Goal: Task Accomplishment & Management: Manage account settings

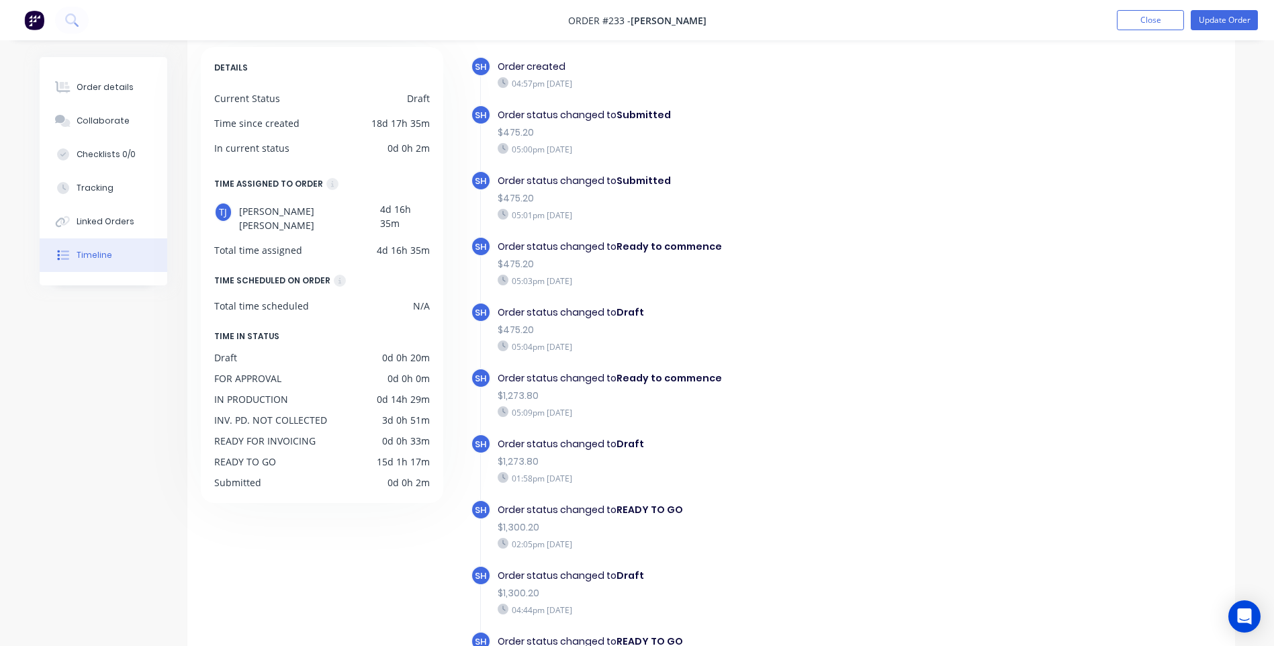
scroll to position [995, 0]
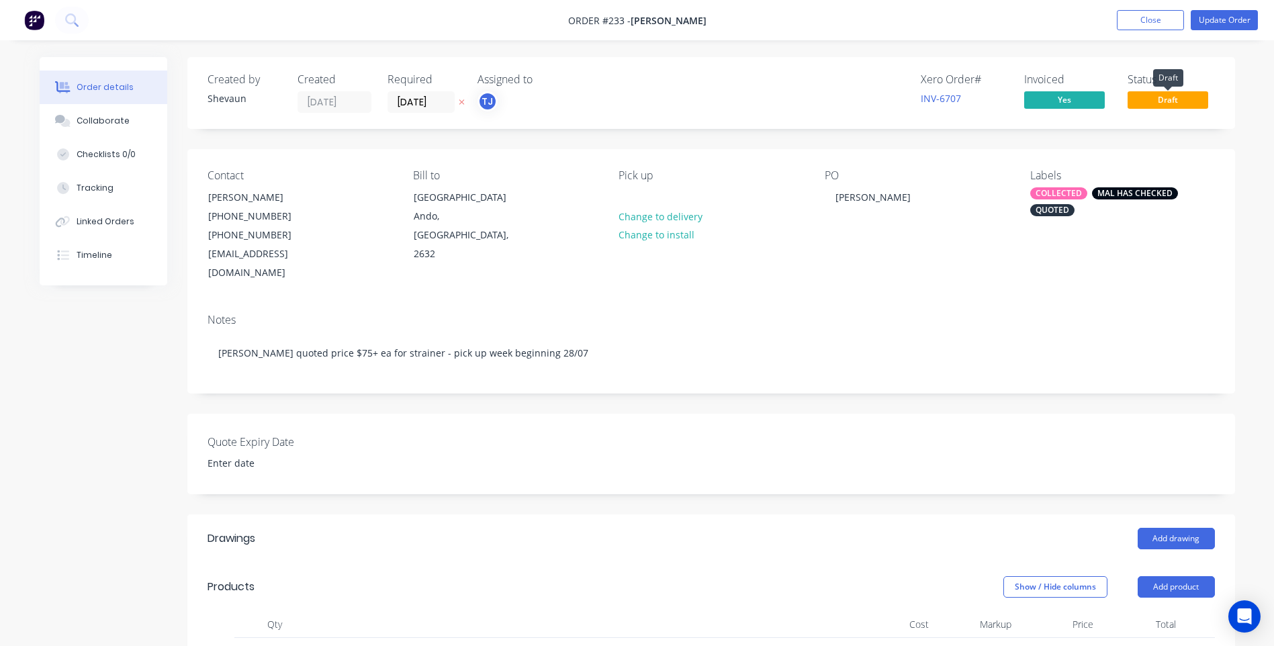
click at [1171, 98] on span "Draft" at bounding box center [1168, 99] width 81 height 17
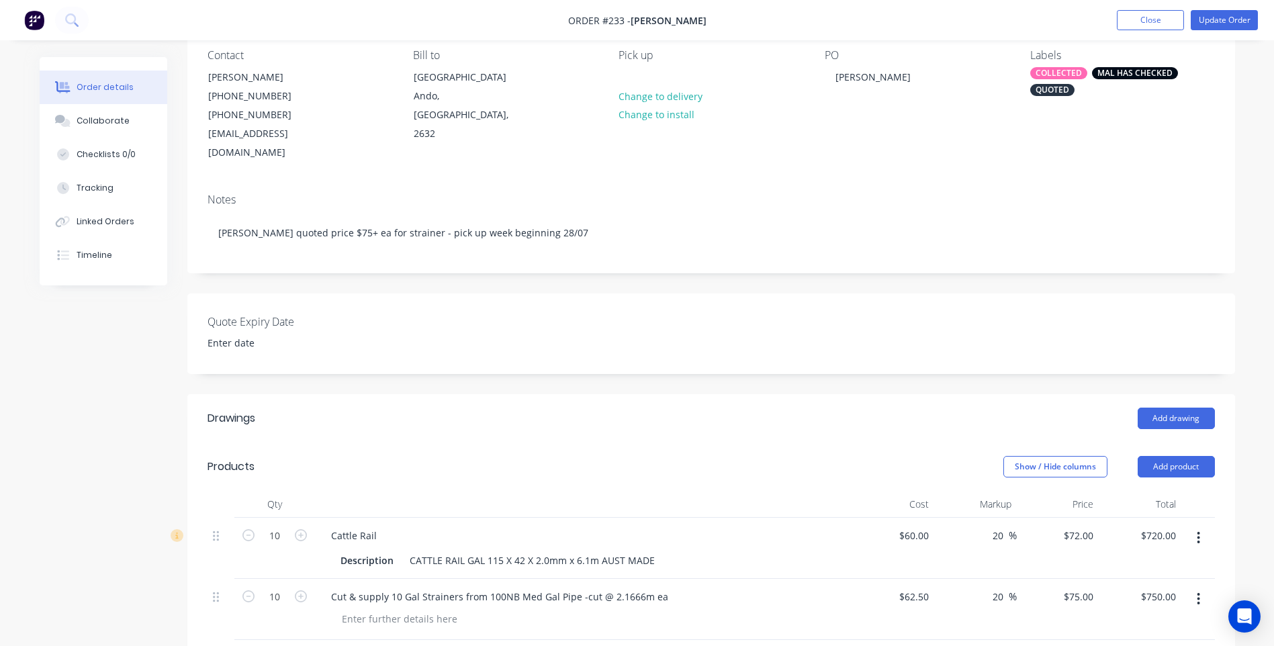
scroll to position [336, 0]
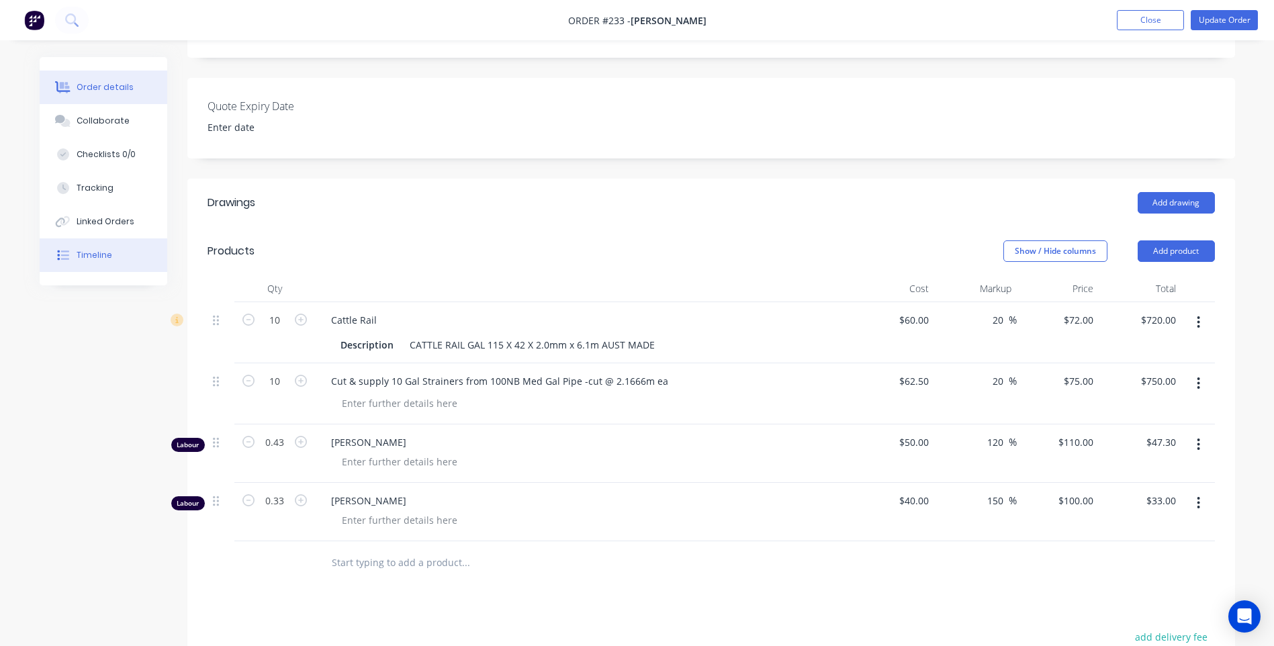
click at [99, 250] on div "Timeline" at bounding box center [95, 255] width 36 height 12
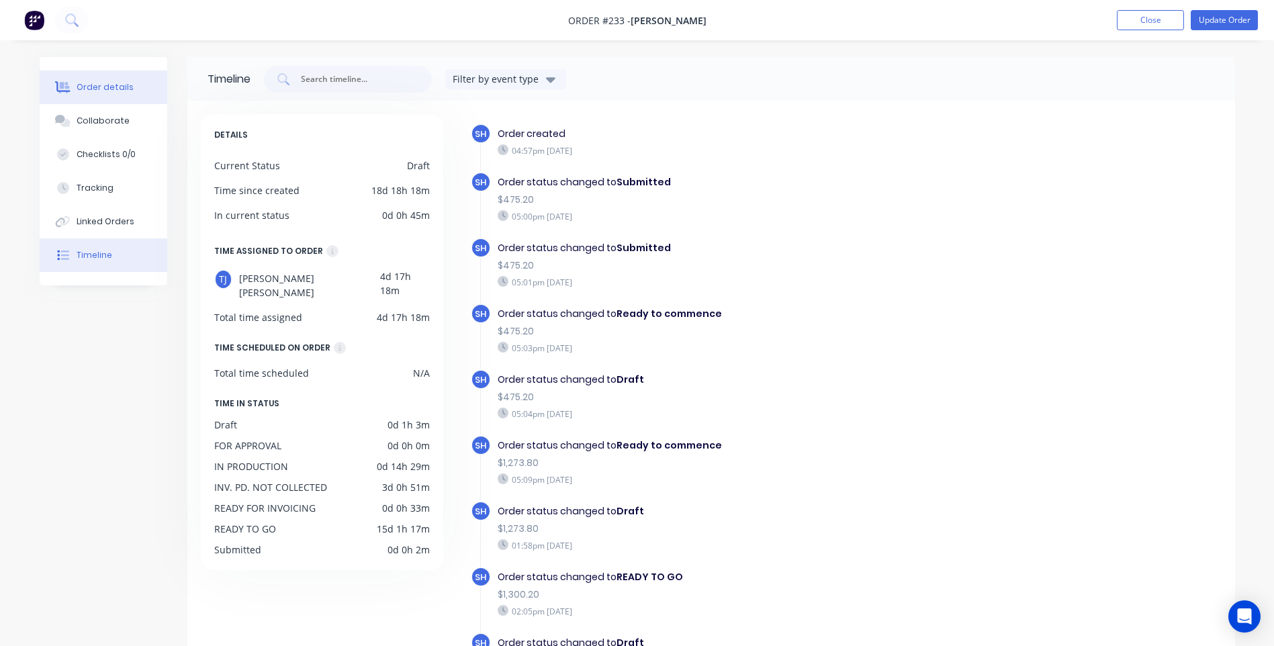
click at [99, 86] on div "Order details" at bounding box center [105, 87] width 57 height 12
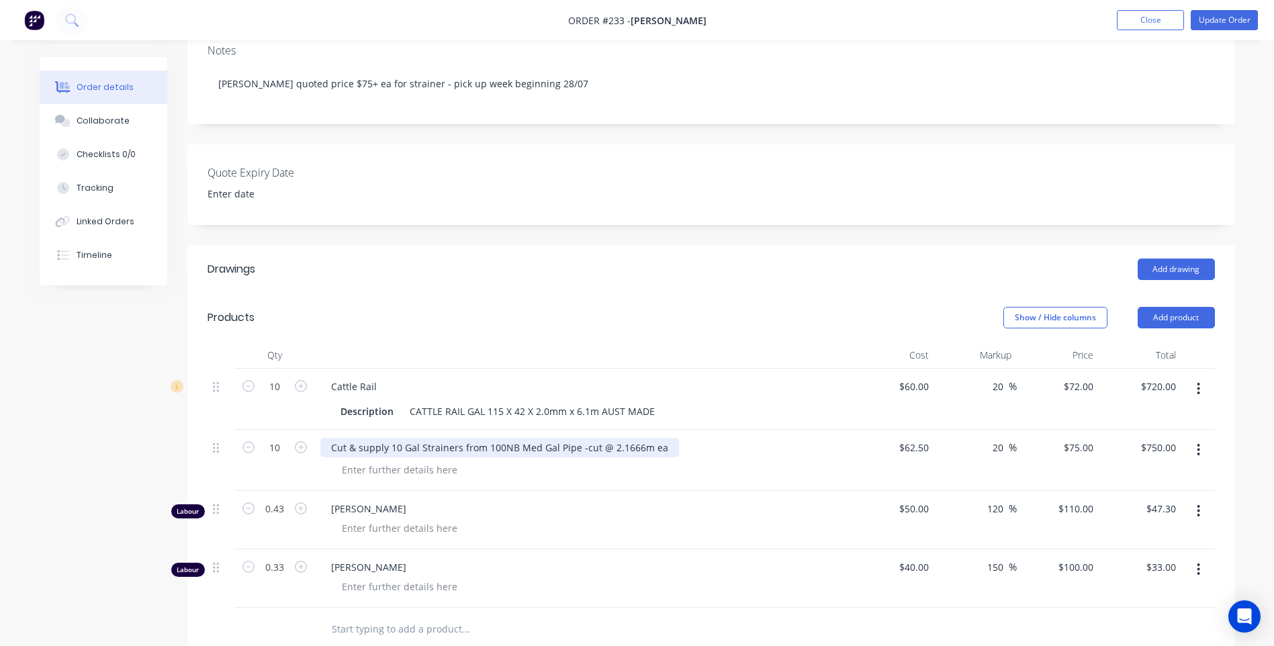
scroll to position [336, 0]
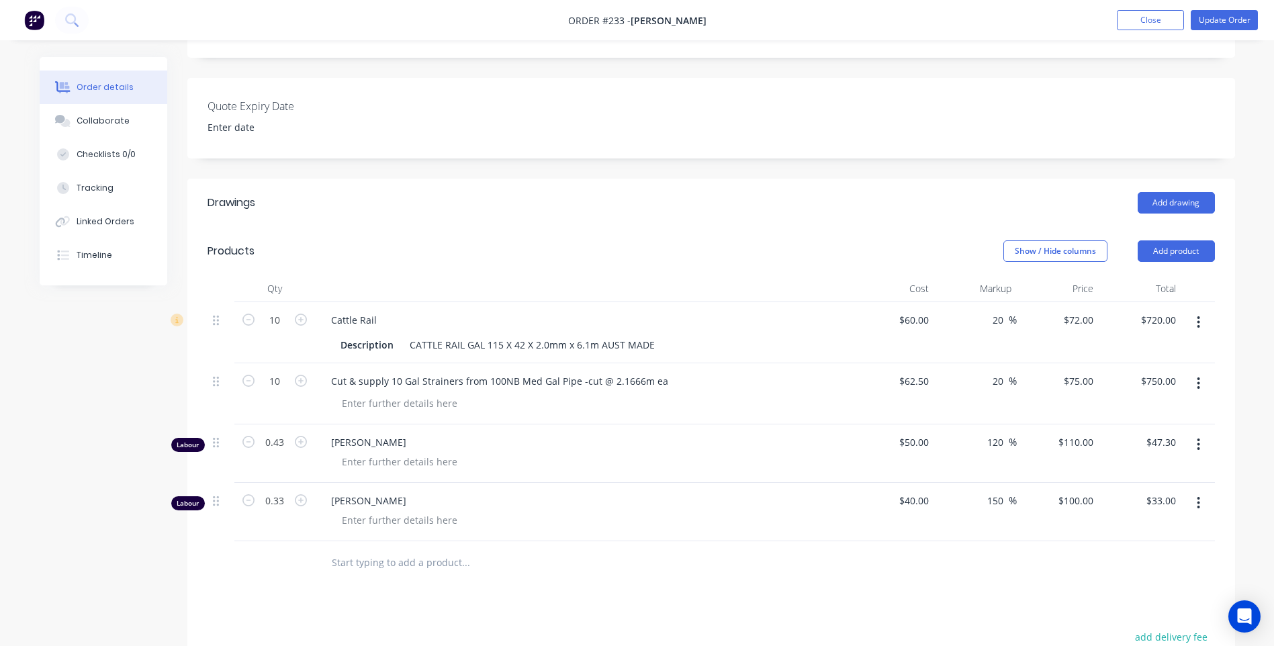
click at [1198, 496] on icon "button" at bounding box center [1198, 503] width 3 height 15
click at [1117, 609] on div "Delete" at bounding box center [1150, 618] width 103 height 19
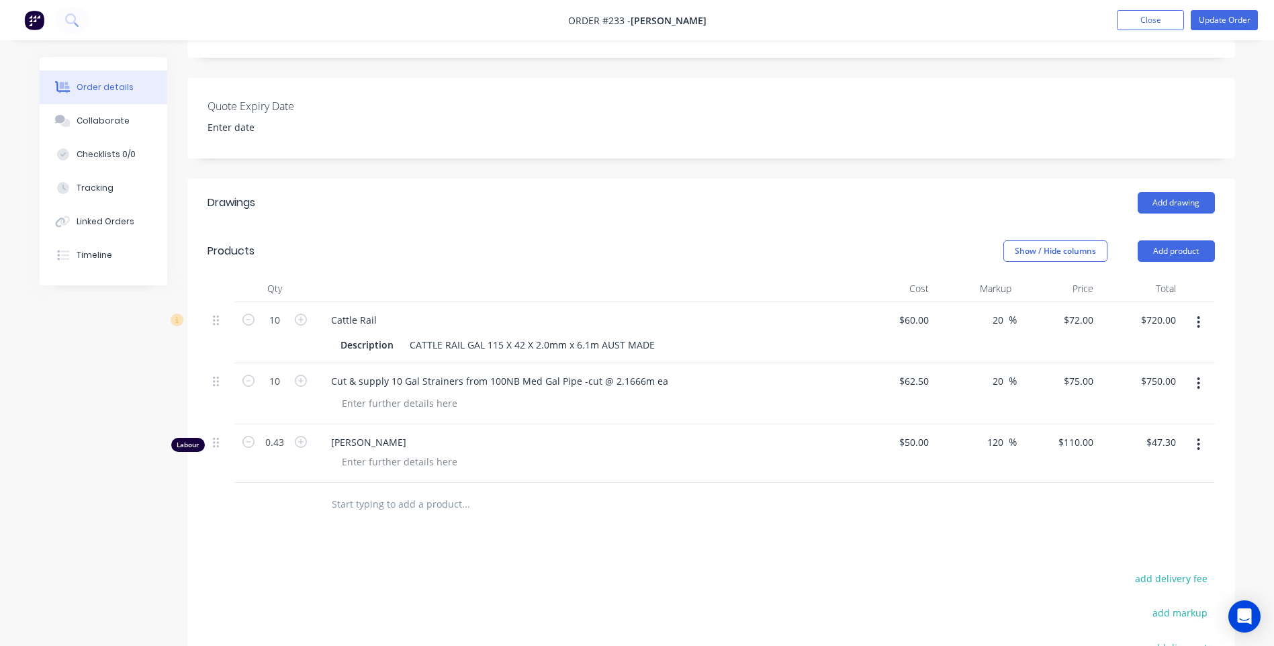
click at [1201, 432] on button "button" at bounding box center [1199, 444] width 32 height 24
click at [1121, 551] on div "Delete" at bounding box center [1150, 560] width 103 height 19
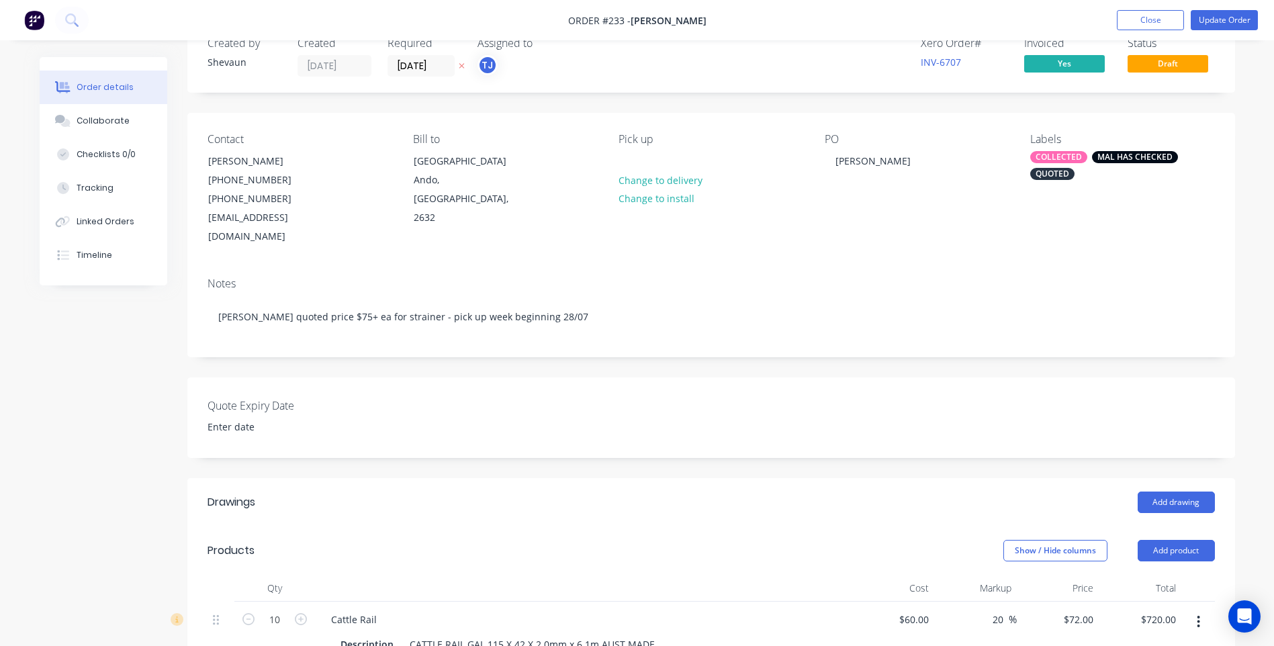
scroll to position [0, 0]
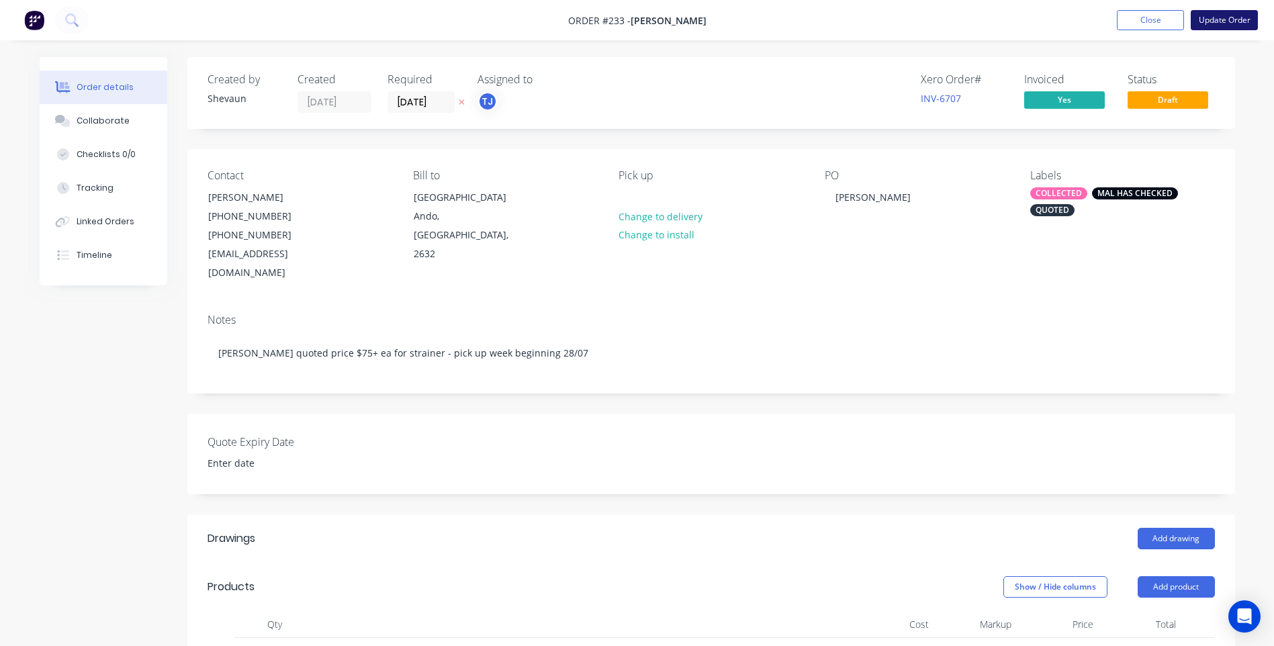
click at [1213, 17] on button "Update Order" at bounding box center [1224, 20] width 67 height 20
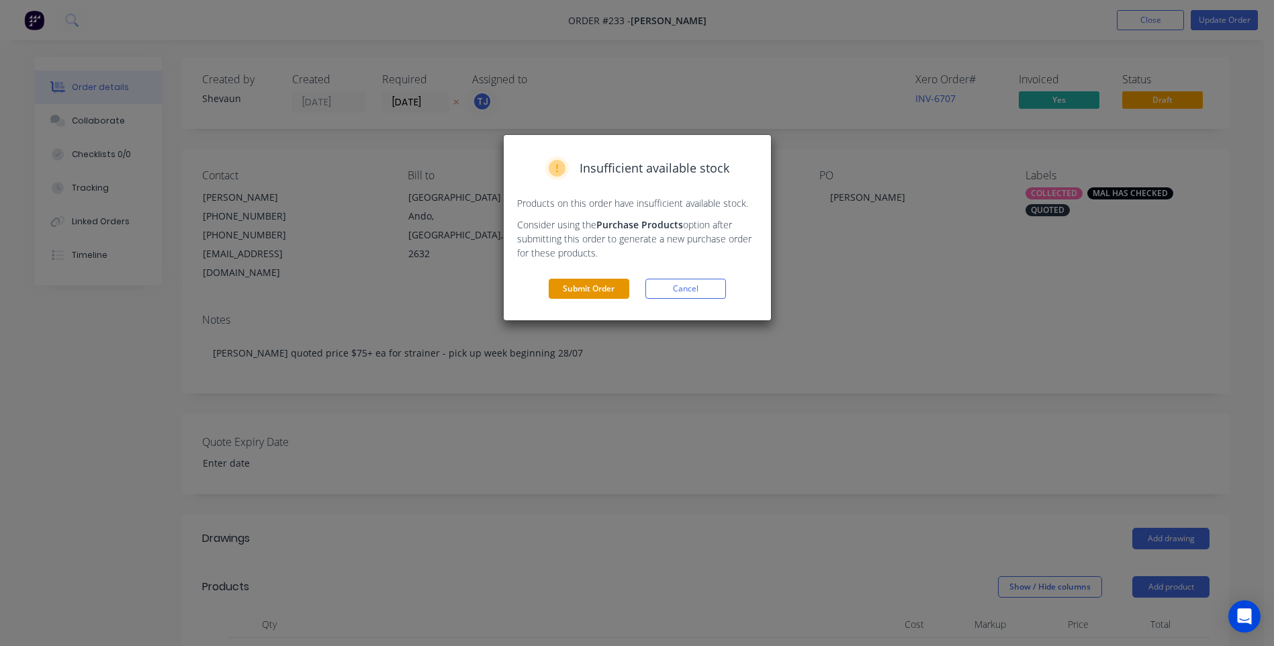
click at [593, 288] on button "Submit Order" at bounding box center [589, 289] width 81 height 20
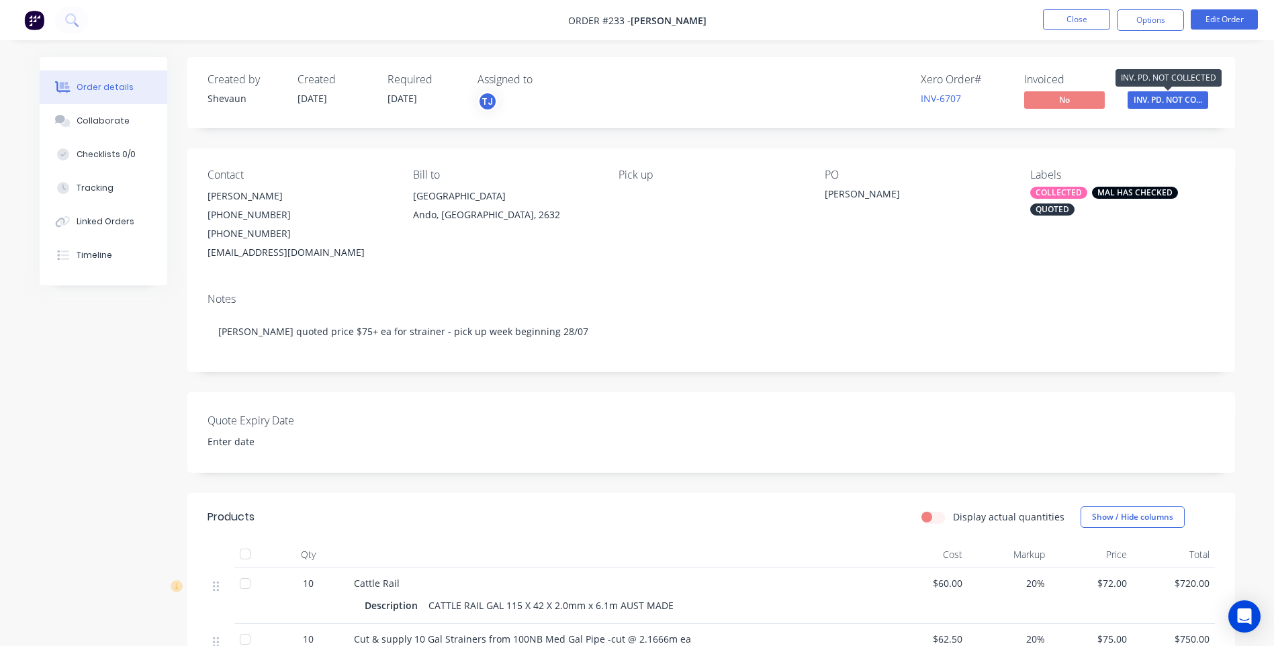
click at [1167, 103] on span "INV. PD. NOT CO..." at bounding box center [1168, 99] width 81 height 17
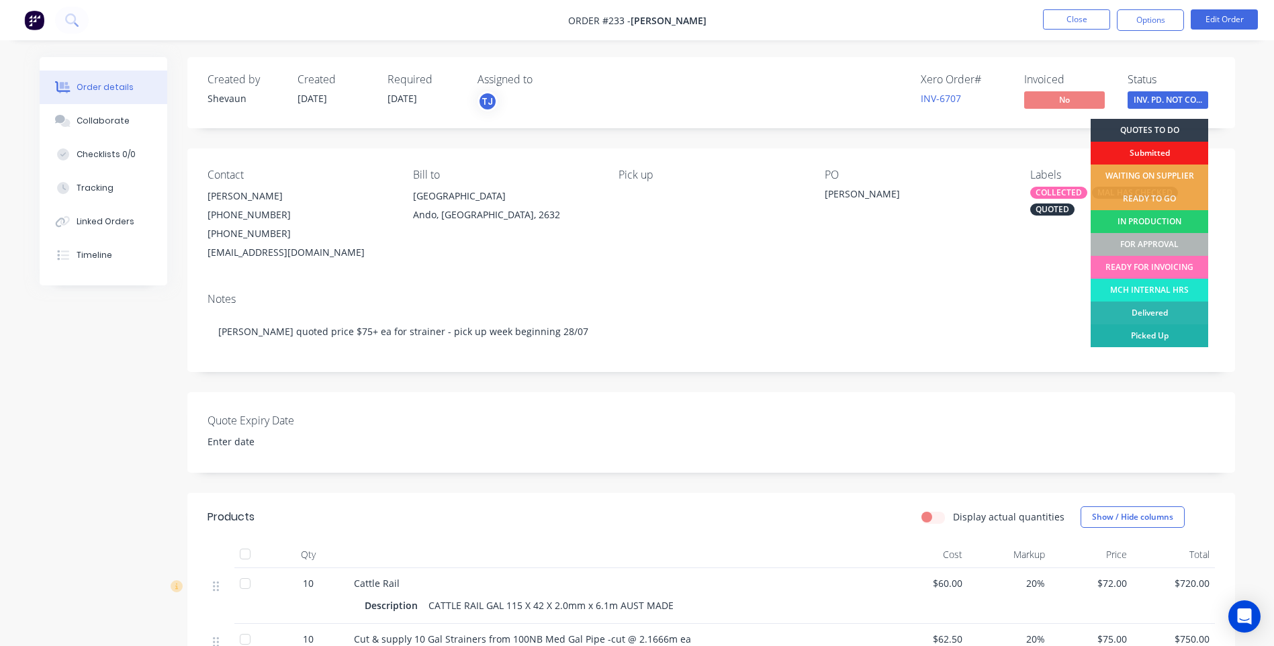
click at [1171, 336] on div "Picked Up" at bounding box center [1150, 335] width 118 height 23
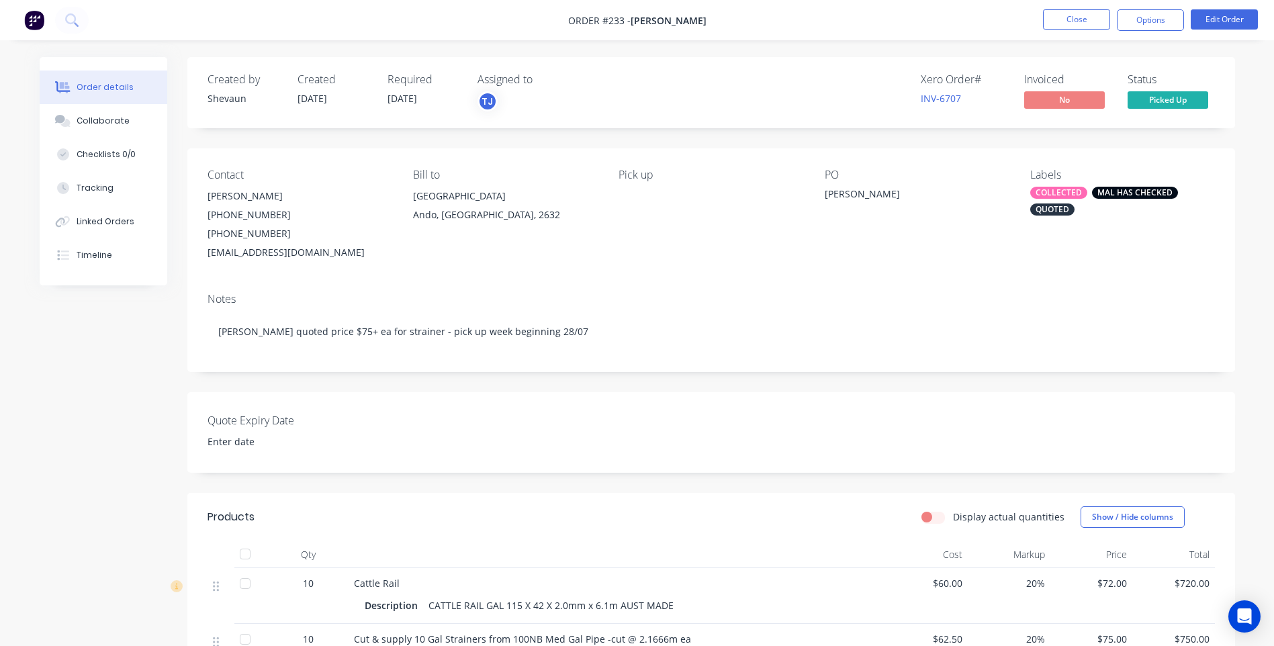
click at [848, 308] on div "Notes Mal quoted price $75+ ea for strainer - pick up week beginning 28/07" at bounding box center [711, 327] width 1048 height 90
click at [1064, 14] on button "Close" at bounding box center [1076, 19] width 67 height 20
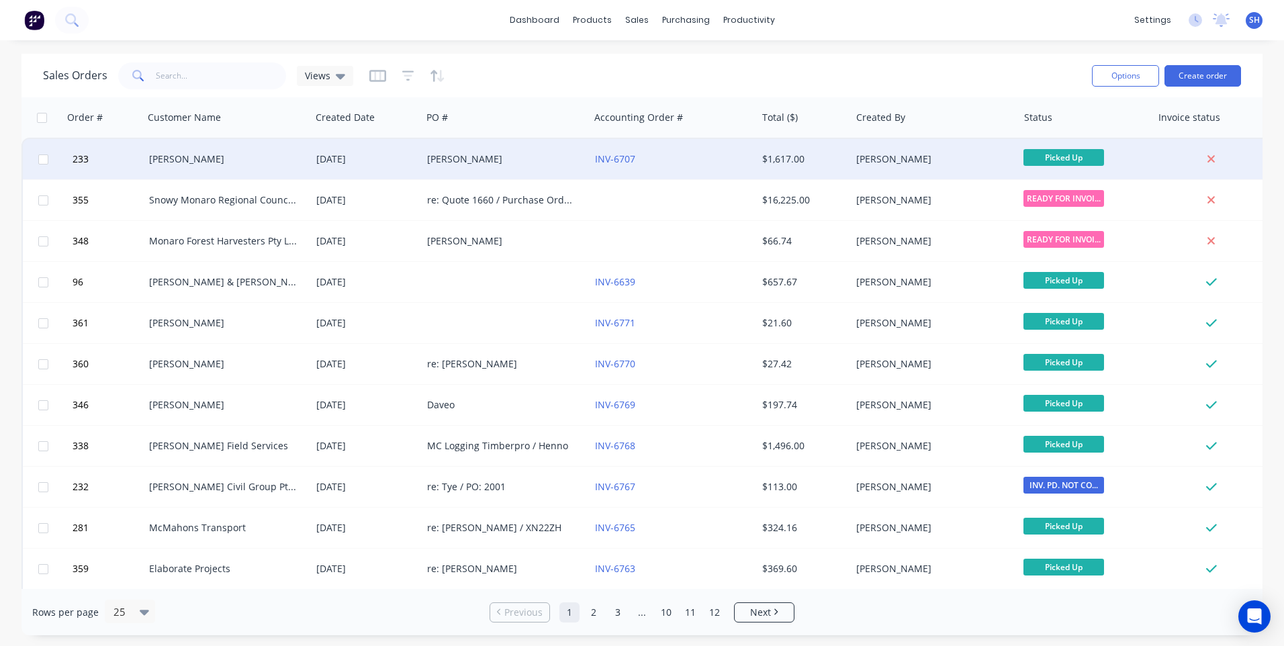
click at [979, 151] on div "[PERSON_NAME]" at bounding box center [934, 159] width 167 height 40
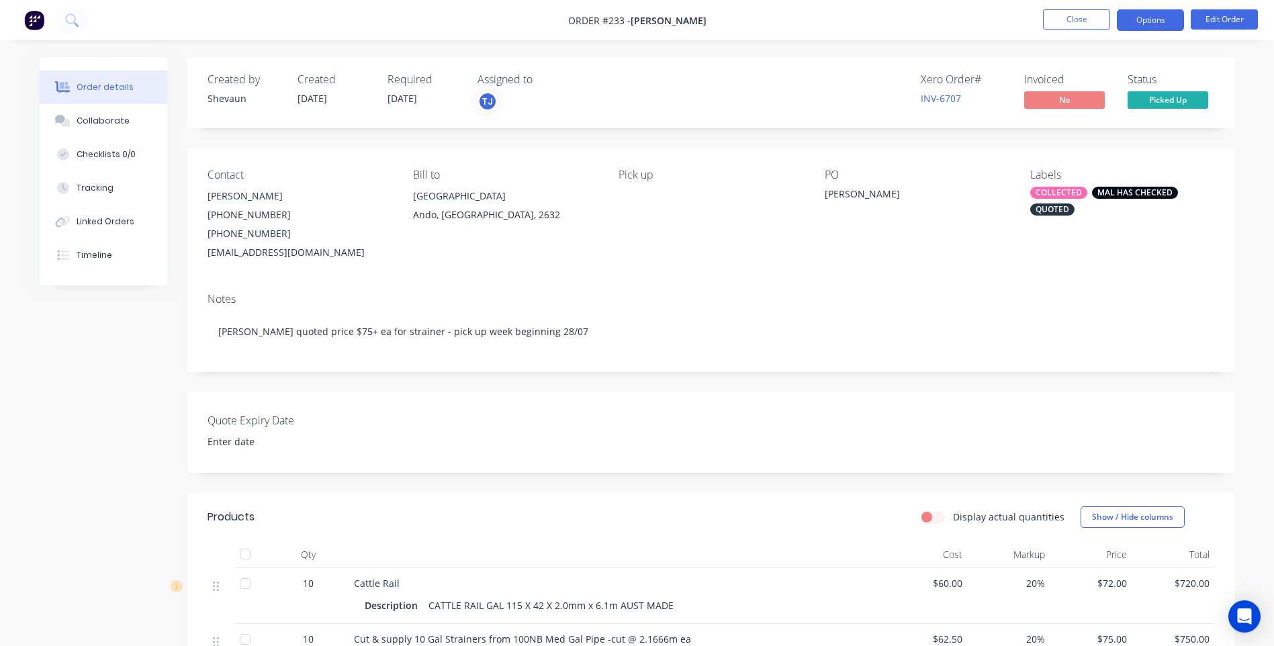
click at [1147, 20] on button "Options" at bounding box center [1150, 19] width 67 height 21
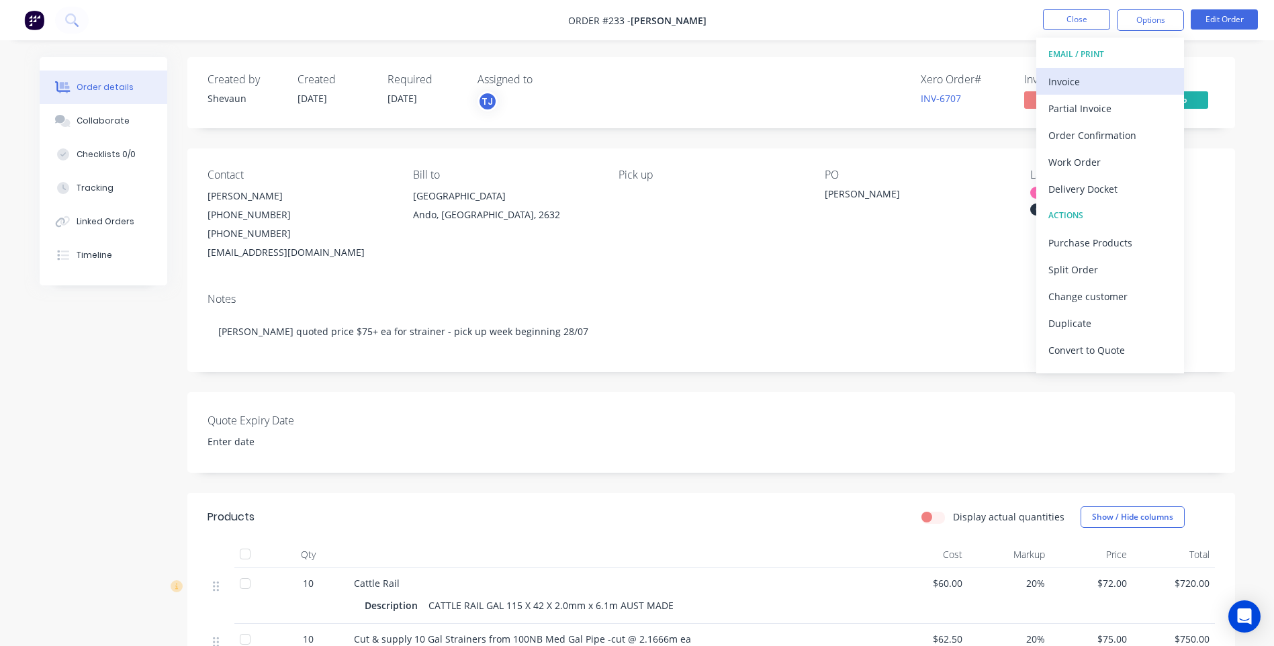
click at [1080, 81] on div "Invoice" at bounding box center [1110, 81] width 124 height 19
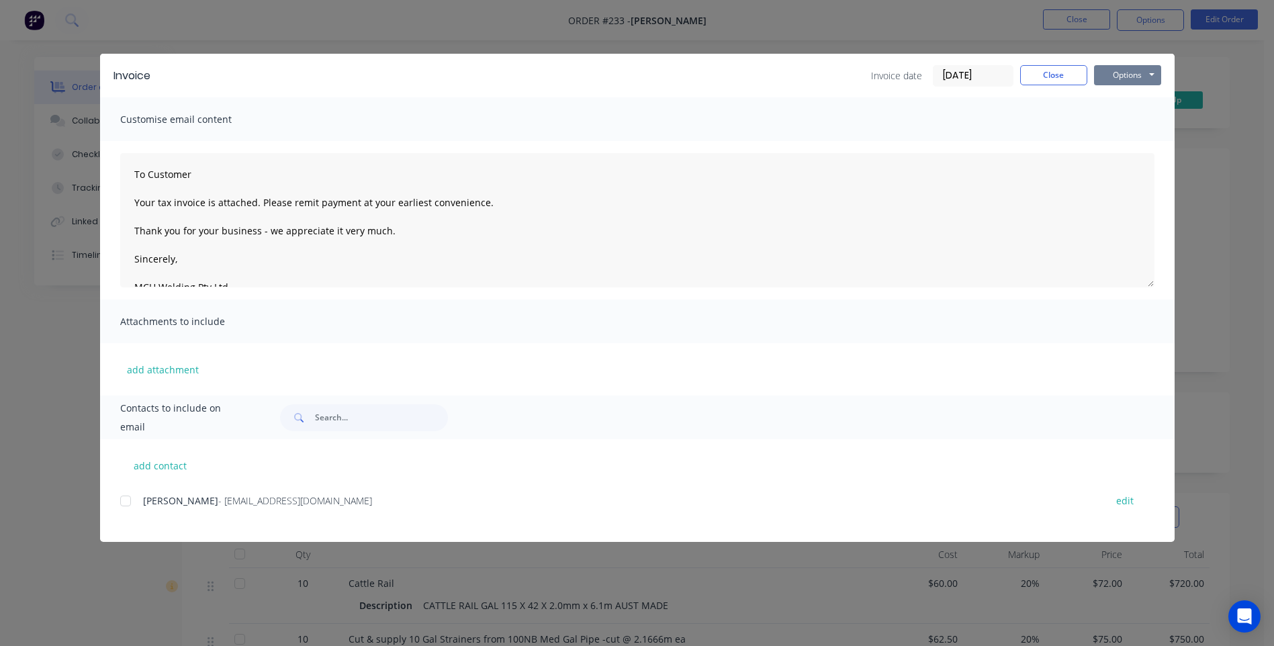
click at [1131, 73] on button "Options" at bounding box center [1127, 75] width 67 height 20
click at [1124, 118] on button "Print" at bounding box center [1137, 121] width 86 height 22
click at [1051, 78] on button "Close" at bounding box center [1053, 75] width 67 height 20
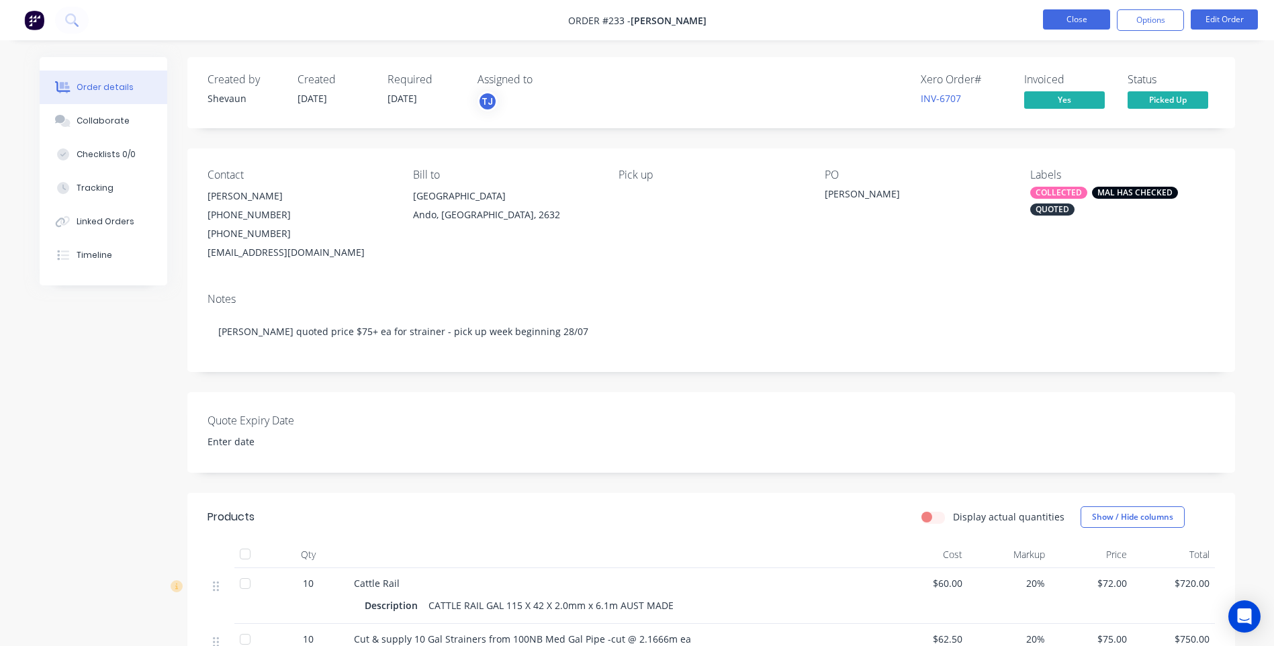
click at [1066, 20] on button "Close" at bounding box center [1076, 19] width 67 height 20
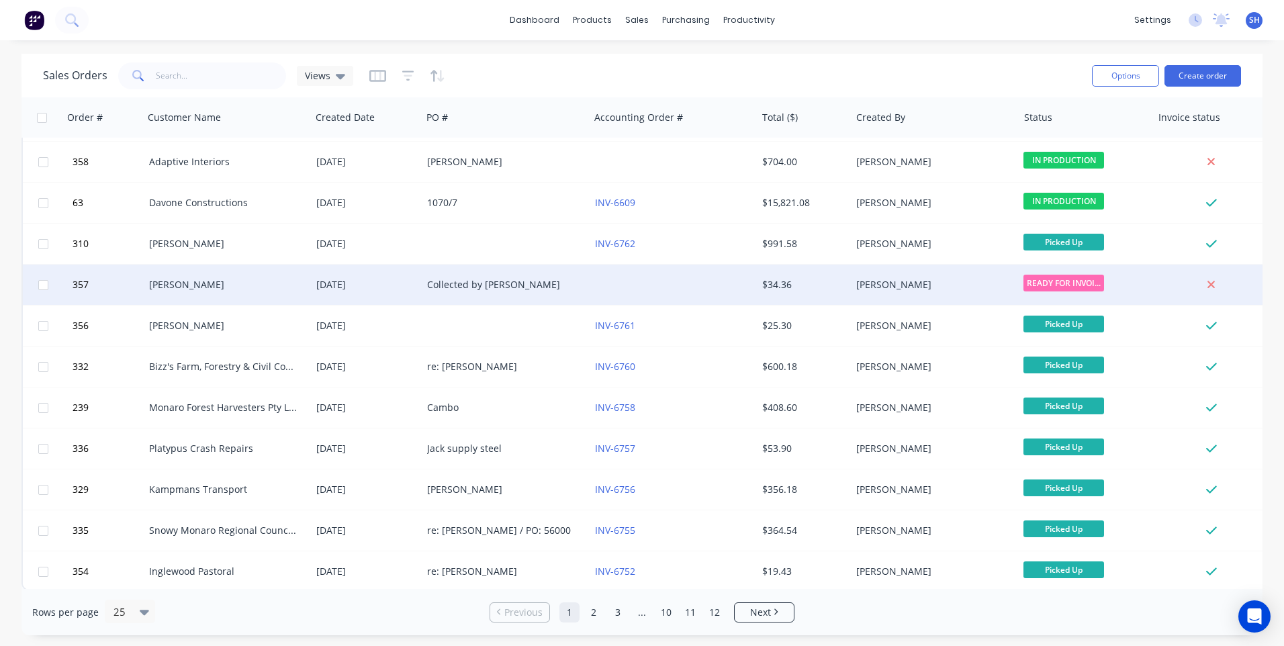
scroll to position [580, 0]
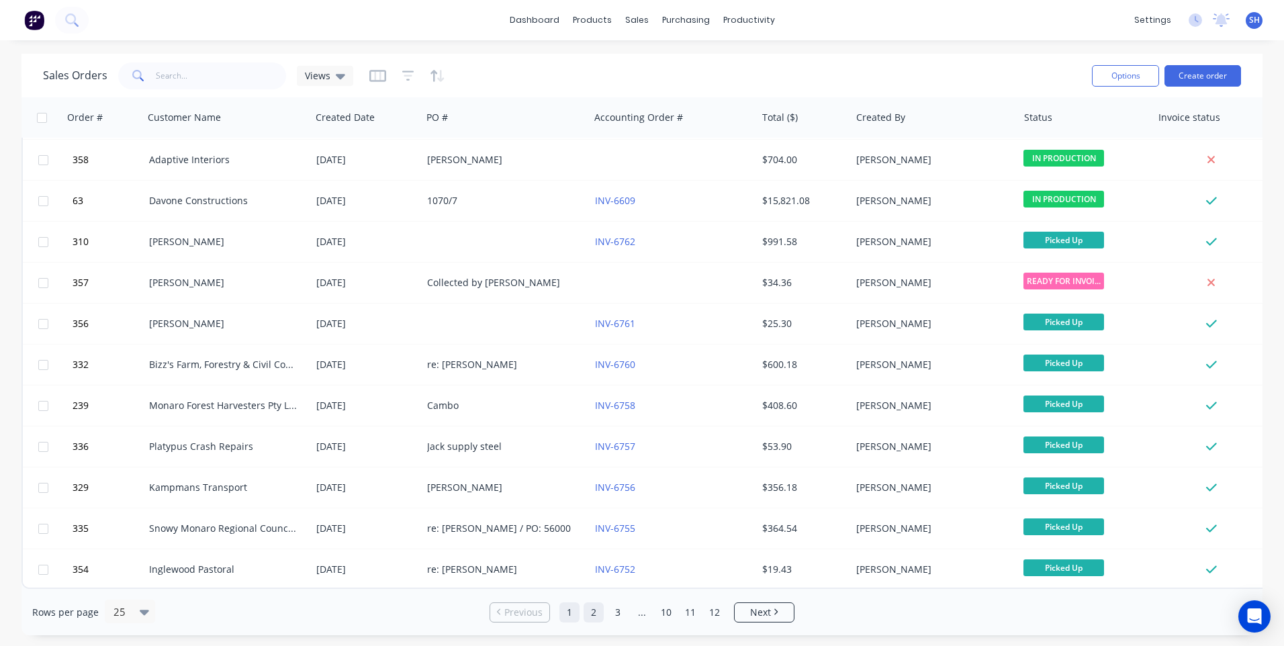
click at [590, 614] on link "2" at bounding box center [594, 612] width 20 height 20
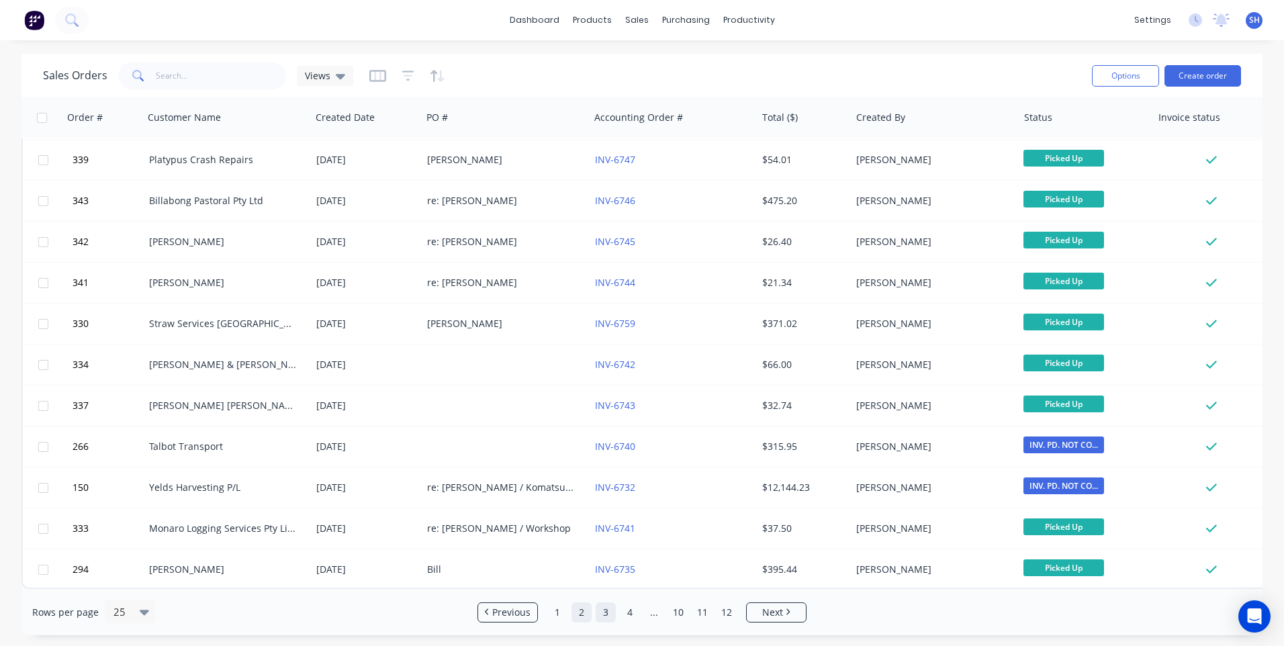
click at [602, 614] on link "3" at bounding box center [606, 612] width 20 height 20
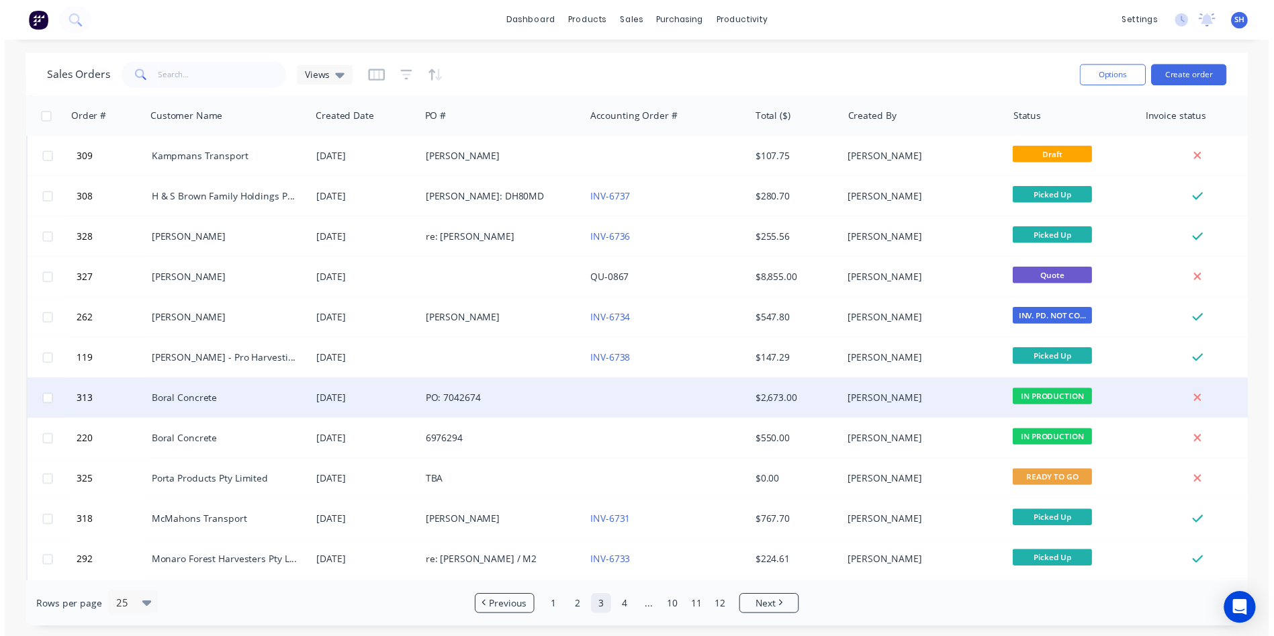
scroll to position [0, 0]
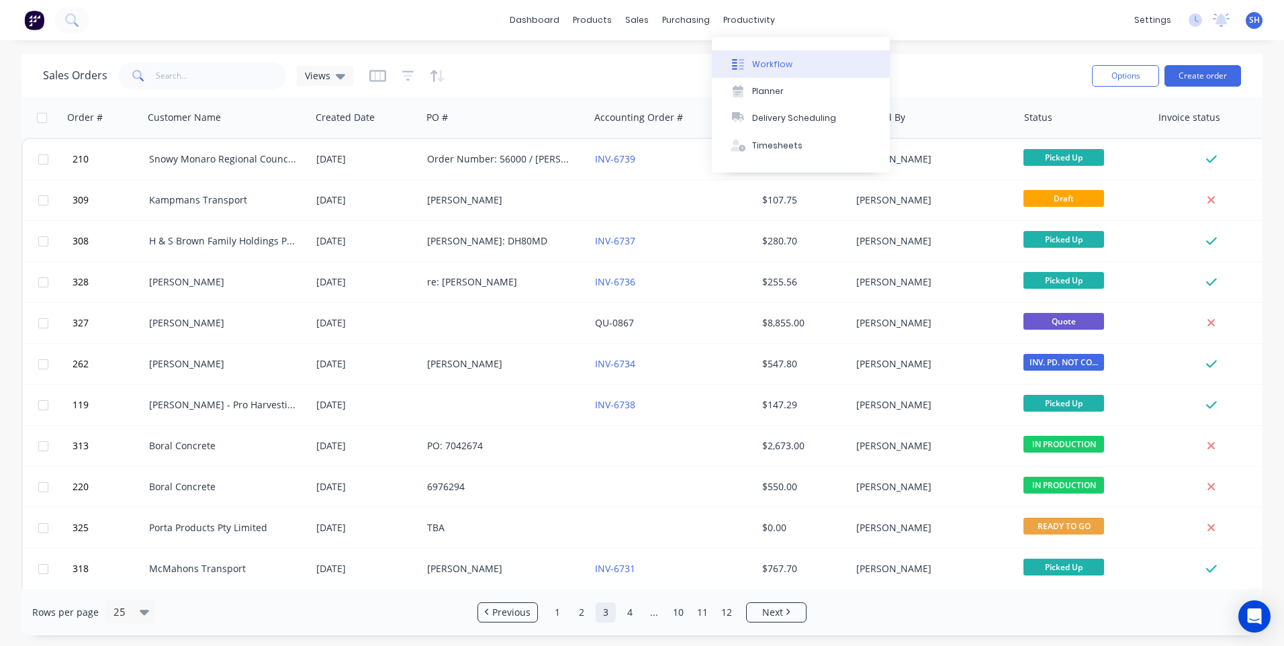
click at [766, 58] on div "Workflow" at bounding box center [772, 64] width 40 height 12
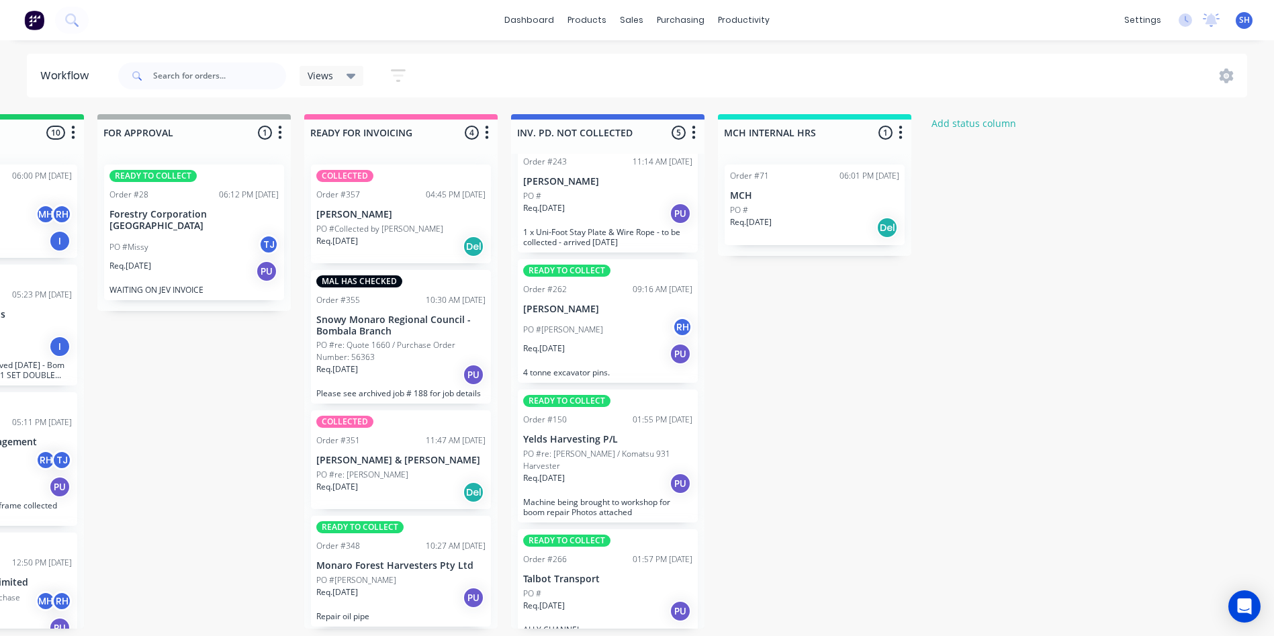
scroll to position [0, 966]
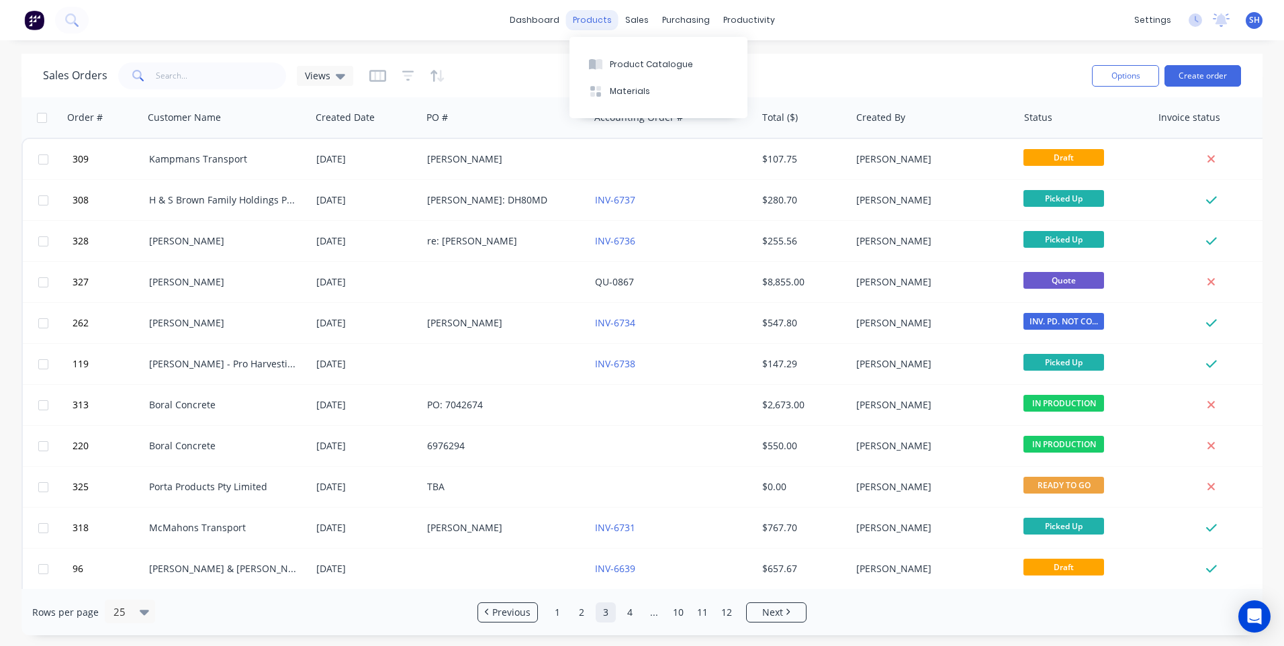
click at [584, 19] on div "products" at bounding box center [592, 20] width 52 height 20
click at [635, 62] on div "Product Catalogue" at bounding box center [651, 64] width 83 height 12
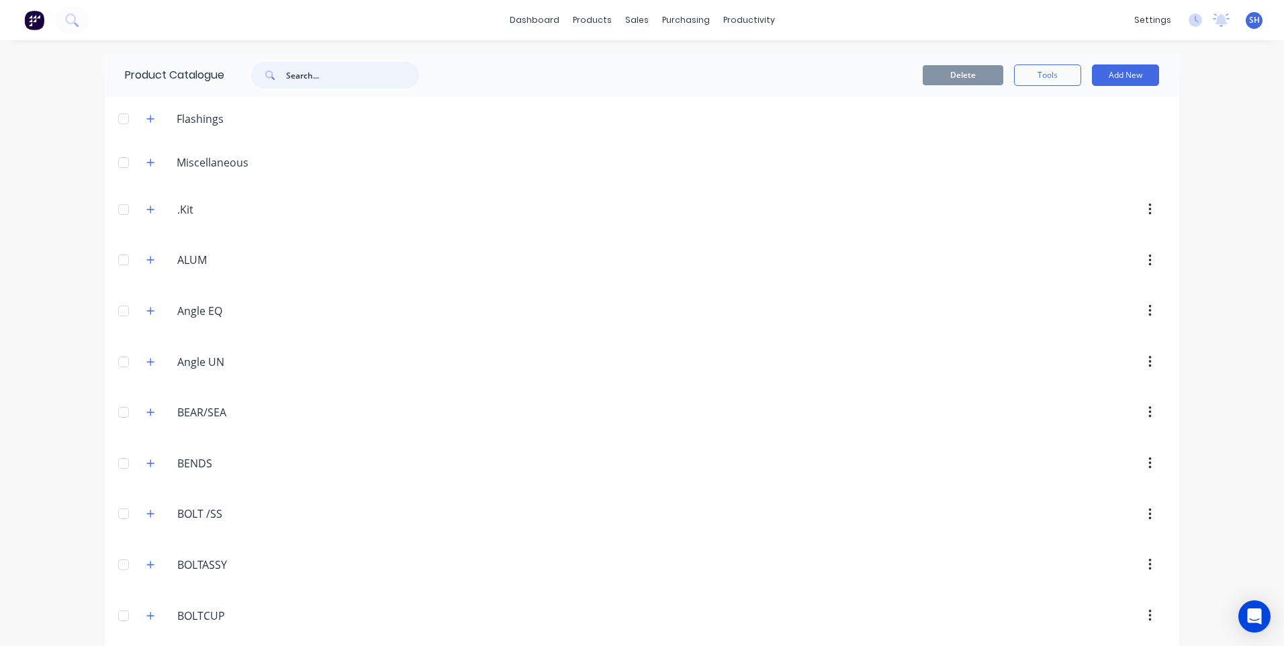
click at [293, 73] on input "text" at bounding box center [352, 75] width 133 height 27
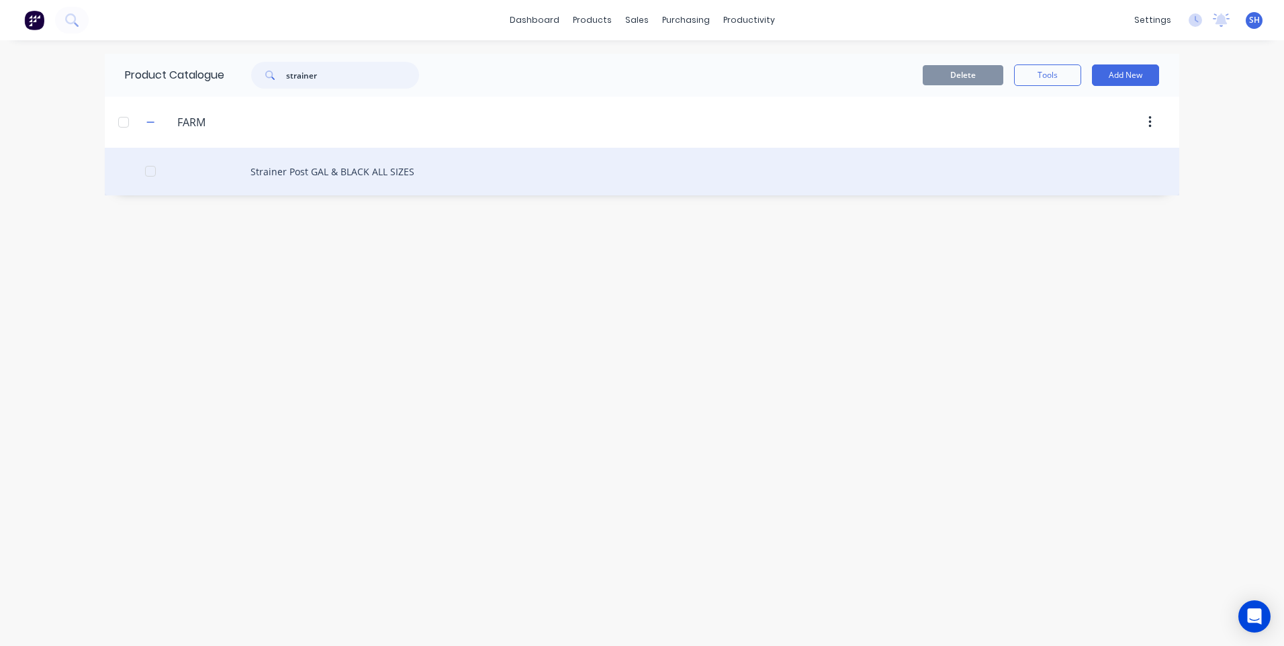
type input "strainer"
click at [340, 173] on div "Strainer Post GAL & BLACK ALL SIZES" at bounding box center [642, 172] width 1074 height 48
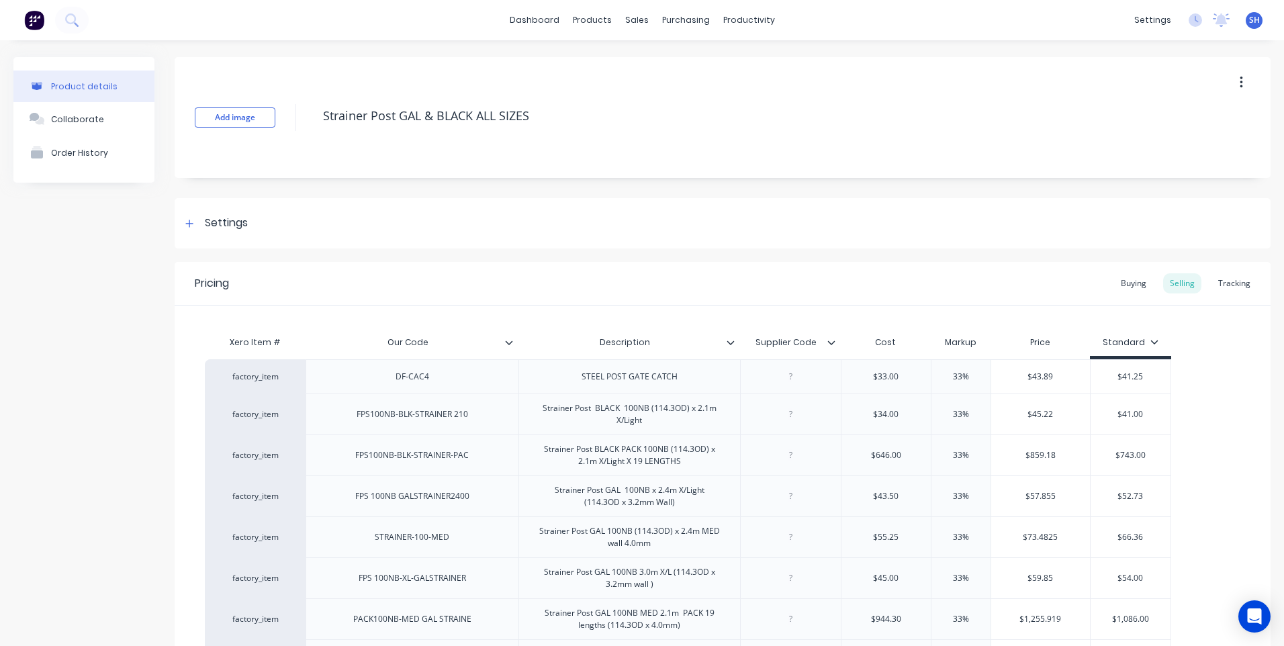
type textarea "x"
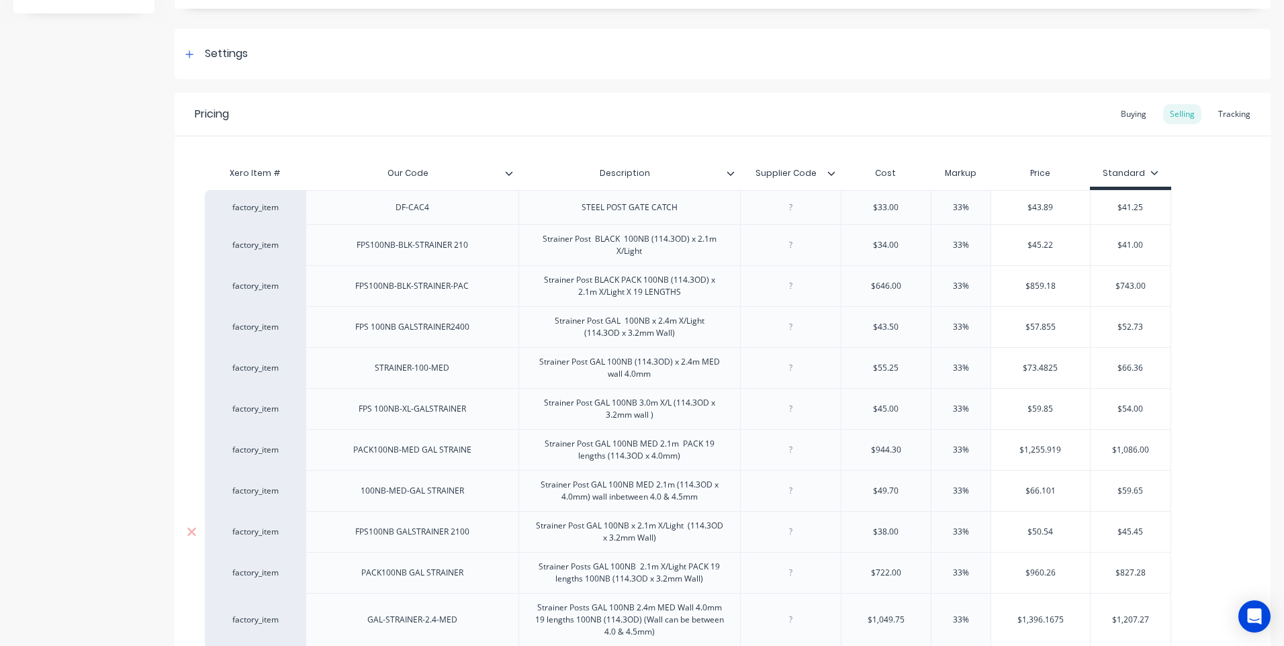
scroll to position [201, 0]
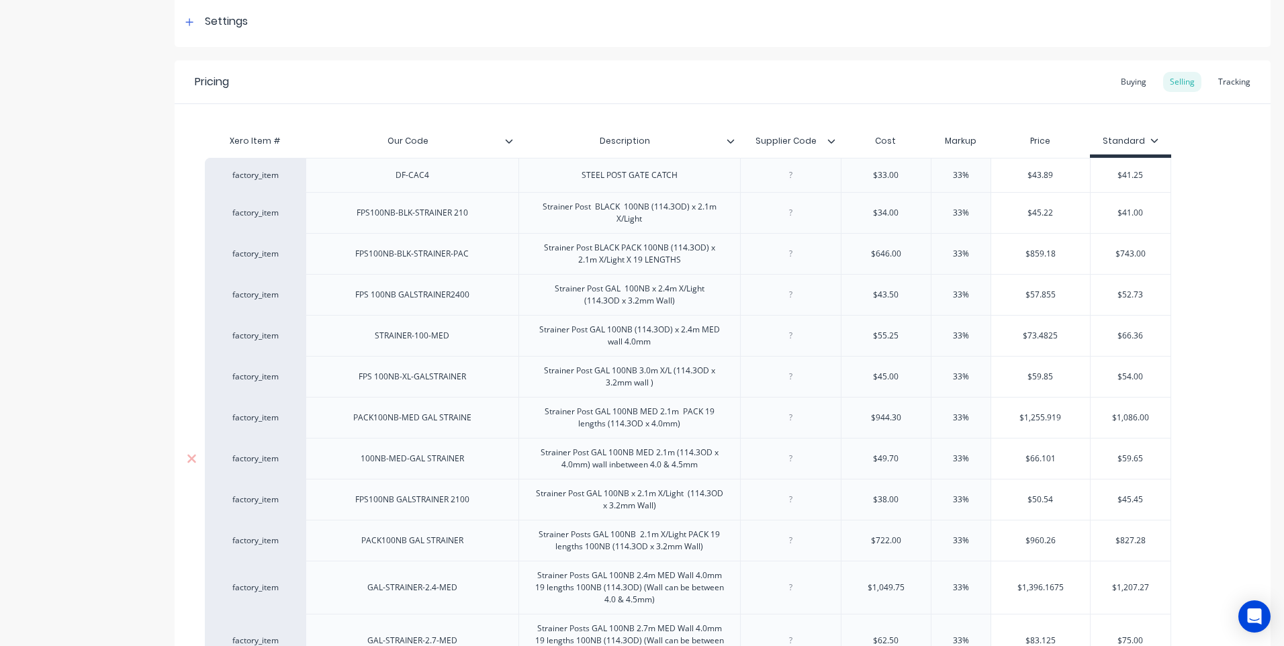
click at [659, 471] on div "Strainer Post GAL 100NB MED 2.1m (114.3OD x 4.0mm) wall inbetween 4.0 & 4.5mm" at bounding box center [629, 459] width 210 height 30
drag, startPoint x: 612, startPoint y: 471, endPoint x: 618, endPoint y: 490, distance: 19.6
click at [612, 471] on div "Strainer Post GAL 100NB MED 2.1m (114.3OD x 4.0mm) 4.5mm" at bounding box center [629, 459] width 210 height 30
click at [661, 472] on div "Strainer Post GAL 100NB MED 2.1m (114.3OD x 4.5mm) 4.5mm" at bounding box center [629, 459] width 210 height 30
click at [680, 460] on div "Strainer Post GAL 100NB MED 2.1m (114.3OD x 4.5mm)" at bounding box center [629, 459] width 210 height 30
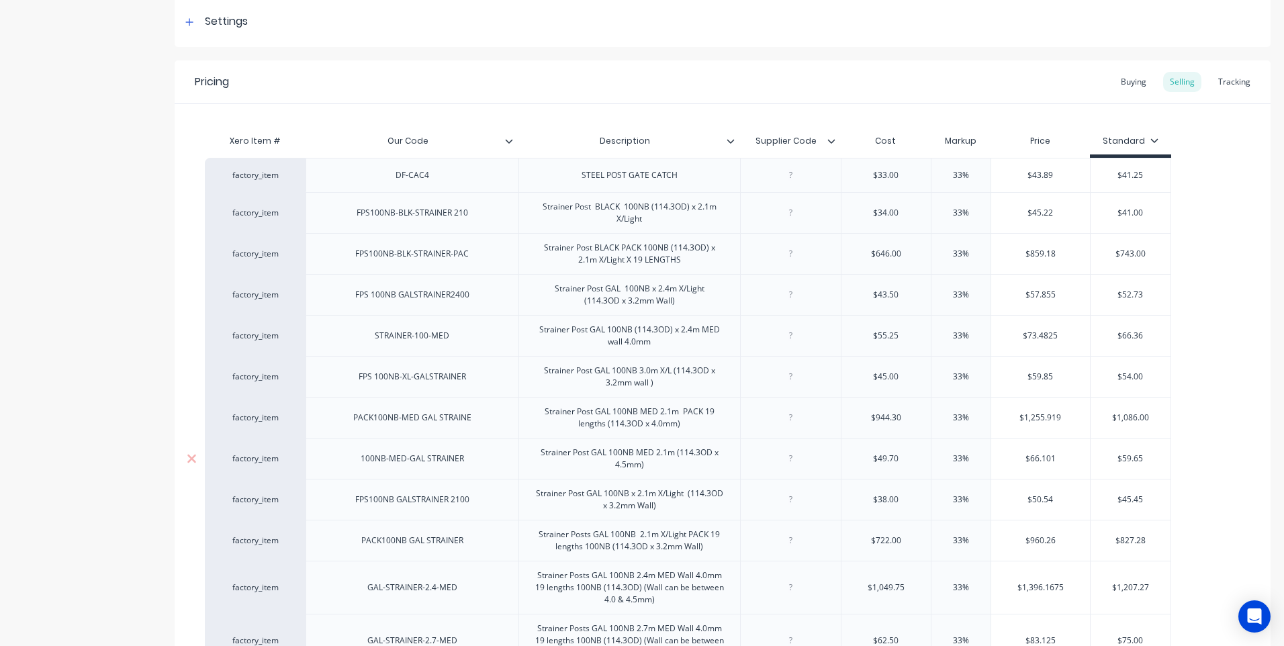
drag, startPoint x: 677, startPoint y: 459, endPoint x: 686, endPoint y: 473, distance: 16.6
click at [678, 463] on div "Strainer Post GAL 100NB MED 2.1m (114.3OD x 4.5mm)" at bounding box center [629, 459] width 210 height 30
click at [678, 458] on div "Strainer Post GAL 100NB MED 2.1m (114.3OD x 4.5mm)" at bounding box center [629, 459] width 210 height 30
click at [679, 463] on div "Strainer Post GAL 100NB MED 2.1m (114.3OD x 4.5mm)" at bounding box center [629, 459] width 210 height 30
click at [674, 461] on div "Strainer Post GAL 100NB MED 2.1m (114.3OD x 4.5mm)" at bounding box center [629, 459] width 210 height 30
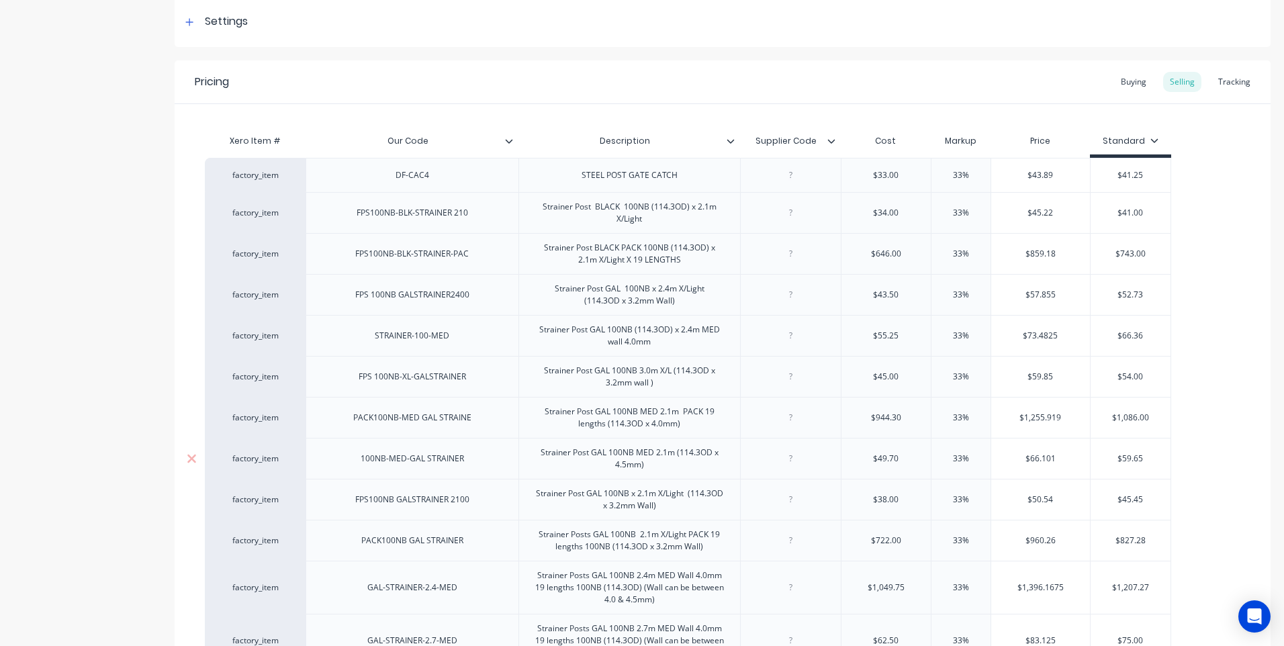
click at [676, 459] on div "Strainer Post GAL 100NB MED 2.1m (114.3OD x 4.5mm)" at bounding box center [629, 459] width 210 height 30
click at [678, 458] on div "Strainer Post GAL 100NB MED 2.1m (114.3OD x 4.5mm)" at bounding box center [629, 459] width 210 height 30
click at [674, 459] on div "Strainer Post GAL 100NB MED 2.1m (114.3OD x 4.5mm)" at bounding box center [629, 459] width 210 height 30
click at [676, 458] on div "Strainer Post GAL 100NB MED 2.1m (114.3OD x 4.5mm)" at bounding box center [629, 459] width 210 height 30
type textarea "x"
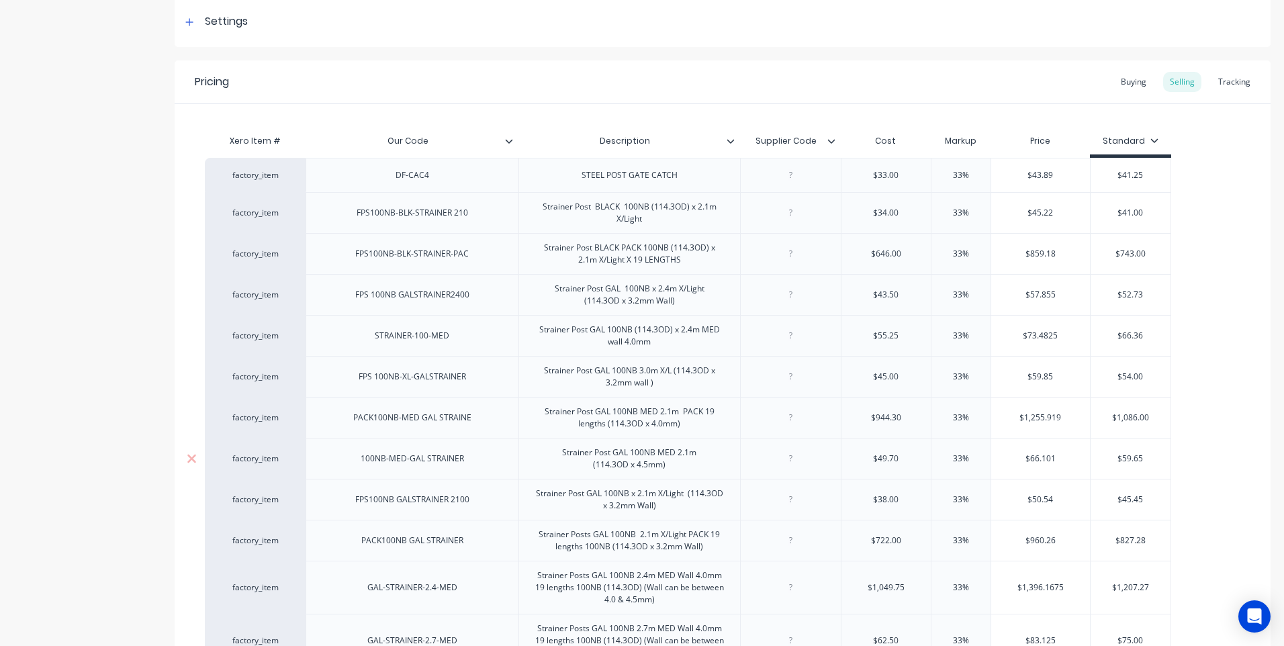
drag, startPoint x: 791, startPoint y: 463, endPoint x: 791, endPoint y: 448, distance: 15.4
click at [791, 461] on div at bounding box center [790, 458] width 67 height 17
type textarea "x"
type input "$49.70"
drag, startPoint x: 894, startPoint y: 459, endPoint x: 859, endPoint y: 465, distance: 35.4
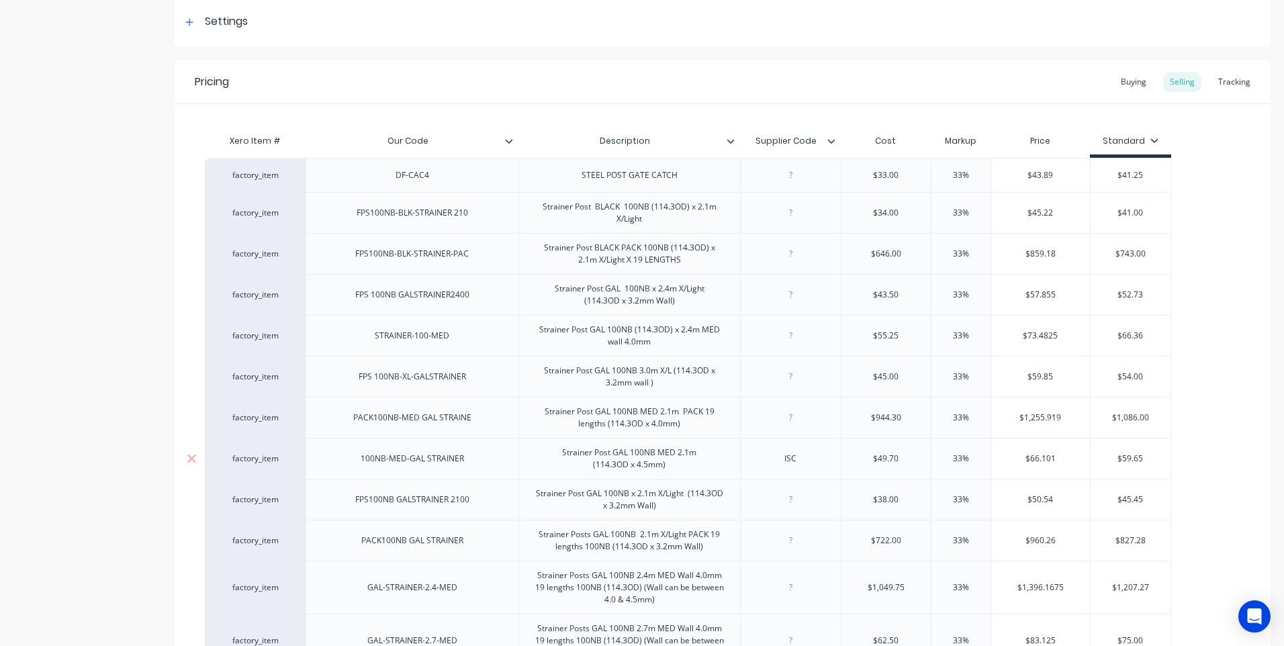
click at [859, 465] on div "$49.70 $49.70" at bounding box center [886, 459] width 90 height 34
type textarea "x"
type input "5"
type textarea "x"
type input "55."
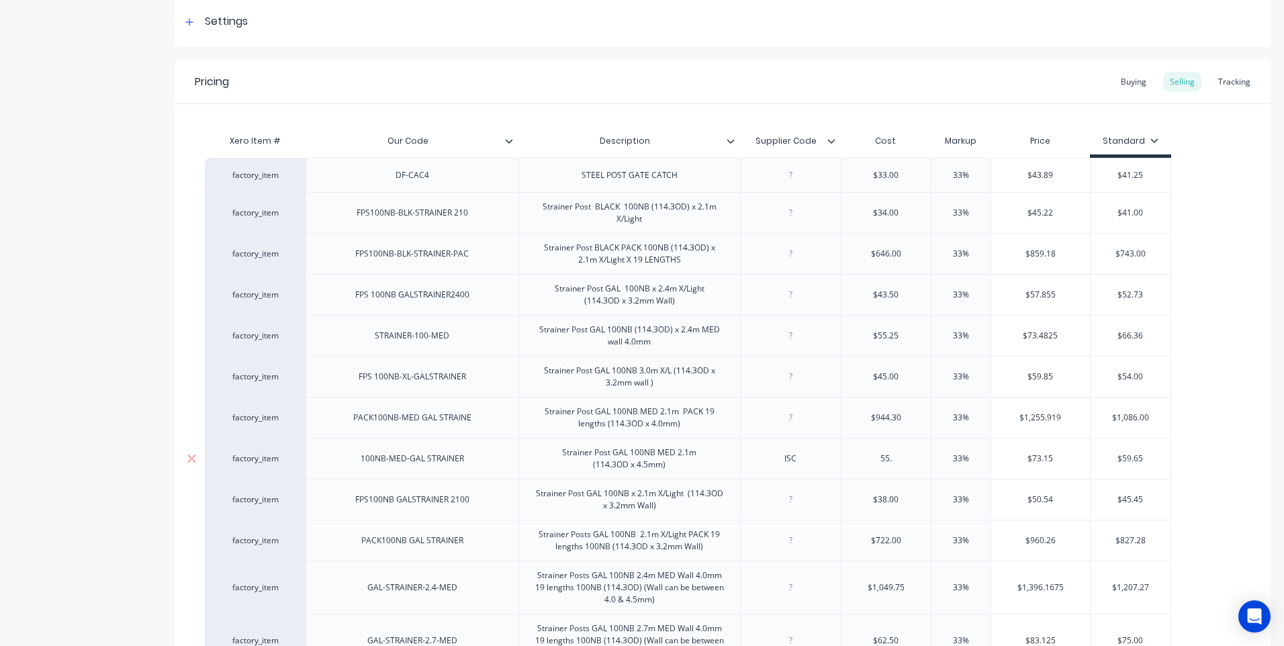
type textarea "x"
type input "55.3"
type textarea "x"
type input "55.33"
type input "33%"
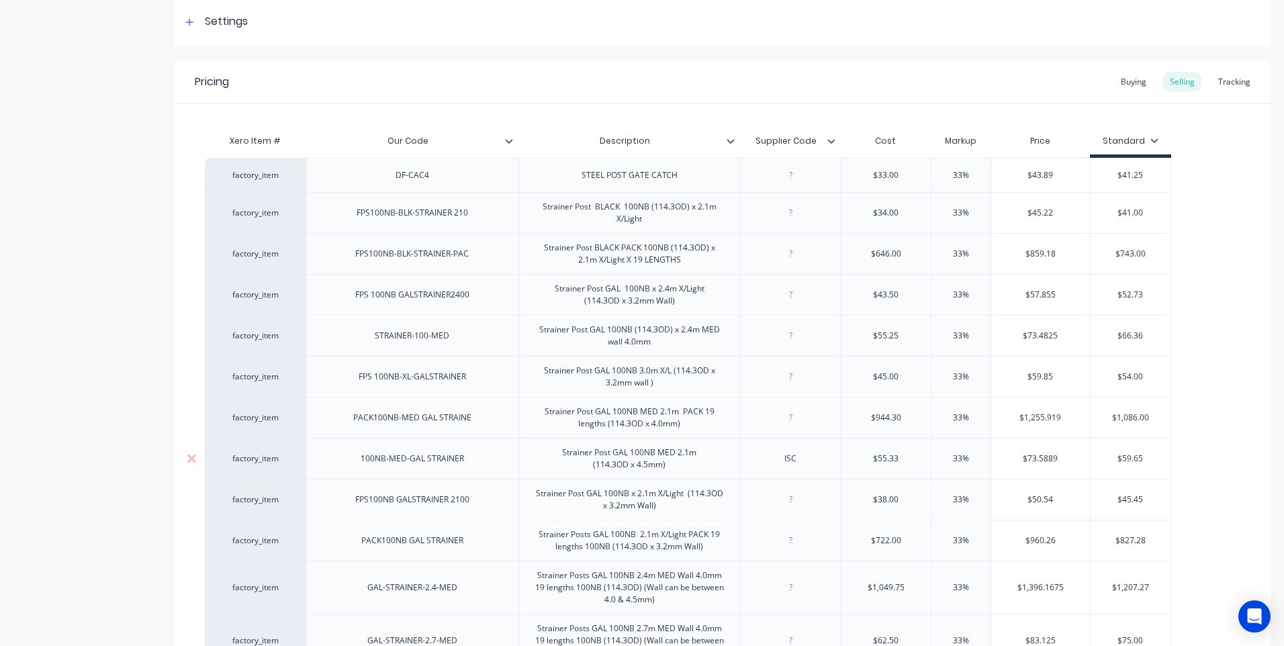
drag, startPoint x: 972, startPoint y: 460, endPoint x: 944, endPoint y: 461, distance: 28.2
click at [944, 461] on input "33%" at bounding box center [960, 459] width 67 height 12
type textarea "x"
type input "2"
type textarea "x"
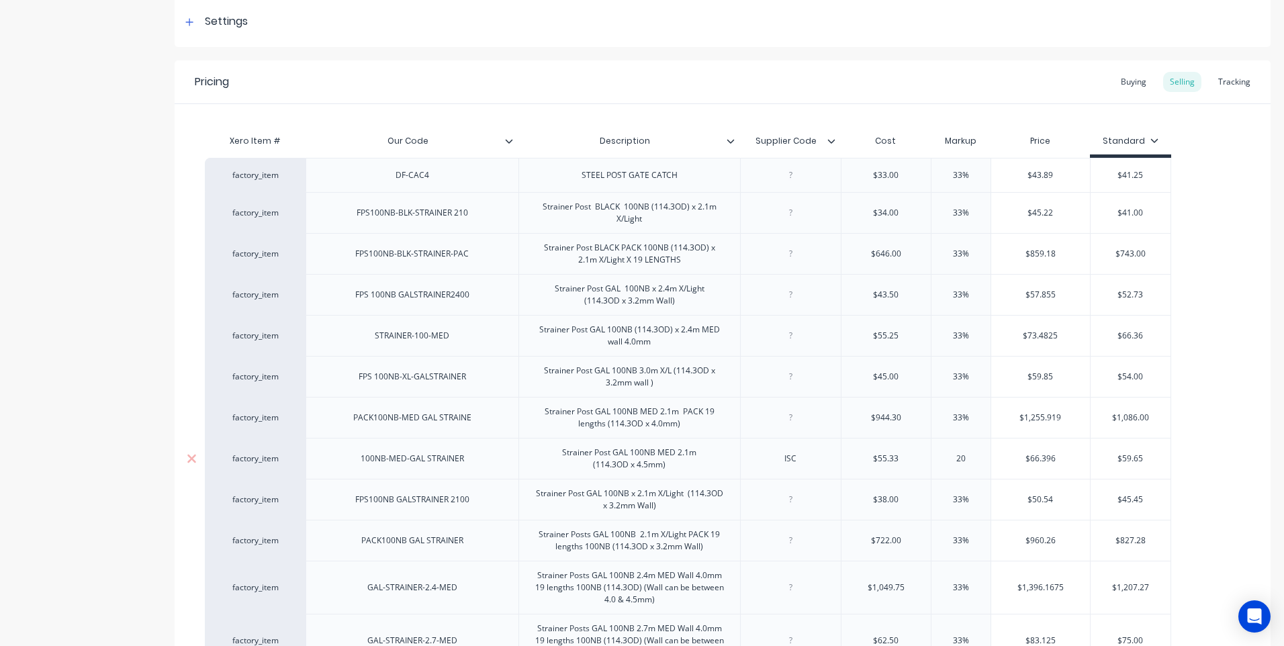
type input "20"
type input "$66.396"
type textarea "x"
type input "$66.39"
type input "$59.65"
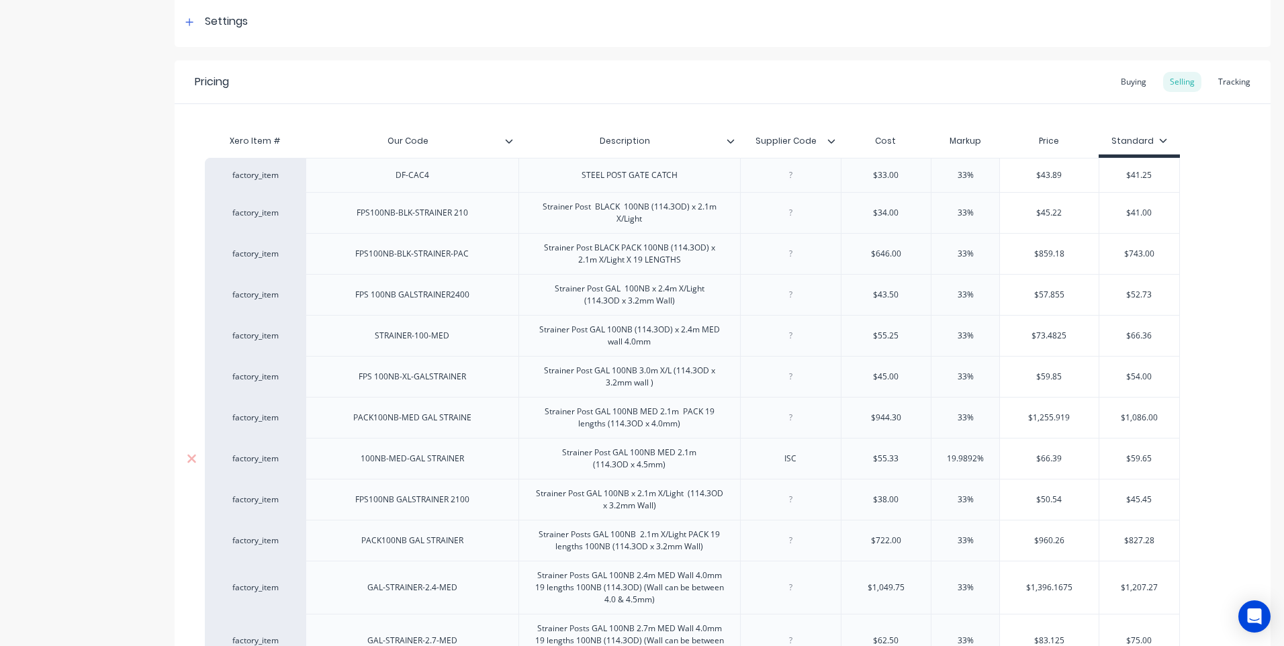
type textarea "x"
type input "$59."
type textarea "x"
type input "$59"
type textarea "x"
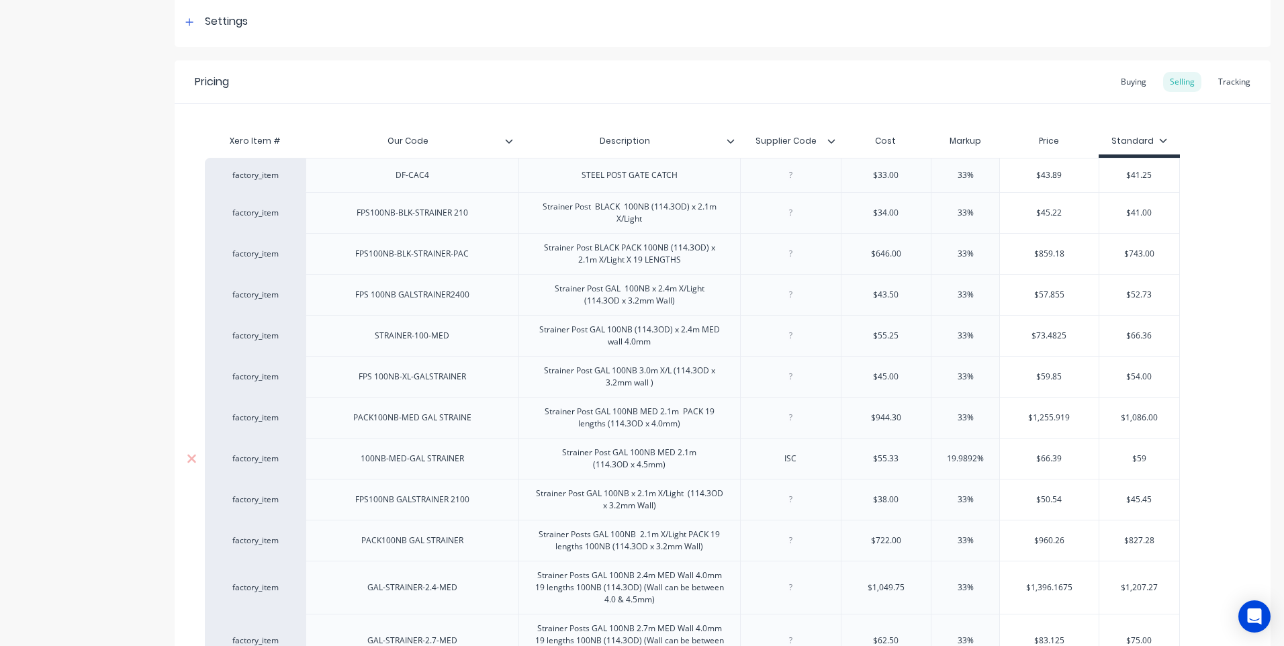
type input "$5"
type textarea "x"
type input "$"
type textarea "x"
type input "$6"
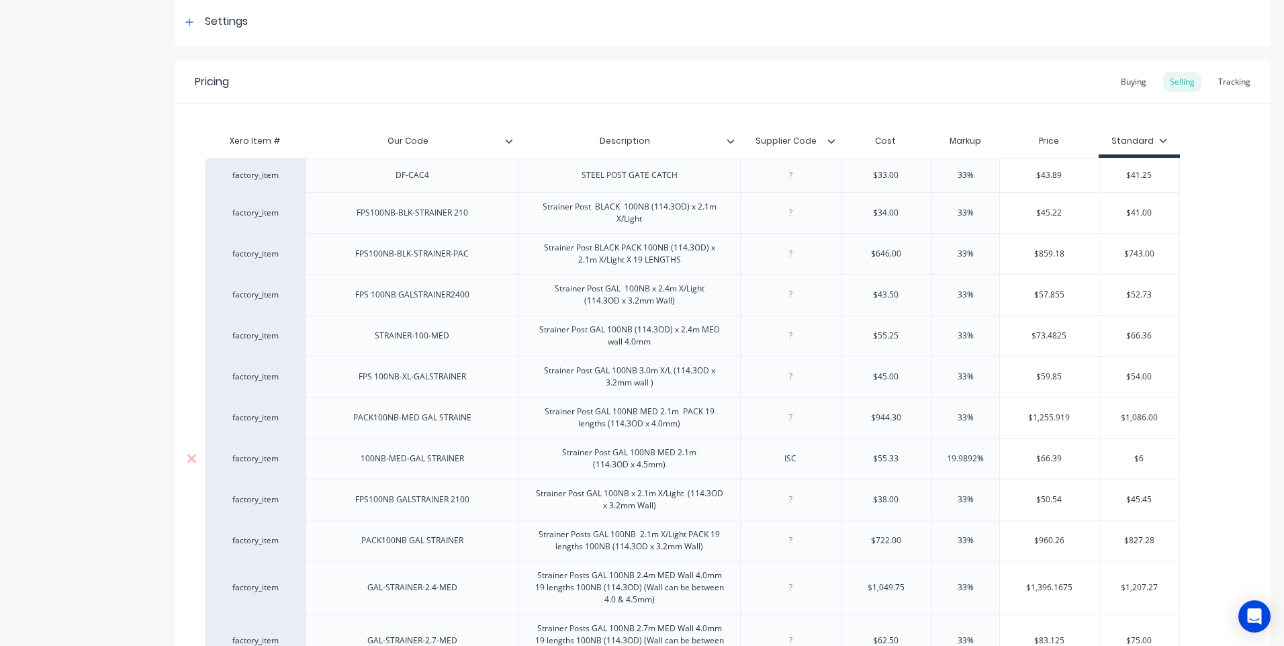
type textarea "x"
type input "$66"
type textarea "x"
type input "$66."
type textarea "x"
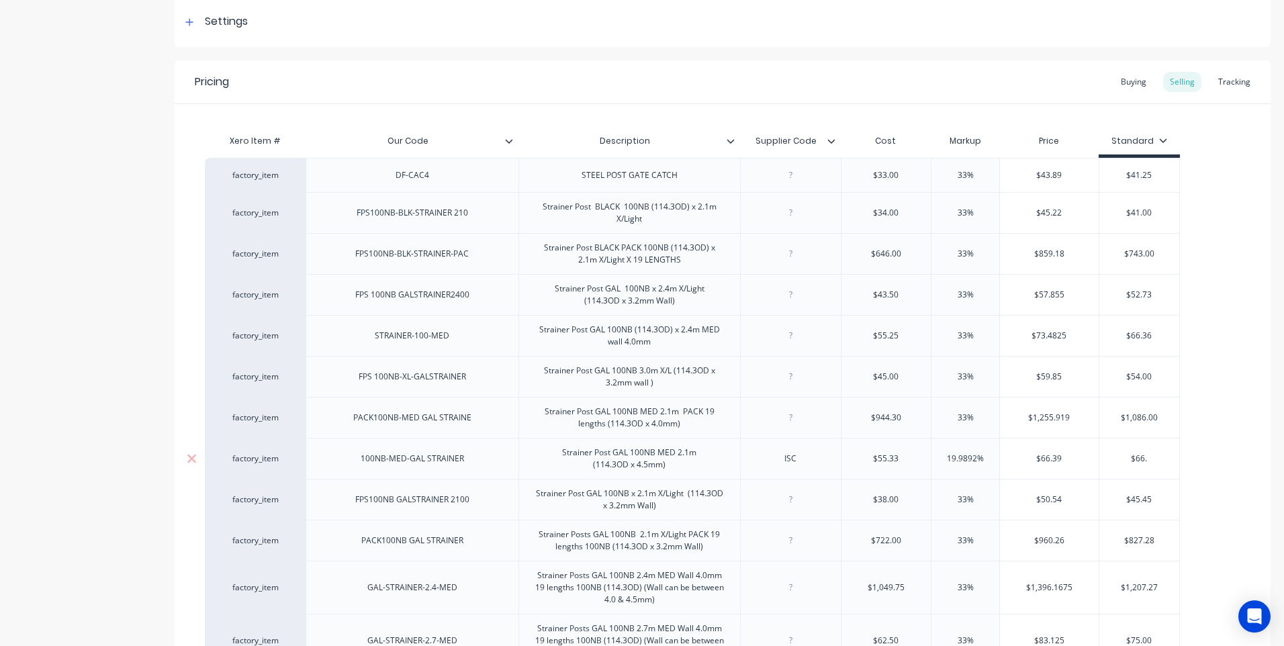
type input "$66.3"
type textarea "x"
type input "$66.39"
click at [1063, 457] on input "$66.39" at bounding box center [1049, 459] width 99 height 12
type input "$66.3"
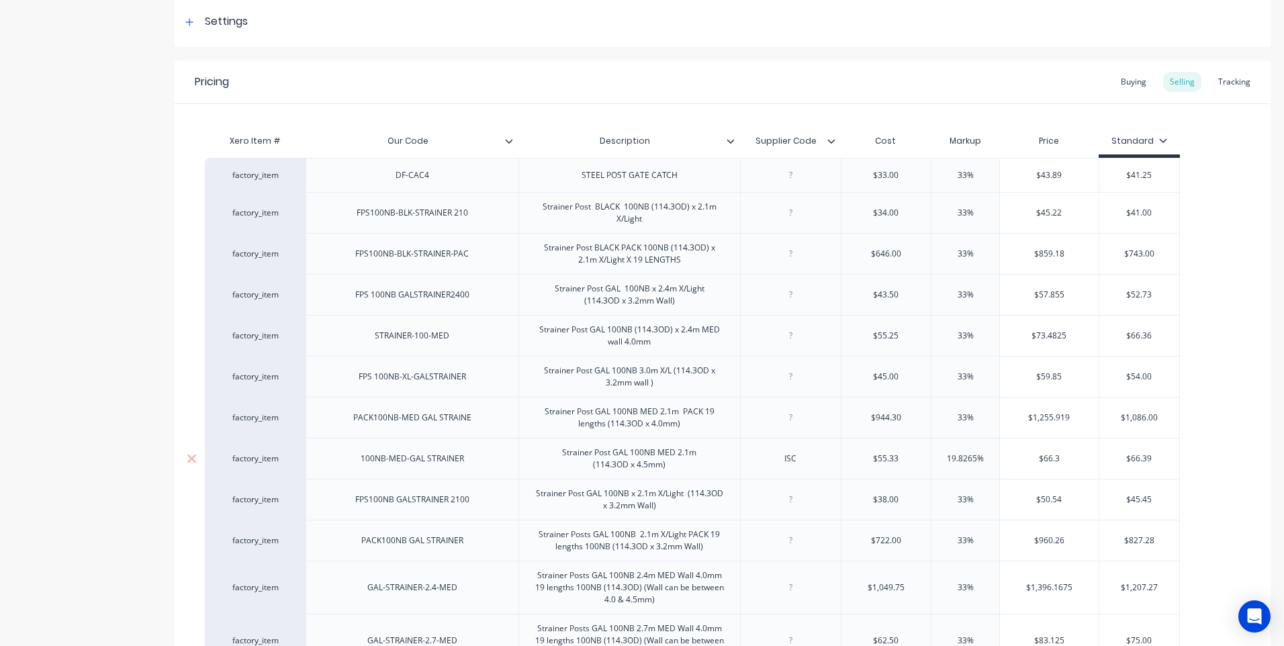
type textarea "x"
type input "$66.36"
click at [1151, 458] on input "$66.39" at bounding box center [1139, 459] width 81 height 12
type textarea "x"
type input "$66.3"
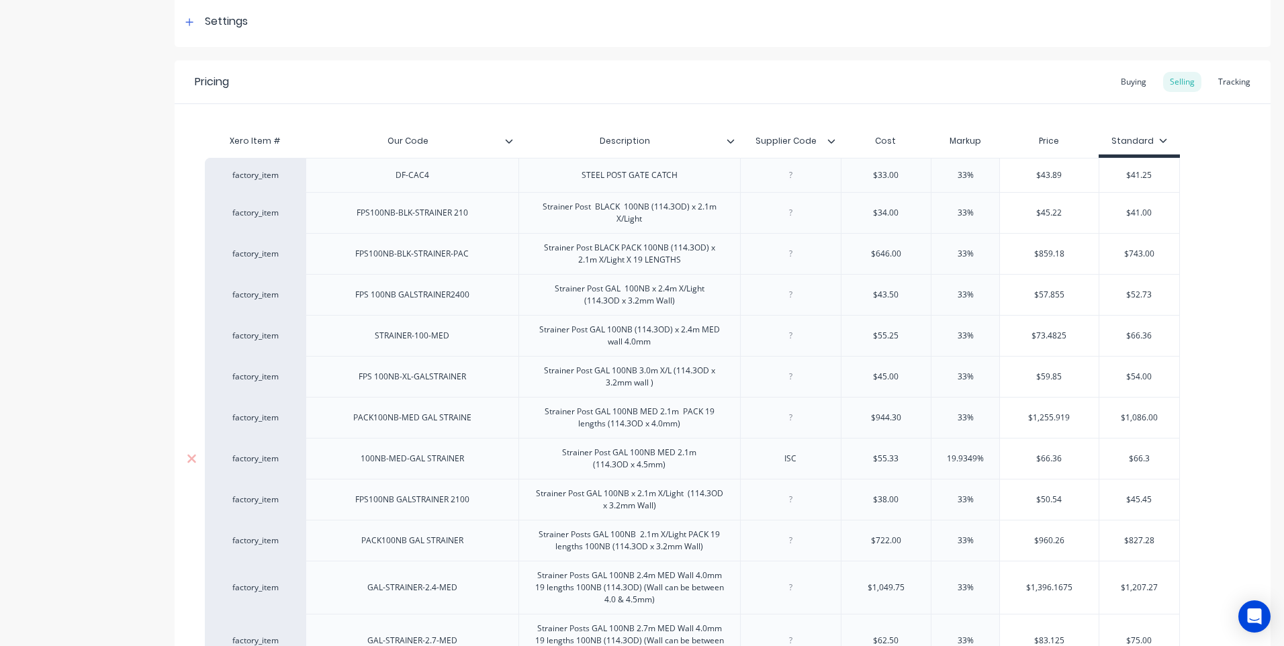
type textarea "x"
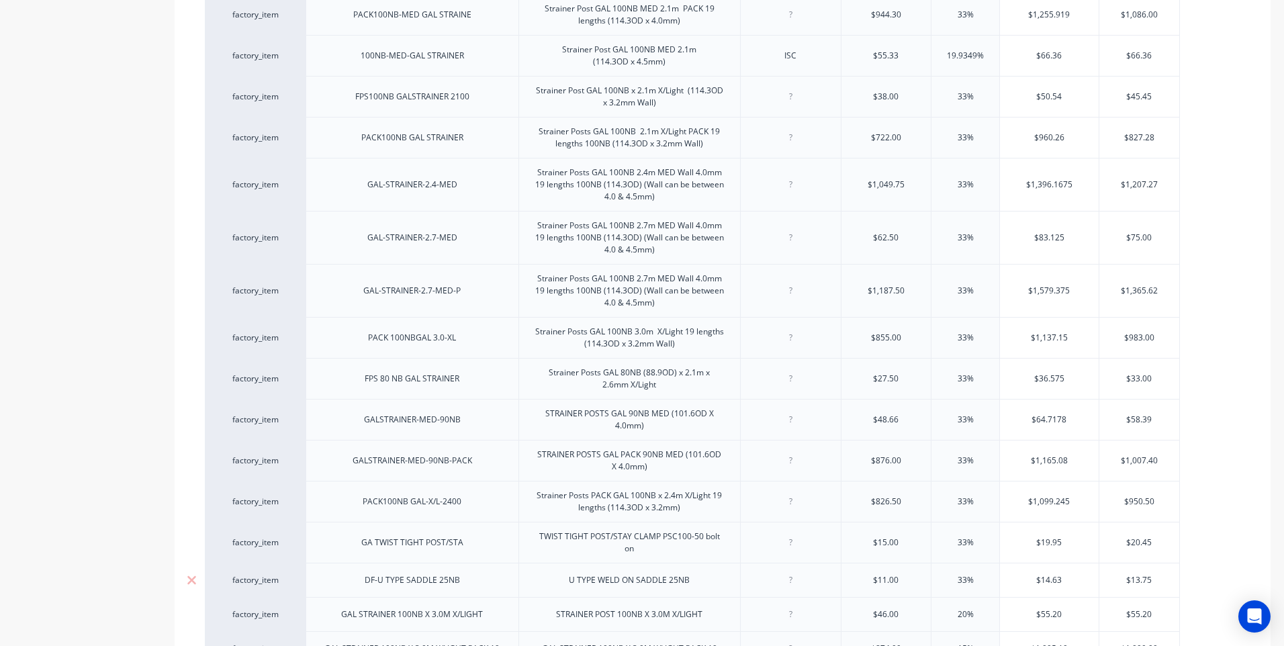
scroll to position [826, 0]
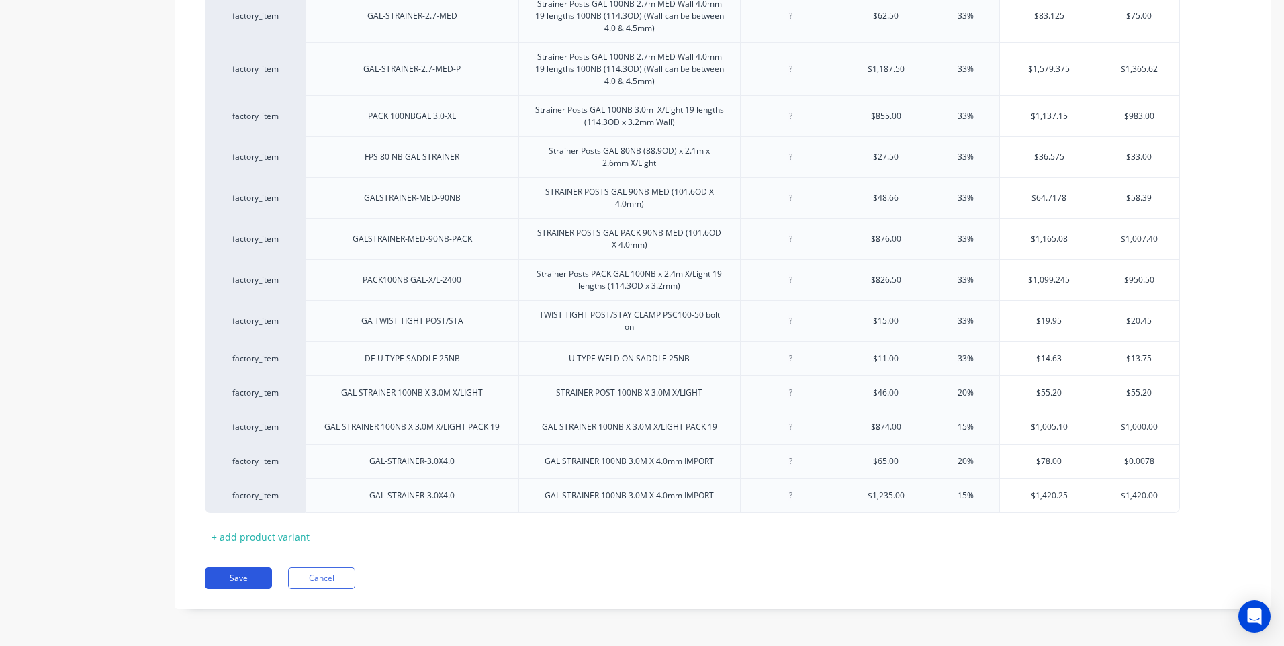
type input "$66.36"
click at [242, 576] on button "Save" at bounding box center [238, 577] width 67 height 21
type textarea "x"
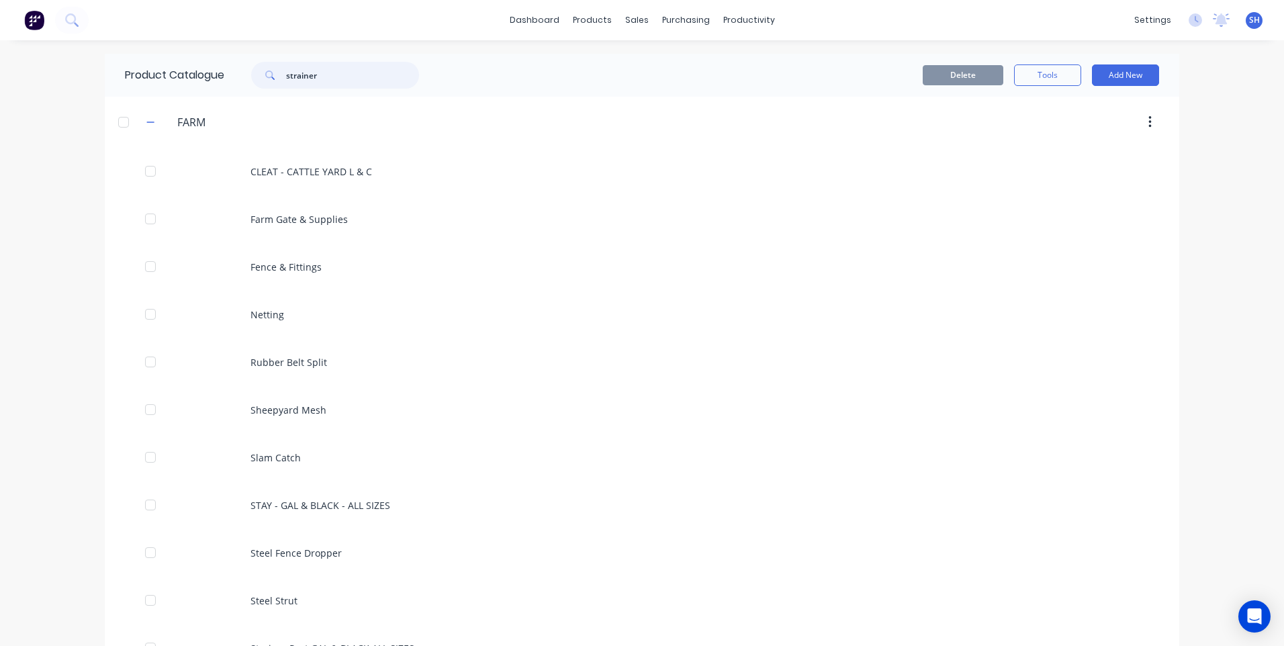
drag, startPoint x: 327, startPoint y: 78, endPoint x: 220, endPoint y: 66, distance: 108.1
click at [220, 66] on div "Product Catalogue strainer" at bounding box center [279, 75] width 348 height 43
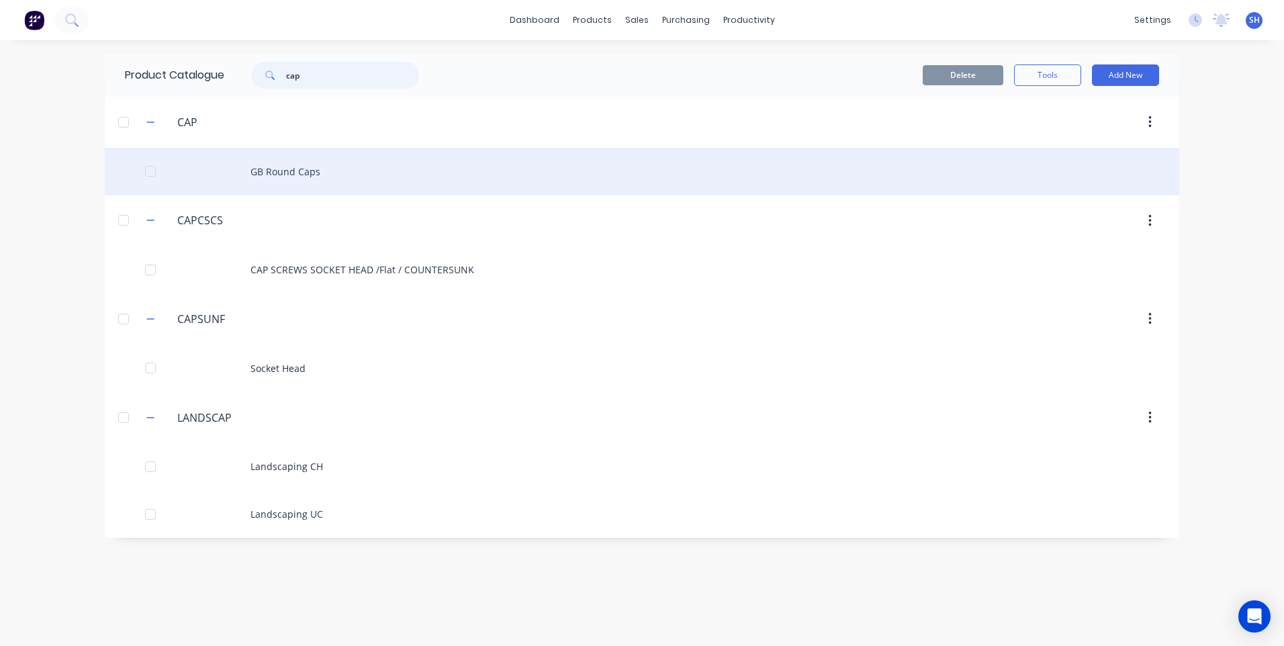
type input "cap"
click at [296, 169] on div "GB Round Caps" at bounding box center [642, 172] width 1074 height 48
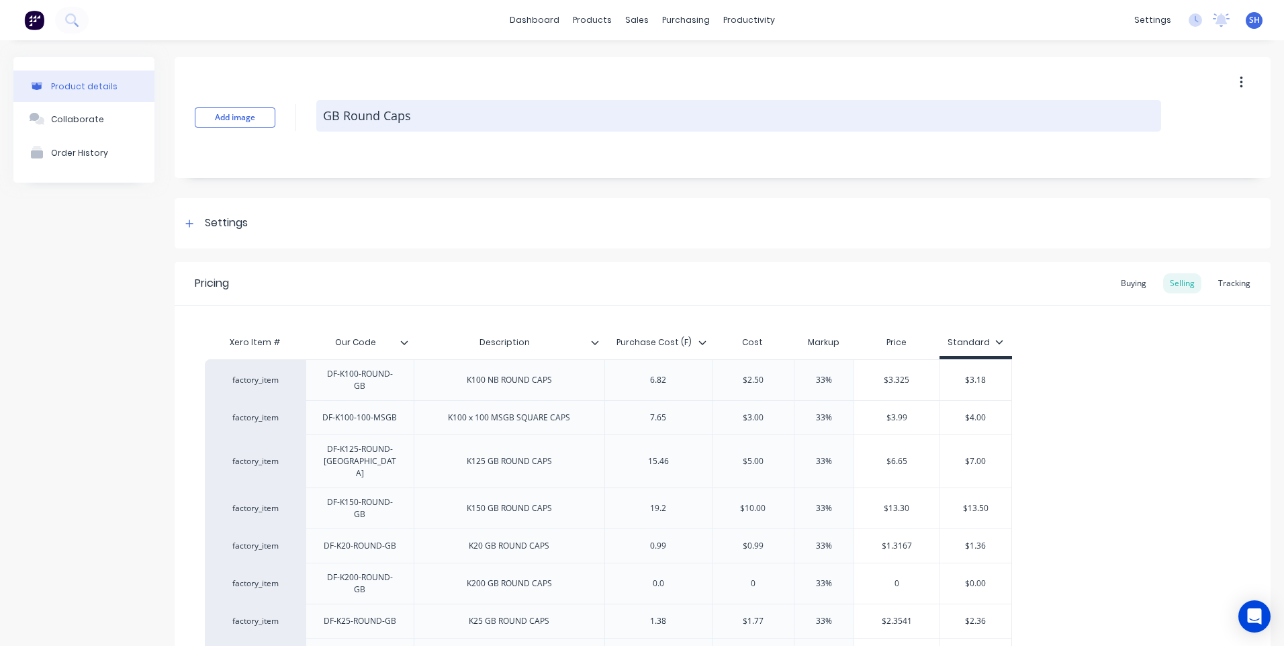
click at [380, 115] on textarea "GB Round Caps" at bounding box center [738, 116] width 845 height 32
type textarea "x"
type textarea "GB Roun Caps"
type textarea "x"
type textarea "GB Rou Caps"
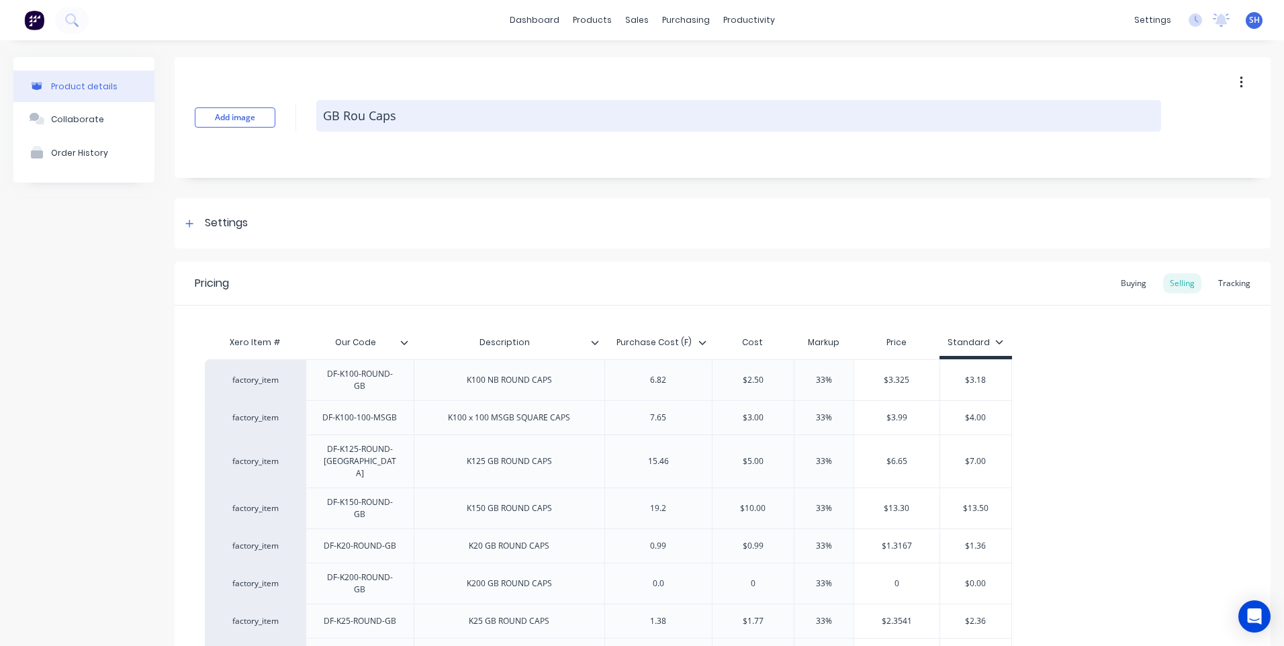
type textarea "x"
type textarea "GB Ro Caps"
type textarea "x"
type textarea "GB R Caps"
type textarea "x"
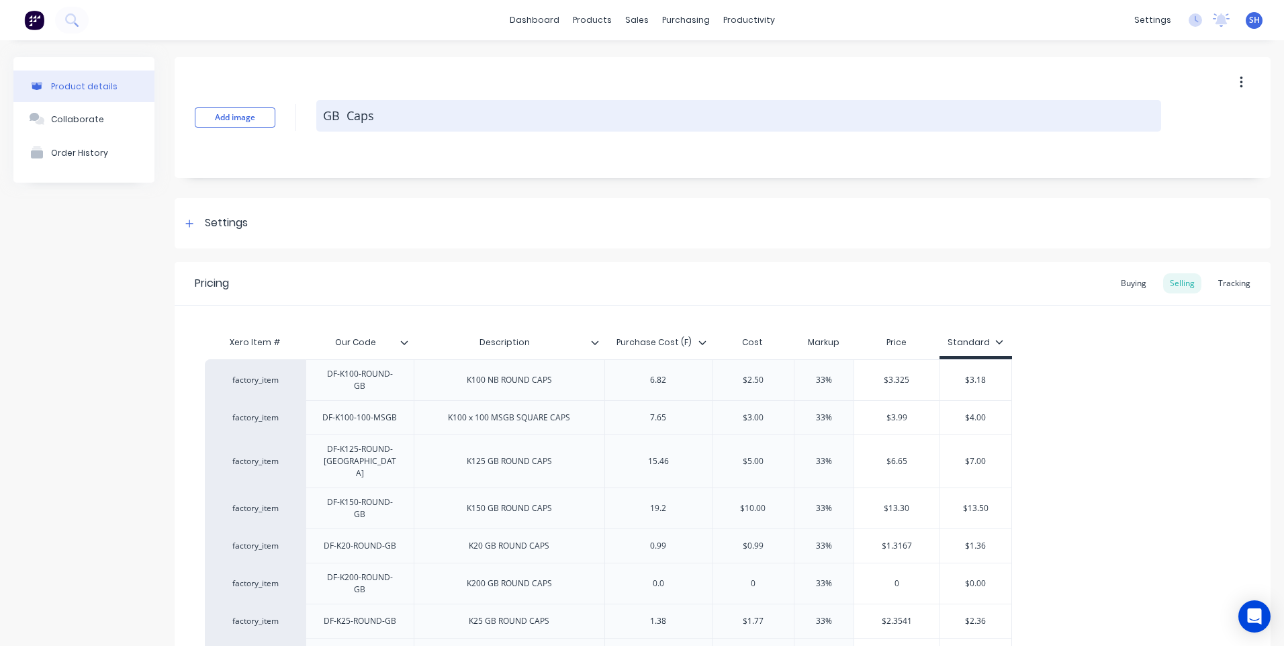
type textarea "GB Caps"
type textarea "x"
type textarea "G Caps"
type textarea "x"
type textarea "Caps"
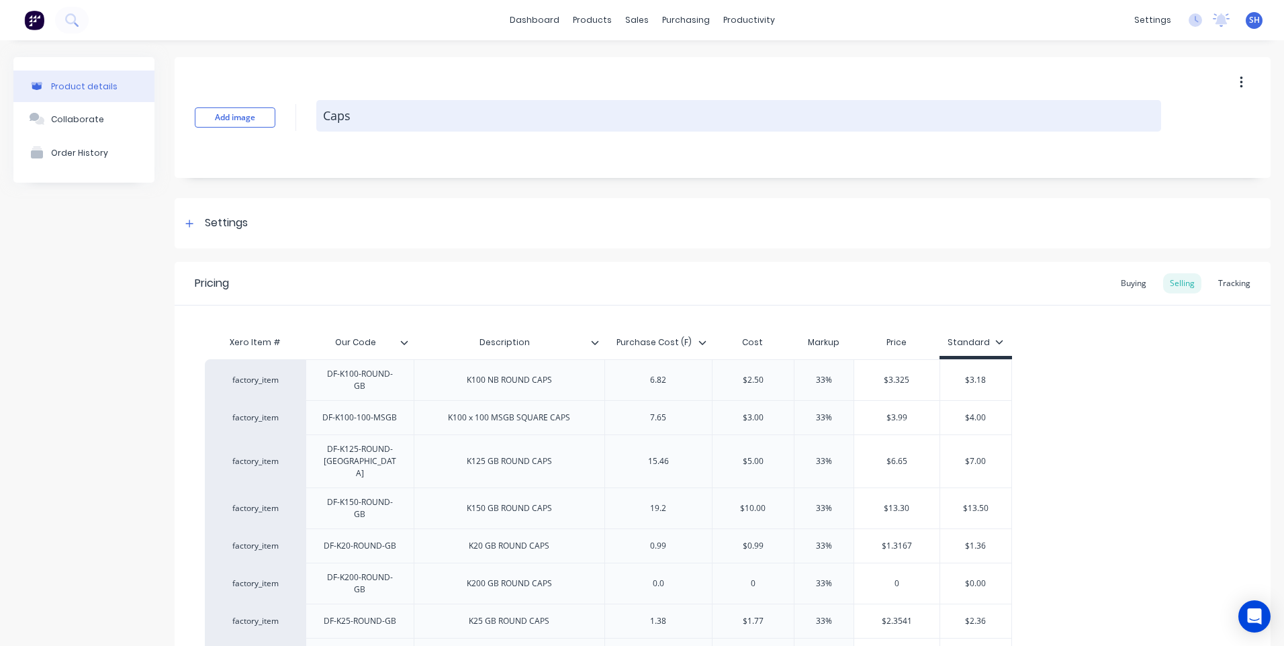
type textarea "x"
type textarea "P Caps"
type textarea "x"
type textarea "Po Caps"
type textarea "x"
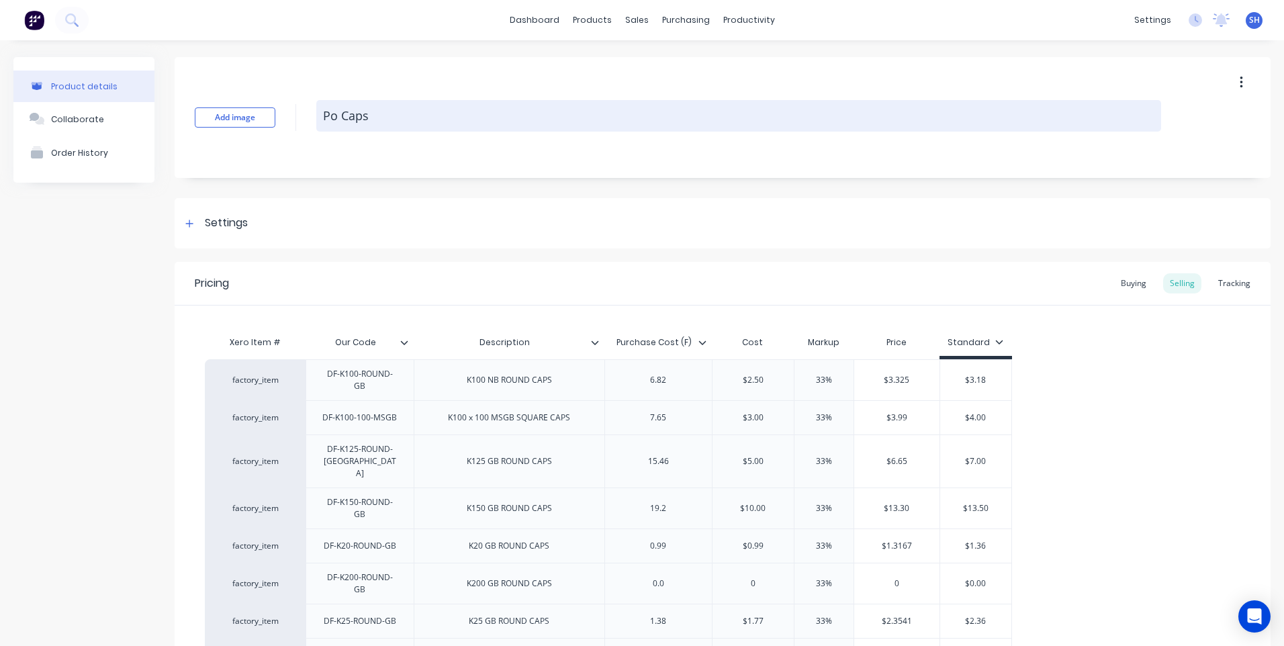
type textarea "Pos Caps"
type textarea "x"
type textarea "Post Caps"
click at [392, 114] on textarea "Post Caps" at bounding box center [738, 116] width 845 height 32
type textarea "x"
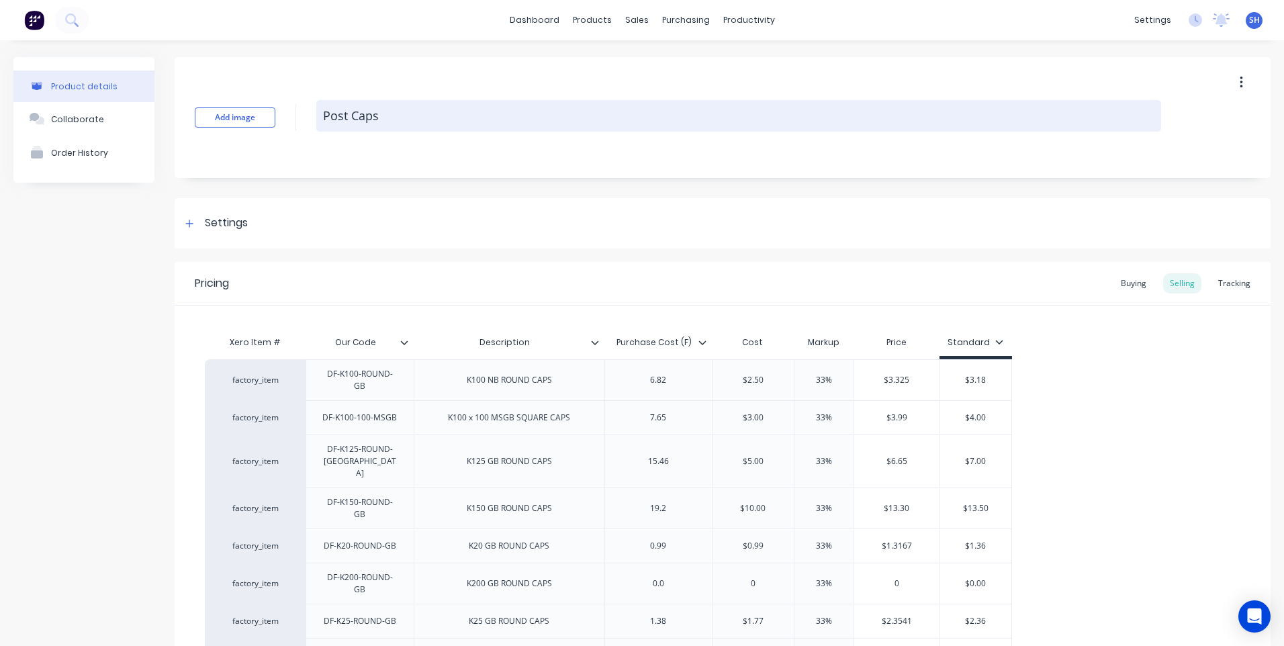
type textarea "Post Caps"
type textarea "x"
type textarea "Post Caps S"
type textarea "x"
type textarea "Post Caps Sq"
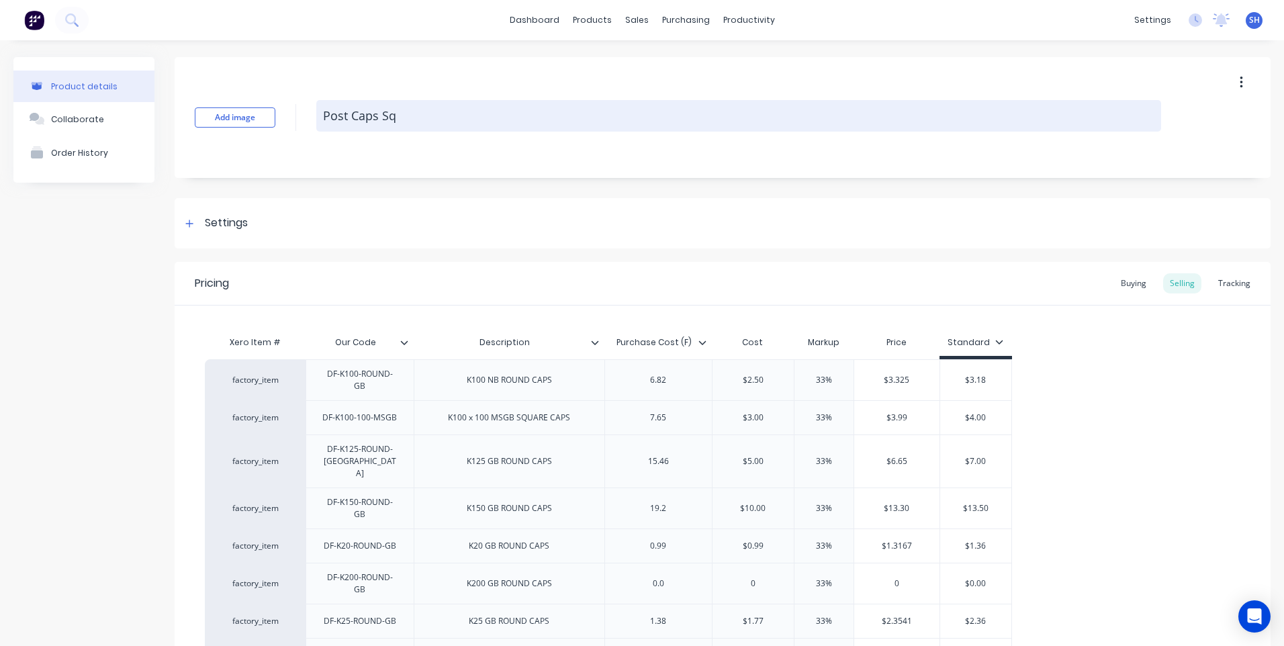
type textarea "x"
type textarea "Post Caps Squ"
type textarea "x"
type textarea "Post Caps Squa"
type textarea "x"
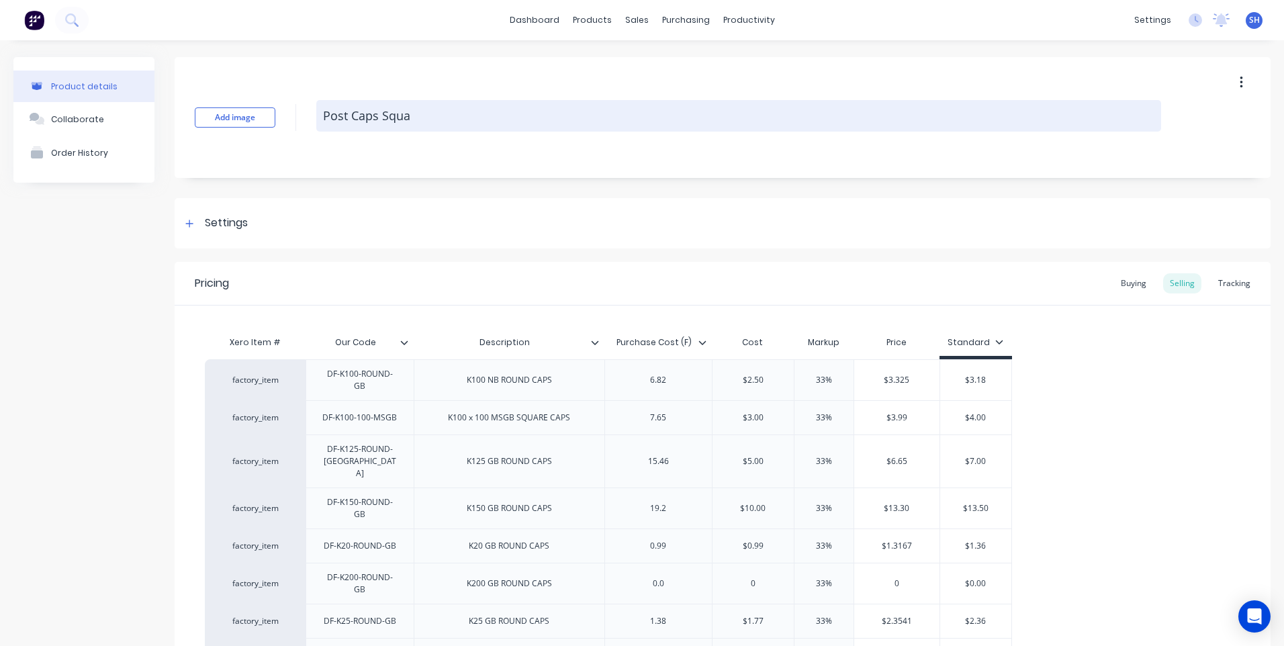
type textarea "Post Caps Squar"
type textarea "x"
type textarea "Post Caps Square"
type textarea "x"
type textarea "Post Caps Square"
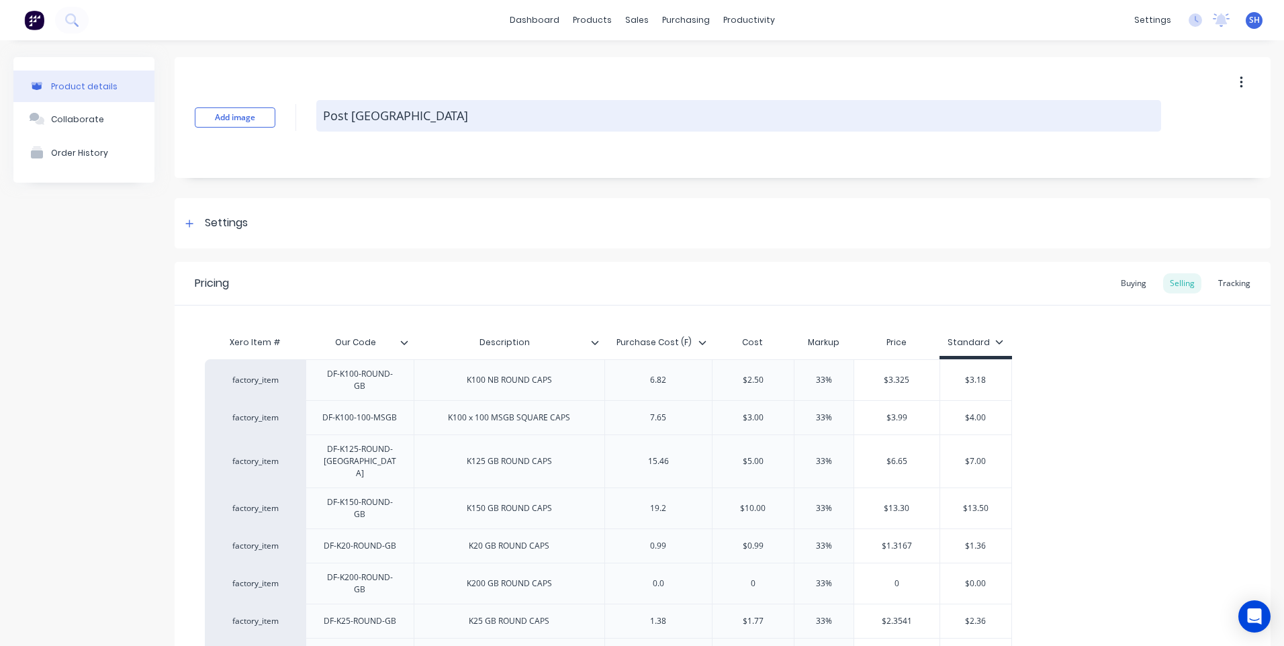
type textarea "x"
type textarea "Post Caps Square &"
type textarea "x"
type textarea "Post Caps Square &"
type textarea "x"
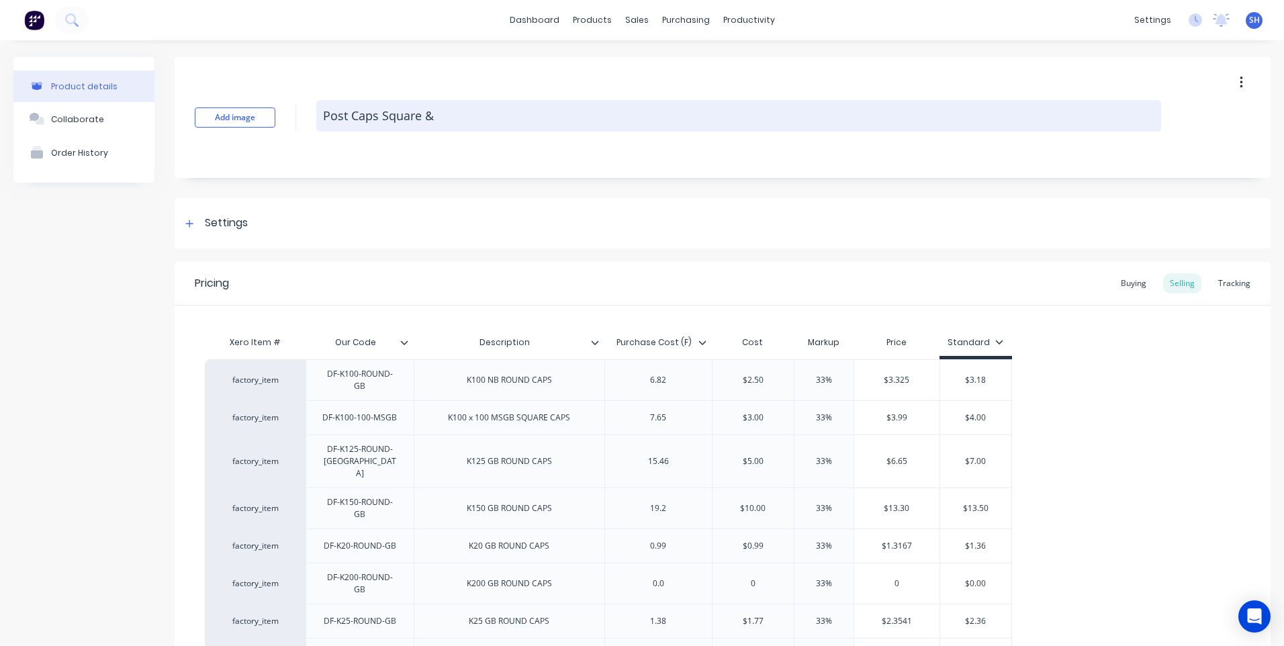
type textarea "Post Caps Square & R"
type textarea "x"
type textarea "Post Caps Square & Ro"
type textarea "x"
type textarea "Post Caps Square & Rou"
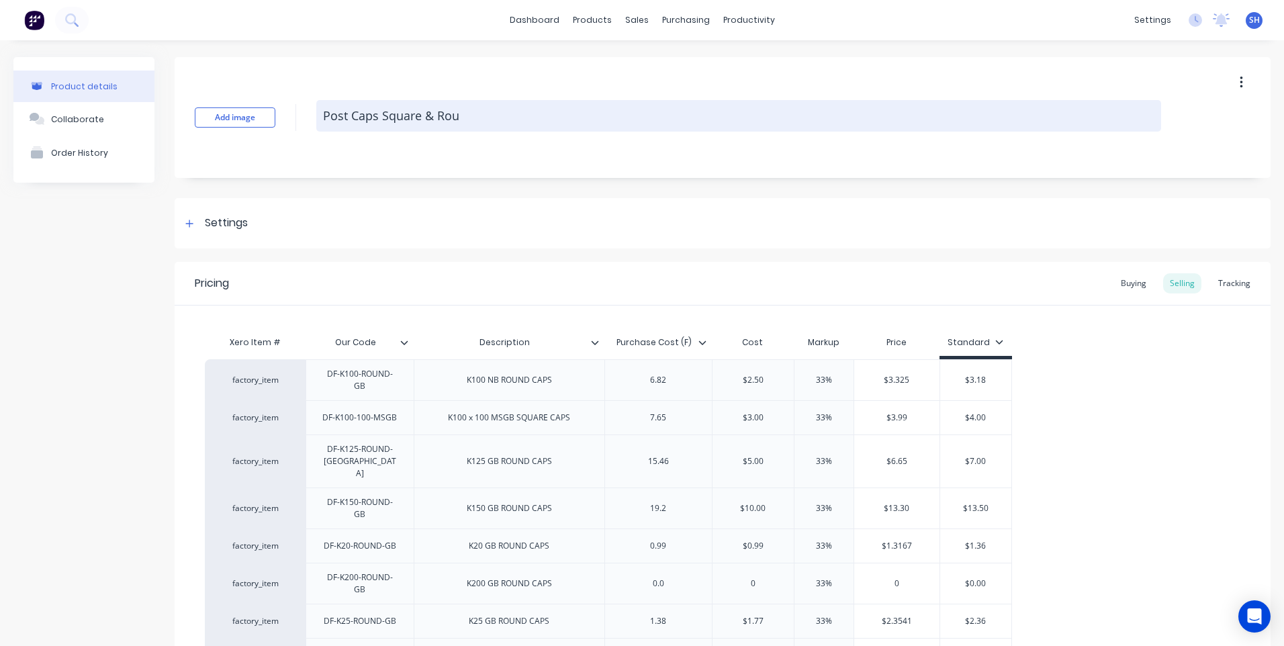
type textarea "x"
type textarea "Post Caps Square & Roun"
type textarea "x"
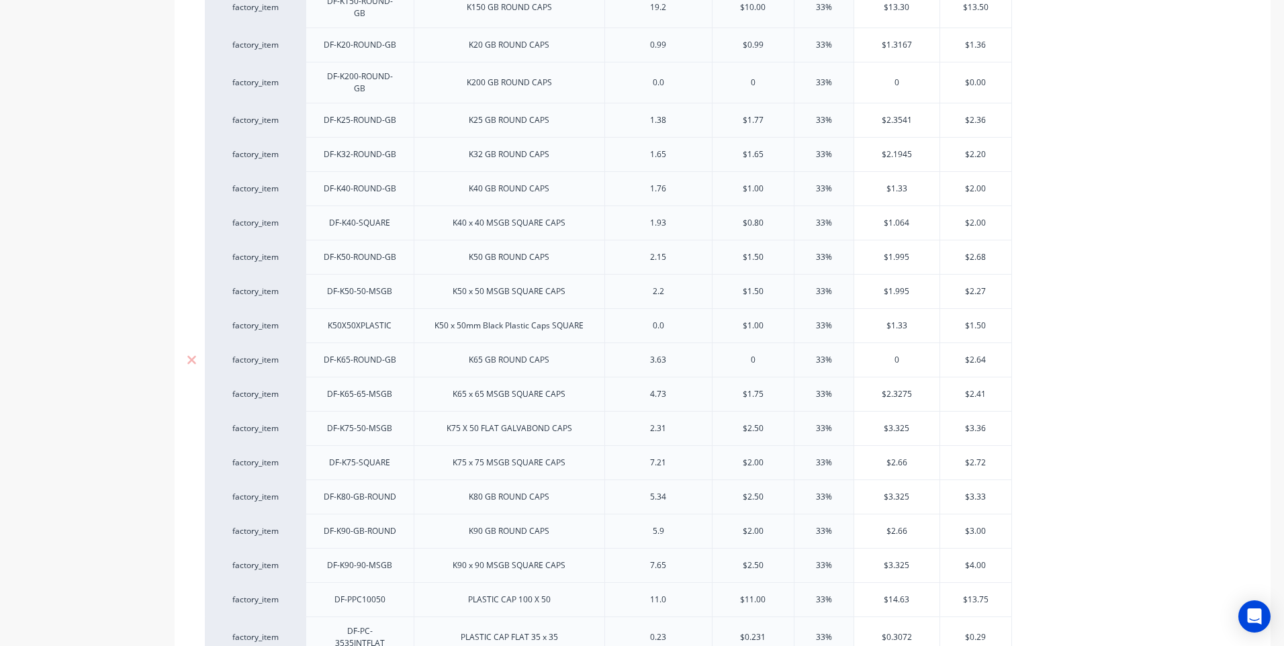
scroll to position [627, 0]
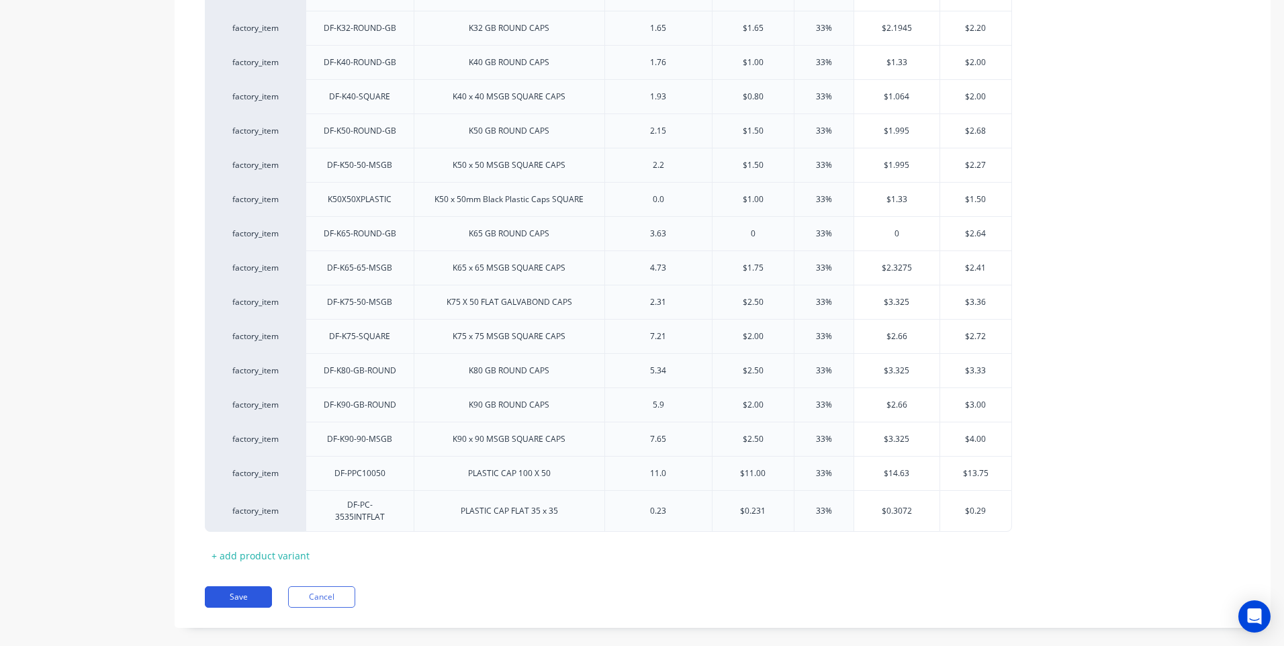
type textarea "Post Caps Square & Round"
type textarea "x"
type textarea "Post Caps Square & Round"
click at [236, 586] on button "Save" at bounding box center [238, 596] width 67 height 21
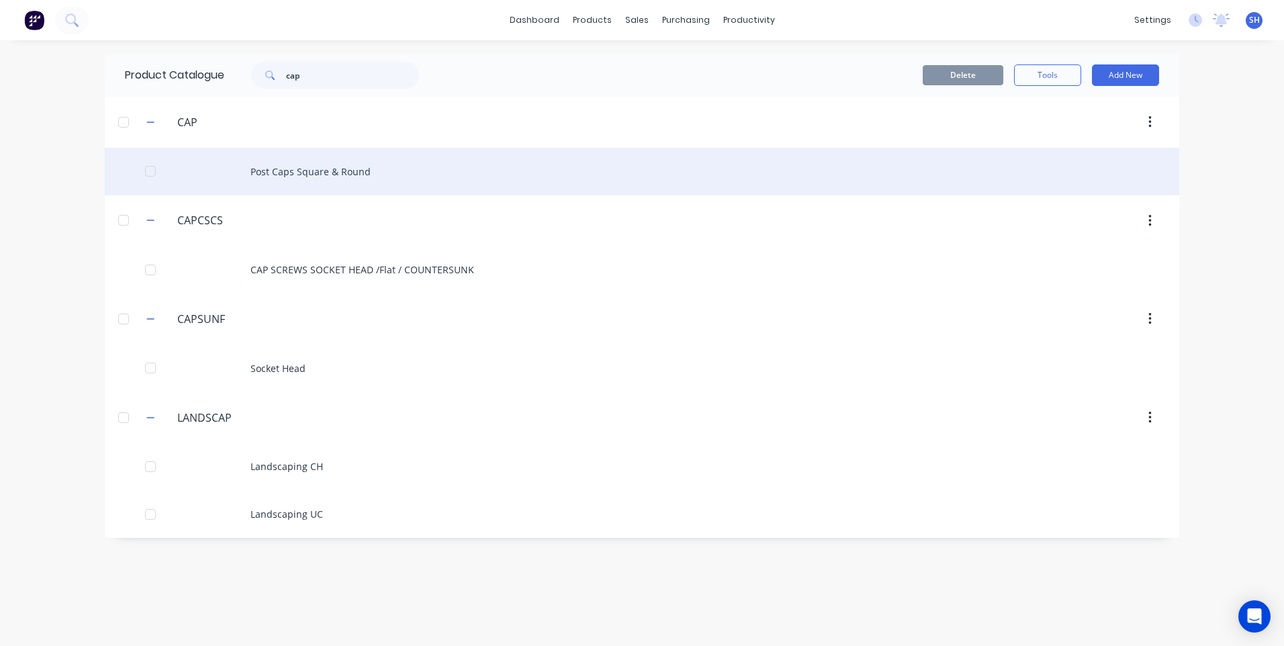
click at [314, 171] on div "Post Caps Square & Round" at bounding box center [642, 172] width 1074 height 48
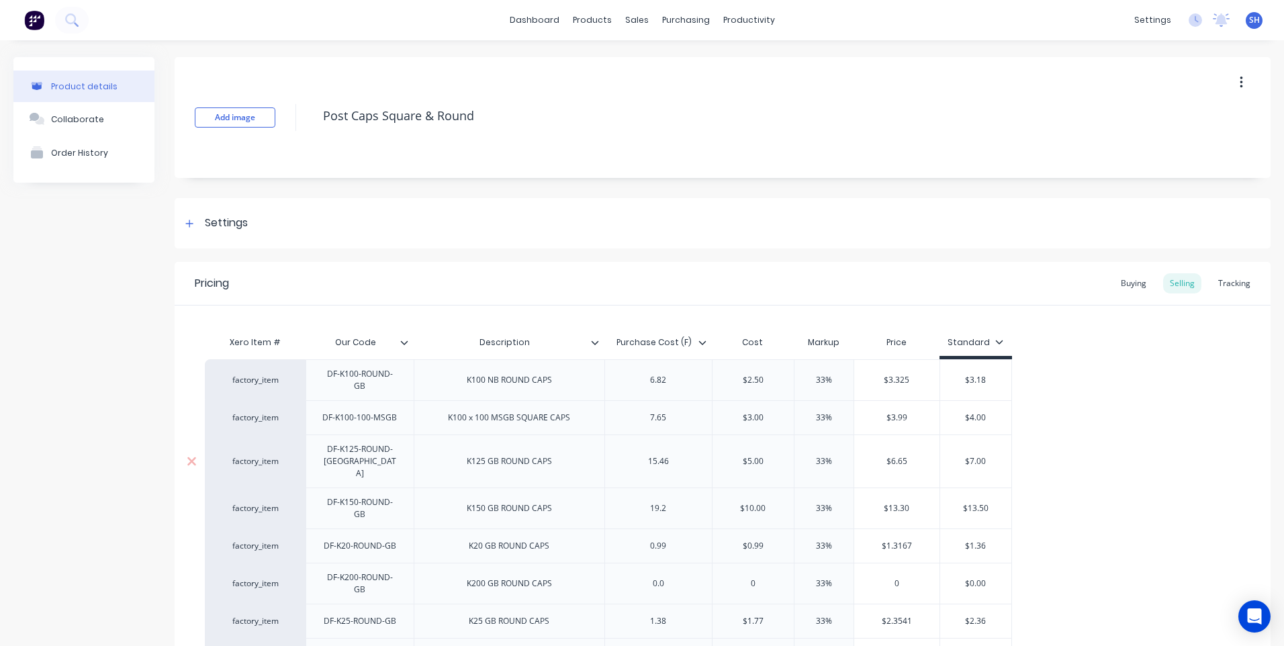
type textarea "x"
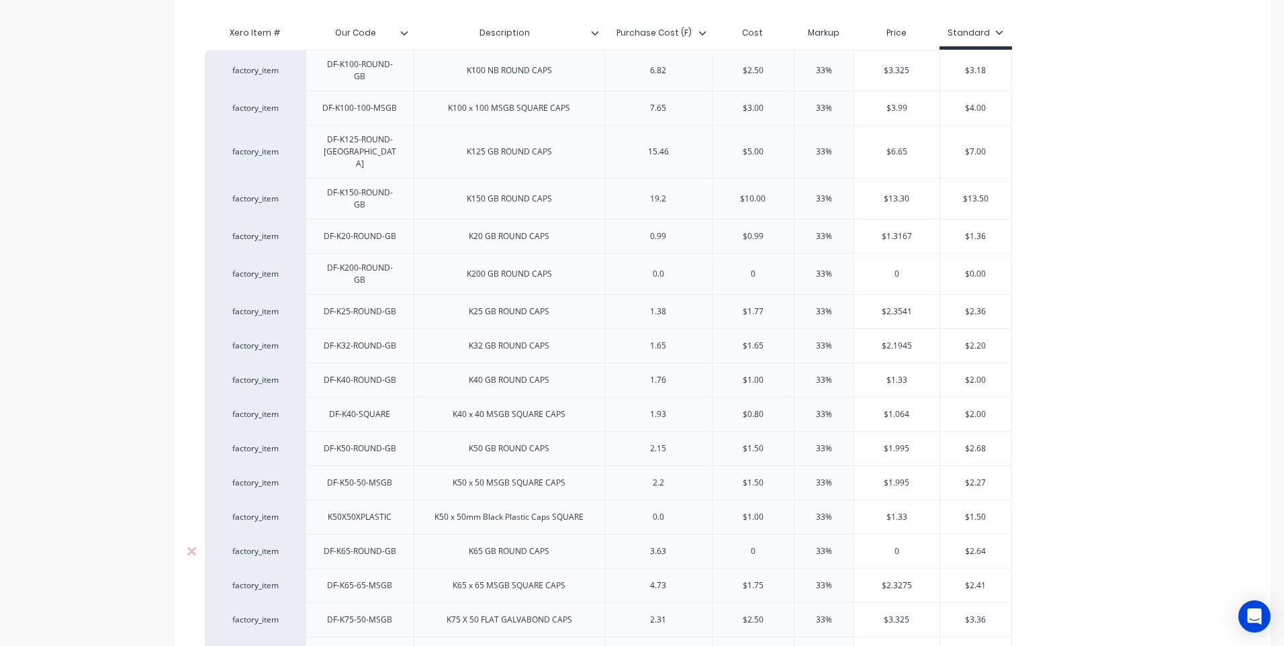
scroll to position [336, 0]
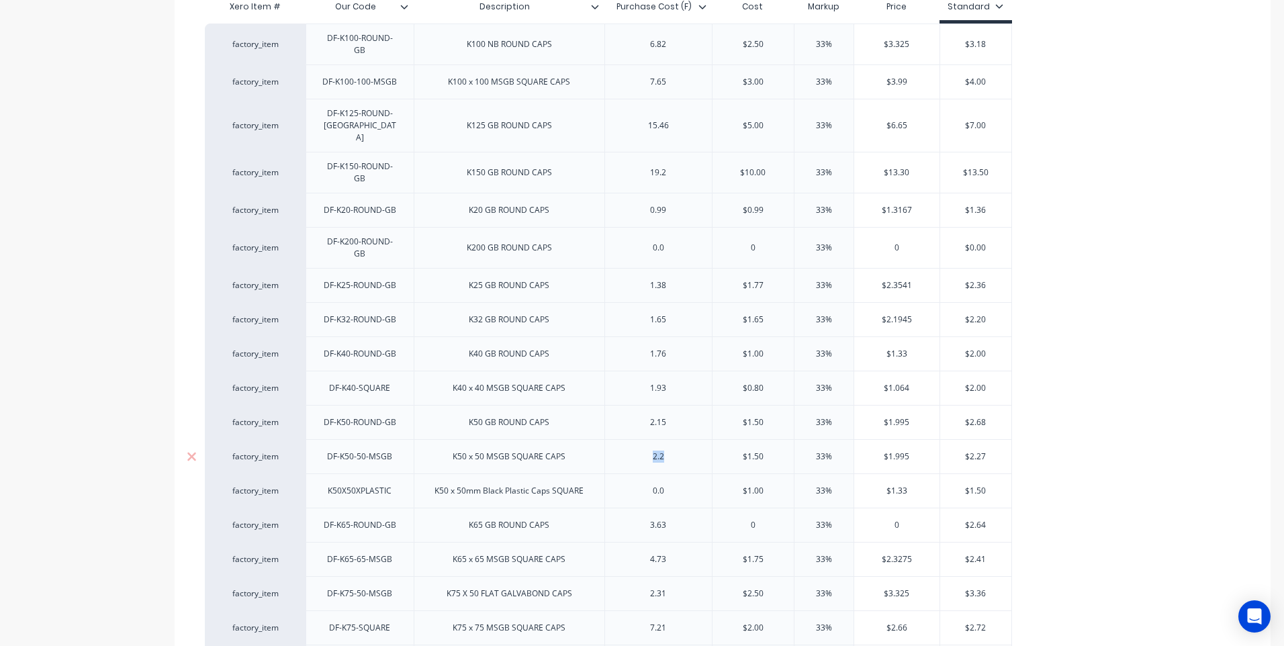
drag, startPoint x: 676, startPoint y: 447, endPoint x: 641, endPoint y: 449, distance: 34.9
click at [641, 449] on div "2.2" at bounding box center [658, 456] width 67 height 17
type textarea "x"
type input "$1.50"
type input "33%"
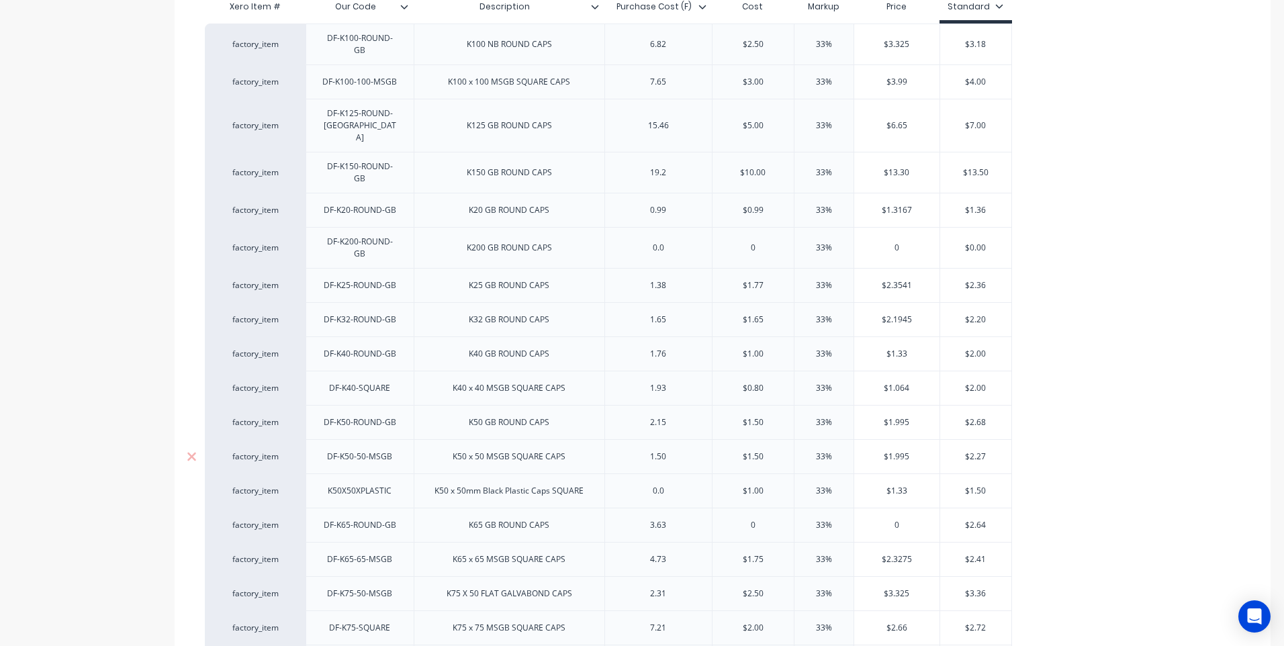
type input "$1.995"
type textarea "x"
type input "$"
type textarea "x"
type input "2"
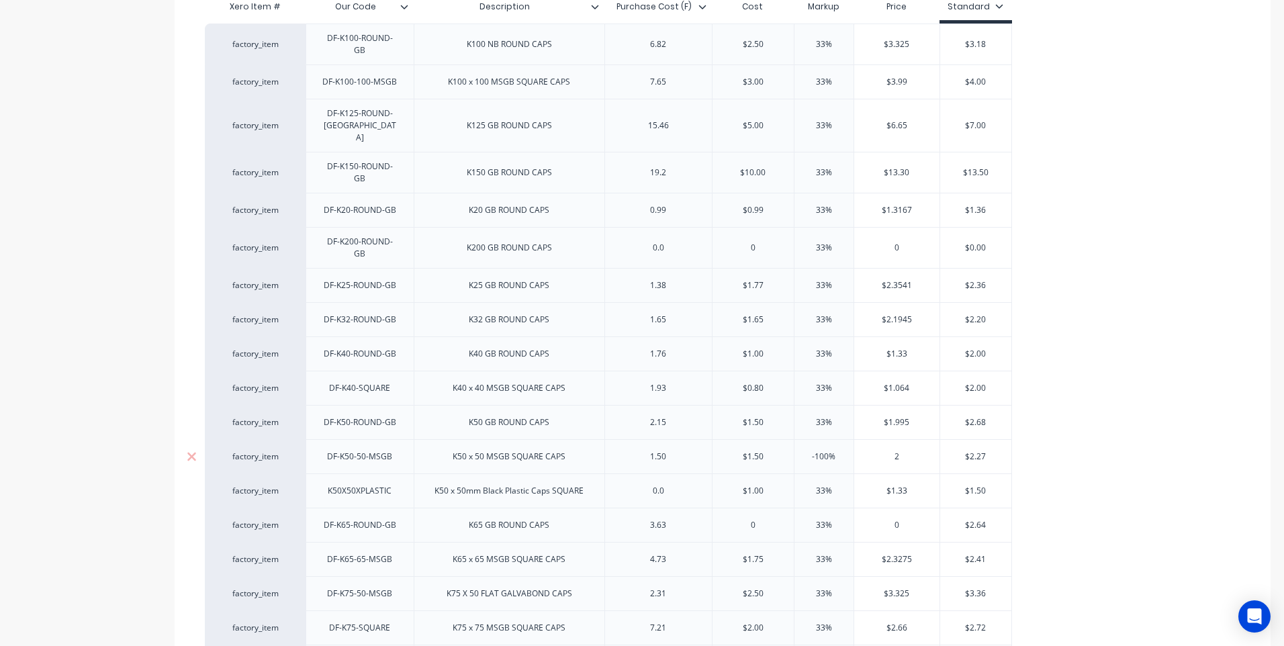
type textarea "x"
type input "2."
type textarea "x"
type input "2.27"
type textarea "x"
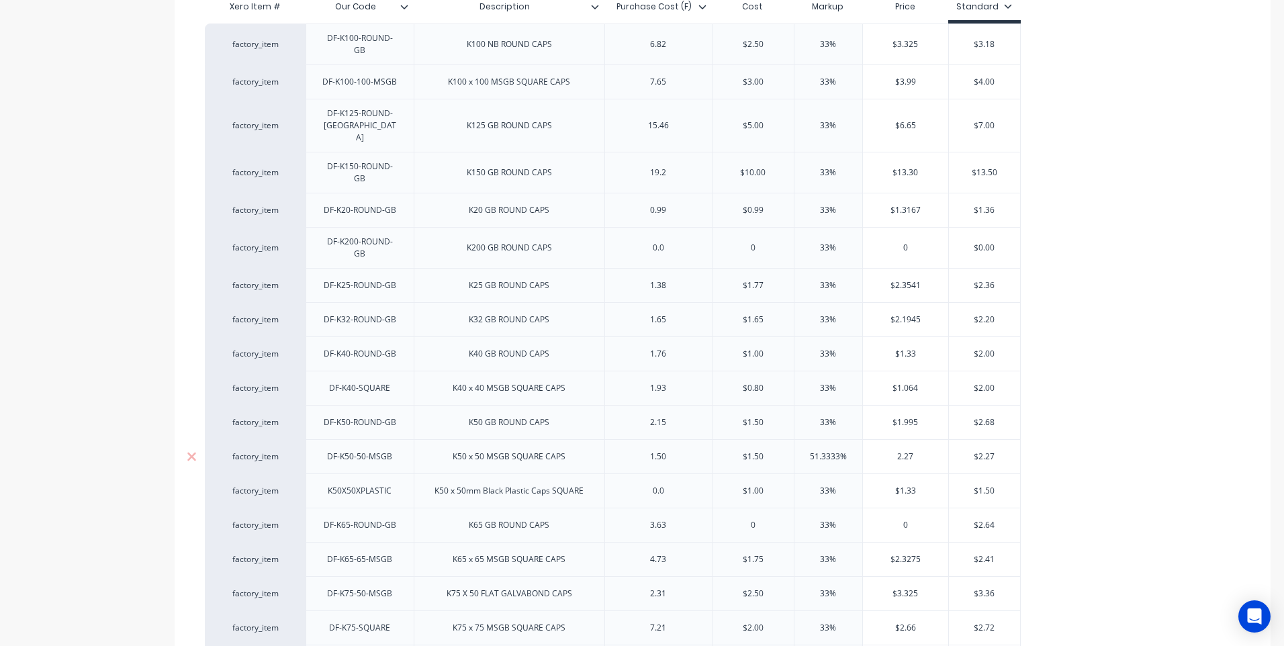
type input "2.27"
type input "$2.27"
click at [1012, 451] on input "$2.27" at bounding box center [985, 457] width 72 height 12
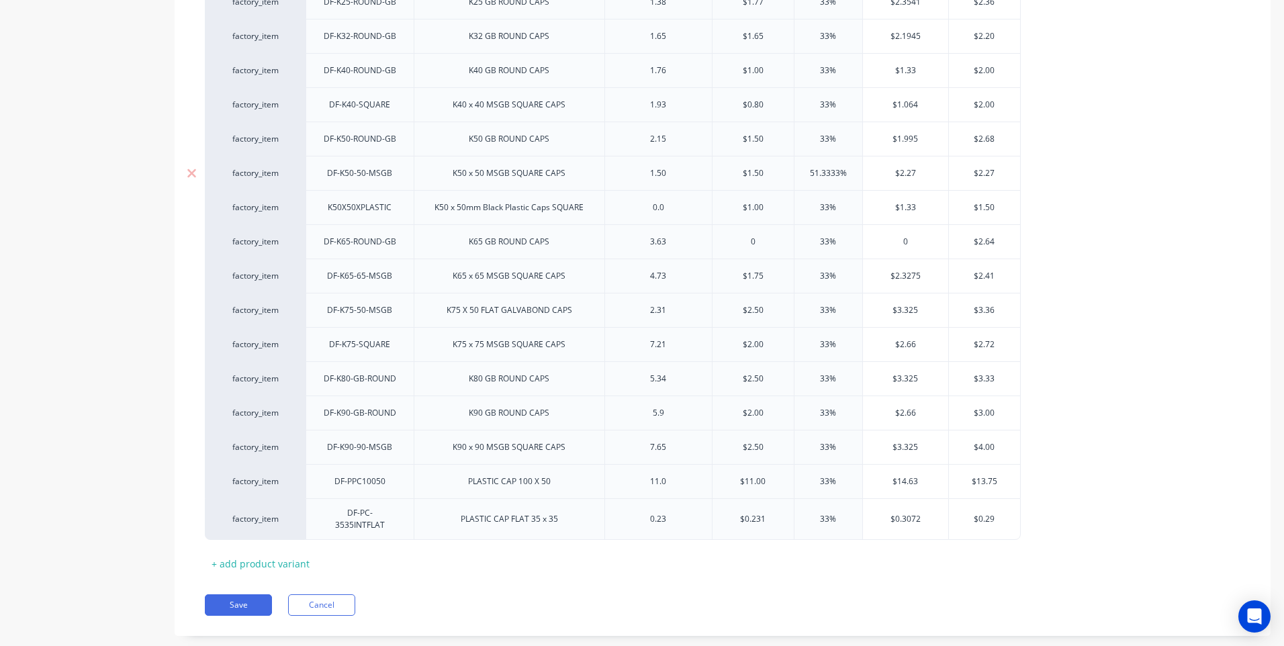
scroll to position [627, 0]
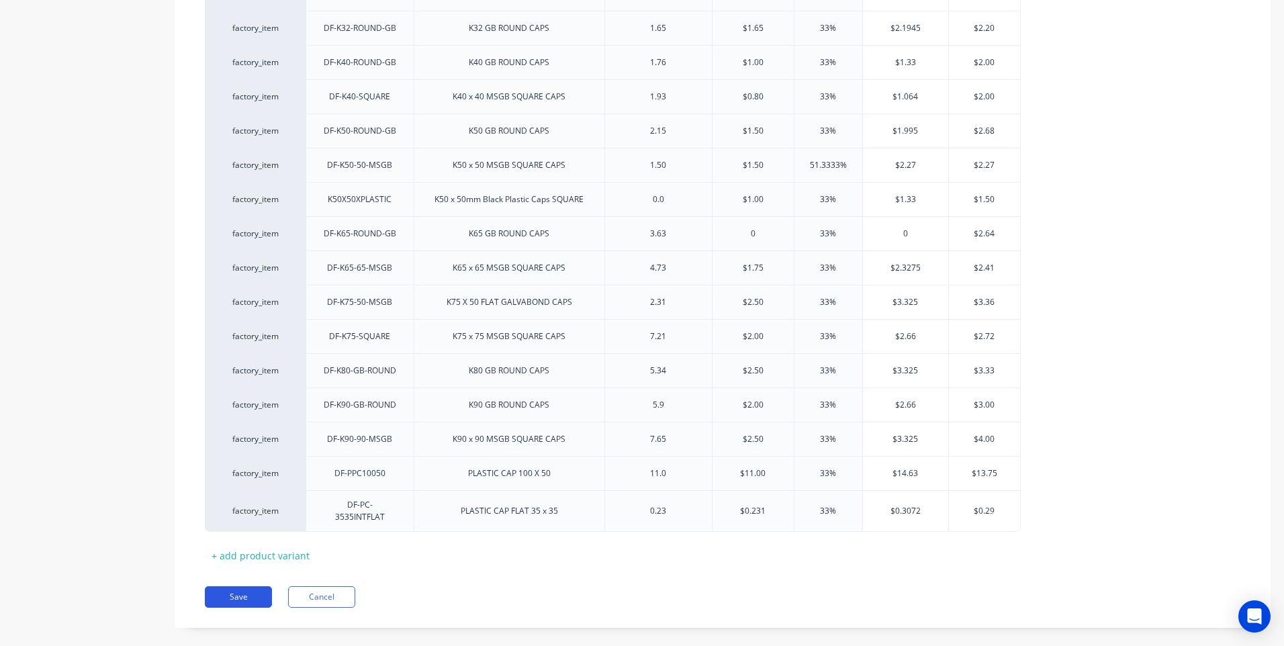
click at [234, 586] on button "Save" at bounding box center [238, 596] width 67 height 21
type textarea "x"
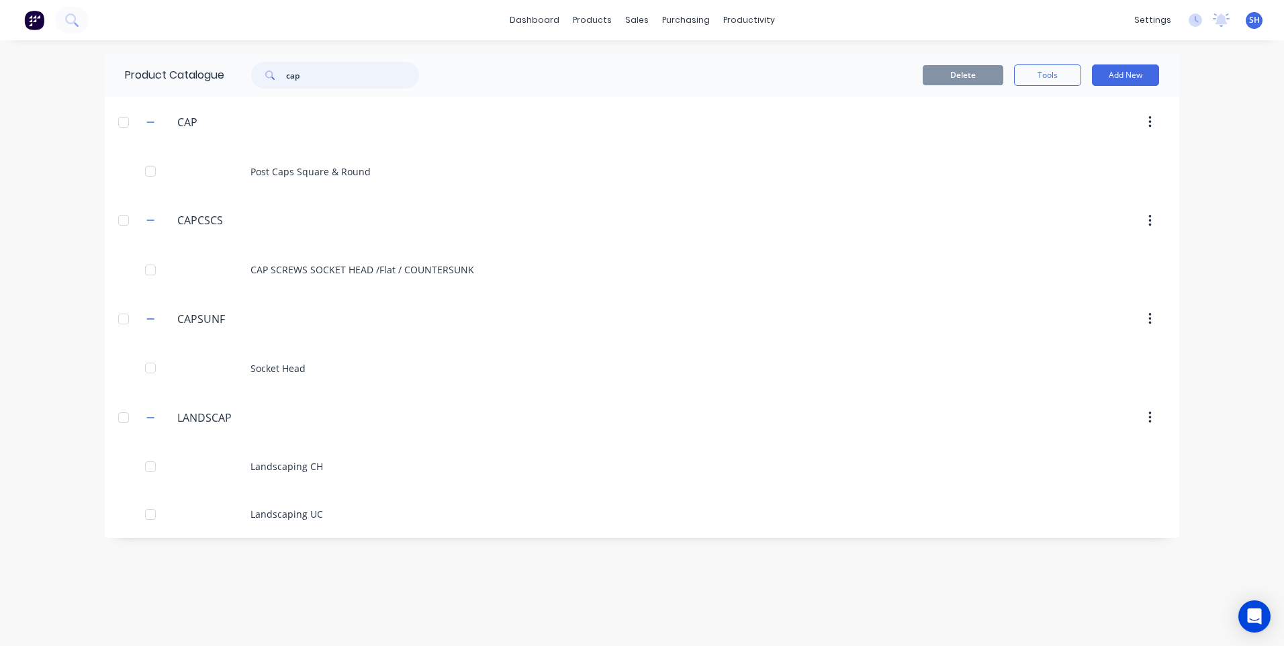
drag, startPoint x: 315, startPoint y: 77, endPoint x: 259, endPoint y: 77, distance: 55.7
click at [259, 77] on div "cap" at bounding box center [335, 75] width 168 height 27
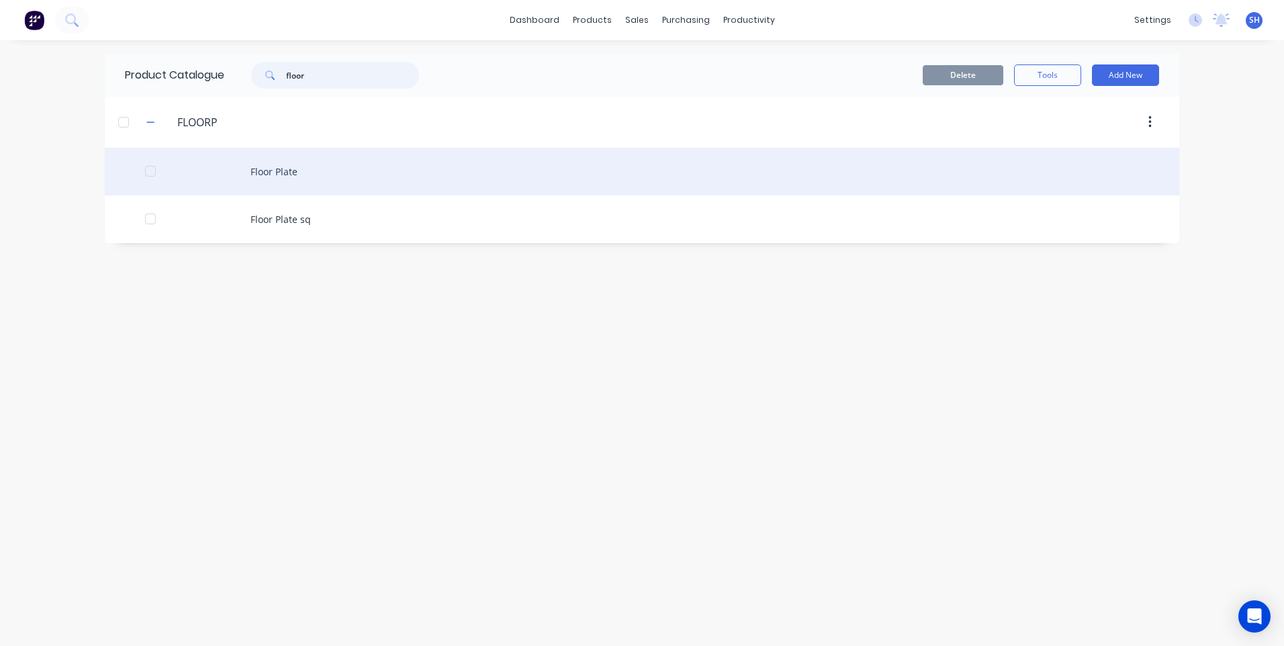
type input "floor"
click at [275, 166] on div "Floor Plate" at bounding box center [642, 172] width 1074 height 48
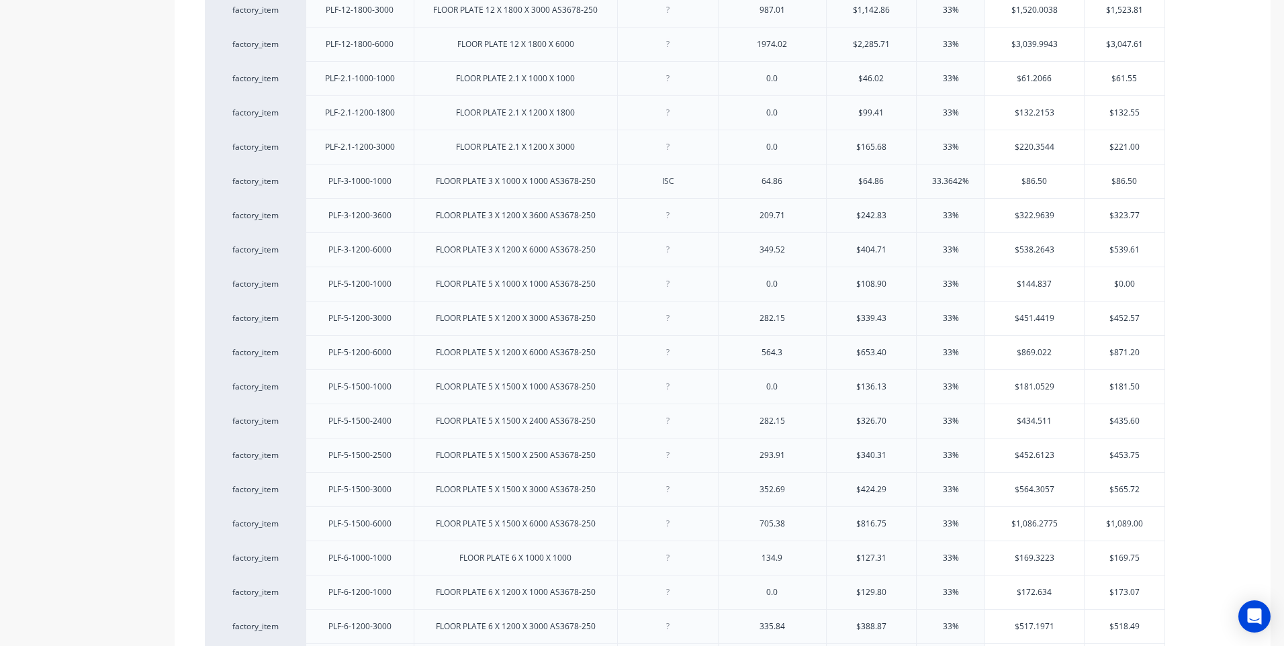
scroll to position [241, 0]
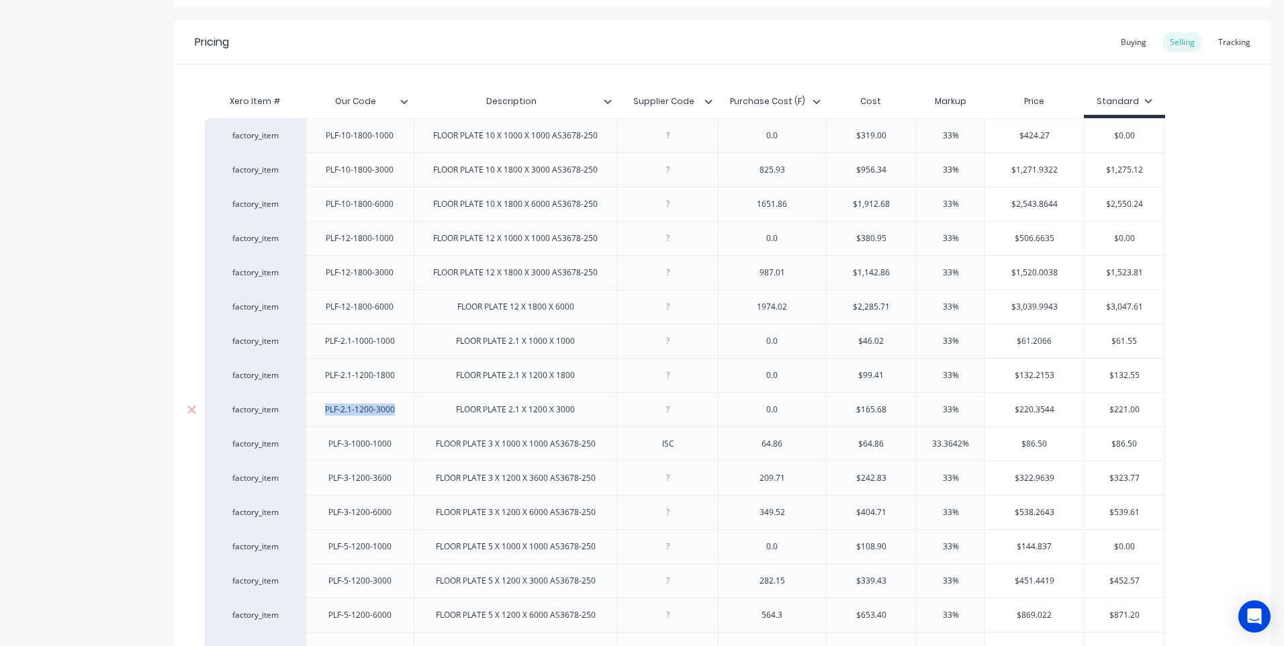
drag, startPoint x: 398, startPoint y: 413, endPoint x: 305, endPoint y: 414, distance: 93.4
click at [305, 414] on div "factory_item PLF-2.1-1200-3000 FLOOR PLATE 2.1 X 1200 X 3000 0.0 $165.68 33% $2…" at bounding box center [685, 409] width 960 height 34
copy div "PLF-2.1-1200-3000"
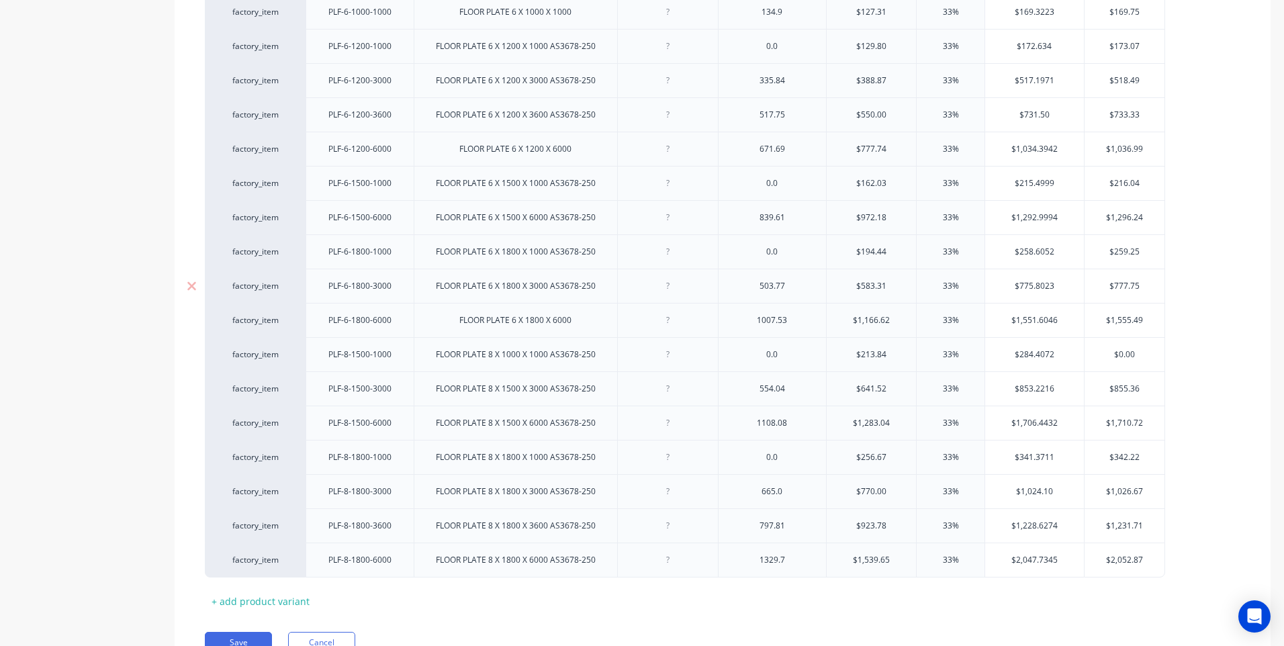
scroll to position [1114, 0]
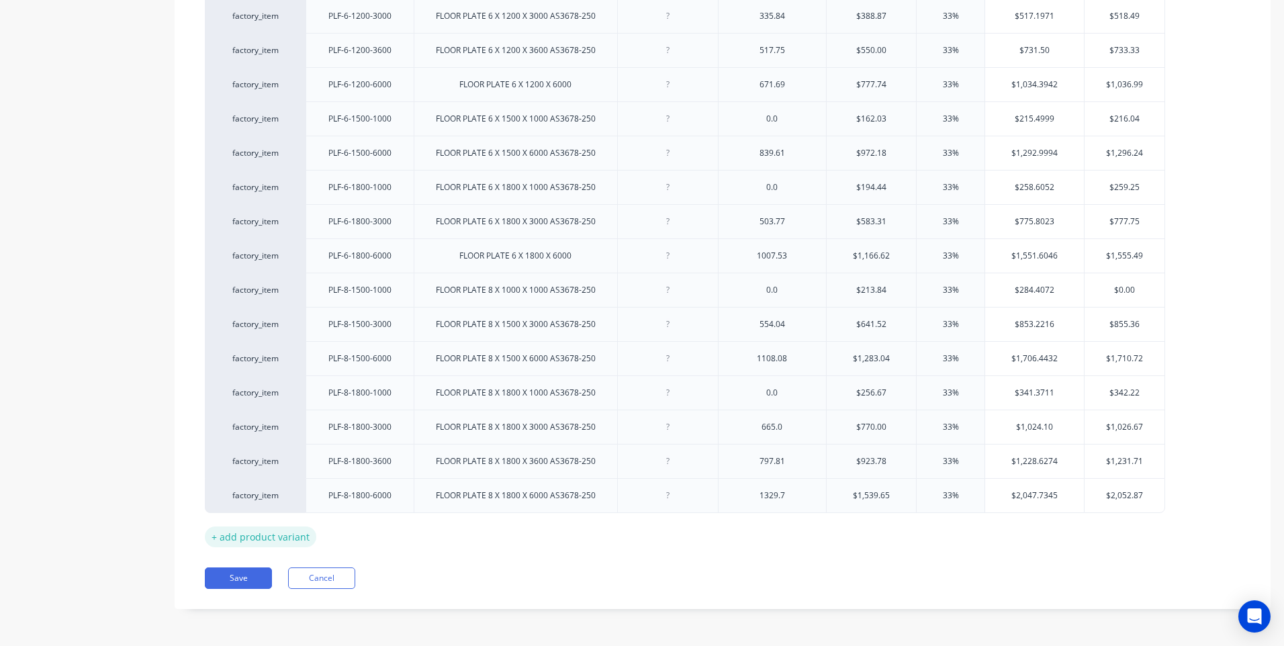
click at [270, 537] on div "+ add product variant" at bounding box center [260, 536] width 111 height 21
type textarea "x"
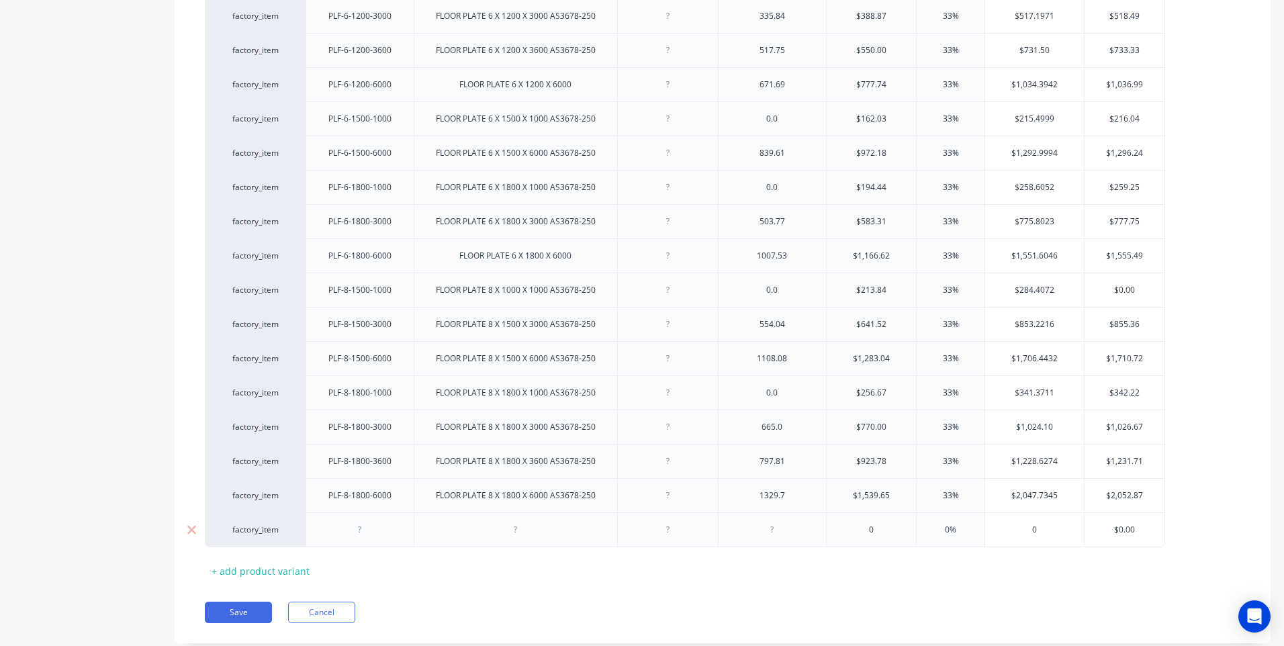
click at [360, 535] on div at bounding box center [359, 529] width 67 height 17
paste div
drag, startPoint x: 383, startPoint y: 537, endPoint x: 390, endPoint y: 540, distance: 8.1
click at [386, 537] on div "PLF-2.1-1200-3000" at bounding box center [359, 529] width 91 height 17
click at [518, 533] on div at bounding box center [515, 529] width 67 height 17
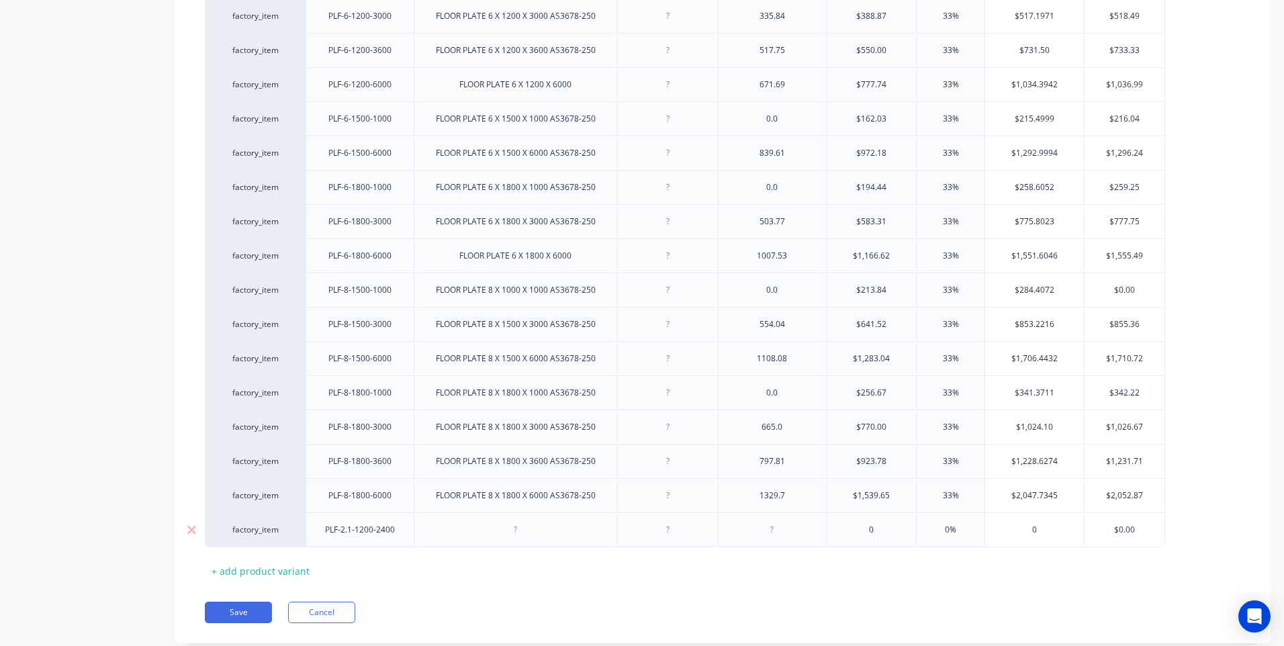
type textarea "x"
type input "0"
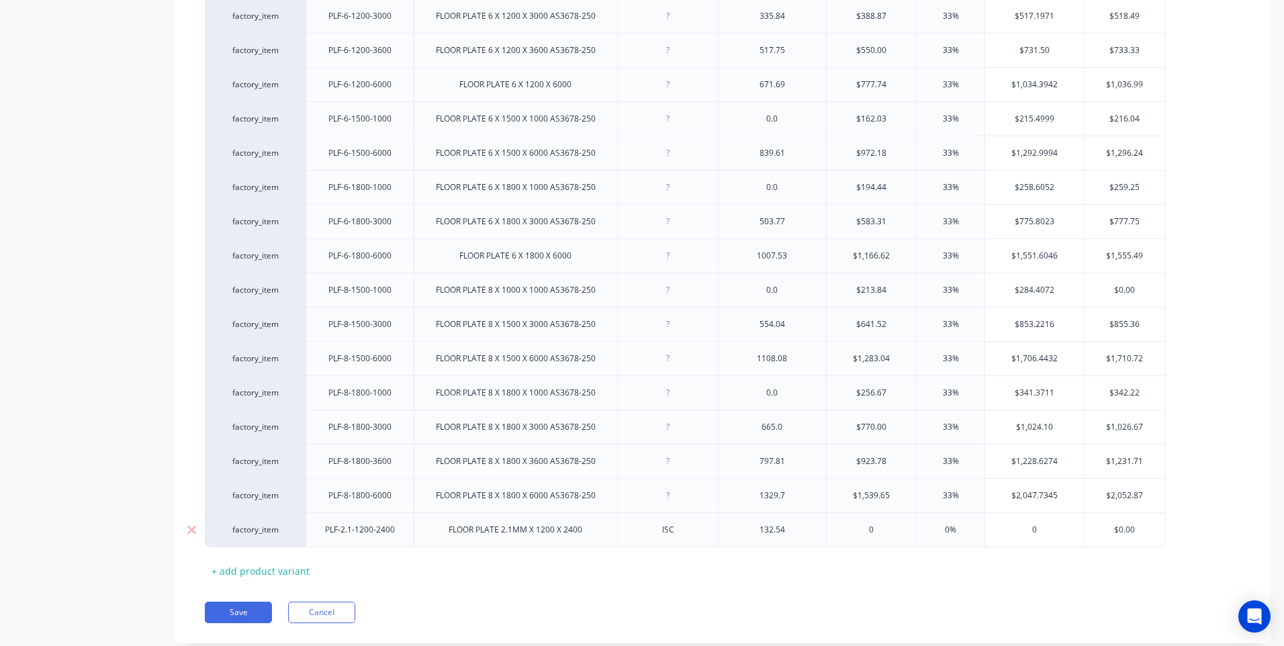
type textarea "x"
type input "01"
type textarea "x"
type input "013"
type textarea "x"
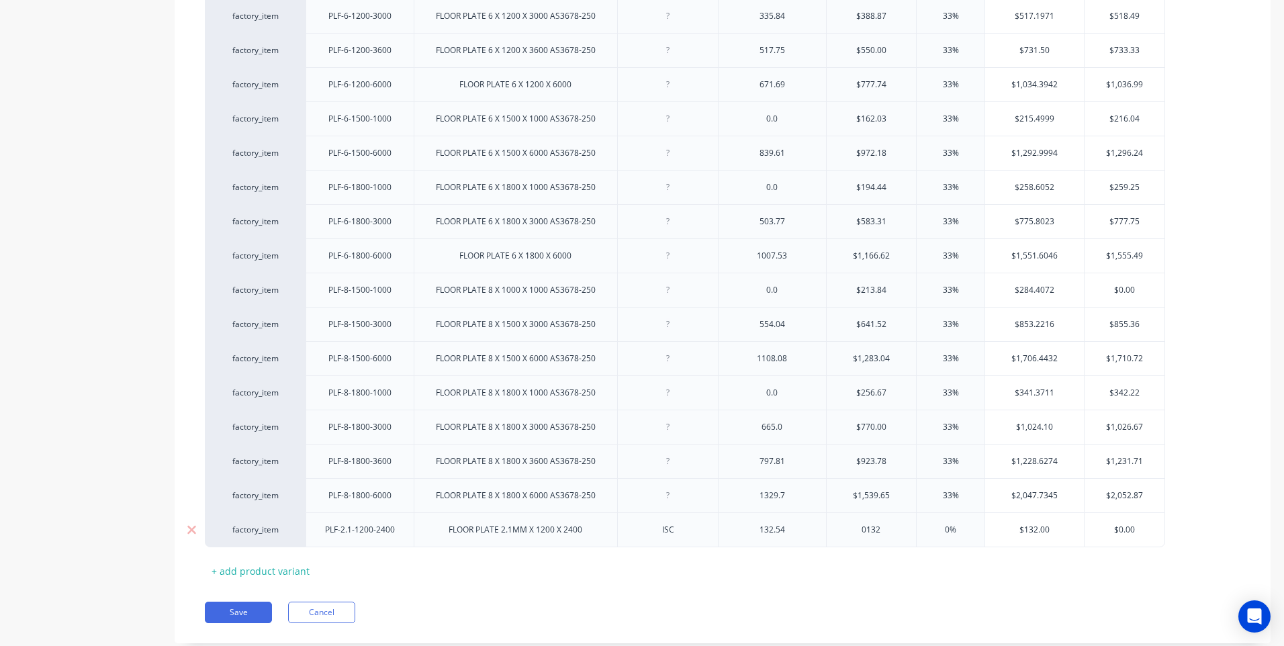
type input "0132."
type textarea "x"
type input "0132.5"
type textarea "x"
type input "0132.54"
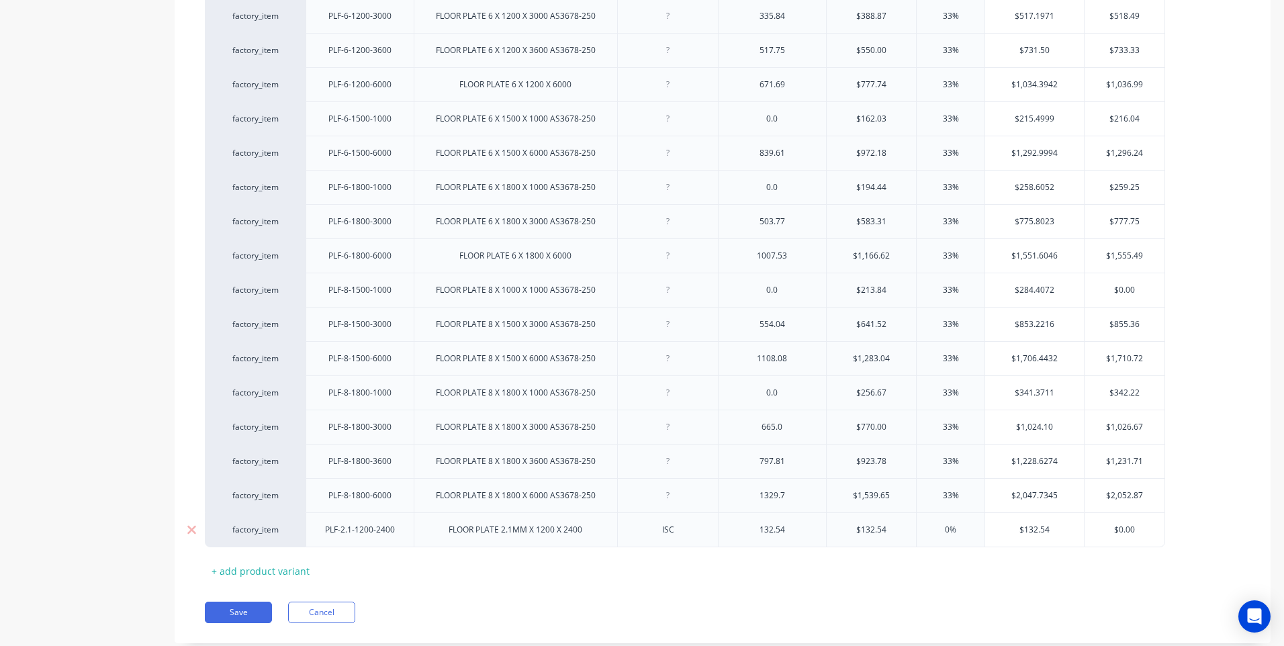
type input "0"
type input "3"
type textarea "x"
type input "33"
type input "$176.278"
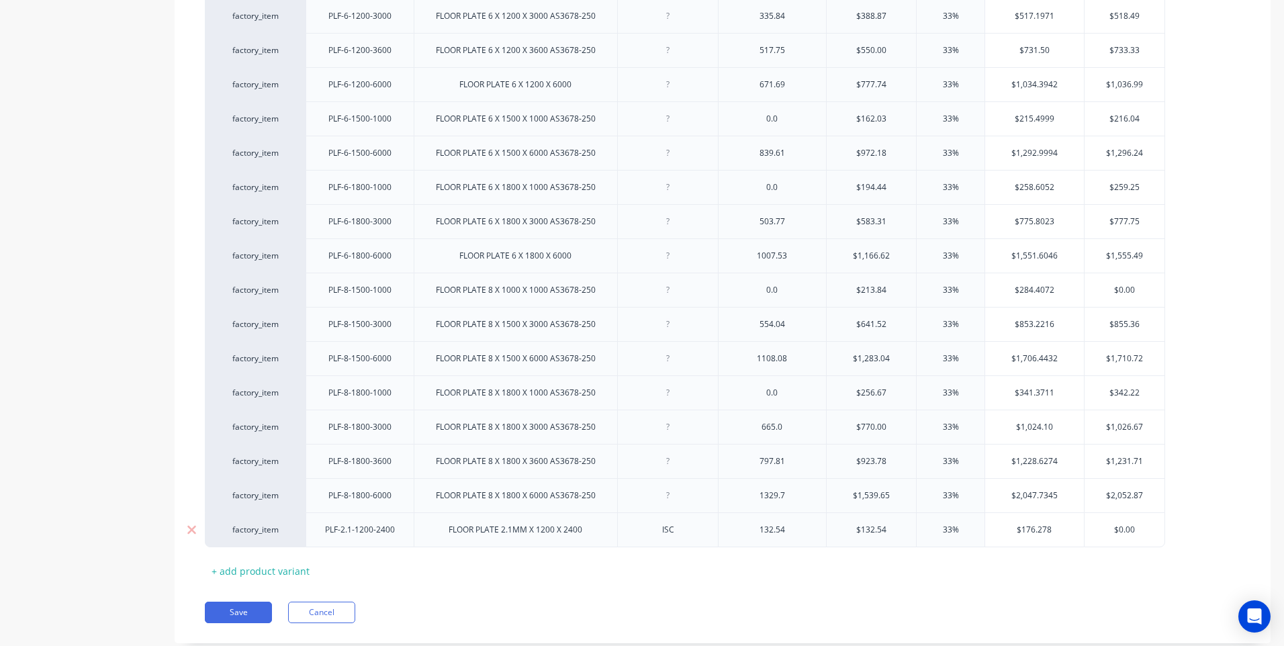
type textarea "x"
type input "$176.27"
type textarea "x"
type input "$176.27"
type input "$0.00"
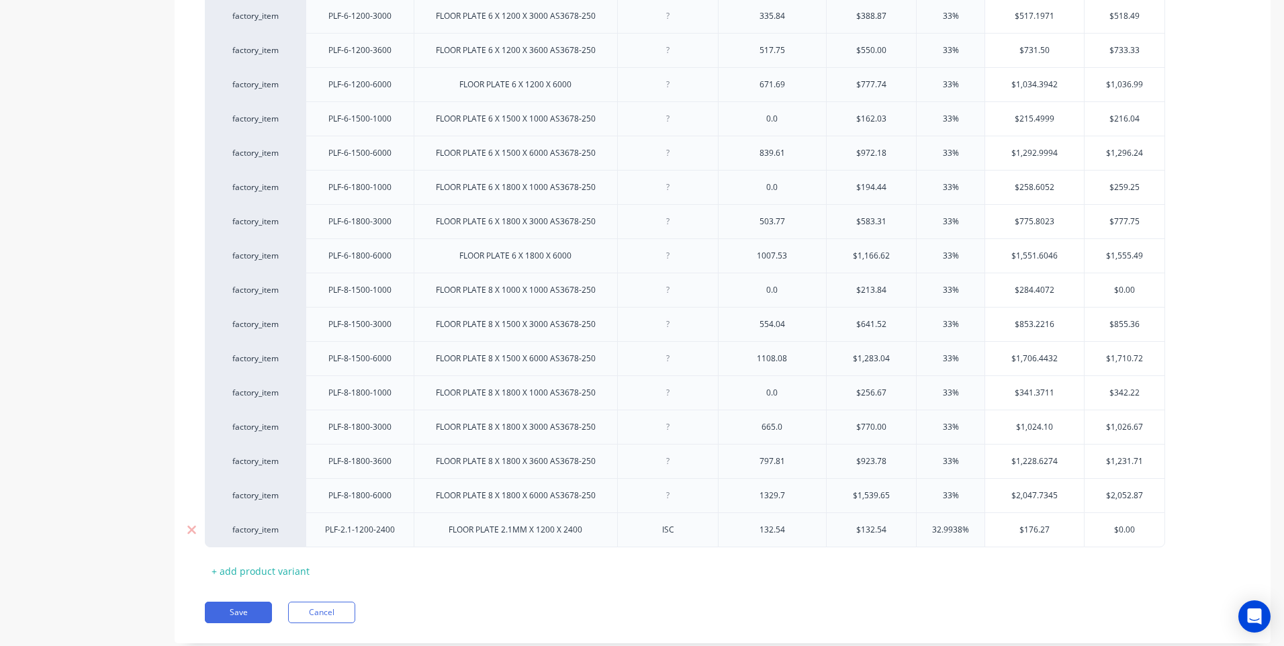
drag, startPoint x: 1144, startPoint y: 531, endPoint x: 1105, endPoint y: 529, distance: 38.3
click at [1105, 529] on input "$0.00" at bounding box center [1125, 530] width 81 height 12
type textarea "x"
type input "17"
type textarea "x"
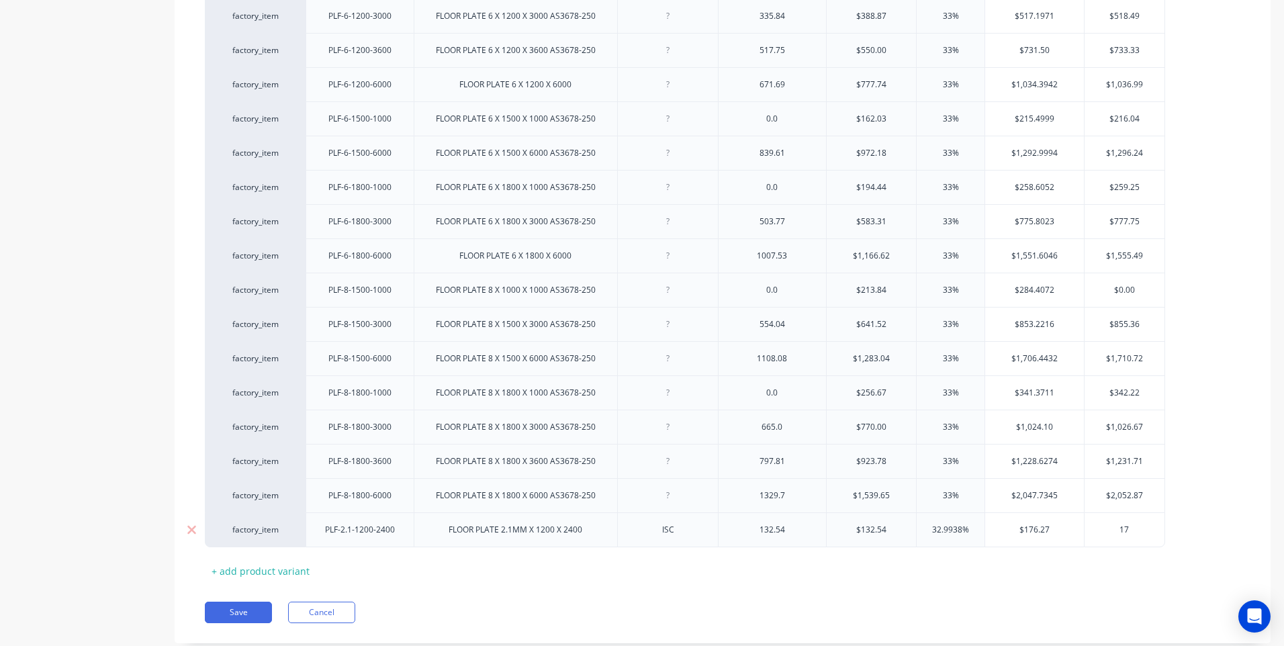
type input "176"
type textarea "x"
type input "176."
type textarea "x"
type input "176.27"
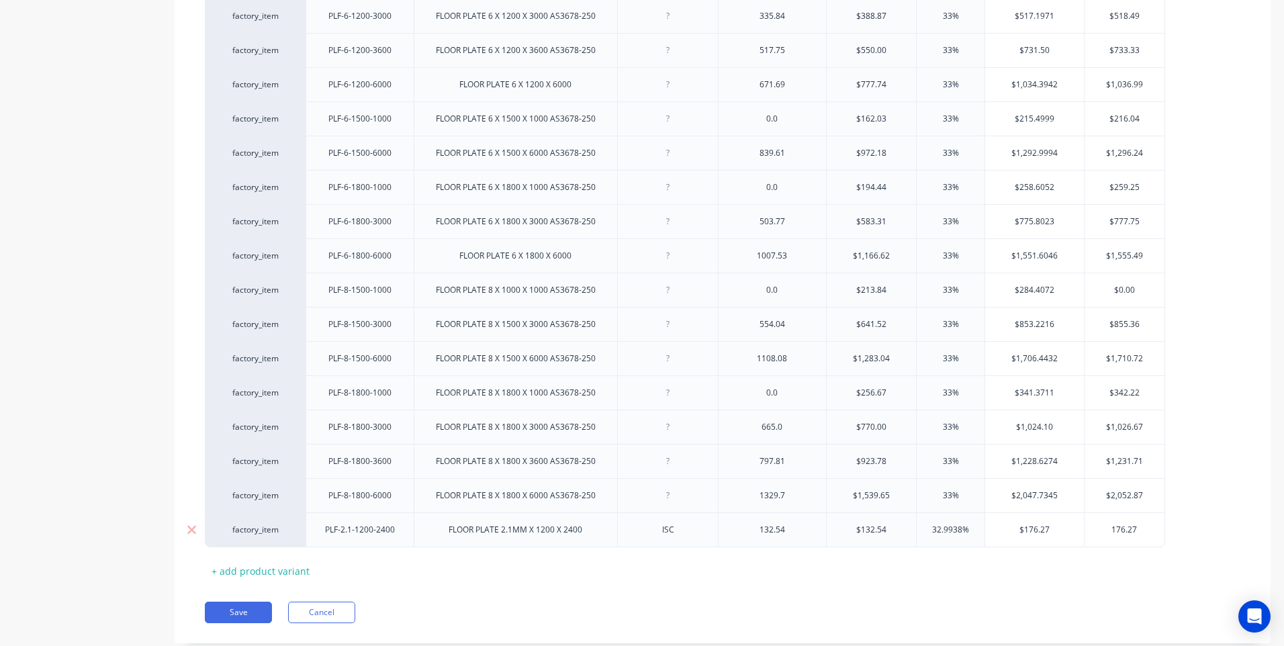
type textarea "x"
type input "176.27"
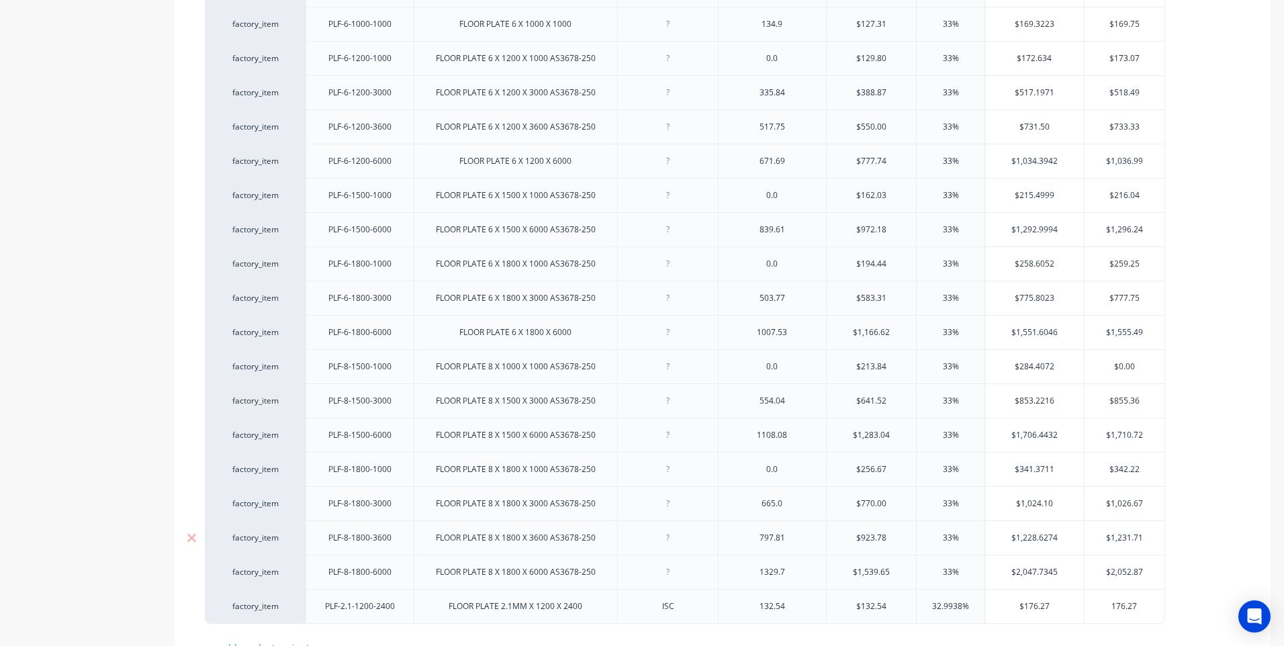
scroll to position [1047, 0]
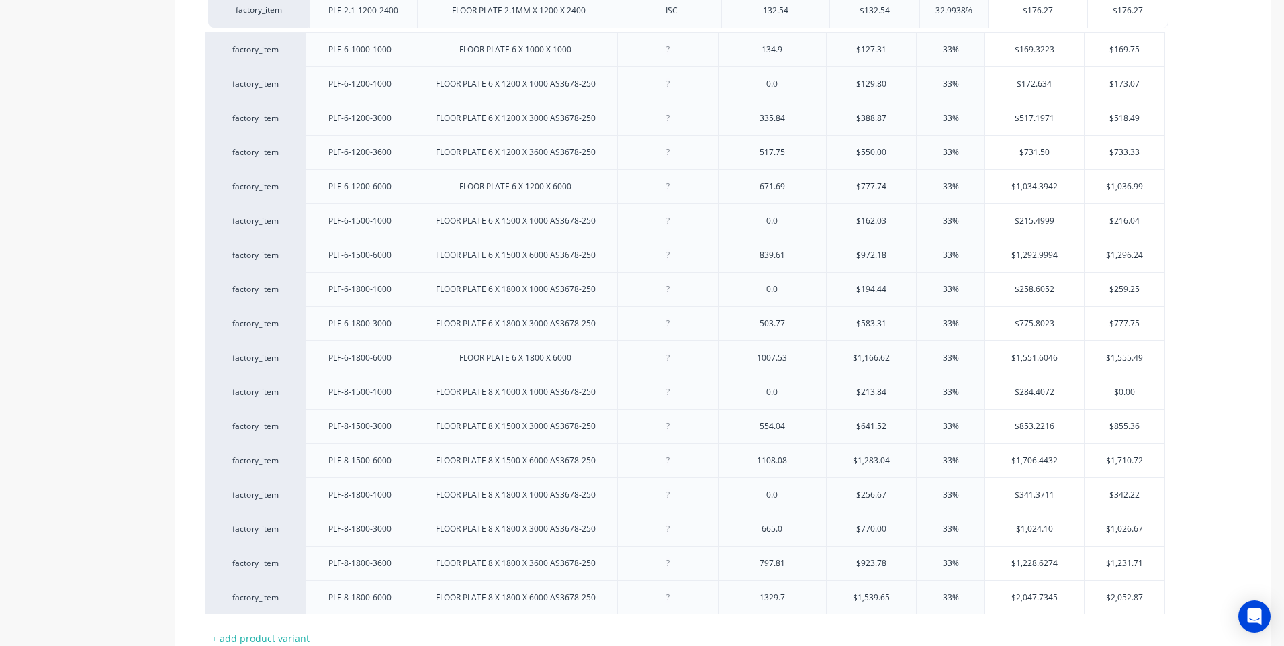
drag, startPoint x: 297, startPoint y: 594, endPoint x: 301, endPoint y: 3, distance: 591.0
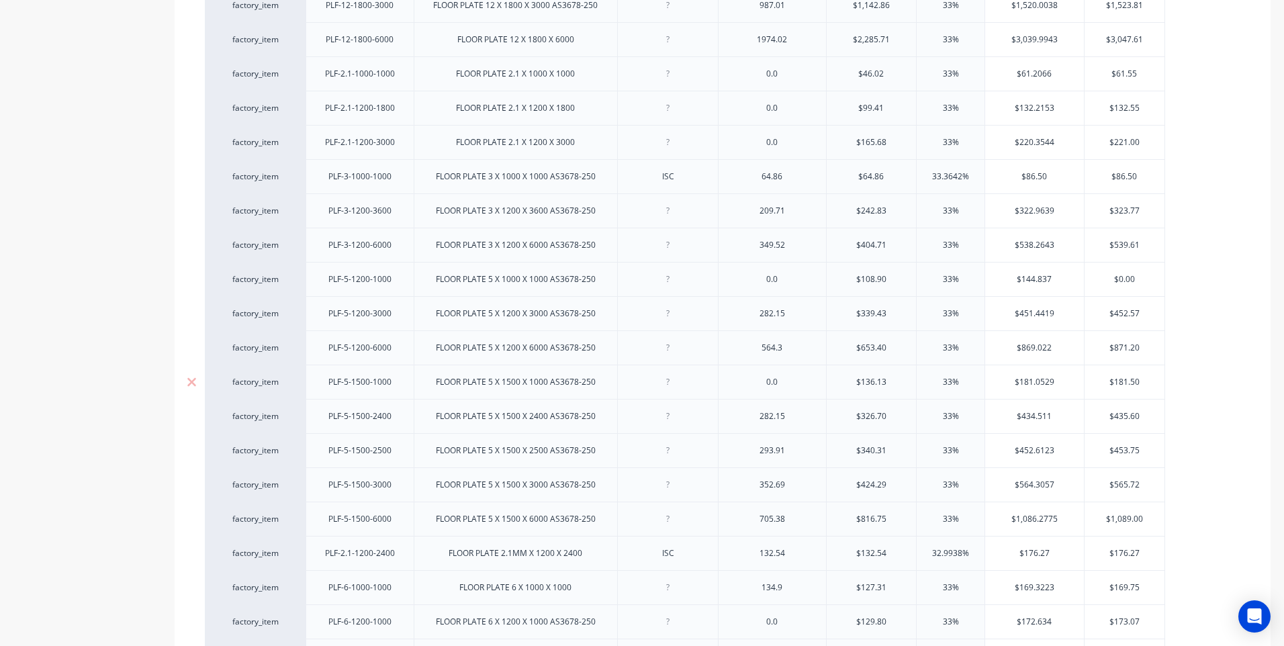
scroll to position [510, 0]
drag, startPoint x: 291, startPoint y: 542, endPoint x: 292, endPoint y: 89, distance: 453.3
click at [292, 89] on div "factory_item PLF-10-1800-1000 FLOOR PLATE 10 X 1000 X 1000 AS3678-250 0.0 $319.…" at bounding box center [723, 500] width 1036 height 1301
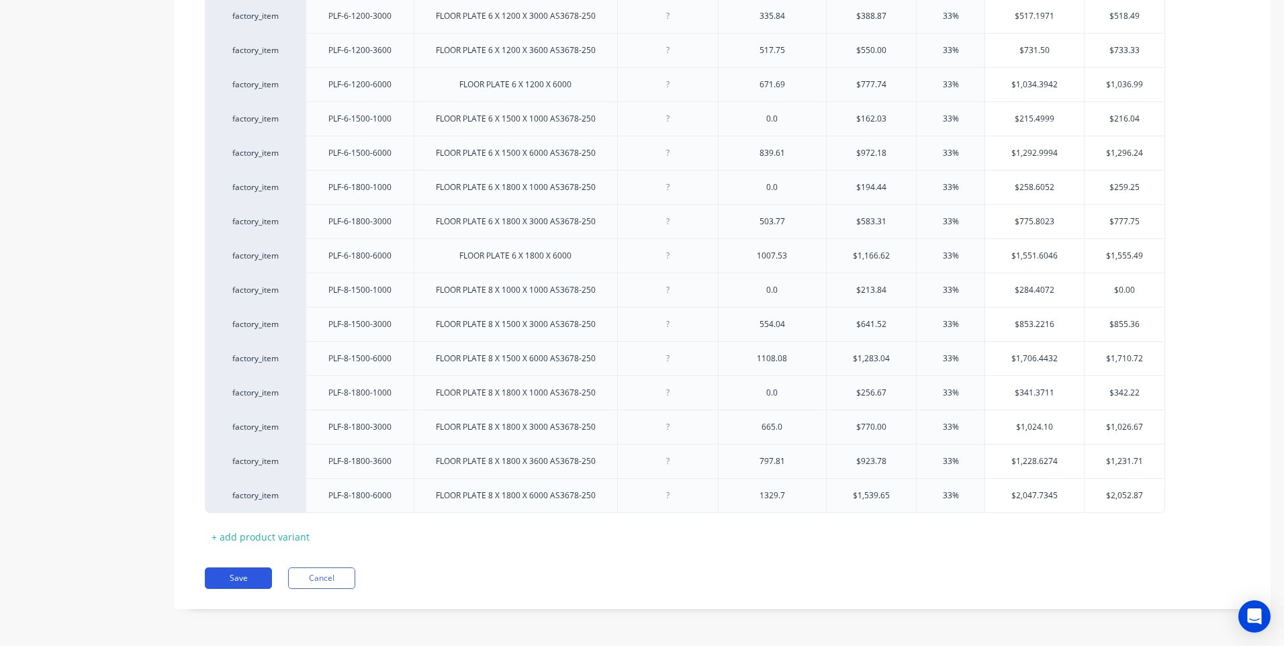
click at [233, 573] on button "Save" at bounding box center [238, 577] width 67 height 21
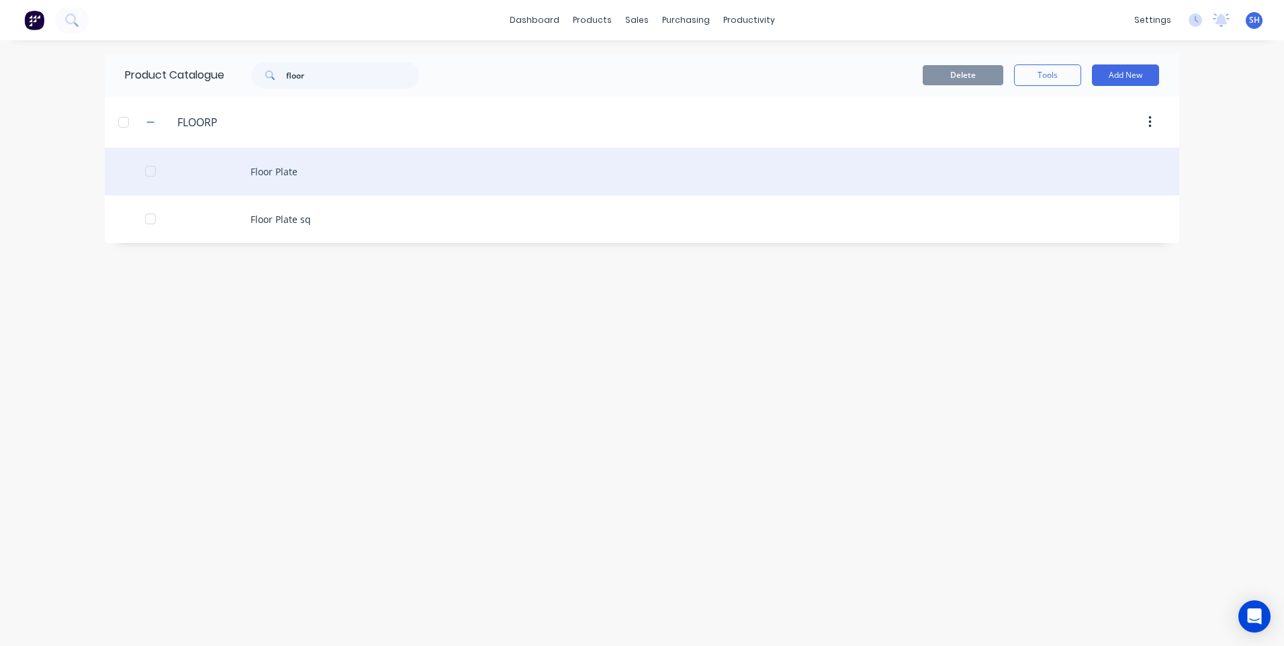
click at [283, 170] on div "Floor Plate" at bounding box center [642, 172] width 1074 height 48
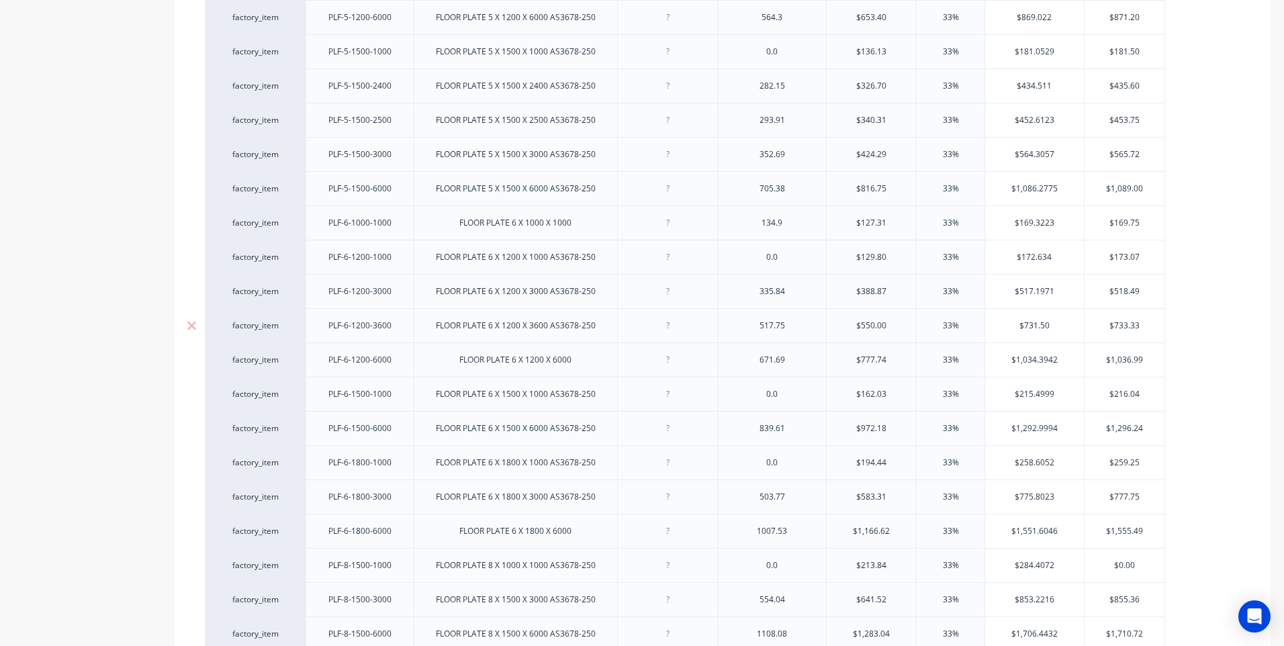
scroll to position [1148, 0]
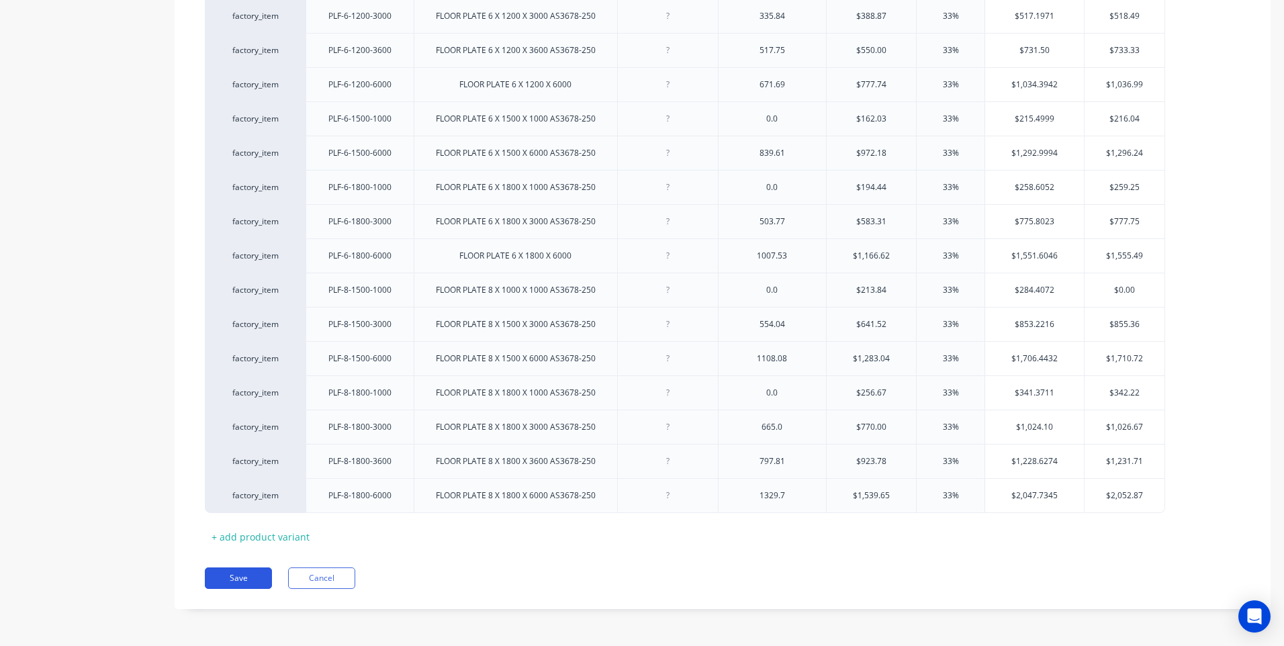
click at [238, 578] on button "Save" at bounding box center [238, 577] width 67 height 21
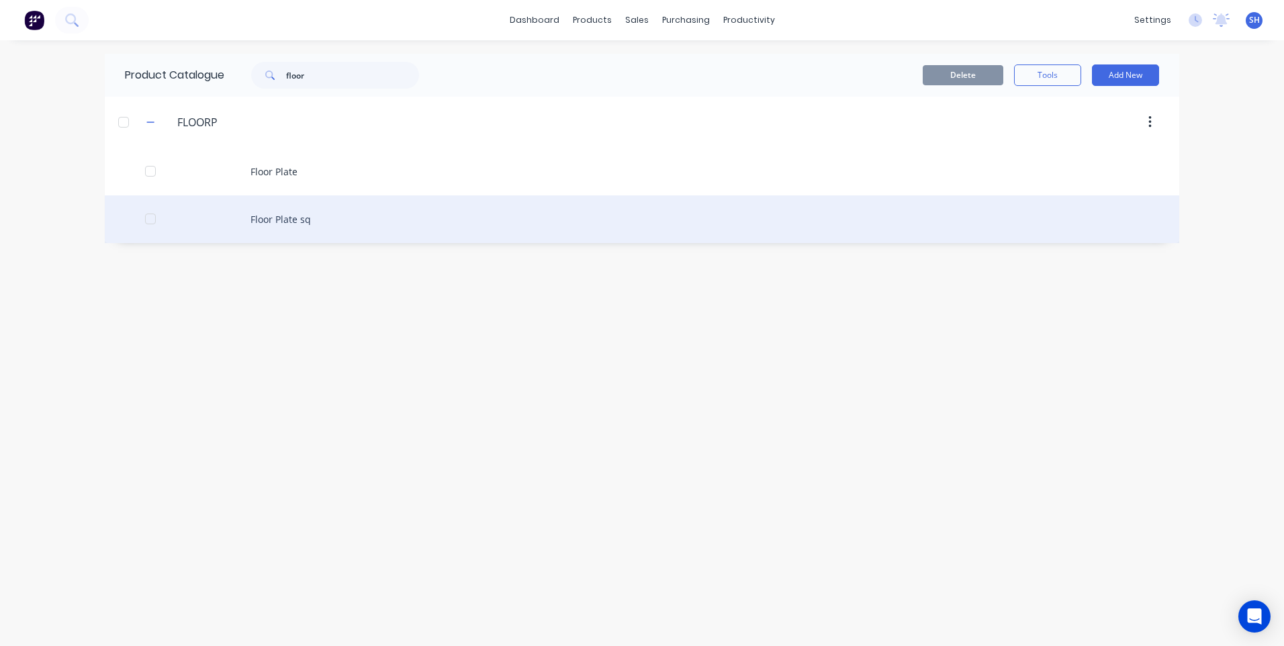
click at [287, 220] on div "Floor Plate sq" at bounding box center [642, 219] width 1074 height 48
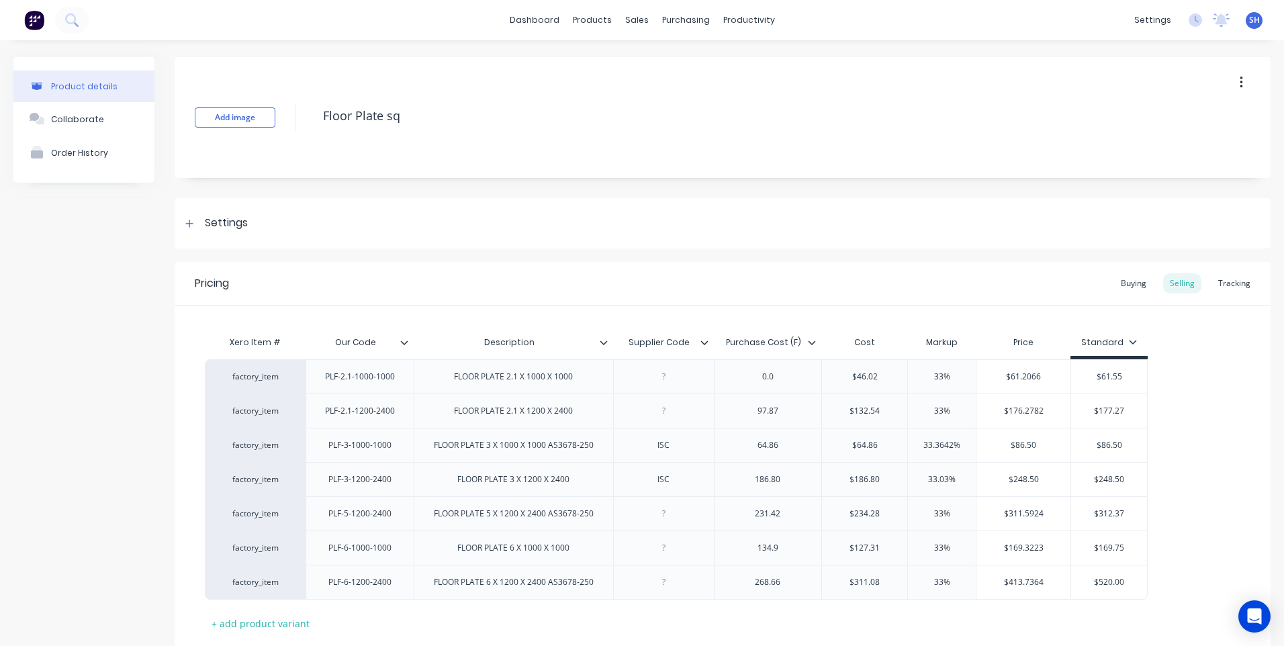
type textarea "x"
click at [664, 383] on div at bounding box center [663, 376] width 67 height 17
type textarea "x"
drag, startPoint x: 782, startPoint y: 380, endPoint x: 745, endPoint y: 381, distance: 37.0
click at [745, 381] on div "0.0" at bounding box center [767, 376] width 67 height 17
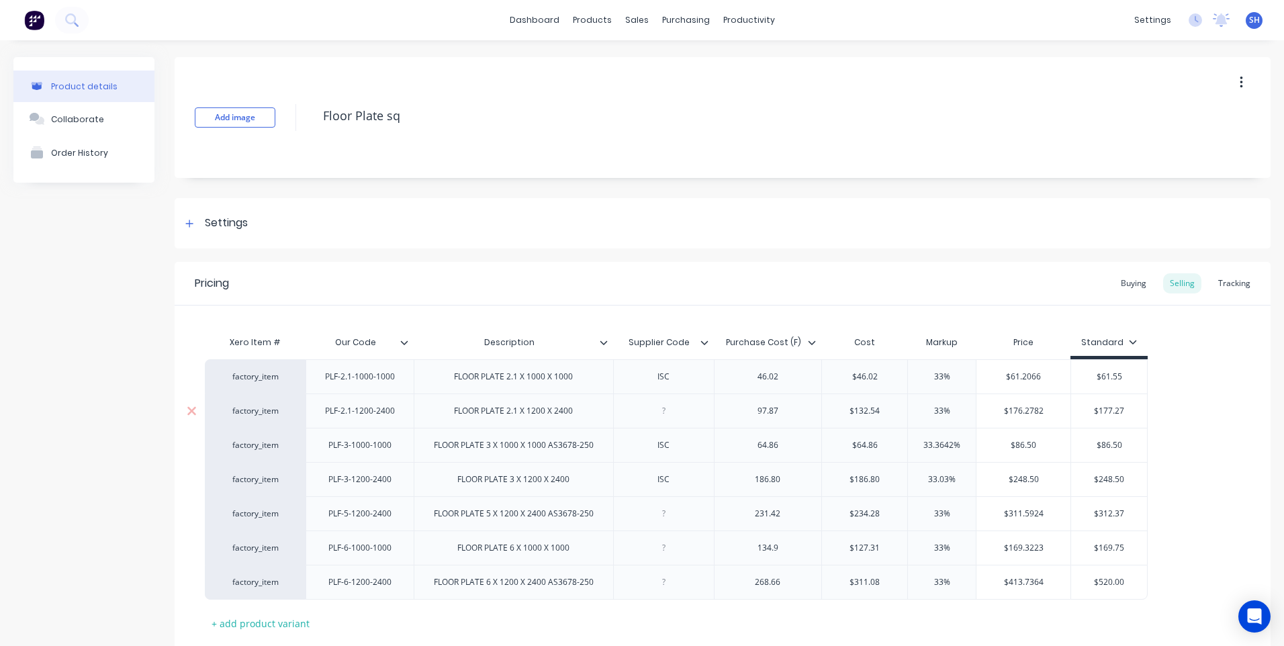
type textarea "x"
type input "$46.02"
type input "33%"
type input "$61.2066"
type input "$61.55"
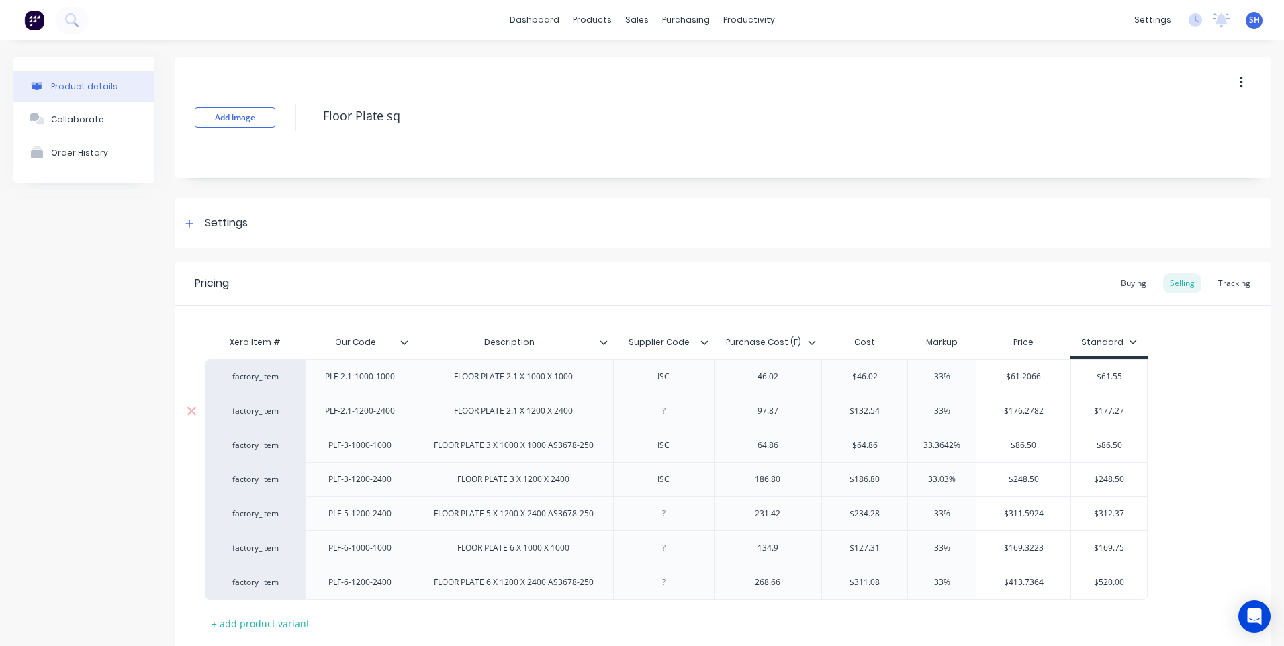
type textarea "x"
type input "$61.5"
type textarea "x"
type input "$61."
type textarea "x"
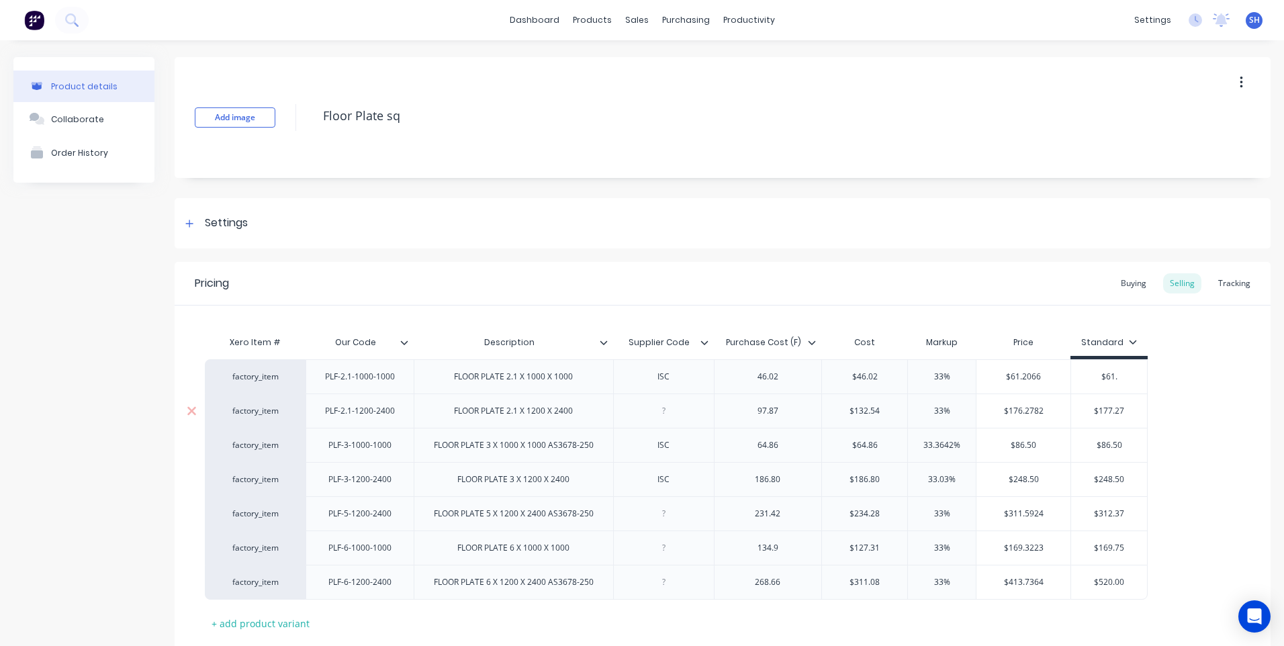
type input "$61.2"
type textarea "x"
type input "$61.20"
click at [1044, 378] on input "$61.2066" at bounding box center [1023, 377] width 94 height 12
type textarea "x"
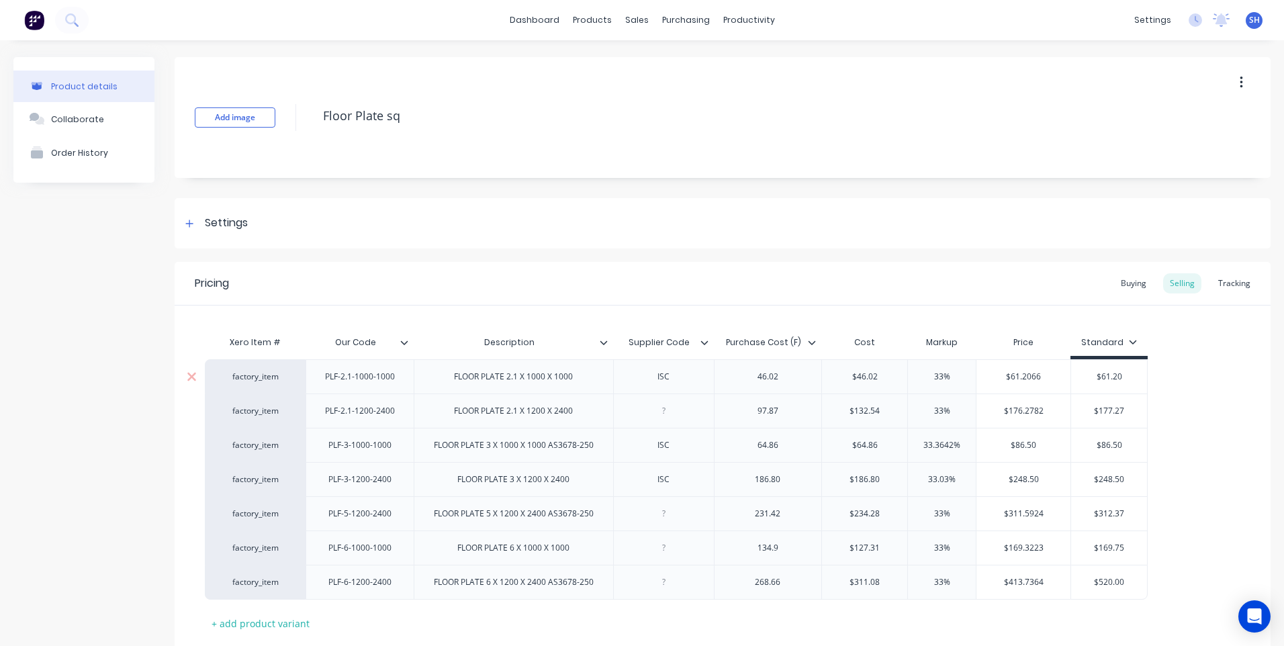
type input "$61.206"
type textarea "x"
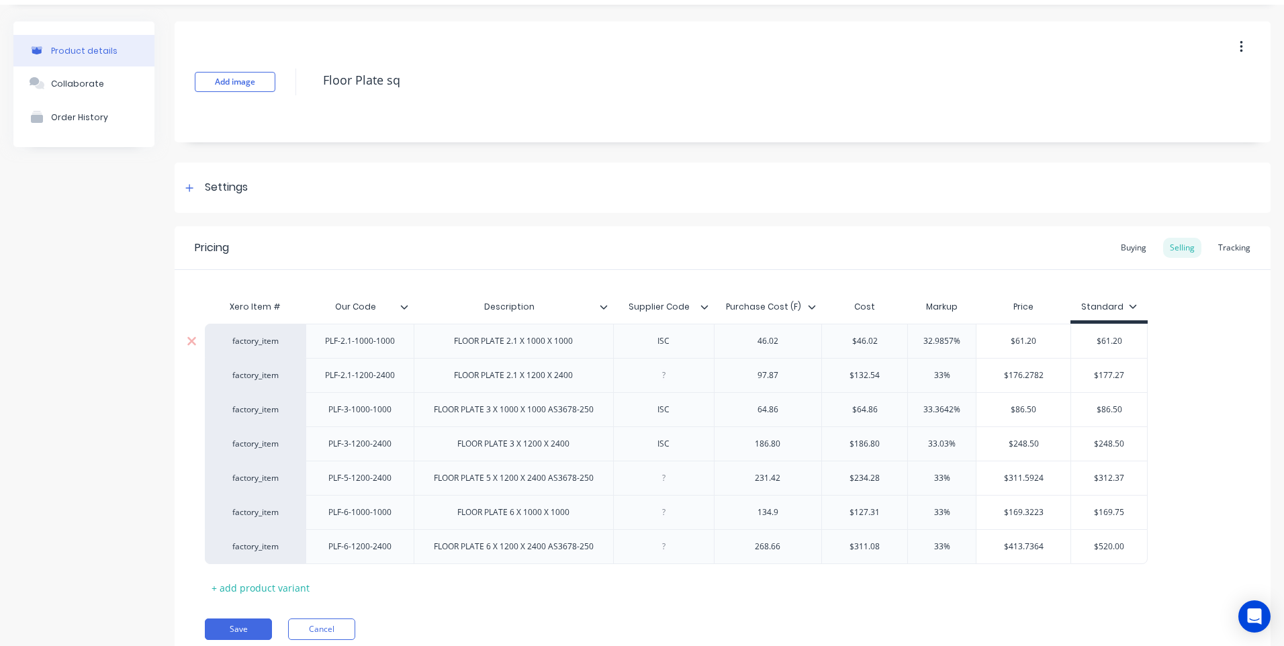
scroll to position [67, 0]
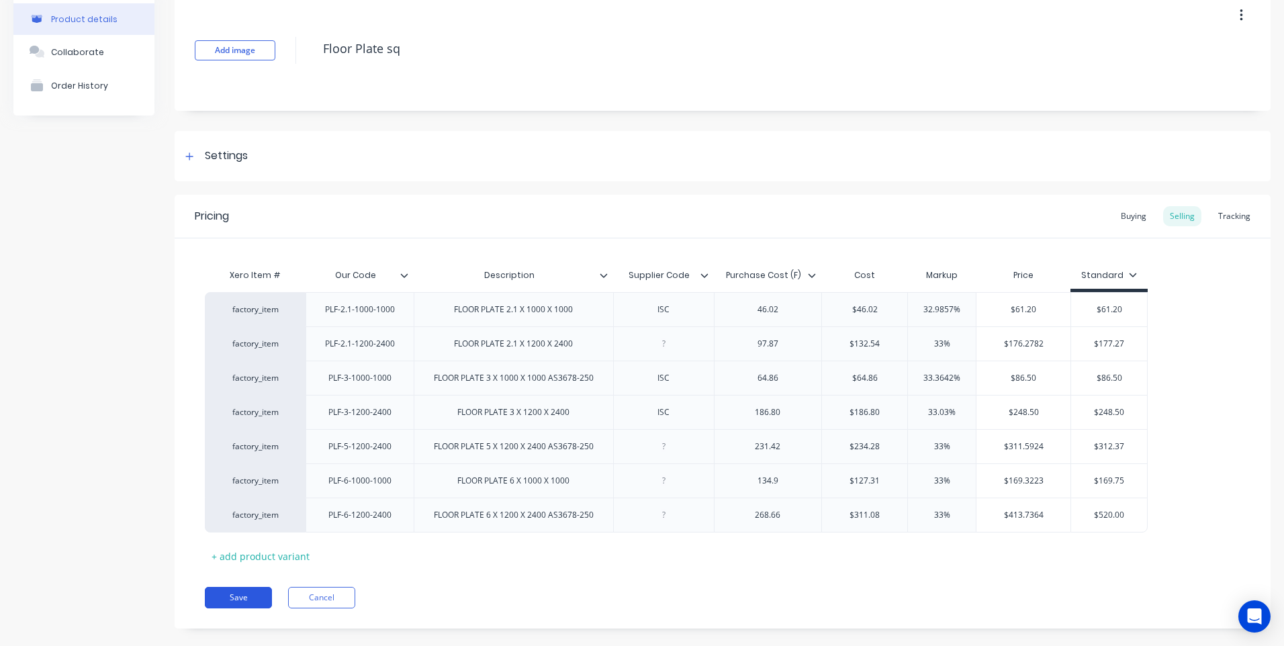
type input "$61.20"
click at [240, 597] on button "Save" at bounding box center [238, 597] width 67 height 21
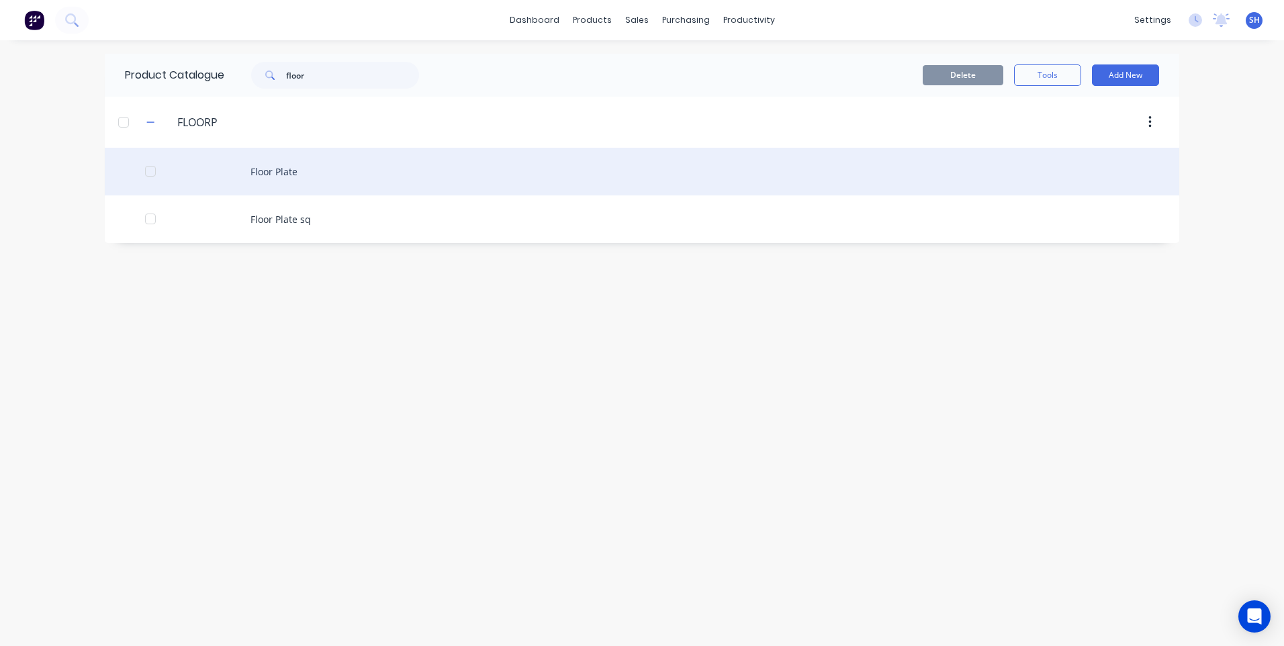
click at [287, 170] on div "Floor Plate" at bounding box center [642, 172] width 1074 height 48
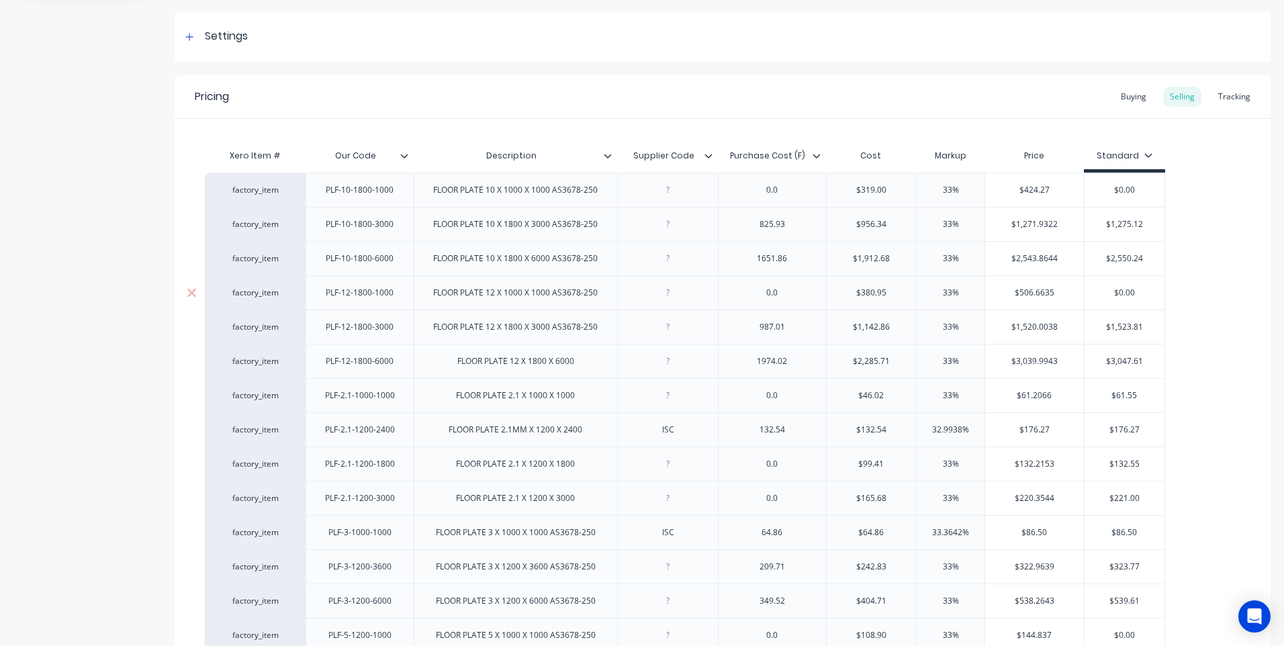
scroll to position [201, 0]
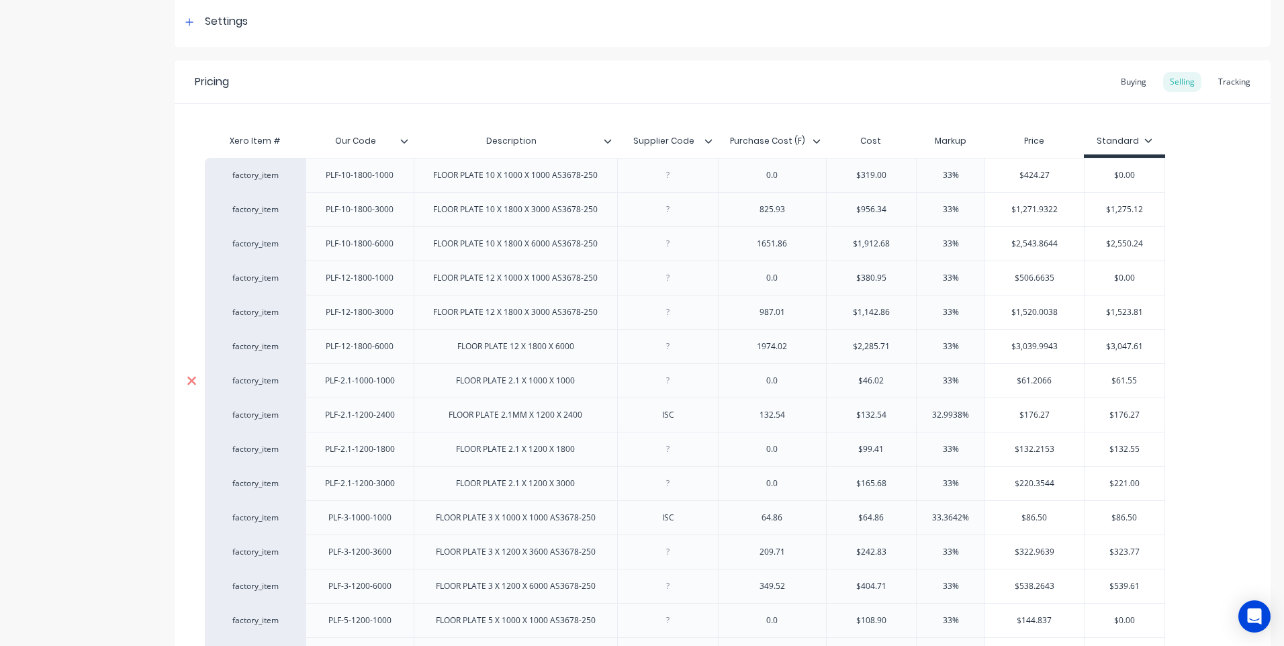
click at [189, 380] on icon at bounding box center [192, 380] width 10 height 13
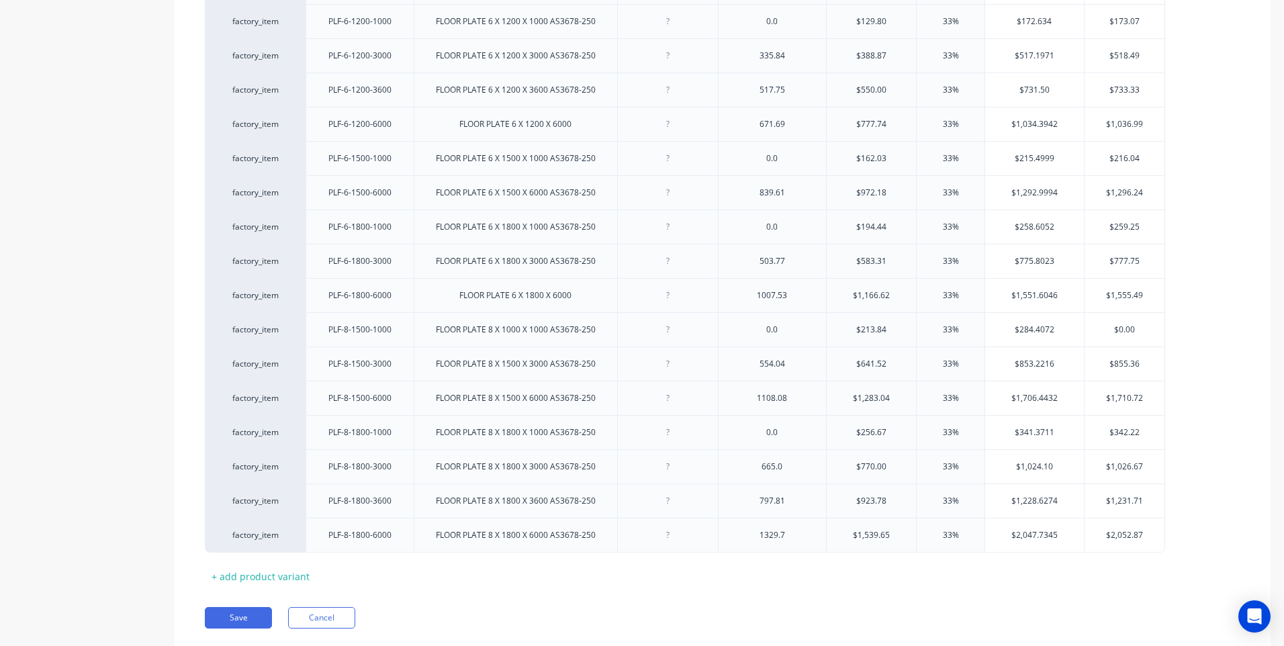
scroll to position [1114, 0]
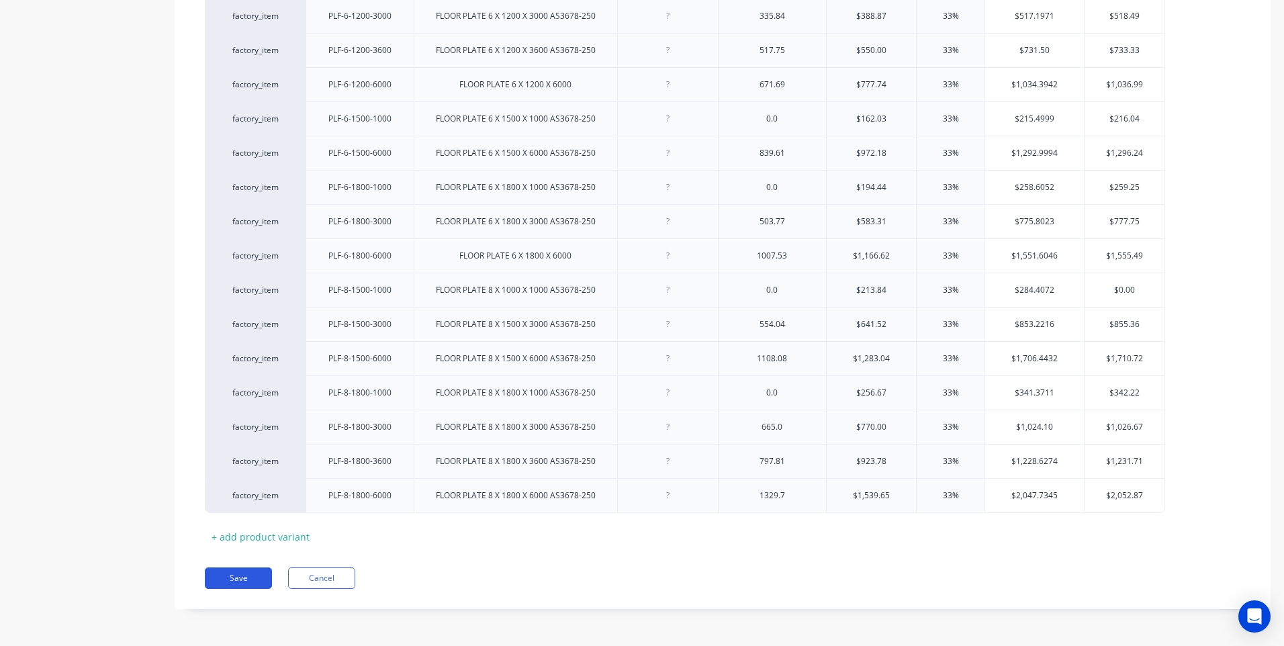
click at [235, 576] on button "Save" at bounding box center [238, 577] width 67 height 21
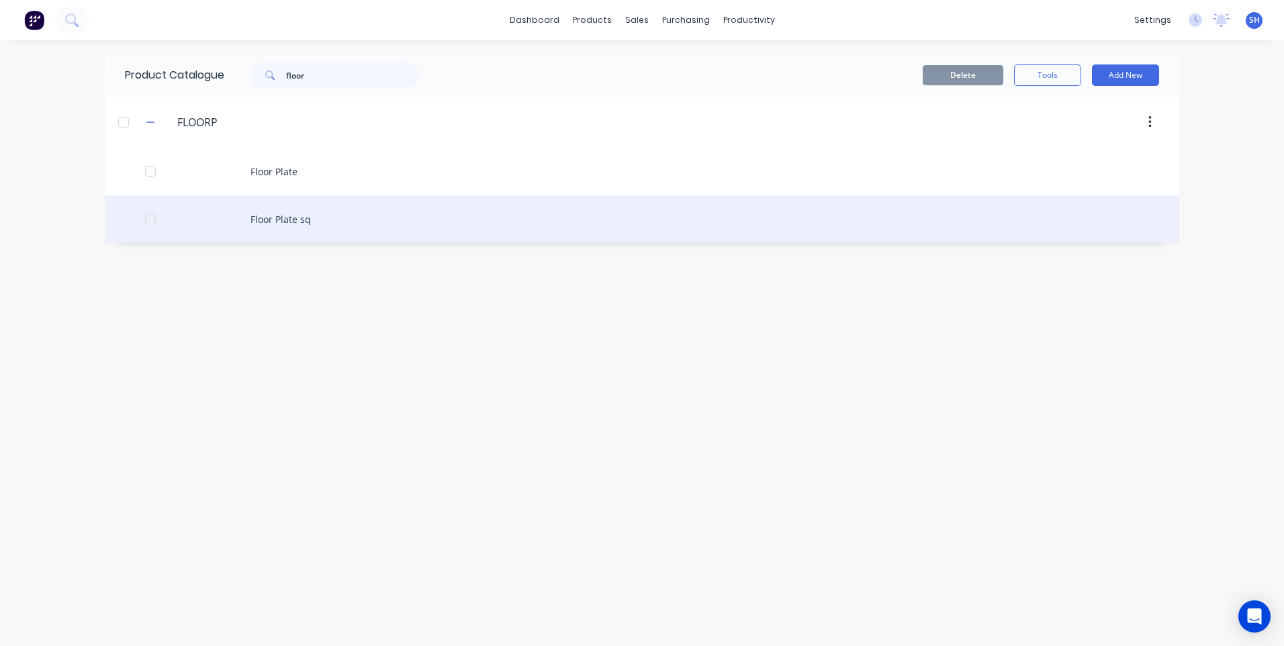
click at [290, 216] on div "Floor Plate sq" at bounding box center [642, 219] width 1074 height 48
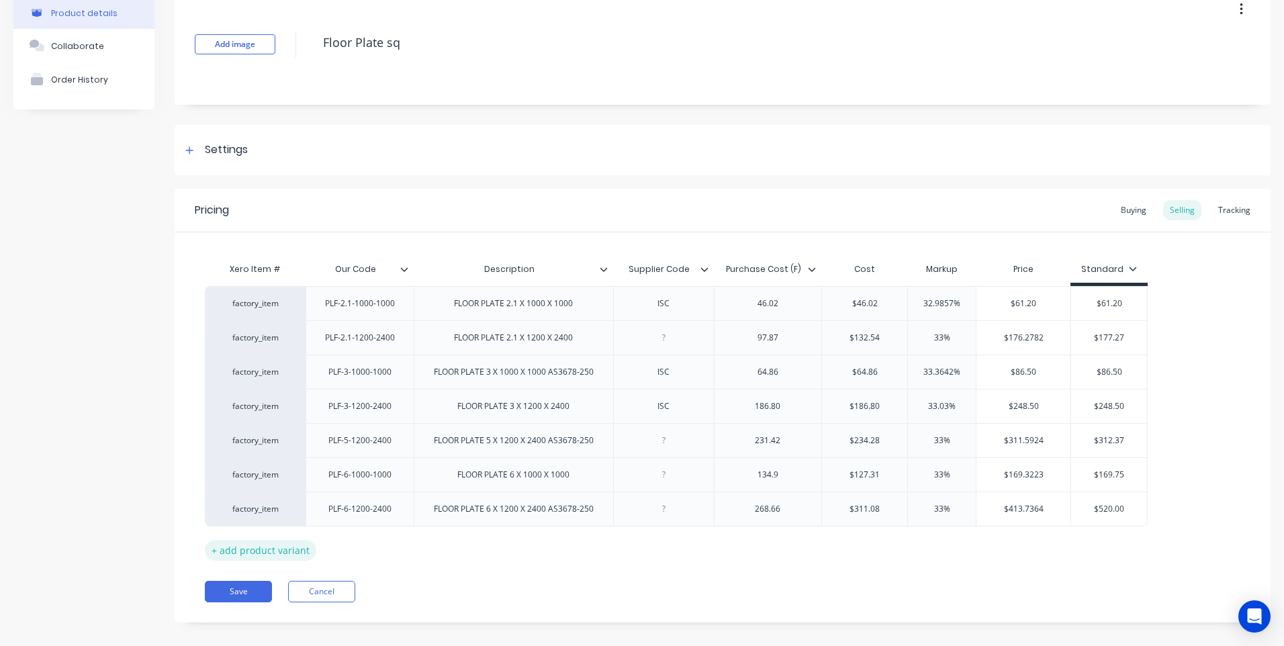
scroll to position [87, 0]
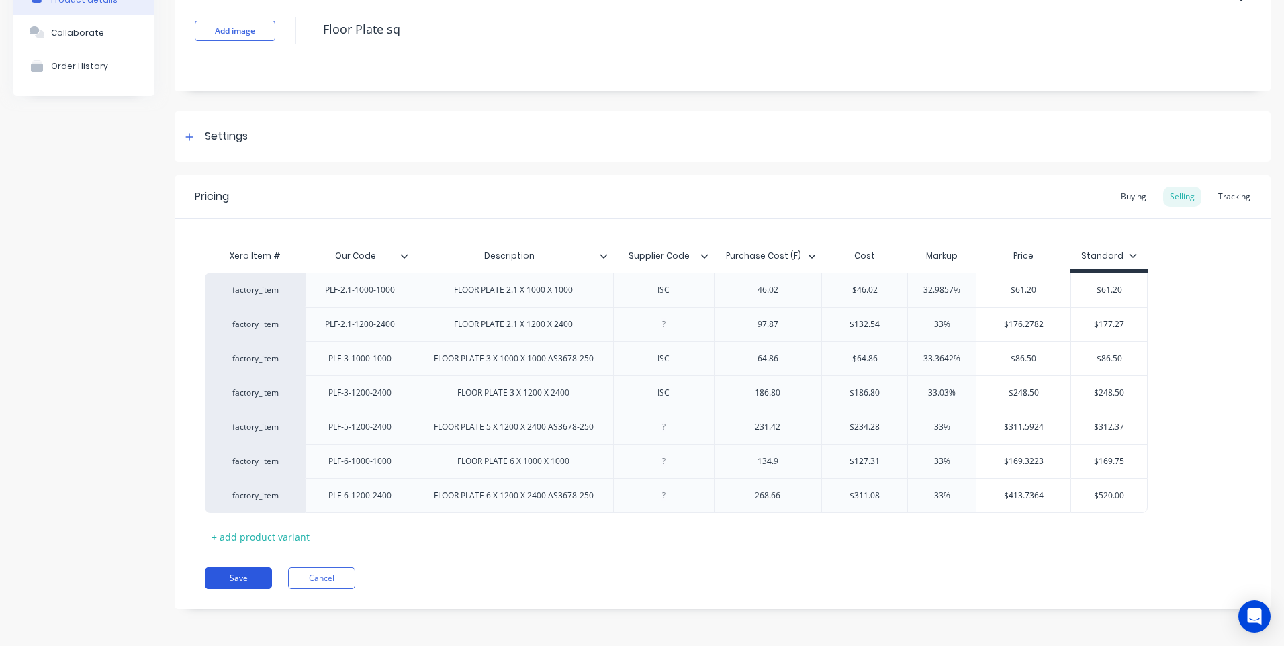
click at [236, 574] on button "Save" at bounding box center [238, 577] width 67 height 21
type textarea "x"
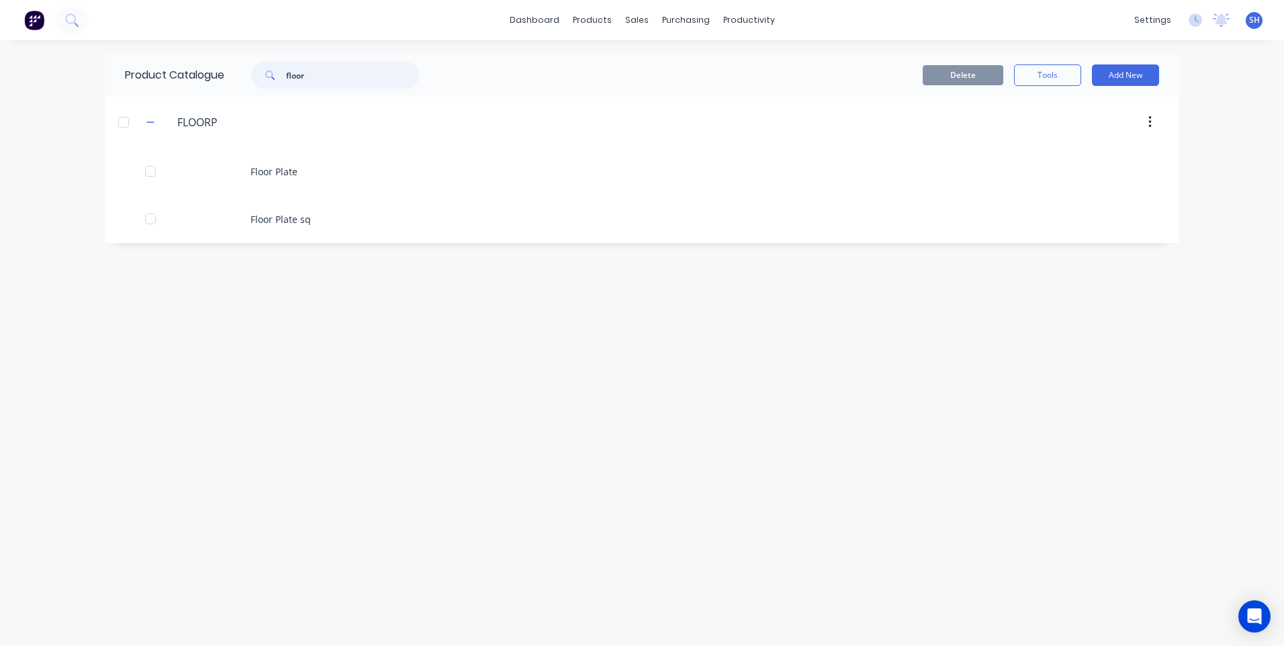
drag, startPoint x: 320, startPoint y: 77, endPoint x: 240, endPoint y: 77, distance: 79.2
click at [240, 77] on div "floor" at bounding box center [328, 75] width 181 height 27
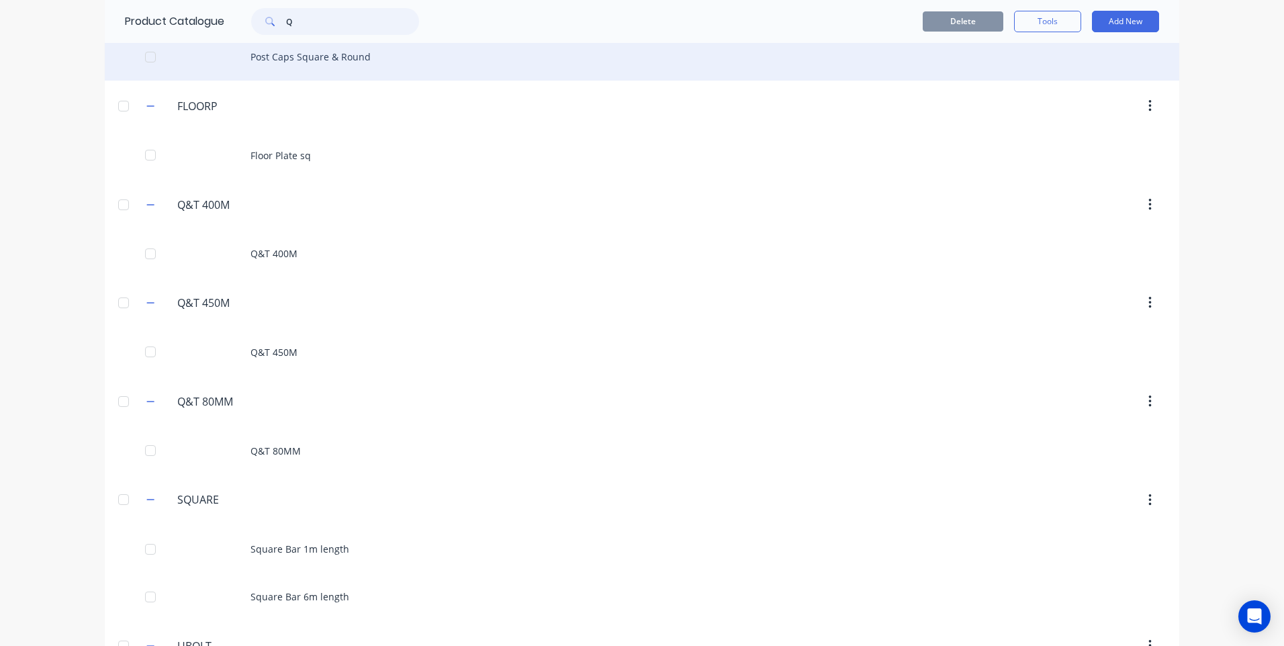
scroll to position [336, 0]
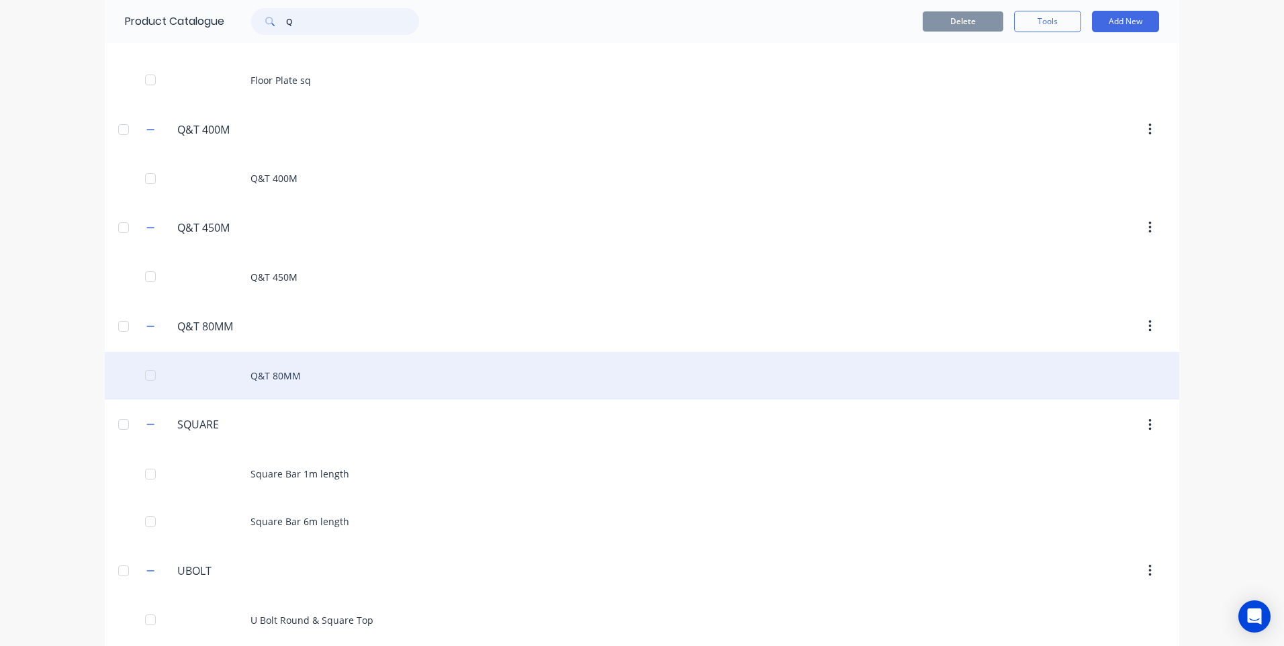
type input "Q"
click at [279, 373] on div "Q&T 80MM" at bounding box center [642, 376] width 1074 height 48
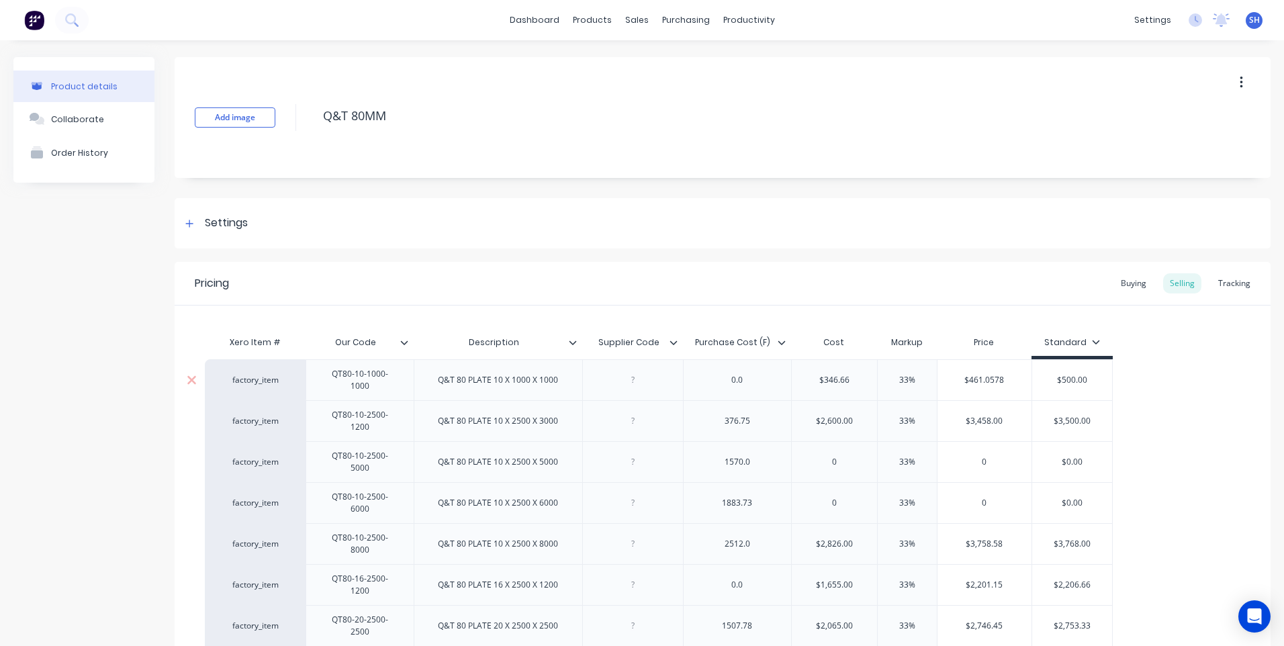
type textarea "x"
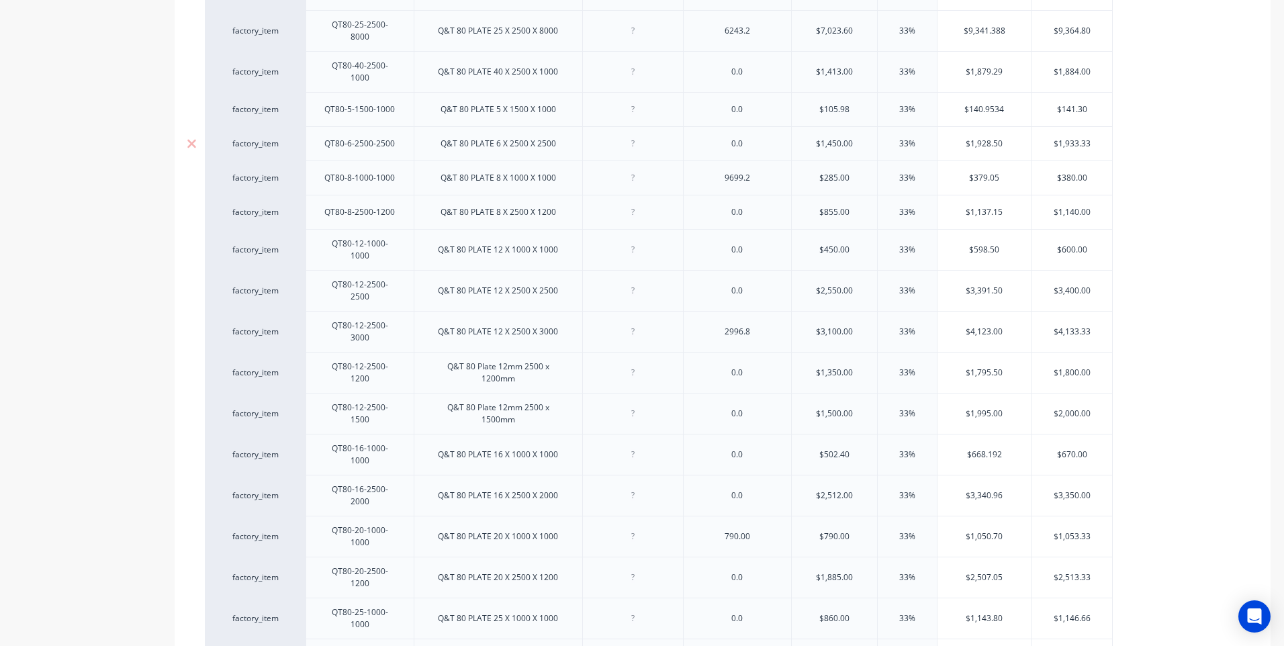
scroll to position [806, 0]
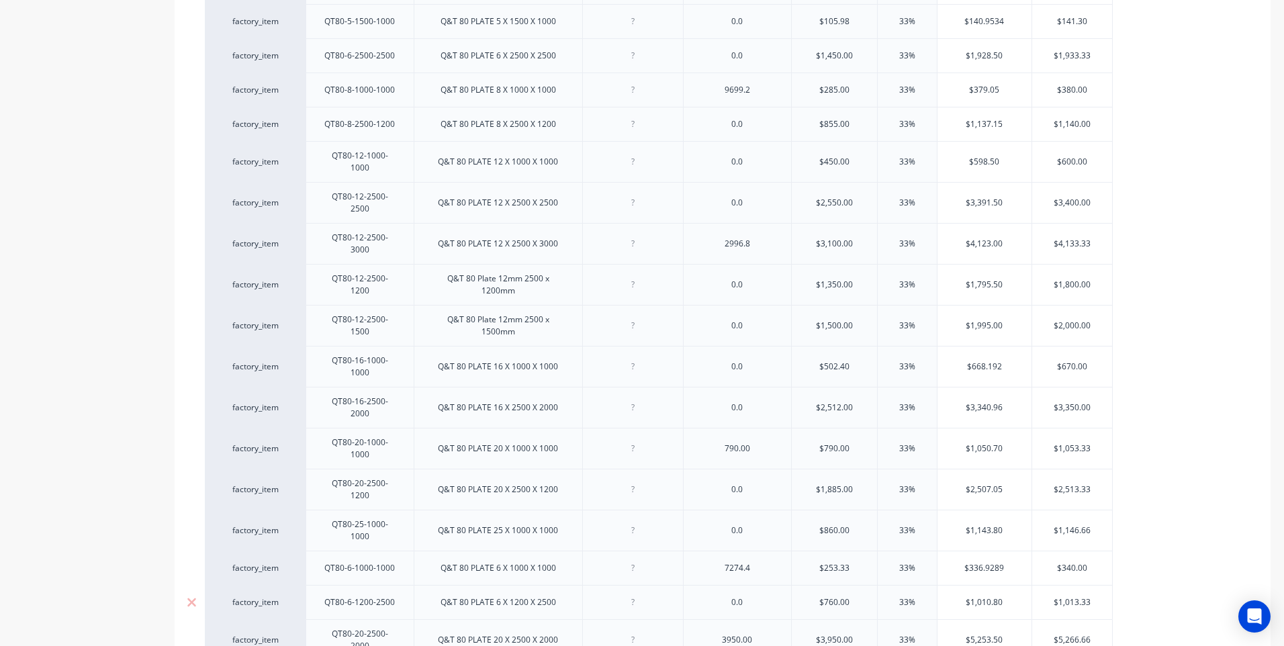
click at [526, 594] on div "Q&T 80 PLATE 6 X 1200 X 2500" at bounding box center [498, 602] width 137 height 17
click at [545, 594] on div "Q&T 80 PLATE 6 X 2500 X 2500" at bounding box center [498, 602] width 137 height 17
type textarea "x"
click at [634, 594] on div at bounding box center [633, 602] width 67 height 17
type textarea "x"
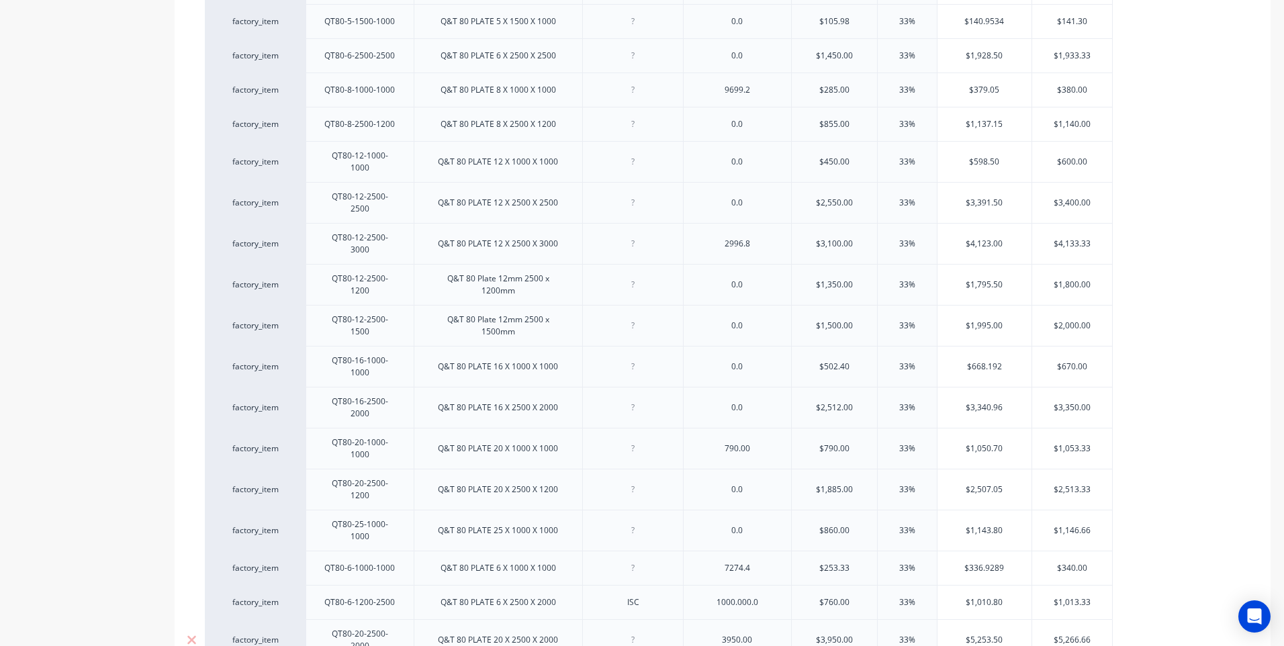
type textarea "x"
type input "$760.00"
click at [763, 594] on div "1000.000.0" at bounding box center [737, 602] width 67 height 17
type textarea "x"
type input "1"
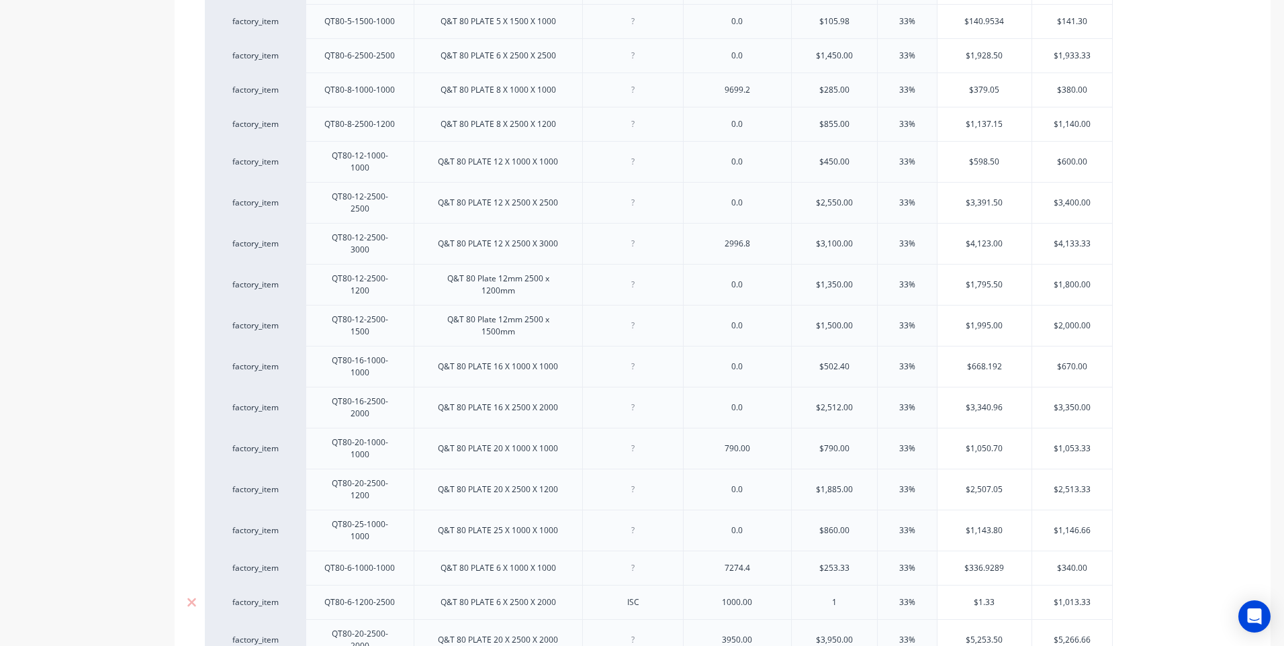
type textarea "x"
type input "10"
click at [633, 559] on div at bounding box center [633, 567] width 67 height 17
drag, startPoint x: 764, startPoint y: 445, endPoint x: 711, endPoint y: 446, distance: 53.1
click at [711, 559] on div "7274.4" at bounding box center [737, 567] width 67 height 17
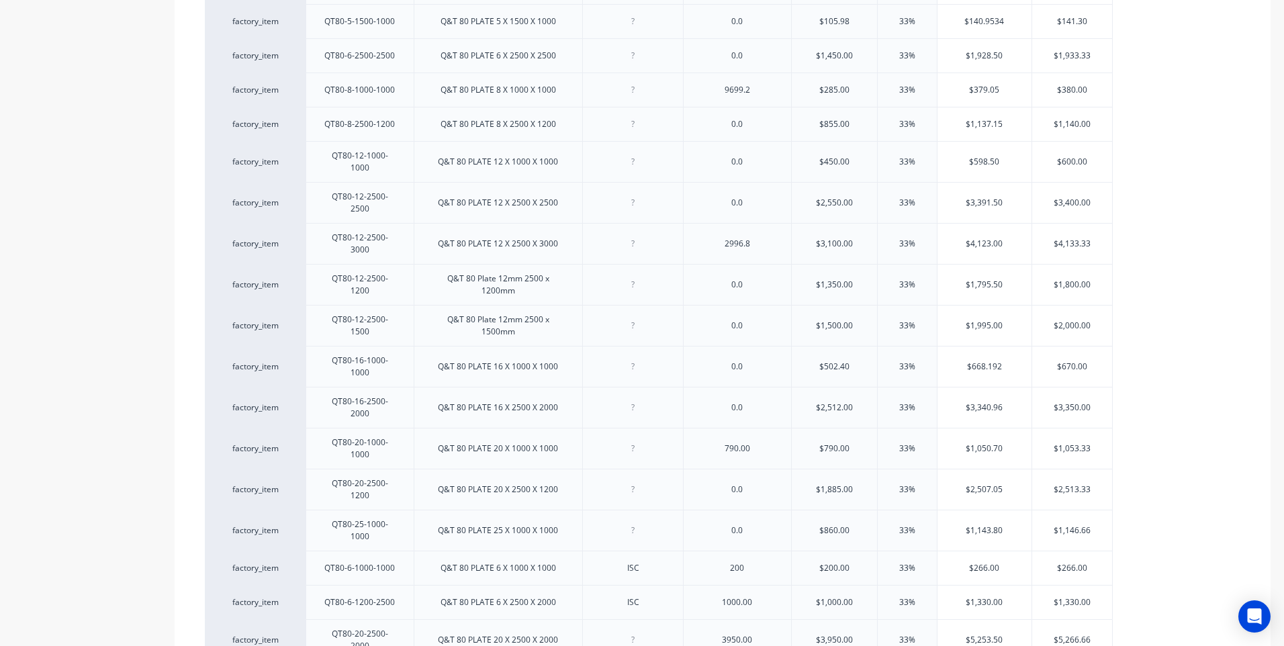
click at [563, 571] on div "Pricing Buying Selling Tracking Xero Item # Our Code Description Supplier Code …" at bounding box center [723, 106] width 1096 height 1301
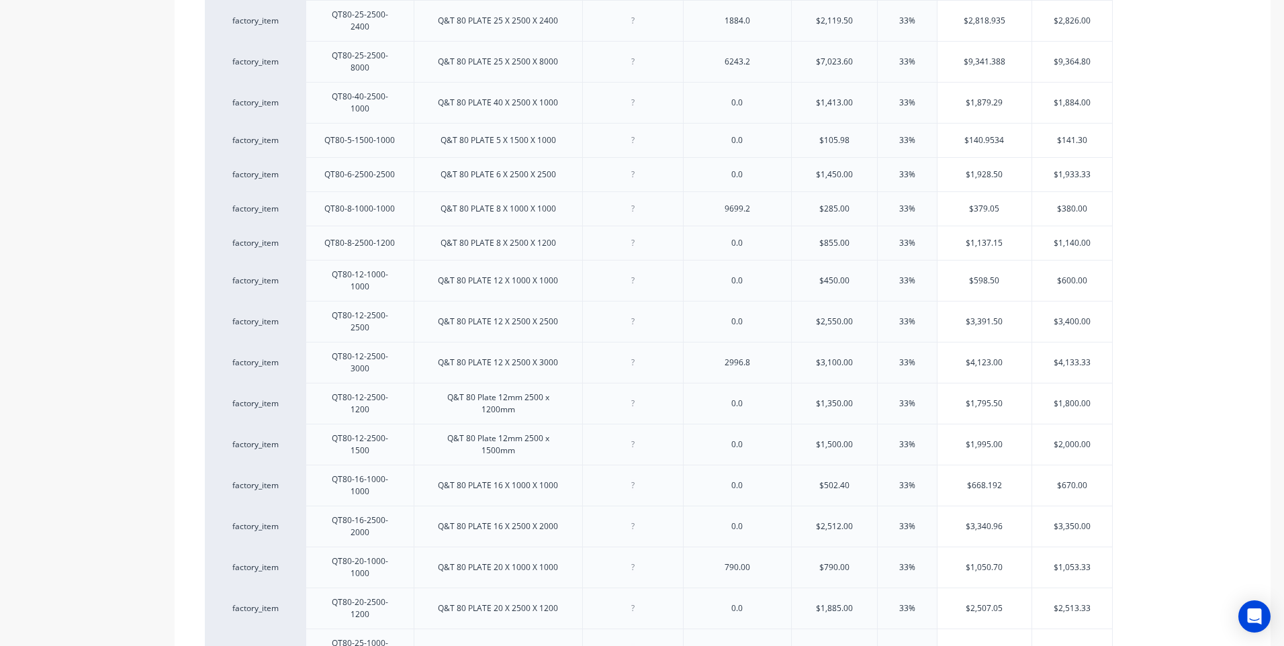
scroll to position [672, 0]
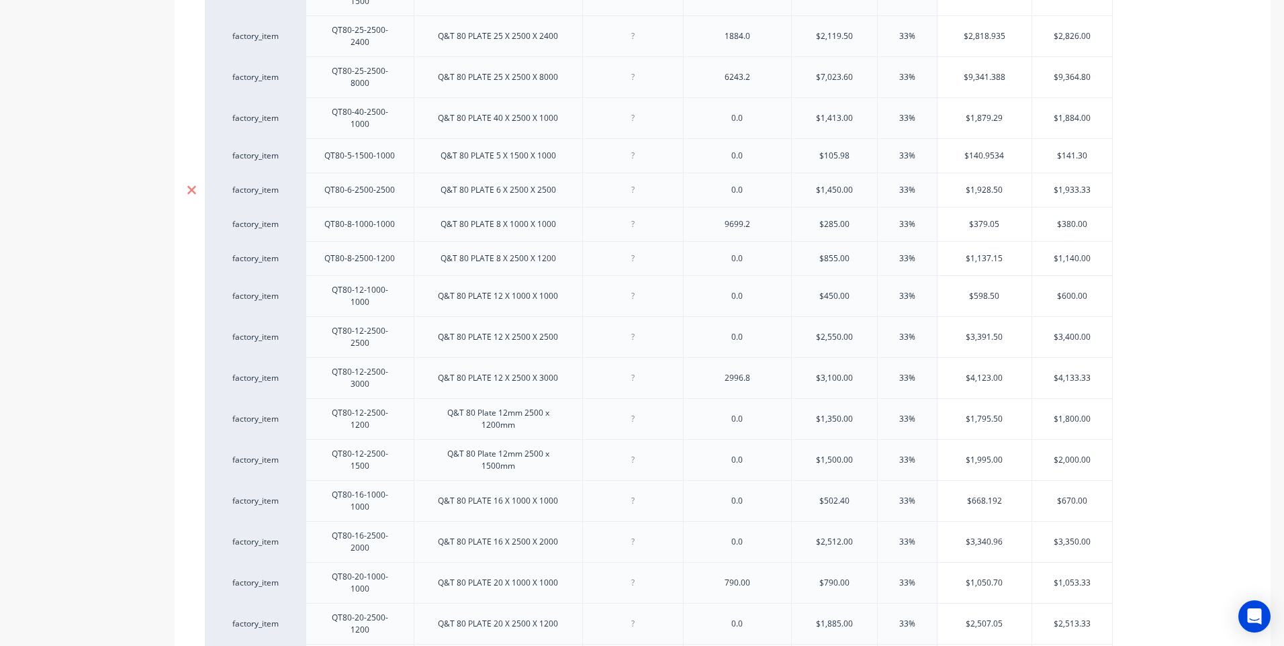
click at [188, 185] on icon at bounding box center [191, 189] width 9 height 9
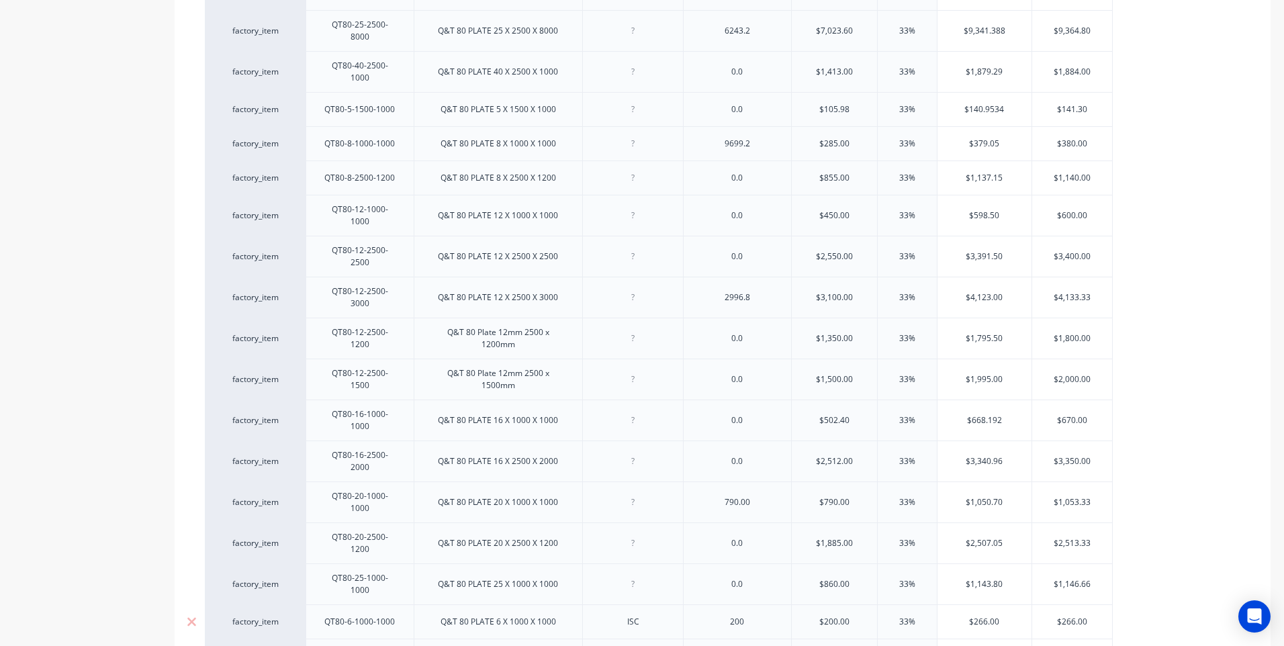
scroll to position [651, 0]
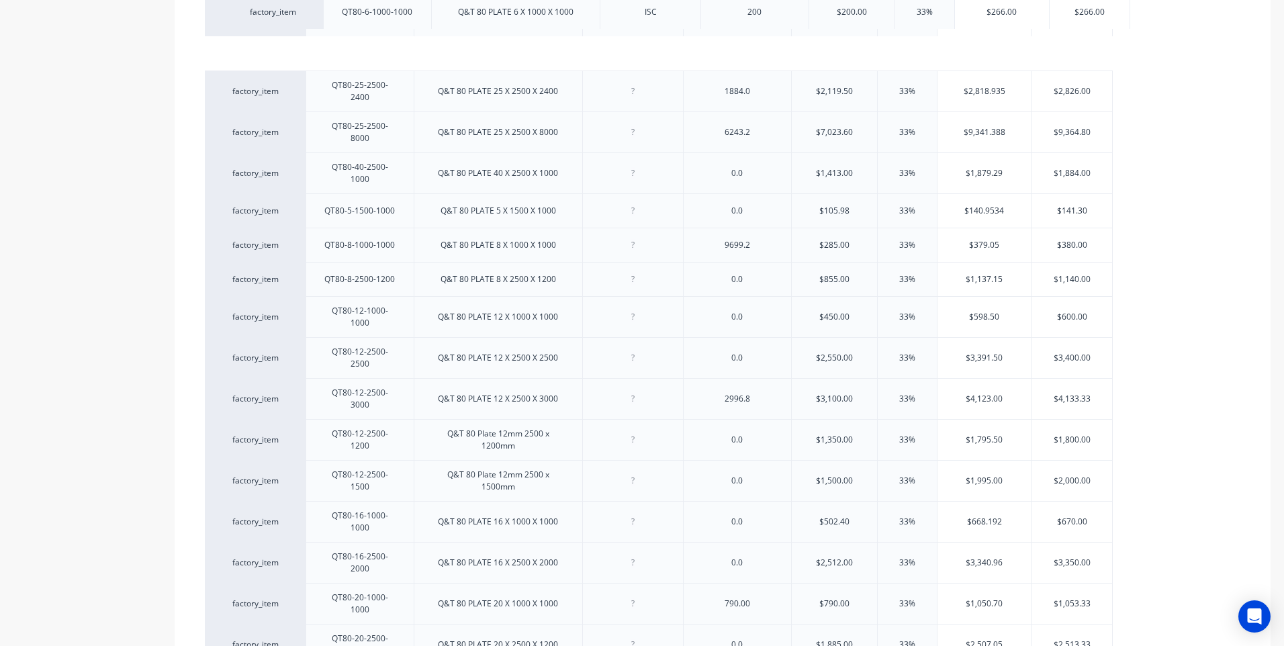
drag, startPoint x: 293, startPoint y: 561, endPoint x: 312, endPoint y: 4, distance: 557.0
click at [312, 4] on div "factory_item QT80-10-1000-1000 Q&T 80 PLATE 10 X 1000 X 1000 0.0 $346.66 33% $4…" at bounding box center [723, 245] width 1036 height 1072
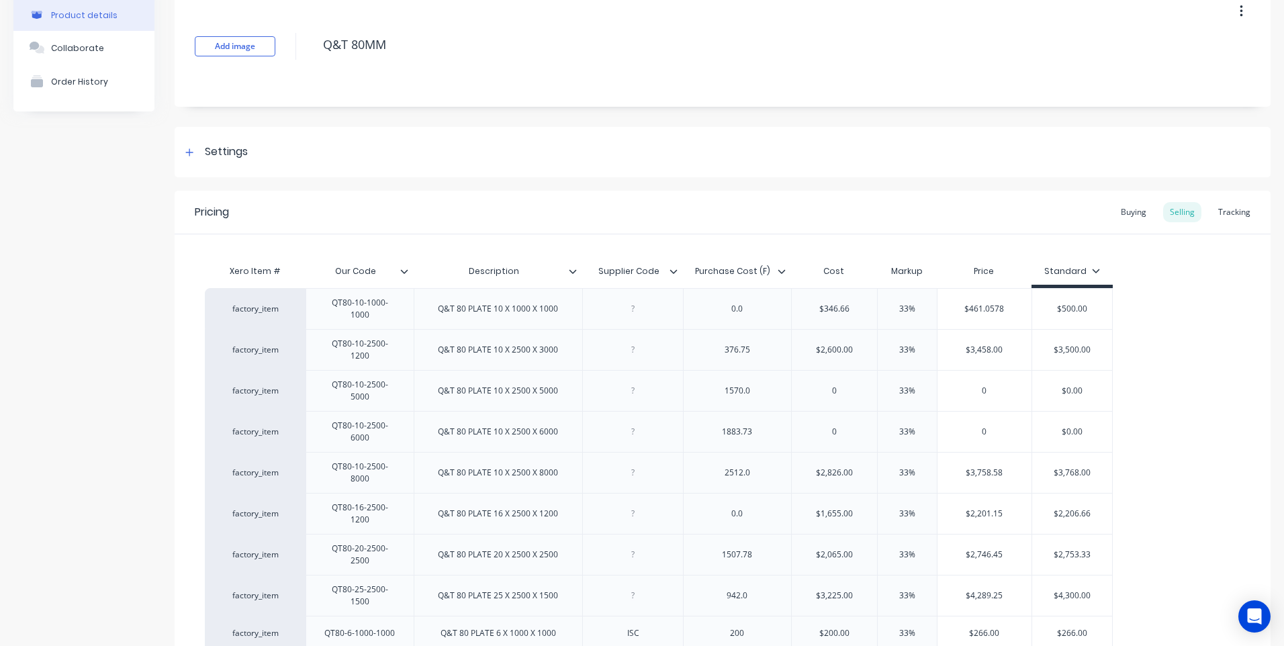
scroll to position [134, 0]
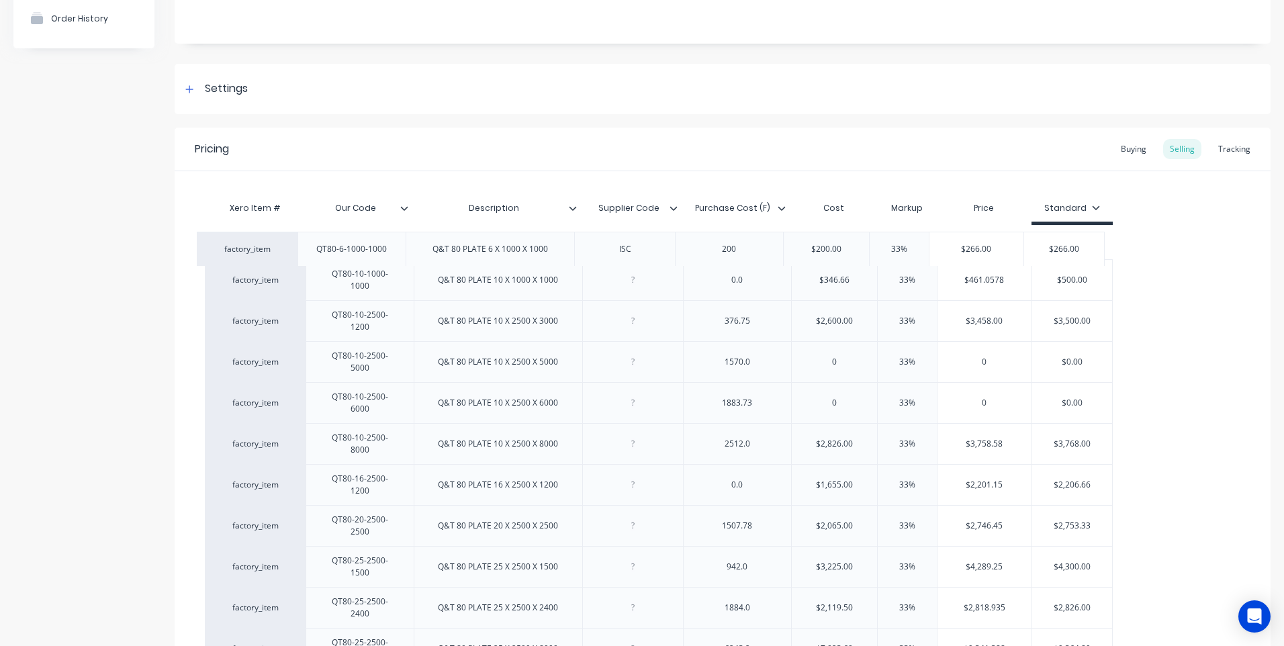
drag, startPoint x: 297, startPoint y: 510, endPoint x: 289, endPoint y: 238, distance: 271.4
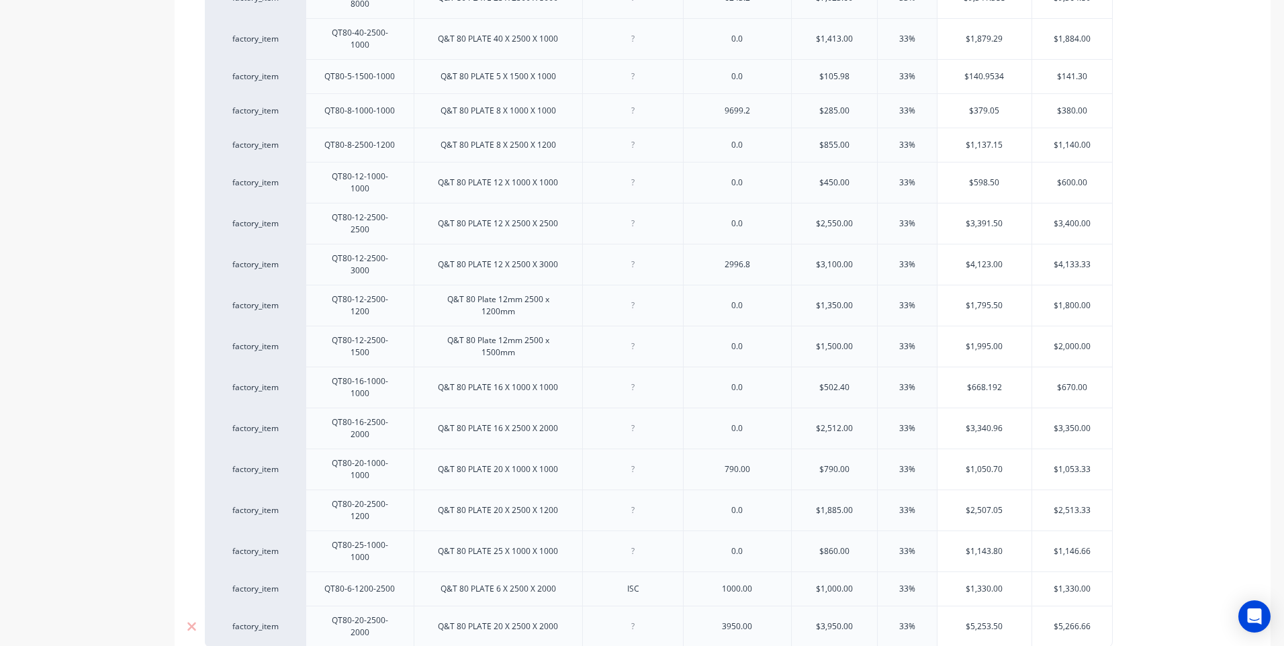
scroll to position [718, 0]
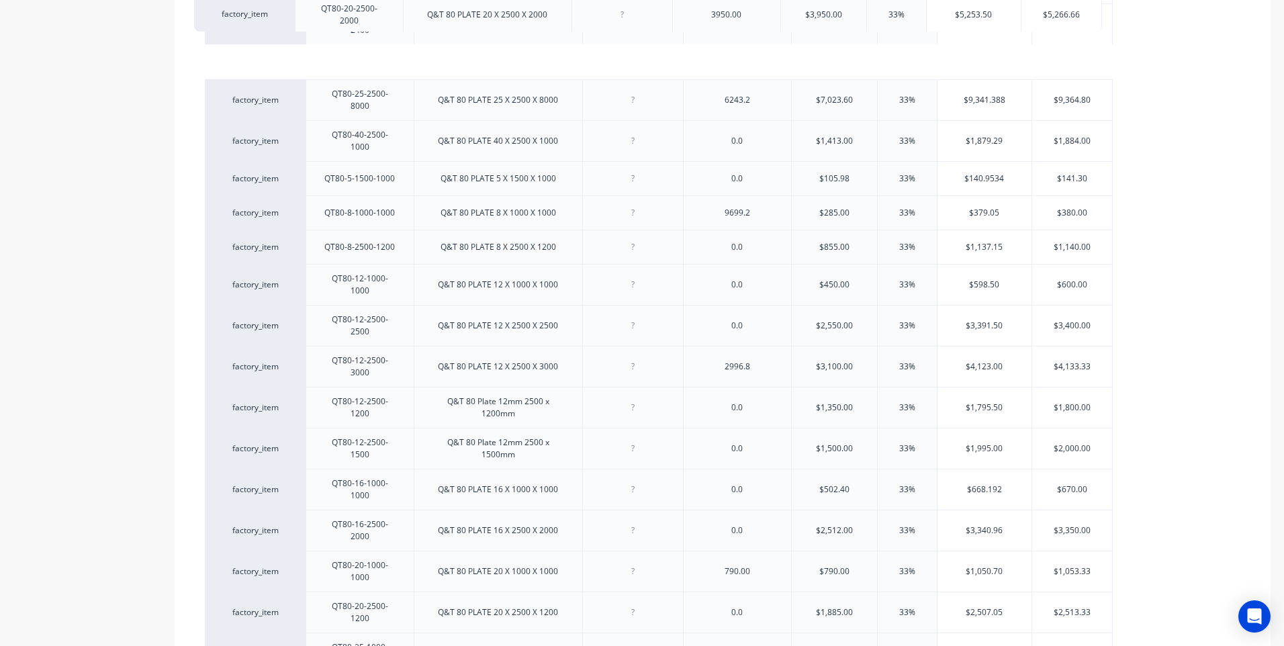
drag, startPoint x: 296, startPoint y: 560, endPoint x: 290, endPoint y: 6, distance: 554.1
click at [290, 6] on div "factory_item QT80-6-1000-1000 Q&T 80 PLATE 6 X 1000 X 1000 ISC 200 $200.00 33% …" at bounding box center [723, 174] width 1036 height 1066
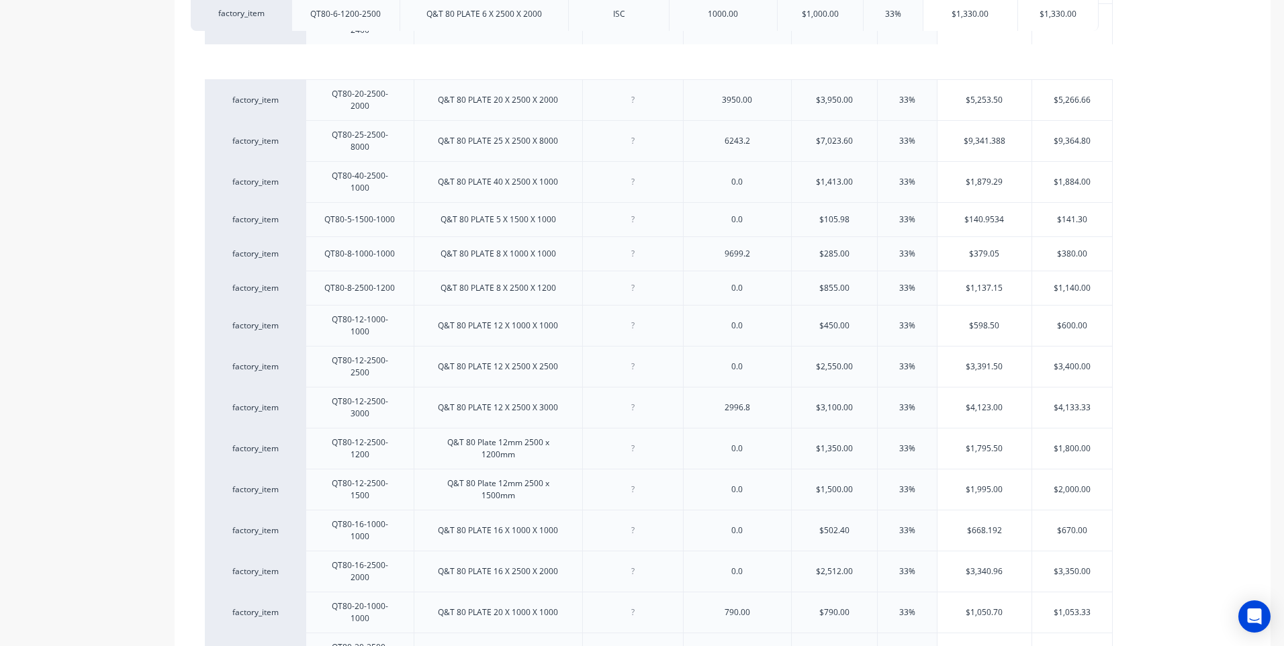
drag, startPoint x: 296, startPoint y: 562, endPoint x: 285, endPoint y: 7, distance: 554.8
click at [285, 7] on div "factory_item QT80-6-1000-1000 Q&T 80 PLATE 6 X 1000 X 1000 ISC 200 $200.00 33% …" at bounding box center [723, 177] width 1036 height 1073
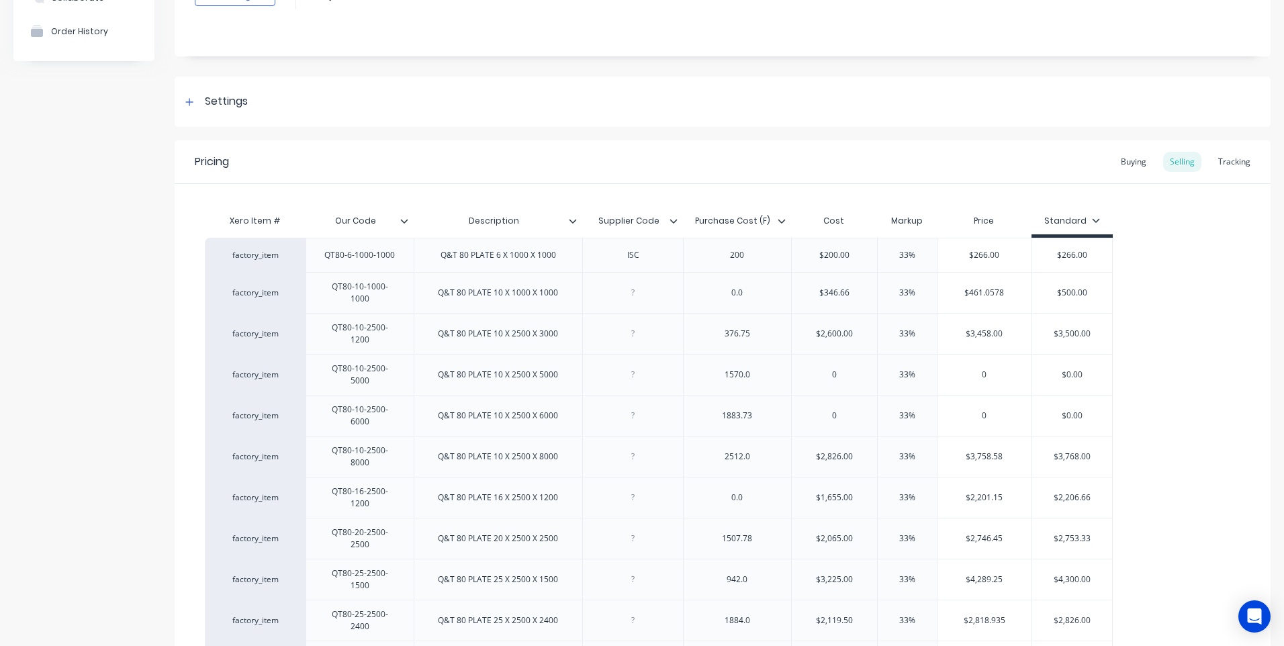
scroll to position [113, 0]
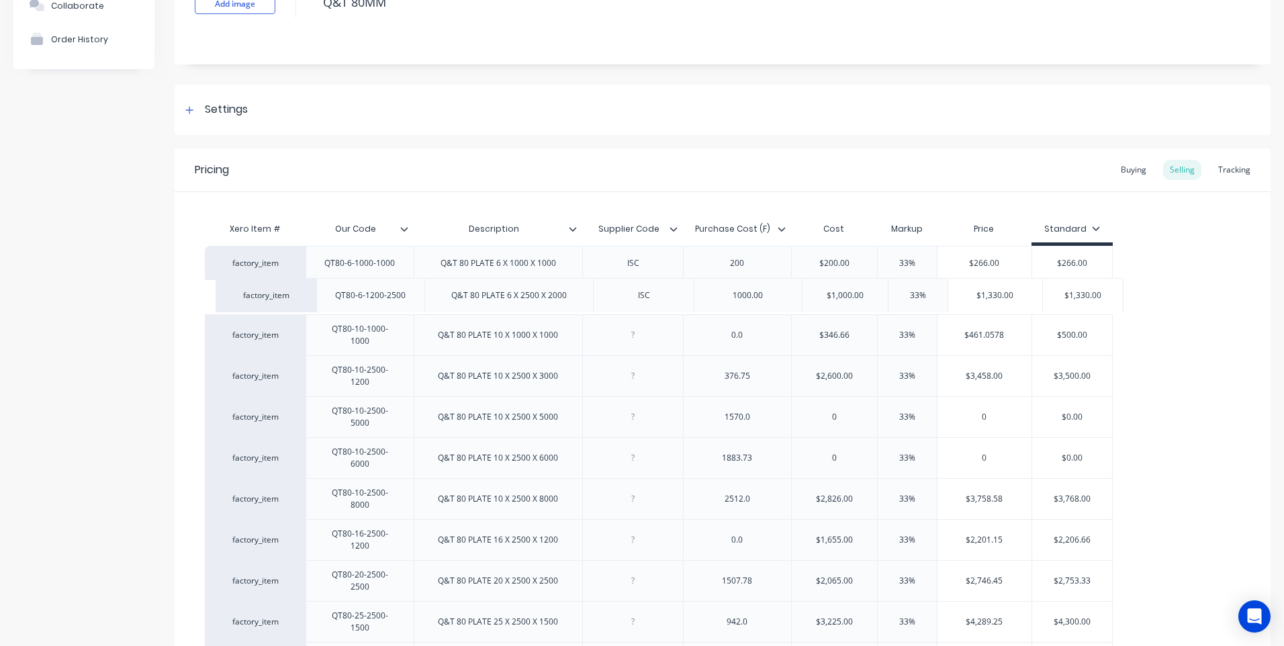
drag, startPoint x: 293, startPoint y: 601, endPoint x: 306, endPoint y: 284, distance: 317.2
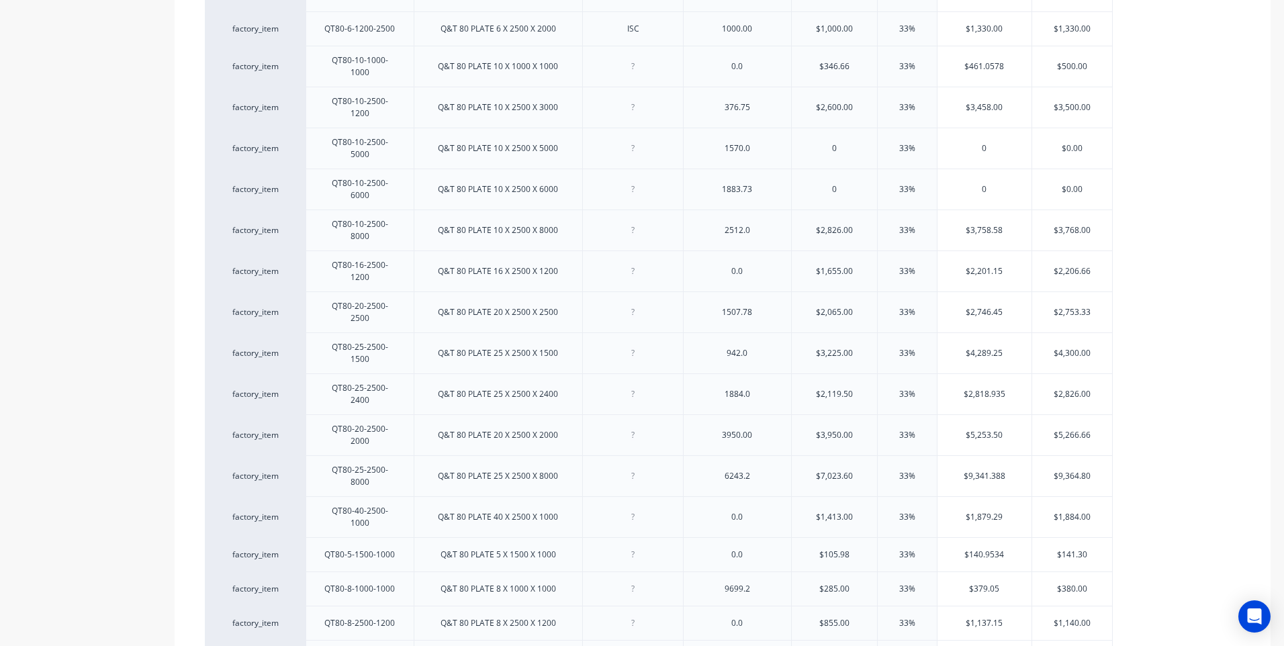
scroll to position [315, 0]
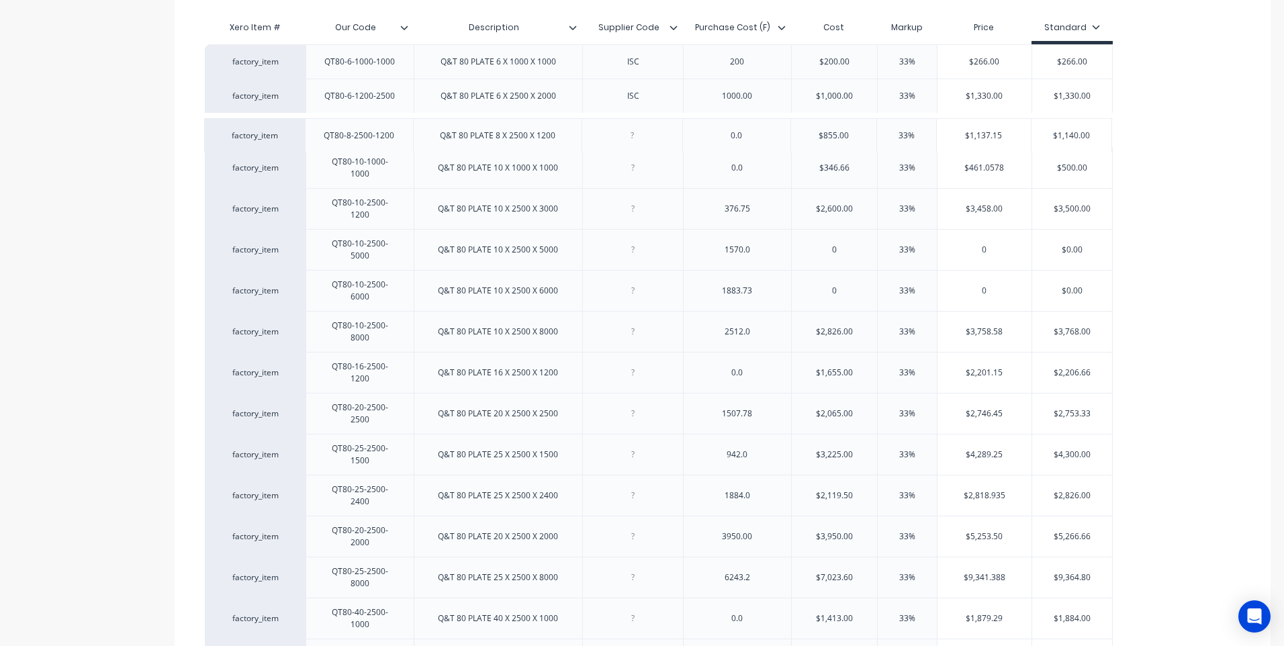
drag, startPoint x: 293, startPoint y: 608, endPoint x: 292, endPoint y: 130, distance: 478.1
click at [292, 130] on div "factory_item QT80-6-1000-1000 Q&T 80 PLATE 6 X 1000 X 1000 ISC 200 $200.00 33% …" at bounding box center [723, 580] width 1036 height 1072
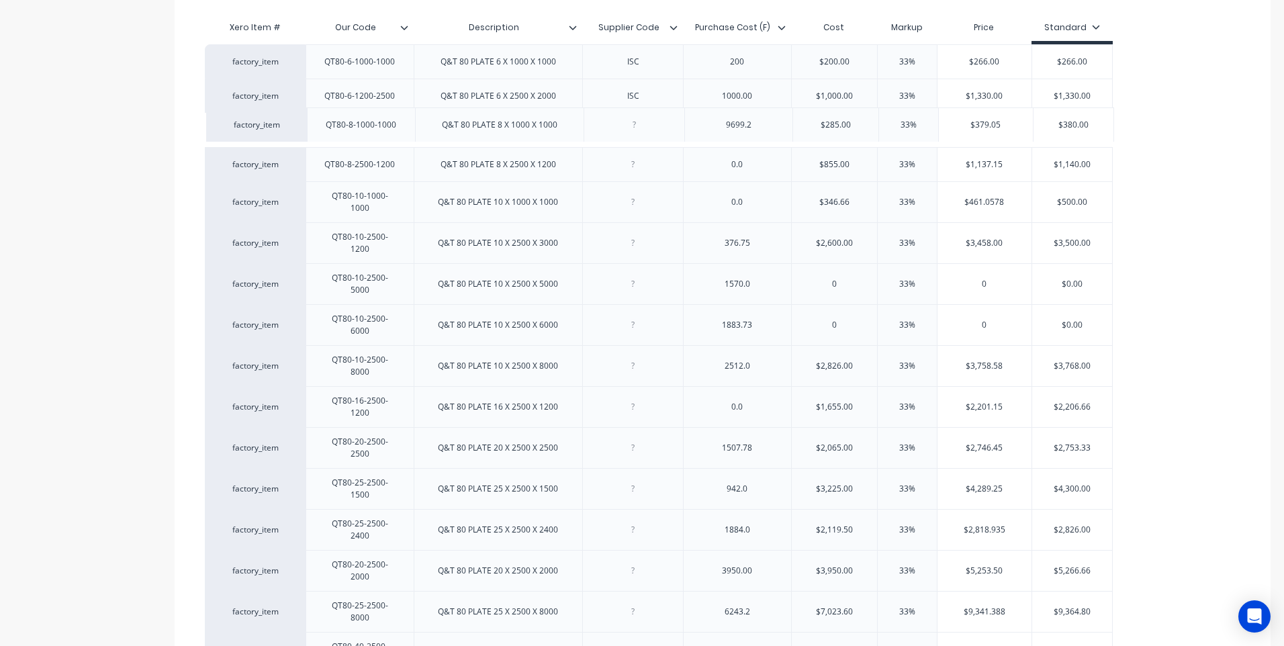
drag, startPoint x: 293, startPoint y: 611, endPoint x: 294, endPoint y: 122, distance: 488.9
click at [294, 122] on div "factory_item QT80-6-1000-1000 Q&T 80 PLATE 6 X 1000 X 1000 ISC 200 $200.00 33% …" at bounding box center [723, 580] width 1036 height 1072
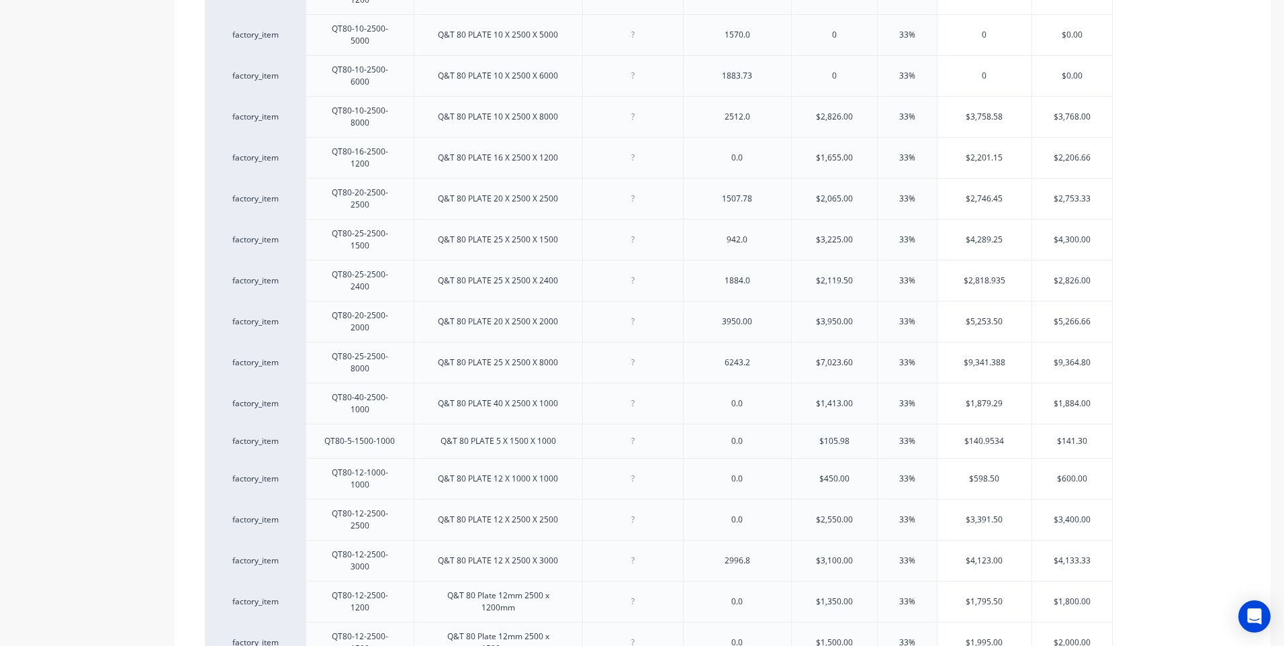
scroll to position [516, 0]
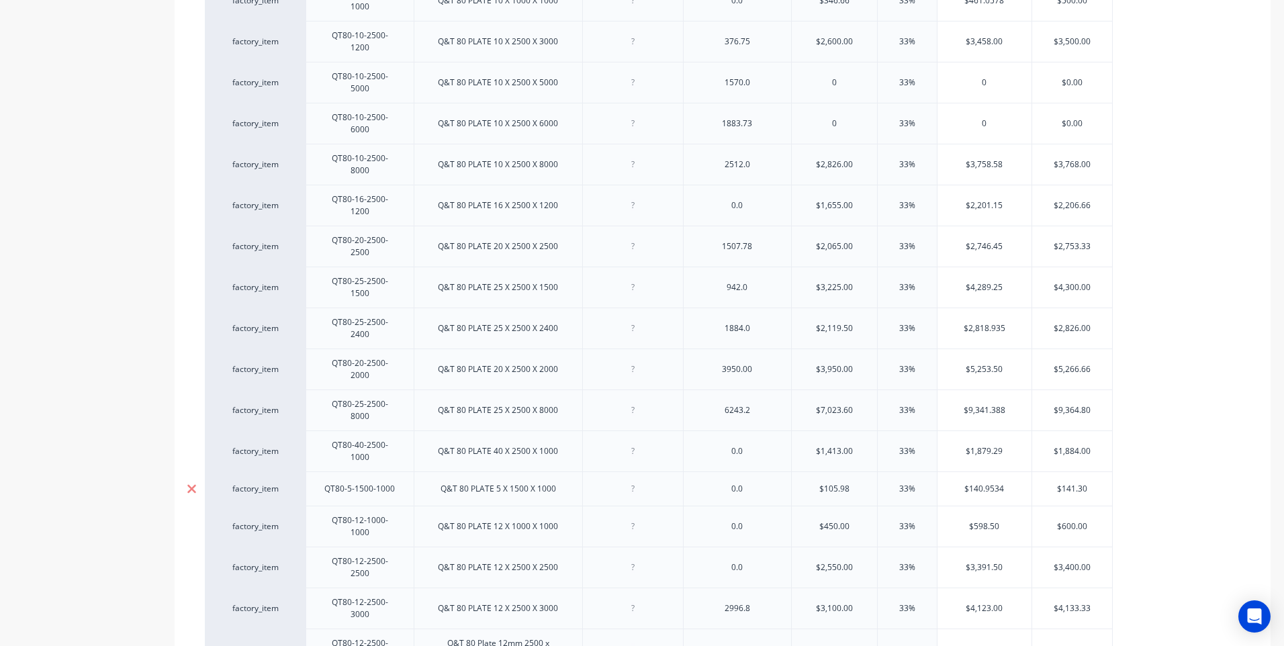
click at [191, 482] on icon at bounding box center [192, 488] width 10 height 13
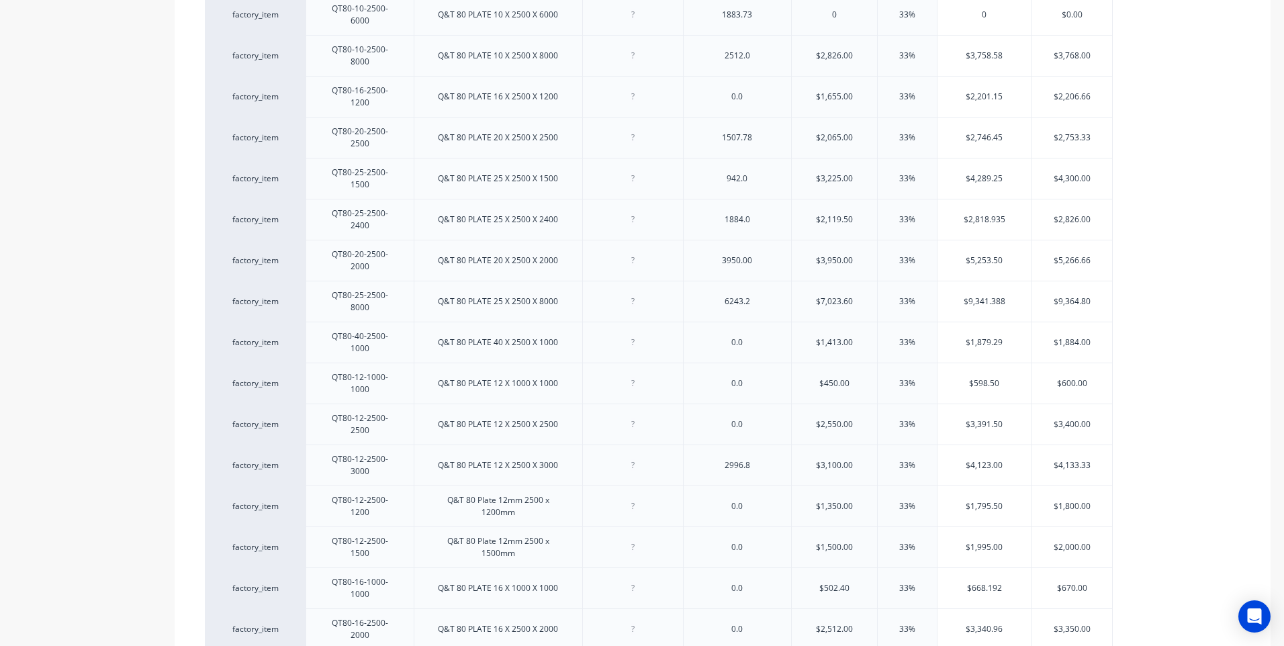
scroll to position [751, 0]
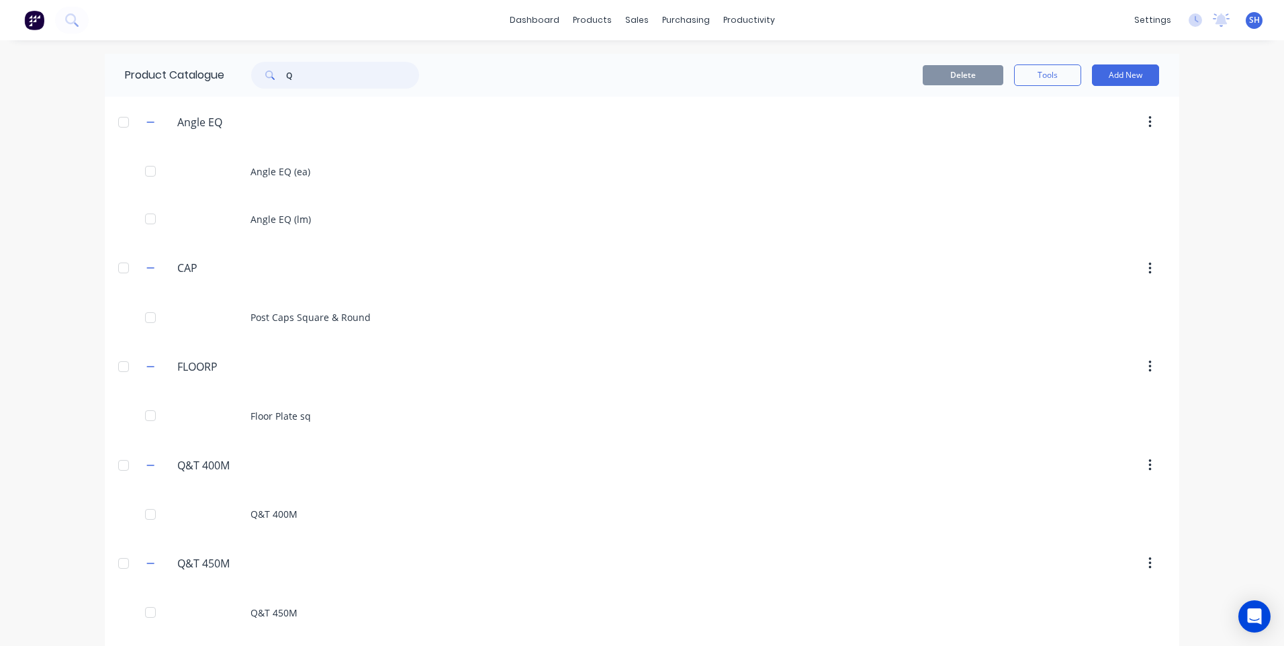
drag, startPoint x: 295, startPoint y: 78, endPoint x: 273, endPoint y: 81, distance: 22.3
click at [273, 81] on div "Q" at bounding box center [335, 75] width 168 height 27
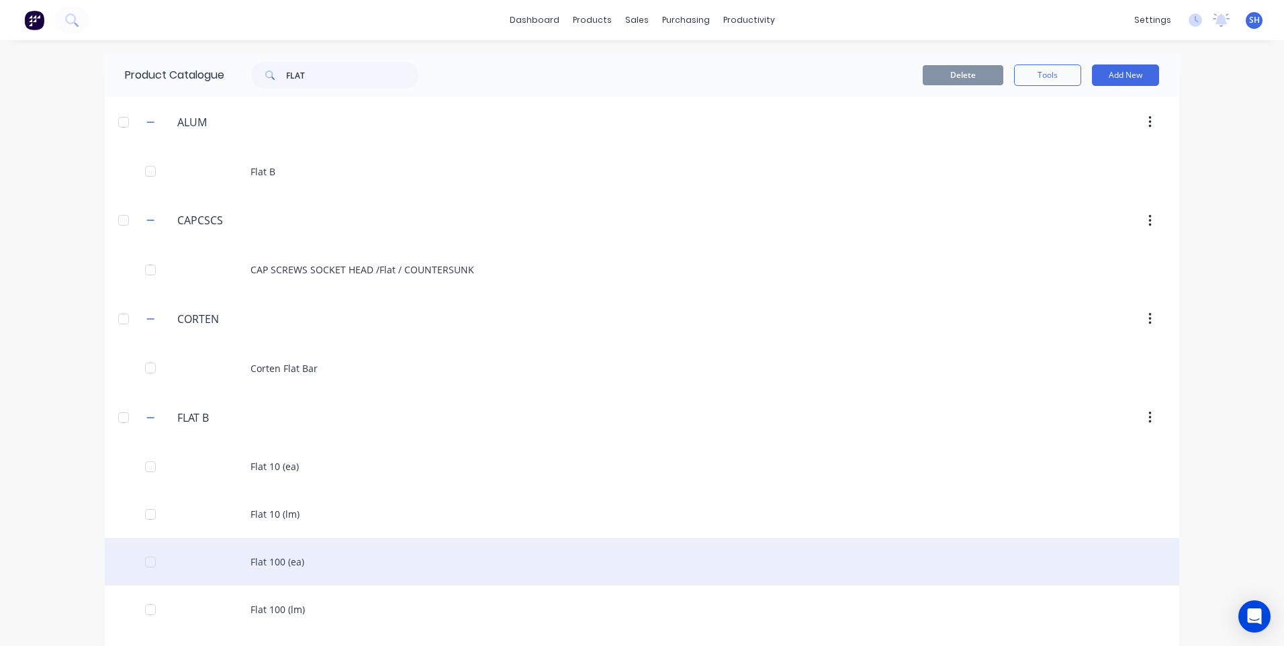
click at [275, 561] on div "Flat 100 (ea)" at bounding box center [642, 562] width 1074 height 48
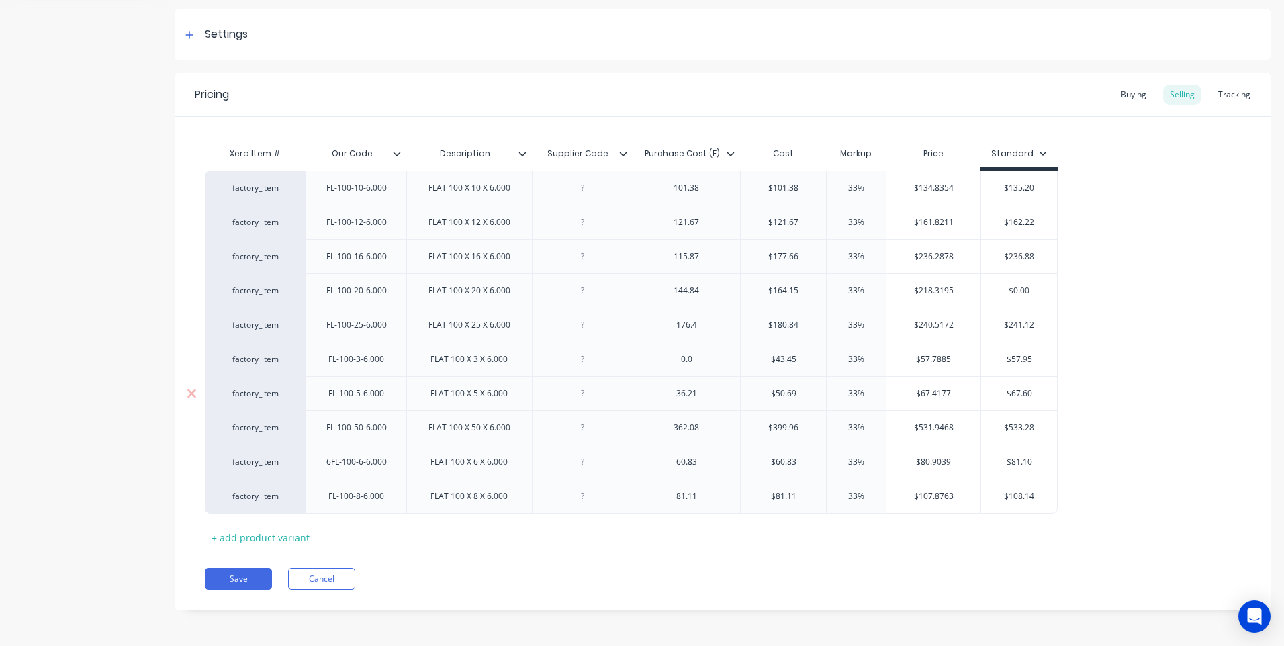
scroll to position [189, 0]
click at [581, 466] on div at bounding box center [582, 461] width 67 height 17
click at [950, 461] on input "$80.9039" at bounding box center [933, 461] width 94 height 12
click at [1044, 460] on input "$81.10" at bounding box center [1028, 461] width 76 height 12
click at [240, 575] on button "Save" at bounding box center [238, 577] width 67 height 21
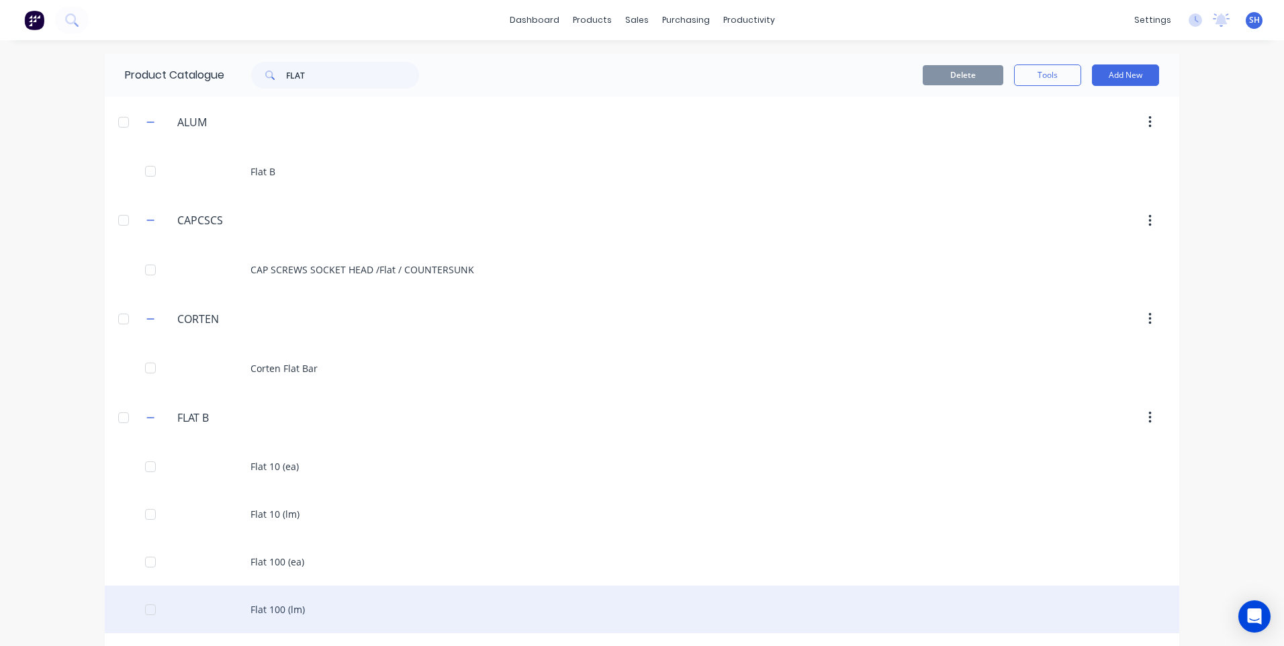
click at [272, 606] on div "Flat 100 (lm)" at bounding box center [642, 610] width 1074 height 48
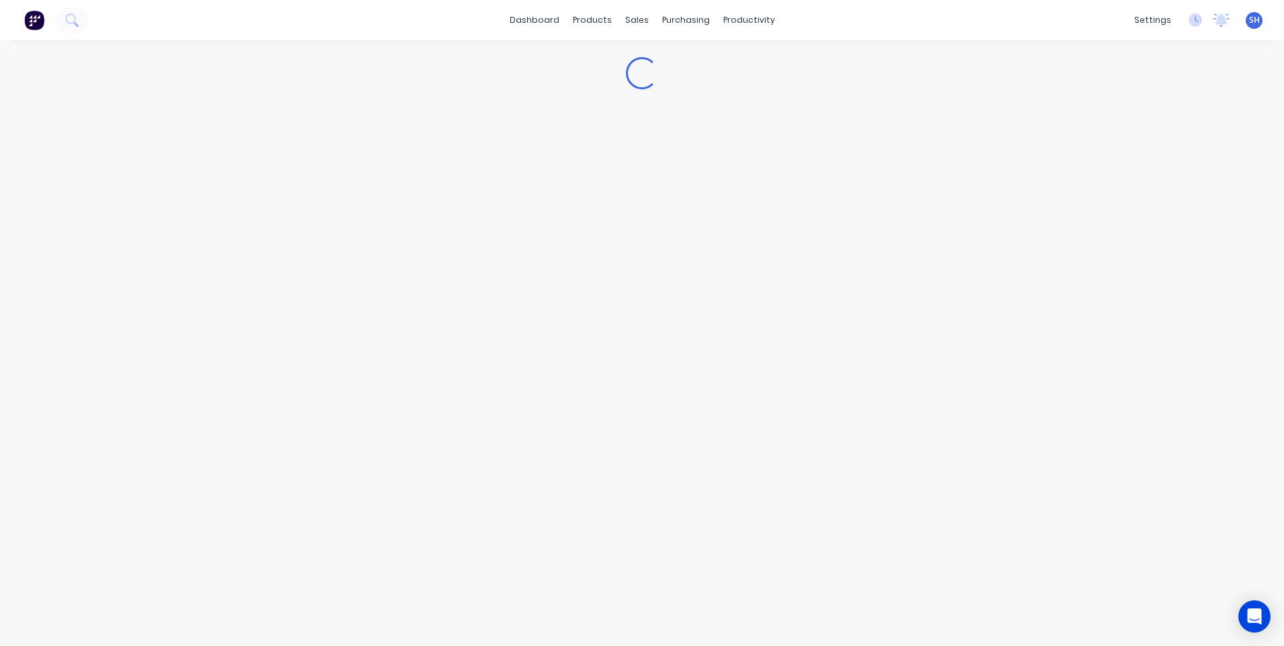
click at [272, 606] on div "Loading..." at bounding box center [642, 329] width 1284 height 579
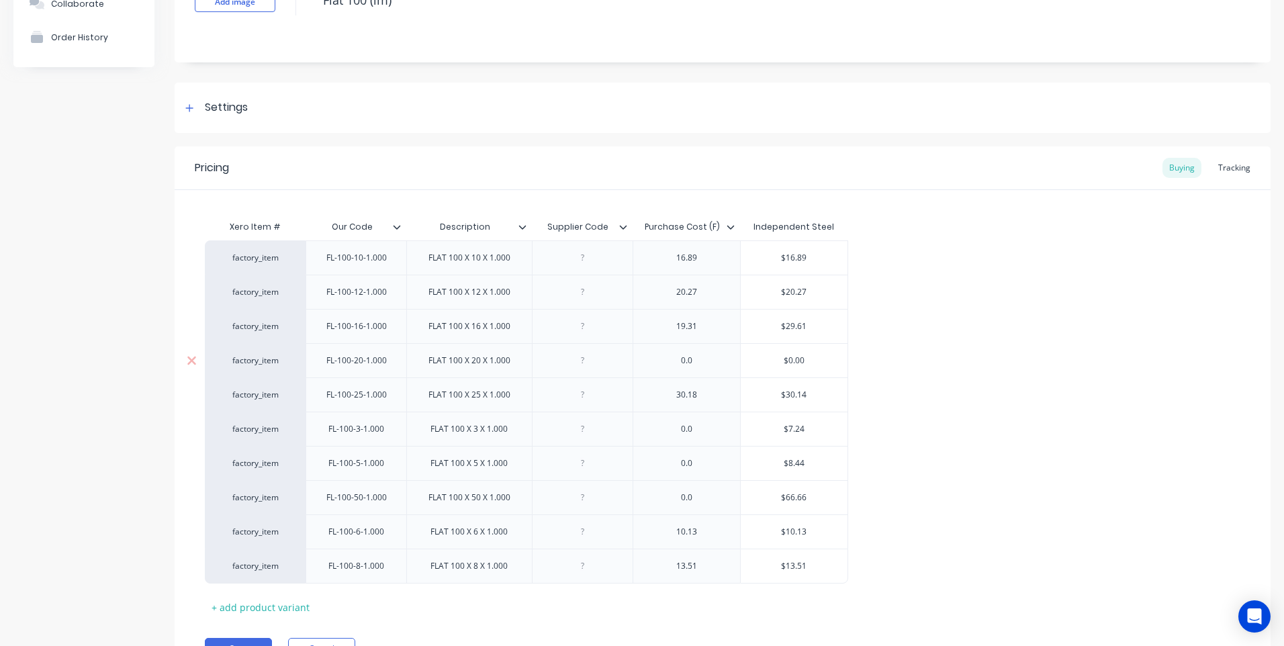
scroll to position [134, 0]
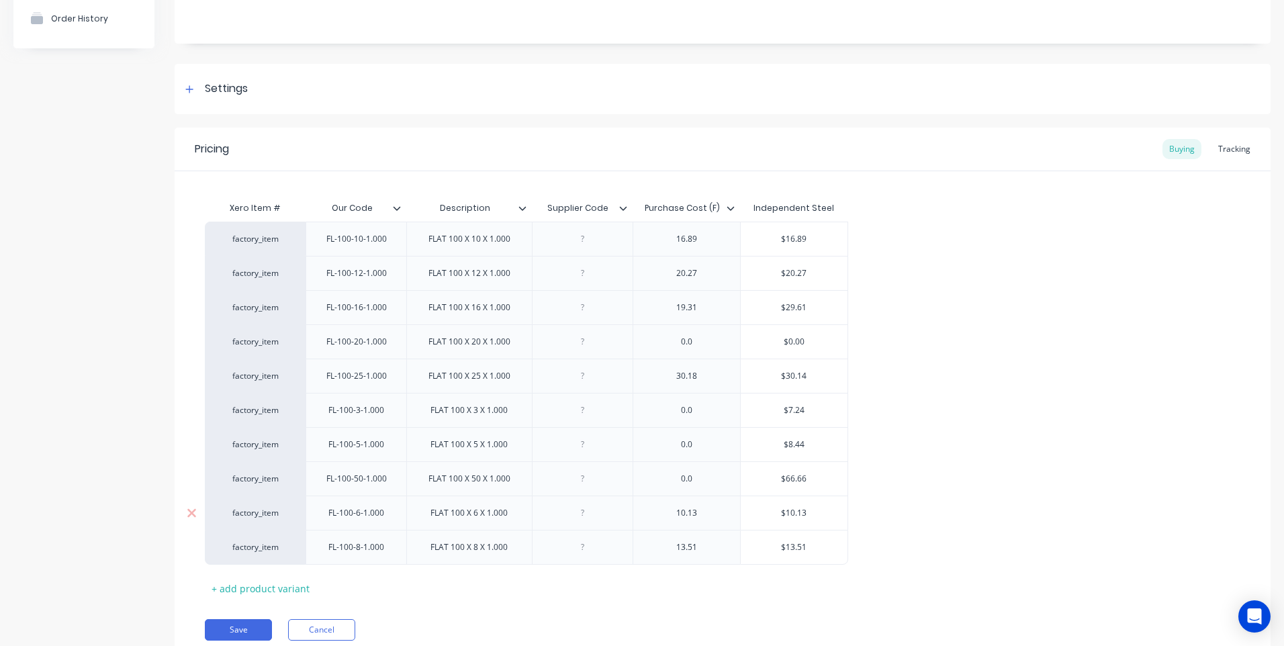
click at [587, 515] on div at bounding box center [582, 512] width 67 height 17
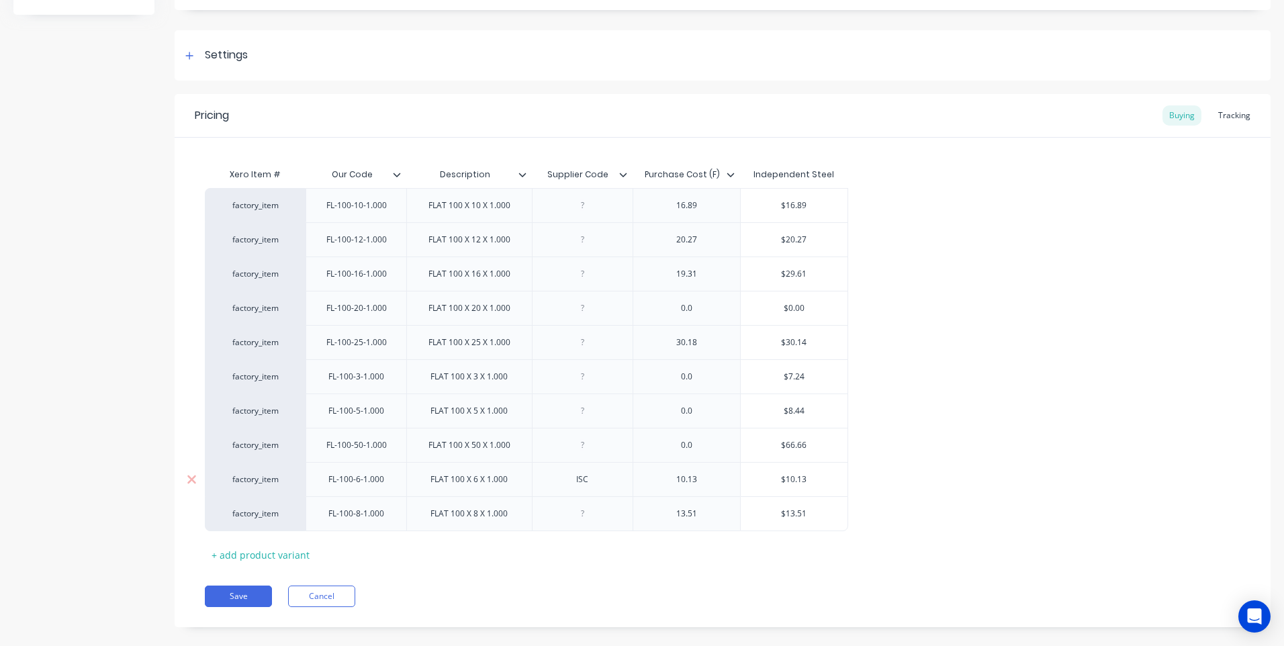
scroll to position [186, 0]
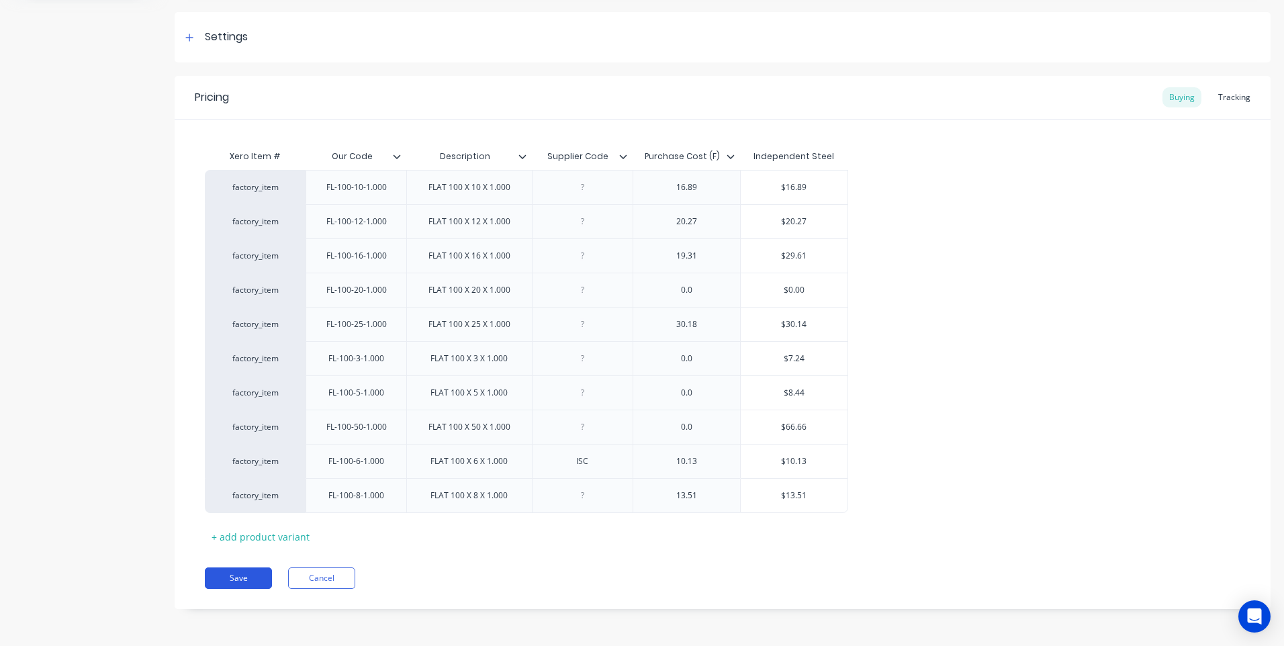
click at [242, 574] on button "Save" at bounding box center [238, 577] width 67 height 21
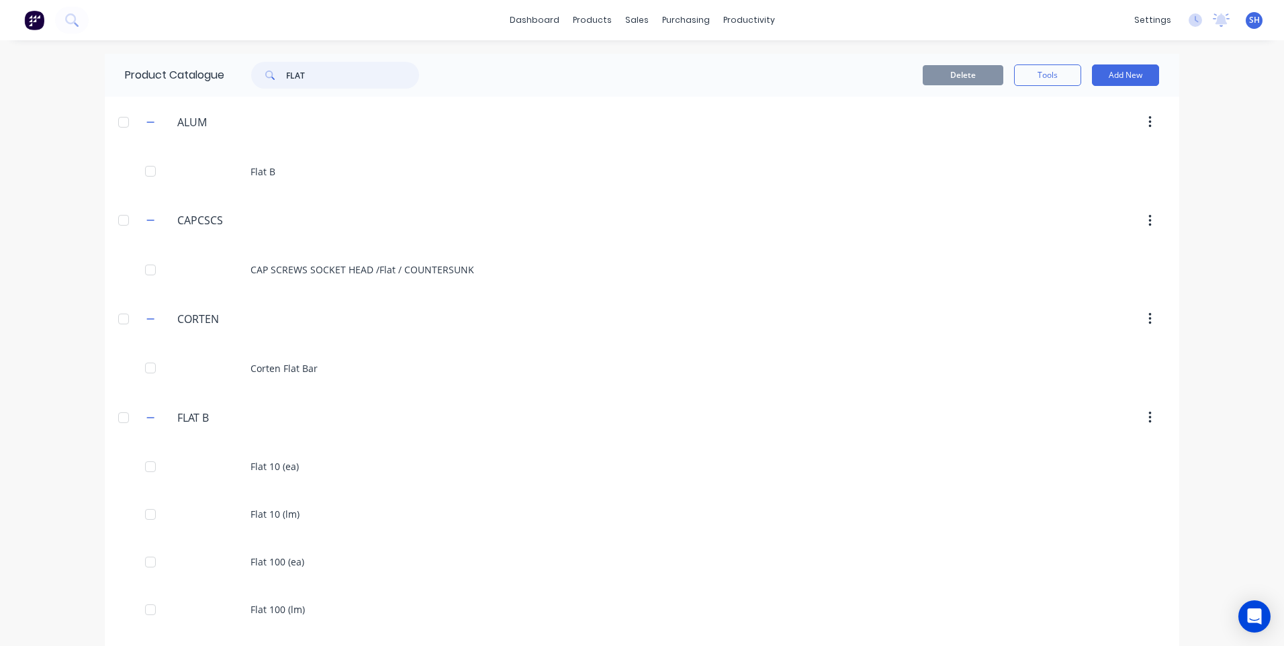
drag, startPoint x: 308, startPoint y: 77, endPoint x: 271, endPoint y: 75, distance: 37.0
click at [271, 75] on div "FLAT" at bounding box center [335, 75] width 168 height 27
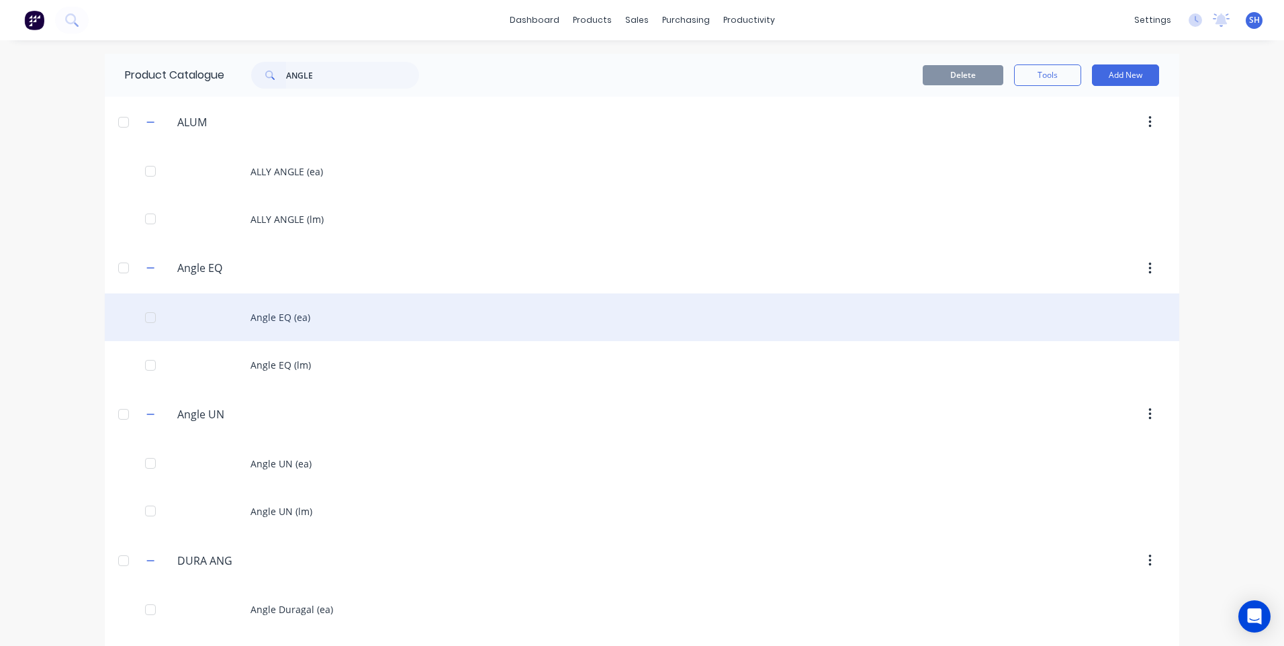
click at [281, 318] on div "Angle EQ (ea)" at bounding box center [642, 317] width 1074 height 48
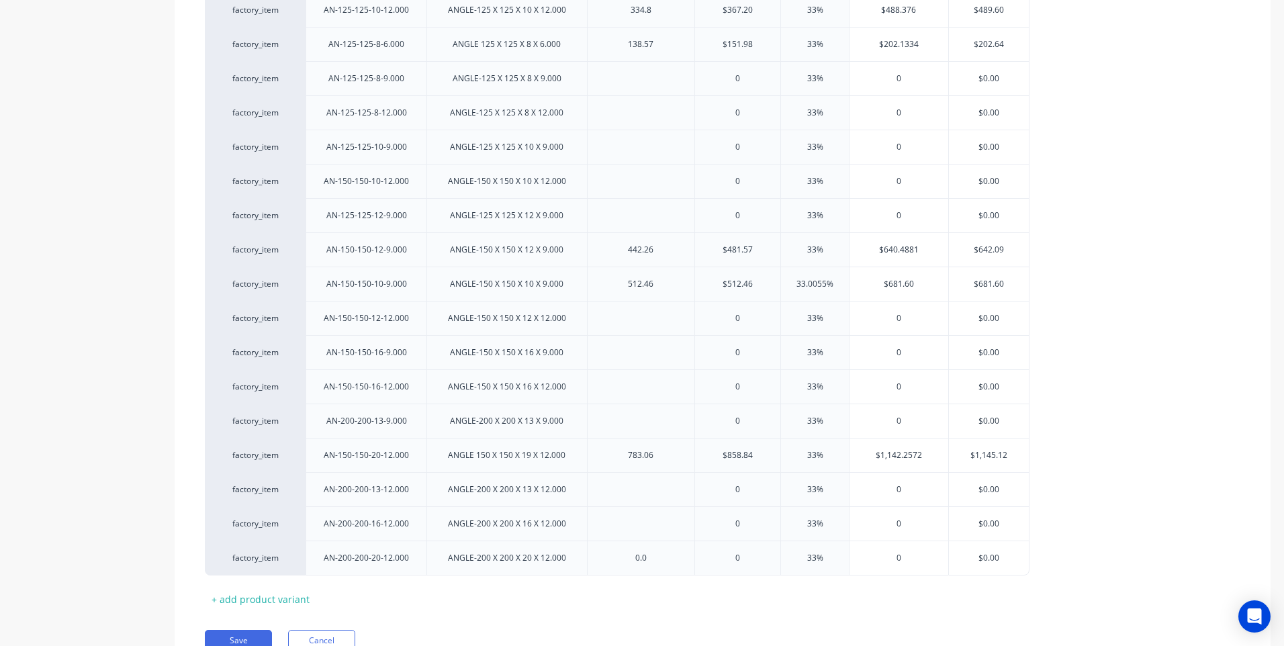
scroll to position [1477, 0]
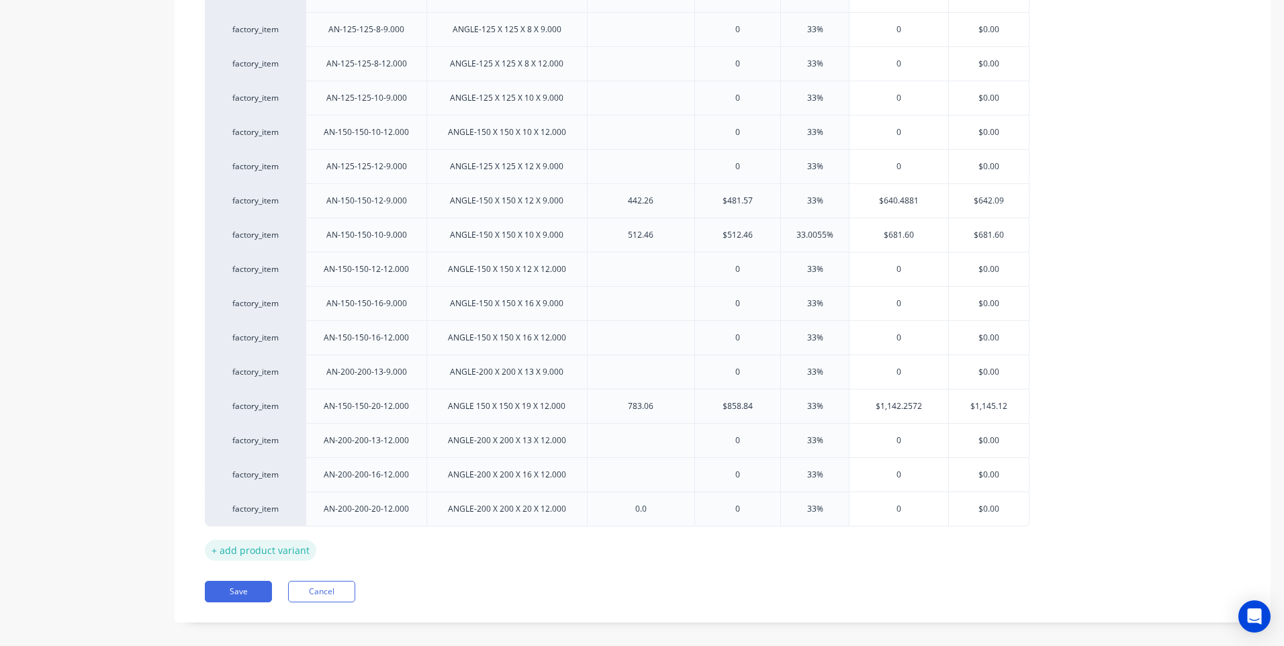
click at [258, 550] on div "+ add product variant" at bounding box center [260, 550] width 111 height 21
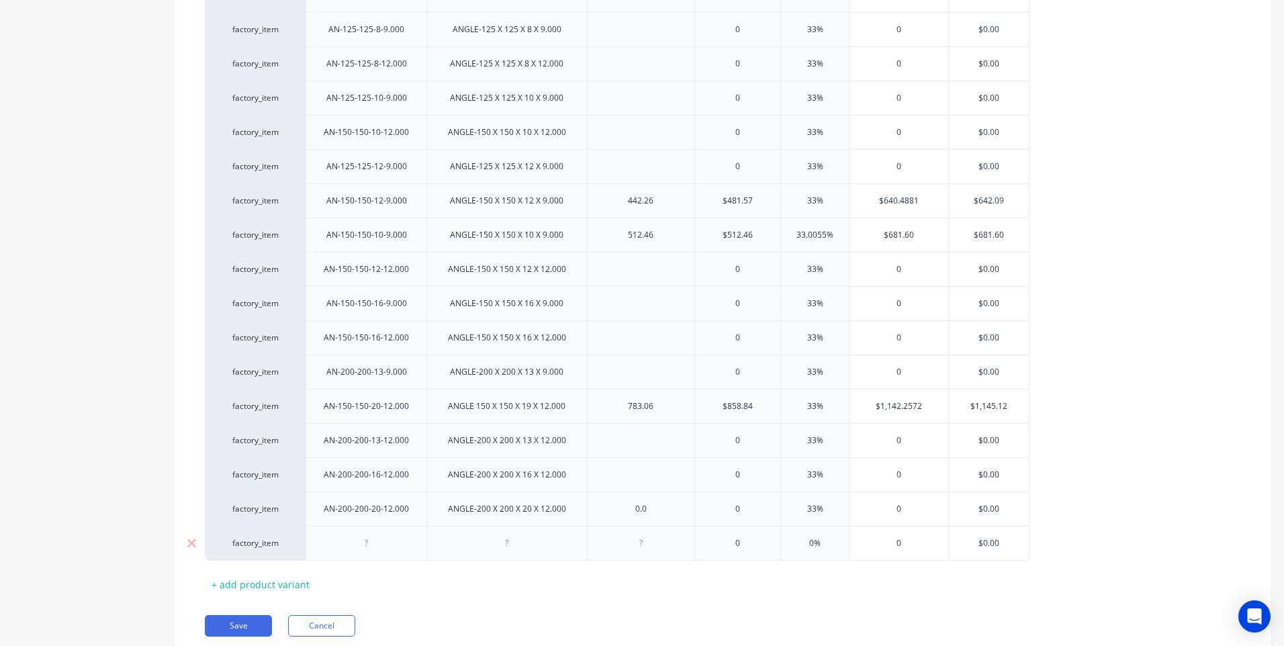
click at [366, 549] on div at bounding box center [366, 543] width 67 height 17
click at [506, 545] on div at bounding box center [506, 543] width 67 height 17
click at [244, 623] on button "Save" at bounding box center [238, 625] width 67 height 21
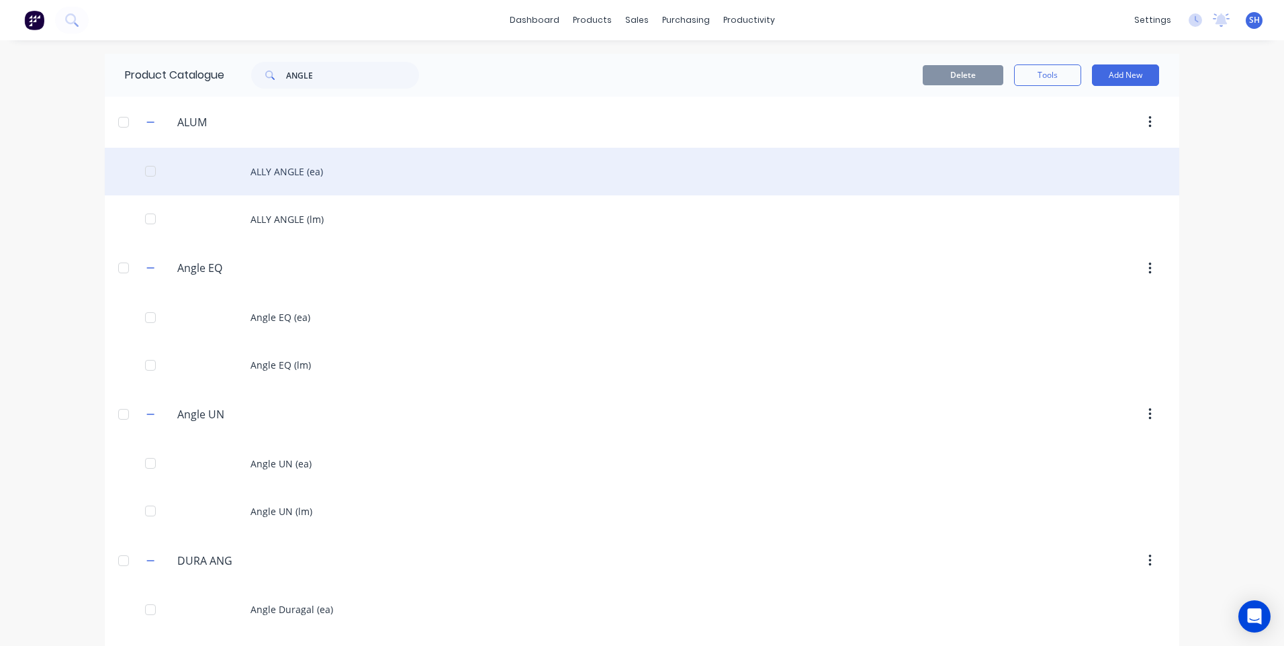
click at [285, 170] on div "ALLY ANGLE (ea)" at bounding box center [642, 172] width 1074 height 48
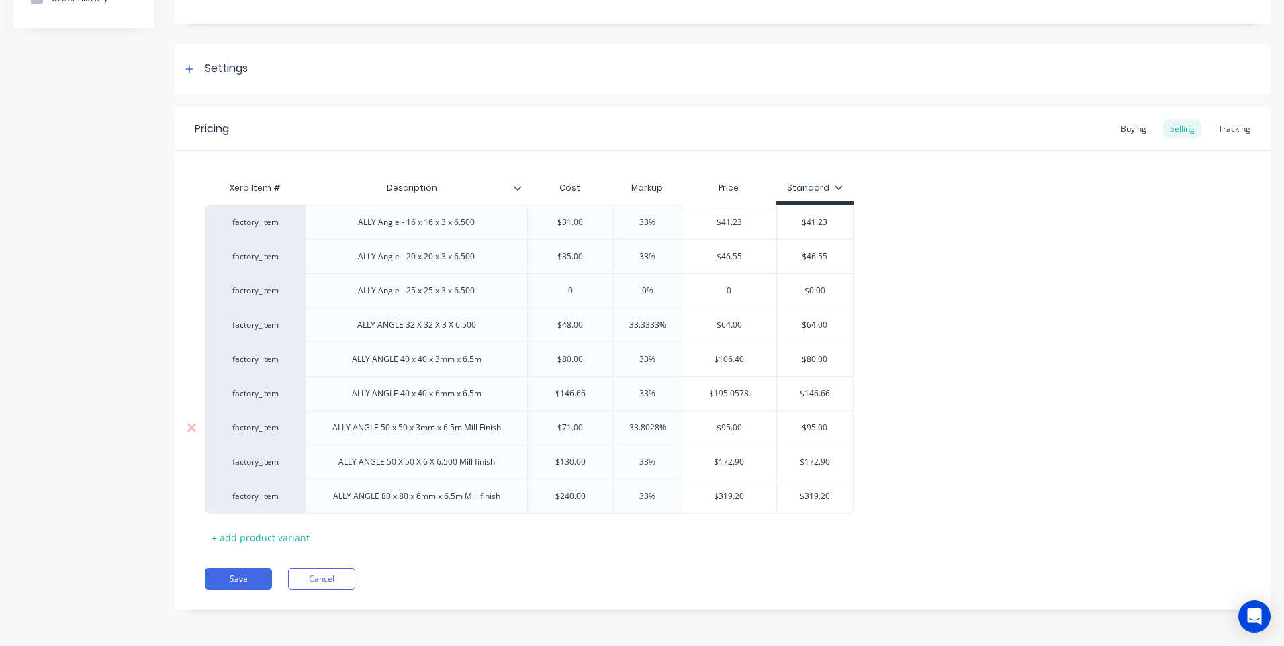
scroll to position [155, 0]
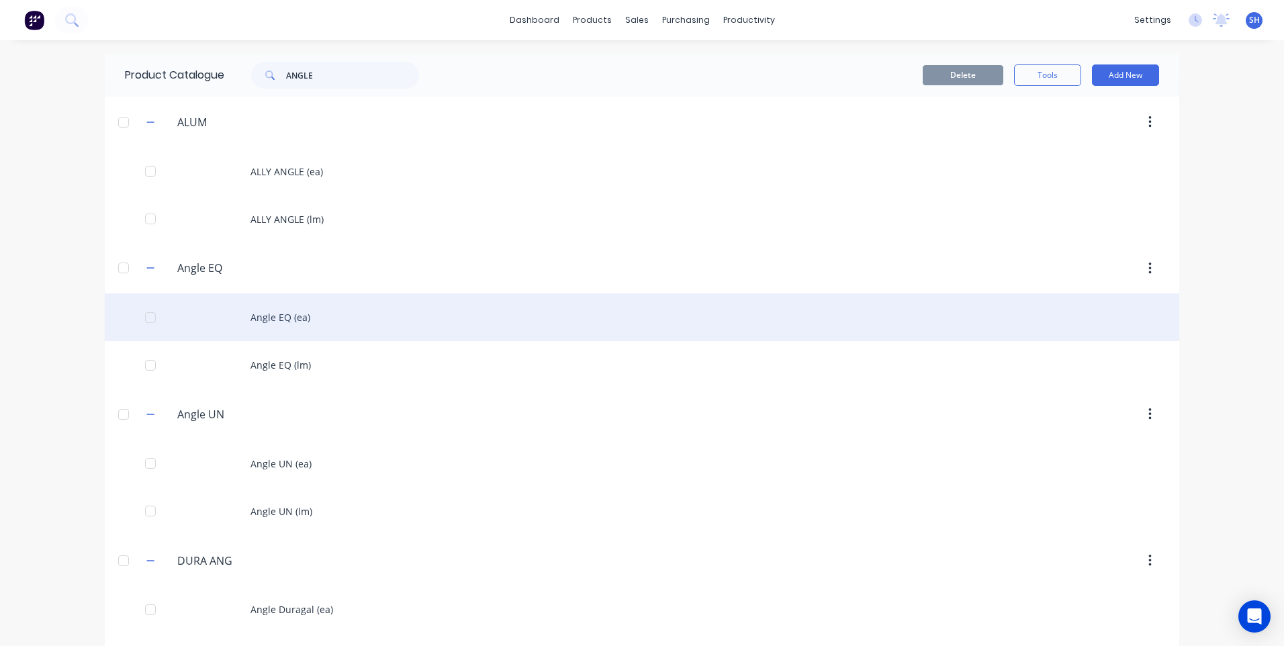
click at [271, 313] on div "Angle EQ (ea)" at bounding box center [642, 317] width 1074 height 48
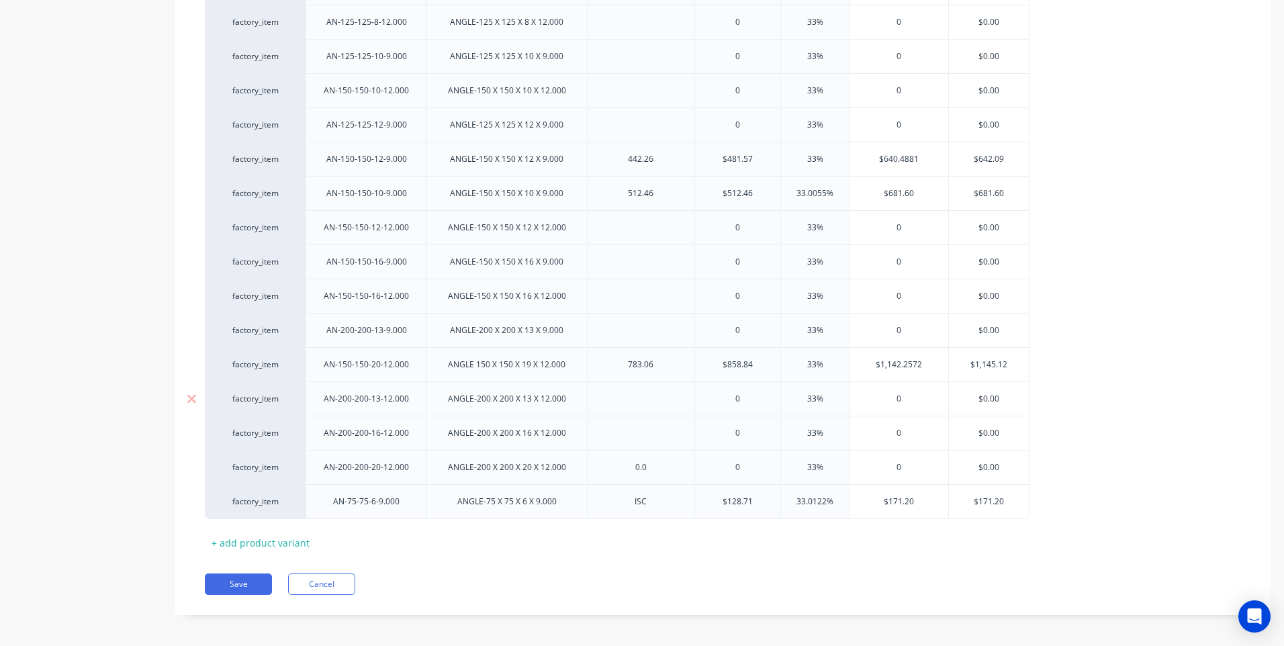
scroll to position [1525, 0]
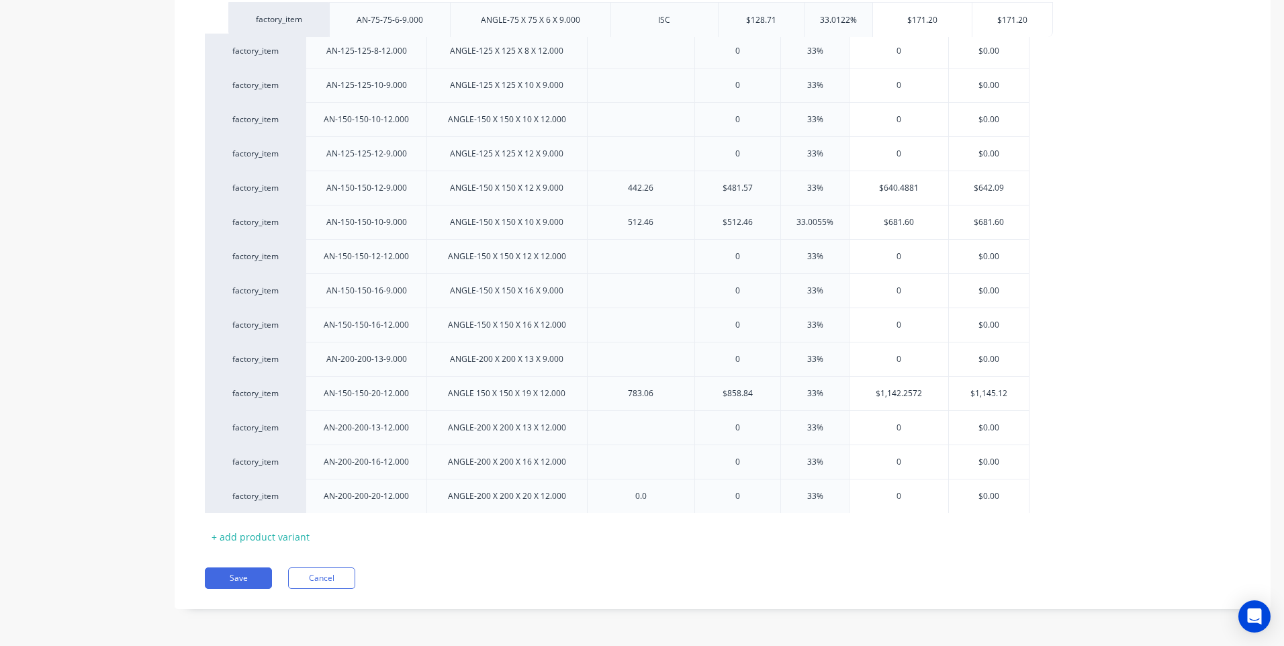
drag, startPoint x: 291, startPoint y: 485, endPoint x: 316, endPoint y: 2, distance: 483.5
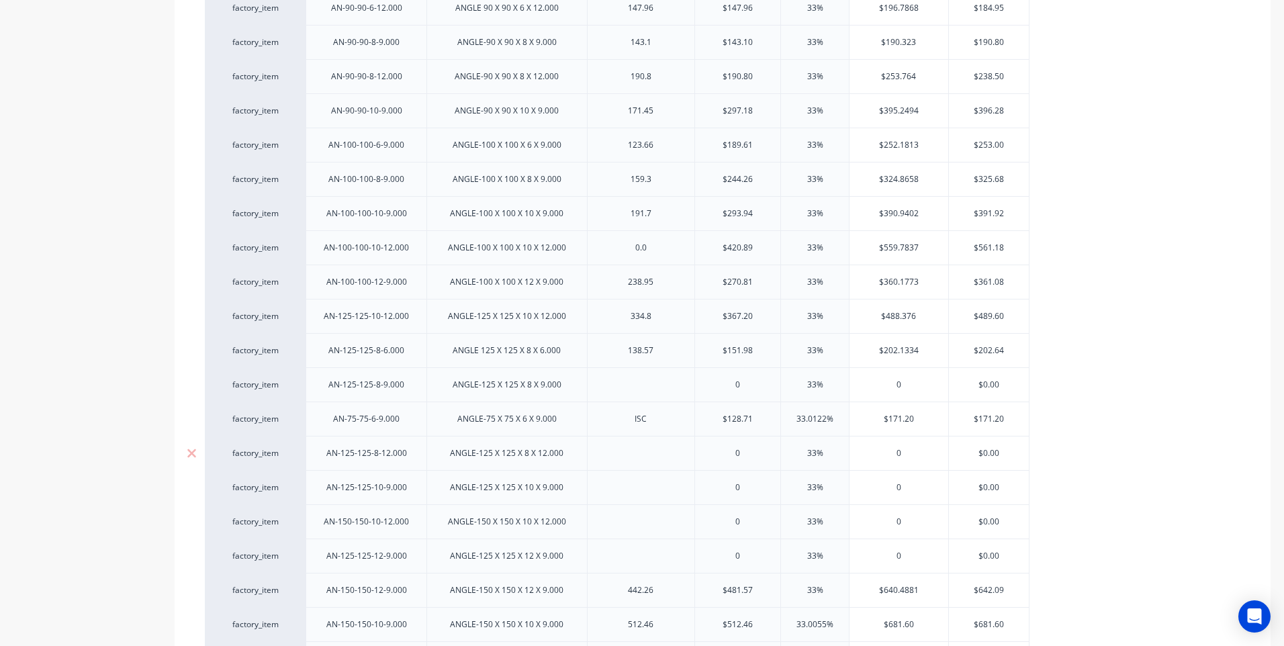
scroll to position [921, 0]
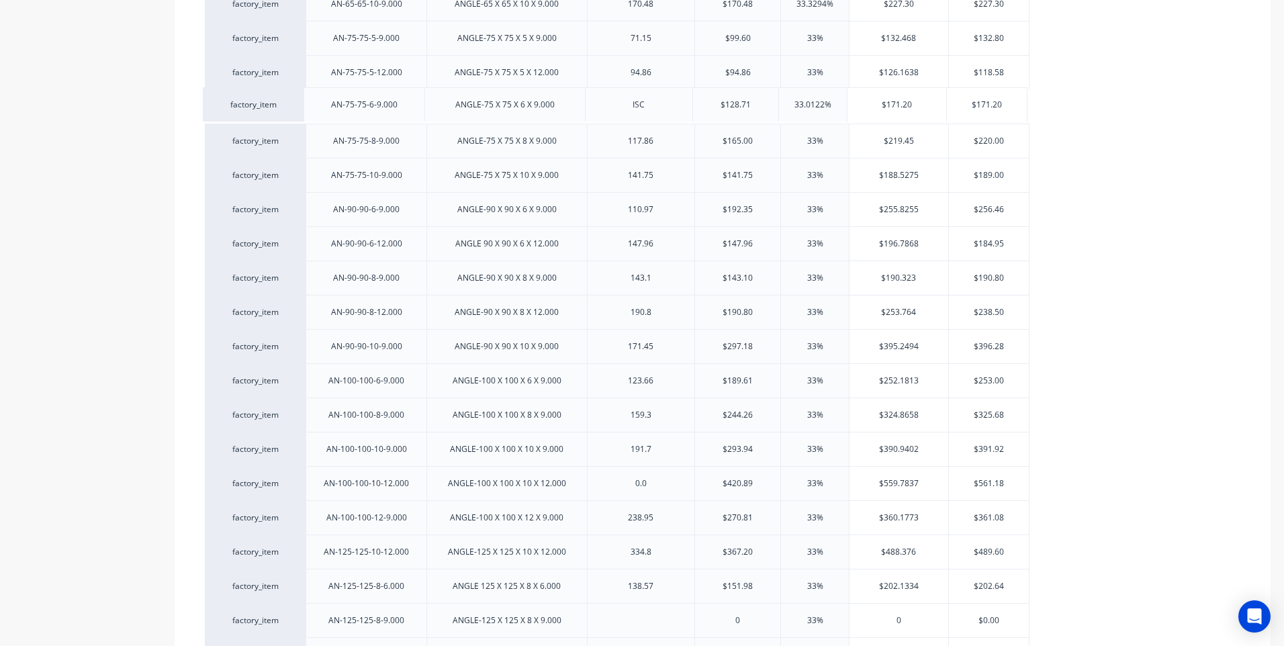
drag, startPoint x: 297, startPoint y: 618, endPoint x: 295, endPoint y: 97, distance: 521.1
click at [295, 97] on div "factory_item AN-20-20-3-6.000 ANGLE-20 X 20 X 3 X 6.000 8.82 $12.35 33.6032% $1…" at bounding box center [723, 278] width 1036 height 1678
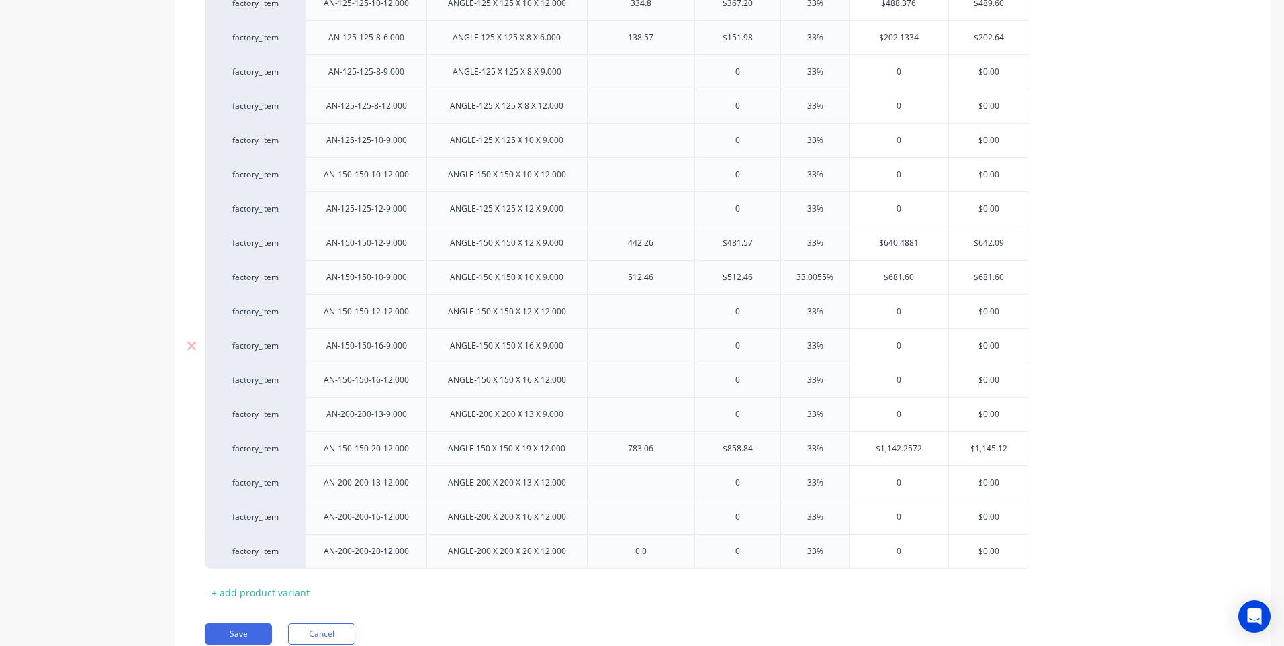
scroll to position [1525, 0]
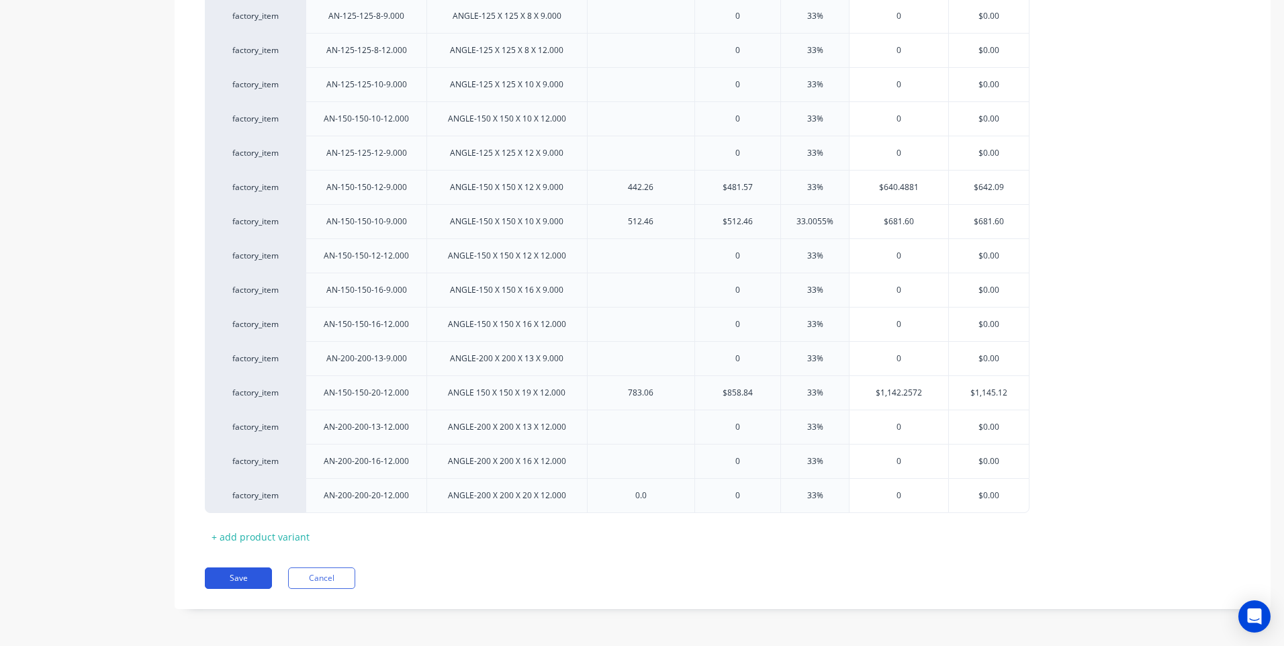
click at [240, 574] on button "Save" at bounding box center [238, 577] width 67 height 21
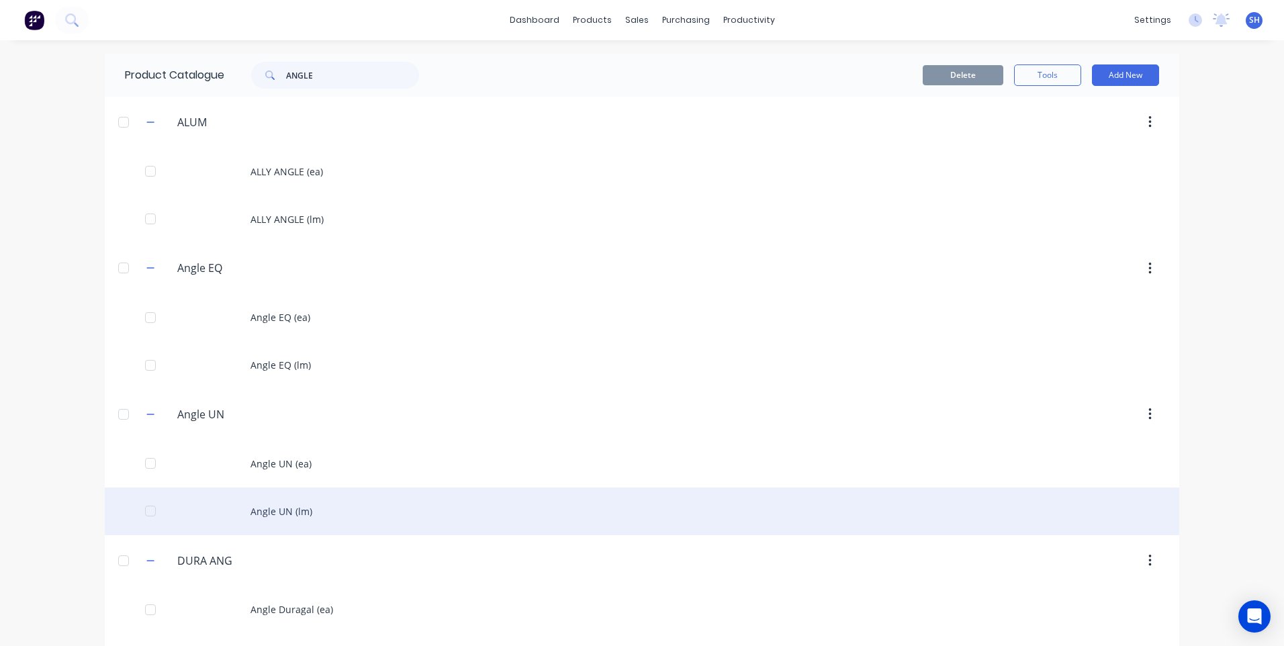
click at [275, 511] on div "Angle UN (lm)" at bounding box center [642, 512] width 1074 height 48
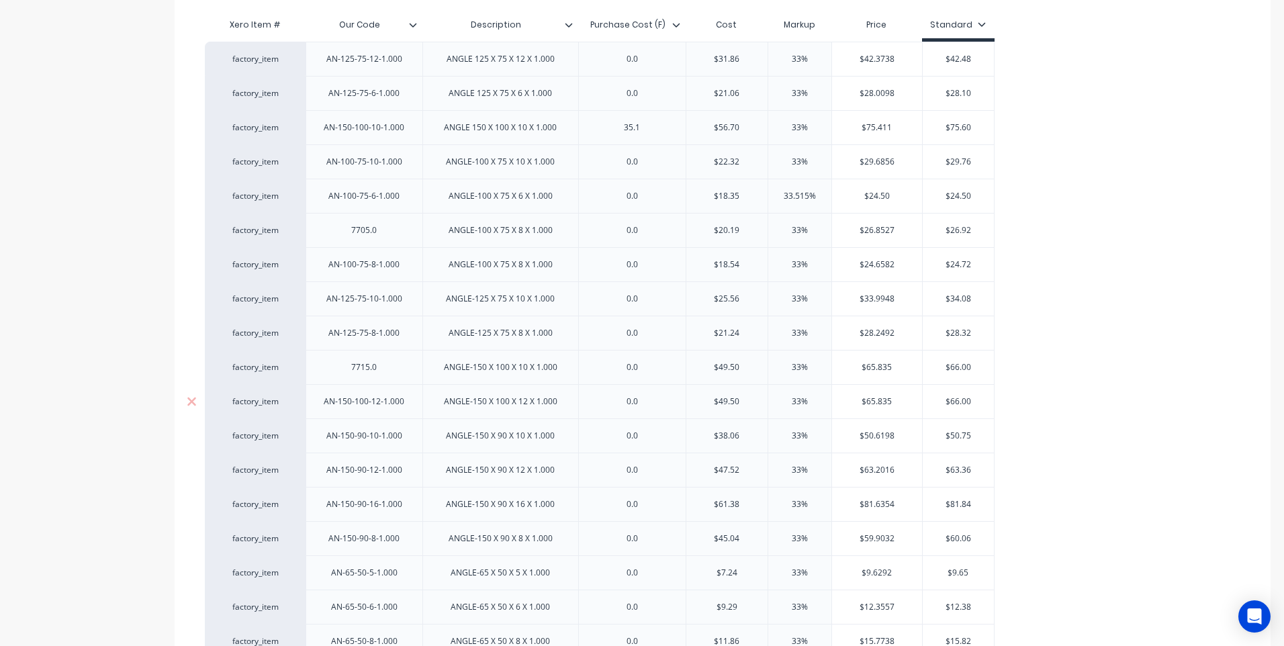
scroll to position [537, 0]
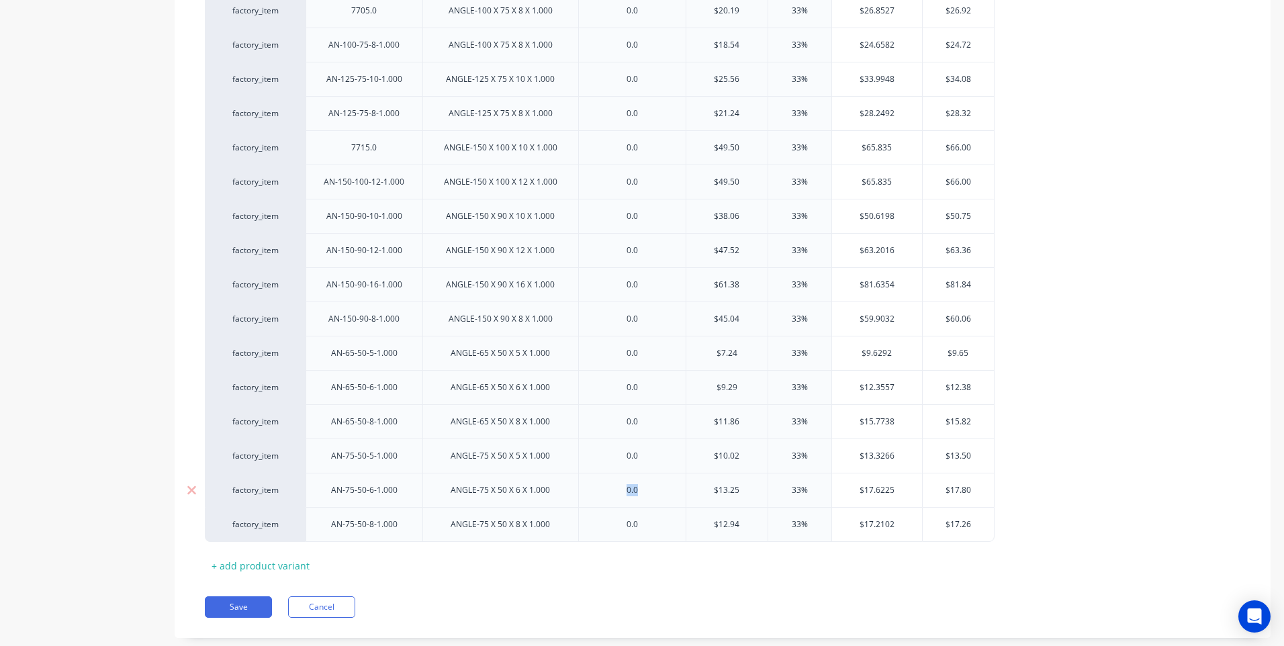
drag, startPoint x: 645, startPoint y: 494, endPoint x: 582, endPoint y: 491, distance: 63.2
click at [585, 491] on div "0.0" at bounding box center [632, 490] width 108 height 34
click at [753, 617] on div "Save Cancel" at bounding box center [738, 606] width 1066 height 21
click at [896, 490] on input "$19.00" at bounding box center [882, 490] width 90 height 12
click at [797, 569] on div "Xero Item # Our Code Description Purchase Cost (F) Cost Markup Price Standard f…" at bounding box center [723, 184] width 1036 height 784
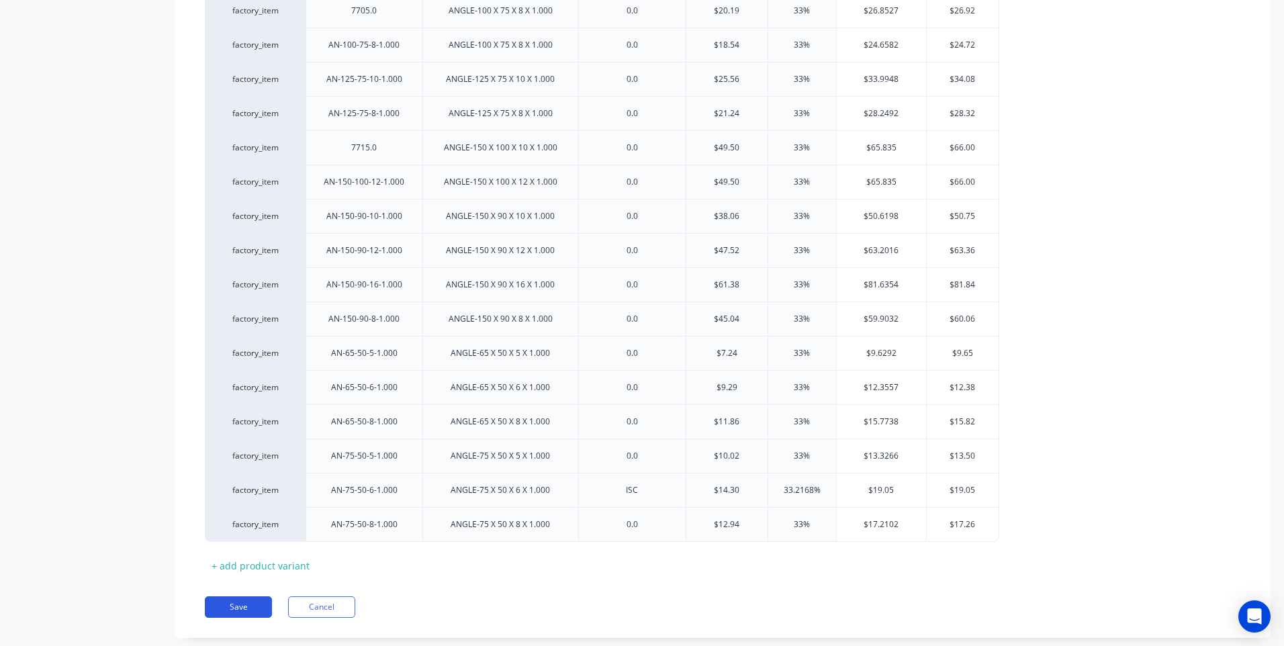
click at [236, 602] on button "Save" at bounding box center [238, 606] width 67 height 21
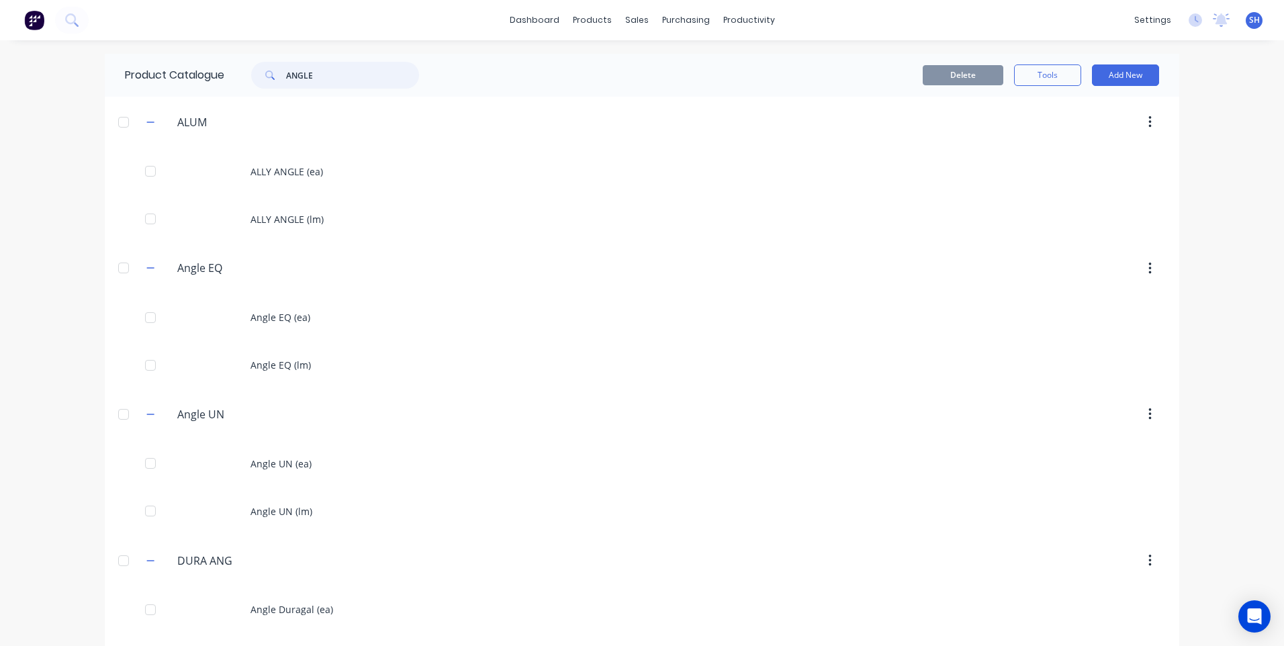
drag, startPoint x: 324, startPoint y: 75, endPoint x: 231, endPoint y: 75, distance: 93.3
click at [231, 75] on div "ANGLE" at bounding box center [331, 75] width 215 height 27
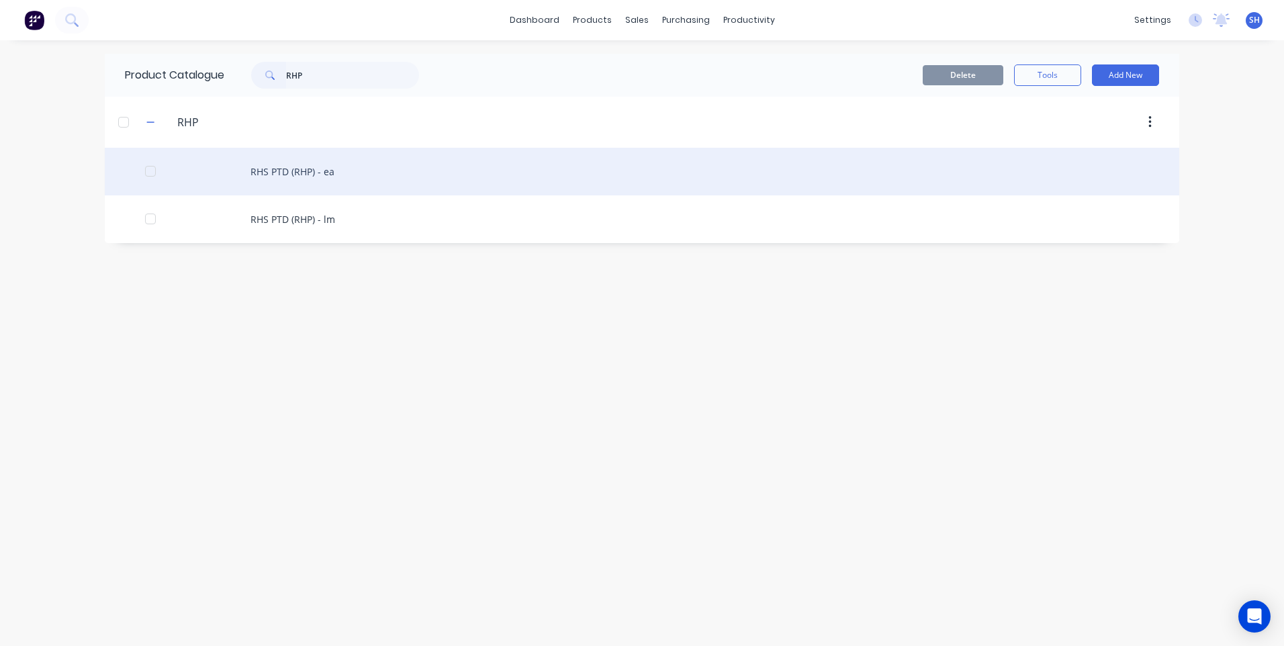
click at [302, 169] on div "RHS PTD (RHP) - ea" at bounding box center [642, 172] width 1074 height 48
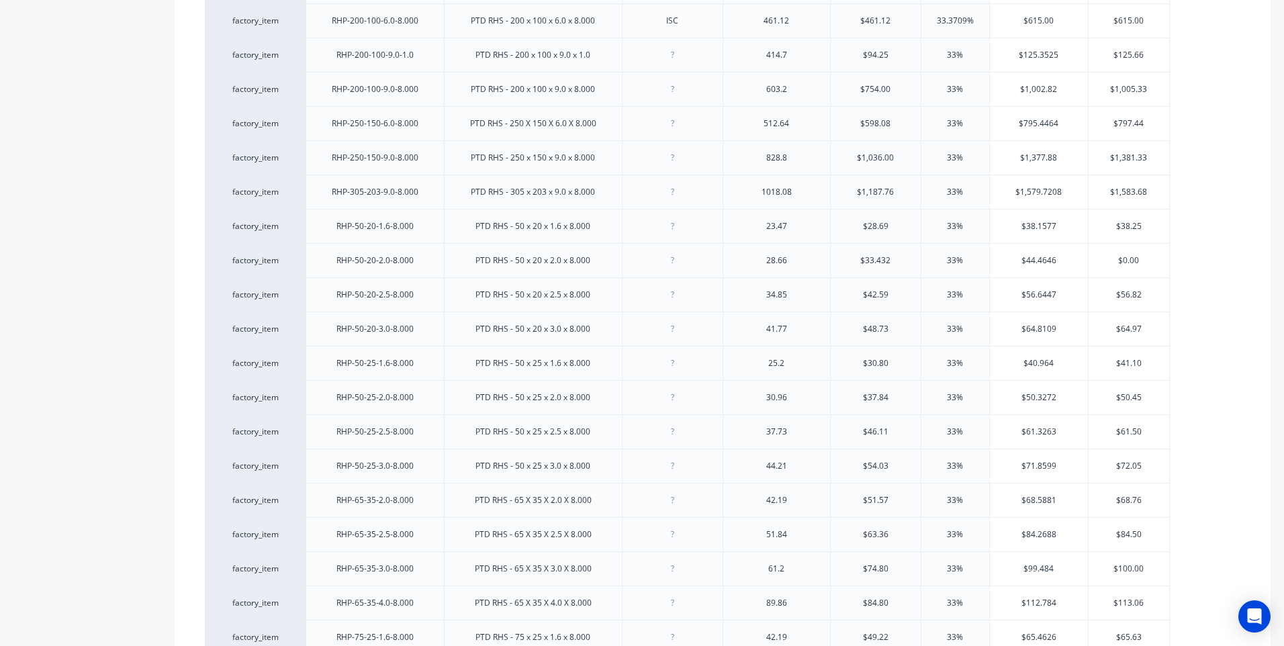
scroll to position [1410, 0]
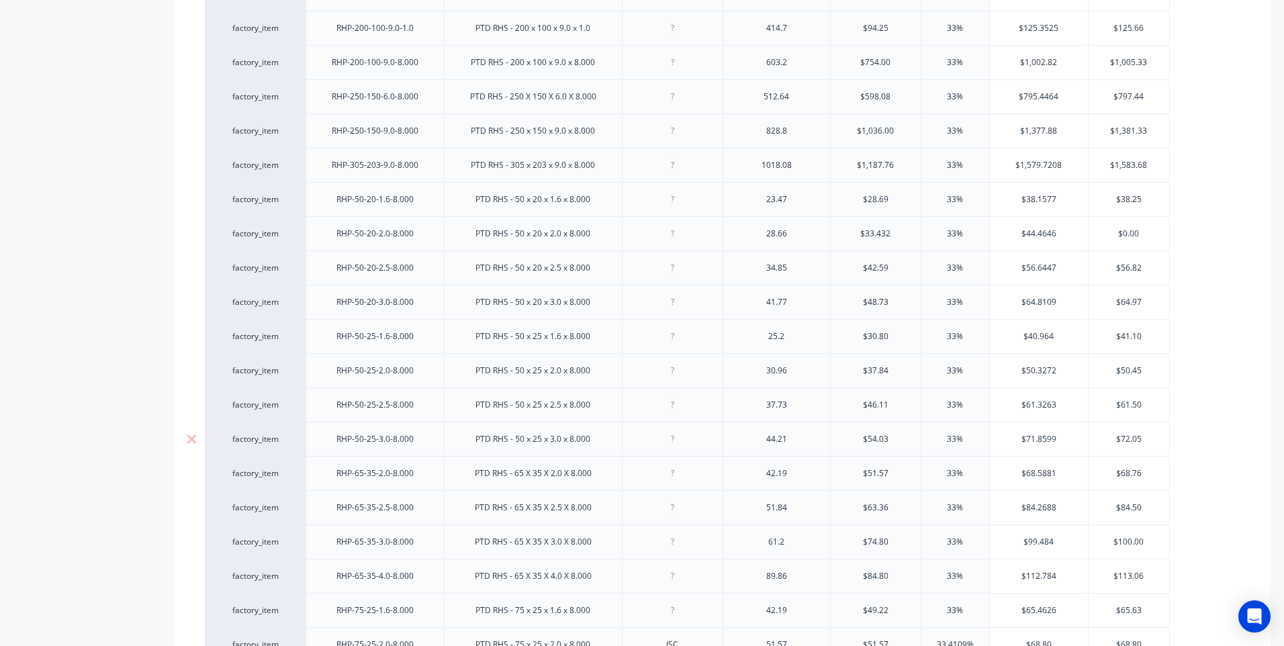
click at [671, 443] on div at bounding box center [672, 438] width 67 height 17
drag, startPoint x: 777, startPoint y: 445, endPoint x: 756, endPoint y: 445, distance: 20.8
click at [756, 445] on div "44.21" at bounding box center [776, 438] width 67 height 17
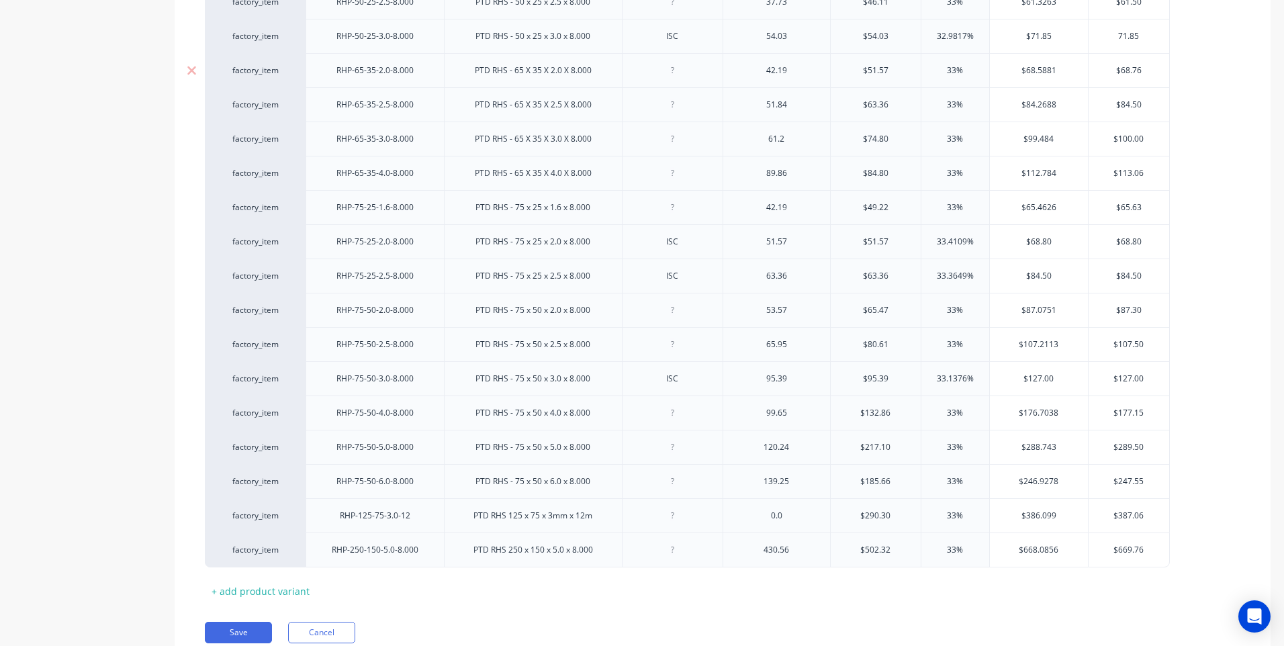
scroll to position [1868, 0]
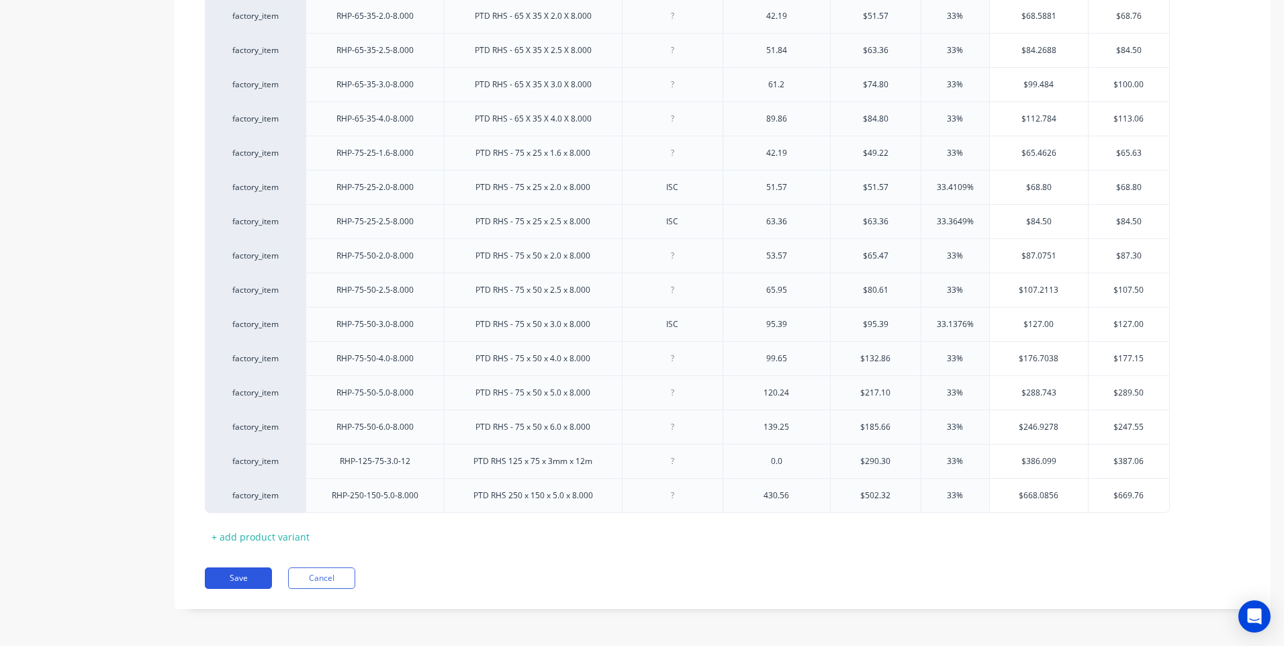
click at [238, 579] on button "Save" at bounding box center [238, 577] width 67 height 21
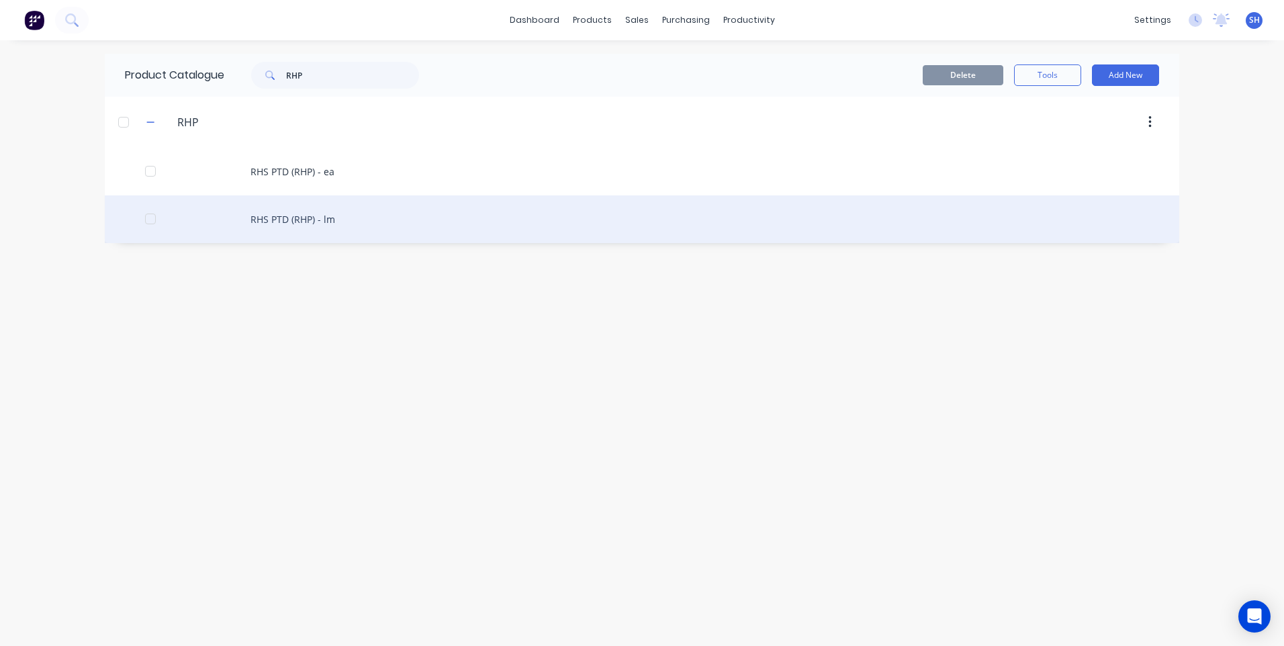
click at [306, 216] on div "RHS PTD (RHP) - lm" at bounding box center [642, 219] width 1074 height 48
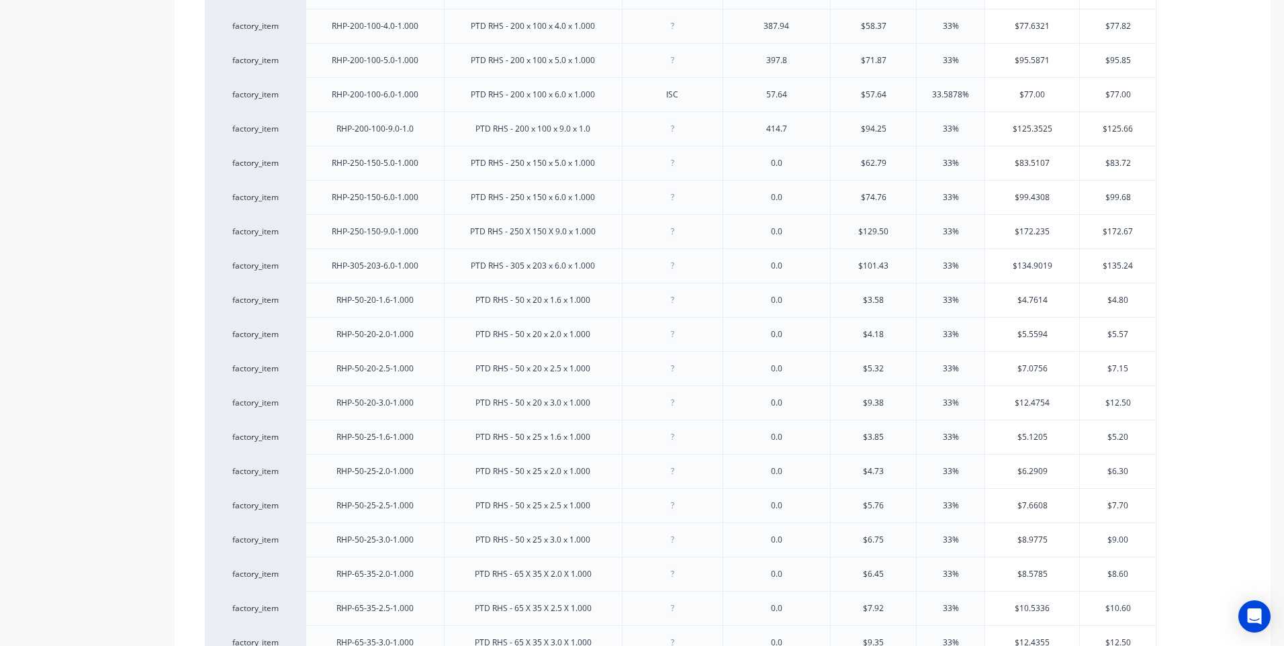
scroll to position [1276, 0]
click at [670, 544] on div at bounding box center [672, 539] width 67 height 17
drag, startPoint x: 790, startPoint y: 542, endPoint x: 758, endPoint y: 545, distance: 32.3
click at [758, 545] on div "0.0" at bounding box center [776, 539] width 67 height 17
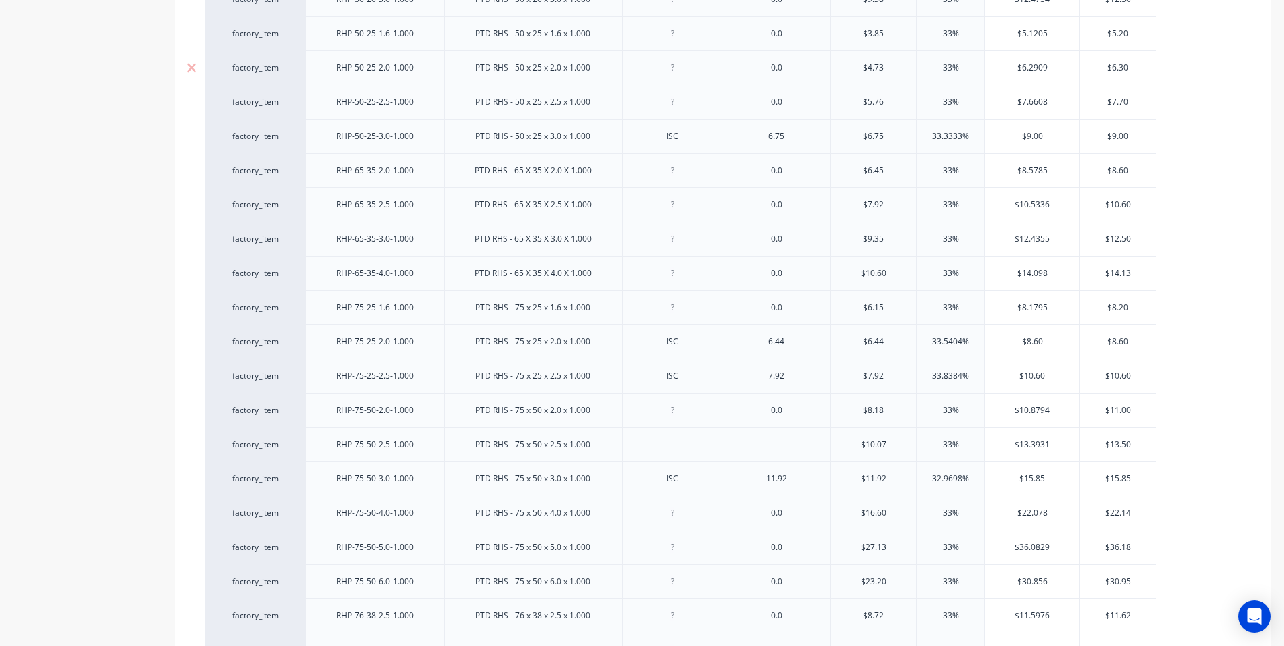
scroll to position [1833, 0]
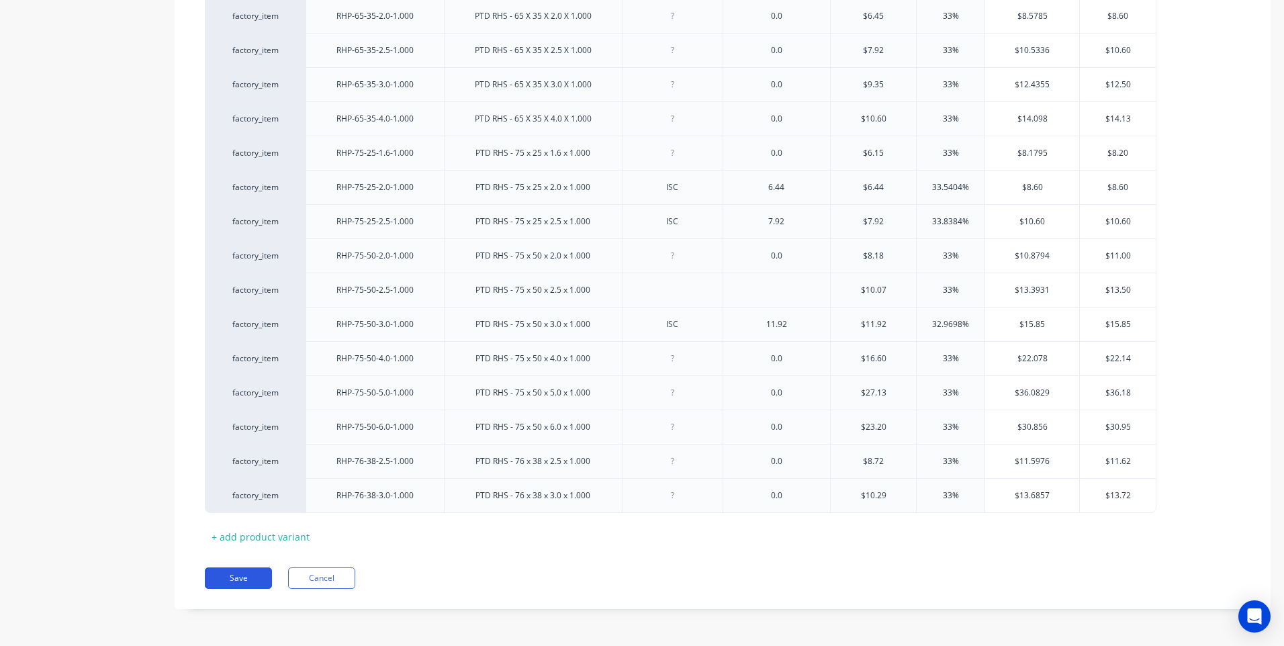
click at [242, 573] on button "Save" at bounding box center [238, 577] width 67 height 21
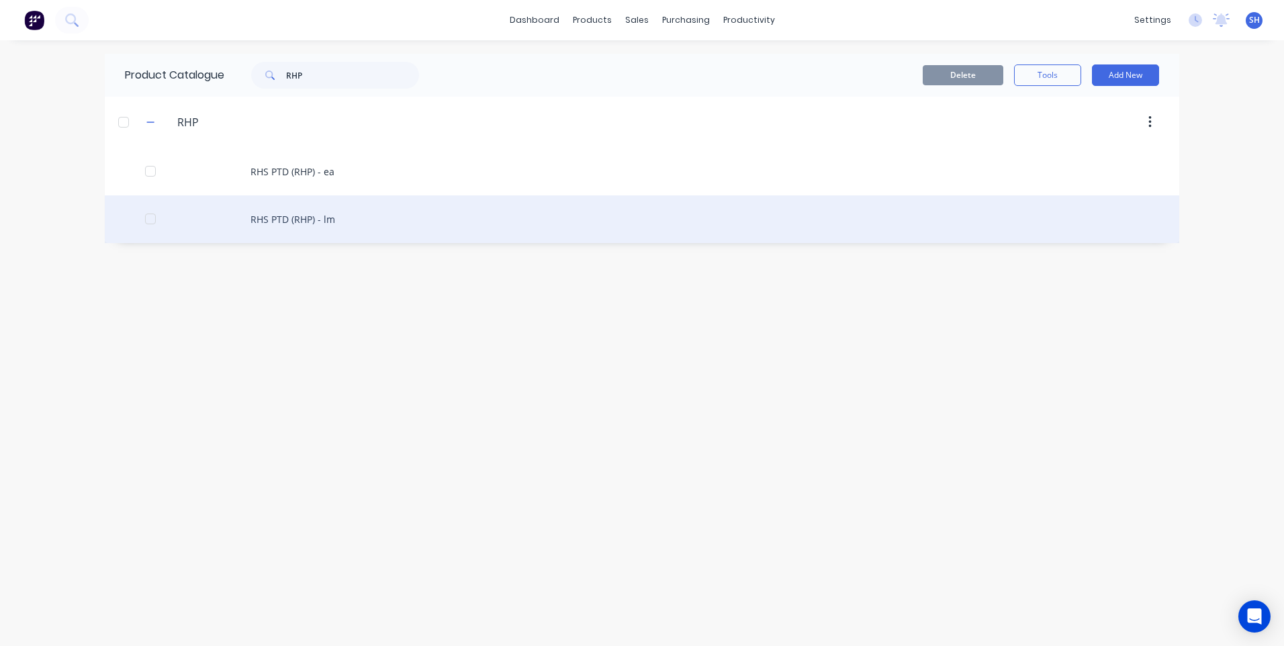
click at [291, 214] on div "RHS PTD (RHP) - lm" at bounding box center [642, 219] width 1074 height 48
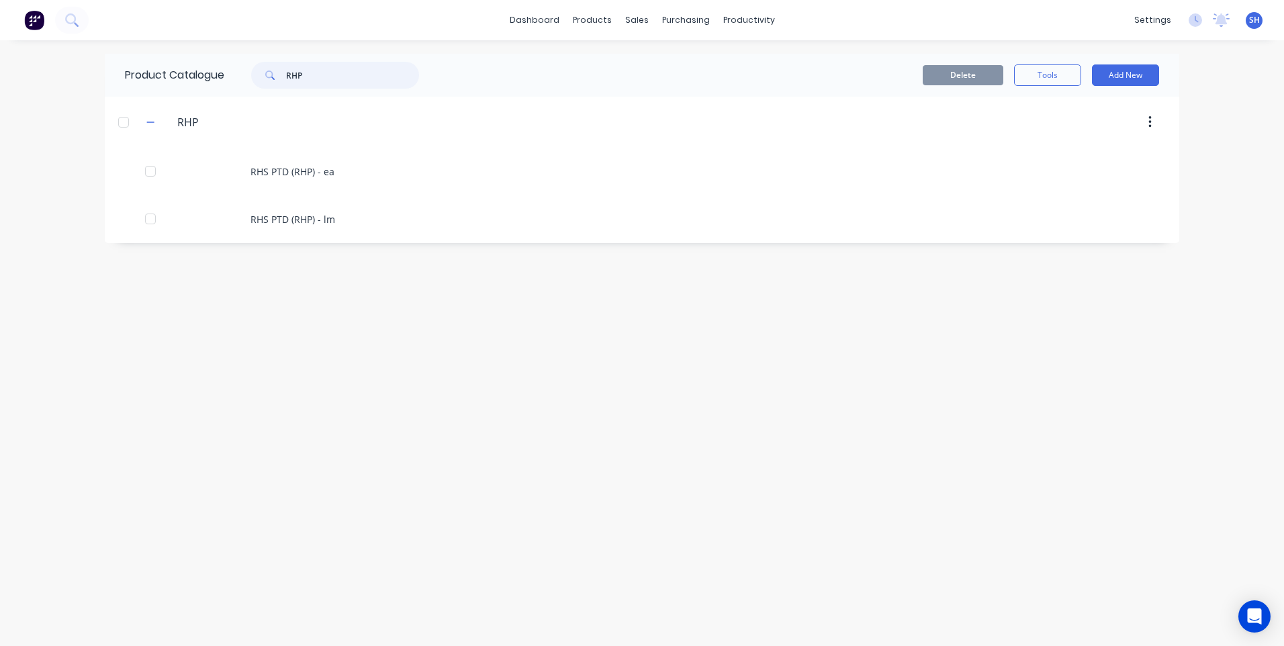
drag, startPoint x: 317, startPoint y: 75, endPoint x: 248, endPoint y: 75, distance: 68.5
click at [248, 75] on div "RHP" at bounding box center [328, 75] width 181 height 27
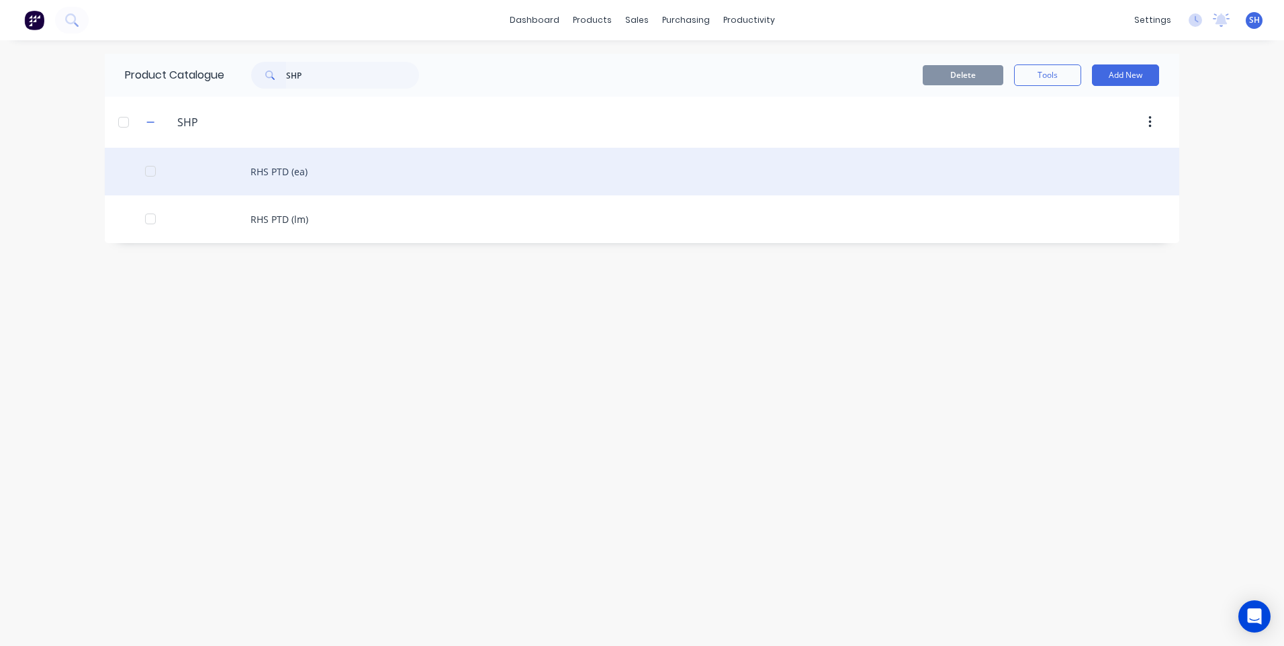
click at [275, 171] on div "RHS PTD (ea)" at bounding box center [642, 172] width 1074 height 48
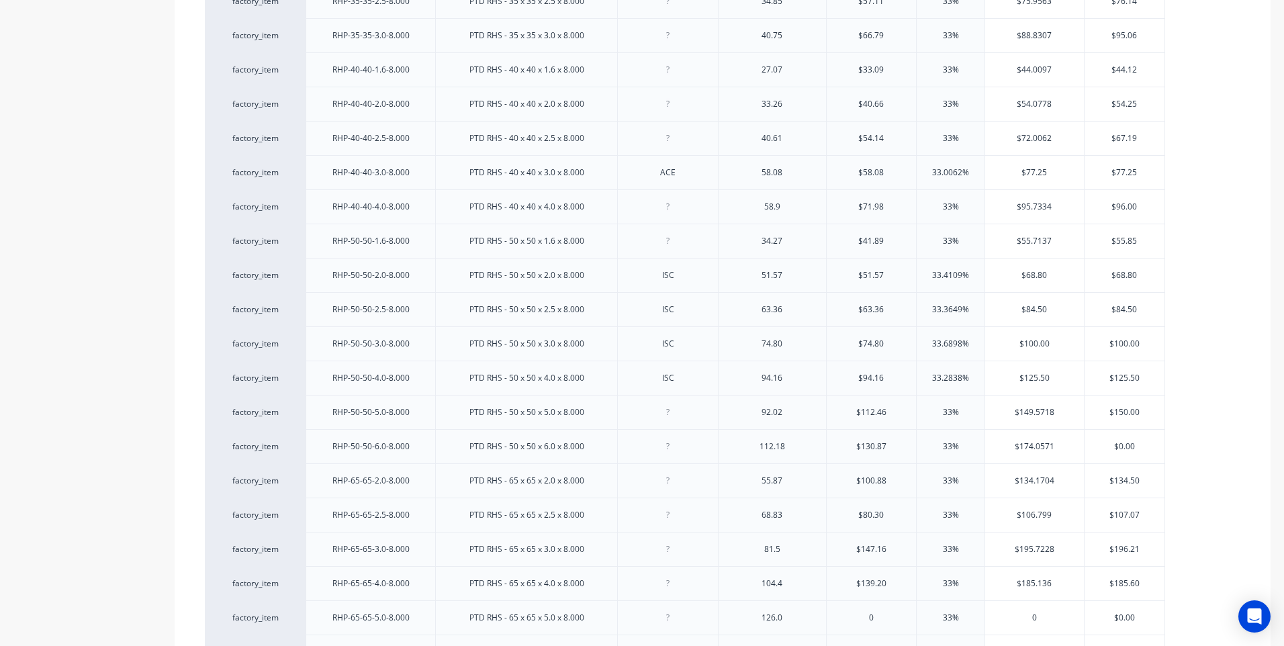
scroll to position [1746, 0]
click at [672, 413] on div at bounding box center [668, 411] width 67 height 17
drag, startPoint x: 790, startPoint y: 416, endPoint x: 755, endPoint y: 413, distance: 34.4
click at [755, 413] on div "92.02" at bounding box center [772, 411] width 67 height 17
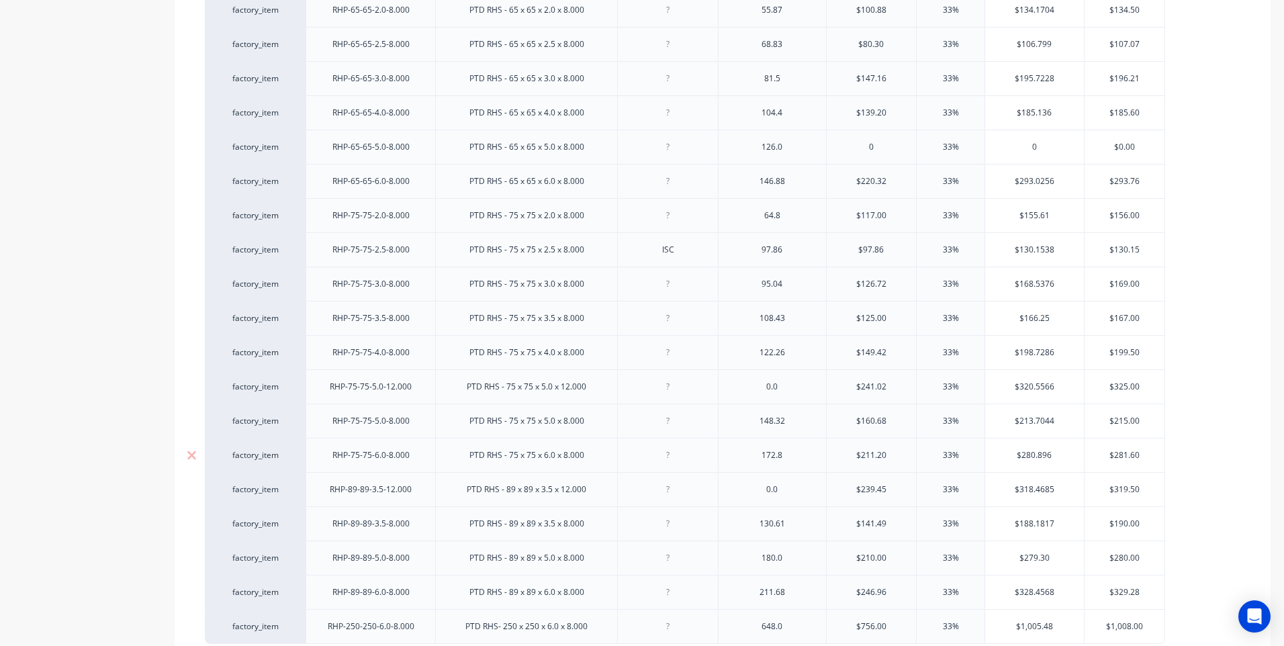
scroll to position [2347, 0]
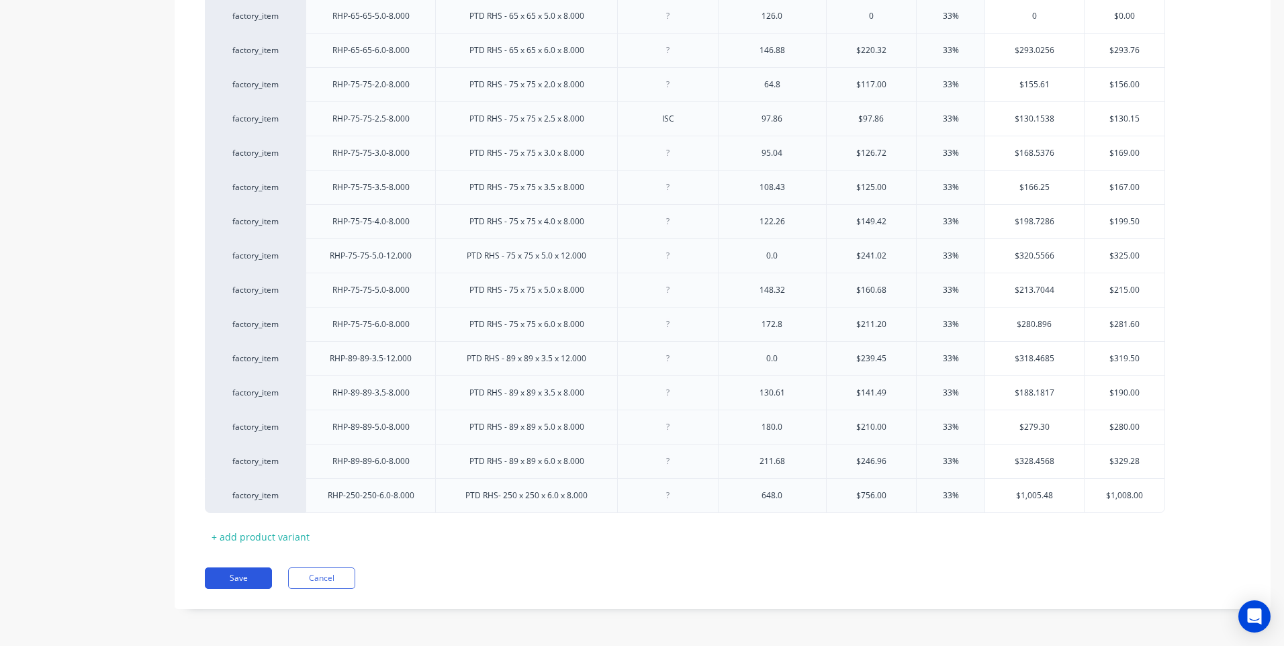
click at [248, 576] on button "Save" at bounding box center [238, 577] width 67 height 21
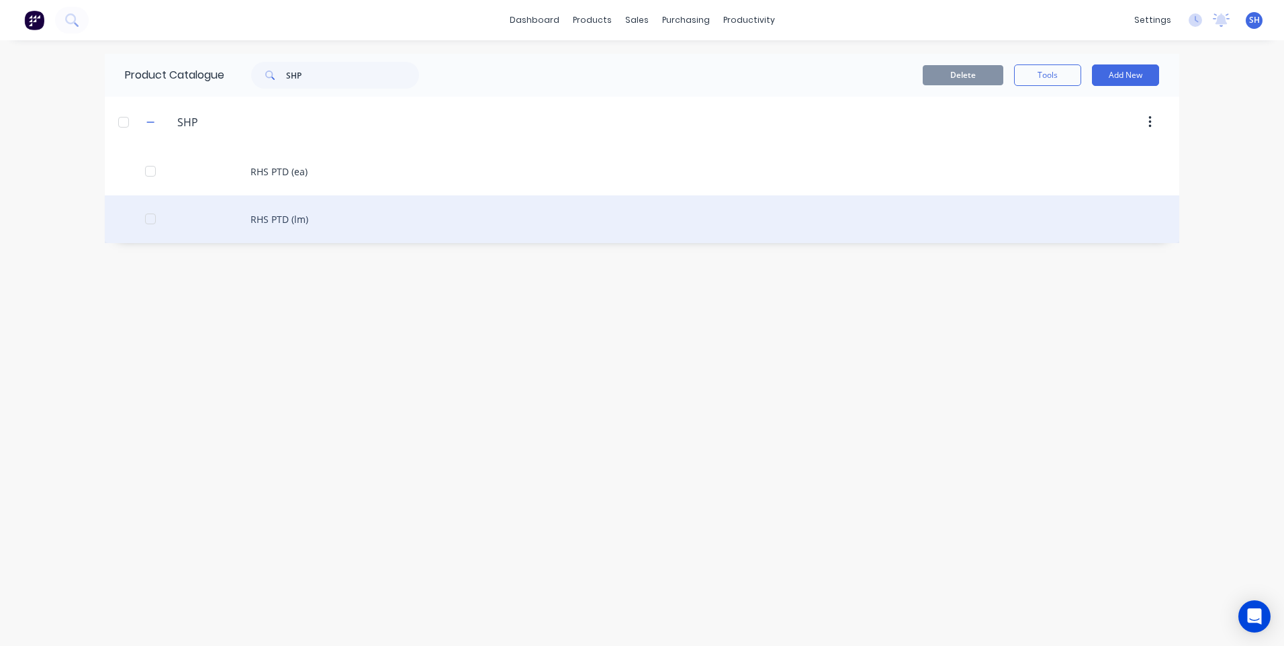
click at [281, 217] on div "RHS PTD (lm)" at bounding box center [642, 219] width 1074 height 48
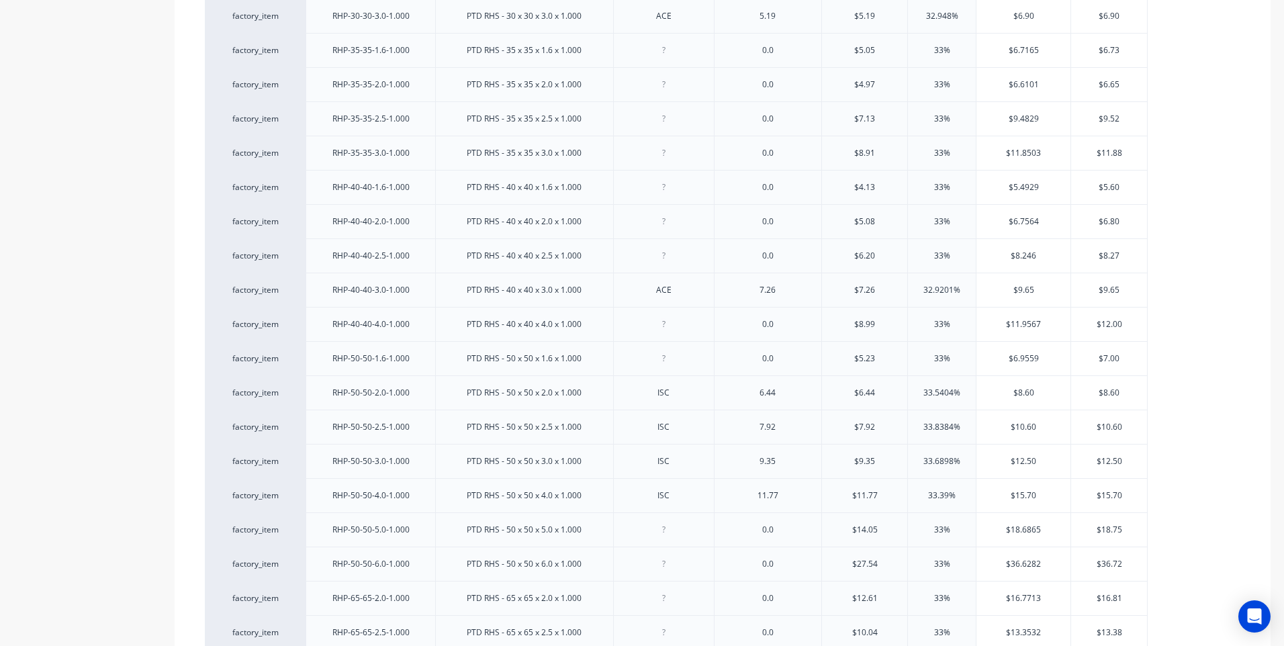
scroll to position [1343, 0]
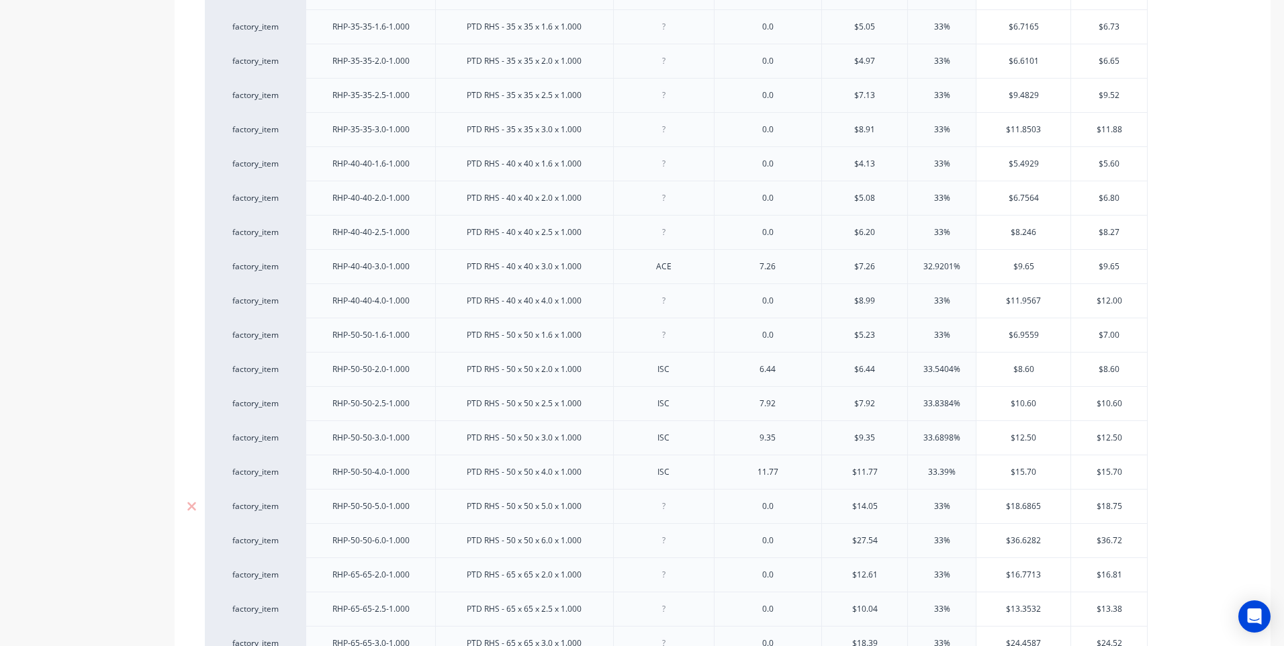
click at [664, 510] on div at bounding box center [663, 506] width 67 height 17
drag, startPoint x: 772, startPoint y: 513, endPoint x: 748, endPoint y: 513, distance: 24.2
click at [748, 513] on div "0.0" at bounding box center [767, 506] width 67 height 17
drag, startPoint x: 777, startPoint y: 507, endPoint x: 751, endPoint y: 512, distance: 26.6
click at [751, 512] on div "0.0" at bounding box center [767, 506] width 67 height 17
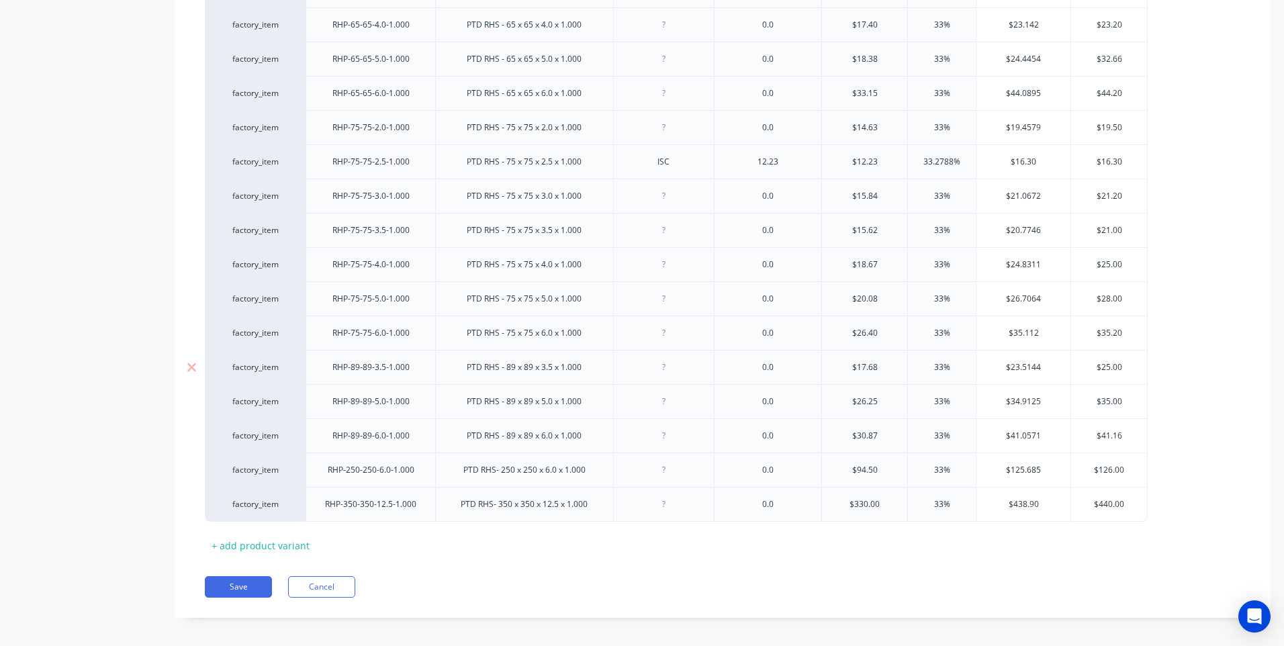
scroll to position [2005, 0]
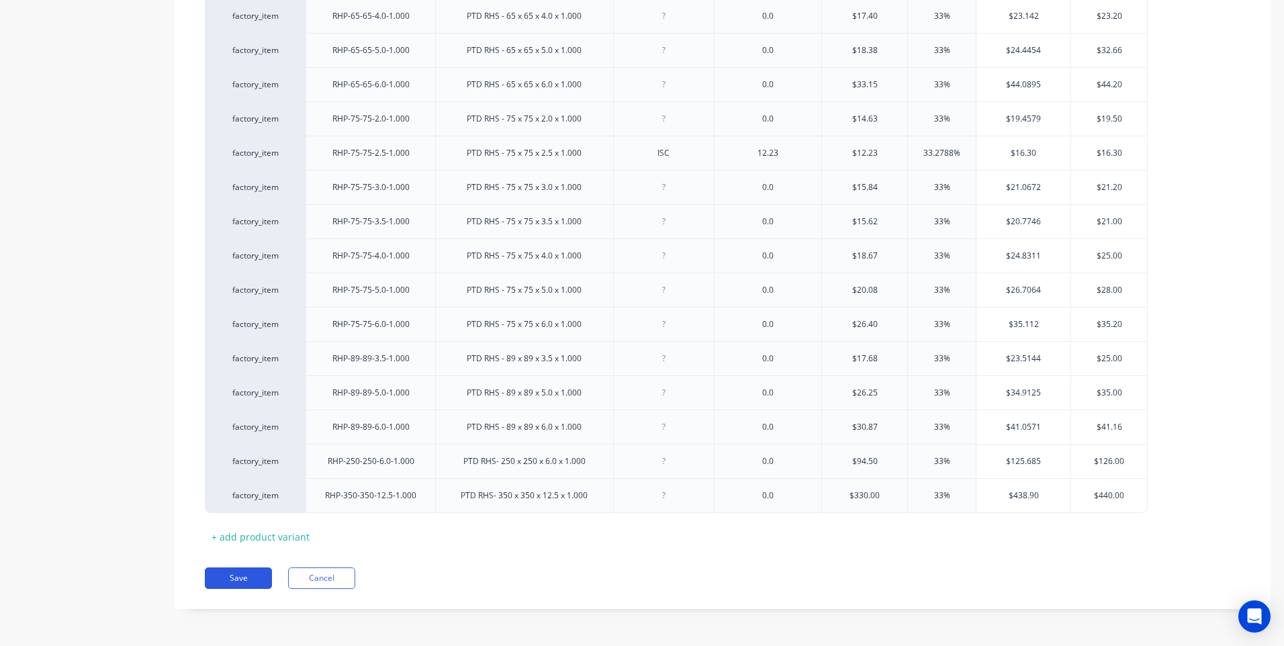
click at [241, 573] on button "Save" at bounding box center [238, 577] width 67 height 21
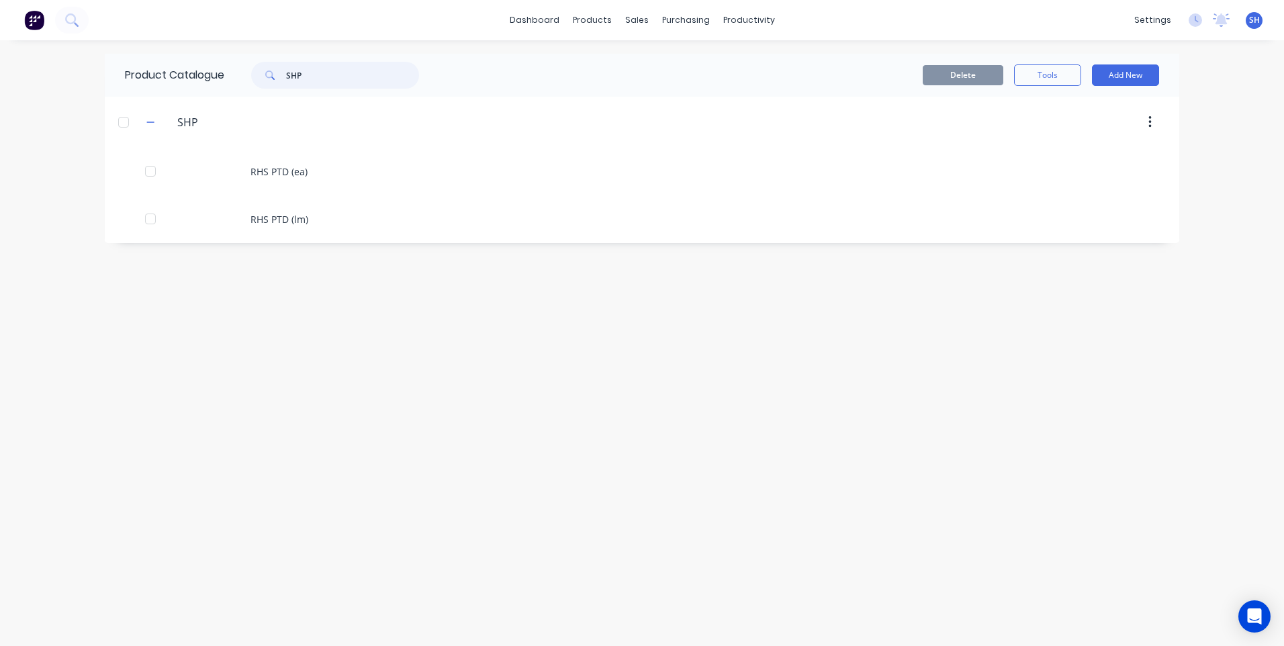
drag, startPoint x: 309, startPoint y: 79, endPoint x: 269, endPoint y: 76, distance: 39.7
click at [269, 76] on div "SHP" at bounding box center [335, 75] width 168 height 27
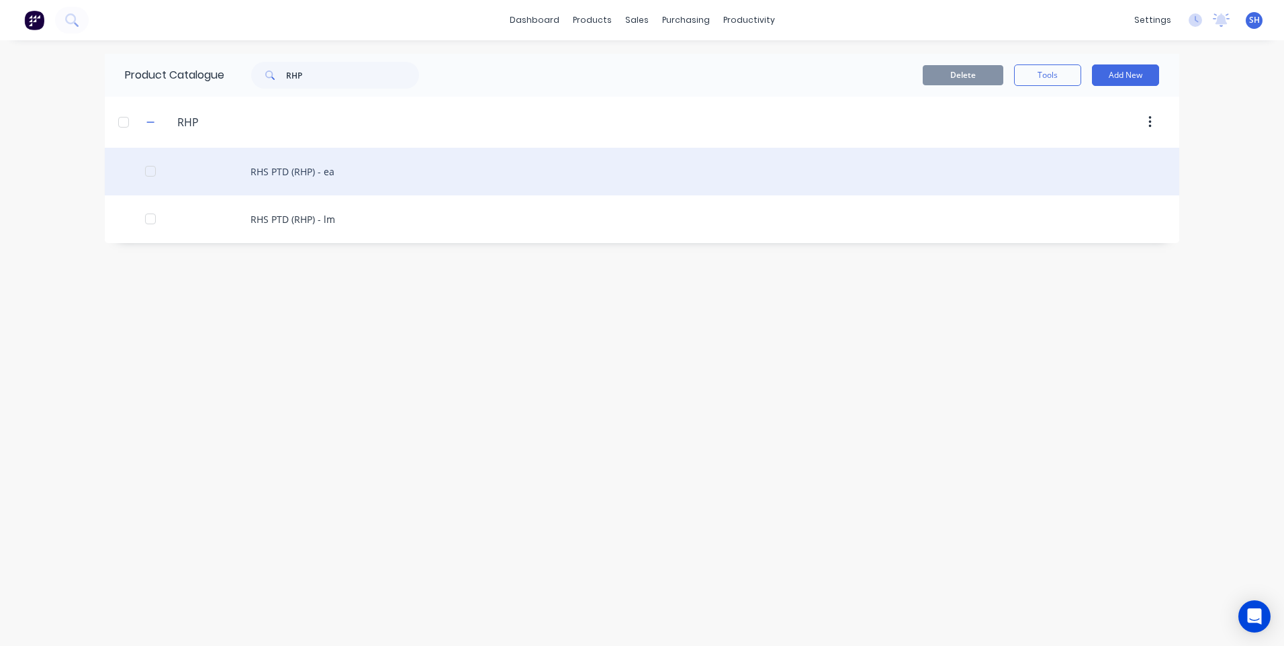
click at [278, 167] on div "RHS PTD (RHP) - ea" at bounding box center [642, 172] width 1074 height 48
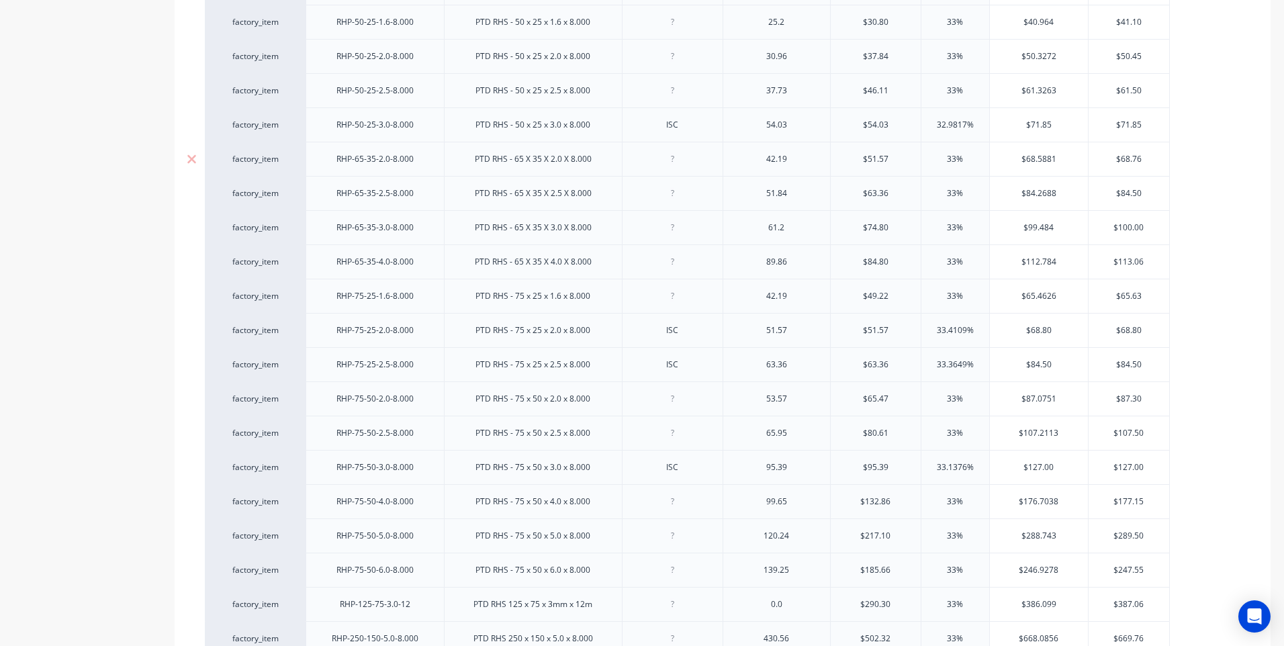
scroll to position [1746, 0]
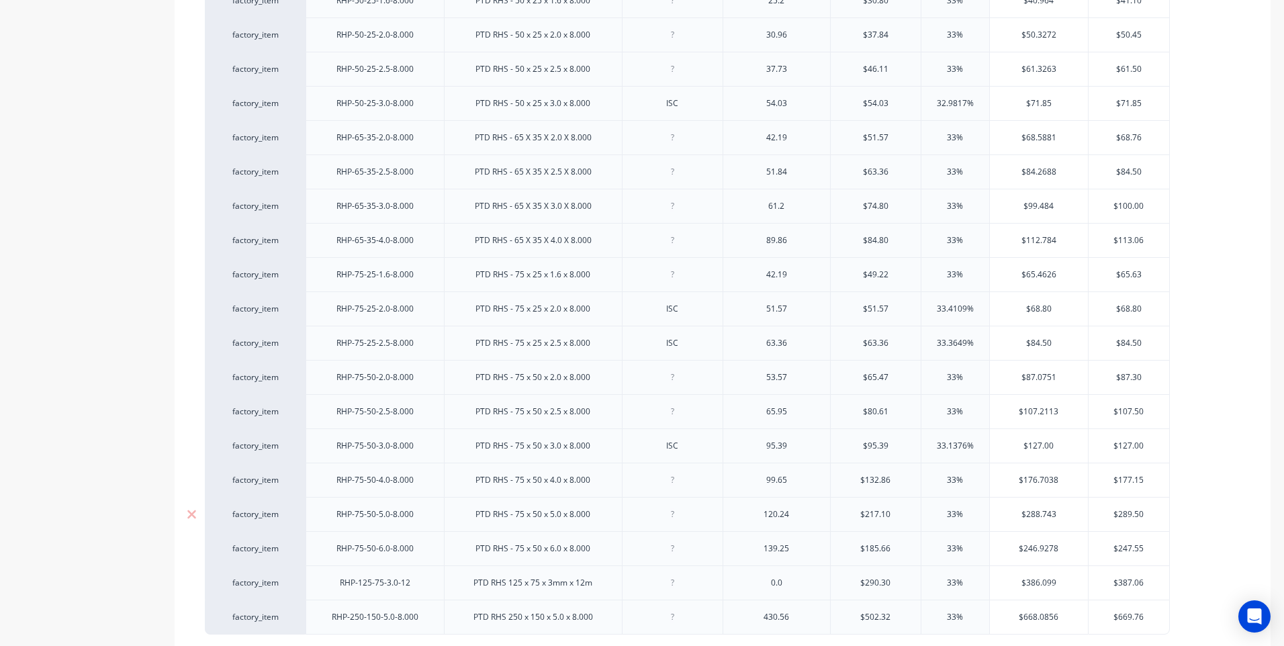
drag, startPoint x: 673, startPoint y: 520, endPoint x: 670, endPoint y: 510, distance: 10.0
click at [673, 518] on div at bounding box center [672, 514] width 67 height 17
drag, startPoint x: 798, startPoint y: 520, endPoint x: 755, endPoint y: 524, distance: 43.2
click at [755, 524] on div "120.24" at bounding box center [777, 514] width 108 height 34
drag, startPoint x: 1150, startPoint y: 516, endPoint x: 1096, endPoint y: 520, distance: 54.6
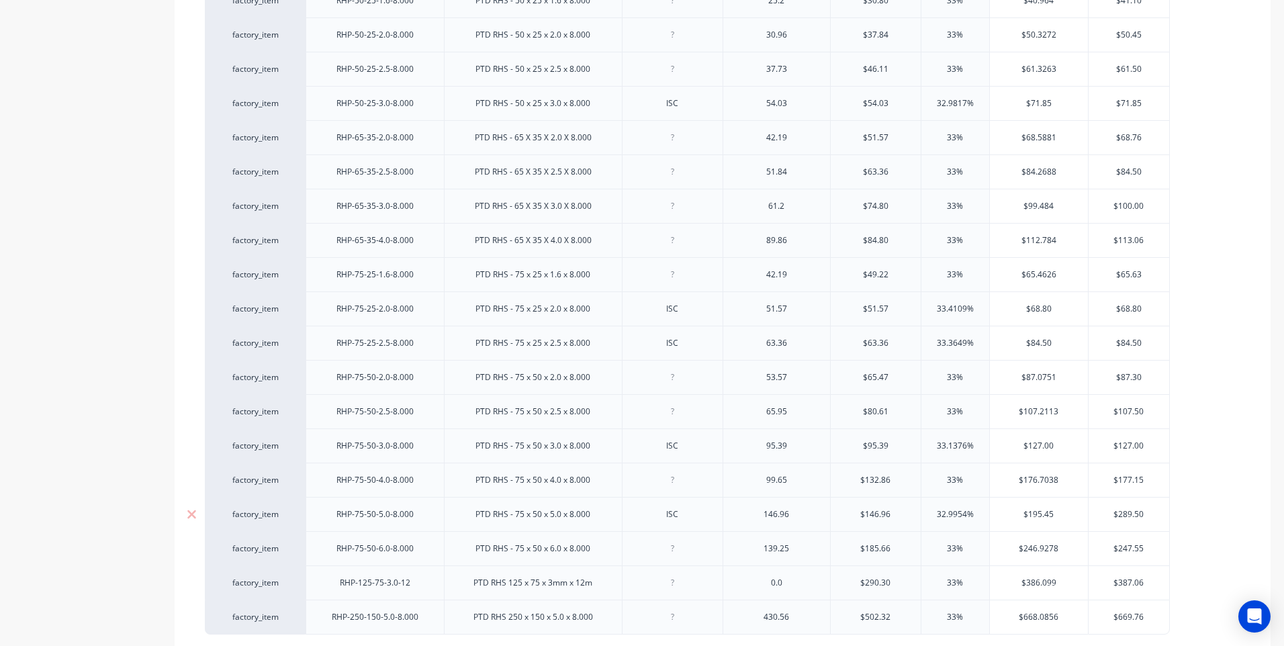
click at [1096, 520] on div "$289.50 $289.50" at bounding box center [1129, 515] width 81 height 34
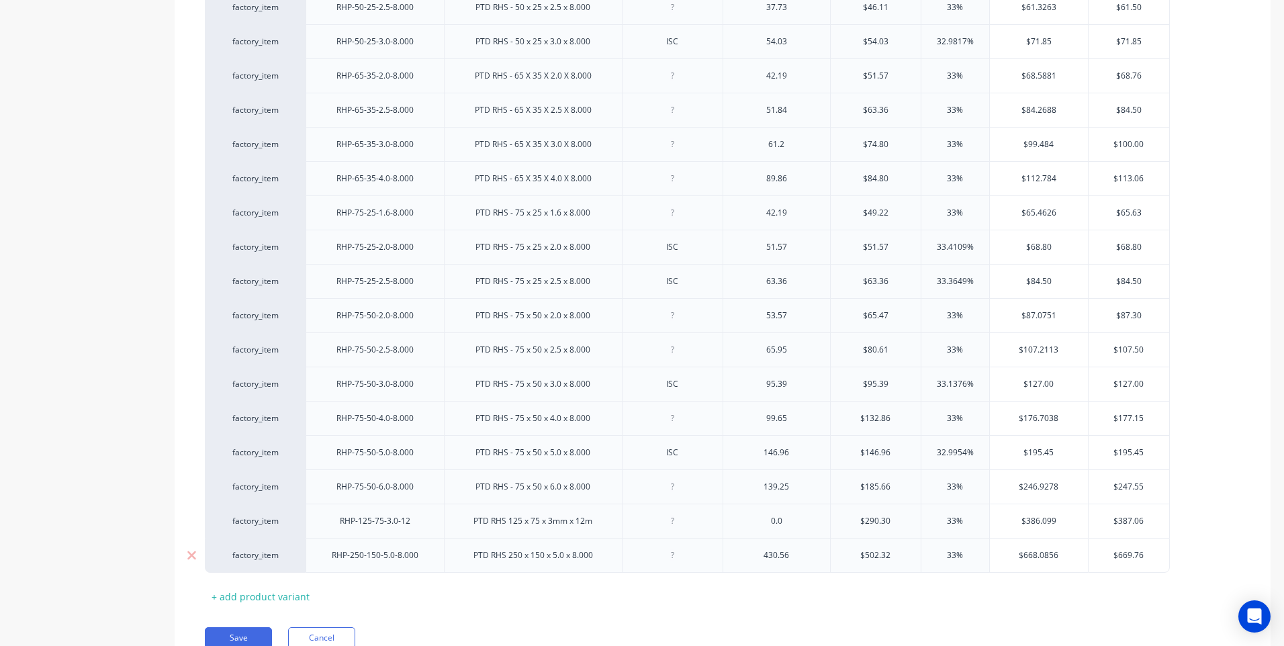
scroll to position [1868, 0]
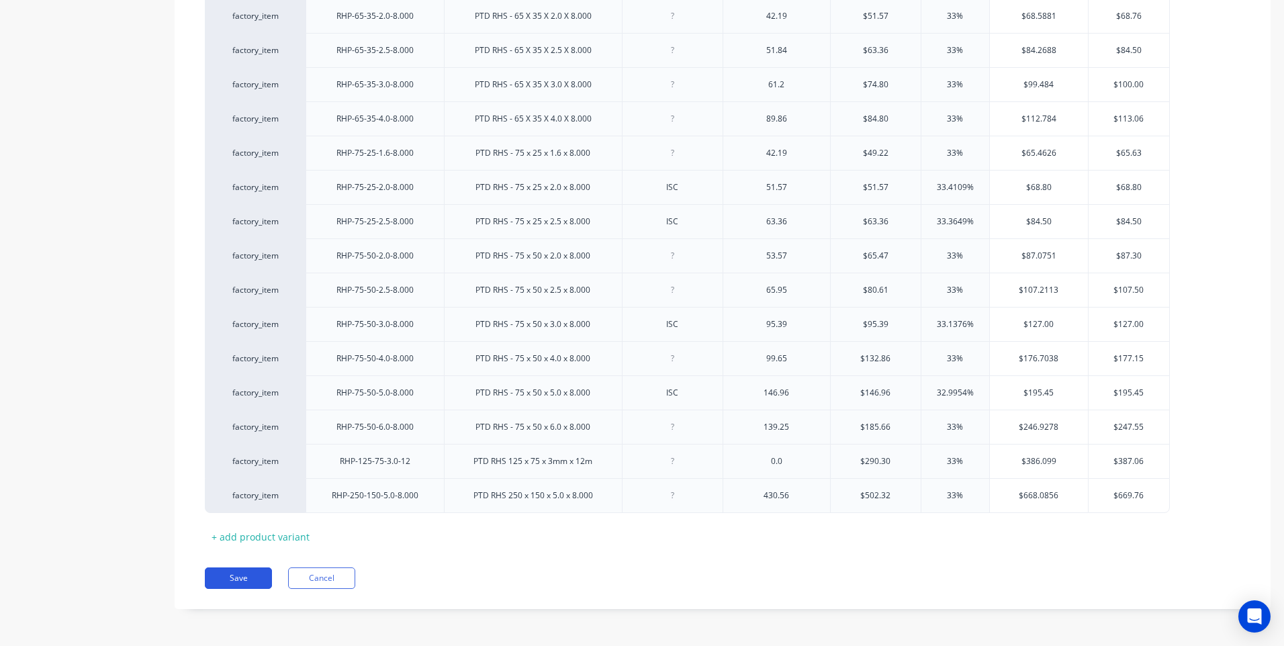
click at [236, 573] on button "Save" at bounding box center [238, 577] width 67 height 21
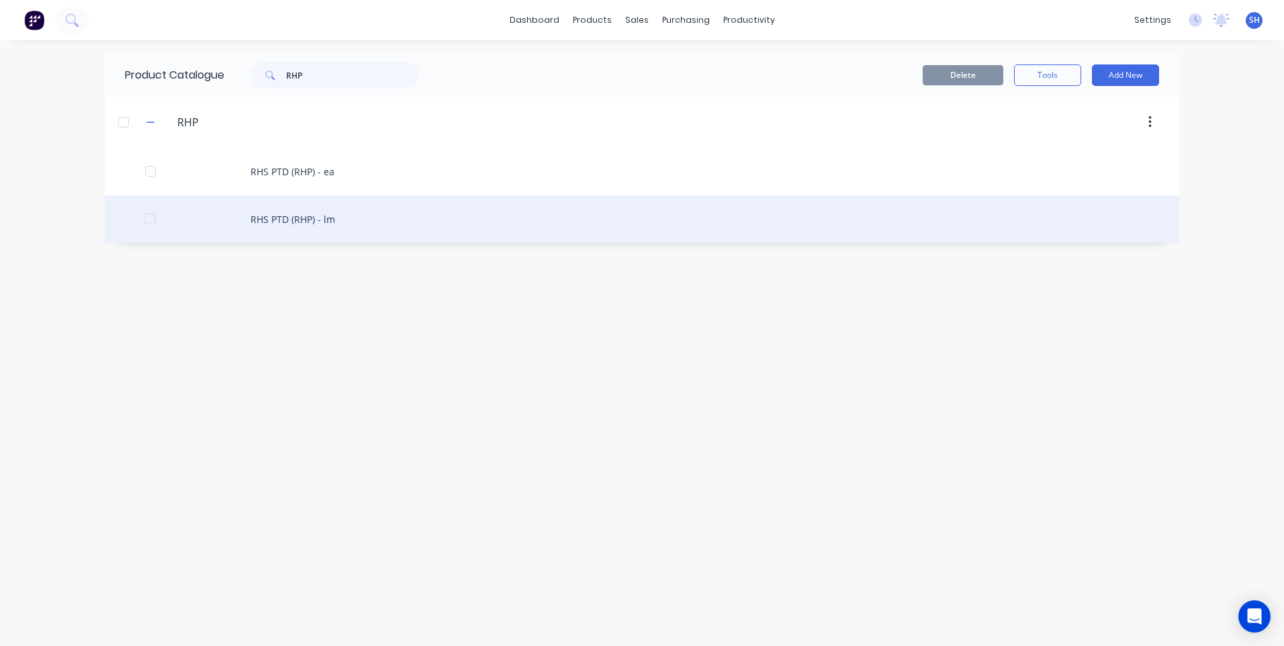
click at [286, 219] on div "RHS PTD (RHP) - lm" at bounding box center [642, 219] width 1074 height 48
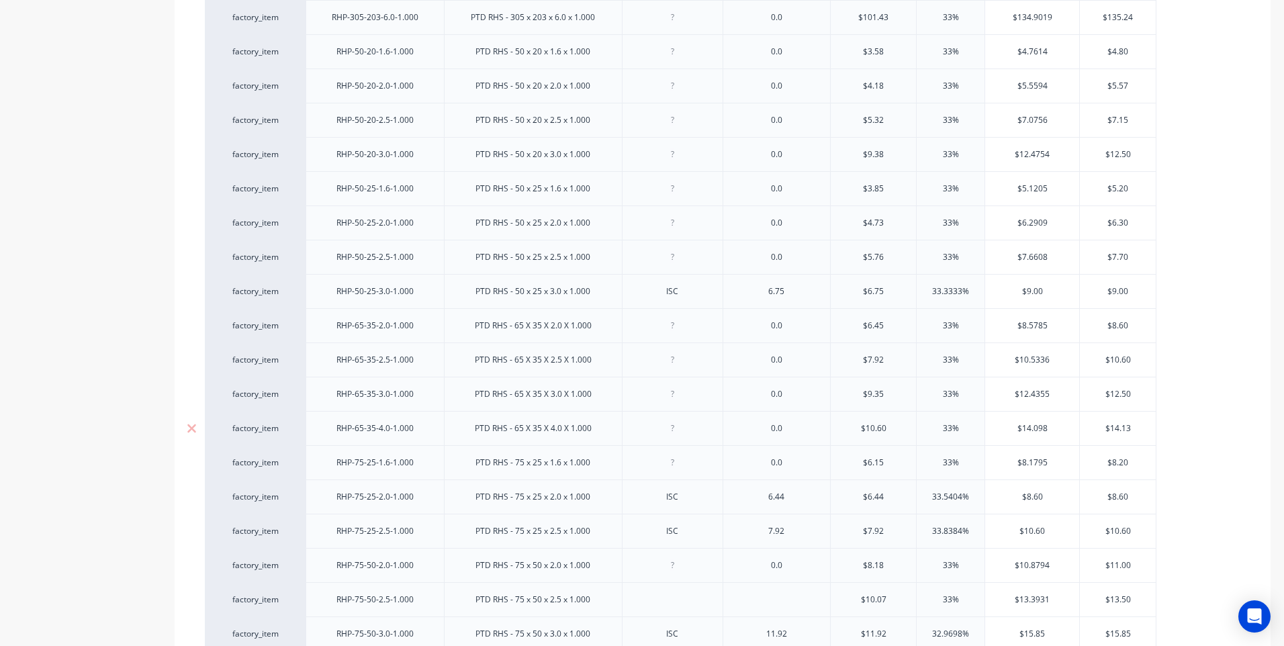
scroll to position [1679, 0]
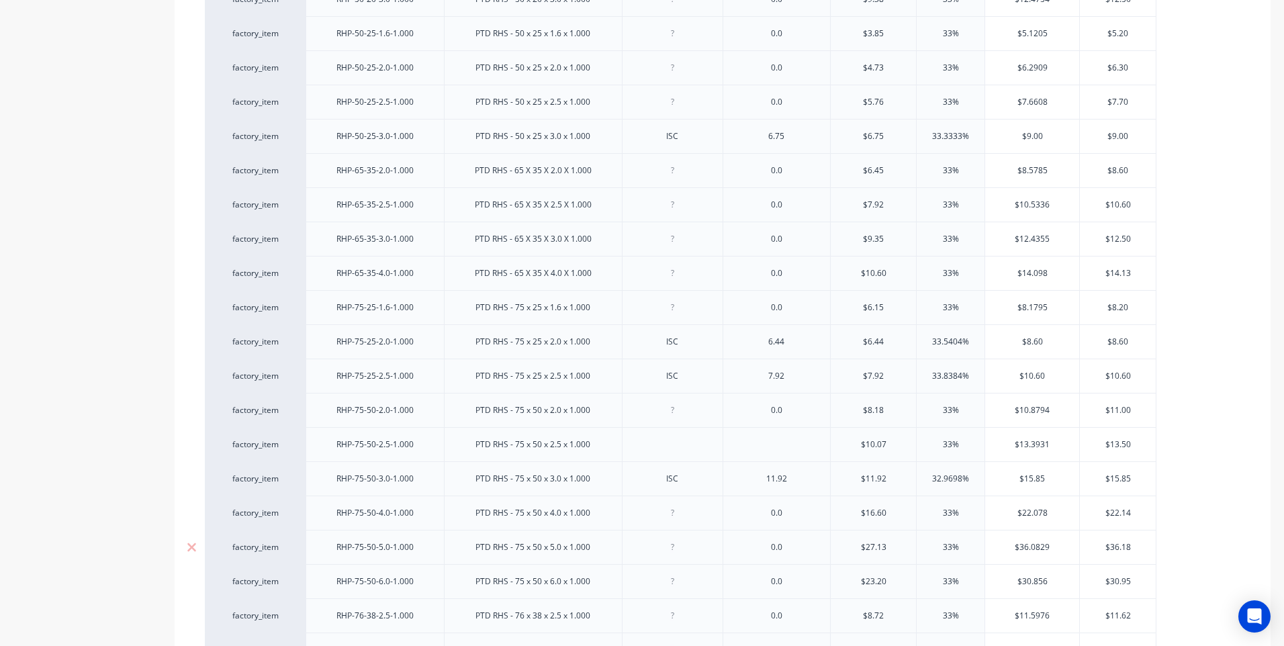
drag, startPoint x: 672, startPoint y: 553, endPoint x: 671, endPoint y: 542, distance: 10.8
click at [672, 551] on div at bounding box center [672, 547] width 67 height 17
drag, startPoint x: 795, startPoint y: 554, endPoint x: 758, endPoint y: 553, distance: 37.6
click at [758, 553] on div "0.0" at bounding box center [776, 547] width 67 height 17
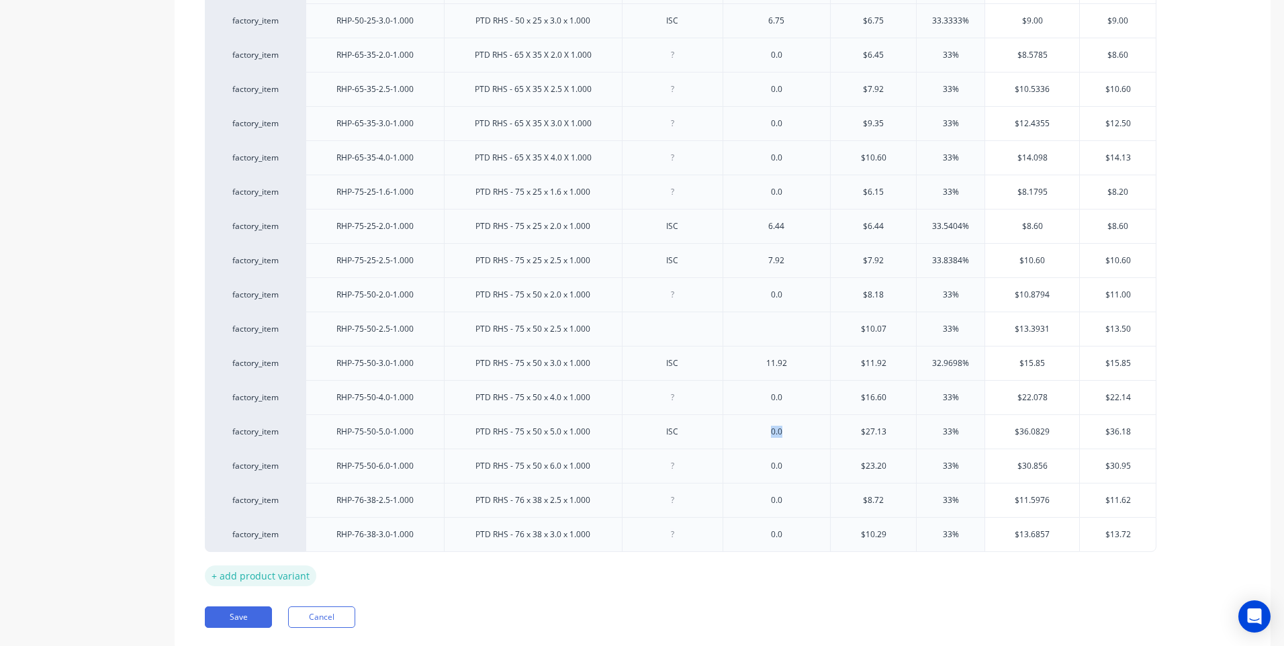
scroll to position [1833, 0]
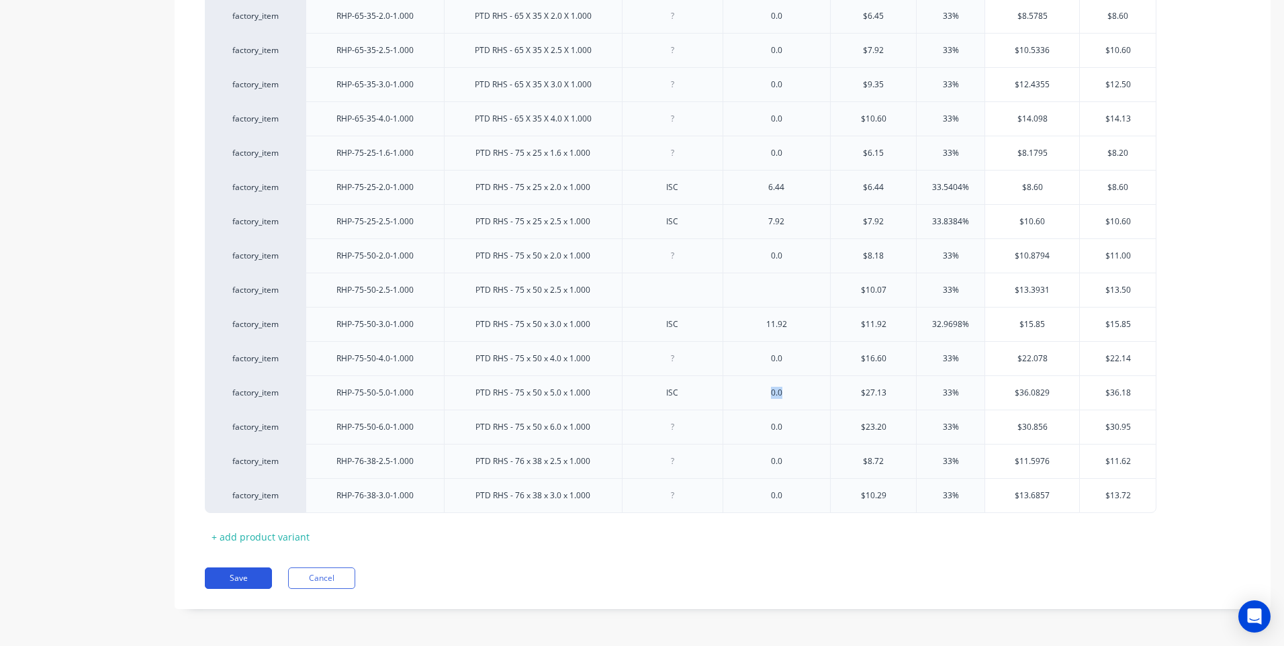
click at [241, 577] on button "Save" at bounding box center [238, 577] width 67 height 21
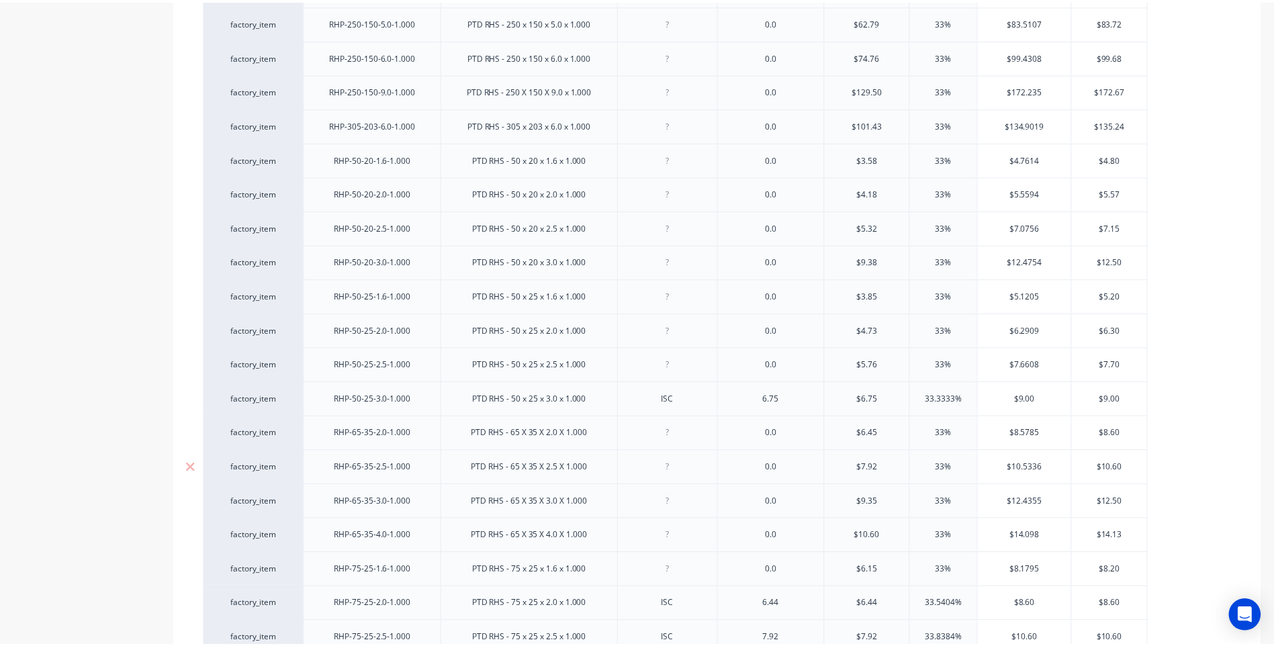
scroll to position [1363, 0]
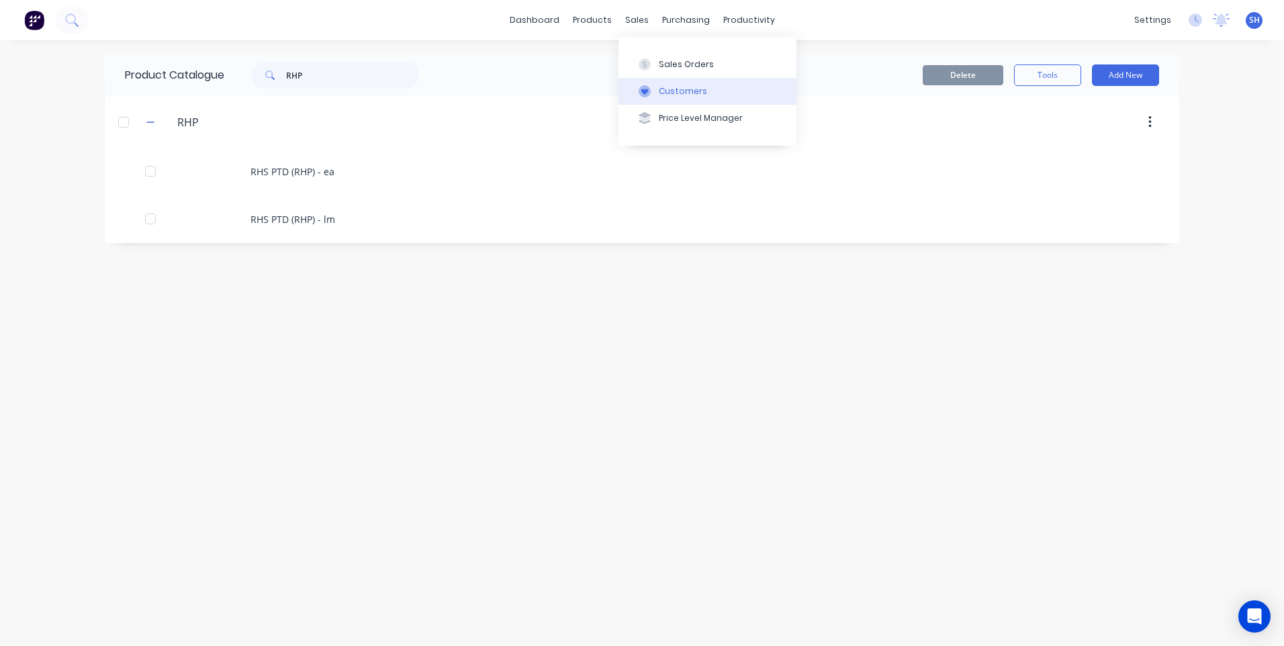
click at [659, 84] on button "Customers" at bounding box center [707, 91] width 178 height 27
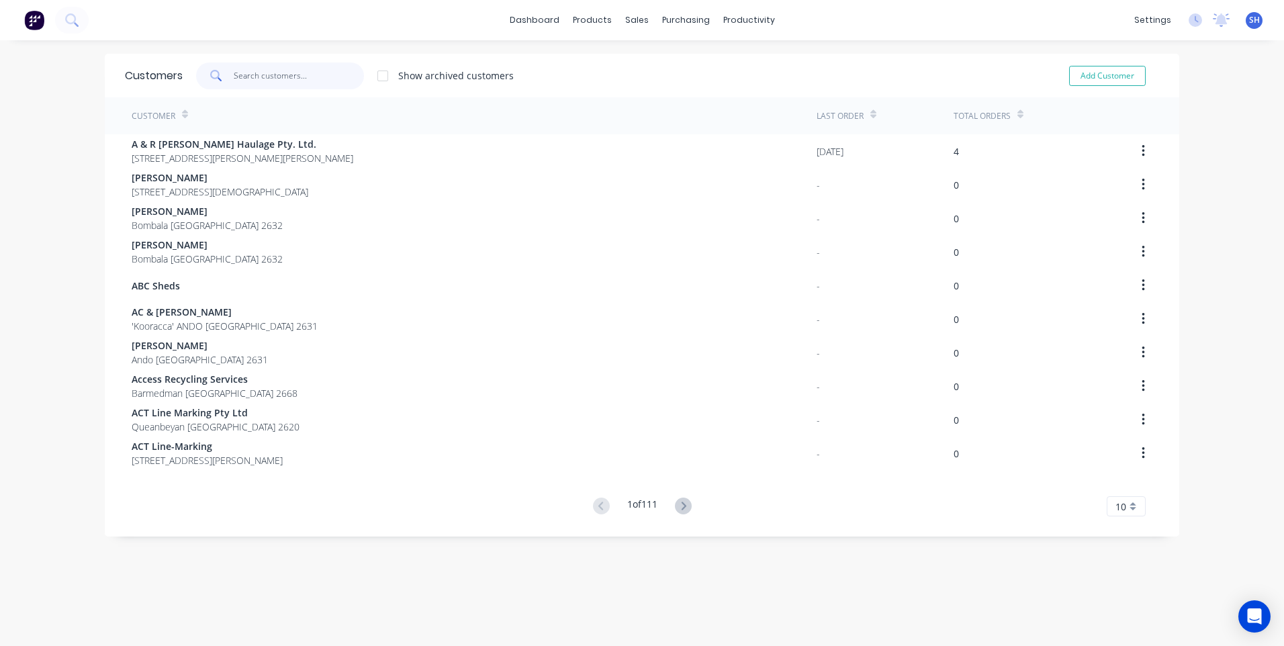
click at [242, 79] on input "text" at bounding box center [299, 75] width 131 height 27
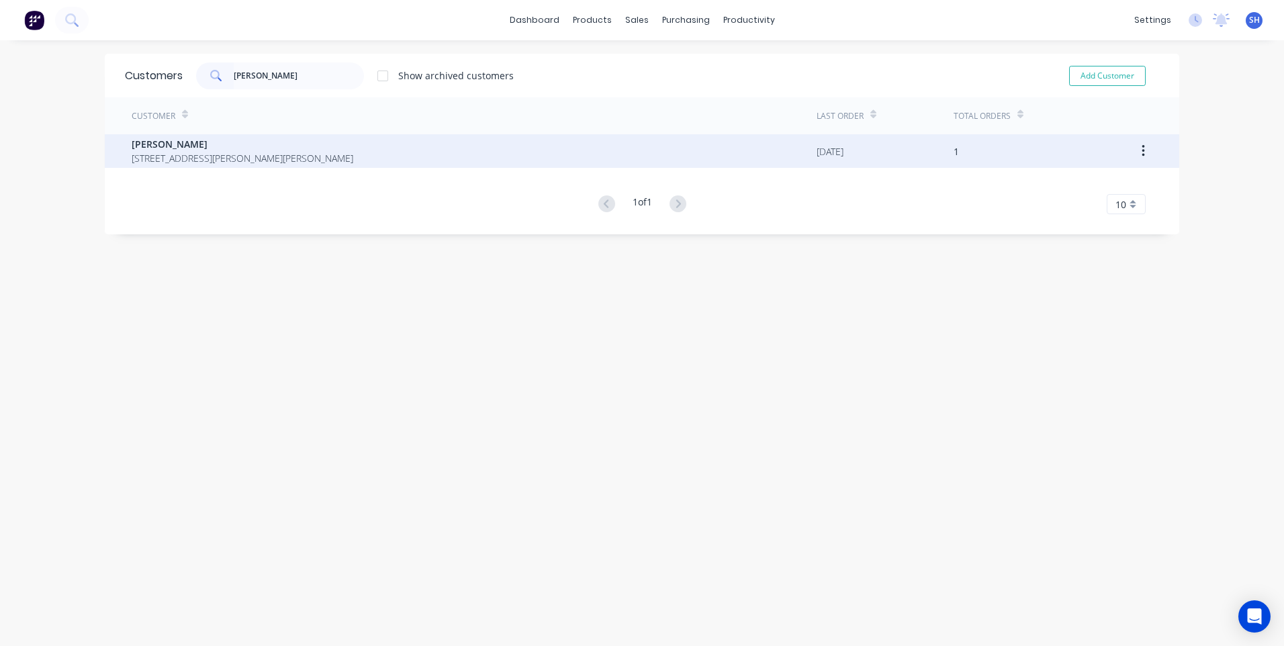
click at [175, 145] on span "[PERSON_NAME]" at bounding box center [243, 144] width 222 height 14
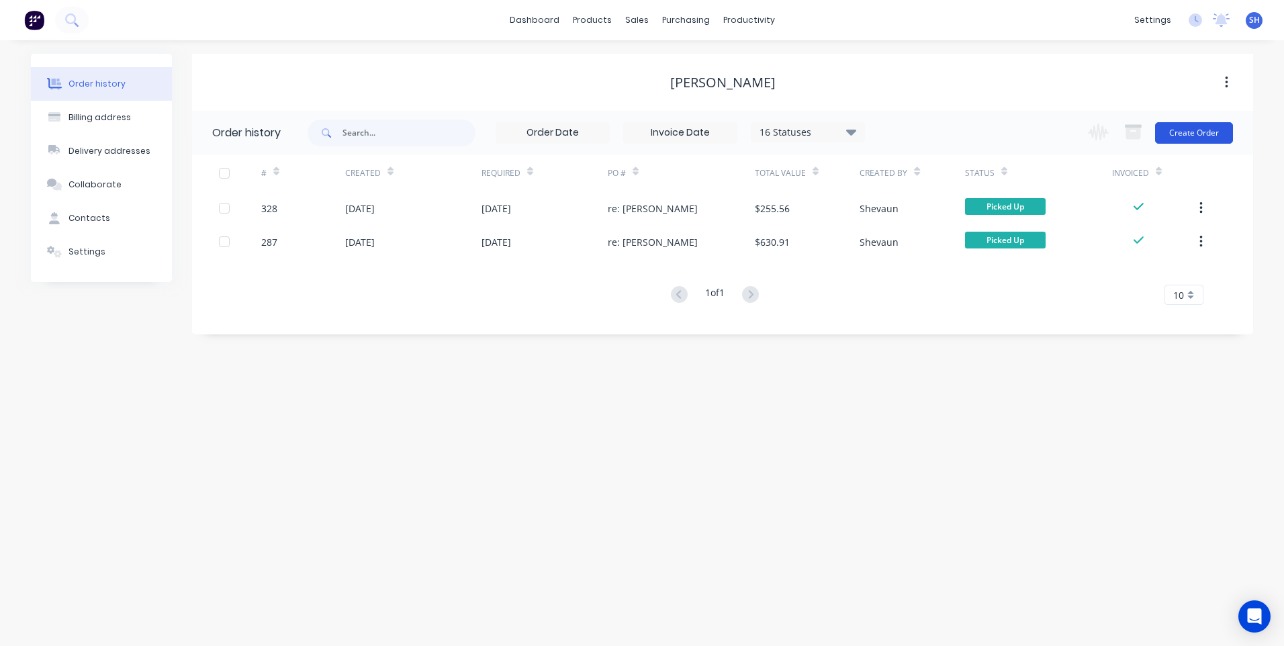
click at [1207, 134] on button "Create Order" at bounding box center [1194, 132] width 78 height 21
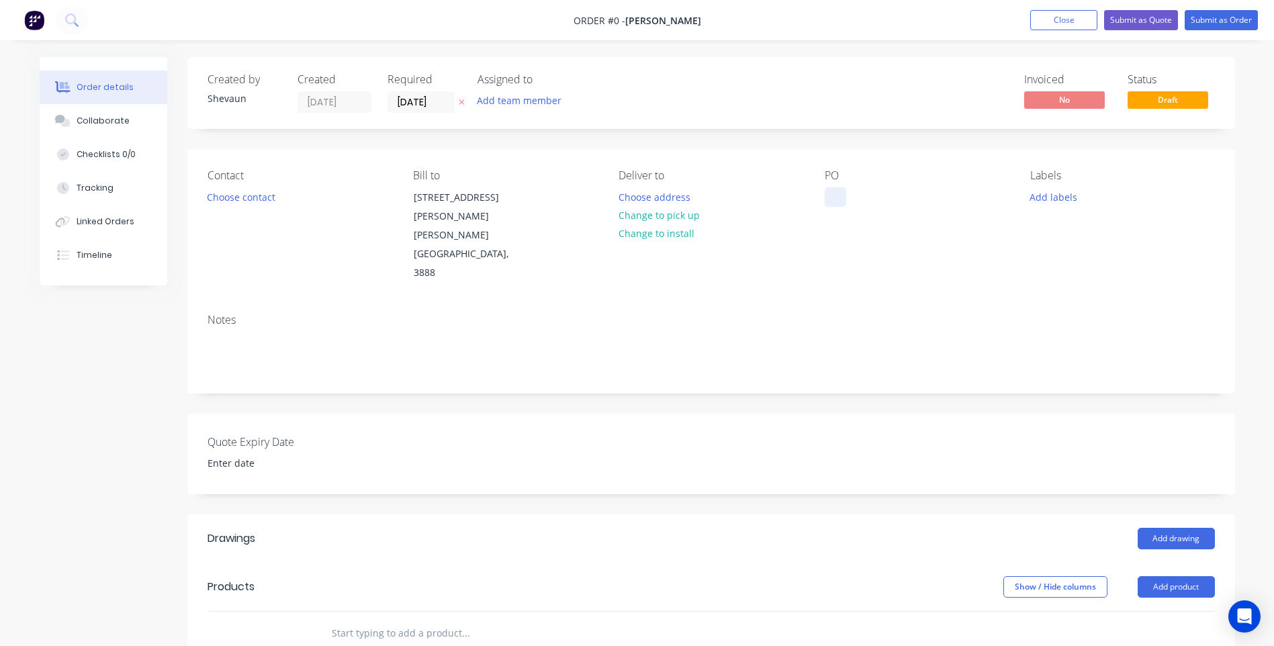
click at [831, 193] on div at bounding box center [835, 196] width 21 height 19
click at [1178, 535] on div "Order details Collaborate Checklists 0/0 Tracking Linked Orders Timeline Order …" at bounding box center [637, 528] width 1222 height 942
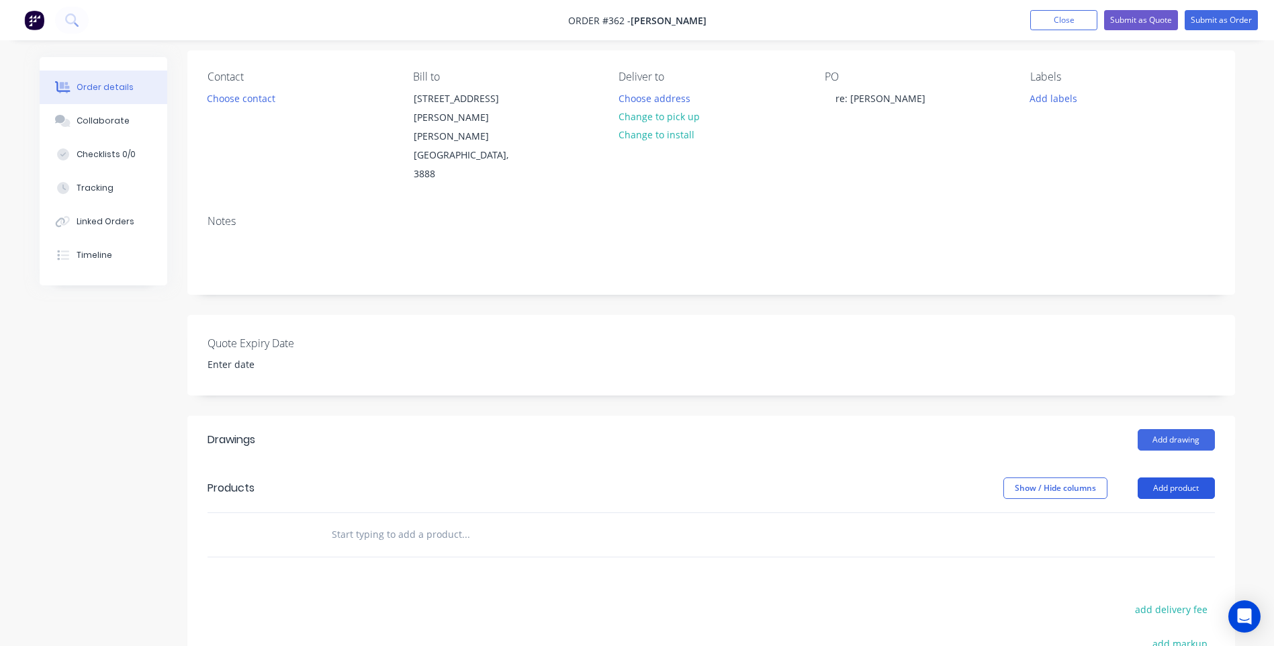
scroll to position [134, 0]
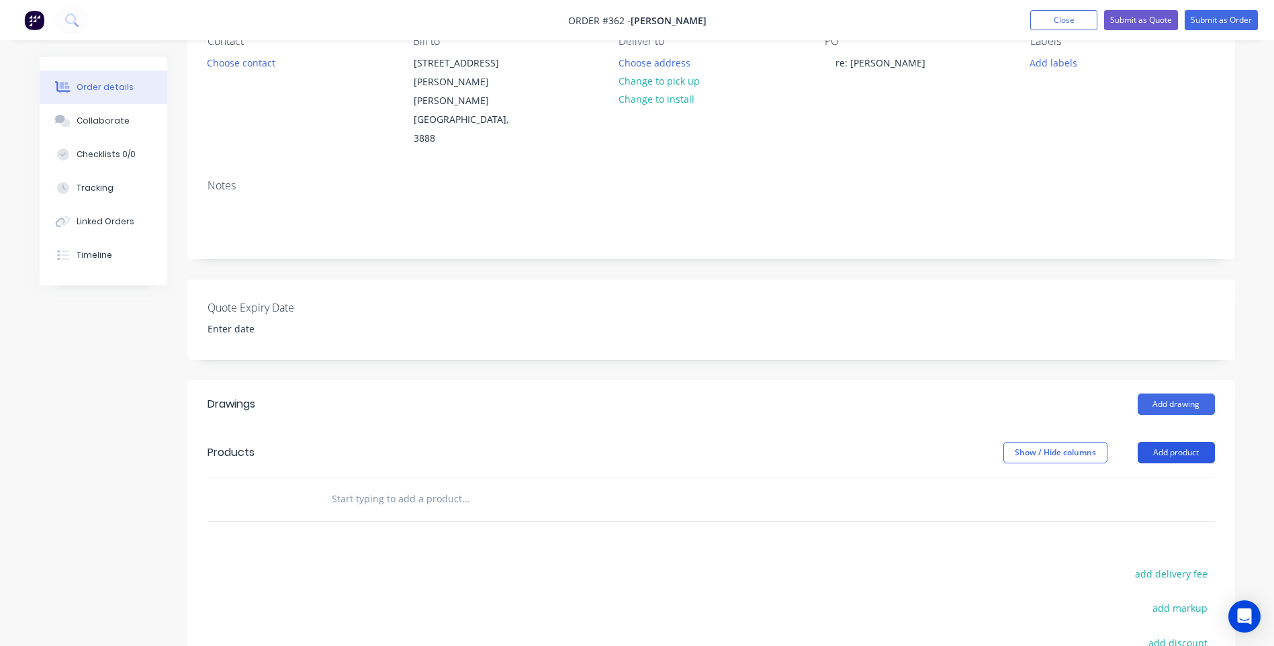
click at [1168, 442] on button "Add product" at bounding box center [1176, 452] width 77 height 21
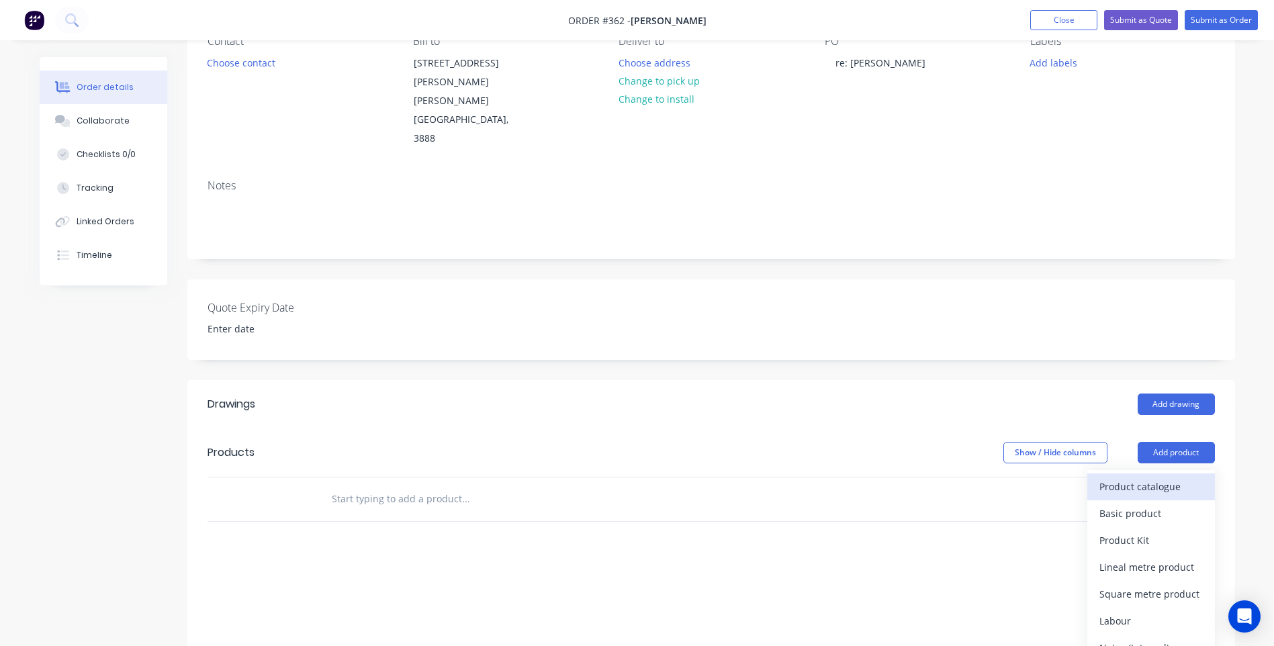
click at [1126, 477] on div "Product catalogue" at bounding box center [1150, 486] width 103 height 19
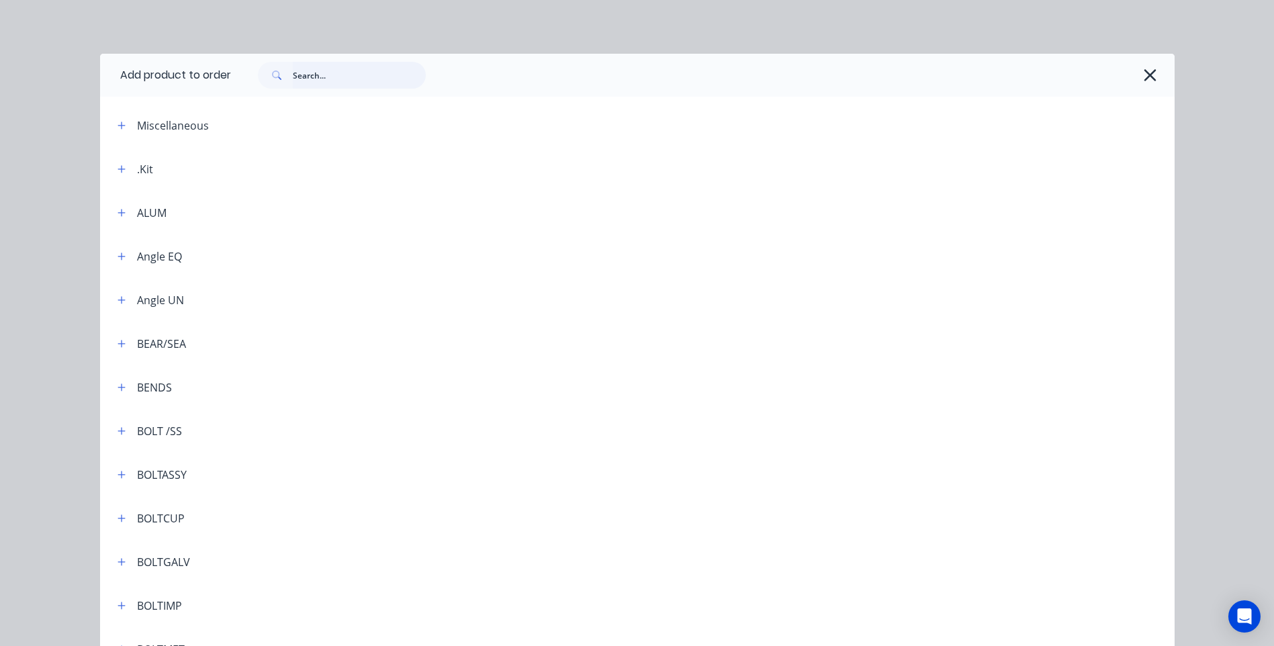
click at [294, 75] on input "text" at bounding box center [359, 75] width 133 height 27
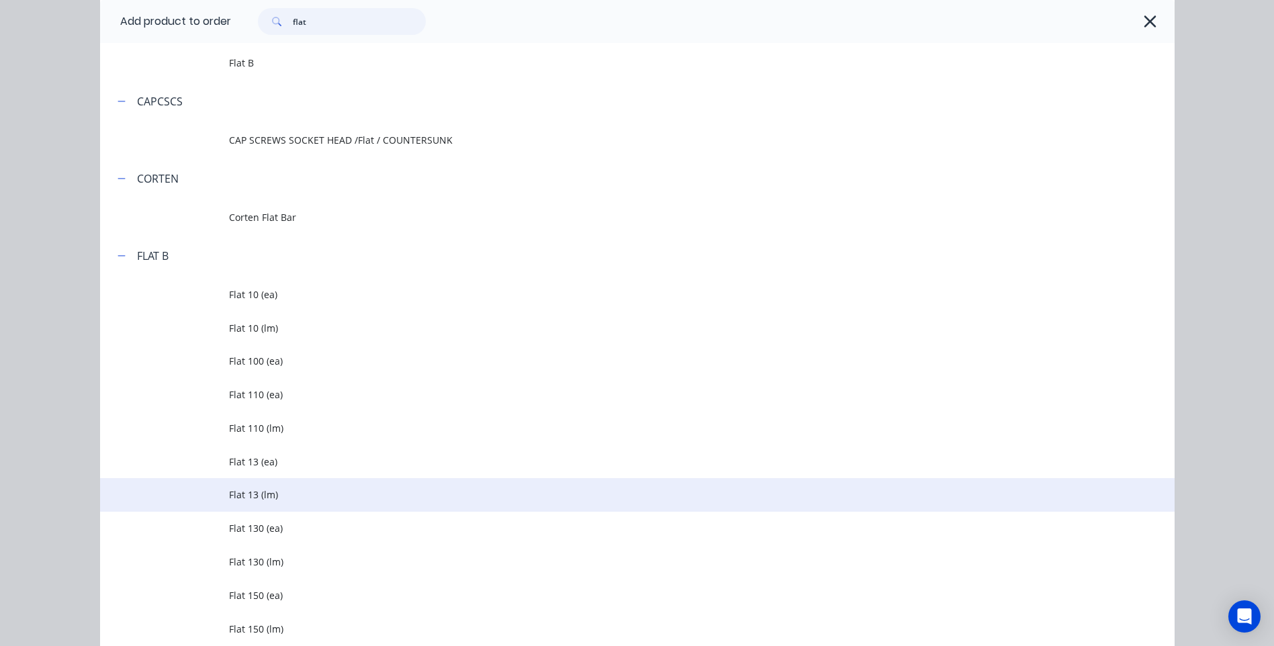
scroll to position [201, 0]
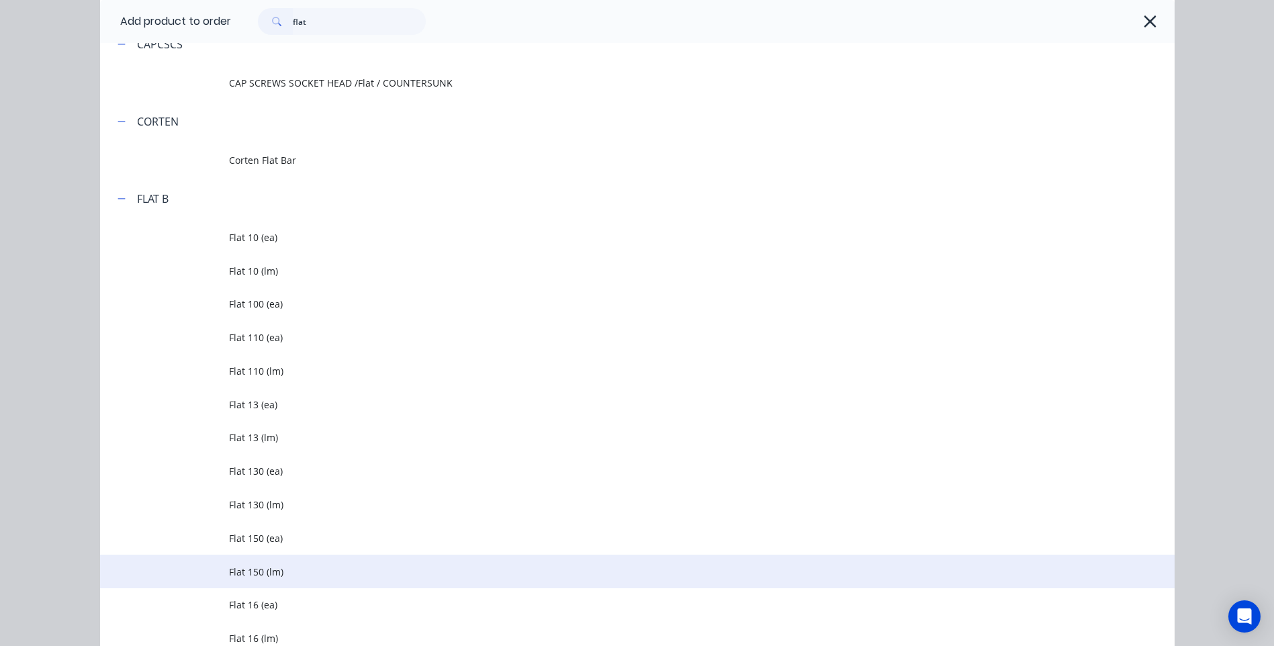
click at [265, 566] on span "Flat 150 (lm)" at bounding box center [607, 572] width 756 height 14
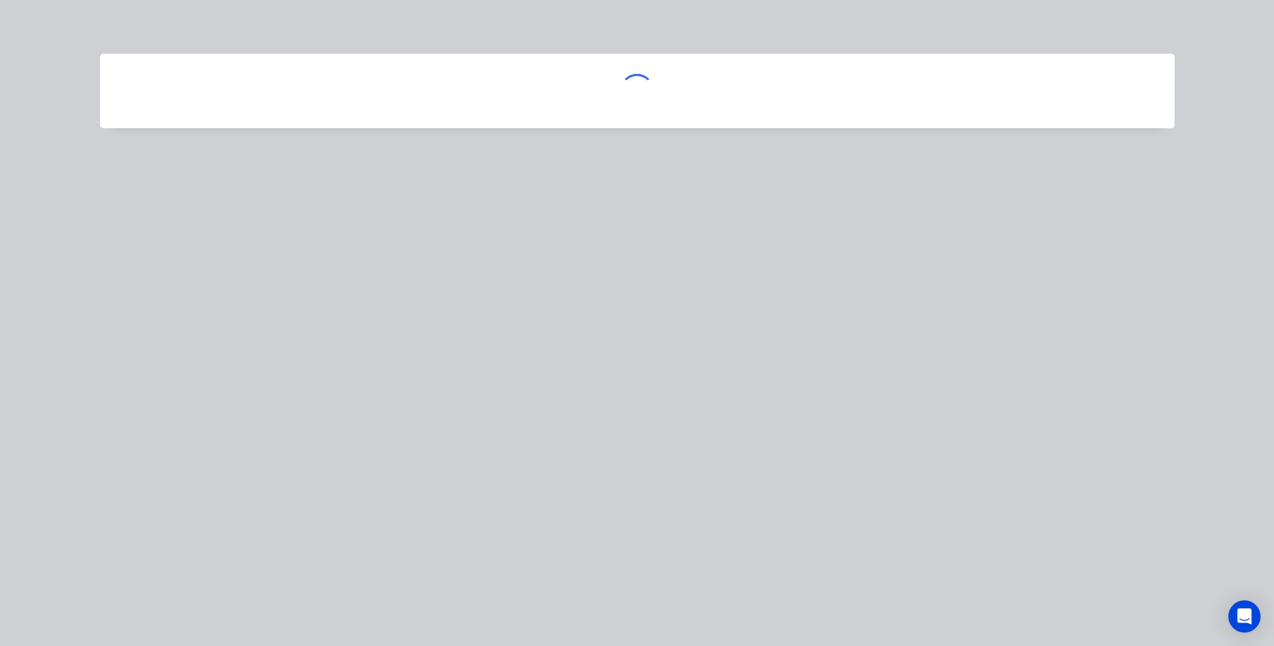
scroll to position [0, 0]
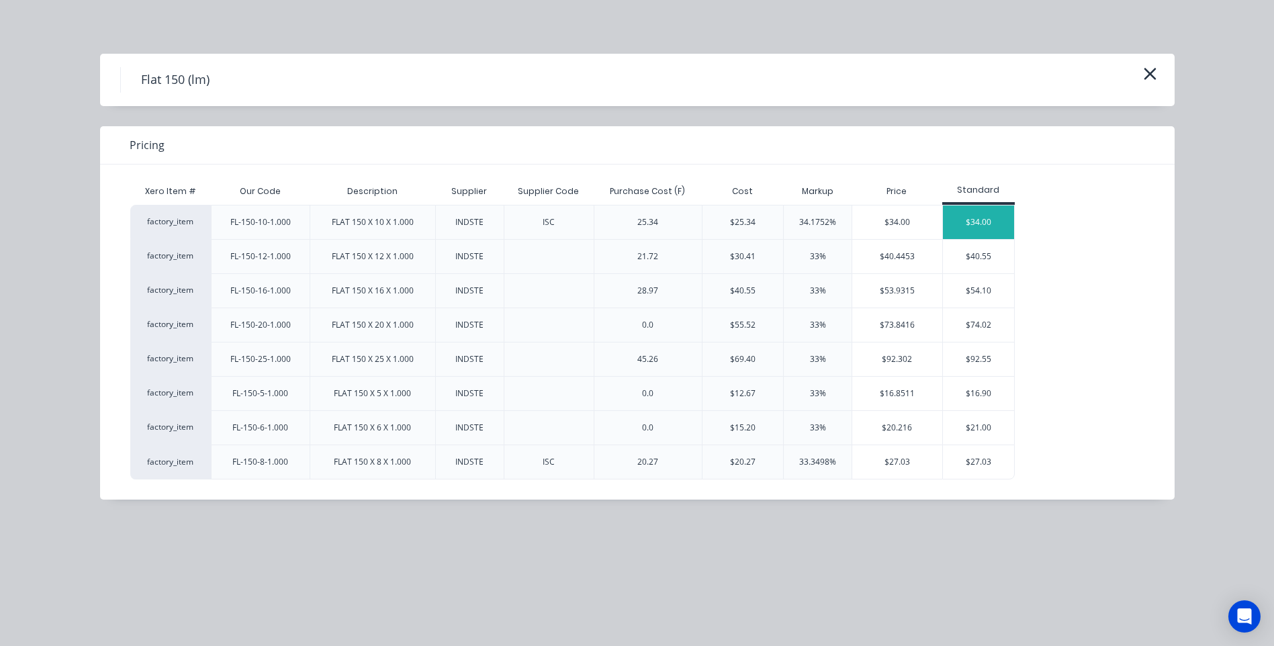
click at [974, 218] on div "$34.00" at bounding box center [979, 222] width 72 height 34
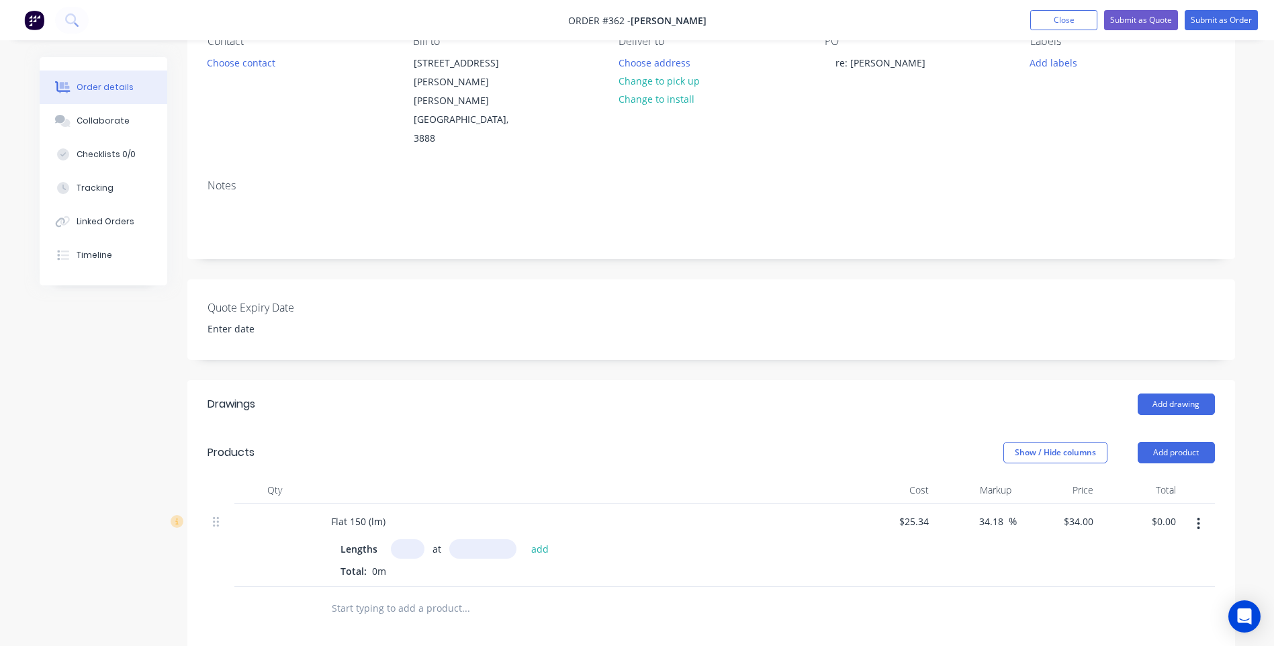
click at [399, 539] on input "text" at bounding box center [408, 548] width 34 height 19
click at [537, 539] on button "add" at bounding box center [540, 548] width 32 height 18
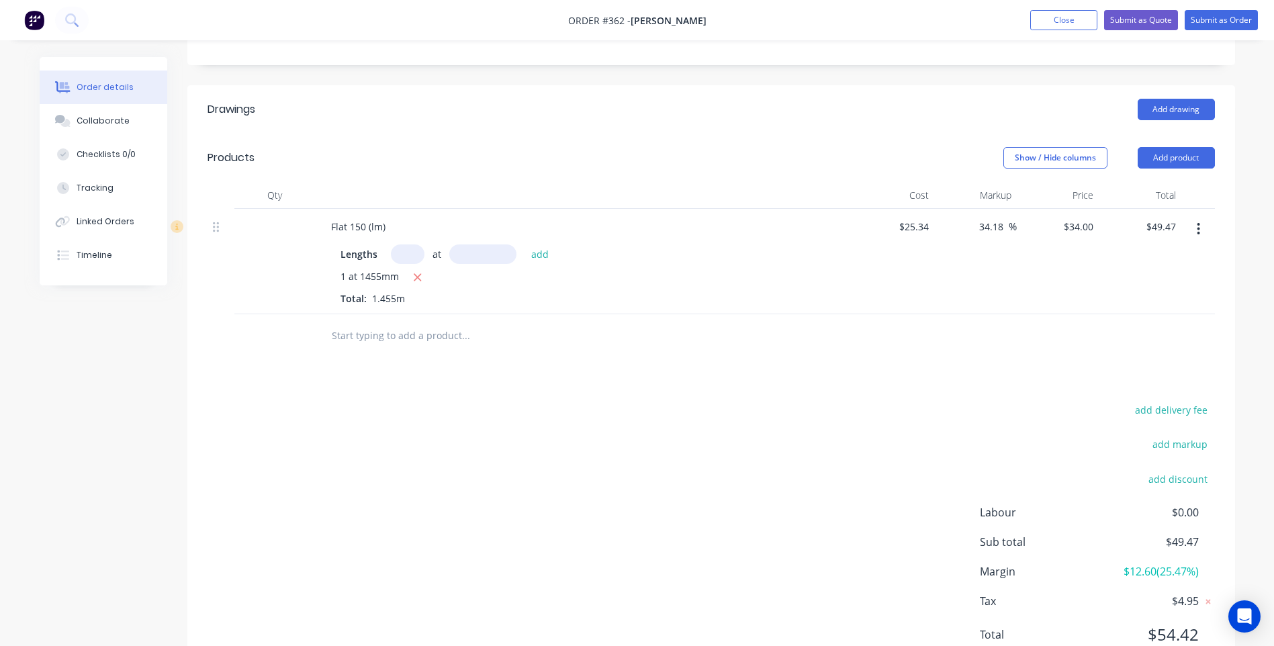
scroll to position [431, 0]
click at [1171, 145] on button "Add product" at bounding box center [1176, 155] width 77 height 21
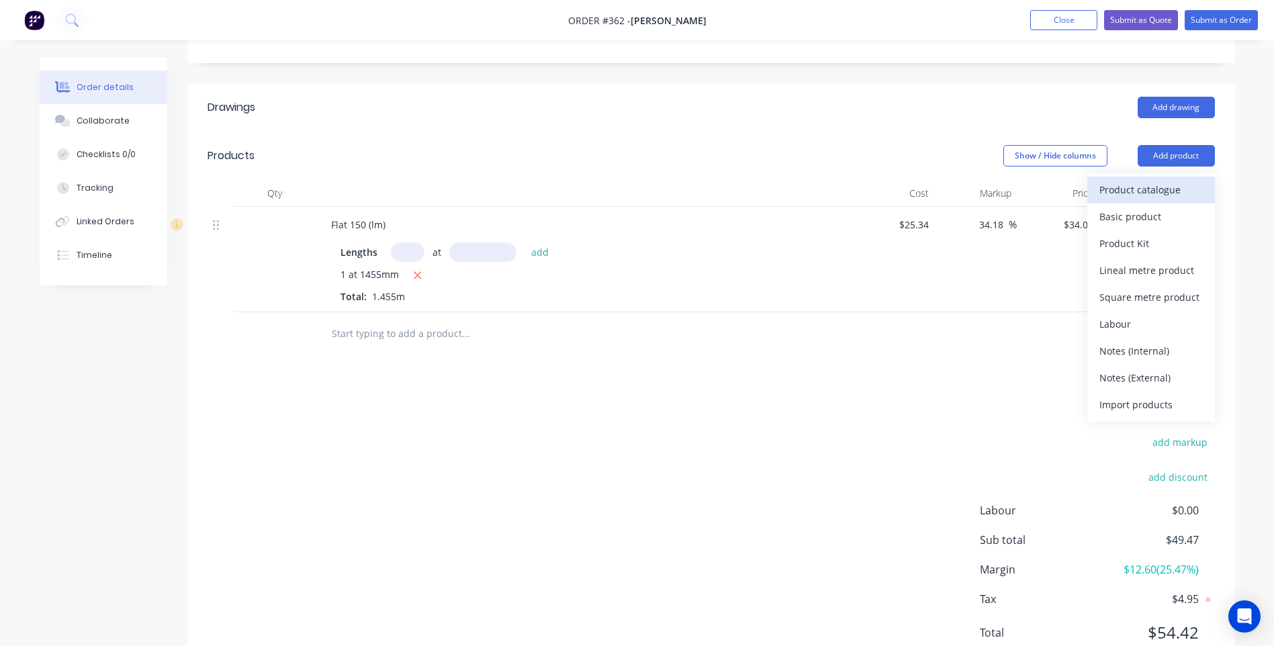
click at [1117, 180] on div "Product catalogue" at bounding box center [1150, 189] width 103 height 19
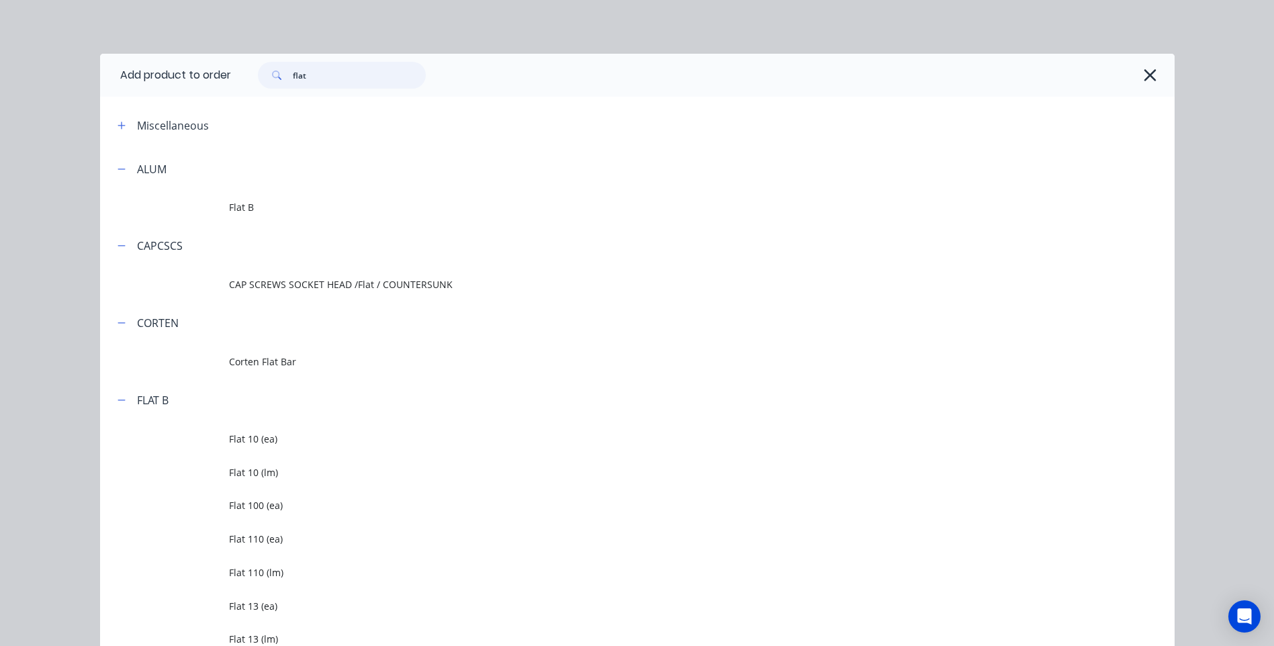
drag, startPoint x: 310, startPoint y: 78, endPoint x: 252, endPoint y: 71, distance: 58.2
click at [252, 71] on div "flat" at bounding box center [334, 75] width 181 height 27
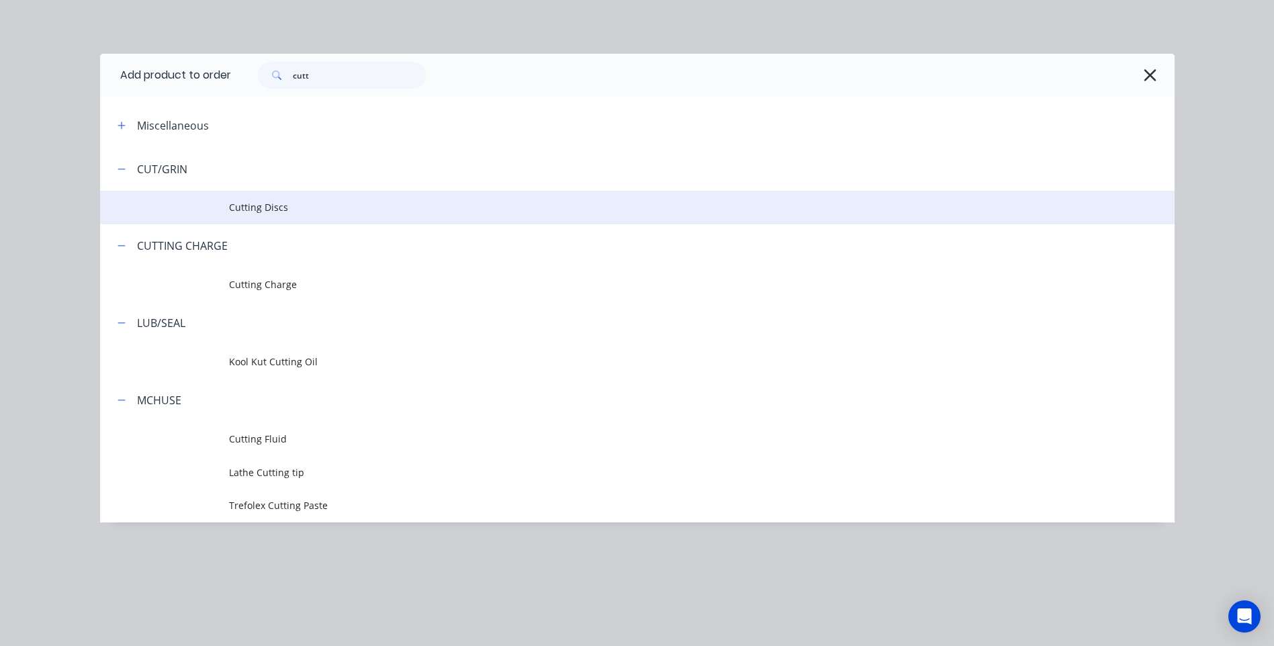
click at [263, 201] on span "Cutting Discs" at bounding box center [607, 207] width 756 height 14
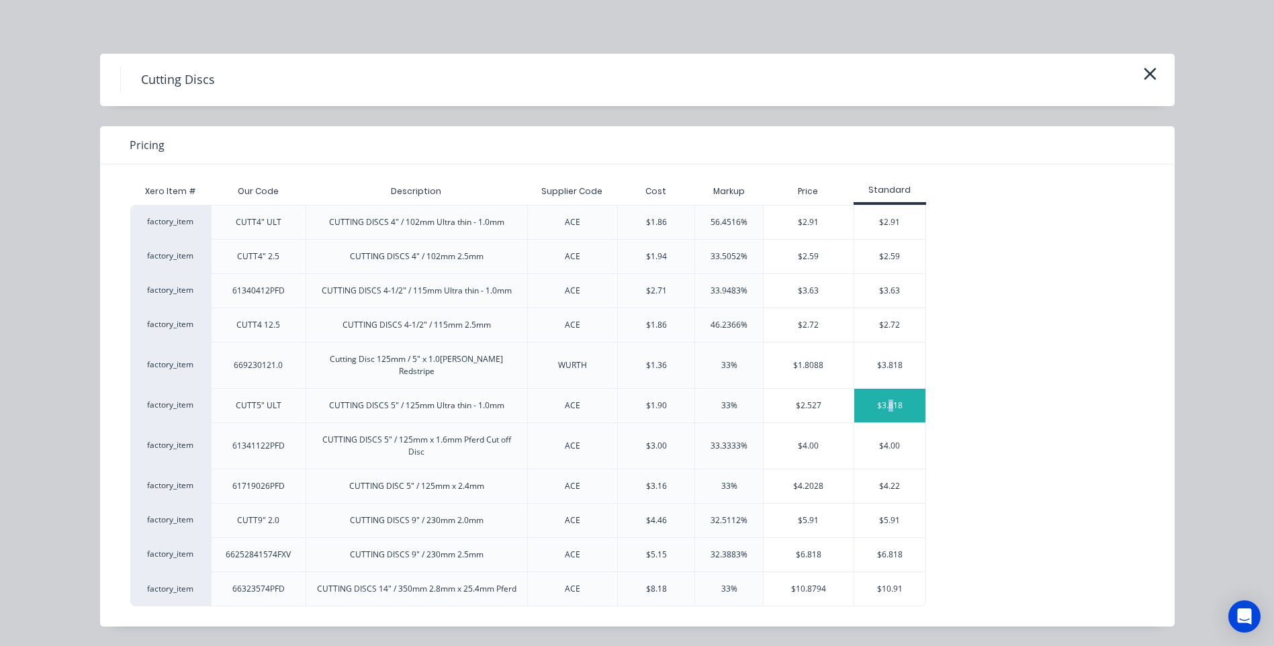
click at [890, 389] on div "$3.818" at bounding box center [890, 406] width 72 height 34
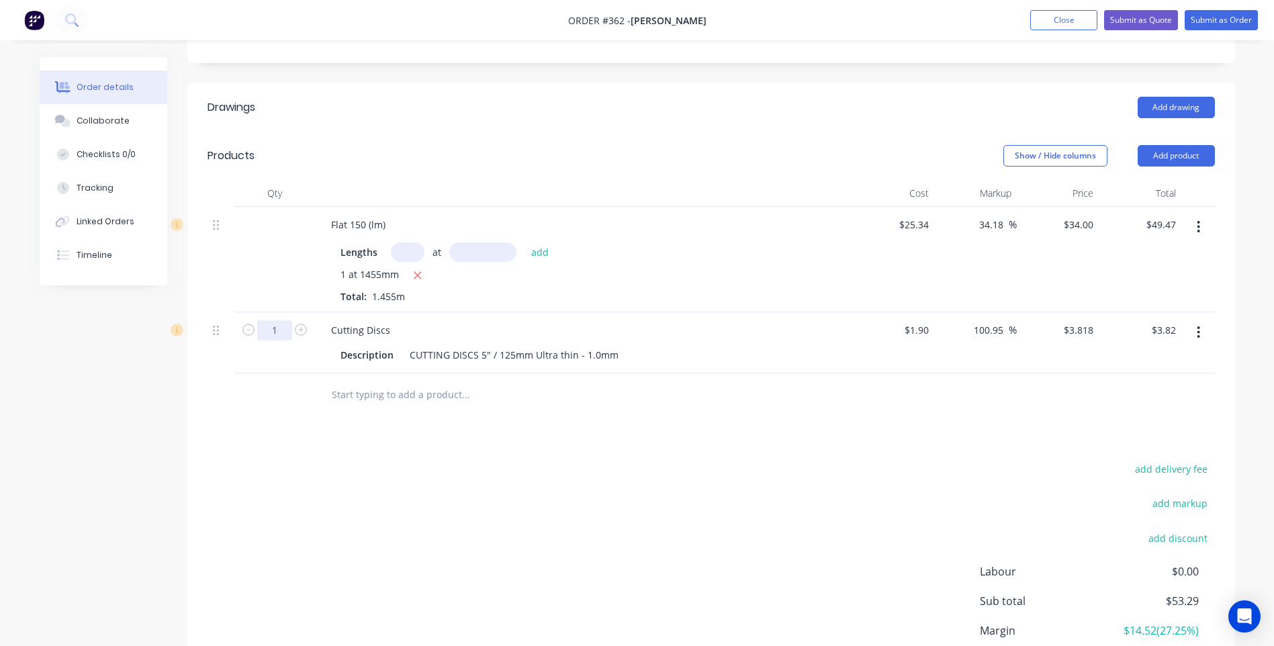
click at [281, 320] on input "1" at bounding box center [274, 330] width 35 height 20
click at [1095, 320] on input "3.818" at bounding box center [1083, 329] width 31 height 19
click at [880, 460] on div "add delivery fee add markup add discount Labour $0.00 Sub total $240.37 Margin …" at bounding box center [711, 589] width 1007 height 259
click at [349, 381] on input "text" at bounding box center [465, 394] width 269 height 27
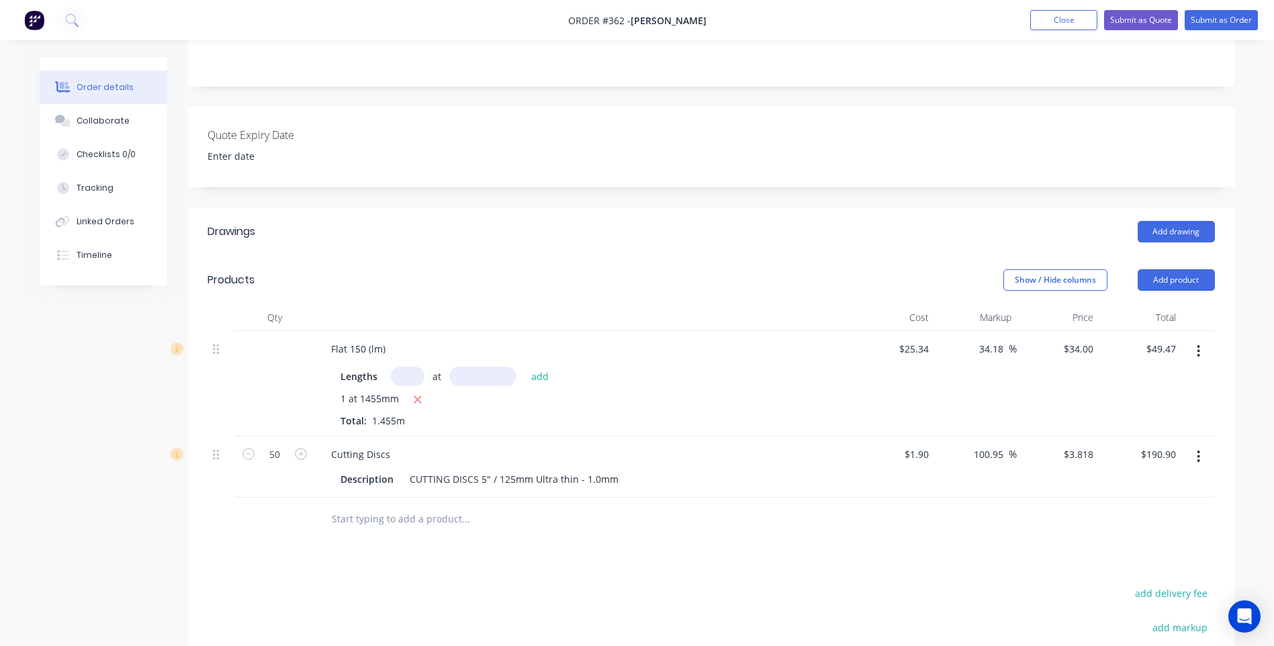
scroll to position [297, 0]
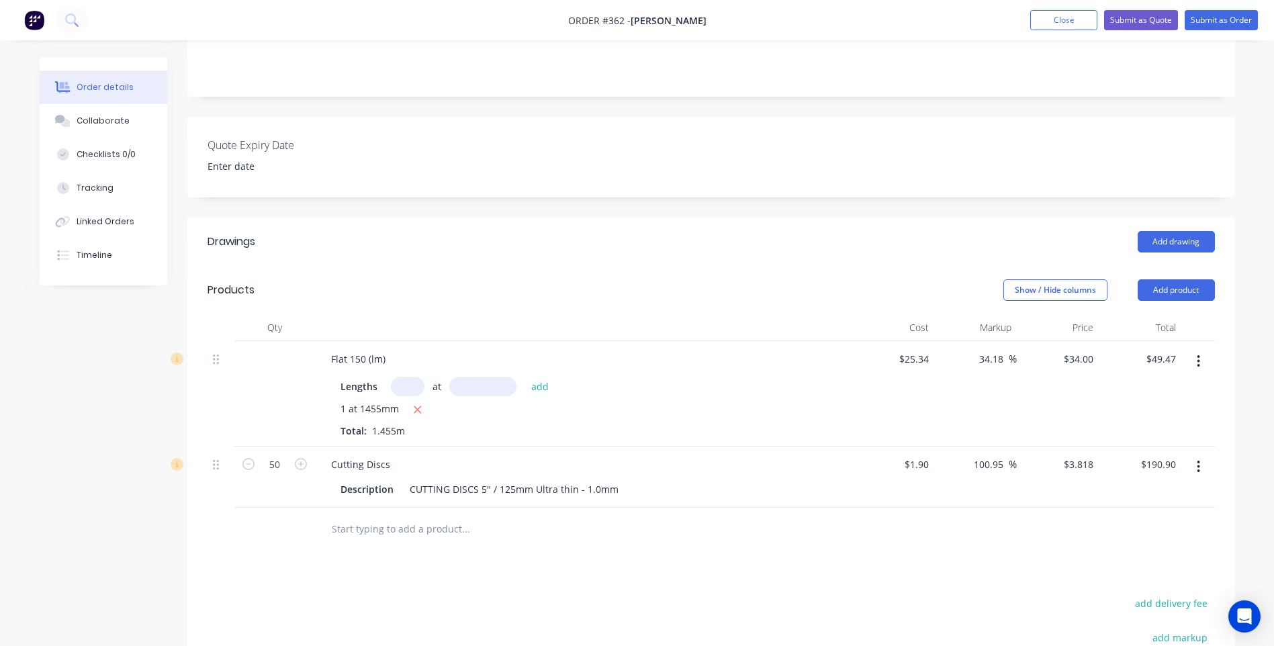
click at [1197, 461] on icon "button" at bounding box center [1198, 467] width 3 height 12
click at [1123, 573] on div "Delete" at bounding box center [1150, 582] width 103 height 19
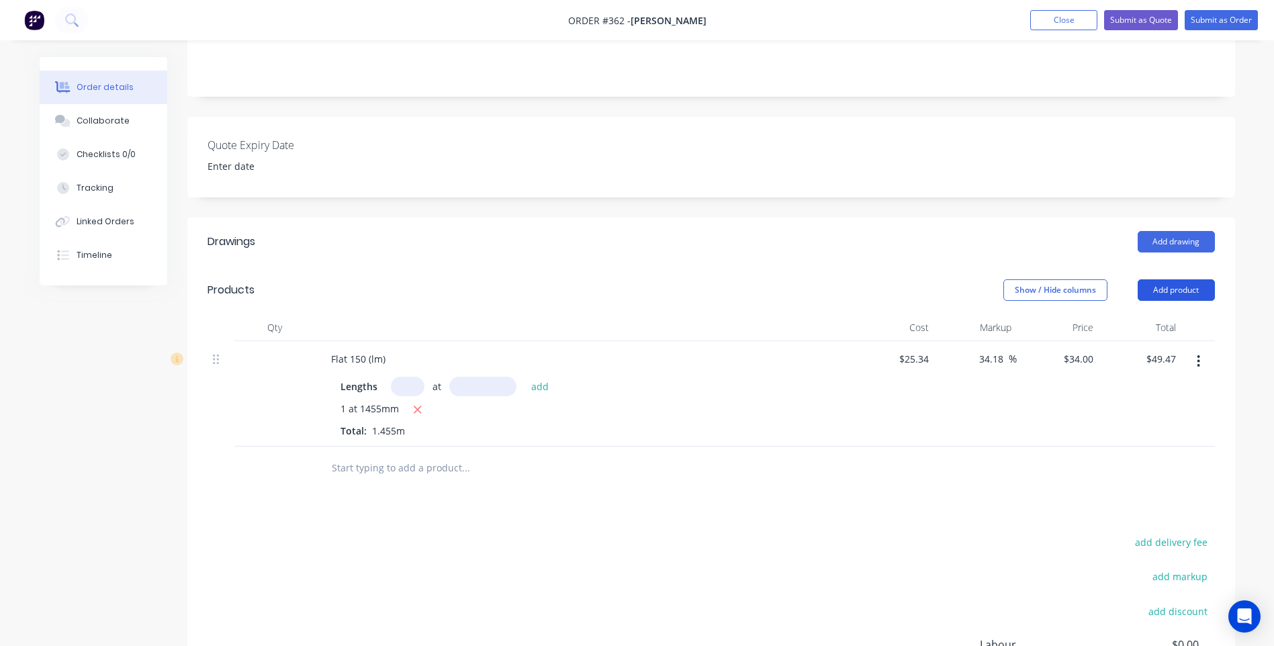
click at [1171, 279] on button "Add product" at bounding box center [1176, 289] width 77 height 21
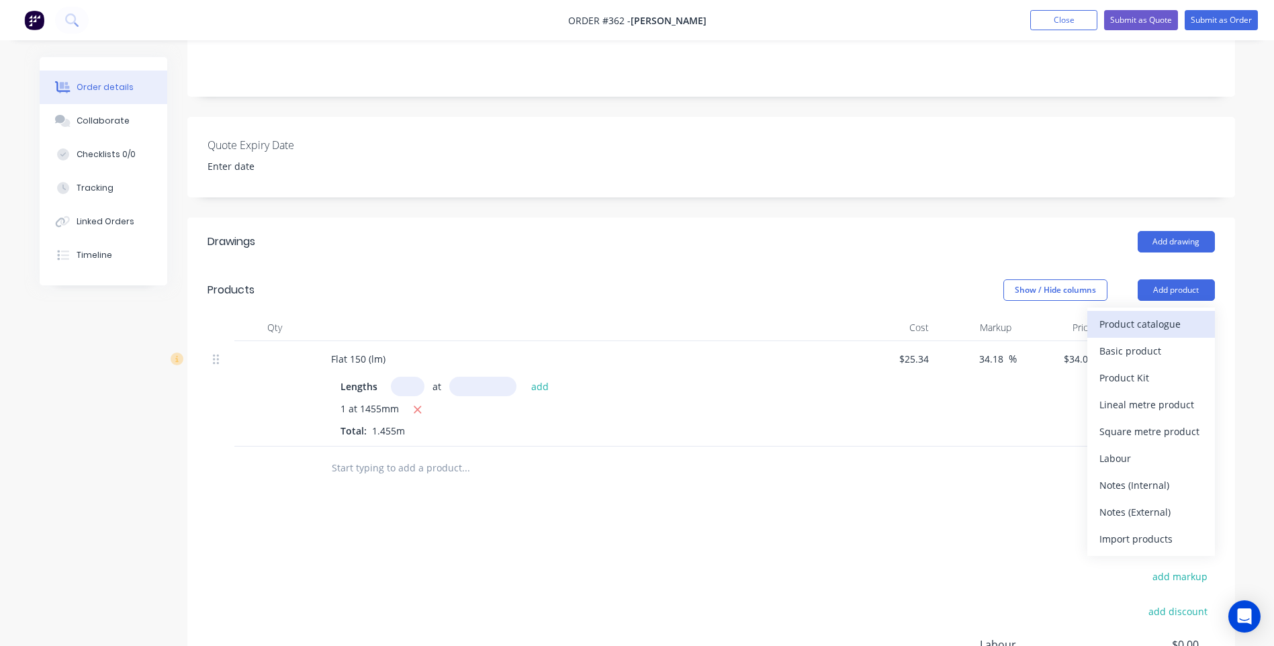
click at [1144, 314] on div "Product catalogue" at bounding box center [1150, 323] width 103 height 19
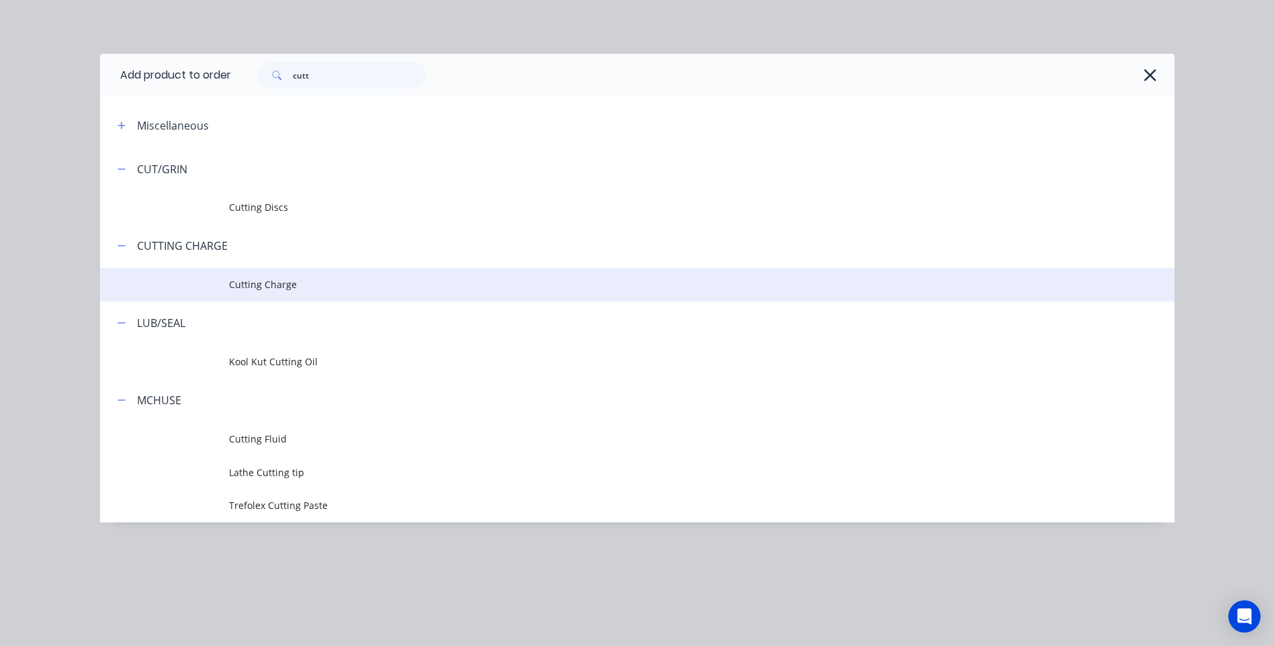
click at [272, 281] on span "Cutting Charge" at bounding box center [607, 284] width 756 height 14
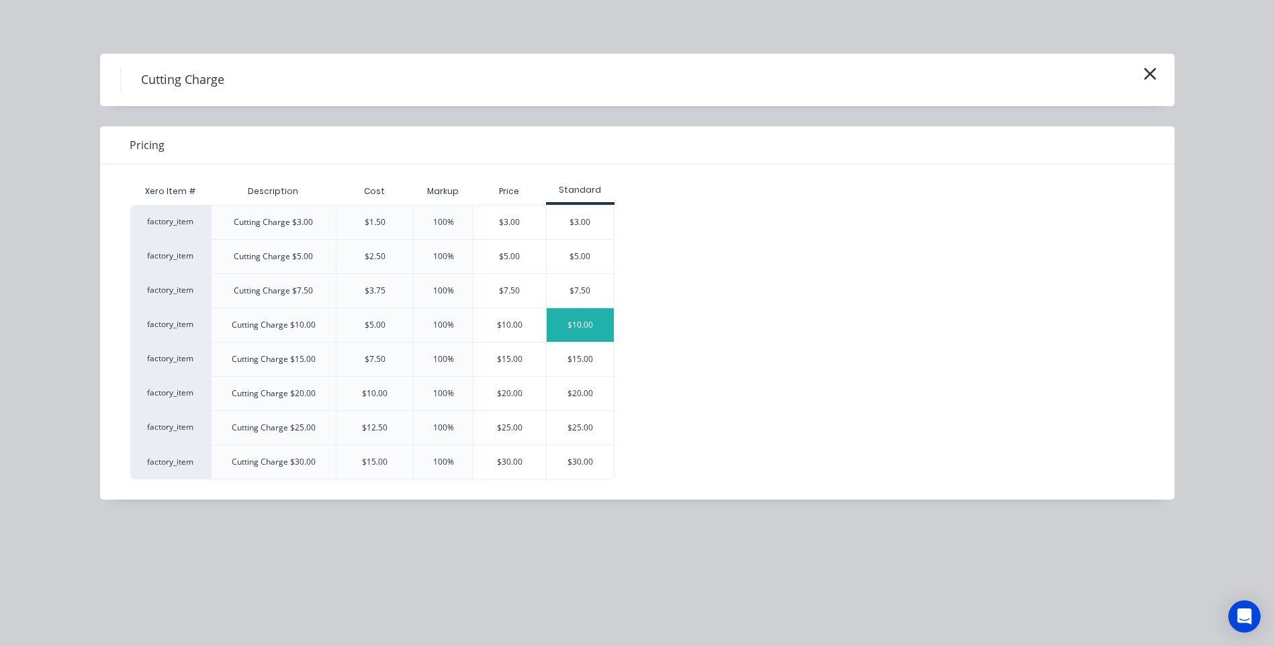
click at [580, 319] on div "$10.00" at bounding box center [580, 325] width 67 height 34
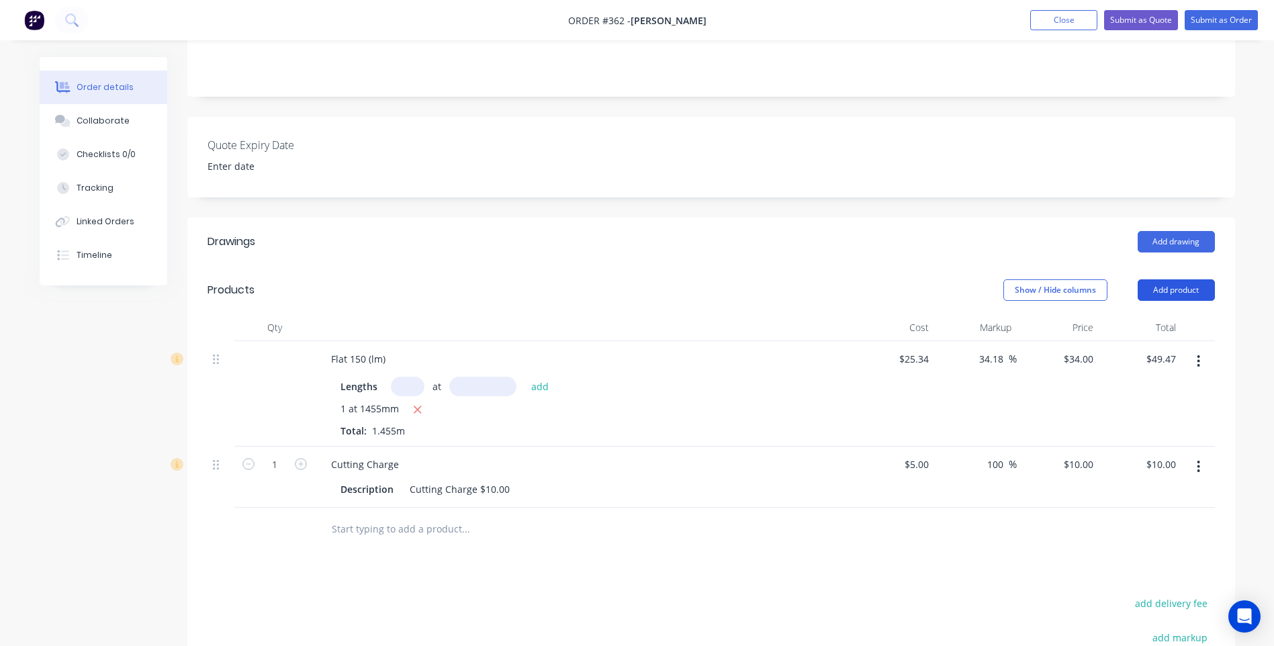
click at [1179, 279] on button "Add product" at bounding box center [1176, 289] width 77 height 21
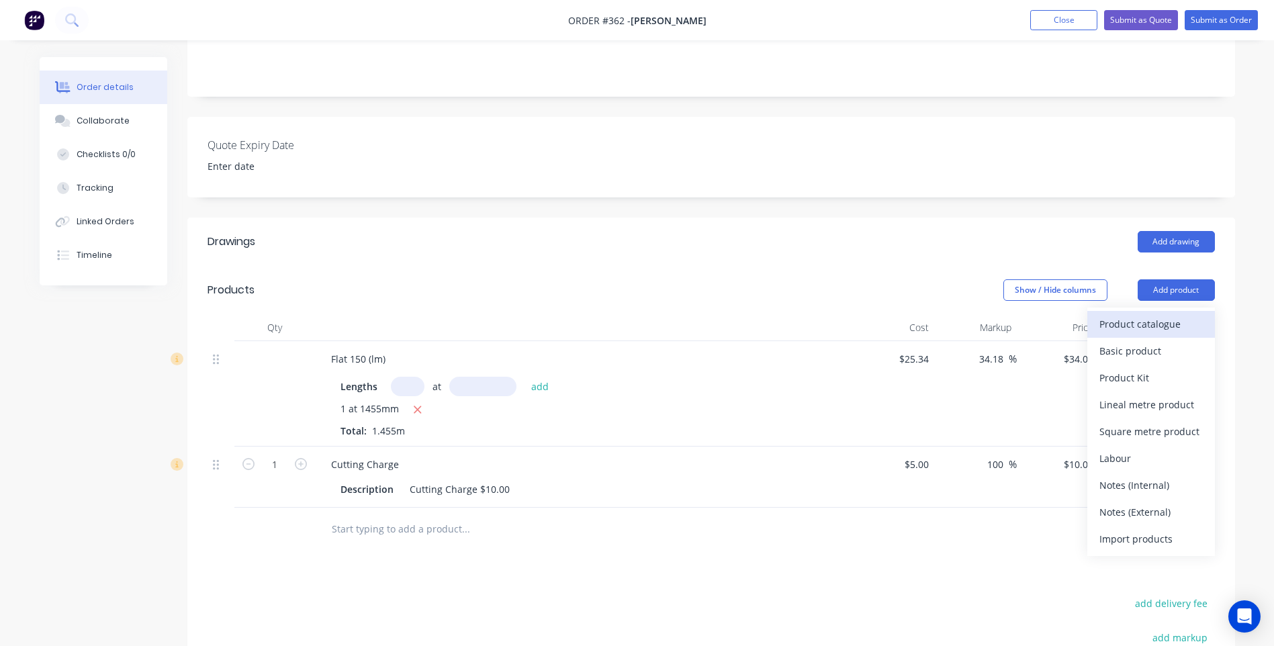
click at [1126, 314] on div "Product catalogue" at bounding box center [1150, 323] width 103 height 19
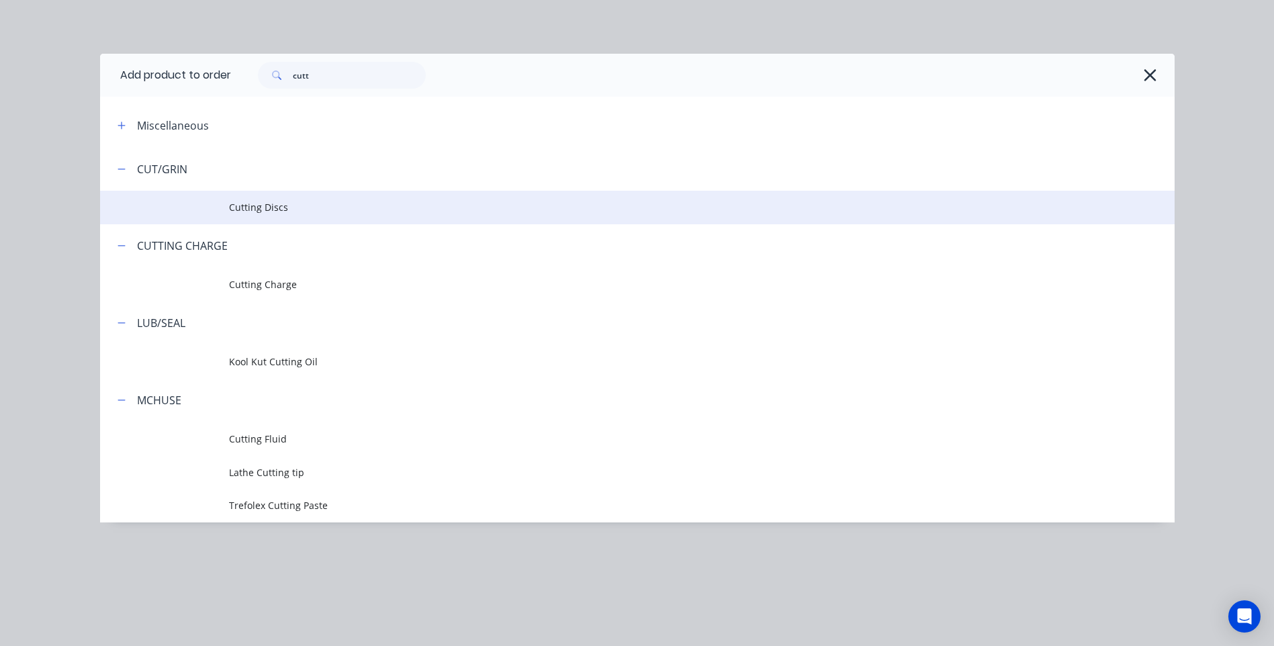
click at [265, 205] on span "Cutting Discs" at bounding box center [607, 207] width 756 height 14
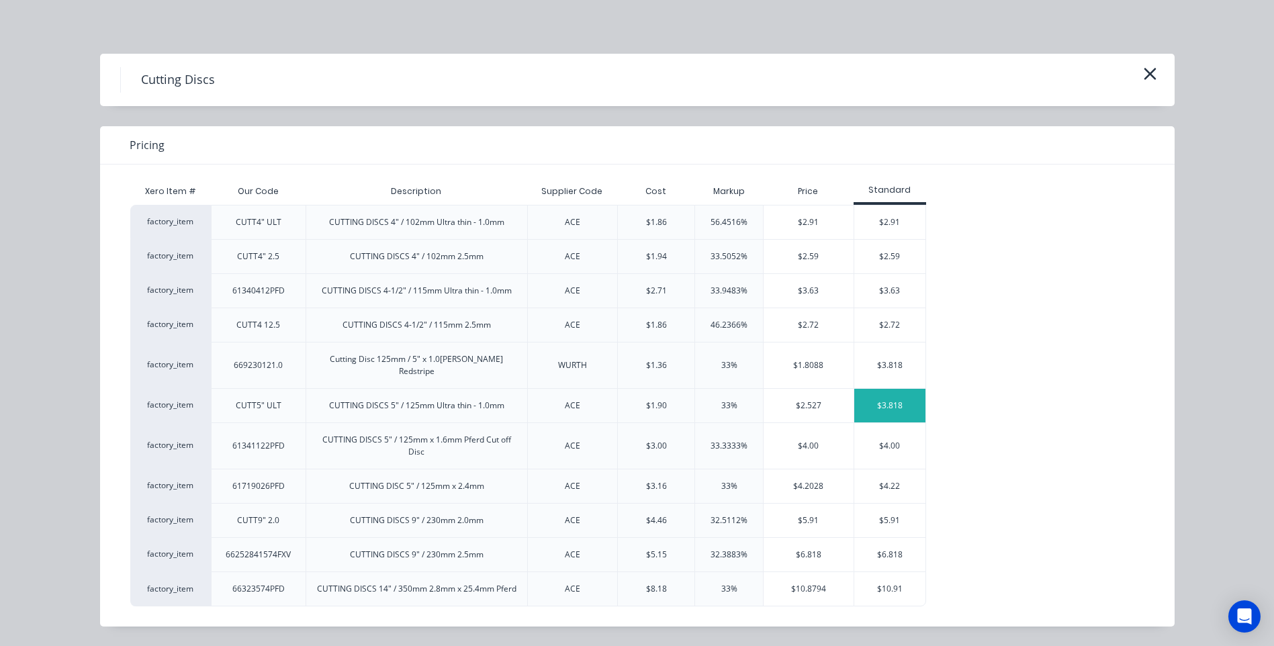
click at [884, 396] on div "$3.818" at bounding box center [890, 406] width 72 height 34
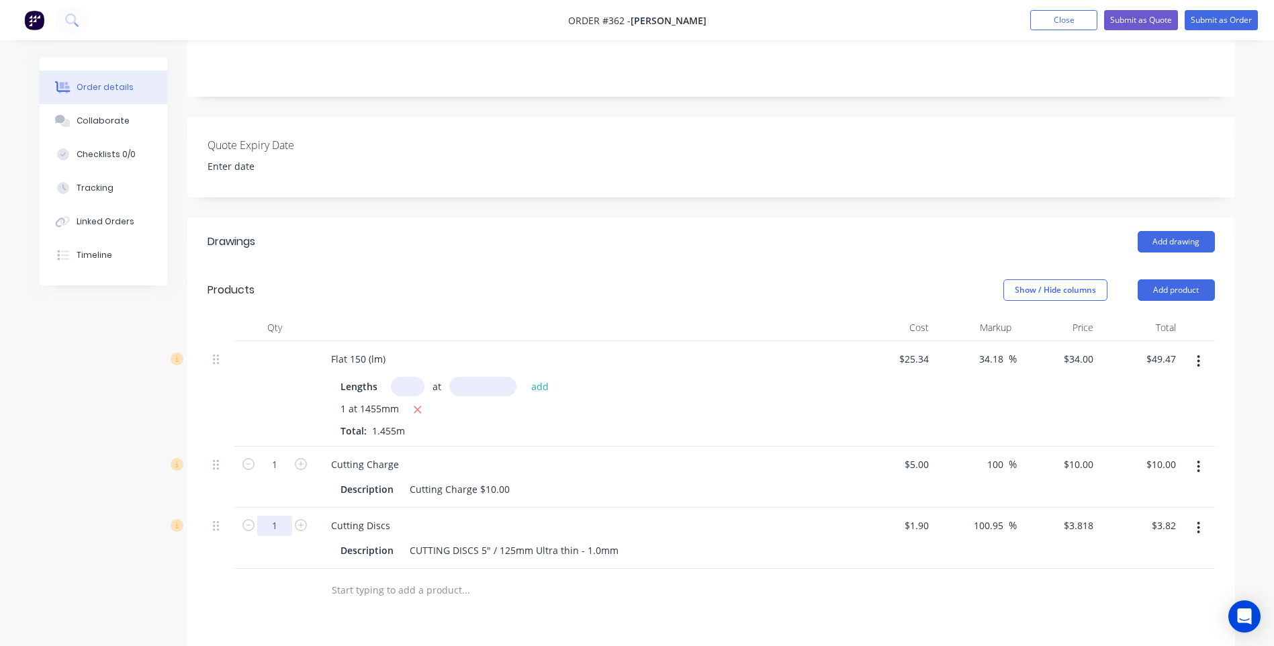
click at [281, 471] on input "1" at bounding box center [274, 465] width 35 height 20
click at [344, 569] on div at bounding box center [557, 591] width 484 height 44
click at [1188, 279] on button "Add product" at bounding box center [1176, 289] width 77 height 21
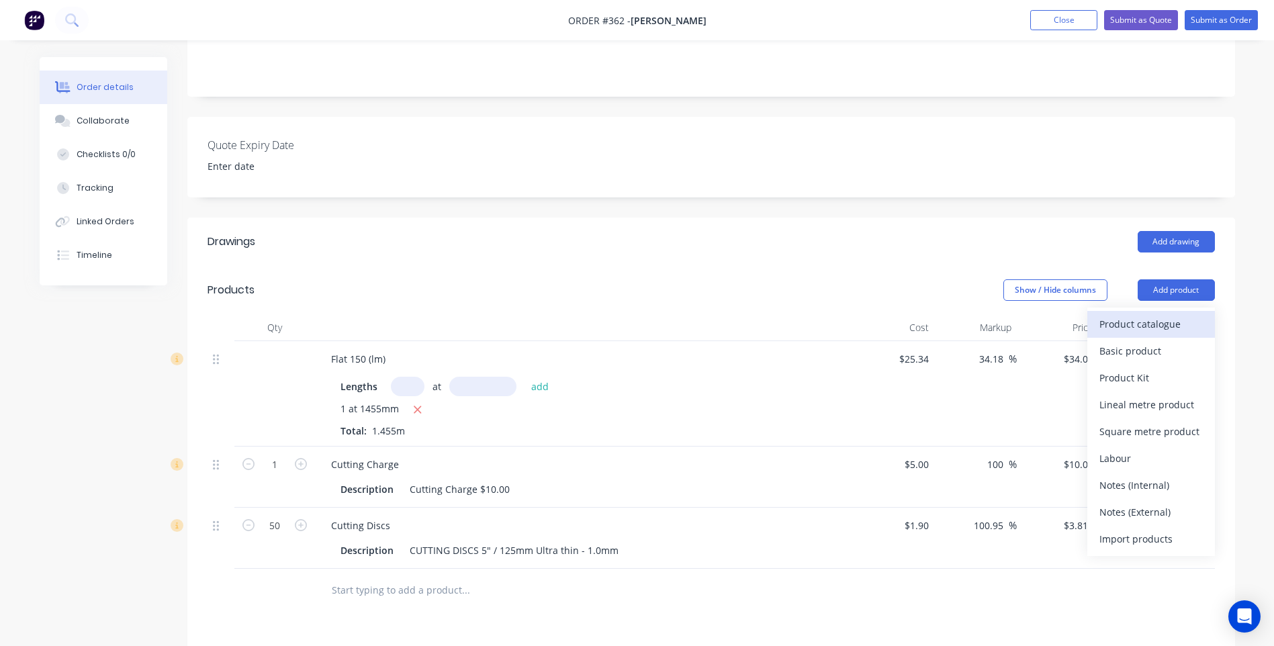
click at [1146, 314] on div "Product catalogue" at bounding box center [1150, 323] width 103 height 19
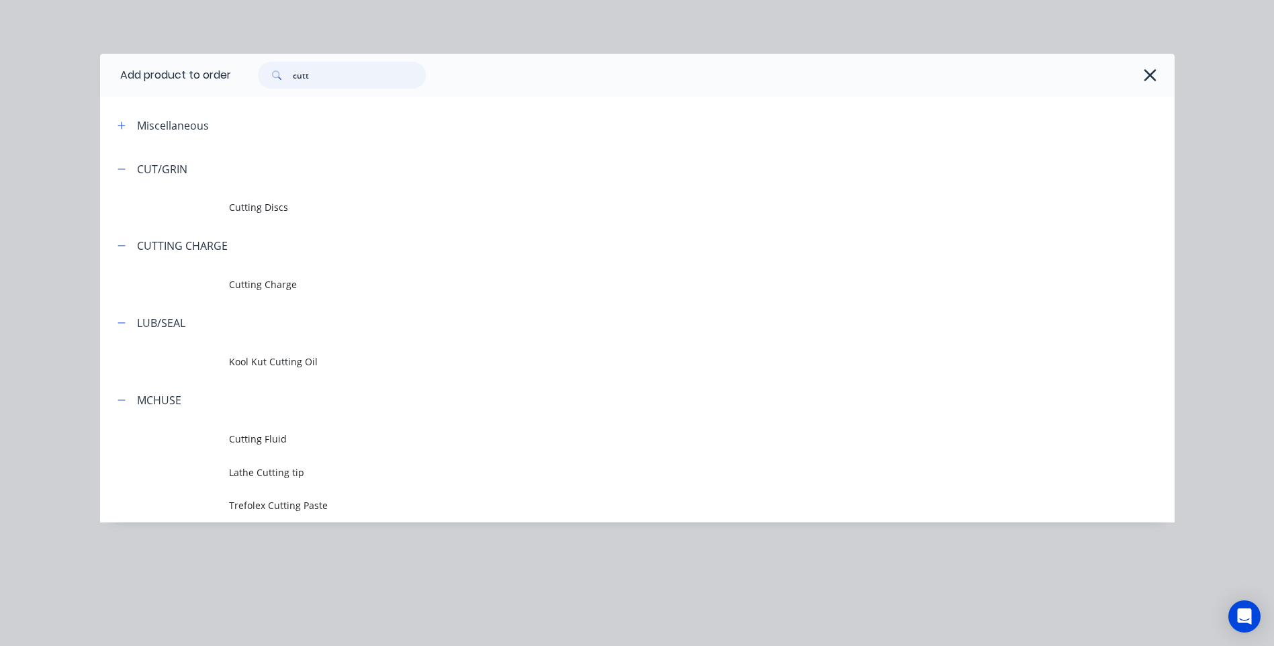
drag, startPoint x: 314, startPoint y: 78, endPoint x: 263, endPoint y: 75, distance: 51.8
click at [263, 75] on div "cutt" at bounding box center [342, 75] width 168 height 27
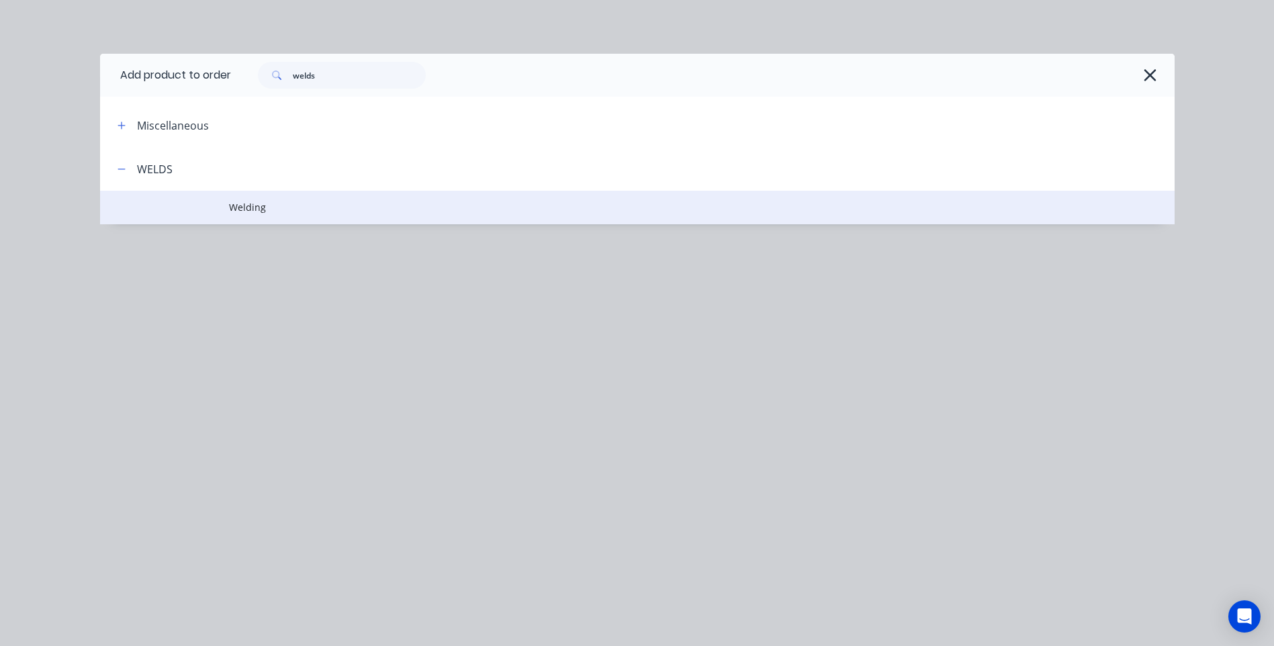
click at [248, 209] on span "Welding" at bounding box center [607, 207] width 756 height 14
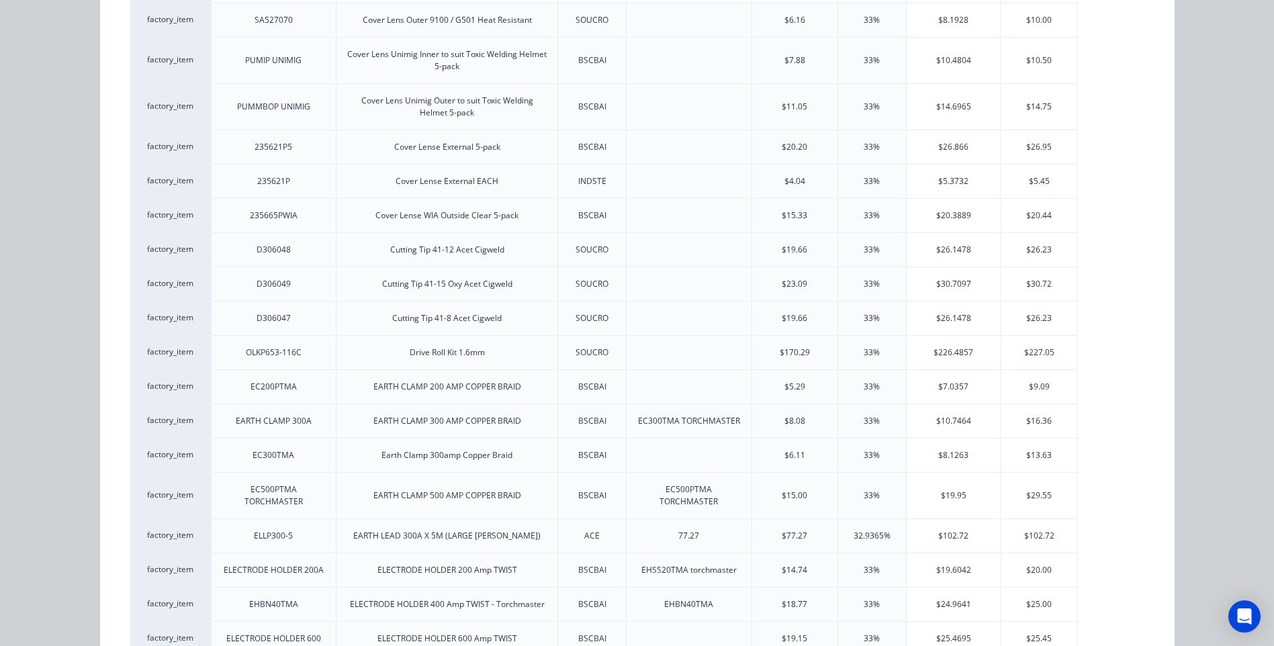
scroll to position [1343, 0]
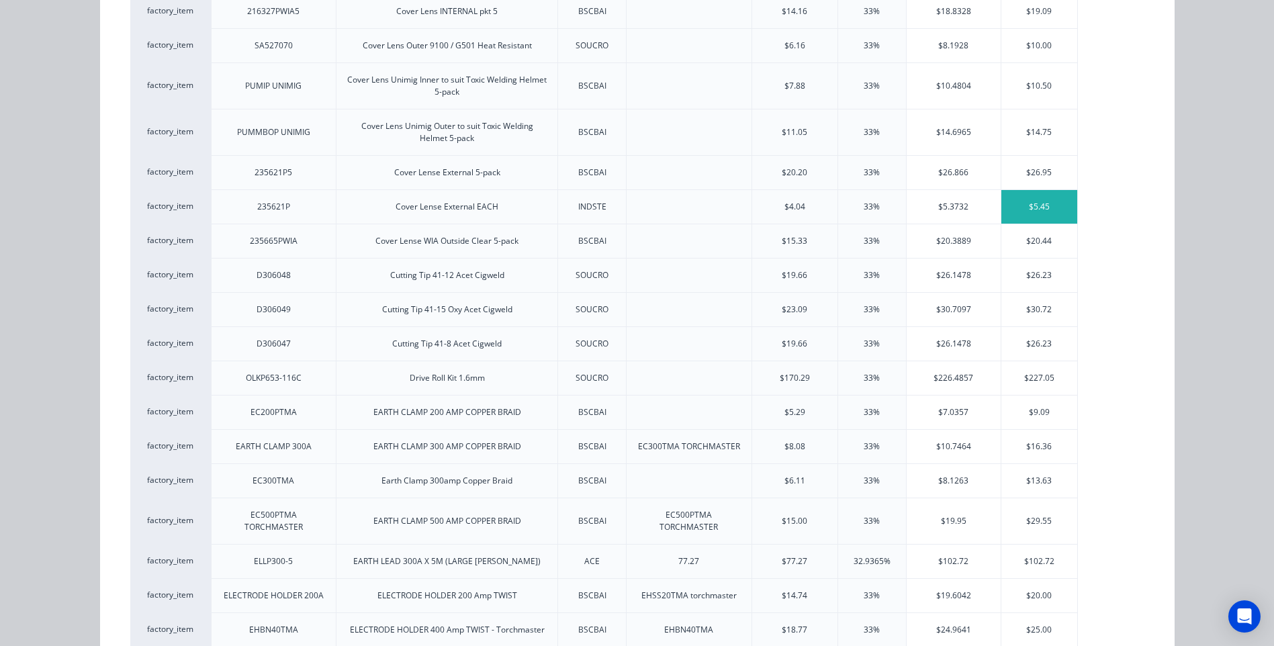
click at [1027, 203] on div "$5.45" at bounding box center [1039, 207] width 76 height 34
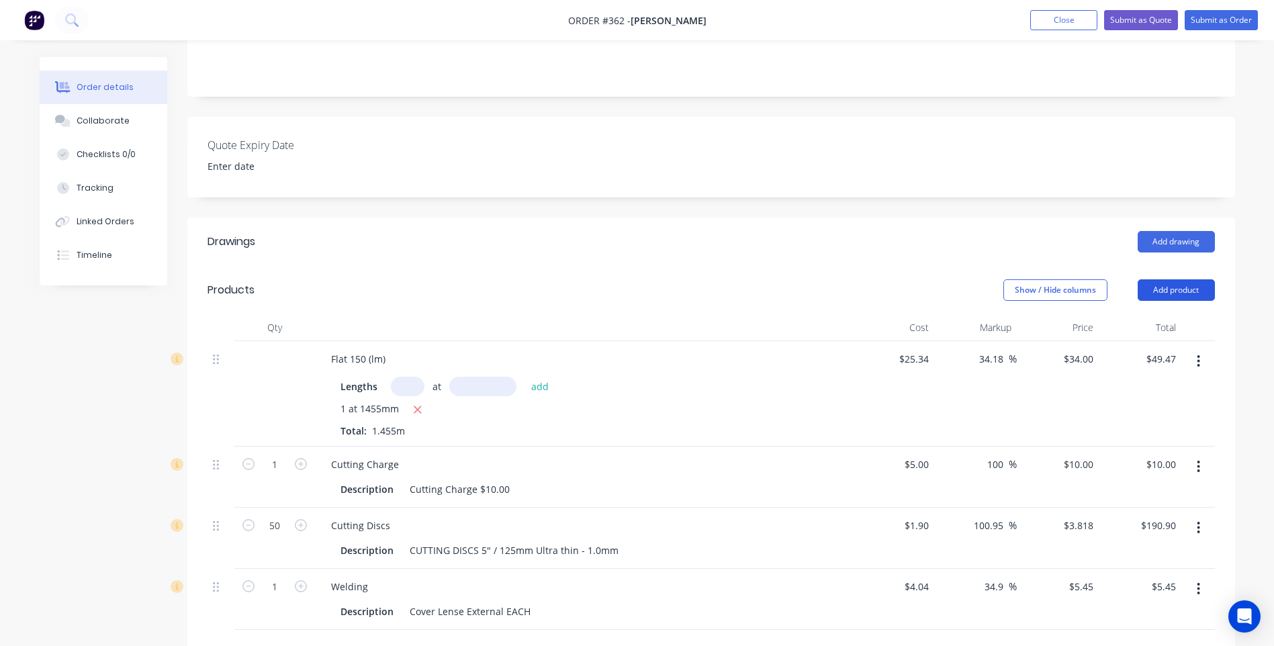
click at [1183, 279] on button "Add product" at bounding box center [1176, 289] width 77 height 21
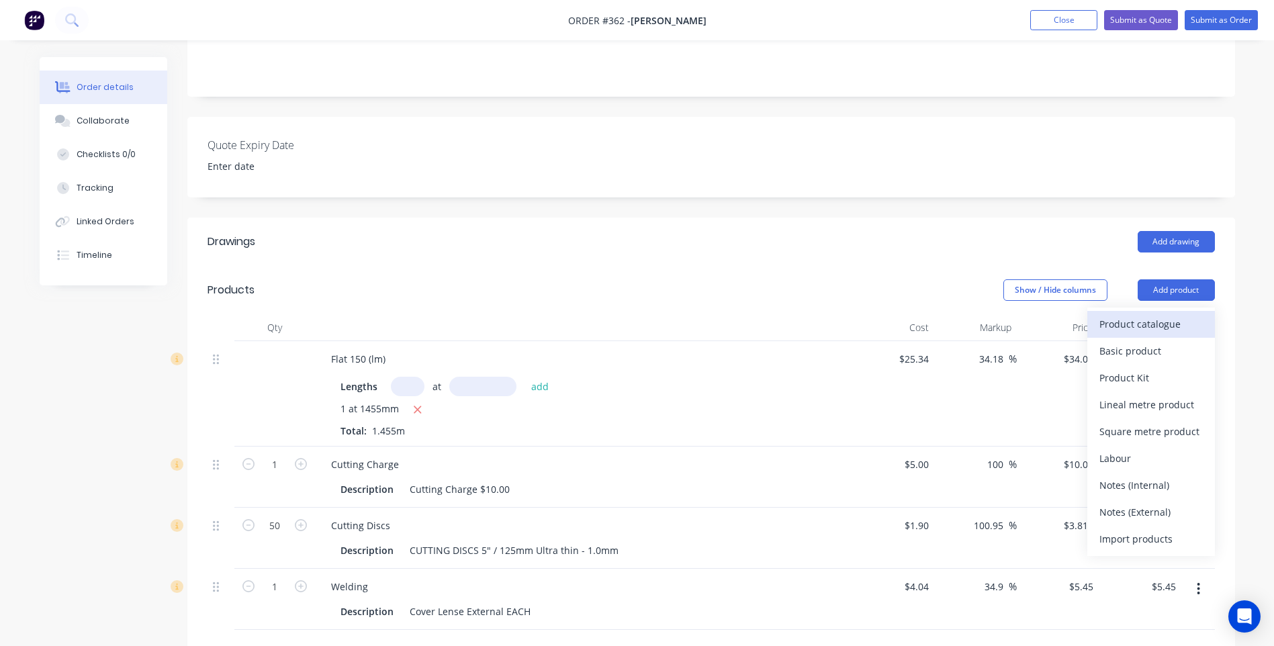
click at [1154, 314] on div "Product catalogue" at bounding box center [1150, 323] width 103 height 19
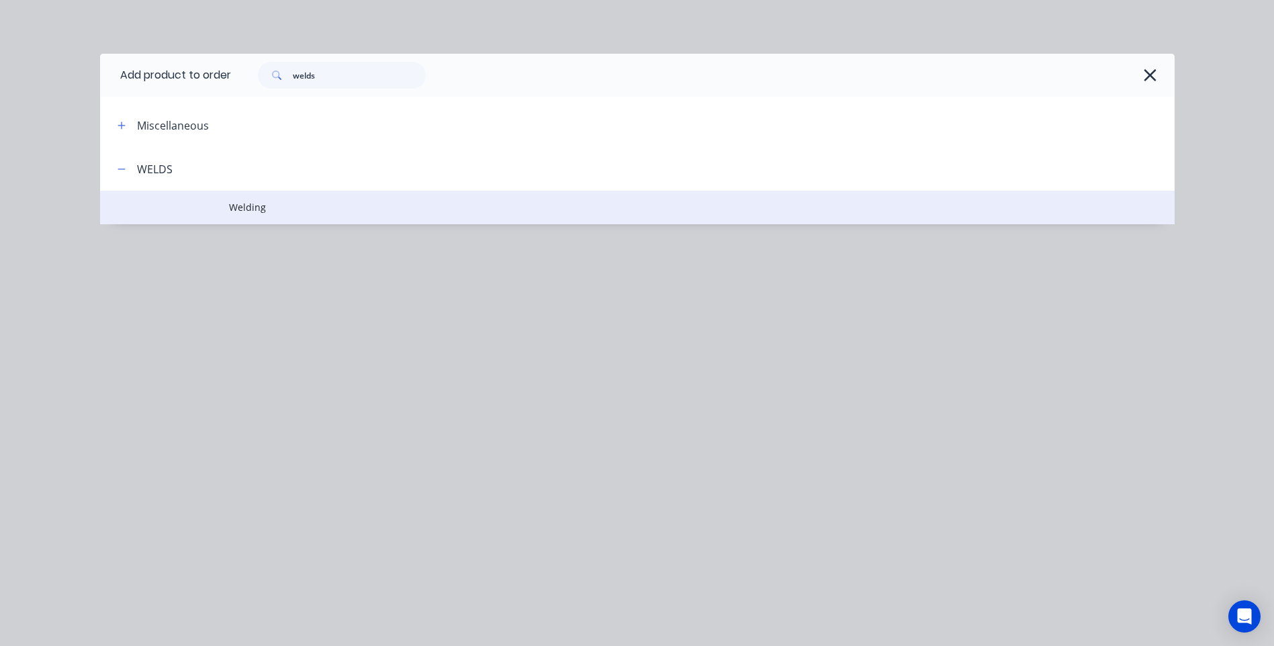
click at [253, 202] on span "Welding" at bounding box center [607, 207] width 756 height 14
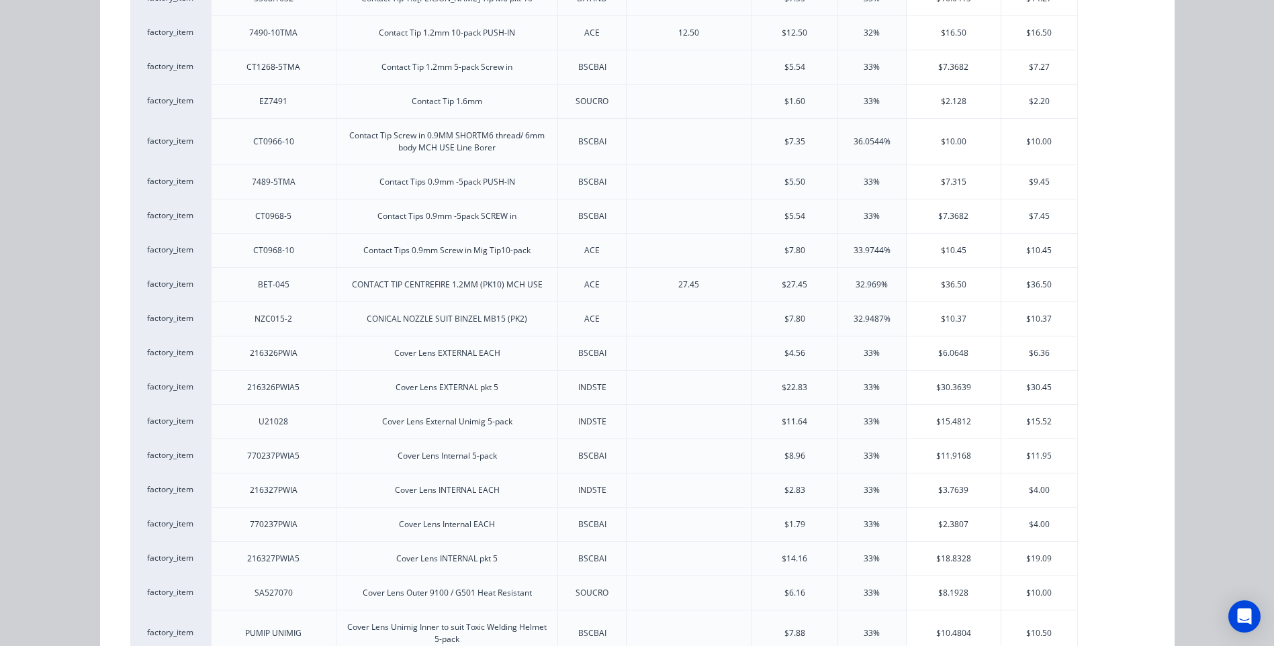
scroll to position [806, 0]
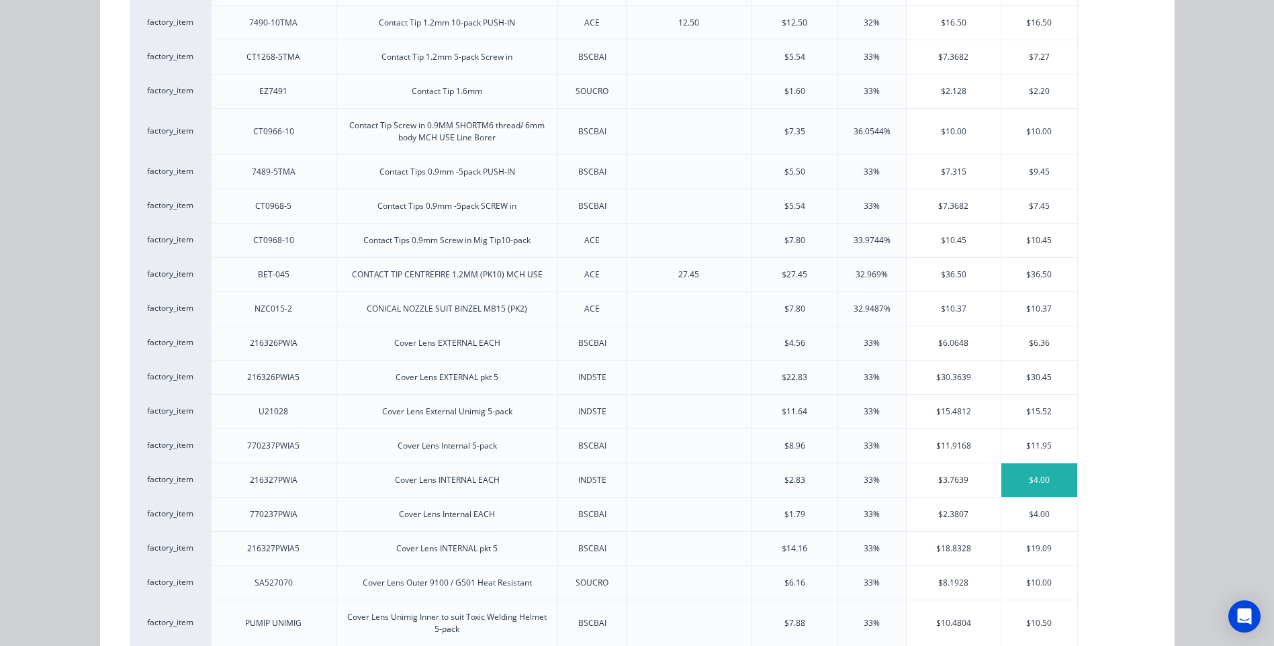
click at [1037, 477] on div "$4.00" at bounding box center [1039, 480] width 76 height 34
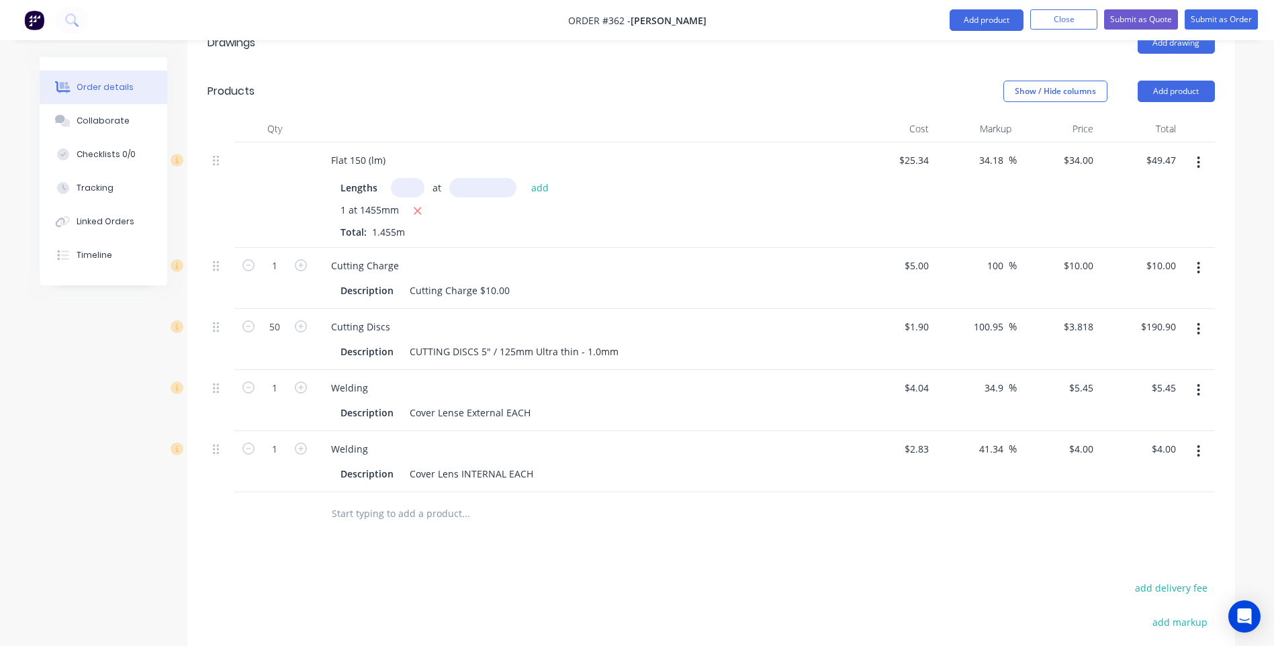
scroll to position [565, 0]
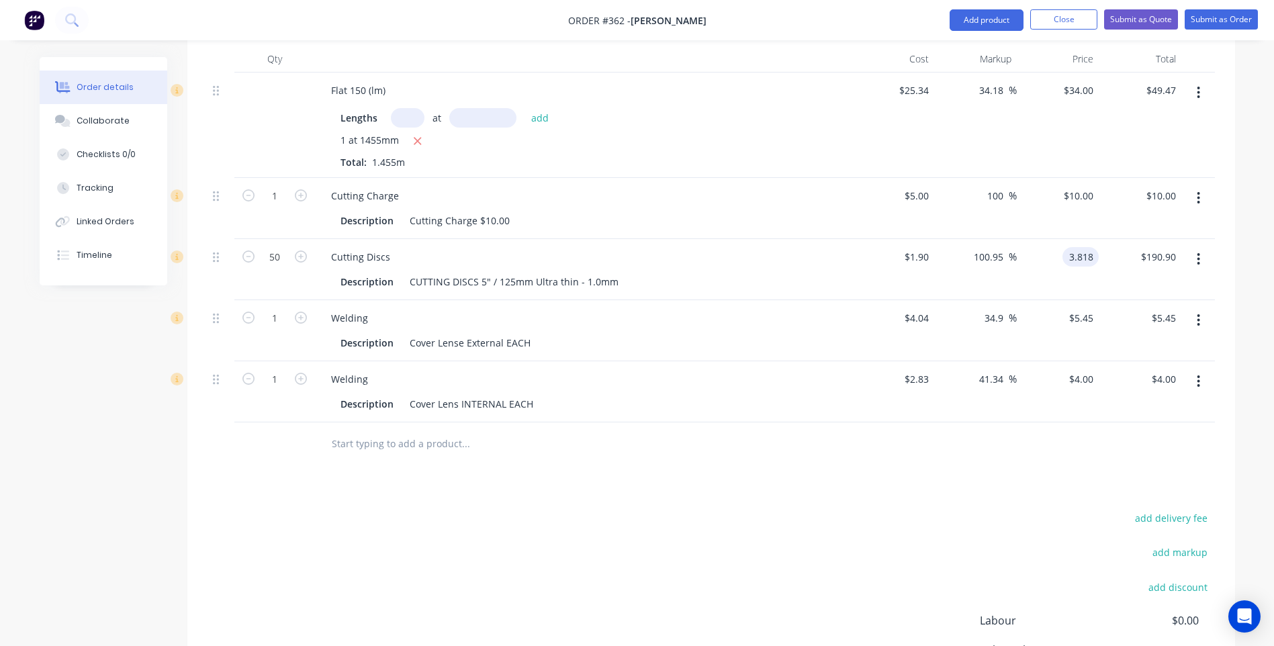
click at [1091, 247] on input "3.818" at bounding box center [1083, 256] width 31 height 19
click at [933, 526] on div "add delivery fee add markup add discount Labour $0.00 Sub total $218.92 Margin …" at bounding box center [711, 638] width 1007 height 259
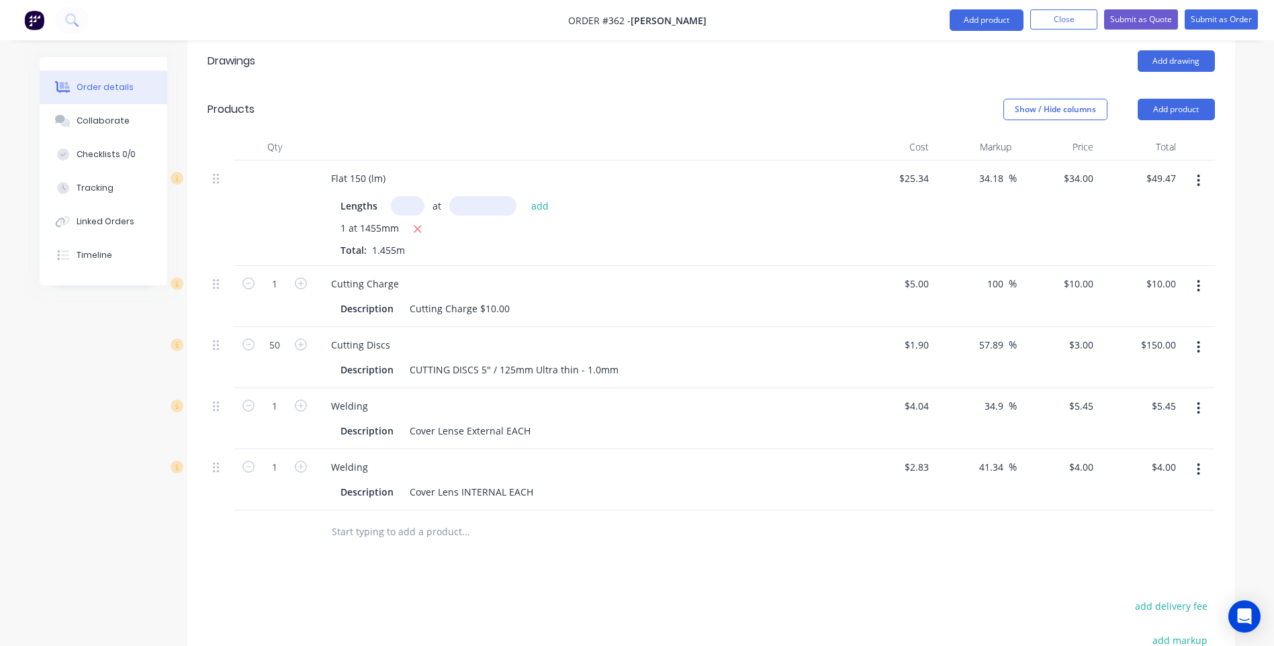
scroll to position [431, 0]
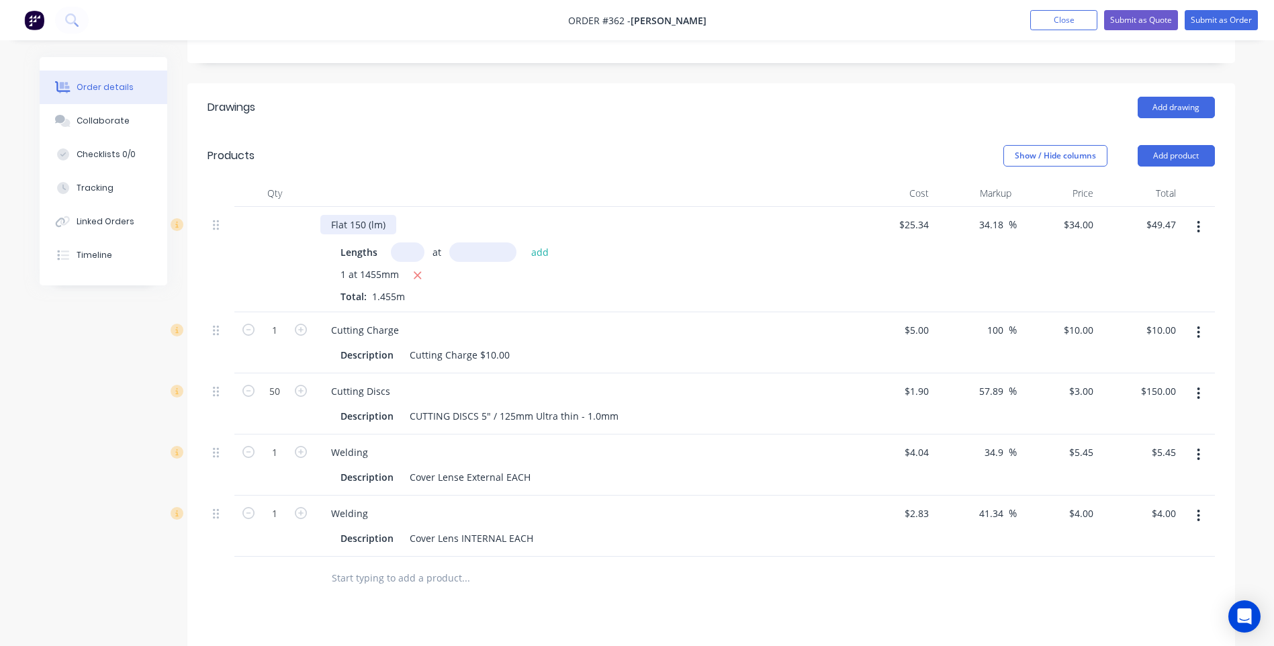
click at [384, 215] on div "Flat 150 (lm)" at bounding box center [358, 224] width 76 height 19
click at [472, 180] on div at bounding box center [583, 193] width 537 height 27
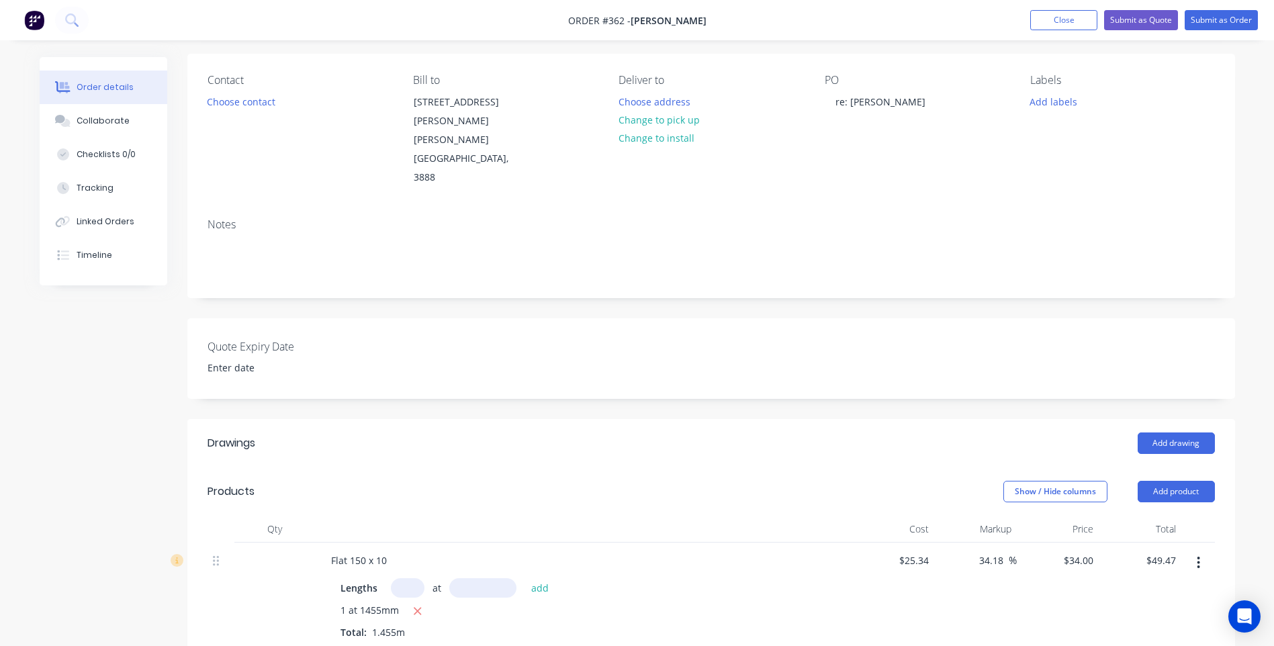
scroll to position [0, 0]
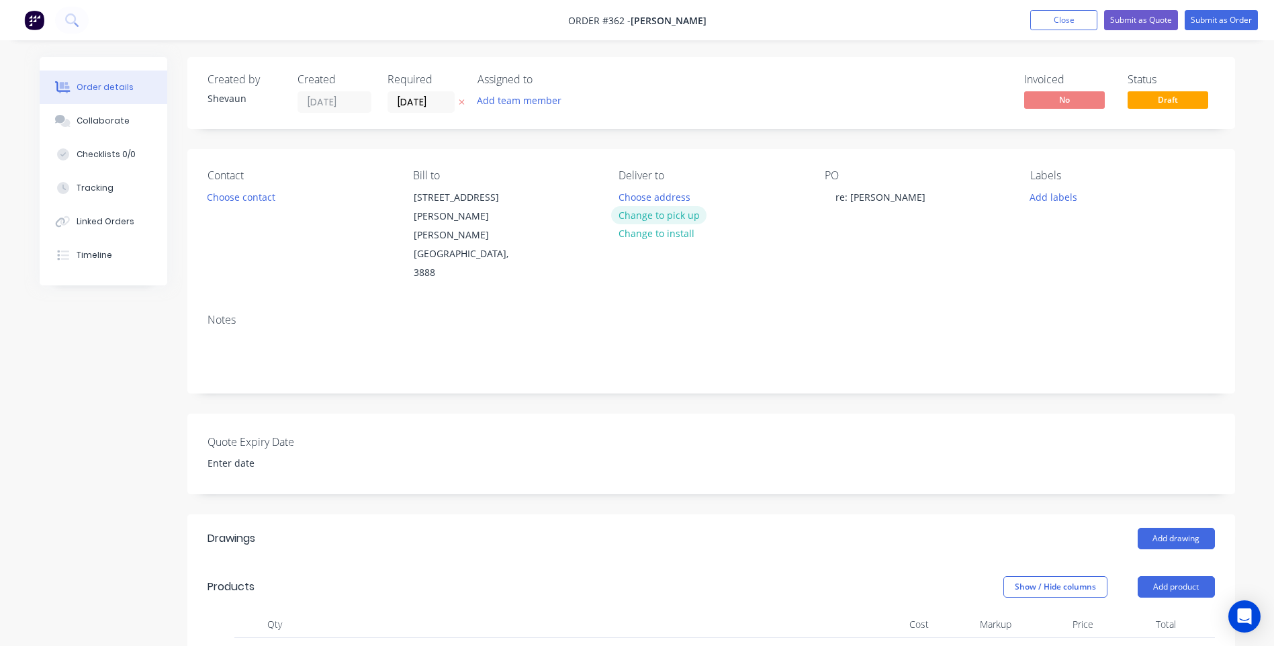
click at [646, 213] on button "Change to pick up" at bounding box center [658, 215] width 95 height 18
click at [1060, 197] on button "Add labels" at bounding box center [1054, 196] width 62 height 18
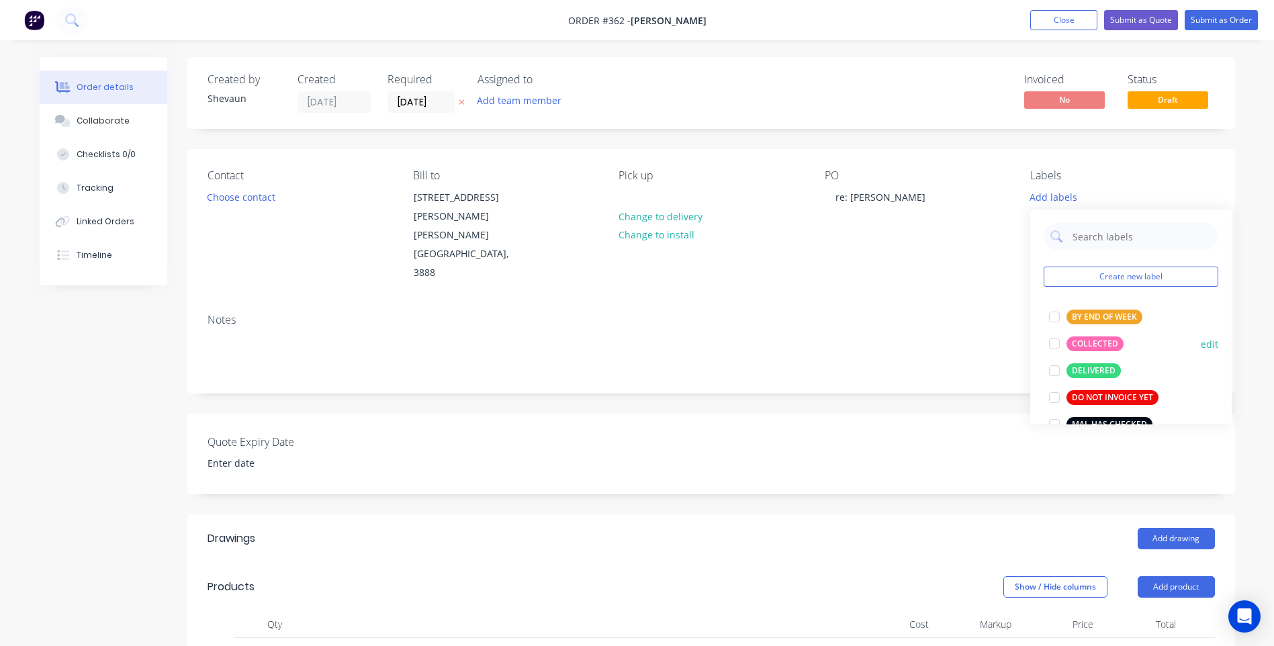
click at [1094, 339] on div "COLLECTED" at bounding box center [1094, 343] width 57 height 15
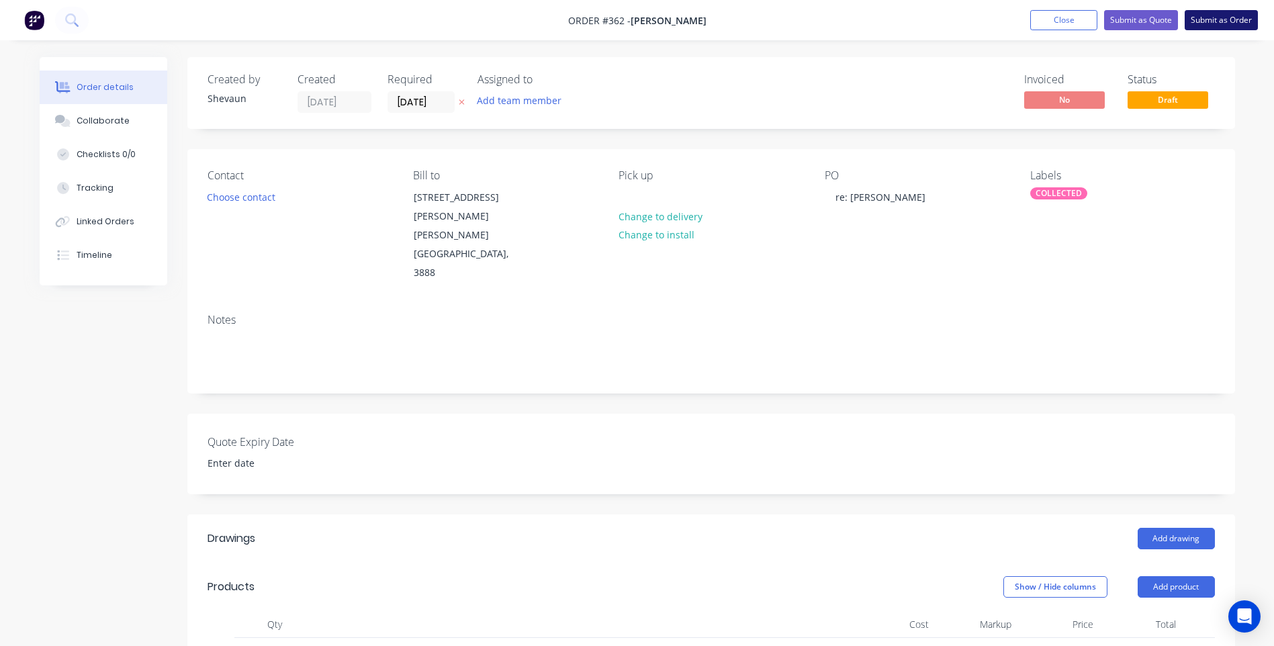
click at [1218, 19] on button "Submit as Order" at bounding box center [1221, 20] width 73 height 20
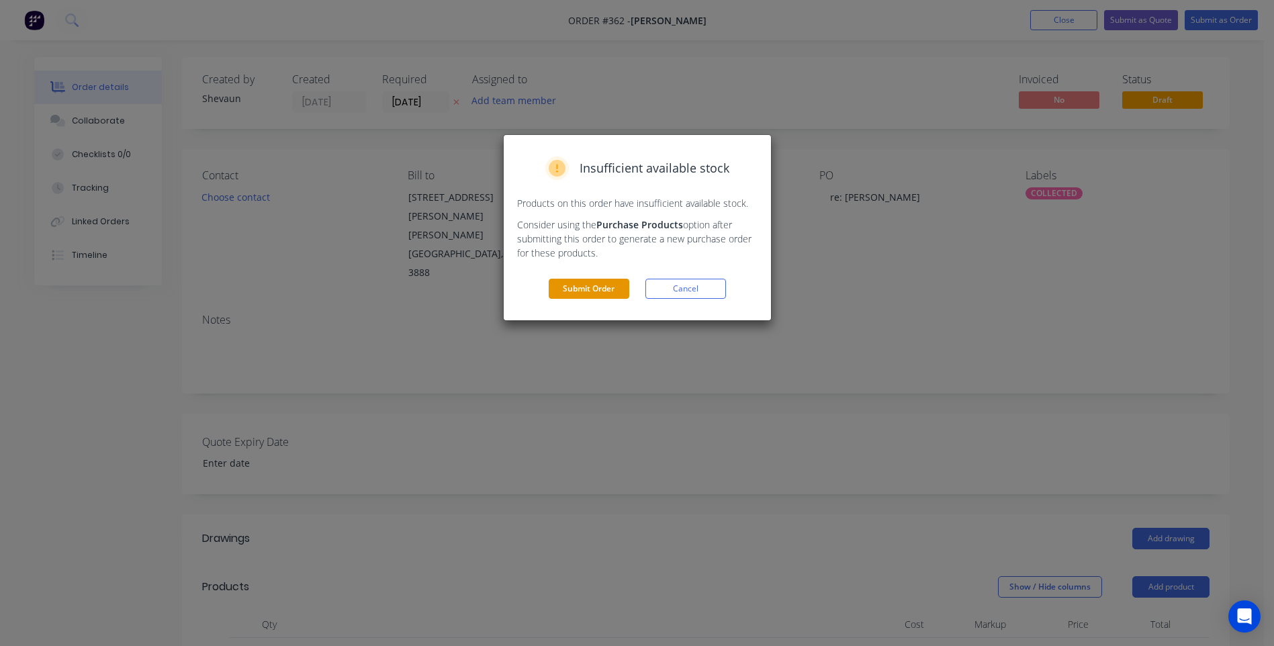
click at [586, 283] on button "Submit Order" at bounding box center [589, 289] width 81 height 20
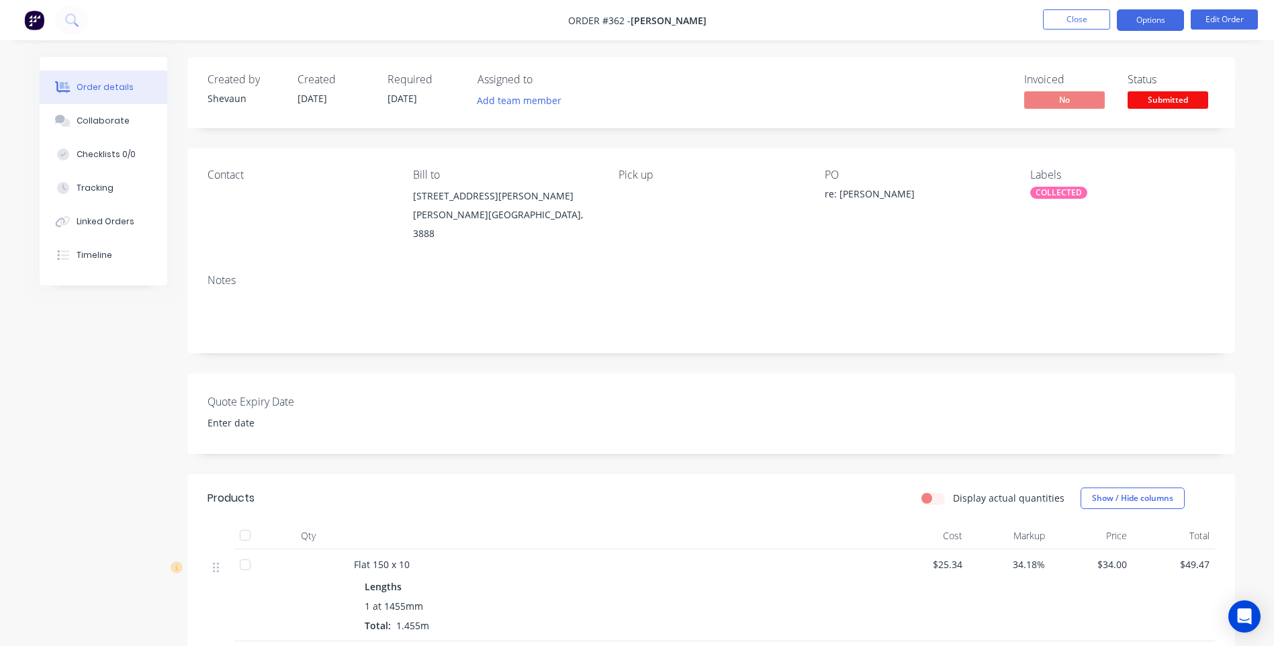
click at [1155, 19] on button "Options" at bounding box center [1150, 19] width 67 height 21
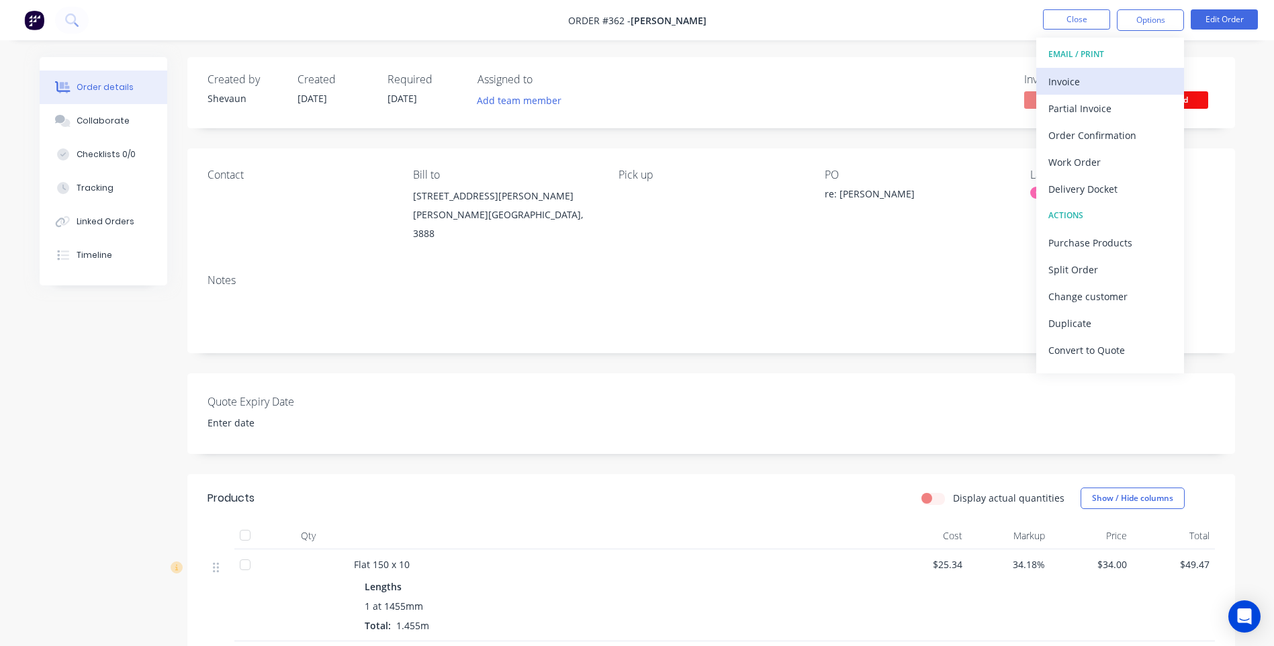
click at [1060, 79] on div "Invoice" at bounding box center [1110, 81] width 124 height 19
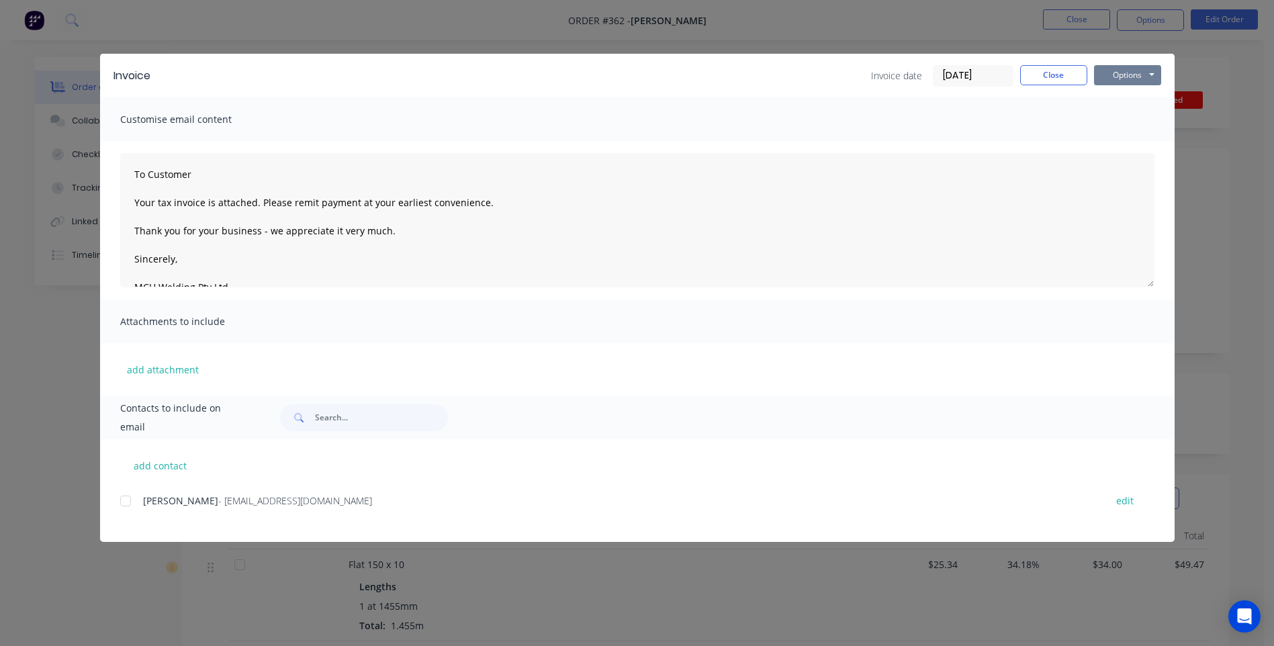
click at [1120, 75] on button "Options" at bounding box center [1127, 75] width 67 height 20
click at [1126, 95] on button "Preview" at bounding box center [1137, 99] width 86 height 22
click at [128, 501] on div at bounding box center [125, 501] width 27 height 27
click at [1124, 74] on button "Options" at bounding box center [1127, 75] width 67 height 20
click at [1128, 142] on button "Email" at bounding box center [1137, 143] width 86 height 22
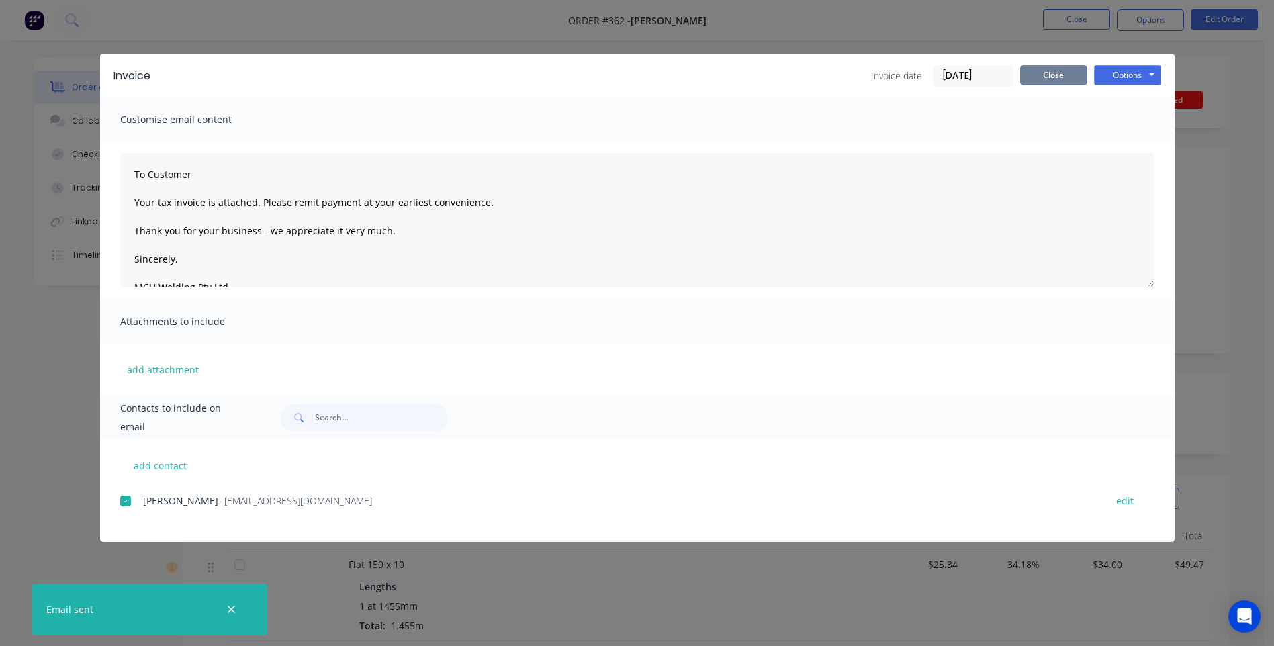
click at [1060, 77] on button "Close" at bounding box center [1053, 75] width 67 height 20
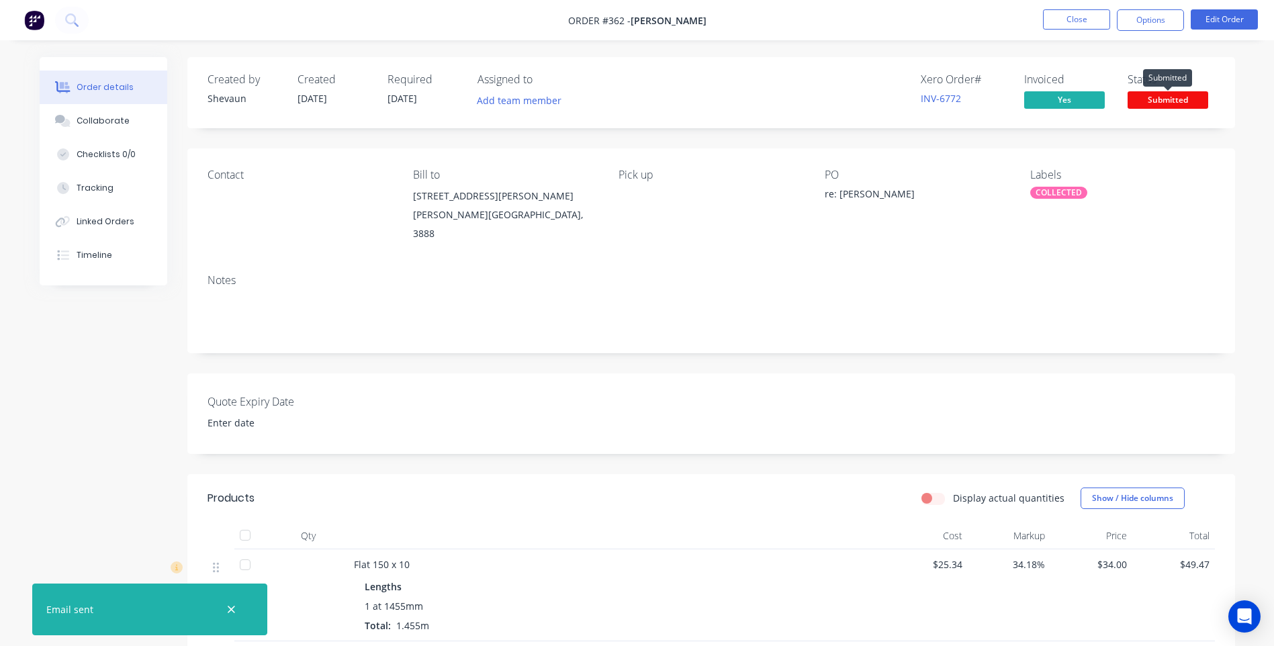
click at [1168, 102] on span "Submitted" at bounding box center [1168, 99] width 81 height 17
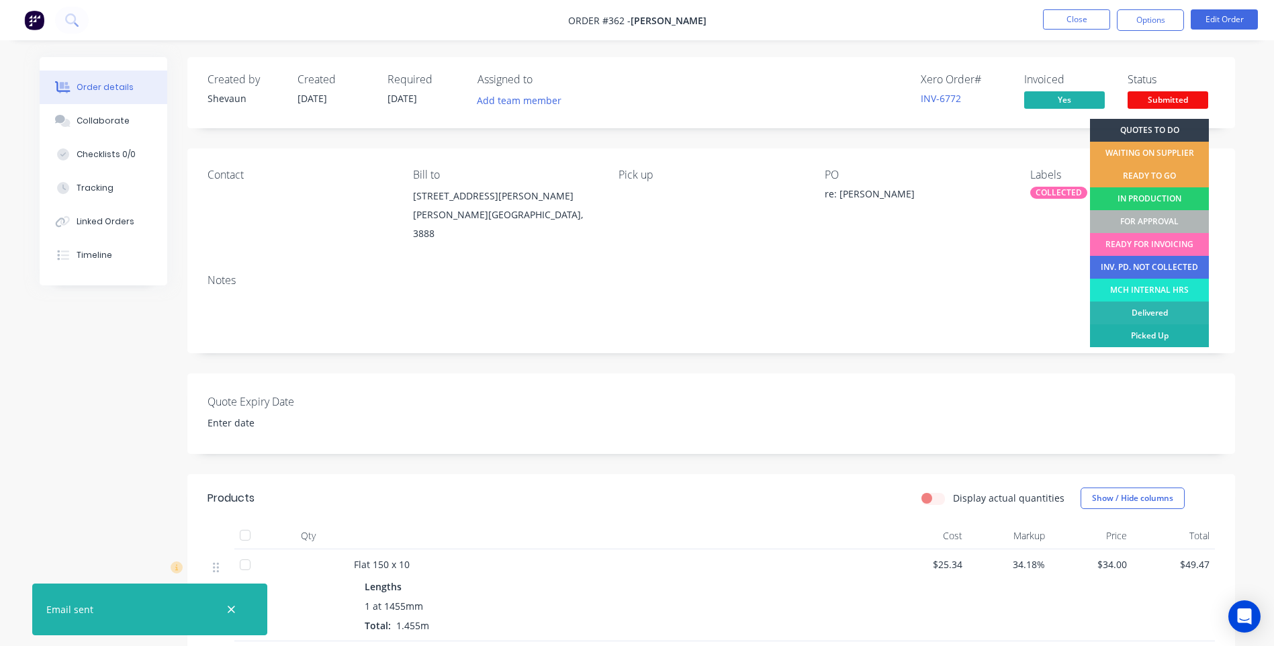
click at [1165, 335] on div "Picked Up" at bounding box center [1149, 335] width 119 height 23
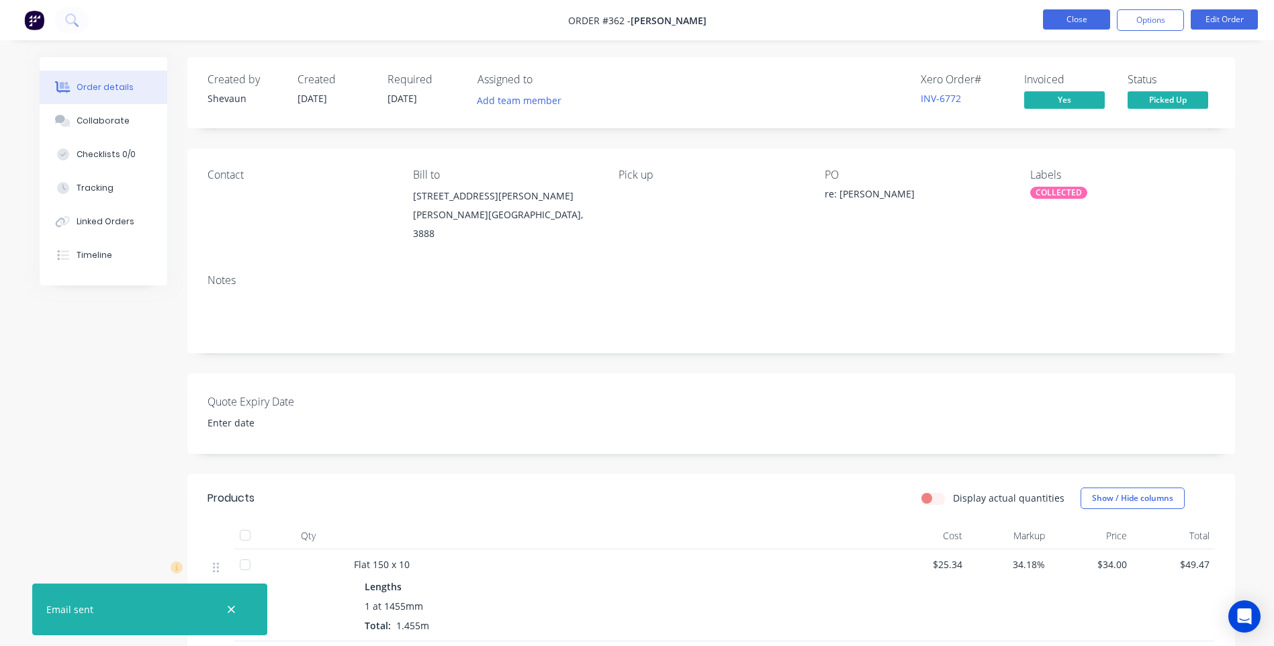
click at [1064, 21] on button "Close" at bounding box center [1076, 19] width 67 height 20
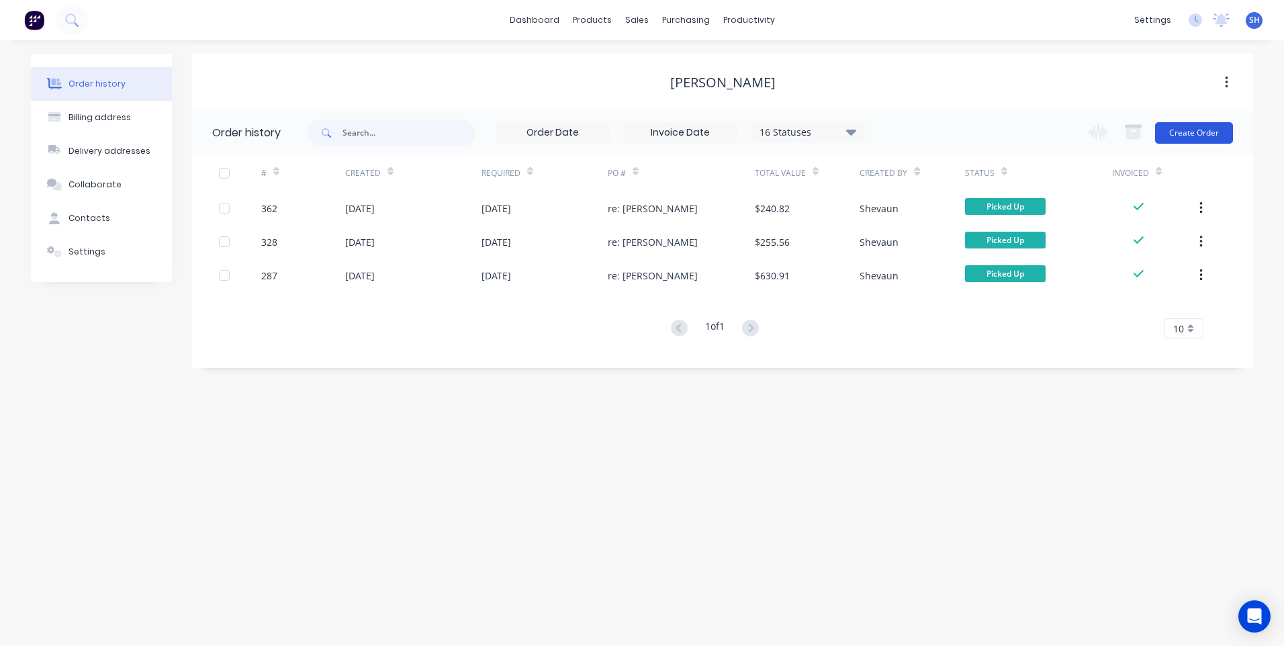
click at [1193, 130] on button "Create Order" at bounding box center [1194, 132] width 78 height 21
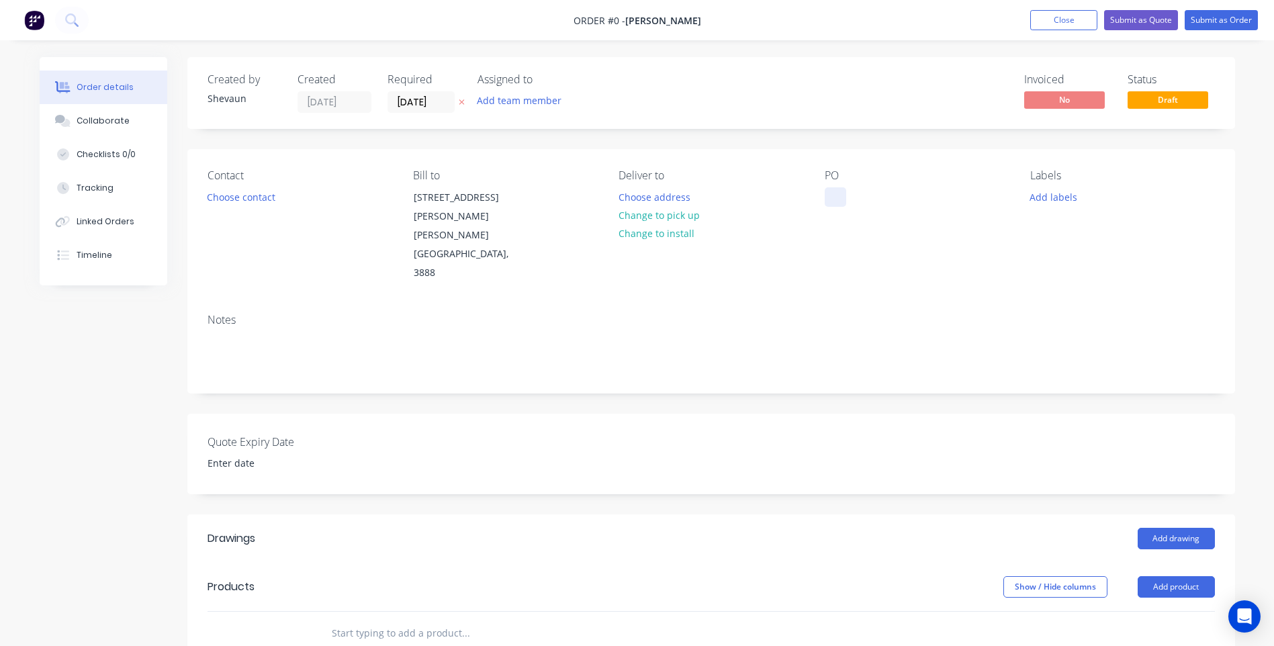
click at [835, 195] on div at bounding box center [835, 196] width 21 height 19
click at [1052, 199] on div "Order details Collaborate Checklists 0/0 Tracking Linked Orders Timeline Order …" at bounding box center [637, 528] width 1222 height 942
click at [1046, 194] on button "Add labels" at bounding box center [1054, 196] width 62 height 18
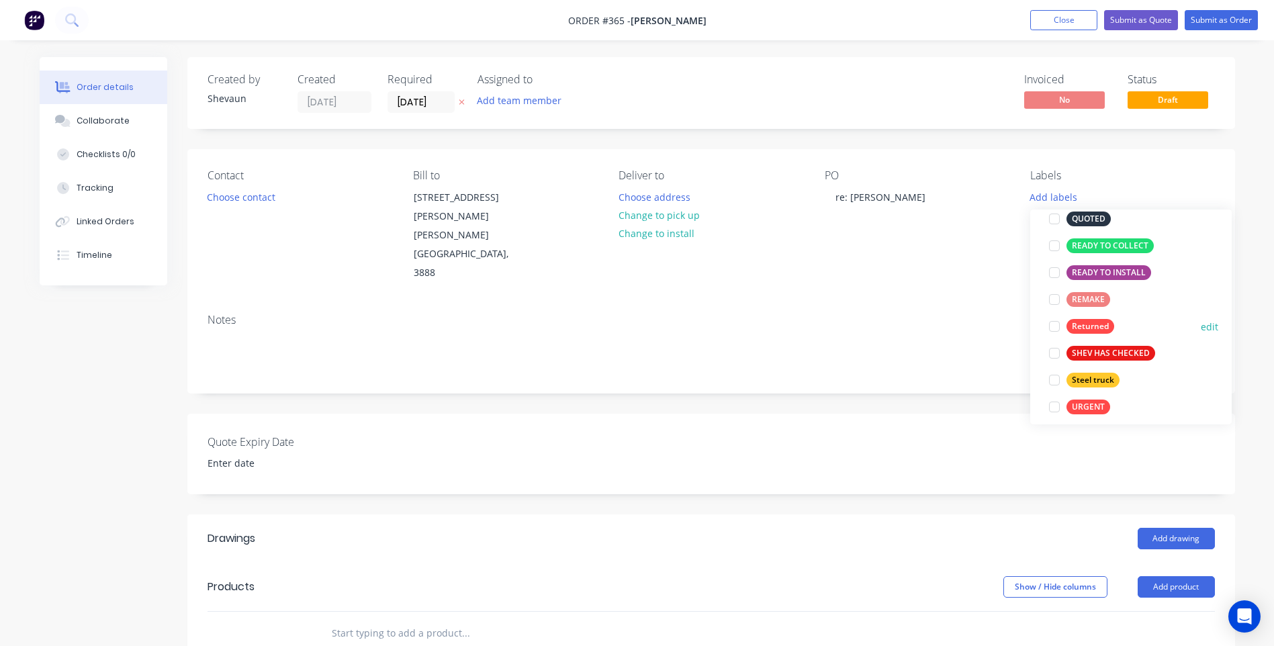
scroll to position [295, 0]
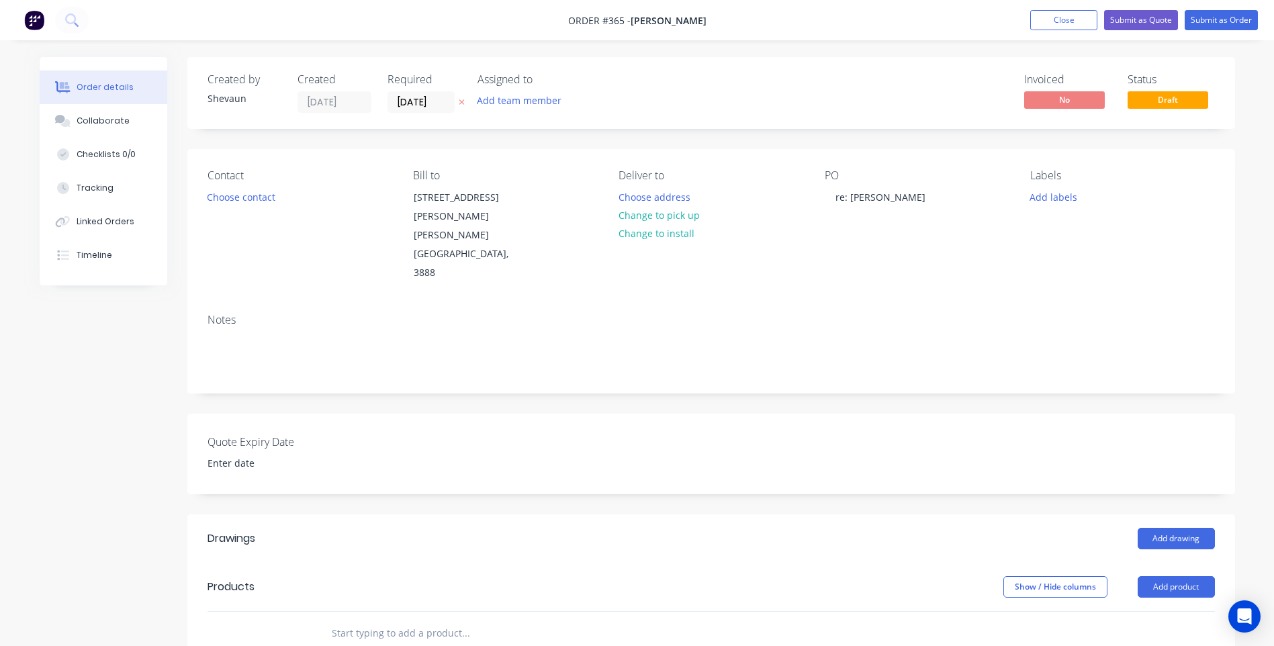
click at [944, 414] on div "Quote Expiry Date" at bounding box center [711, 454] width 1048 height 81
click at [1154, 576] on button "Add product" at bounding box center [1176, 586] width 77 height 21
click at [1139, 611] on div "Product catalogue" at bounding box center [1150, 620] width 103 height 19
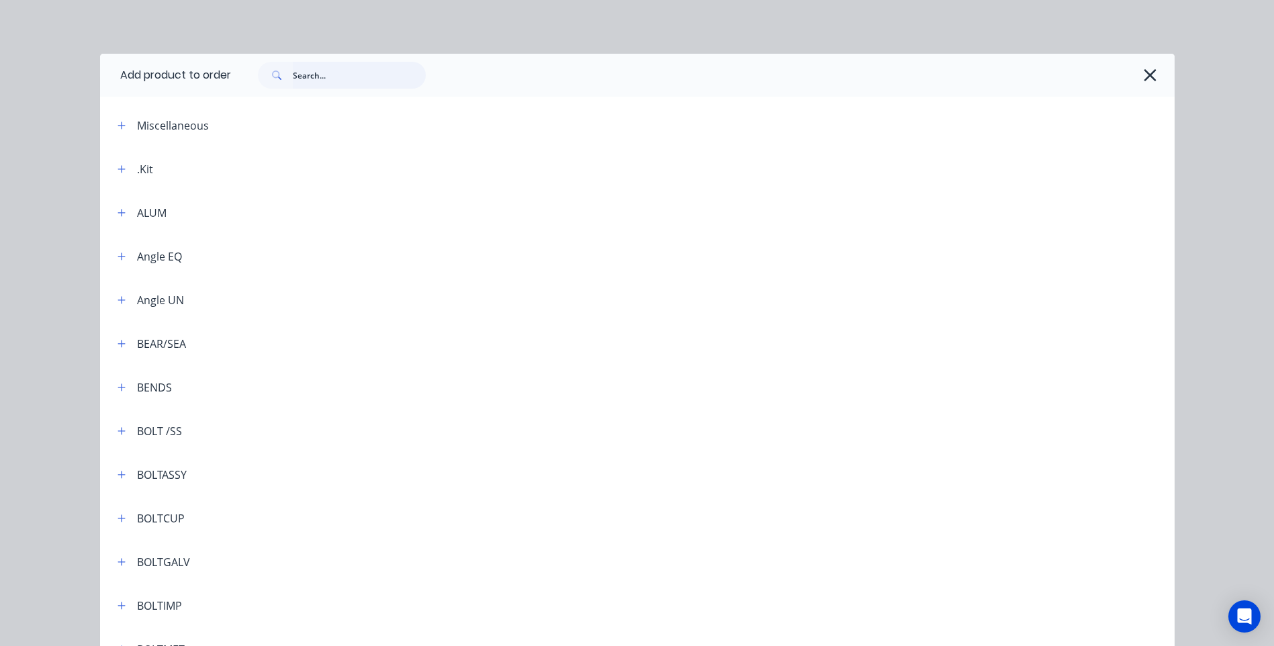
click at [298, 70] on input "text" at bounding box center [359, 75] width 133 height 27
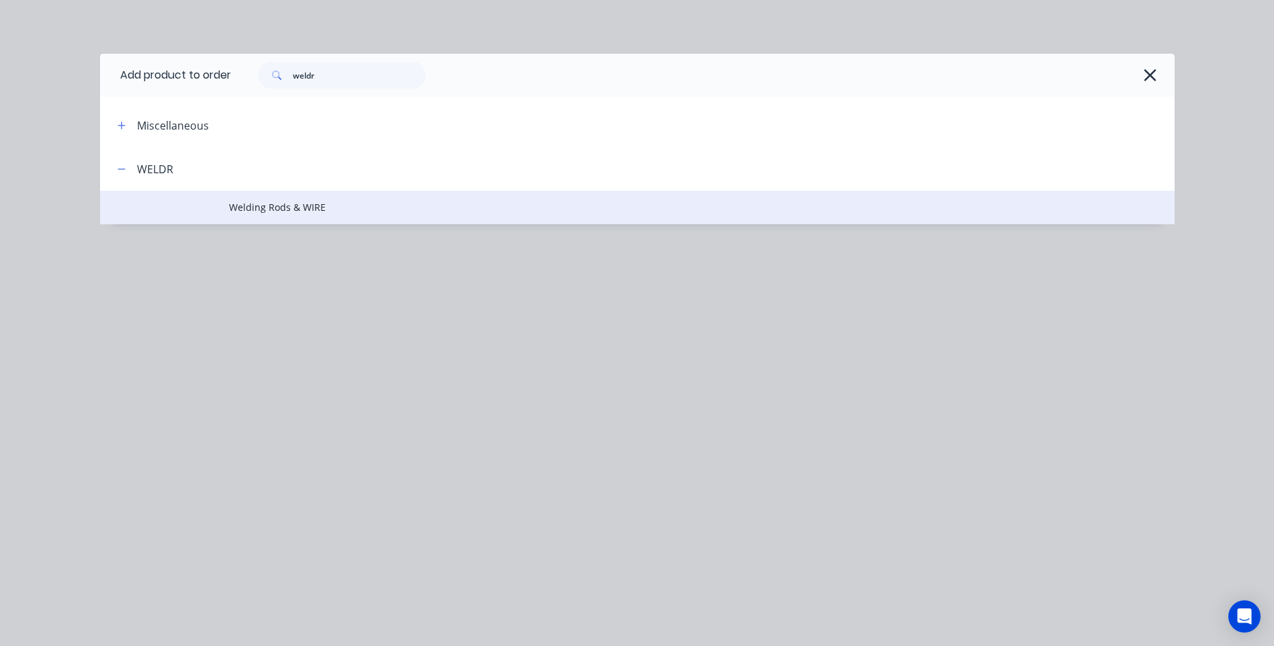
click at [269, 202] on span "Welding Rods & WIRE" at bounding box center [607, 207] width 756 height 14
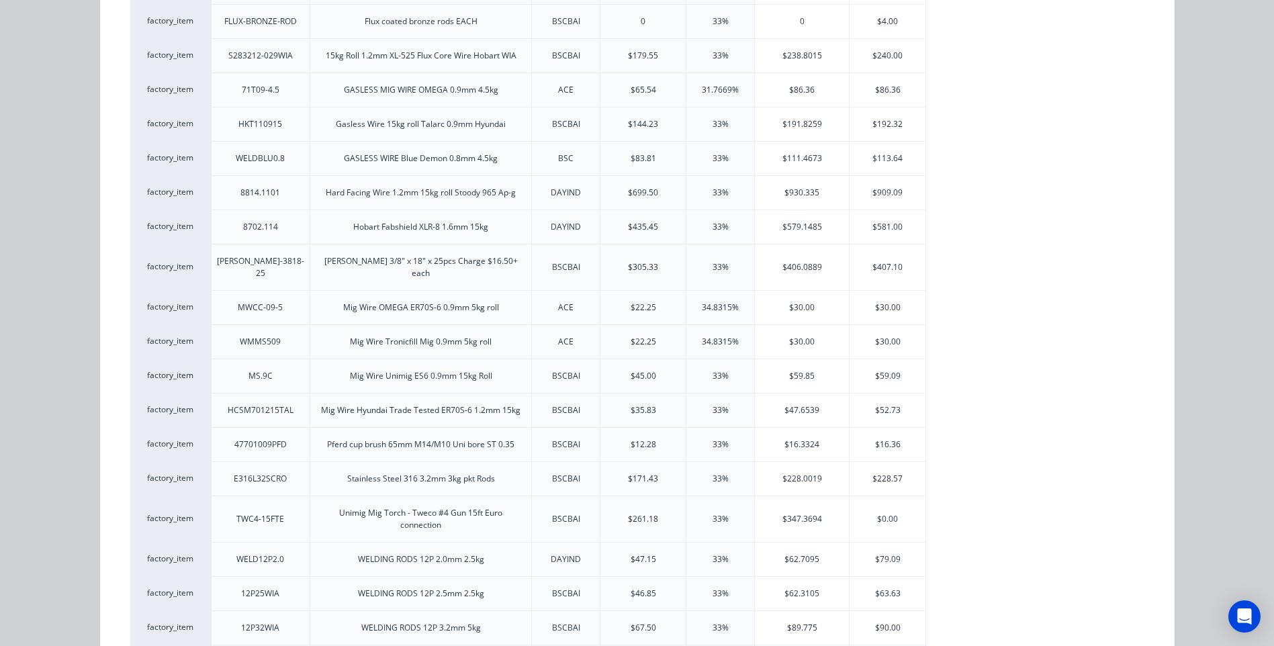
scroll to position [873, 0]
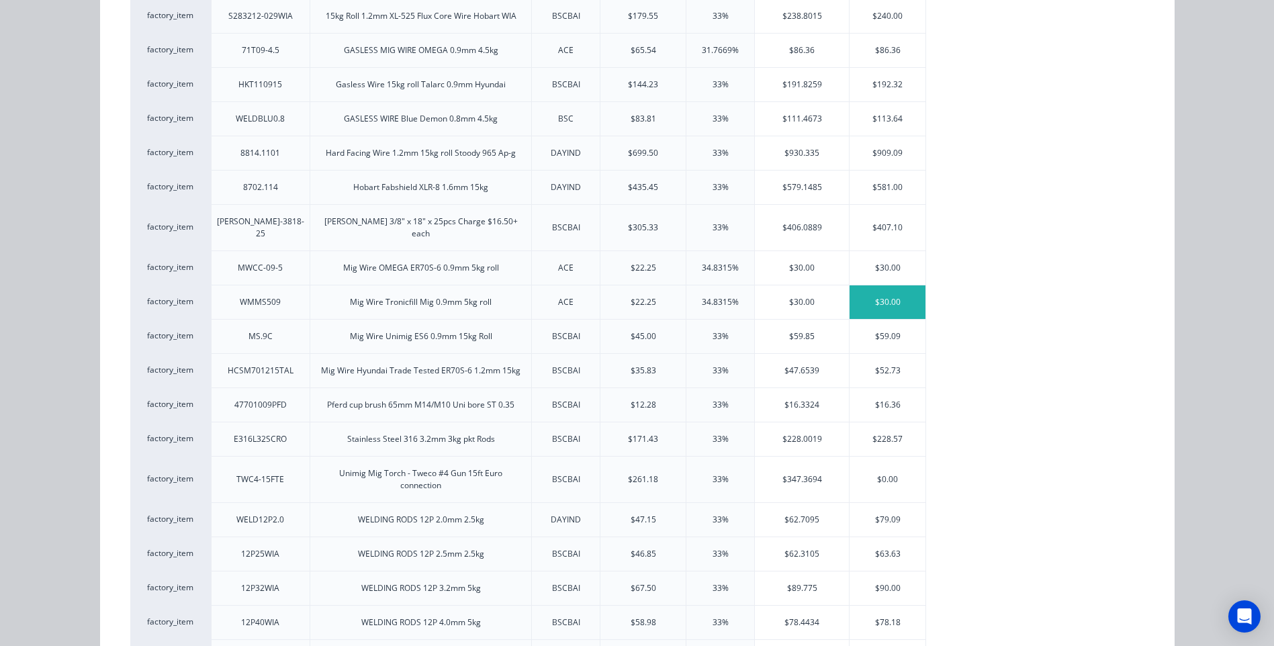
click at [888, 289] on div "$30.00" at bounding box center [888, 302] width 76 height 34
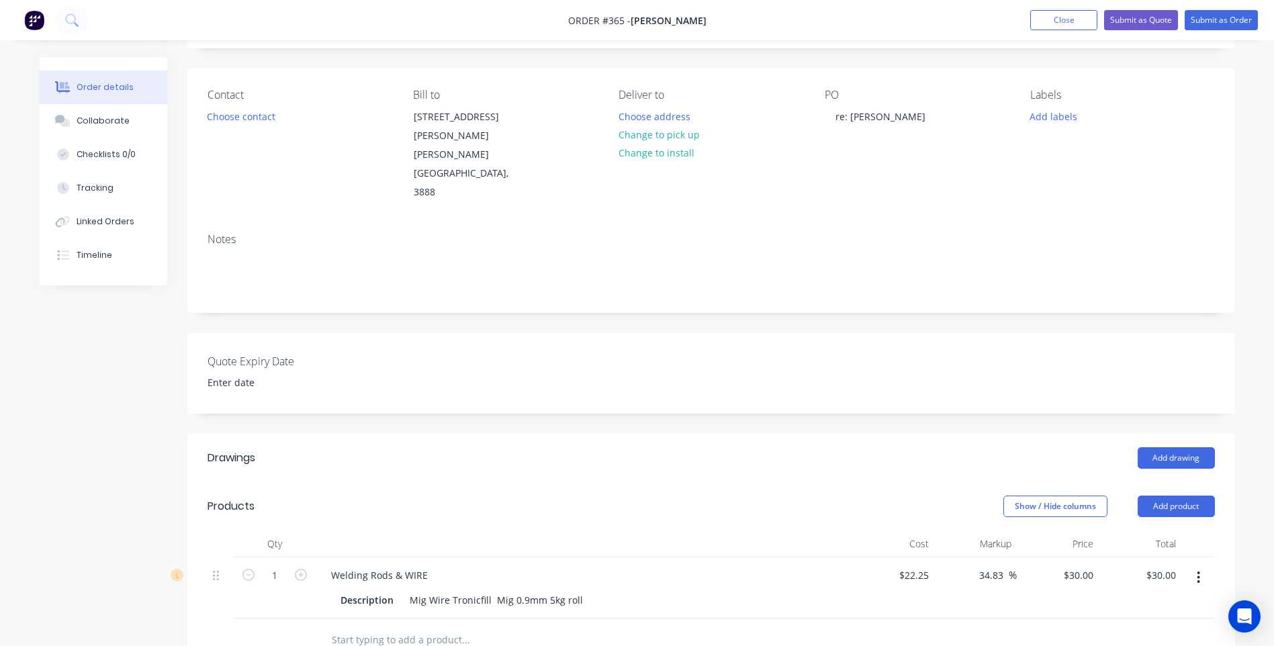
scroll to position [269, 0]
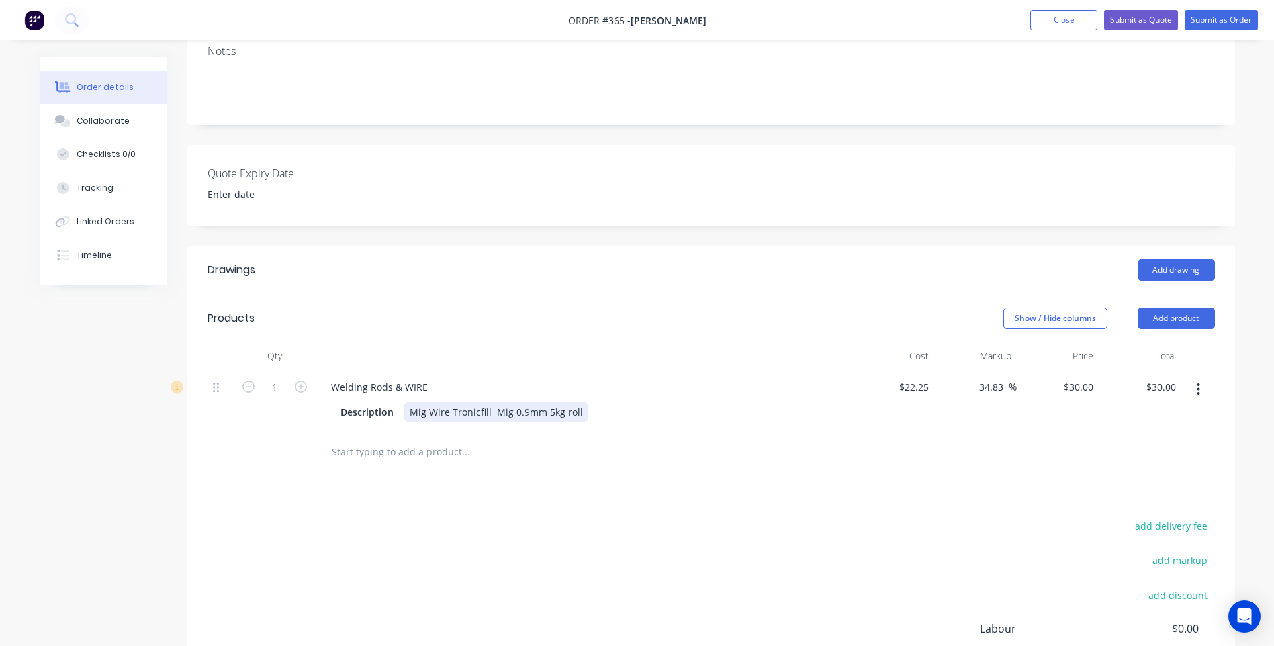
click at [522, 402] on div "Mig Wire Tronicfill Mig 0.9mm 5kg roll" at bounding box center [496, 411] width 184 height 19
drag, startPoint x: 465, startPoint y: 361, endPoint x: 465, endPoint y: 371, distance: 10.1
click at [465, 402] on div "Mig Wire Mig 0.8mm 5kg roll" at bounding box center [474, 411] width 140 height 19
click at [524, 402] on div "Description Mig Wire 0.8mm 5kg roll" at bounding box center [581, 411] width 492 height 19
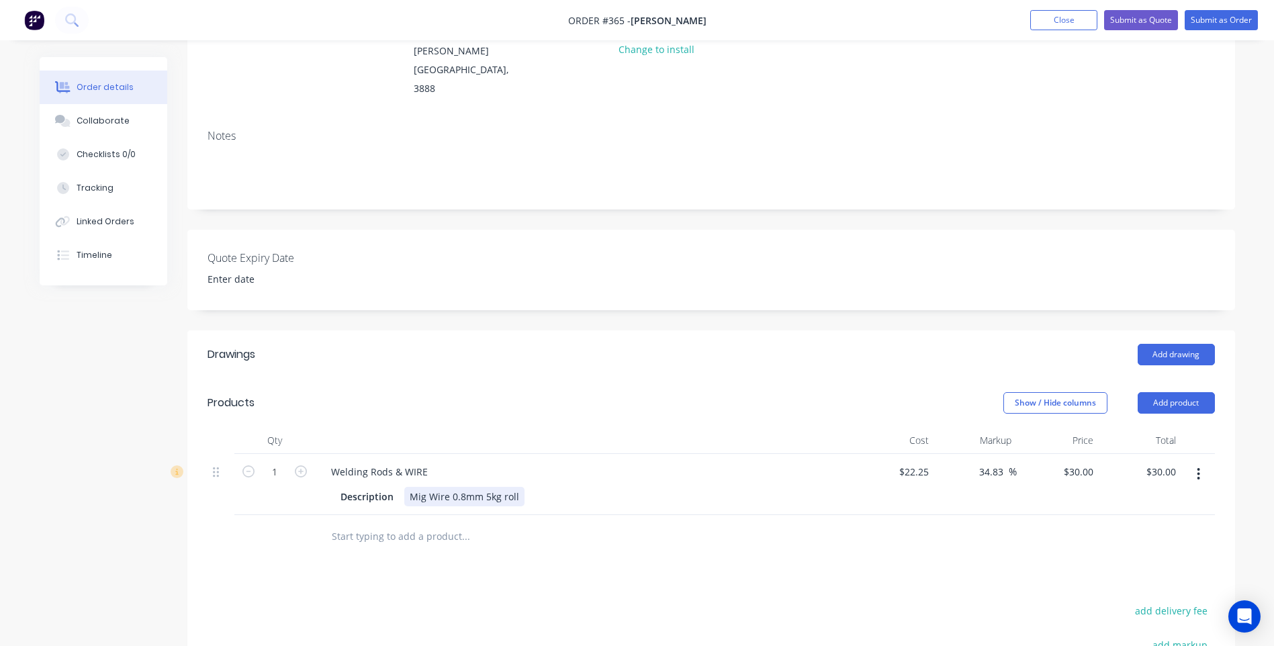
scroll to position [201, 0]
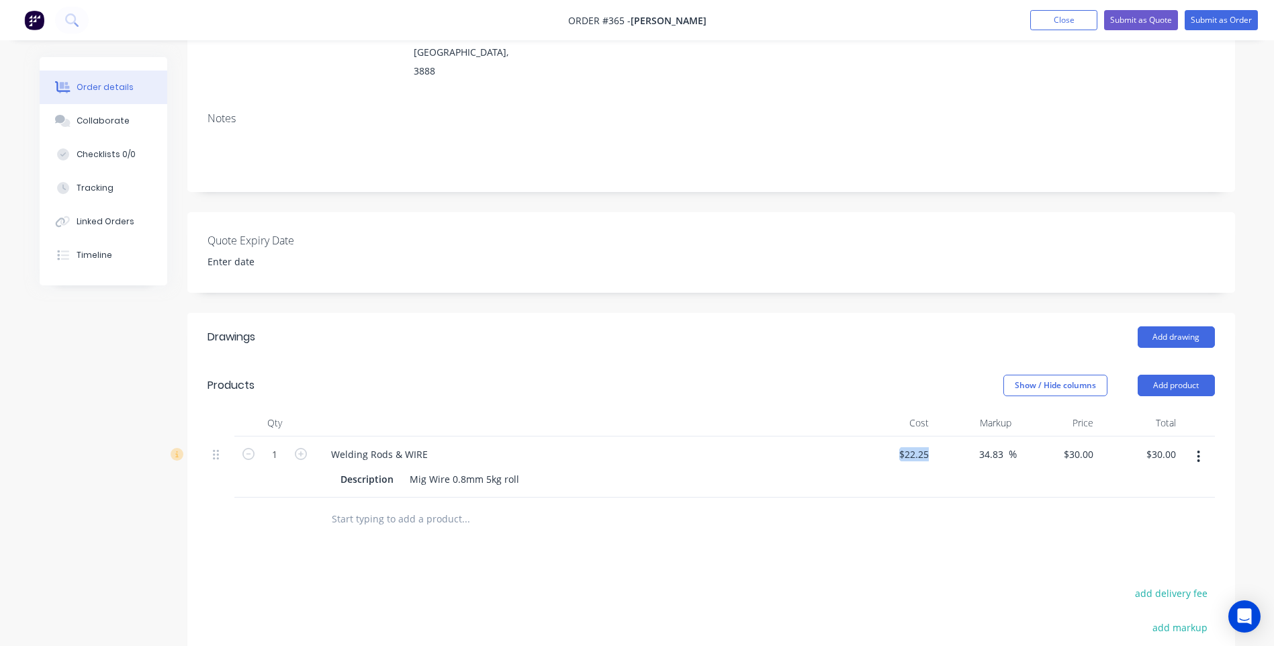
drag, startPoint x: 935, startPoint y: 401, endPoint x: 878, endPoint y: 401, distance: 57.1
click at [878, 437] on div "1 Welding Rods & WIRE Description Mig Wire 0.8mm 5kg roll $22.25 $22.25 34.83 3…" at bounding box center [711, 467] width 1007 height 61
click at [1056, 498] on div at bounding box center [711, 520] width 1007 height 44
click at [929, 498] on div at bounding box center [711, 520] width 1007 height 44
drag, startPoint x: 1011, startPoint y: 401, endPoint x: 954, endPoint y: 401, distance: 57.8
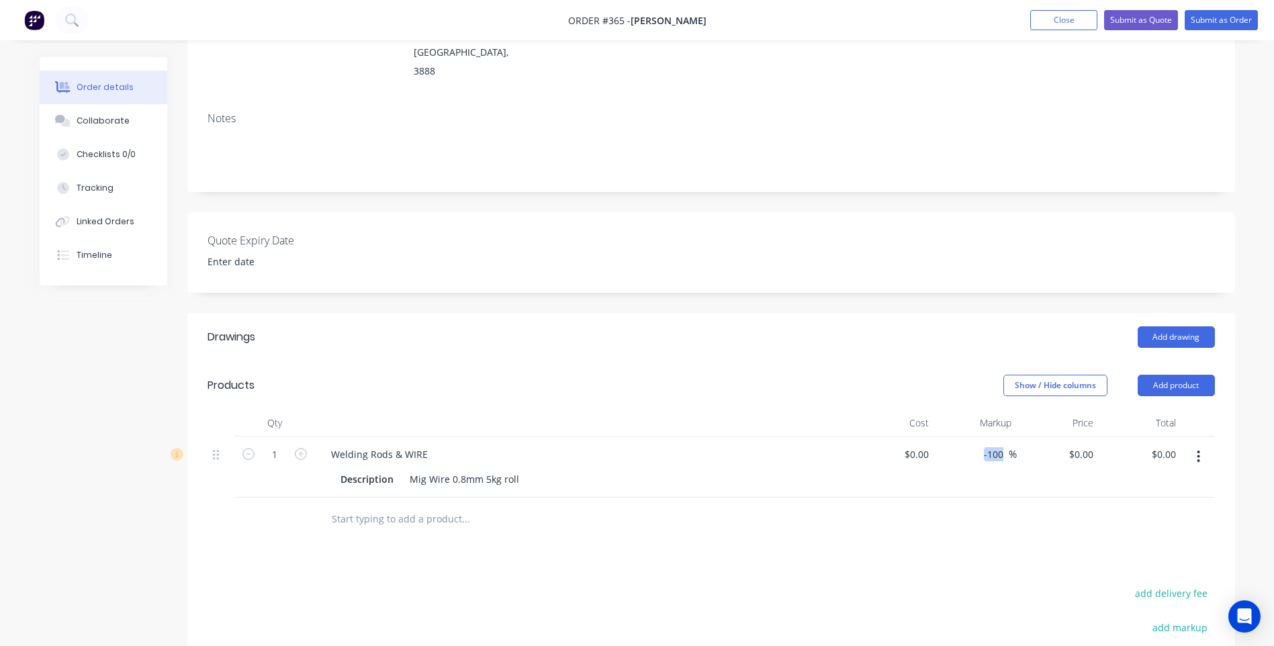
click at [954, 437] on div "-100 -100 %" at bounding box center [975, 467] width 83 height 61
drag, startPoint x: 954, startPoint y: 401, endPoint x: 968, endPoint y: 505, distance: 105.0
click at [968, 505] on div "Drawings Add drawing Products Show / Hide columns Add product Qty Cost Markup P…" at bounding box center [711, 588] width 1048 height 551
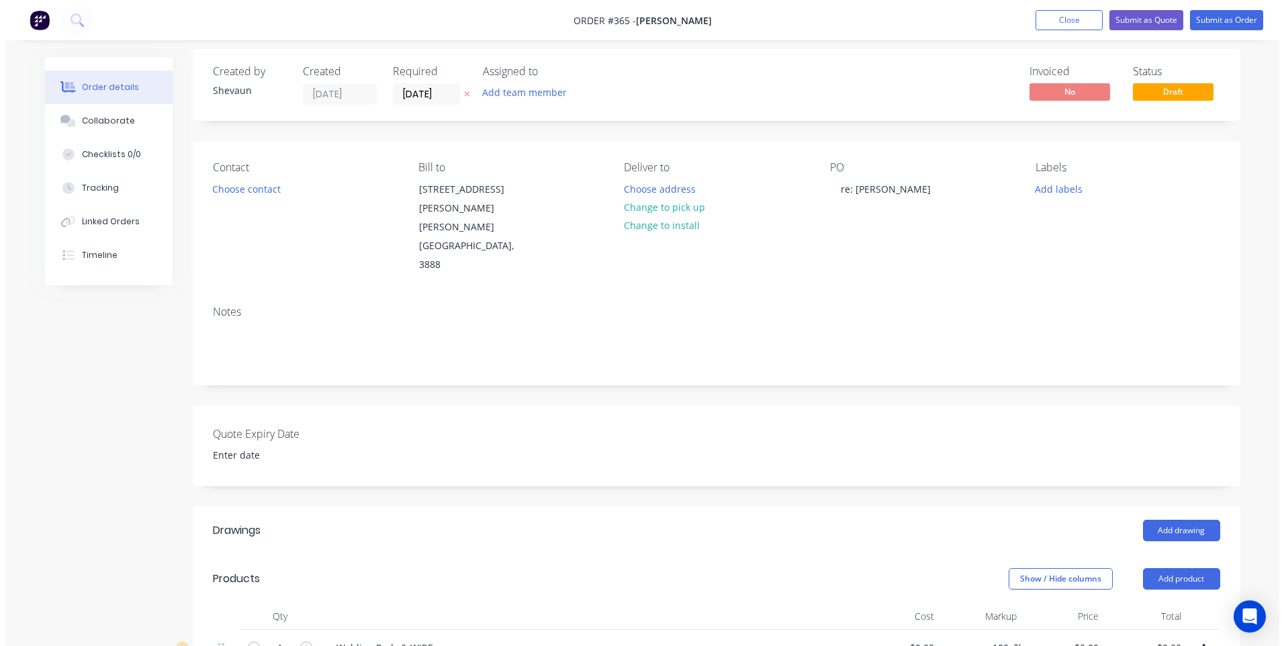
scroll to position [0, 0]
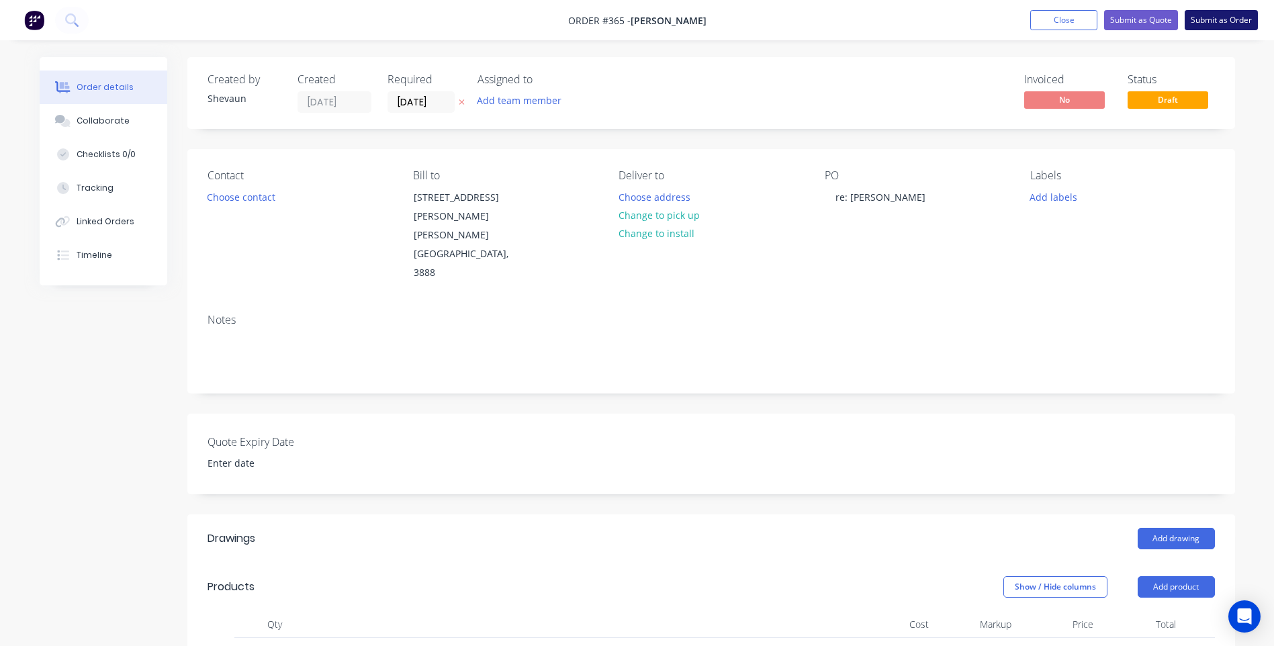
click at [1223, 16] on button "Submit as Order" at bounding box center [1221, 20] width 73 height 20
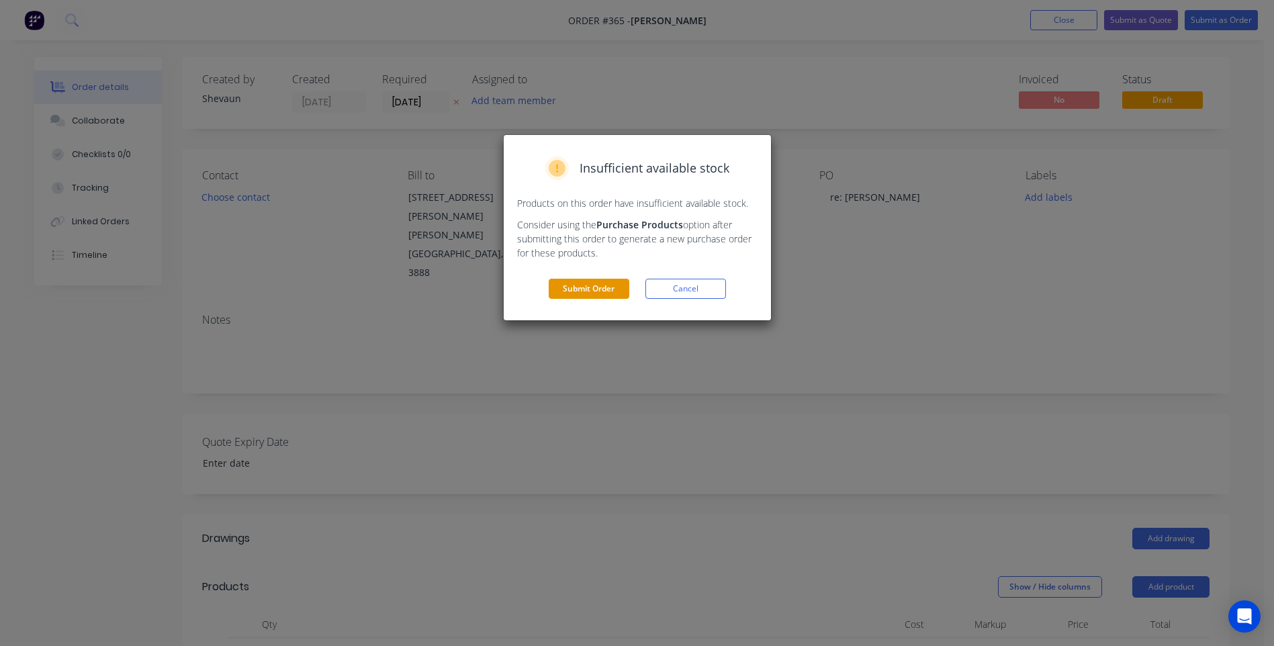
click at [592, 284] on button "Submit Order" at bounding box center [589, 289] width 81 height 20
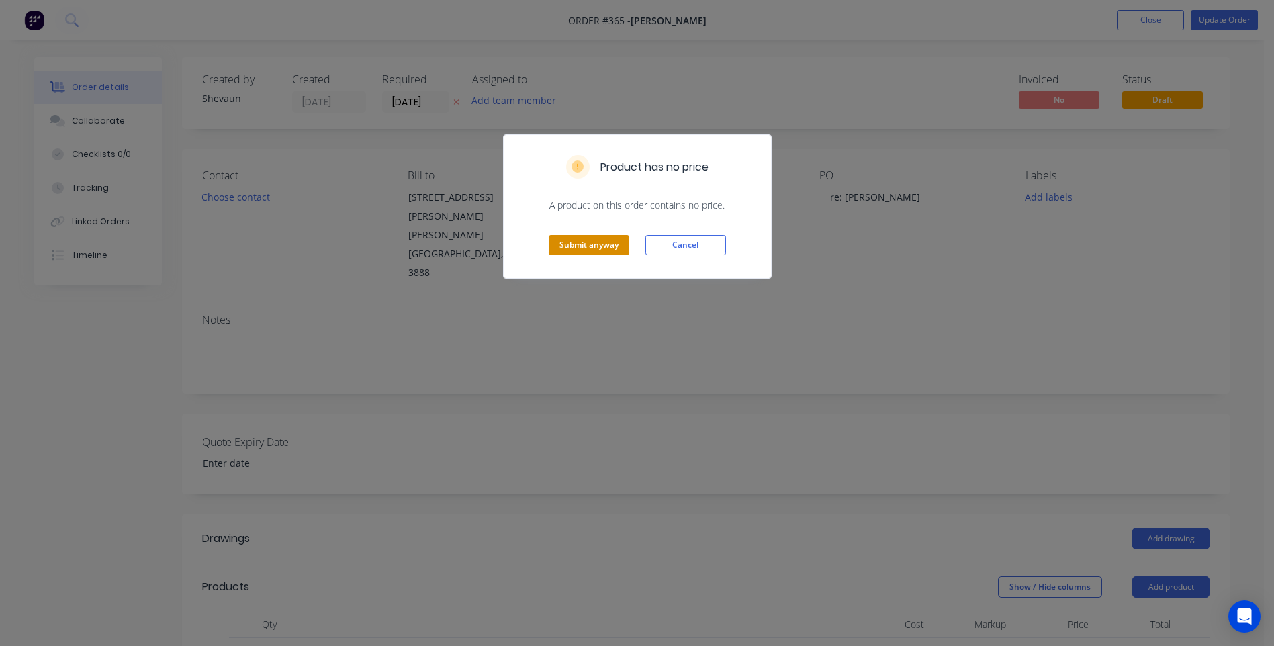
click at [591, 244] on button "Submit anyway" at bounding box center [589, 245] width 81 height 20
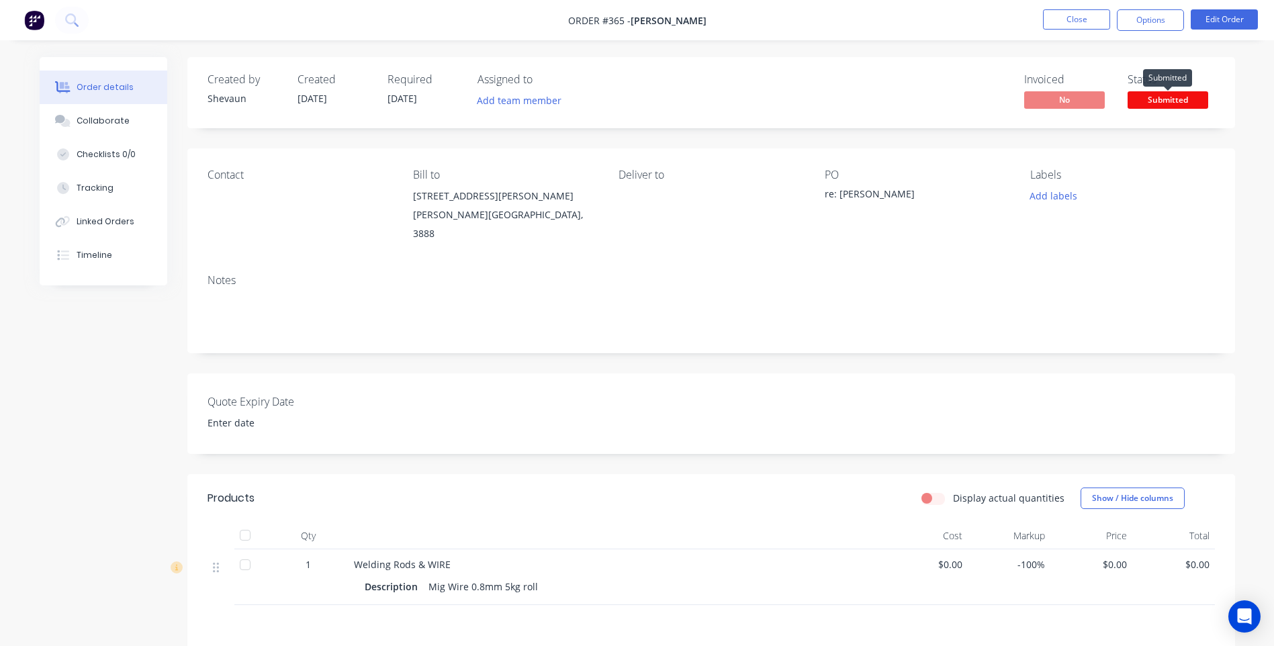
click at [1166, 97] on span "Submitted" at bounding box center [1168, 99] width 81 height 17
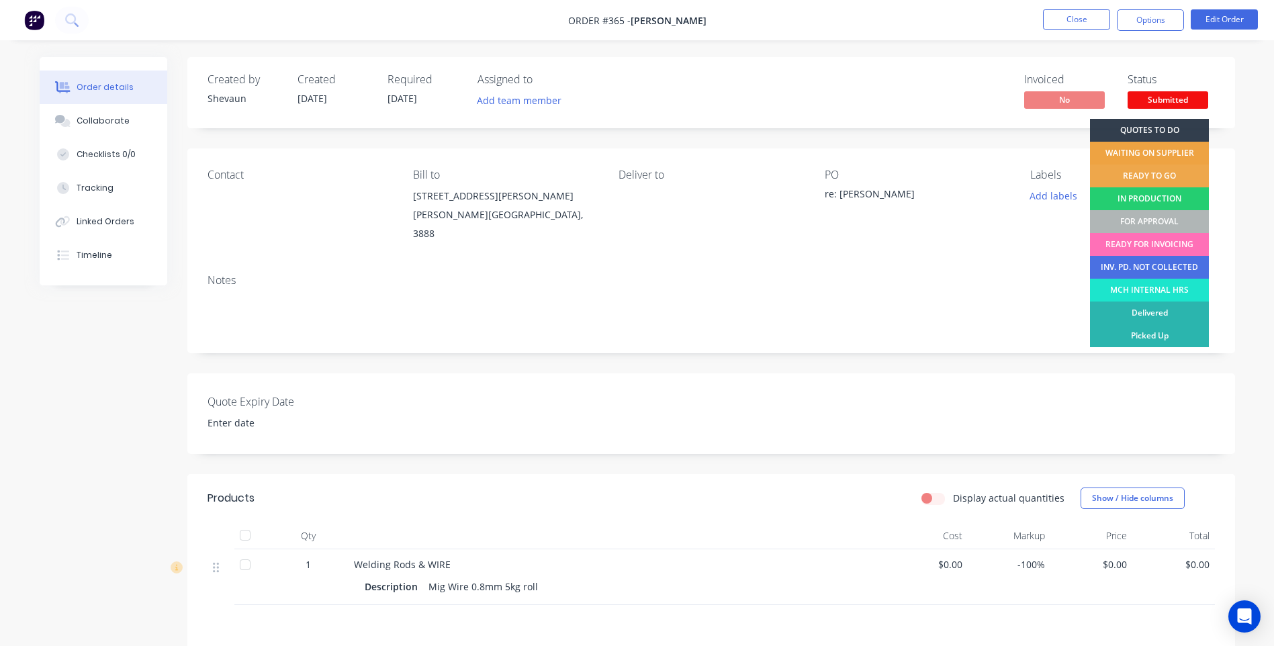
click at [1173, 146] on div "WAITING ON SUPPLIER" at bounding box center [1149, 153] width 119 height 23
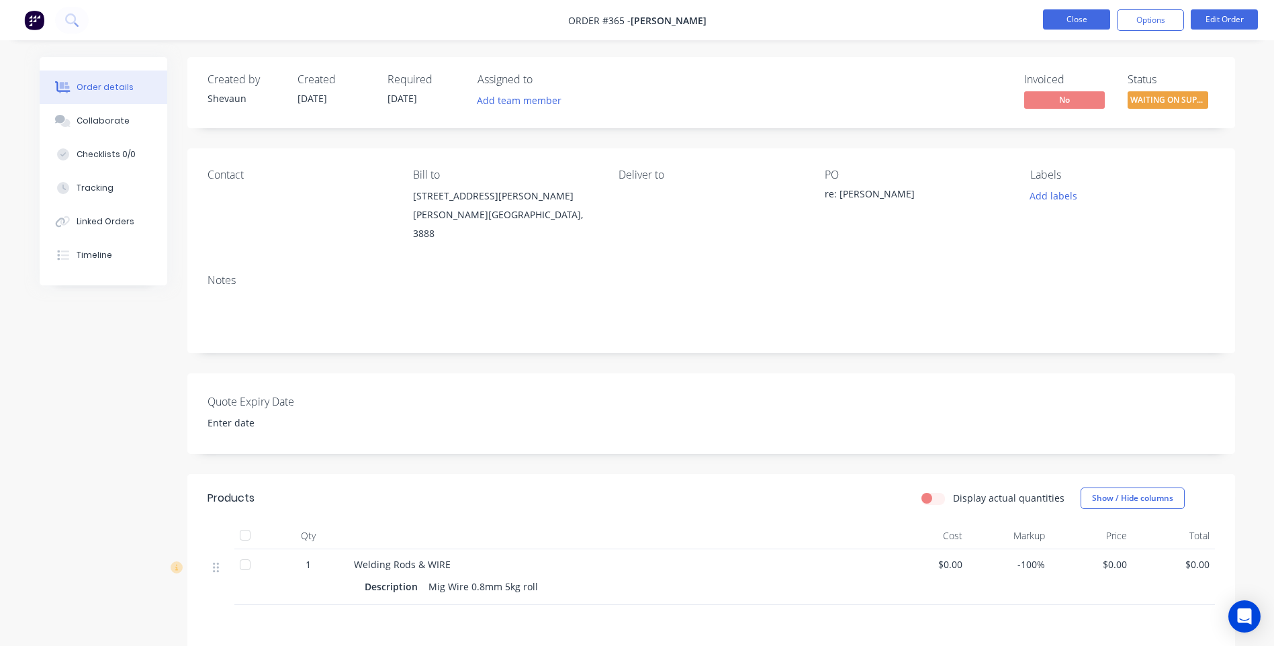
click at [1070, 15] on button "Close" at bounding box center [1076, 19] width 67 height 20
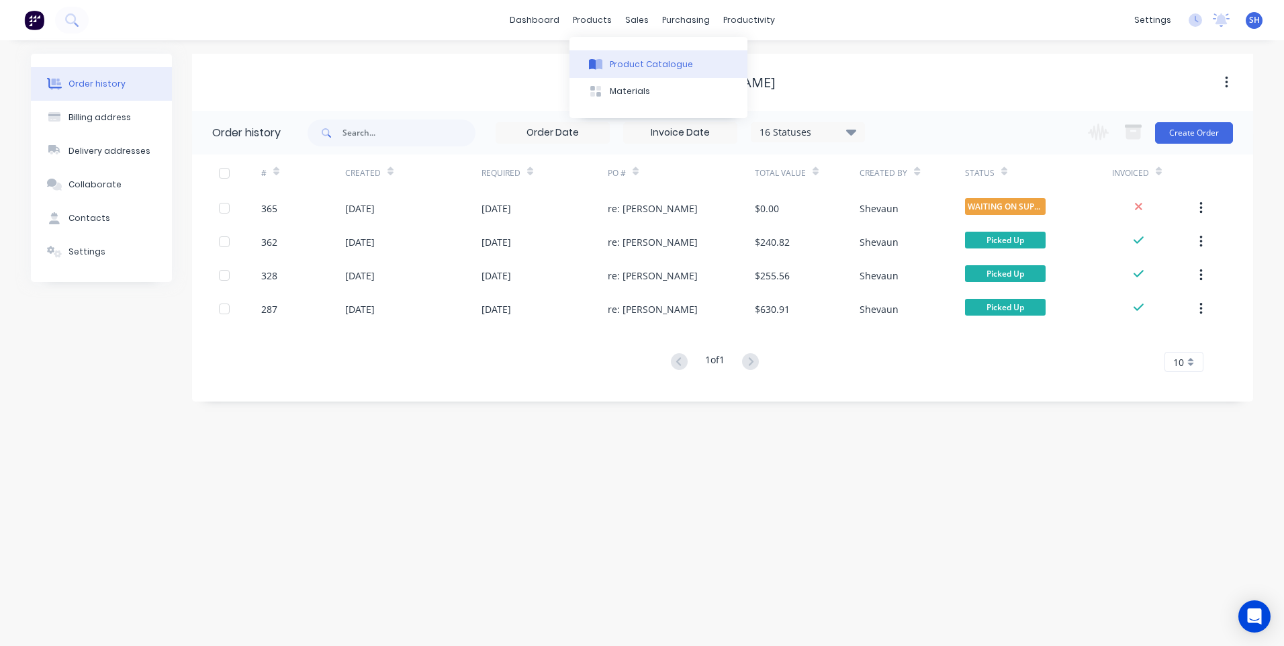
click at [631, 62] on div "Product Catalogue" at bounding box center [651, 64] width 83 height 12
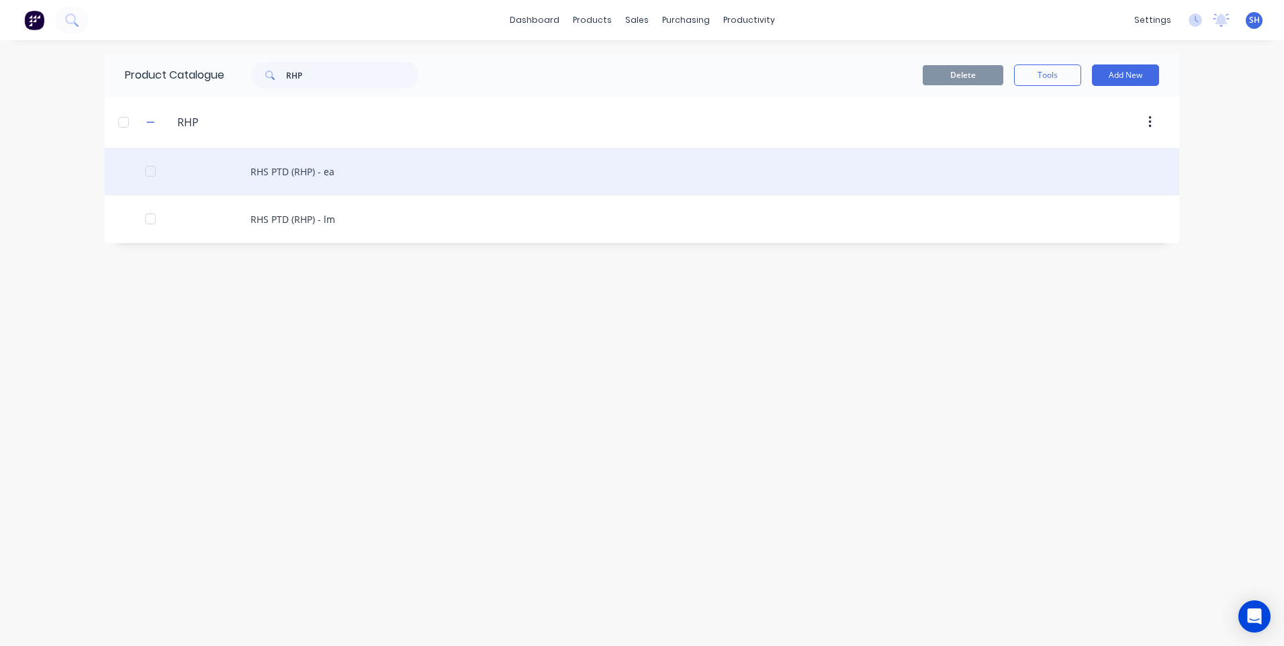
click at [289, 169] on div "RHS PTD (RHP) - ea" at bounding box center [642, 172] width 1074 height 48
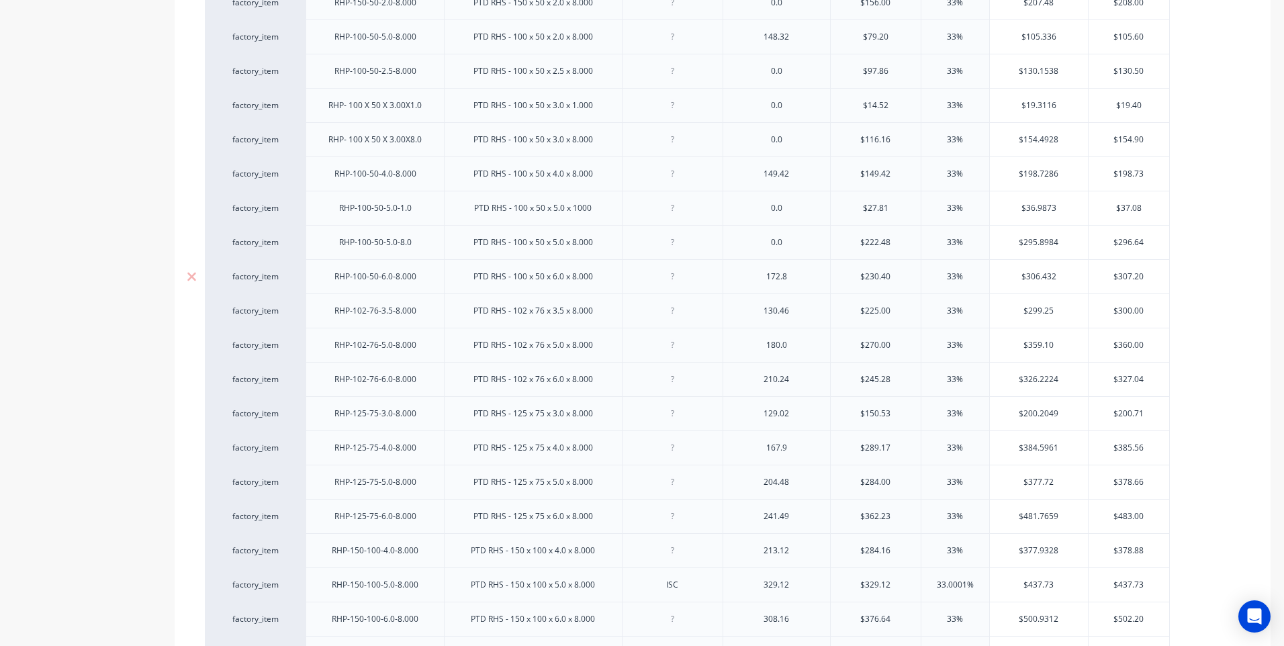
scroll to position [134, 0]
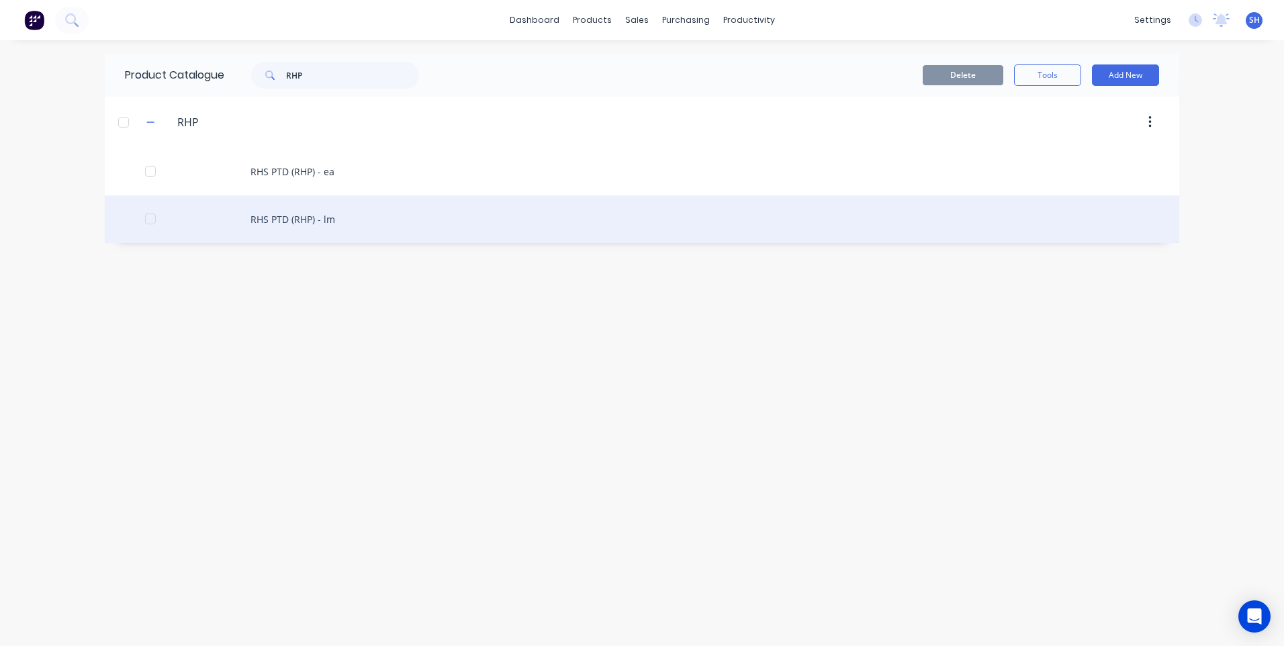
click at [299, 217] on div "RHS PTD (RHP) - lm" at bounding box center [642, 219] width 1074 height 48
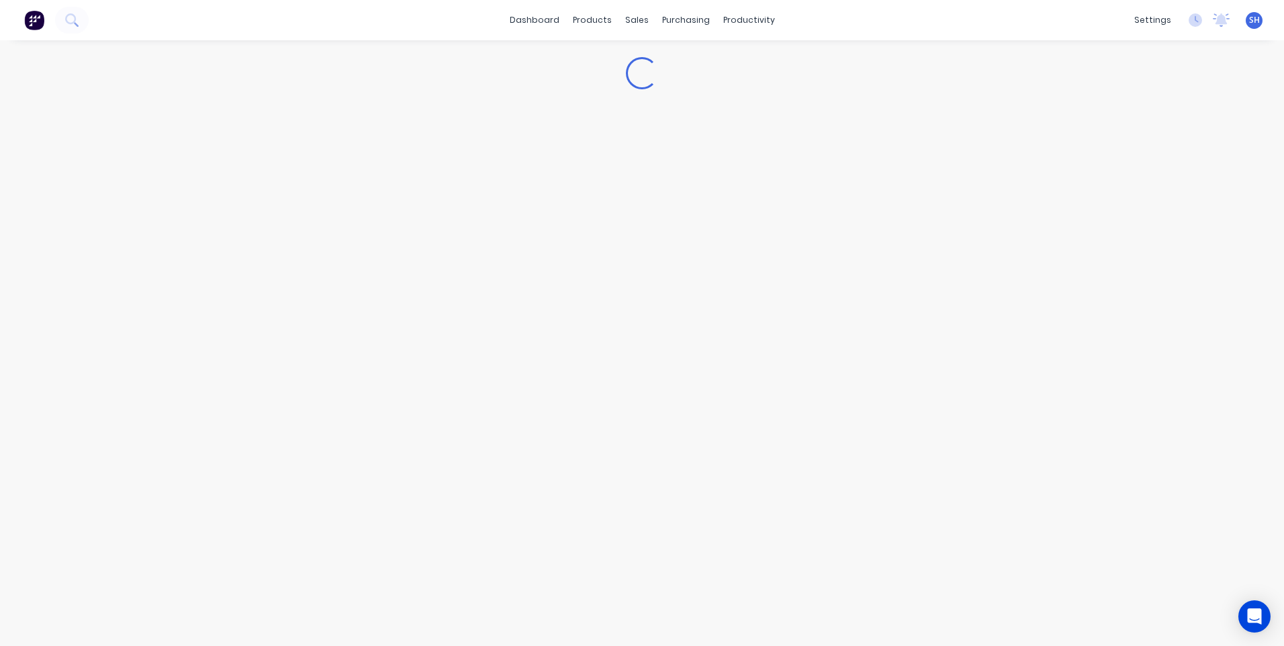
click at [299, 217] on div "Loading..." at bounding box center [642, 329] width 1284 height 579
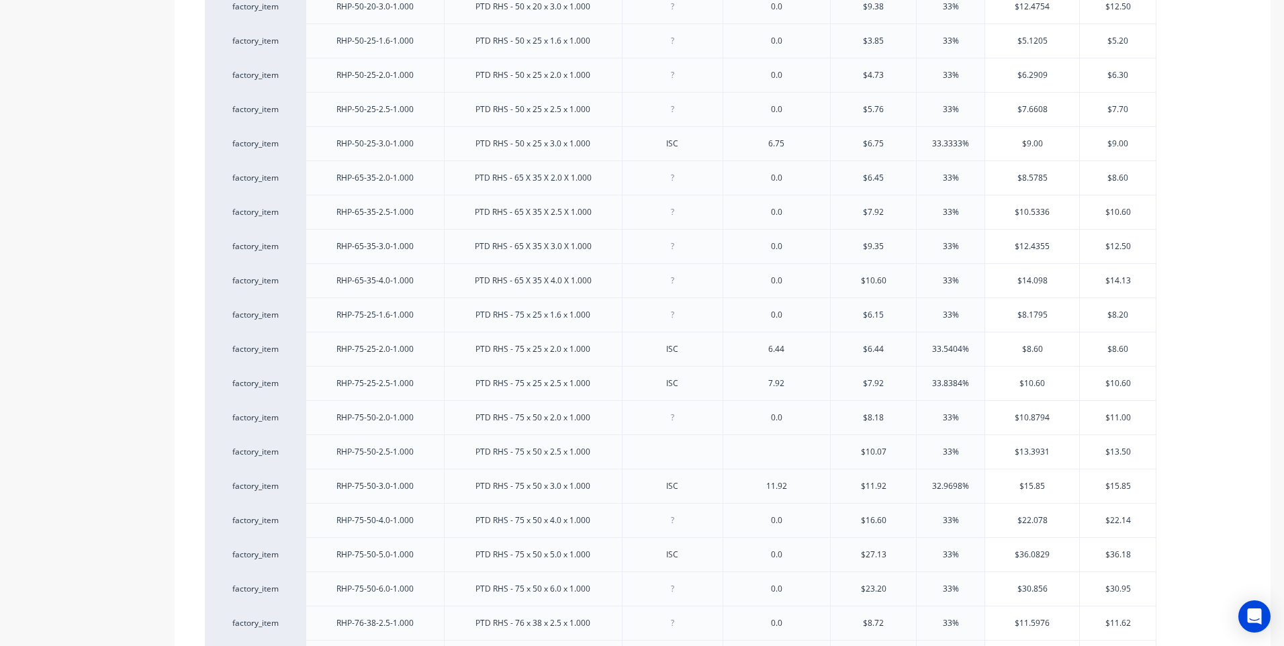
scroll to position [1679, 0]
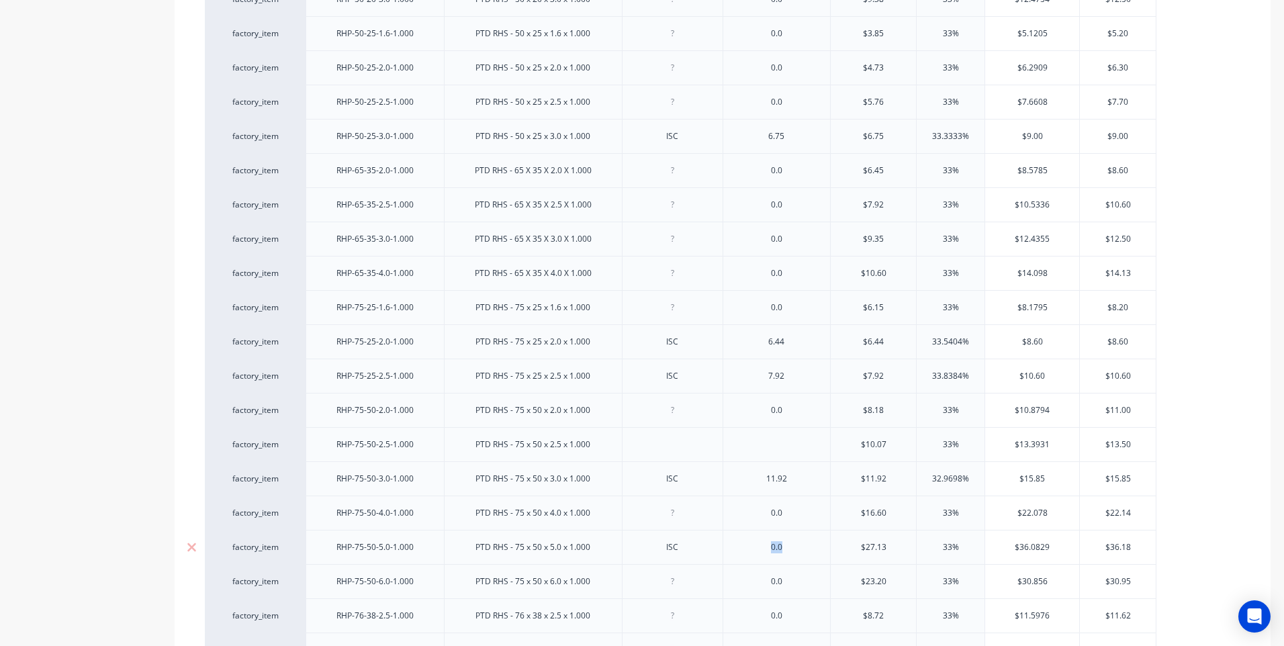
drag, startPoint x: 794, startPoint y: 555, endPoint x: 733, endPoint y: 548, distance: 61.5
click at [733, 548] on div "0.0" at bounding box center [777, 547] width 108 height 34
drag, startPoint x: 1134, startPoint y: 547, endPoint x: 1082, endPoint y: 554, distance: 52.1
click at [1082, 554] on div "$36.18 $36.18" at bounding box center [1118, 548] width 76 height 34
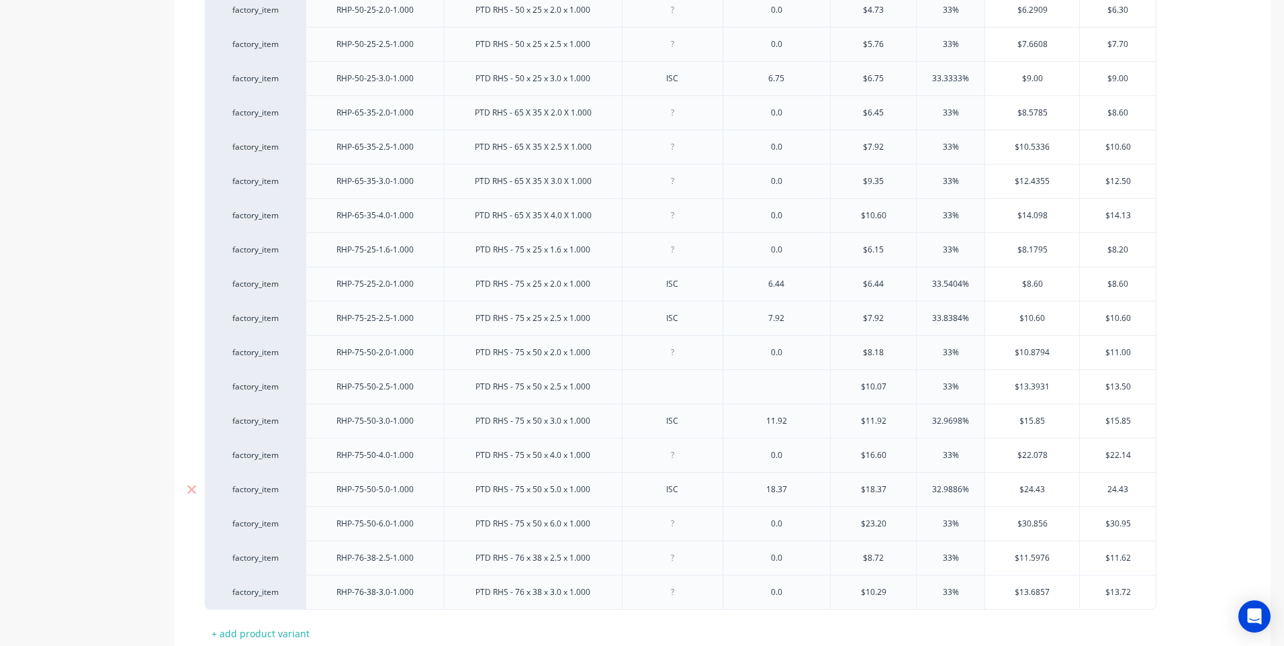
scroll to position [1833, 0]
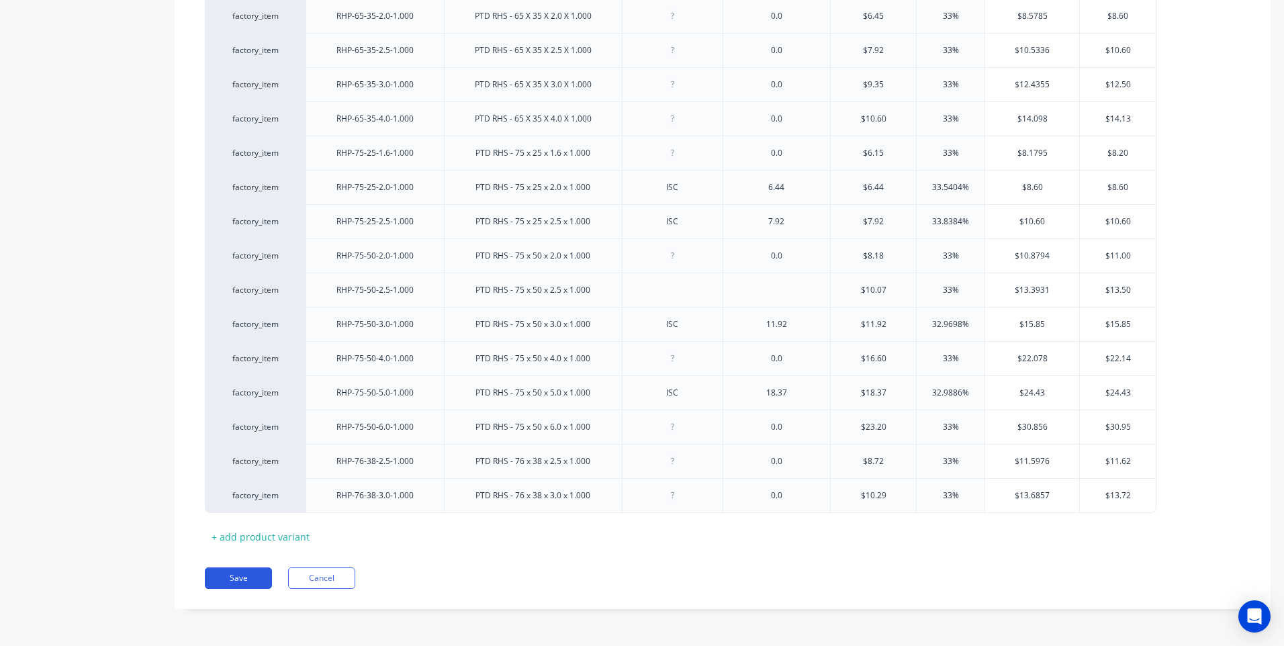
click at [244, 577] on button "Save" at bounding box center [238, 577] width 67 height 21
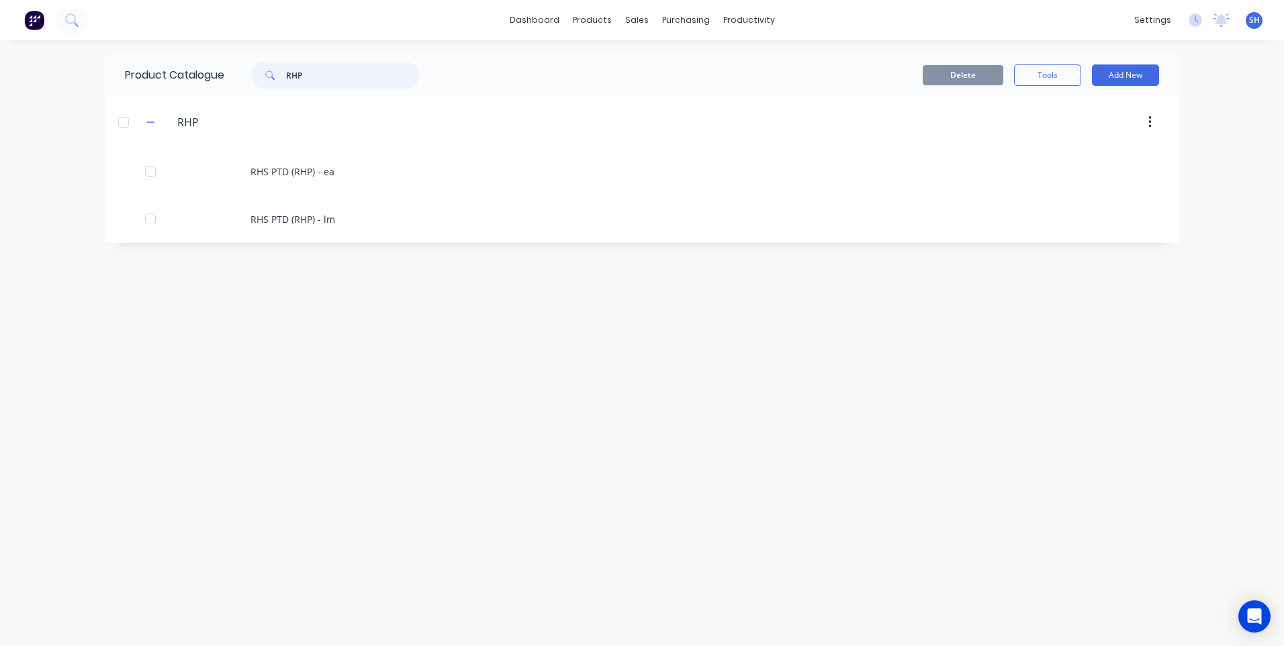
drag, startPoint x: 315, startPoint y: 78, endPoint x: 259, endPoint y: 75, distance: 56.5
click at [259, 75] on div "RHP" at bounding box center [335, 75] width 168 height 27
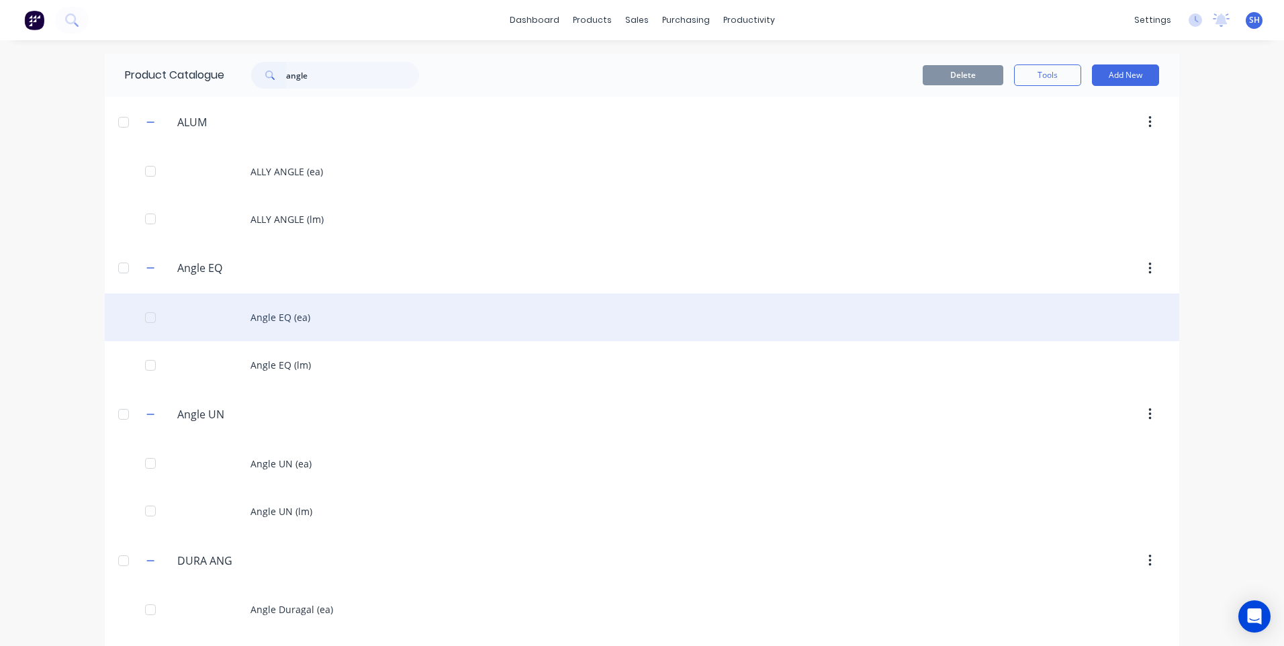
click at [277, 316] on div "Angle EQ (ea)" at bounding box center [642, 317] width 1074 height 48
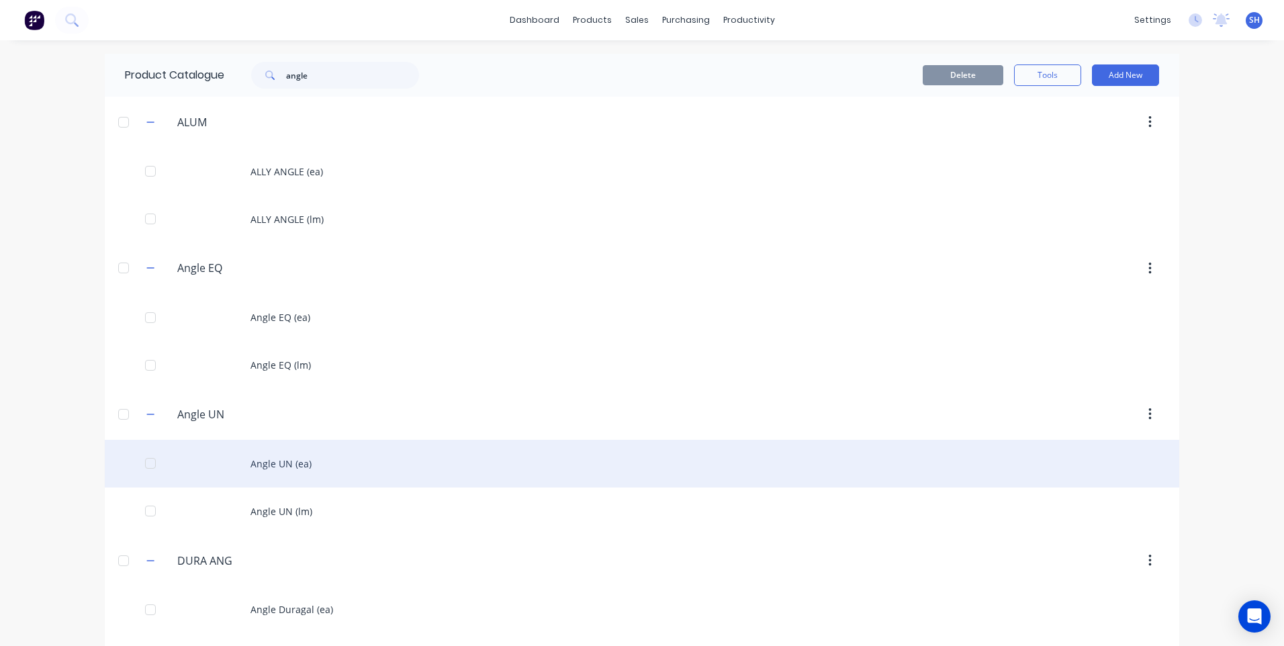
click at [281, 461] on div "Angle UN (ea)" at bounding box center [642, 464] width 1074 height 48
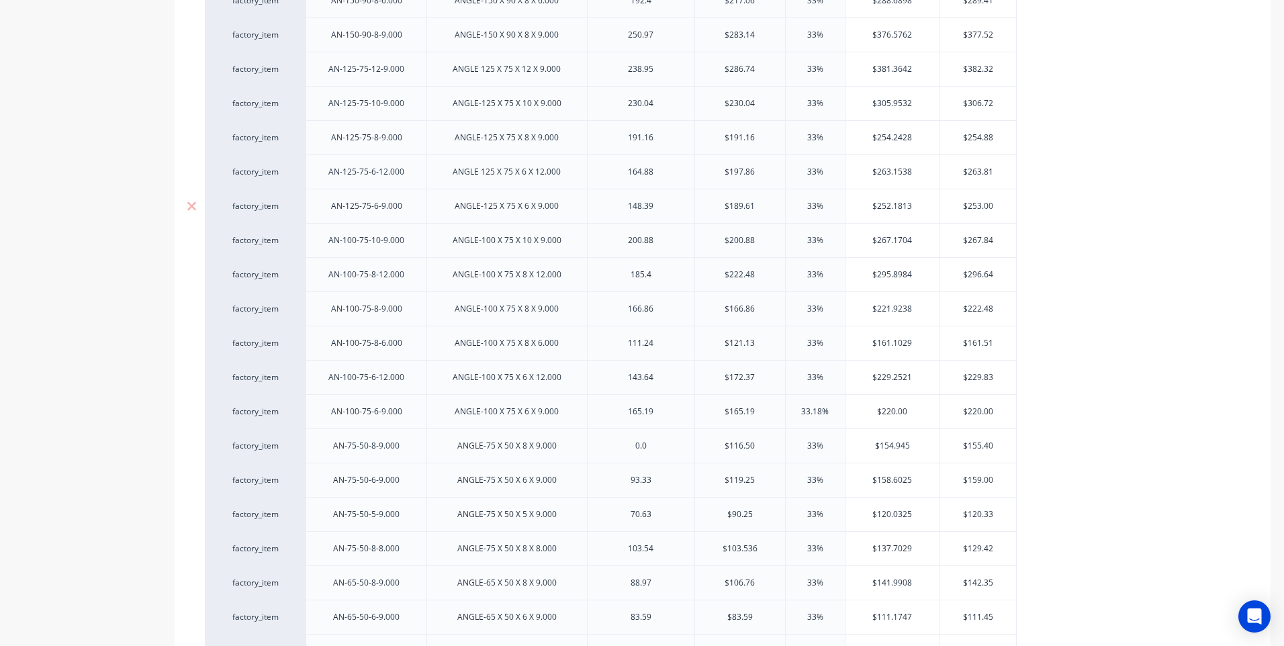
scroll to position [873, 0]
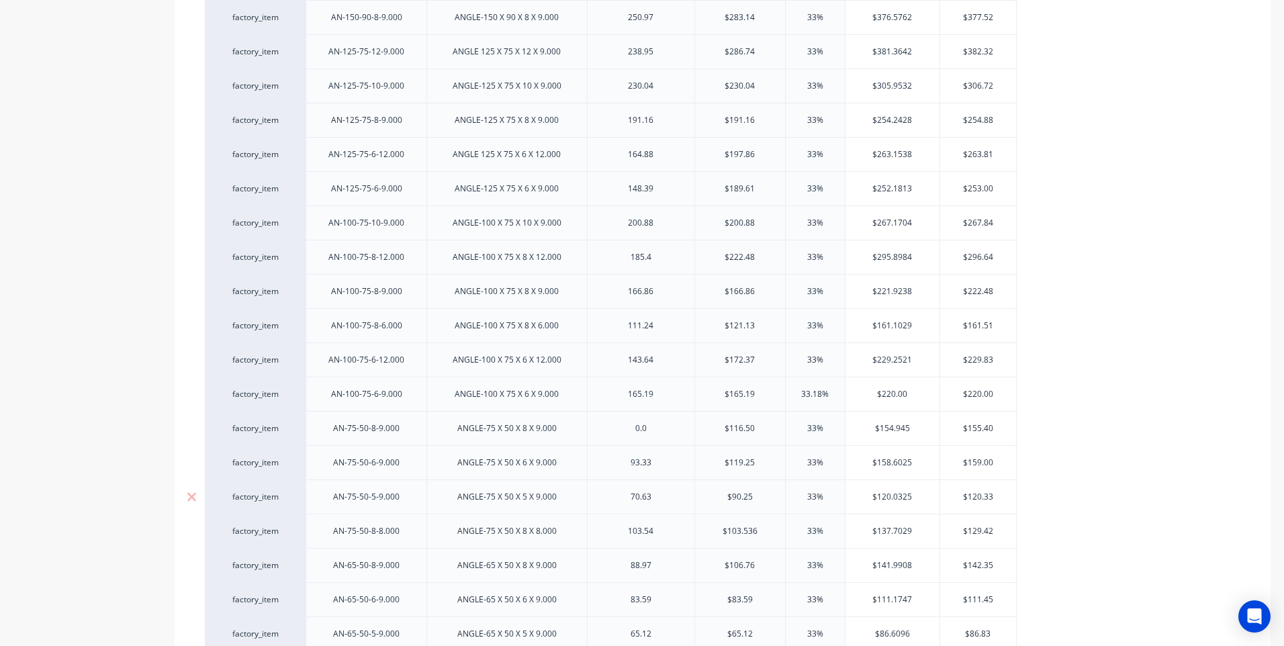
click at [662, 502] on div "70.63" at bounding box center [640, 496] width 67 height 17
drag, startPoint x: 661, startPoint y: 503, endPoint x: 619, endPoint y: 503, distance: 42.3
click at [619, 503] on div "70.63" at bounding box center [640, 496] width 67 height 17
click at [663, 500] on div "90.25" at bounding box center [640, 496] width 67 height 17
drag, startPoint x: 996, startPoint y: 494, endPoint x: 946, endPoint y: 495, distance: 50.4
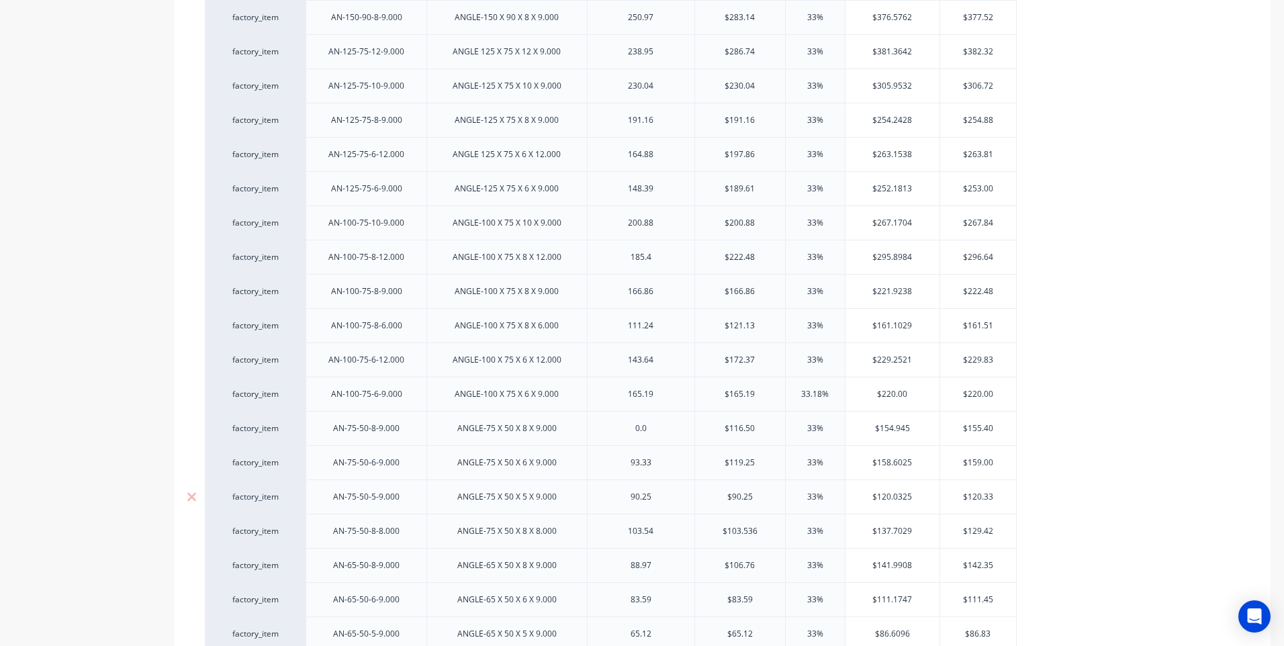
click at [946, 495] on input "$120.33" at bounding box center [978, 497] width 76 height 12
drag, startPoint x: 920, startPoint y: 496, endPoint x: 837, endPoint y: 496, distance: 82.6
click at [837, 496] on div "factory_item AN-75-50-5-9.000 ANGLE-75 X 50 X 5 X 9.000 90.25 $90.25 33% $120.0…" at bounding box center [611, 496] width 812 height 34
click at [1061, 500] on div "factory_item AN-150-100-12-12.000 ANGLE-150 X 100 X 12 X 12.000 526.5 $594.00 3…" at bounding box center [723, 68] width 1036 height 1165
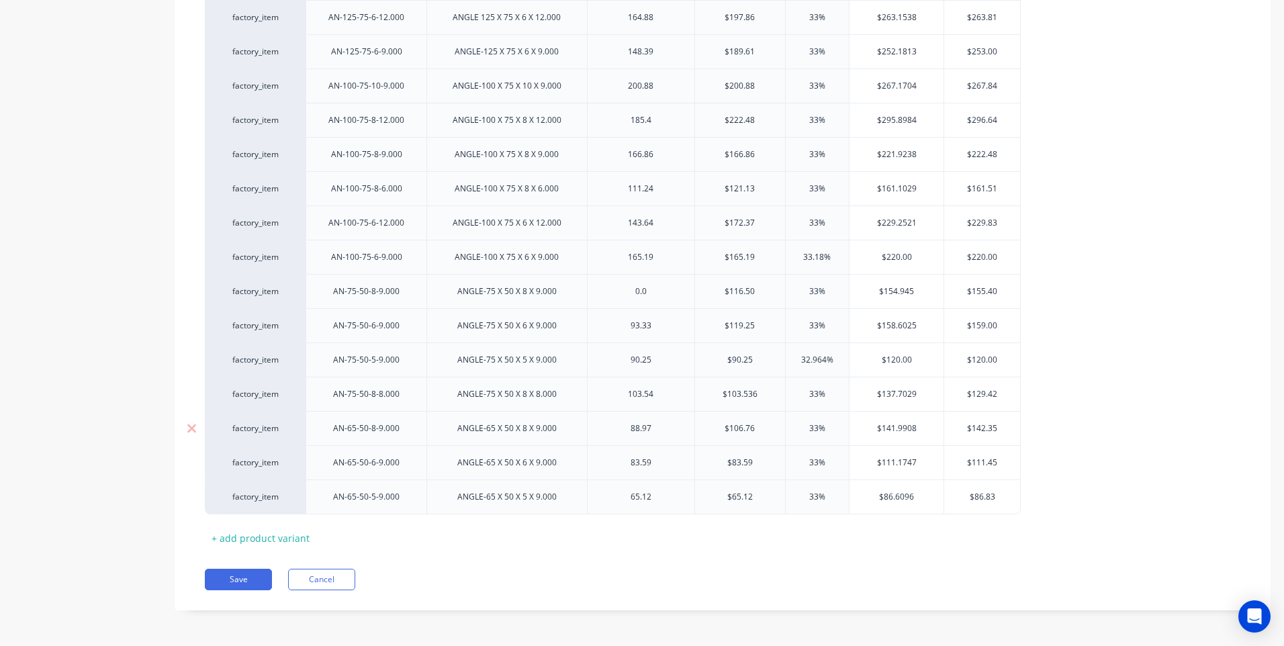
scroll to position [1011, 0]
click at [238, 574] on button "Save" at bounding box center [238, 577] width 67 height 21
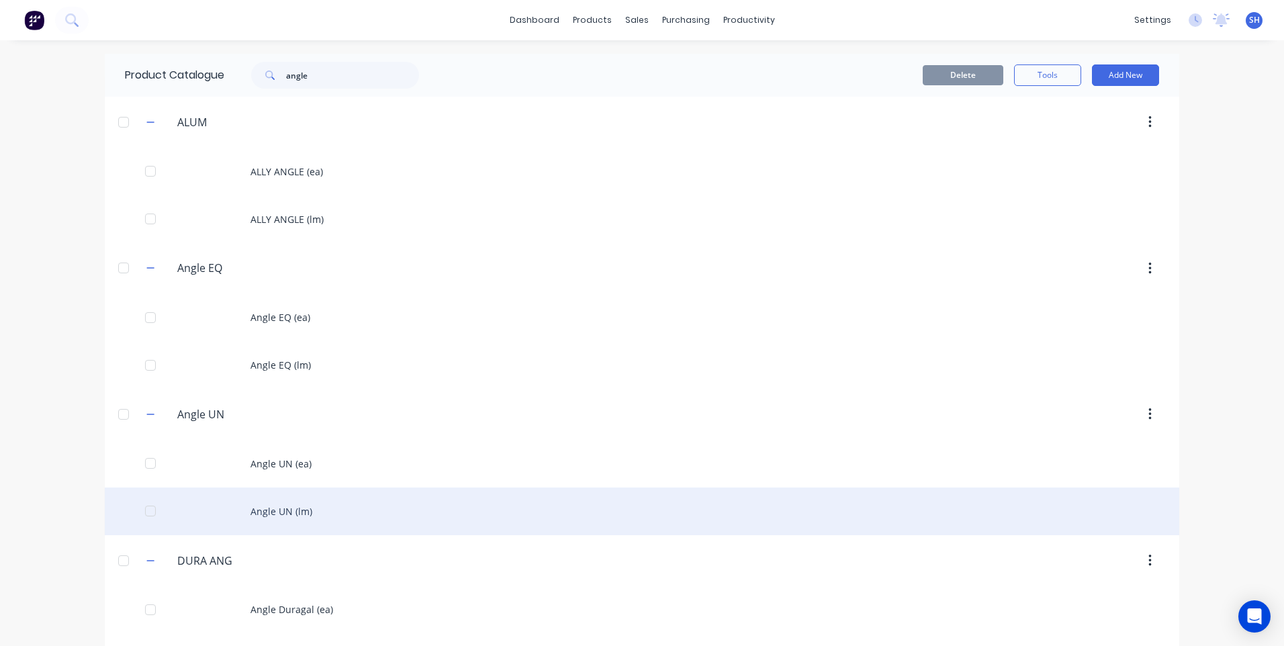
click at [274, 510] on div "Angle UN (lm)" at bounding box center [642, 512] width 1074 height 48
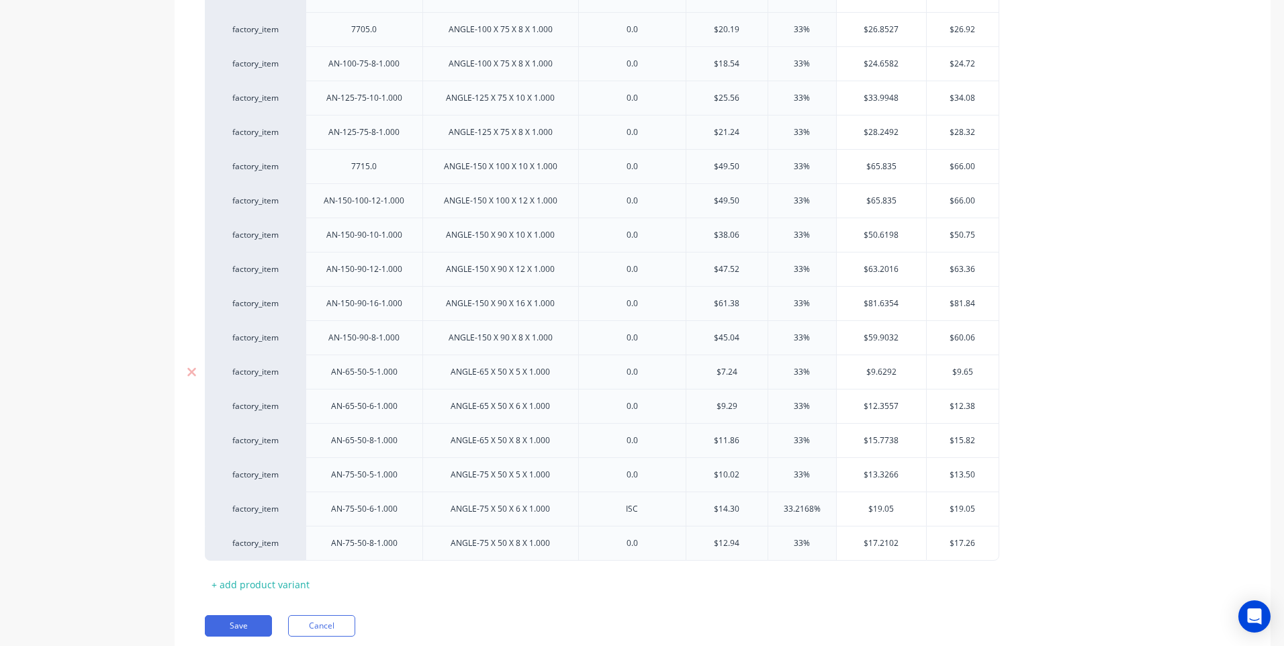
scroll to position [537, 0]
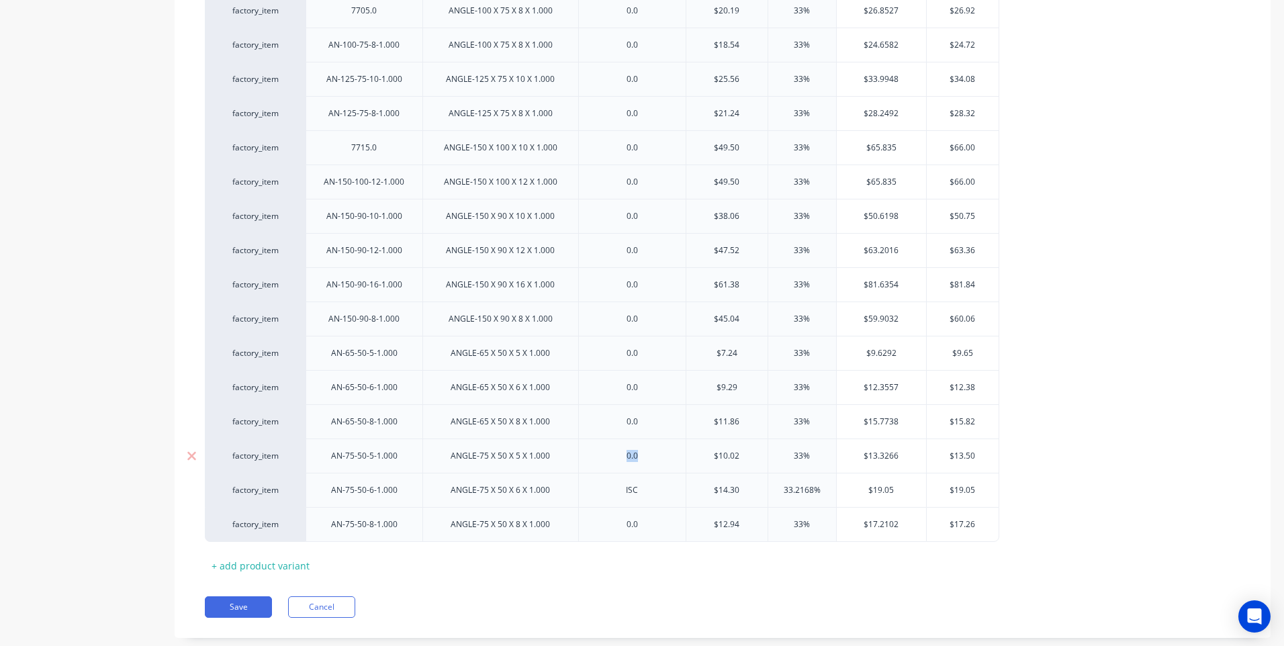
drag, startPoint x: 653, startPoint y: 459, endPoint x: 604, endPoint y: 460, distance: 49.0
click at [604, 460] on div "0.0" at bounding box center [631, 455] width 67 height 17
drag, startPoint x: 746, startPoint y: 455, endPoint x: 676, endPoint y: 452, distance: 69.9
click at [676, 452] on div "factory_item AN-75-50-5-1.000 ANGLE-75 X 50 X 5 X 1.000 ISC $10.02 $10.02 33% $…" at bounding box center [602, 456] width 794 height 34
drag, startPoint x: 823, startPoint y: 457, endPoint x: 745, endPoint y: 457, distance: 77.9
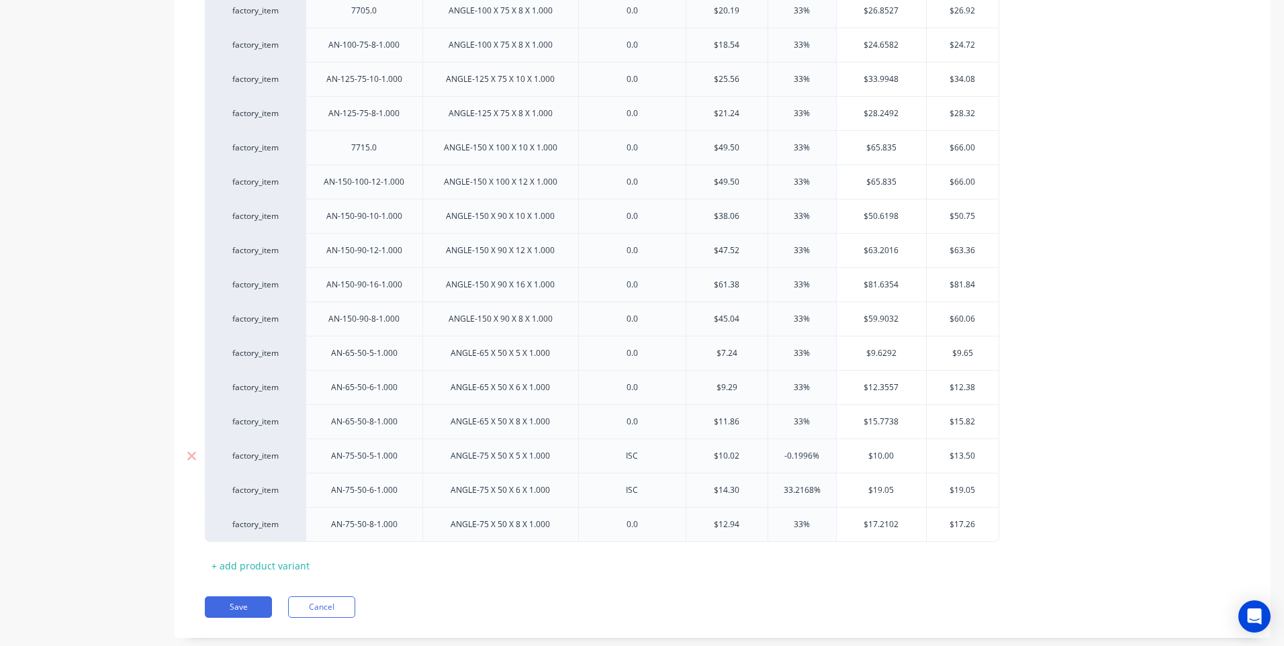
click at [745, 457] on div "factory_item AN-75-50-5-1.000 ANGLE-75 X 50 X 5 X 1.000 ISC $10.02 $10.02 -0.19…" at bounding box center [602, 456] width 794 height 34
click at [980, 458] on input "$13.50" at bounding box center [963, 456] width 72 height 12
click at [242, 602] on button "Save" at bounding box center [238, 606] width 67 height 21
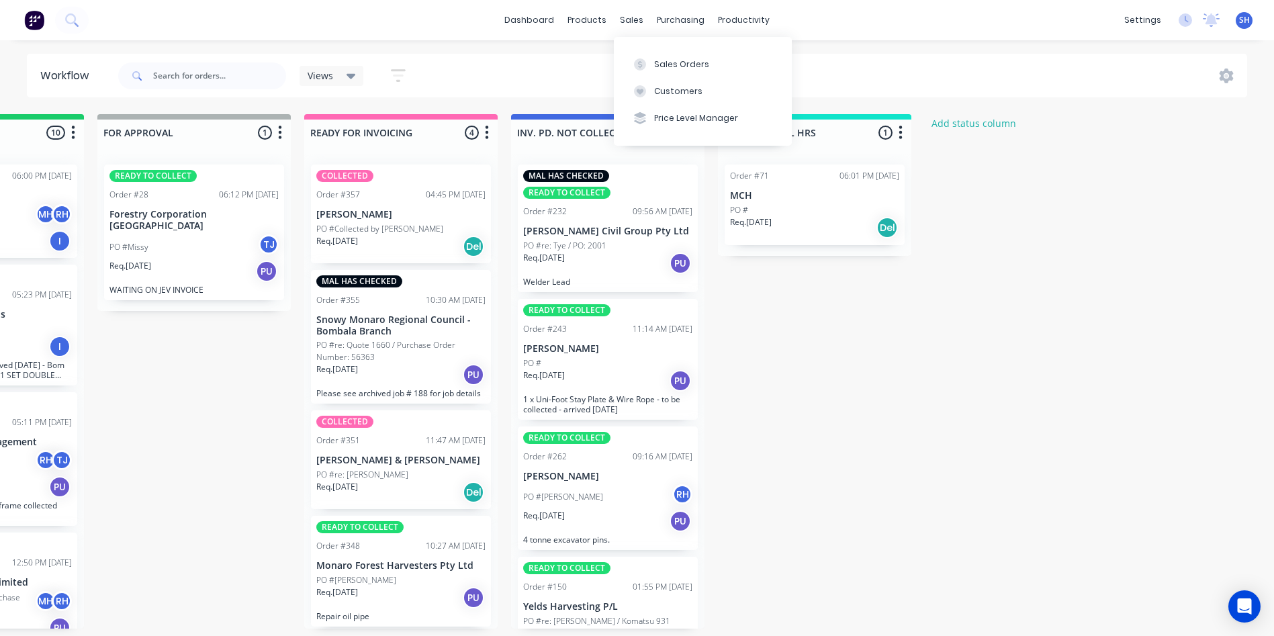
scroll to position [167, 0]
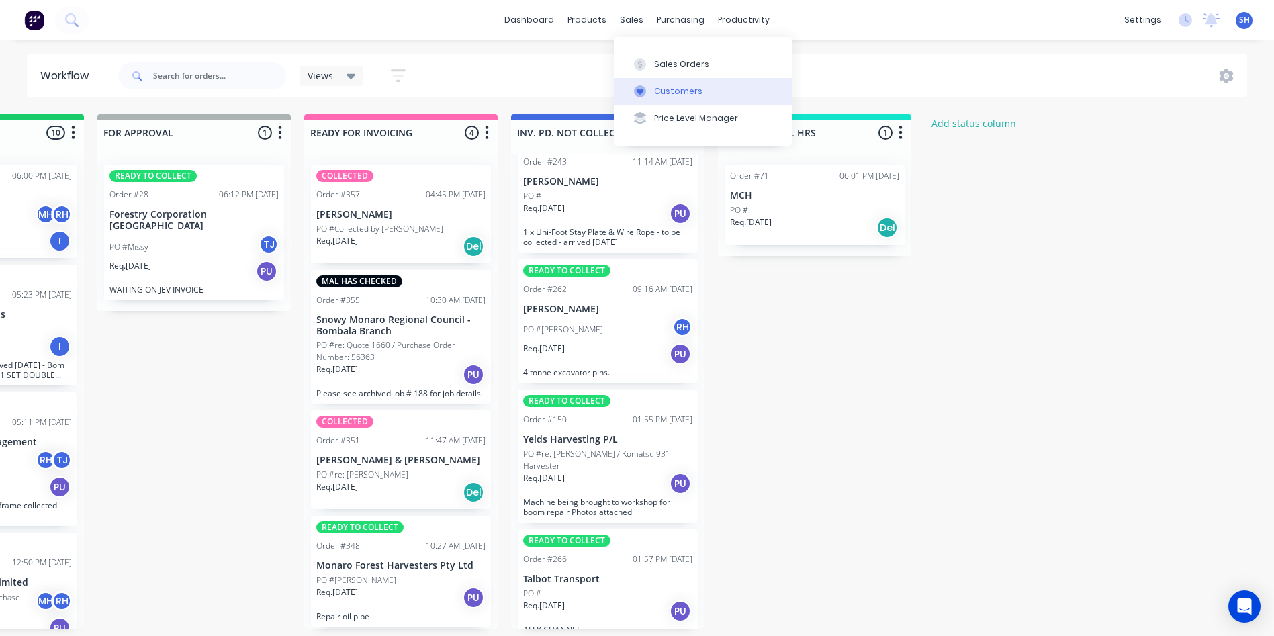
click at [676, 93] on div "Customers" at bounding box center [678, 91] width 48 height 12
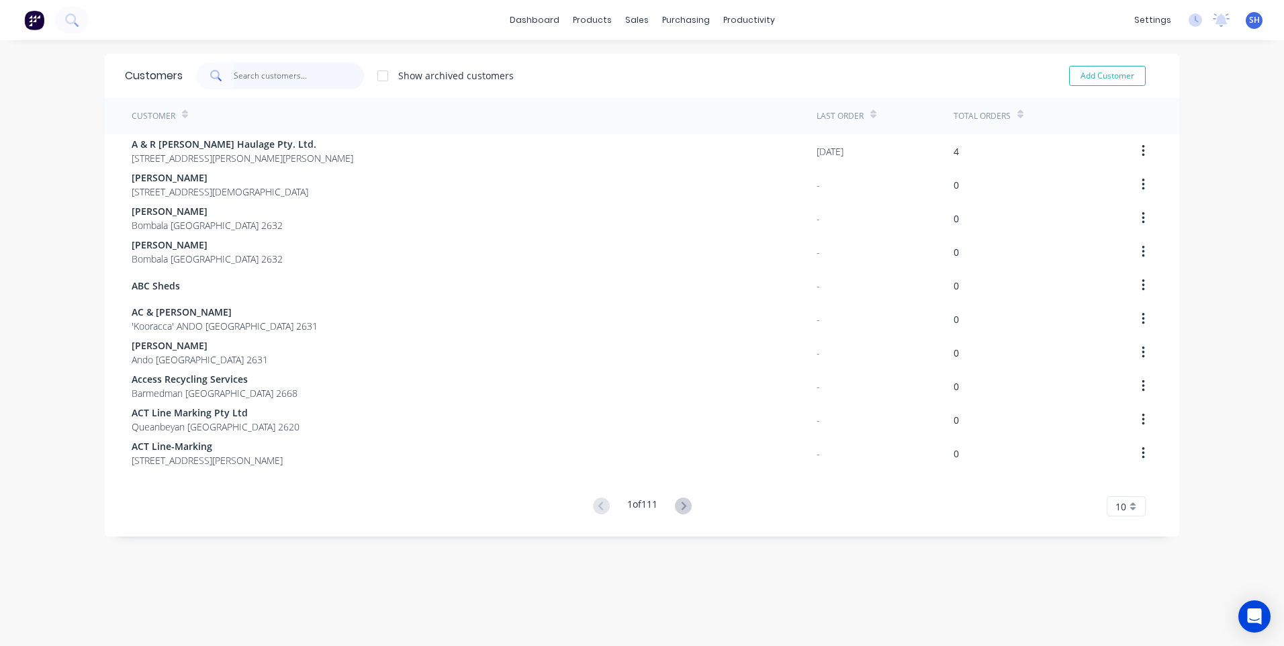
click at [236, 75] on input "text" at bounding box center [299, 75] width 131 height 27
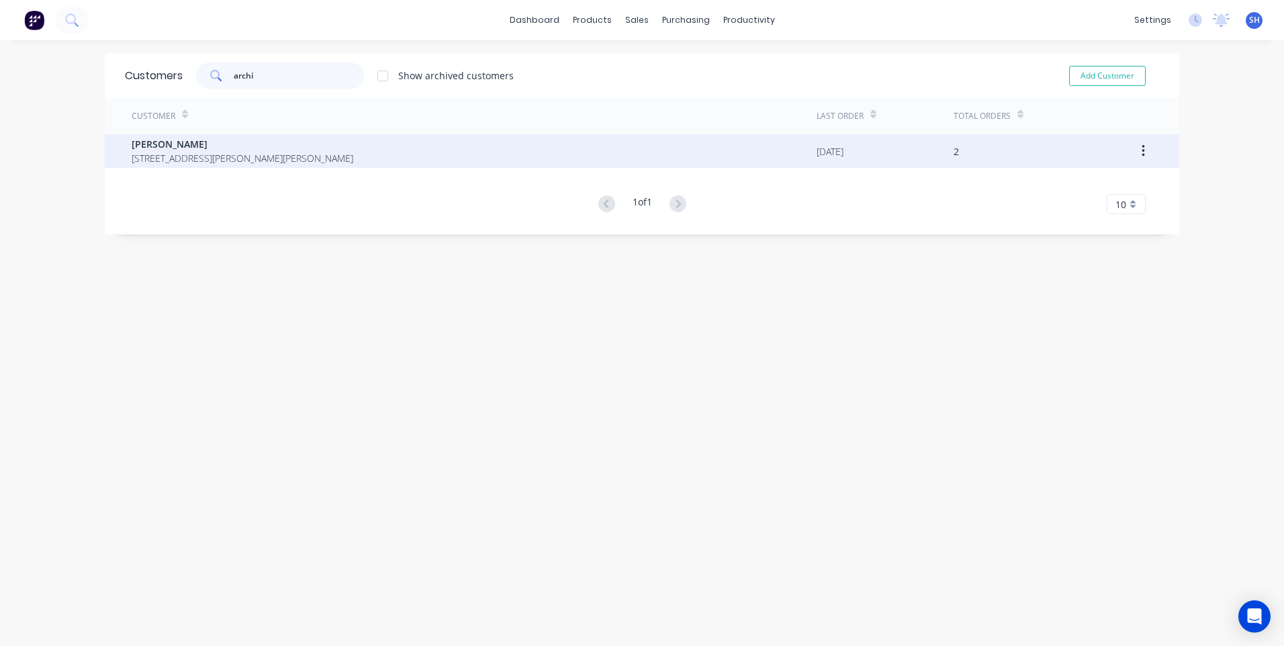
type input "archi"
click at [176, 146] on span "[PERSON_NAME]" at bounding box center [243, 144] width 222 height 14
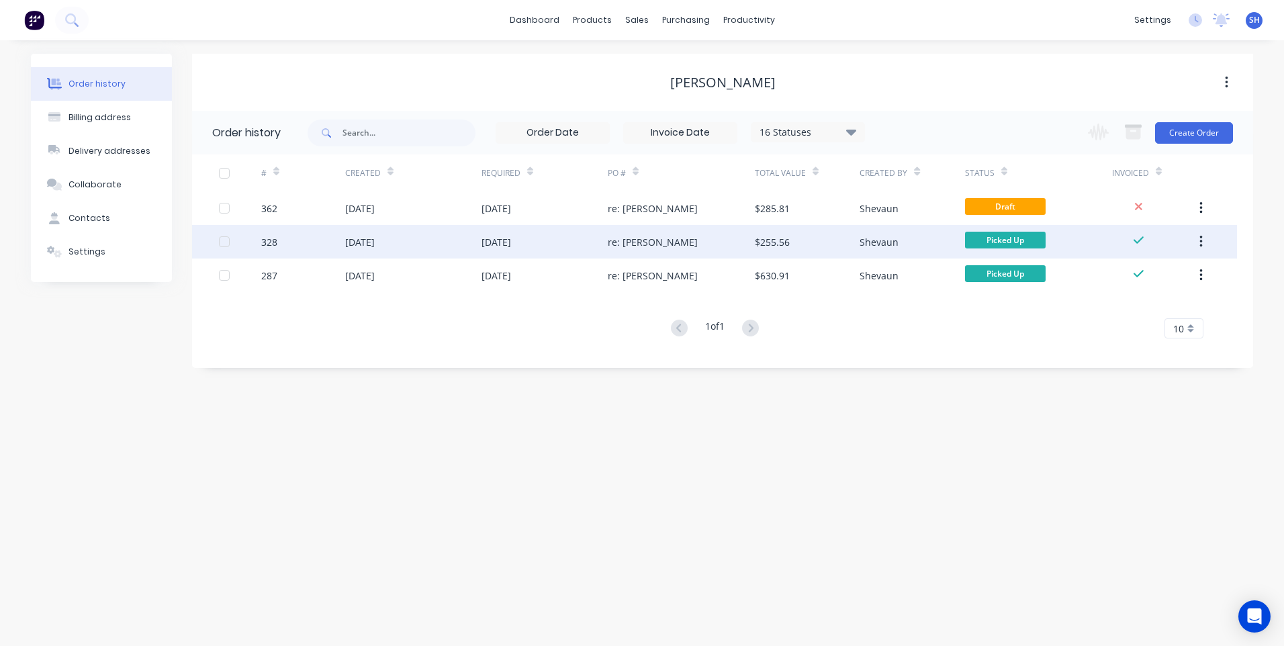
click at [565, 240] on div "[DATE]" at bounding box center [545, 242] width 126 height 34
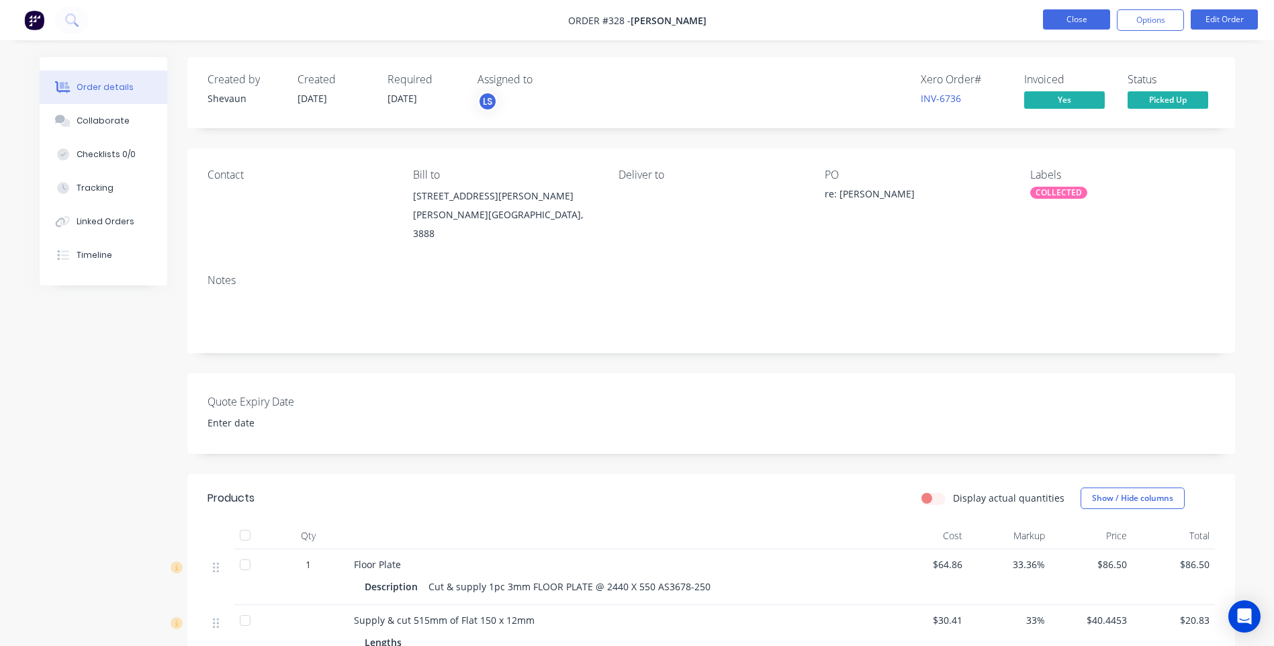
click at [1074, 15] on button "Close" at bounding box center [1076, 19] width 67 height 20
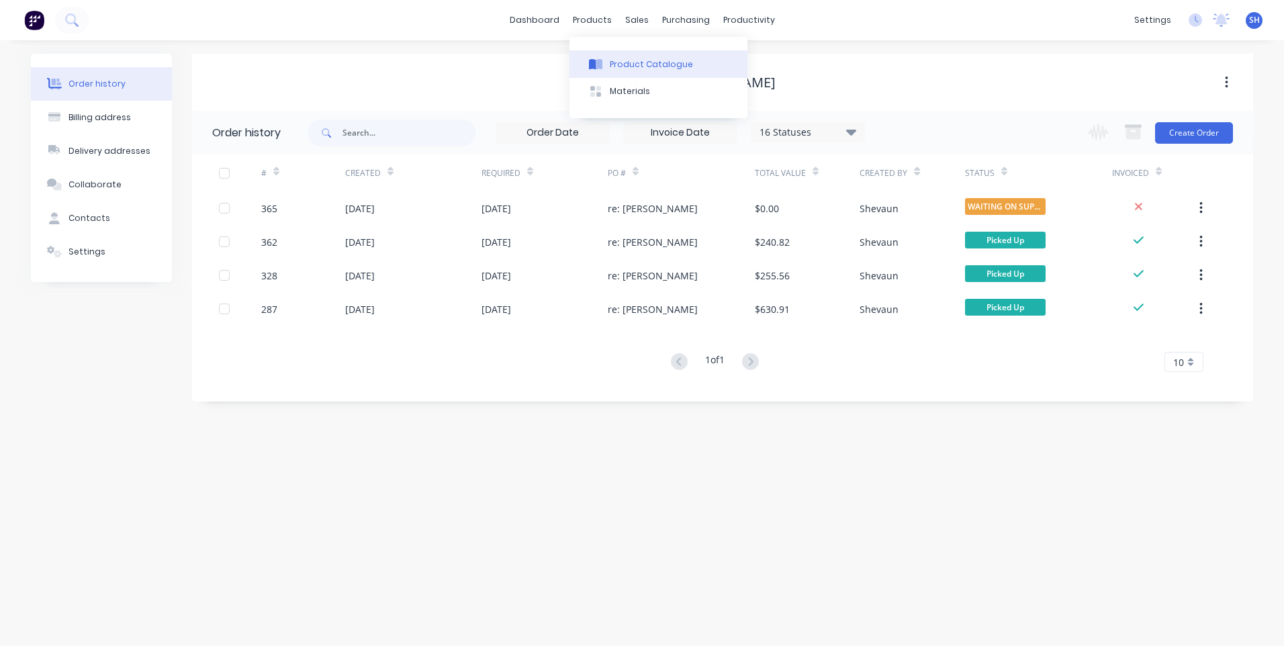
click at [618, 58] on div "Product Catalogue" at bounding box center [651, 64] width 83 height 12
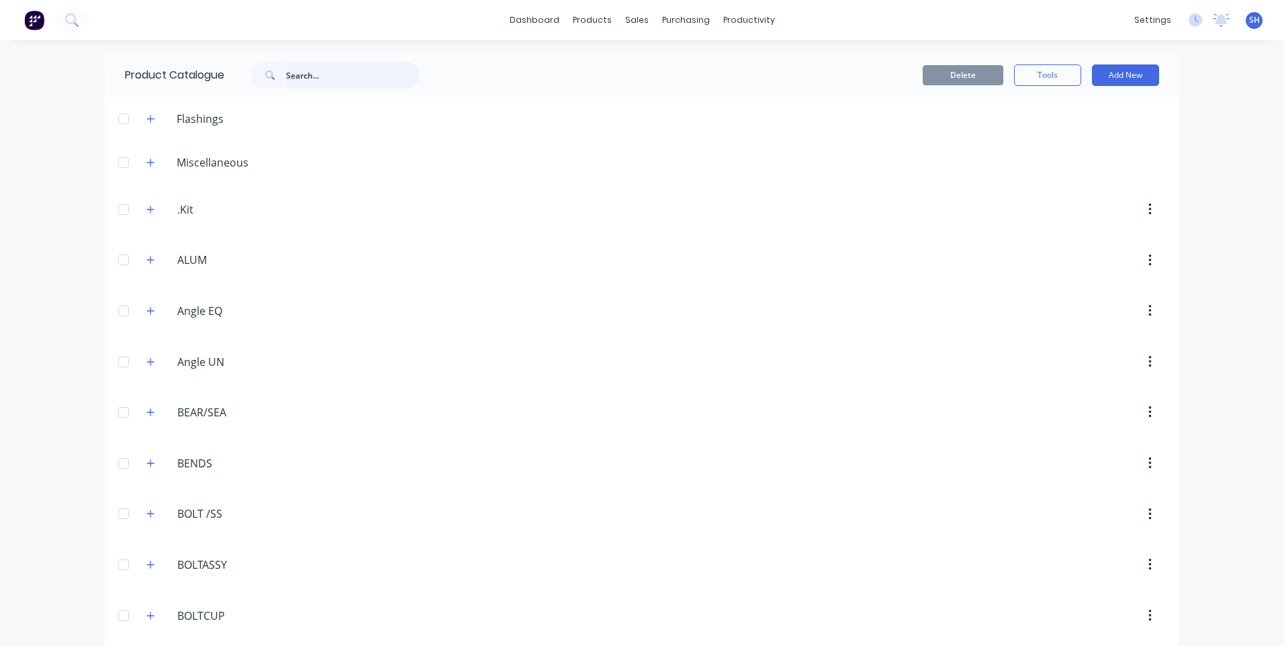
click at [297, 71] on input "text" at bounding box center [352, 75] width 133 height 27
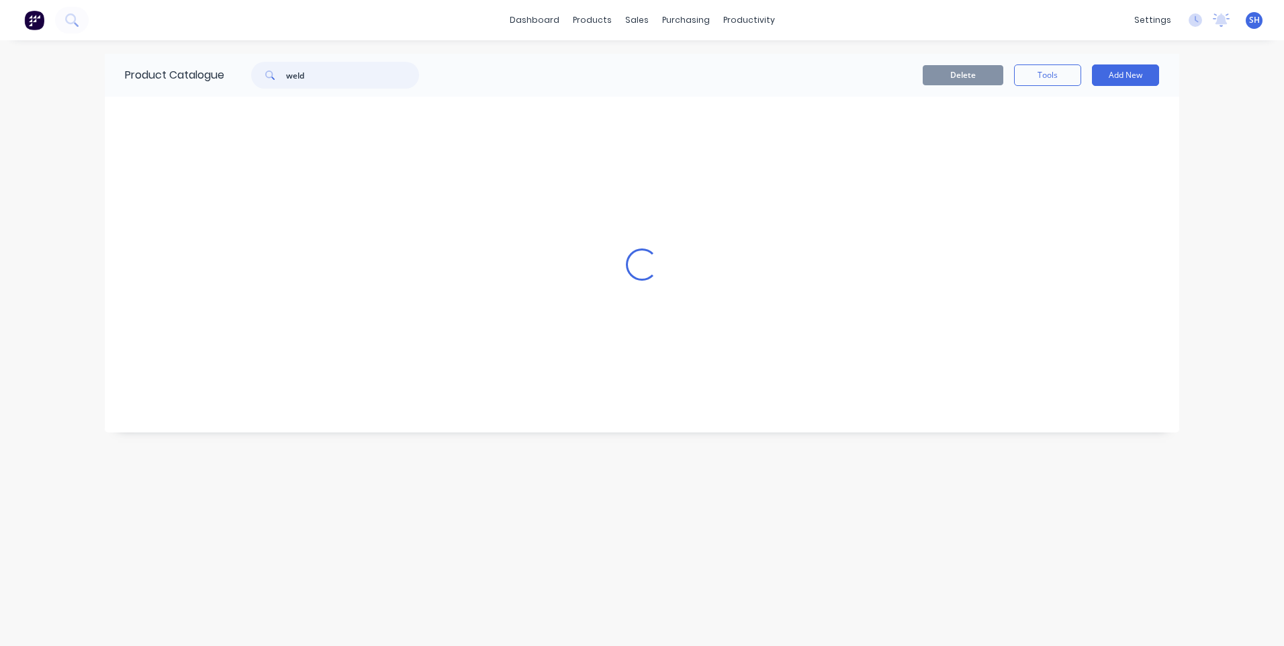
type input "weld"
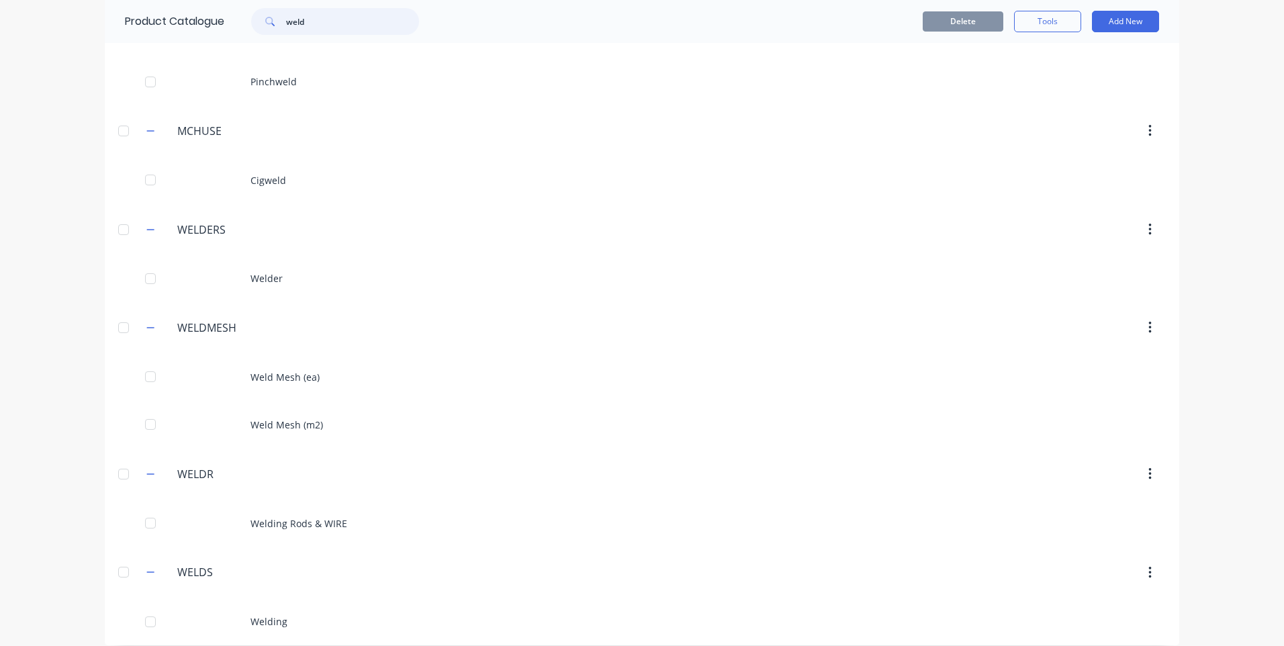
scroll to position [201, 0]
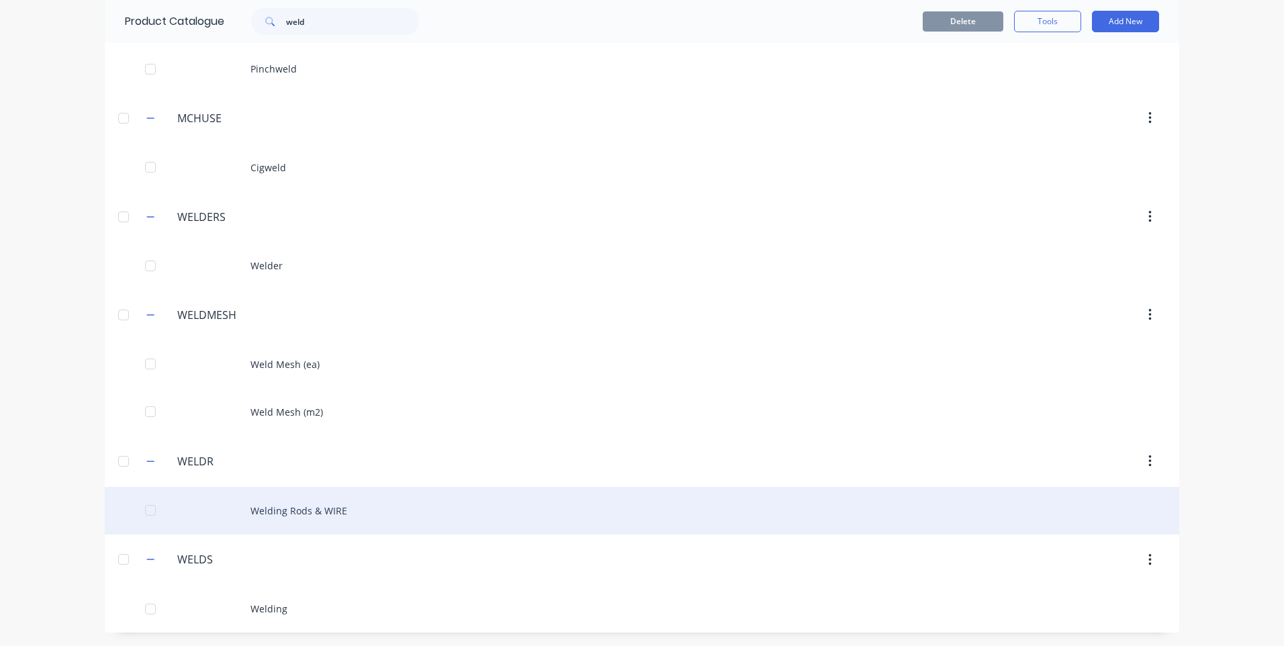
click at [293, 507] on div "Welding Rods & WIRE" at bounding box center [642, 511] width 1074 height 48
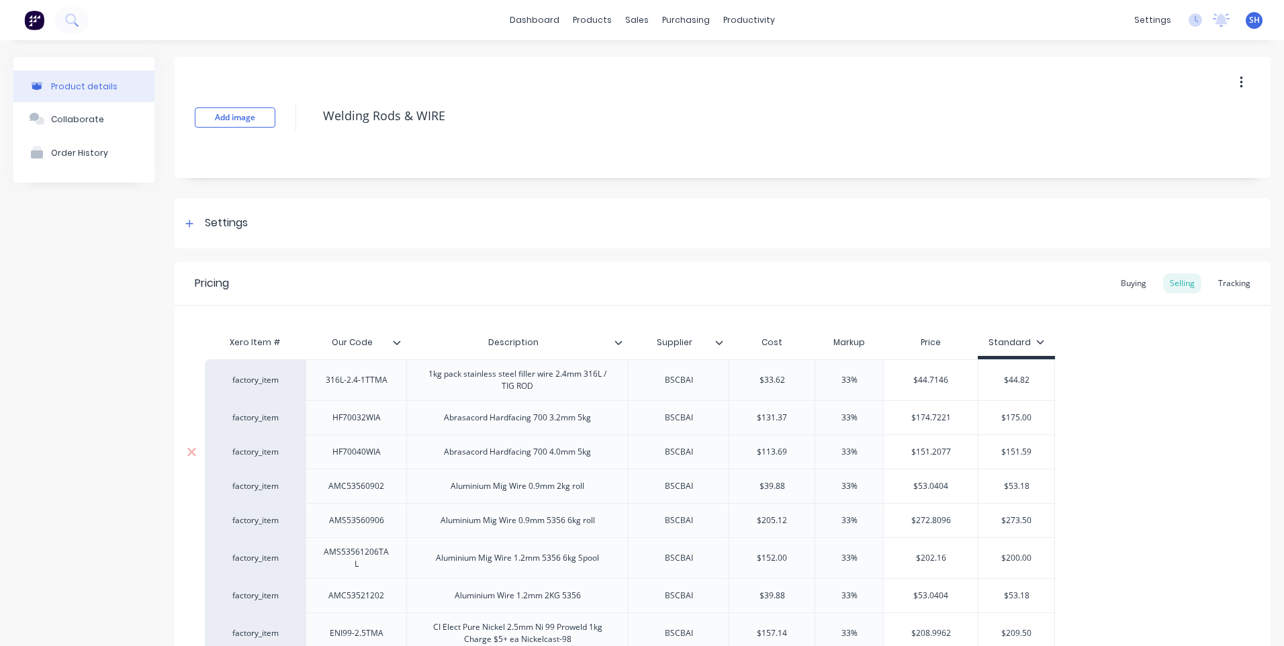
type textarea "x"
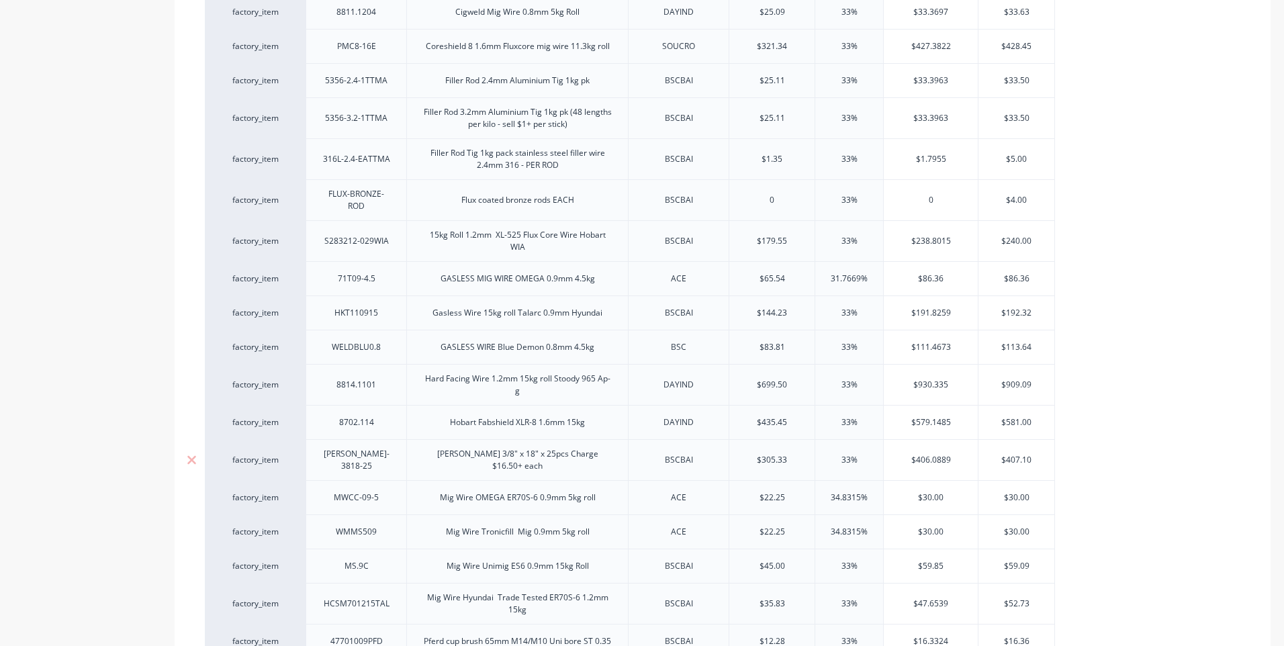
scroll to position [806, 0]
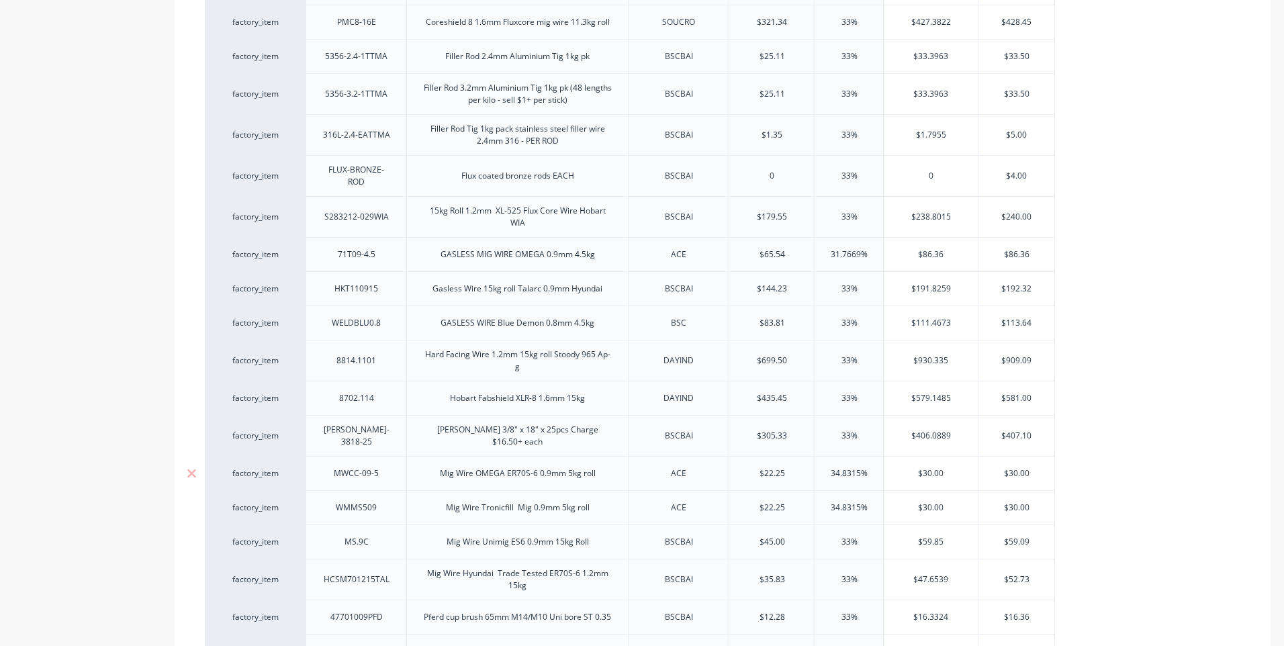
click at [504, 473] on div "Mig Wire OMEGA ER70S-6 0.9mm 5kg roll" at bounding box center [517, 473] width 177 height 17
click at [541, 506] on div "Mig Wire Tronicfill Mig 0.9mm 5kg roll" at bounding box center [517, 507] width 165 height 17
type textarea "x"
click at [544, 509] on div "Mig Wire Tronicfill Mig 0.9mm 5kg roll" at bounding box center [517, 507] width 165 height 17
type textarea "x"
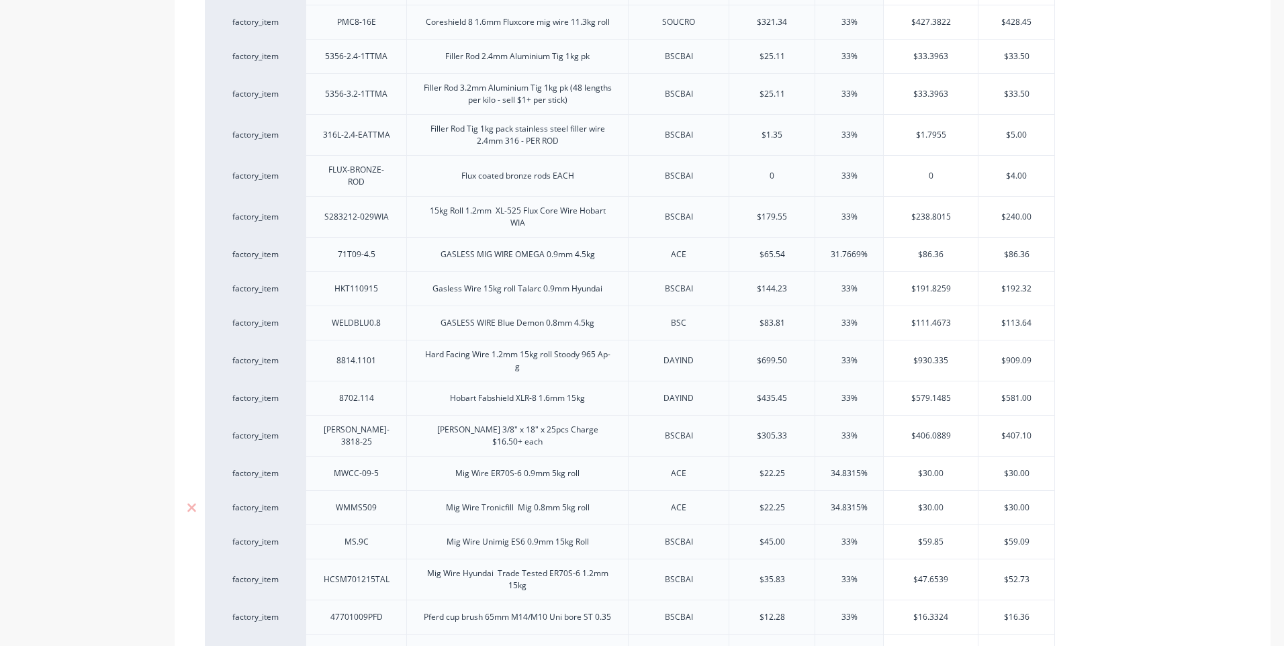
drag, startPoint x: 788, startPoint y: 502, endPoint x: 735, endPoint y: 503, distance: 53.1
click at [735, 503] on input "$22.25" at bounding box center [771, 508] width 85 height 12
type input "2"
type textarea "x"
type input "25"
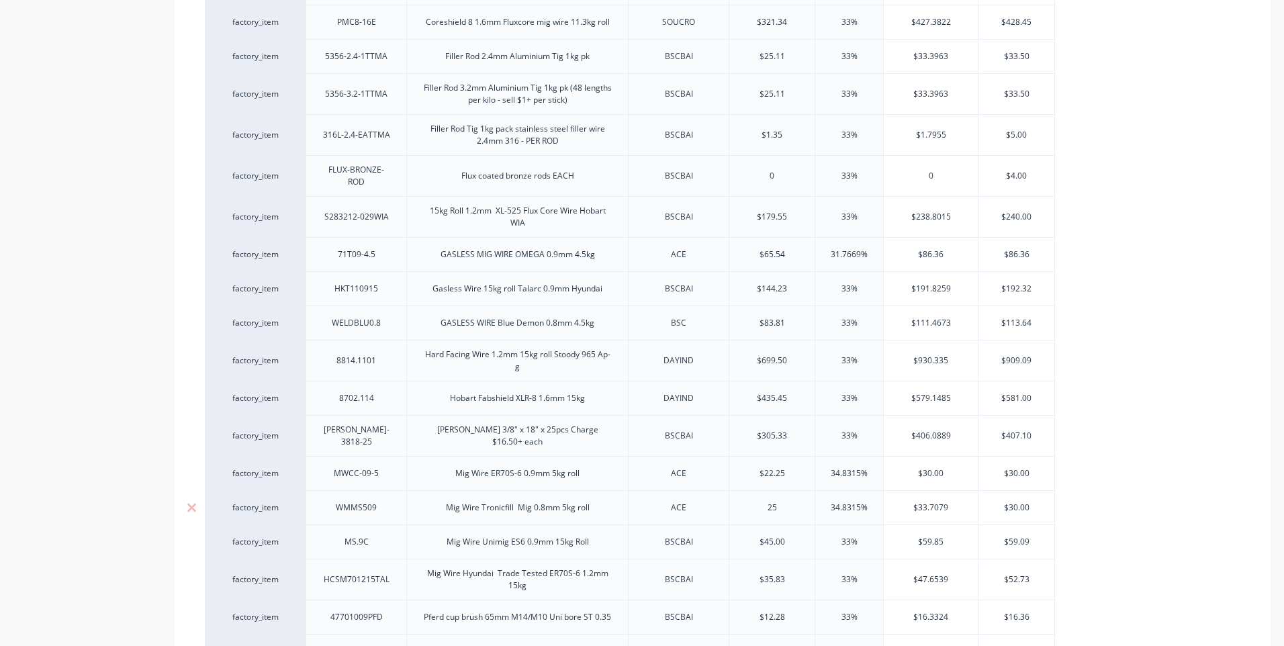
type textarea "x"
type input "25.4"
type textarea "x"
type input "25.45"
type textarea "x"
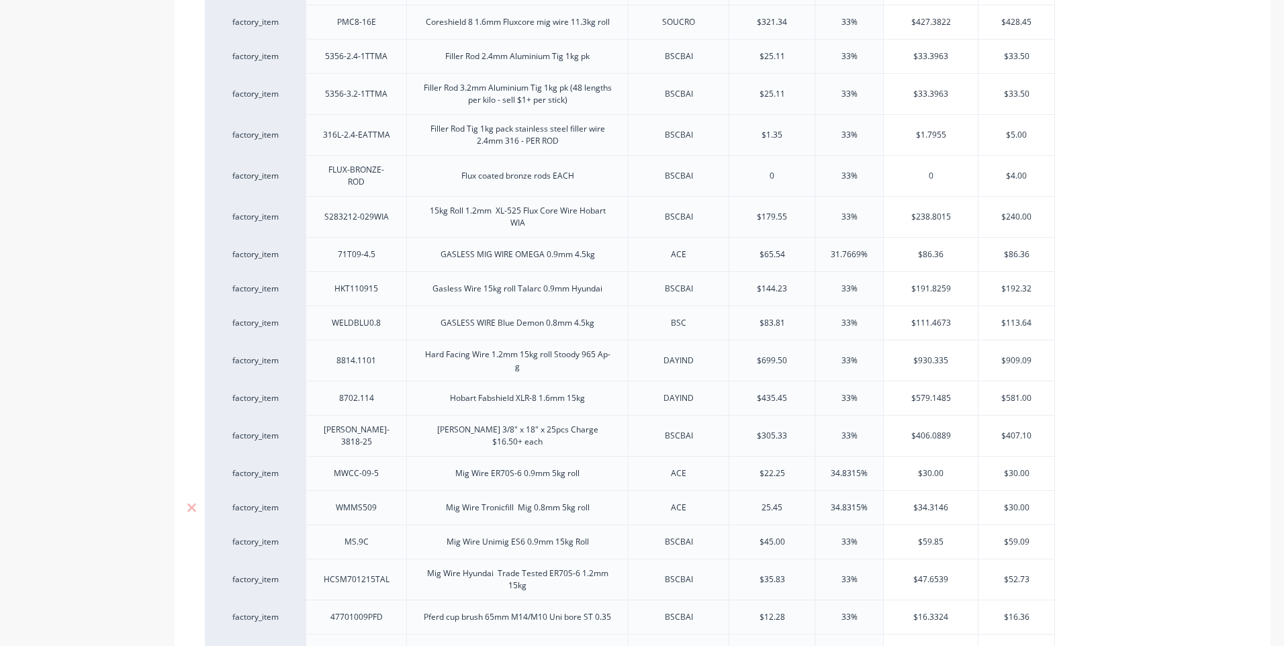
type input "25.45"
type input "34.8315%"
click at [873, 502] on input "34.8315%" at bounding box center [849, 508] width 68 height 12
type input "$34.3146"
click at [953, 502] on input "$34.3146" at bounding box center [931, 508] width 94 height 12
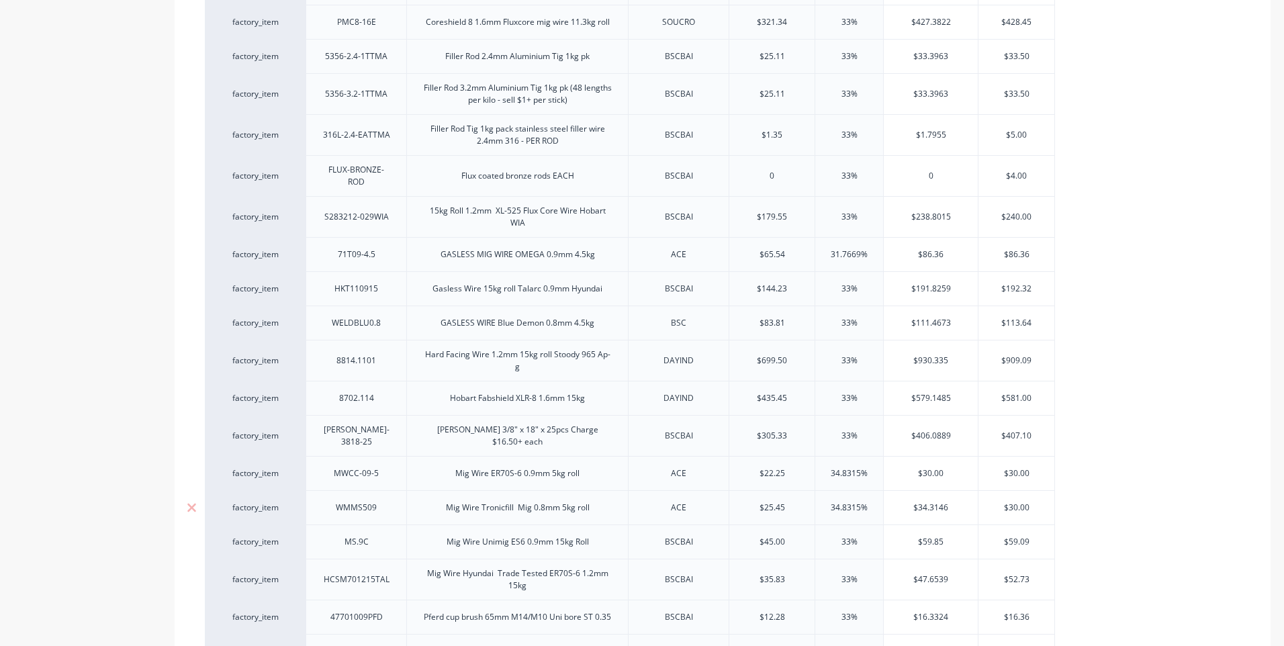
drag, startPoint x: 876, startPoint y: 500, endPoint x: 794, endPoint y: 500, distance: 81.9
click at [794, 500] on div "factory_item WMMS509 Mig Wire Tronicfill Mig 0.8mm 5kg roll ACE $25.45 25.45 34…" at bounding box center [630, 507] width 850 height 34
type input "3"
type textarea "x"
type input "33"
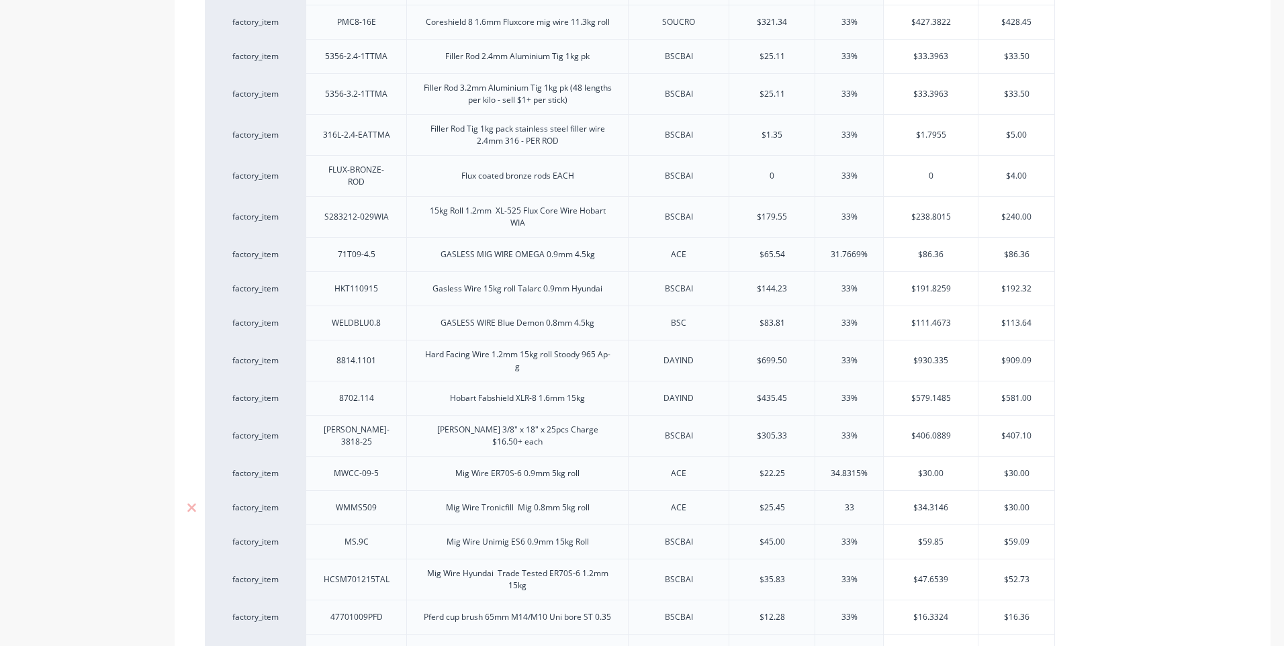
type textarea "x"
type input "33"
type input "$33.848"
type textarea "x"
type input "$33.84"
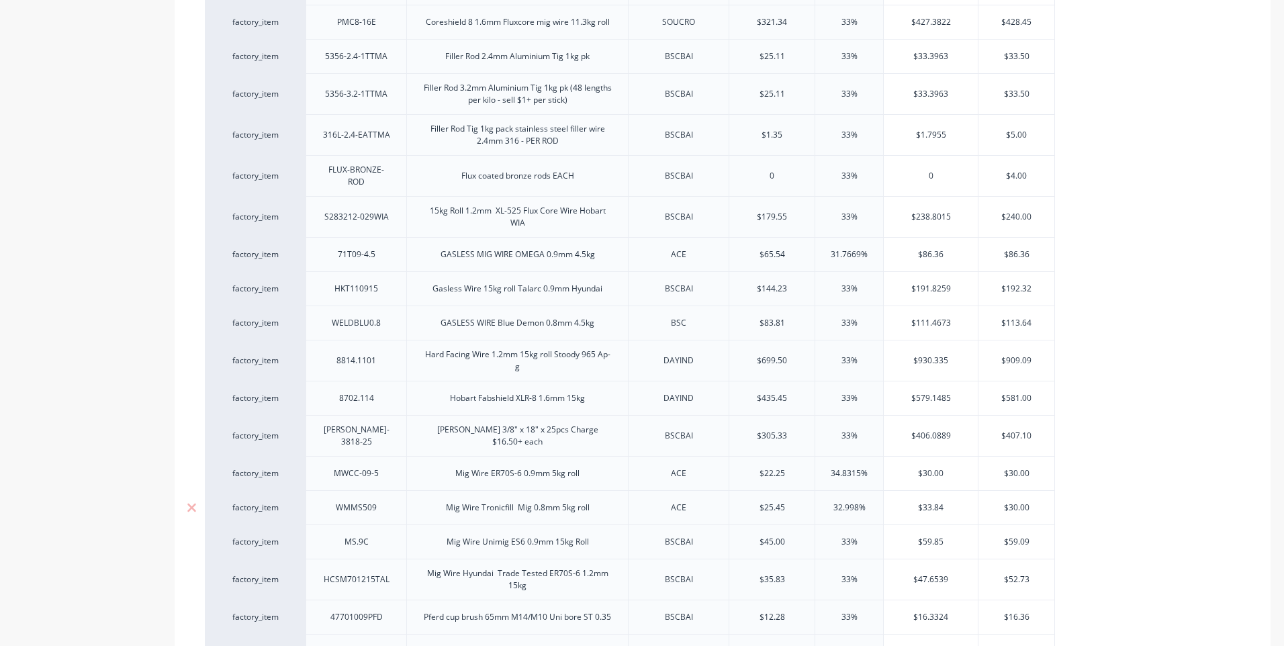
type textarea "x"
type input "$33.8"
type textarea "x"
type input "$33.88"
type textarea "x"
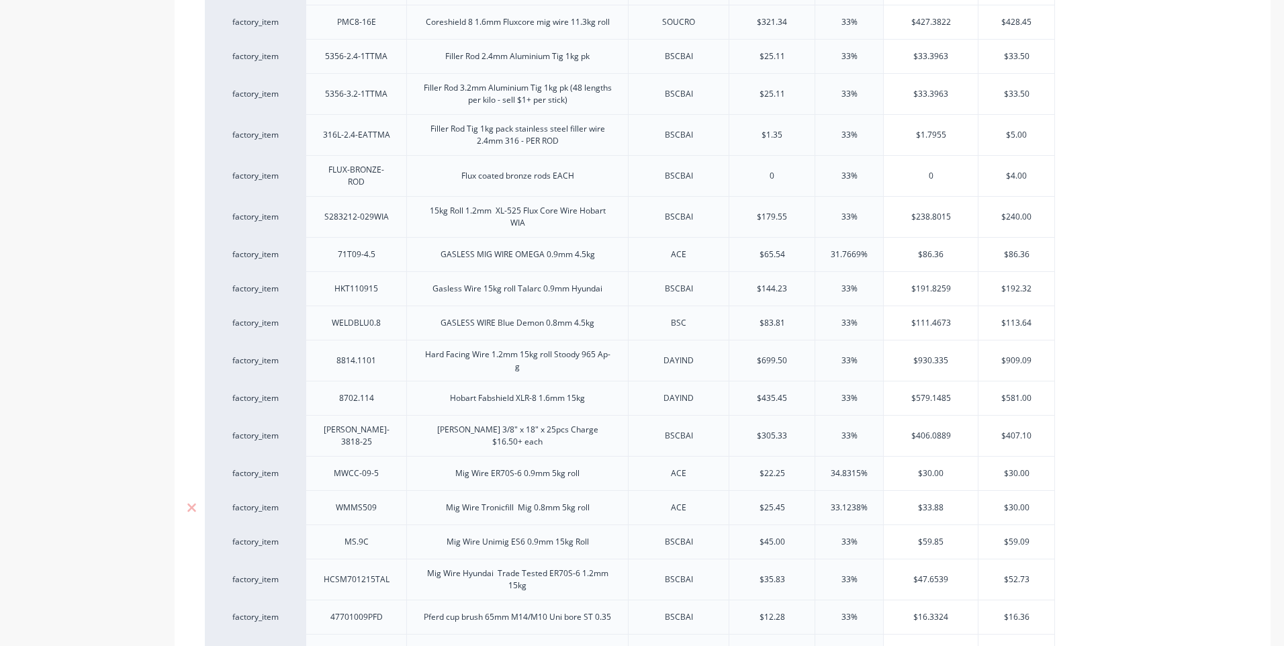
type input "$33.8"
type textarea "x"
type input "$33.85"
type textarea "x"
type input "$33.85"
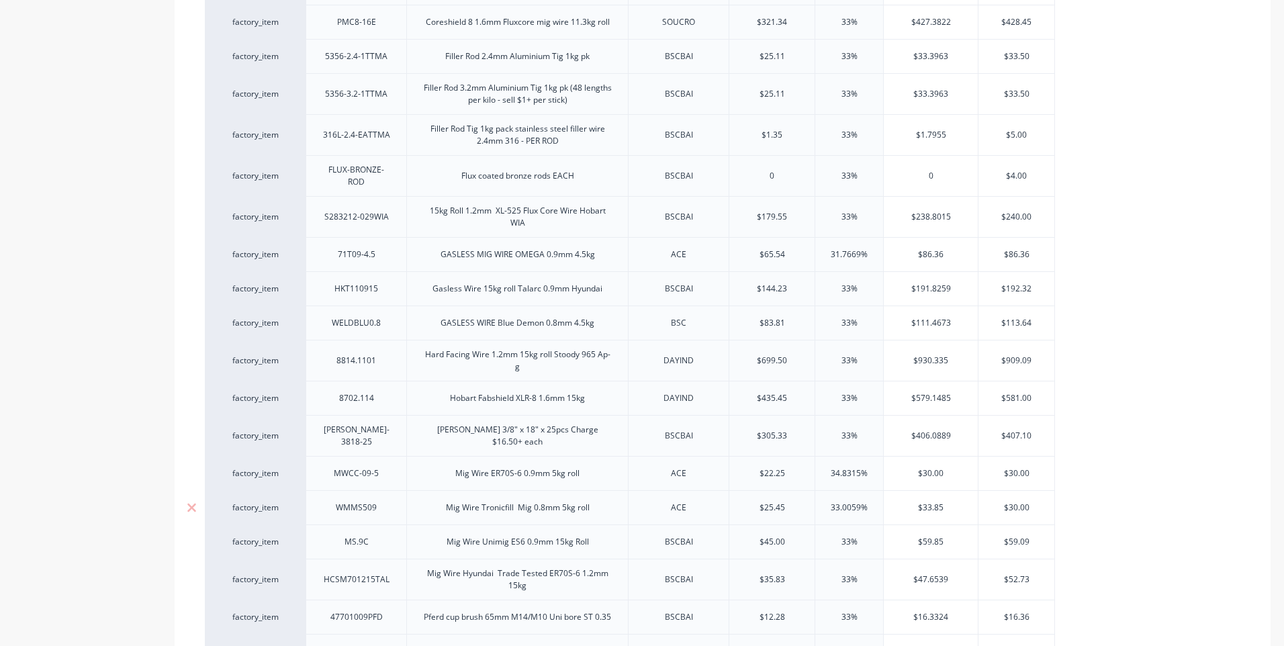
drag, startPoint x: 1032, startPoint y: 502, endPoint x: 980, endPoint y: 502, distance: 51.0
click at [980, 502] on input "$30.00" at bounding box center [1016, 508] width 76 height 12
type input "3"
type textarea "x"
type input "33"
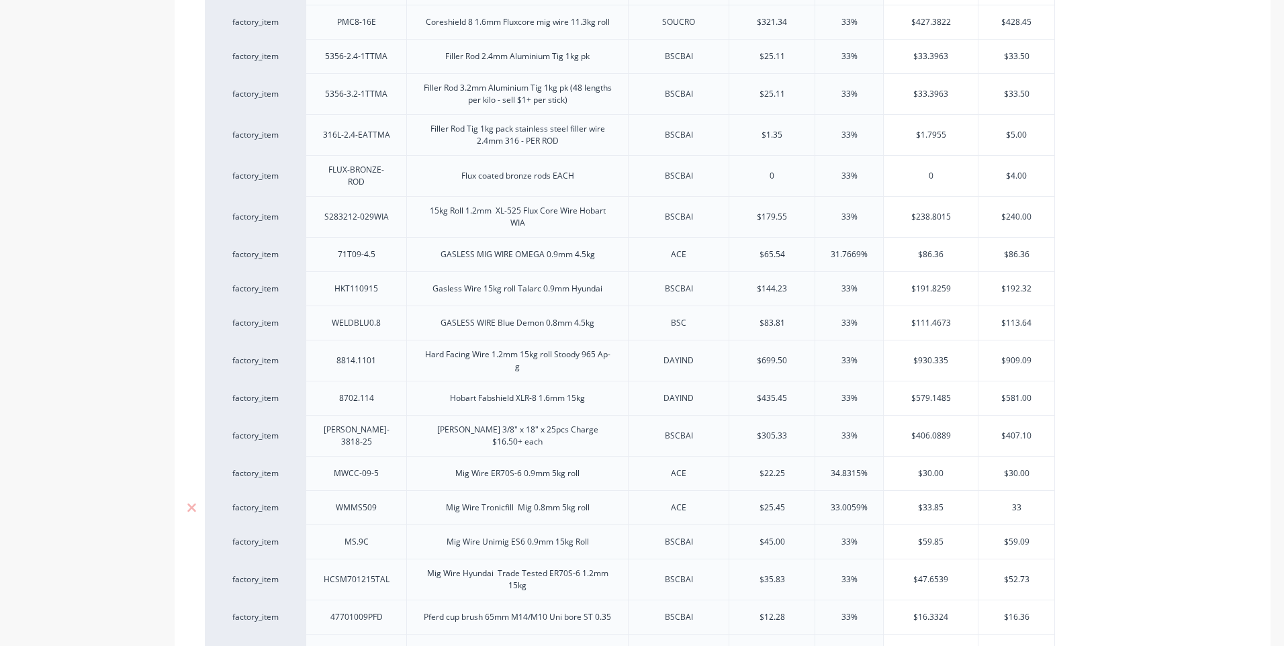
type textarea "x"
type input "33."
type textarea "x"
type input "33.8"
type textarea "x"
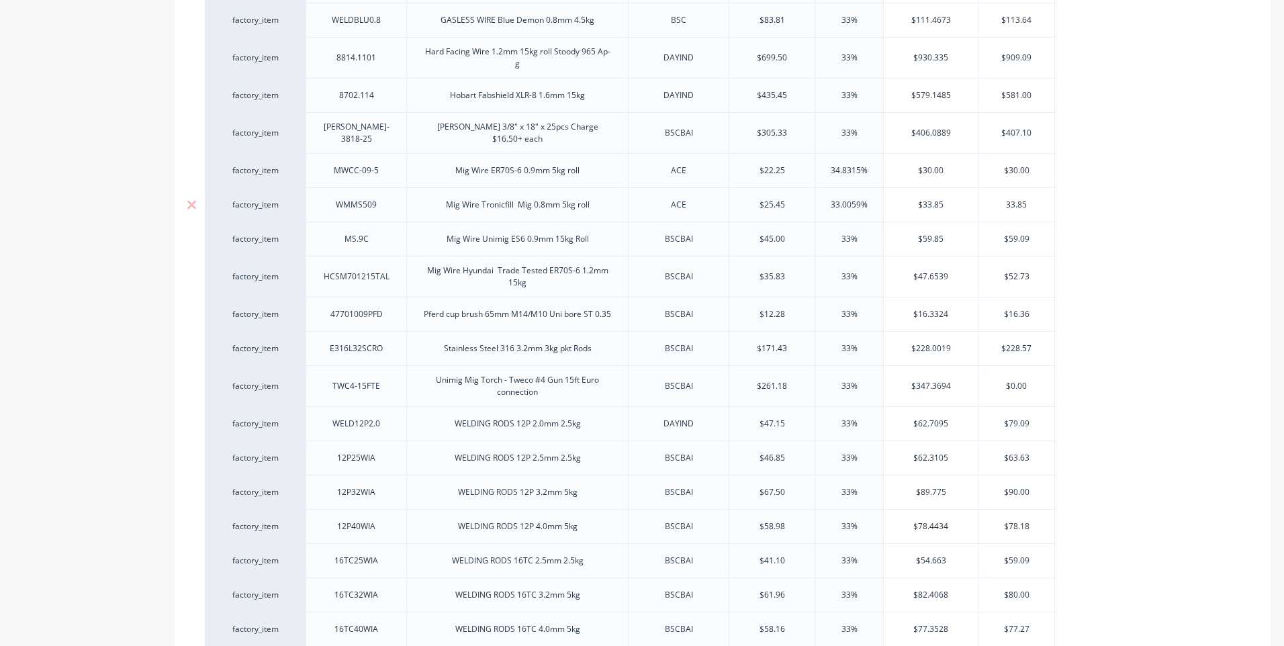
scroll to position [1142, 0]
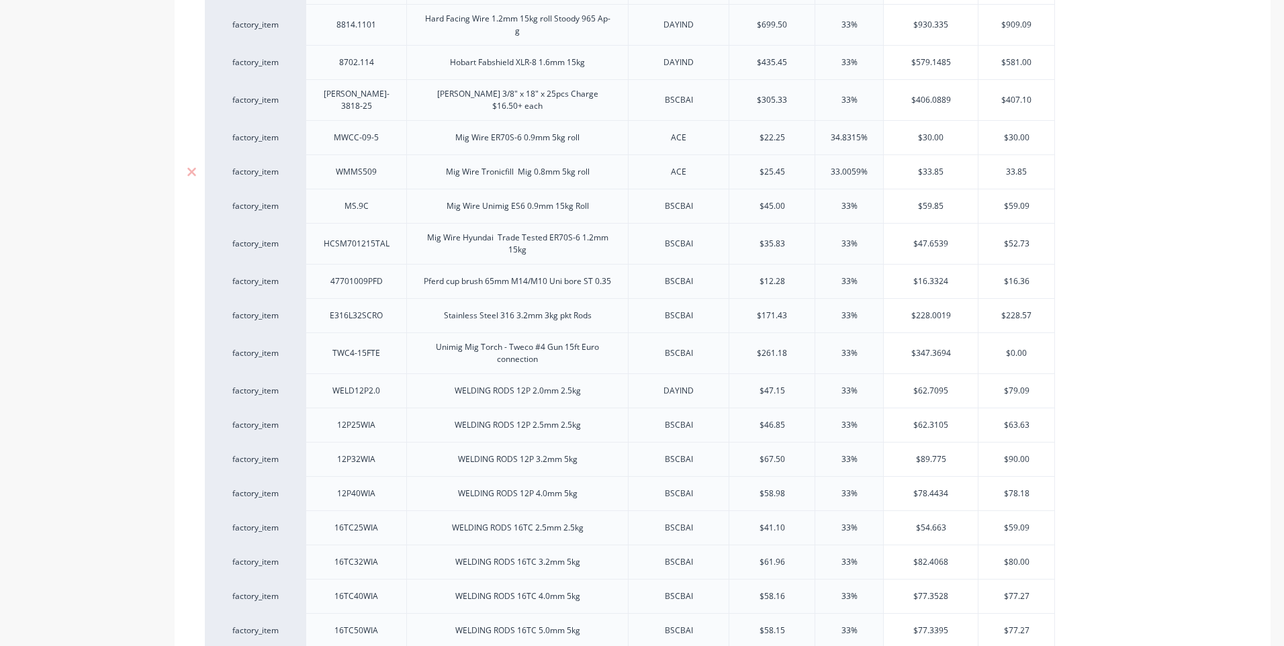
click at [546, 174] on div "Mig Wire Tronicfill Mig 0.8mm 5kg roll" at bounding box center [517, 171] width 222 height 34
type input "33.85"
click at [541, 171] on div "Mig Wire Tronicfill Mig 0.8mm 5kg roll" at bounding box center [517, 171] width 165 height 17
click at [545, 173] on div "Mig Wire Tronicfill Mig 0.8mm 5kg roll" at bounding box center [517, 171] width 165 height 17
type textarea "x"
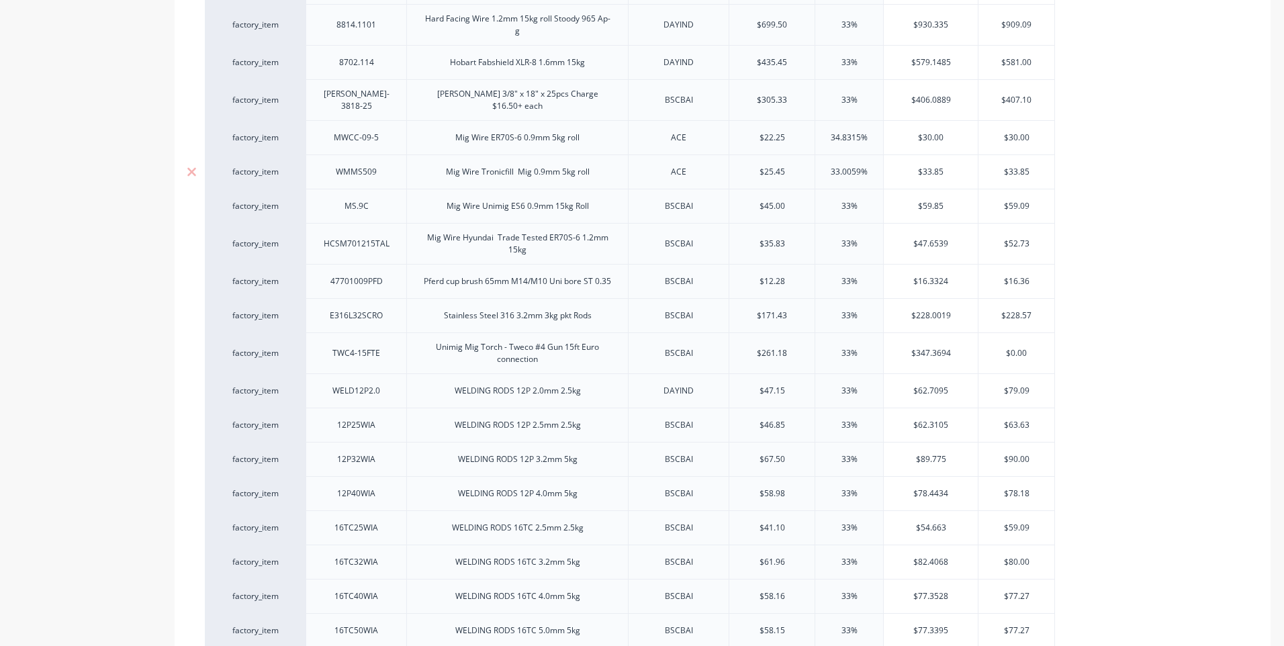
drag, startPoint x: 796, startPoint y: 167, endPoint x: 731, endPoint y: 161, distance: 64.8
click at [731, 166] on input "$25.45" at bounding box center [771, 172] width 85 height 12
type input "2"
type textarea "x"
type input "22"
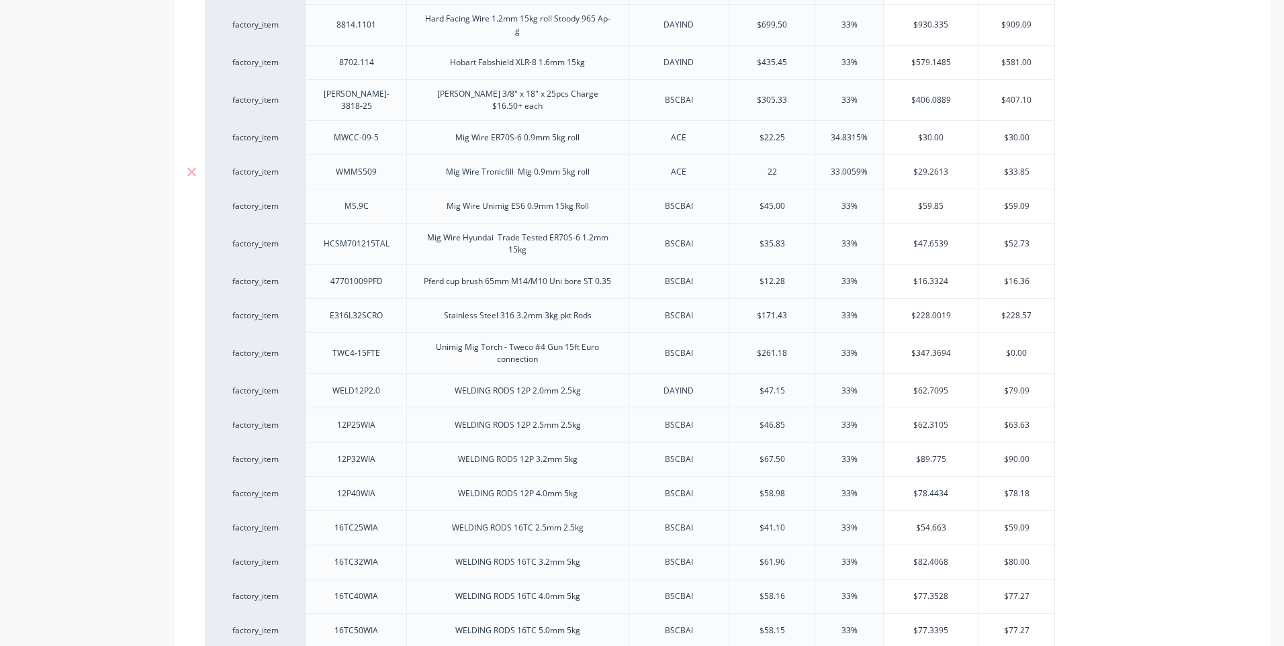
type textarea "x"
type input "22."
type textarea "x"
type input "22.2"
type textarea "x"
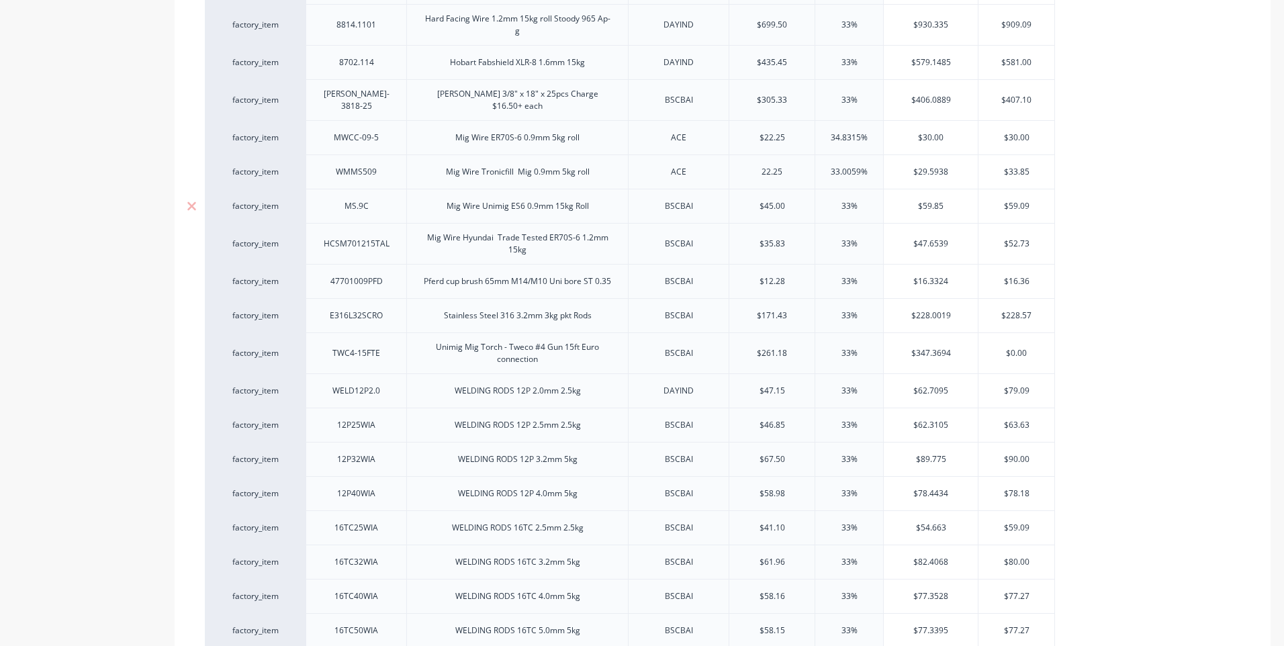
type input "22.25"
type input "33.0059%"
type input "$29.5938"
type textarea "x"
type input "$"
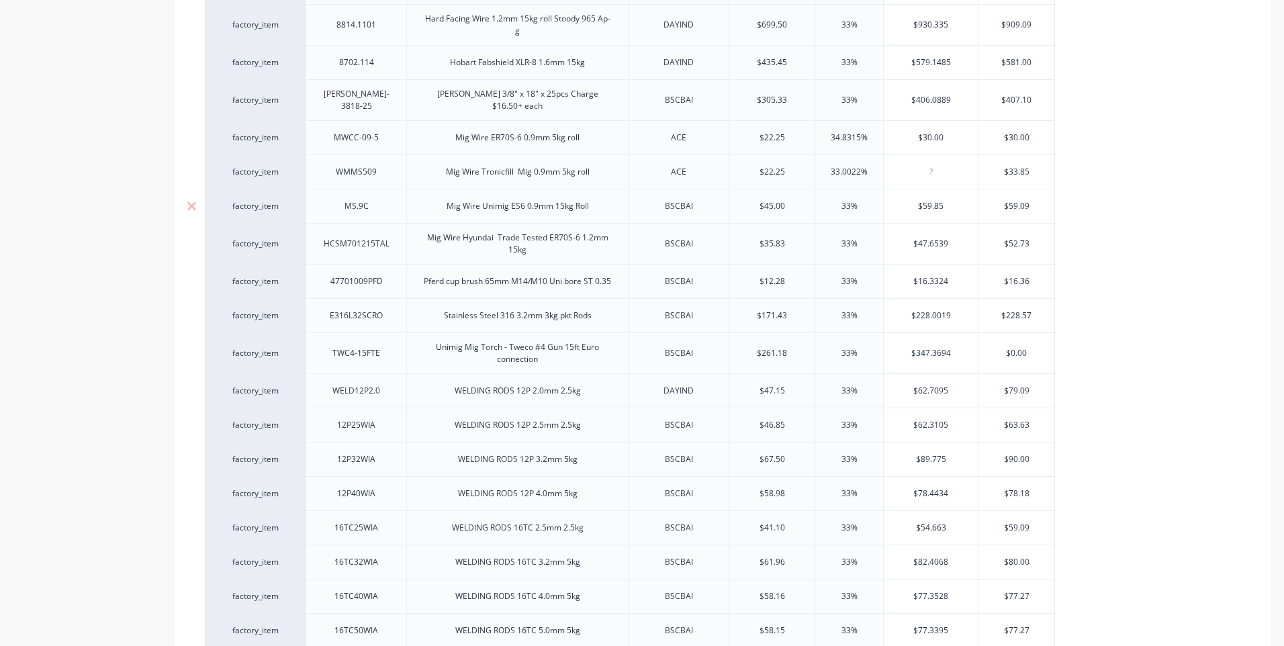
type textarea "x"
type input "3"
type textarea "x"
type input "30"
type textarea "x"
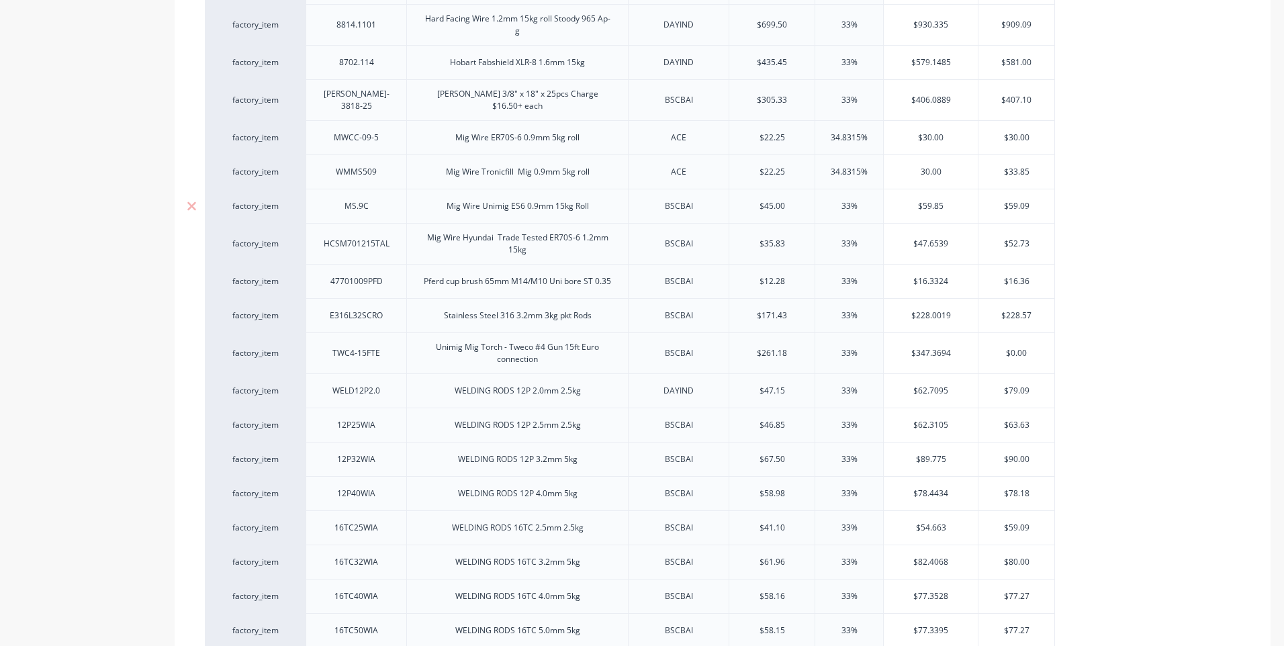
type input "30.00"
type input "$33.85"
type textarea "x"
type input "$"
type textarea "x"
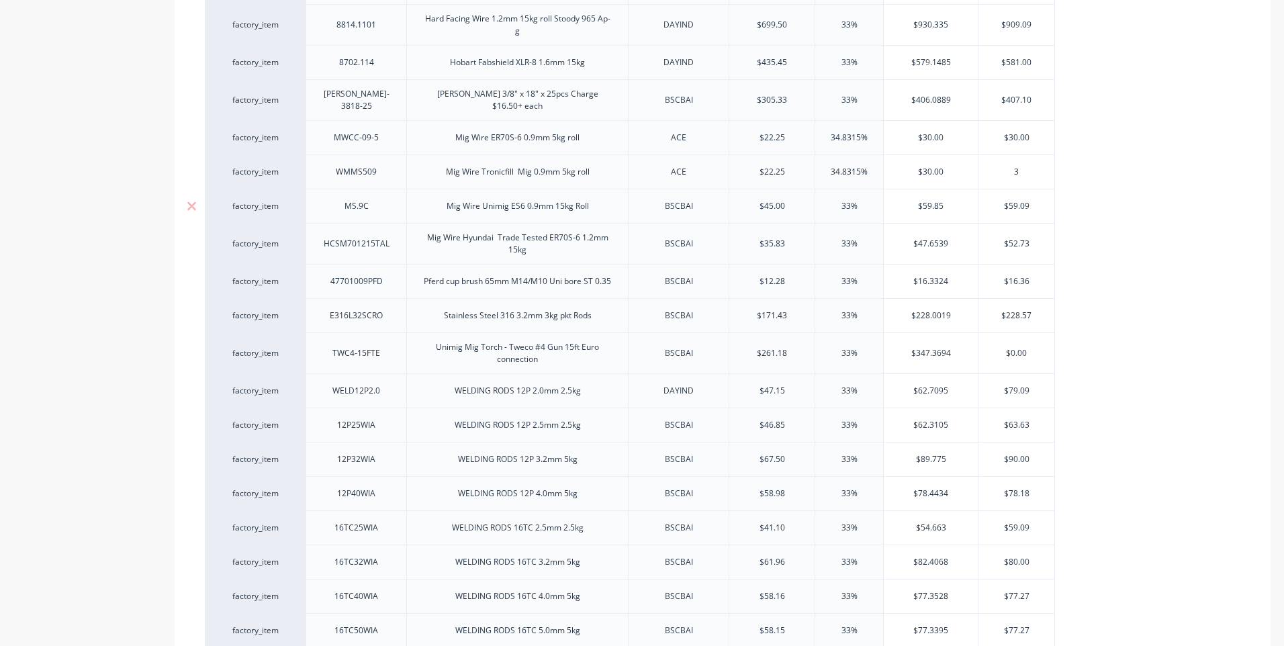
type input "30"
type textarea "x"
type input "30."
type textarea "x"
type input "30.0"
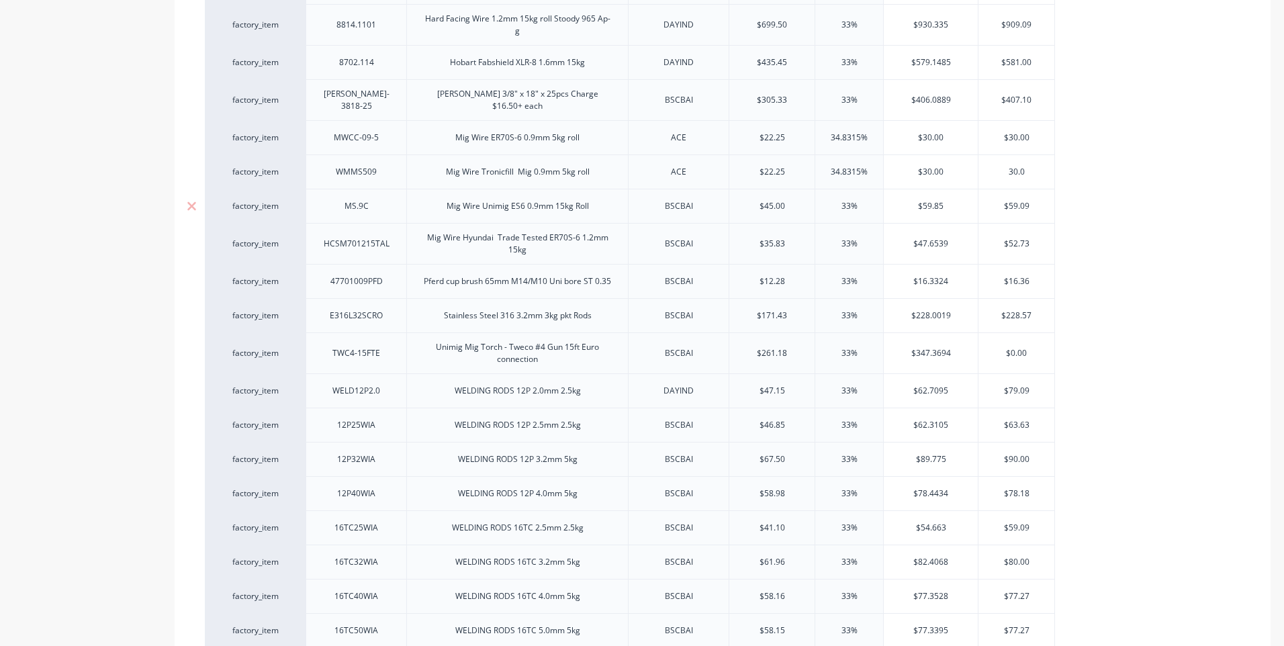
type textarea "x"
type input "30.00"
click at [535, 136] on div "Mig Wire ER70S-6 0.9mm 5kg roll" at bounding box center [518, 137] width 146 height 17
type textarea "x"
drag, startPoint x: 776, startPoint y: 130, endPoint x: 734, endPoint y: 136, distance: 42.7
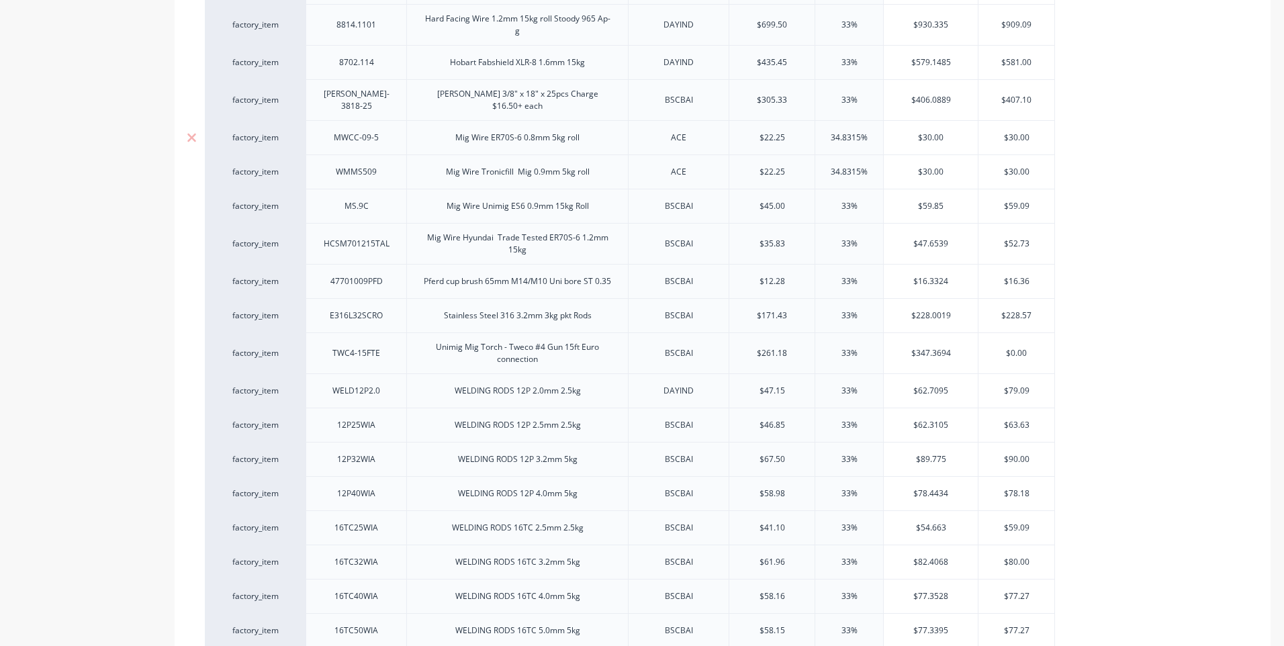
click at [734, 136] on input "$22.25" at bounding box center [771, 138] width 85 height 12
type input "2"
type textarea "x"
type input "25"
type textarea "x"
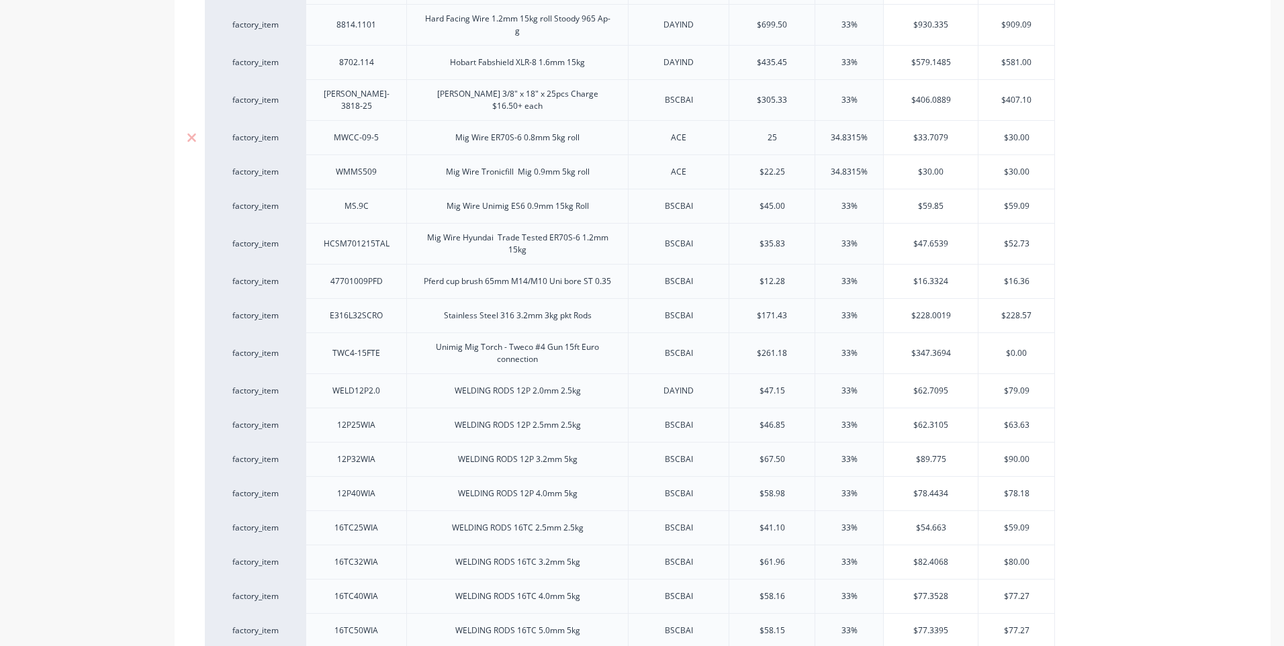
type input "25."
type textarea "x"
type input "25.45"
type textarea "x"
type input "25.45"
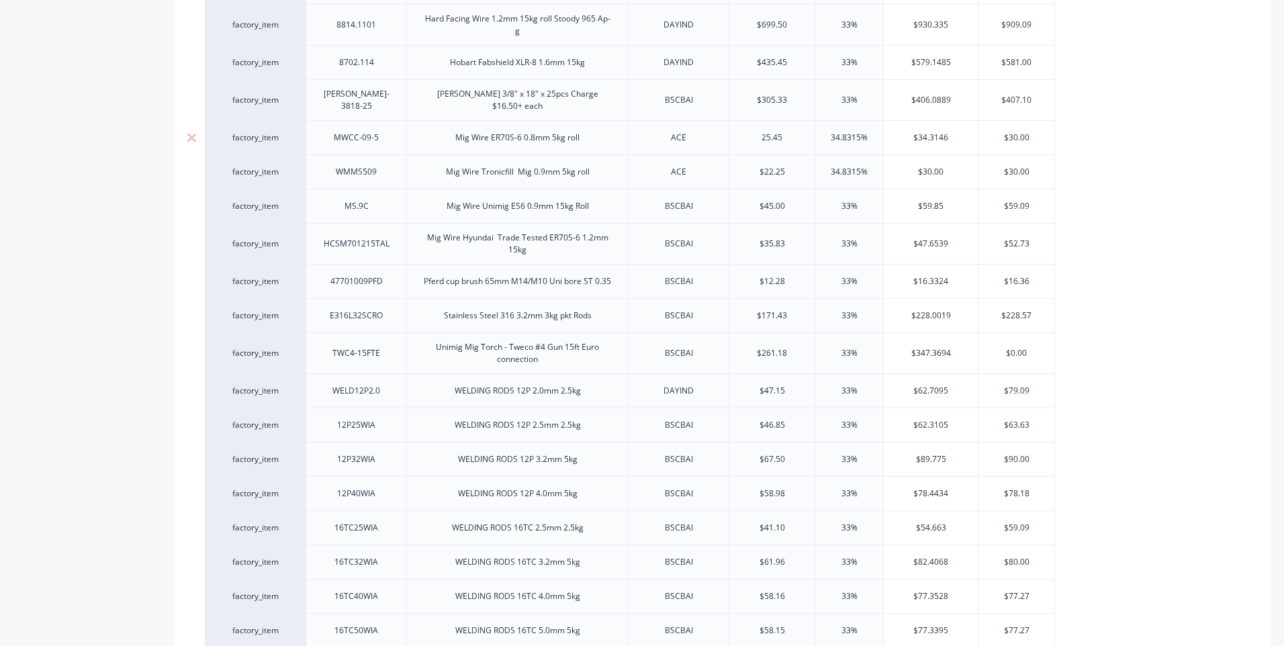
type input "34.8315%"
type textarea "x"
type input "3"
type textarea "x"
type input "3"
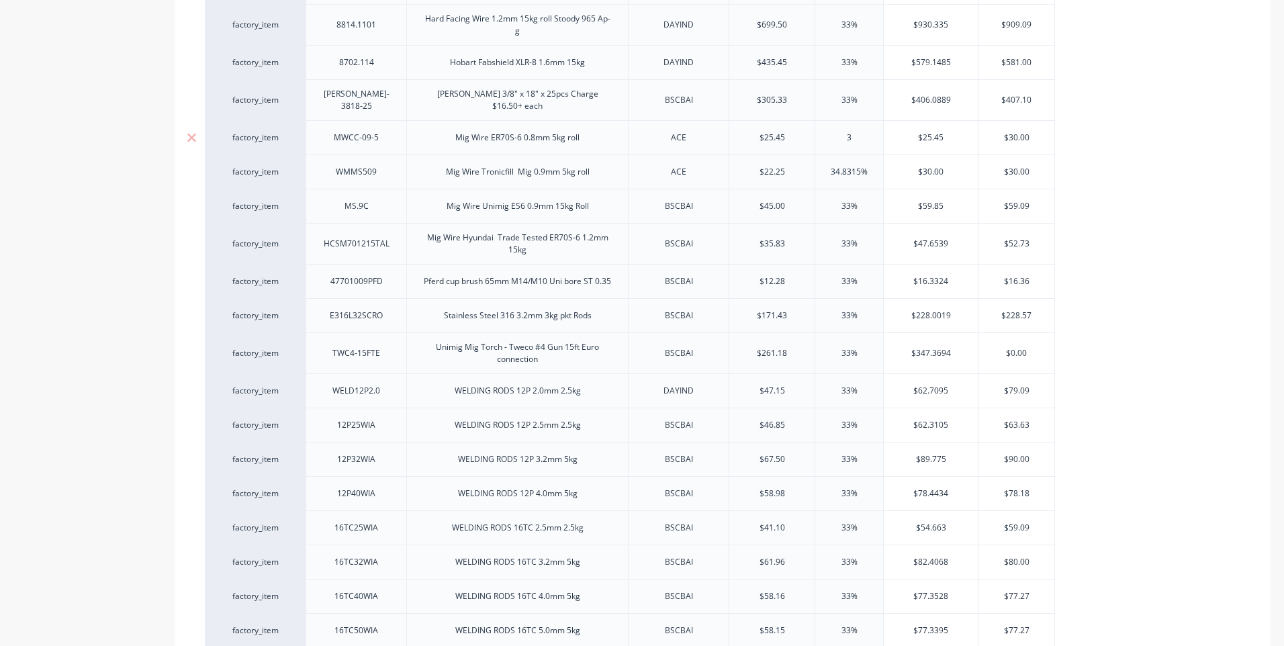
type textarea "x"
type input "33"
type textarea "x"
type input "33"
type input "$33.8485"
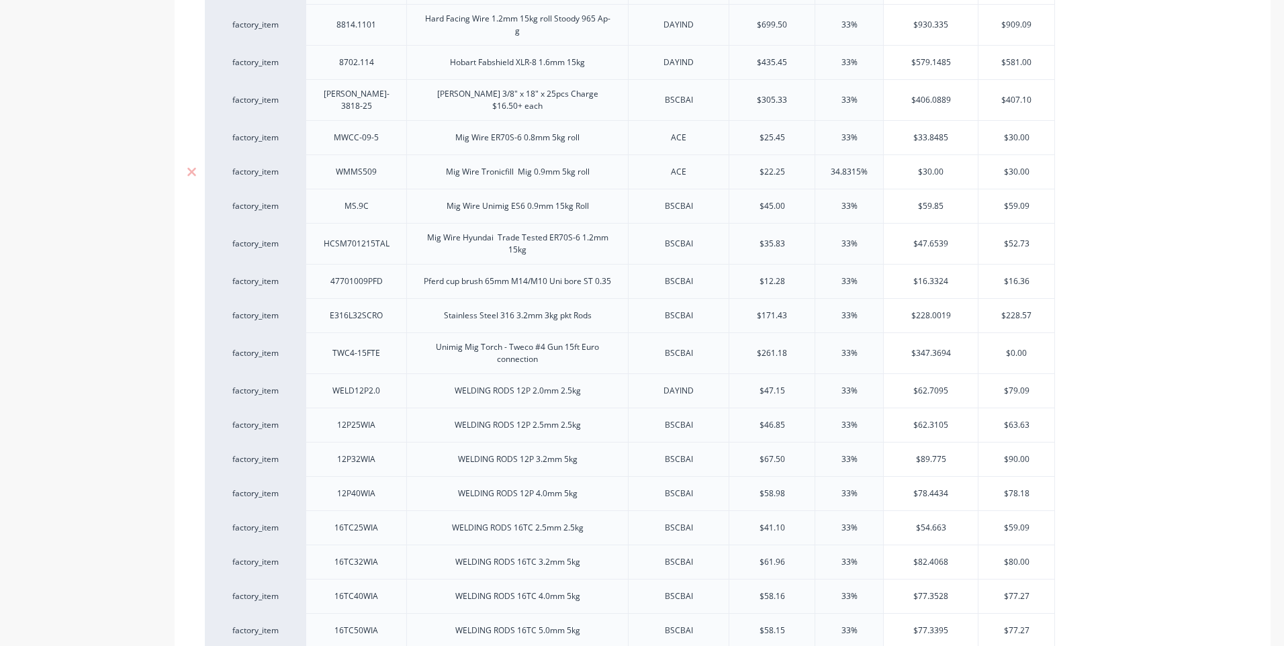
type textarea "x"
type input "$33.84"
type textarea "x"
type input "$33.8"
type textarea "x"
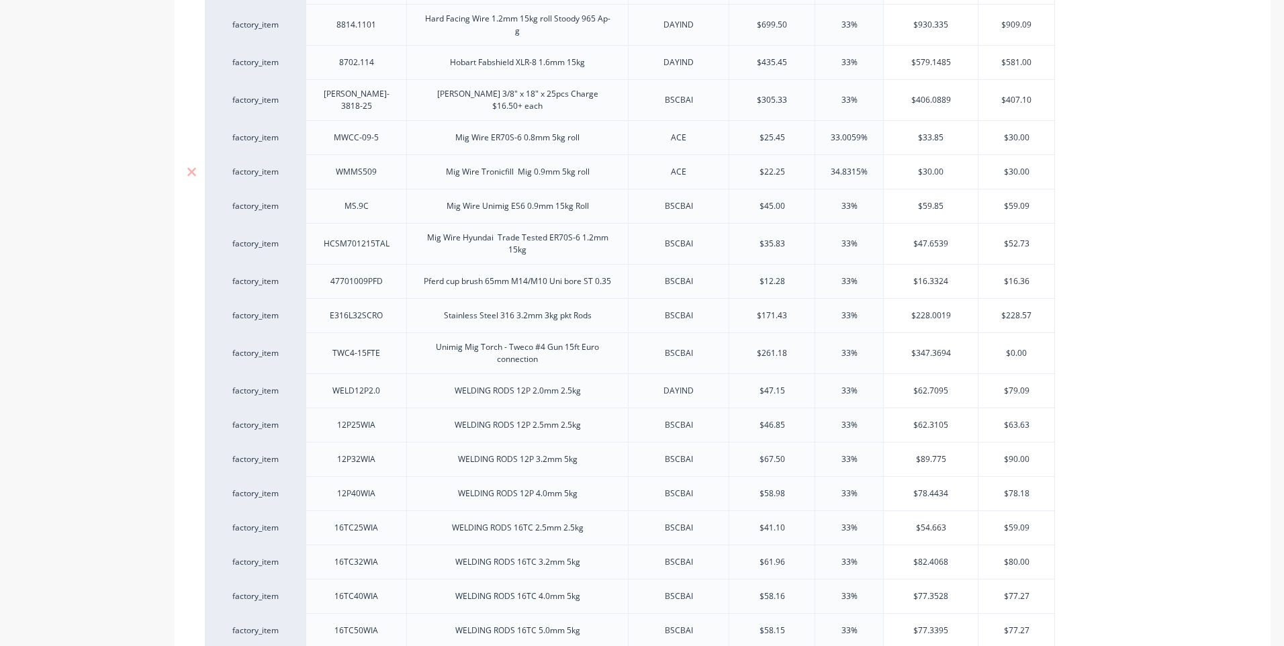
type input "$33.85"
type input "$30.00"
type textarea "x"
type input "$30.0"
type textarea "x"
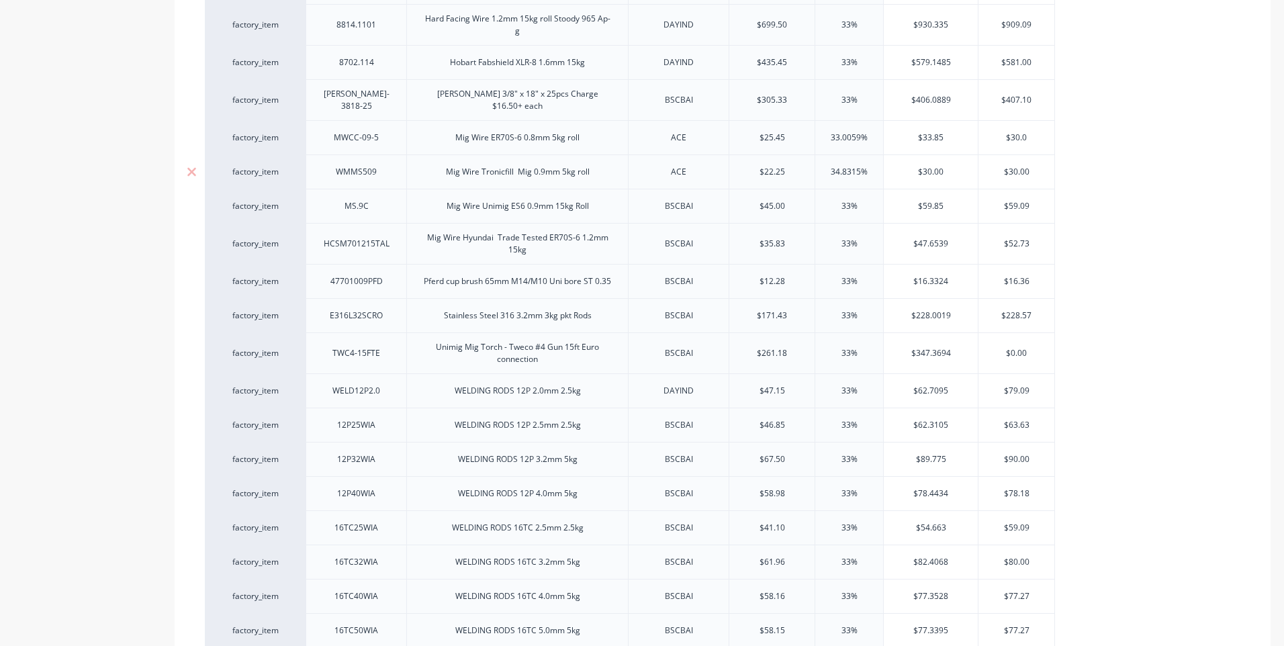
type input "$30."
type textarea "x"
type input "$3"
type textarea "x"
type input "$33"
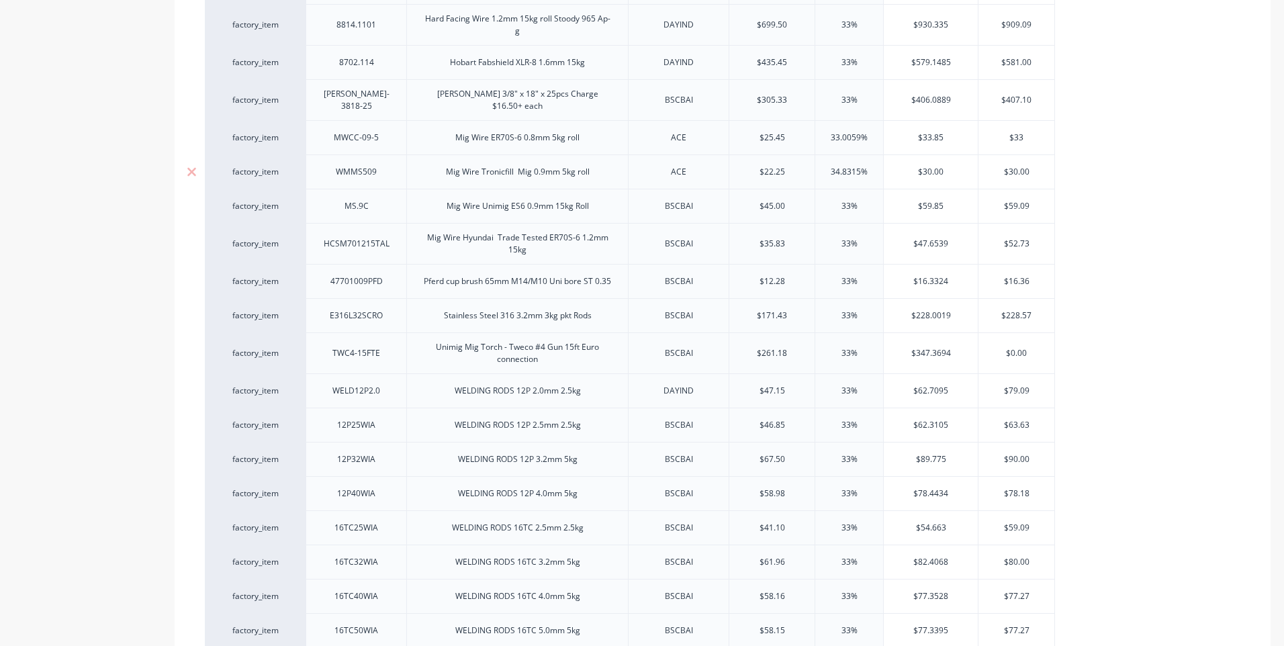
type textarea "x"
type input "$33.8"
type textarea "x"
type input "$33.85"
type textarea "x"
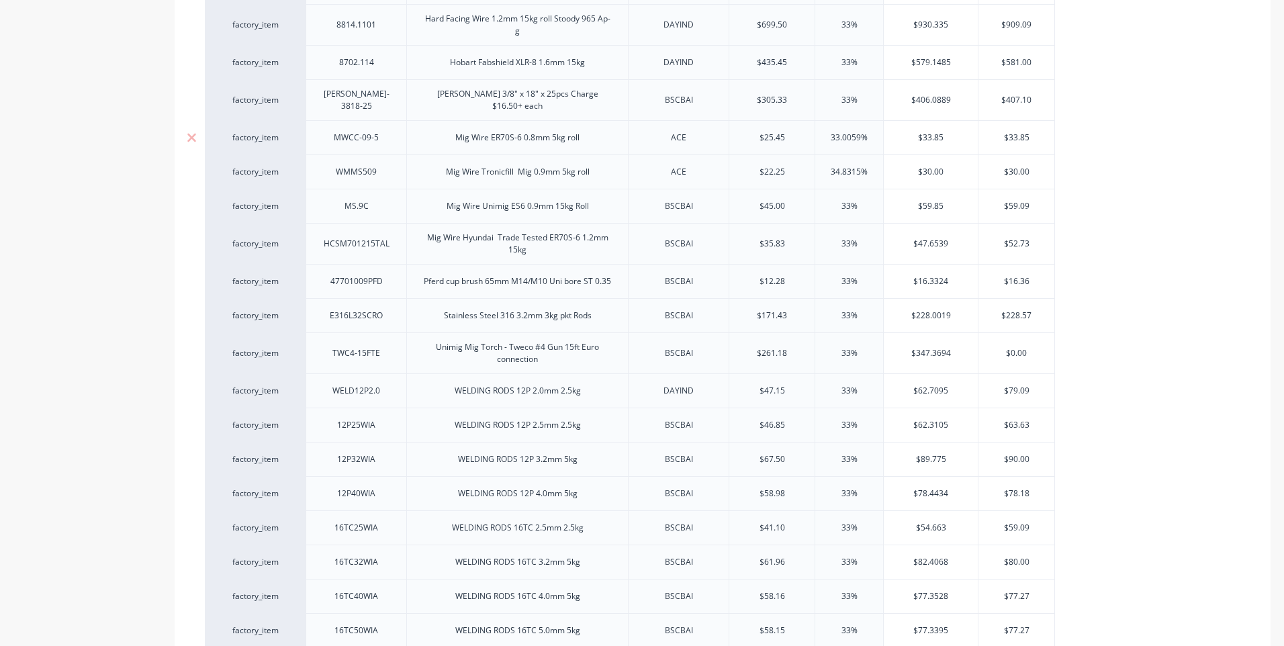
click at [723, 135] on div "ACE" at bounding box center [678, 137] width 101 height 34
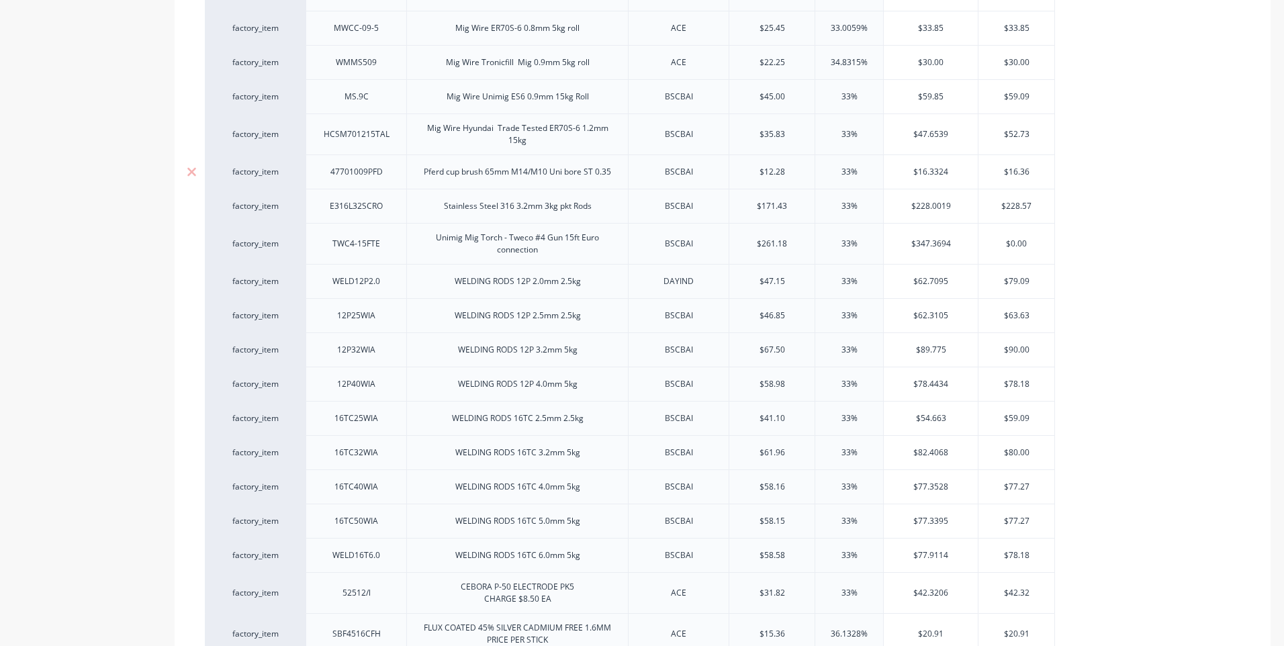
scroll to position [1386, 0]
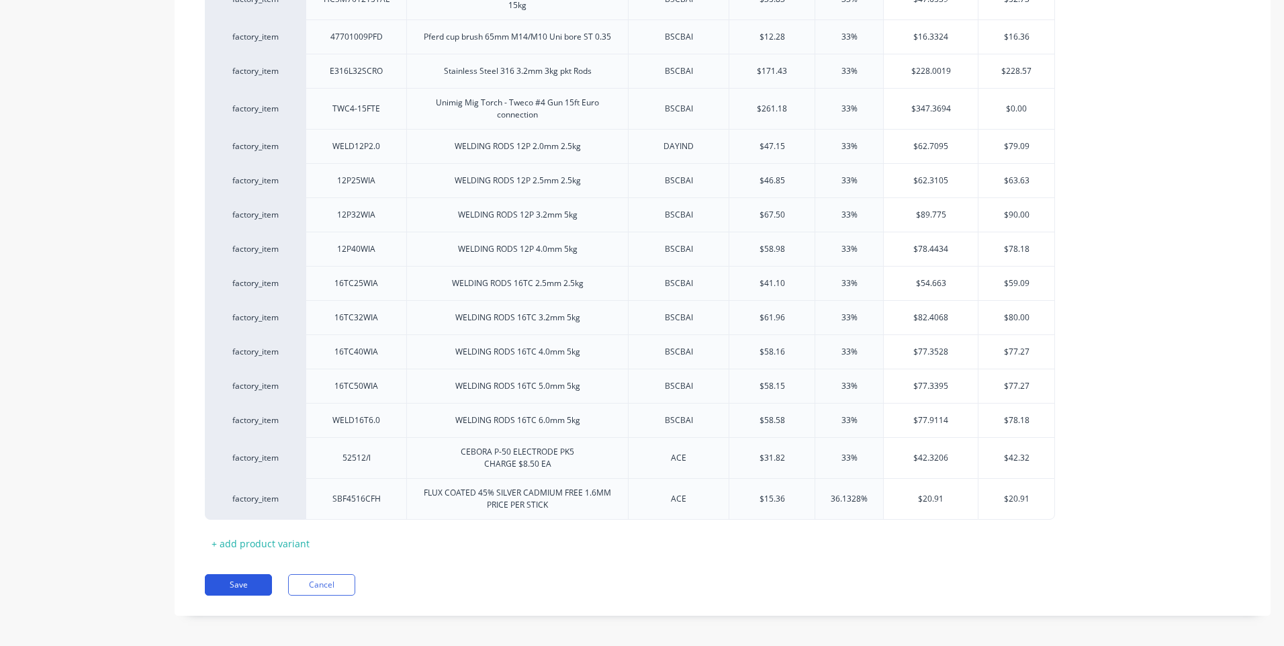
type input "$33.85"
click at [242, 579] on button "Save" at bounding box center [238, 584] width 67 height 21
type textarea "x"
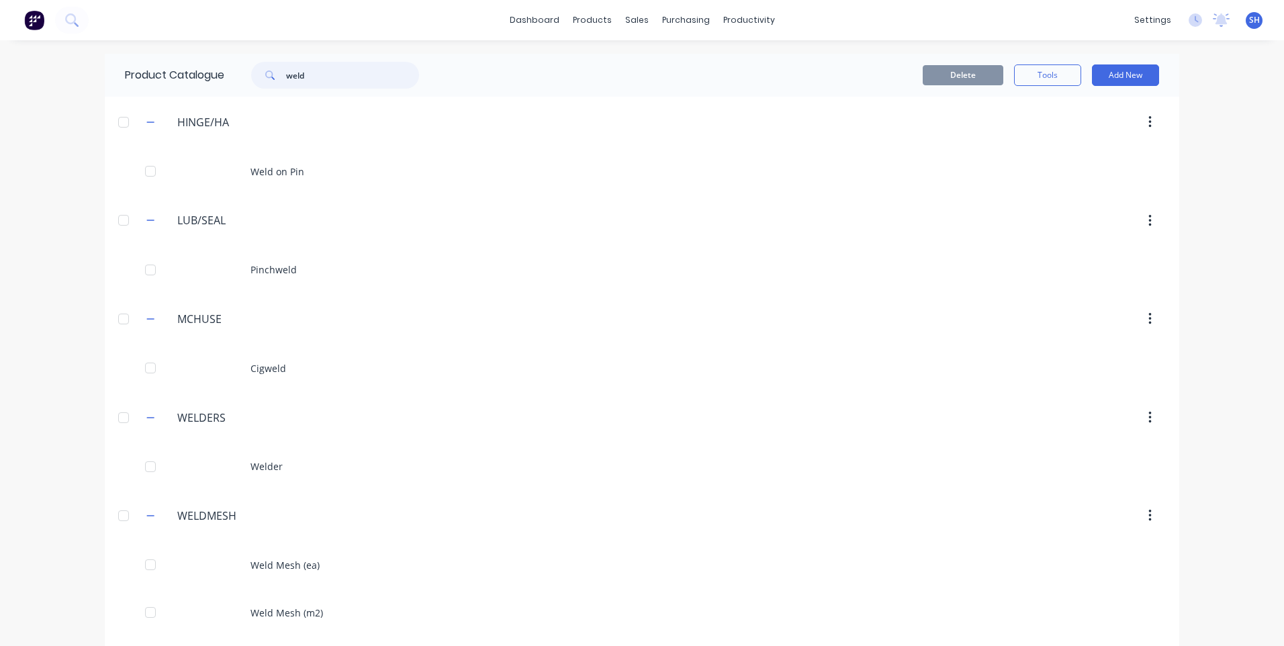
drag, startPoint x: 324, startPoint y: 78, endPoint x: 257, endPoint y: 82, distance: 66.6
click at [257, 82] on div "weld" at bounding box center [335, 75] width 168 height 27
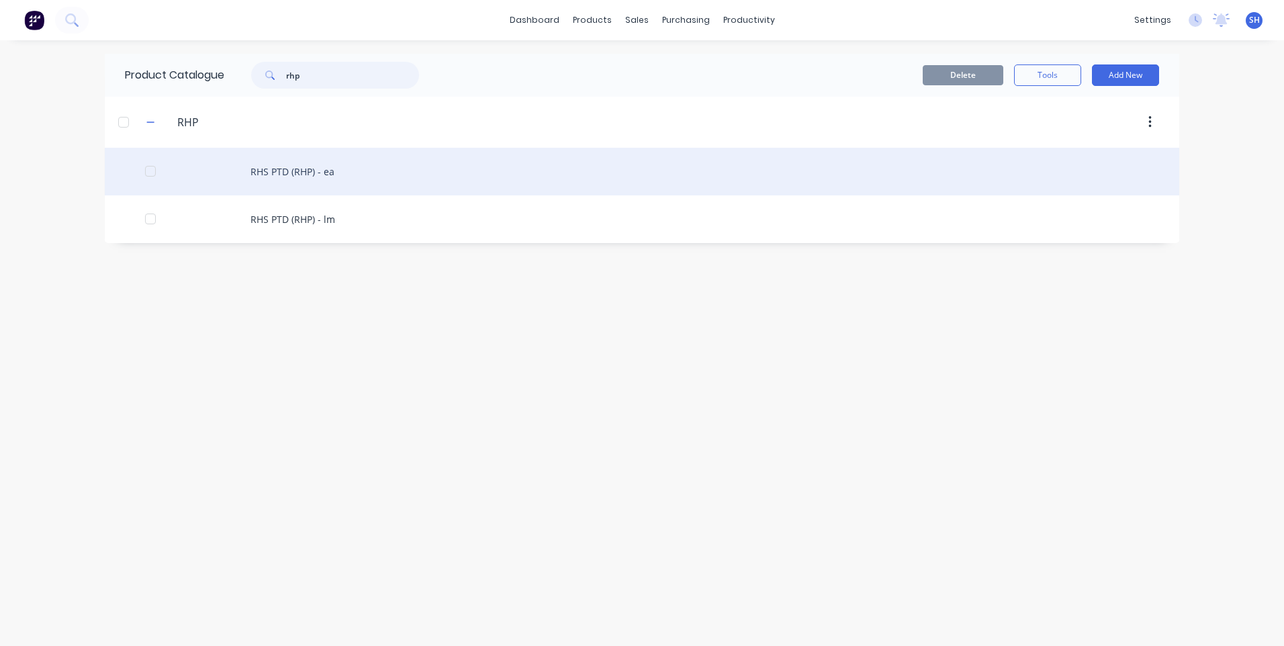
type input "rhp"
click at [287, 167] on div "RHS PTD (RHP) - ea" at bounding box center [642, 172] width 1074 height 48
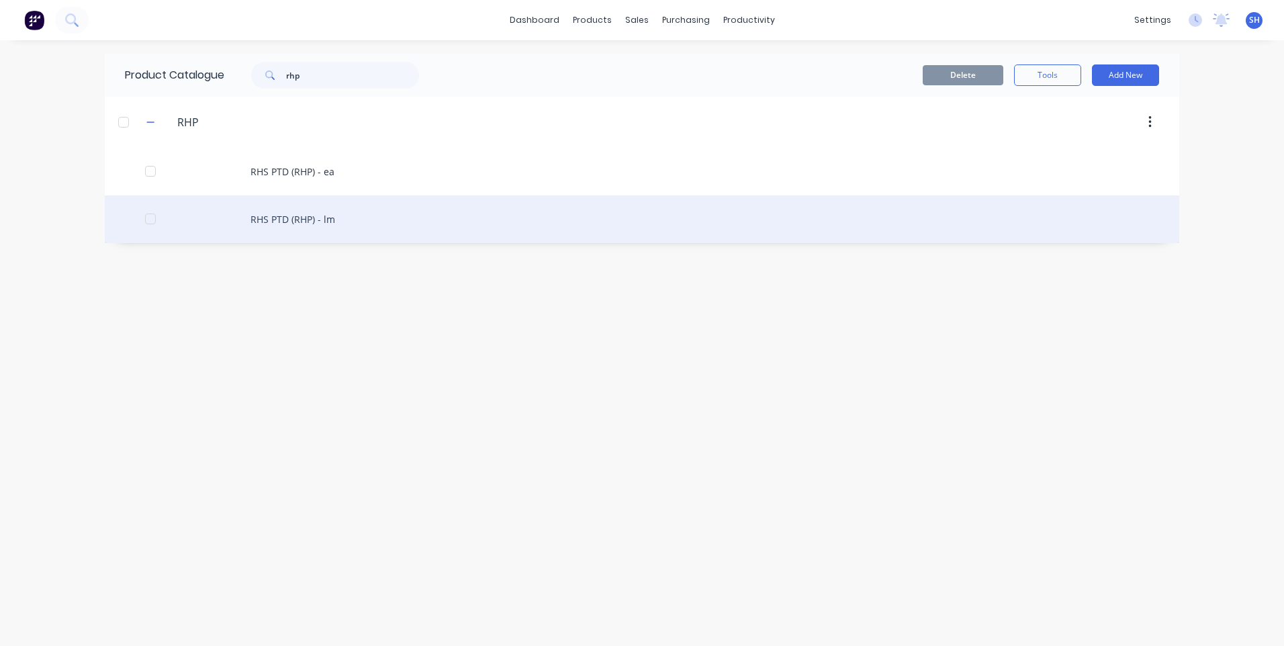
click at [301, 216] on div "RHS PTD (RHP) - lm" at bounding box center [642, 219] width 1074 height 48
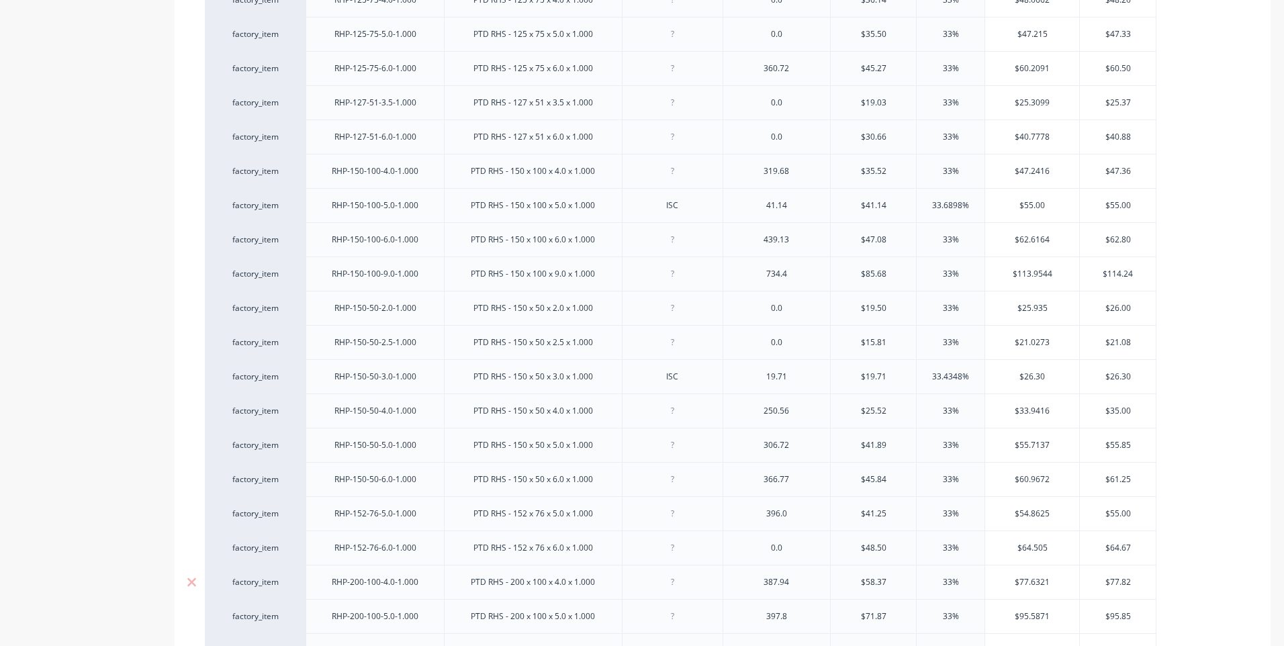
type textarea "x"
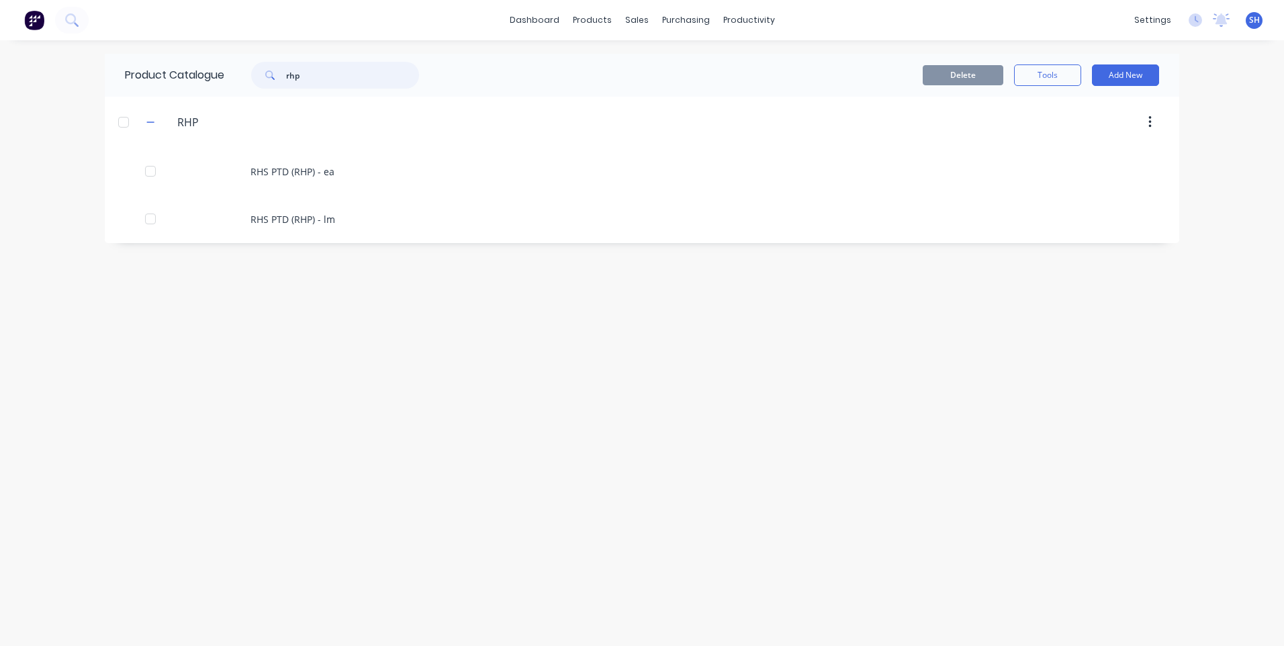
drag, startPoint x: 308, startPoint y: 75, endPoint x: 267, endPoint y: 74, distance: 41.0
click at [267, 74] on div "rhp" at bounding box center [335, 75] width 168 height 27
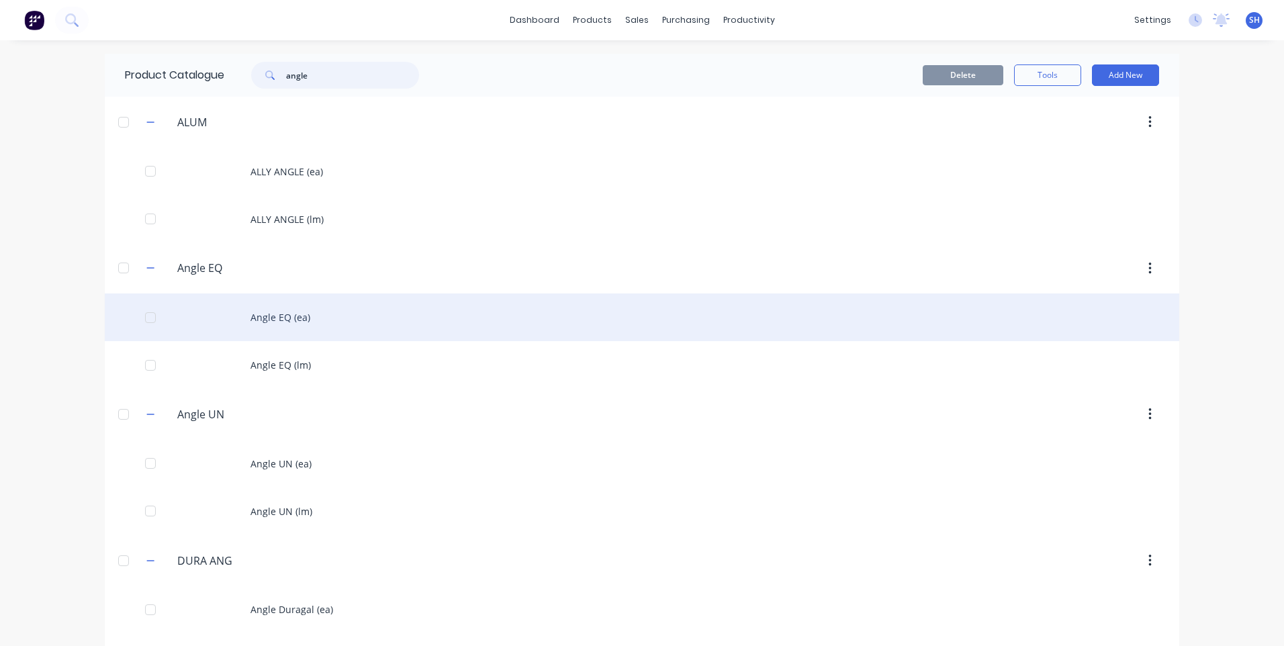
type input "angle"
click at [277, 317] on div "Angle EQ (ea)" at bounding box center [642, 317] width 1074 height 48
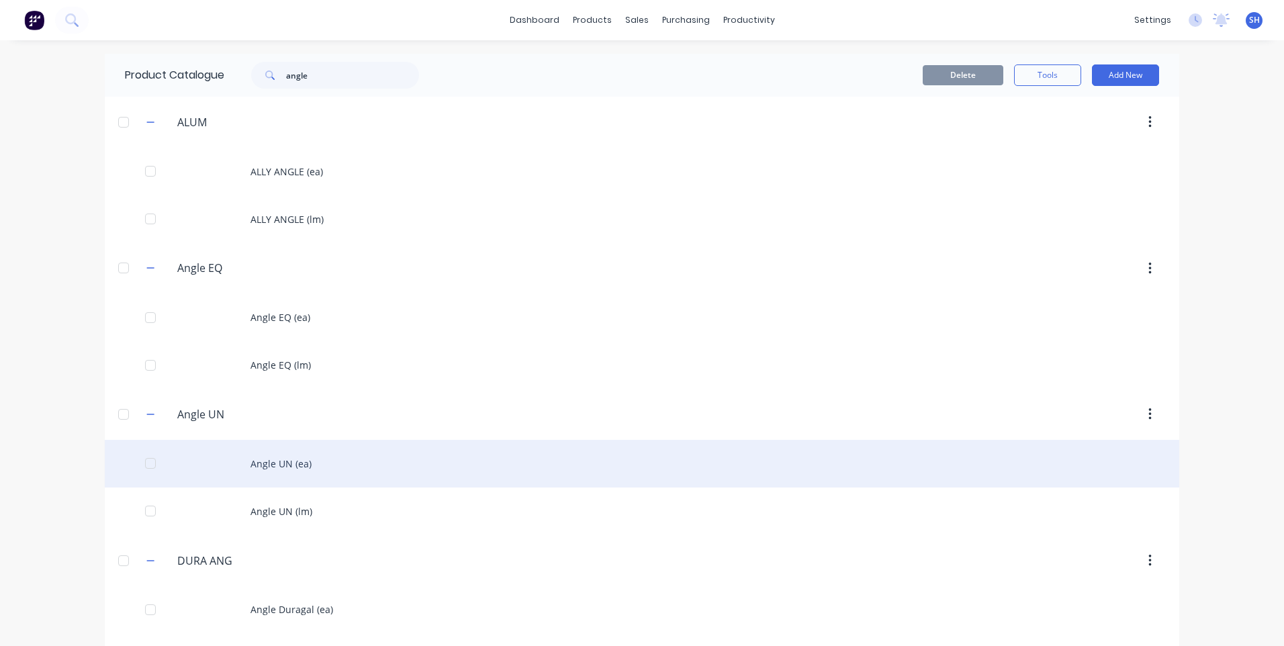
click at [277, 457] on div "Angle UN (ea)" at bounding box center [642, 464] width 1074 height 48
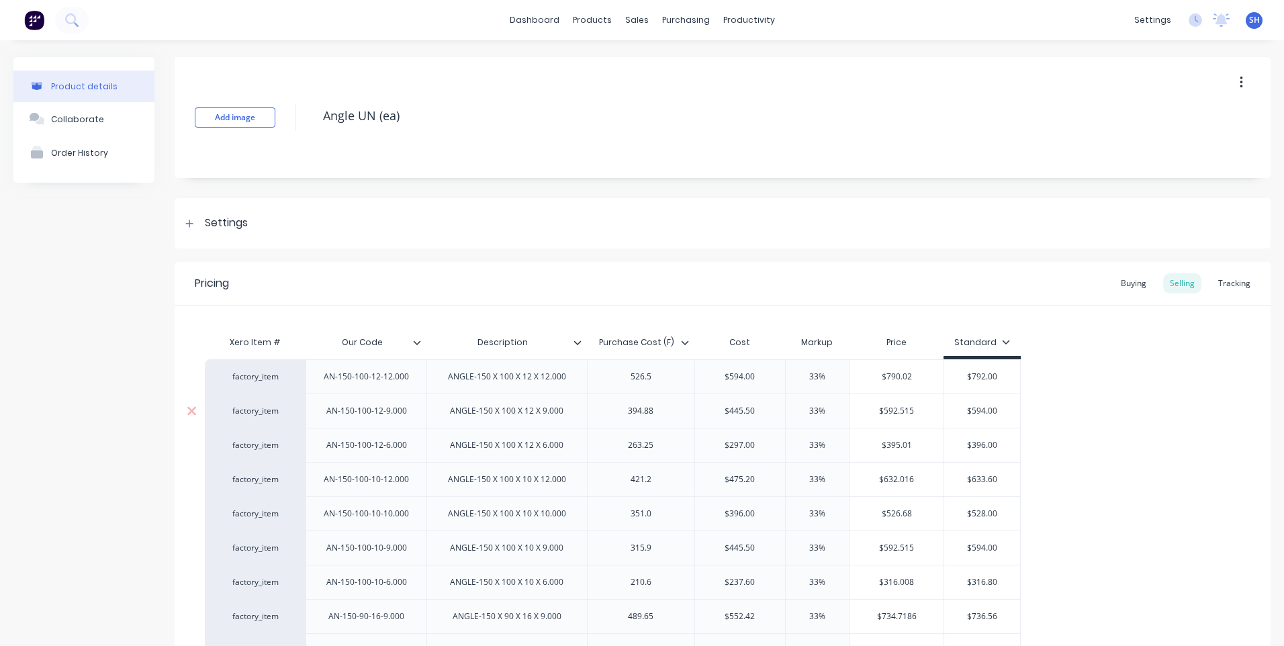
type textarea "x"
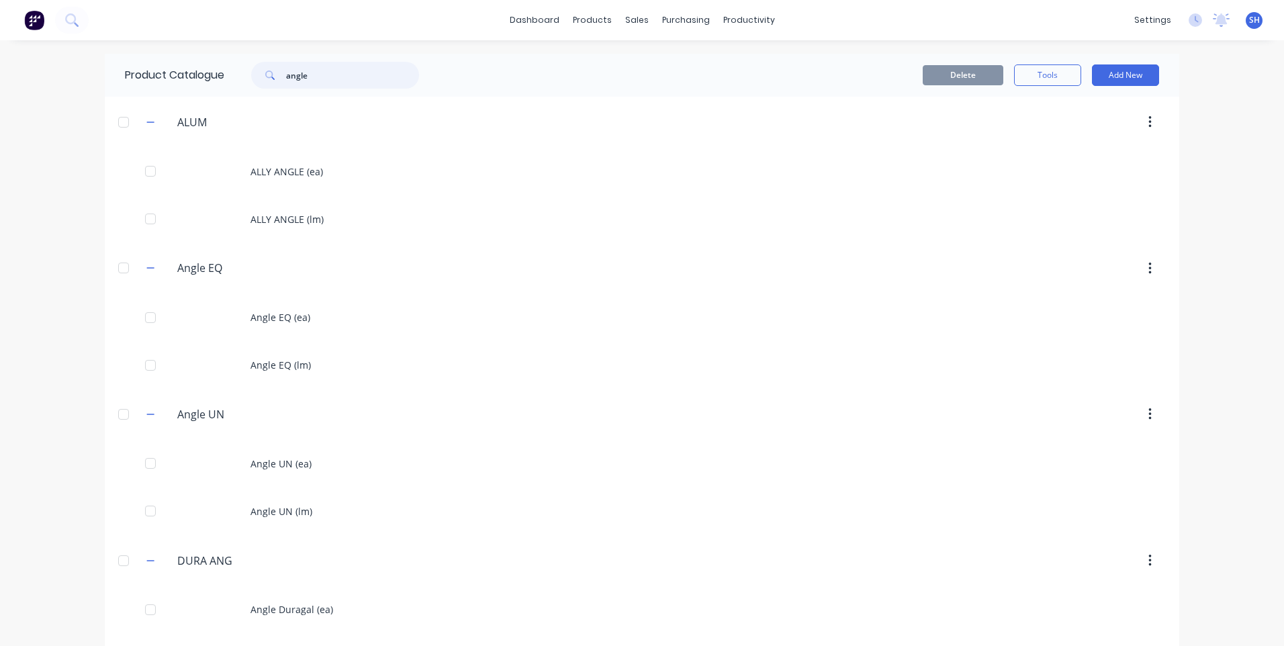
drag, startPoint x: 321, startPoint y: 79, endPoint x: 247, endPoint y: 77, distance: 73.9
click at [247, 77] on div "angle" at bounding box center [328, 75] width 181 height 27
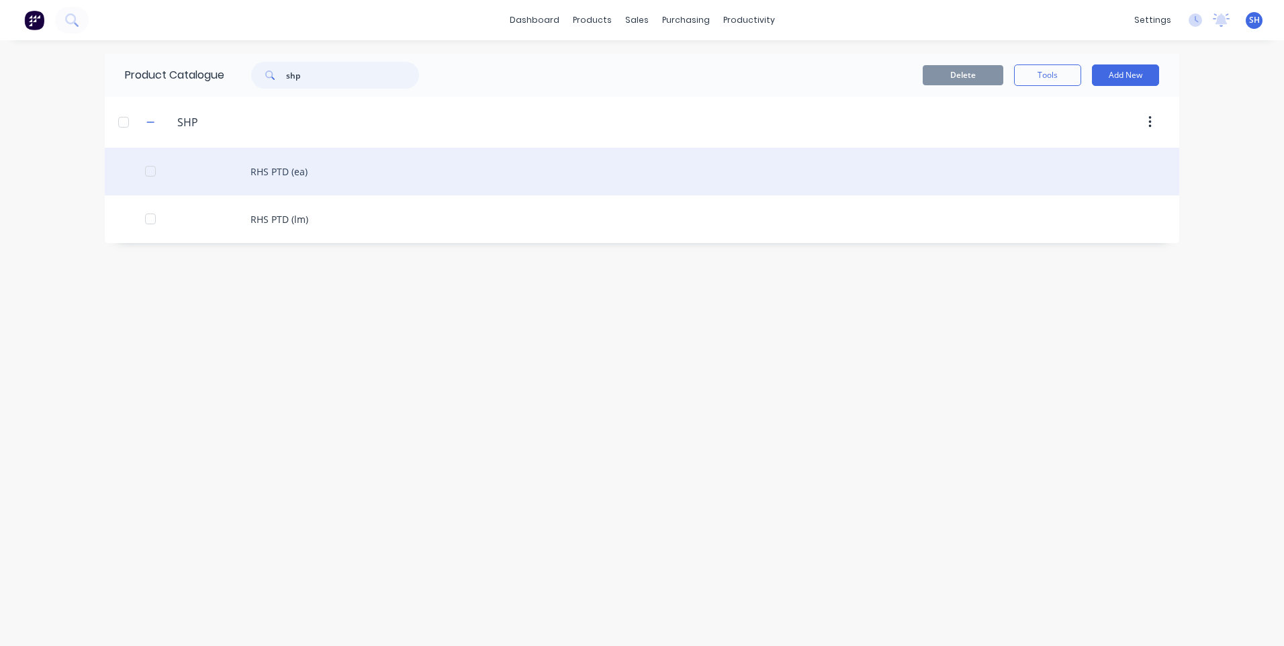
type input "shp"
click at [269, 169] on div "RHS PTD (ea)" at bounding box center [642, 172] width 1074 height 48
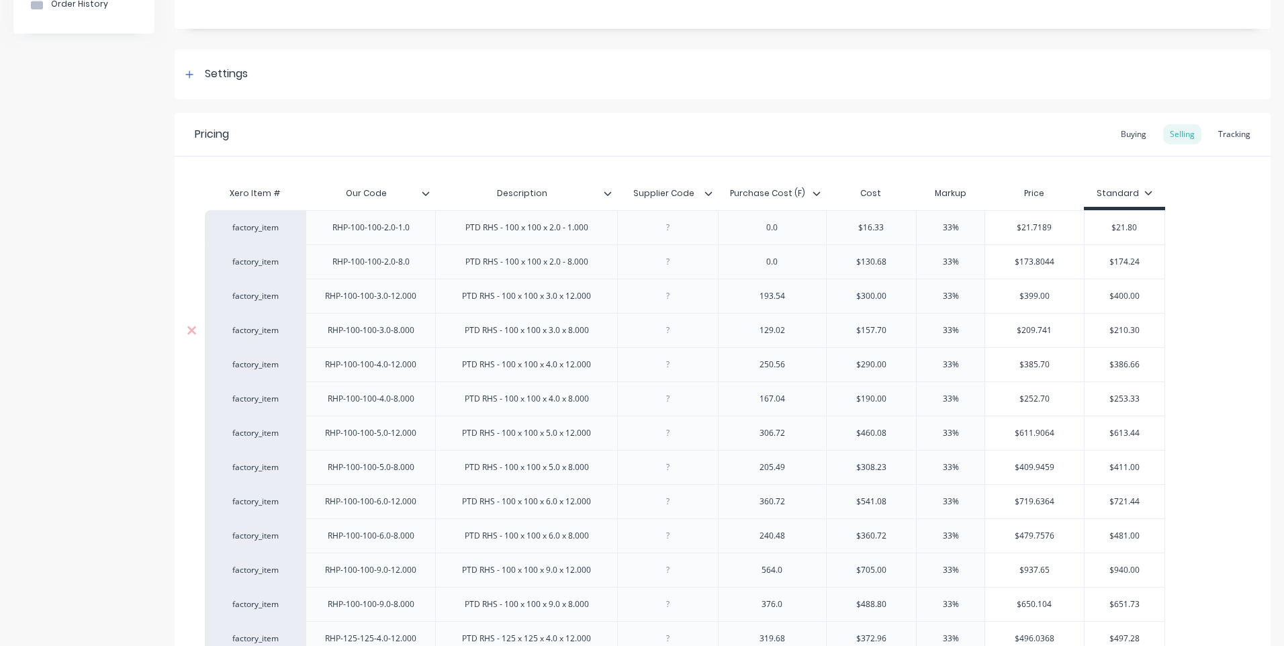
type textarea "x"
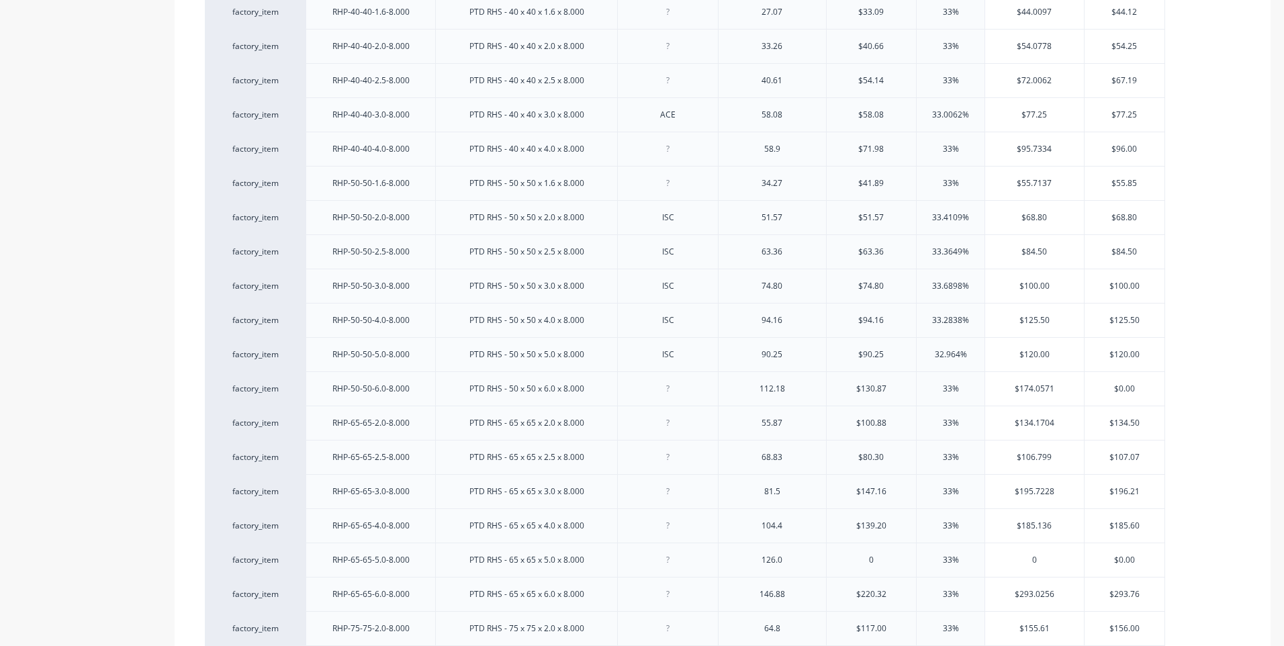
scroll to position [1813, 0]
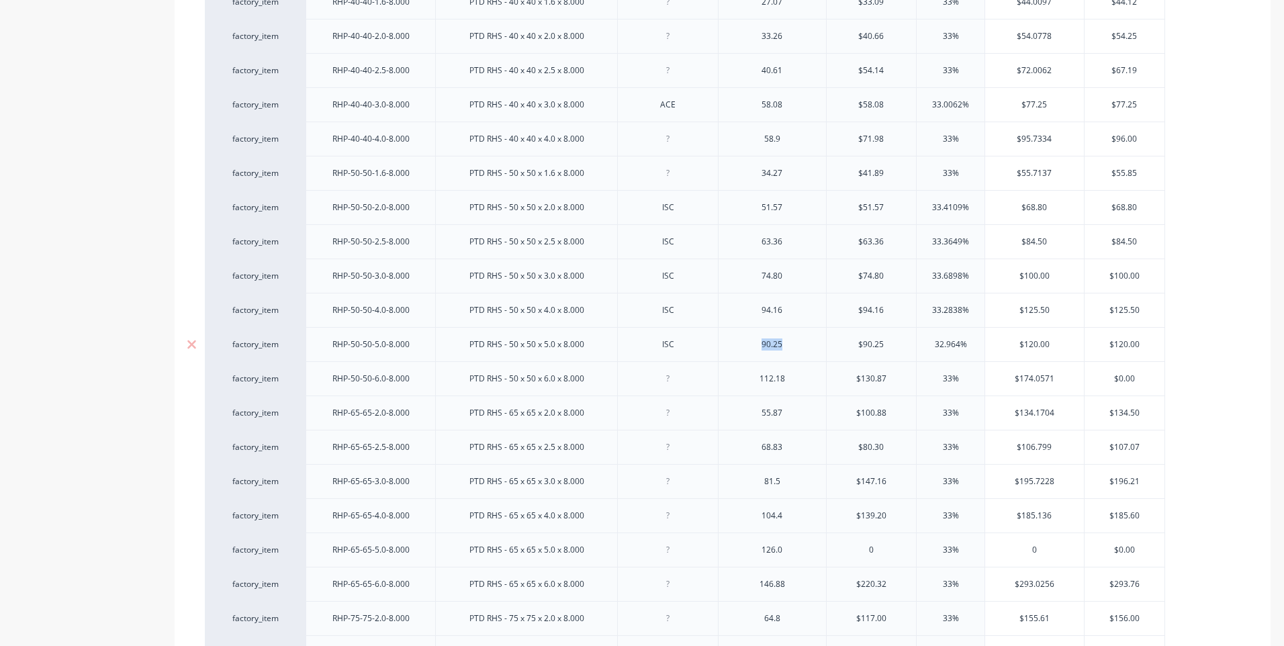
drag, startPoint x: 793, startPoint y: 345, endPoint x: 747, endPoint y: 347, distance: 45.7
click at [747, 347] on div "90.25" at bounding box center [772, 344] width 67 height 17
type textarea "x"
drag, startPoint x: 893, startPoint y: 349, endPoint x: 825, endPoint y: 353, distance: 68.6
click at [825, 353] on div "factory_item RHP-50-50-5.0-8.000 PTD RHS - 50 x 50 x 5.0 x 8.000 ISC 112.46 $90…" at bounding box center [685, 344] width 960 height 34
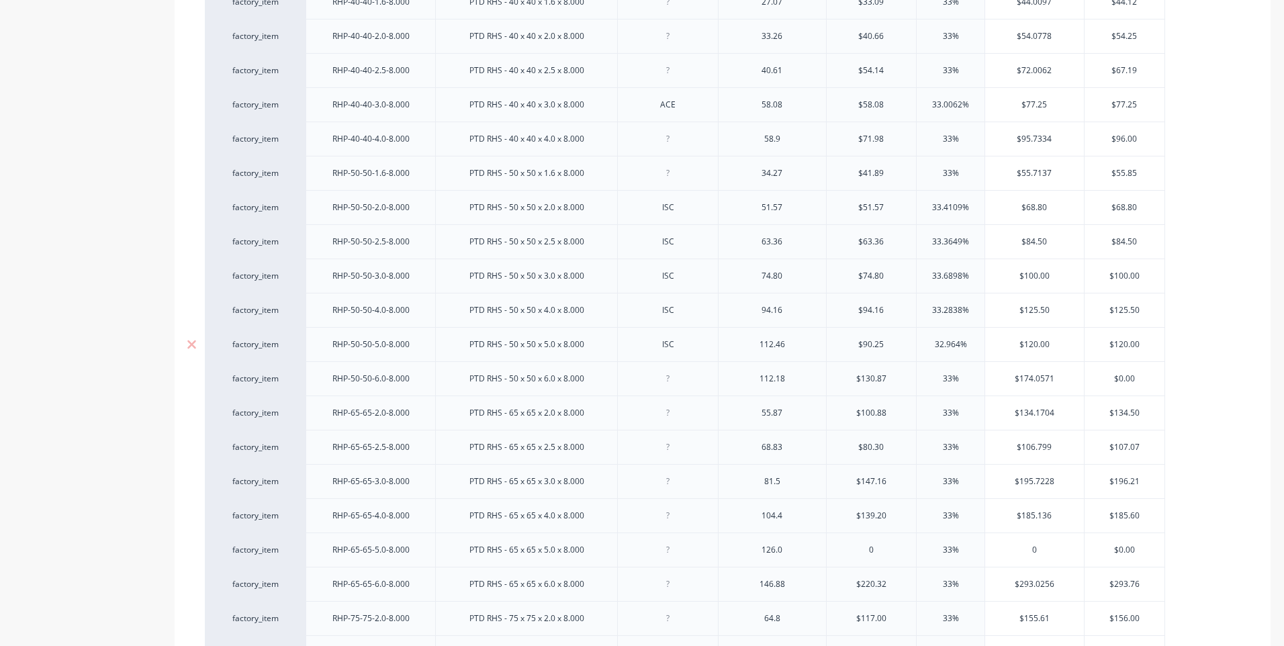
type input "1"
type textarea "x"
type input "112"
type textarea "x"
type input "112.4"
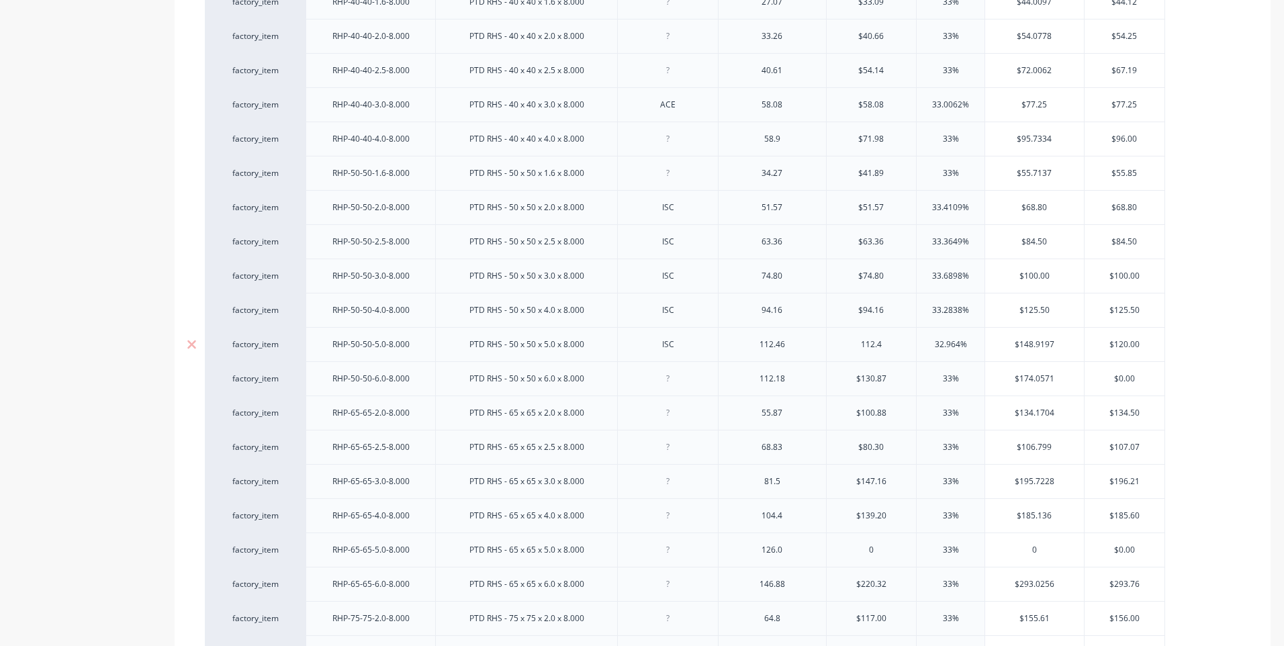
type textarea "x"
type input "112.46"
type textarea "x"
click at [726, 357] on div "112.46" at bounding box center [772, 344] width 108 height 34
type input "112.46"
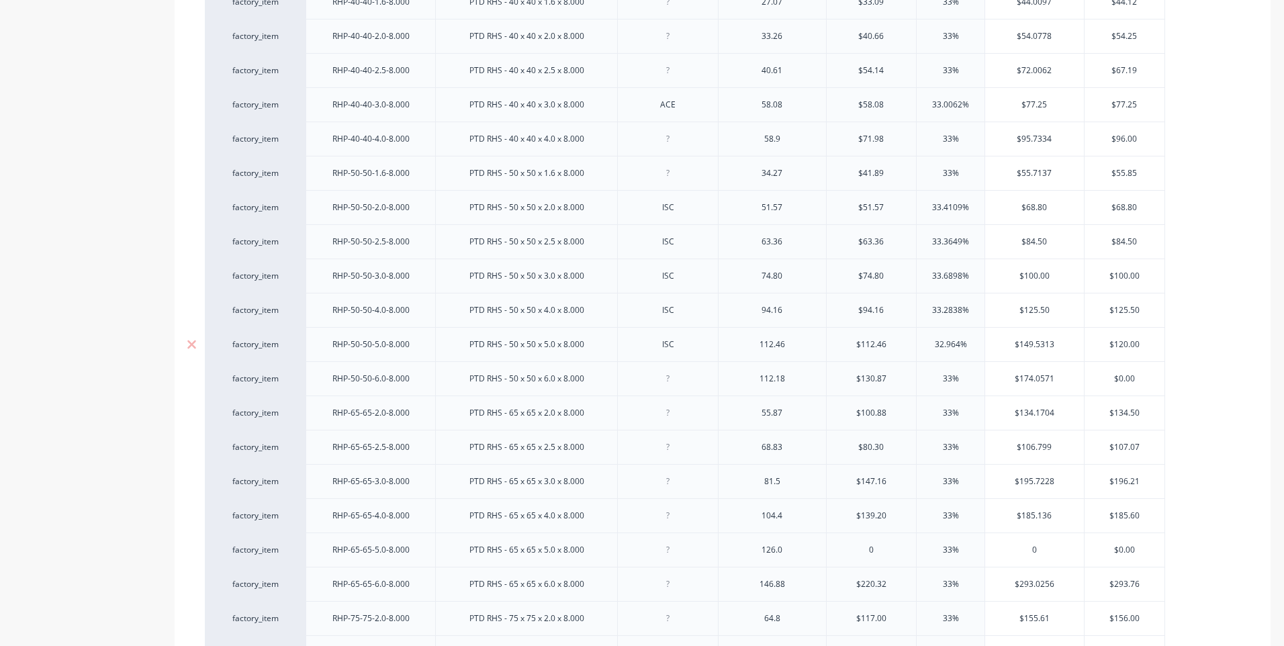
drag, startPoint x: 970, startPoint y: 345, endPoint x: 894, endPoint y: 345, distance: 75.9
click at [894, 345] on div "factory_item RHP-50-50-5.0-8.000 PTD RHS - 50 x 50 x 5.0 x 8.000 ISC 112.46 $11…" at bounding box center [685, 344] width 960 height 34
type input "3"
type textarea "x"
type input "33"
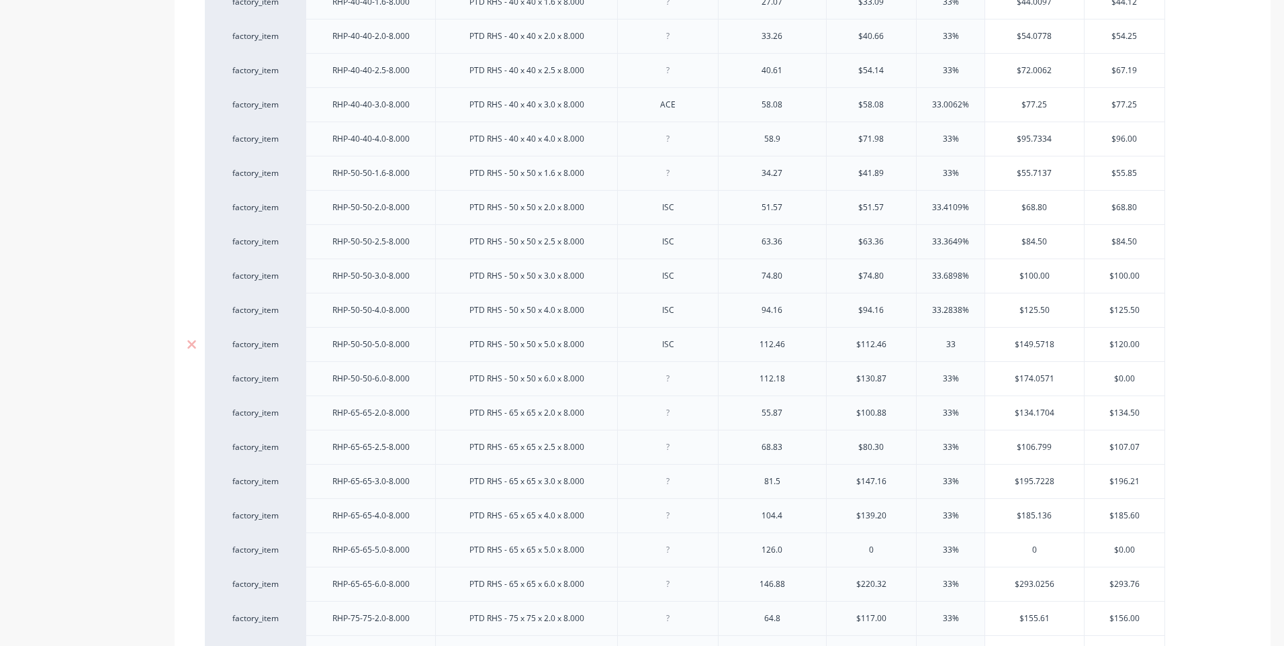
type textarea "x"
type input "33"
type input "$149.571"
type textarea "x"
type input "$149.57"
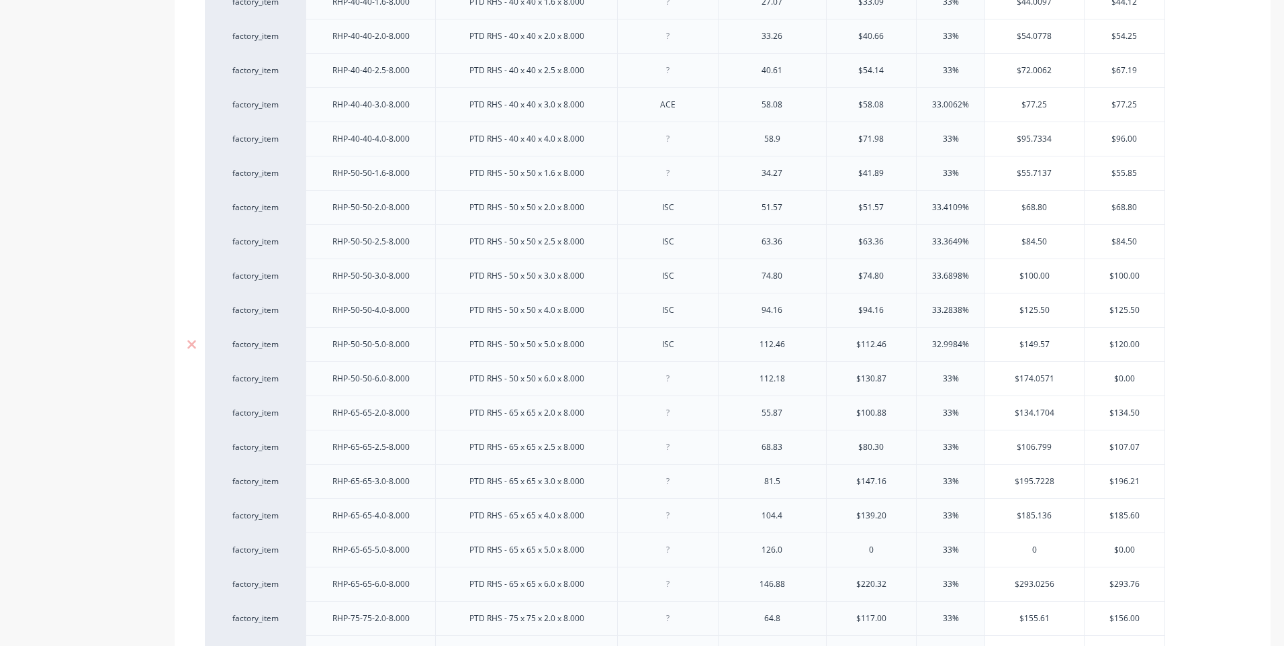
type textarea "x"
type input "$149.5"
type textarea "x"
type input "$149."
type textarea "x"
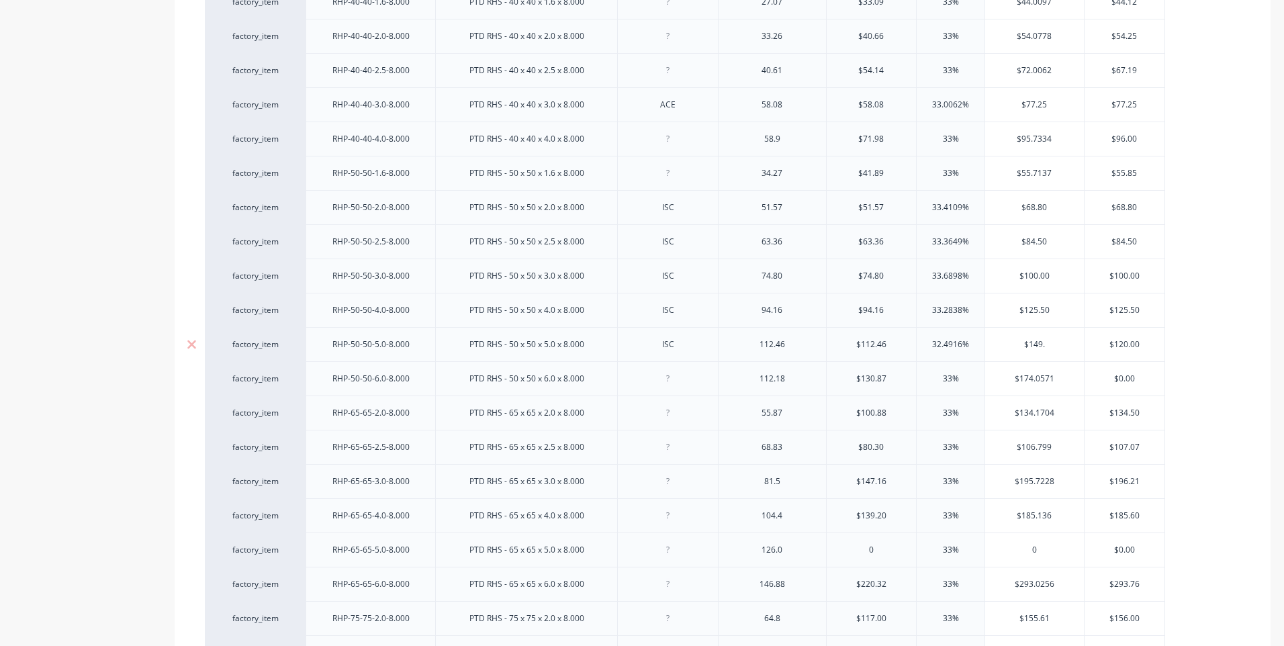
type input "$149.6"
type textarea "x"
type input "$149.60"
type input "$120.00"
type textarea "x"
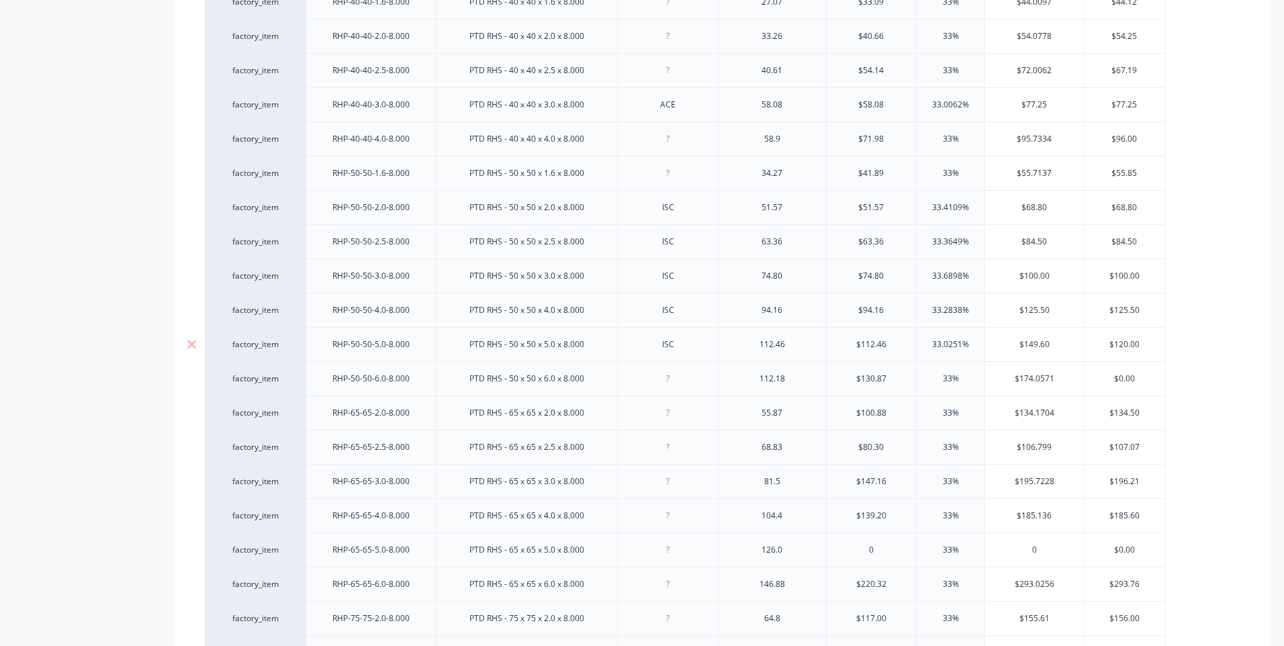
type input "$120.0"
type textarea "x"
type input "$"
type textarea "x"
type input "1"
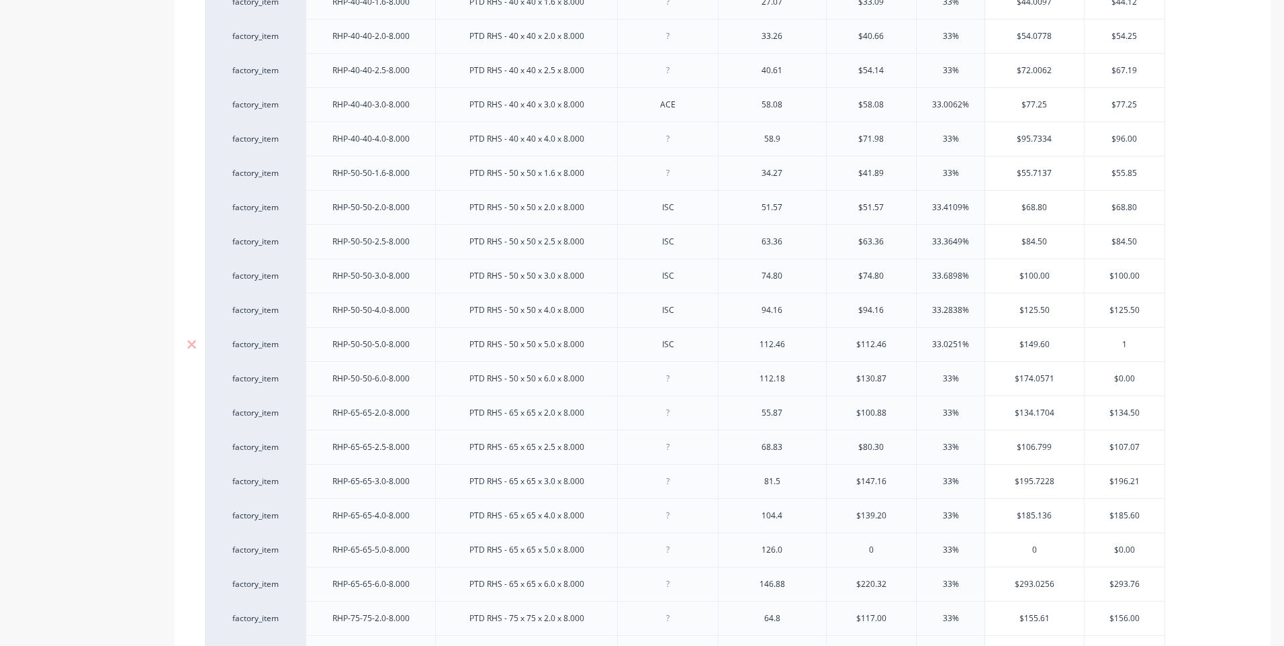
type textarea "x"
type input "149"
type textarea "x"
type input "149."
type textarea "x"
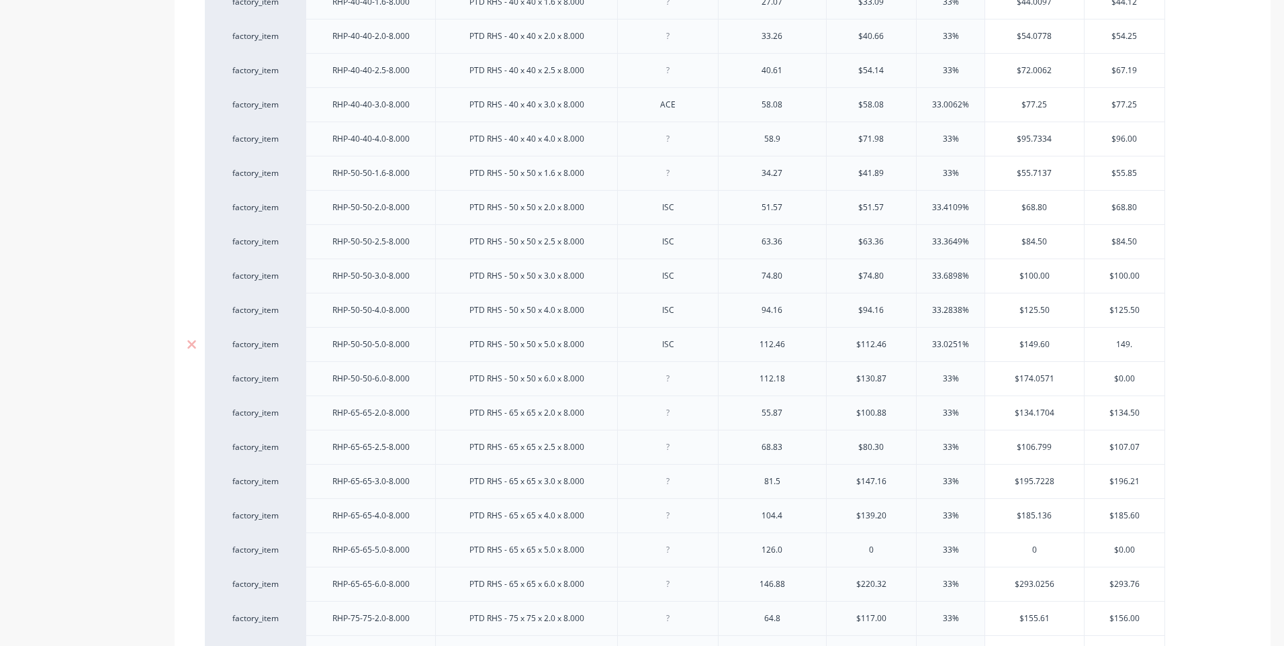
type input "149.6"
type textarea "x"
type input "149.60"
type textarea "x"
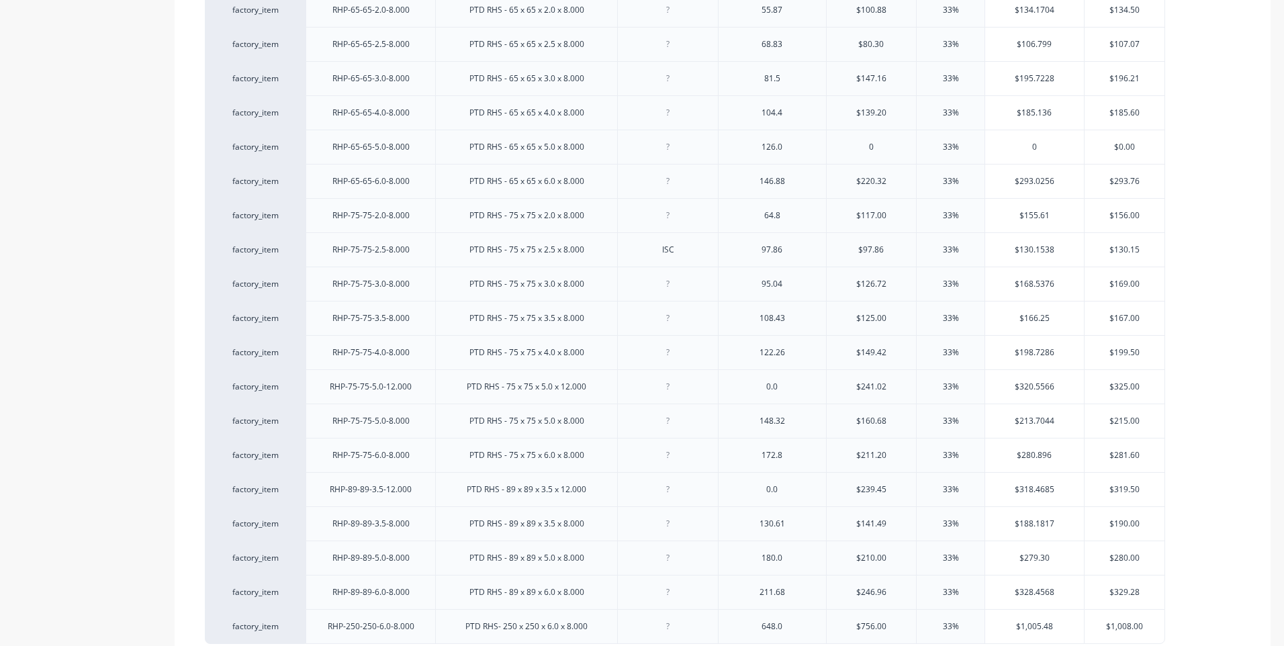
scroll to position [2347, 0]
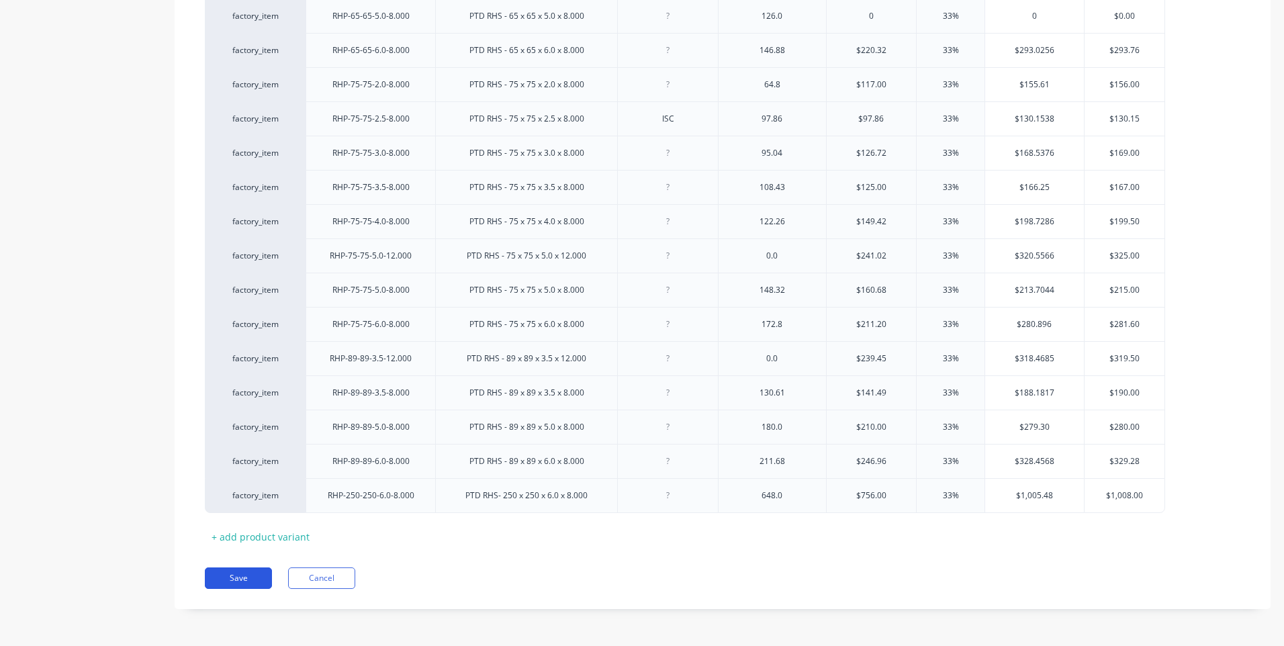
type input "149.60"
click at [230, 574] on button "Save" at bounding box center [238, 577] width 67 height 21
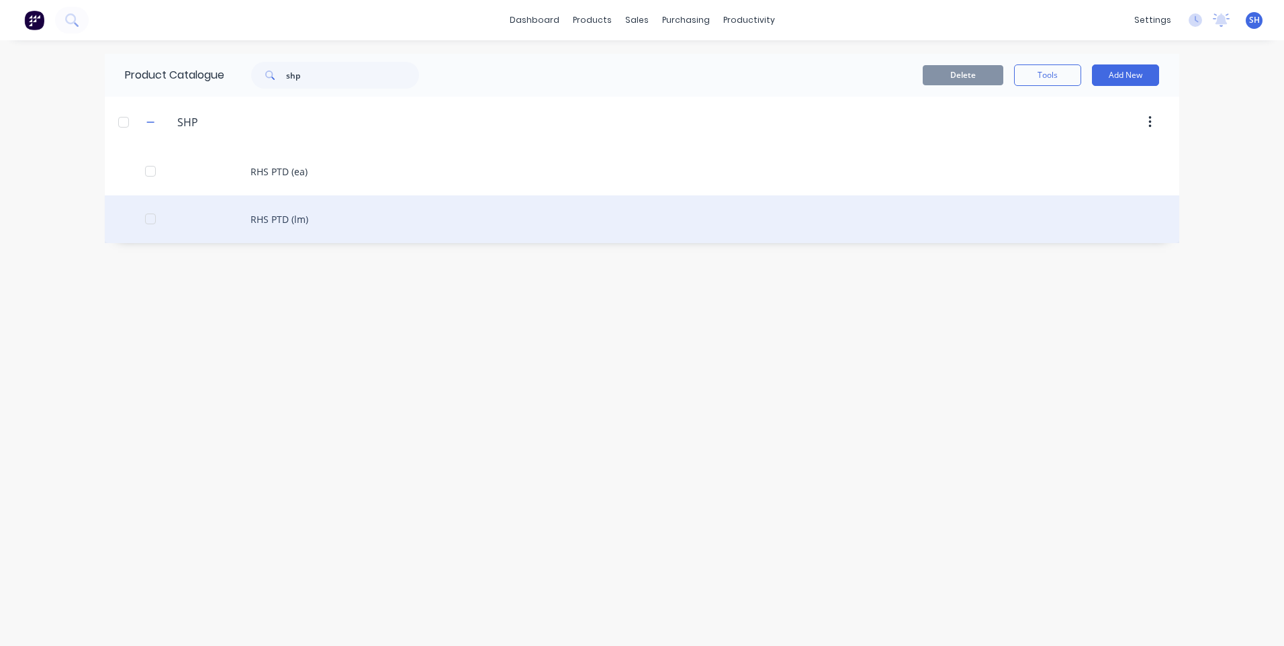
click at [275, 220] on div "RHS PTD (lm)" at bounding box center [642, 219] width 1074 height 48
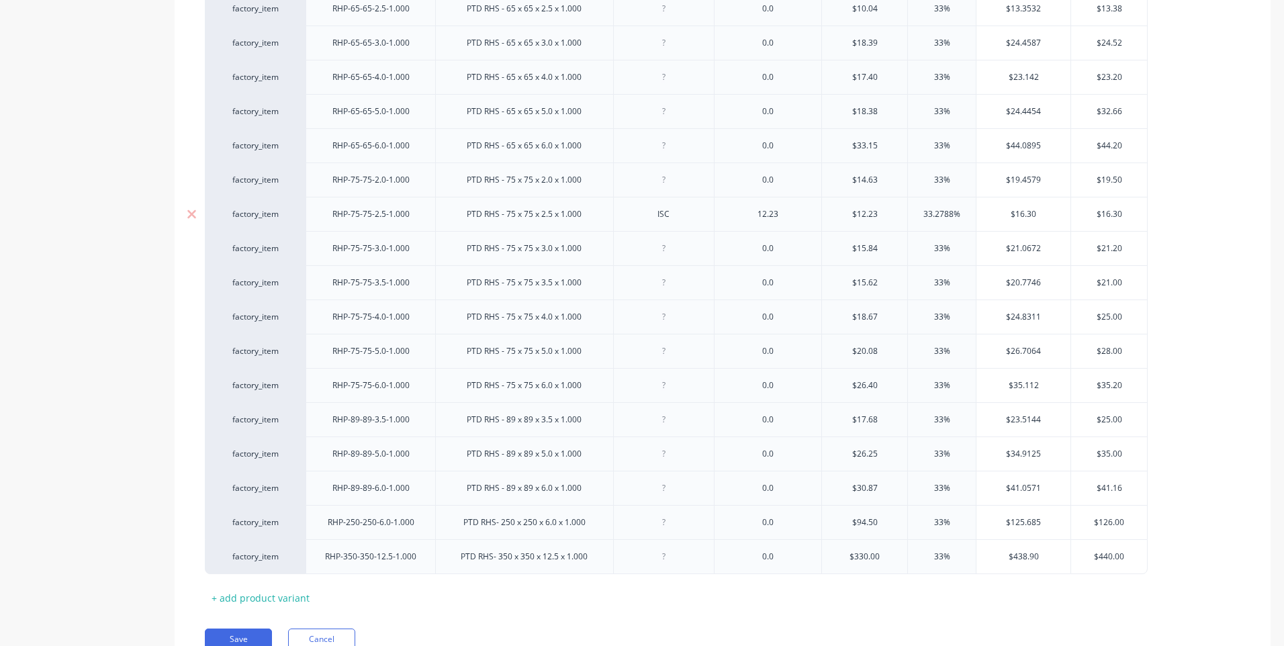
scroll to position [2005, 0]
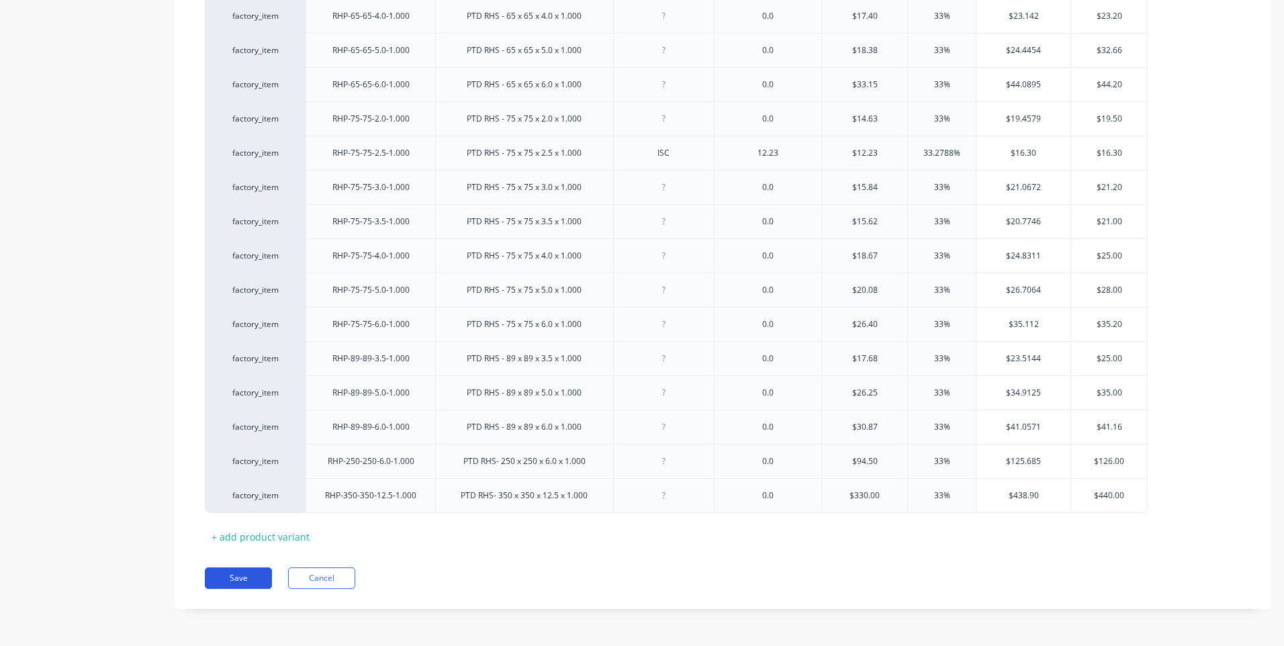
click at [239, 574] on button "Save" at bounding box center [238, 577] width 67 height 21
type textarea "x"
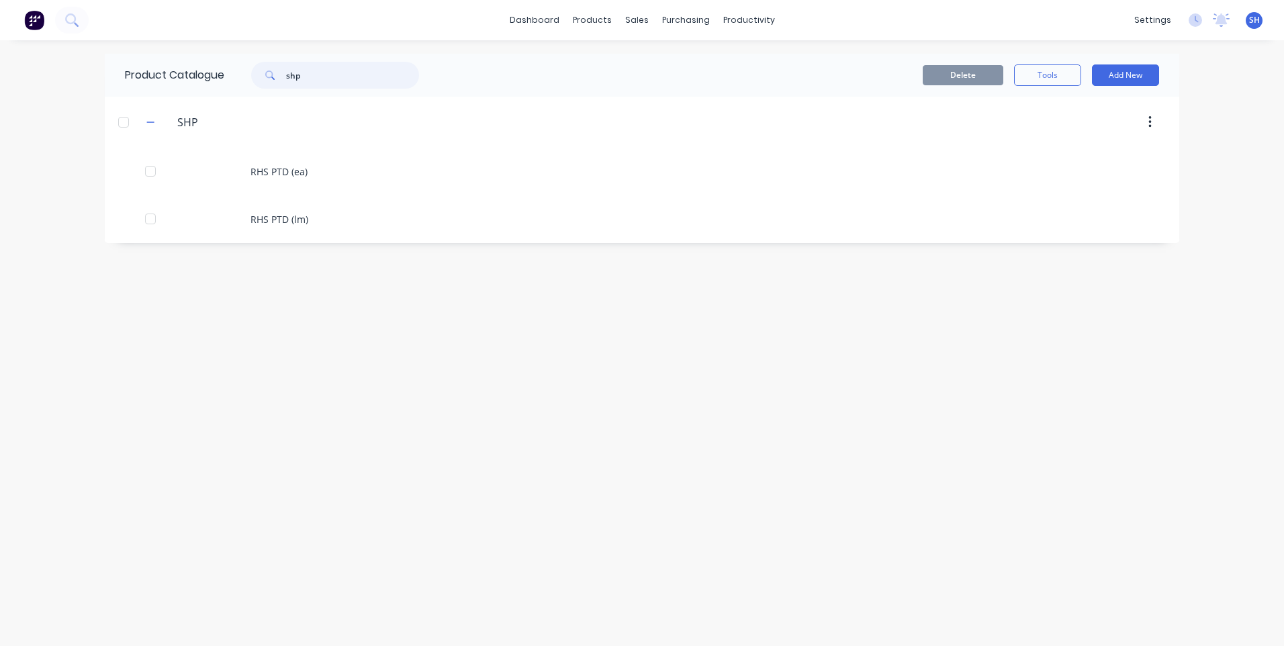
drag, startPoint x: 315, startPoint y: 80, endPoint x: 244, endPoint y: 77, distance: 70.6
click at [244, 77] on div "shp" at bounding box center [328, 75] width 181 height 27
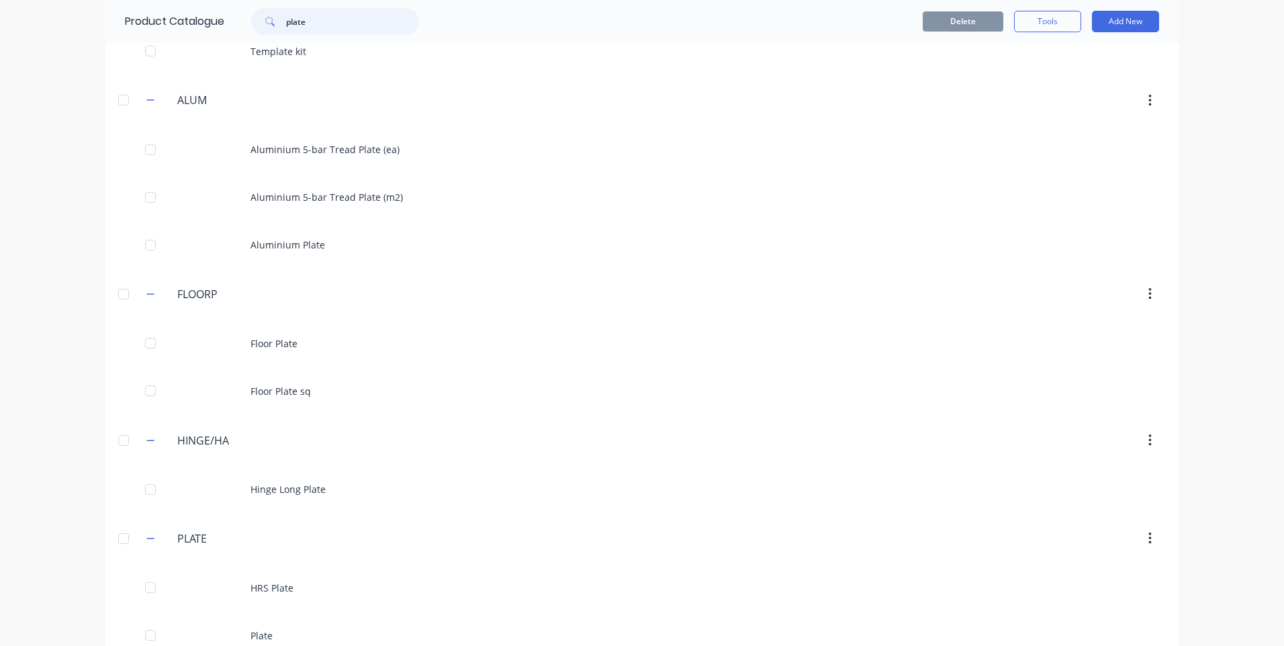
scroll to position [134, 0]
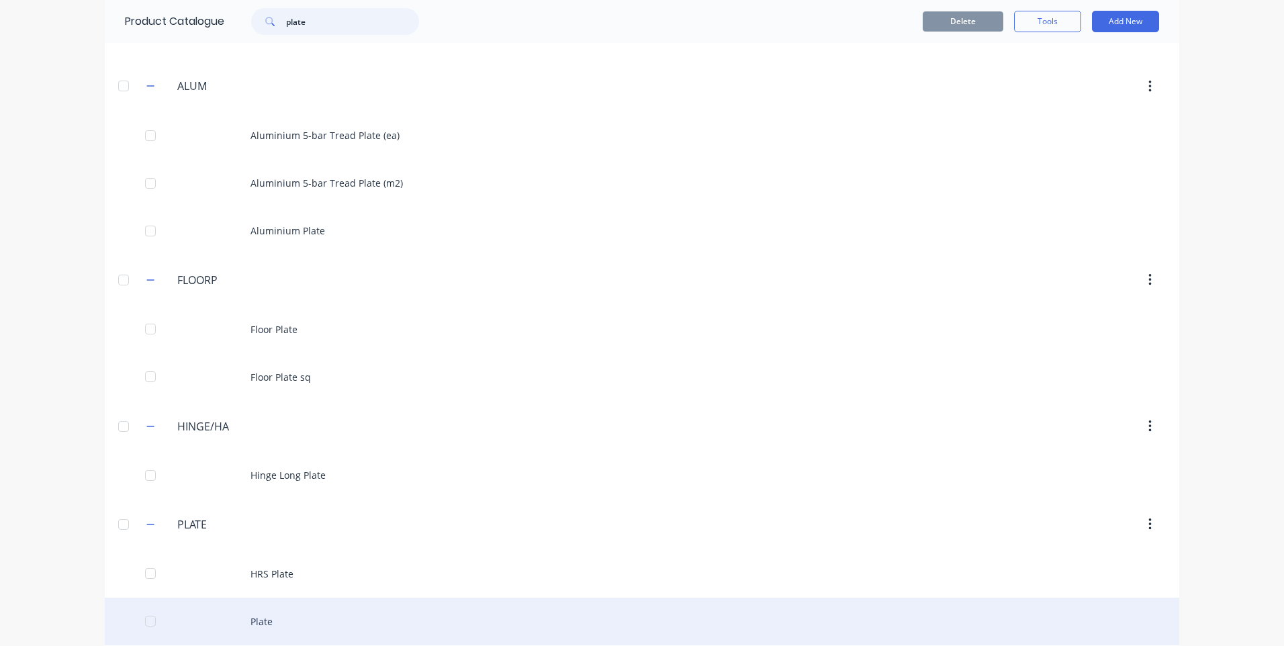
type input "plate"
click at [257, 620] on div "Plate" at bounding box center [642, 622] width 1074 height 48
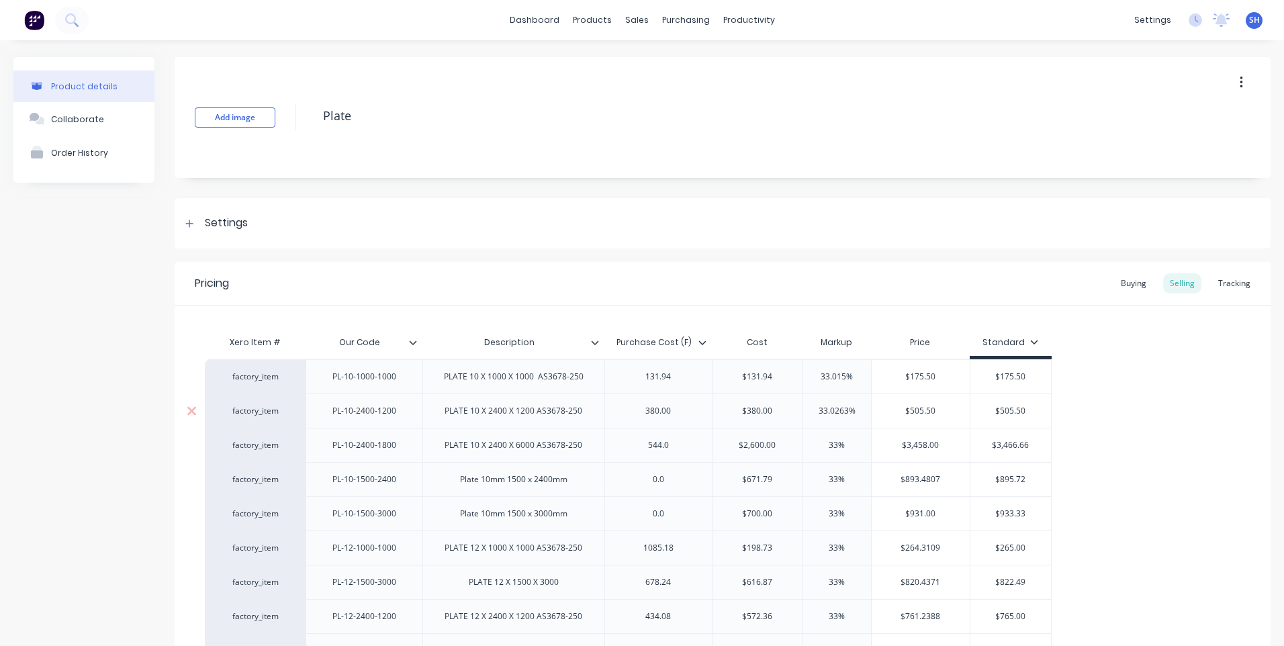
click at [520, 419] on div "PLATE 10 X 2400 X 1200 AS3678-250" at bounding box center [513, 410] width 159 height 17
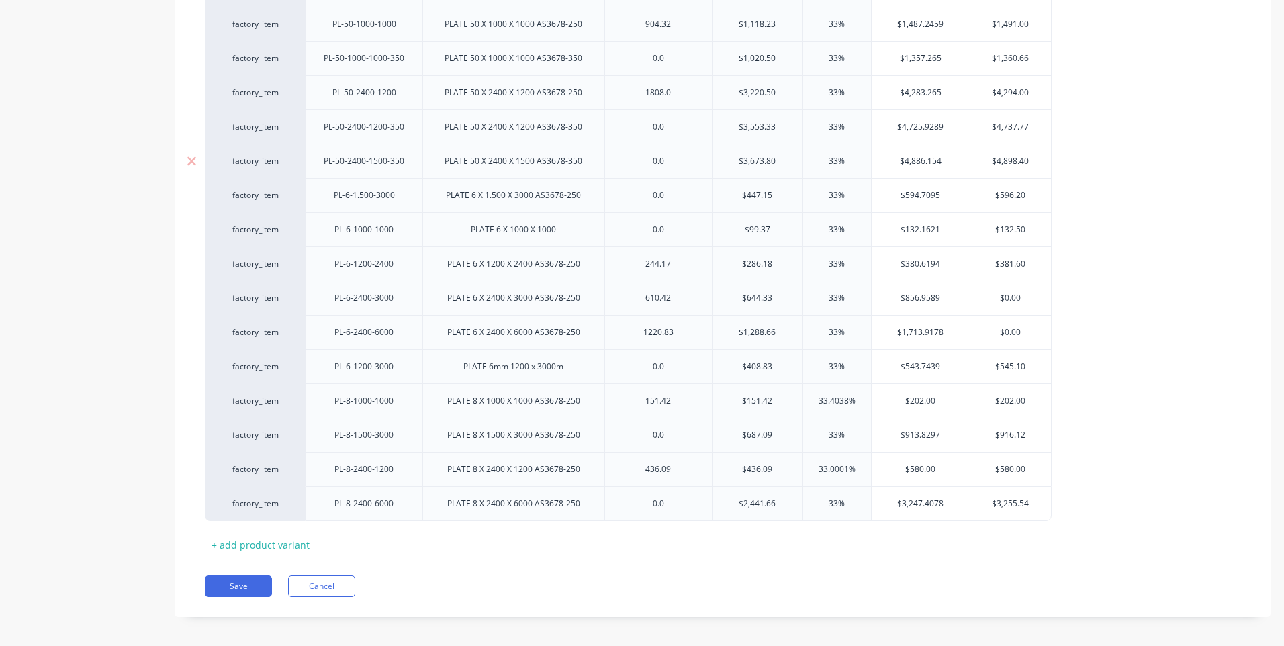
scroll to position [1833, 0]
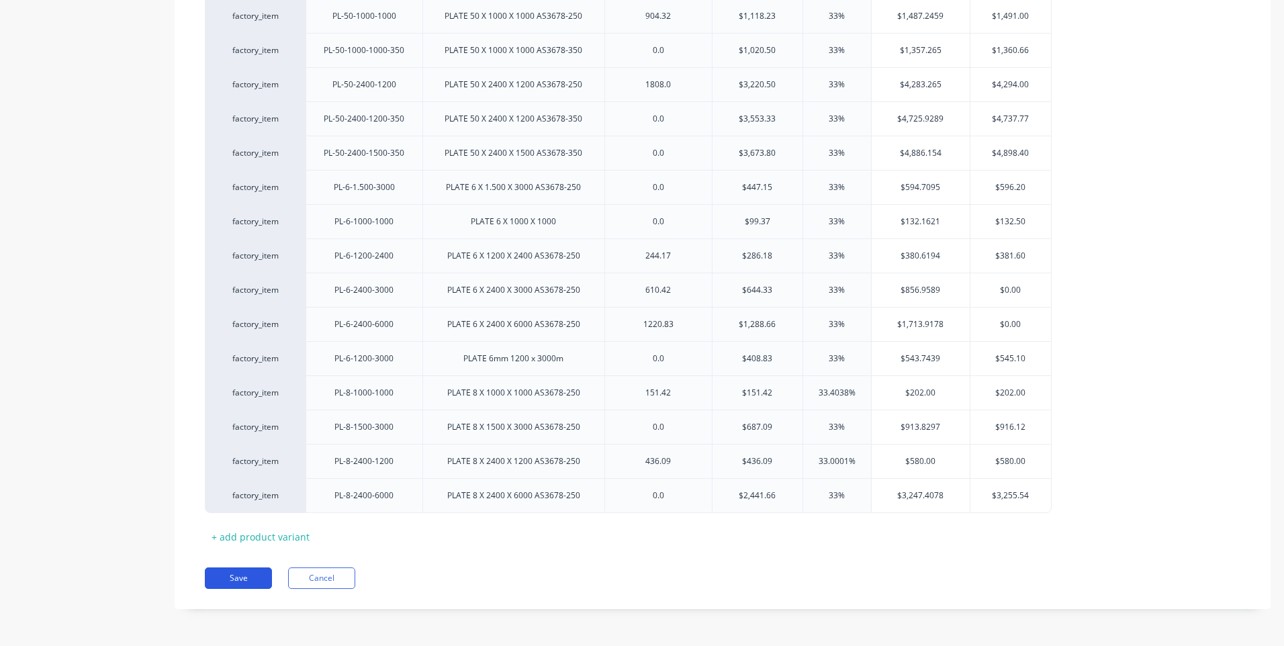
click at [238, 579] on button "Save" at bounding box center [238, 577] width 67 height 21
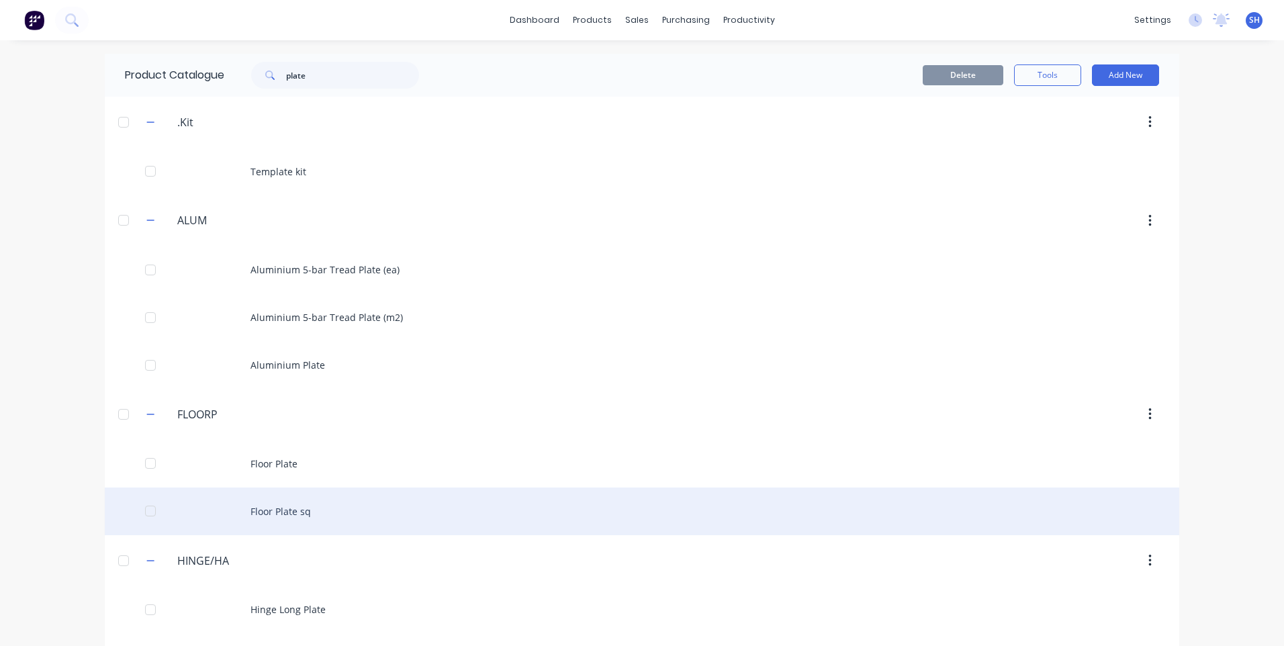
click at [279, 506] on div "Floor Plate sq" at bounding box center [642, 512] width 1074 height 48
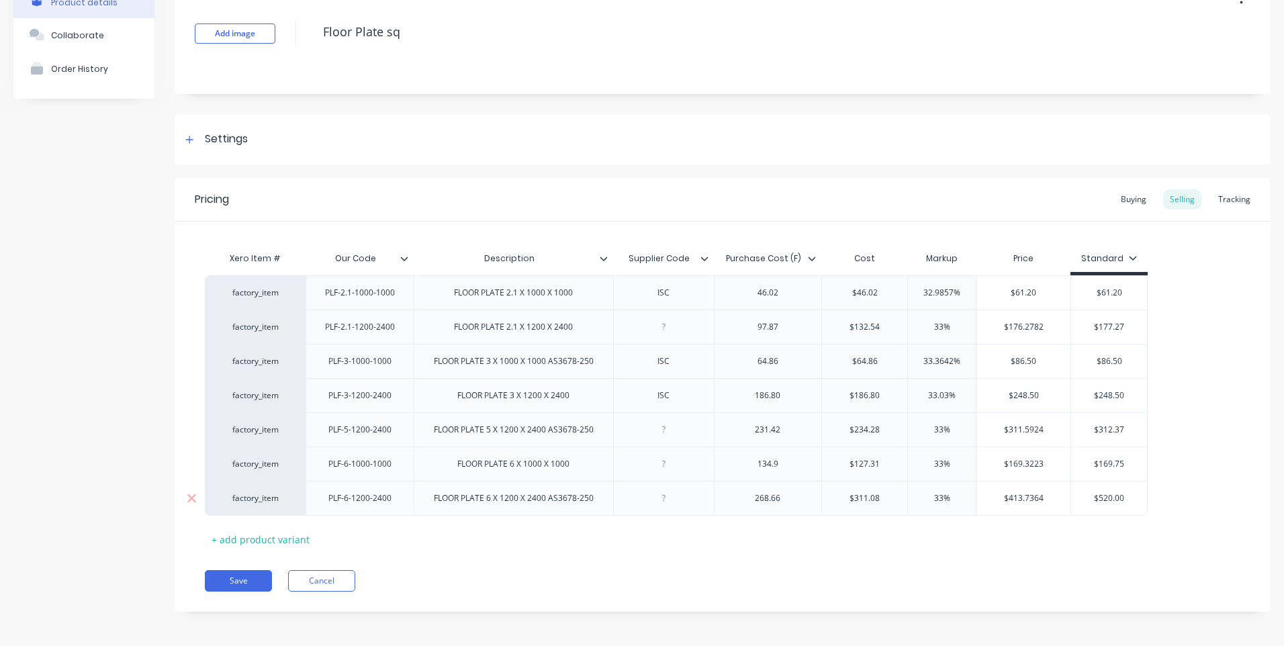
scroll to position [87, 0]
click at [237, 574] on button "Save" at bounding box center [238, 577] width 67 height 21
type textarea "x"
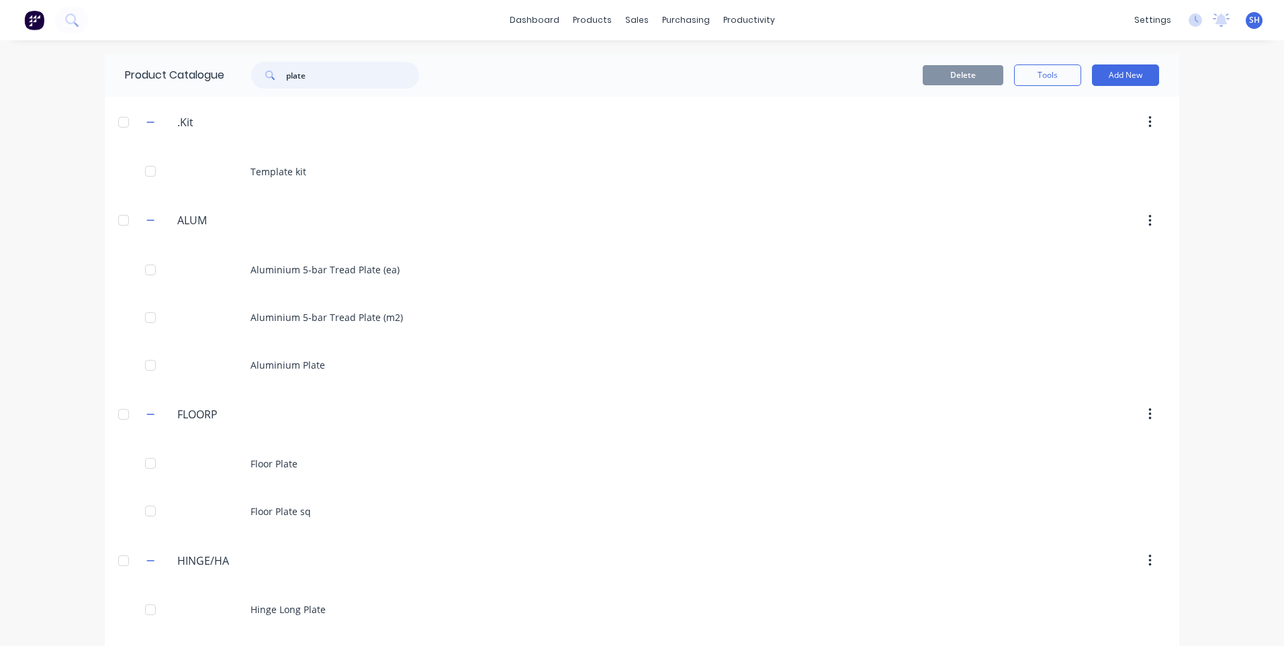
drag, startPoint x: 322, startPoint y: 76, endPoint x: 254, endPoint y: 72, distance: 67.9
click at [254, 72] on div "plate" at bounding box center [335, 75] width 168 height 27
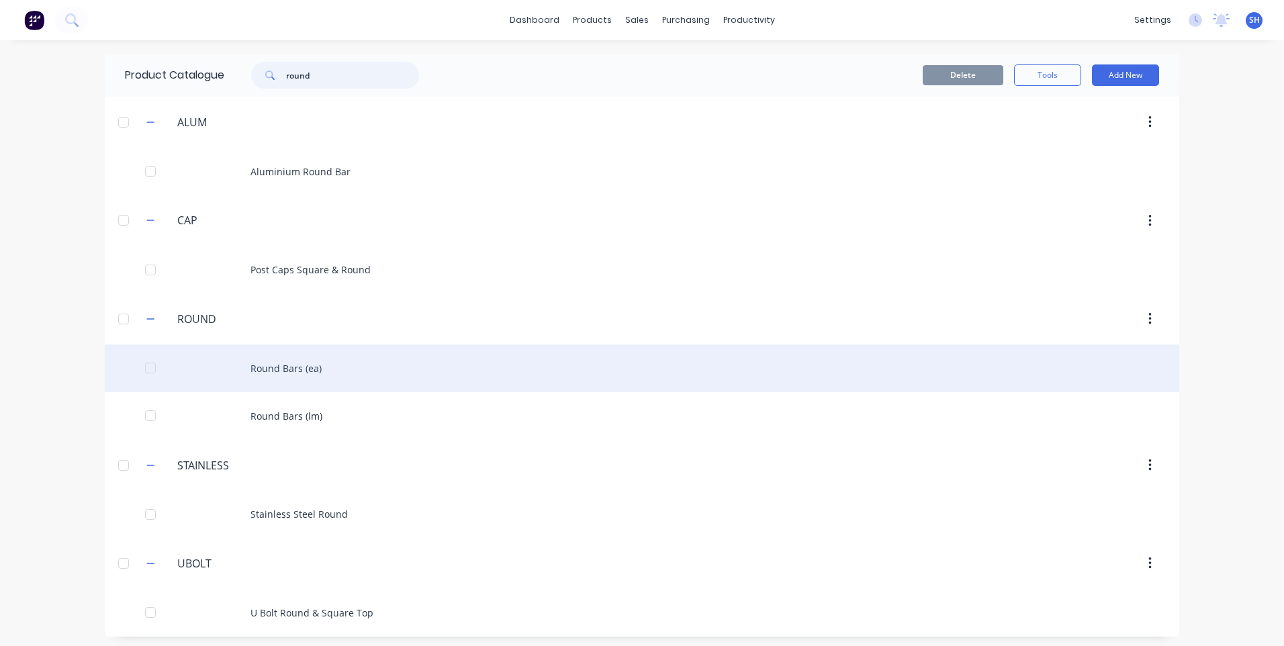
type input "round"
click at [284, 367] on div "Round Bars (ea)" at bounding box center [642, 369] width 1074 height 48
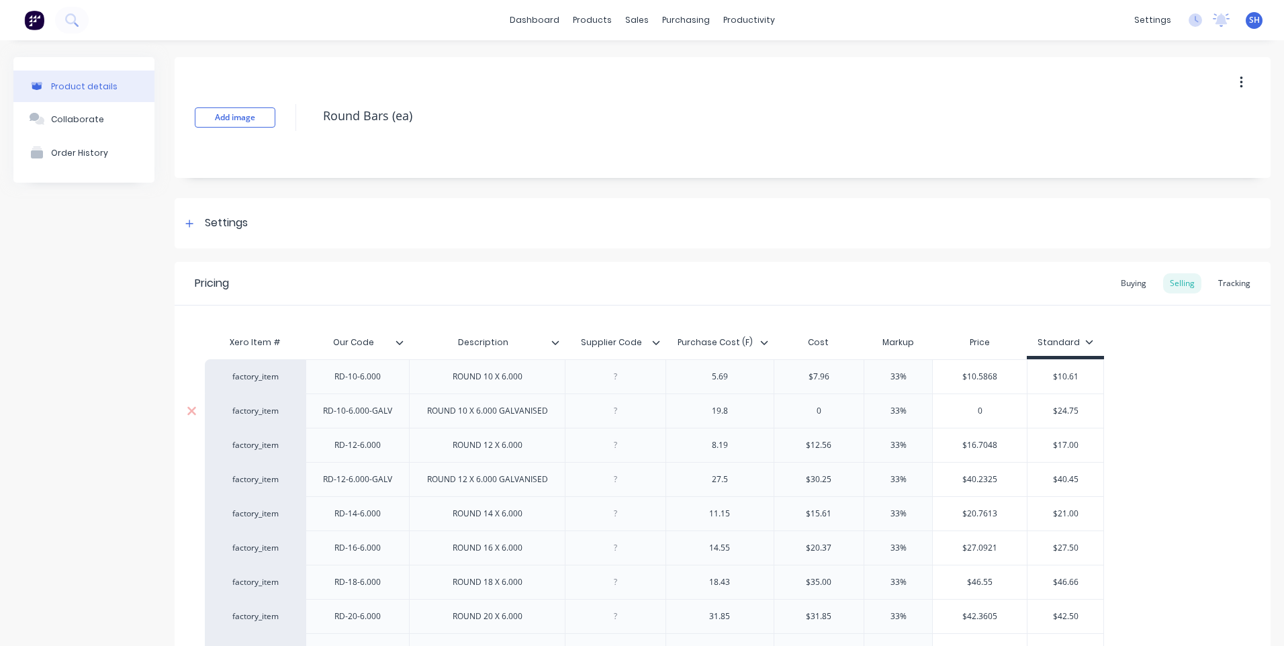
type textarea "x"
click at [614, 448] on div at bounding box center [615, 445] width 67 height 17
type textarea "x"
drag, startPoint x: 737, startPoint y: 449, endPoint x: 690, endPoint y: 449, distance: 46.3
click at [690, 449] on div "8.19" at bounding box center [719, 445] width 67 height 17
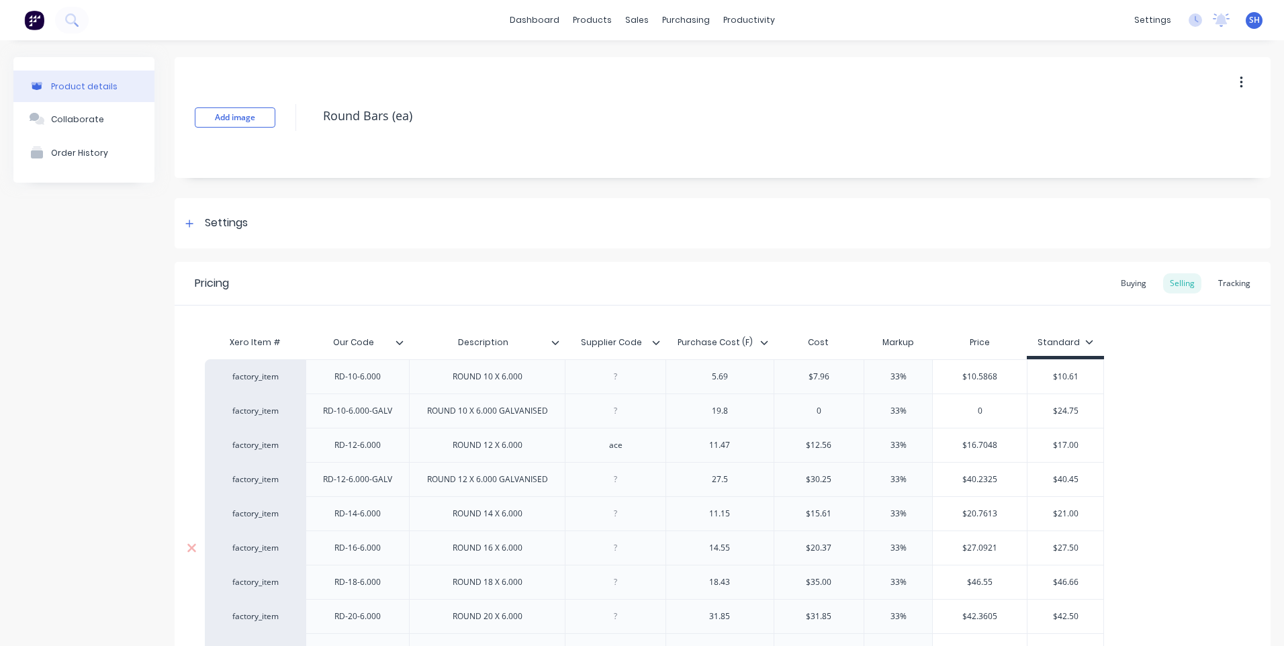
type textarea "x"
drag, startPoint x: 833, startPoint y: 448, endPoint x: 778, endPoint y: 447, distance: 55.7
click at [778, 447] on input "$12.56" at bounding box center [819, 445] width 90 height 12
type input "1"
type textarea "x"
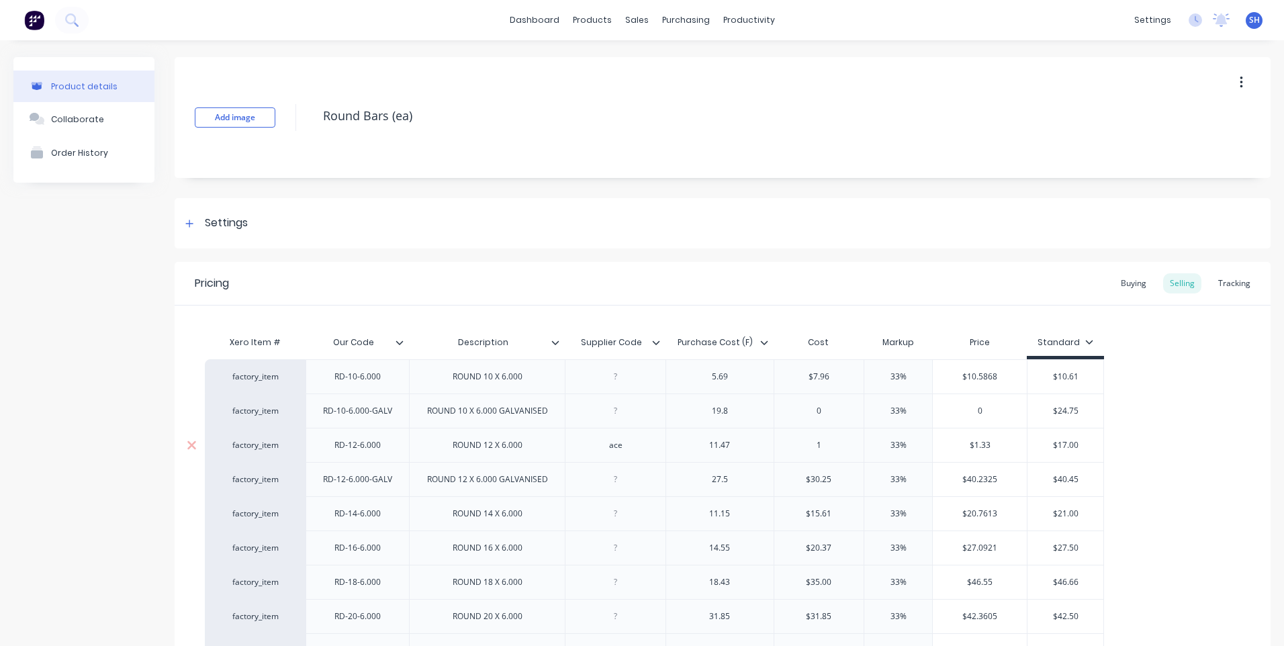
type input "11"
type textarea "x"
type input "11."
type textarea "x"
type input "11.4"
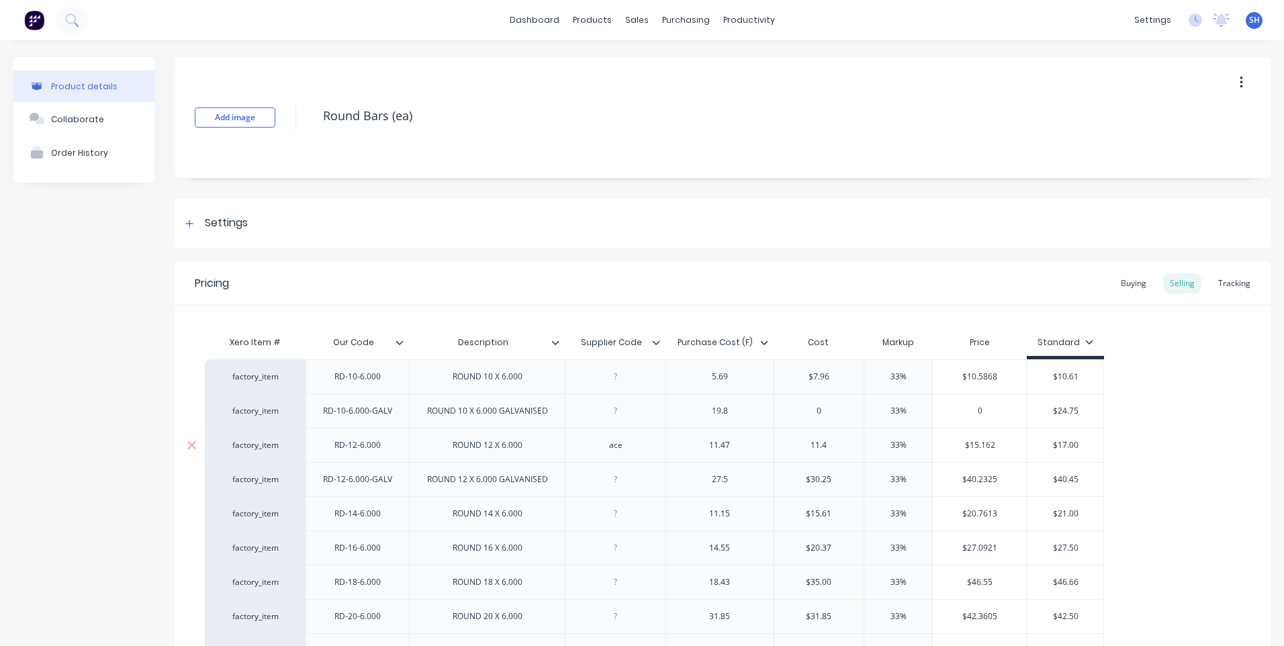
type textarea "x"
type input "11.47"
type input "33%"
type input "$15.255"
type textarea "x"
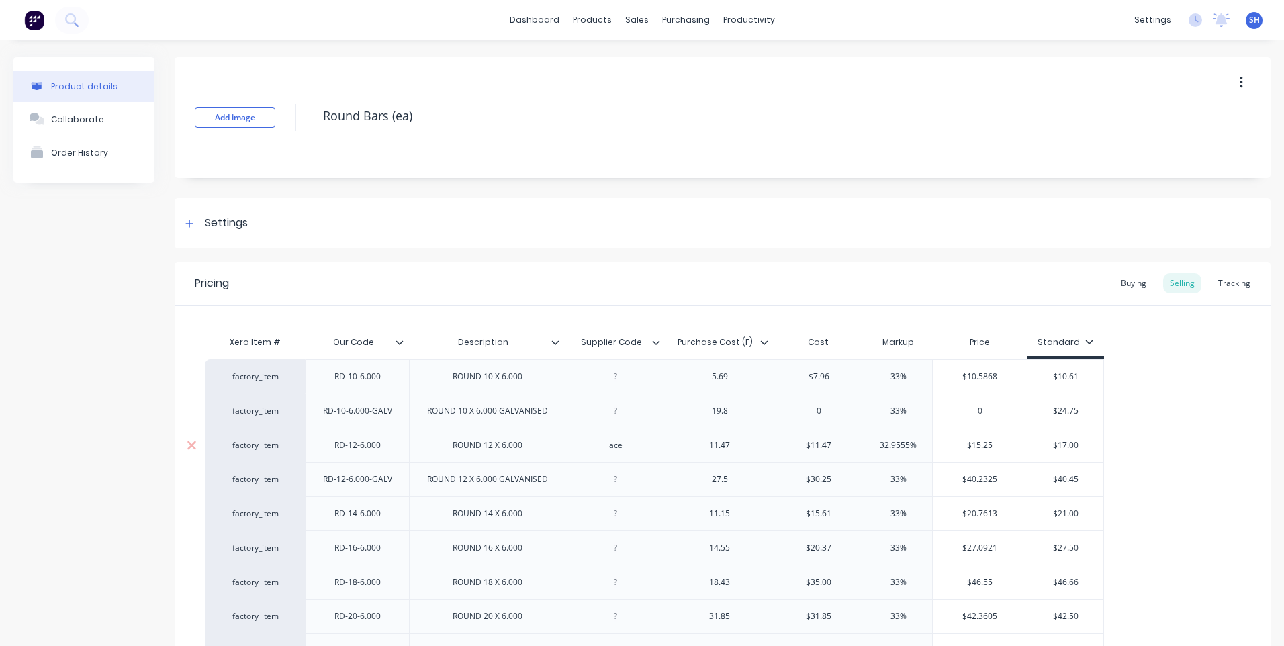
type input "$15.25"
type input "$17.00"
type textarea "x"
type input "$17."
type textarea "x"
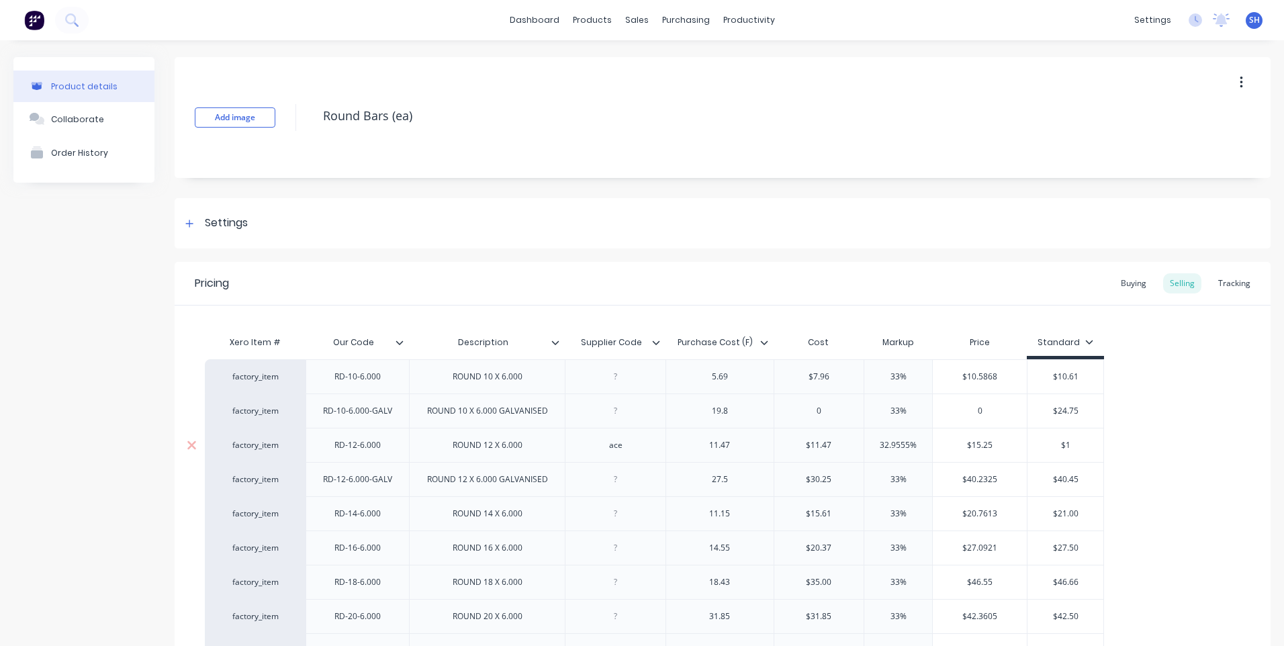
type input "$"
type textarea "x"
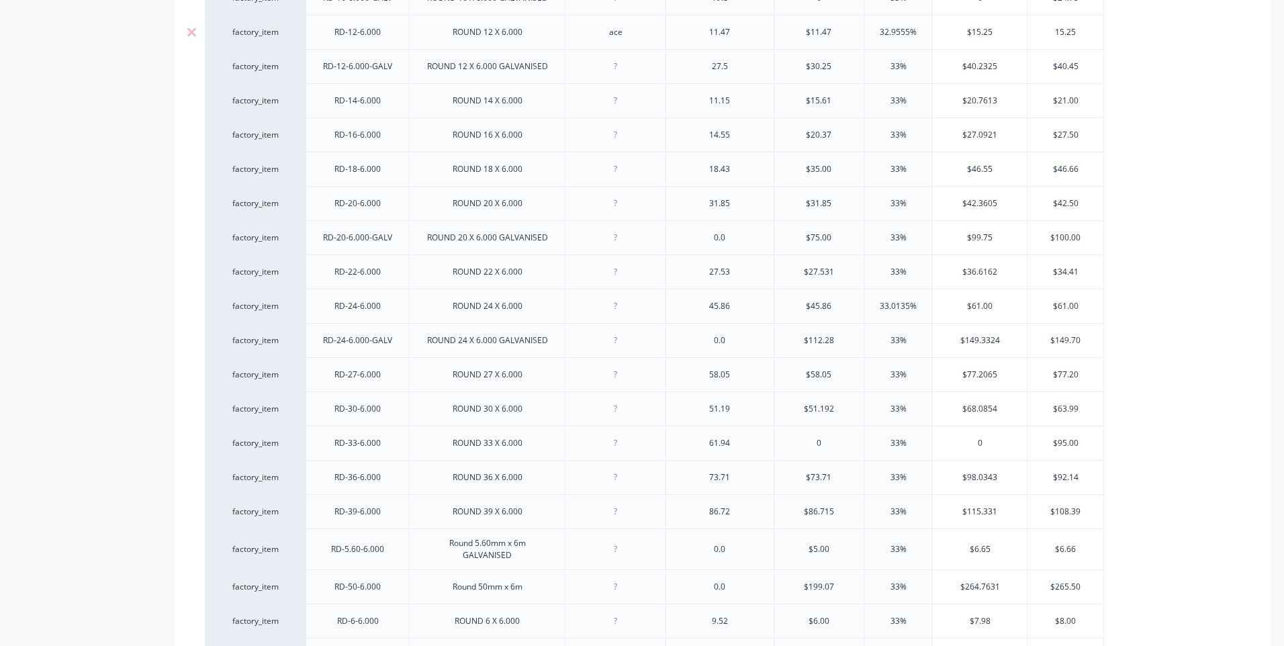
scroll to position [676, 0]
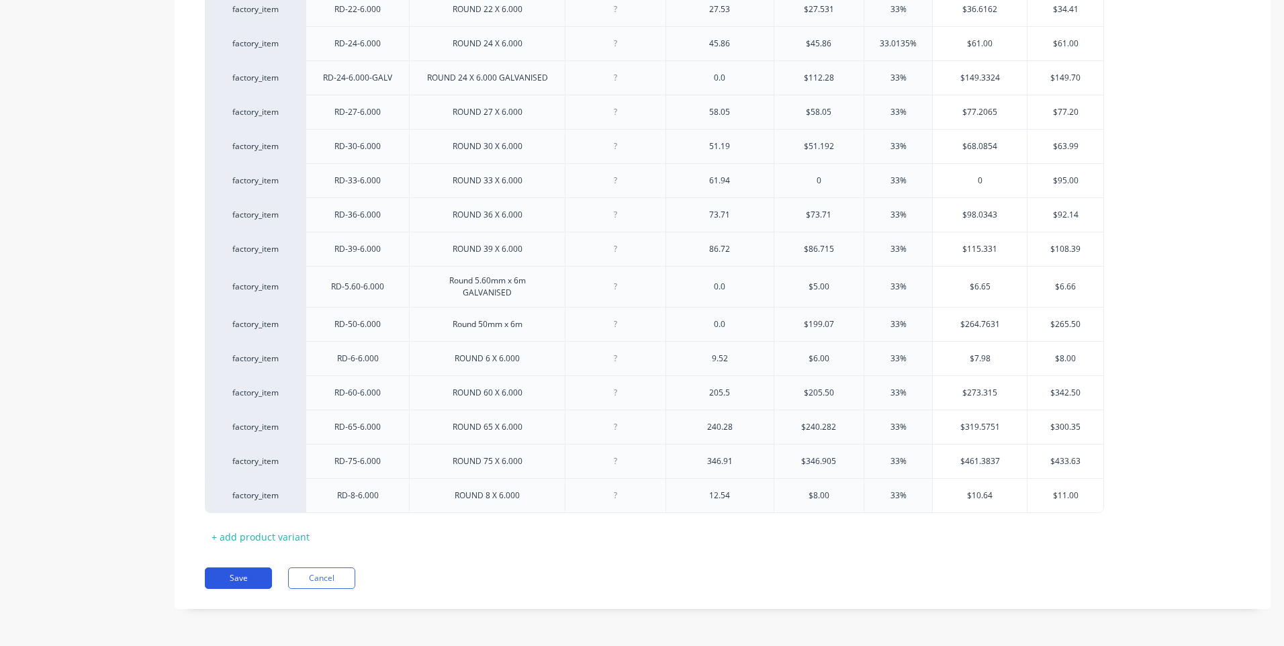
click at [240, 574] on button "Save" at bounding box center [238, 577] width 67 height 21
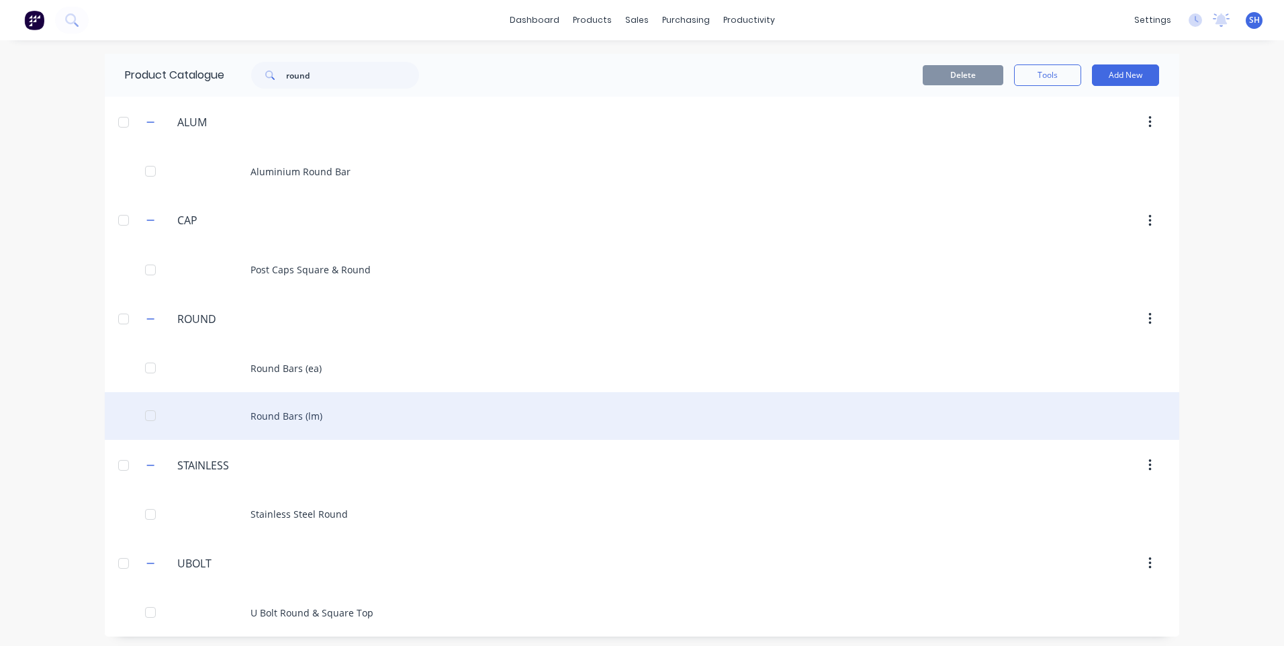
click at [277, 409] on div "Round Bars (lm)" at bounding box center [642, 416] width 1074 height 48
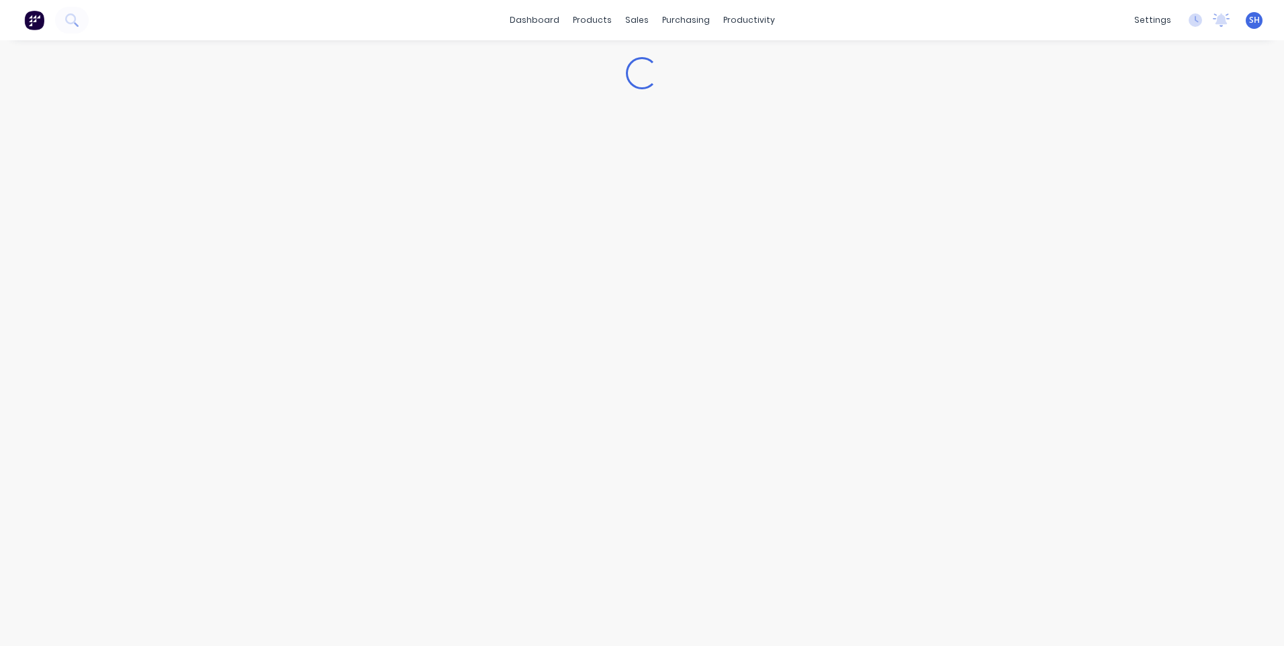
click at [277, 409] on div "Loading..." at bounding box center [642, 329] width 1284 height 579
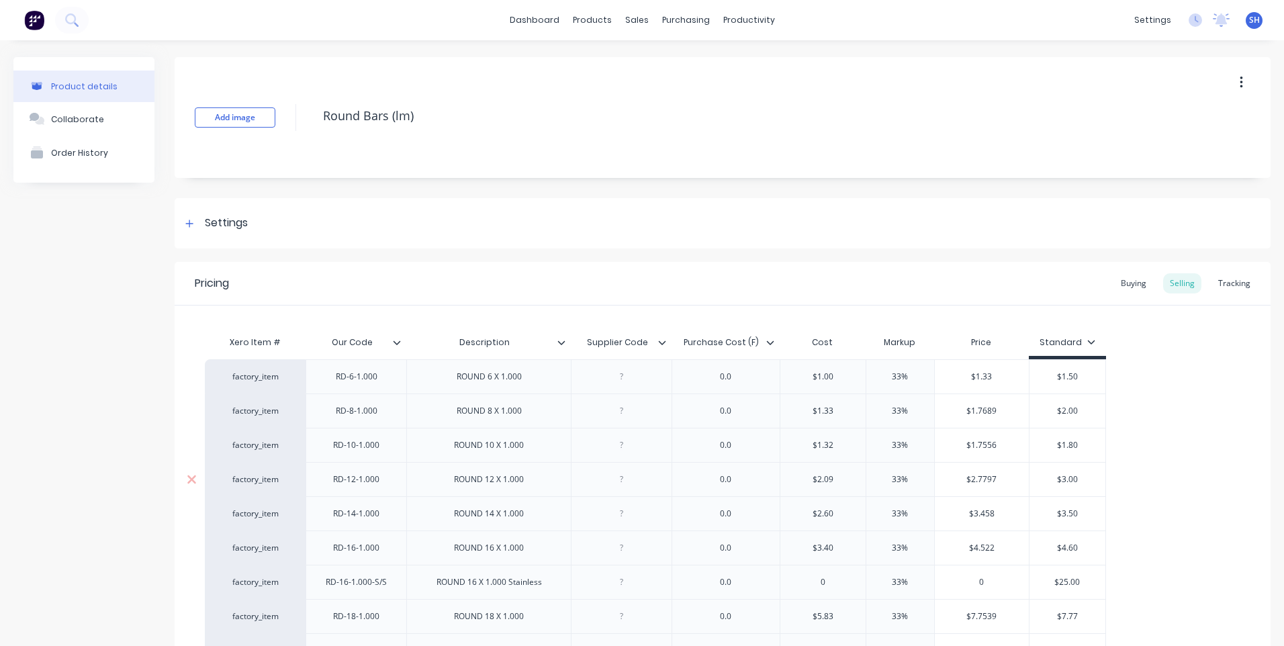
click at [621, 482] on div at bounding box center [621, 479] width 67 height 17
drag, startPoint x: 744, startPoint y: 484, endPoint x: 690, endPoint y: 487, distance: 54.5
click at [690, 487] on div "0.0" at bounding box center [726, 479] width 108 height 34
drag, startPoint x: 1081, startPoint y: 483, endPoint x: 1023, endPoint y: 481, distance: 57.1
click at [1023, 481] on div "factory_item RD-12-1.000 ROUND 12 X 1.000 ace 1.91 $1.91 1.91 33.5079% 33% $2.5…" at bounding box center [655, 479] width 901 height 34
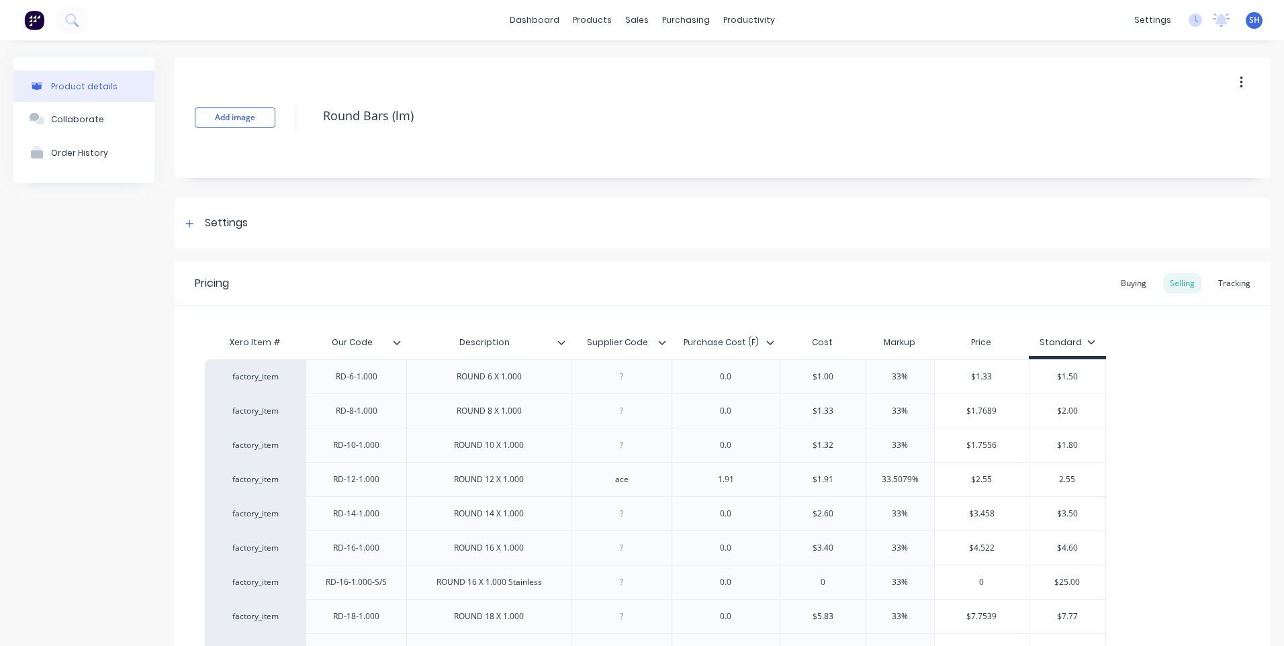
click at [1171, 502] on div "factory_item RD-6-1.000 ROUND 6 X 1.000 0.0 $1.00 33% $1.33 $1.50 factory_item …" at bounding box center [723, 616] width 1036 height 514
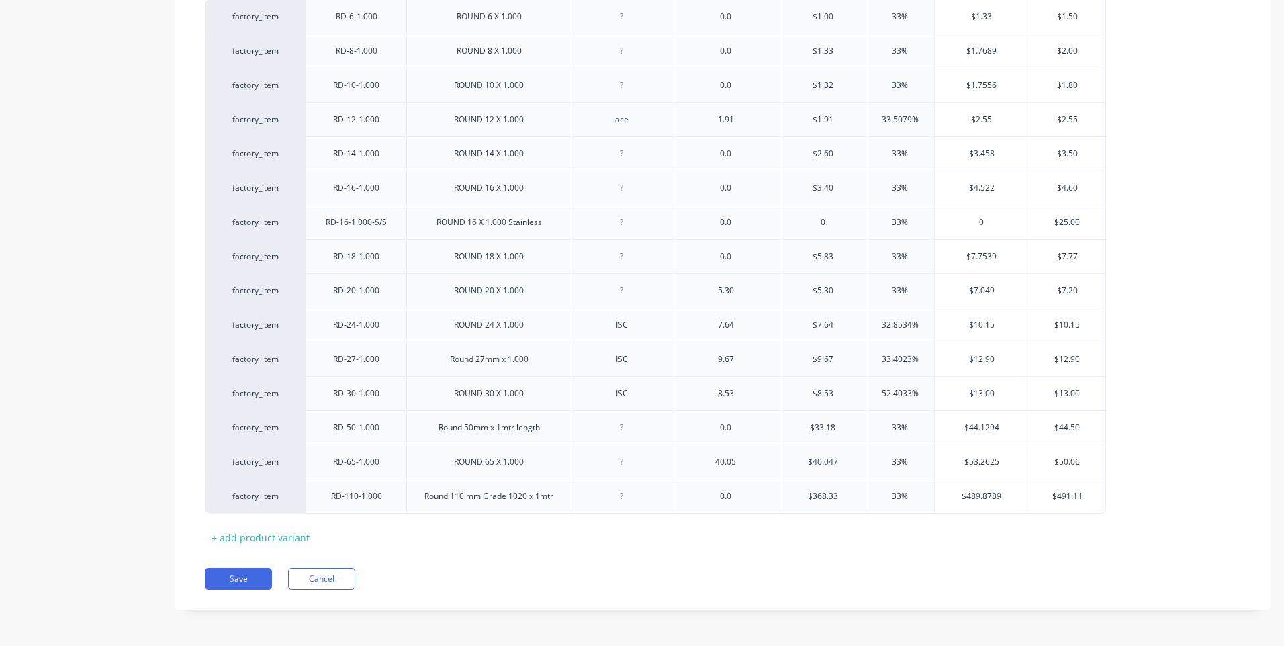
scroll to position [361, 0]
click at [237, 577] on button "Save" at bounding box center [238, 577] width 67 height 21
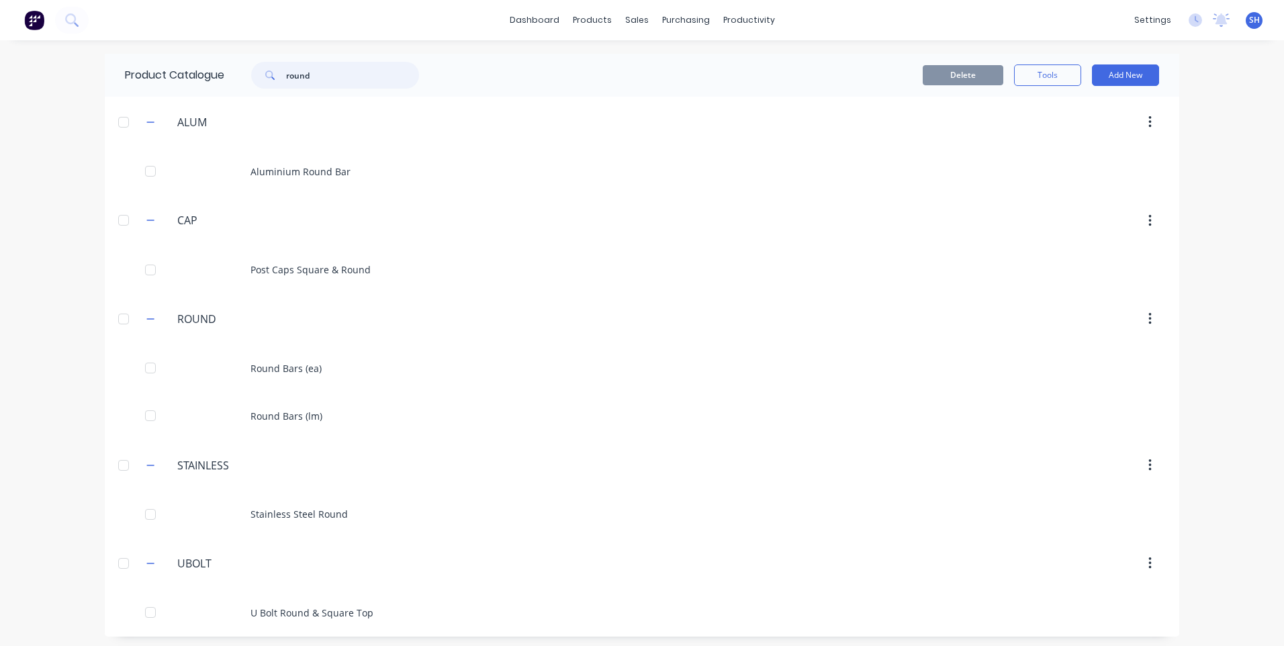
drag, startPoint x: 316, startPoint y: 73, endPoint x: 269, endPoint y: 77, distance: 47.2
click at [269, 77] on div "round" at bounding box center [335, 75] width 168 height 27
click at [77, 17] on icon at bounding box center [71, 19] width 13 height 13
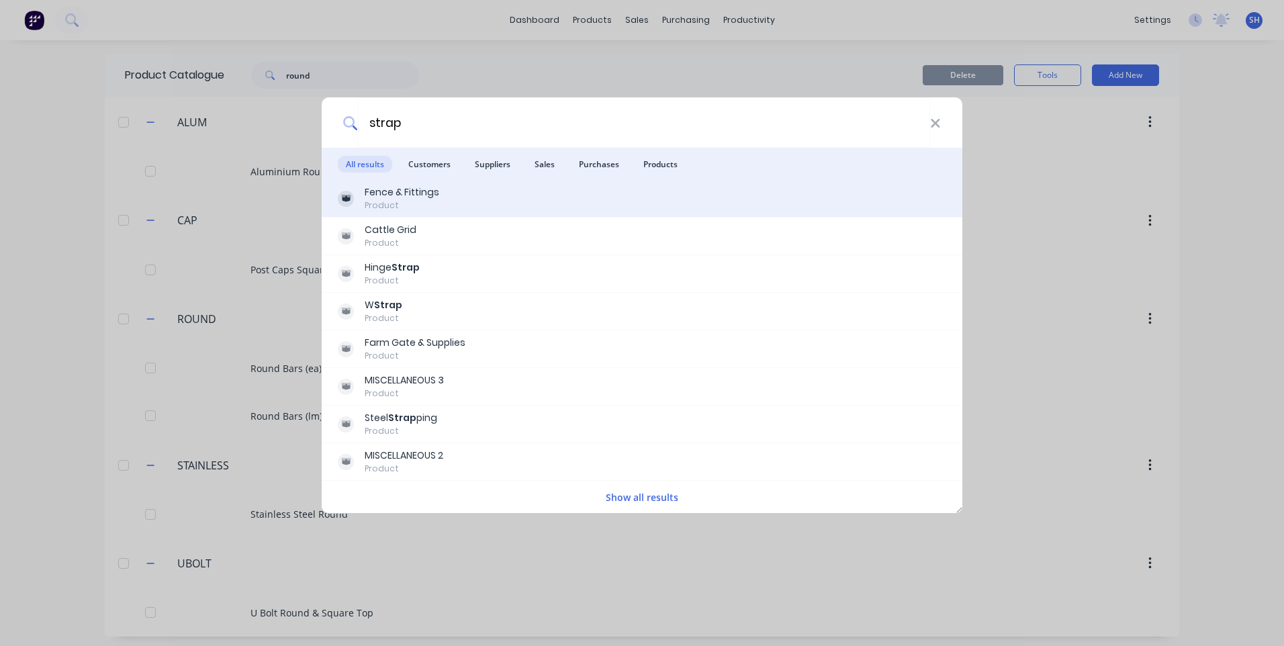
click at [387, 197] on div "Fence & Fittings" at bounding box center [402, 192] width 75 height 14
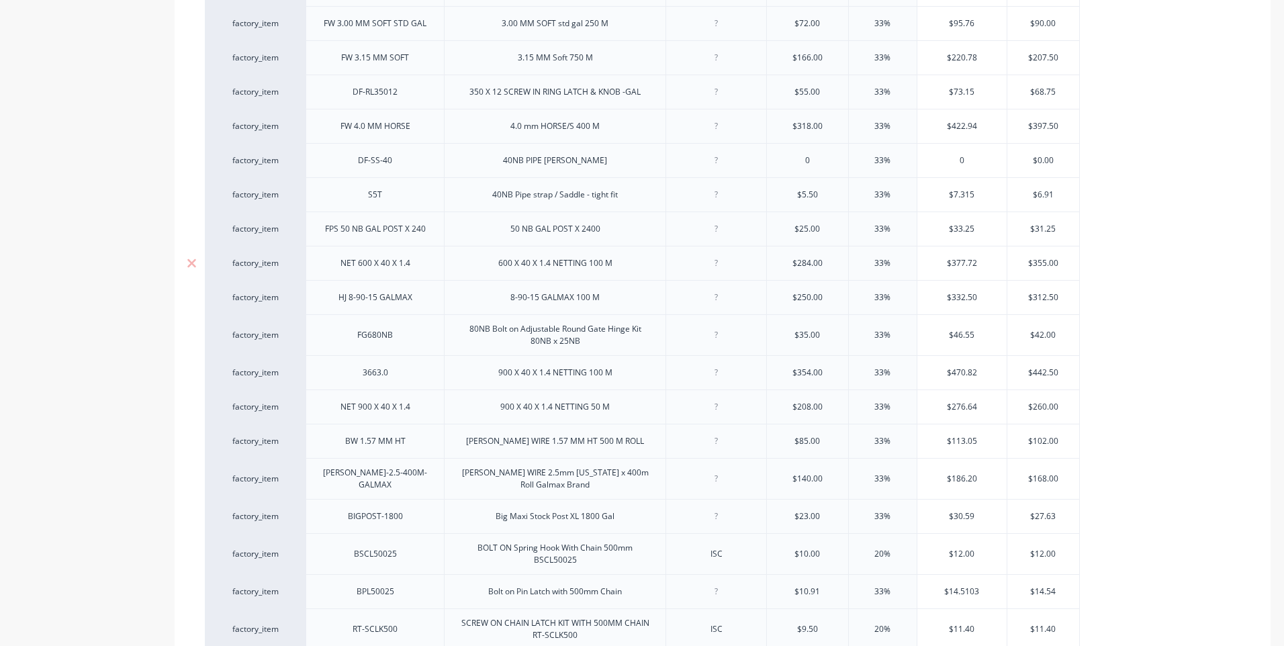
scroll to position [580, 0]
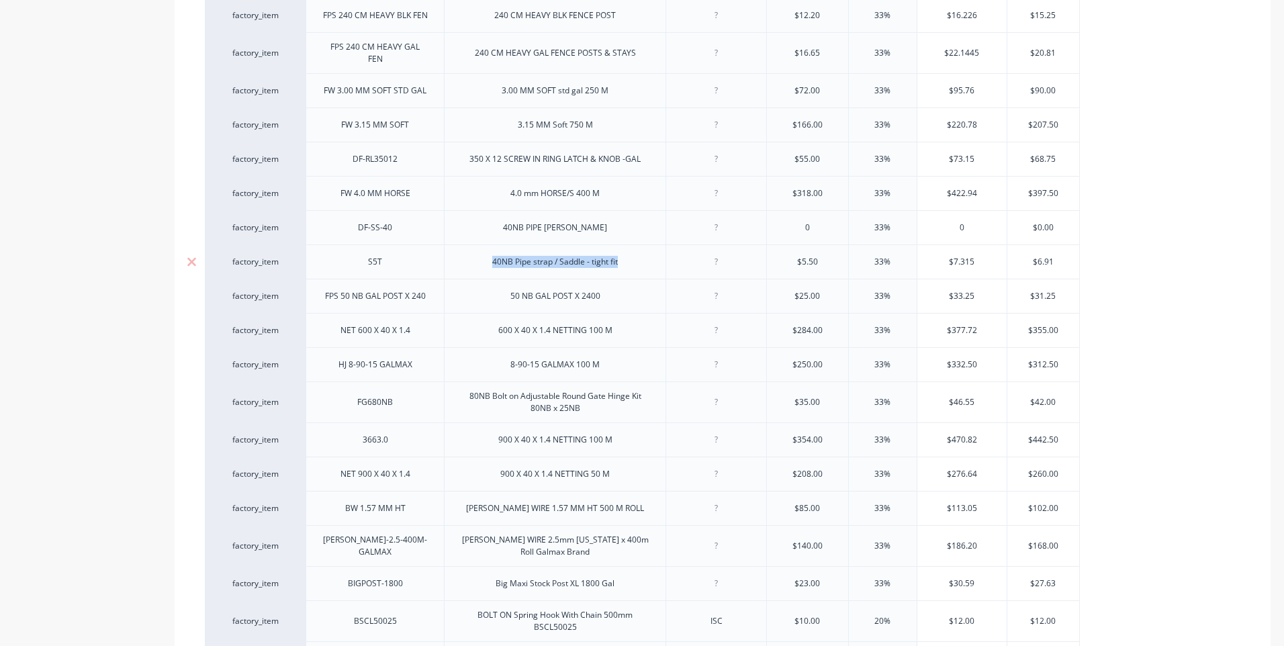
drag, startPoint x: 627, startPoint y: 253, endPoint x: 493, endPoint y: 253, distance: 133.6
click at [493, 253] on div "40NB Pipe strap / Saddle - tight fit" at bounding box center [555, 261] width 147 height 17
copy div "40NB Pipe strap / Saddle - tight fit"
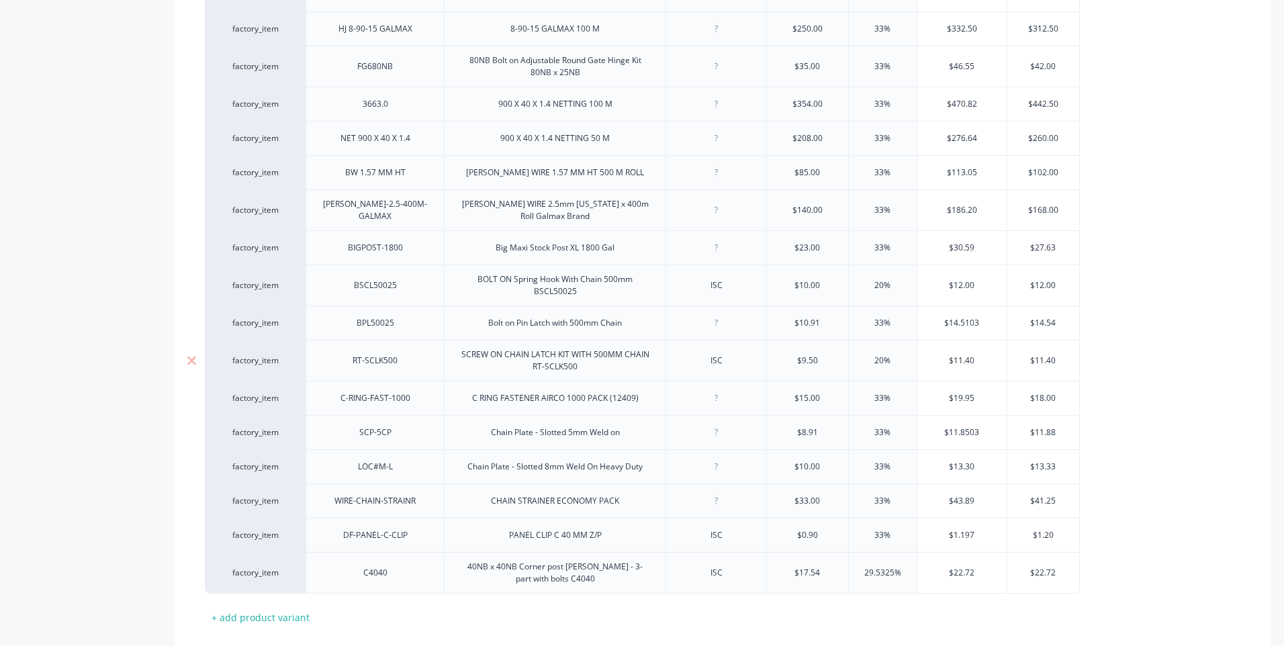
scroll to position [983, 0]
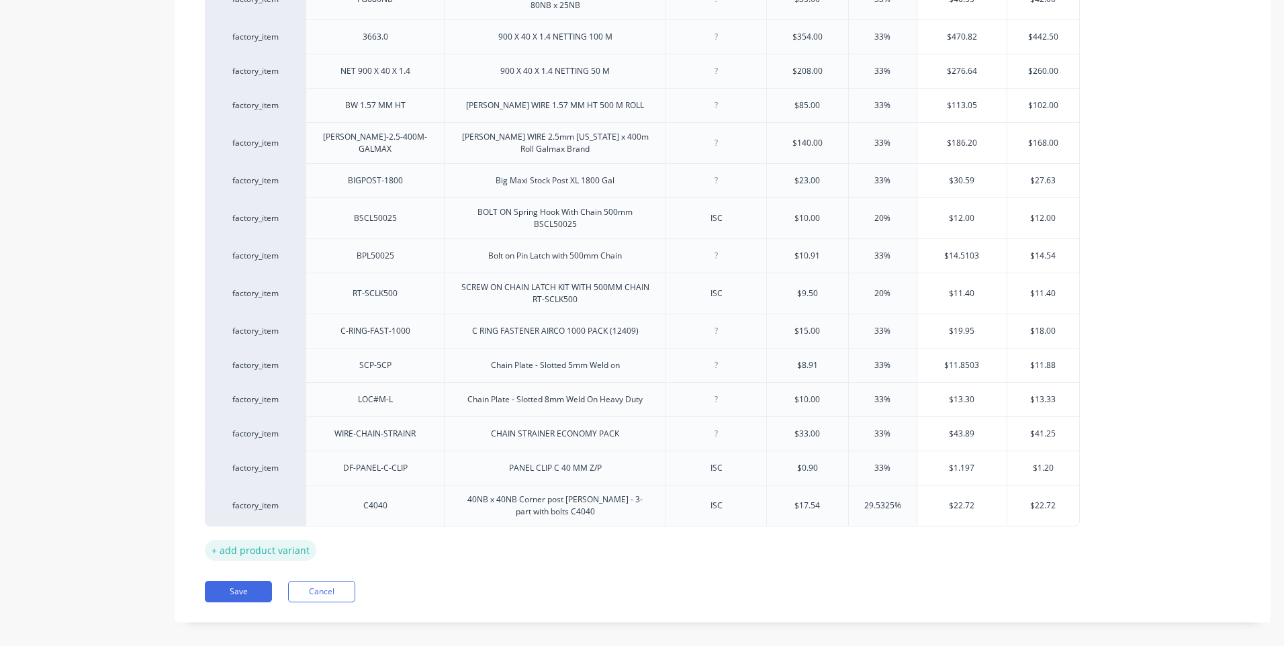
click at [257, 540] on div "+ add product variant" at bounding box center [260, 550] width 111 height 21
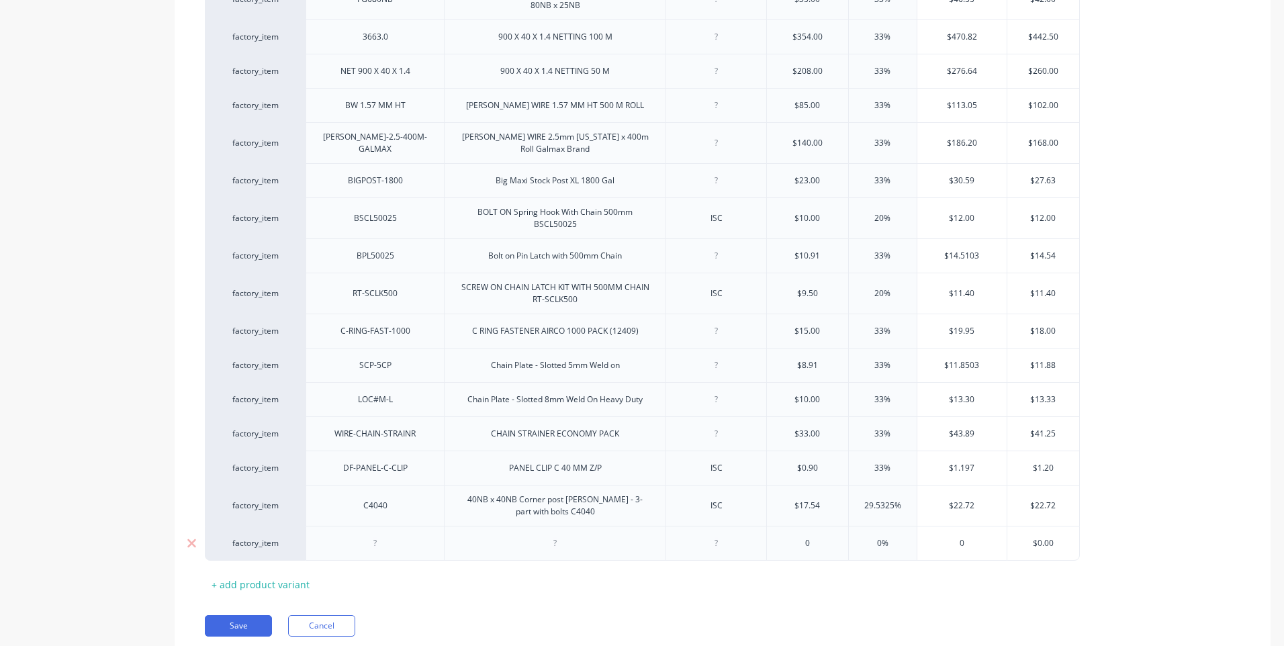
click at [375, 535] on div at bounding box center [375, 543] width 67 height 17
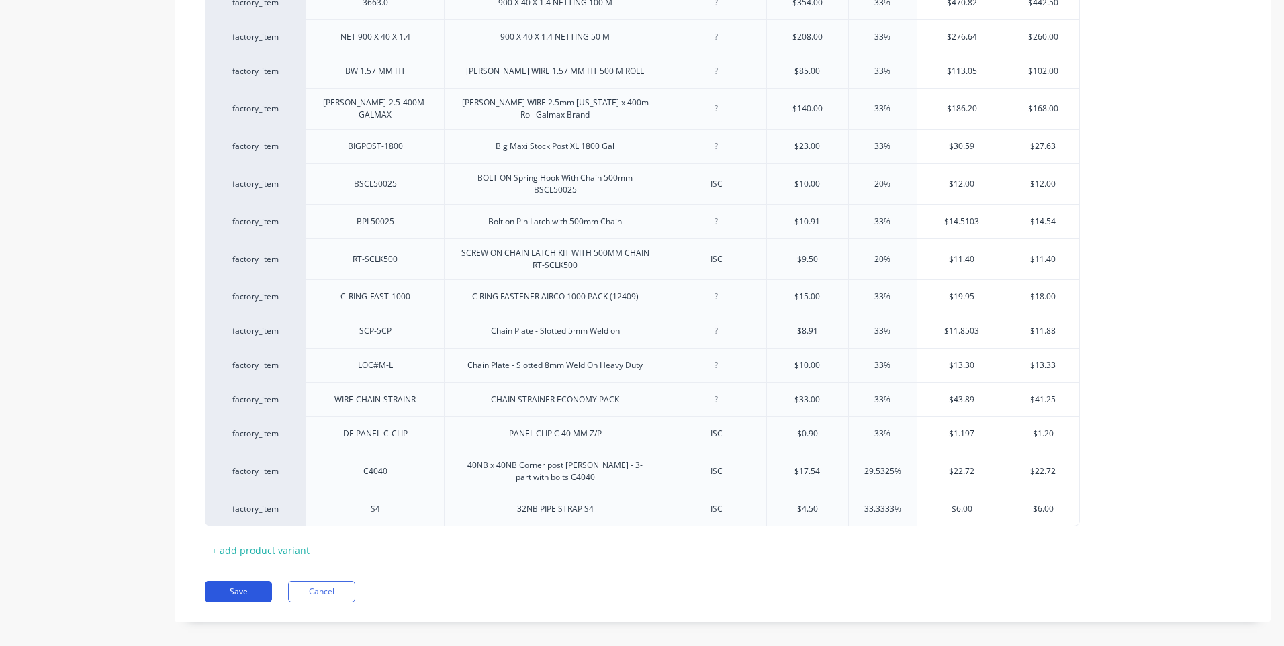
click at [229, 581] on button "Save" at bounding box center [238, 591] width 67 height 21
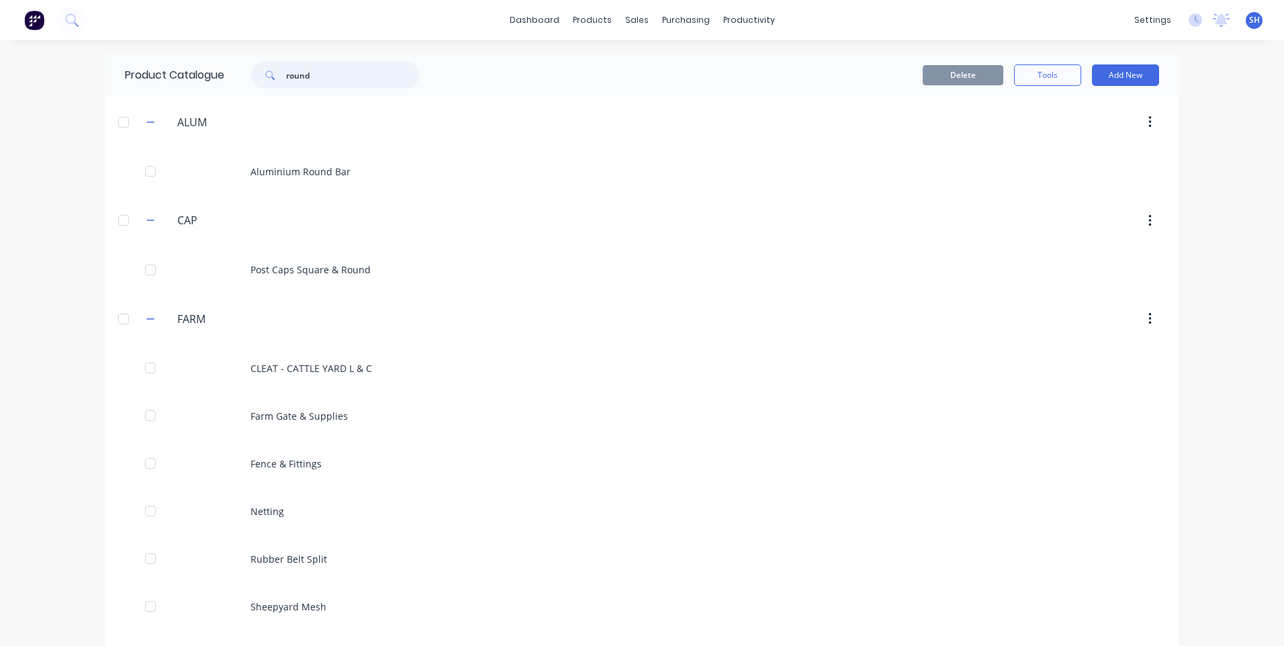
drag, startPoint x: 323, startPoint y: 71, endPoint x: 252, endPoint y: 77, distance: 71.4
click at [252, 77] on div "round" at bounding box center [335, 75] width 168 height 27
click at [73, 14] on icon at bounding box center [70, 18] width 11 height 11
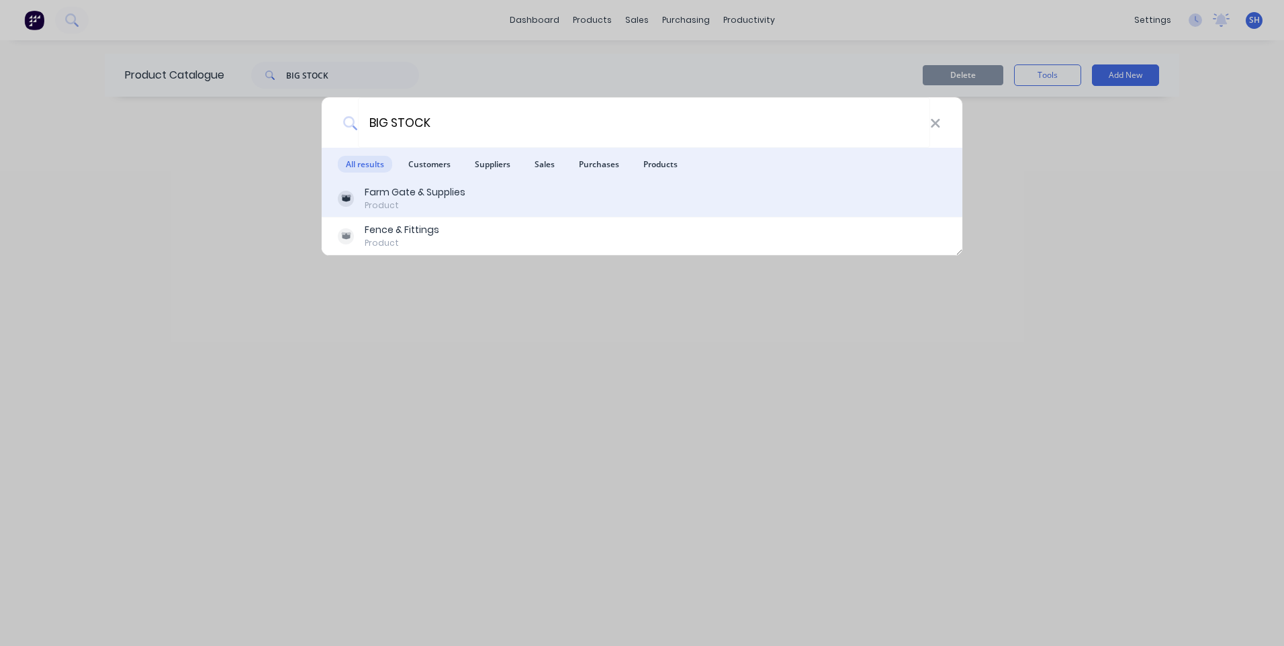
click at [379, 193] on div "Farm Gate & Supplies" at bounding box center [415, 192] width 101 height 14
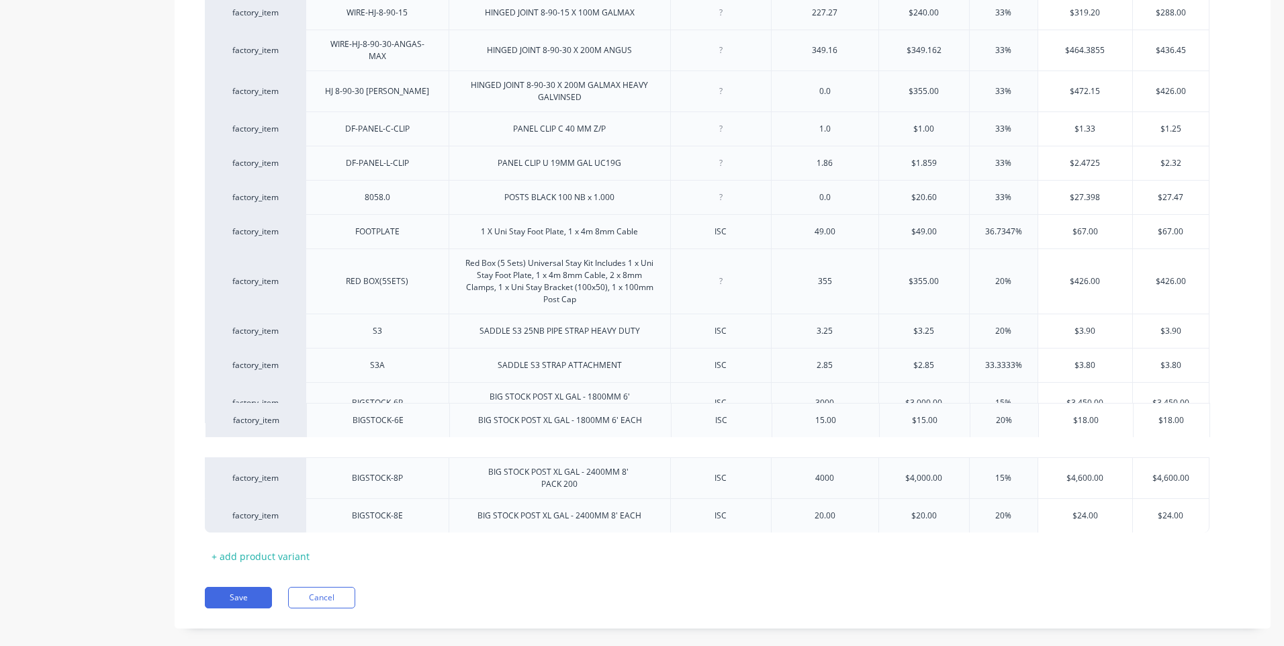
scroll to position [2060, 0]
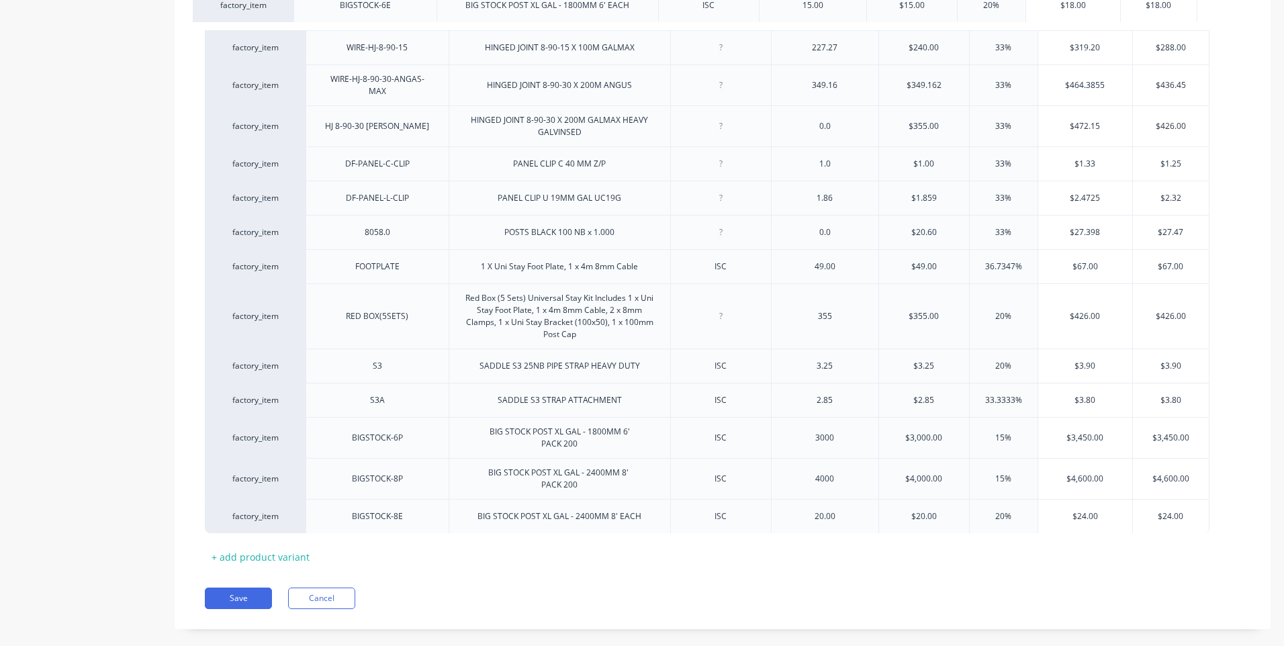
drag, startPoint x: 295, startPoint y: 453, endPoint x: 285, endPoint y: -7, distance: 459.5
click at [285, 0] on html "dashboard products sales purchasing productivity dashboard products Product Cat…" at bounding box center [642, 323] width 1284 height 646
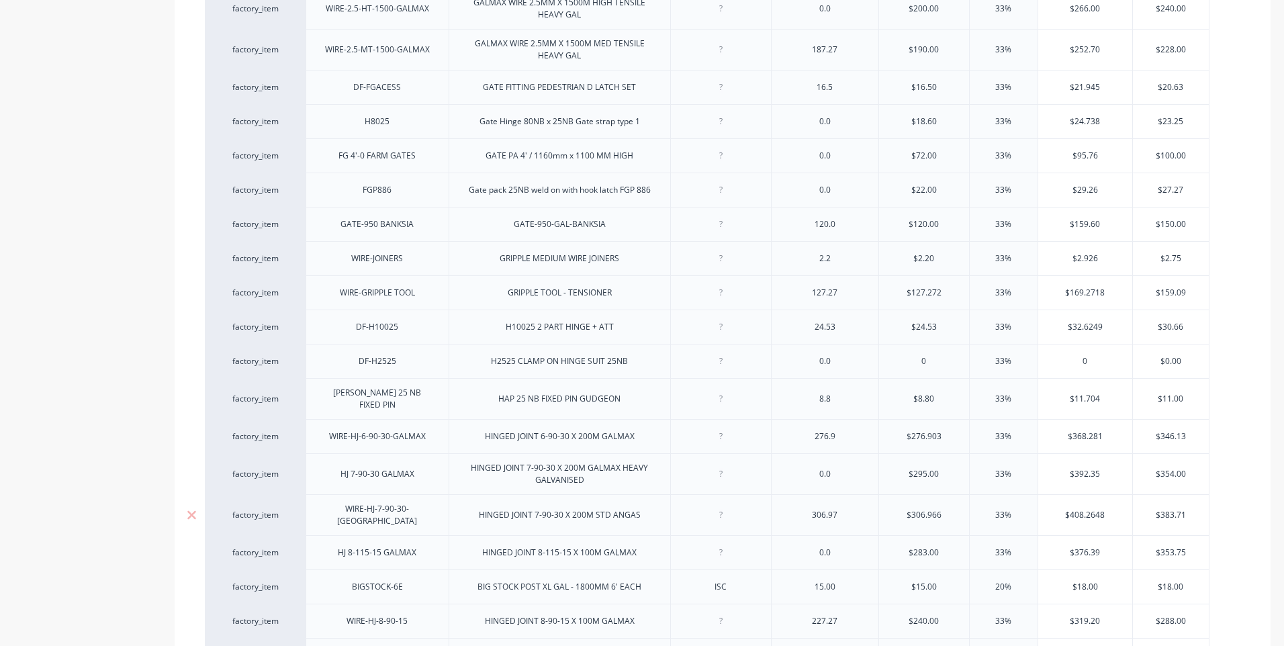
scroll to position [1457, 0]
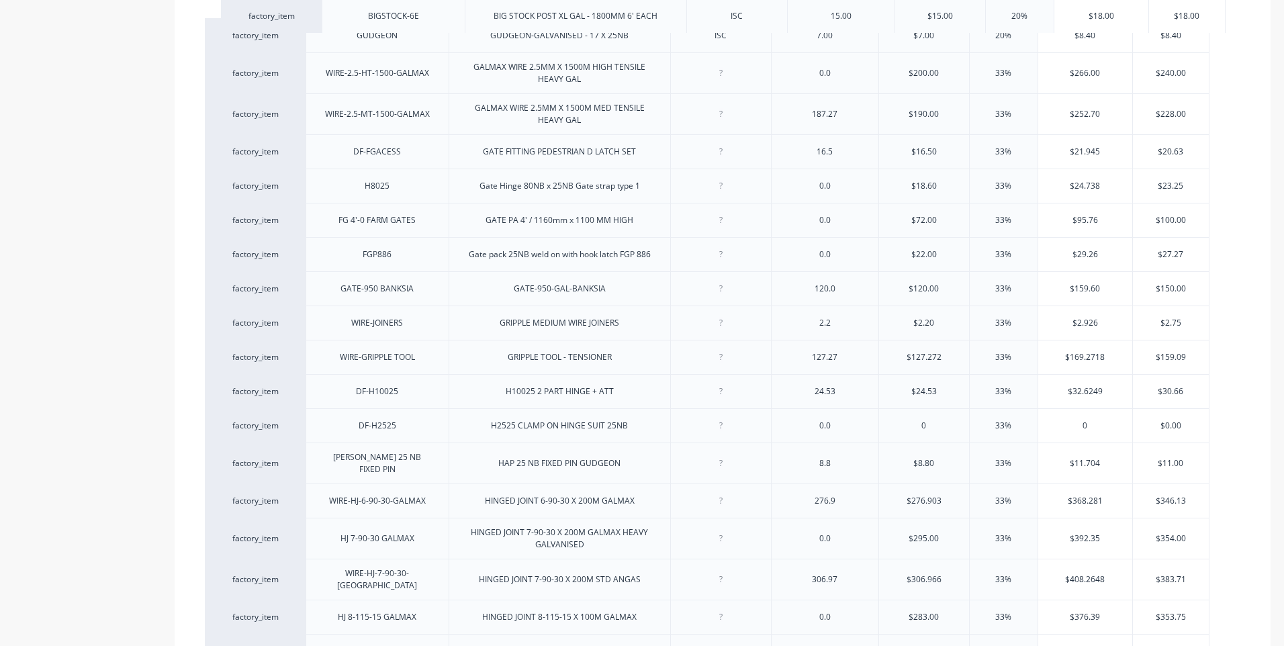
drag, startPoint x: 294, startPoint y: 599, endPoint x: 310, endPoint y: 6, distance: 593.2
click at [310, 6] on div "factory_item GA DRIVE TIGHT ASSEMBLY DRIVE TIGHT ASSEMBLY 100NB X 50 0.0 $110.0…" at bounding box center [723, 20] width 1036 height 2234
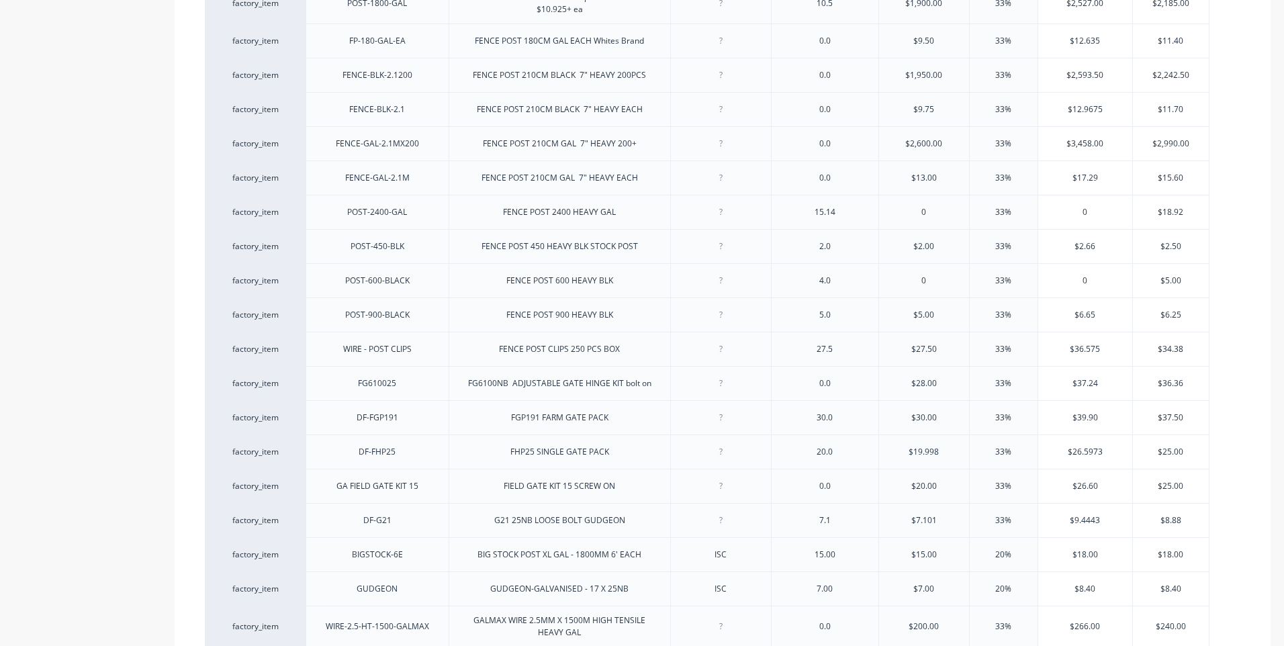
scroll to position [852, 0]
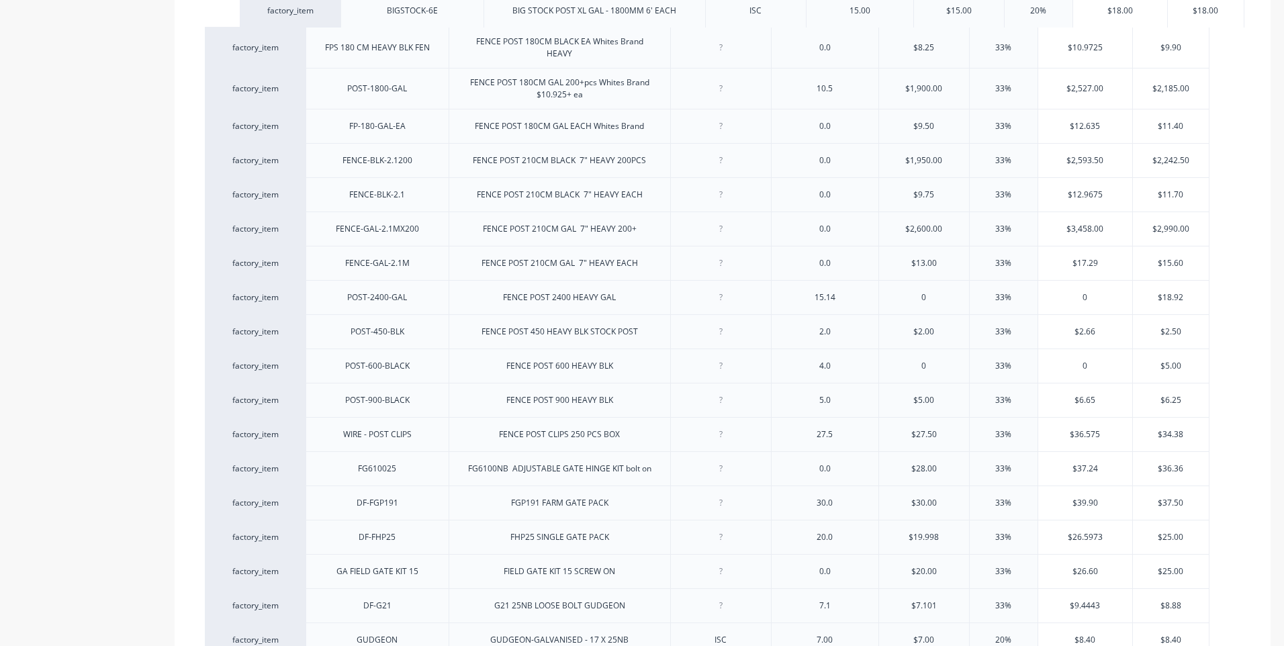
drag, startPoint x: 293, startPoint y: 603, endPoint x: 328, endPoint y: 3, distance: 600.7
click at [328, 3] on div "factory_item GA DRIVE TIGHT ASSEMBLY DRIVE TIGHT ASSEMBLY 100NB X 50 0.0 $110.0…" at bounding box center [723, 624] width 1036 height 2234
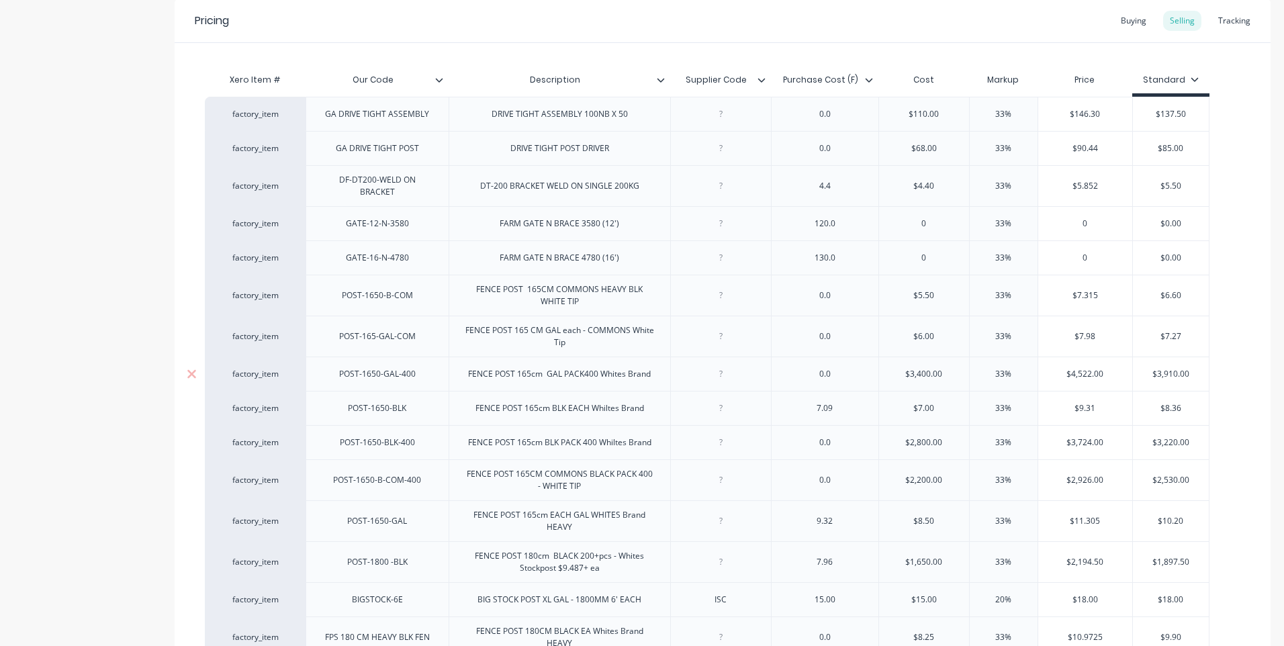
scroll to position [248, 0]
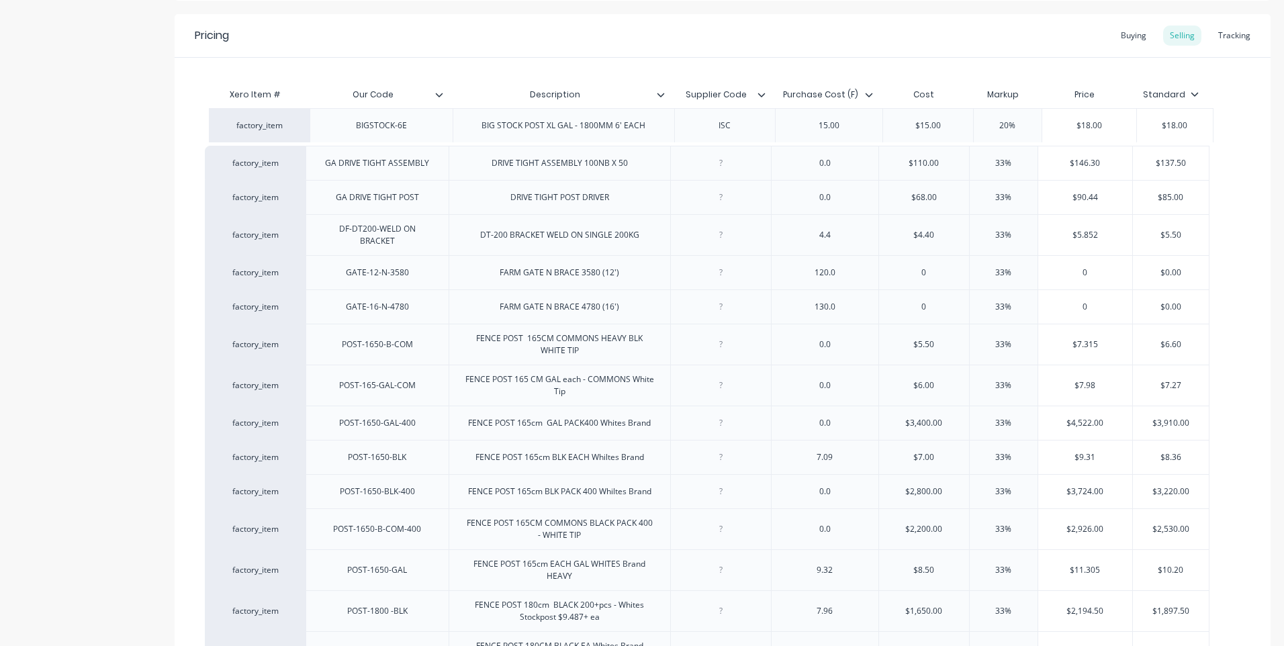
drag, startPoint x: 295, startPoint y: 612, endPoint x: 303, endPoint y: 117, distance: 495.0
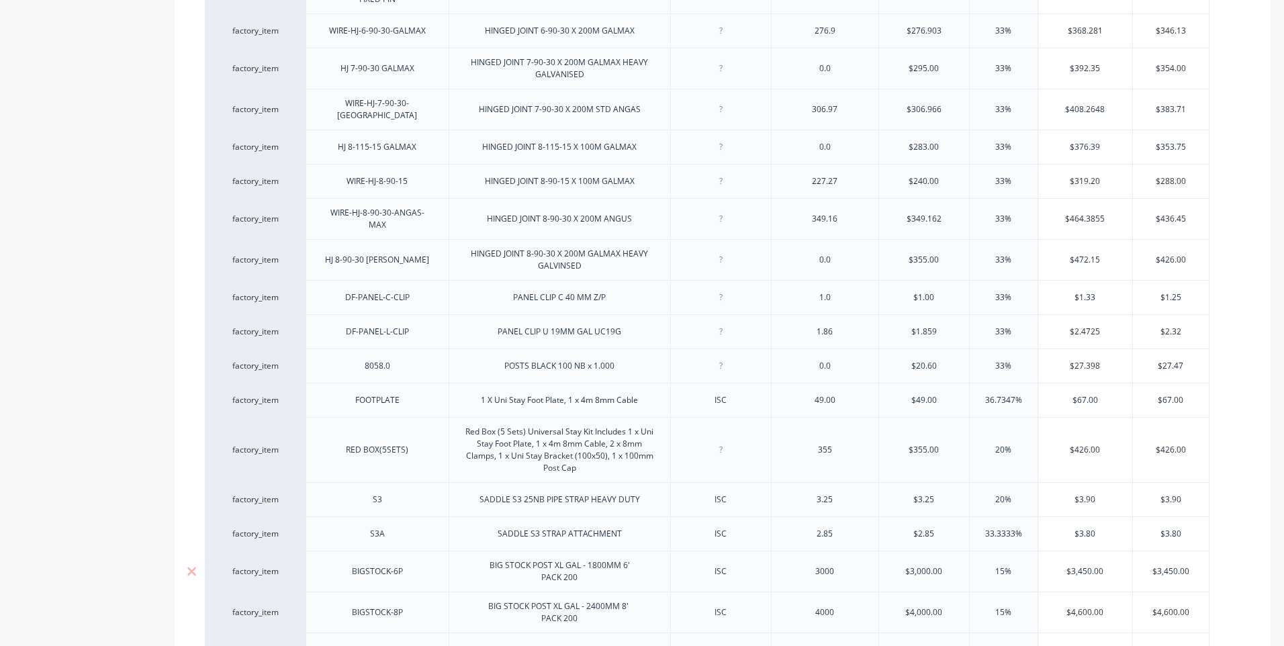
scroll to position [1860, 0]
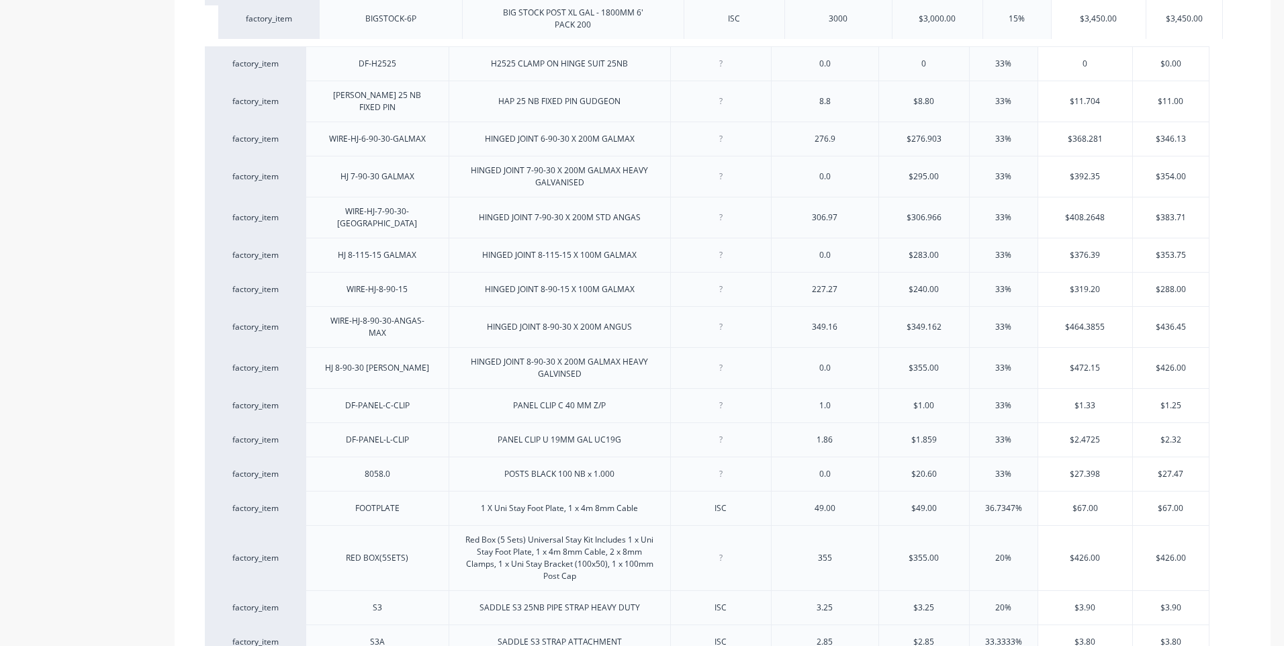
drag, startPoint x: 296, startPoint y: 612, endPoint x: 308, endPoint y: 9, distance: 603.8
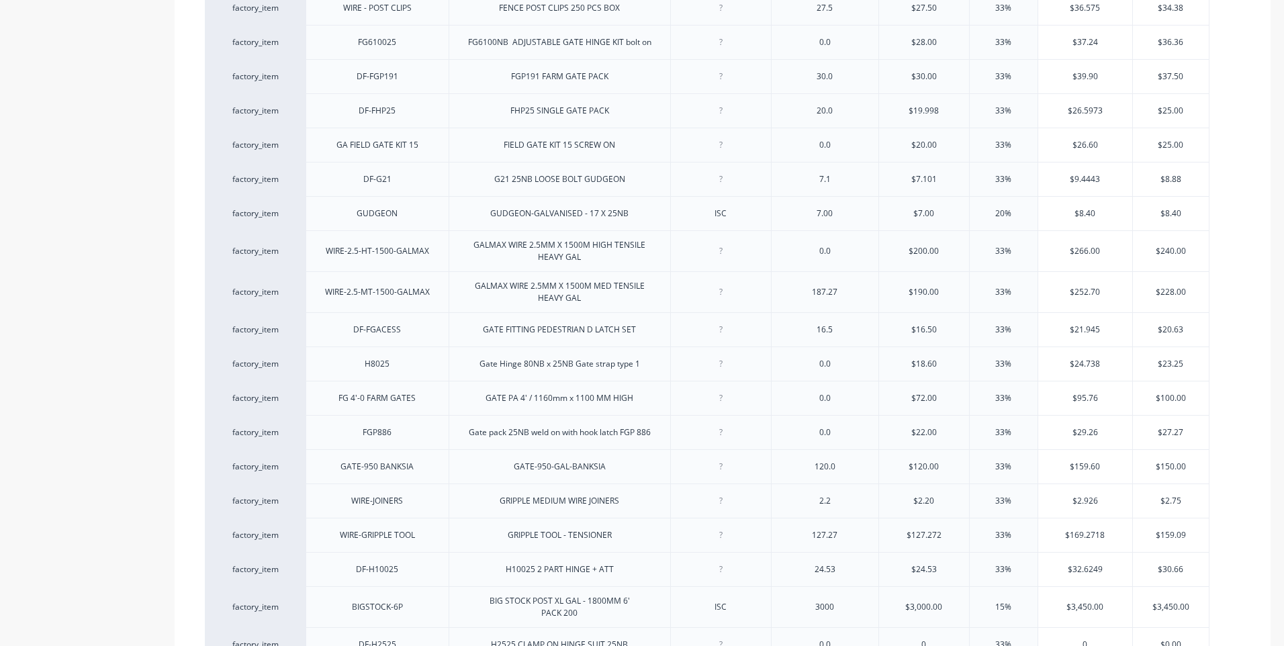
scroll to position [1255, 0]
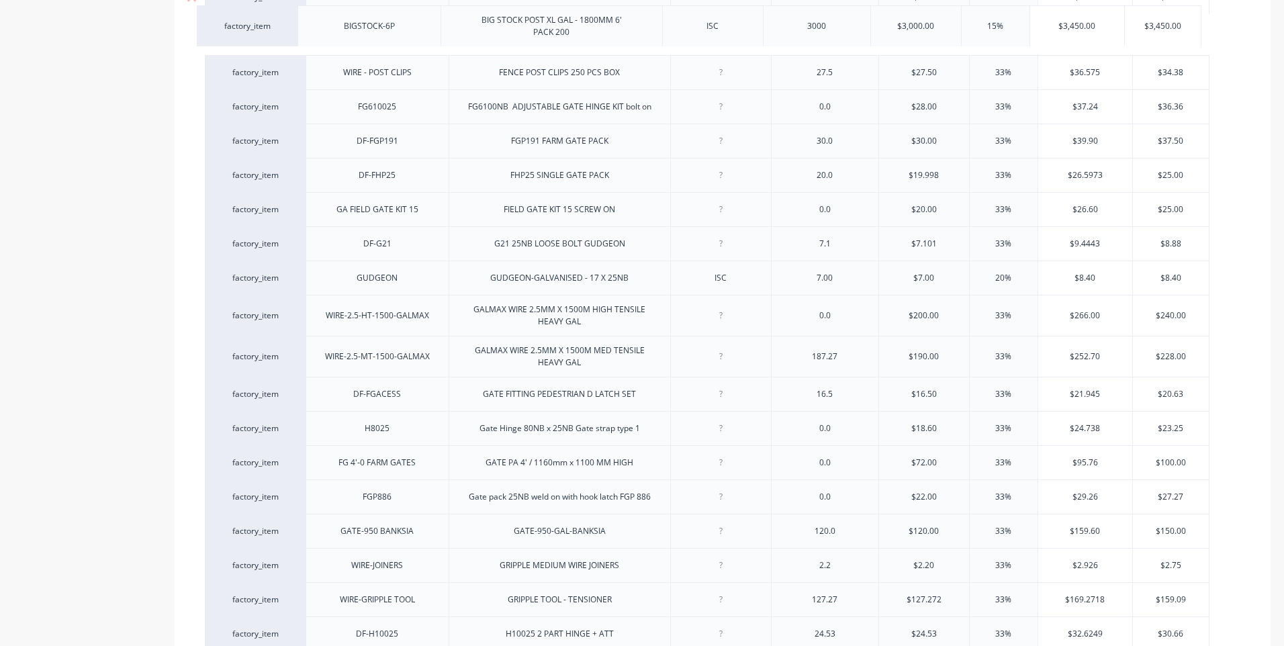
drag, startPoint x: 293, startPoint y: 622, endPoint x: 283, endPoint y: 13, distance: 608.5
click at [284, 9] on div "factory_item BIGSTOCK-6E BIG STOCK POST XL GAL - 1800MM 6' EACH ISC 15.00 $15.0…" at bounding box center [723, 221] width 1036 height 2234
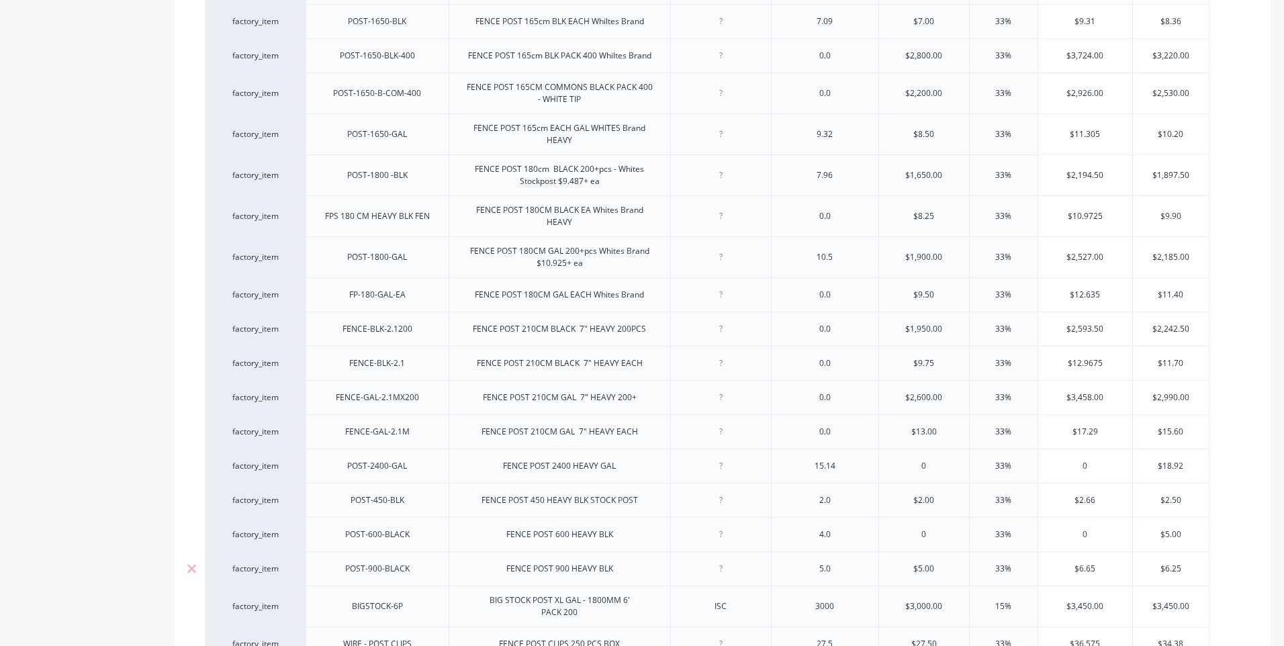
scroll to position [651, 0]
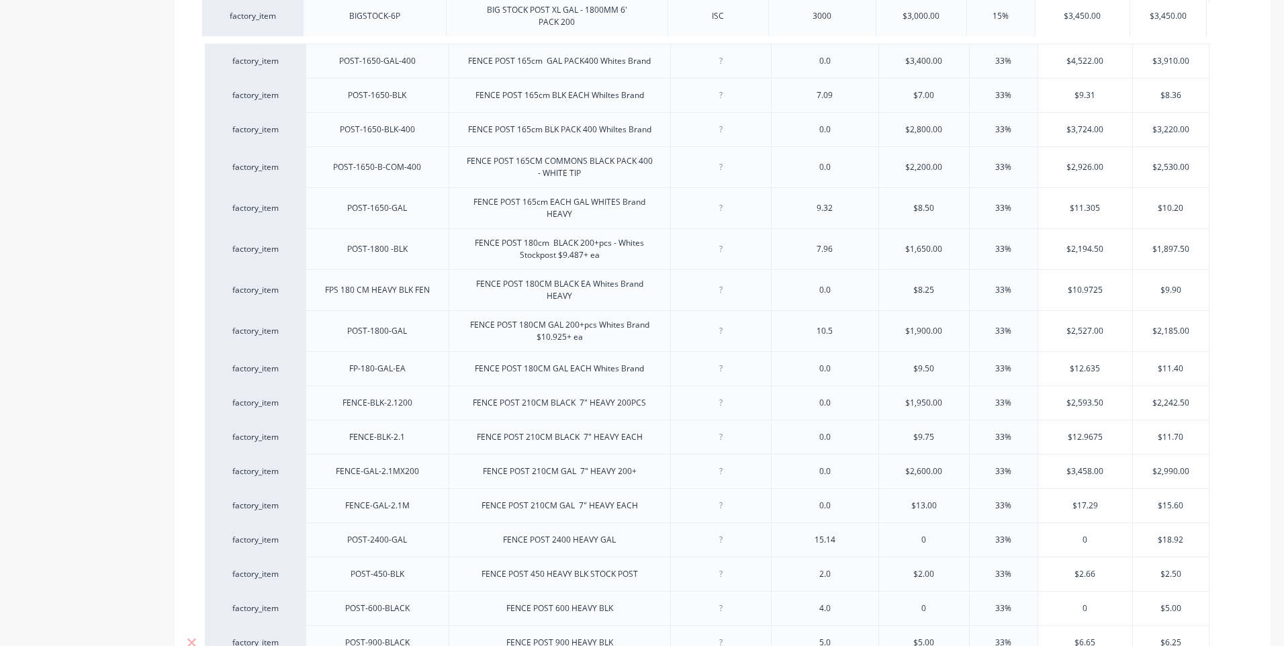
drag, startPoint x: 296, startPoint y: 629, endPoint x: 291, endPoint y: 0, distance: 628.6
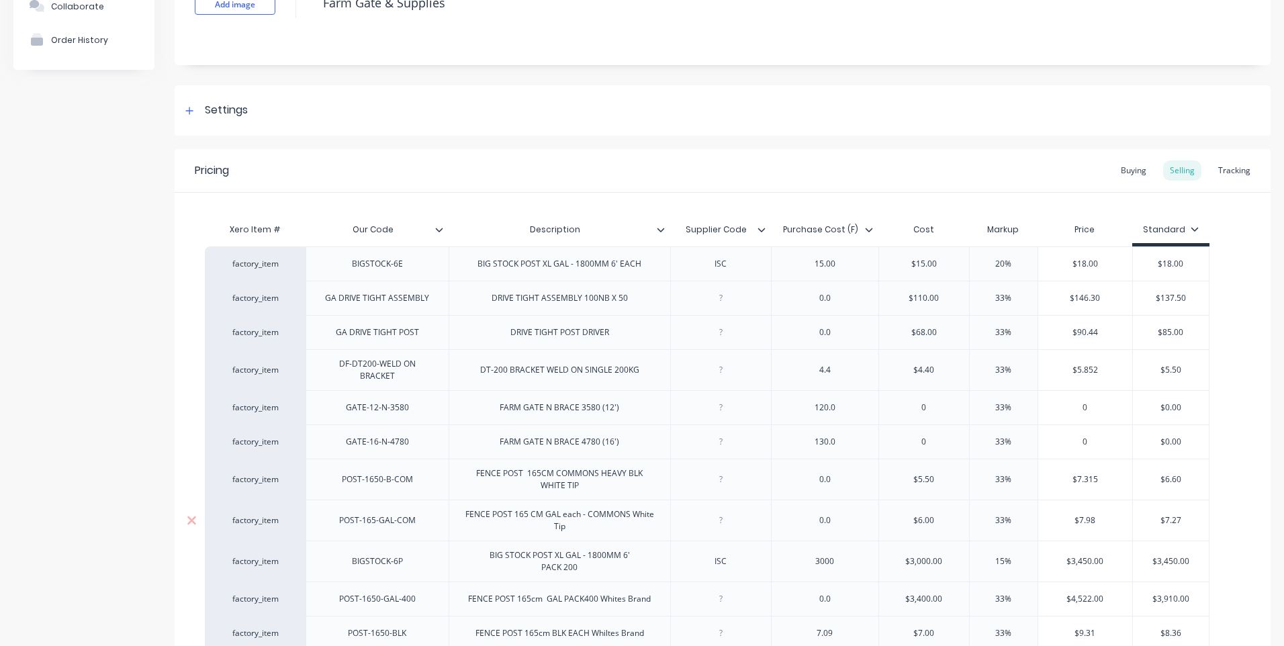
scroll to position [46, 0]
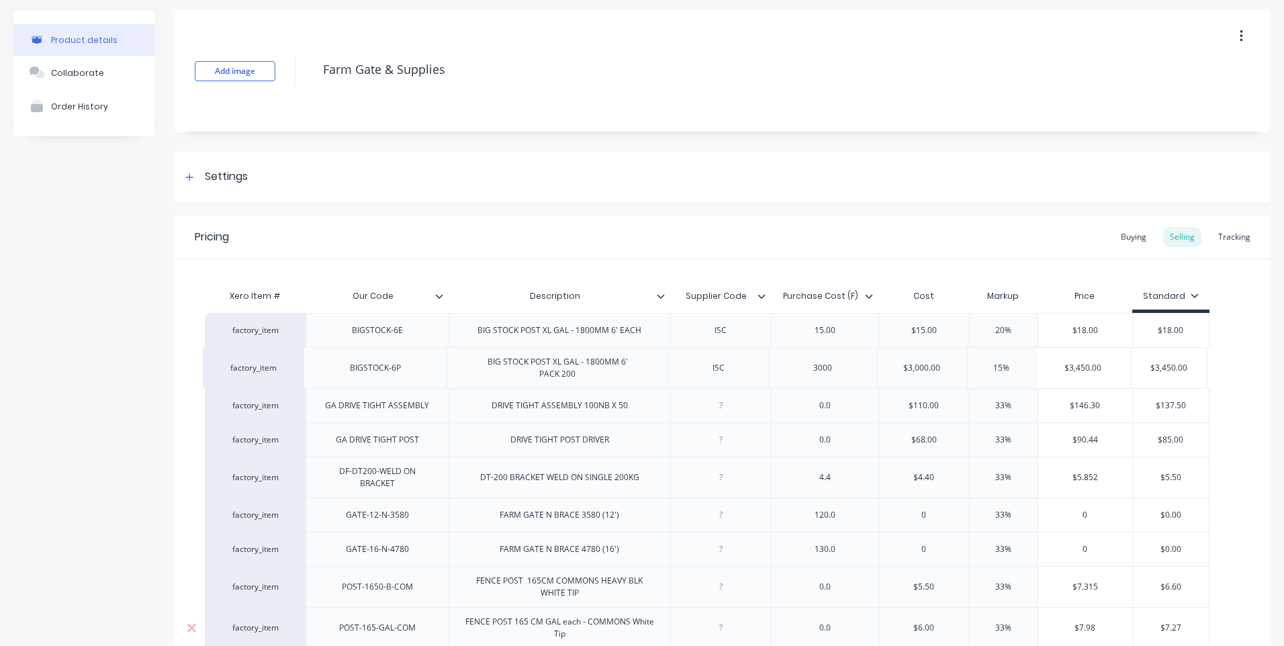
drag, startPoint x: 288, startPoint y: 614, endPoint x: 285, endPoint y: 349, distance: 264.6
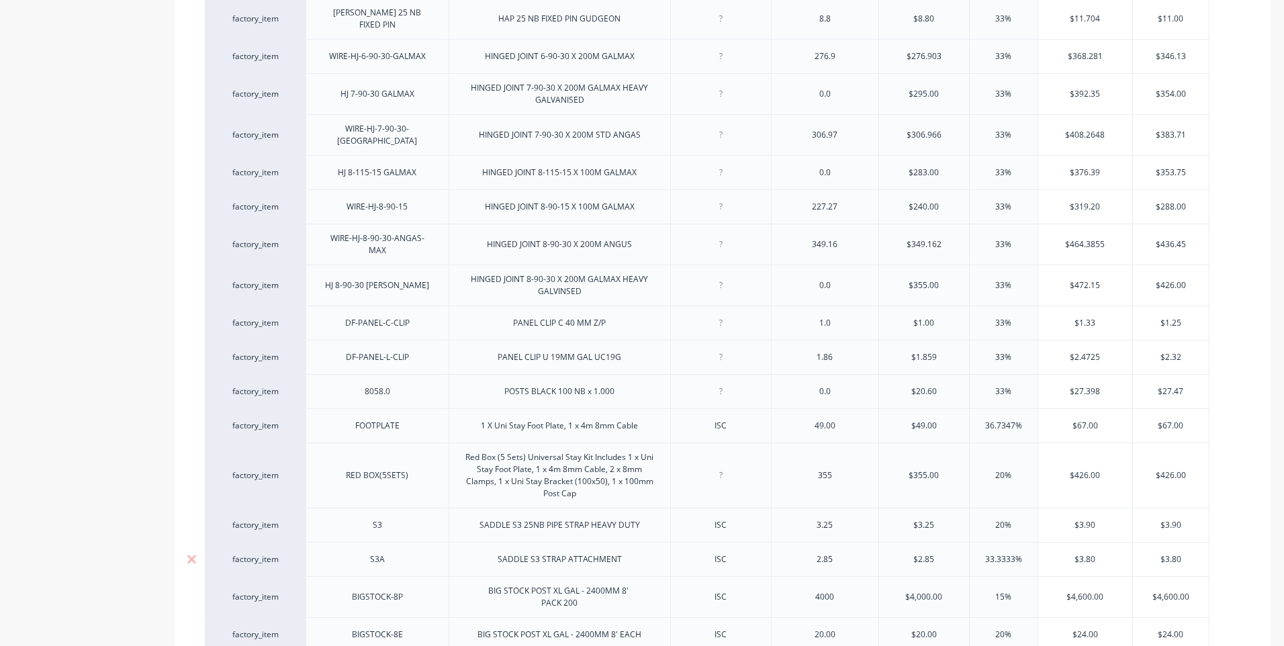
scroll to position [1927, 0]
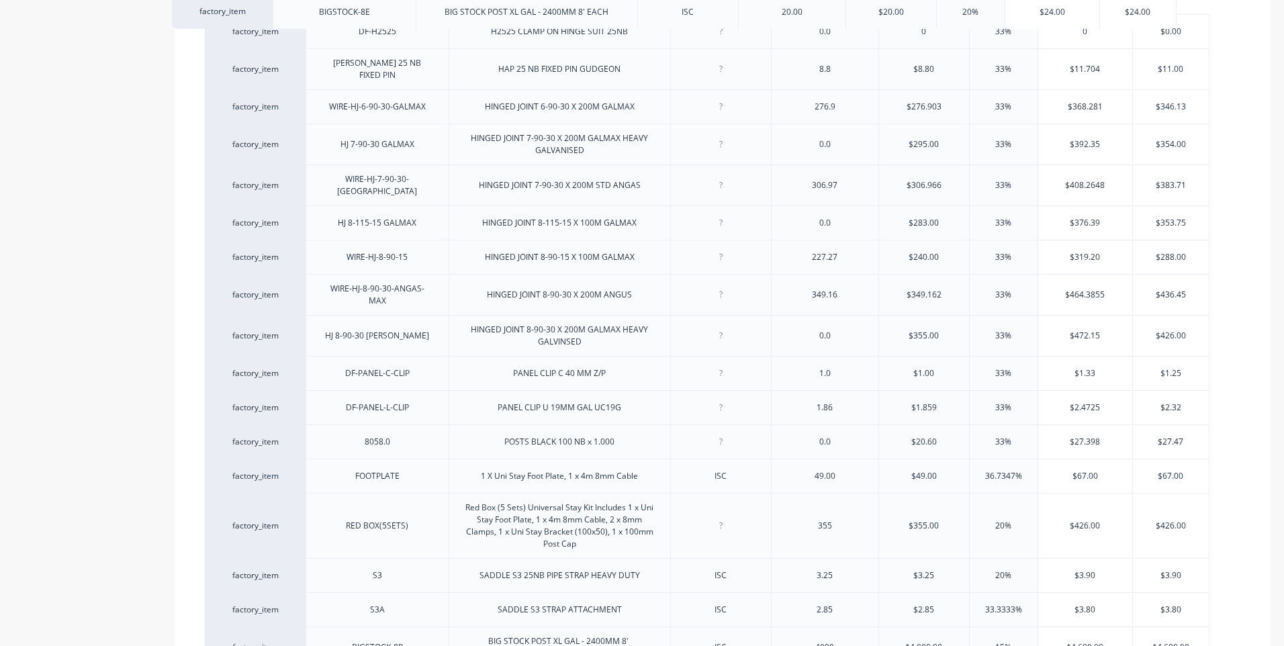
drag, startPoint x: 293, startPoint y: 625, endPoint x: 260, endPoint y: 2, distance: 623.4
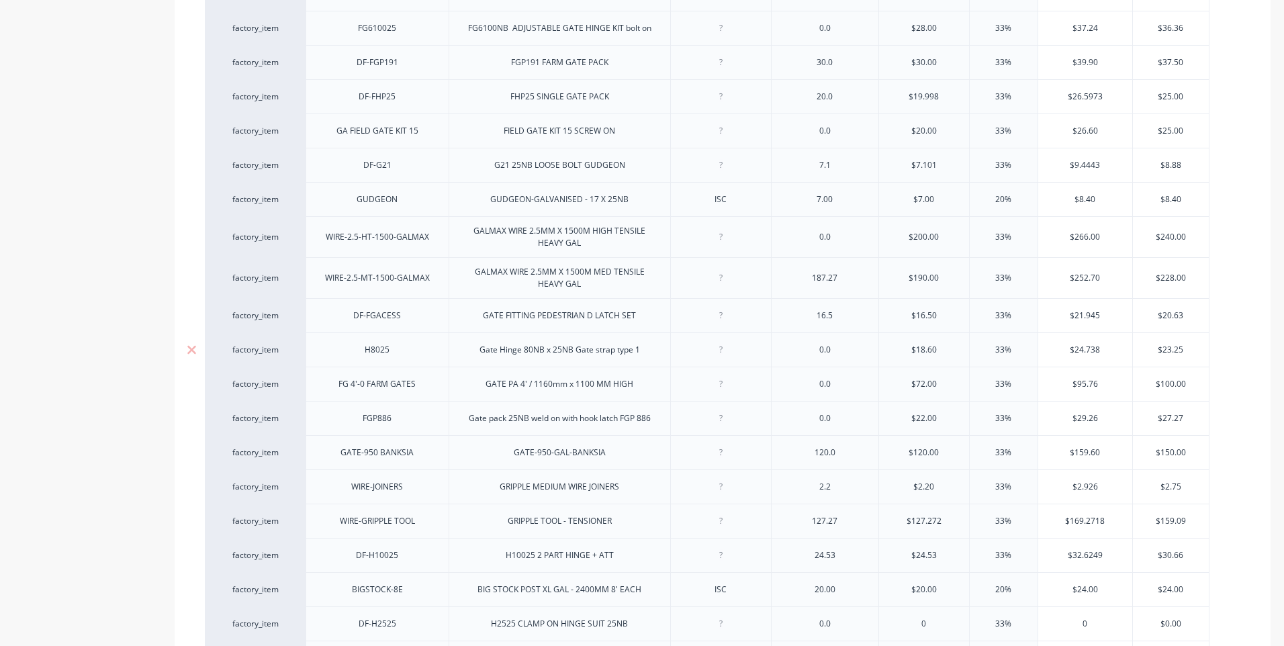
scroll to position [1322, 0]
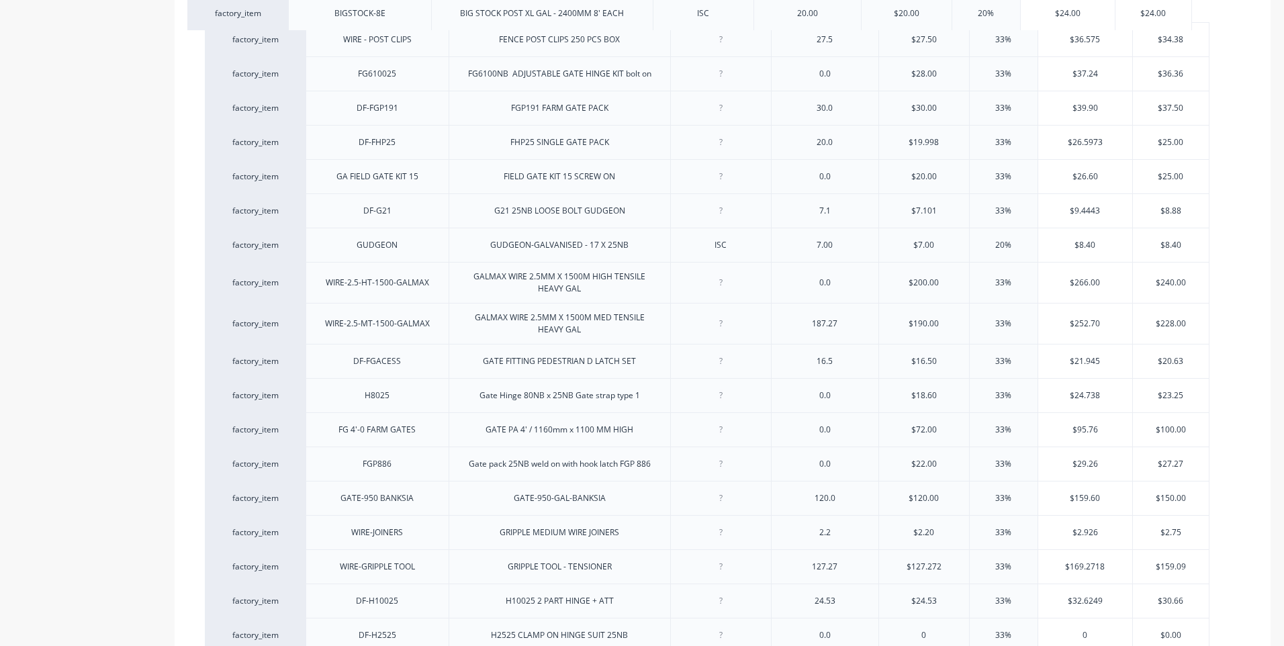
drag, startPoint x: 296, startPoint y: 596, endPoint x: 279, endPoint y: 4, distance: 592.5
click at [279, 4] on div "factory_item BIGSTOCK-6E BIG STOCK POST XL GAL - 1800MM 6' EACH ISC 15.00 $15.0…" at bounding box center [723, 154] width 1036 height 2234
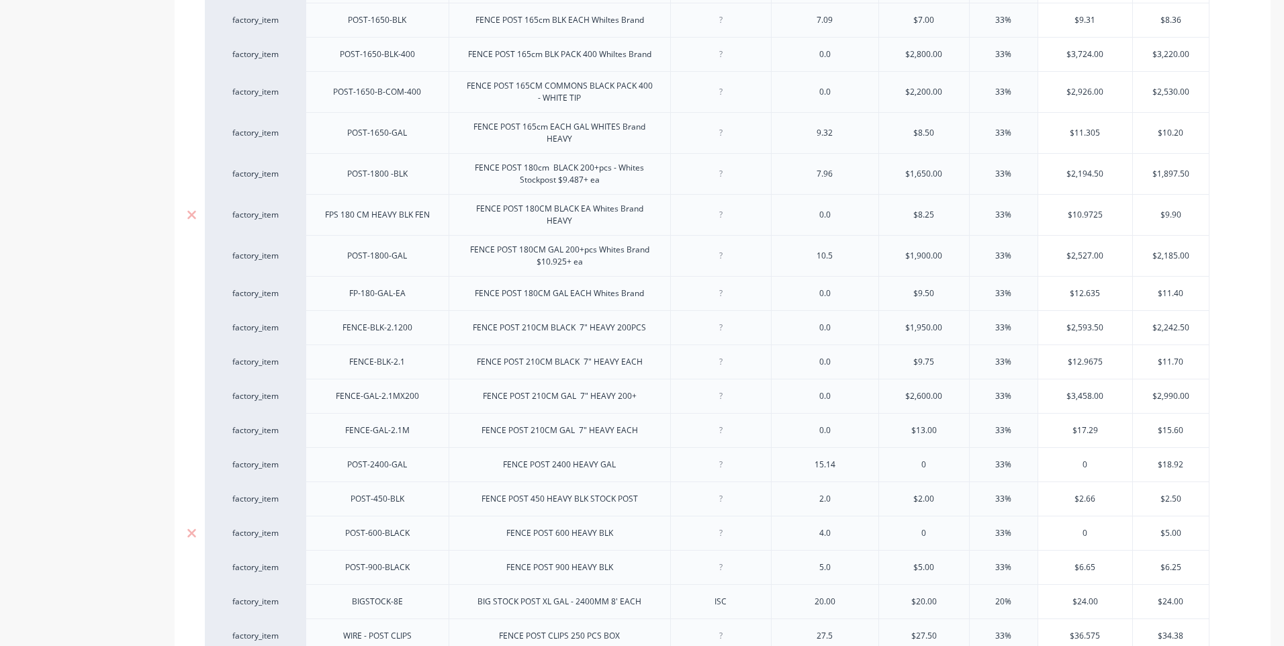
scroll to position [718, 0]
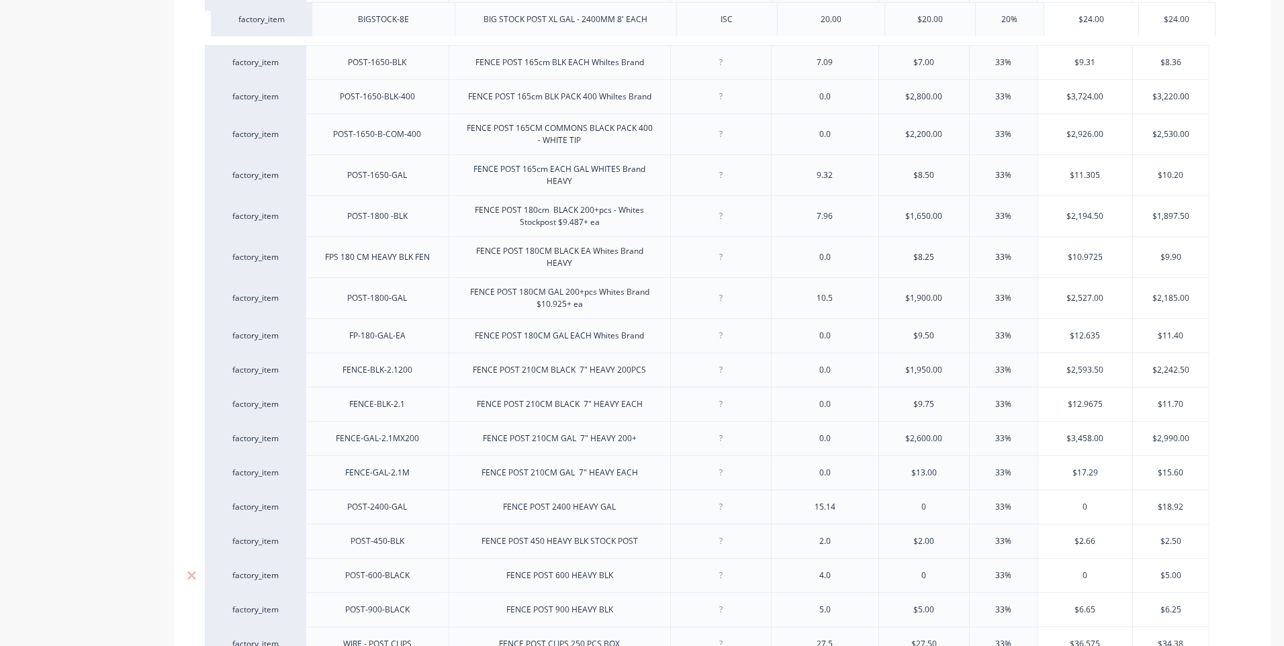
drag, startPoint x: 297, startPoint y: 608, endPoint x: 298, endPoint y: 10, distance: 597.7
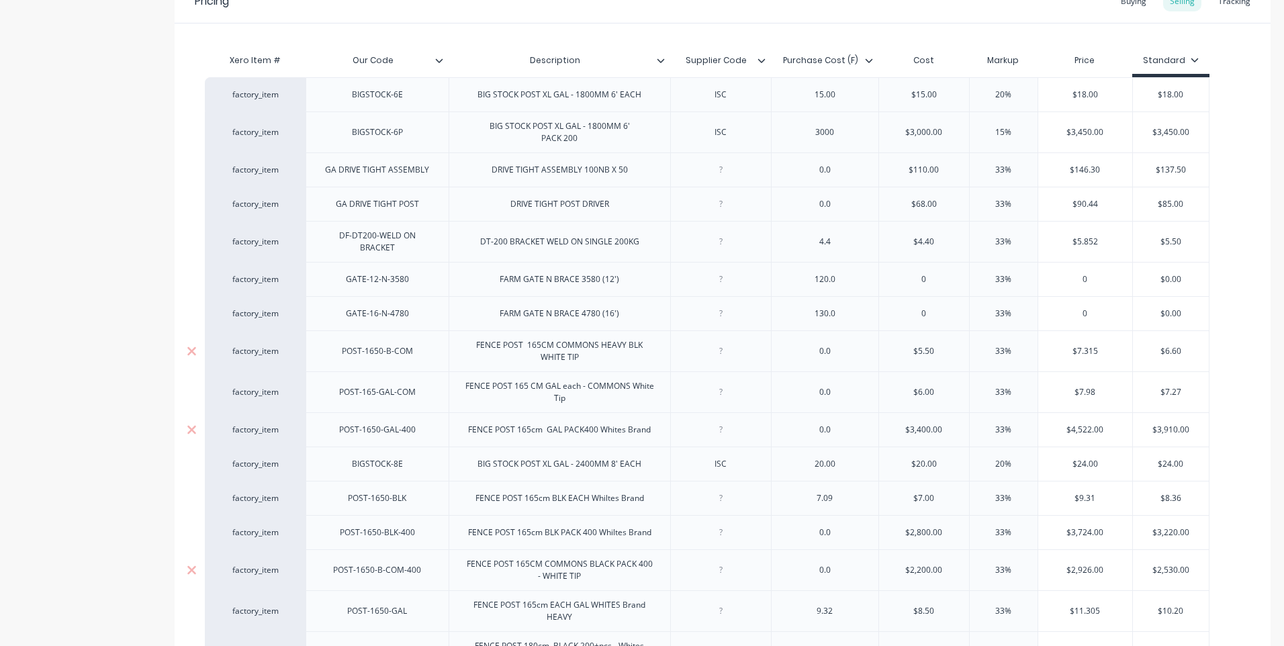
scroll to position [248, 0]
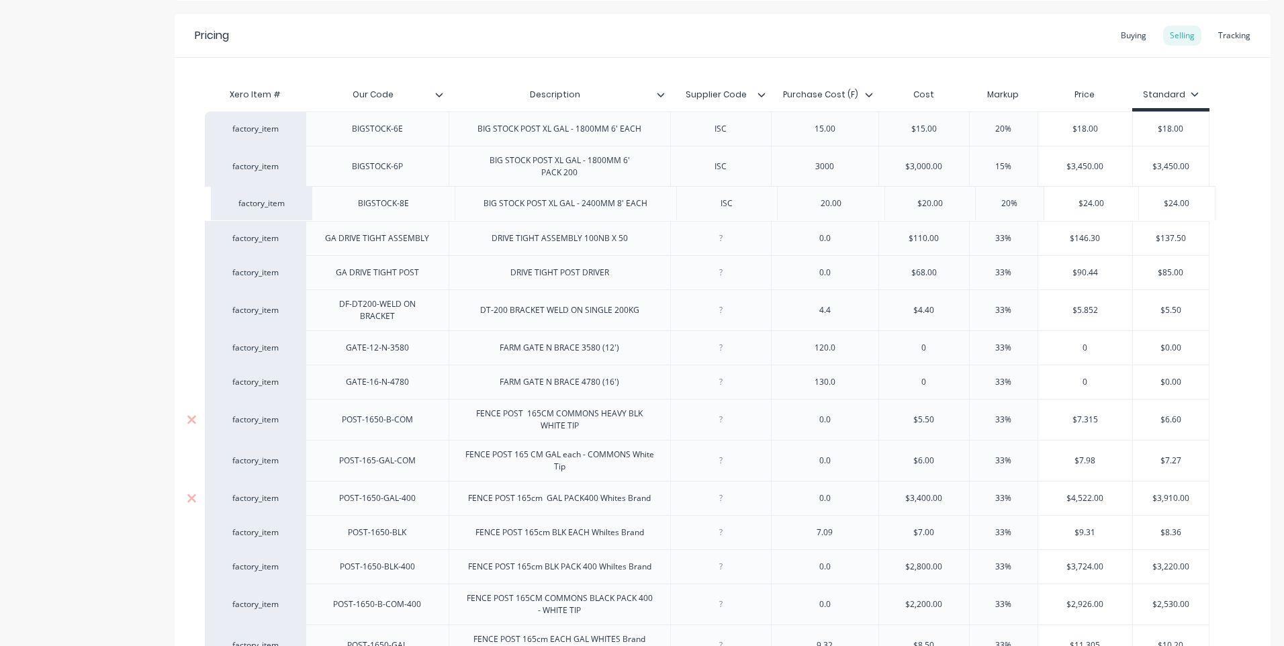
drag, startPoint x: 294, startPoint y: 492, endPoint x: 302, endPoint y: 191, distance: 300.9
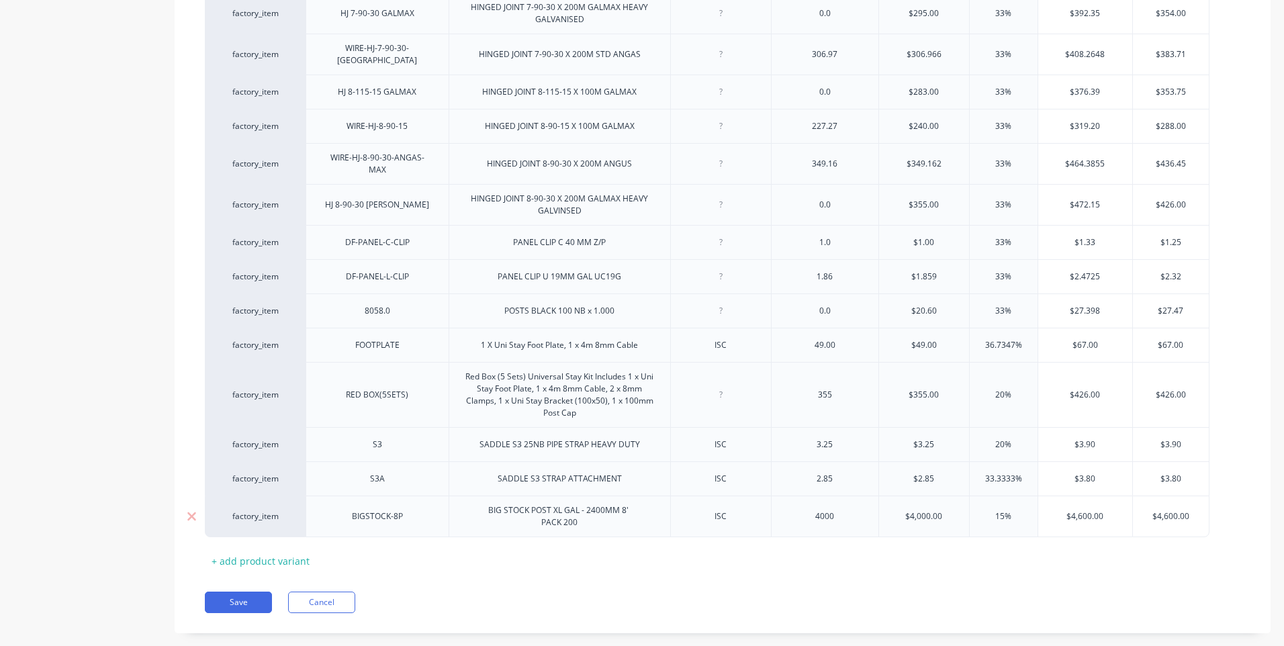
scroll to position [2061, 0]
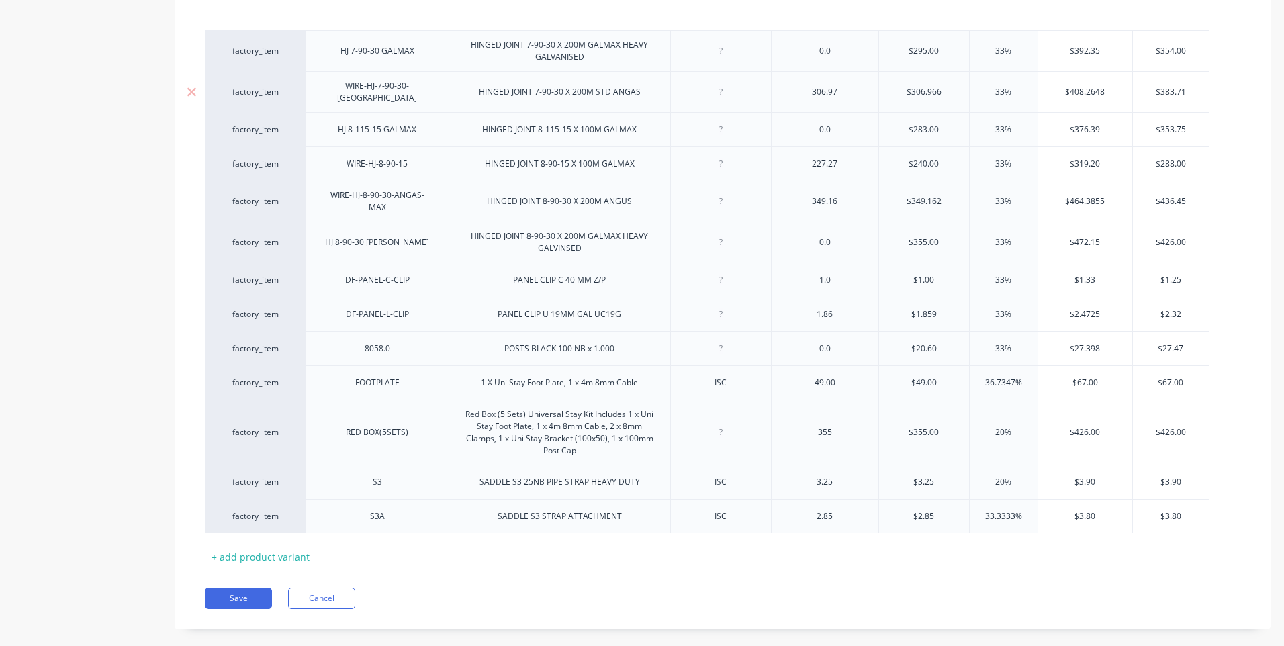
drag, startPoint x: 293, startPoint y: 487, endPoint x: 312, endPoint y: 81, distance: 406.1
click at [247, 0] on html "dashboard products sales purchasing productivity dashboard products Product Cat…" at bounding box center [642, 323] width 1284 height 646
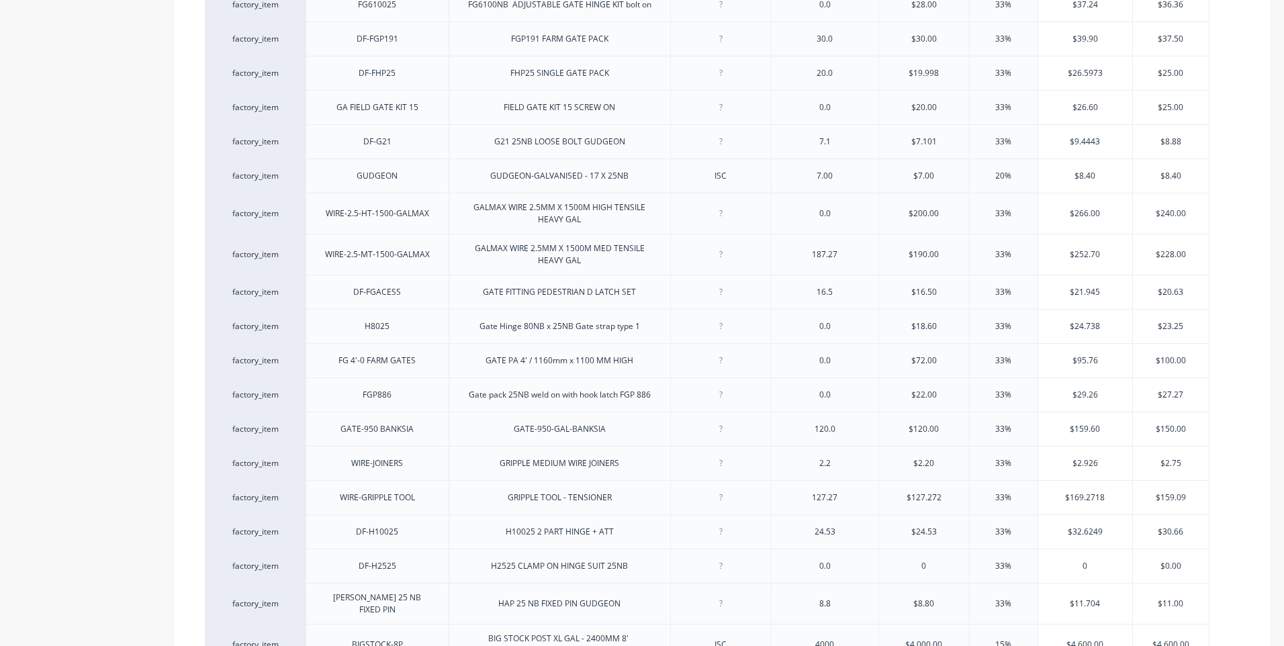
scroll to position [1457, 0]
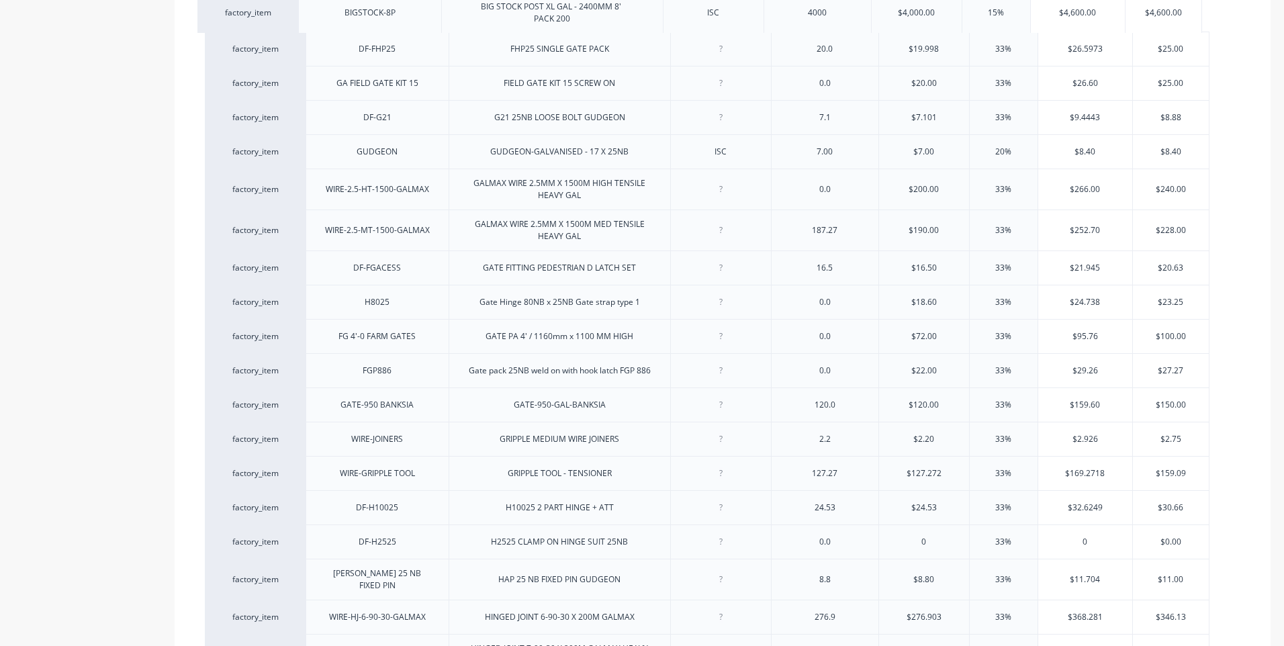
drag, startPoint x: 293, startPoint y: 569, endPoint x: 284, endPoint y: 8, distance: 561.5
click at [287, 7] on div "factory_item BIGSTOCK-6E BIG STOCK POST XL GAL - 1800MM 6' EACH ISC 15.00 $15.0…" at bounding box center [723, 20] width 1036 height 2234
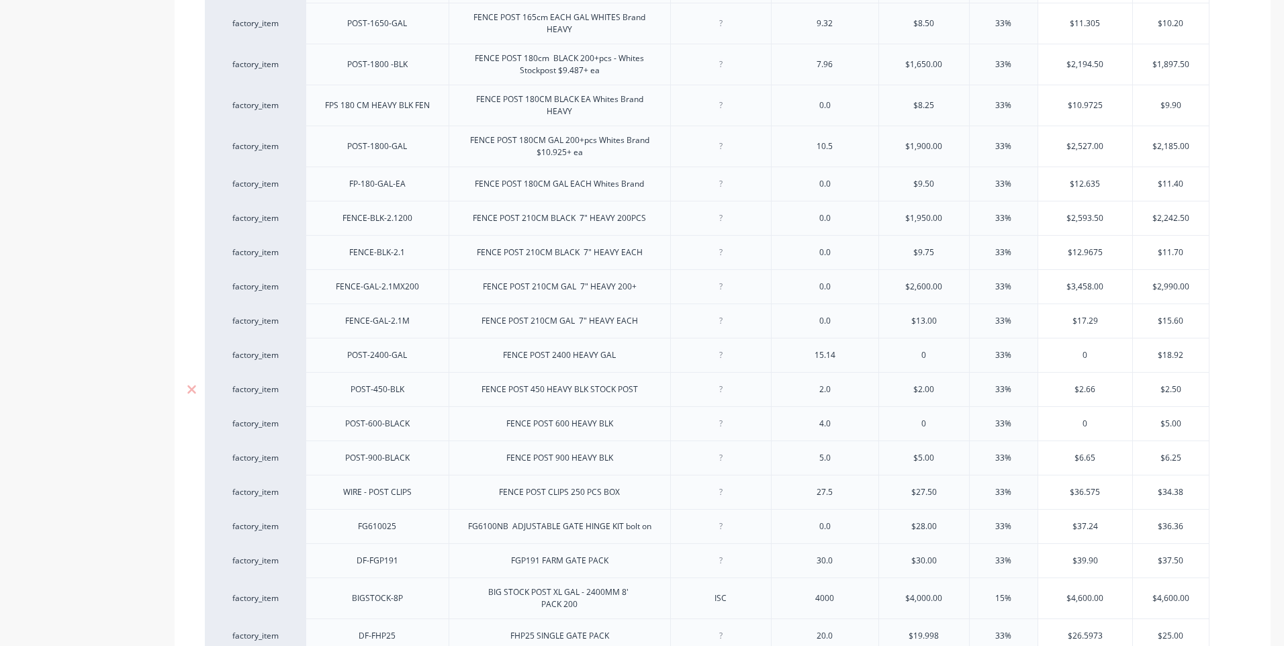
scroll to position [852, 0]
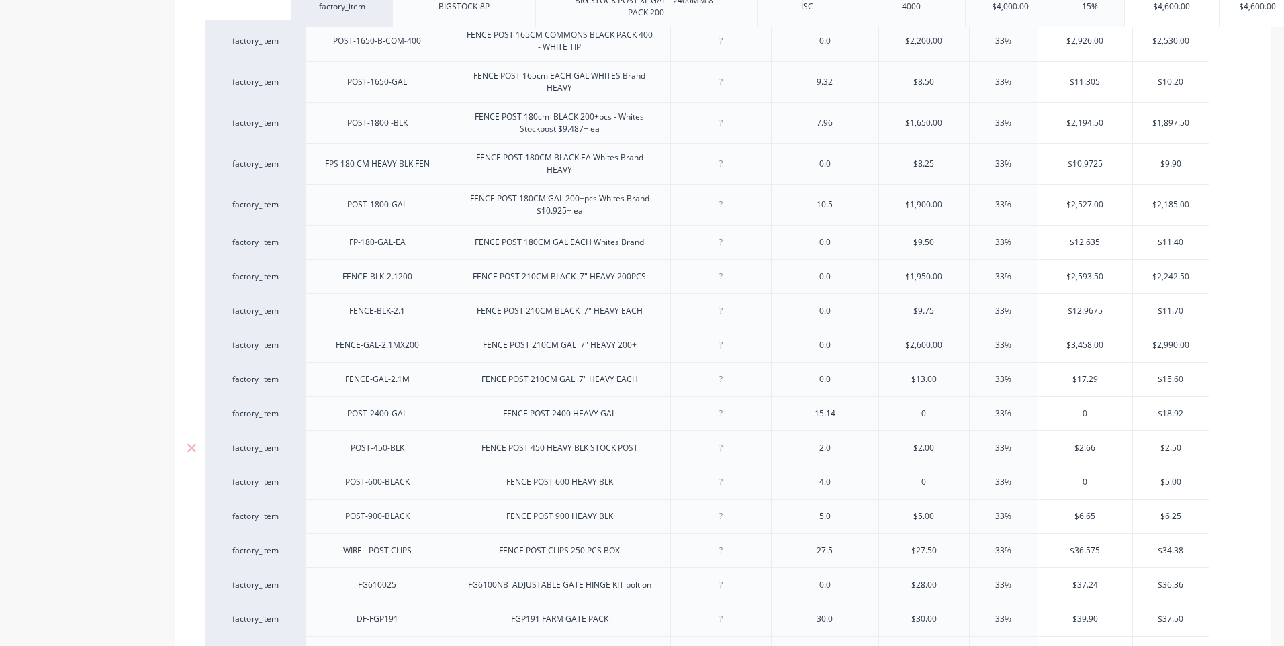
drag, startPoint x: 292, startPoint y: 604, endPoint x: 378, endPoint y: -8, distance: 618.5
click at [378, 0] on html "dashboard products sales purchasing productivity dashboard products Product Cat…" at bounding box center [642, 323] width 1284 height 646
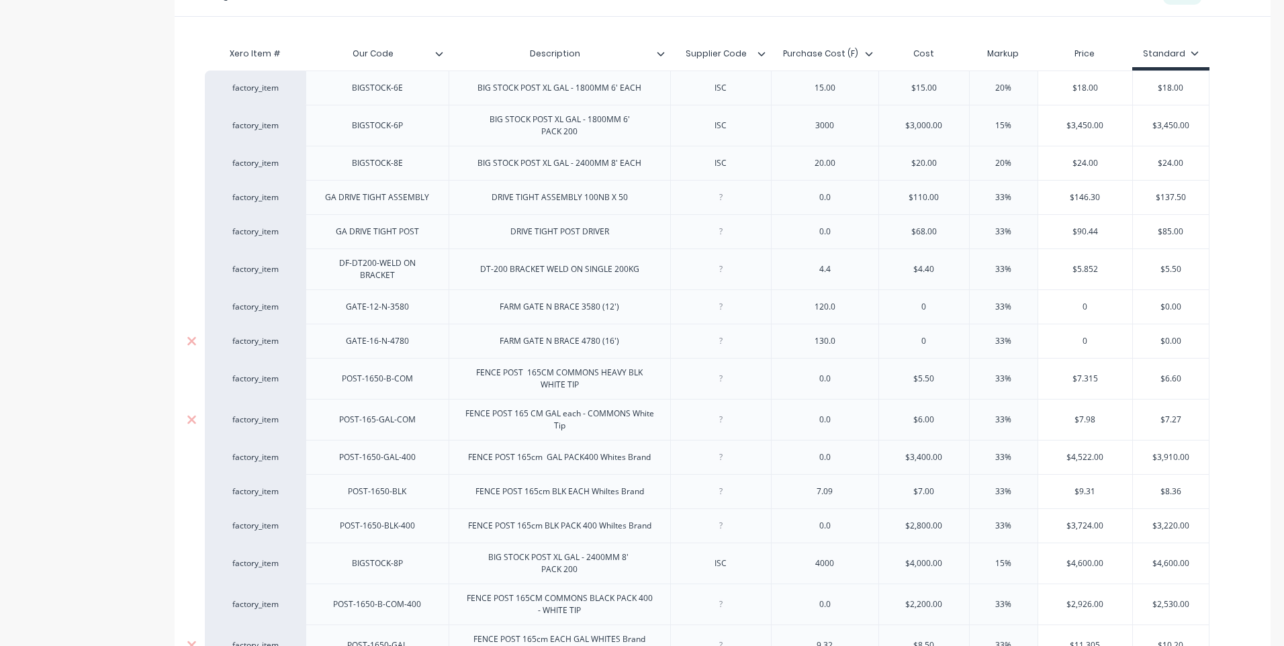
scroll to position [315, 0]
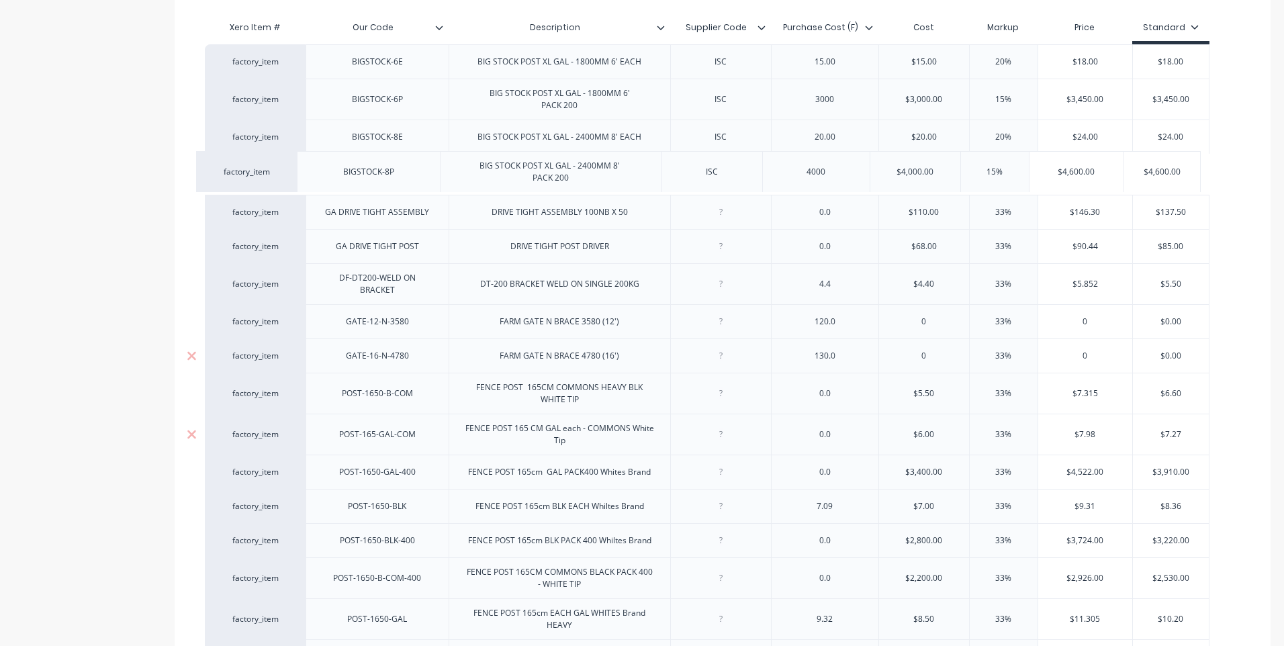
drag, startPoint x: 292, startPoint y: 528, endPoint x: 287, endPoint y: 157, distance: 370.7
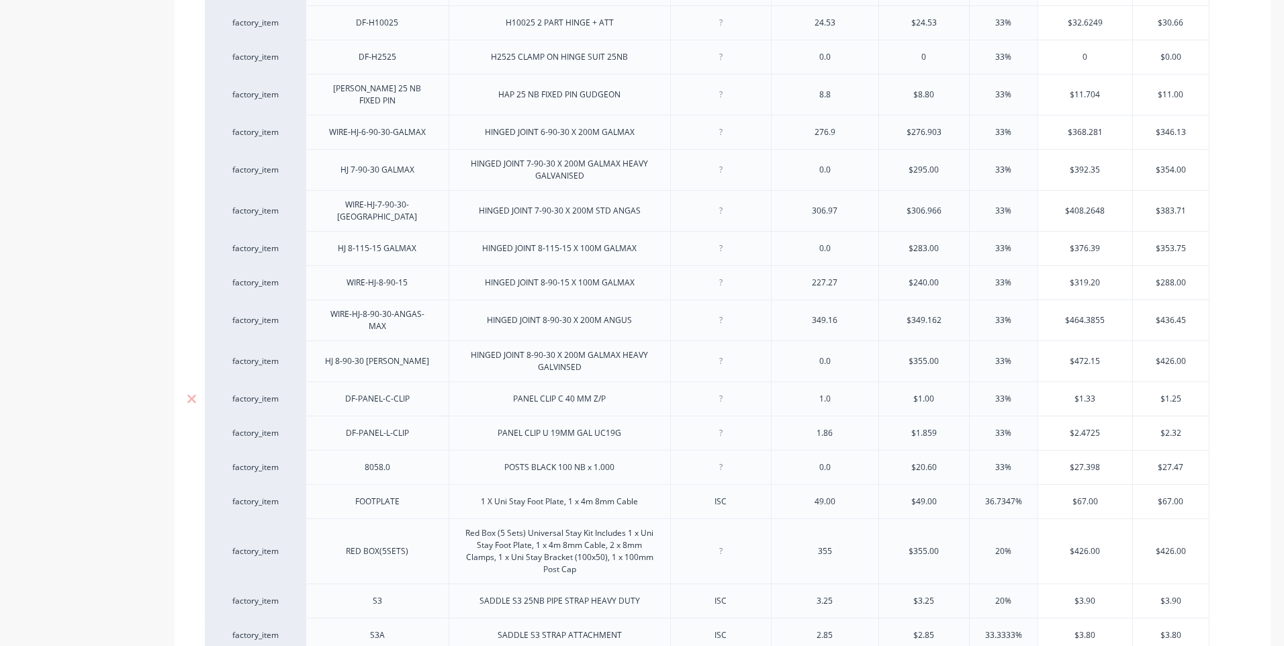
scroll to position [2061, 0]
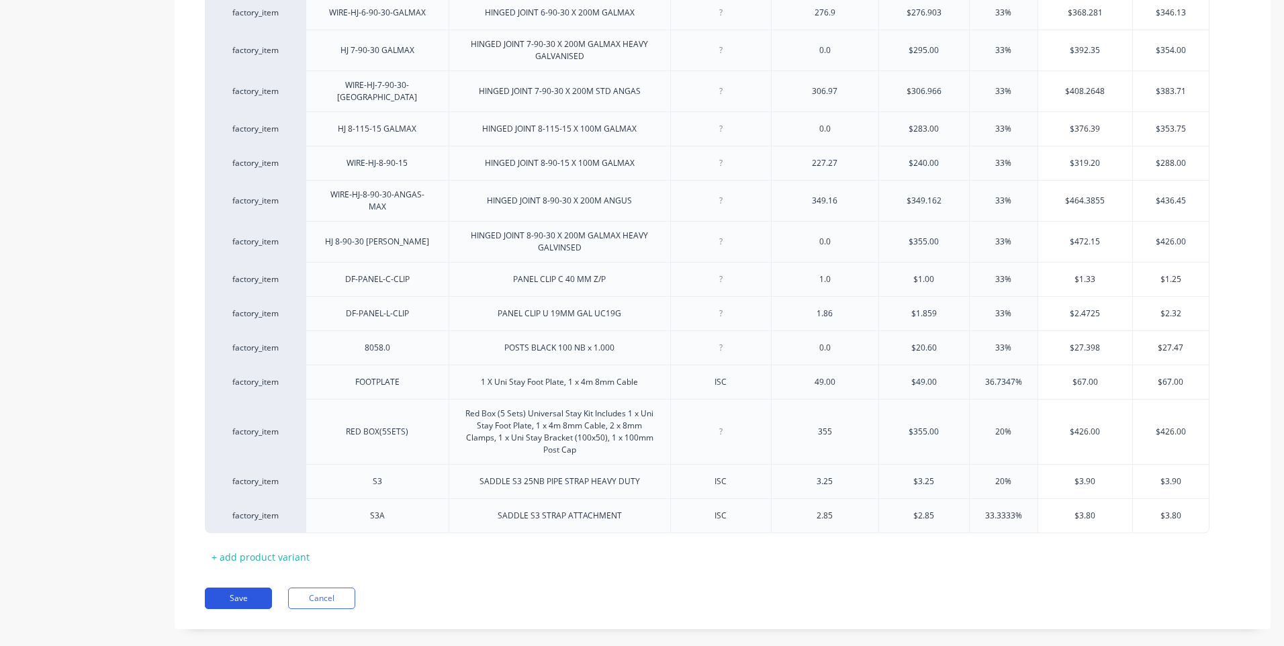
click at [231, 588] on button "Save" at bounding box center [238, 598] width 67 height 21
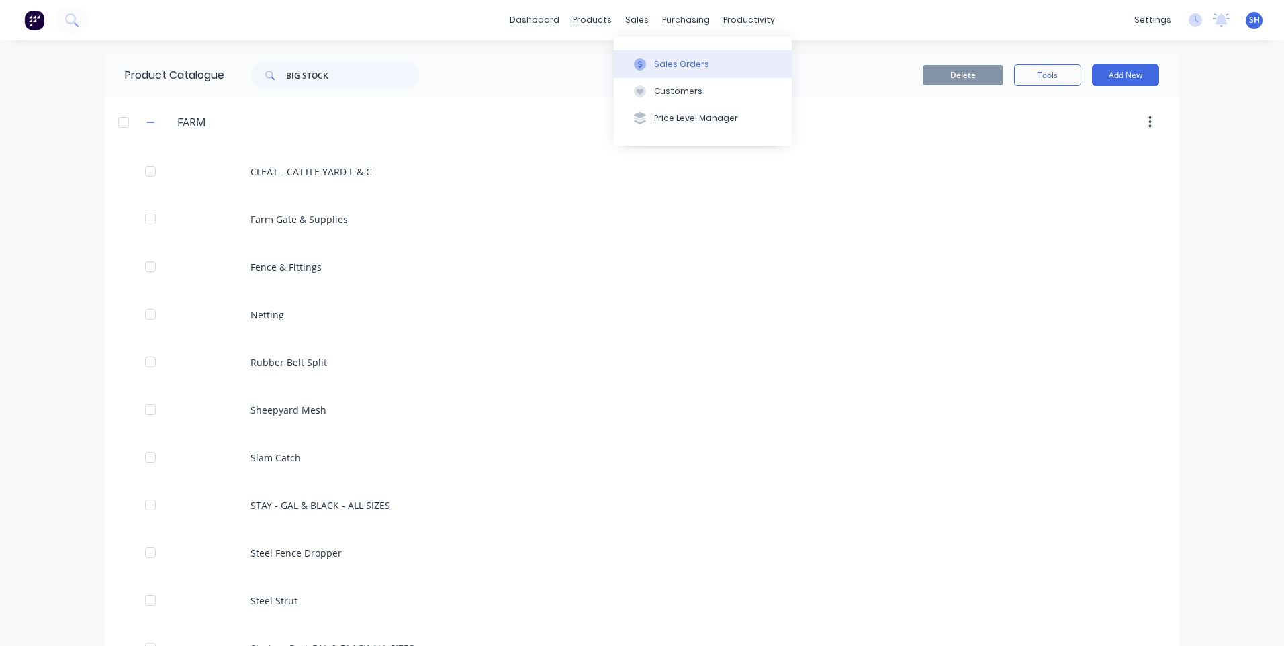
click at [659, 60] on div "Sales Orders" at bounding box center [681, 64] width 55 height 12
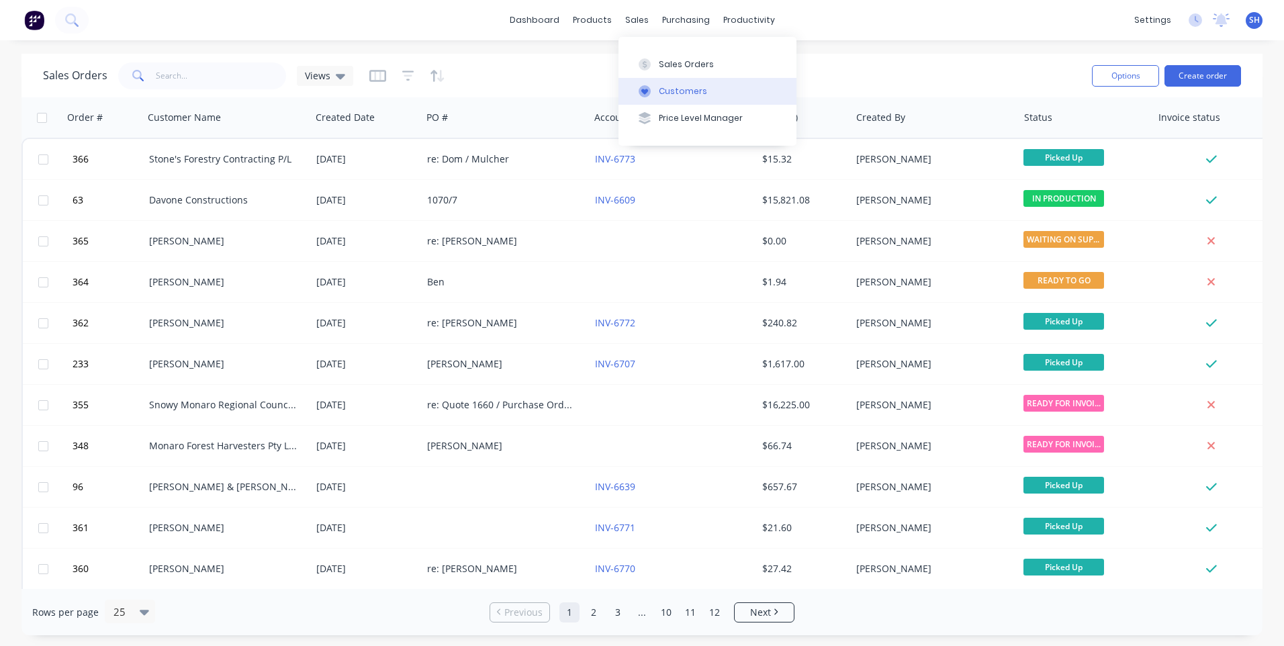
click at [679, 87] on div "Customers" at bounding box center [683, 91] width 48 height 12
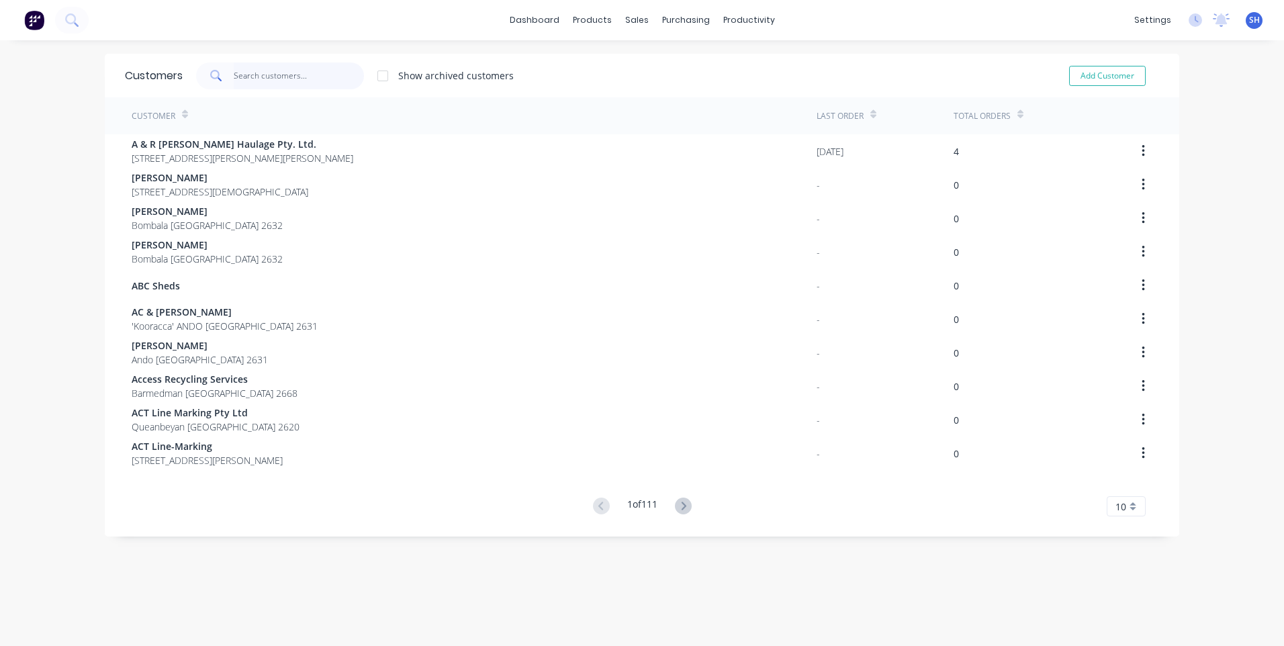
click at [242, 77] on input "text" at bounding box center [299, 75] width 131 height 27
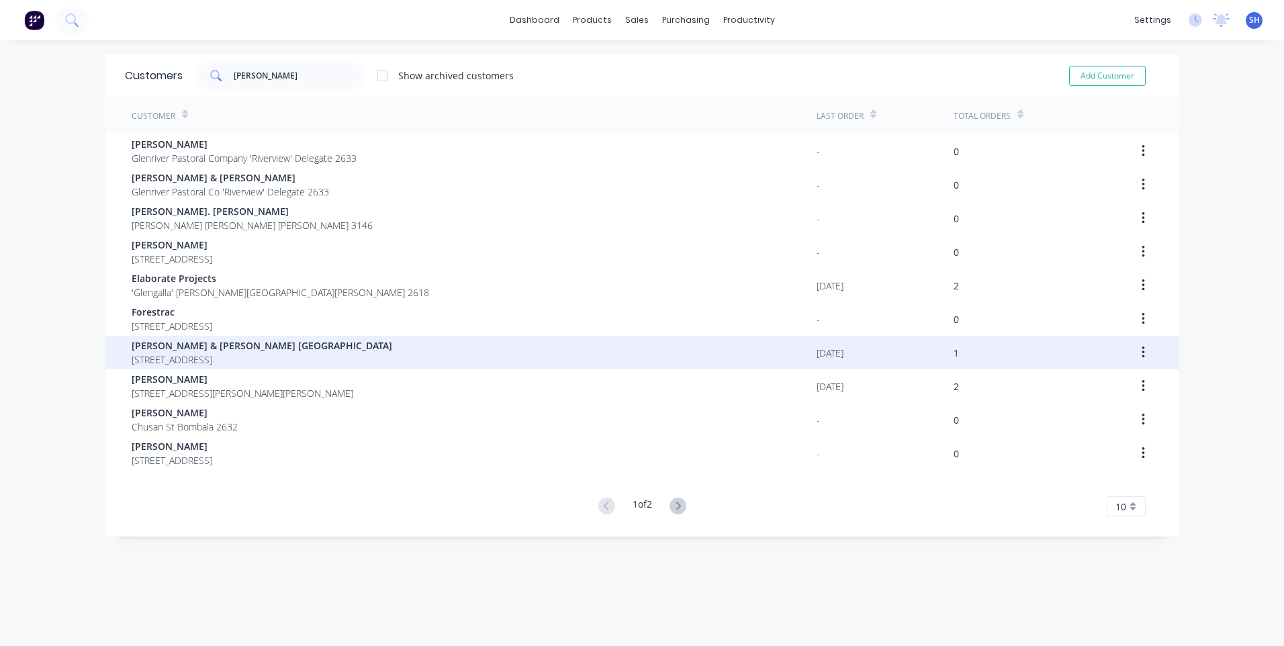
click at [201, 345] on span "Glen & Tracey Hampshire" at bounding box center [262, 345] width 261 height 14
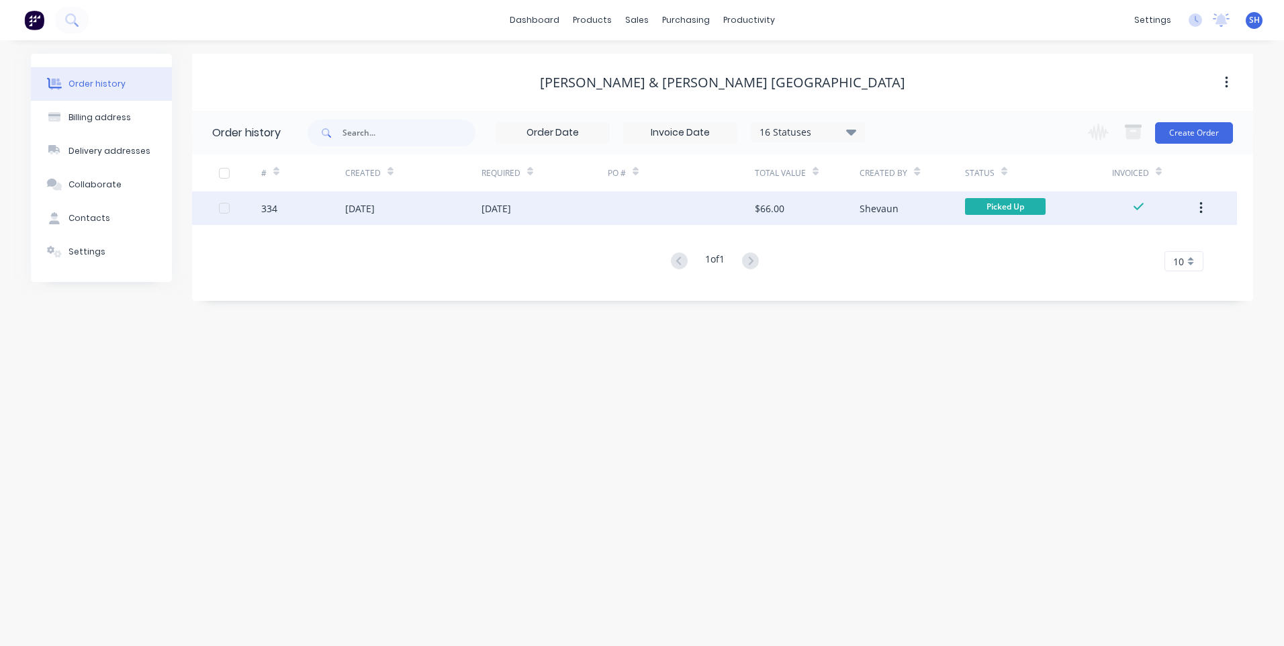
click at [583, 208] on div "[DATE]" at bounding box center [545, 208] width 126 height 34
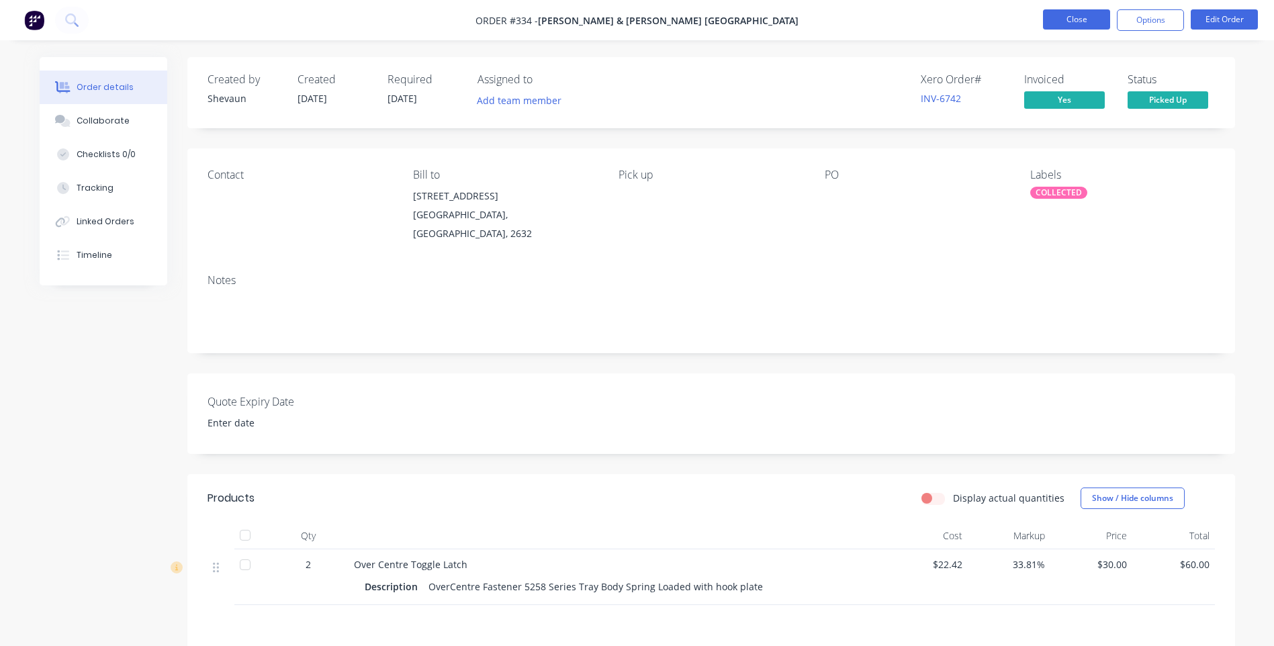
click at [1072, 19] on button "Close" at bounding box center [1076, 19] width 67 height 20
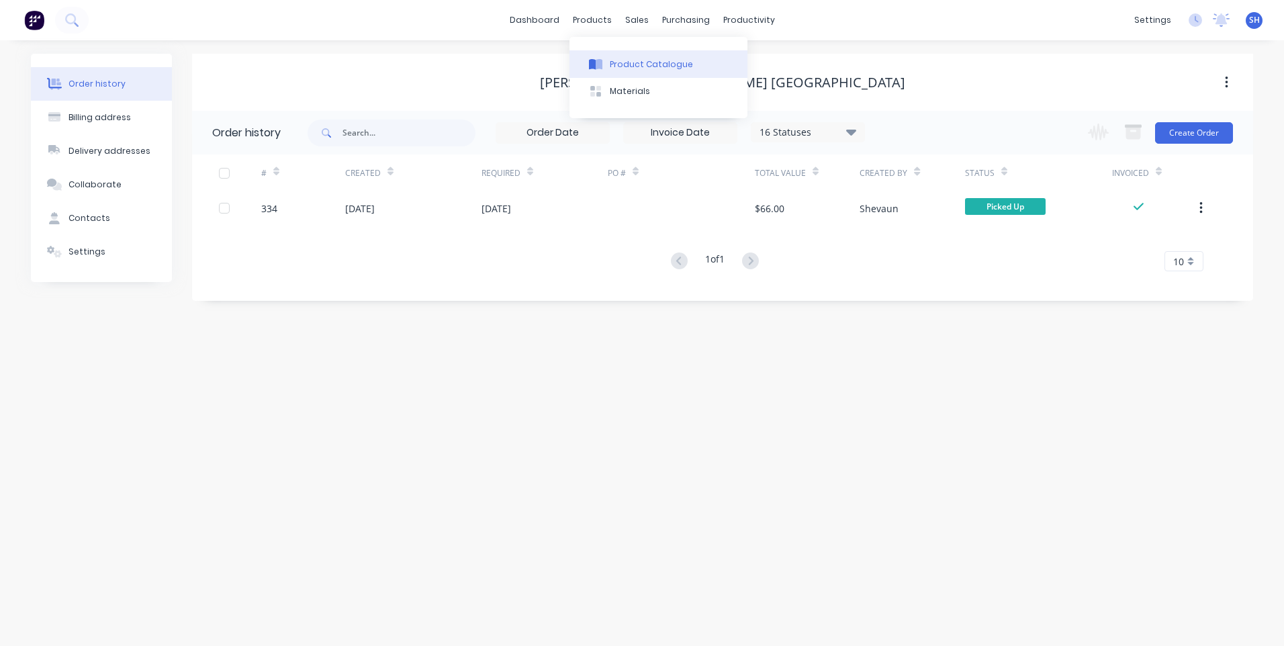
click at [635, 60] on div "Product Catalogue" at bounding box center [651, 64] width 83 height 12
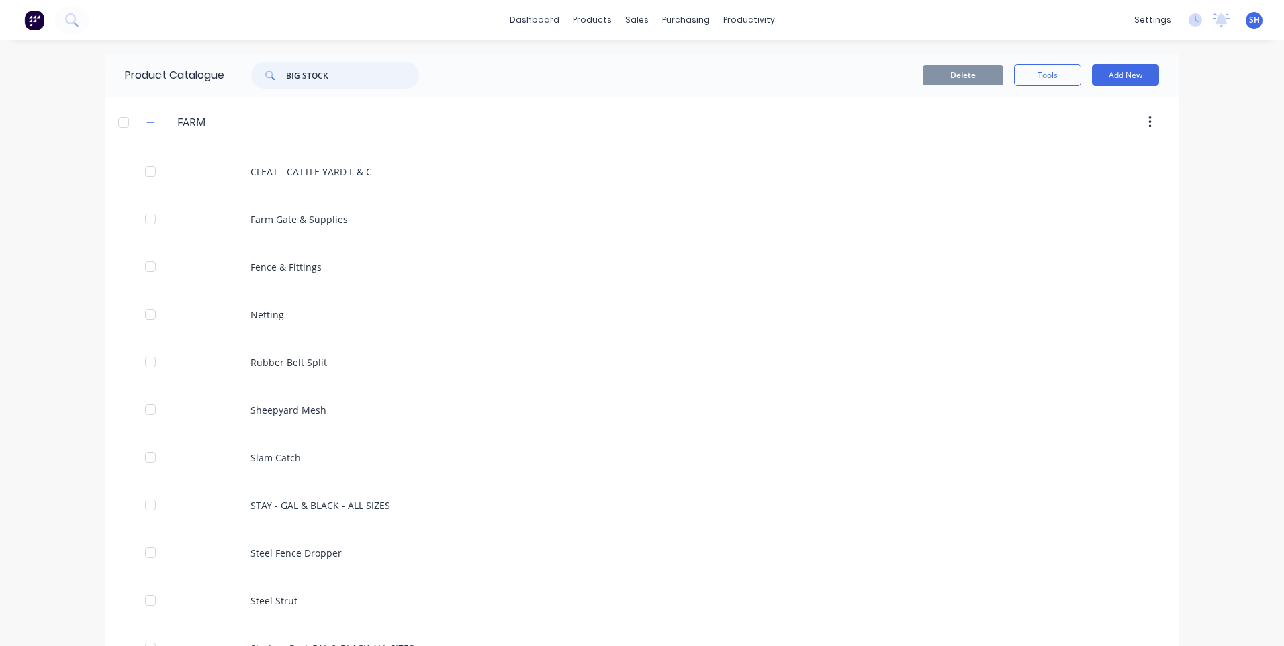
drag, startPoint x: 338, startPoint y: 74, endPoint x: 261, endPoint y: 68, distance: 78.1
click at [261, 68] on div "BIG STOCK" at bounding box center [335, 75] width 168 height 27
click at [73, 21] on icon at bounding box center [71, 19] width 13 height 13
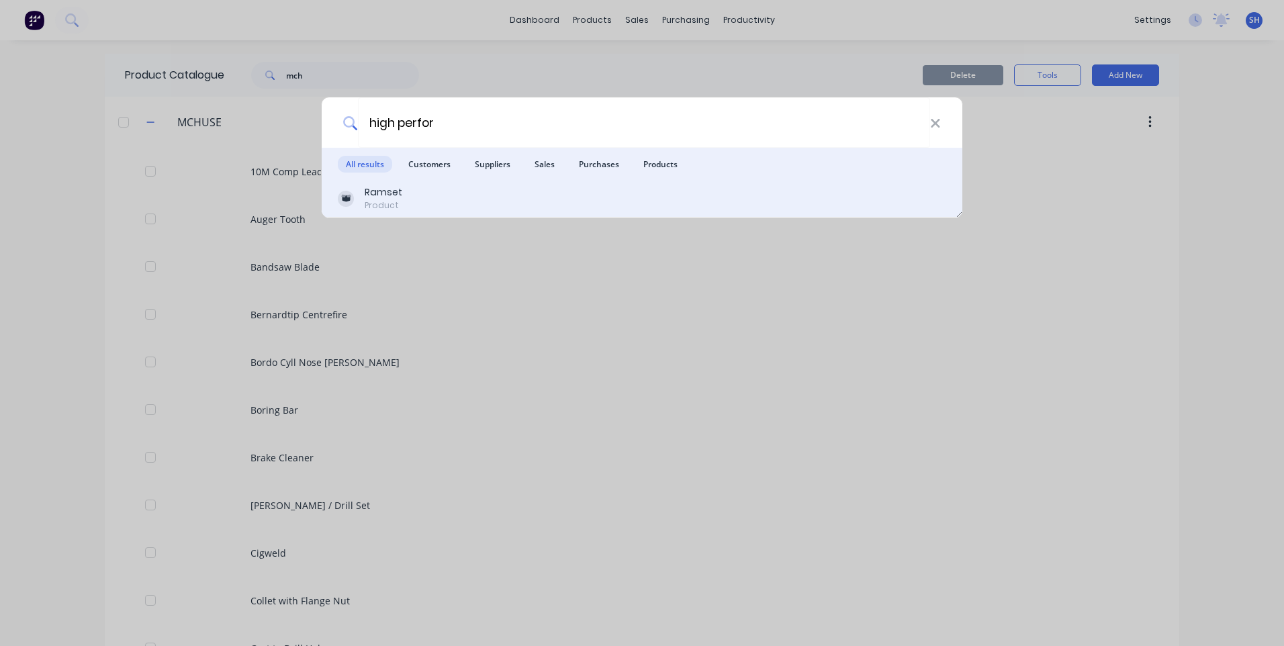
click at [387, 196] on div "Ramset" at bounding box center [384, 192] width 38 height 14
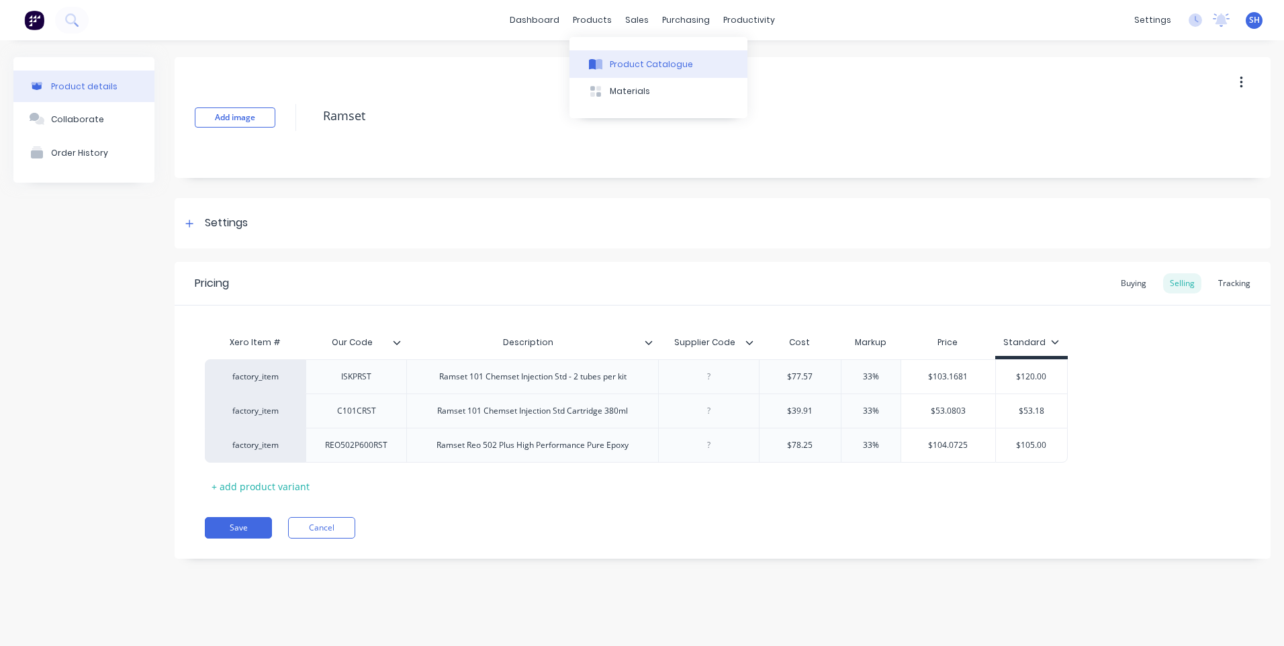
click at [627, 58] on button "Product Catalogue" at bounding box center [658, 63] width 178 height 27
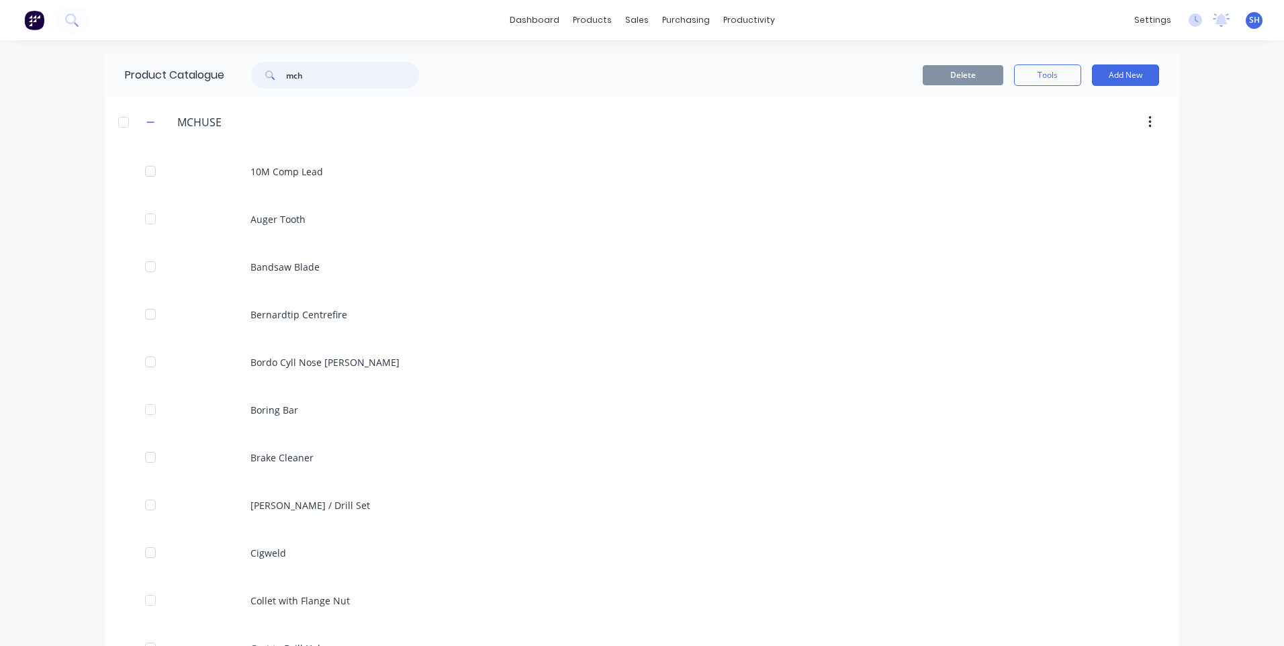
drag, startPoint x: 315, startPoint y: 75, endPoint x: 259, endPoint y: 72, distance: 55.8
click at [259, 72] on div "mch" at bounding box center [335, 75] width 168 height 27
click at [62, 15] on button at bounding box center [72, 20] width 34 height 27
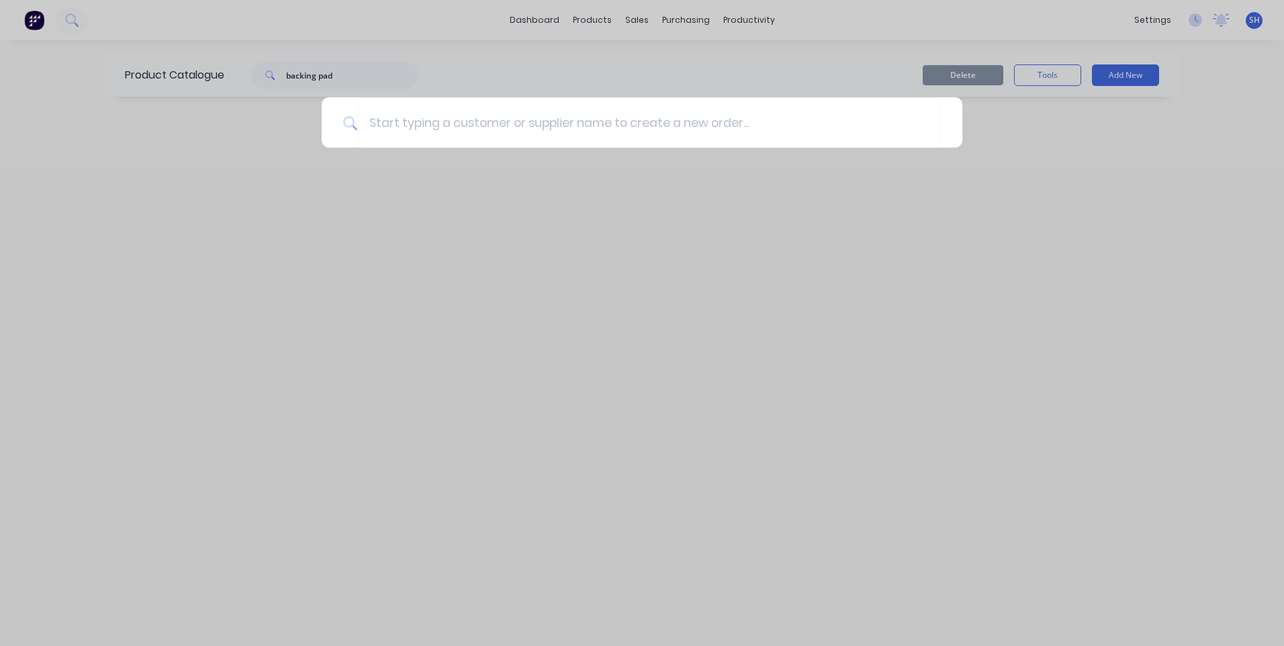
drag, startPoint x: 353, startPoint y: 69, endPoint x: 342, endPoint y: 77, distance: 13.0
click at [349, 69] on div at bounding box center [642, 323] width 1284 height 646
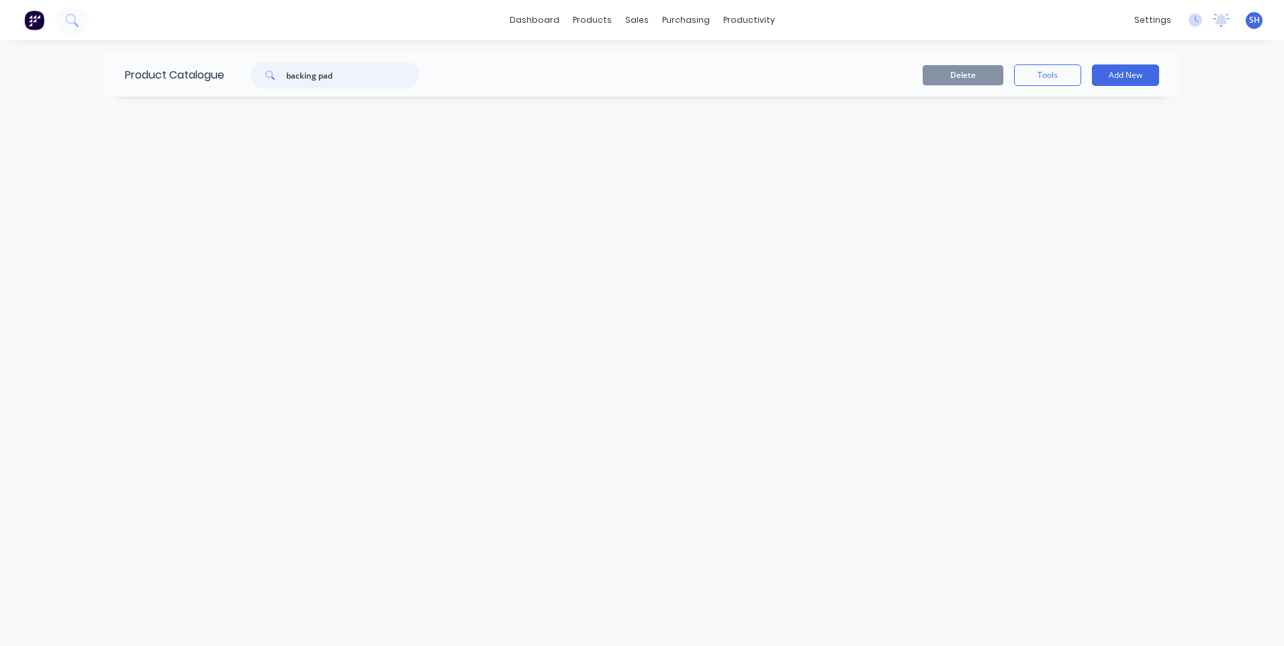
drag, startPoint x: 342, startPoint y: 77, endPoint x: 273, endPoint y: 75, distance: 69.2
click at [273, 75] on div "backing pad" at bounding box center [335, 75] width 168 height 27
click at [75, 18] on icon at bounding box center [70, 18] width 11 height 11
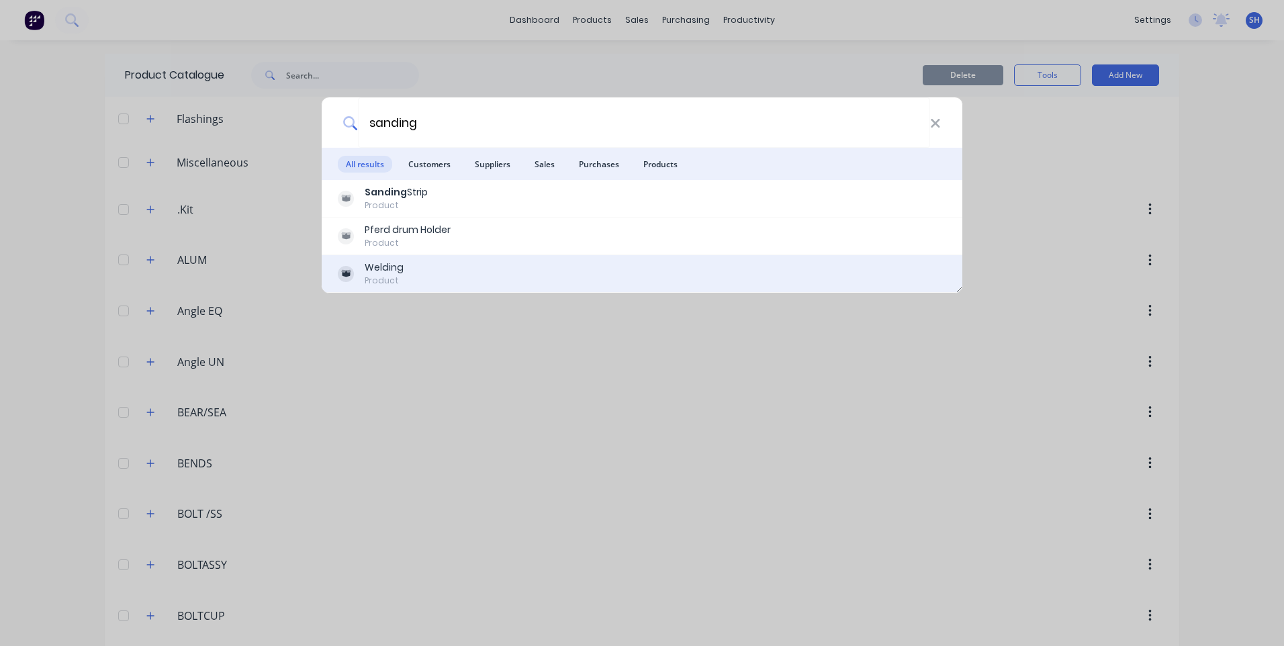
click at [404, 273] on div "Welding Product" at bounding box center [642, 274] width 608 height 26
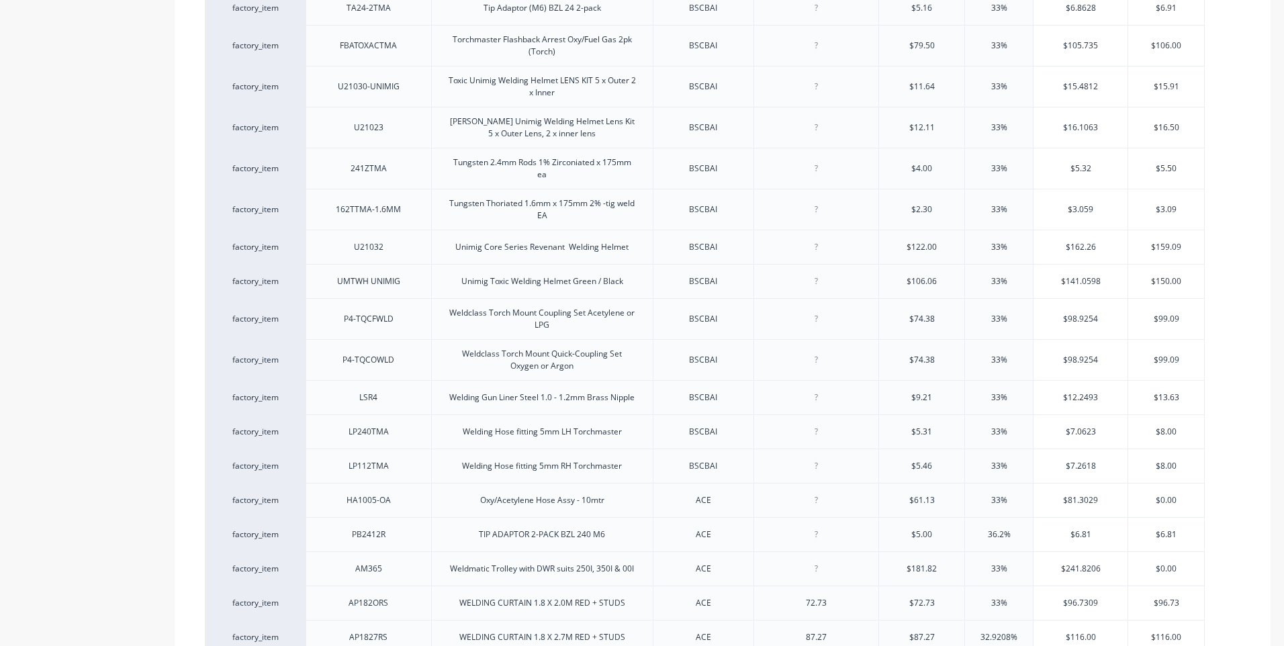
scroll to position [3796, 0]
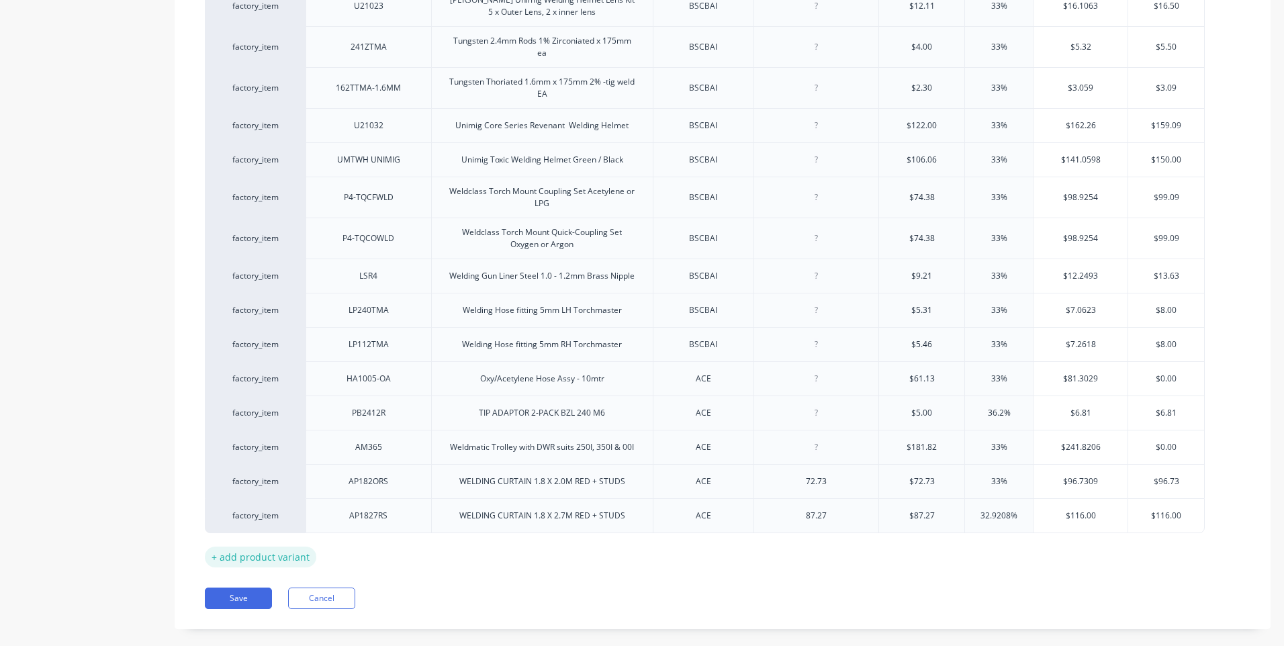
click at [258, 547] on div "+ add product variant" at bounding box center [260, 557] width 111 height 21
click at [371, 541] on div at bounding box center [368, 549] width 67 height 17
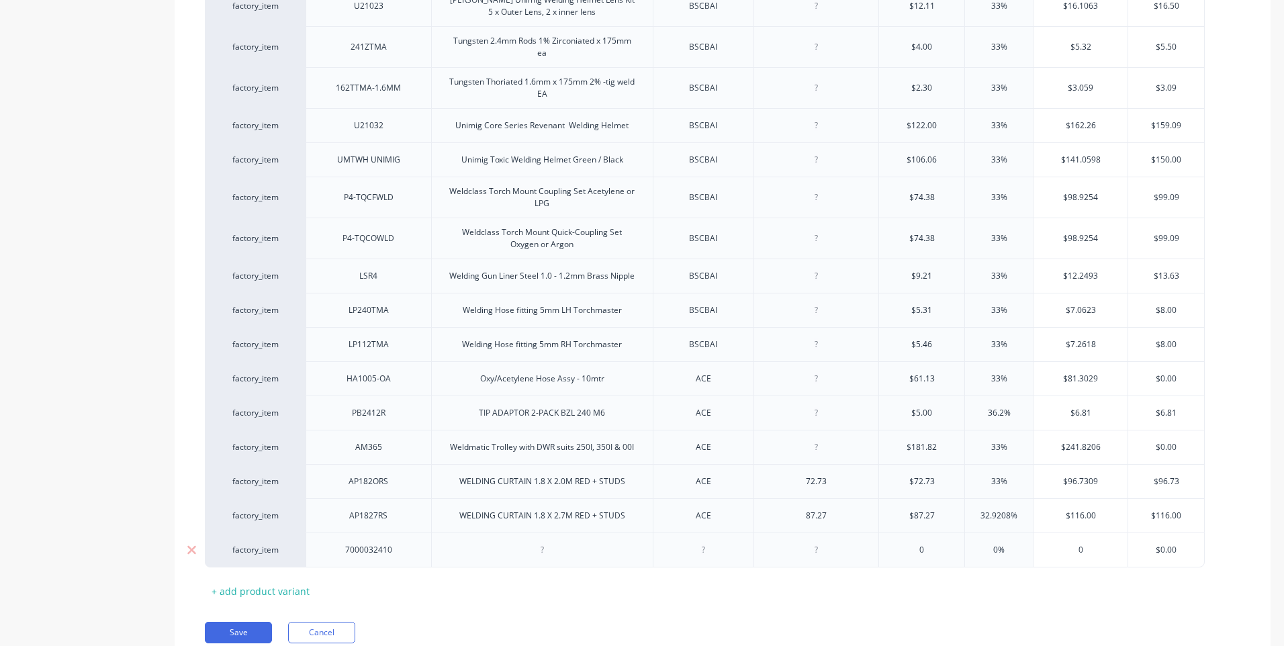
click at [540, 541] on div at bounding box center [541, 549] width 67 height 17
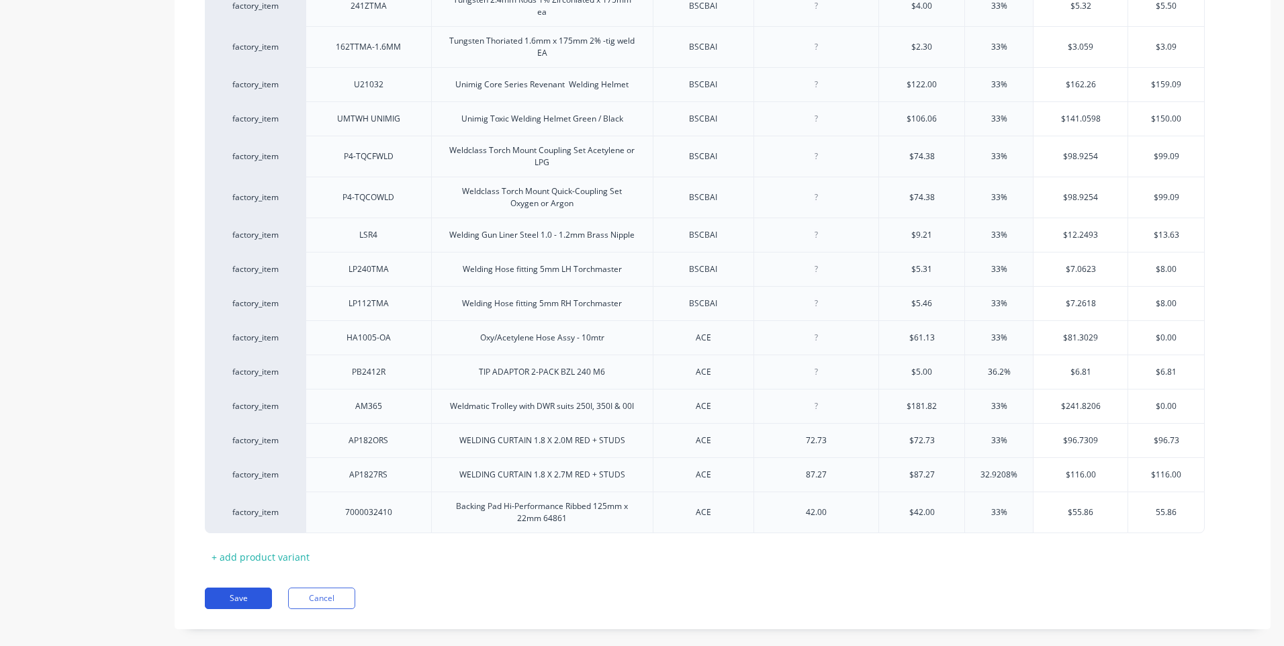
click at [241, 588] on button "Save" at bounding box center [238, 598] width 67 height 21
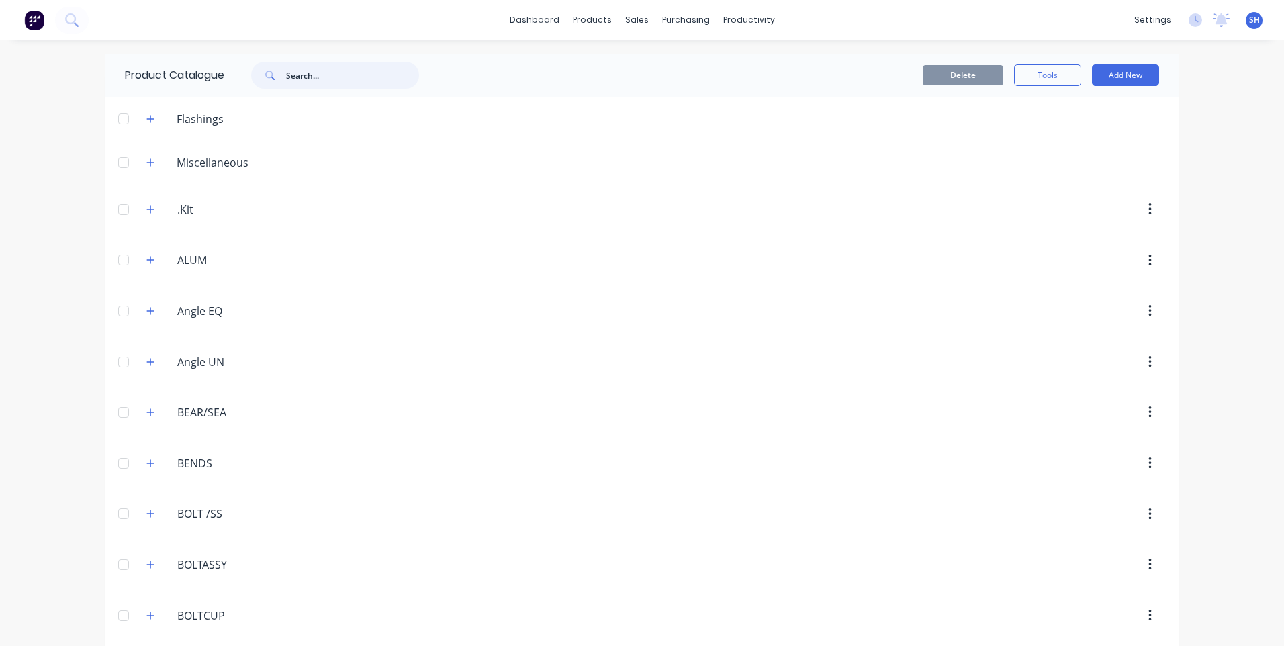
drag, startPoint x: 315, startPoint y: 73, endPoint x: 271, endPoint y: 75, distance: 44.3
click at [271, 75] on div at bounding box center [335, 75] width 168 height 27
click at [632, 60] on div "Product Catalogue" at bounding box center [646, 64] width 83 height 12
click at [293, 77] on input "text" at bounding box center [352, 75] width 133 height 27
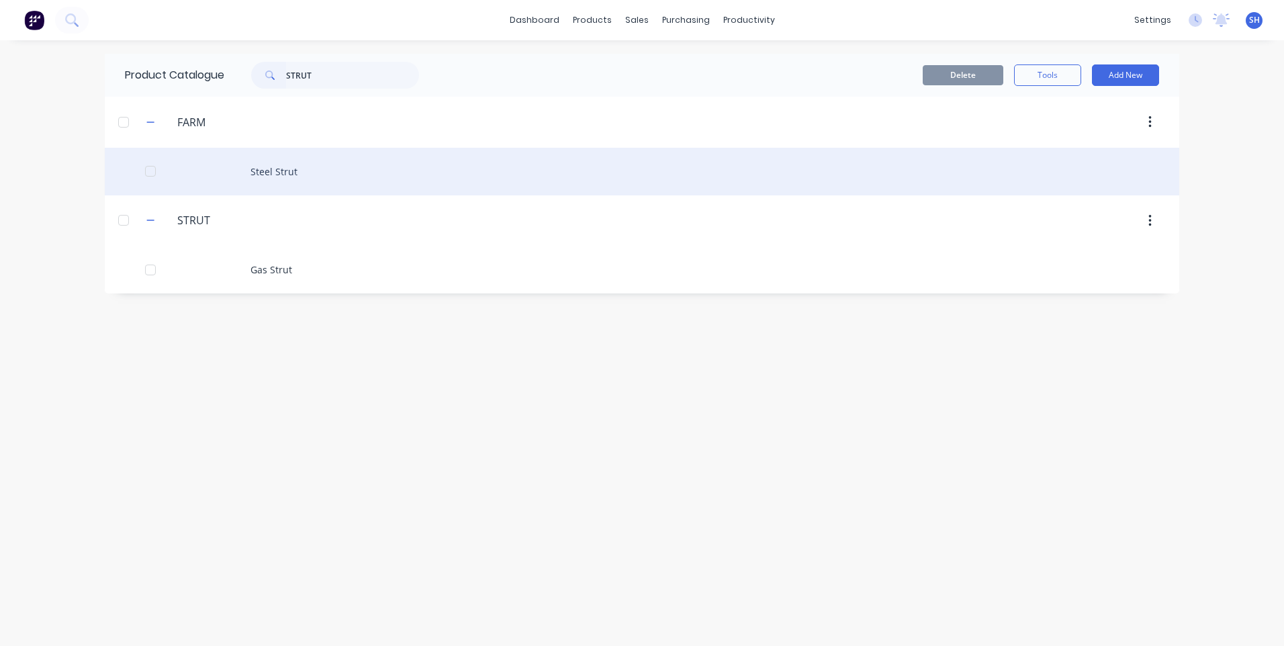
click at [274, 173] on div "Steel Strut" at bounding box center [642, 172] width 1074 height 48
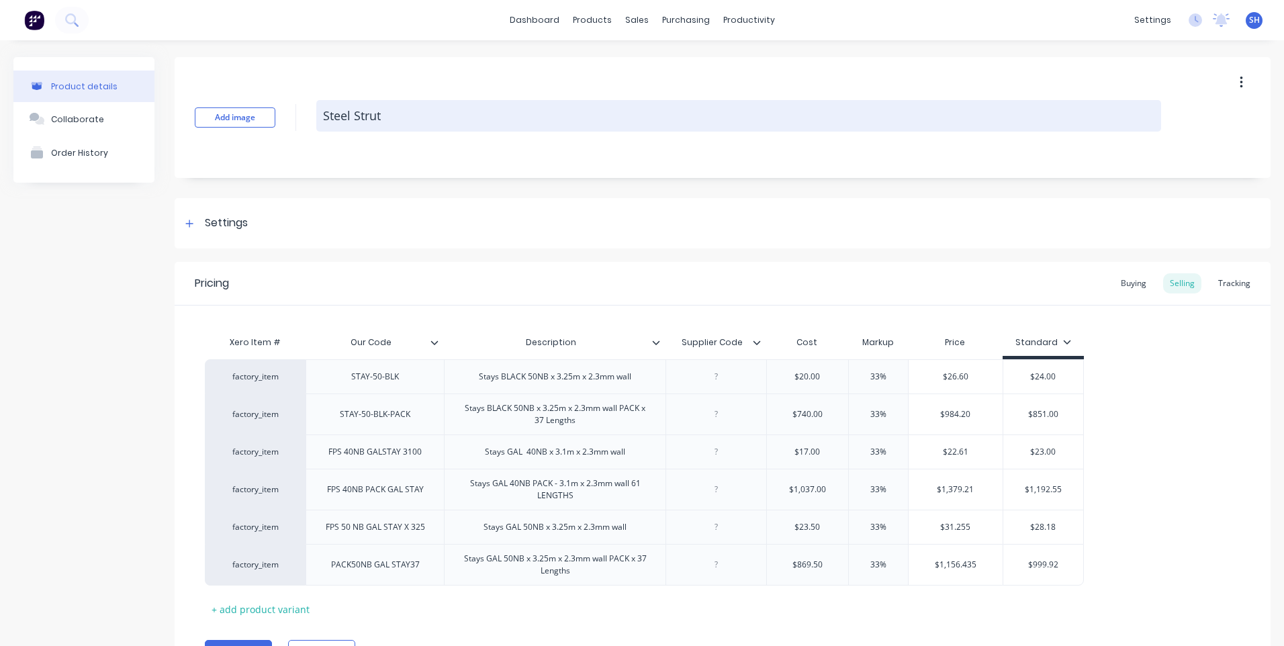
click at [387, 119] on textarea "Steel Strut" at bounding box center [738, 116] width 845 height 32
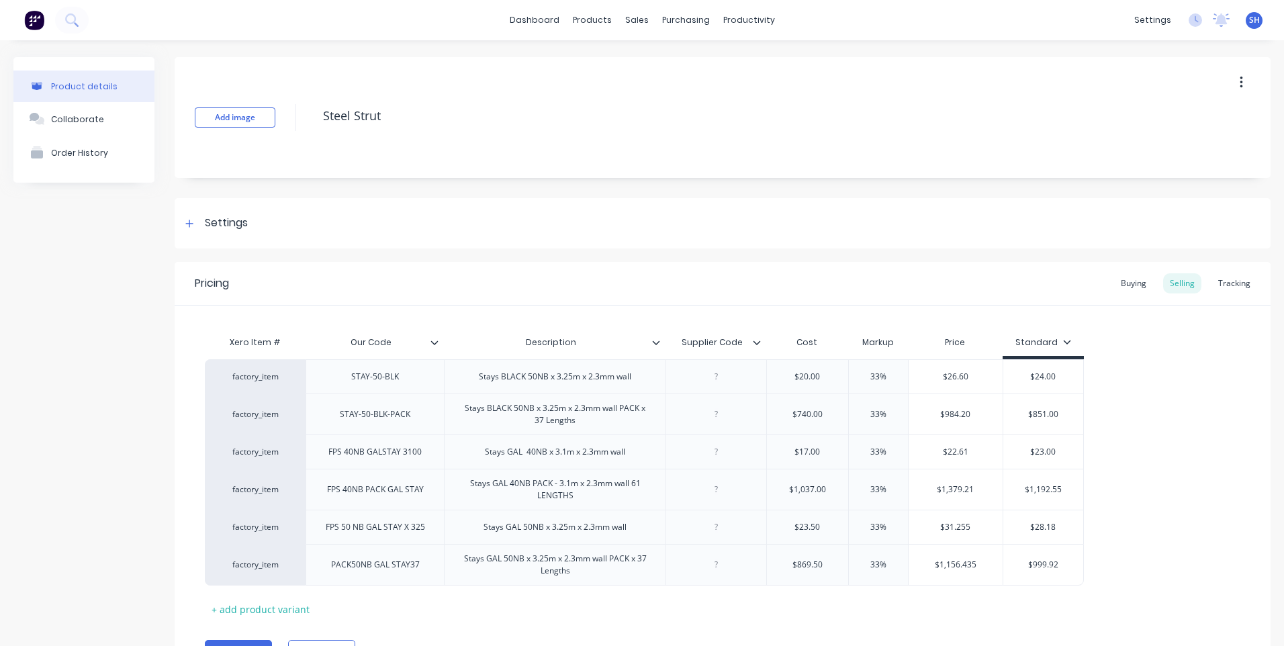
drag, startPoint x: 387, startPoint y: 119, endPoint x: 316, endPoint y: 117, distance: 71.9
click at [316, 117] on div "Add image Steel Strut" at bounding box center [723, 117] width 1096 height 121
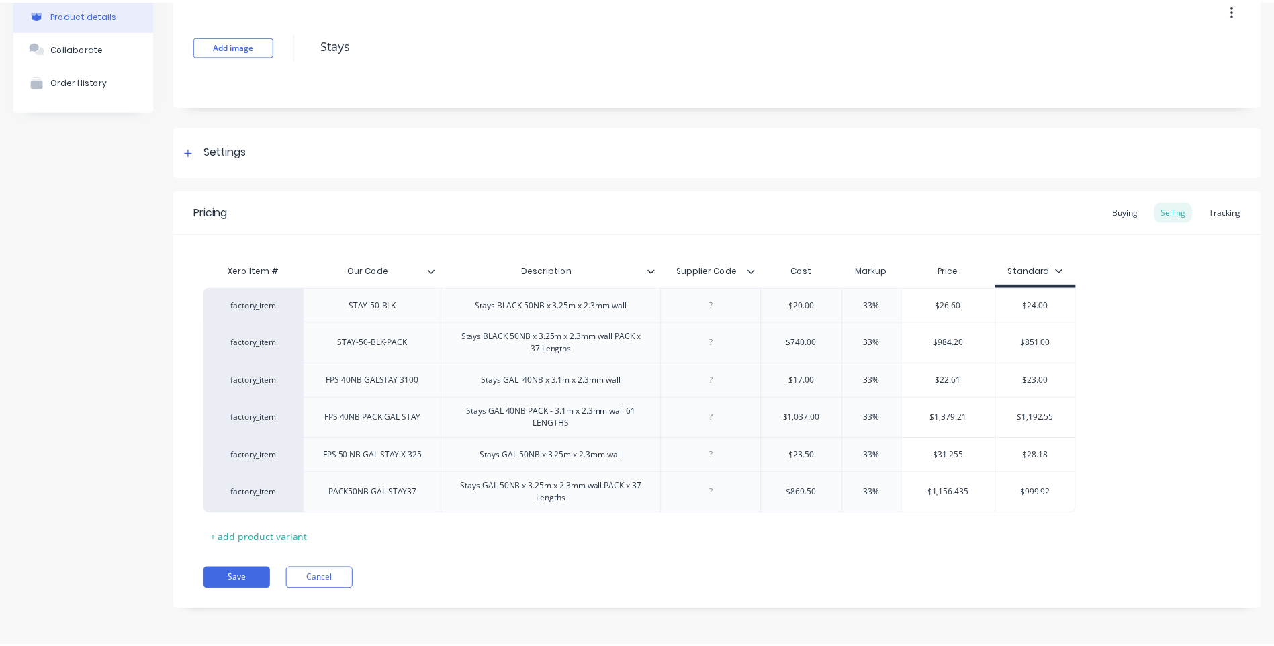
scroll to position [73, 0]
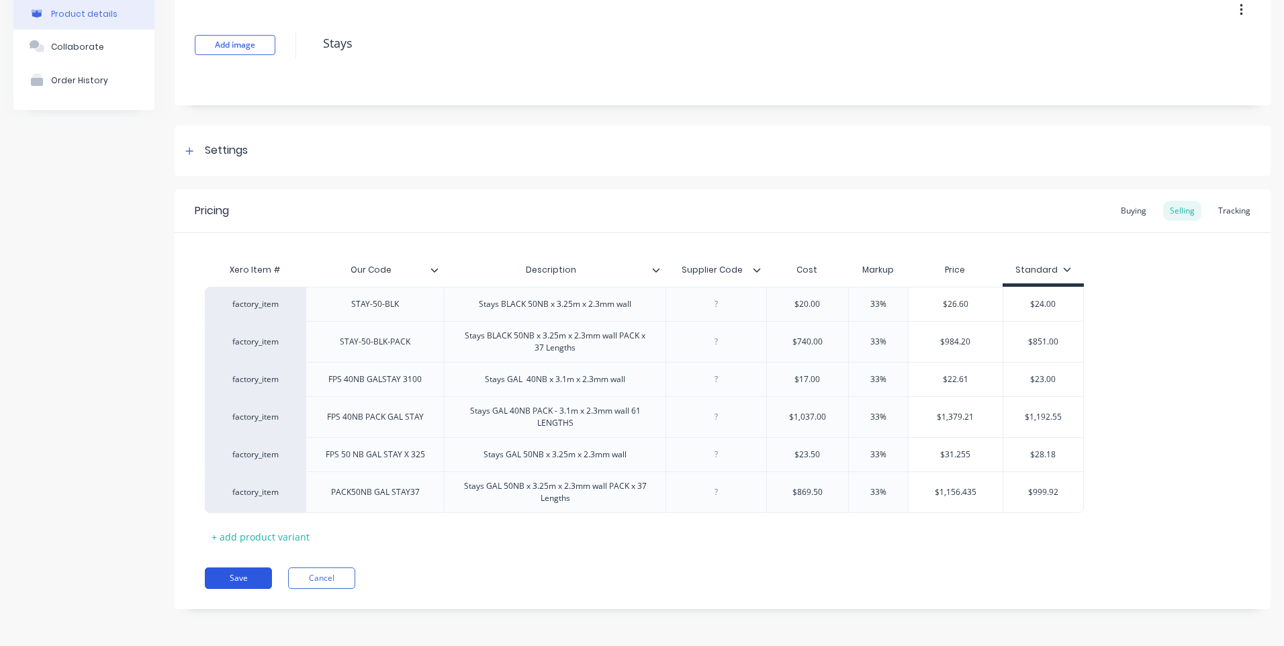
click at [229, 567] on button "Save" at bounding box center [238, 577] width 67 height 21
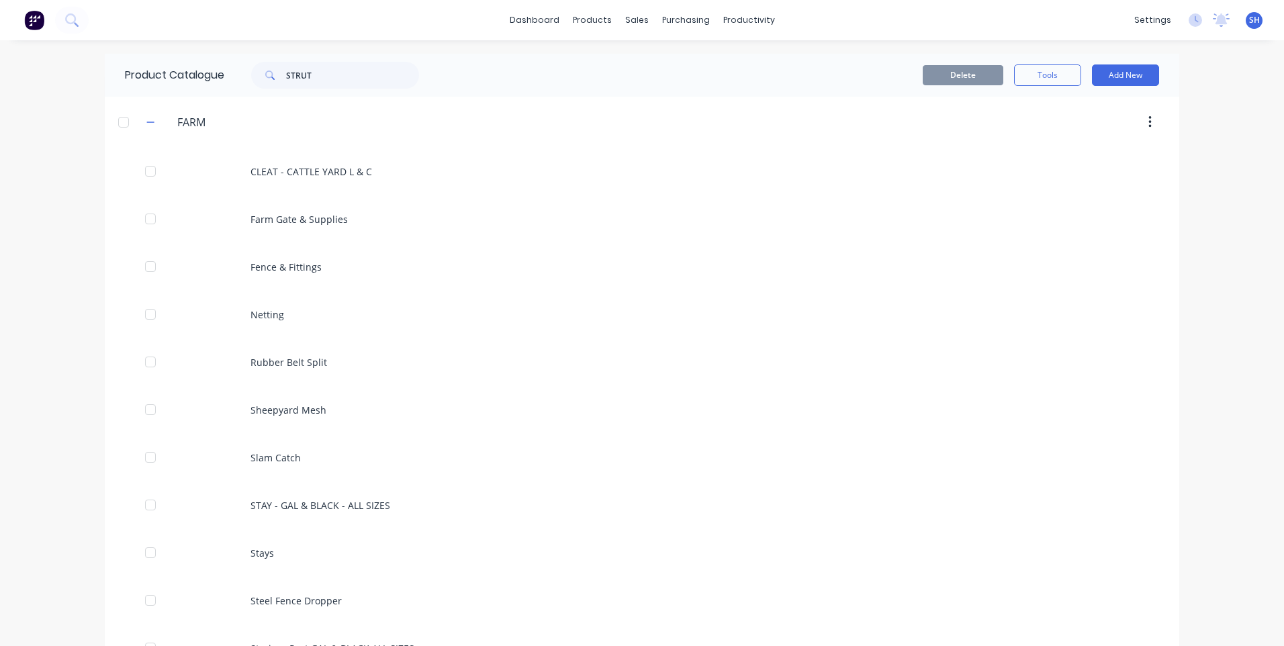
click at [32, 21] on img at bounding box center [34, 20] width 20 height 20
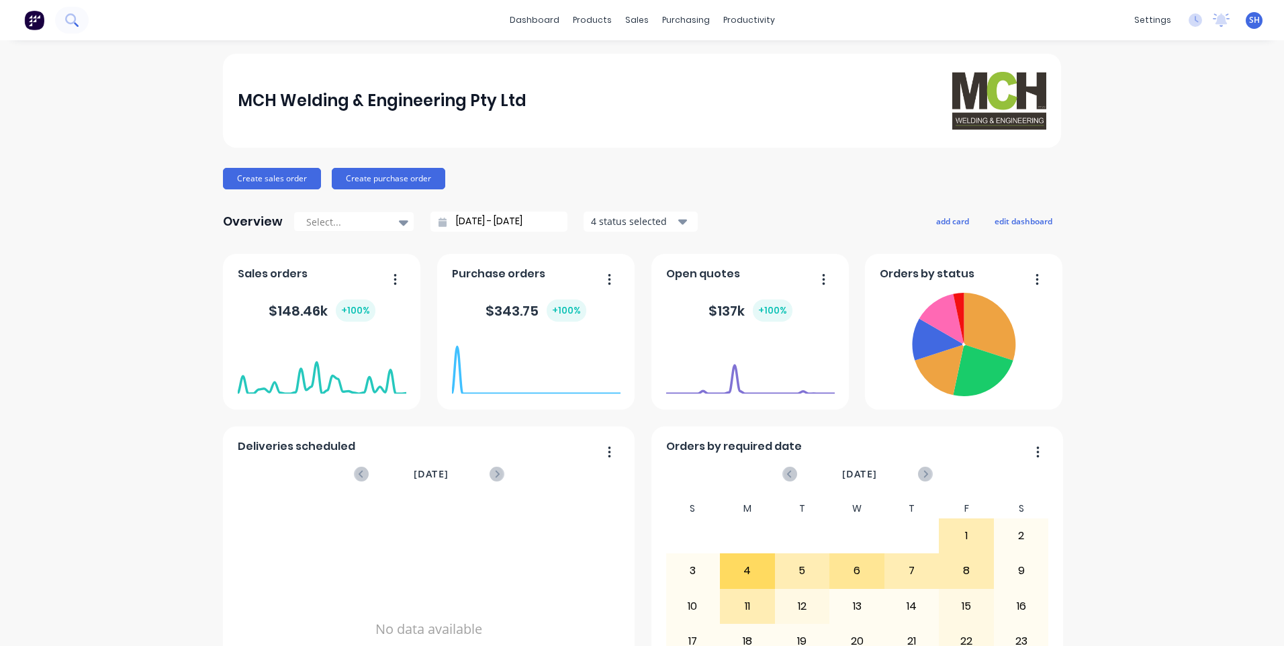
click at [68, 17] on icon at bounding box center [71, 19] width 13 height 13
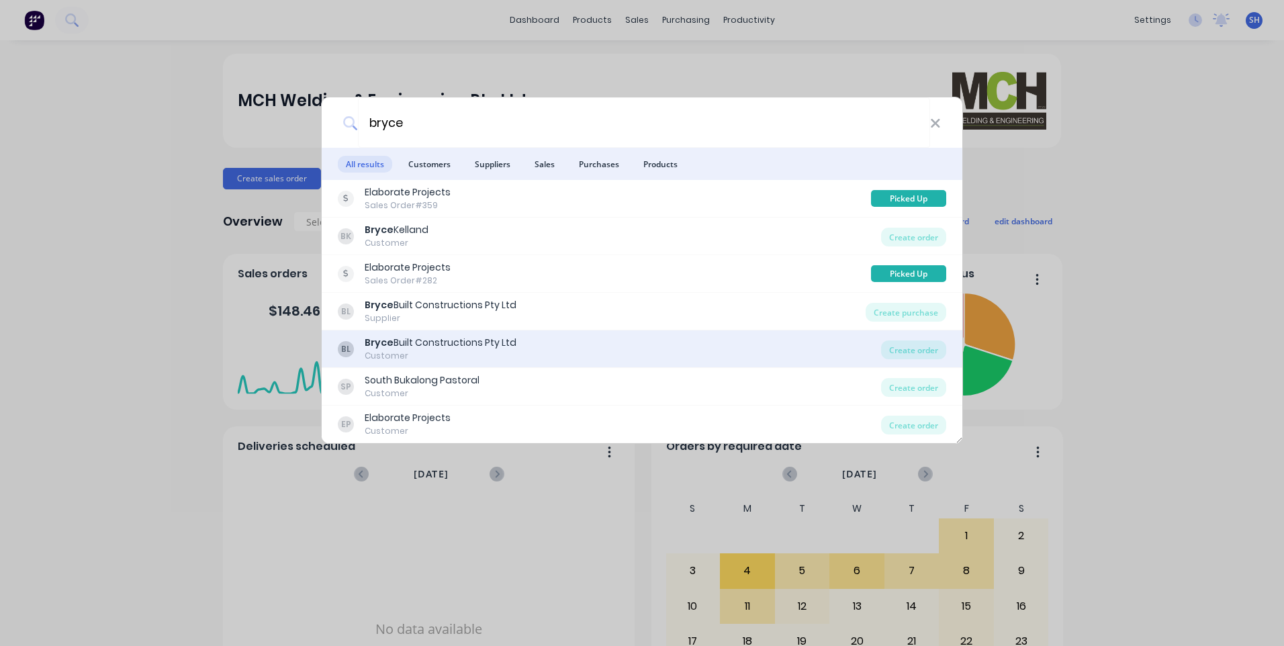
click at [410, 341] on div "Bryce Built Constructions Pty Ltd" at bounding box center [441, 343] width 152 height 14
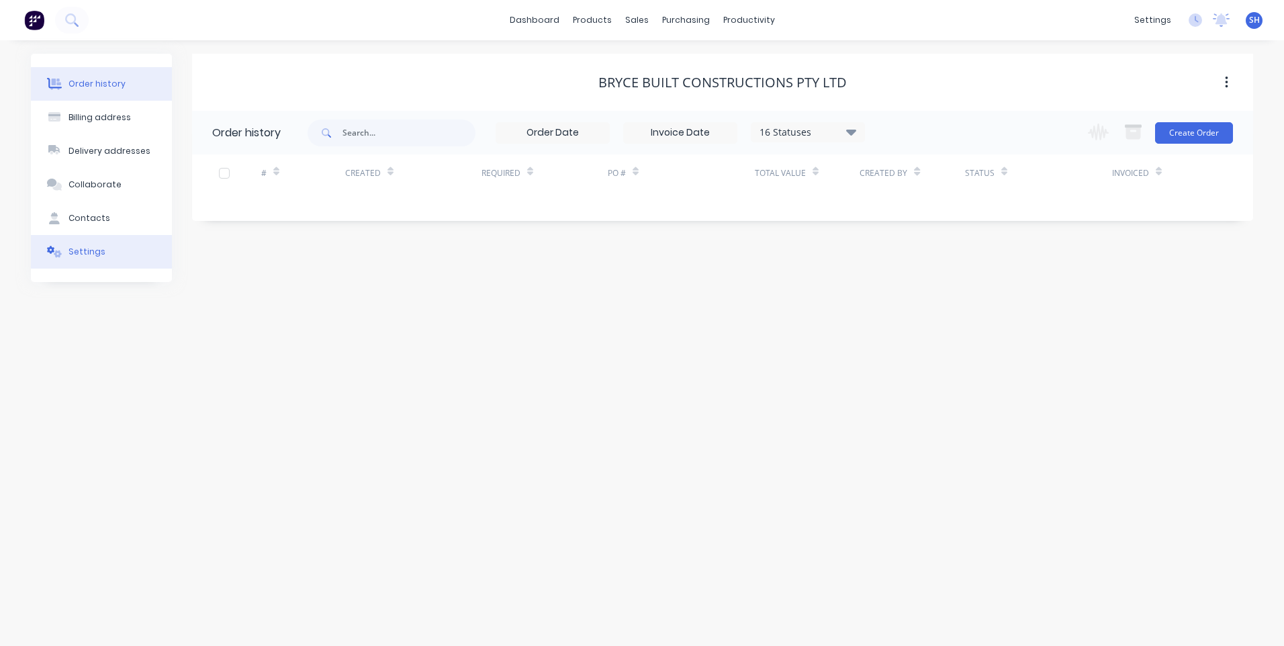
click at [93, 246] on div "Settings" at bounding box center [86, 252] width 37 height 12
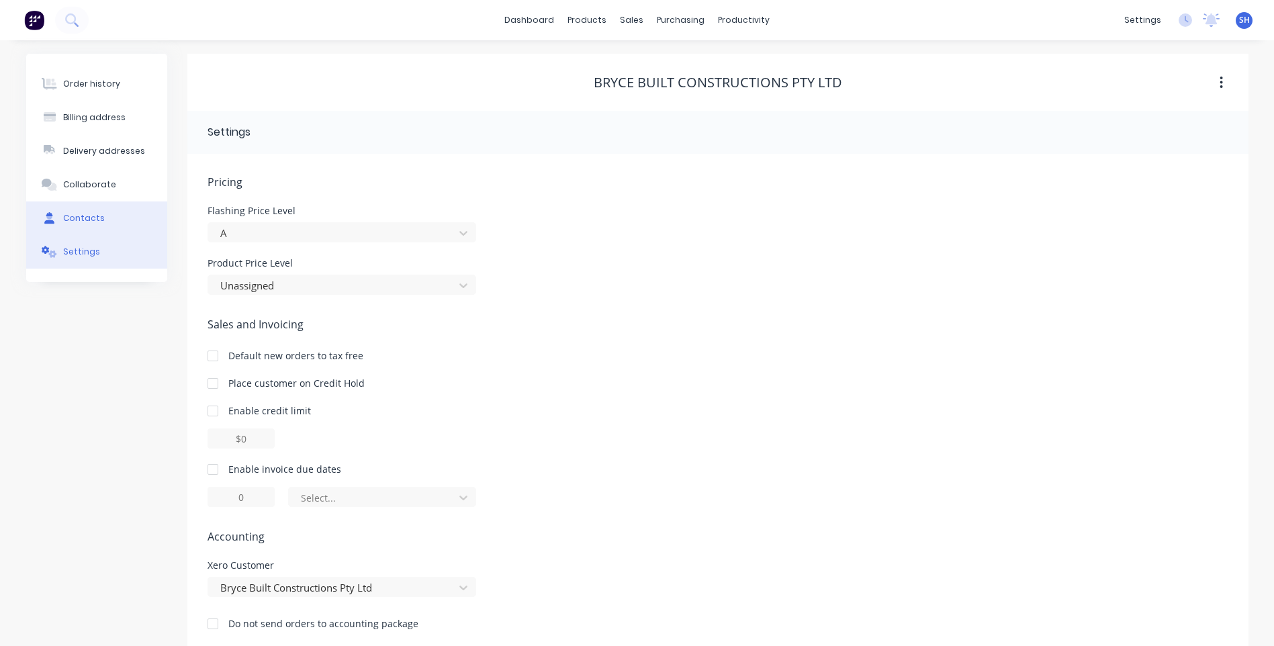
click at [72, 215] on div "Contacts" at bounding box center [84, 218] width 42 height 12
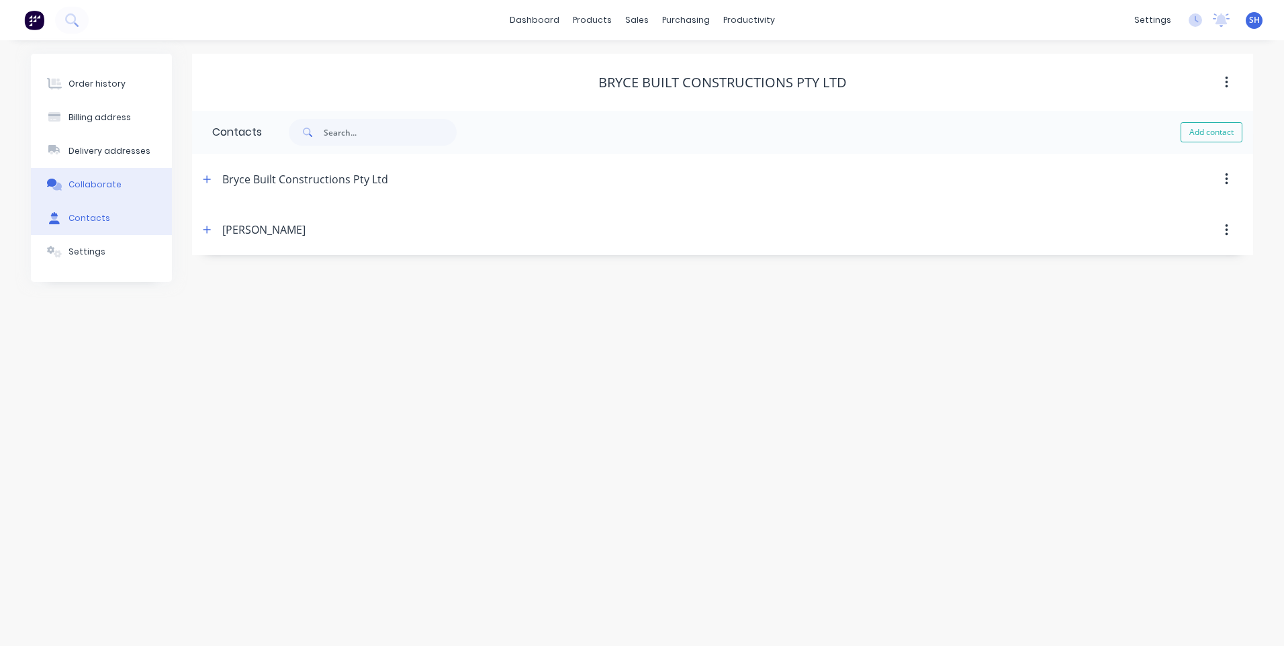
click at [93, 183] on div "Collaborate" at bounding box center [94, 185] width 53 height 12
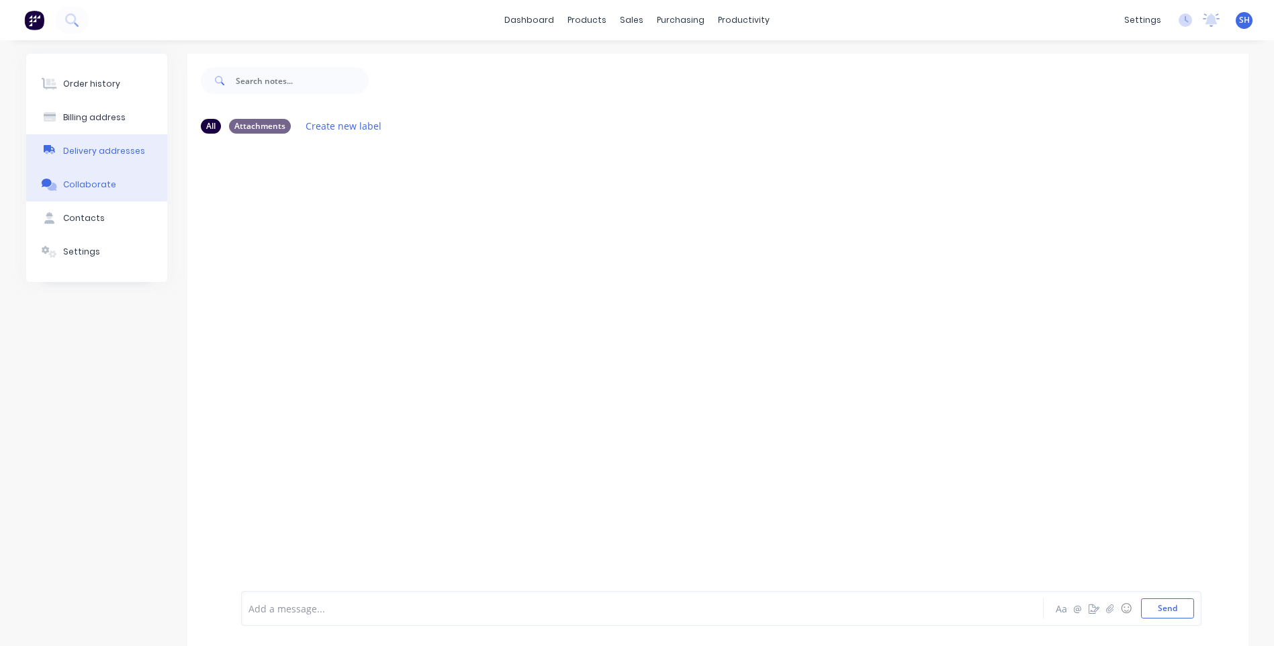
click at [107, 146] on div "Delivery addresses" at bounding box center [104, 151] width 82 height 12
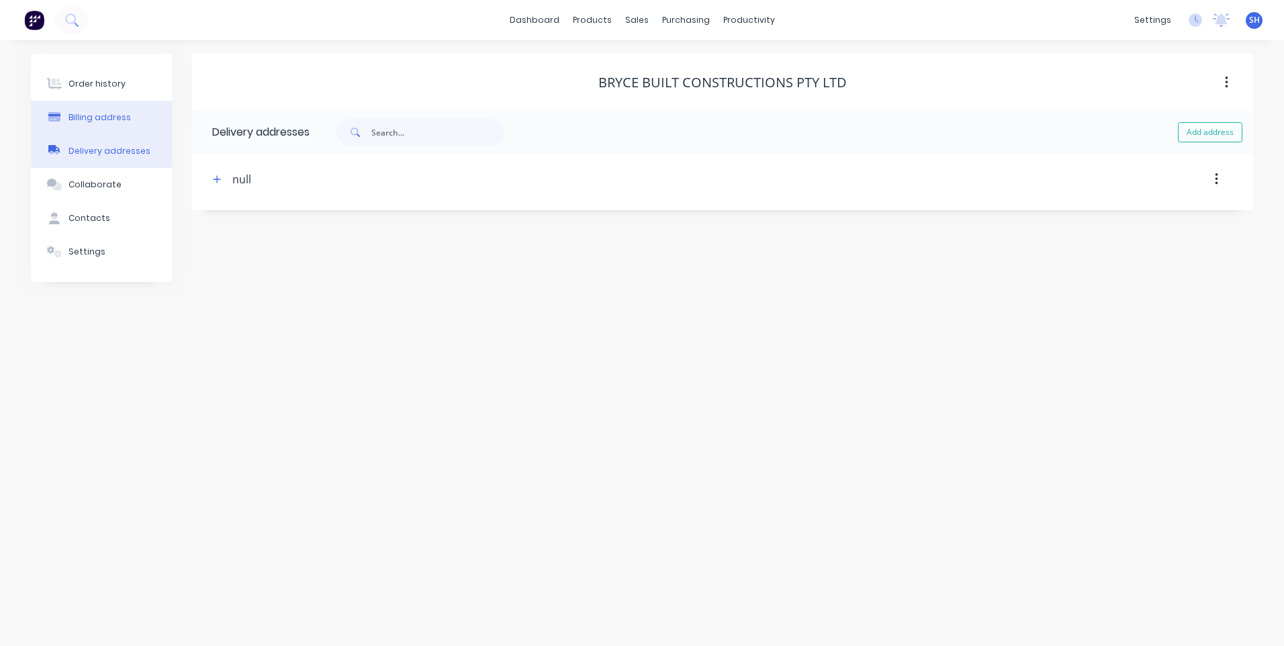
click at [99, 119] on div "Billing address" at bounding box center [99, 117] width 62 height 12
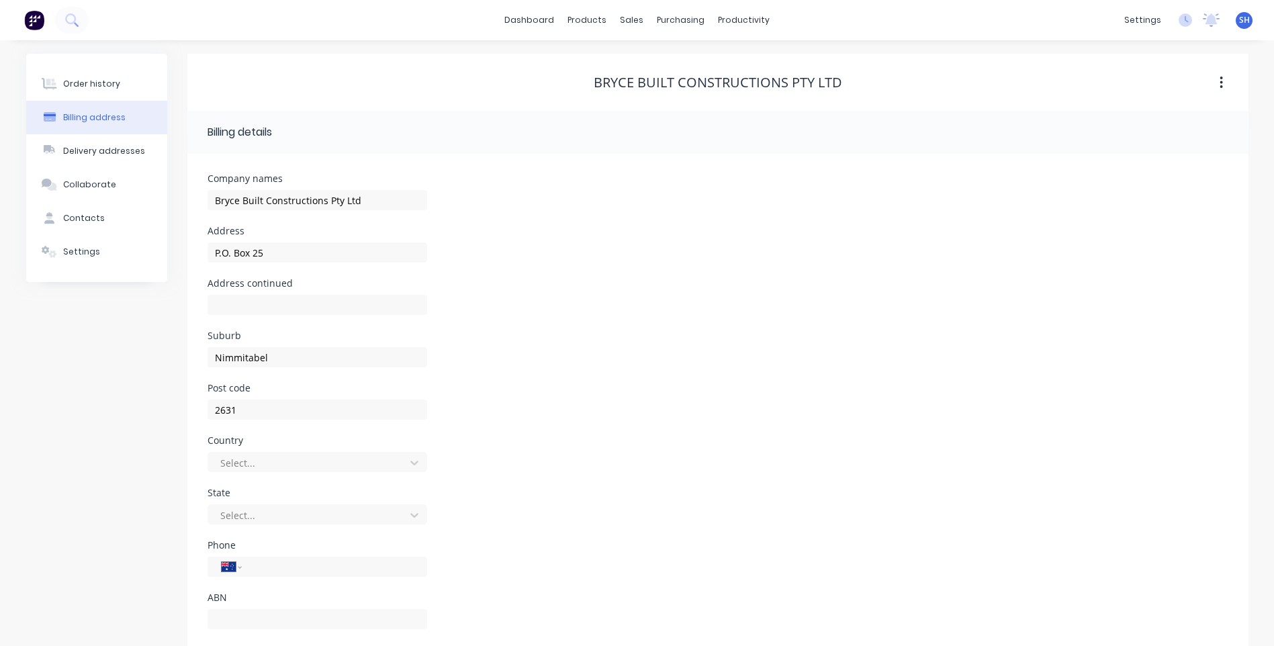
click at [843, 82] on div "Bryce Built Constructions Pty Ltd" at bounding box center [717, 83] width 1061 height 16
click at [839, 81] on div "Bryce Built Constructions Pty Ltd" at bounding box center [718, 83] width 248 height 16
drag, startPoint x: 596, startPoint y: 81, endPoint x: 606, endPoint y: 86, distance: 12.0
click at [596, 81] on div "Bryce Built Constructions Pty Ltd" at bounding box center [718, 83] width 248 height 16
click at [592, 79] on div "Bryce Built Constructions Pty Ltd" at bounding box center [717, 83] width 1061 height 16
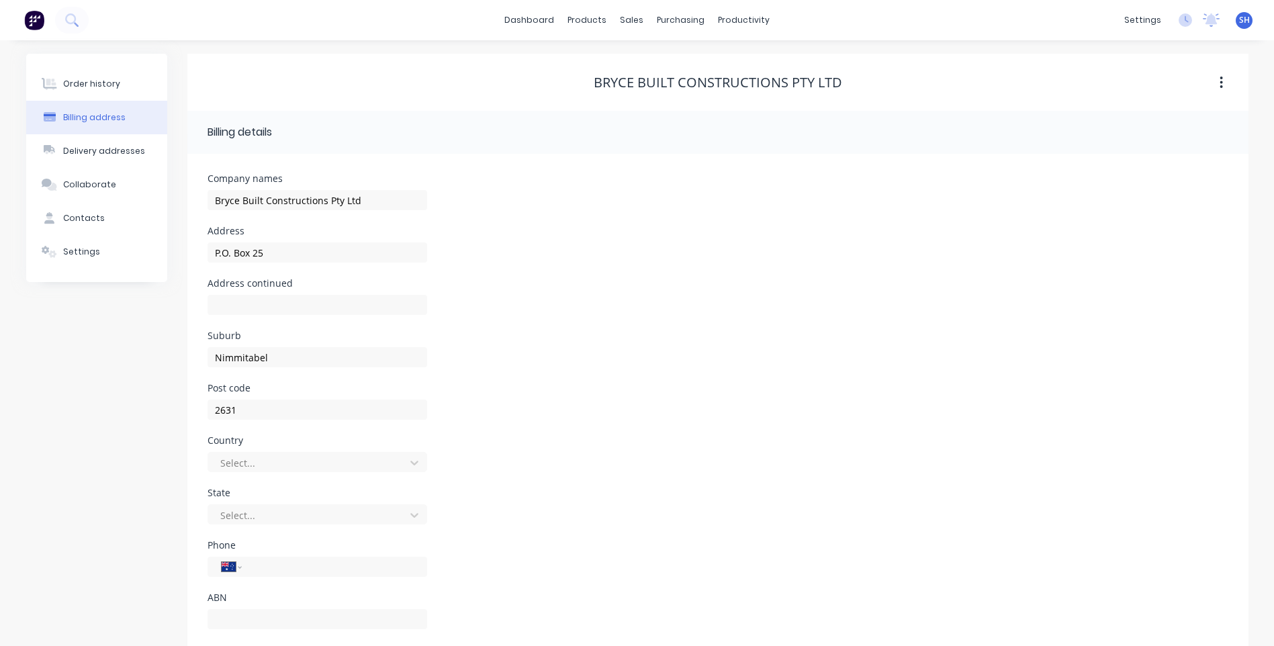
drag, startPoint x: 580, startPoint y: 84, endPoint x: 459, endPoint y: 87, distance: 120.9
click at [577, 86] on div "Bryce Built Constructions Pty Ltd" at bounding box center [717, 83] width 1061 height 16
click at [84, 214] on div "Contacts" at bounding box center [84, 218] width 42 height 12
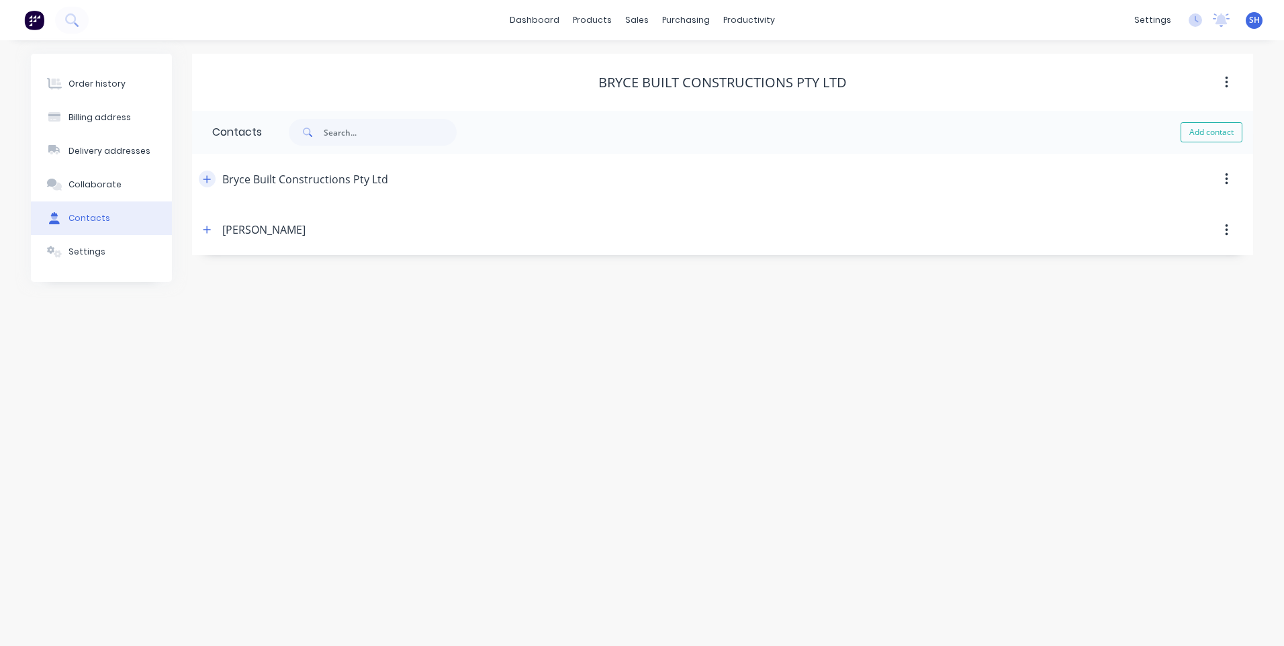
click at [204, 177] on icon "button" at bounding box center [207, 179] width 8 height 9
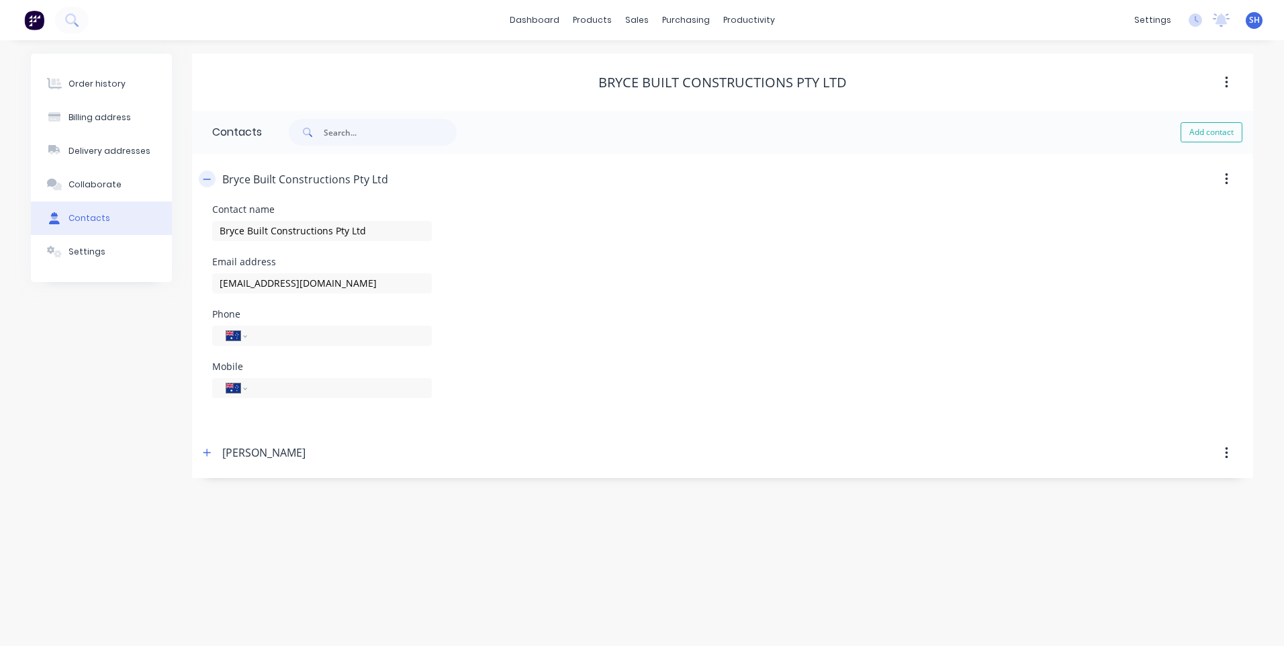
click at [205, 177] on icon "button" at bounding box center [207, 179] width 8 height 9
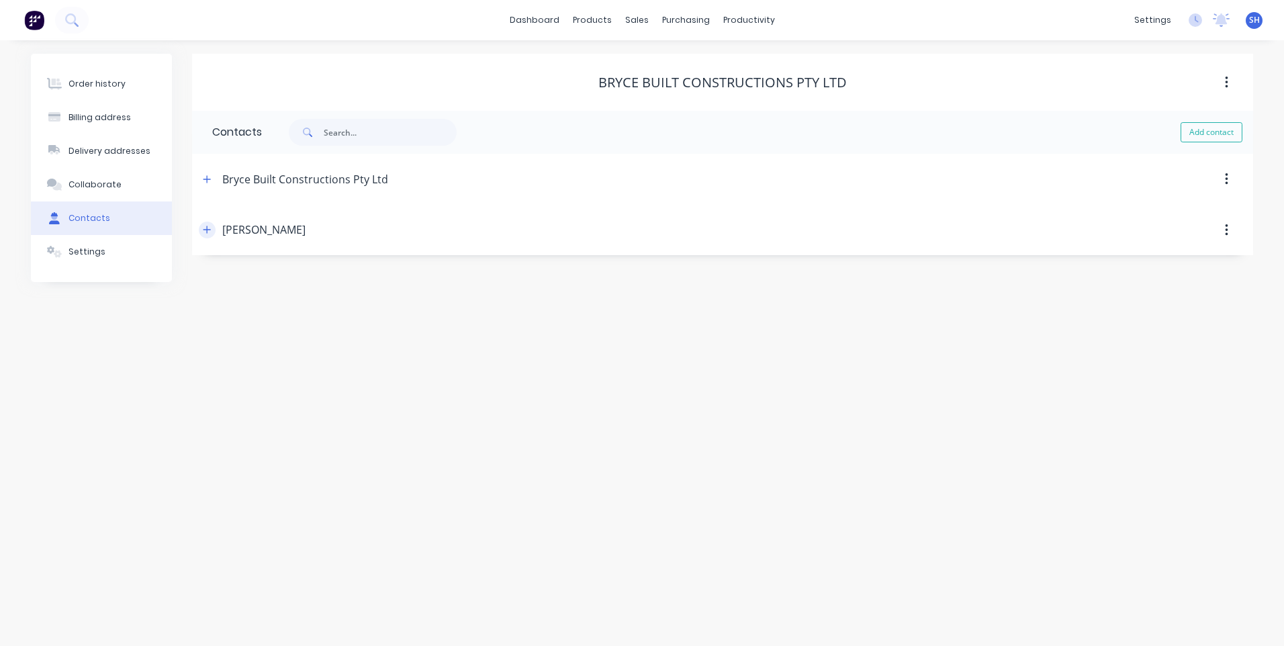
click at [205, 226] on icon "button" at bounding box center [207, 229] width 8 height 9
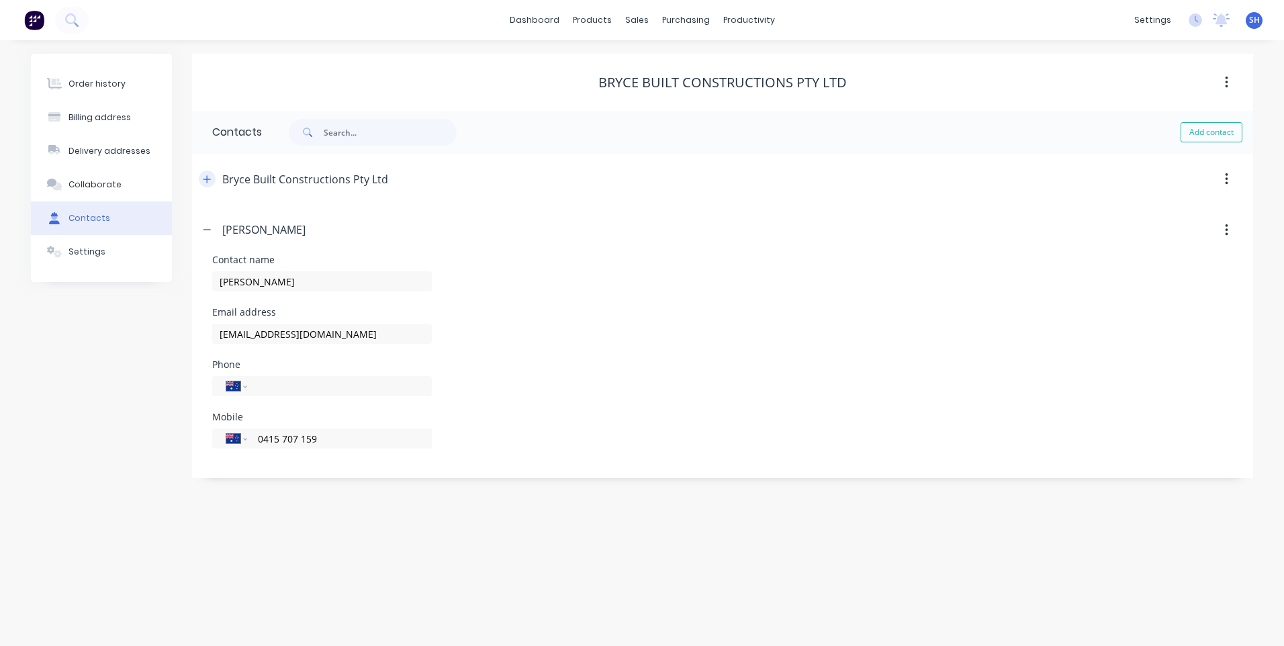
click at [204, 180] on icon "button" at bounding box center [207, 179] width 8 height 9
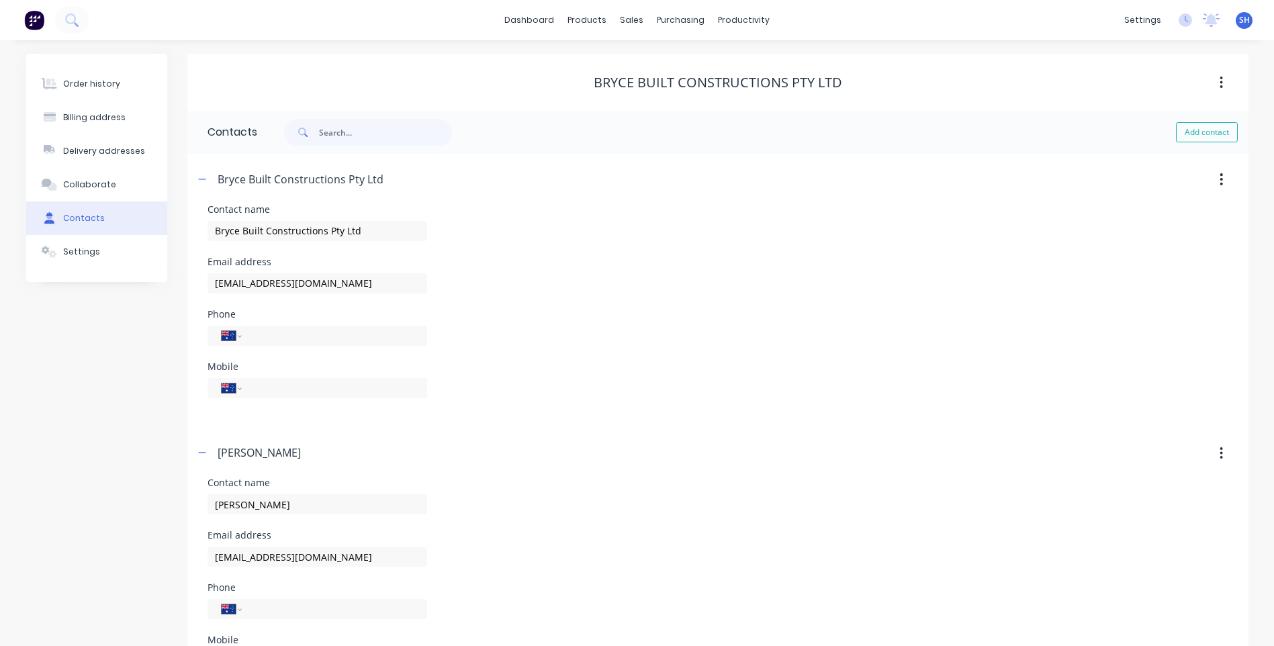
click at [1220, 179] on icon "button" at bounding box center [1221, 179] width 3 height 15
click at [1155, 209] on div "Delete" at bounding box center [1173, 214] width 103 height 19
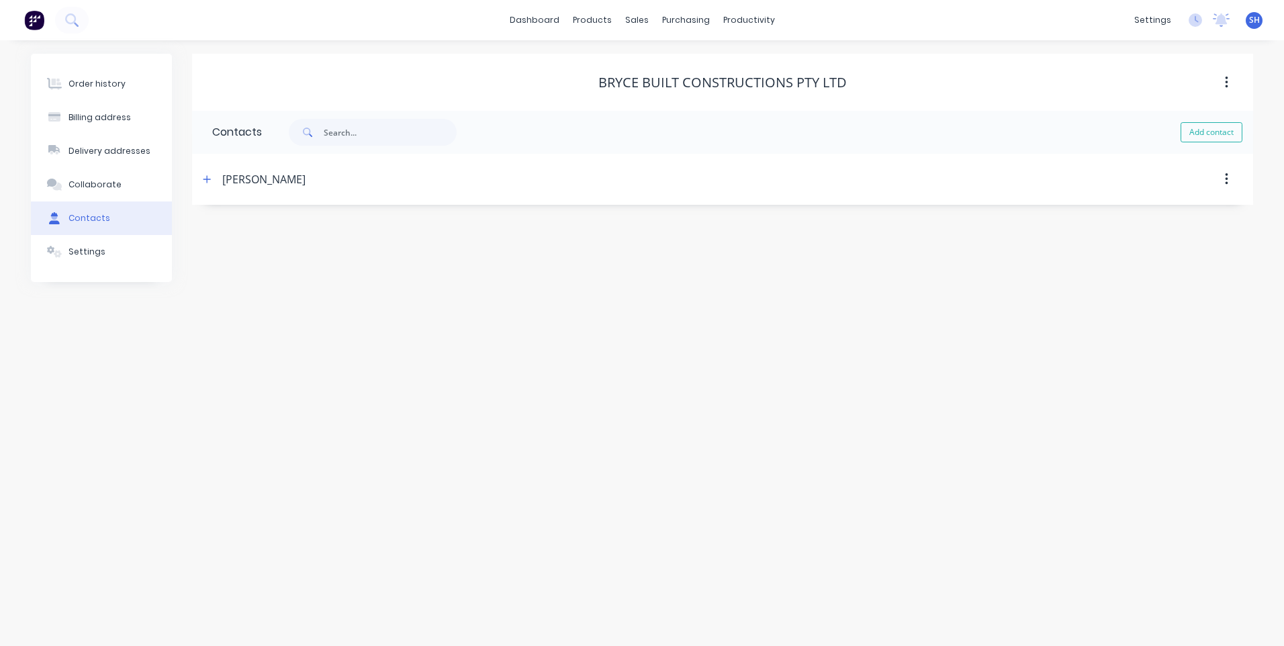
click at [86, 215] on div "Contacts" at bounding box center [89, 218] width 42 height 12
click at [105, 81] on div "Order history" at bounding box center [96, 84] width 57 height 12
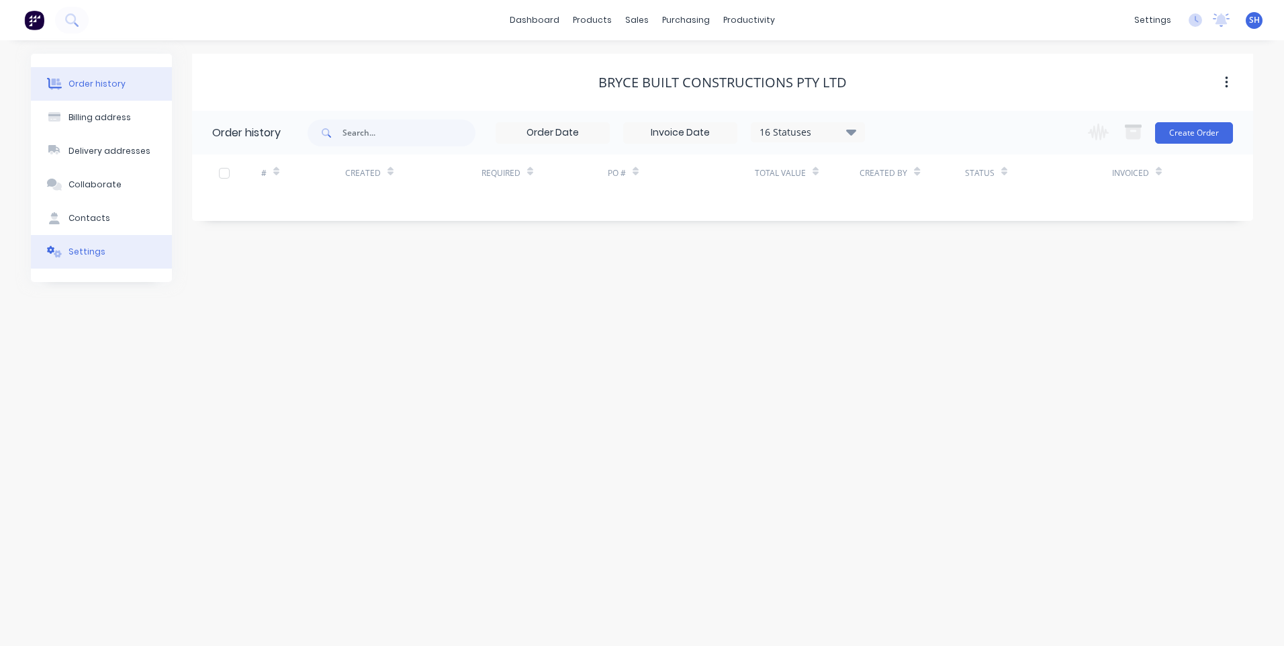
click at [73, 249] on div "Settings" at bounding box center [86, 252] width 37 height 12
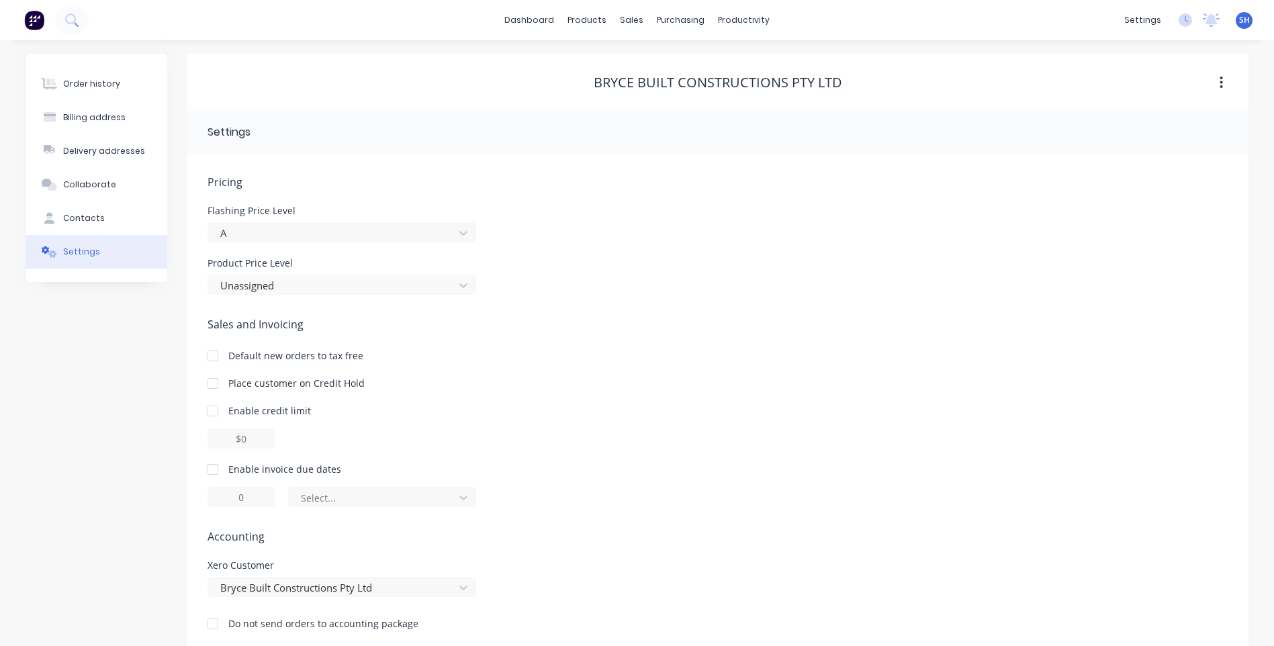
scroll to position [19, 0]
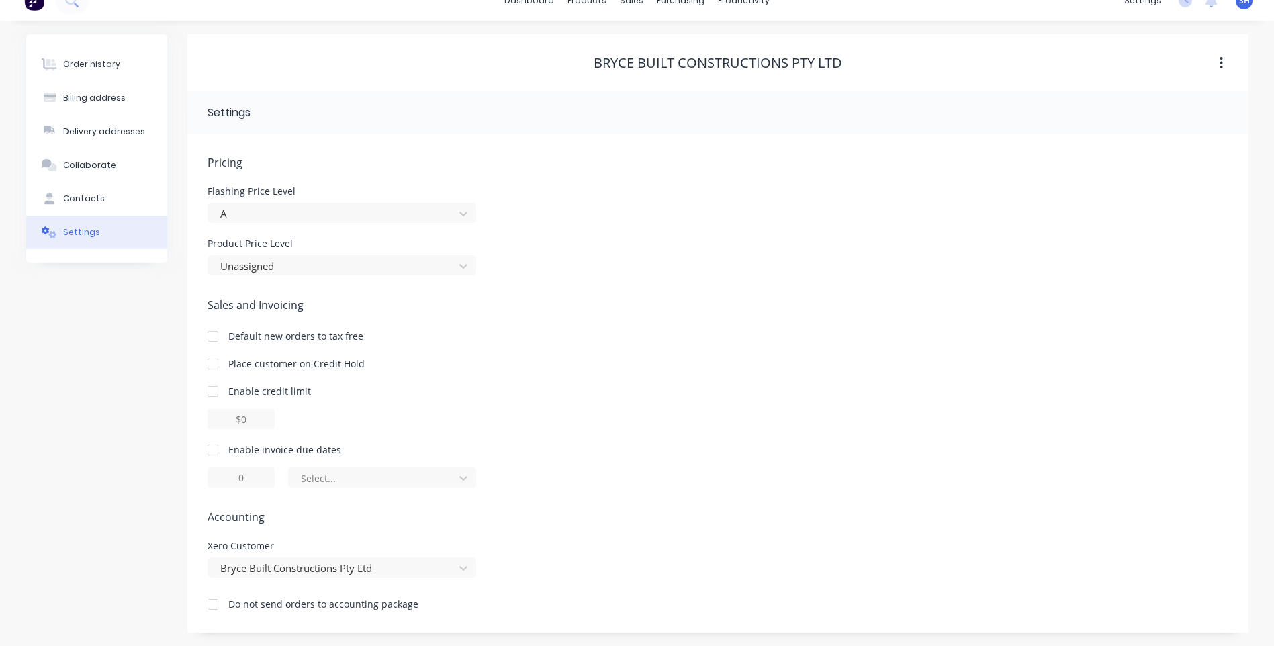
click at [1222, 64] on icon "button" at bounding box center [1221, 63] width 3 height 15
click at [869, 251] on div "Product Price Level Unassigned" at bounding box center [718, 257] width 1021 height 36
drag, startPoint x: 842, startPoint y: 58, endPoint x: 640, endPoint y: 62, distance: 202.2
click at [640, 62] on div "Bryce Built Constructions Pty Ltd" at bounding box center [717, 63] width 1061 height 16
click at [743, 305] on span "Sales and Invoicing" at bounding box center [718, 305] width 1021 height 16
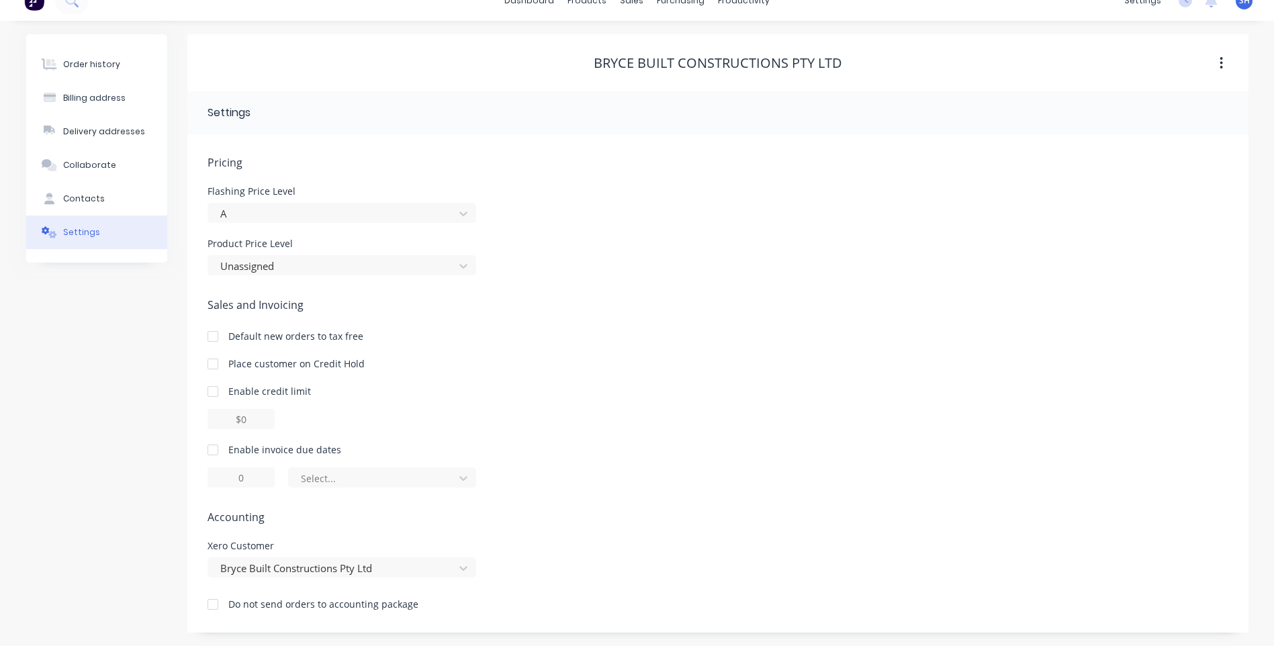
click at [1222, 61] on icon "button" at bounding box center [1221, 63] width 3 height 15
click at [1136, 93] on div "Archive" at bounding box center [1173, 98] width 103 height 19
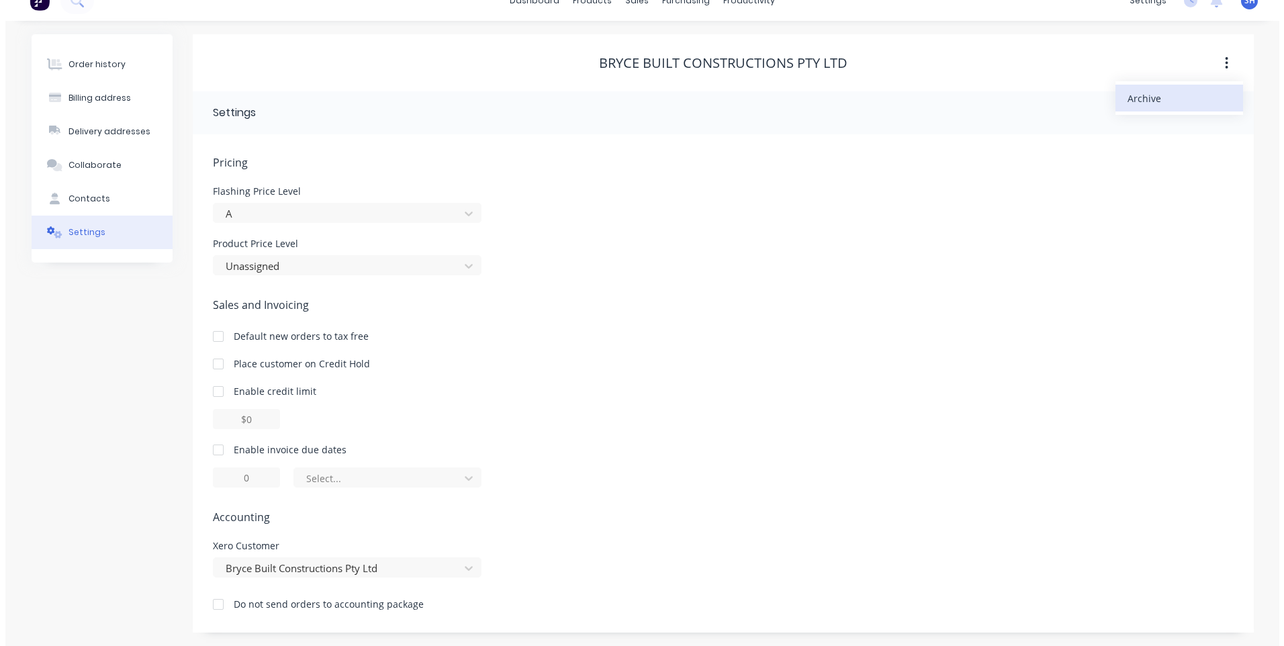
scroll to position [0, 0]
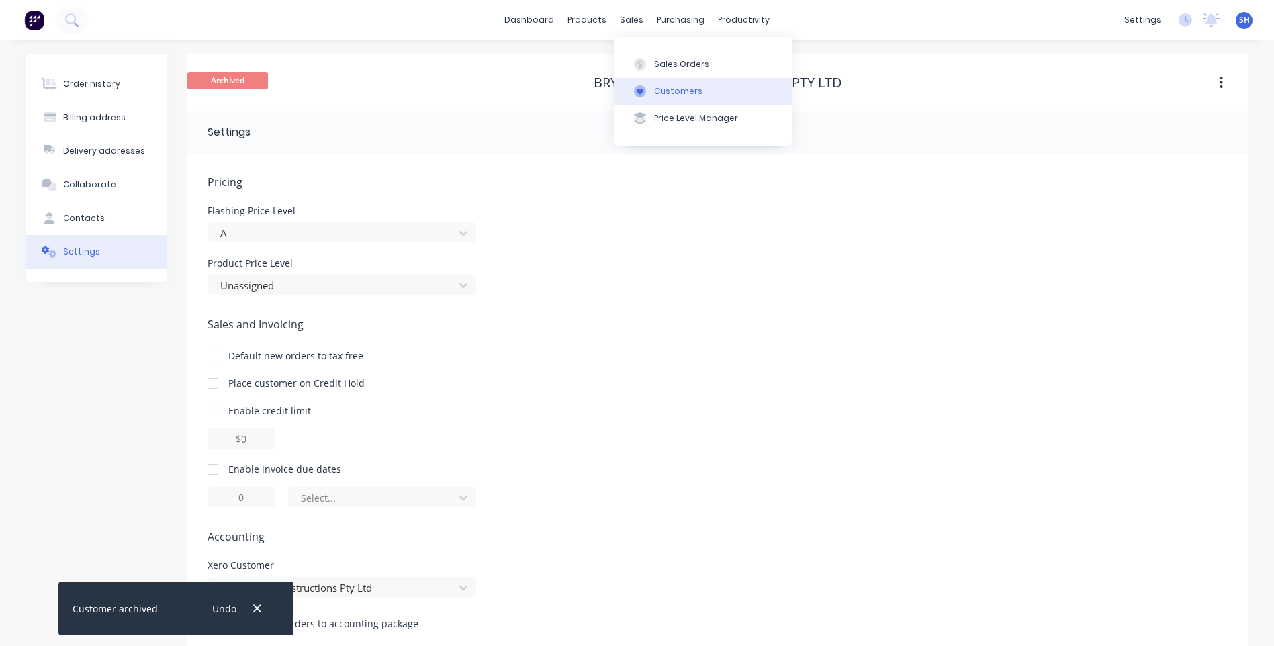
click at [675, 89] on div "Customers" at bounding box center [678, 91] width 48 height 12
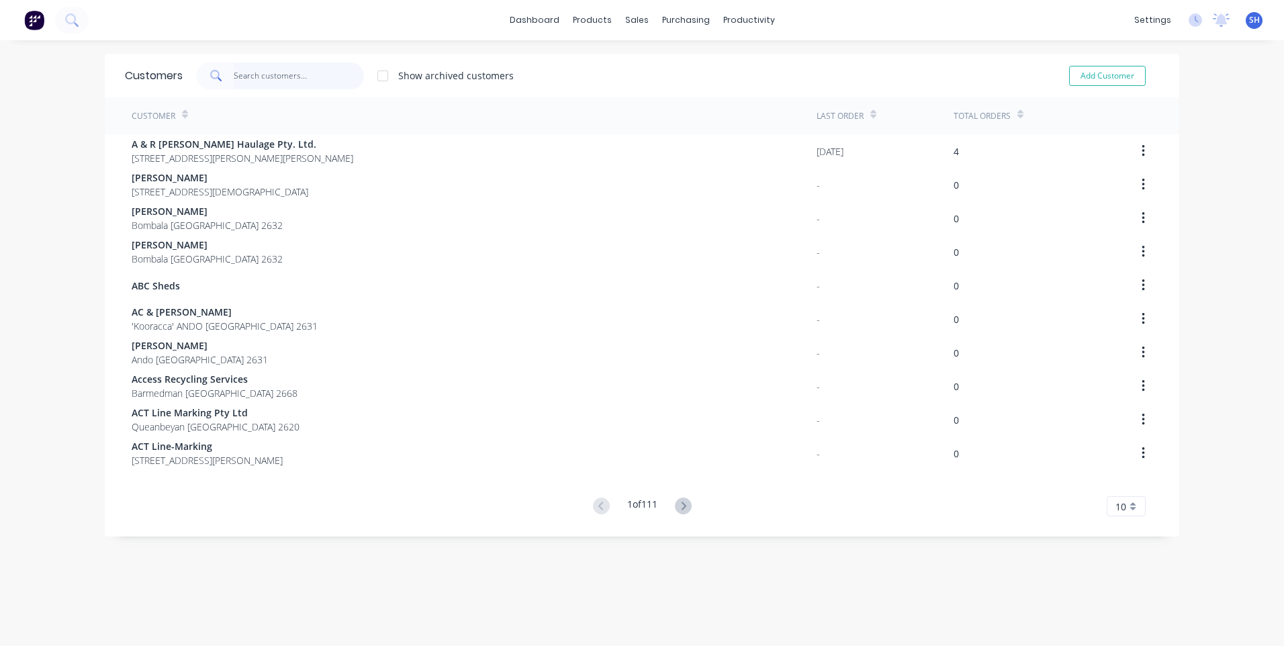
click at [235, 76] on input "text" at bounding box center [299, 75] width 131 height 27
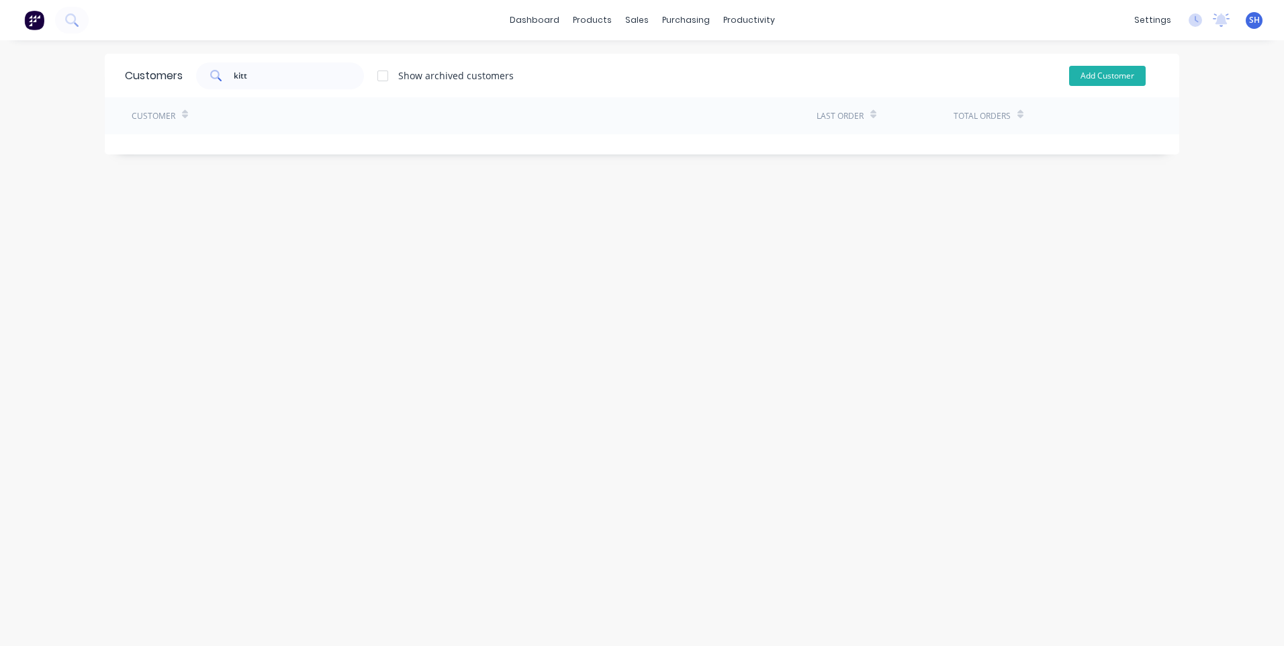
click at [1095, 70] on button "Add Customer" at bounding box center [1107, 76] width 77 height 20
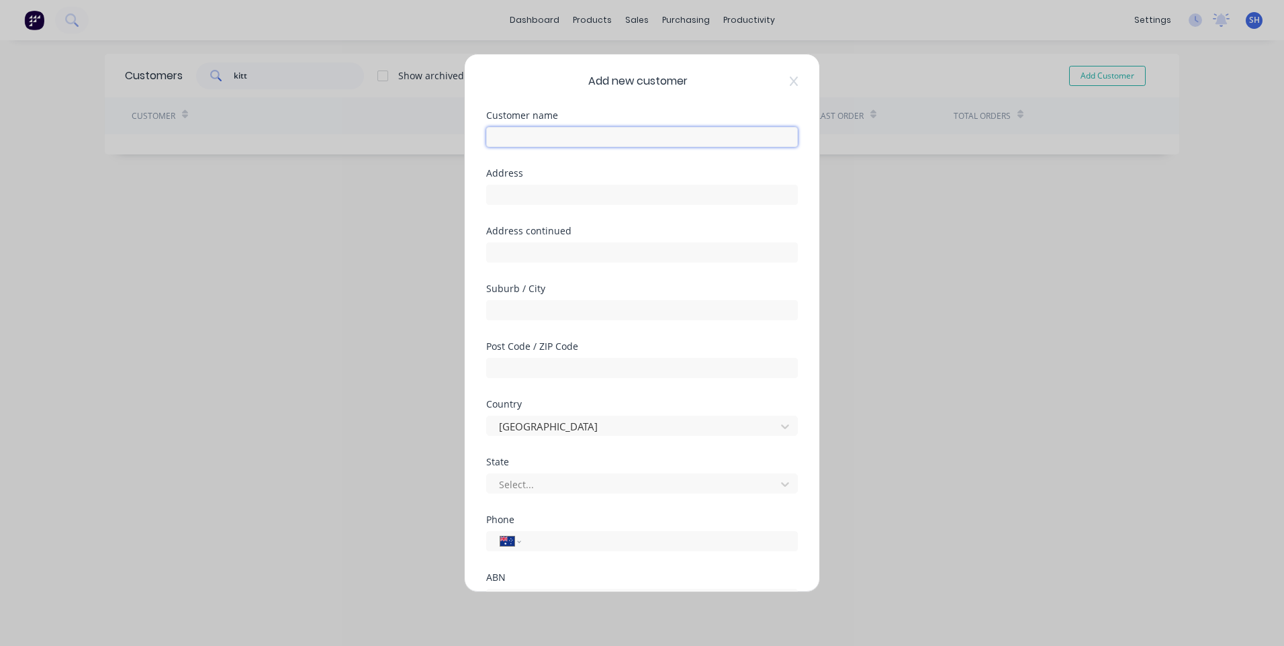
click at [516, 132] on input "text" at bounding box center [642, 137] width 312 height 20
click at [502, 195] on input "text" at bounding box center [642, 195] width 312 height 20
drag, startPoint x: 502, startPoint y: 194, endPoint x: 453, endPoint y: 295, distance: 112.9
click at [451, 295] on div "Add new customer Customer name Kitt Bryce Address Address continued Suburb / Ci…" at bounding box center [642, 323] width 1284 height 646
click at [502, 309] on input "text" at bounding box center [642, 310] width 312 height 20
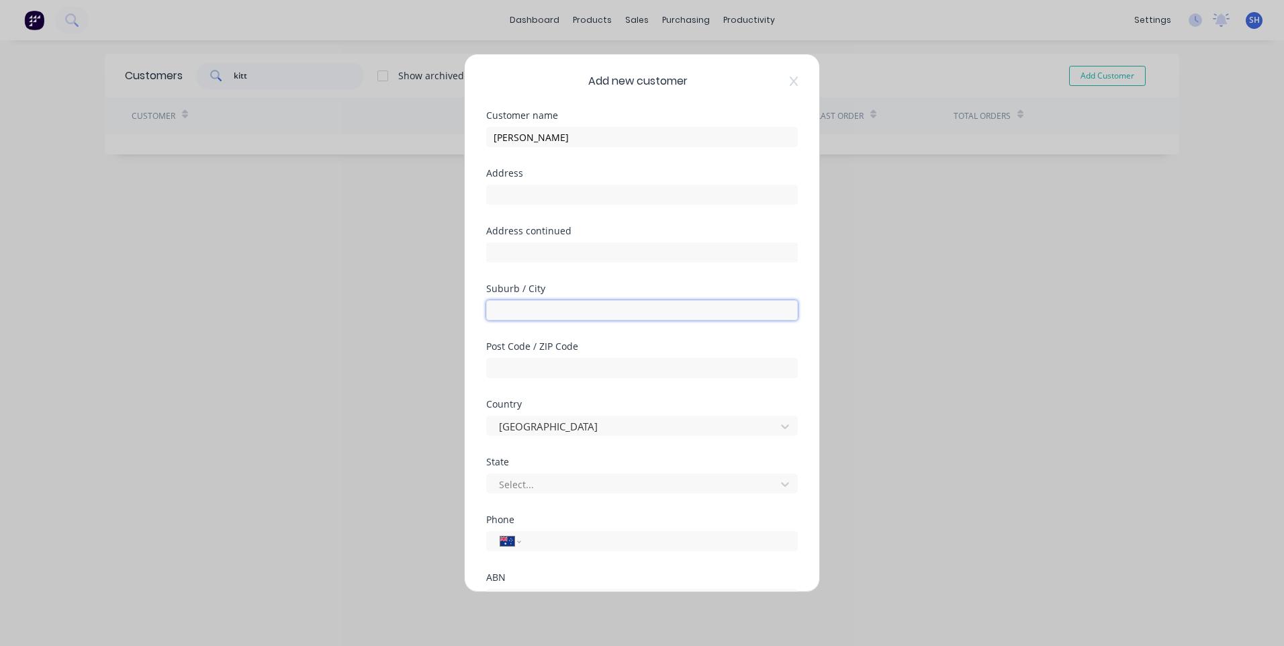
paste input "Nimmitabel"
click at [508, 365] on input "text" at bounding box center [642, 368] width 312 height 20
click at [512, 196] on input "text" at bounding box center [642, 195] width 312 height 20
click at [542, 543] on input "tel" at bounding box center [657, 541] width 253 height 15
paste input "0415 707 159"
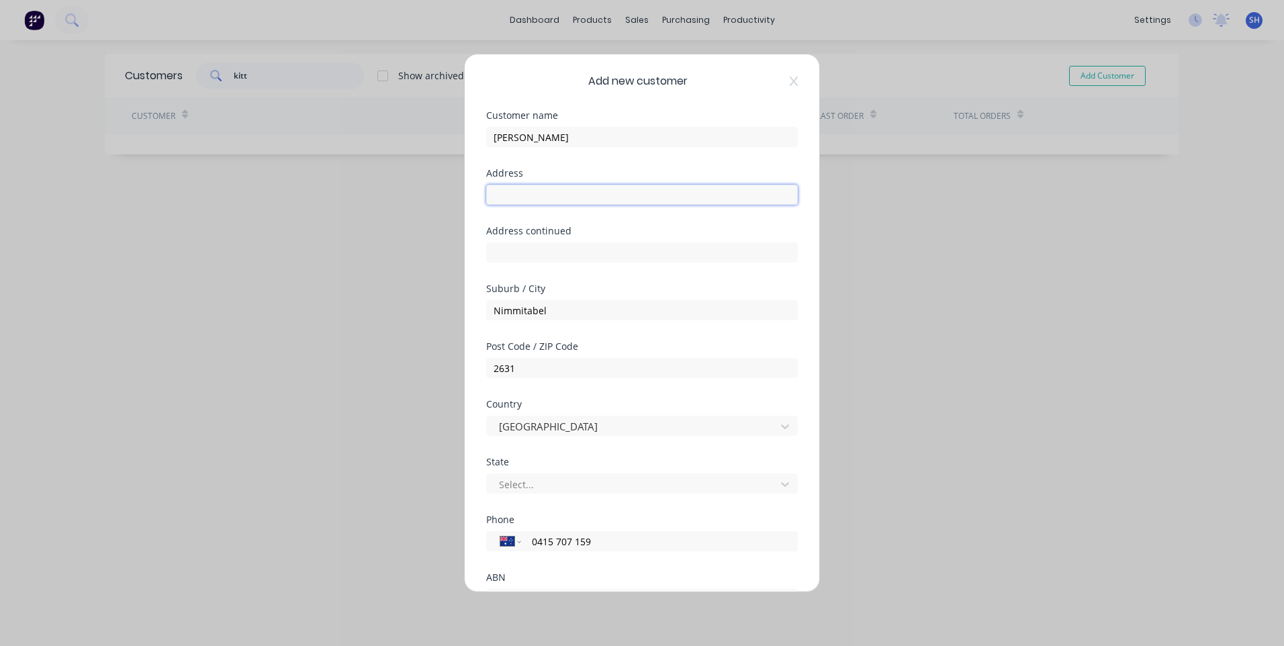
click at [512, 187] on input "text" at bounding box center [642, 195] width 312 height 20
click at [357, 308] on div "Add new customer Customer name Kitt Bryce Address PO Box 25 Address continued S…" at bounding box center [642, 323] width 1284 height 646
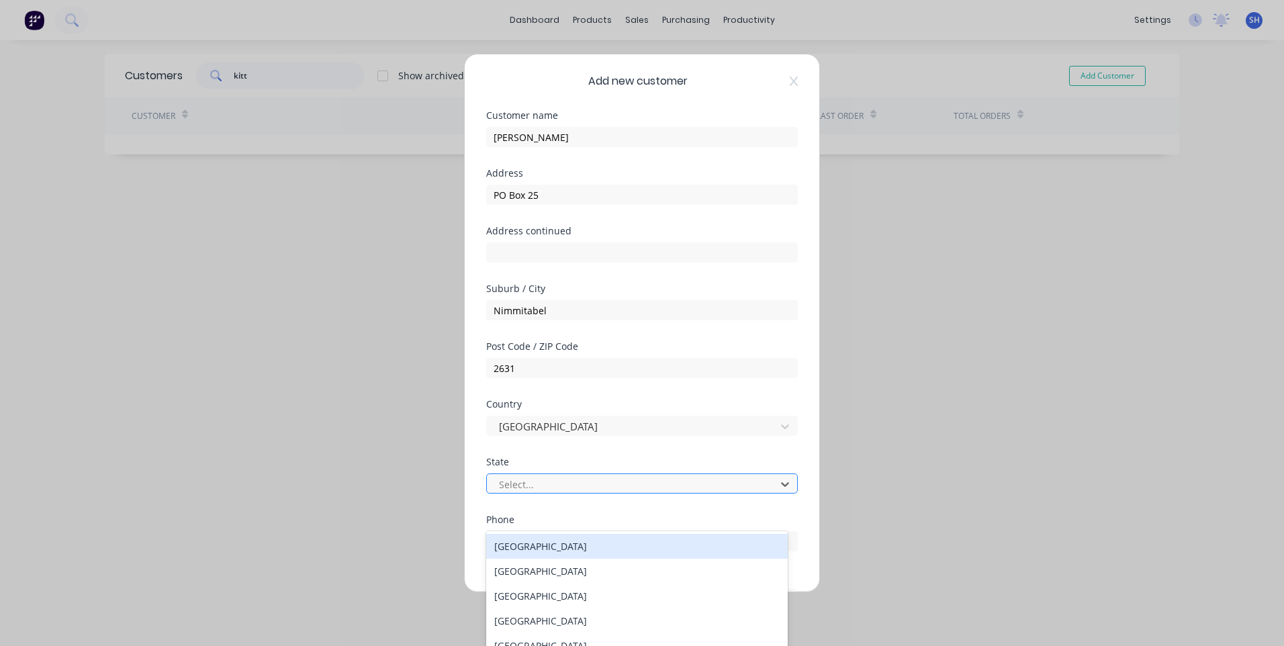
scroll to position [40, 0]
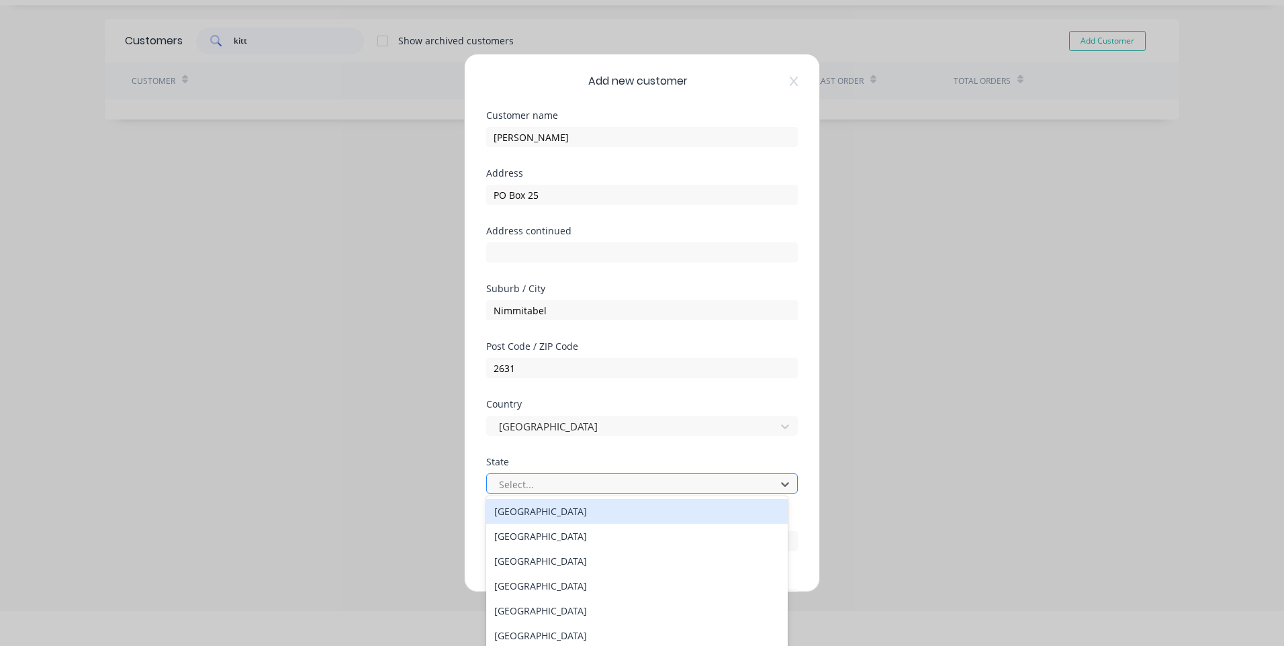
click at [564, 485] on div at bounding box center [633, 484] width 271 height 17
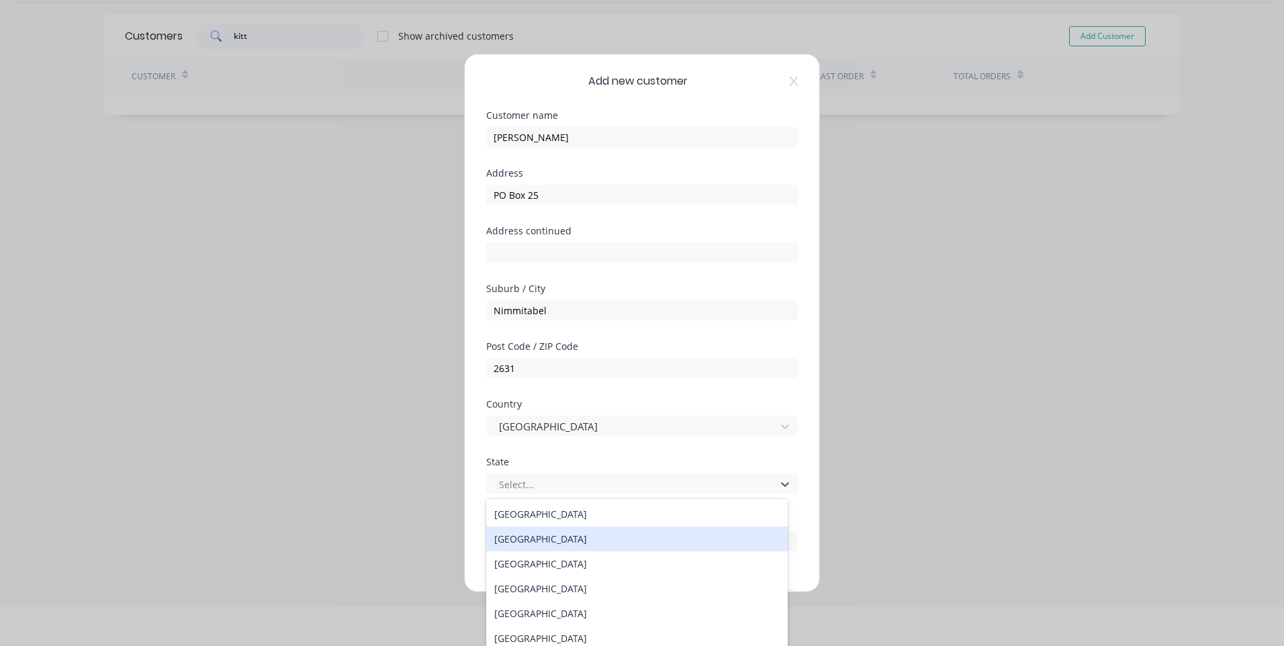
click at [570, 539] on div "New South Wales" at bounding box center [637, 538] width 302 height 25
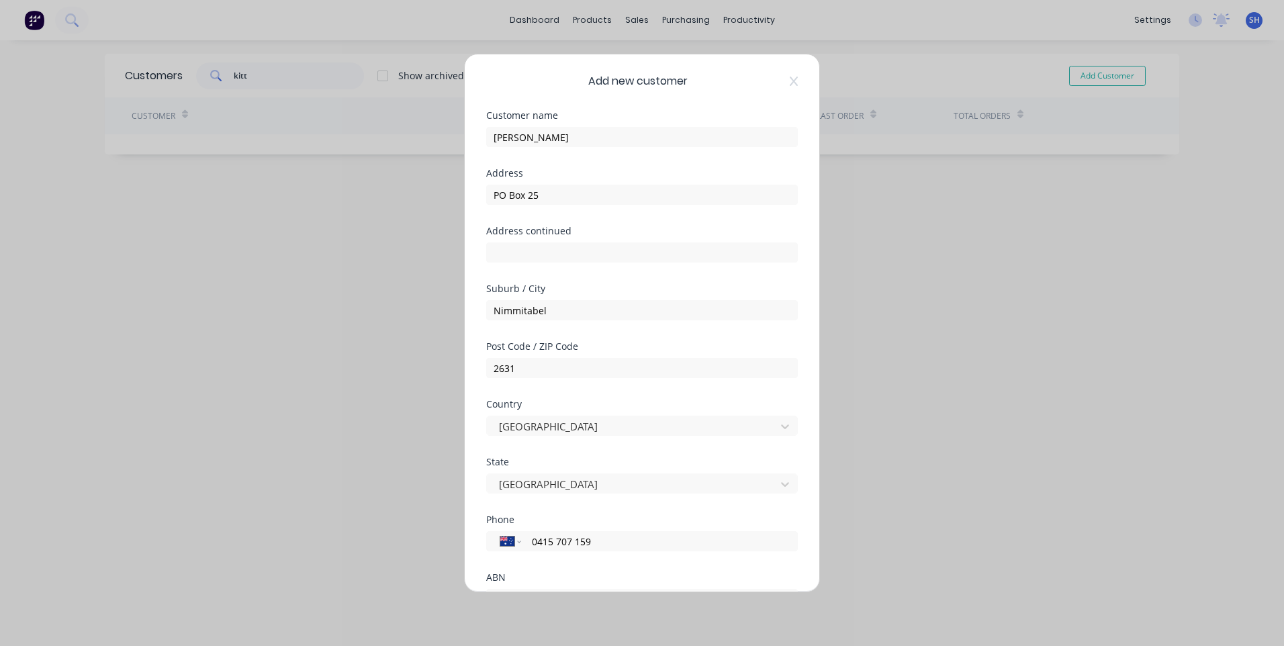
click at [320, 470] on div "Add new customer Customer name Kitt Bryce Address PO Box 25 Address continued S…" at bounding box center [642, 323] width 1284 height 646
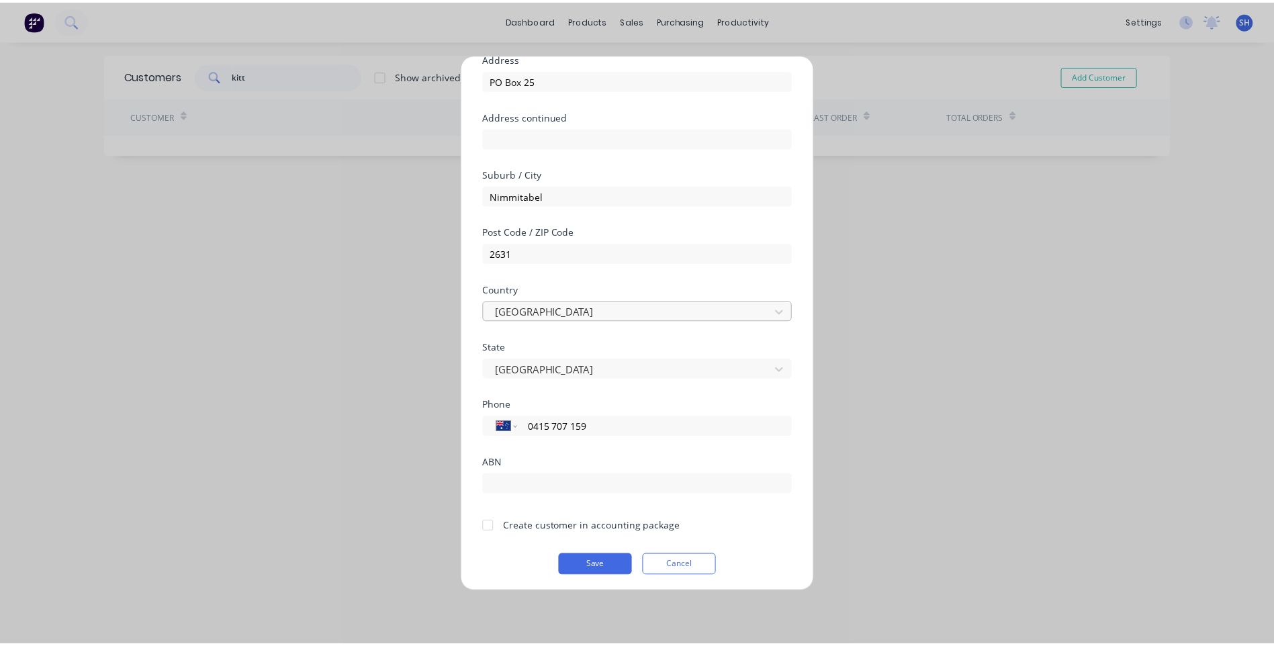
scroll to position [118, 0]
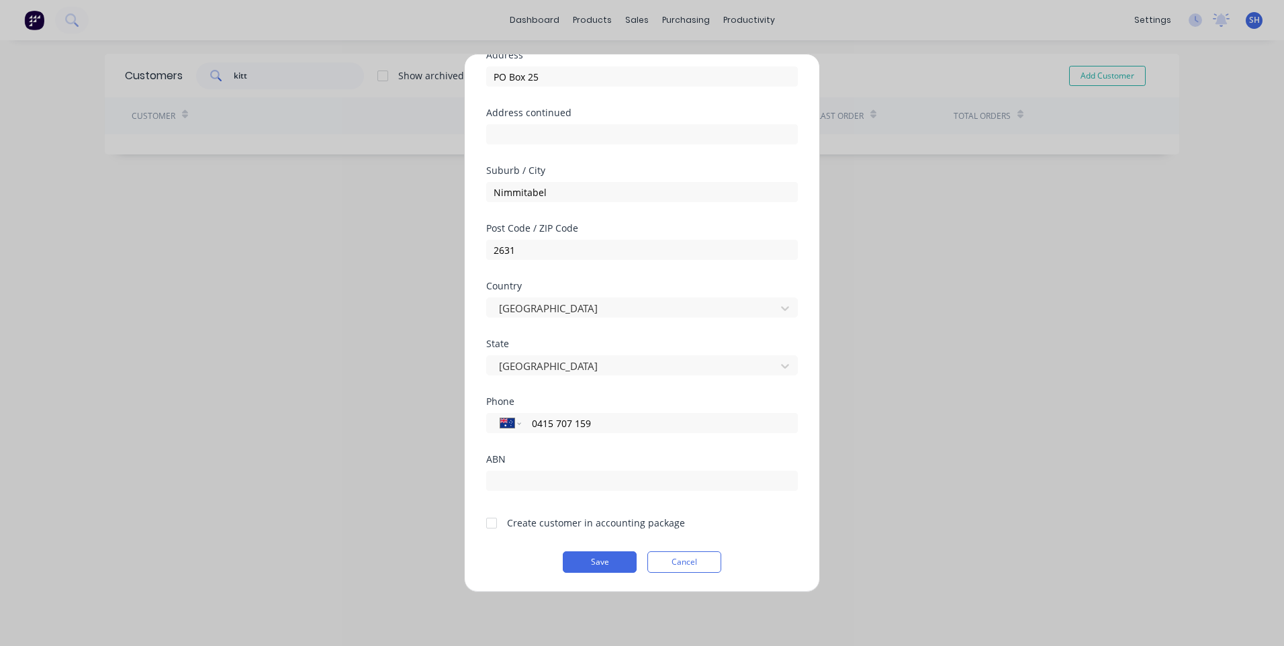
click at [494, 522] on div at bounding box center [491, 523] width 27 height 27
click at [603, 559] on button "Save" at bounding box center [600, 561] width 74 height 21
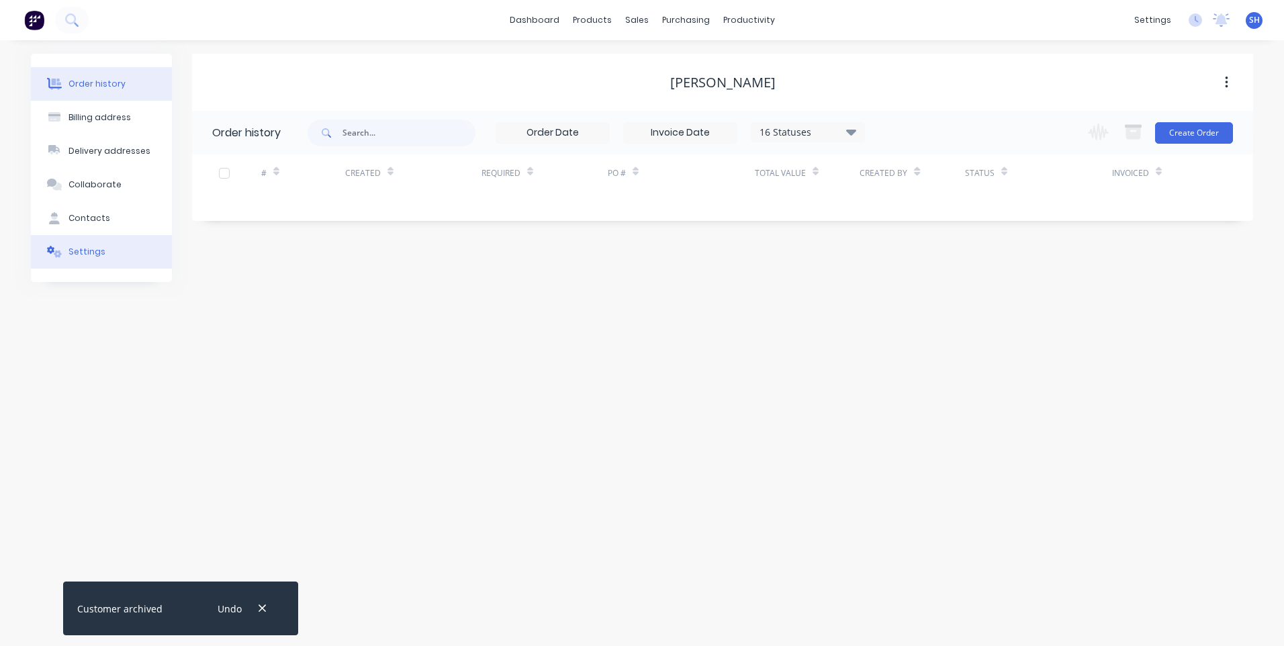
click at [79, 254] on div "Settings" at bounding box center [86, 252] width 37 height 12
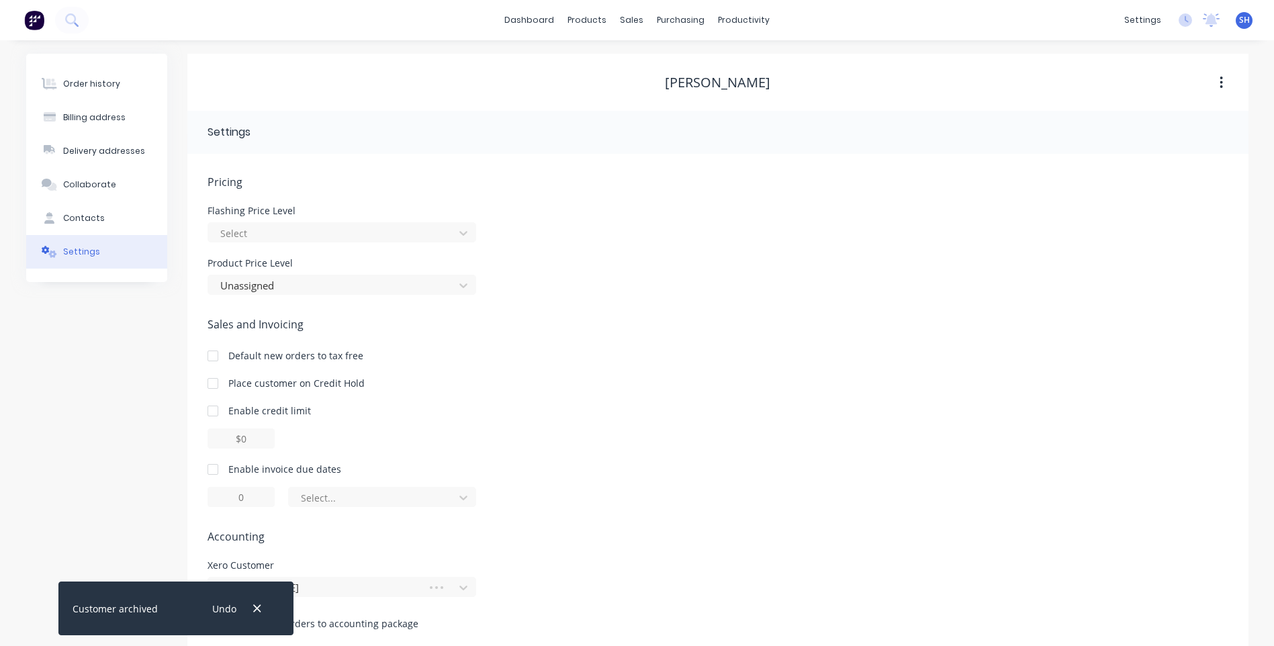
scroll to position [19, 0]
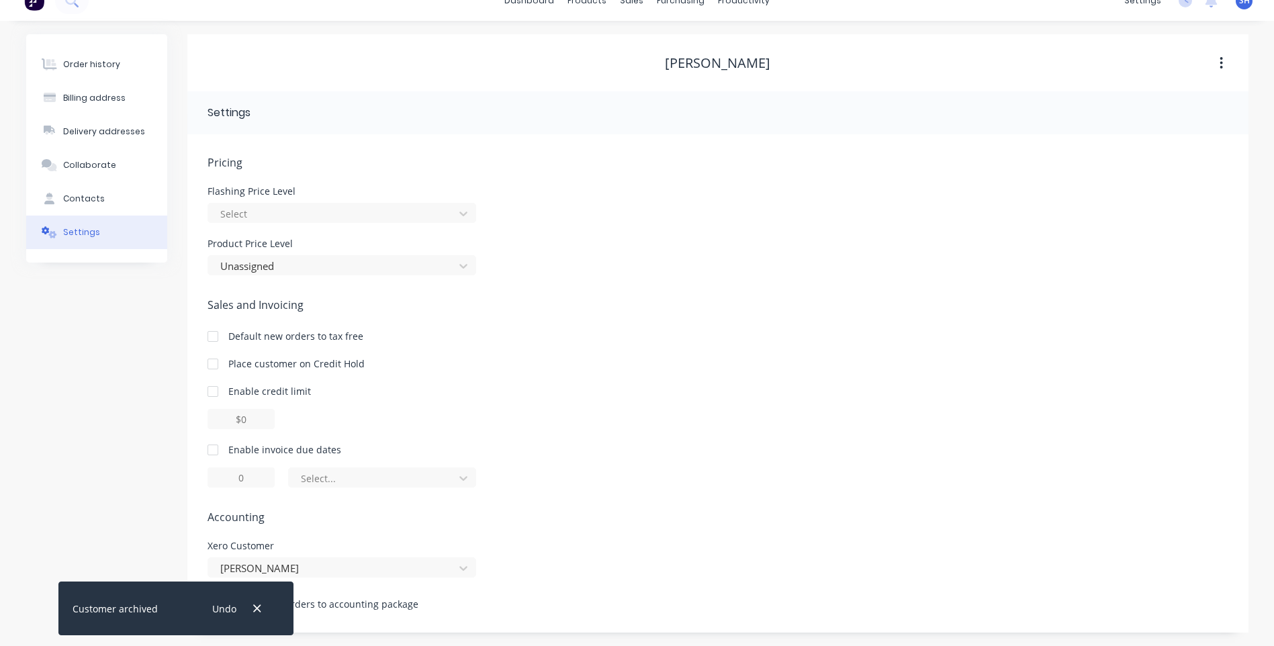
click at [218, 448] on div at bounding box center [212, 450] width 27 height 27
drag, startPoint x: 263, startPoint y: 482, endPoint x: 201, endPoint y: 473, distance: 62.4
click at [201, 473] on div "Pricing Flashing Price Level Select Product Price Level Unassigned Sales and In…" at bounding box center [717, 383] width 1061 height 498
click at [465, 476] on icon at bounding box center [463, 477] width 13 height 13
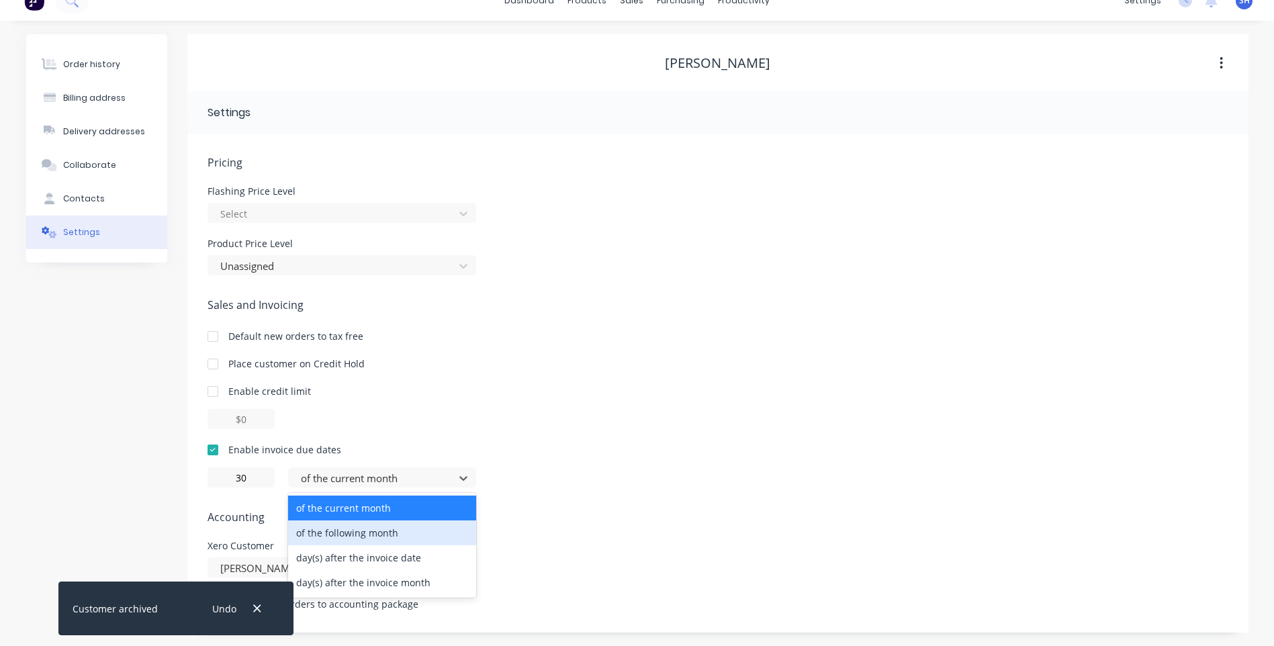
click at [372, 532] on div "of the following month" at bounding box center [382, 532] width 188 height 25
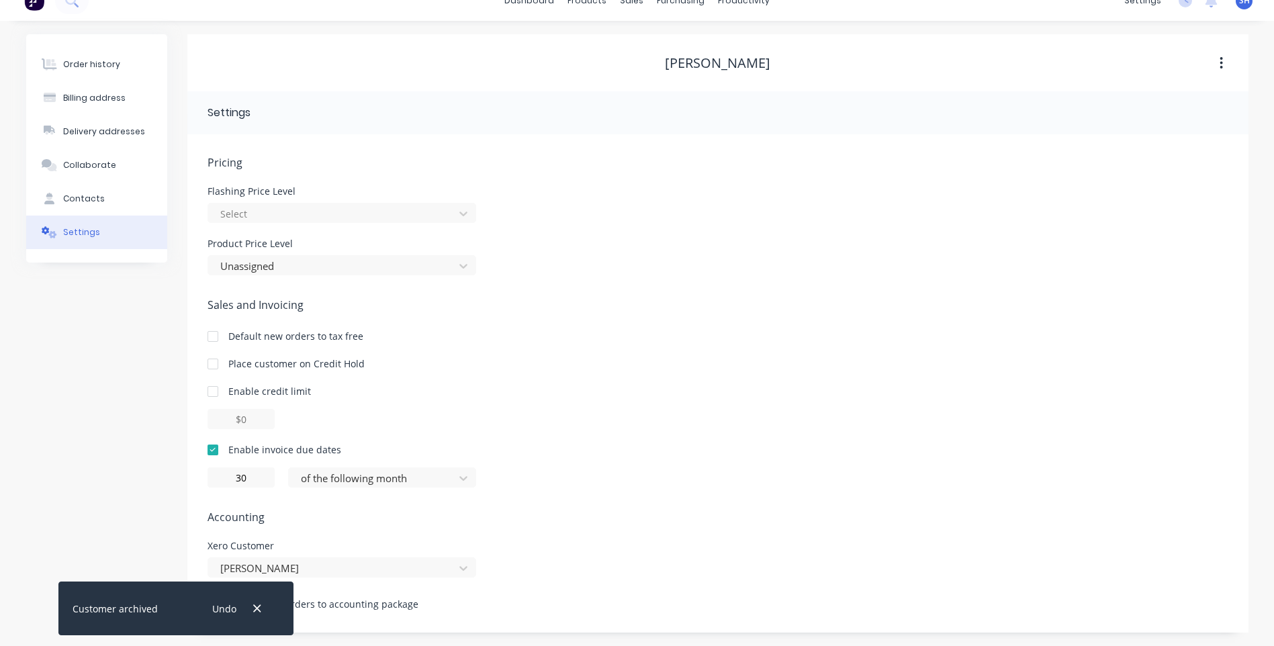
click at [487, 507] on div "Pricing Flashing Price Level Select Product Price Level Unassigned Sales and In…" at bounding box center [718, 393] width 1021 height 478
click at [255, 604] on icon "button" at bounding box center [257, 608] width 9 height 12
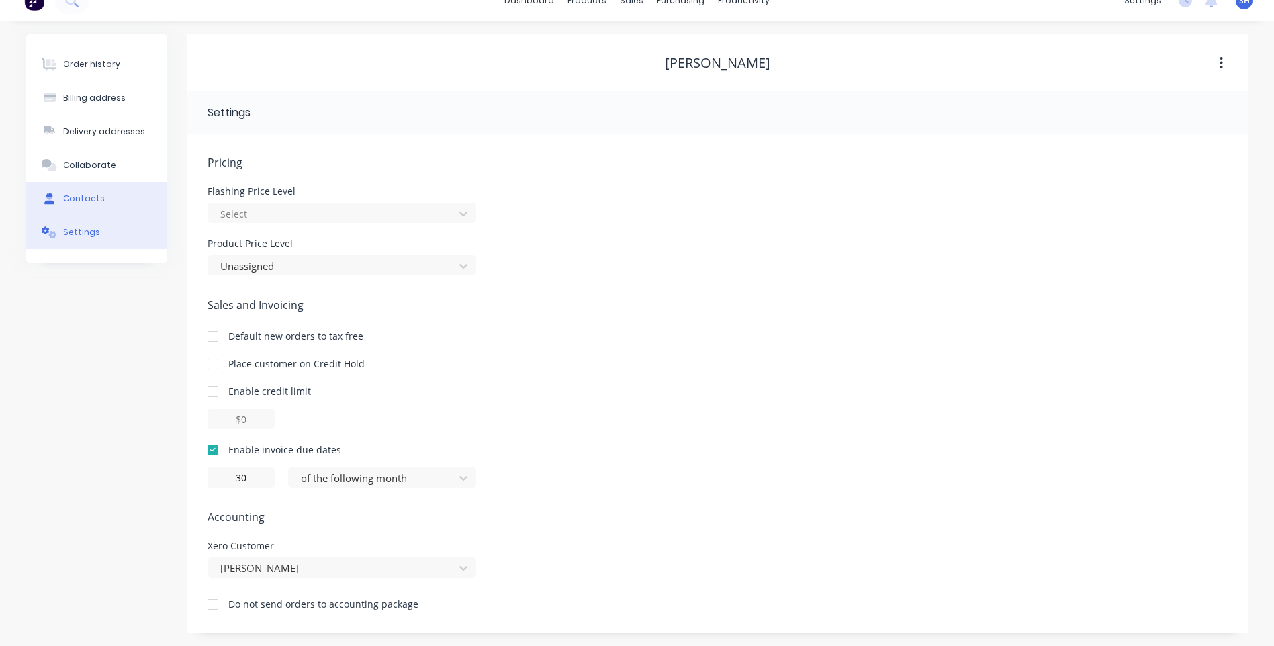
click at [80, 197] on div "Contacts" at bounding box center [84, 199] width 42 height 12
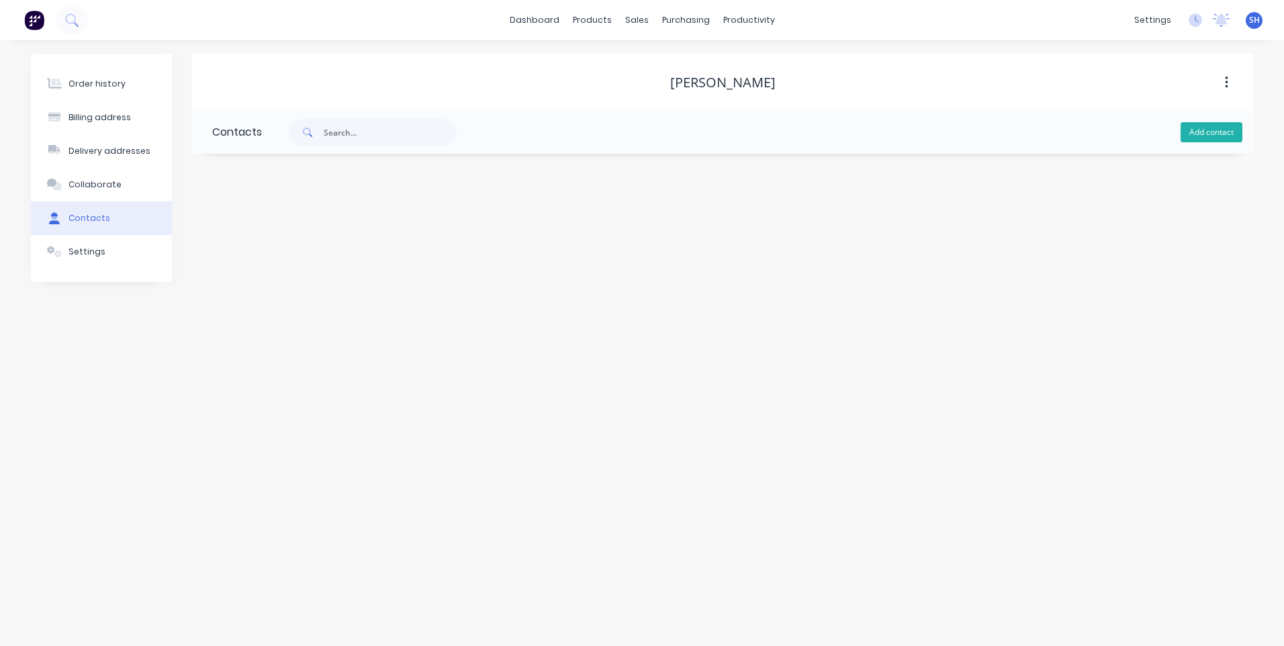
click at [1218, 132] on button "Add contact" at bounding box center [1212, 132] width 62 height 20
click at [233, 226] on input "text" at bounding box center [322, 231] width 220 height 20
click at [232, 286] on input "text" at bounding box center [322, 283] width 220 height 20
paste input "brycebuilt@icloud.com"
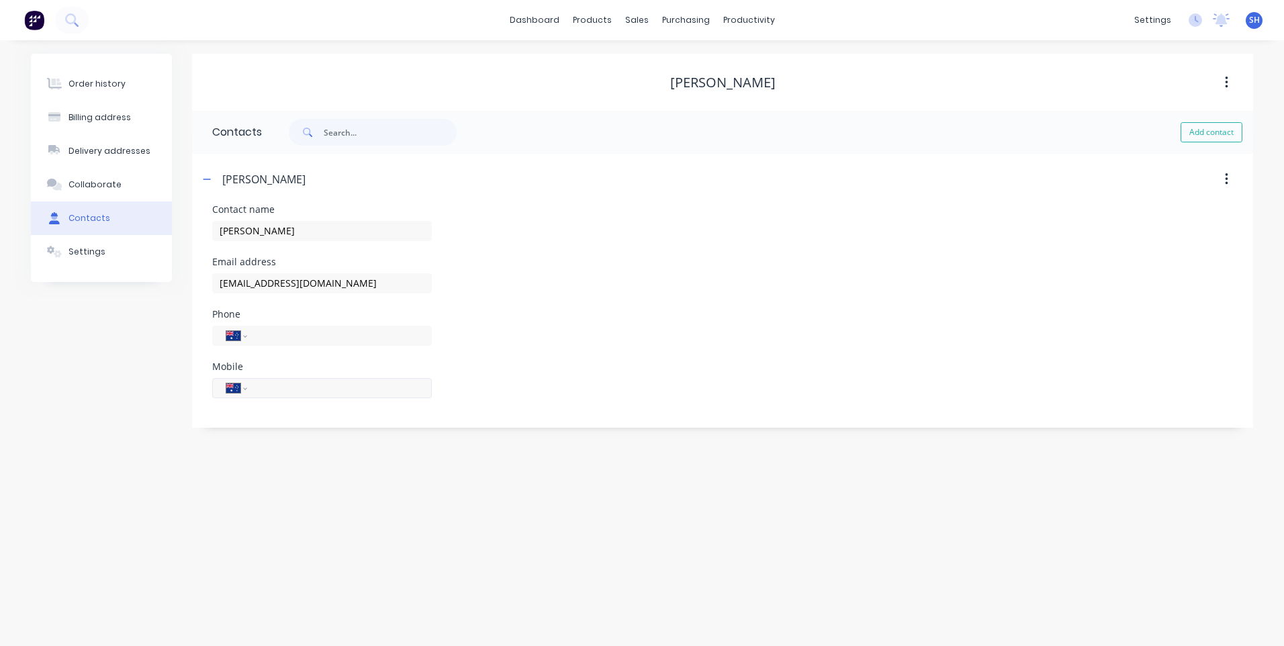
click at [281, 389] on input "tel" at bounding box center [337, 387] width 161 height 15
paste input "0415 707 159"
click at [478, 414] on form "Contact name Kitt Bryce Email address brycebuilt@icloud.com Phone International…" at bounding box center [722, 316] width 1021 height 223
click at [103, 116] on div "Billing address" at bounding box center [99, 117] width 62 height 12
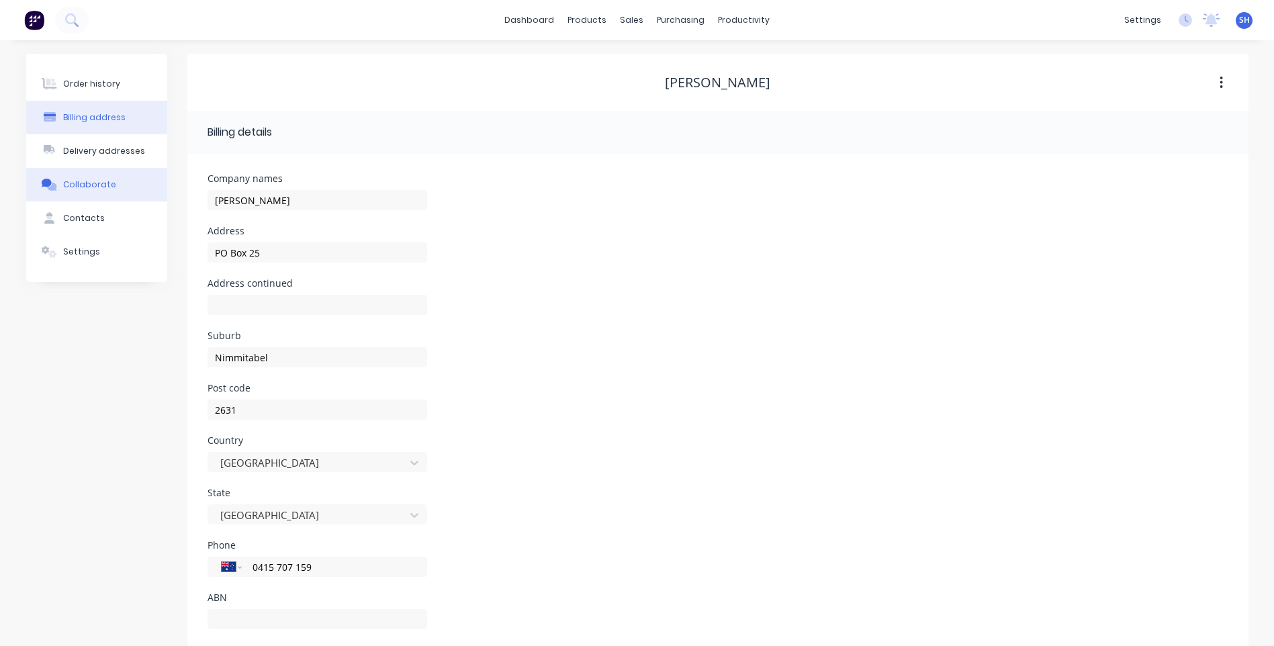
click at [103, 179] on div "Collaborate" at bounding box center [89, 185] width 53 height 12
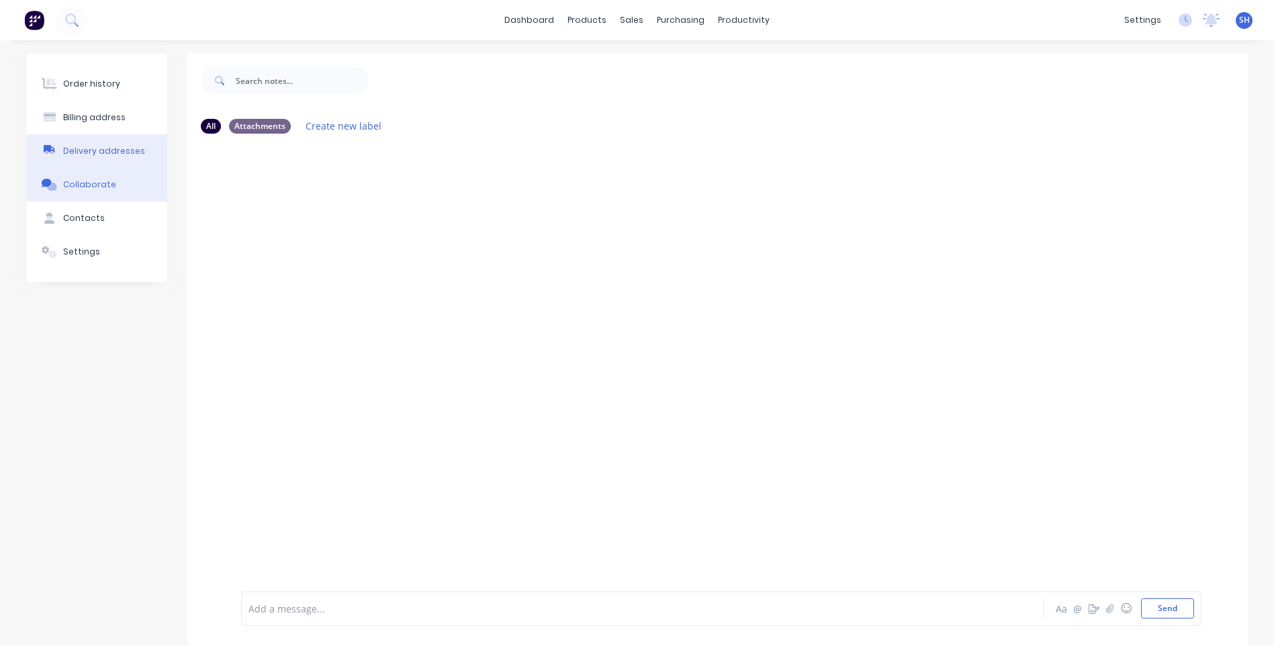
click at [98, 150] on div "Delivery addresses" at bounding box center [104, 151] width 82 height 12
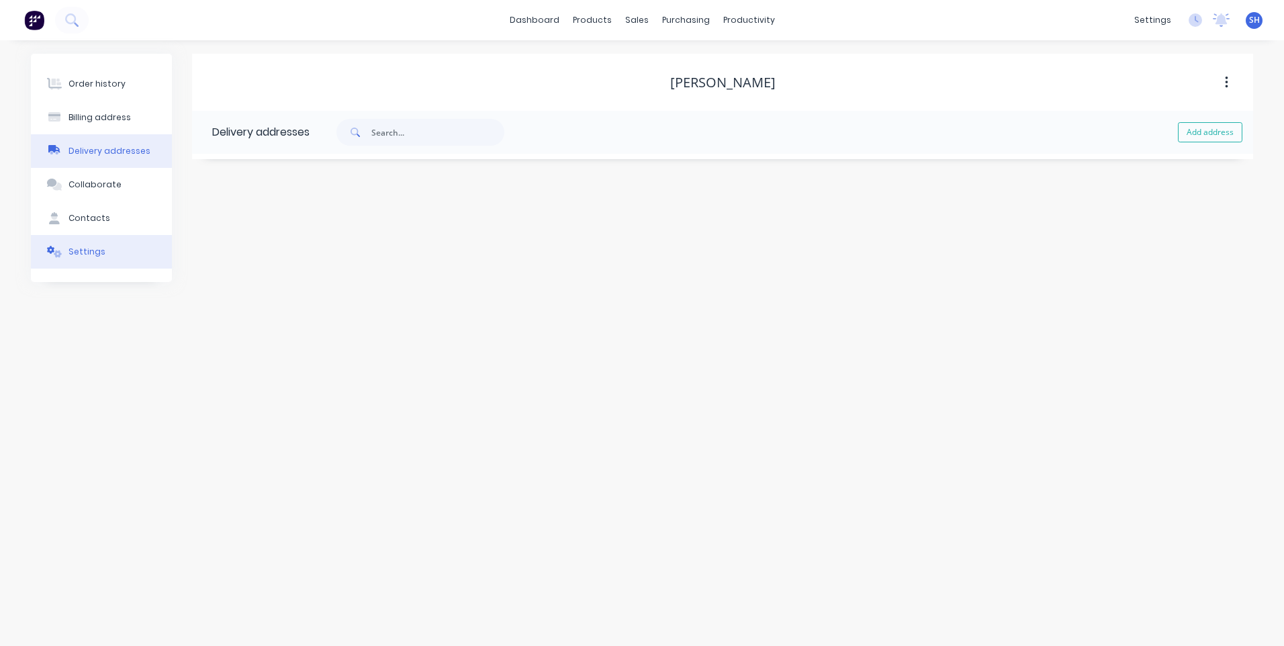
click at [89, 248] on div "Settings" at bounding box center [86, 252] width 37 height 12
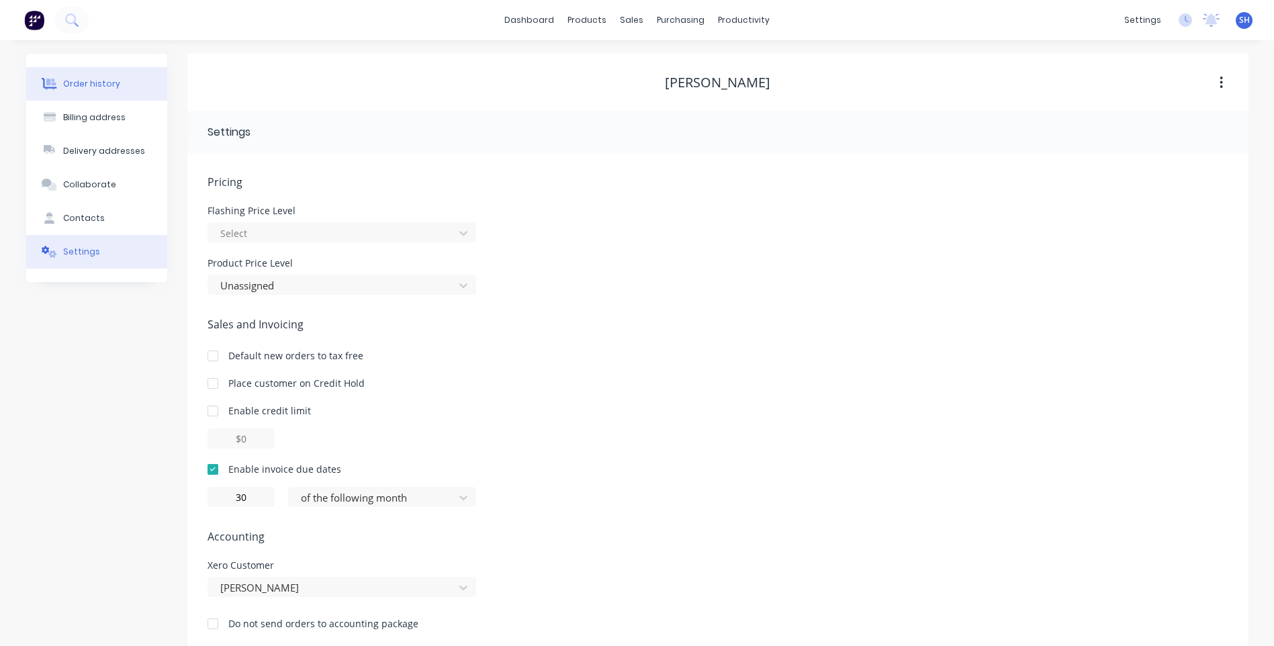
click at [91, 85] on div "Order history" at bounding box center [91, 84] width 57 height 12
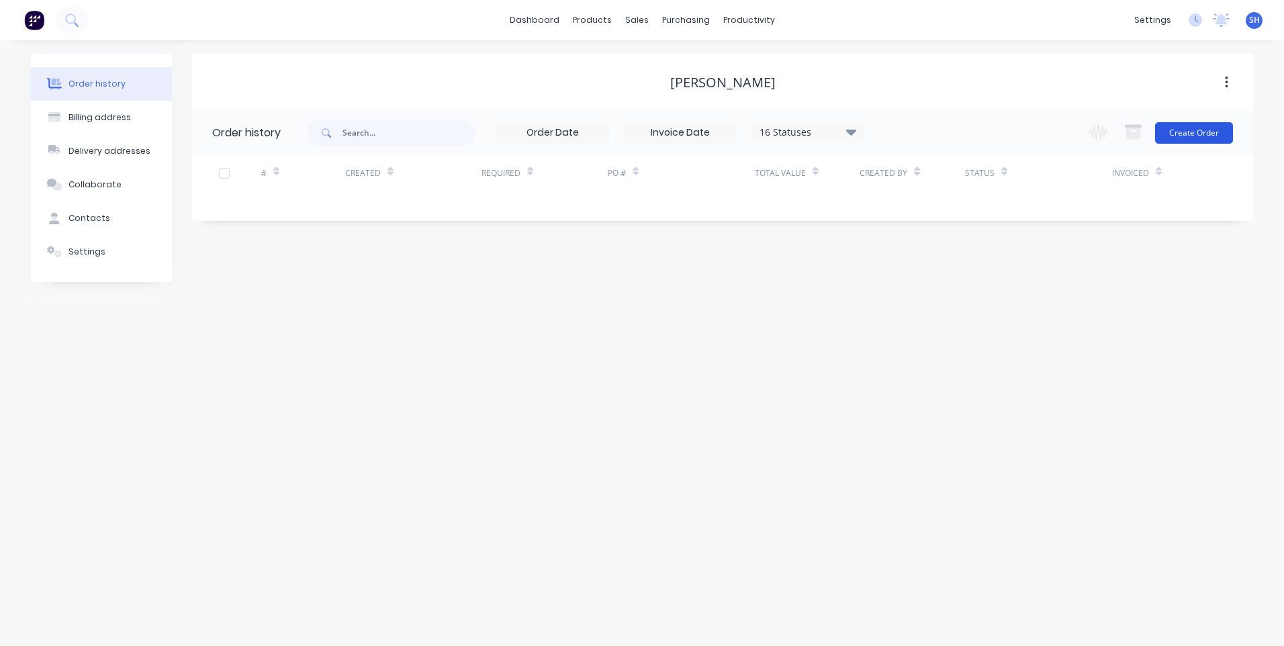
click at [1185, 127] on button "Create Order" at bounding box center [1194, 132] width 78 height 21
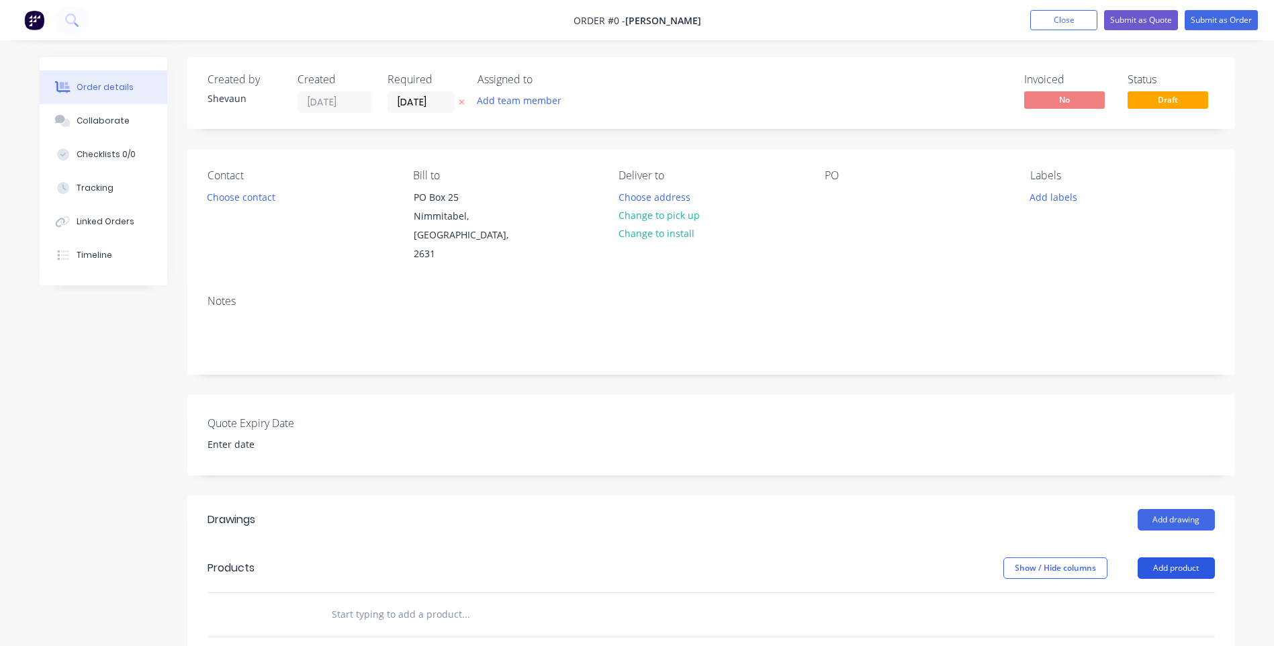
click at [1181, 557] on button "Add product" at bounding box center [1176, 567] width 77 height 21
click at [1140, 619] on div "Basic product" at bounding box center [1150, 628] width 103 height 19
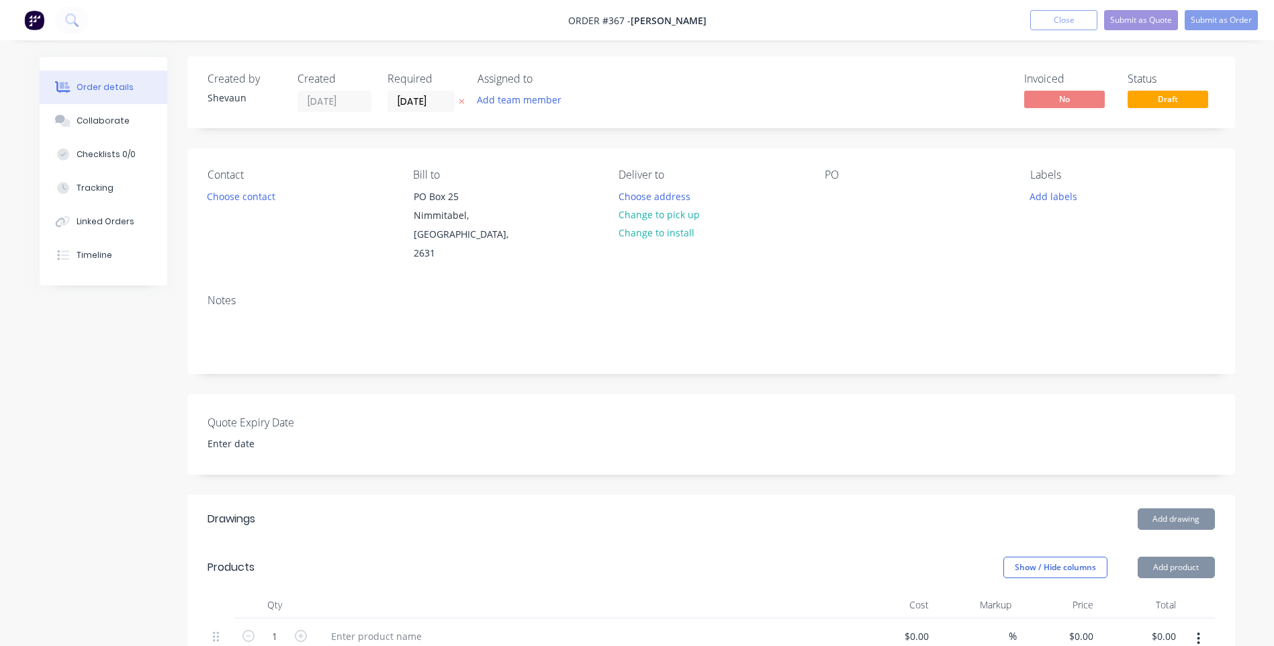
scroll to position [201, 0]
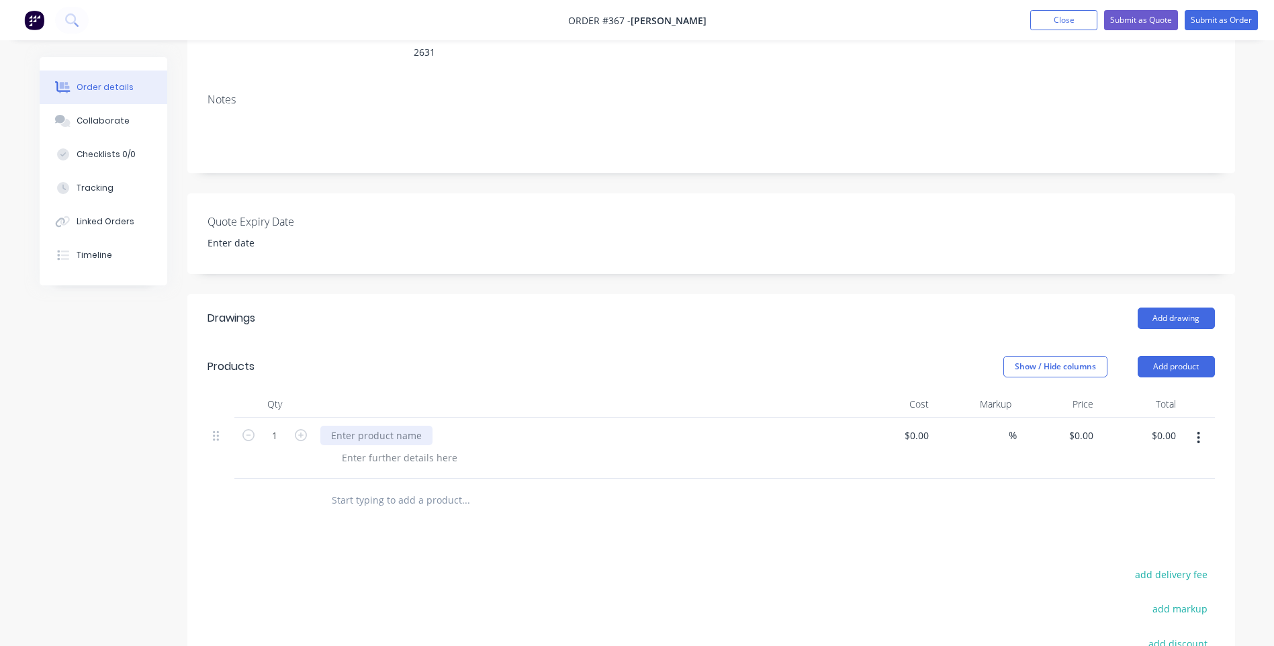
click at [327, 426] on div at bounding box center [376, 435] width 112 height 19
click at [331, 426] on div "Bob-cat Hire Pickup date 08/08/25 Return date" at bounding box center [387, 450] width 135 height 48
click at [461, 549] on div "Drawings Add drawing Products Show / Hide columns Add product Qty Cost Markup P…" at bounding box center [711, 583] width 1048 height 579
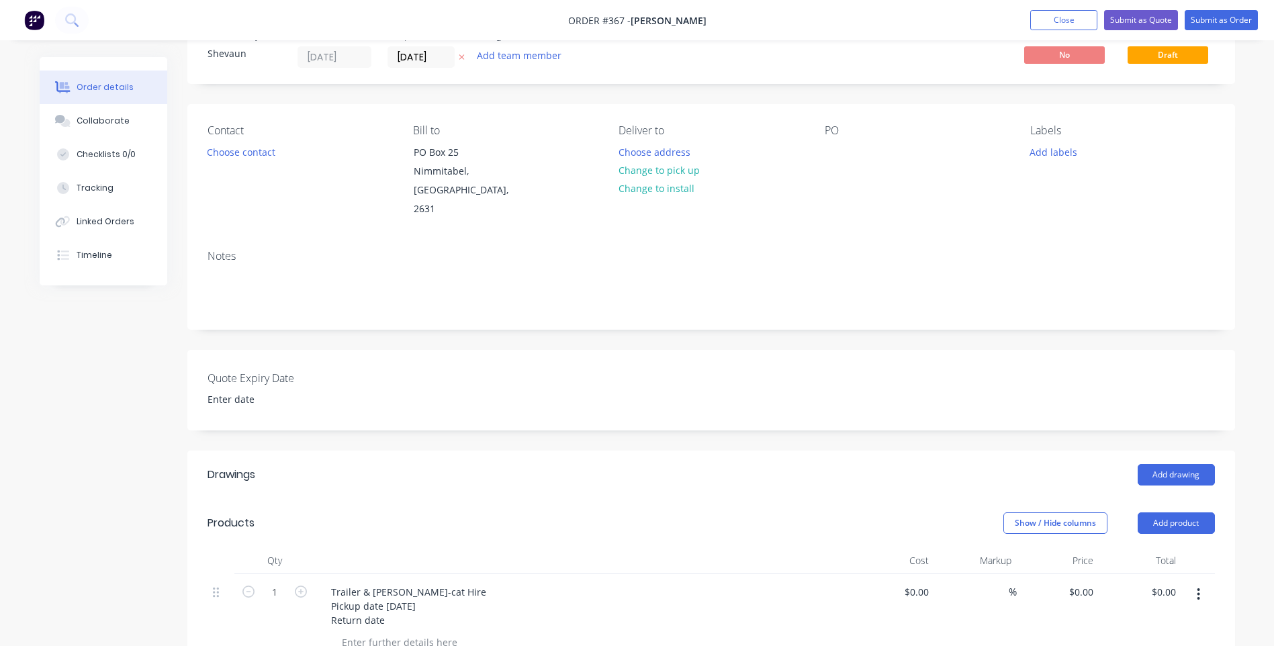
scroll to position [0, 0]
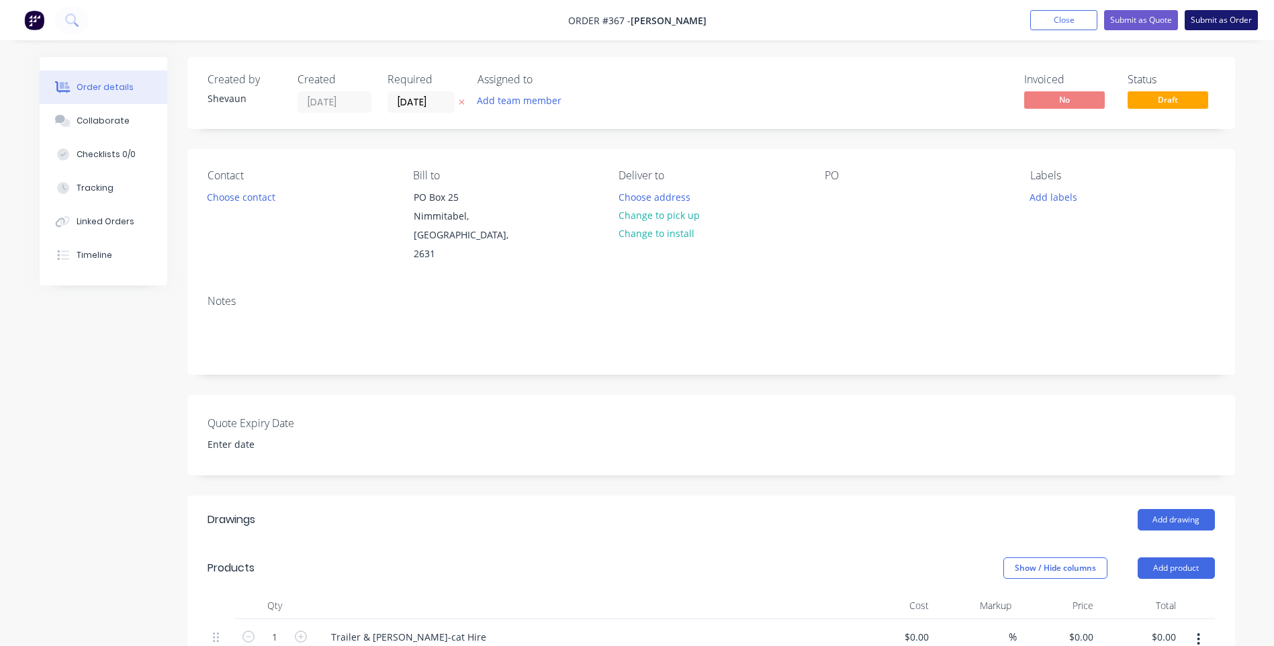
click at [1220, 16] on button "Submit as Order" at bounding box center [1221, 20] width 73 height 20
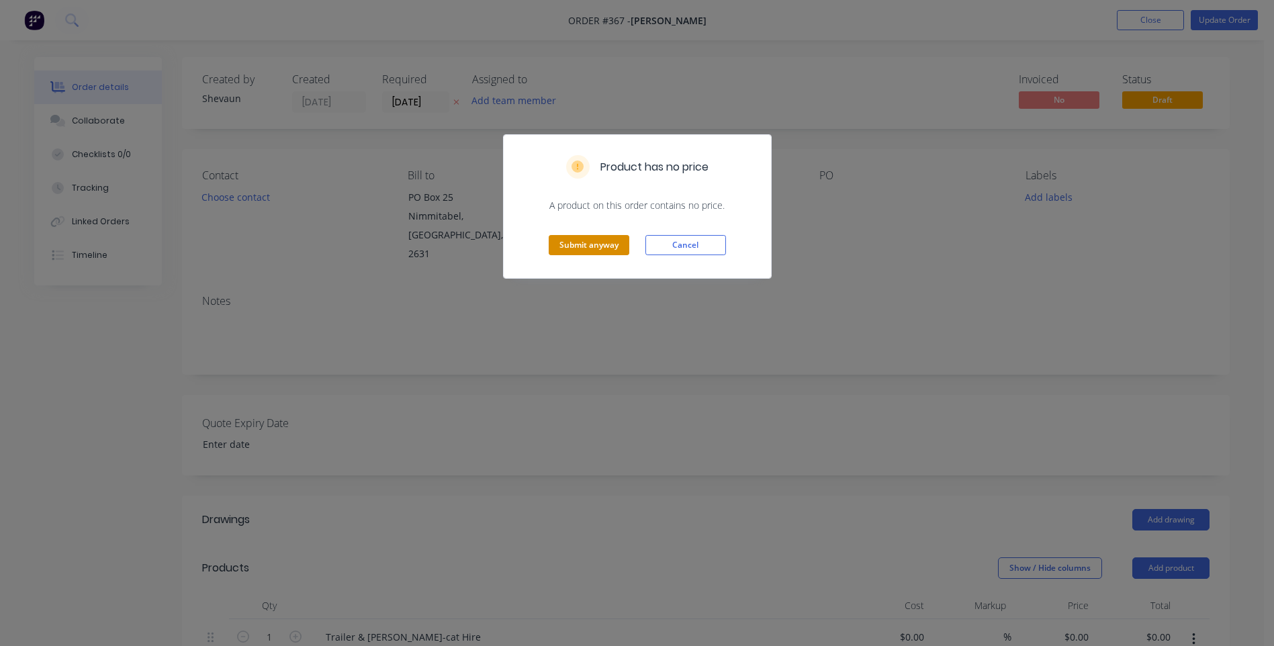
click at [598, 240] on button "Submit anyway" at bounding box center [589, 245] width 81 height 20
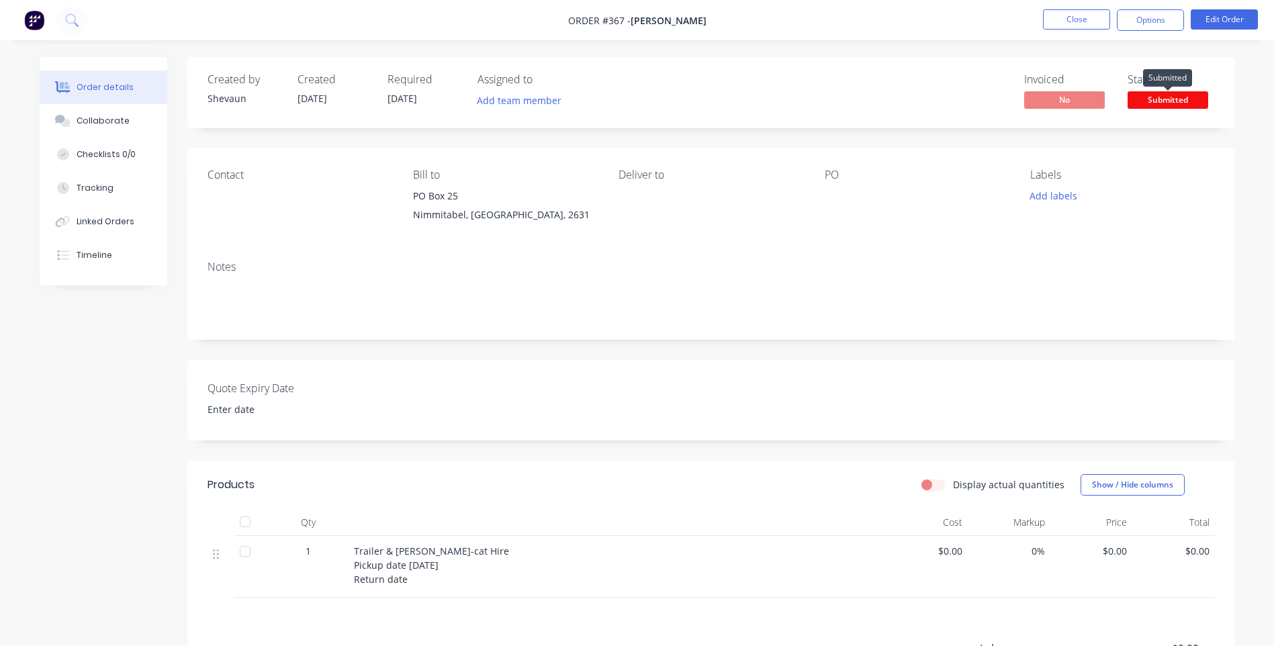
click at [1164, 100] on span "Submitted" at bounding box center [1168, 99] width 81 height 17
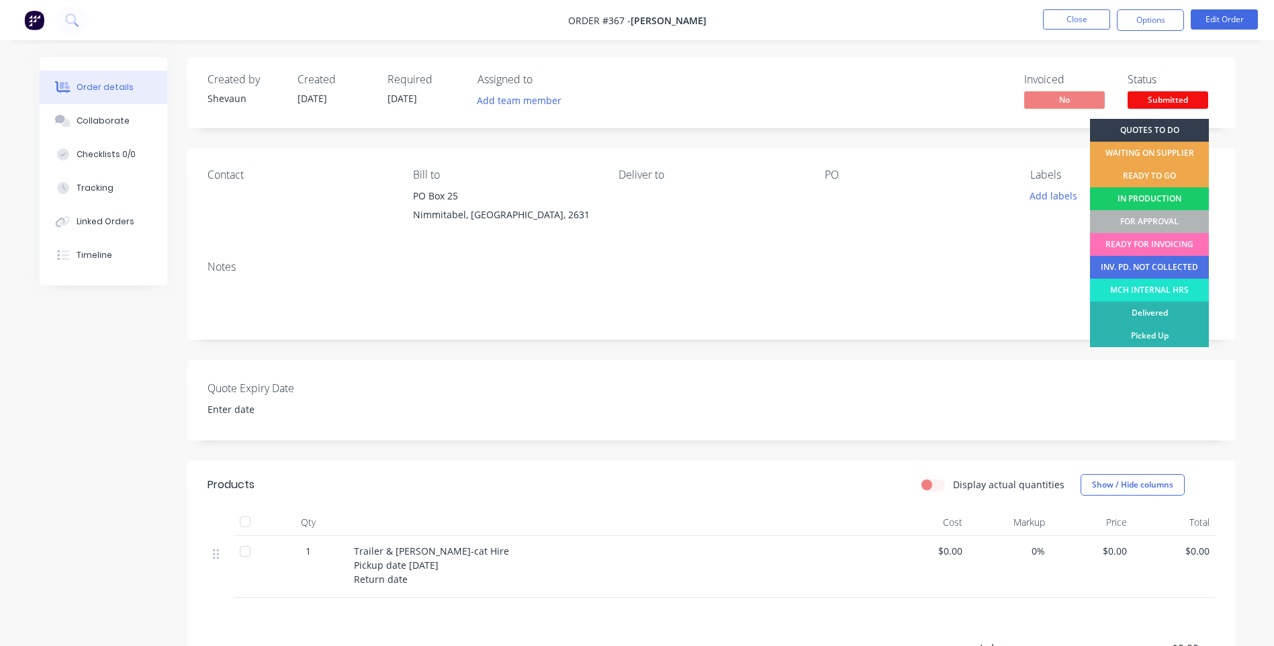
click at [1144, 193] on div "IN PRODUCTION" at bounding box center [1149, 198] width 119 height 23
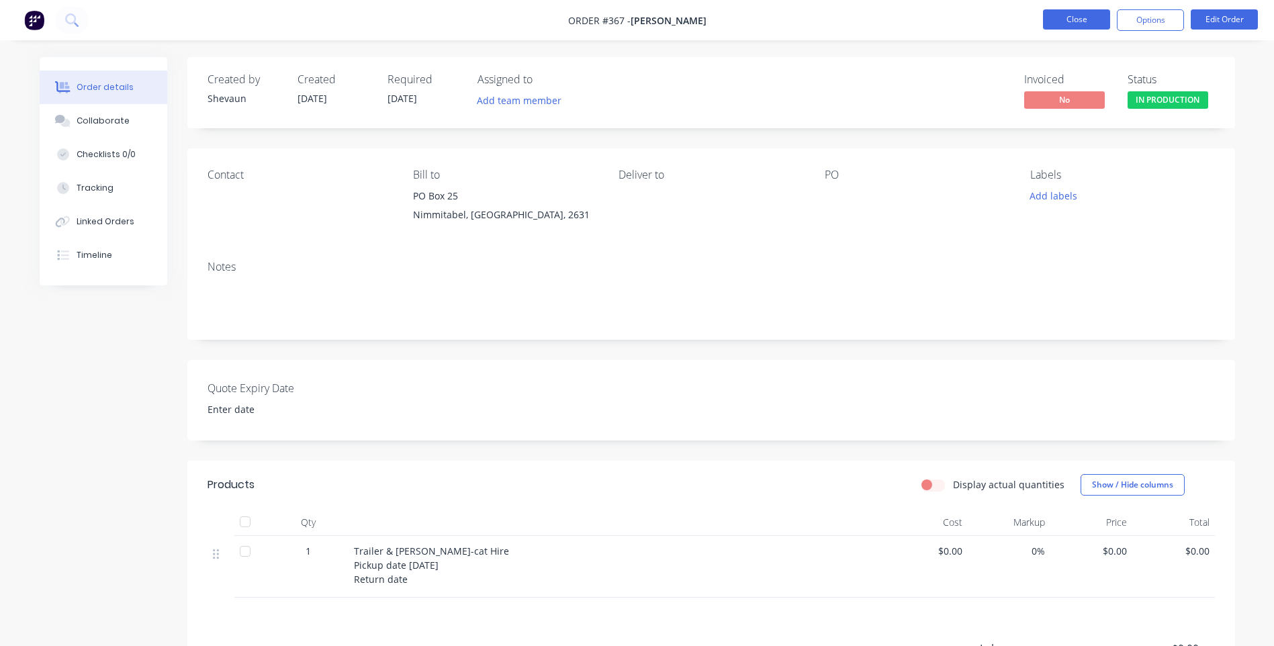
click at [1081, 14] on button "Close" at bounding box center [1076, 19] width 67 height 20
click at [1072, 19] on button "Close" at bounding box center [1076, 19] width 67 height 20
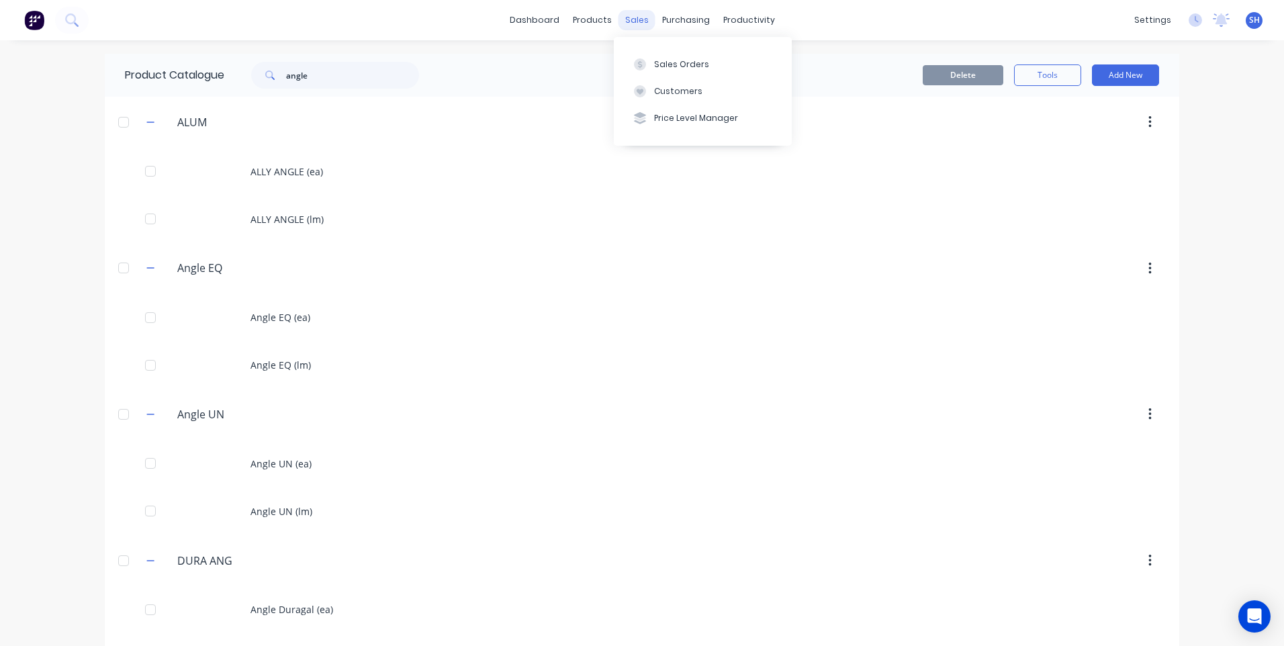
click at [627, 19] on div "sales" at bounding box center [636, 20] width 37 height 20
click at [679, 58] on div "Sales Orders" at bounding box center [681, 64] width 55 height 12
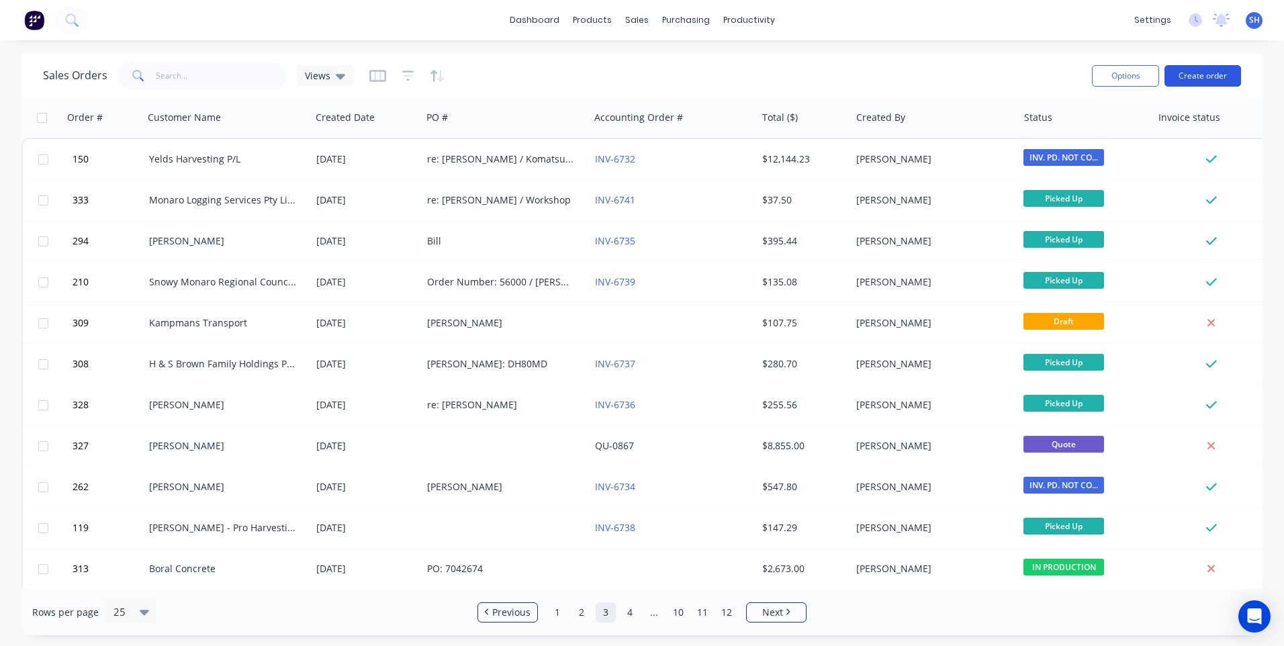
click at [1198, 71] on button "Create order" at bounding box center [1202, 75] width 77 height 21
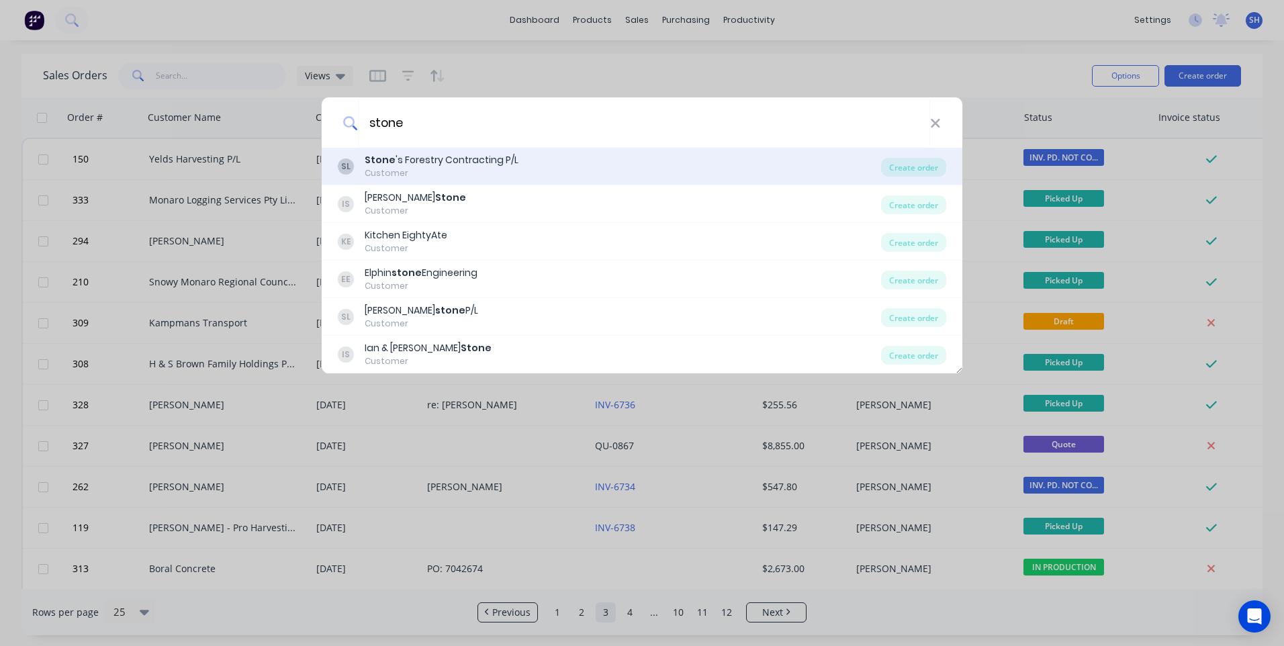
type input "stone"
click at [432, 158] on div "Stone 's Forestry Contracting P/L" at bounding box center [442, 160] width 154 height 14
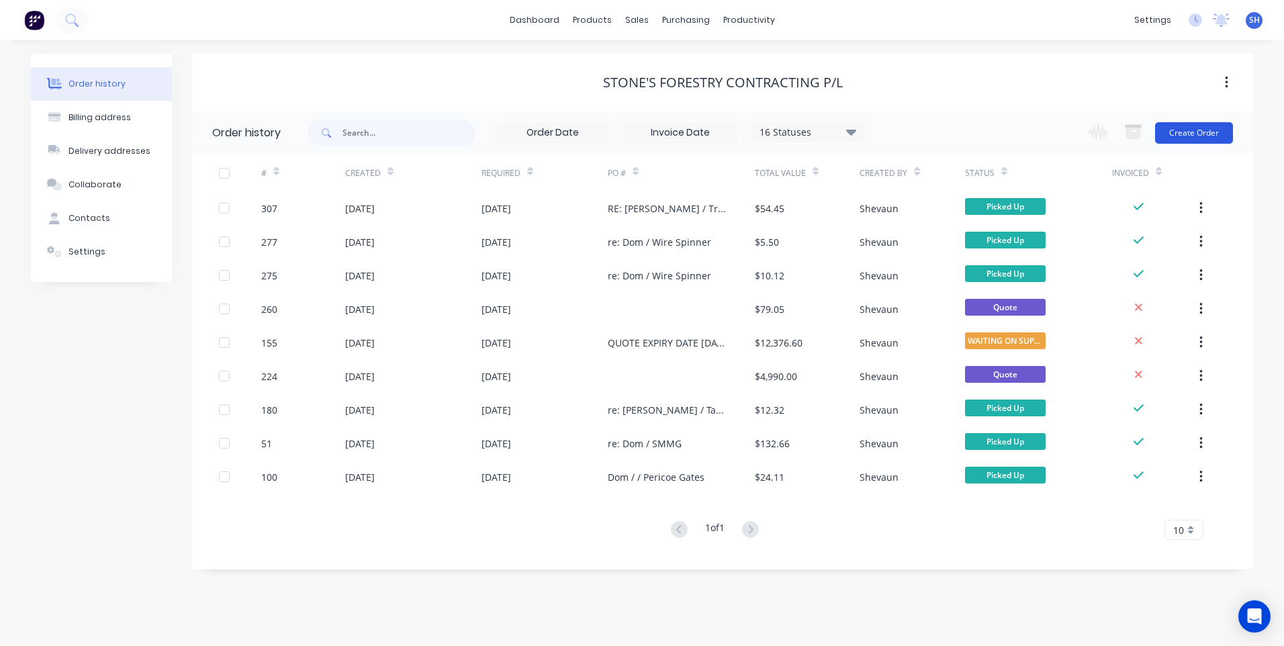
click at [1194, 134] on button "Create Order" at bounding box center [1194, 132] width 78 height 21
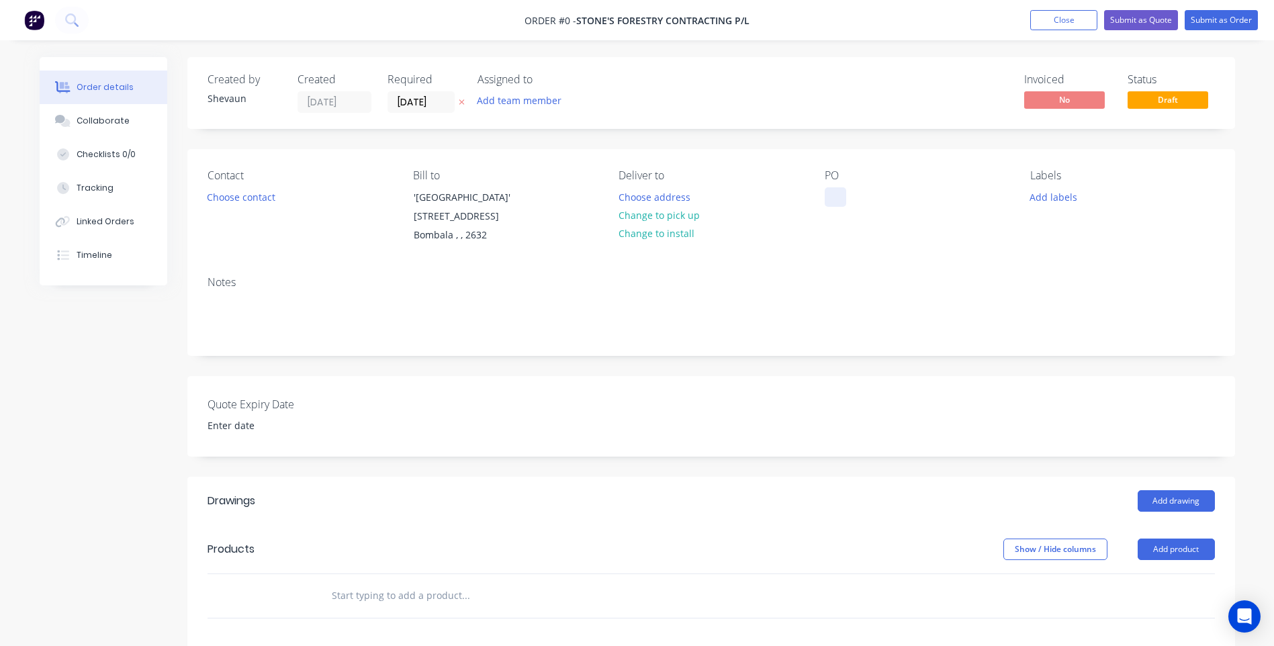
click at [831, 194] on div at bounding box center [835, 196] width 21 height 19
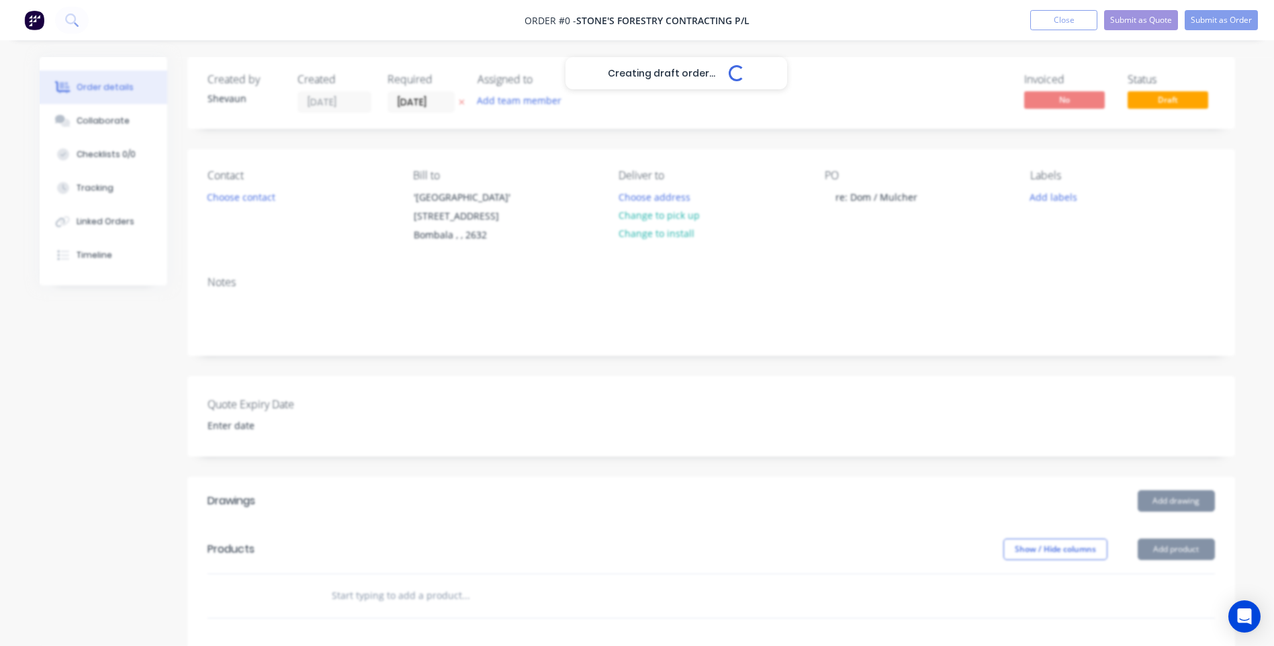
click at [1189, 547] on div "Creating draft order... Loading... Order details Collaborate Checklists 0/0 Tra…" at bounding box center [637, 509] width 1222 height 904
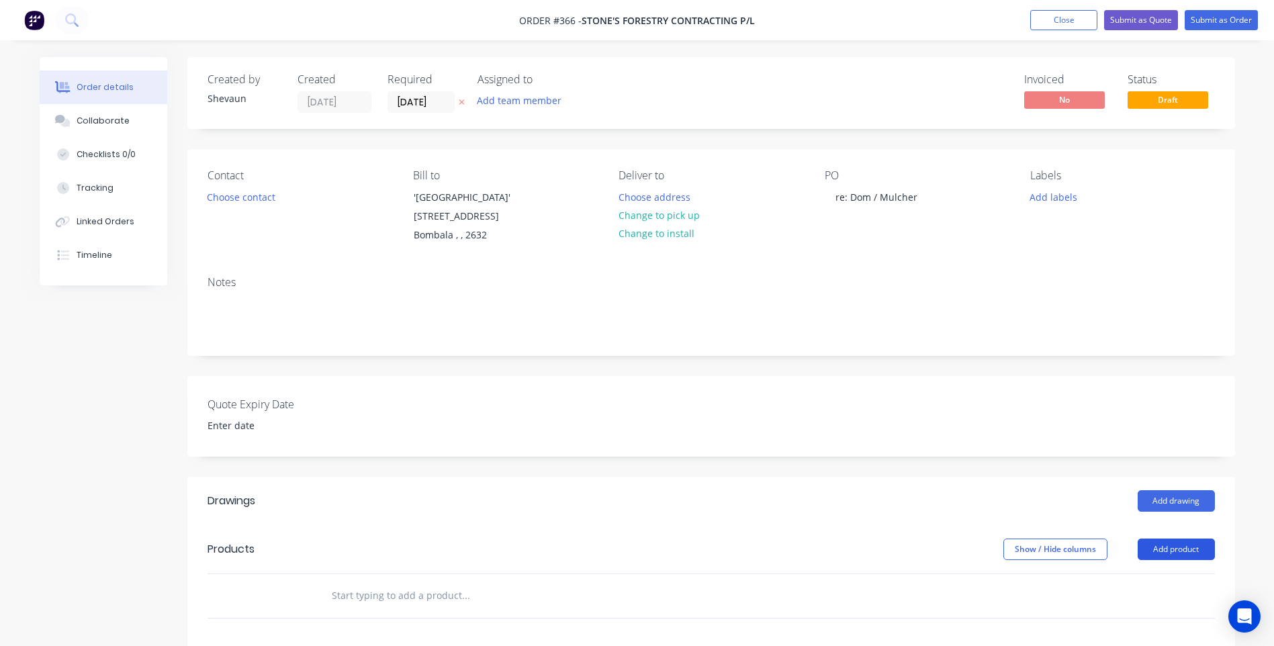
click at [1183, 549] on button "Add product" at bounding box center [1176, 549] width 77 height 21
click at [1134, 582] on div "Product catalogue" at bounding box center [1150, 583] width 103 height 19
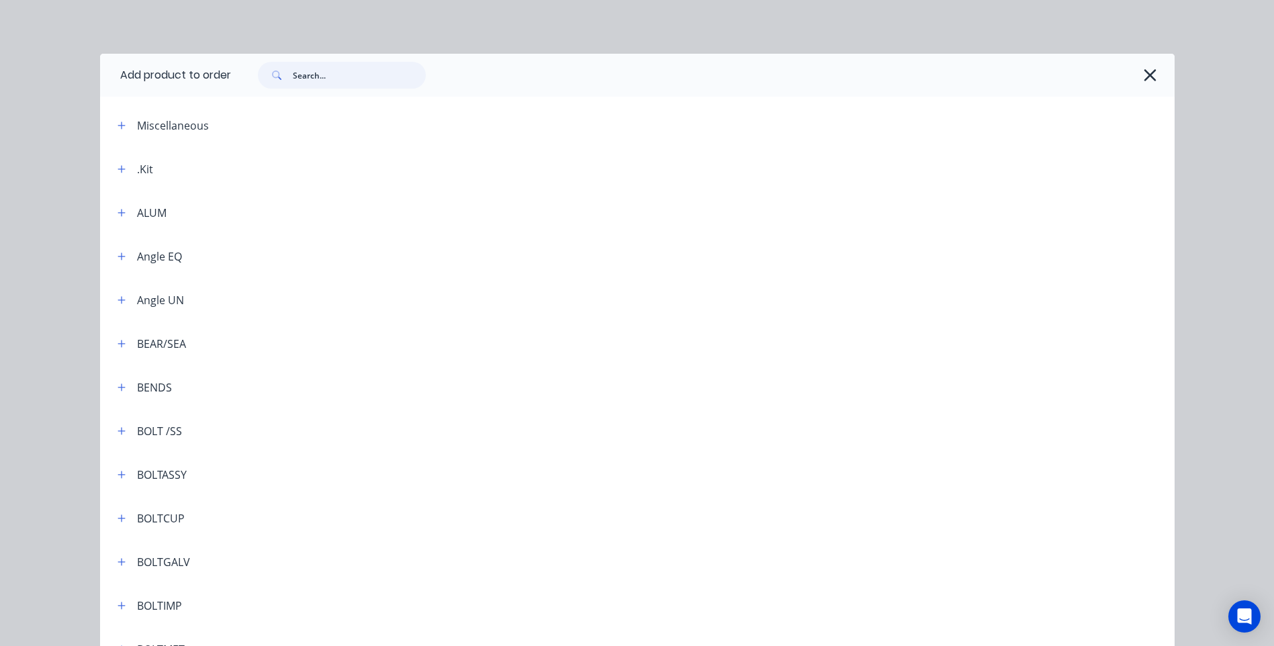
click at [301, 75] on input "text" at bounding box center [359, 75] width 133 height 27
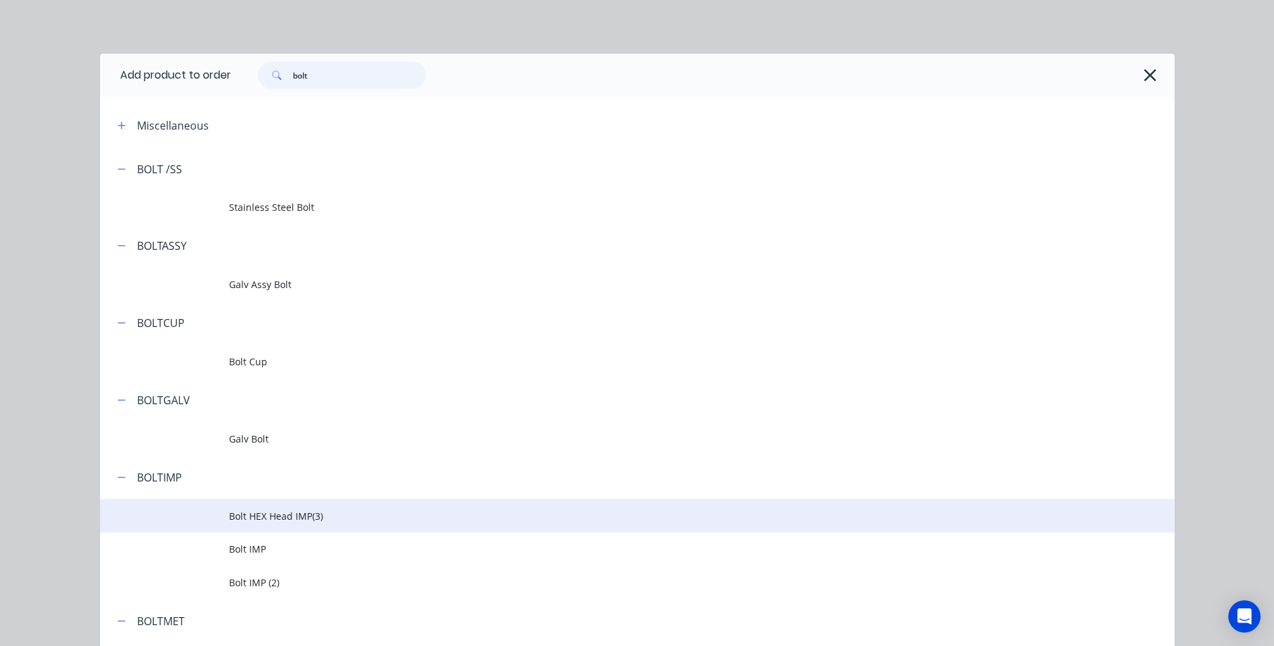
type input "bolt"
click at [288, 509] on span "Bolt HEX Head IMP(3)" at bounding box center [607, 516] width 756 height 14
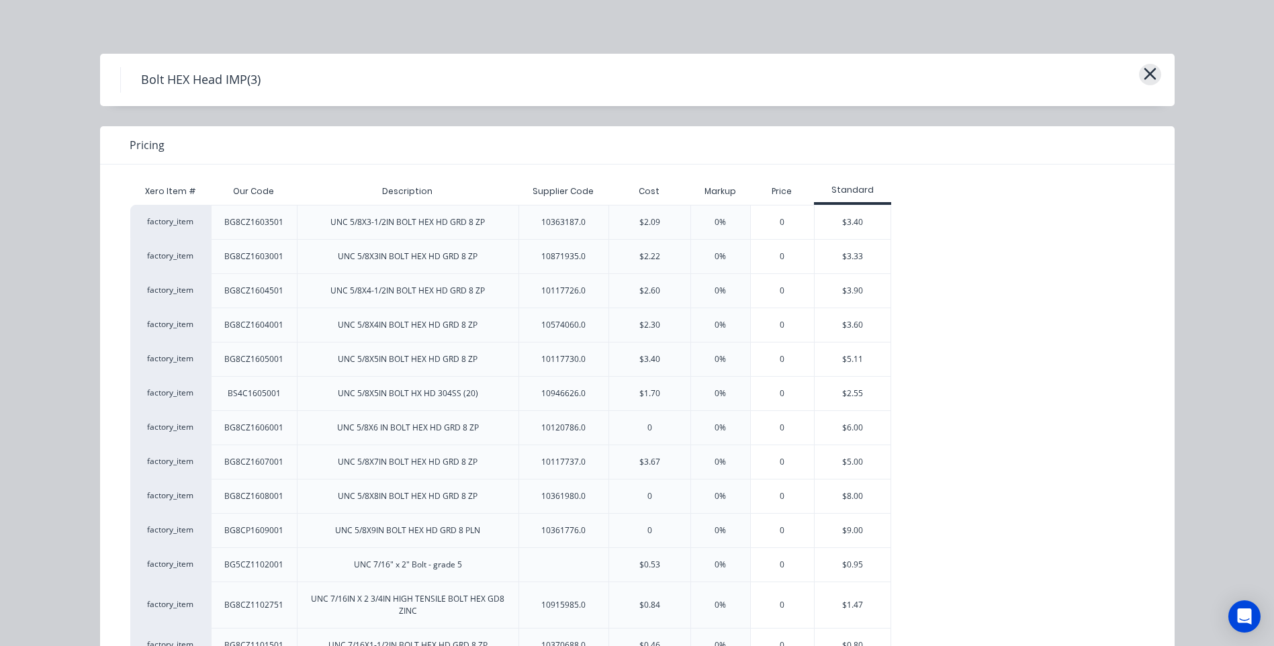
click at [1144, 73] on icon "button" at bounding box center [1150, 74] width 12 height 12
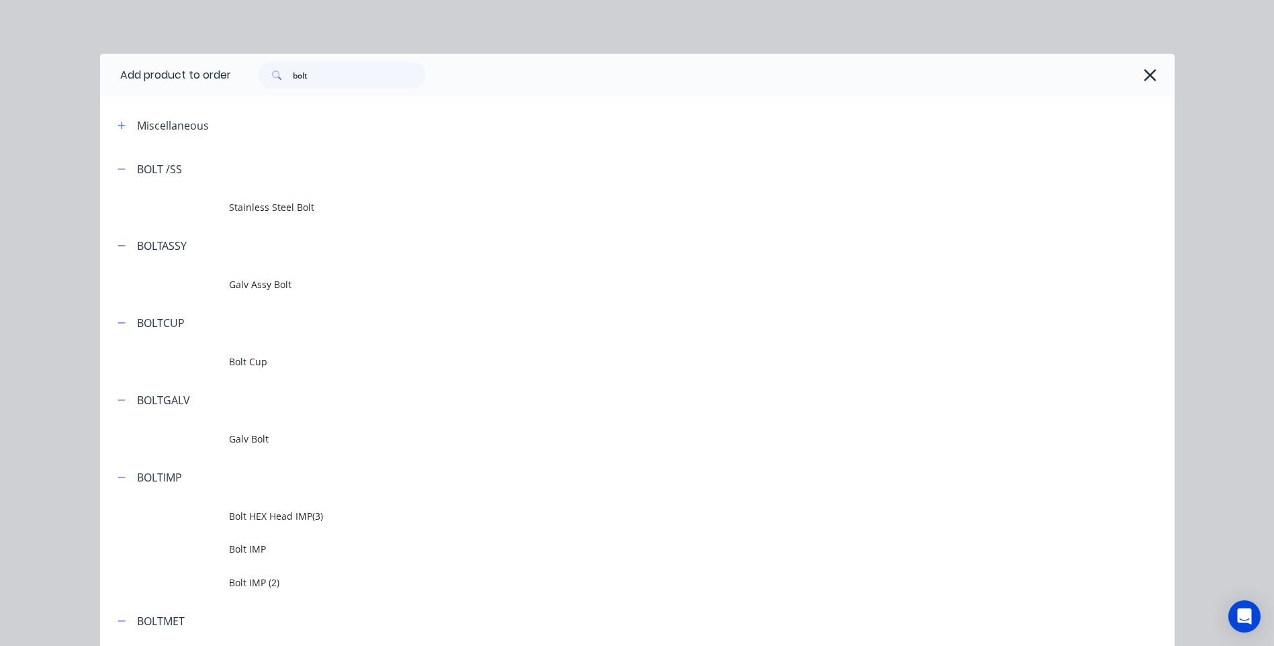
scroll to position [455, 0]
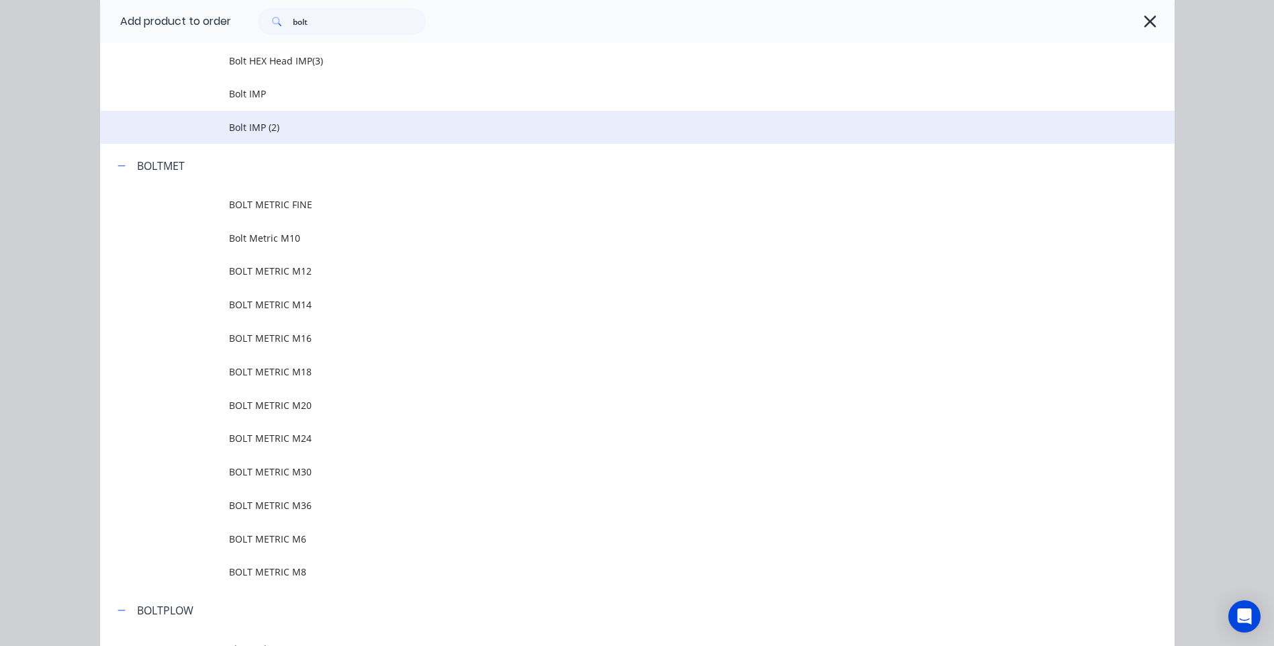
click at [259, 123] on span "Bolt IMP (2)" at bounding box center [607, 127] width 756 height 14
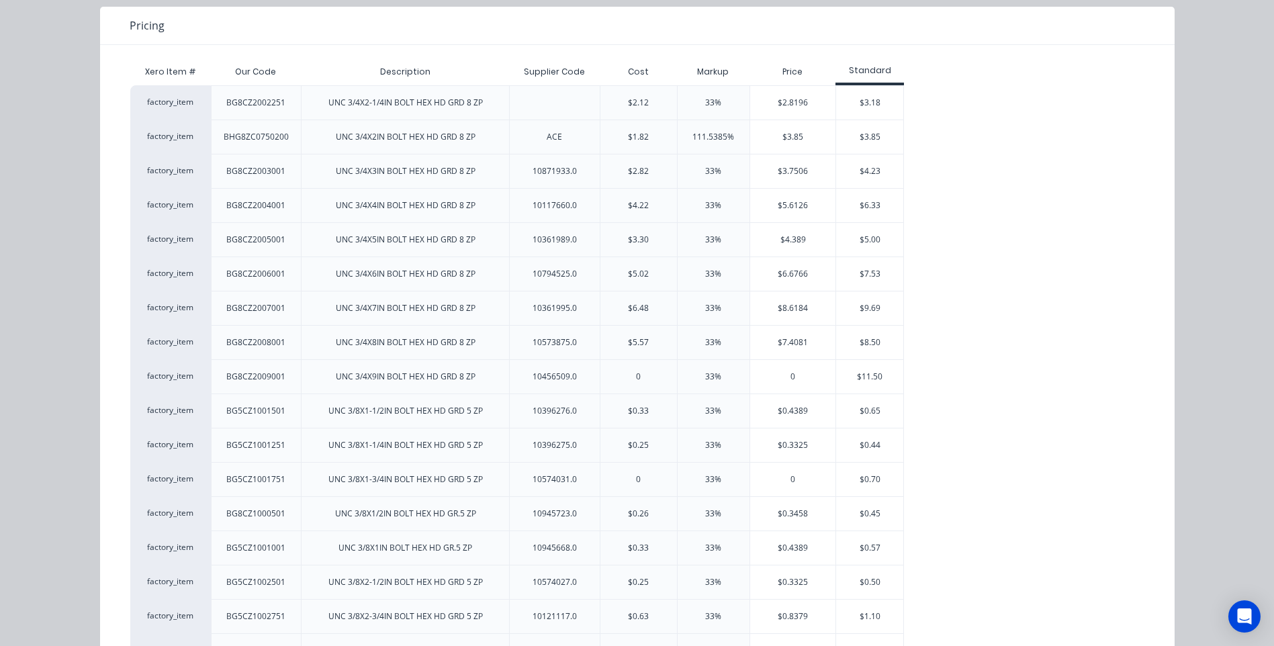
scroll to position [0, 0]
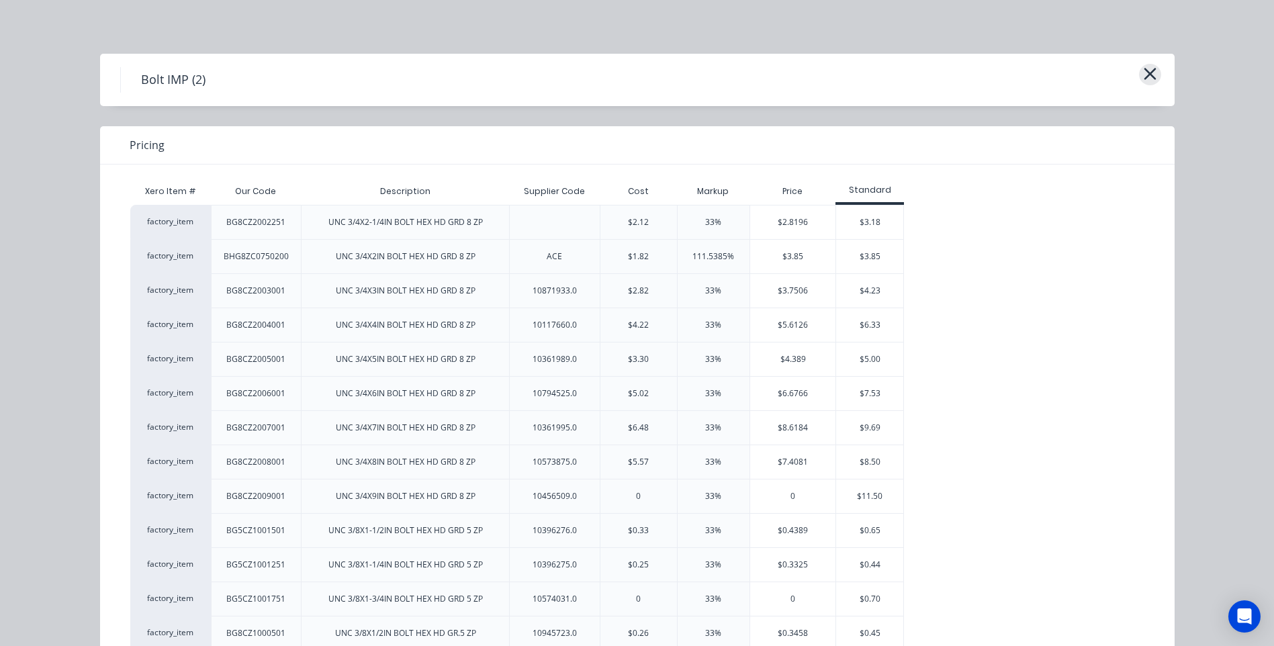
click at [1145, 68] on icon "button" at bounding box center [1150, 73] width 14 height 19
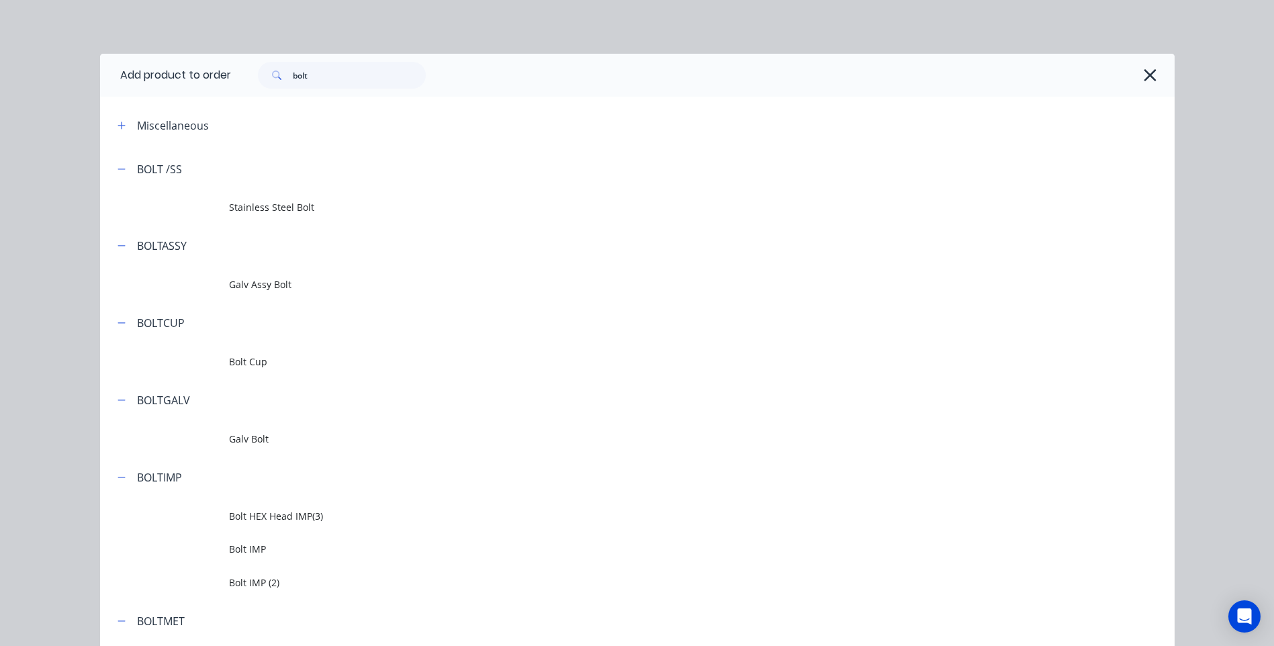
scroll to position [455, 0]
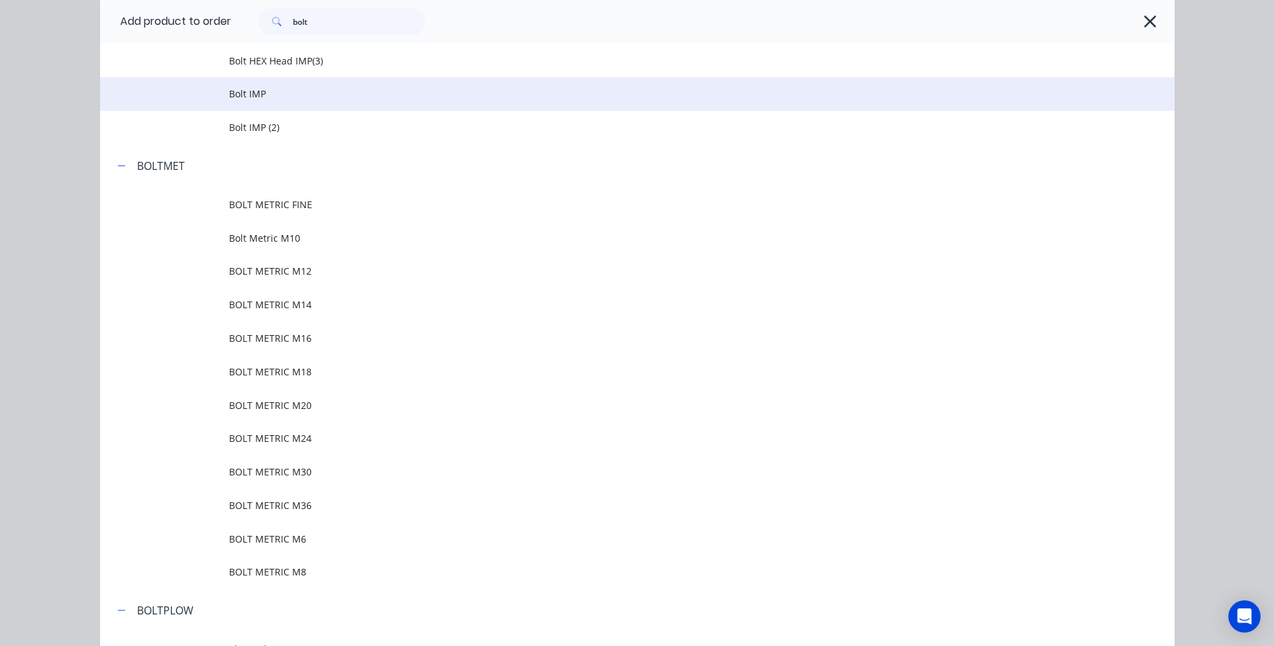
click at [237, 88] on span "Bolt IMP" at bounding box center [607, 94] width 756 height 14
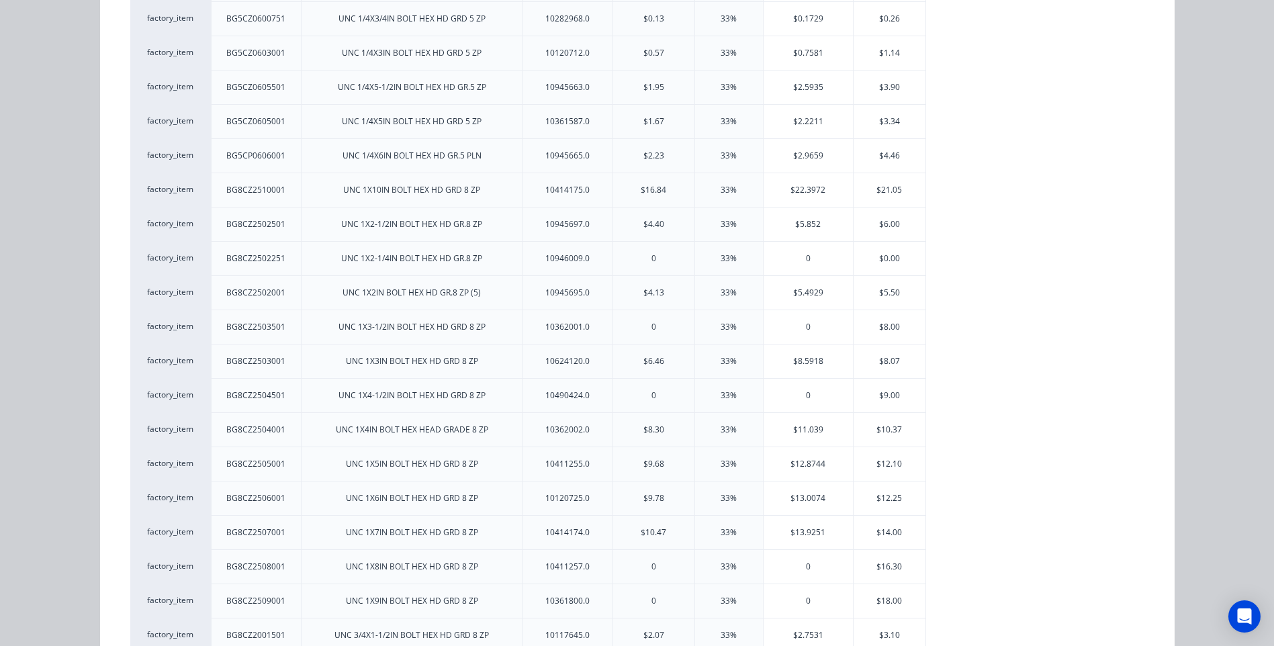
scroll to position [1142, 0]
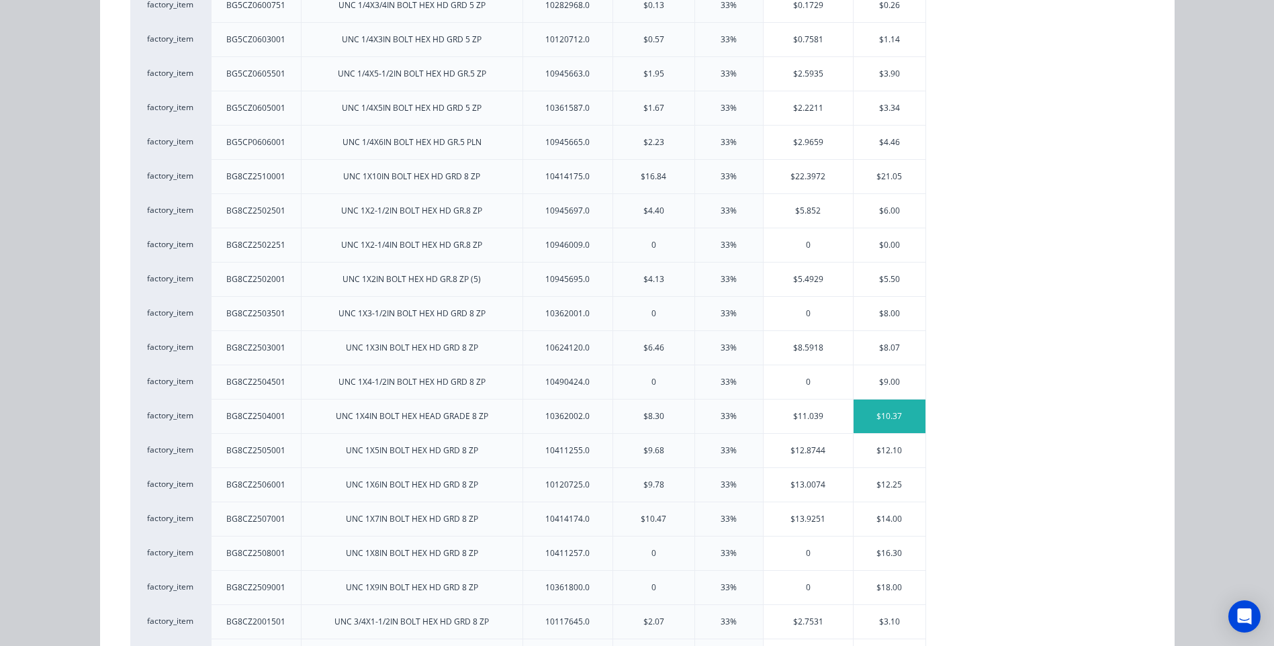
click at [886, 410] on div "$10.37" at bounding box center [890, 417] width 72 height 34
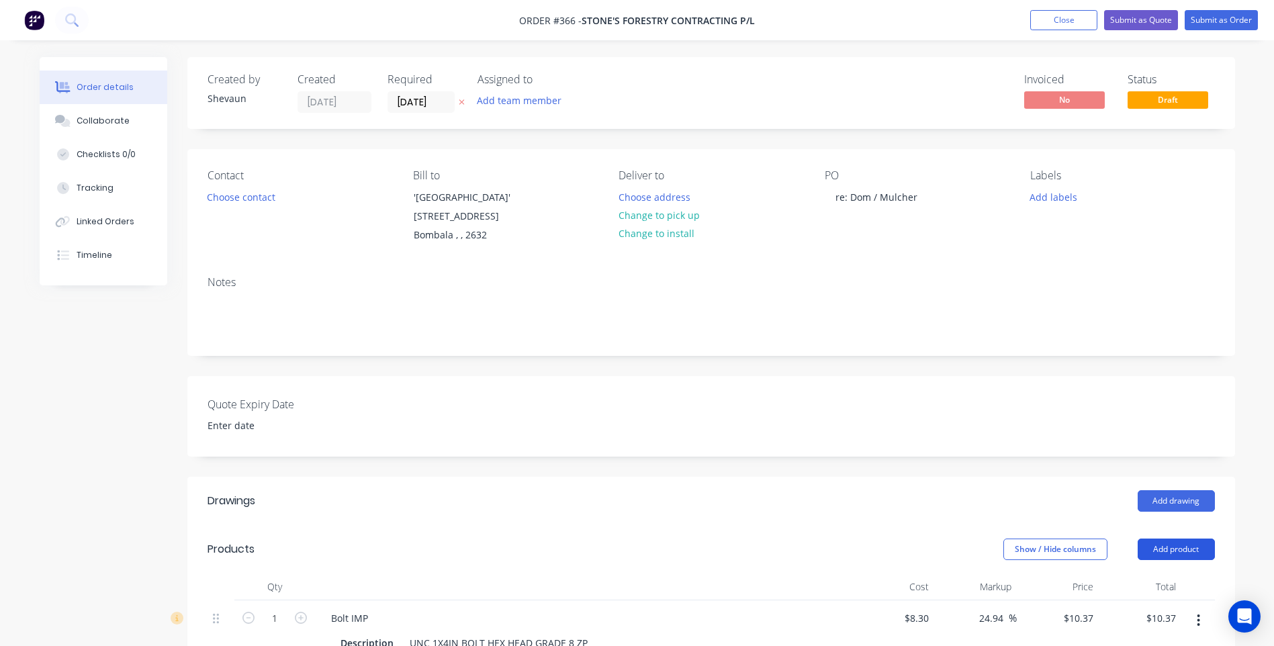
click at [1165, 550] on button "Add product" at bounding box center [1176, 549] width 77 height 21
click at [1142, 582] on div "Product catalogue" at bounding box center [1150, 583] width 103 height 19
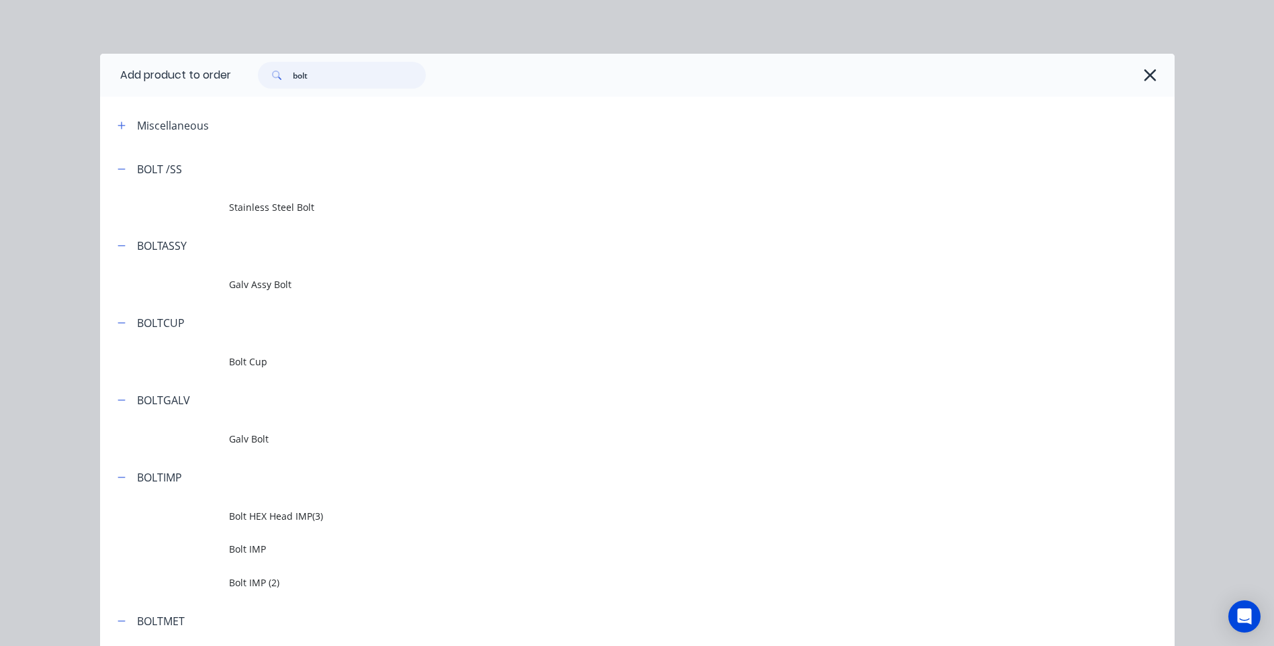
drag, startPoint x: 310, startPoint y: 77, endPoint x: 260, endPoint y: 81, distance: 49.9
click at [260, 81] on div "bolt" at bounding box center [342, 75] width 168 height 27
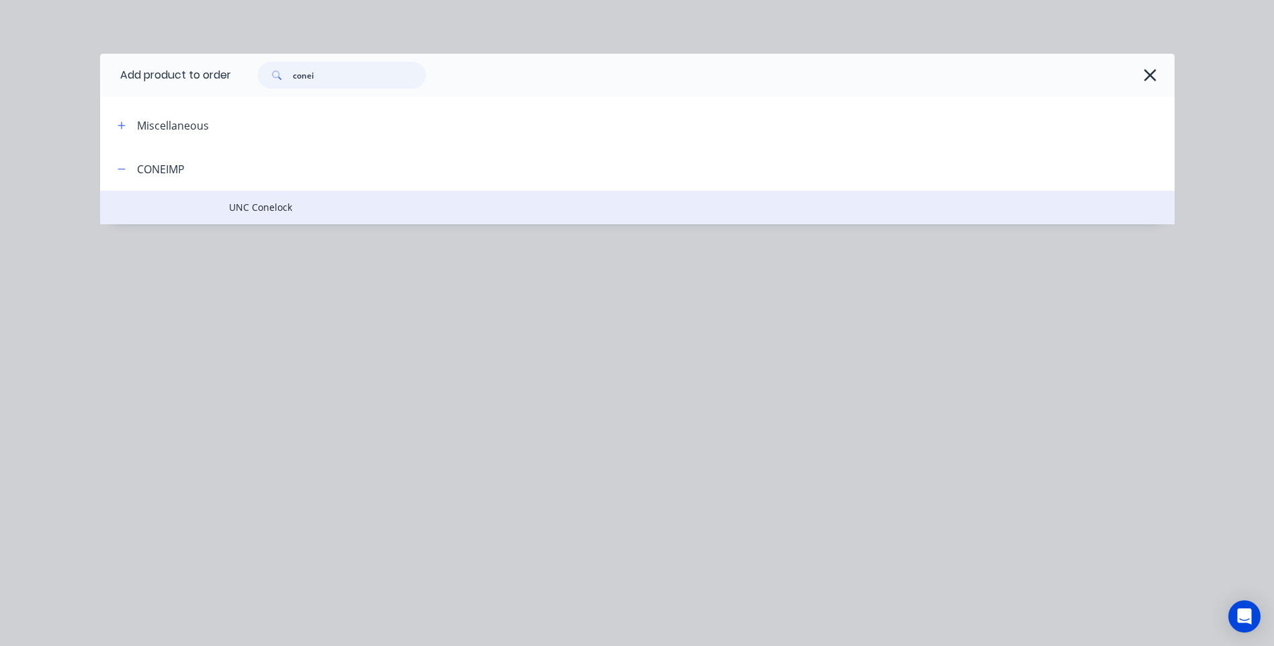
type input "conei"
click at [250, 201] on span "UNC Conelock" at bounding box center [607, 207] width 756 height 14
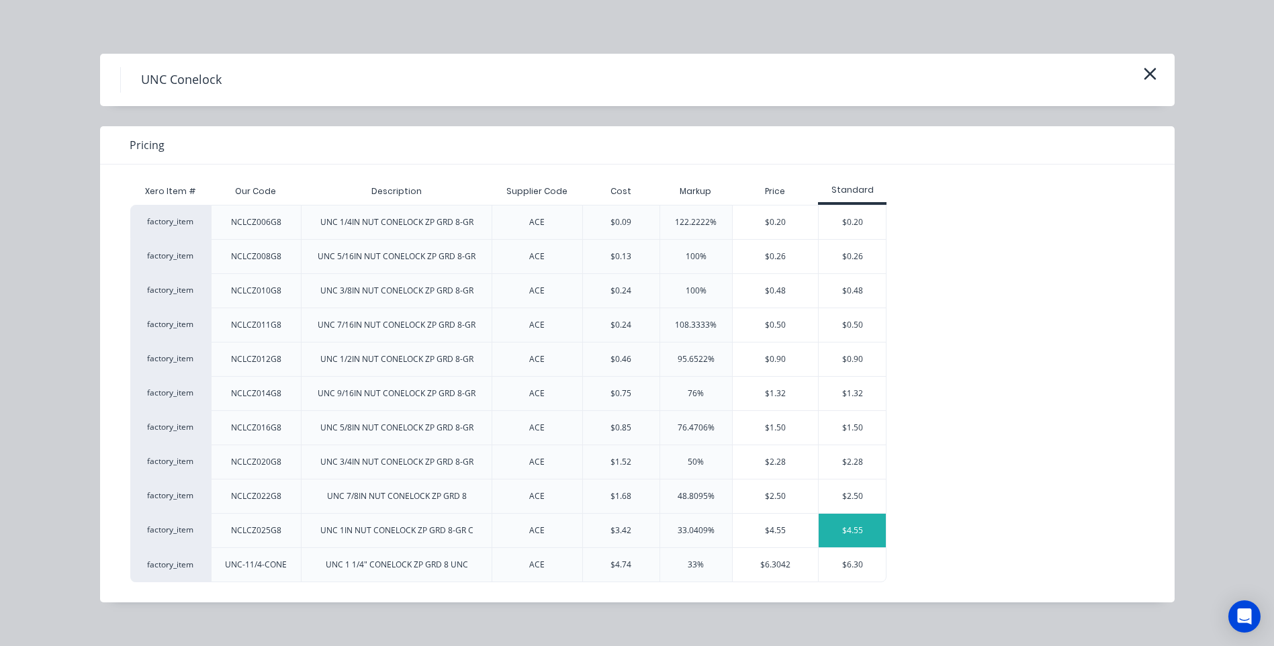
click at [850, 529] on div "$4.55" at bounding box center [852, 531] width 67 height 34
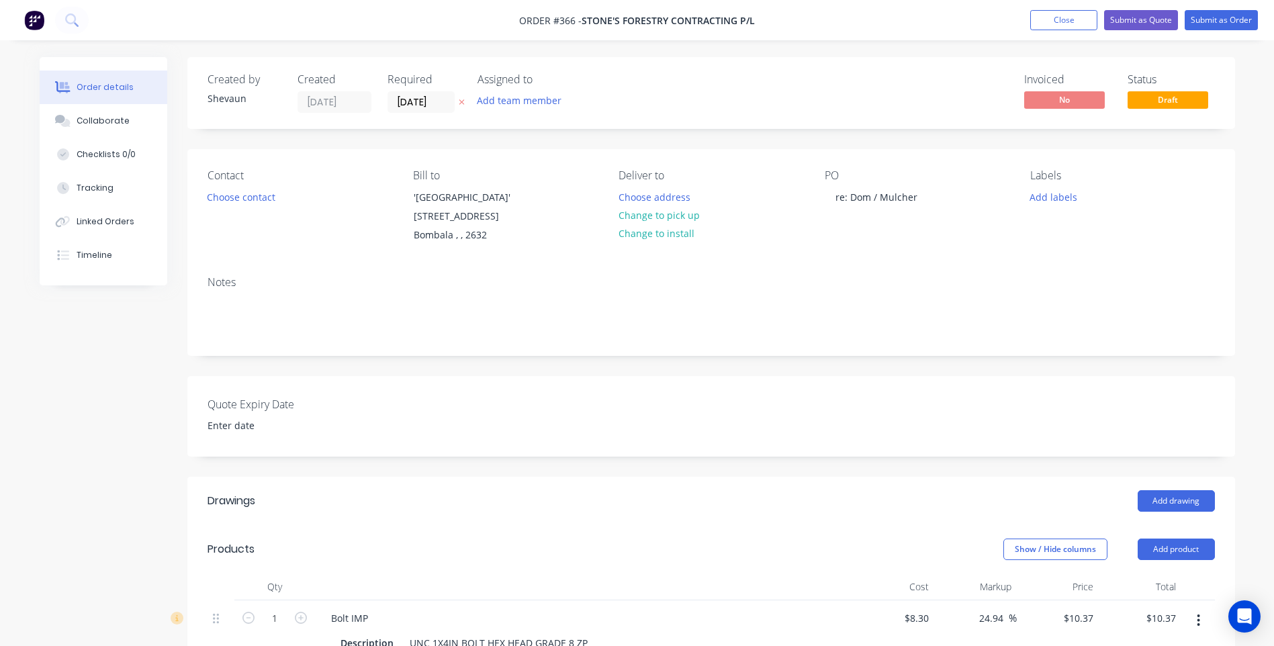
click at [997, 278] on div "Notes" at bounding box center [711, 282] width 1007 height 13
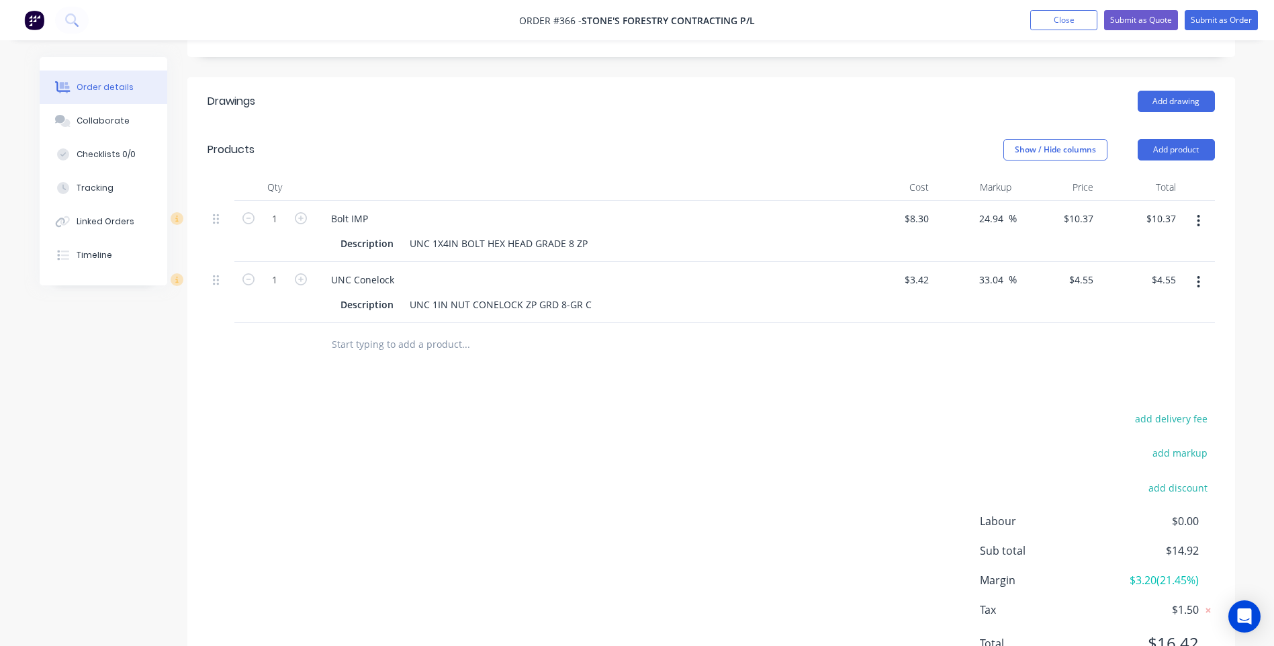
scroll to position [463, 0]
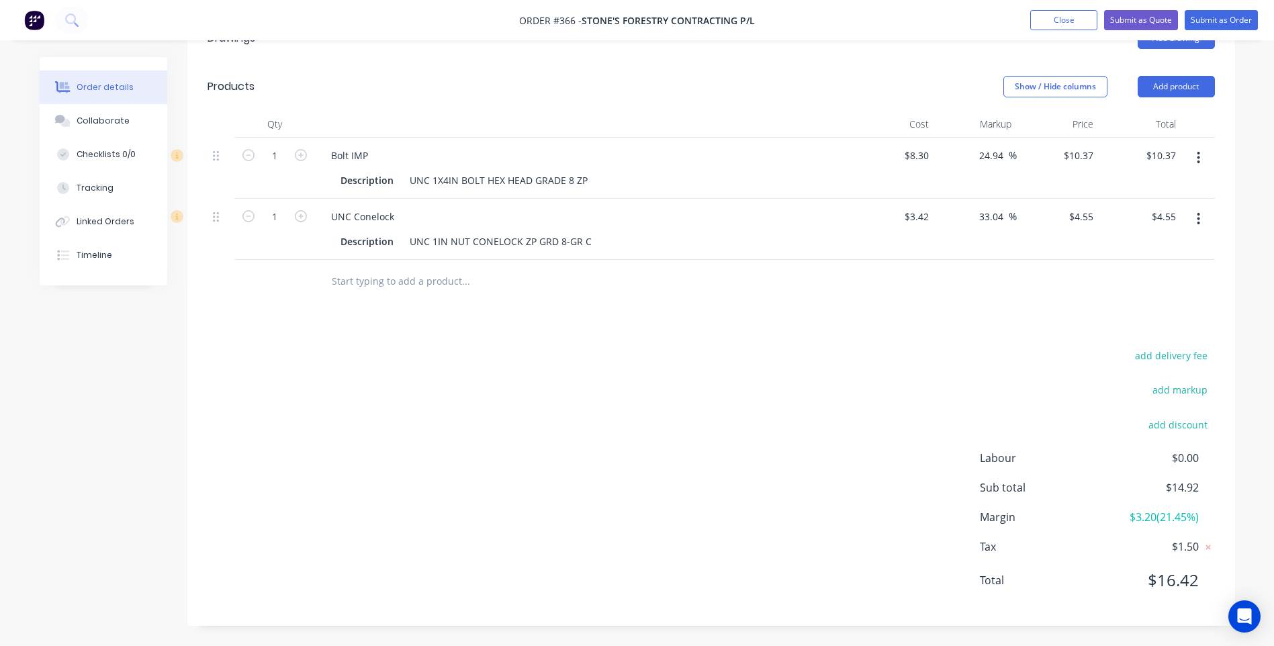
click at [999, 326] on div "Drawings Add drawing Products Show / Hide columns Add product Qty Cost Markup P…" at bounding box center [711, 320] width 1048 height 612
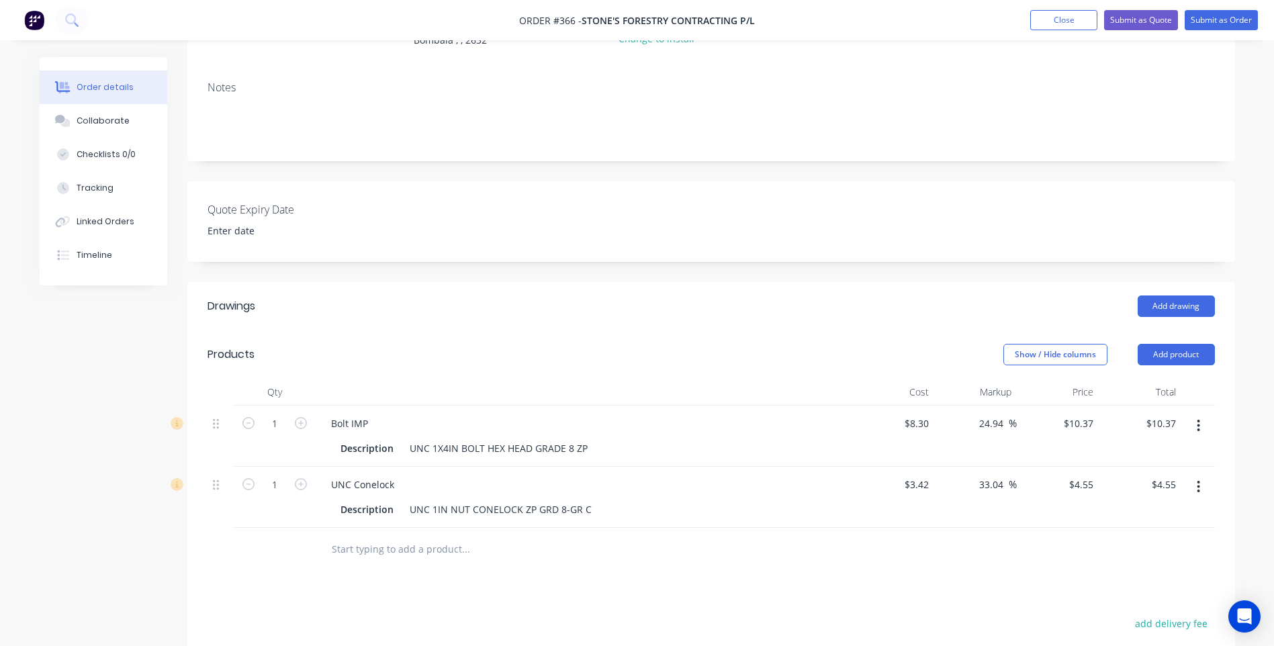
scroll to position [194, 0]
click at [1218, 18] on button "Submit as Order" at bounding box center [1221, 20] width 73 height 20
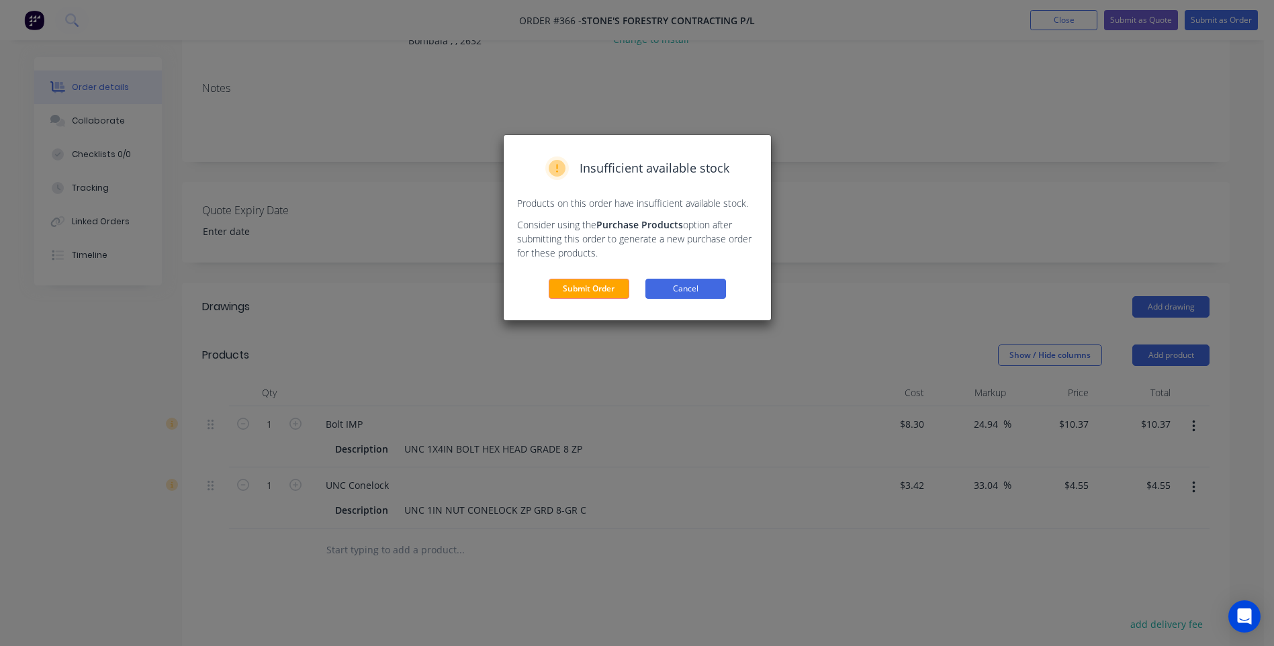
click at [680, 285] on button "Cancel" at bounding box center [685, 289] width 81 height 20
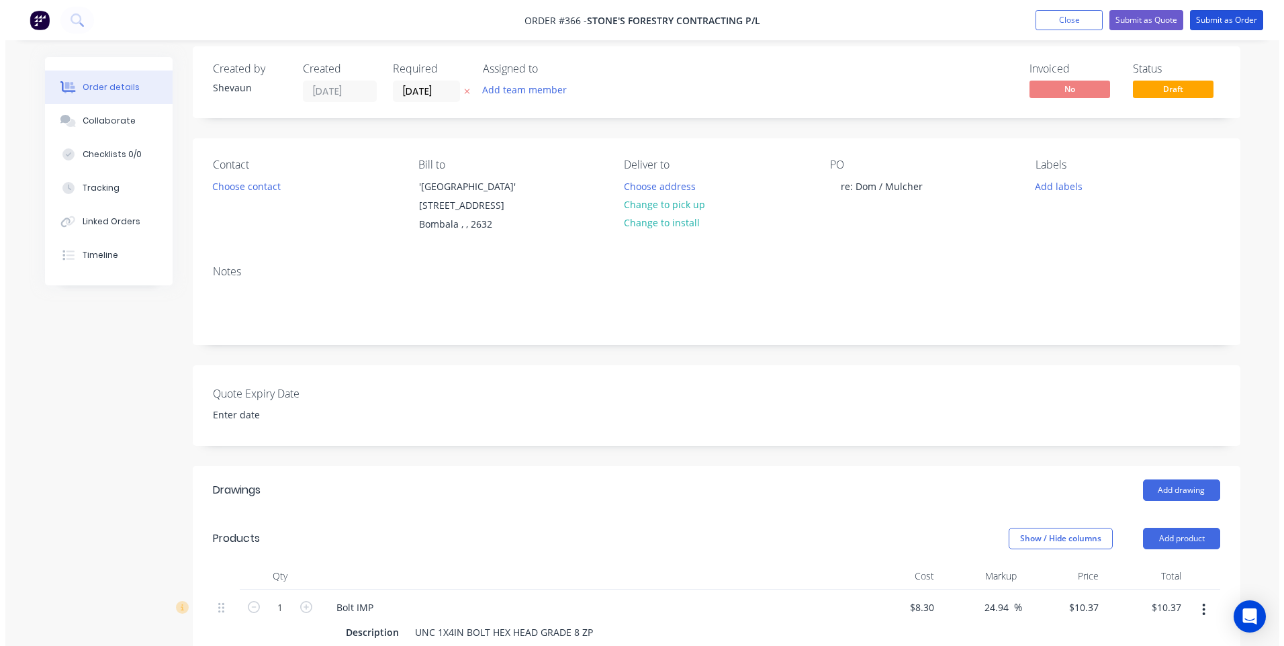
scroll to position [0, 0]
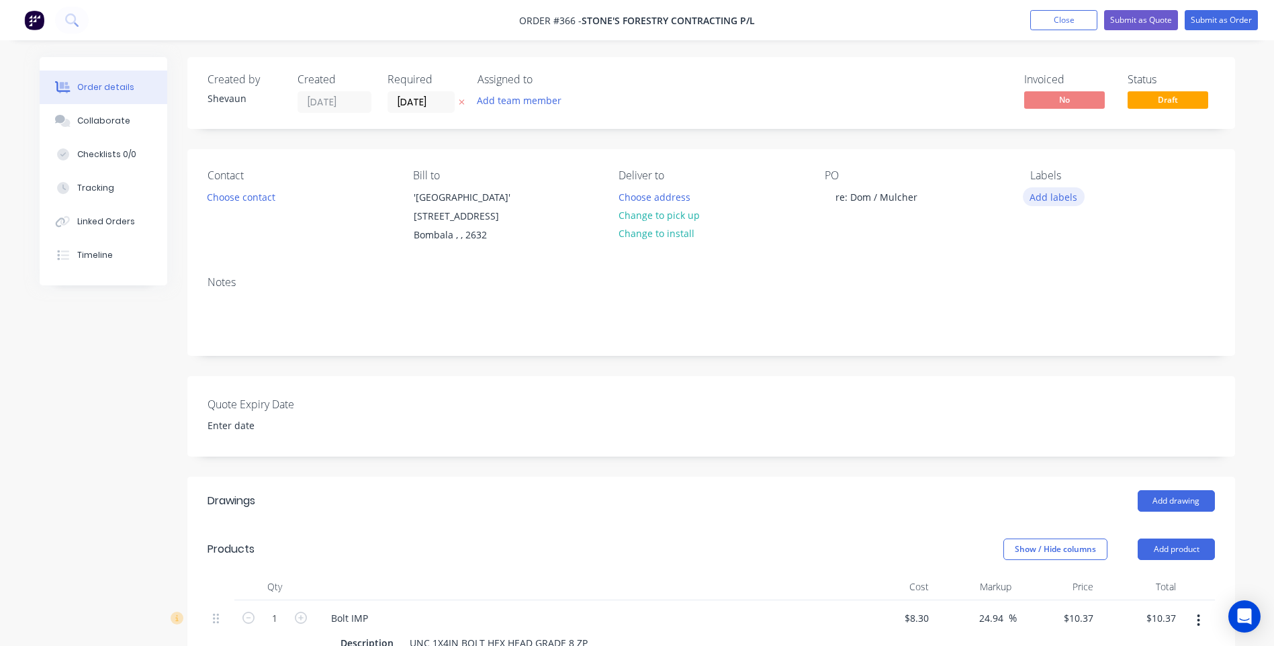
click at [1056, 195] on button "Add labels" at bounding box center [1054, 196] width 62 height 18
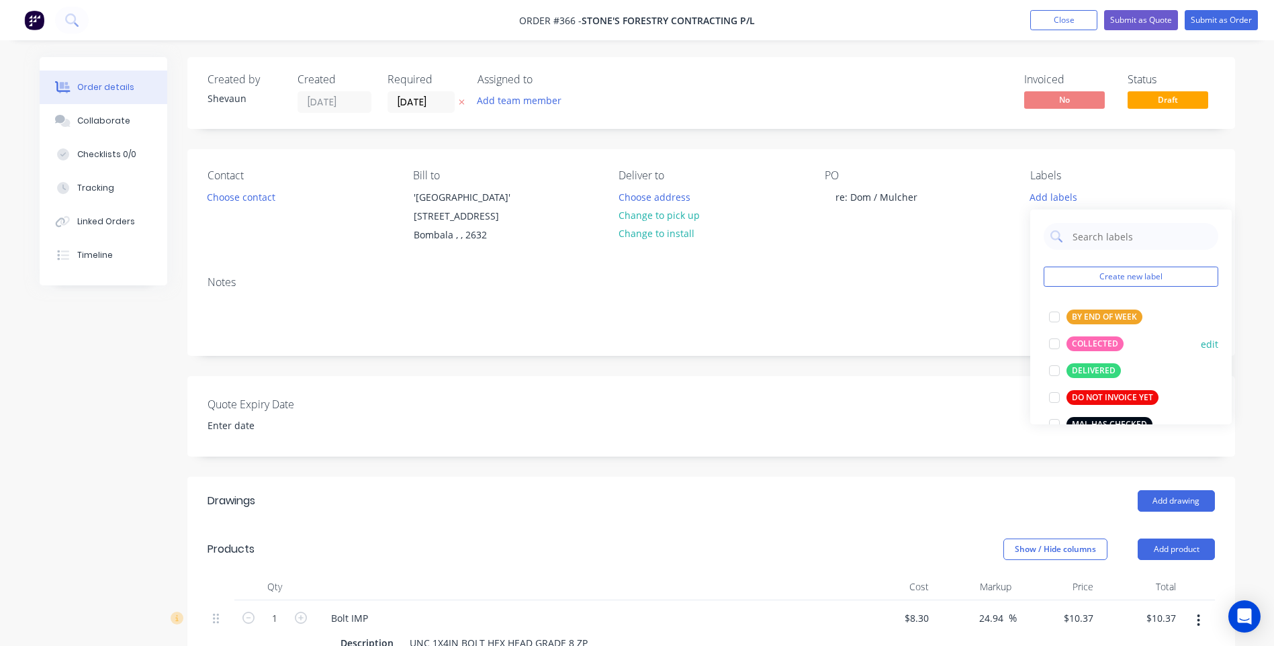
click at [1093, 341] on div "COLLECTED" at bounding box center [1094, 343] width 57 height 15
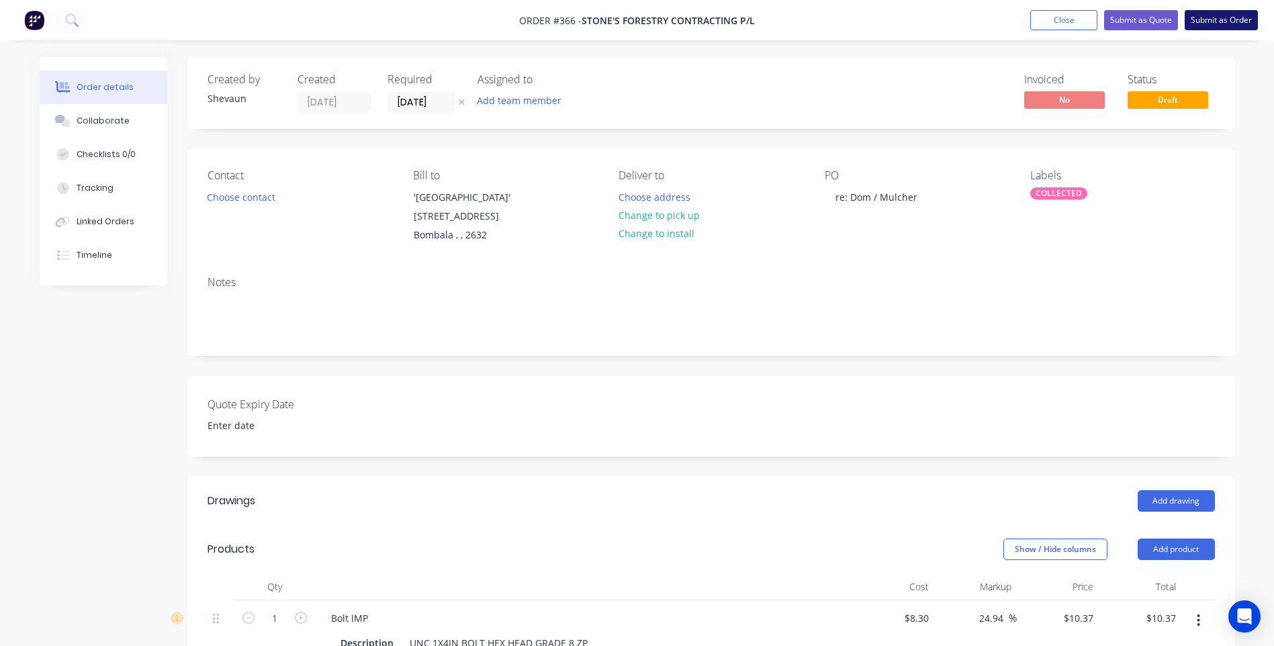
click at [1216, 18] on button "Submit as Order" at bounding box center [1221, 20] width 73 height 20
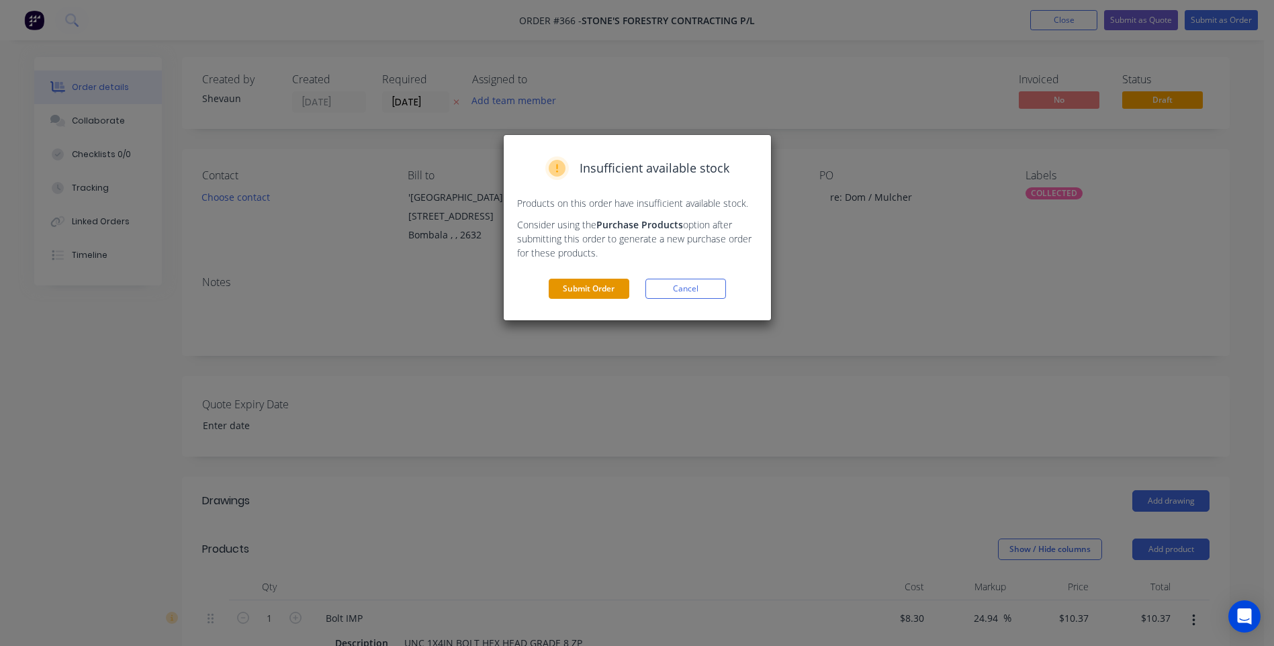
click at [607, 285] on button "Submit Order" at bounding box center [589, 289] width 81 height 20
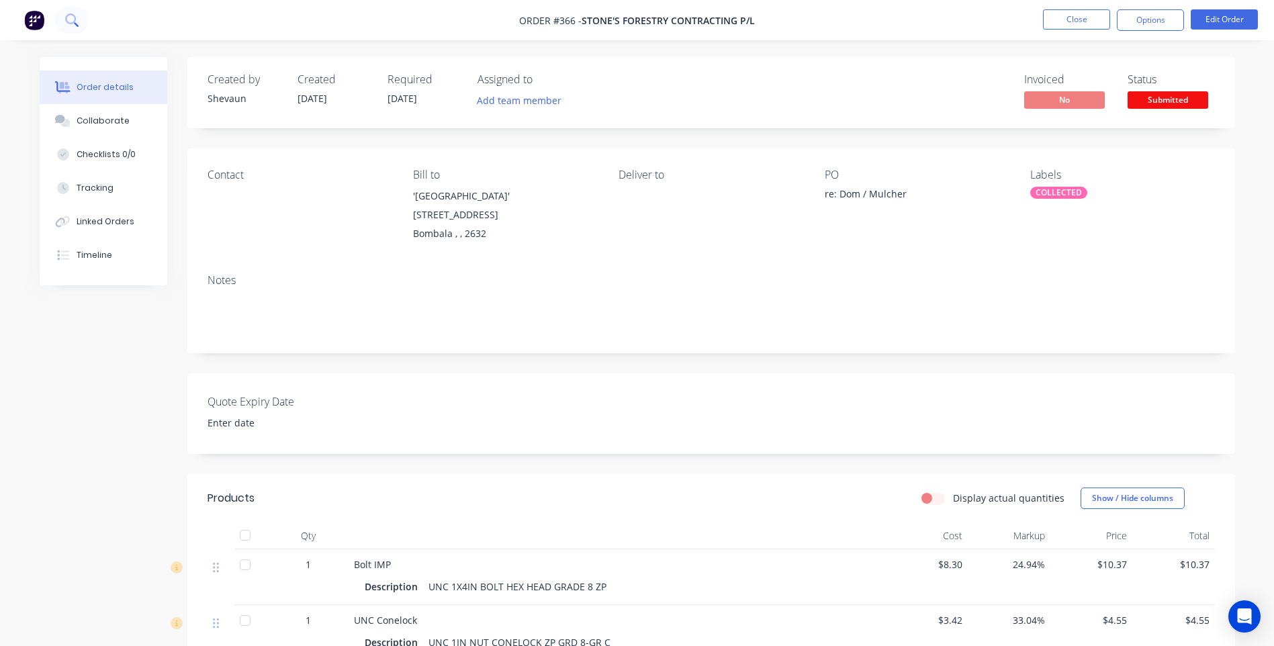
click at [66, 23] on icon at bounding box center [71, 19] width 13 height 13
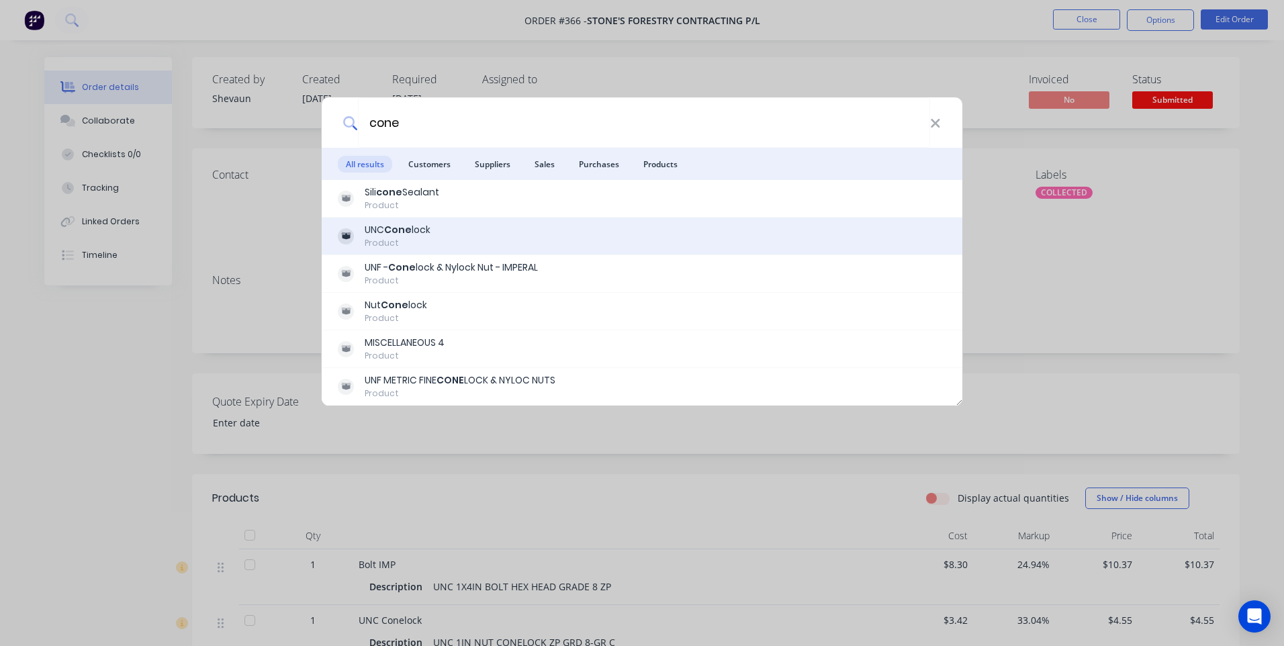
type input "cone"
click at [385, 238] on div "Product" at bounding box center [398, 243] width 66 height 12
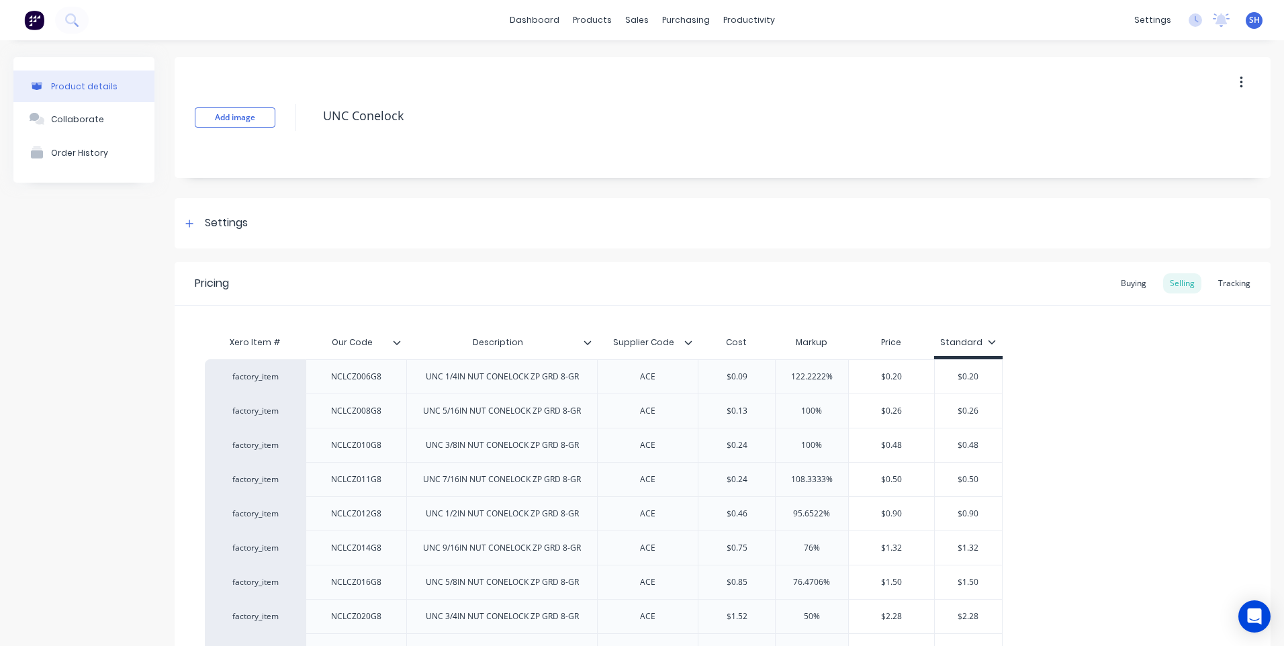
type textarea "x"
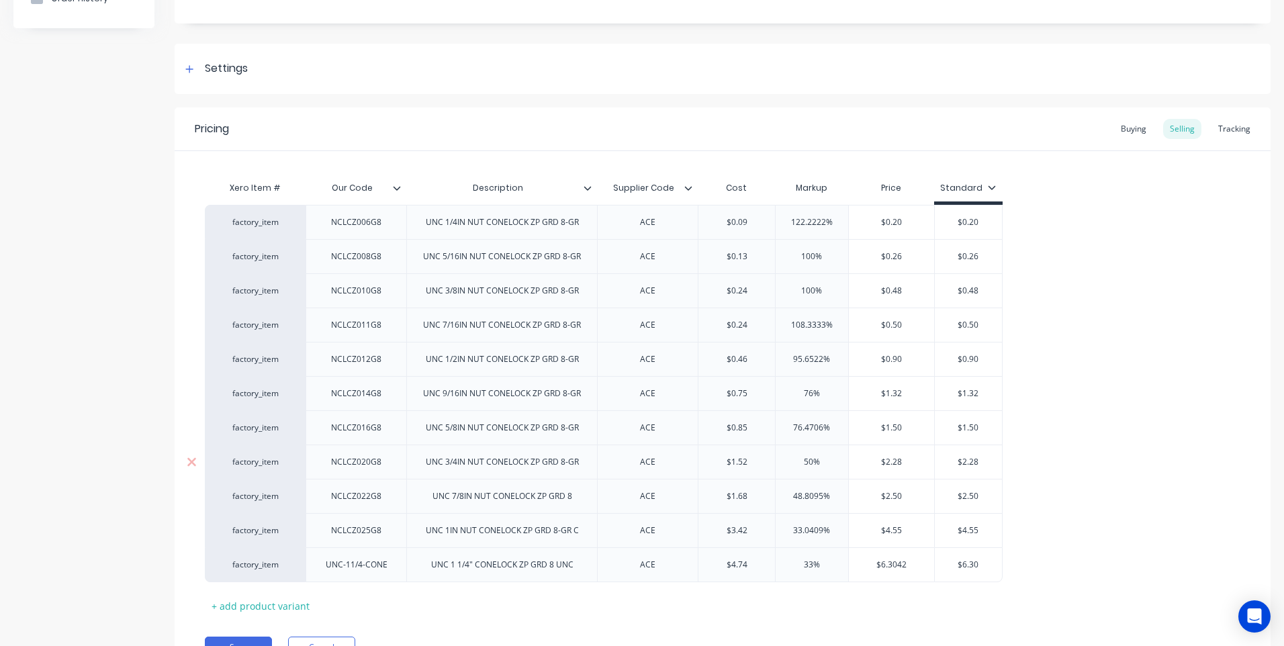
scroll to position [201, 0]
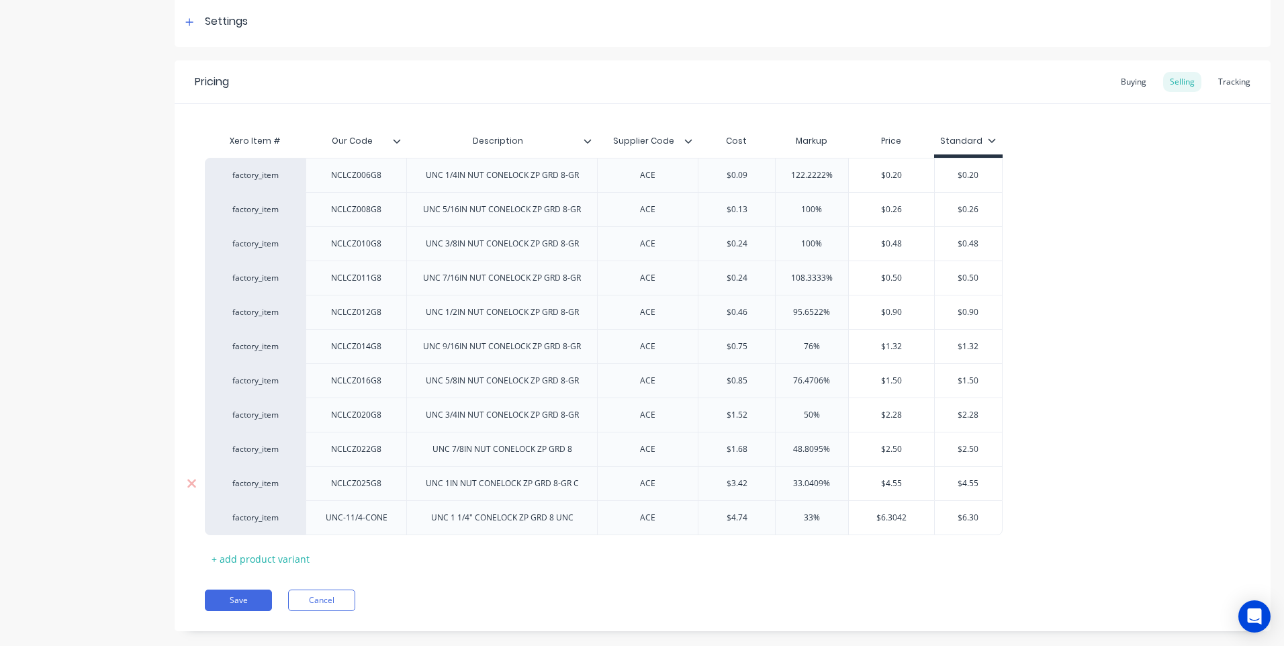
type input "$3.42"
drag, startPoint x: 750, startPoint y: 486, endPoint x: 676, endPoint y: 481, distance: 74.1
click at [676, 481] on div "factory_item NCLCZ025G8 UNC 1IN NUT CONELOCK ZP GRD 8-GR C ACE $3.42 $3.42 33.0…" at bounding box center [604, 483] width 798 height 34
type textarea "x"
type input "2."
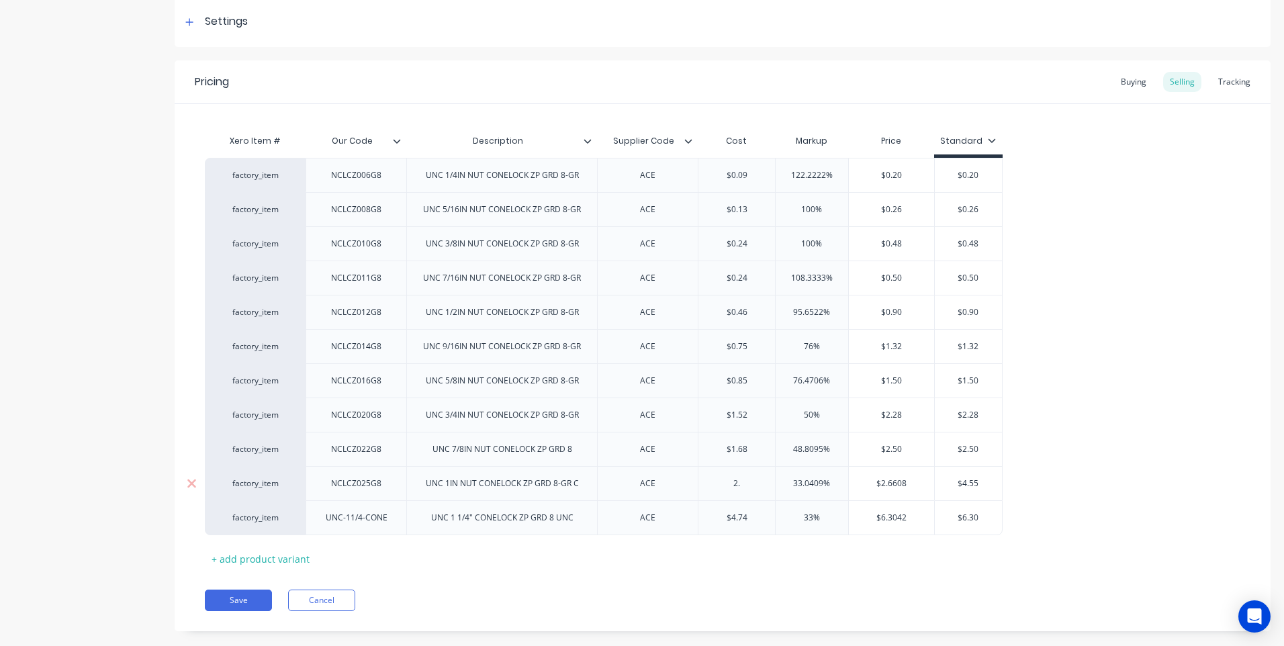
type textarea "x"
type input "2.6"
type textarea "x"
type input "2.67"
type input "33.0409%"
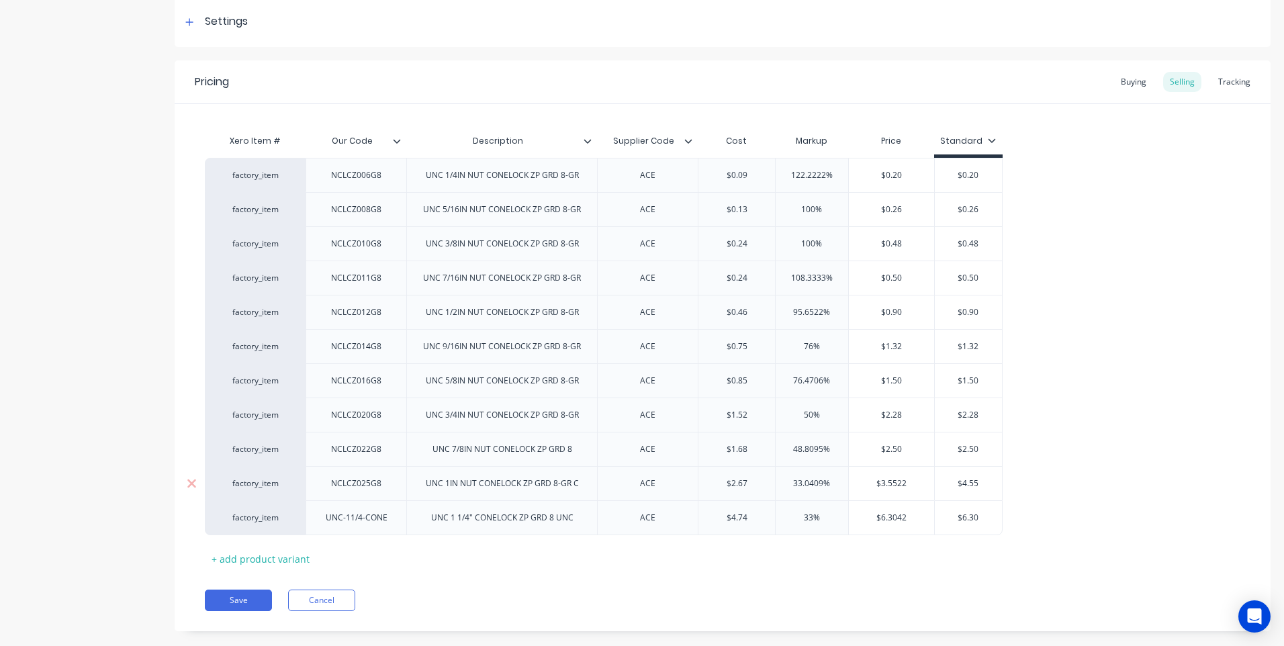
type input "$3.5522"
type textarea "x"
type input "$3.552"
type textarea "x"
type input "$3.55"
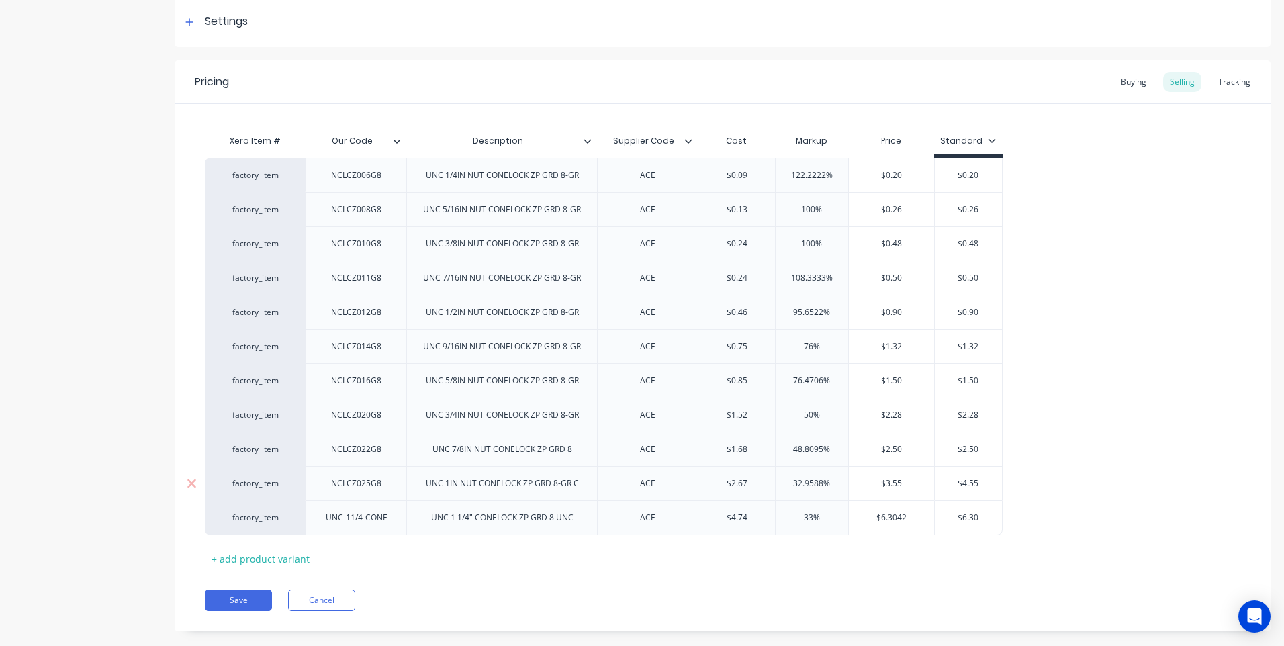
type input "$4.55"
drag, startPoint x: 989, startPoint y: 484, endPoint x: 909, endPoint y: 482, distance: 79.9
click at [909, 482] on div "factory_item NCLCZ025G8 UNC 1IN NUT CONELOCK ZP GRD 8-GR C ACE $2.67 2.67 32.95…" at bounding box center [604, 483] width 798 height 34
type textarea "x"
type input "3"
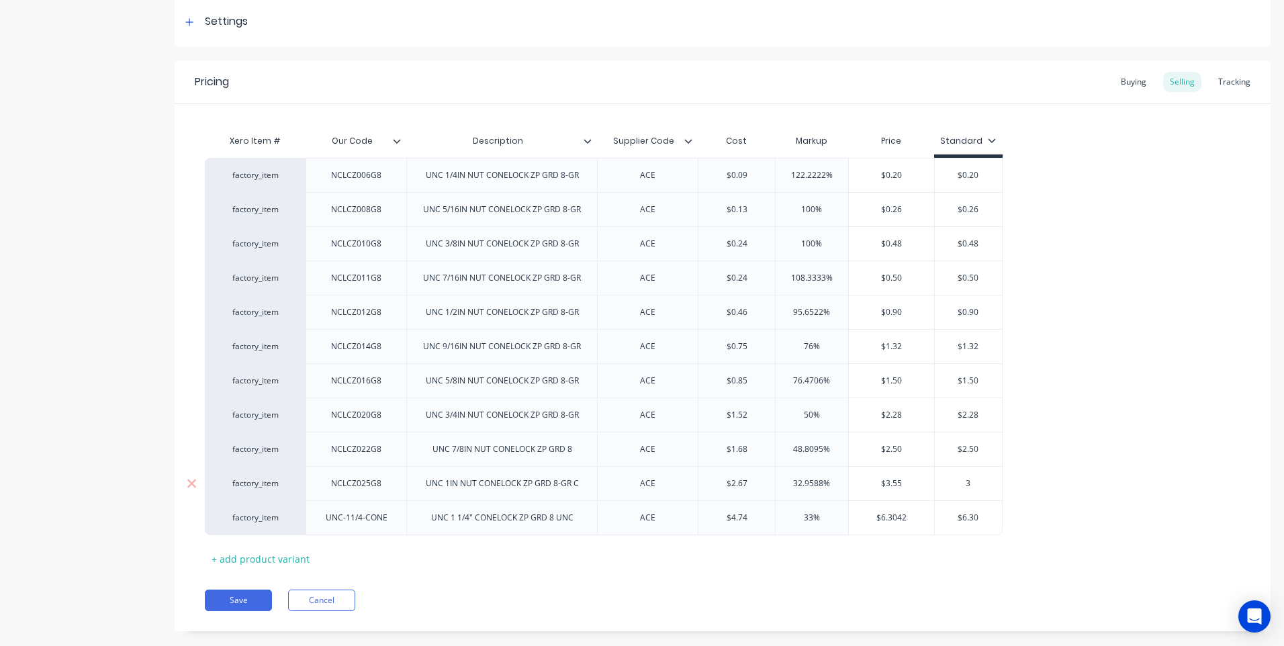
type textarea "x"
type input "3."
type textarea "x"
type input "3.5"
type textarea "x"
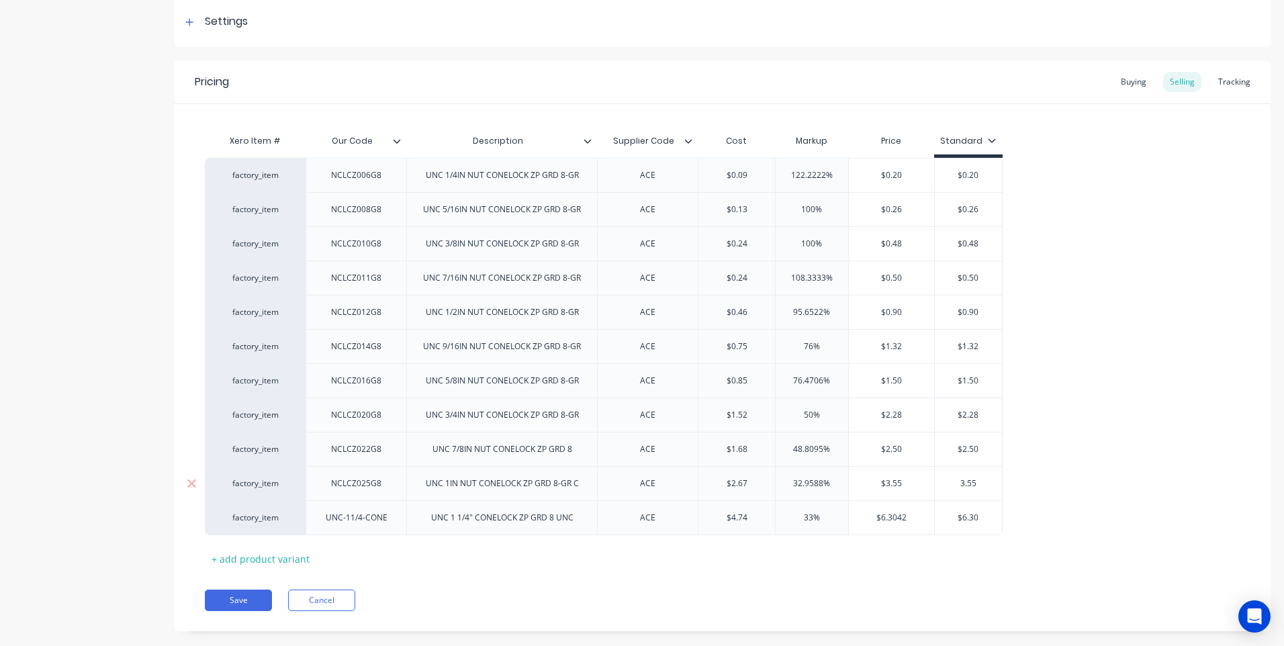
type input "3.55"
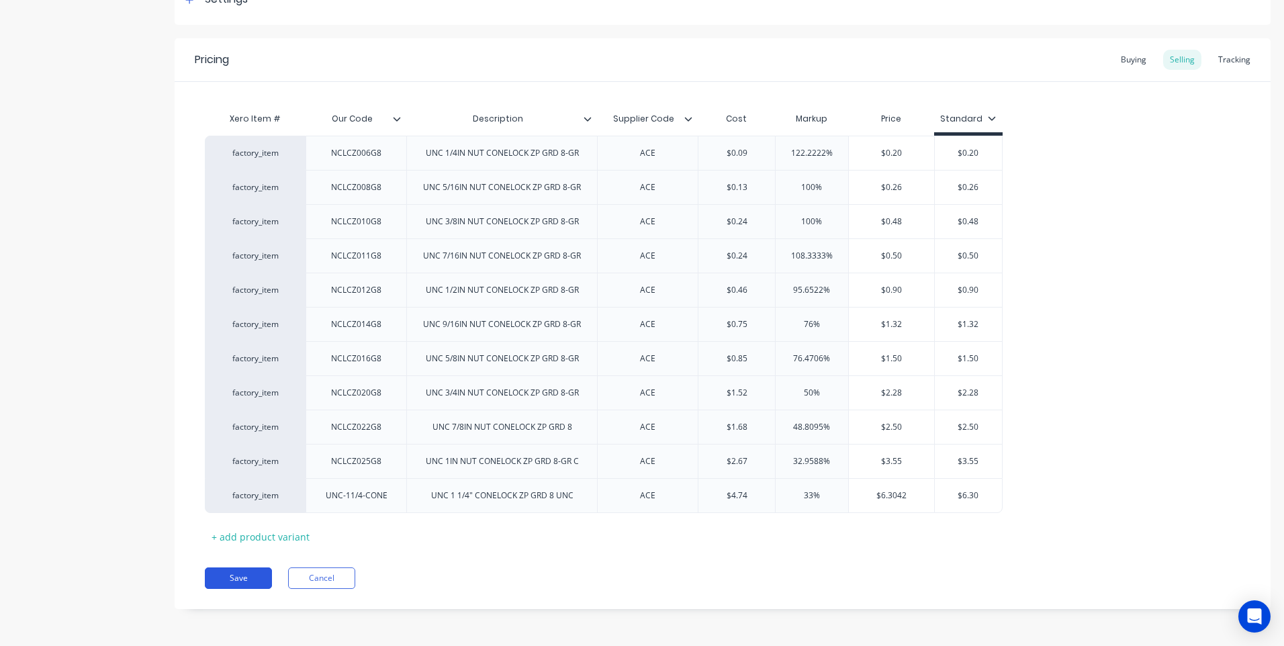
click at [236, 575] on button "Save" at bounding box center [238, 577] width 67 height 21
type textarea "x"
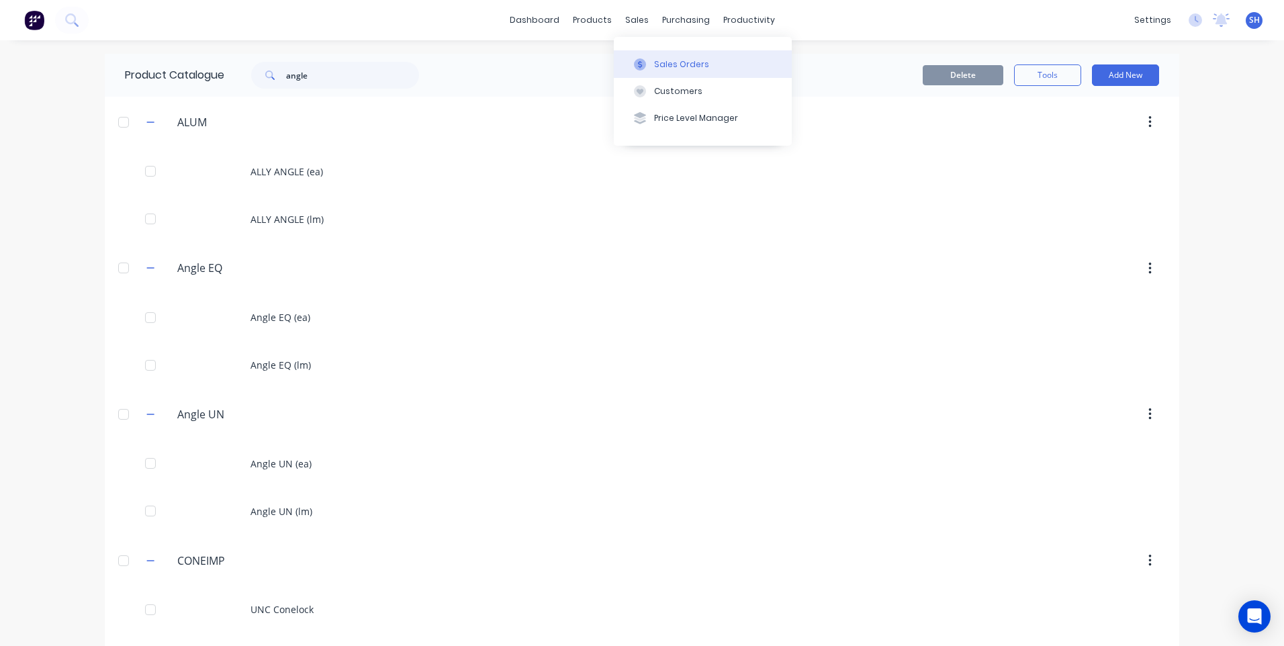
click at [664, 60] on div "Sales Orders" at bounding box center [681, 64] width 55 height 12
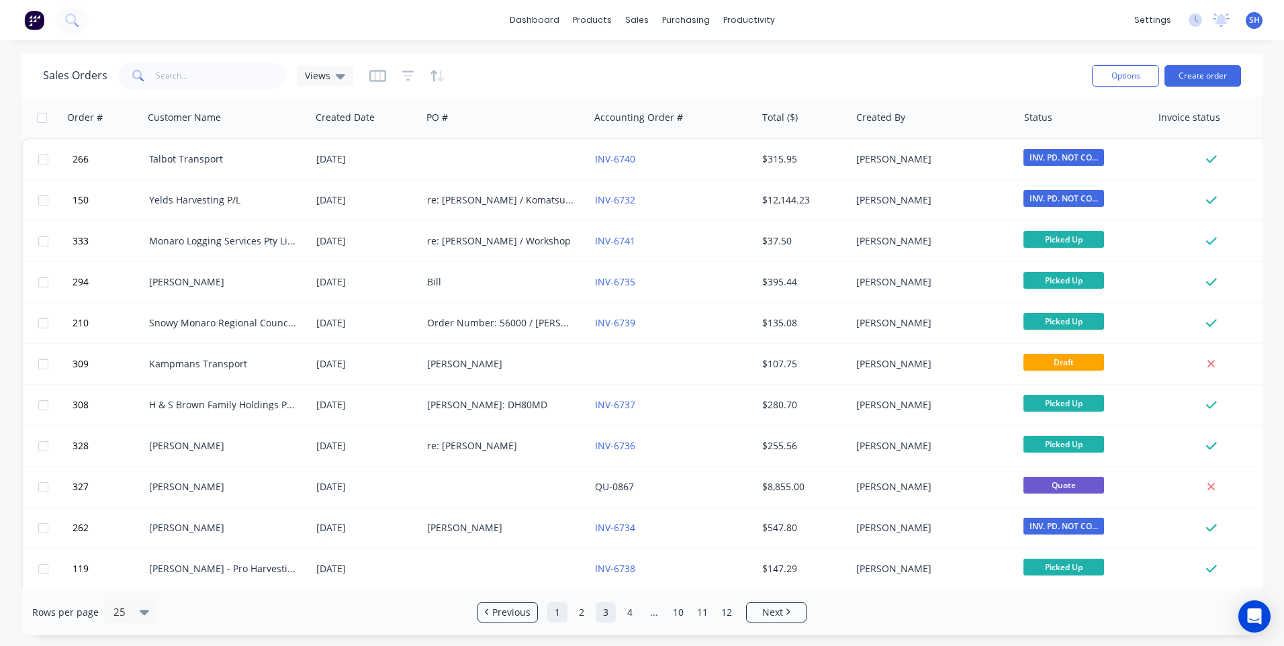
click at [552, 610] on link "1" at bounding box center [557, 612] width 20 height 20
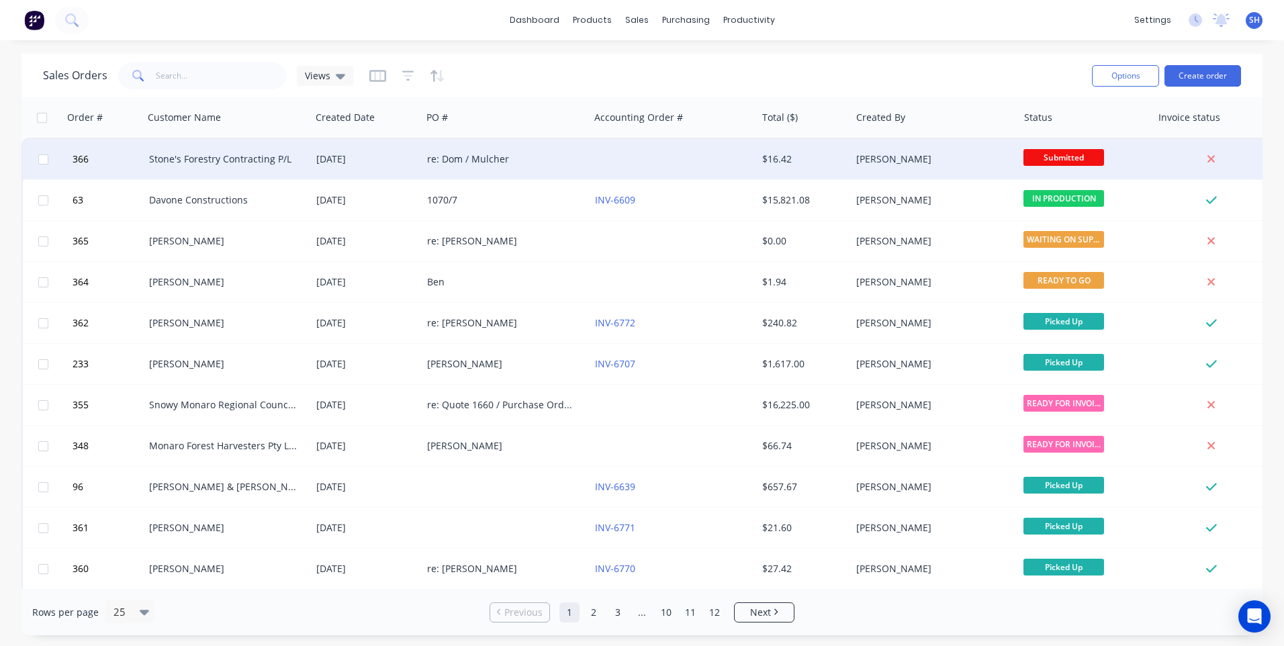
click at [692, 160] on div at bounding box center [673, 159] width 167 height 40
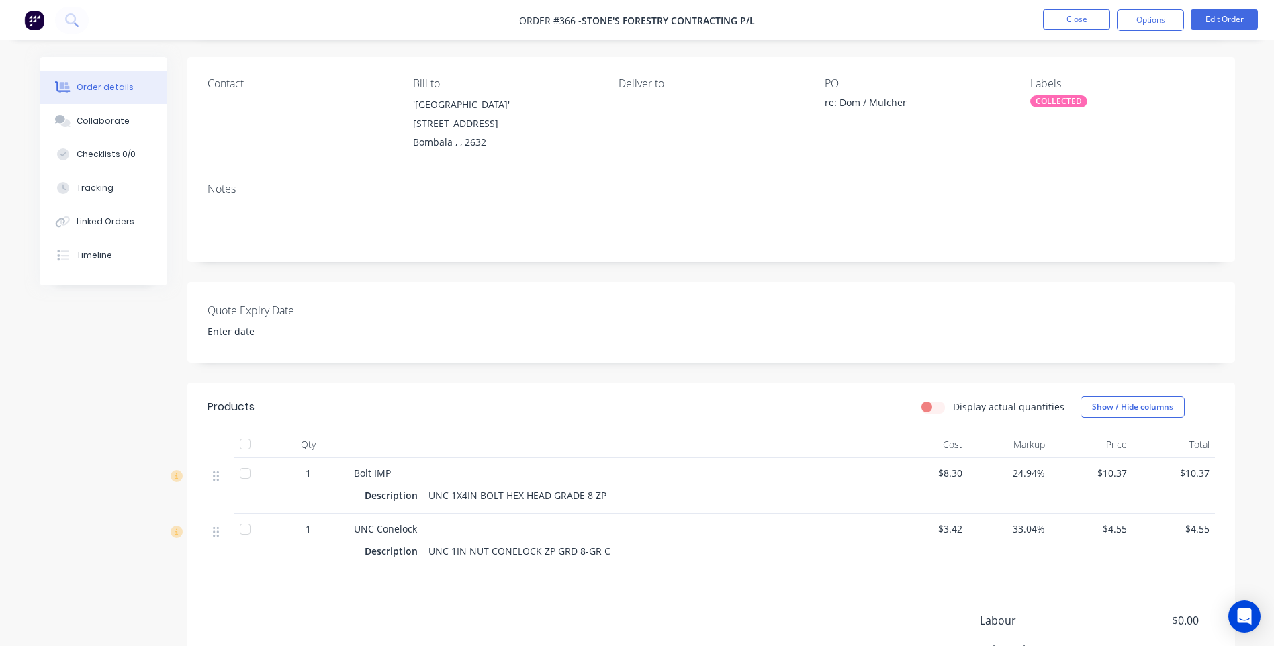
scroll to position [240, 0]
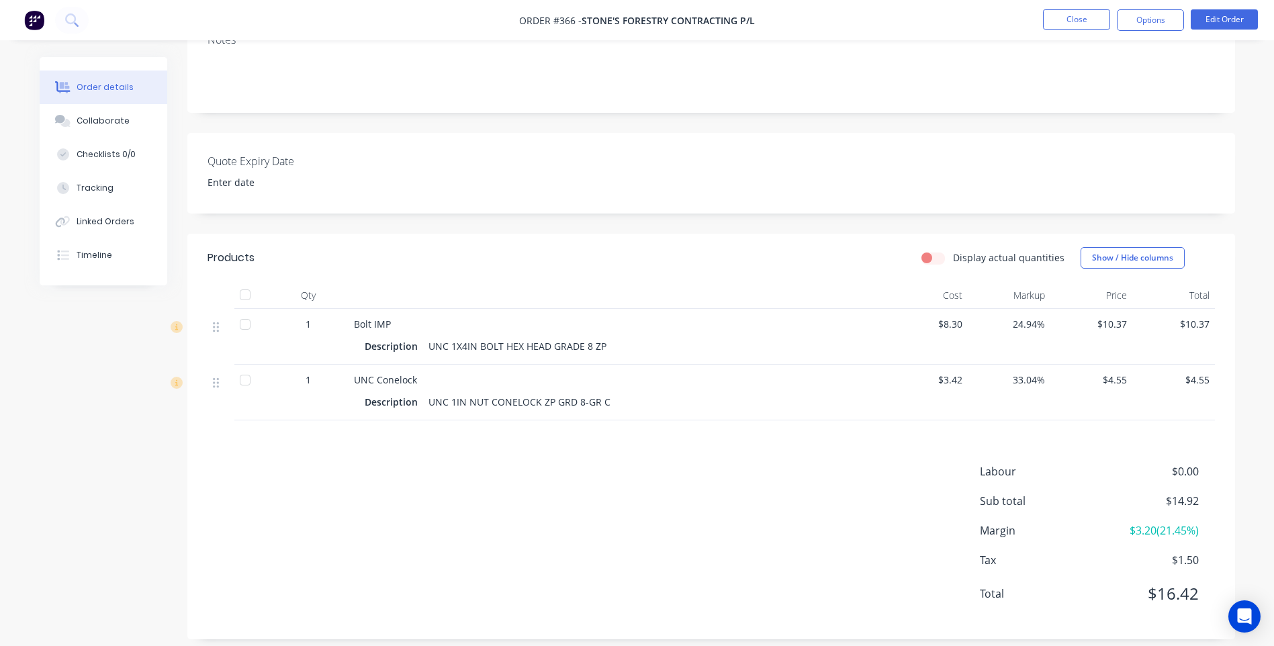
click at [526, 618] on div "Products Display actual quantities Show / Hide columns Qty Cost Markup Price To…" at bounding box center [711, 437] width 1048 height 406
click at [1224, 15] on button "Edit Order" at bounding box center [1224, 19] width 67 height 20
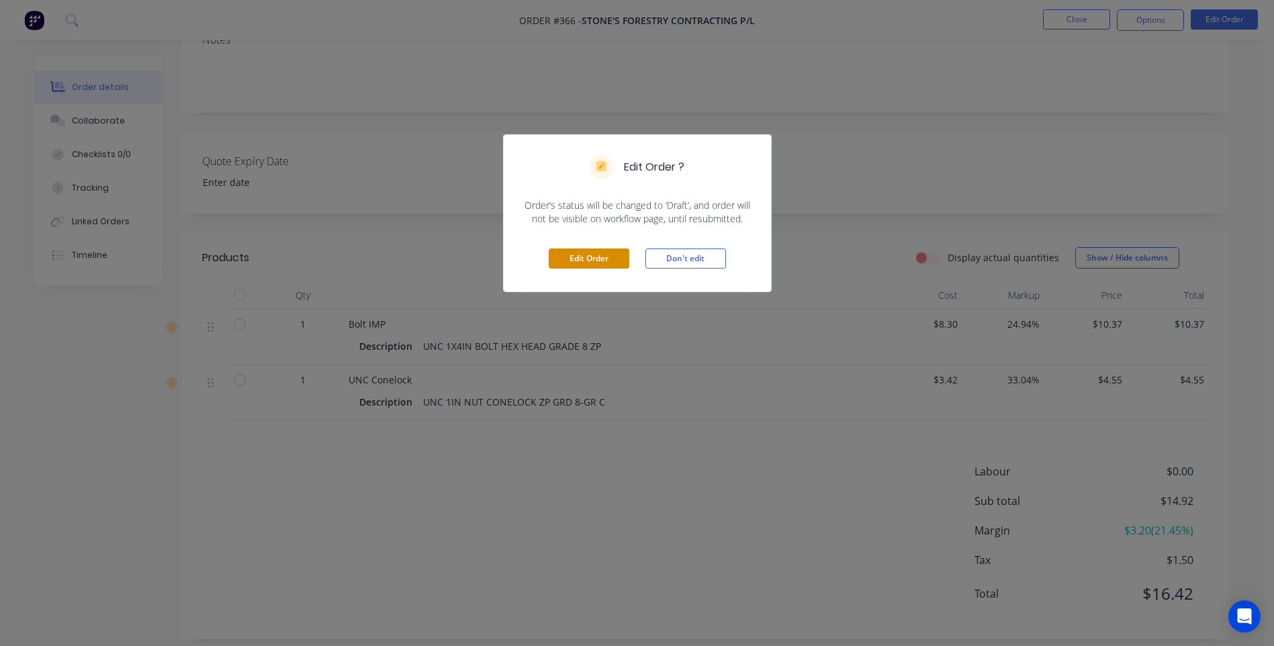
click at [590, 256] on button "Edit Order" at bounding box center [589, 258] width 81 height 20
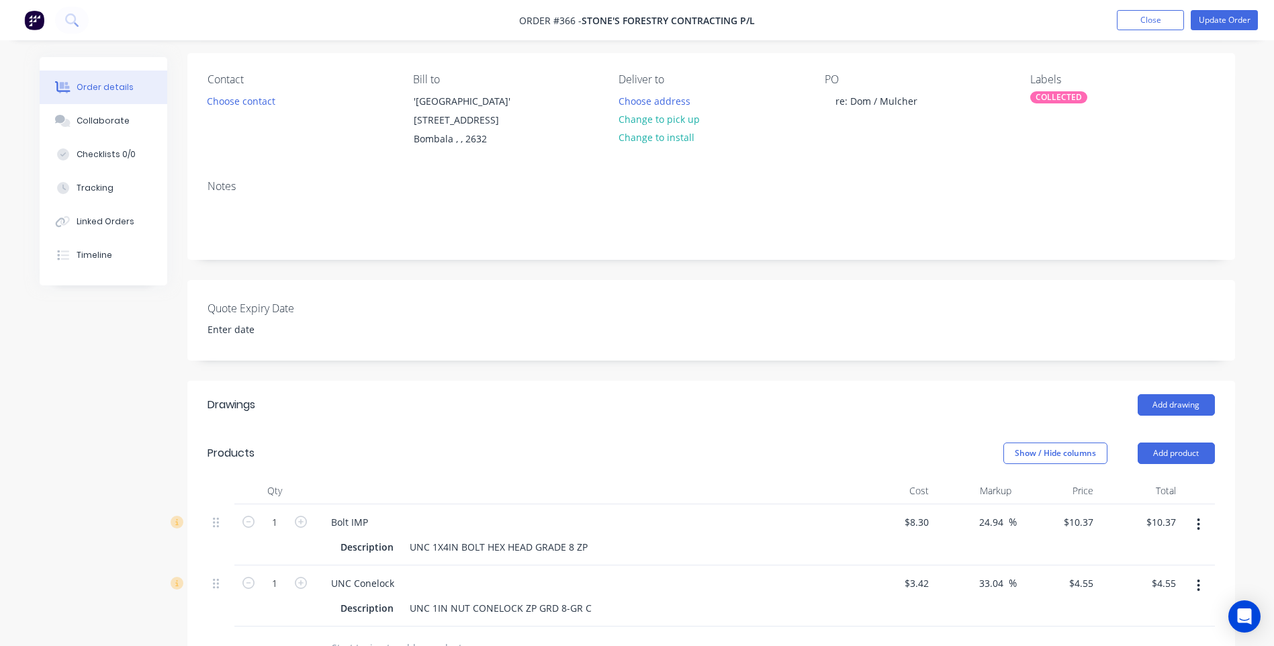
scroll to position [269, 0]
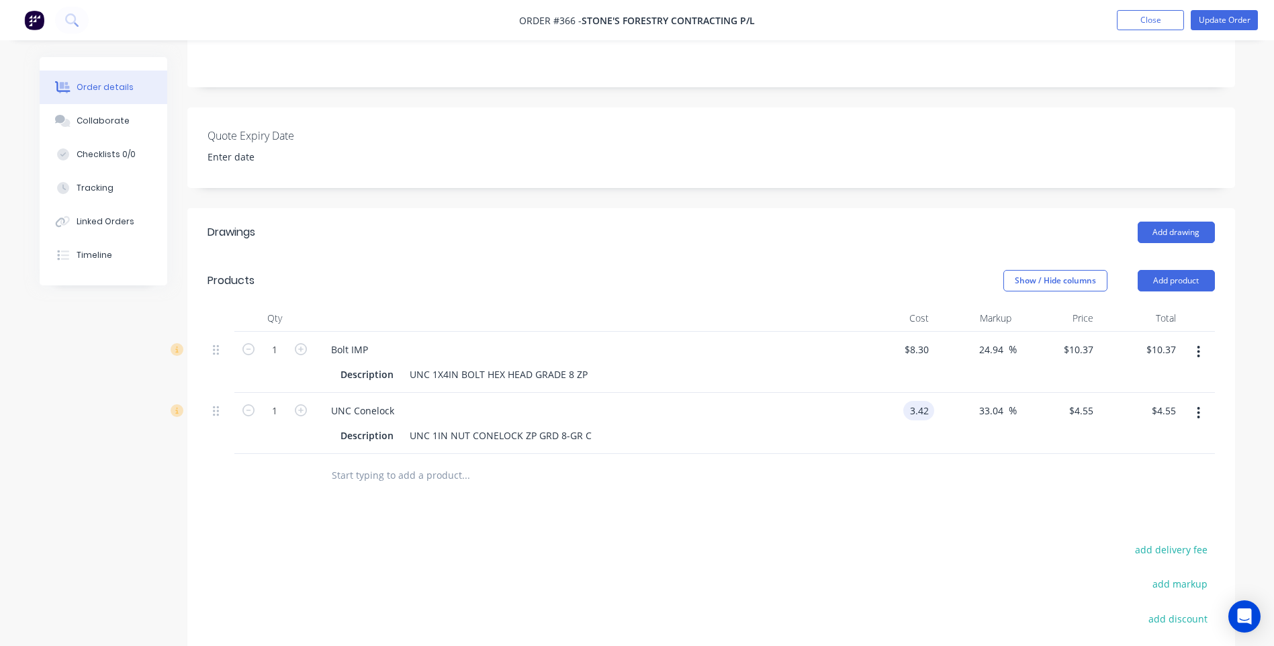
click at [931, 413] on input "3.42" at bounding box center [922, 410] width 26 height 19
type input "$2.67"
type input "$3.5522"
type input "$3.55"
type input "3.5522"
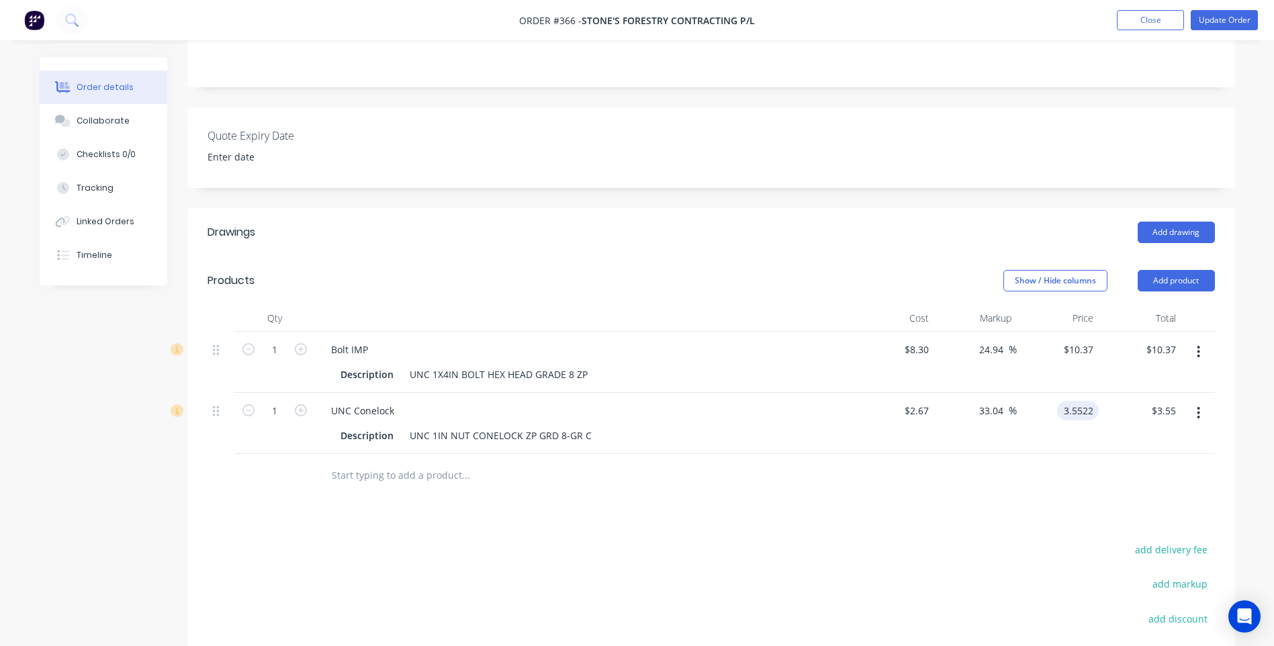
click at [1092, 408] on input "3.5522" at bounding box center [1080, 410] width 36 height 19
type input "3.55"
type input "32.96"
type input "$3.55"
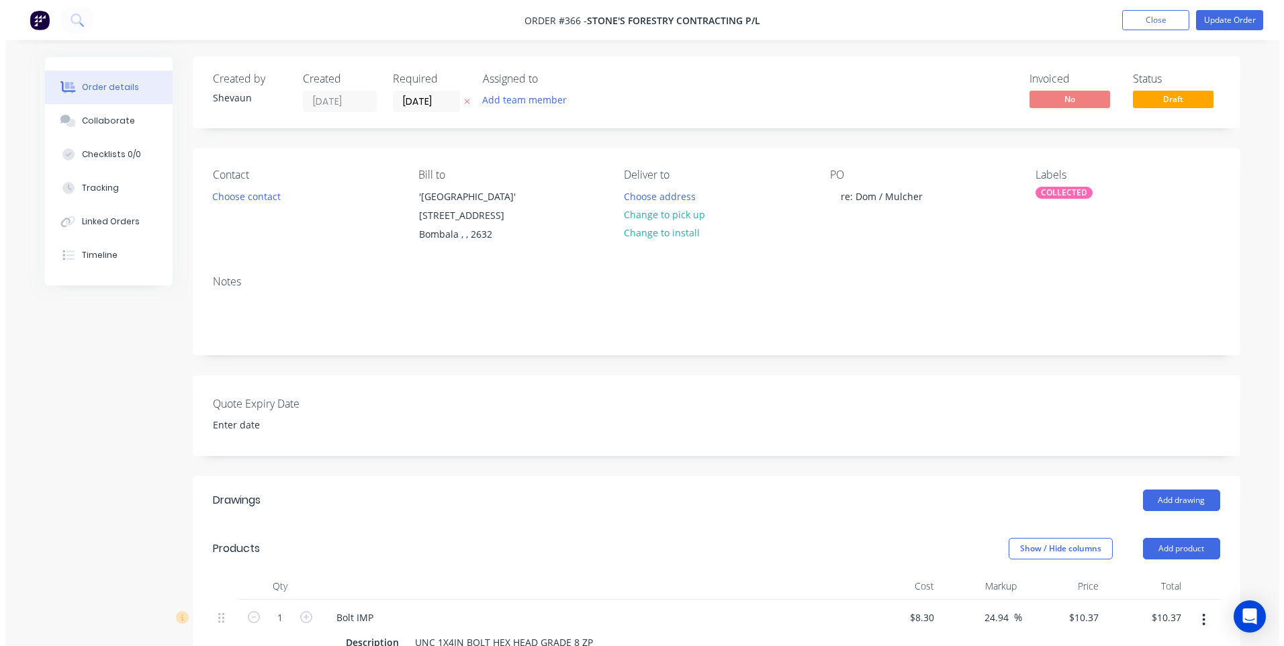
scroll to position [0, 0]
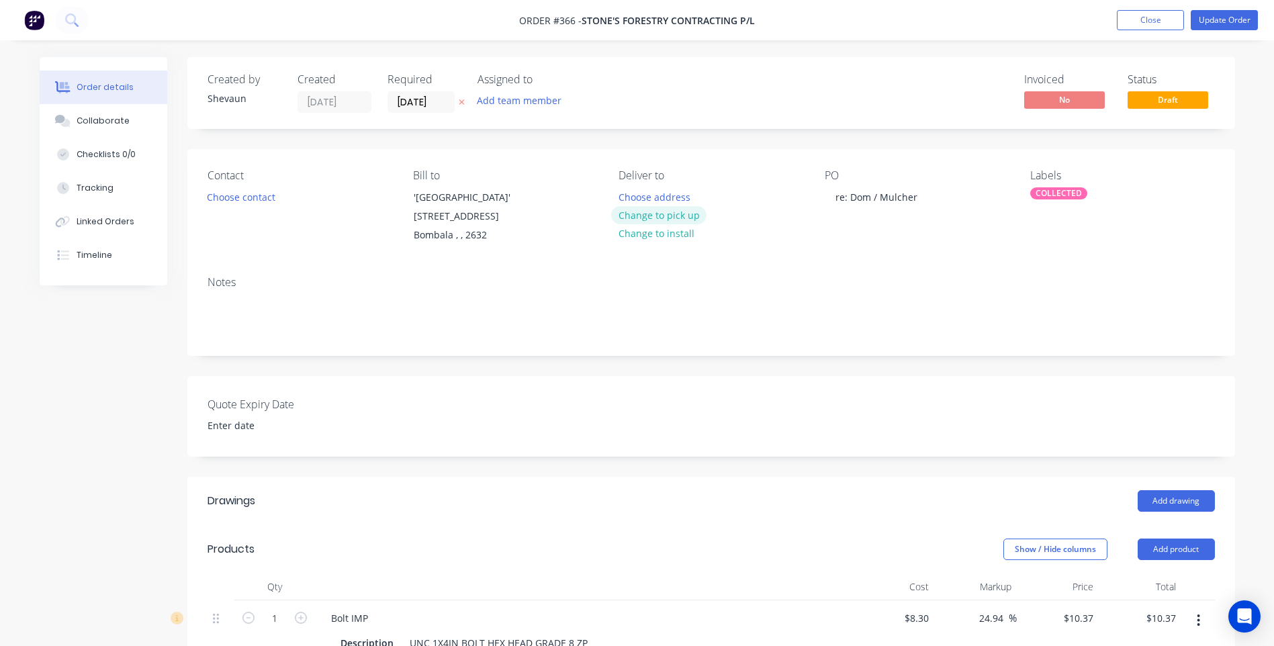
click at [659, 211] on button "Change to pick up" at bounding box center [658, 215] width 95 height 18
click at [1221, 17] on button "Update Order" at bounding box center [1224, 20] width 67 height 20
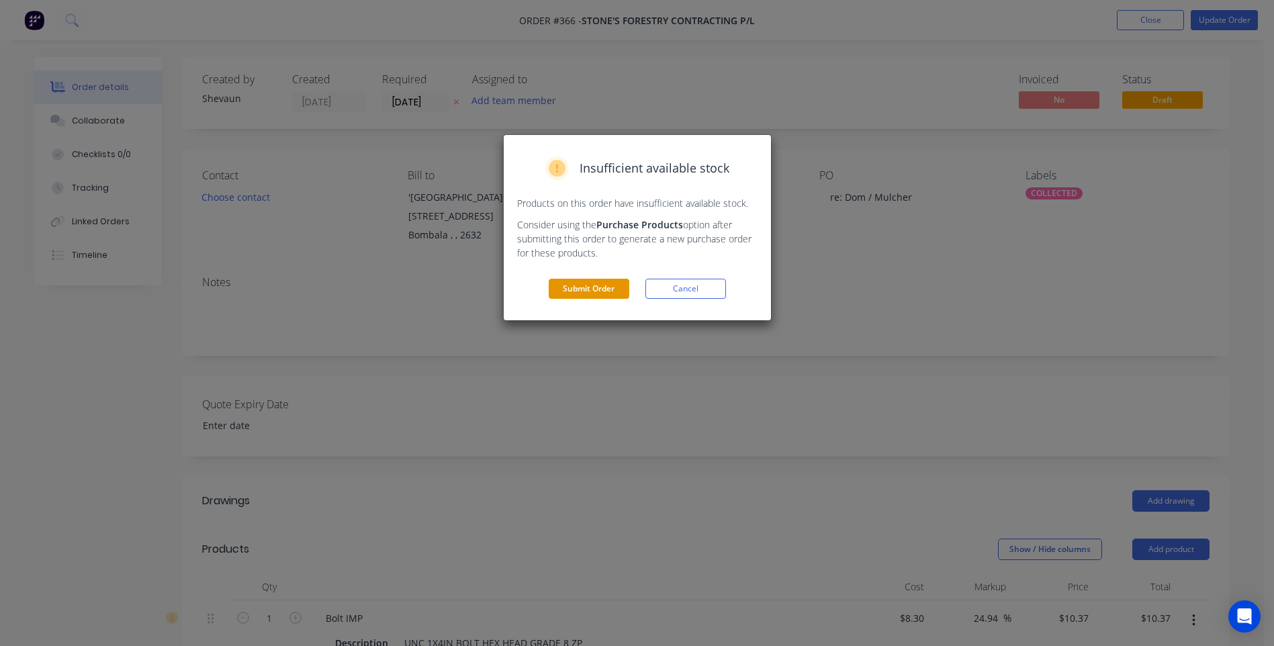
click at [587, 286] on button "Submit Order" at bounding box center [589, 289] width 81 height 20
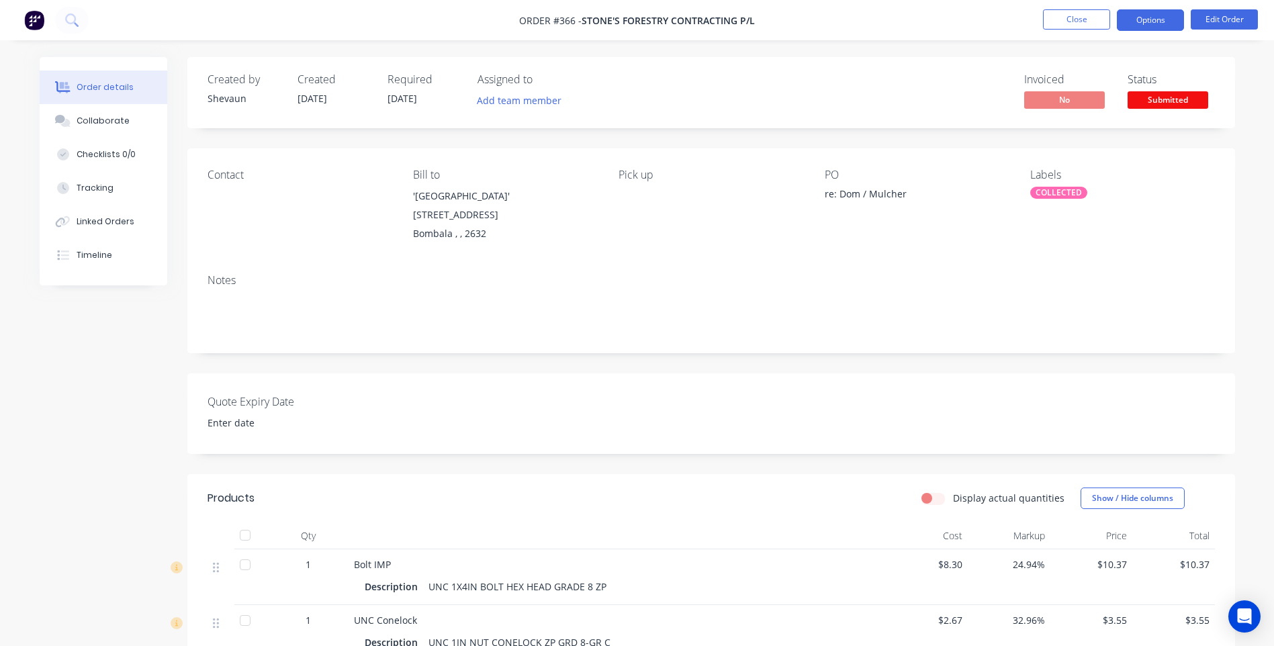
click at [1146, 18] on button "Options" at bounding box center [1150, 19] width 67 height 21
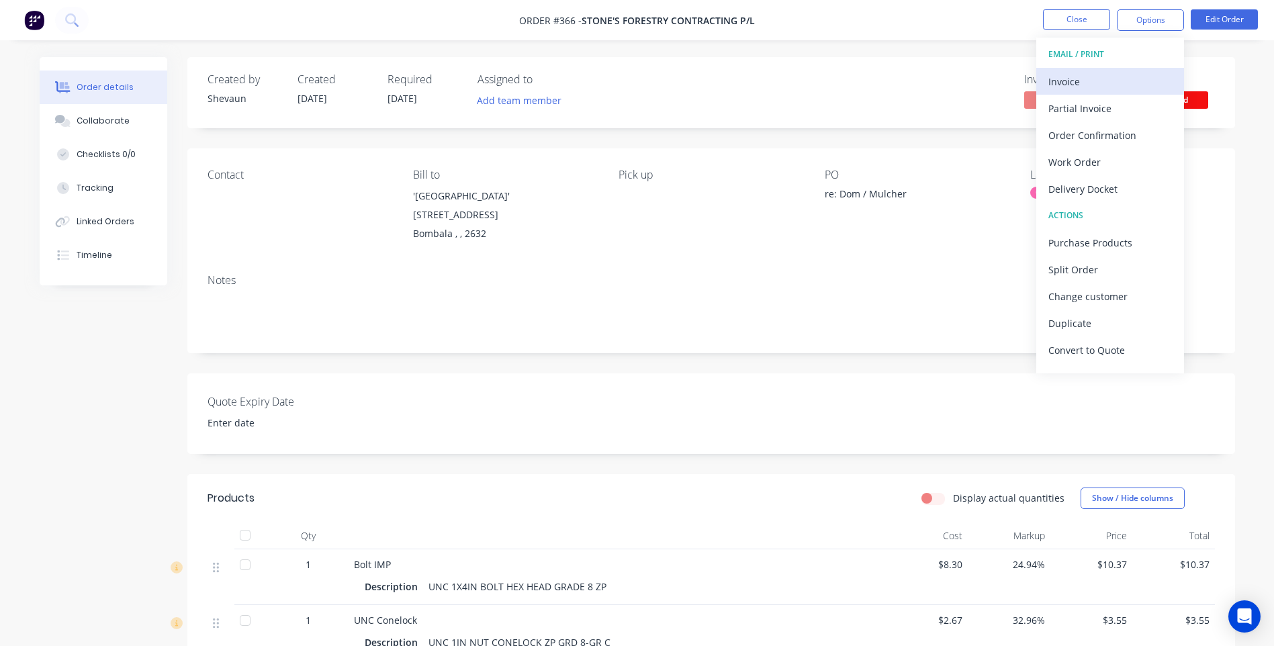
click at [1068, 75] on div "Invoice" at bounding box center [1110, 81] width 124 height 19
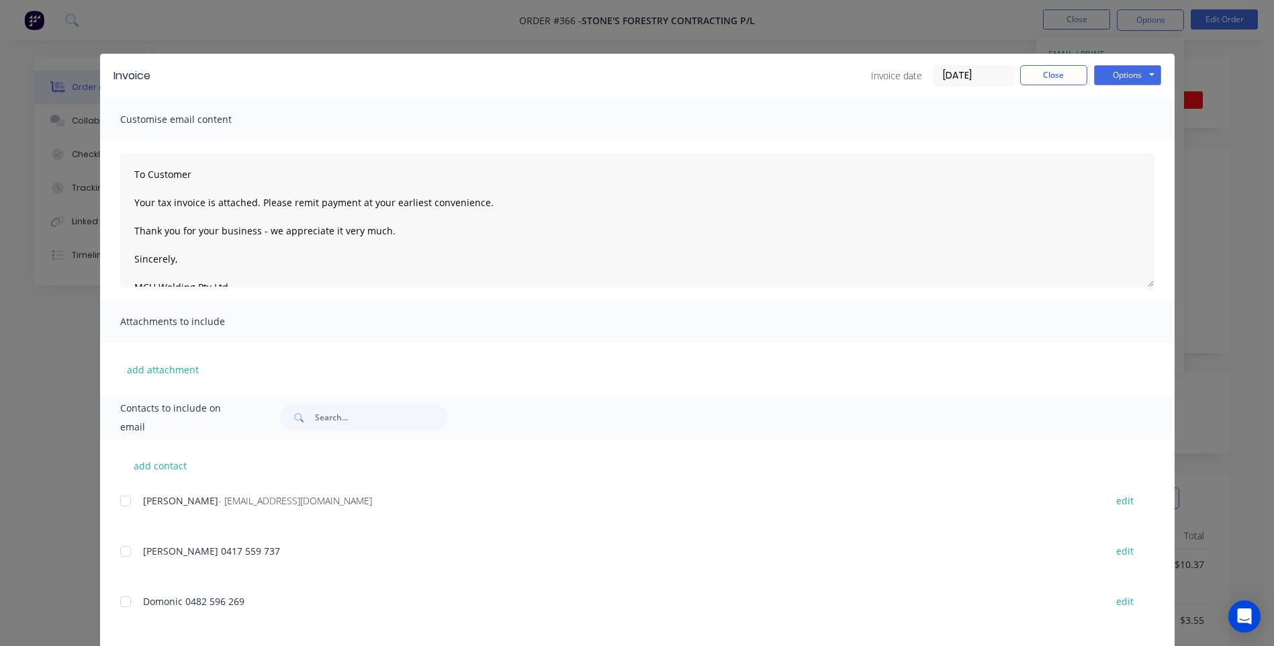
click at [118, 501] on div at bounding box center [125, 501] width 27 height 27
click at [1128, 73] on button "Options" at bounding box center [1127, 75] width 67 height 20
click at [1122, 92] on button "Preview" at bounding box center [1137, 99] width 86 height 22
click at [1111, 75] on button "Options" at bounding box center [1127, 75] width 67 height 20
click at [1117, 141] on button "Email" at bounding box center [1137, 143] width 86 height 22
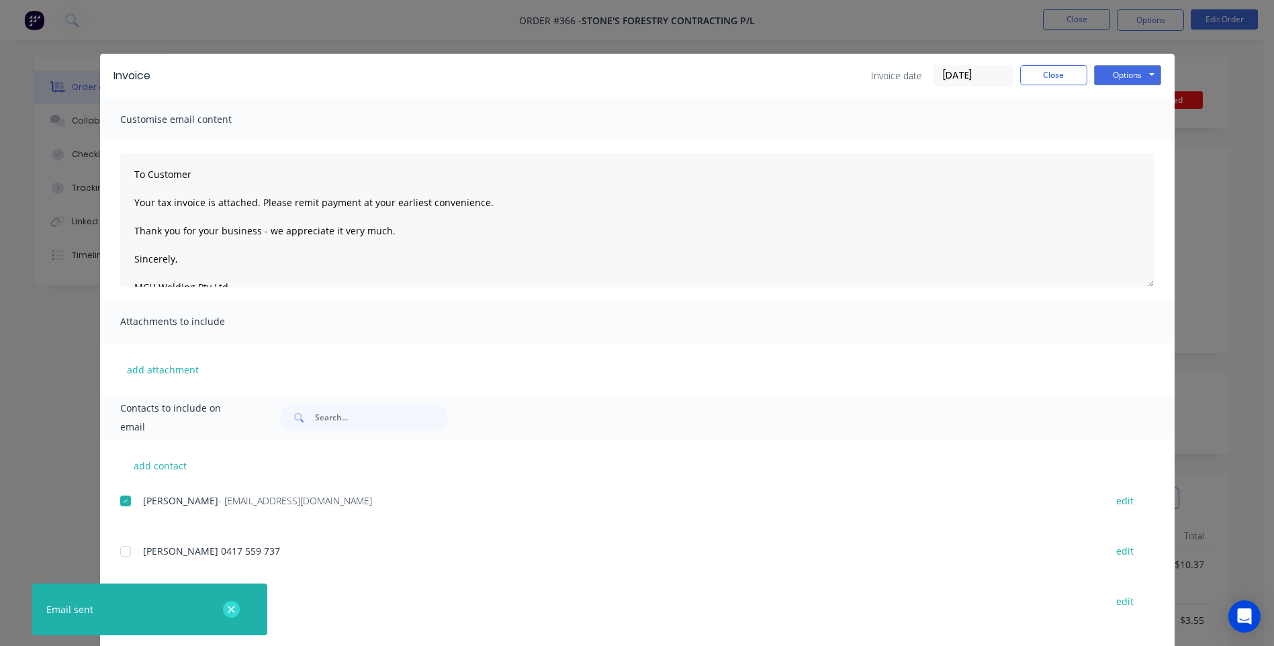
click at [232, 606] on icon "button" at bounding box center [231, 610] width 9 height 12
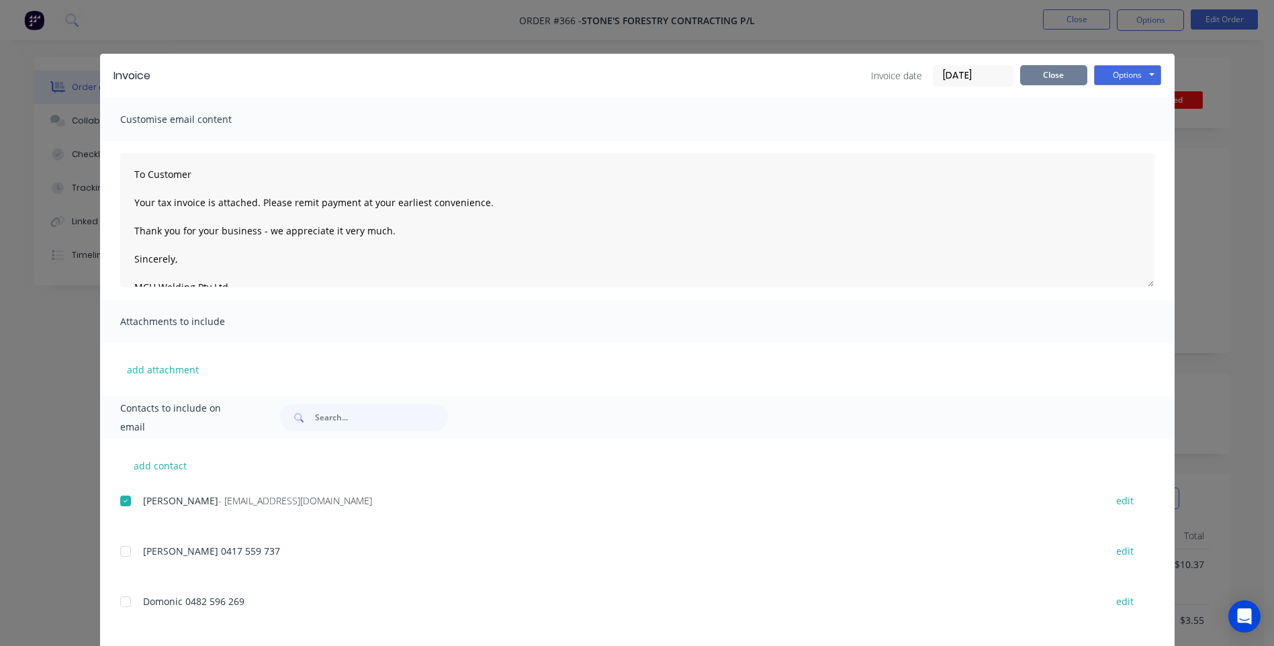
click at [1054, 78] on button "Close" at bounding box center [1053, 75] width 67 height 20
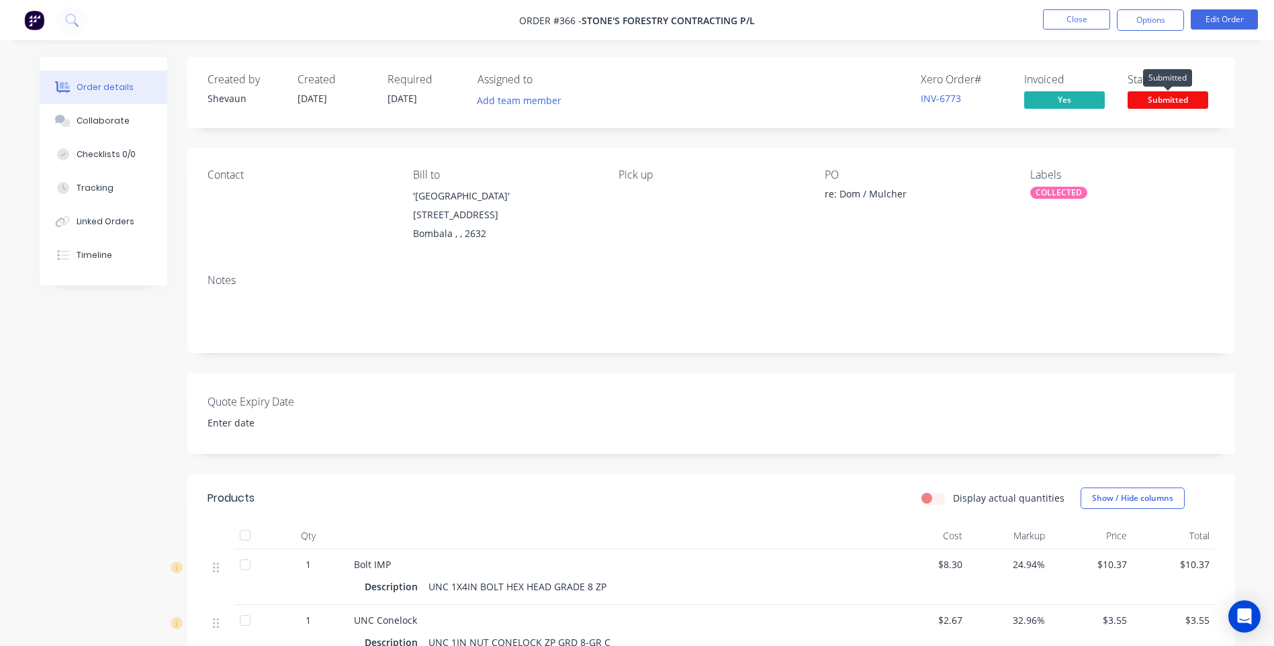
click at [1164, 99] on span "Submitted" at bounding box center [1168, 99] width 81 height 17
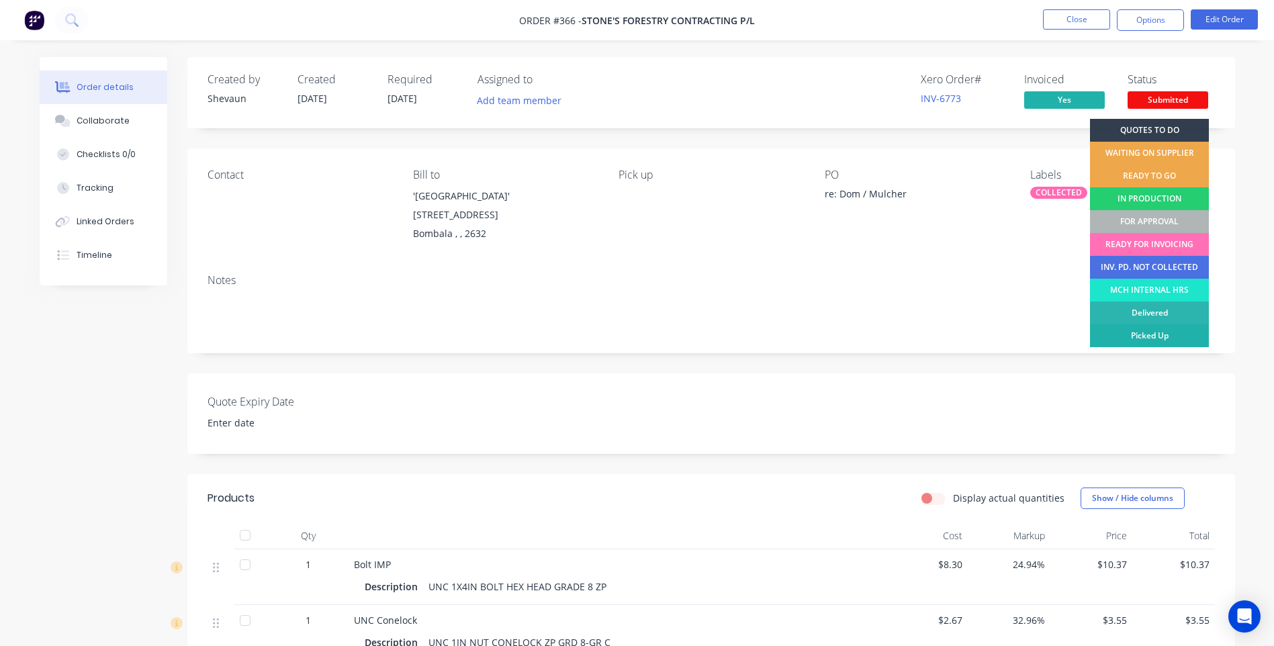
click at [1157, 336] on div "Picked Up" at bounding box center [1149, 335] width 119 height 23
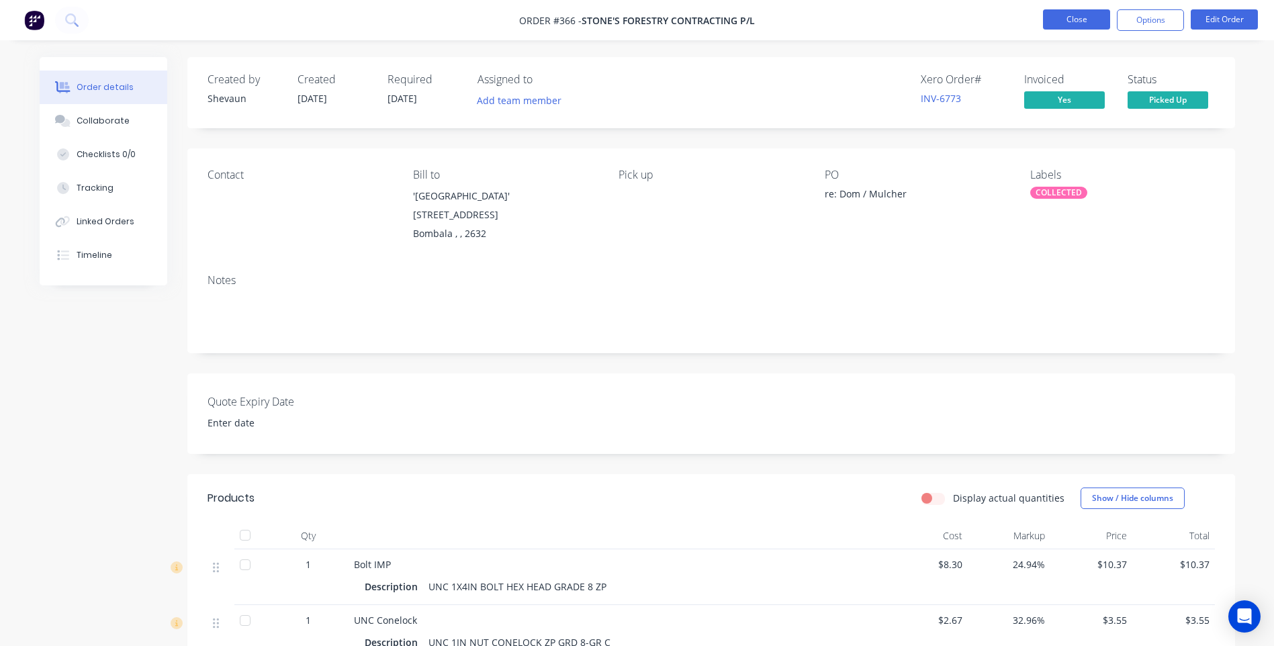
click at [1070, 20] on button "Close" at bounding box center [1076, 19] width 67 height 20
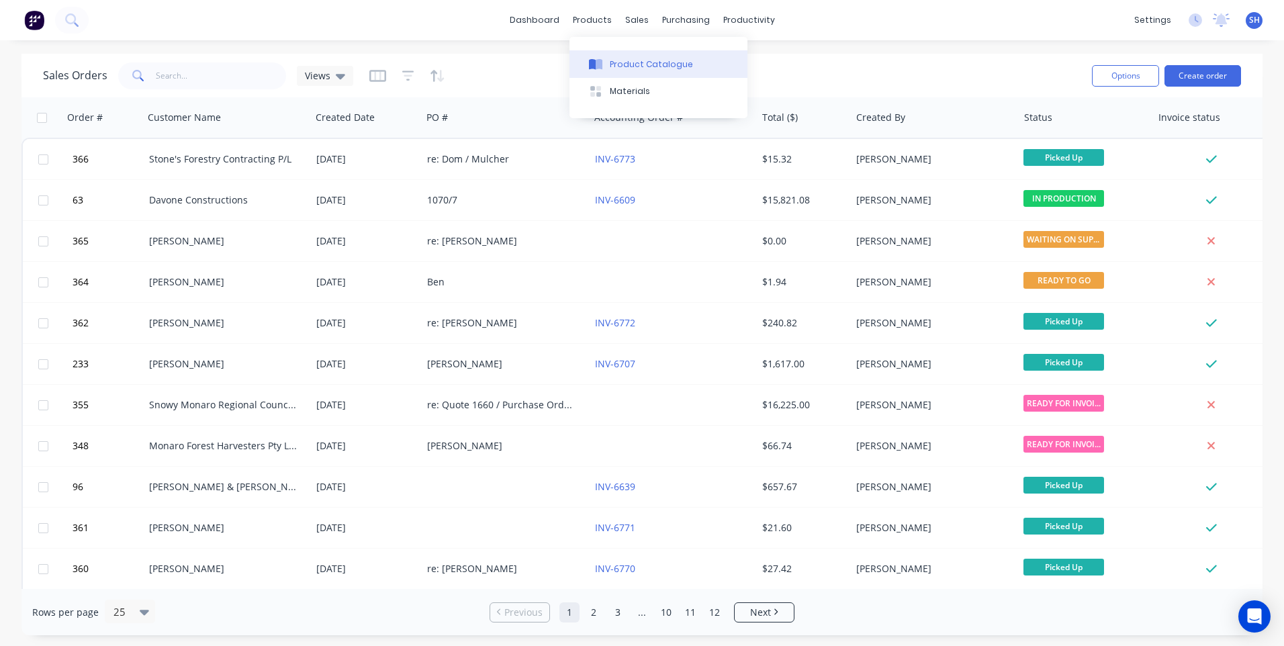
click at [631, 59] on div "Product Catalogue" at bounding box center [651, 64] width 83 height 12
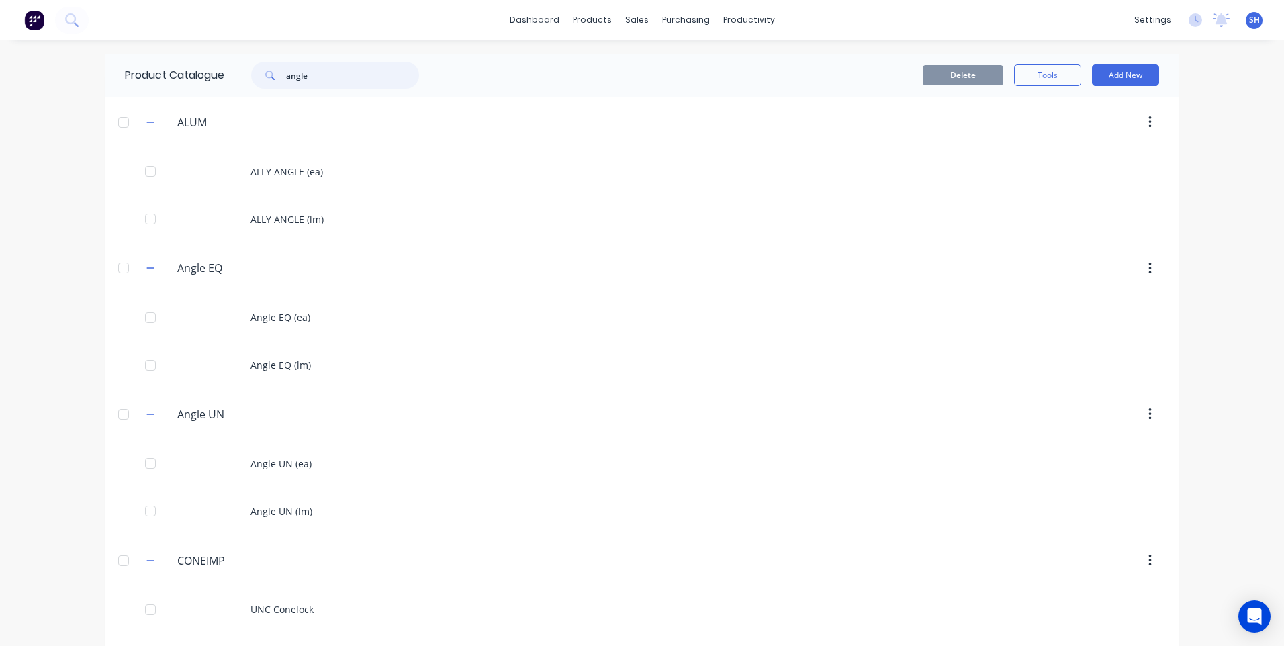
drag, startPoint x: 326, startPoint y: 79, endPoint x: 250, endPoint y: 72, distance: 76.9
click at [251, 72] on div "angle" at bounding box center [335, 75] width 168 height 27
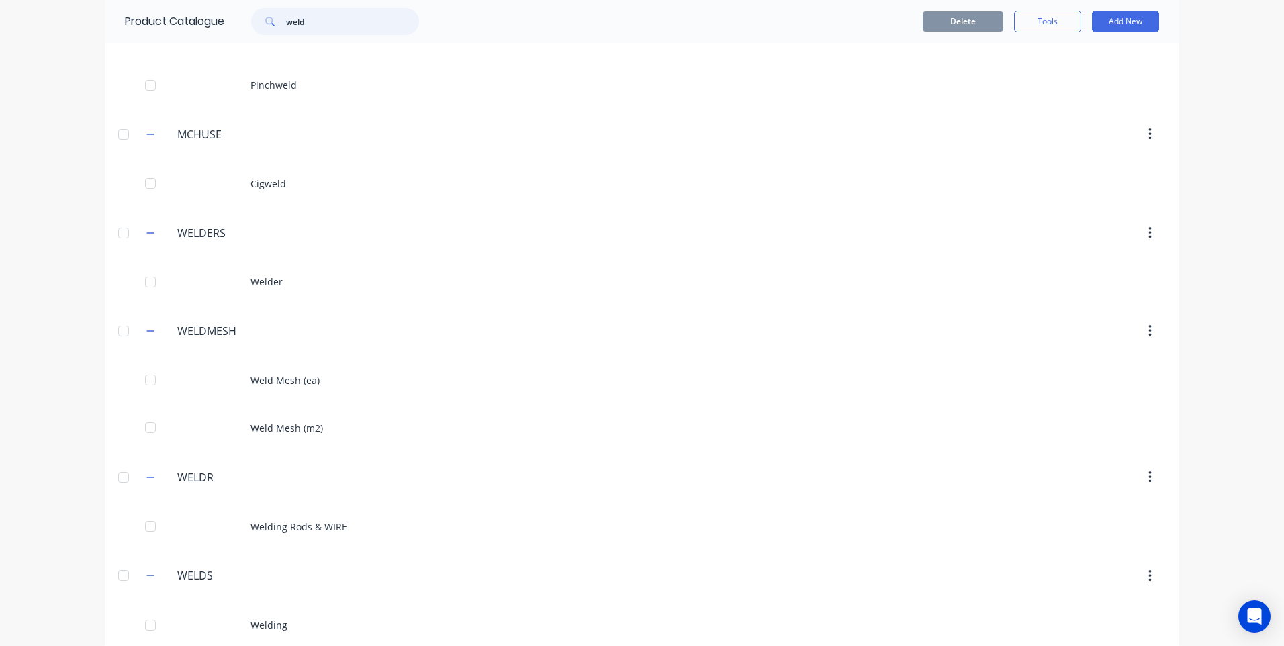
scroll to position [201, 0]
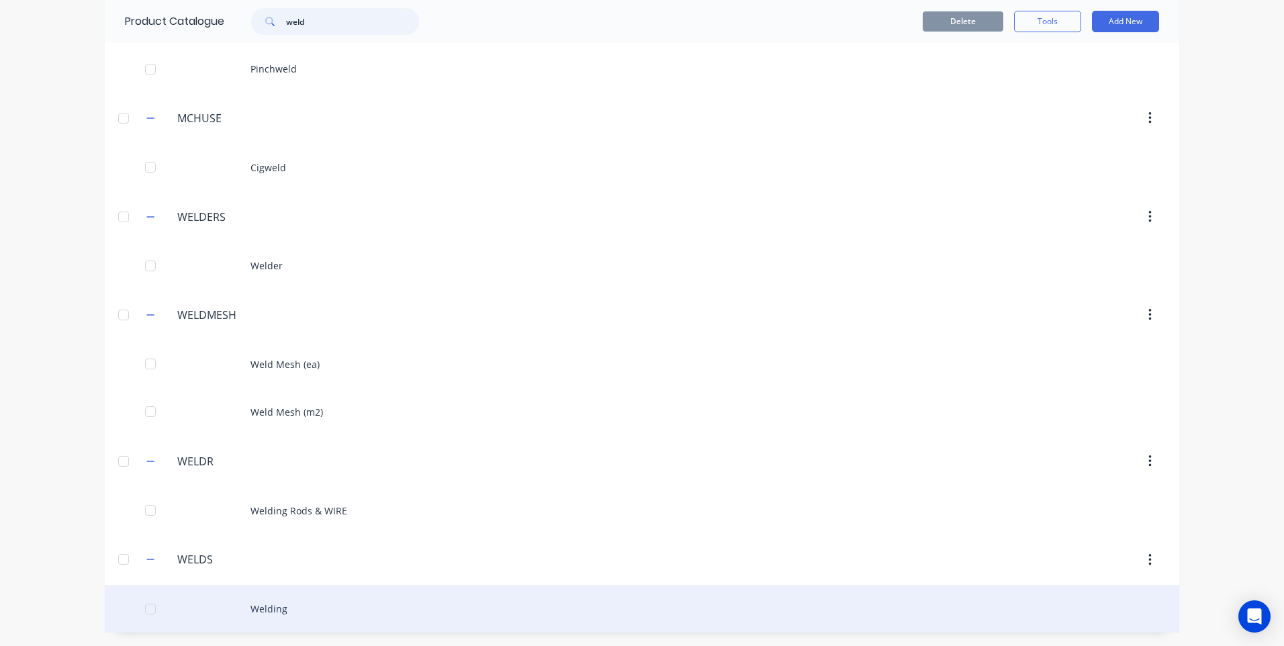
type input "weld"
click at [261, 610] on div "Welding" at bounding box center [642, 609] width 1074 height 48
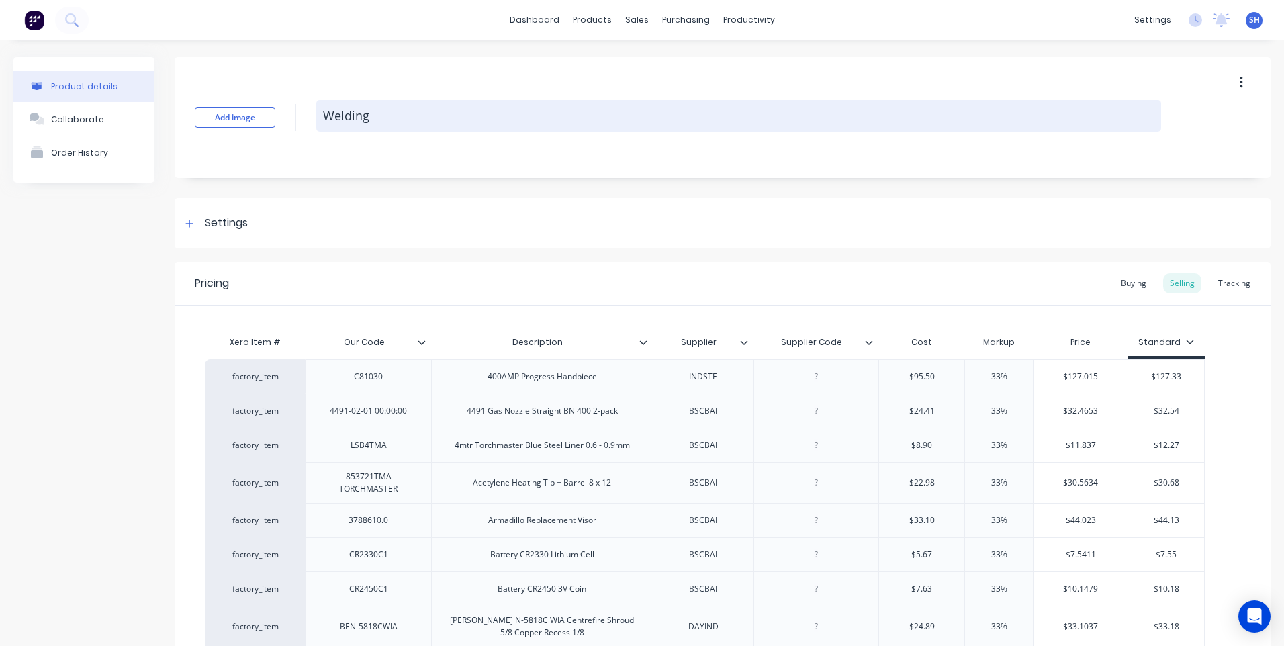
click at [389, 119] on textarea "Welding" at bounding box center [738, 116] width 845 height 32
type textarea "x"
type textarea "Welding S"
type textarea "x"
type textarea "Welding Su"
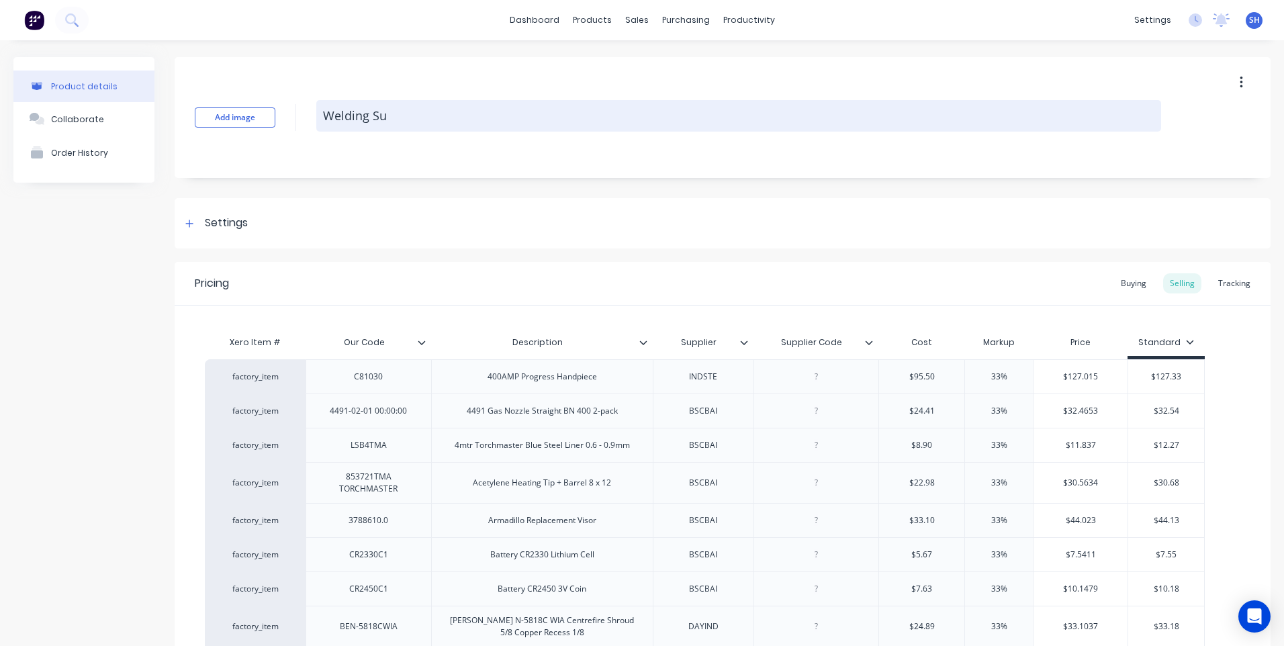
type textarea "x"
type textarea "Welding Sup"
type textarea "x"
type textarea "Welding Supp"
type textarea "x"
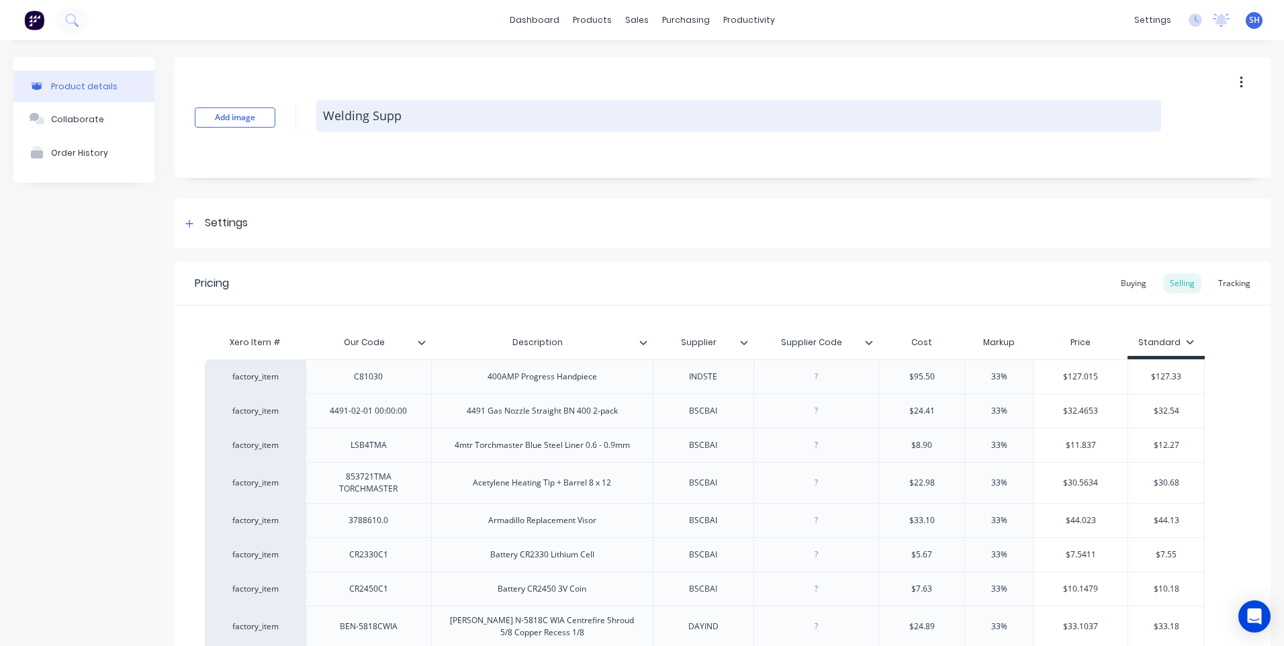
type textarea "Welding Suppl"
type textarea "x"
type textarea "Welding Suppli"
type textarea "x"
type textarea "Welding Supplie"
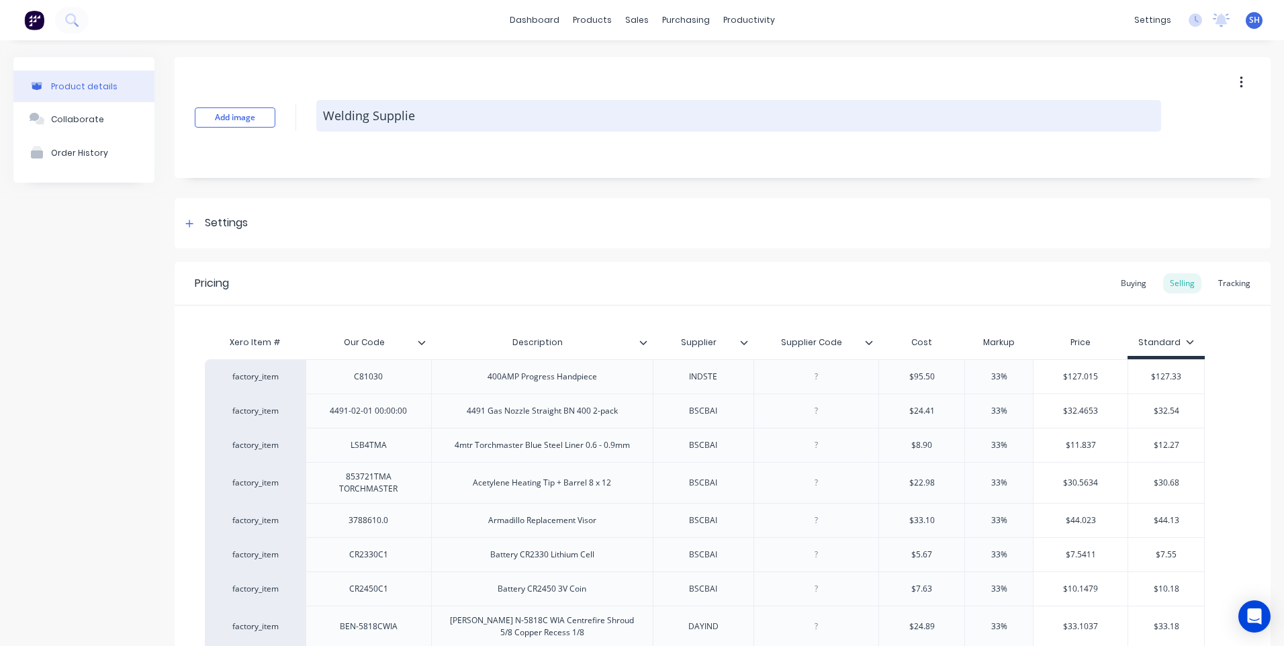
type textarea "x"
type textarea "Welding Supplies"
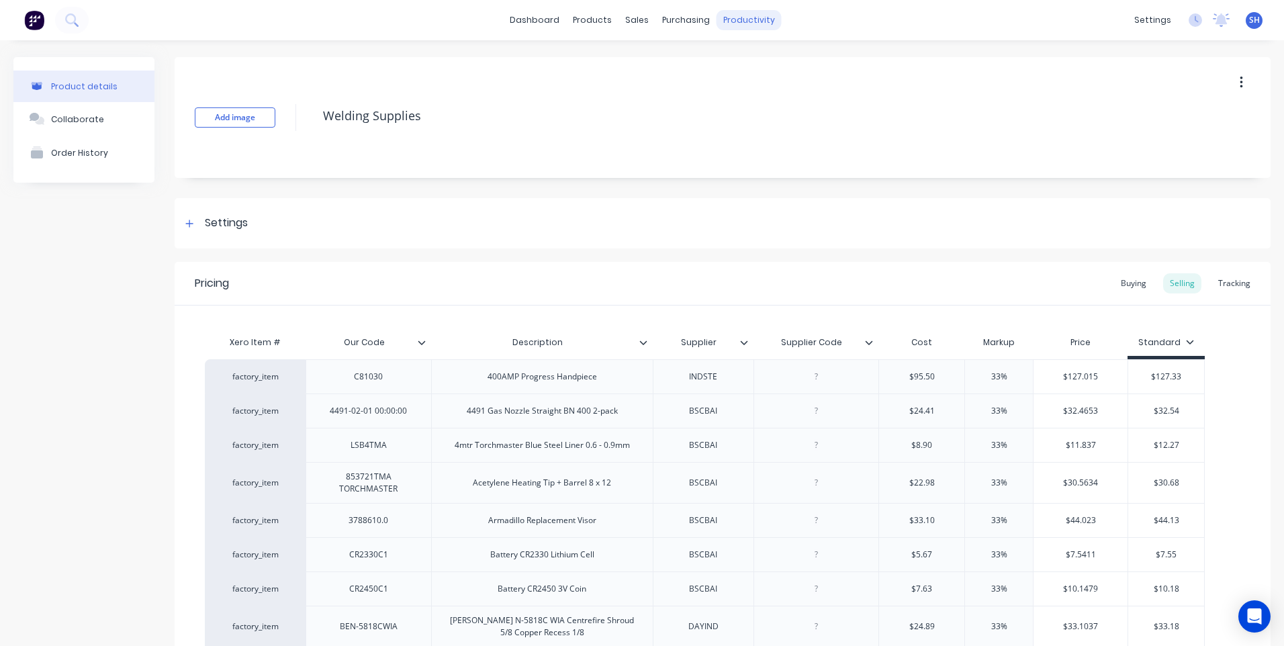
type textarea "x"
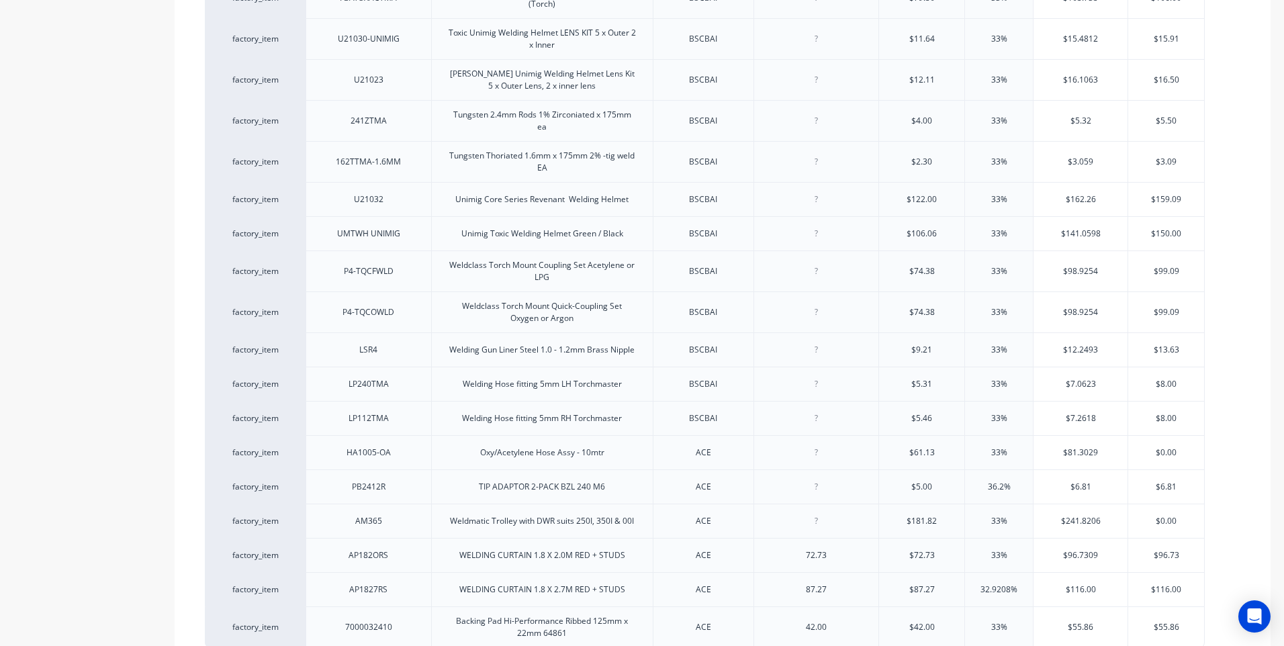
scroll to position [3837, 0]
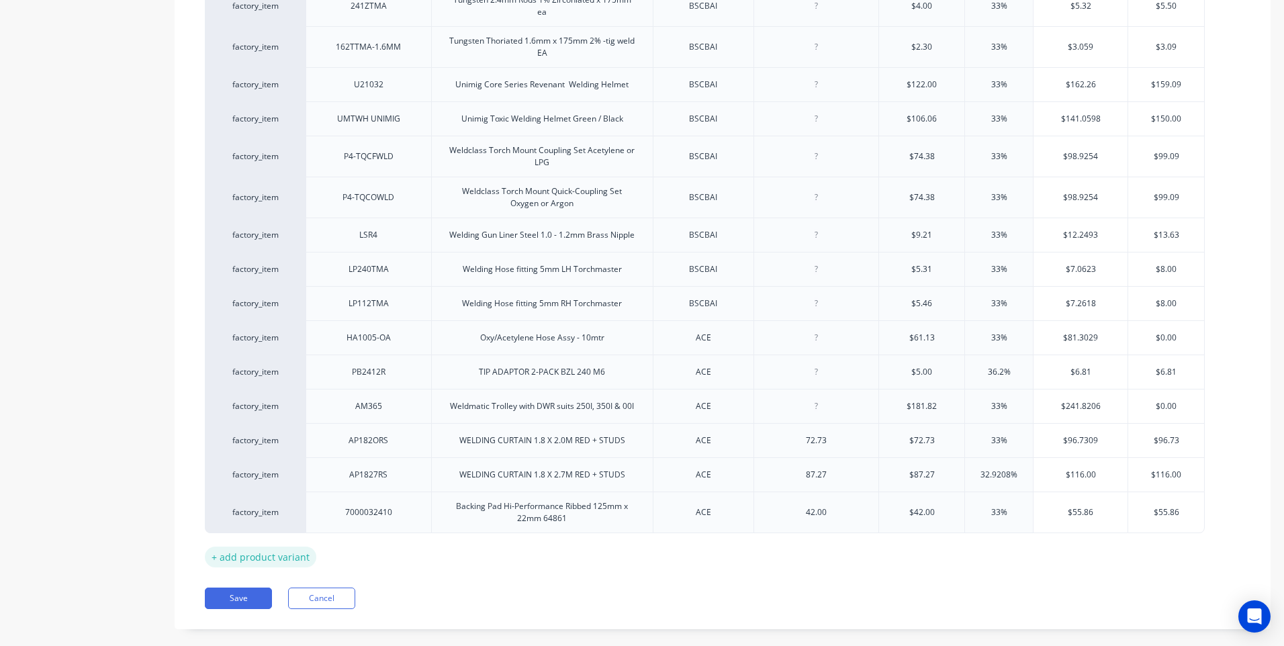
type textarea "Welding Supplies"
click at [263, 547] on div "+ add product variant" at bounding box center [260, 557] width 111 height 21
type textarea "x"
type textarea "Welding Supplies"
click at [367, 541] on div at bounding box center [368, 549] width 67 height 17
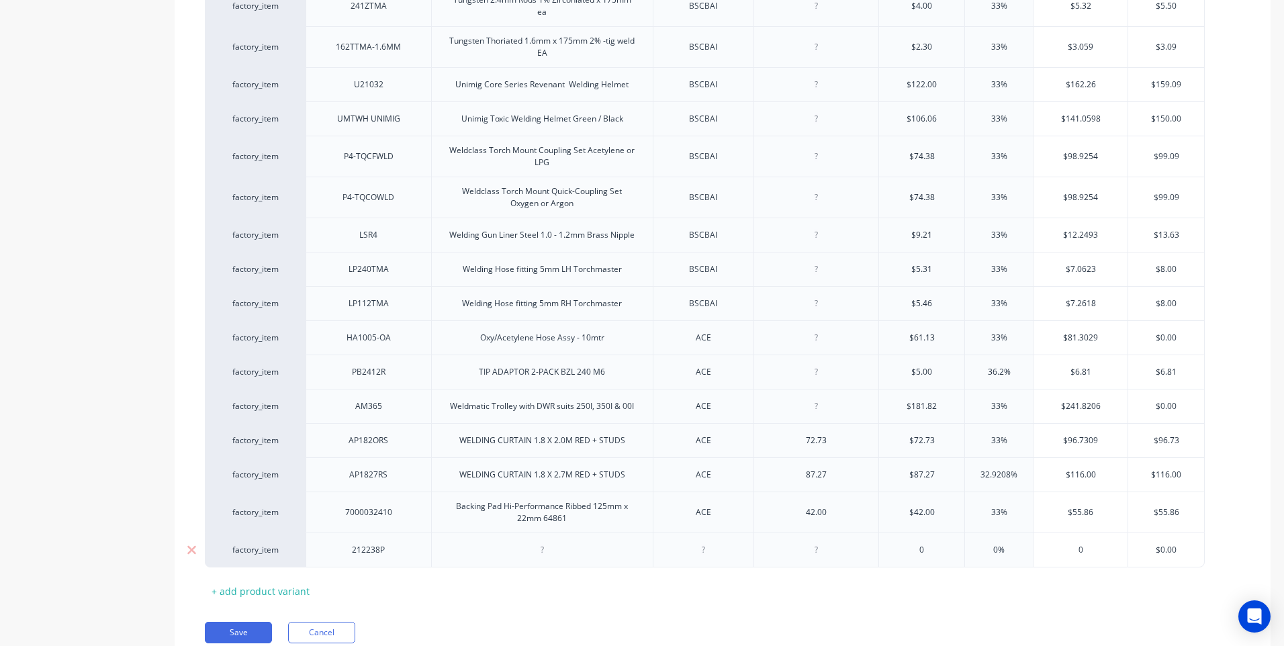
click at [543, 541] on div at bounding box center [541, 549] width 67 height 17
type textarea "x"
type input "0"
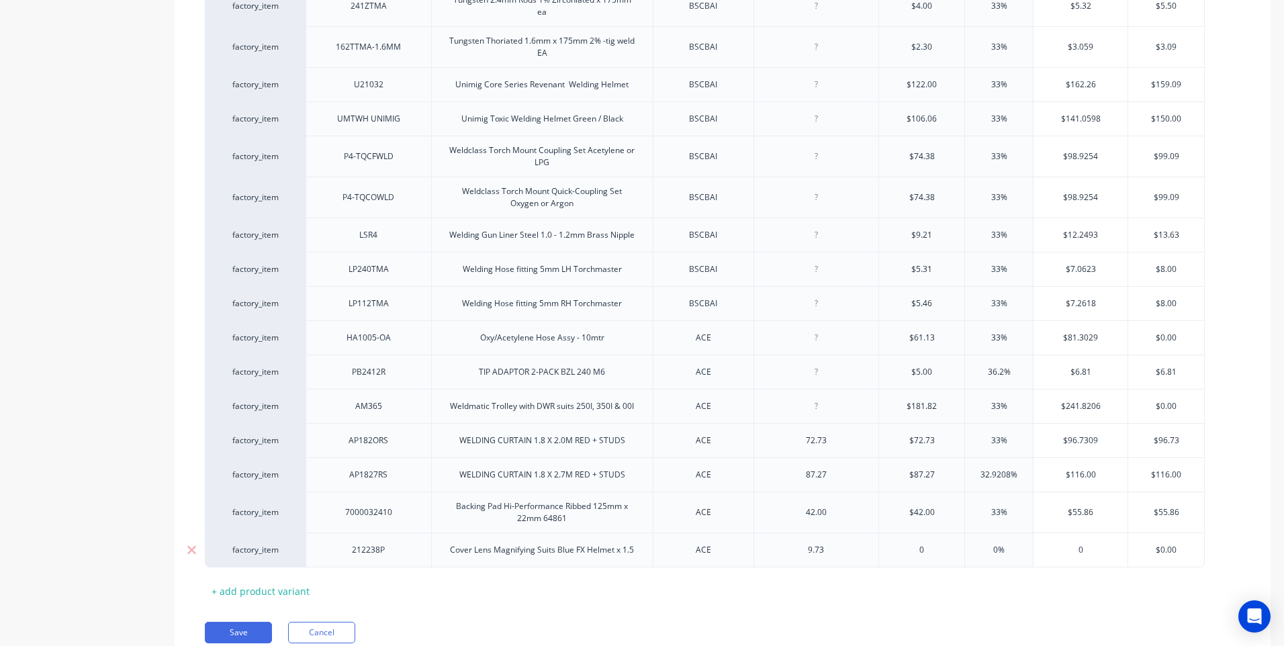
type textarea "x"
type input "09"
type textarea "x"
type input "09.7"
type textarea "x"
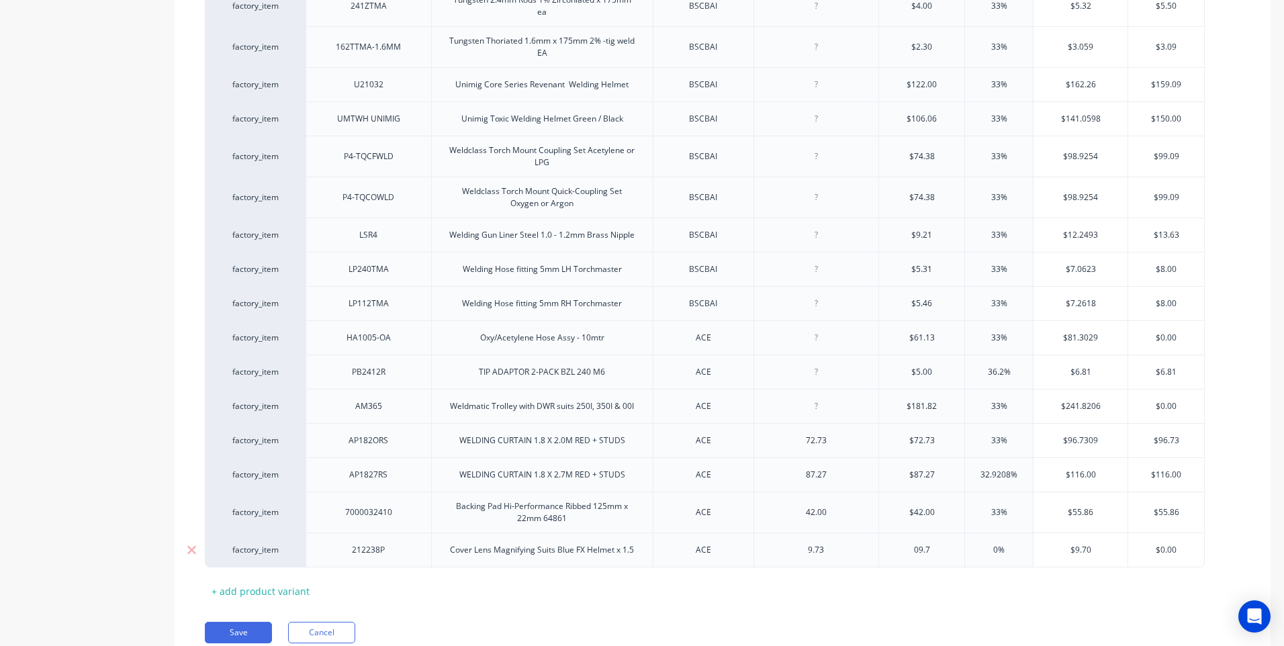
type input "09.73"
type textarea "x"
type input "09.73"
type input "0%3"
type textarea "x"
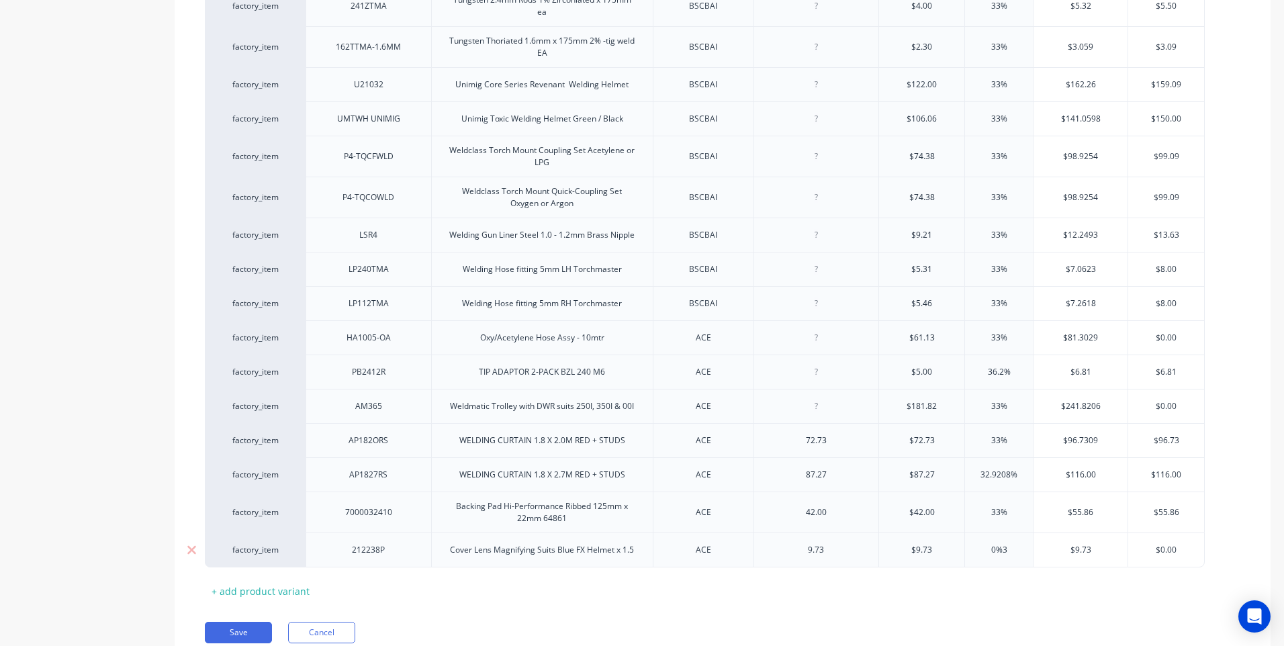
type input "0%33"
type textarea "x"
type input "0%33"
type input "$12.94"
type textarea "x"
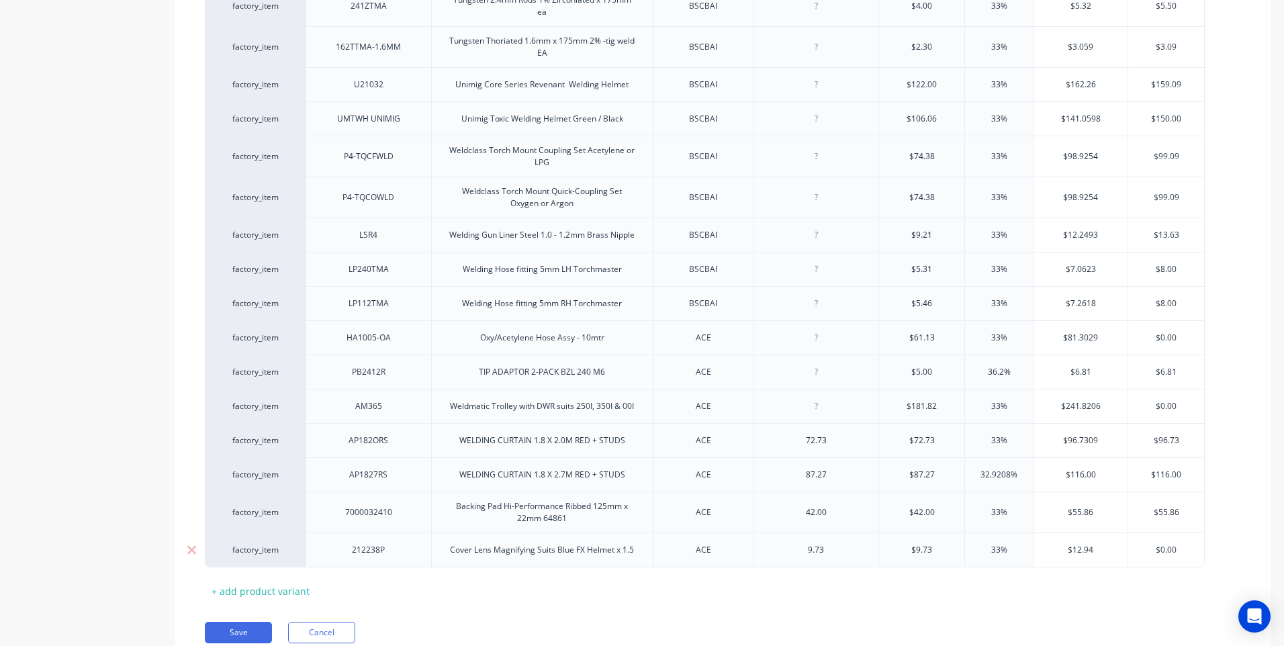
type input "$12.9"
type textarea "x"
type input "$12.95"
type textarea "x"
type input "$12.95"
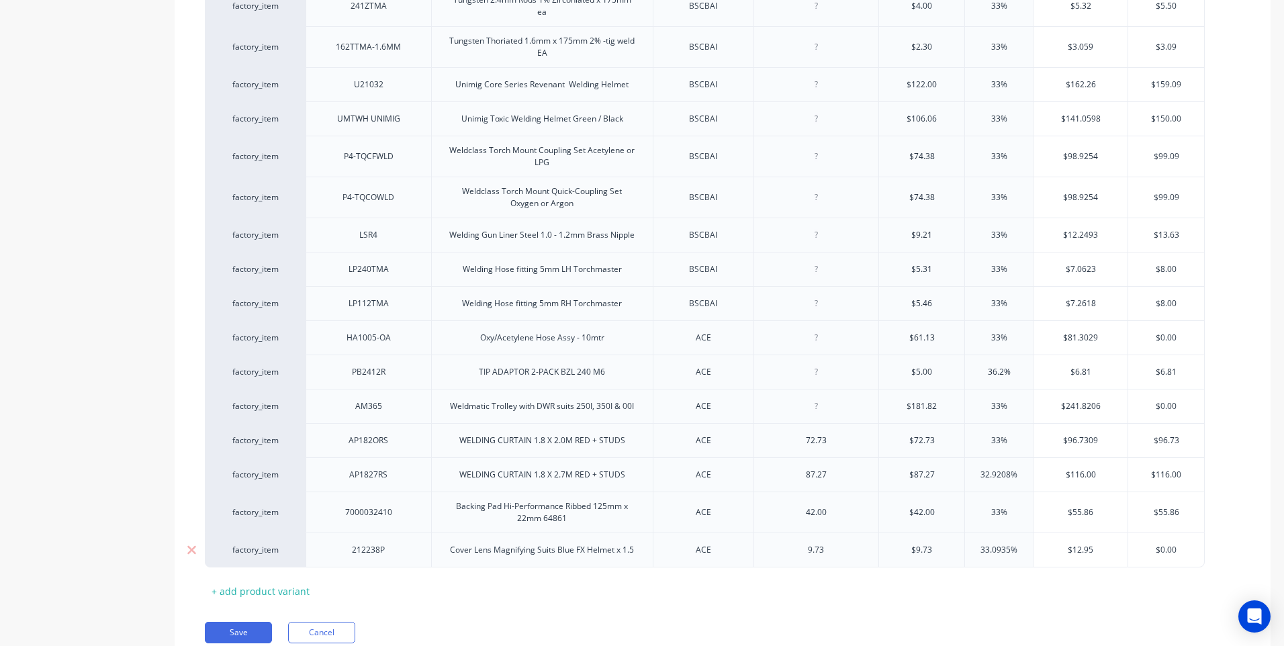
type input "$0.00"
type textarea "x"
type input "$"
type textarea "x"
type input "1"
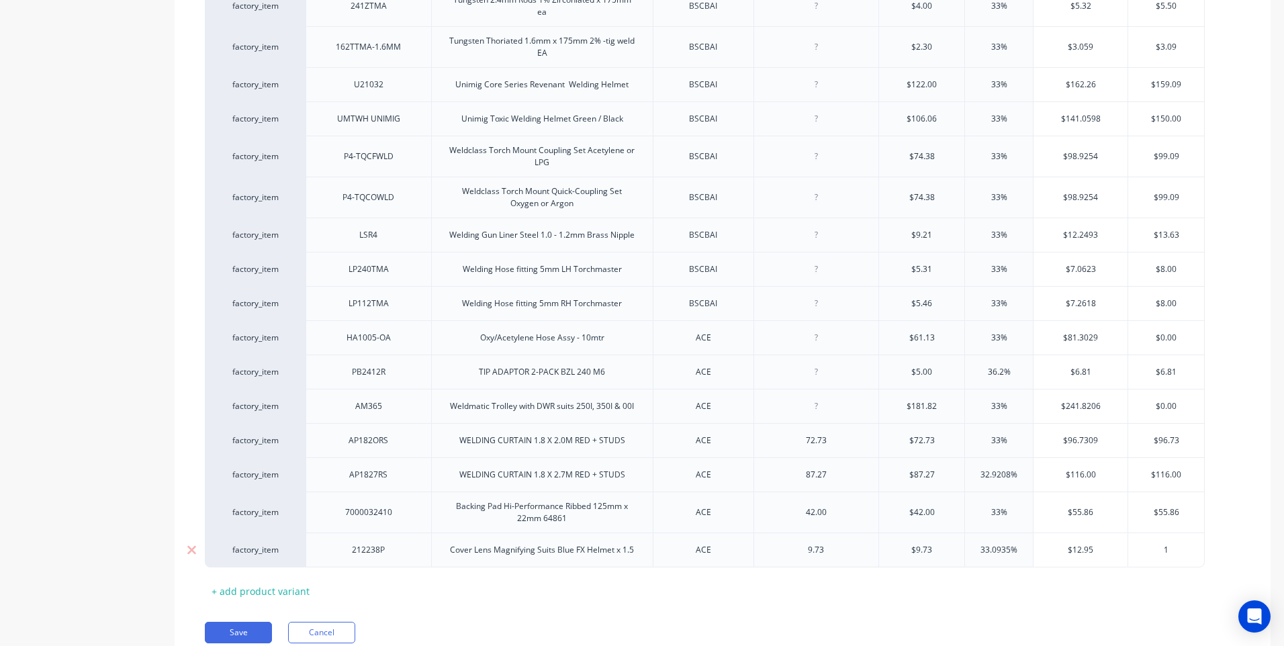
type textarea "x"
type input "12.95"
type textarea "x"
type input "12.95"
click at [263, 581] on div "+ add product variant" at bounding box center [260, 591] width 111 height 21
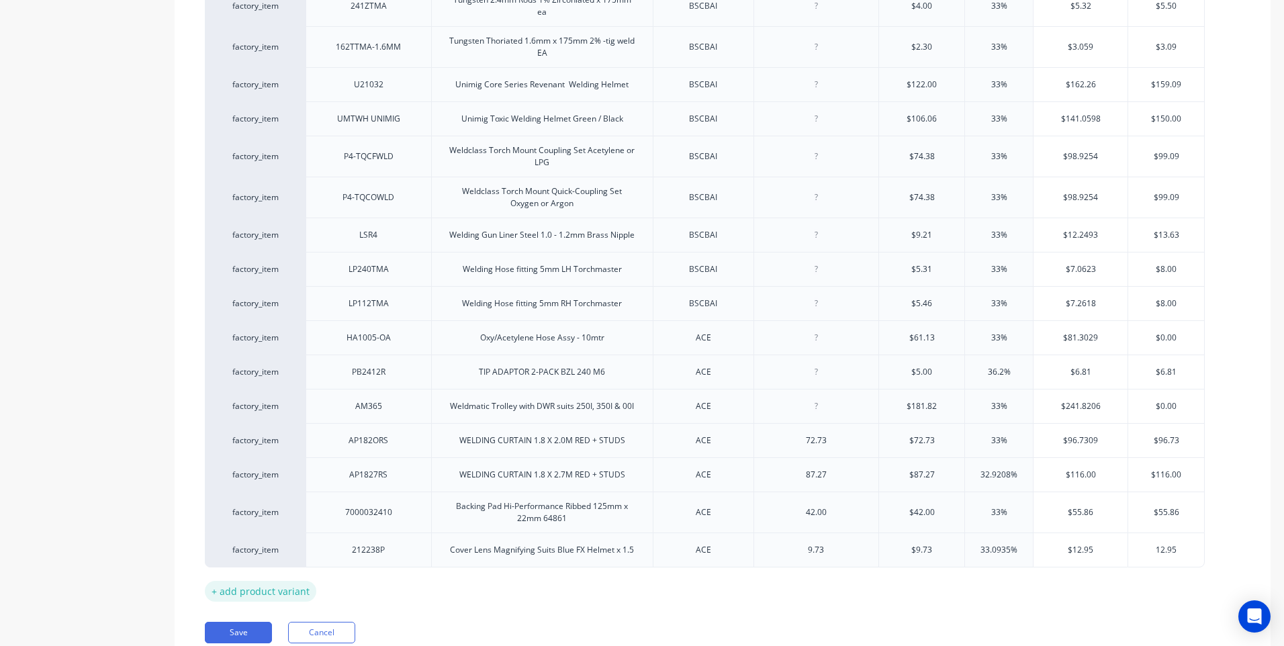
type textarea "x"
click at [367, 576] on div at bounding box center [368, 584] width 67 height 17
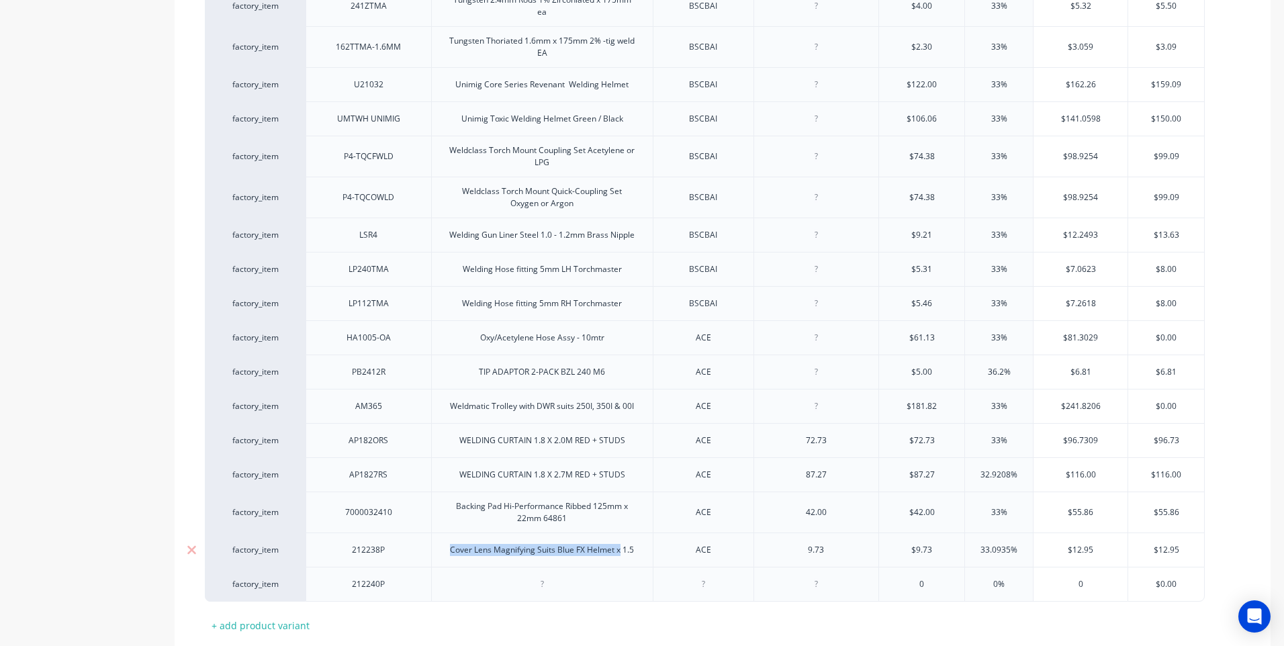
drag, startPoint x: 451, startPoint y: 534, endPoint x: 620, endPoint y: 539, distance: 168.6
click at [620, 539] on div "Cover Lens Magnifying Suits Blue FX Helmet x 1.5" at bounding box center [542, 550] width 222 height 34
copy div "Cover Lens Magnifying Suits Blue FX Helmet x"
click at [545, 576] on div at bounding box center [541, 584] width 67 height 17
type textarea "x"
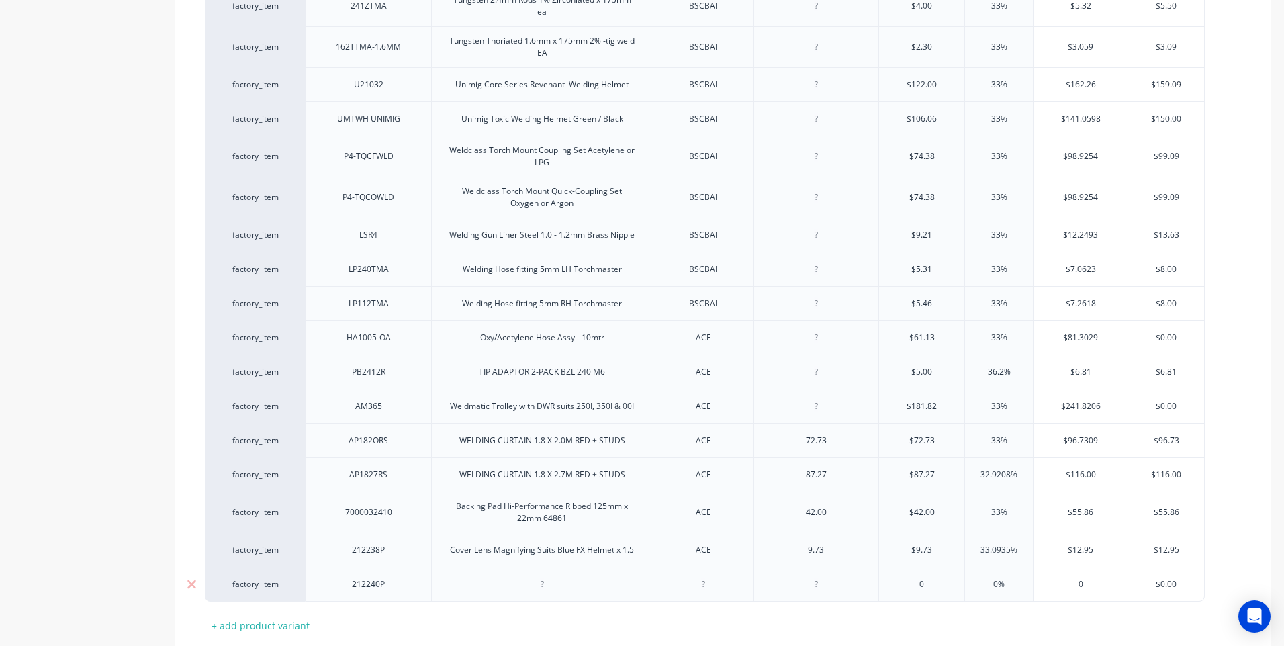
paste div
type textarea "x"
type input "0"
type textarea "x"
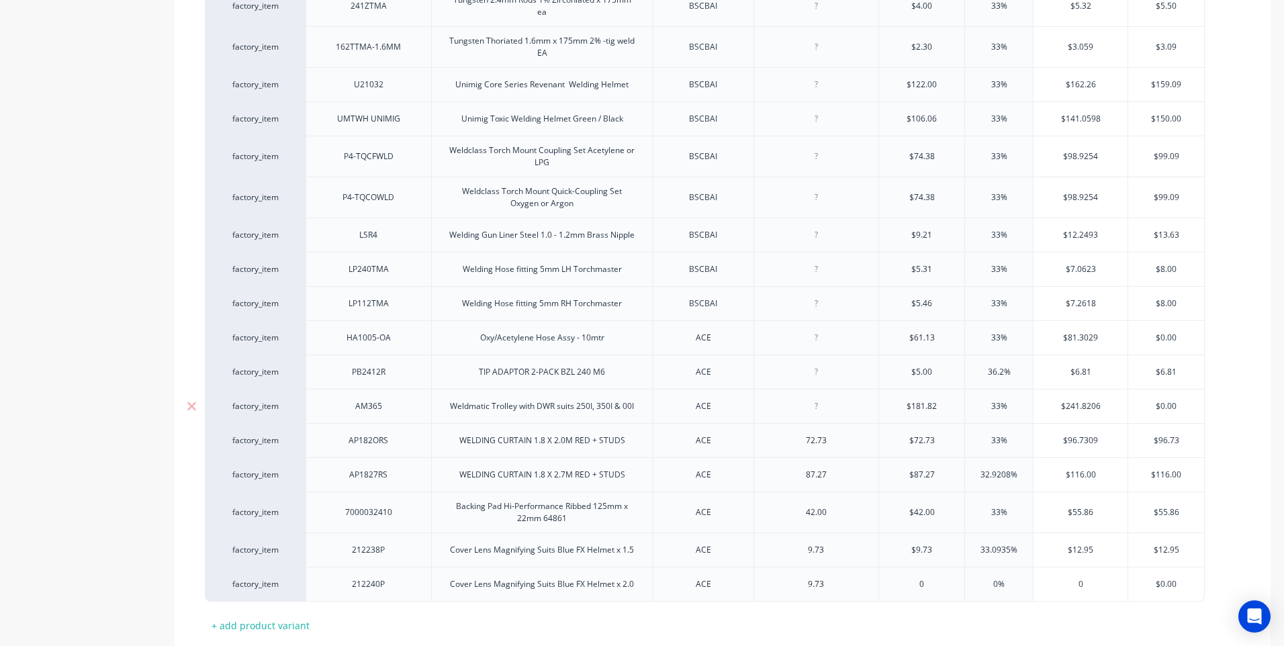
type input "09"
type textarea "x"
type input "09.7"
type textarea "x"
type input "09.73"
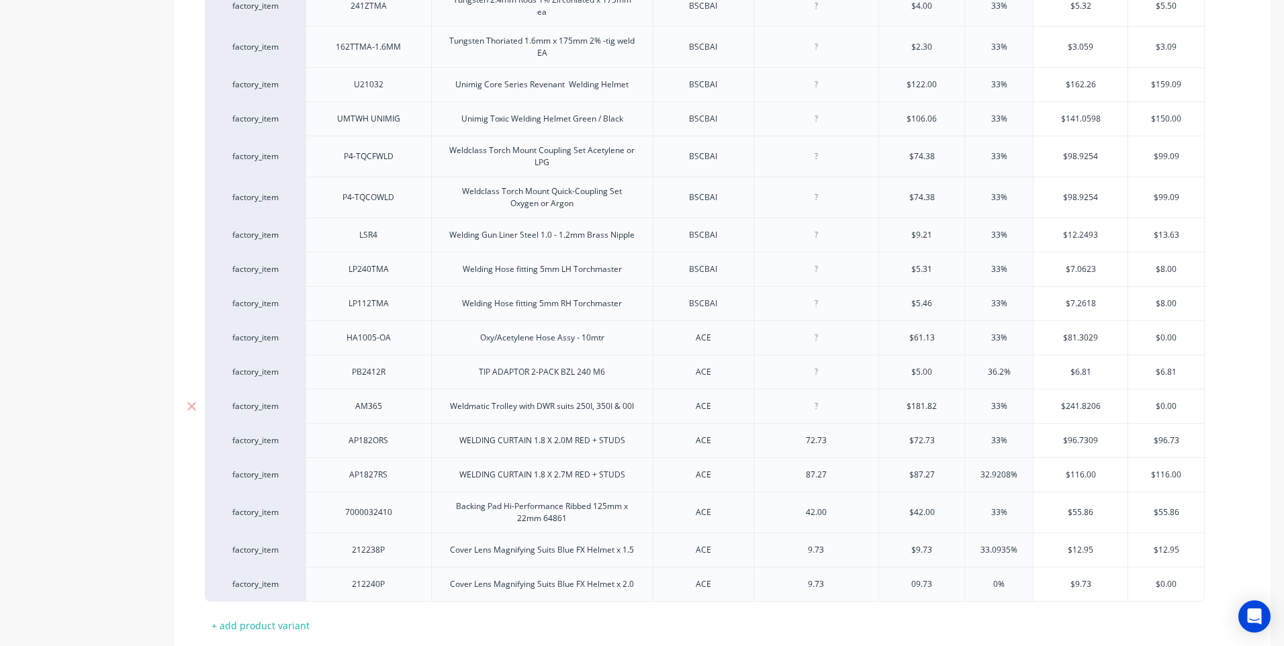
type textarea "x"
type input "09.73"
type input "0%3"
type textarea "x"
type input "0%33"
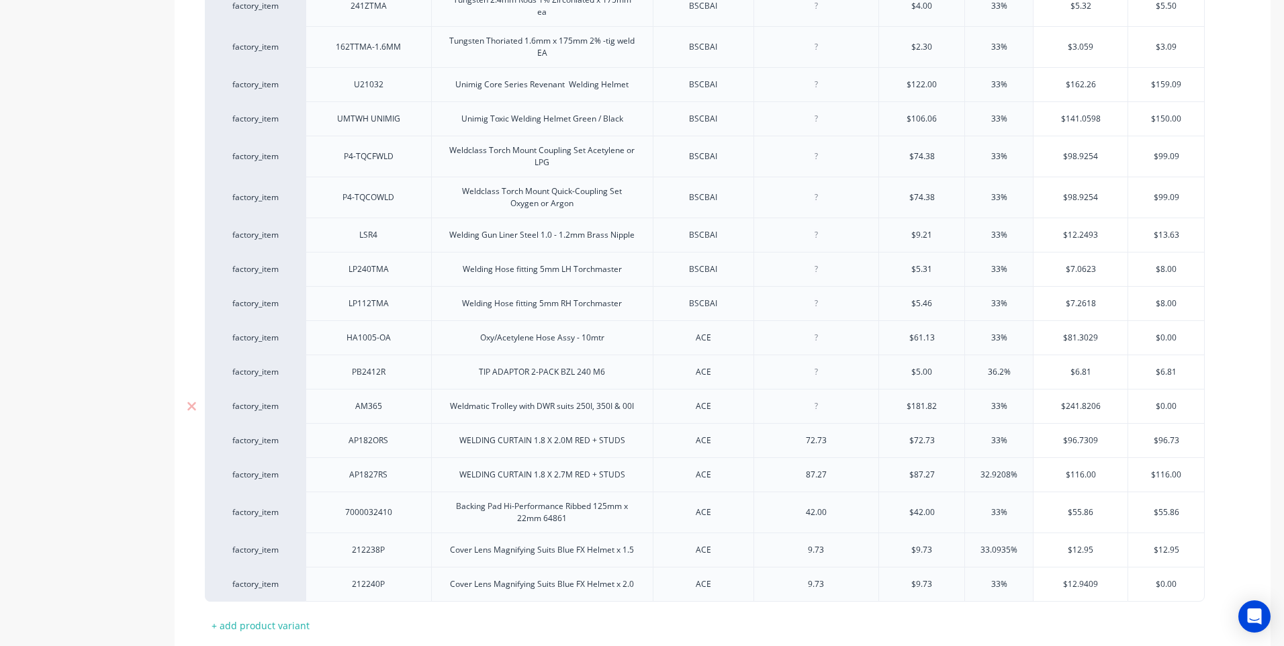
type input "$12.9409"
type textarea "x"
type input "$12.940"
type textarea "x"
type input "$12.9"
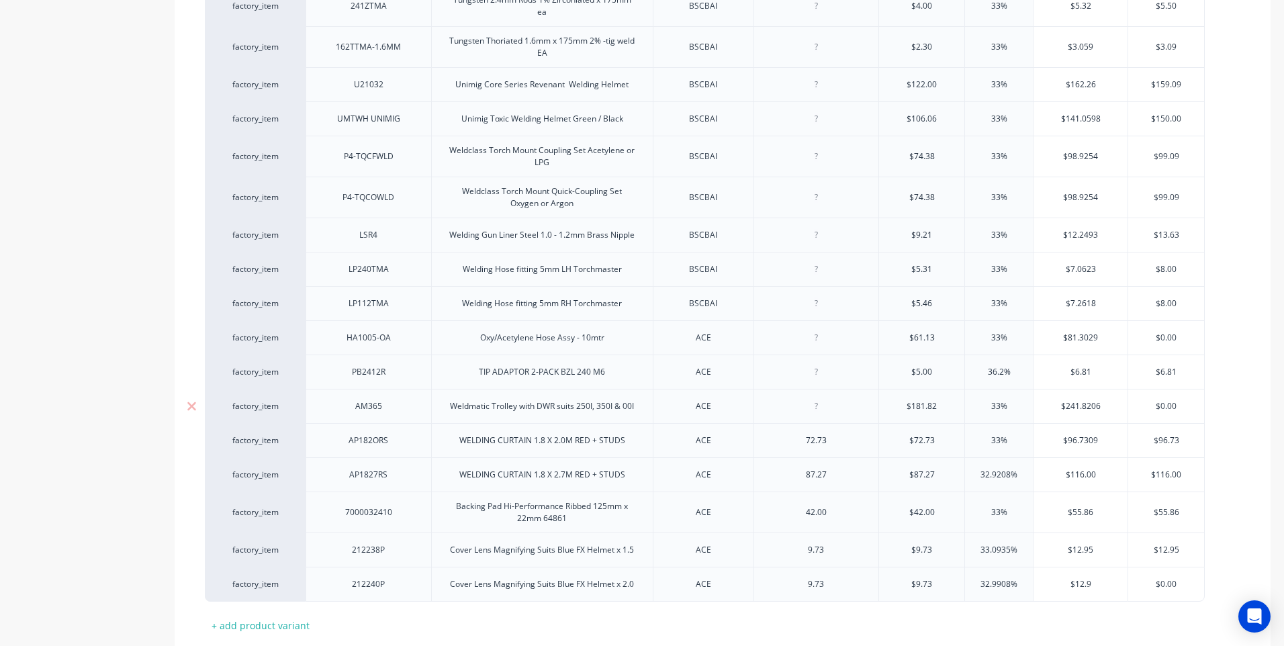
type textarea "x"
type input "$12.95"
type textarea "x"
type input "$12.95"
drag, startPoint x: 1182, startPoint y: 560, endPoint x: 1147, endPoint y: 567, distance: 35.6
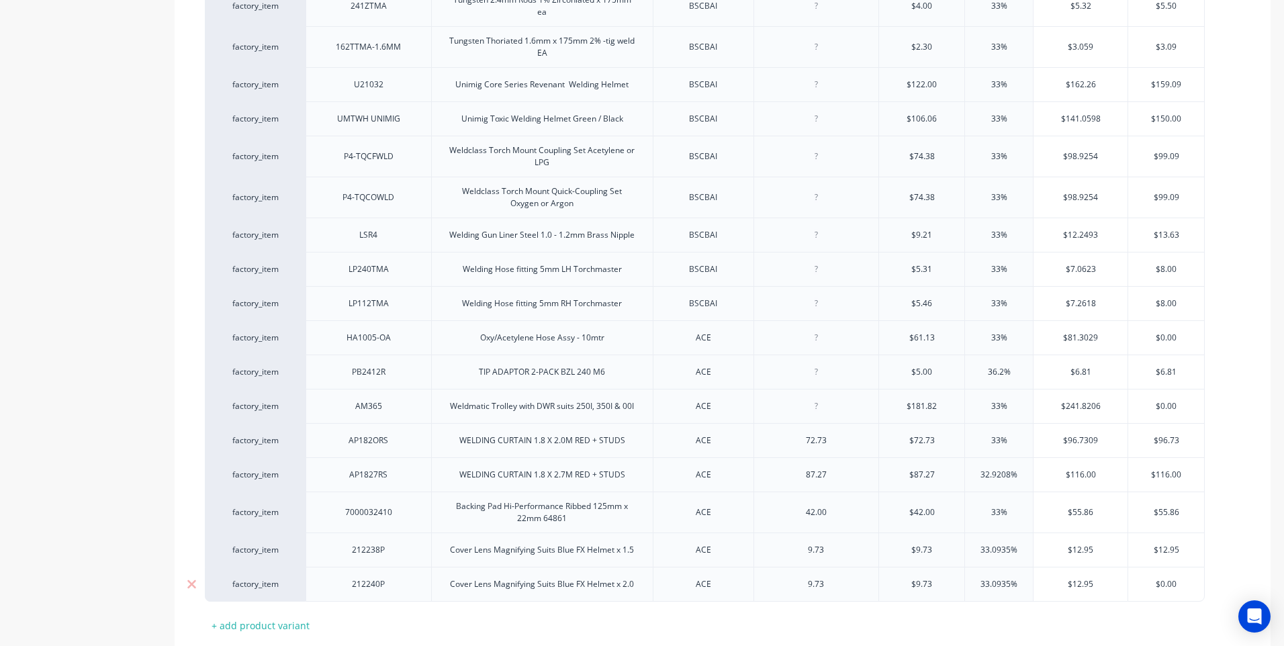
click at [1147, 578] on input "$0.00" at bounding box center [1166, 584] width 76 height 12
type input "1"
type textarea "x"
type input "12.95"
type textarea "x"
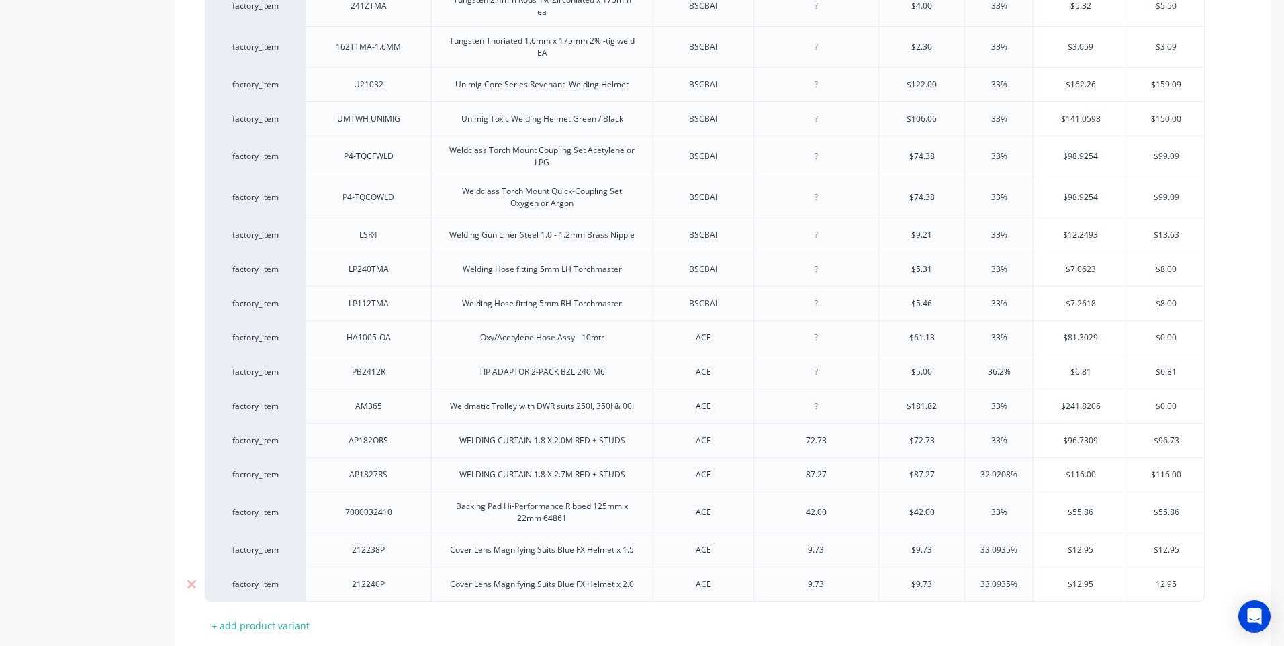
type input "12.95"
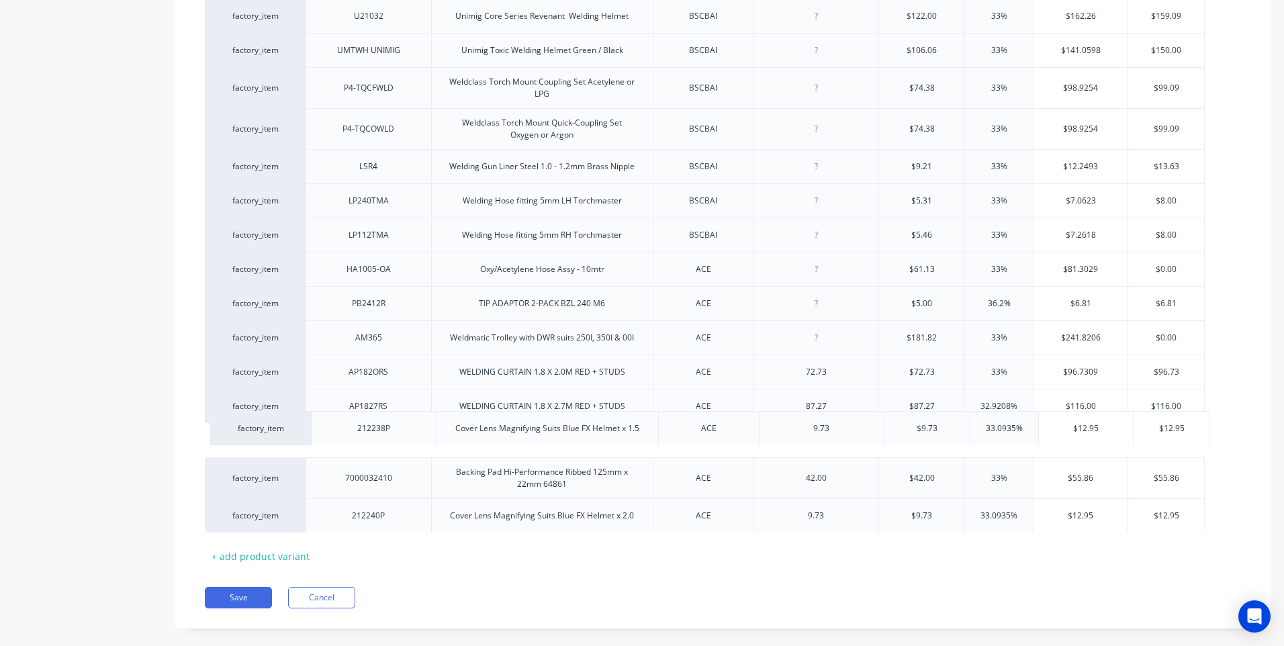
scroll to position [3905, 0]
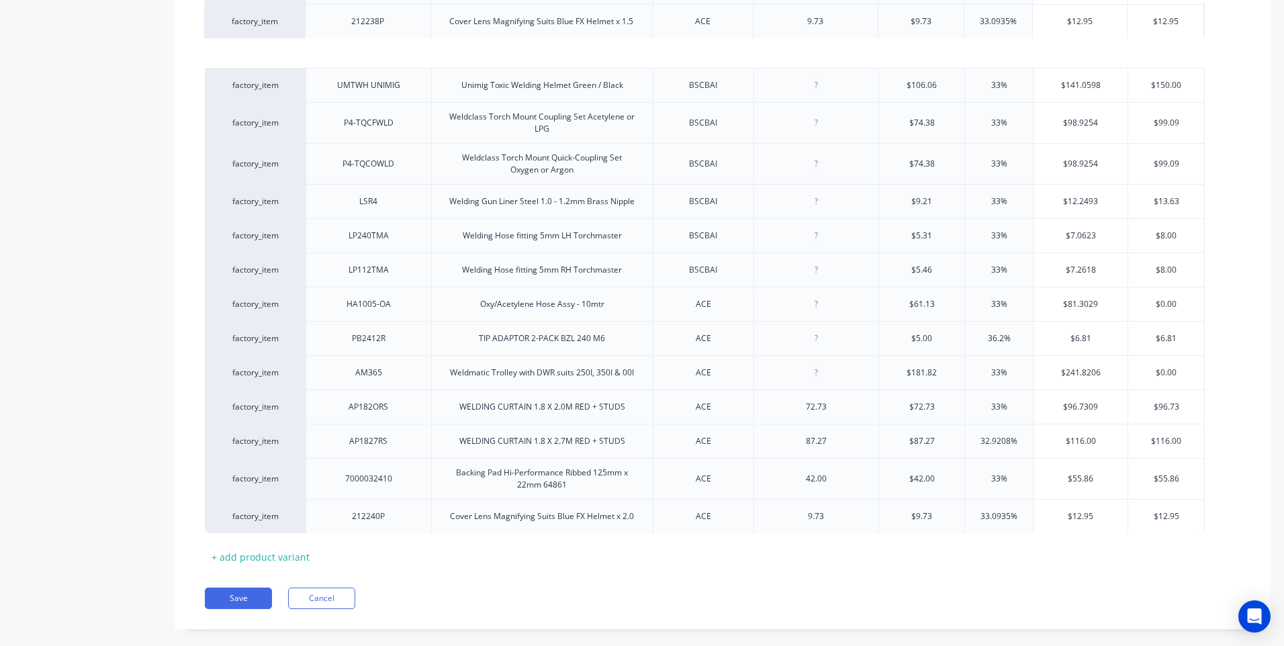
drag, startPoint x: 292, startPoint y: 455, endPoint x: 294, endPoint y: 11, distance: 443.9
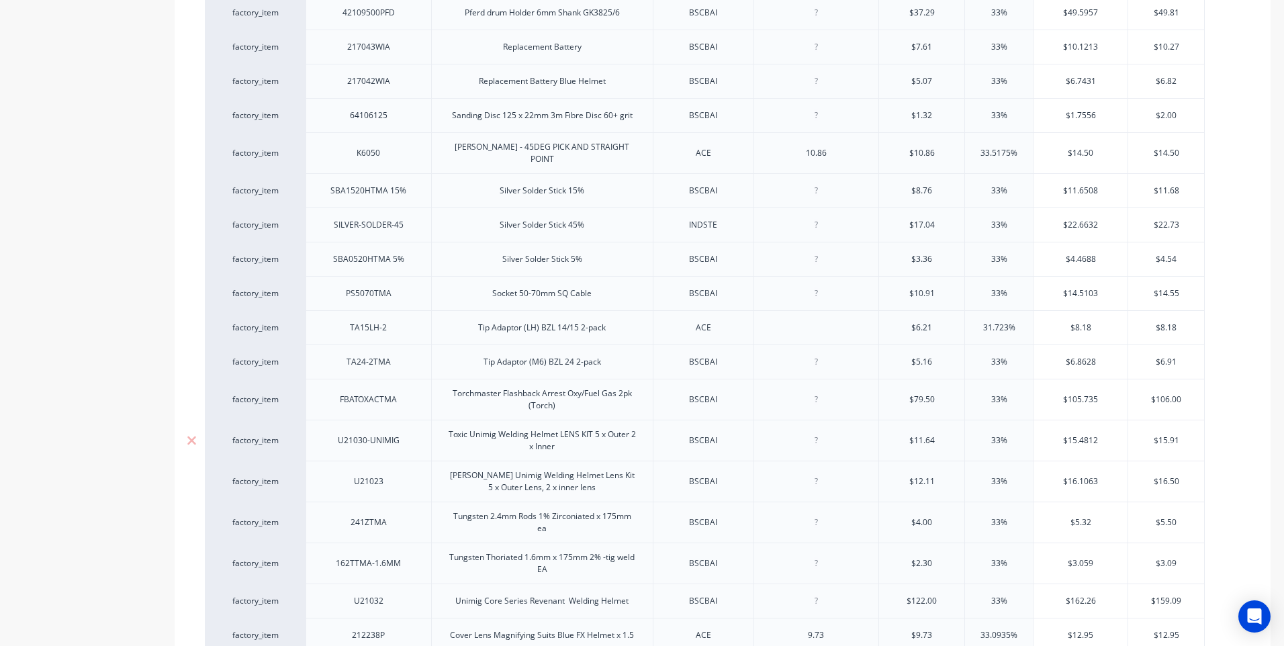
scroll to position [3301, 0]
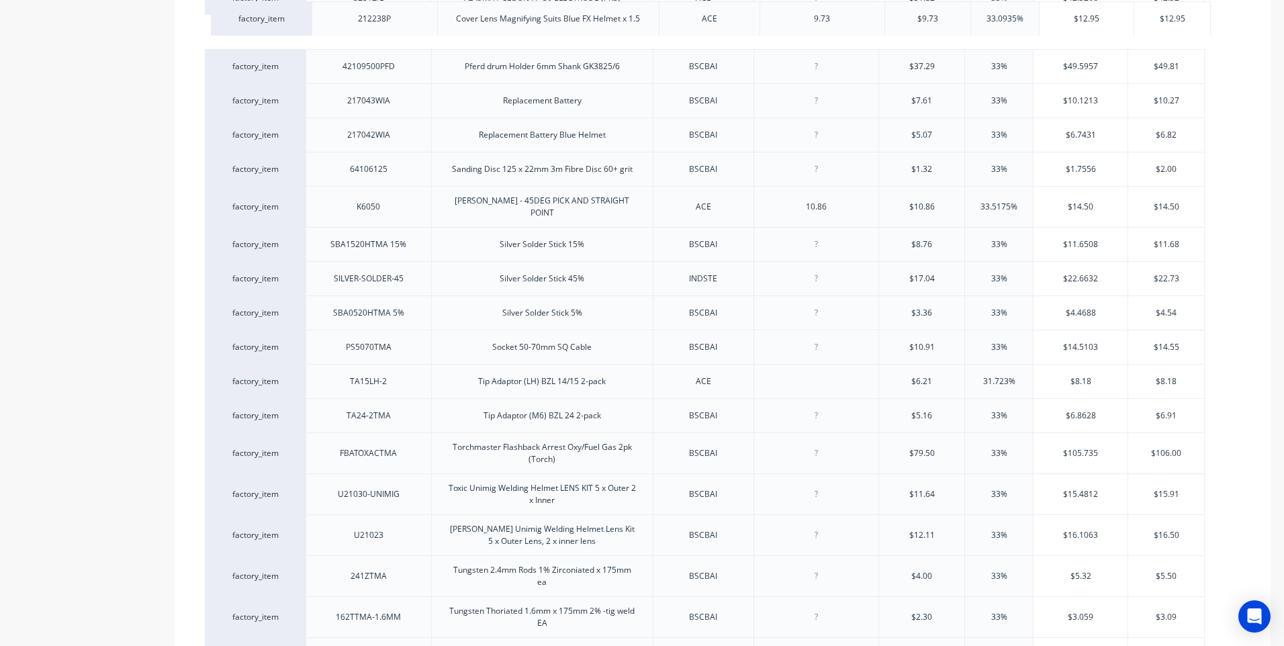
drag, startPoint x: 293, startPoint y: 629, endPoint x: 301, endPoint y: 7, distance: 621.9
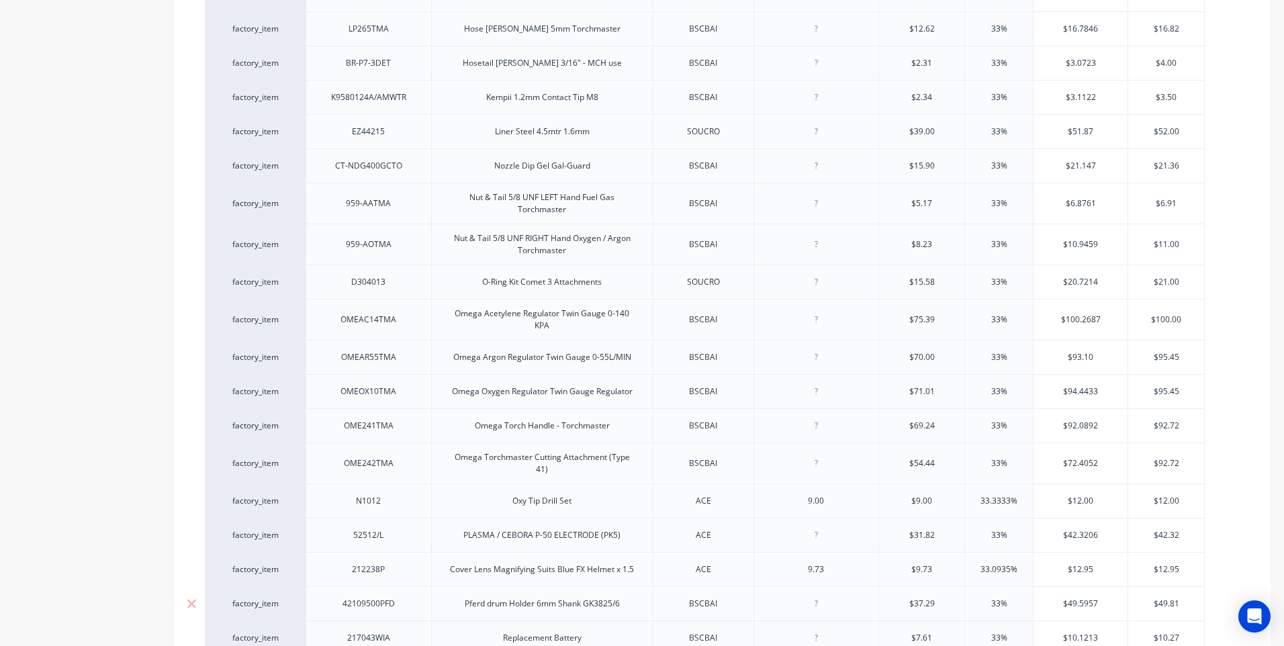
scroll to position [2697, 0]
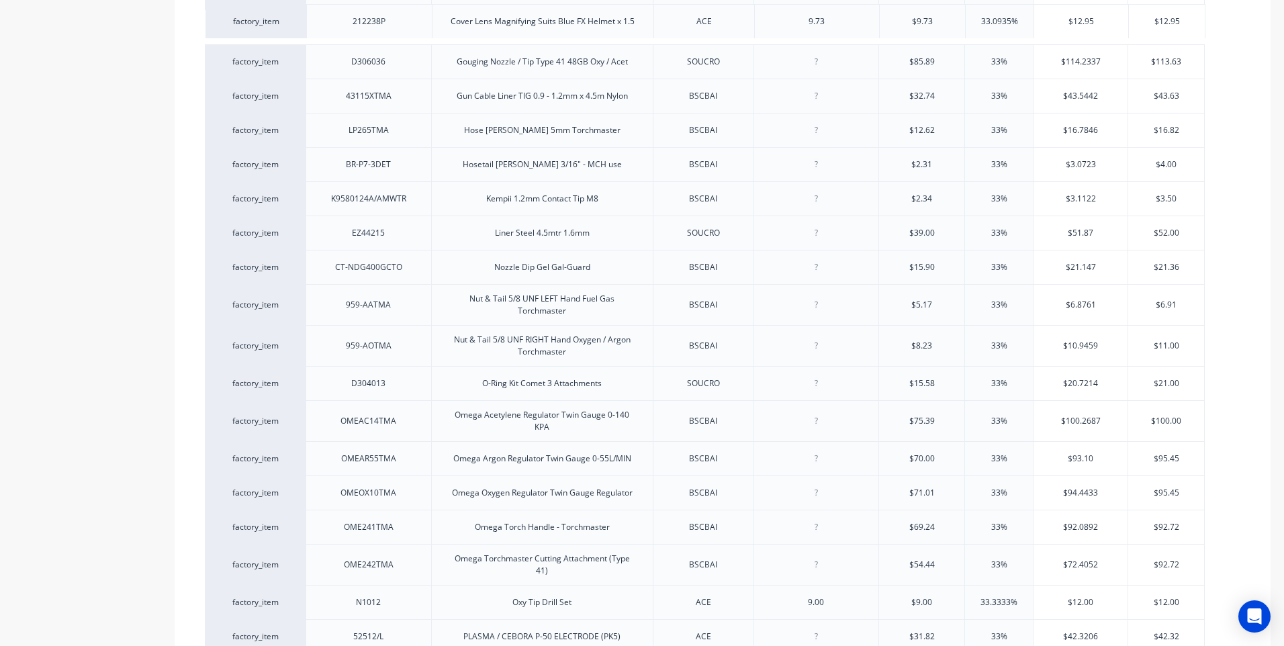
drag, startPoint x: 295, startPoint y: 614, endPoint x: 295, endPoint y: 9, distance: 605.1
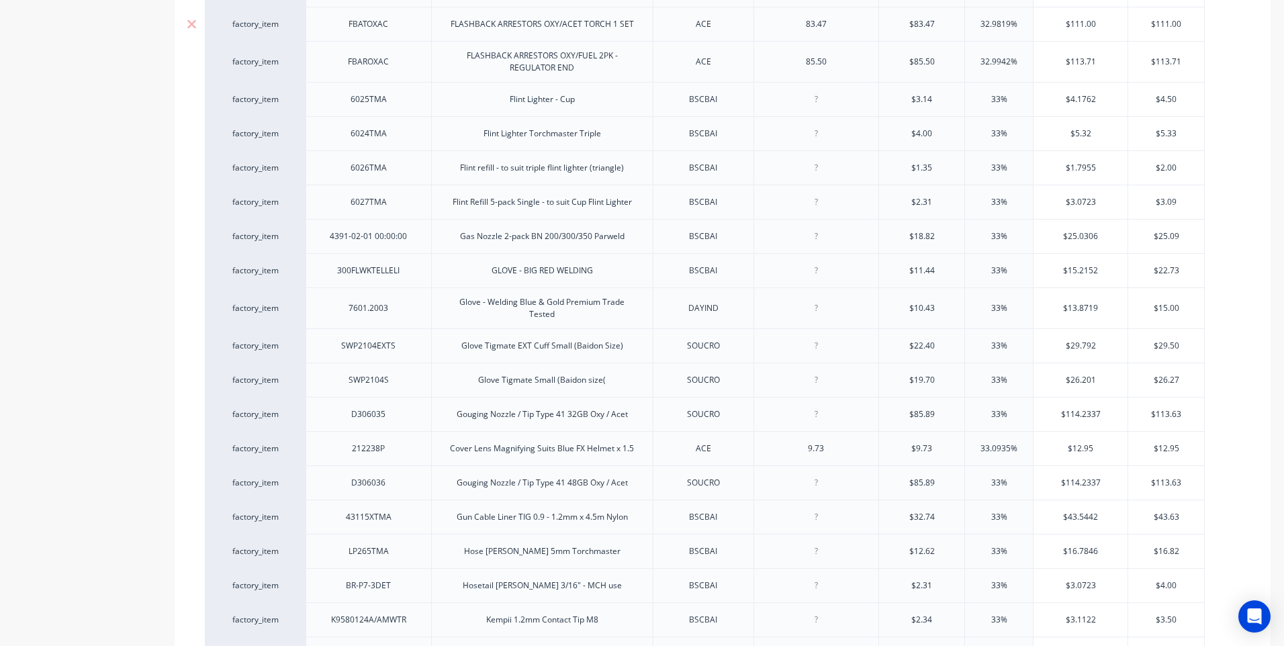
scroll to position [2294, 0]
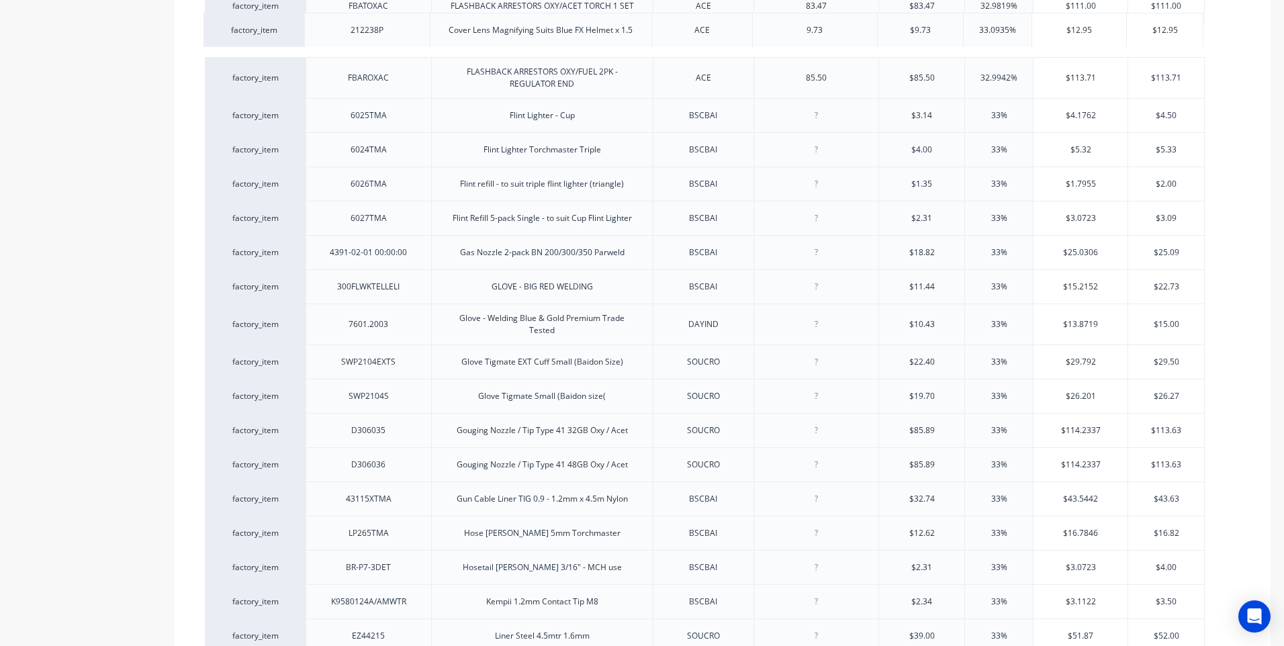
drag, startPoint x: 293, startPoint y: 422, endPoint x: 291, endPoint y: 25, distance: 396.9
click at [291, 25] on div "factory_item C81030 400AMP Progress Handpiece INDSTE $95.50 33% $127.015 $127.3…" at bounding box center [723, 104] width 1036 height 4079
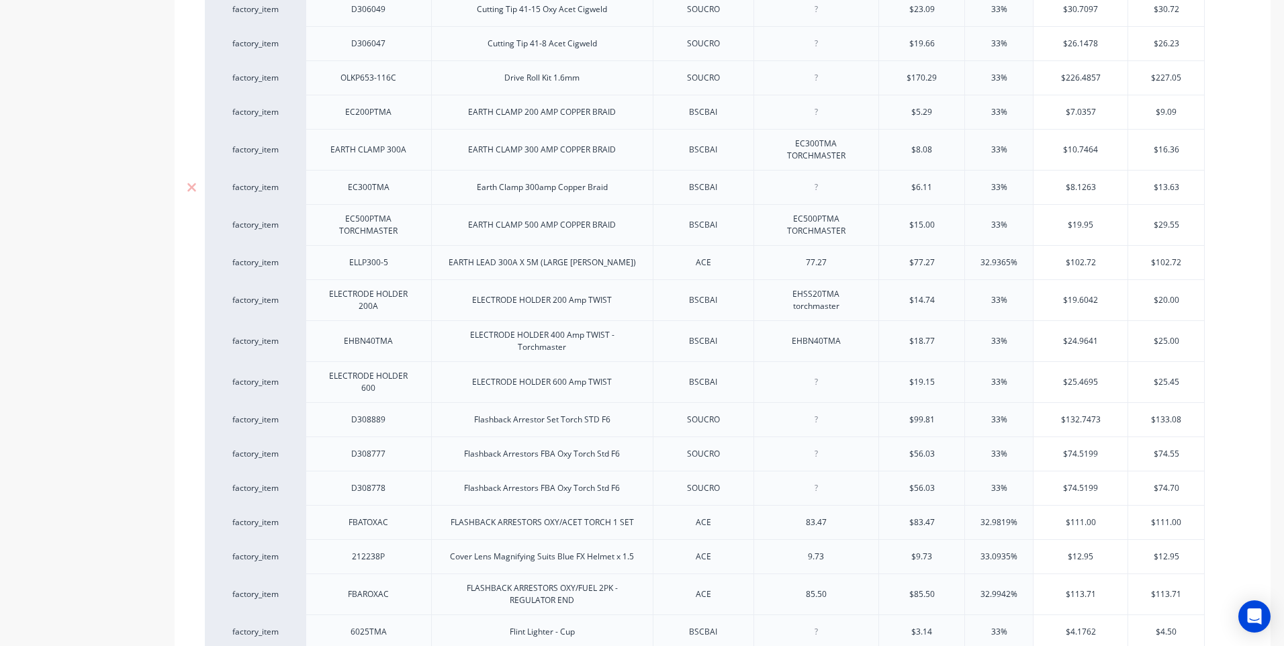
scroll to position [1757, 0]
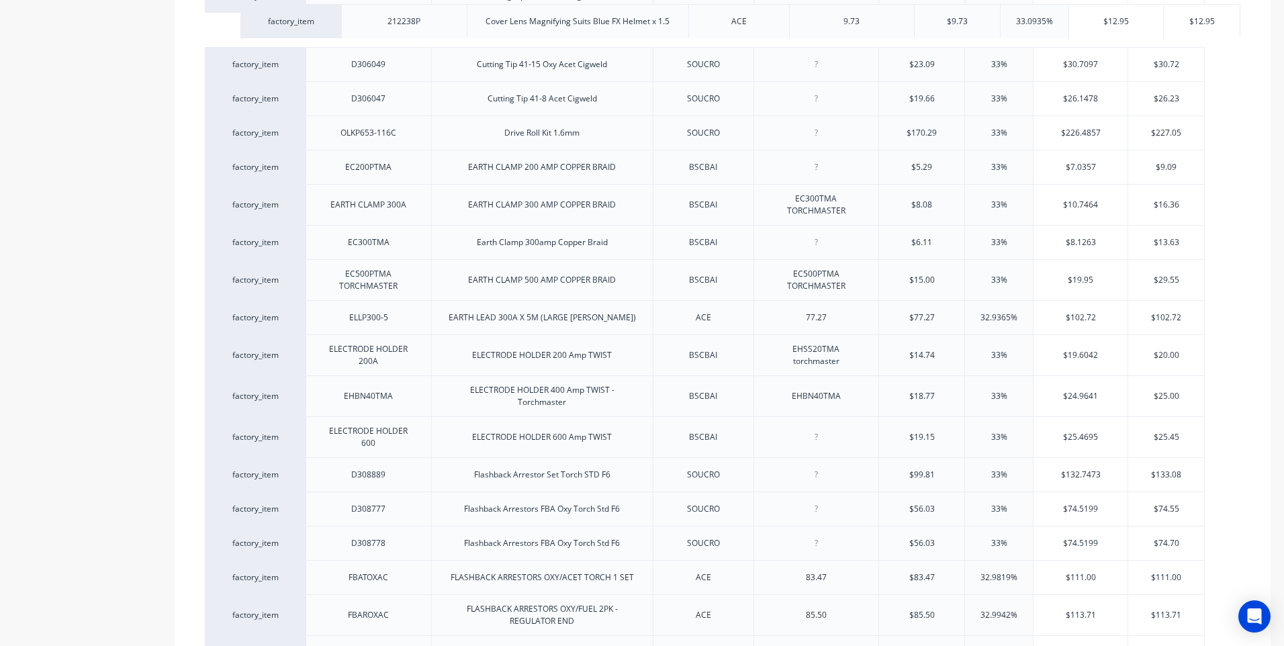
drag, startPoint x: 293, startPoint y: 565, endPoint x: 329, endPoint y: 12, distance: 554.5
click at [329, 12] on div "factory_item C81030 400AMP Progress Handpiece INDSTE $95.50 33% $127.015 $127.3…" at bounding box center [723, 642] width 1036 height 4079
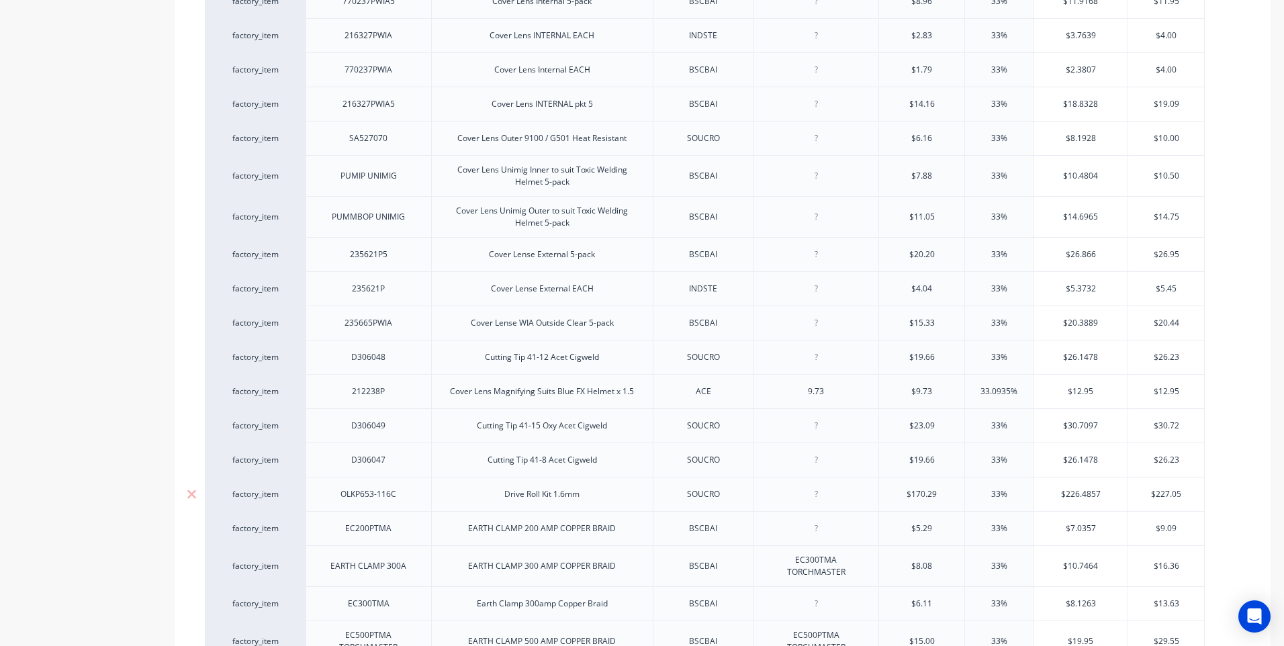
scroll to position [1354, 0]
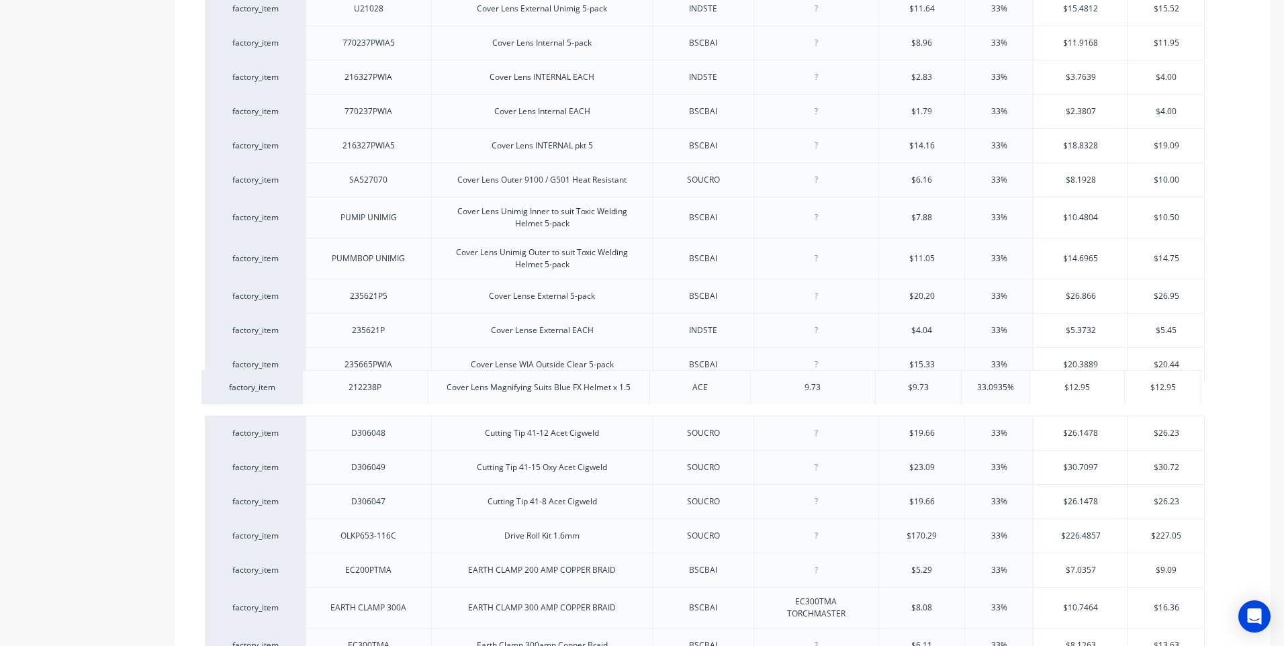
drag, startPoint x: 320, startPoint y: 421, endPoint x: 316, endPoint y: 377, distance: 44.4
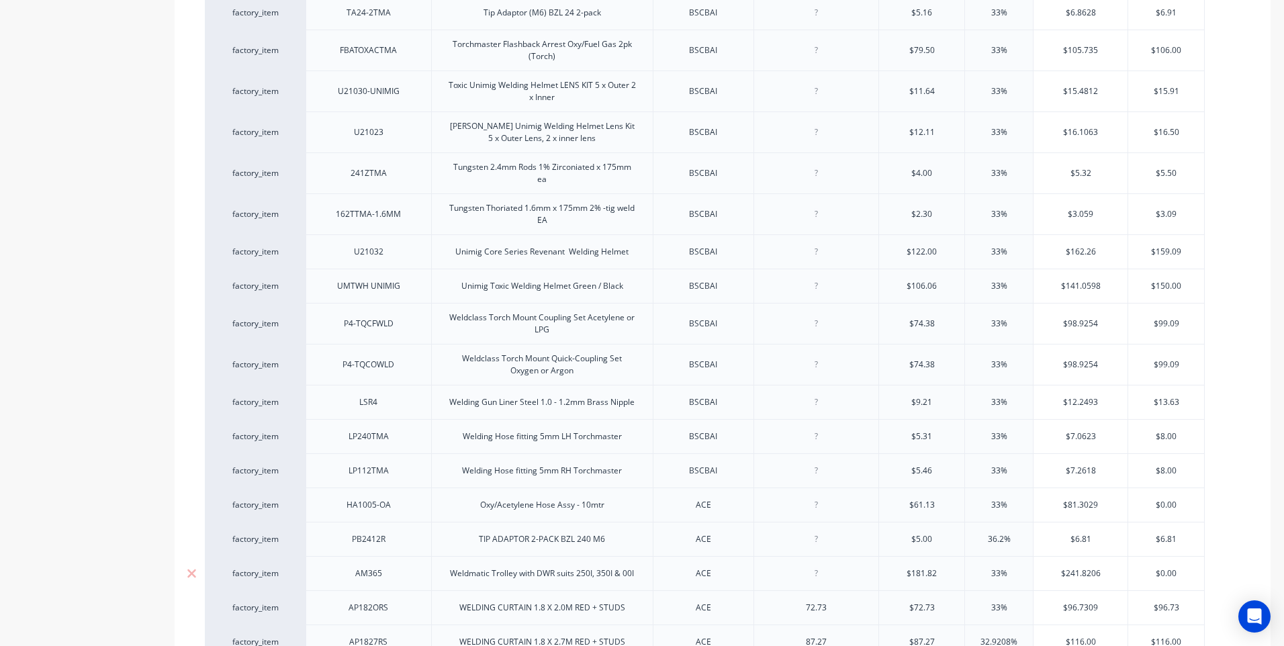
scroll to position [3906, 0]
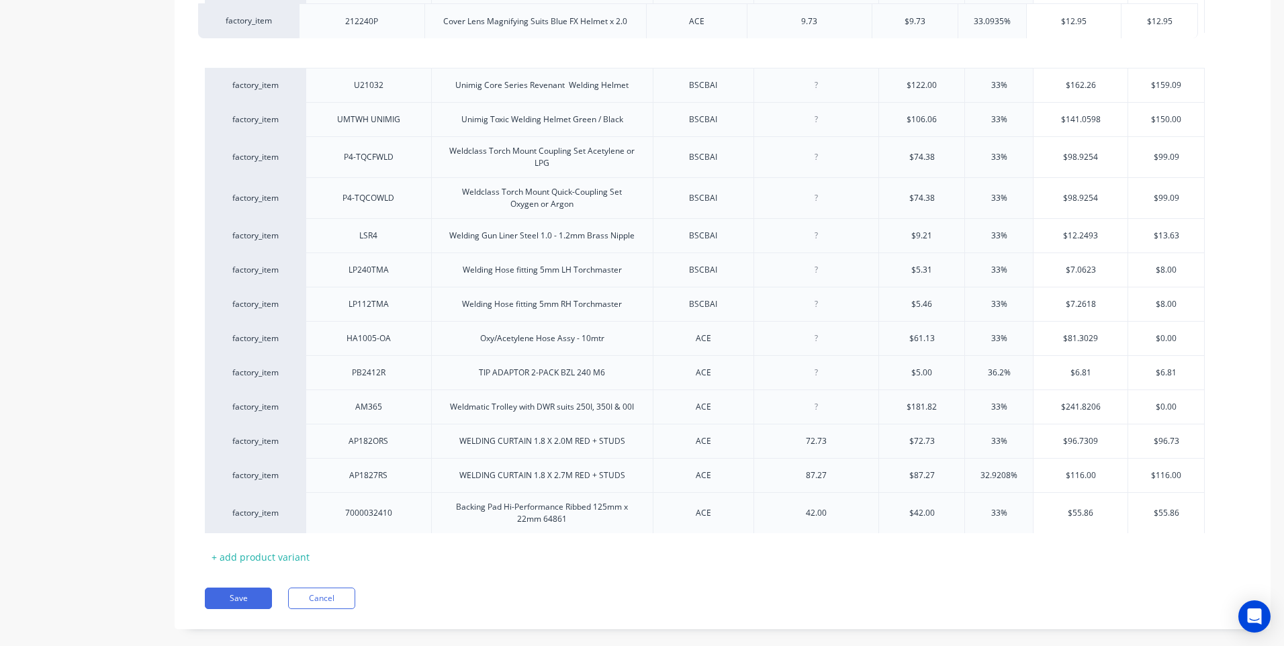
drag, startPoint x: 295, startPoint y: 486, endPoint x: 288, endPoint y: 7, distance: 478.9
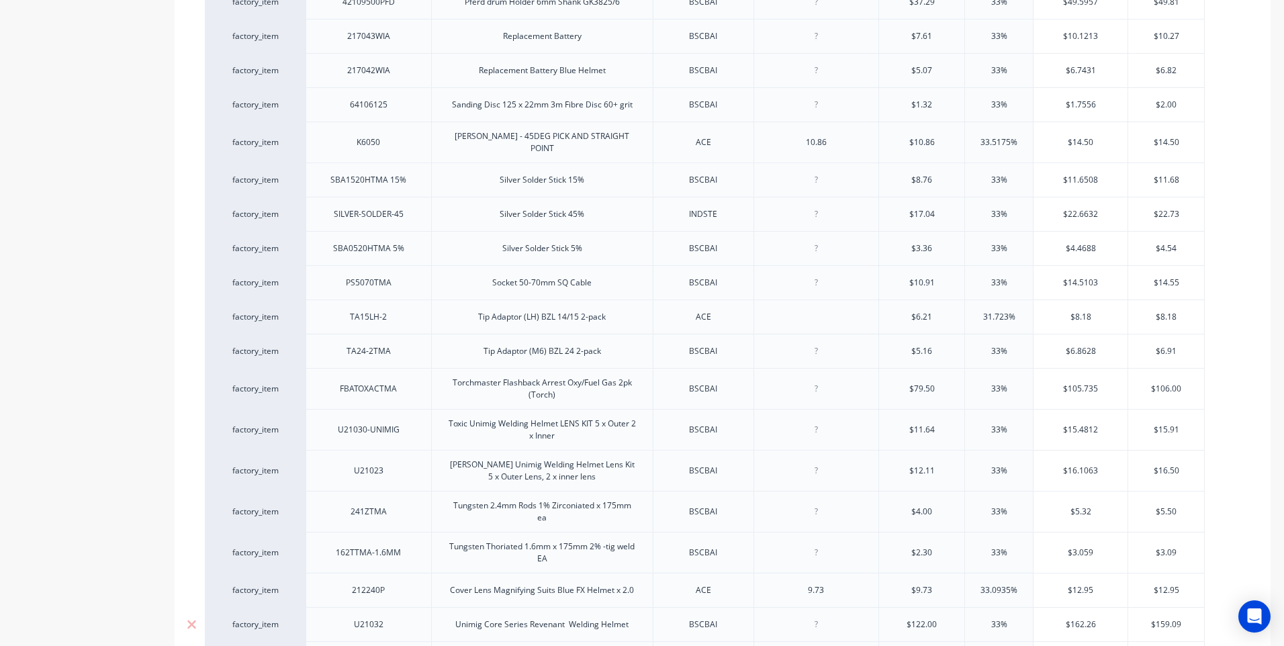
scroll to position [3301, 0]
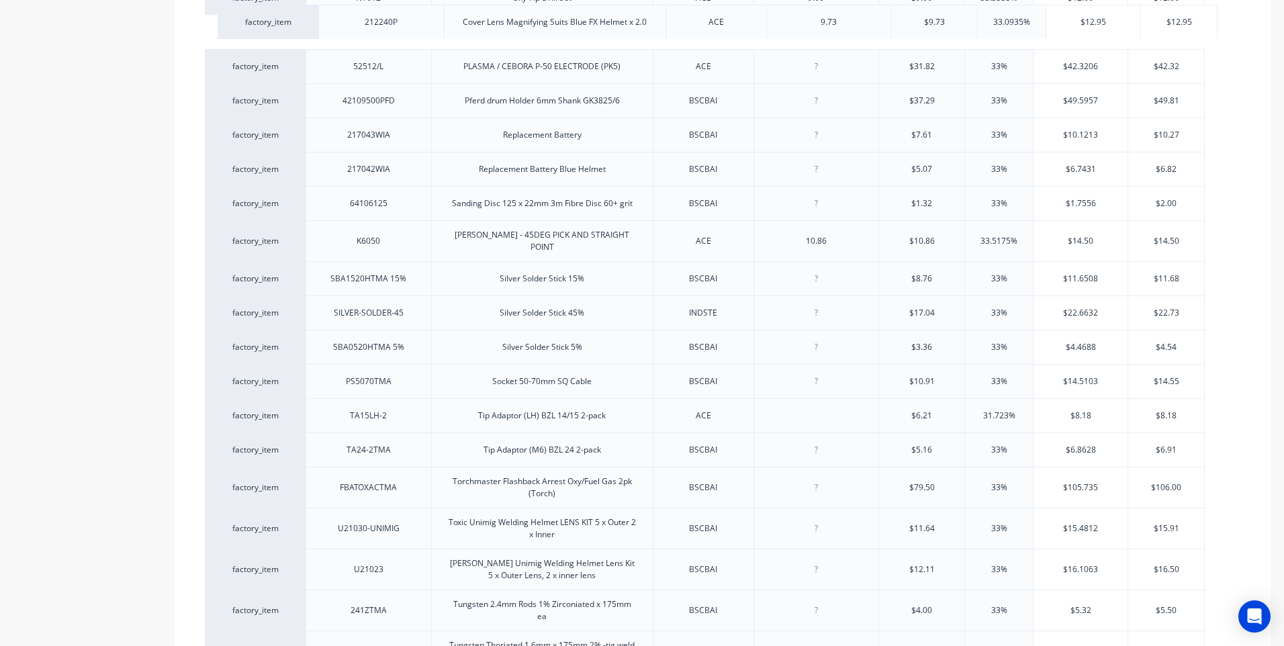
drag, startPoint x: 327, startPoint y: 630, endPoint x: 338, endPoint y: 14, distance: 615.9
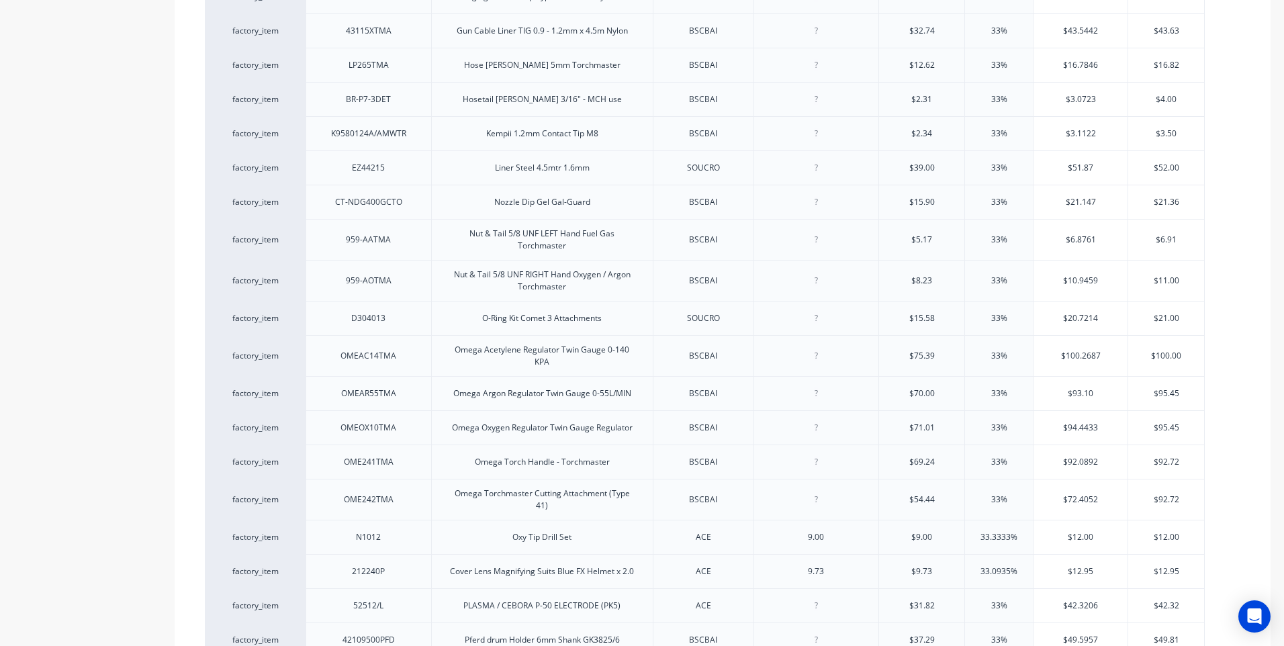
scroll to position [2697, 0]
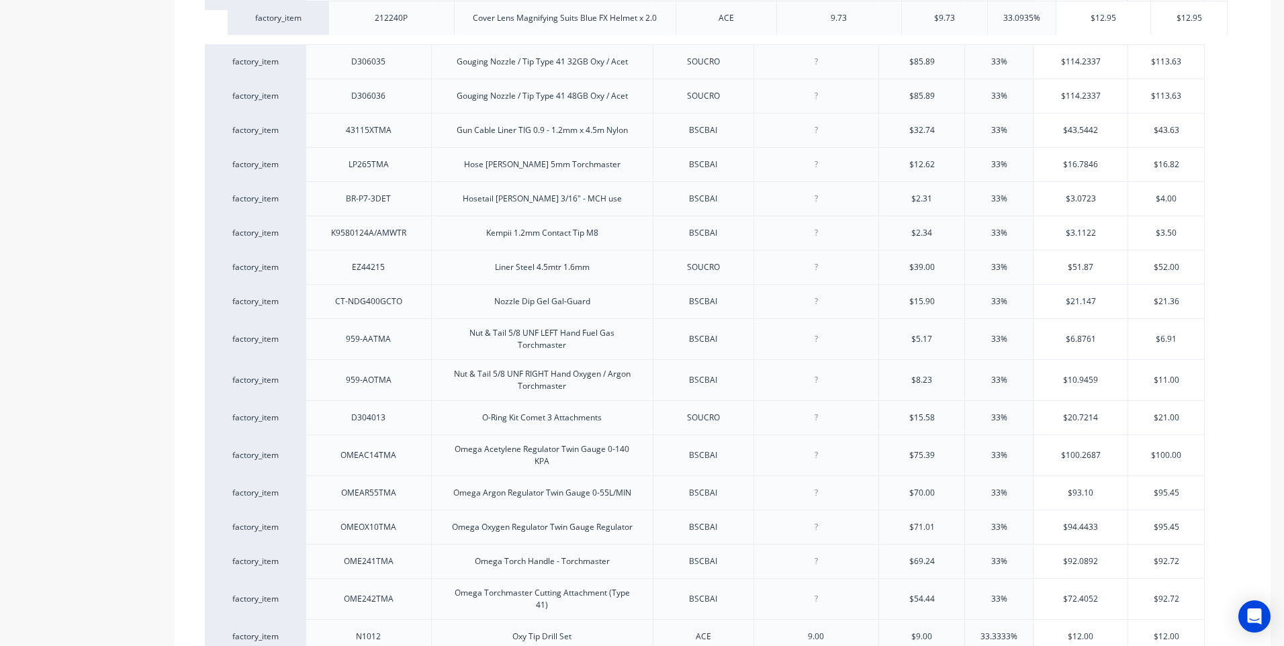
drag, startPoint x: 328, startPoint y: 621, endPoint x: 351, endPoint y: 11, distance: 610.2
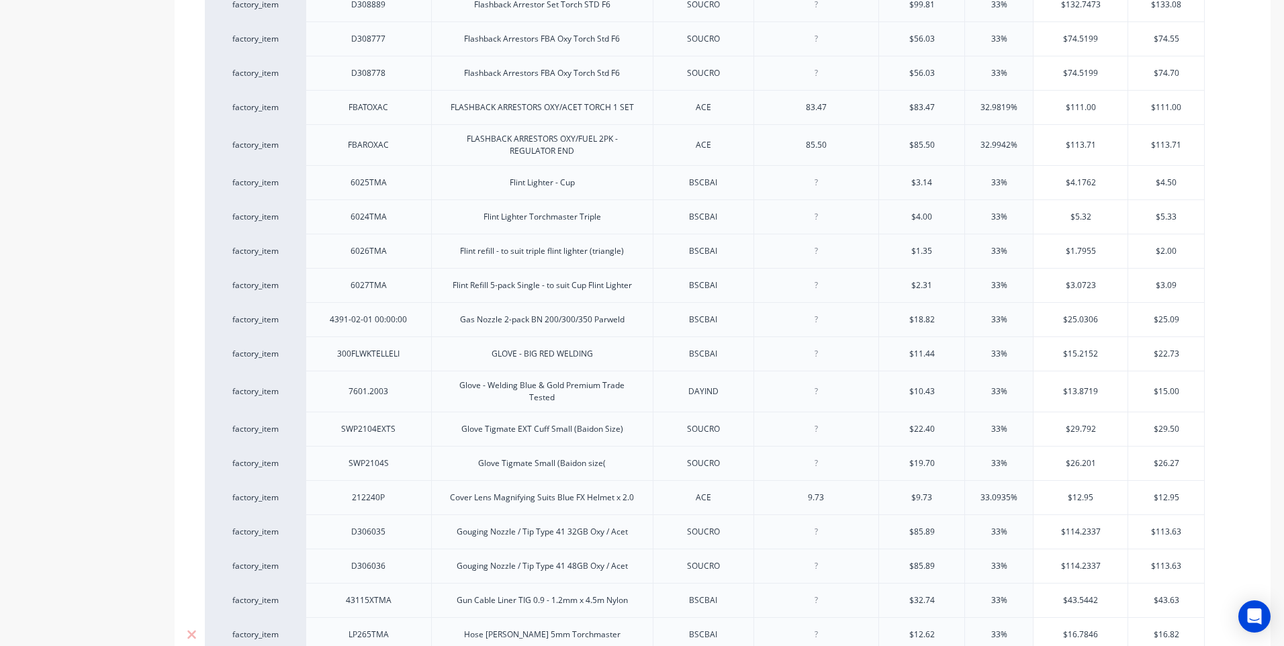
scroll to position [2160, 0]
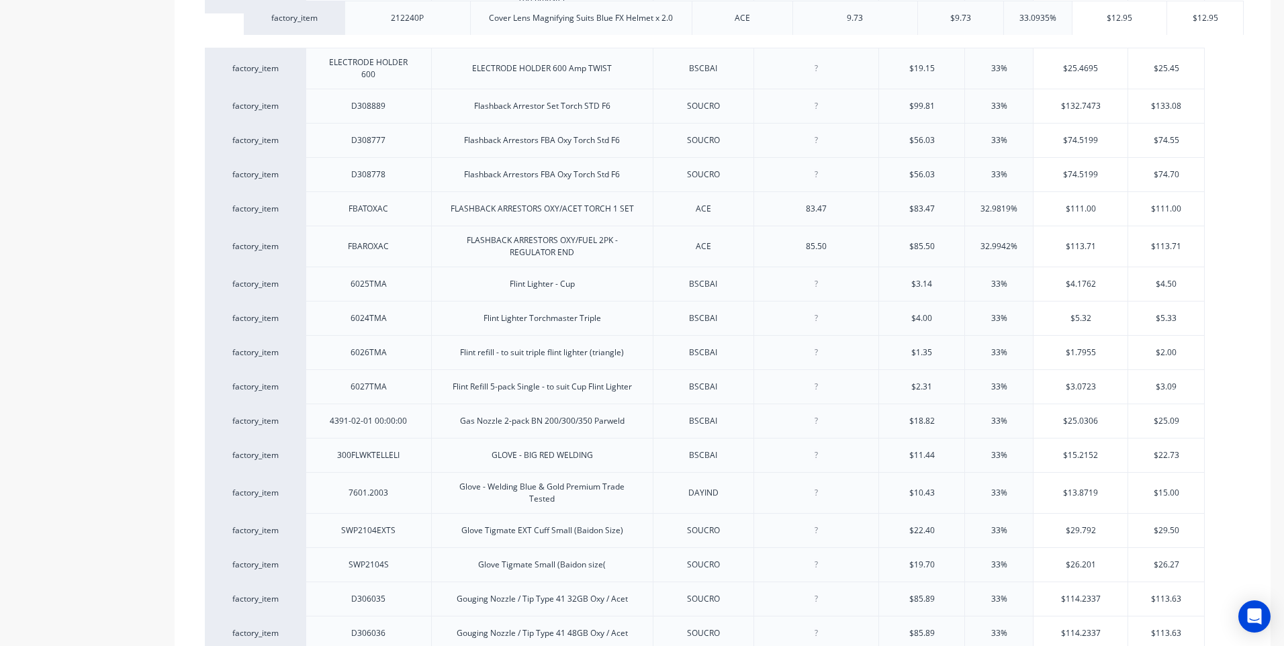
drag, startPoint x: 320, startPoint y: 558, endPoint x: 359, endPoint y: 15, distance: 544.6
click at [359, 15] on div "factory_item C81030 400AMP Progress Handpiece INDSTE $95.50 33% $127.015 $127.3…" at bounding box center [723, 239] width 1036 height 4079
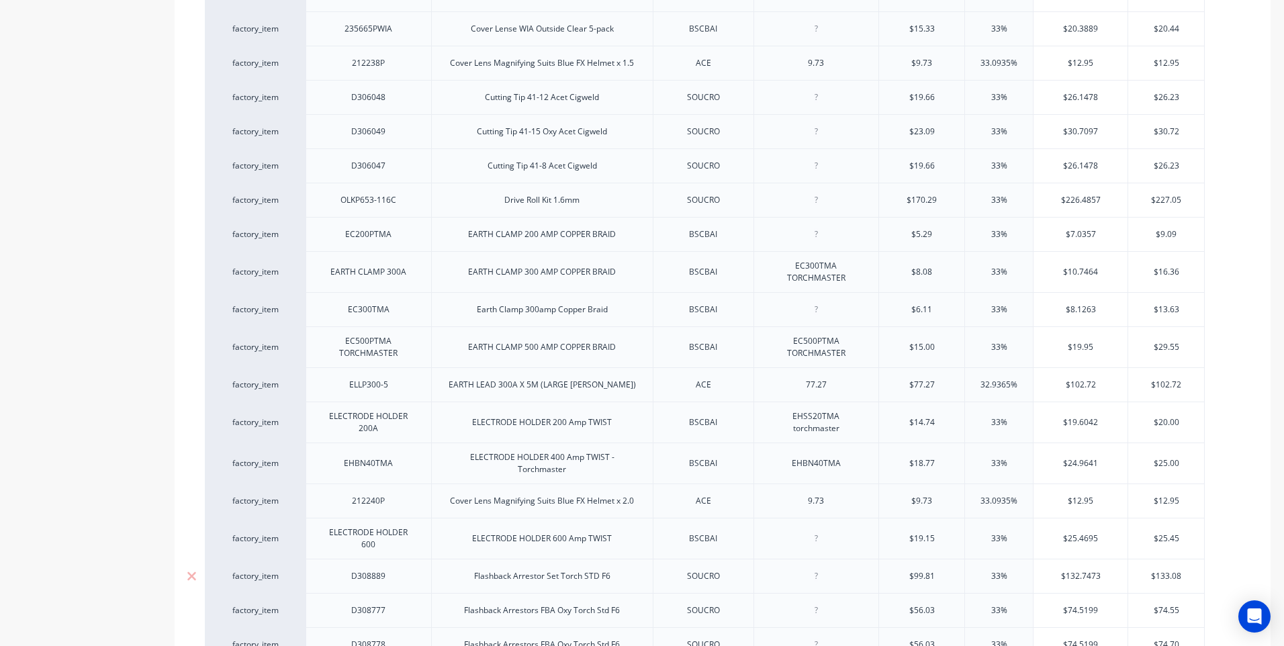
scroll to position [1622, 0]
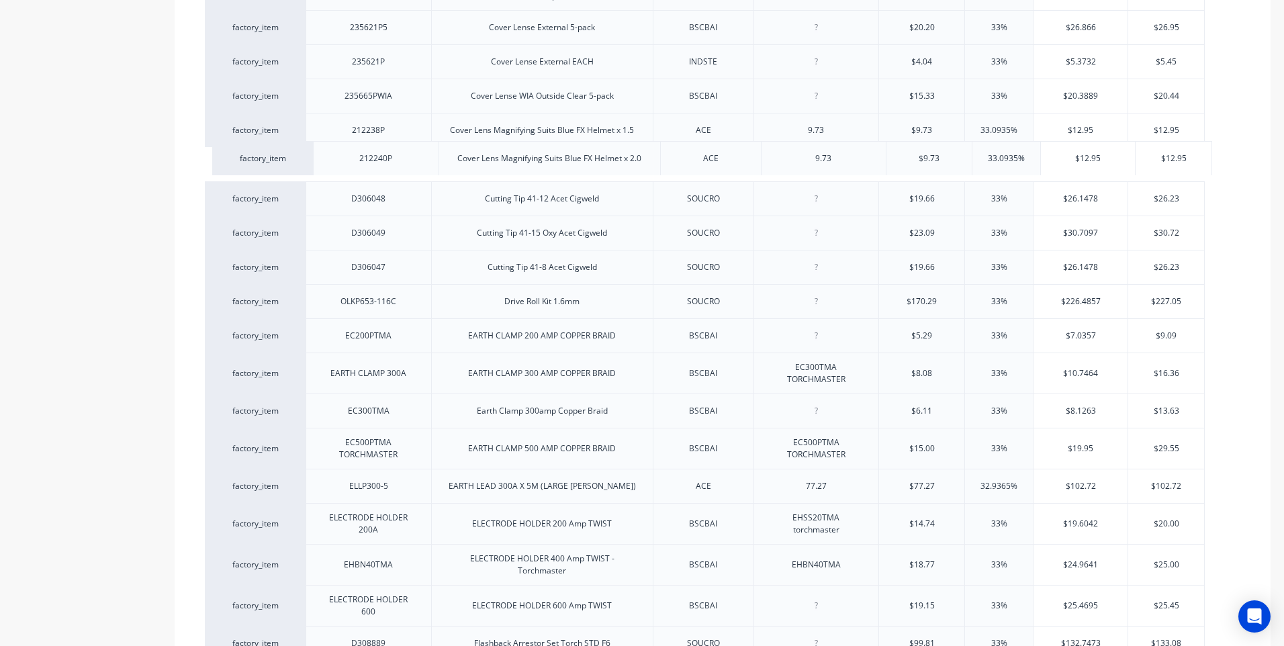
drag, startPoint x: 321, startPoint y: 561, endPoint x: 329, endPoint y: 151, distance: 410.4
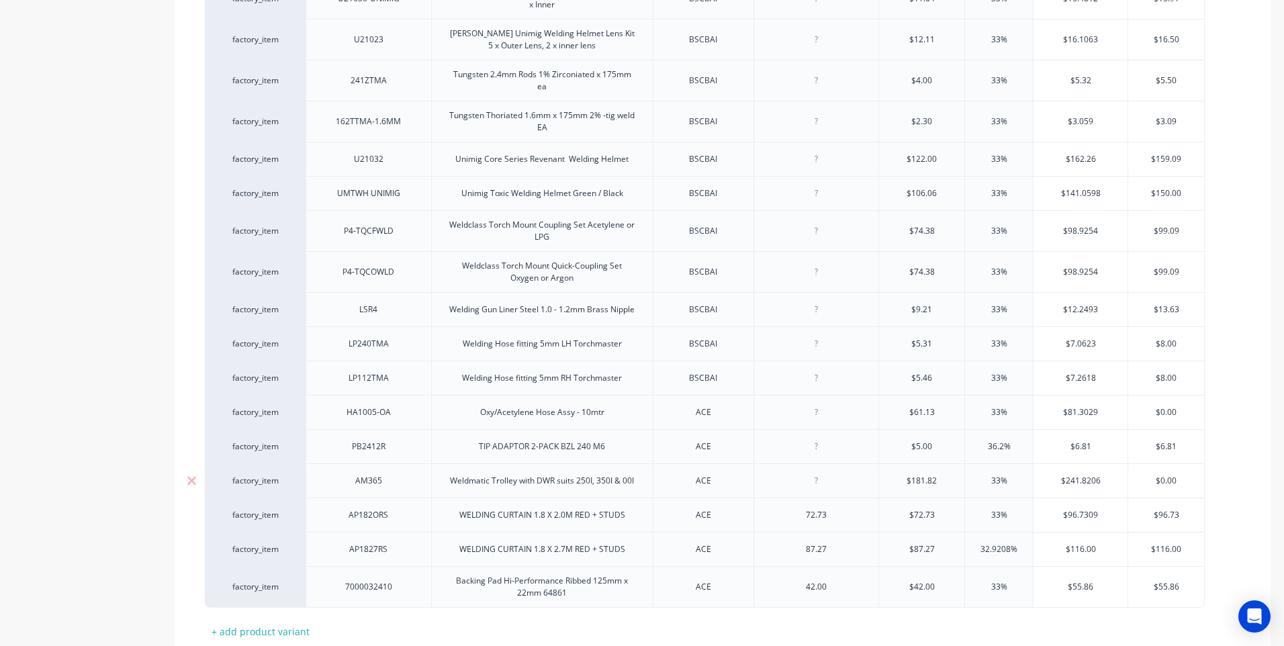
scroll to position [3906, 0]
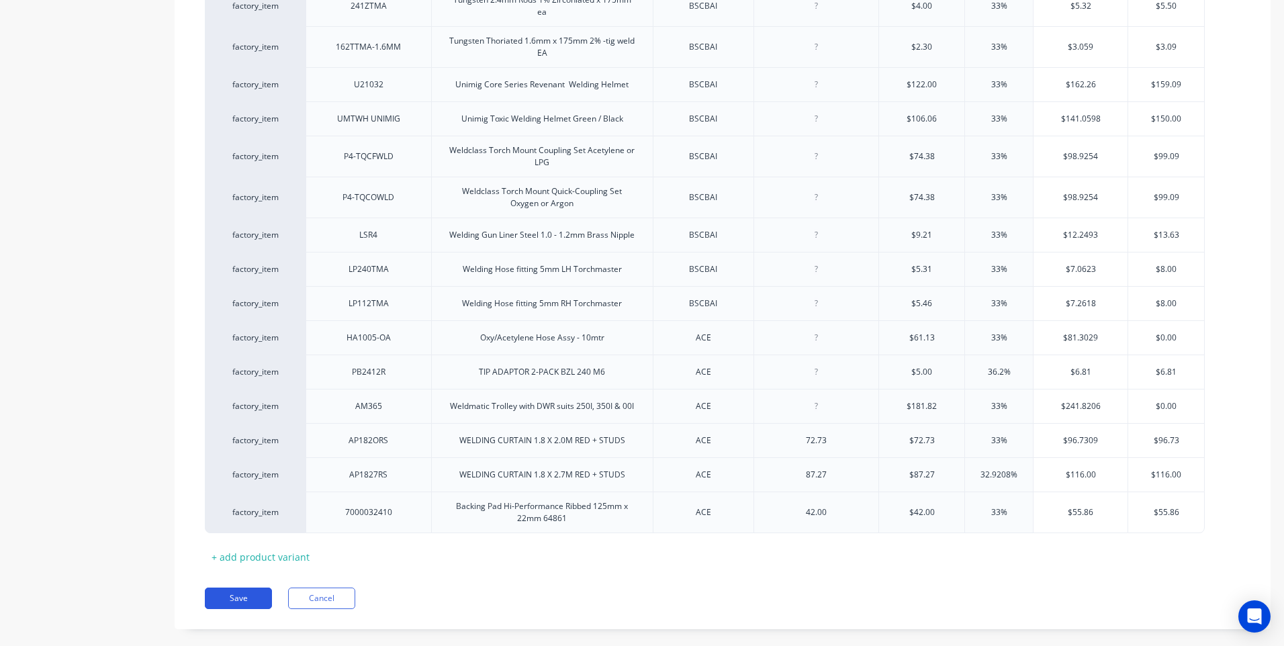
click at [246, 588] on button "Save" at bounding box center [238, 598] width 67 height 21
type textarea "x"
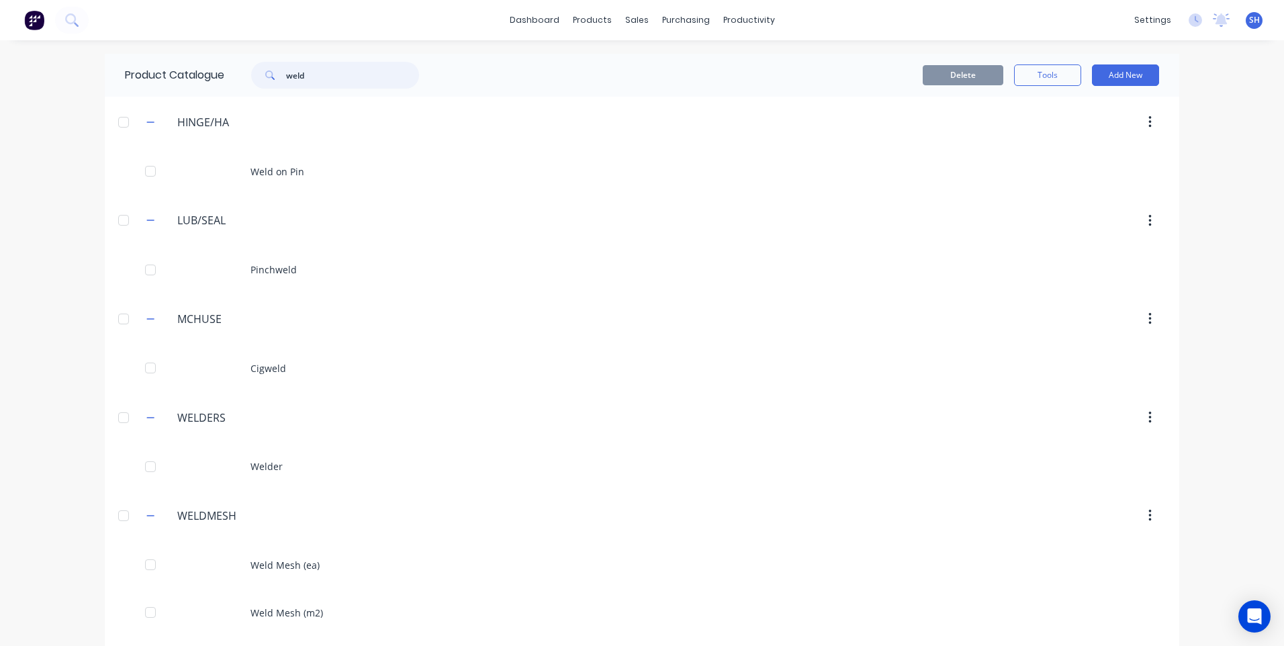
drag, startPoint x: 312, startPoint y: 76, endPoint x: 244, endPoint y: 75, distance: 68.5
click at [251, 76] on div "weld" at bounding box center [335, 75] width 168 height 27
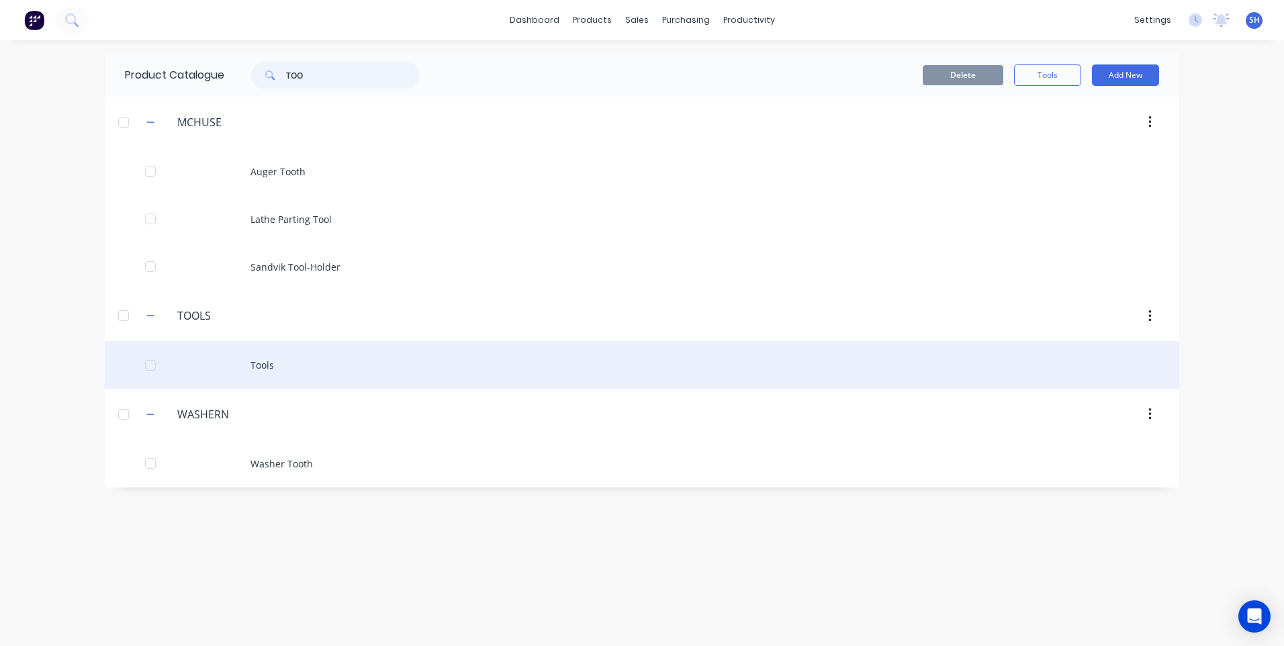
type input "TOO"
click at [265, 361] on div "Tools" at bounding box center [642, 365] width 1074 height 48
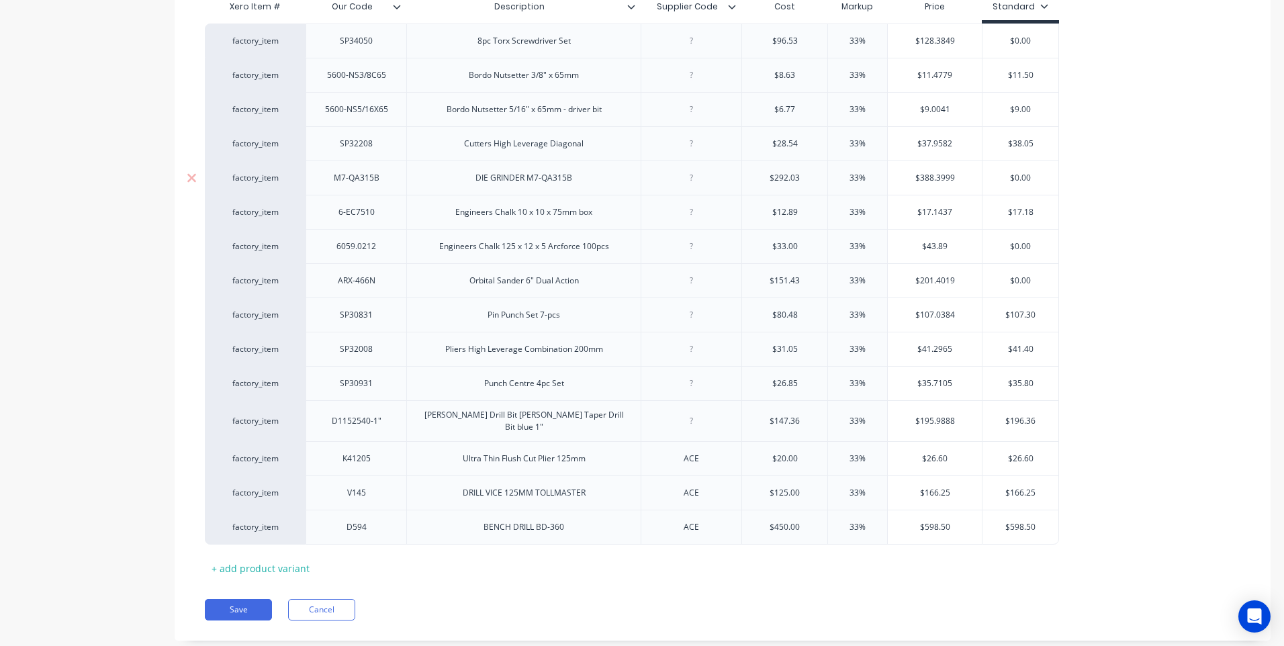
scroll to position [361, 0]
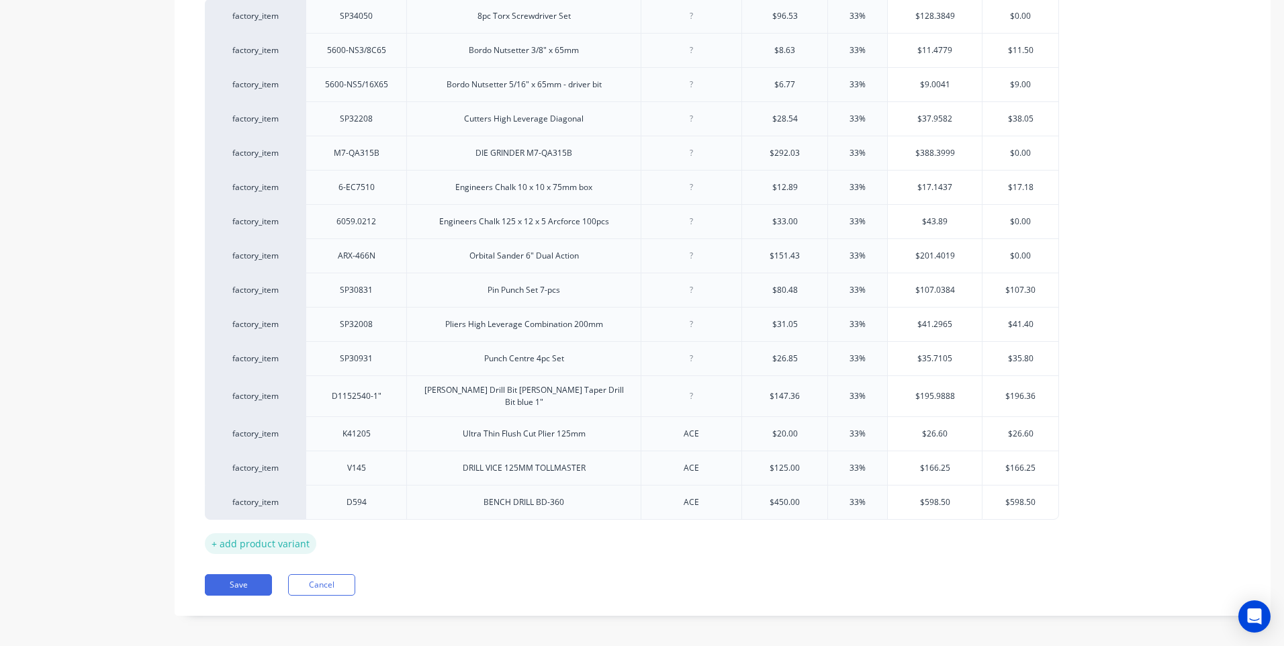
click at [260, 535] on div "+ add product variant" at bounding box center [260, 543] width 111 height 21
type textarea "x"
click at [357, 532] on div at bounding box center [356, 536] width 67 height 17
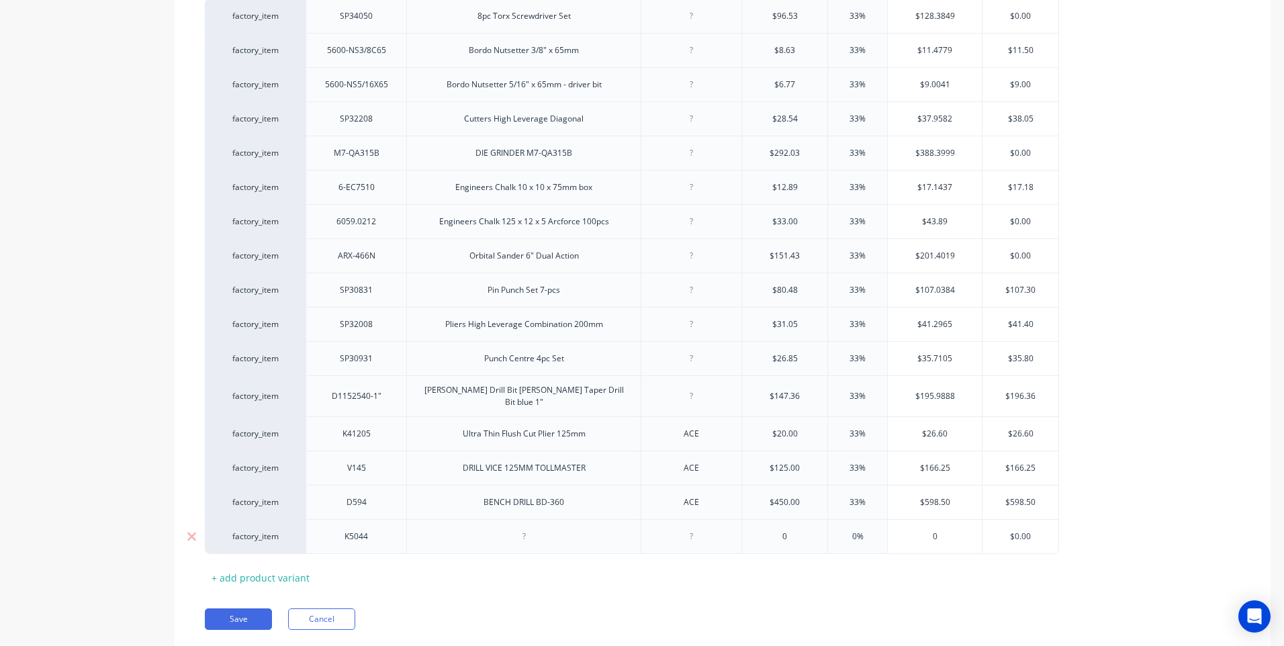
type textarea "x"
click at [524, 533] on div at bounding box center [523, 536] width 67 height 17
type textarea "x"
type input "0"
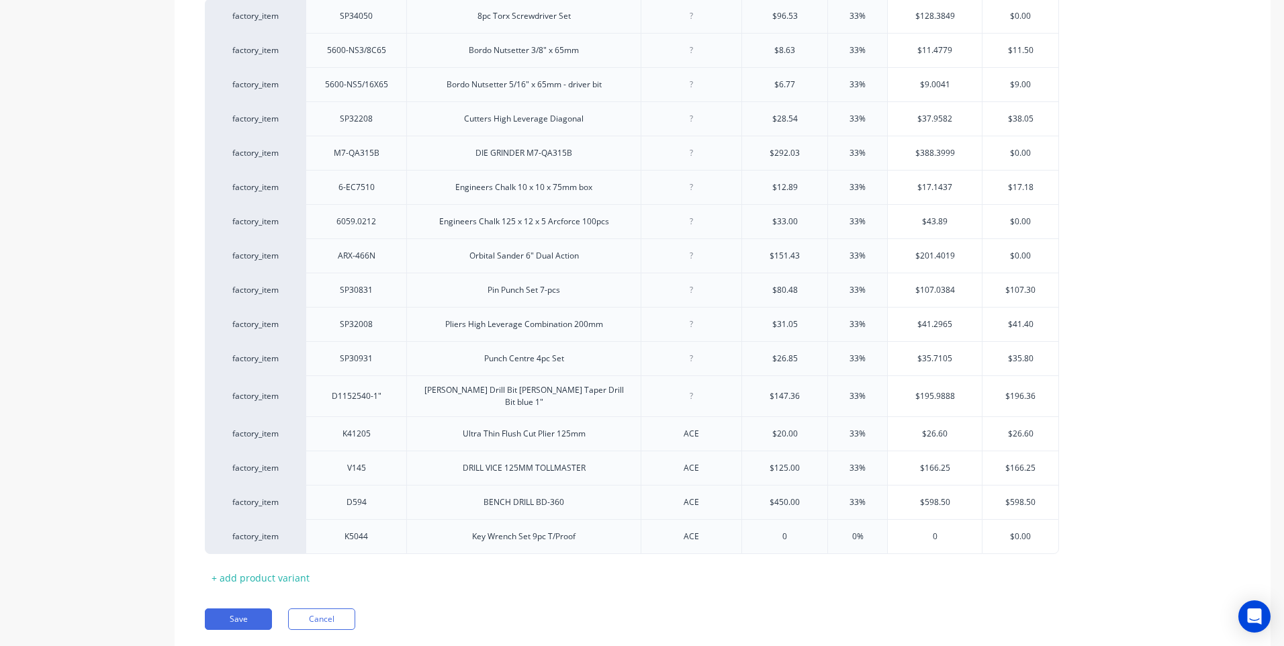
type textarea "x"
type input "04"
type textarea "x"
type input "047."
type textarea "x"
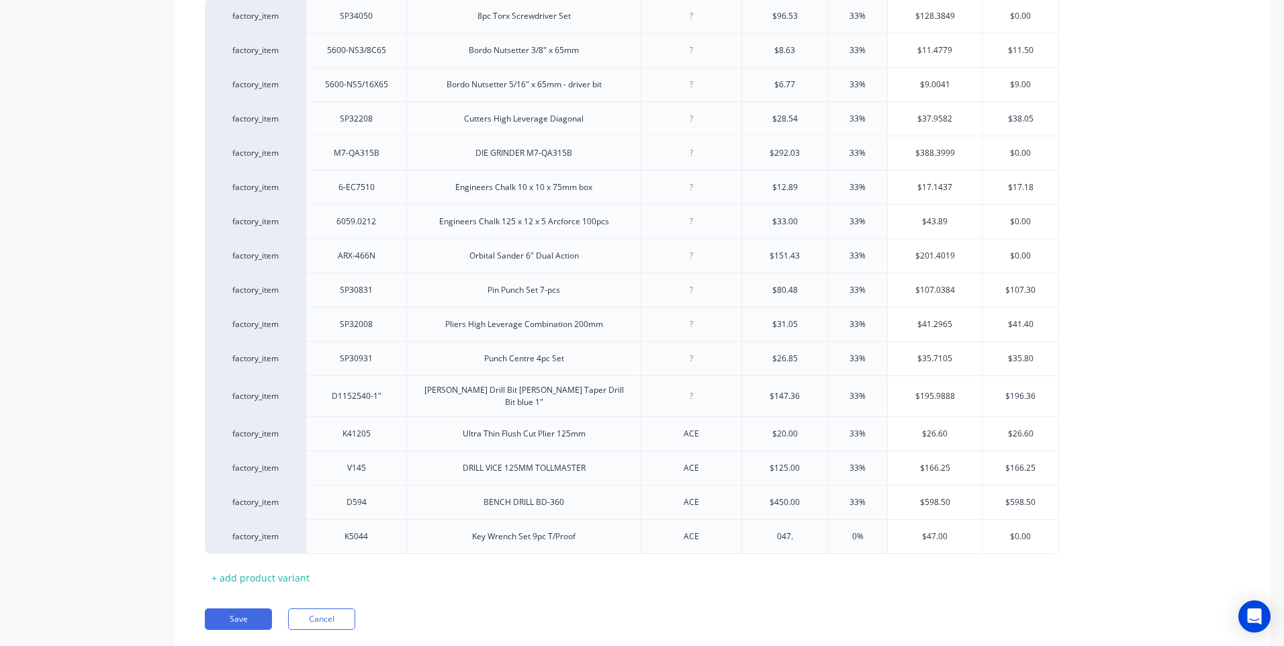
type input "047.2"
type textarea "x"
type input "047.27"
type input "0%"
type textarea "x"
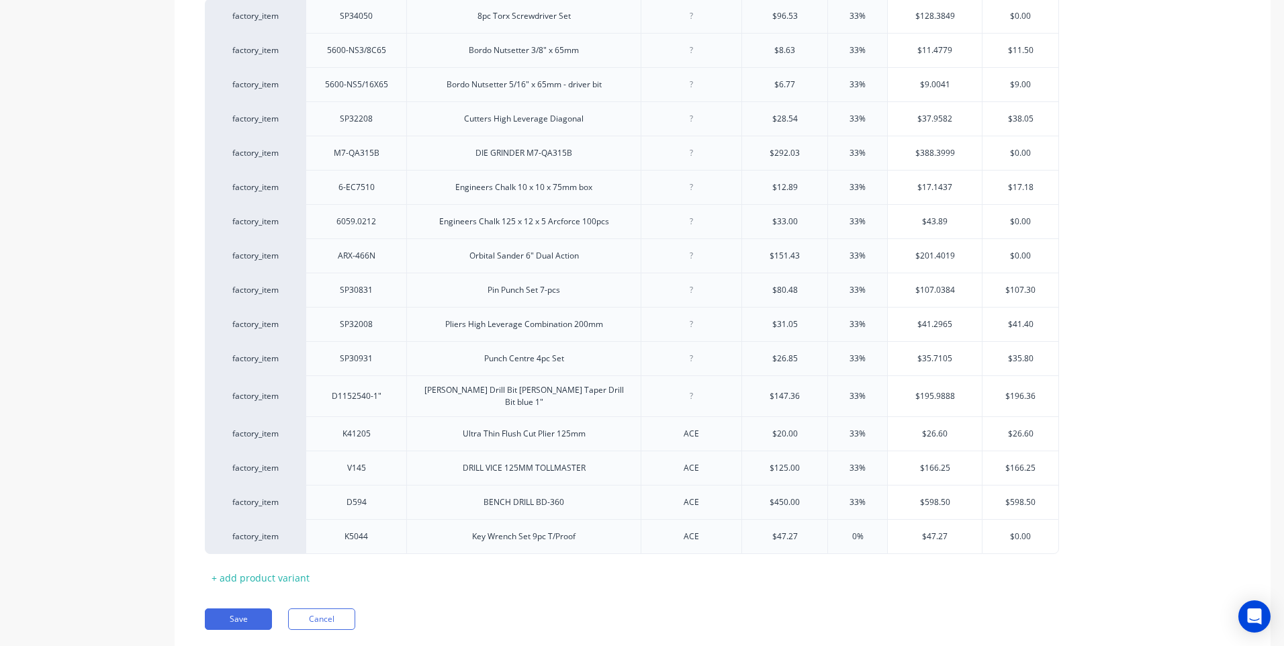
type input "0%3"
type textarea "x"
type input "0%33"
type input "$62.8691"
type textarea "x"
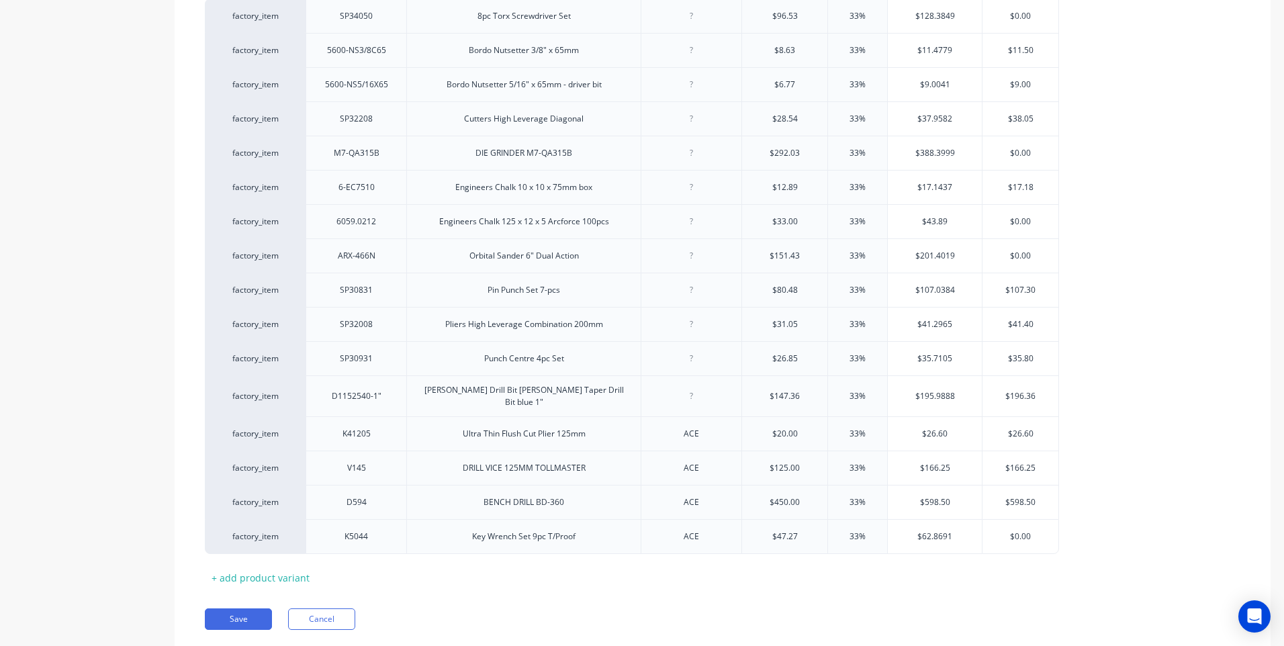
type input "$62.869"
type textarea "x"
type input "$62.86"
type input "$0.00"
type textarea "x"
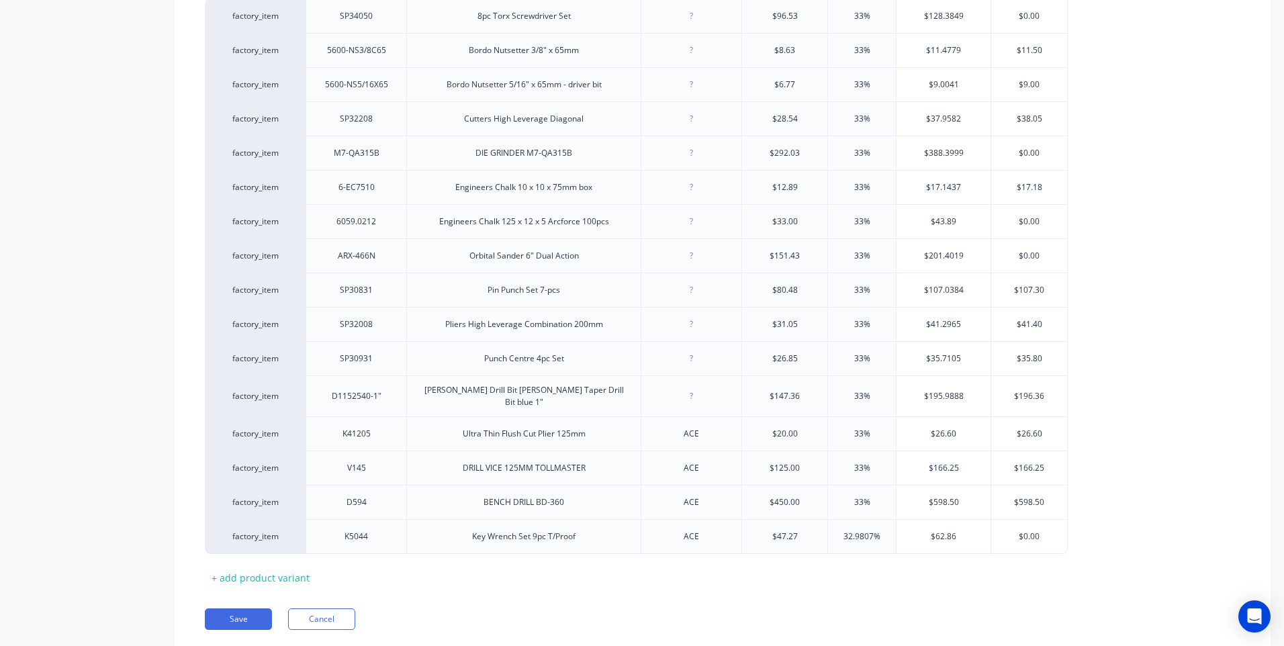
type input "$0.0"
type textarea "x"
type input "$"
type textarea "x"
type input "$6"
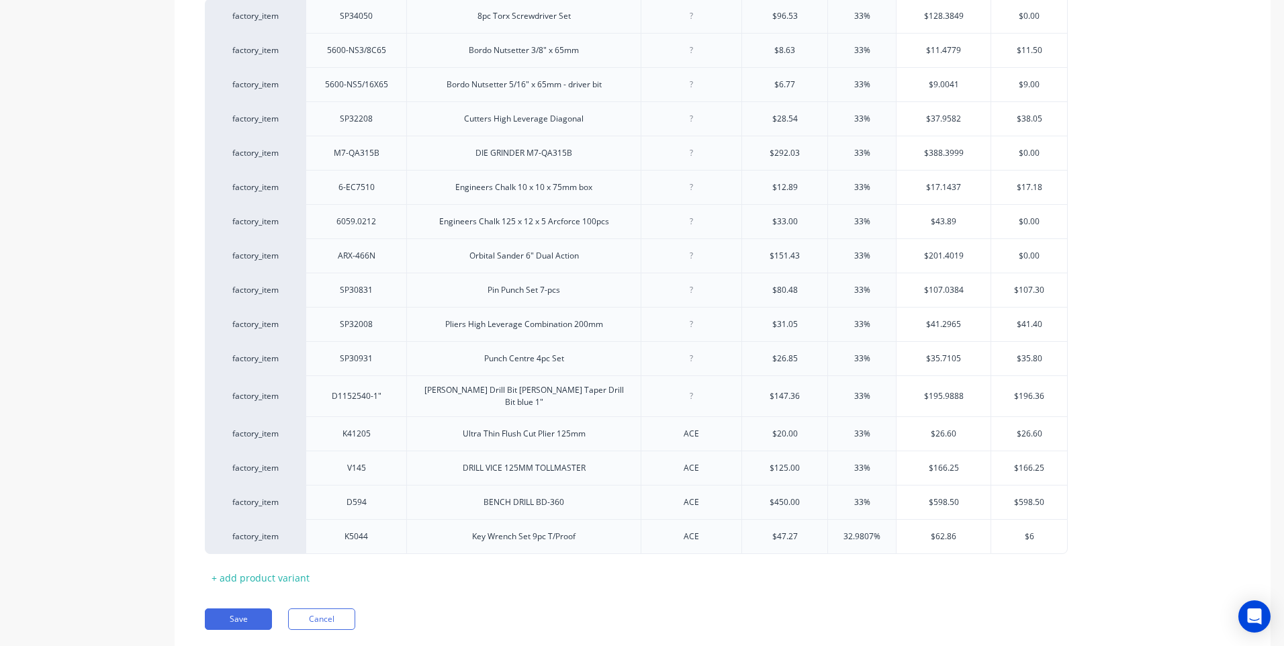
type textarea "x"
type input "$62"
type textarea "x"
type input "$62."
type textarea "x"
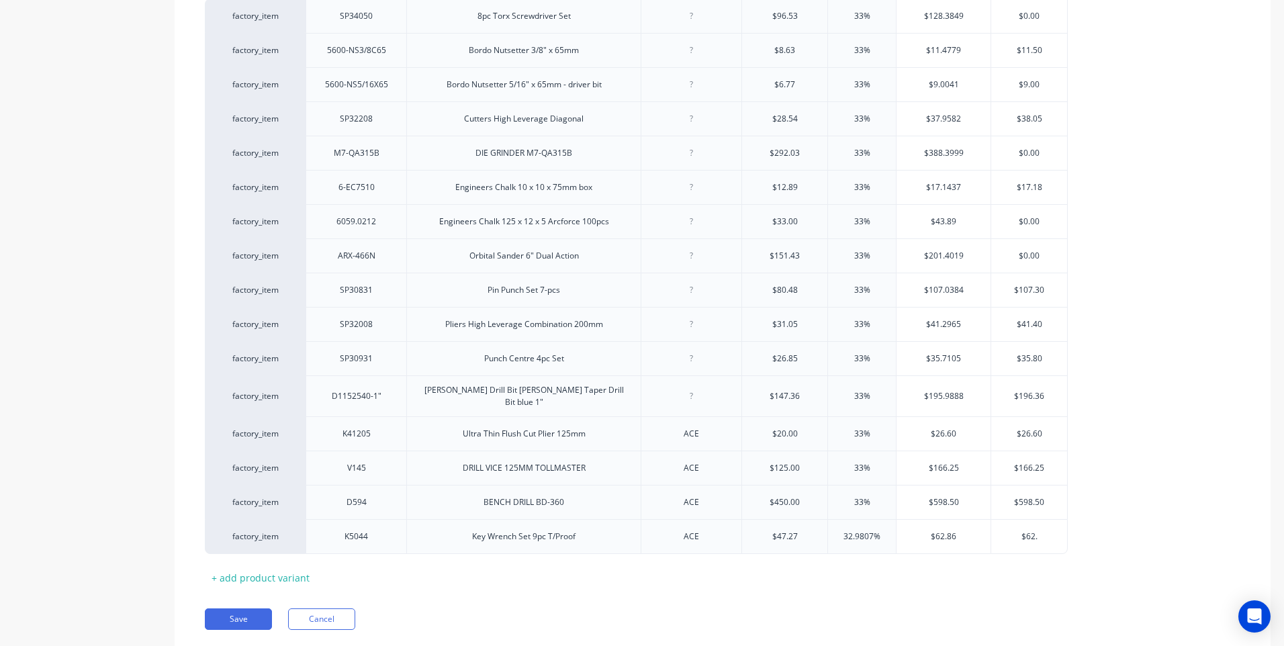
type input "$62.8"
type textarea "x"
type input "$62.86"
click at [250, 610] on button "Save" at bounding box center [238, 618] width 67 height 21
type textarea "x"
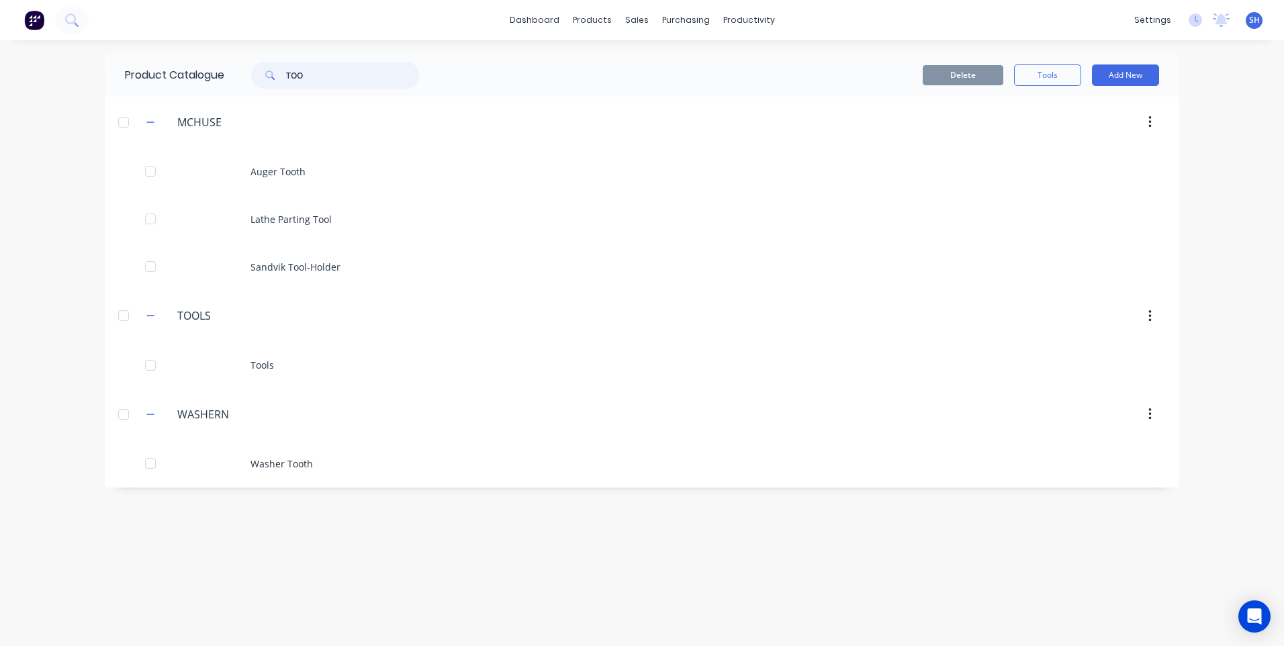
drag, startPoint x: 329, startPoint y: 79, endPoint x: 273, endPoint y: 79, distance: 55.7
click at [273, 79] on div "TOO" at bounding box center [335, 75] width 168 height 27
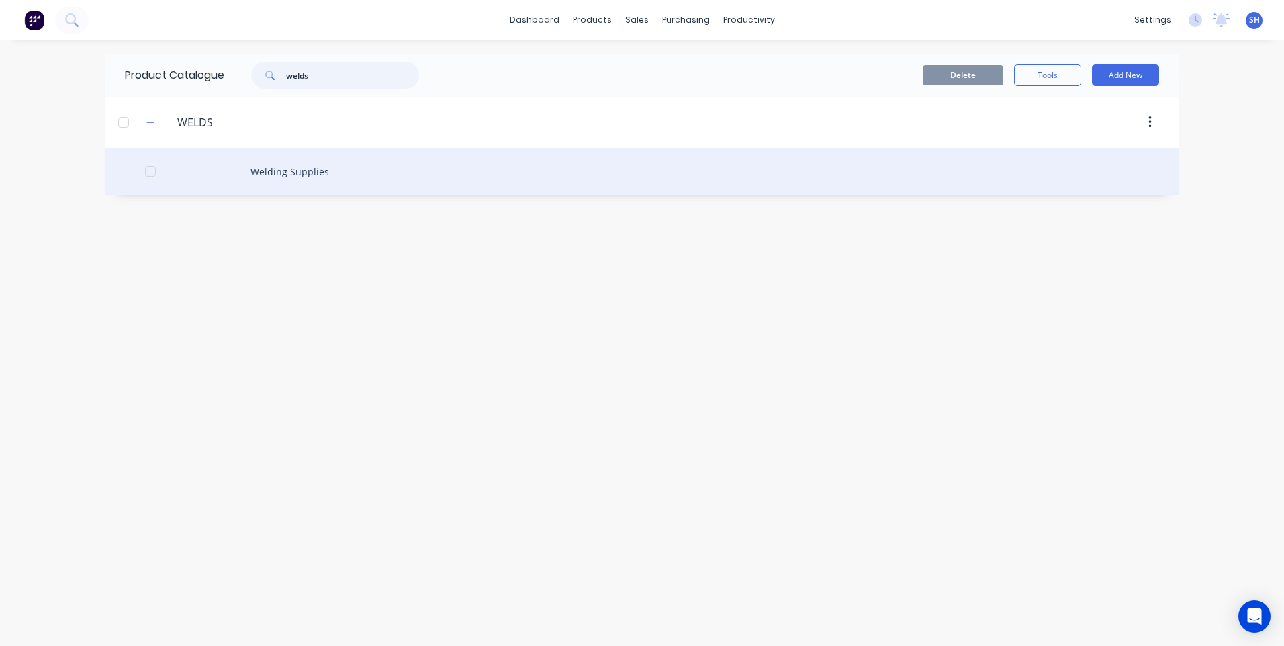
type input "welds"
click at [293, 172] on div "Welding Supplies" at bounding box center [642, 172] width 1074 height 48
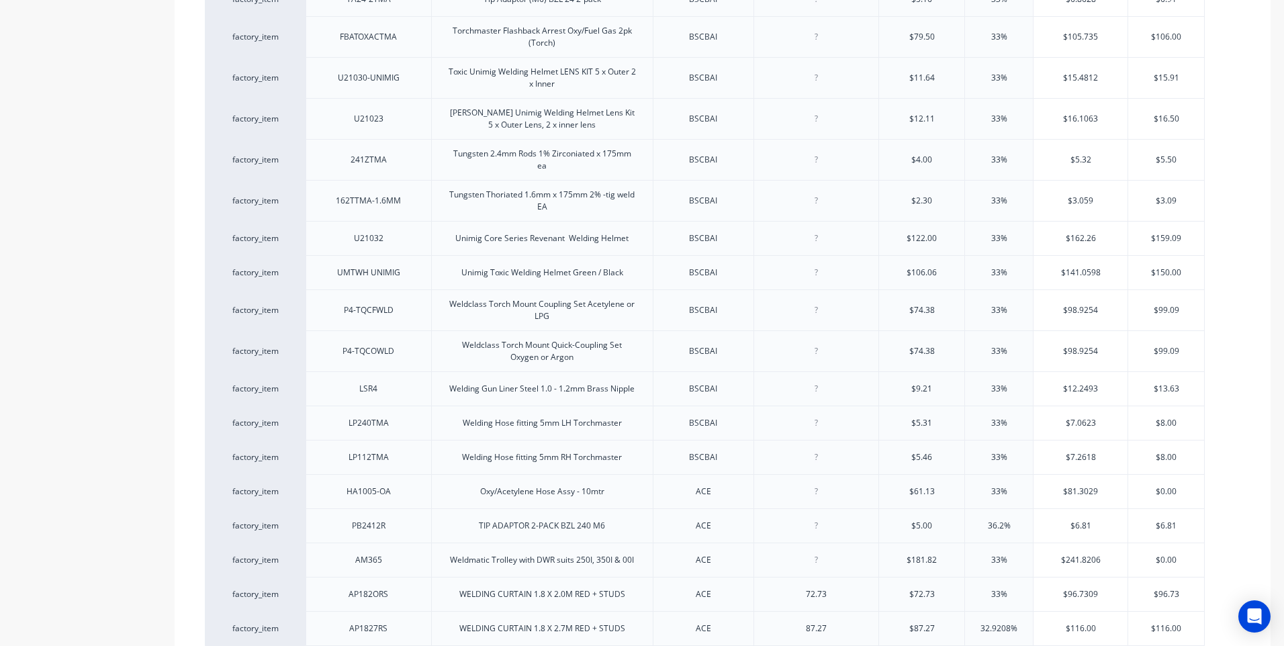
scroll to position [3906, 0]
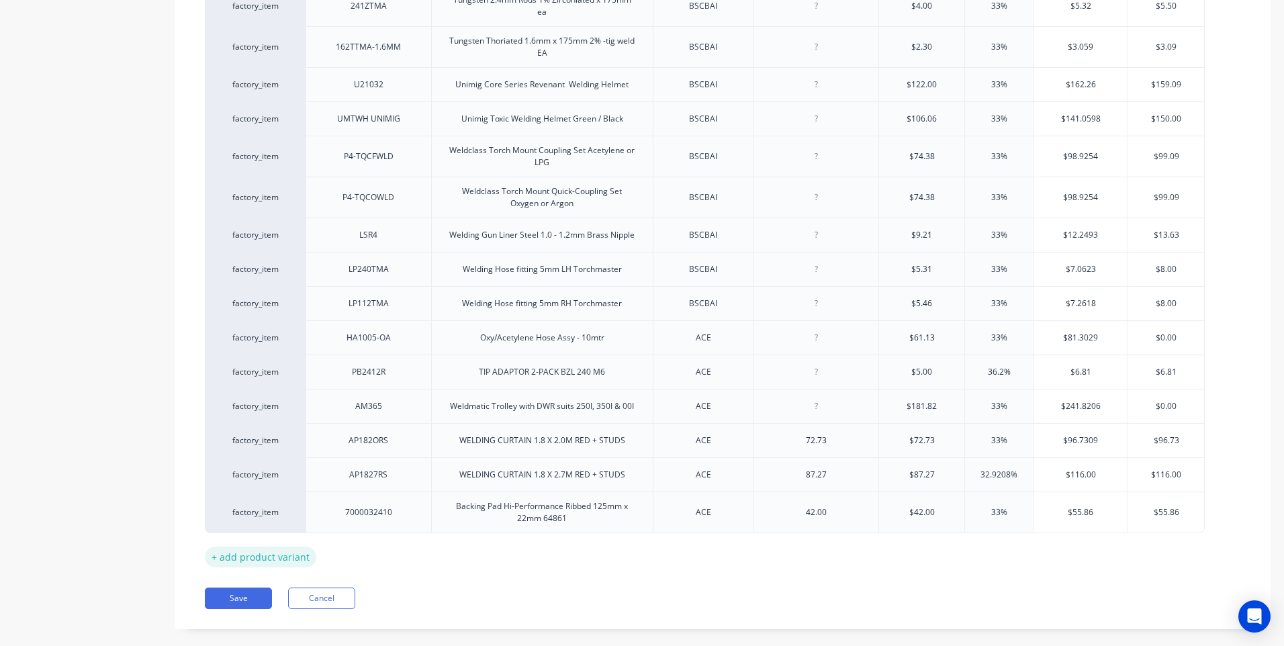
click at [256, 547] on div "+ add product variant" at bounding box center [260, 557] width 111 height 21
type textarea "x"
click at [363, 541] on div at bounding box center [368, 549] width 67 height 17
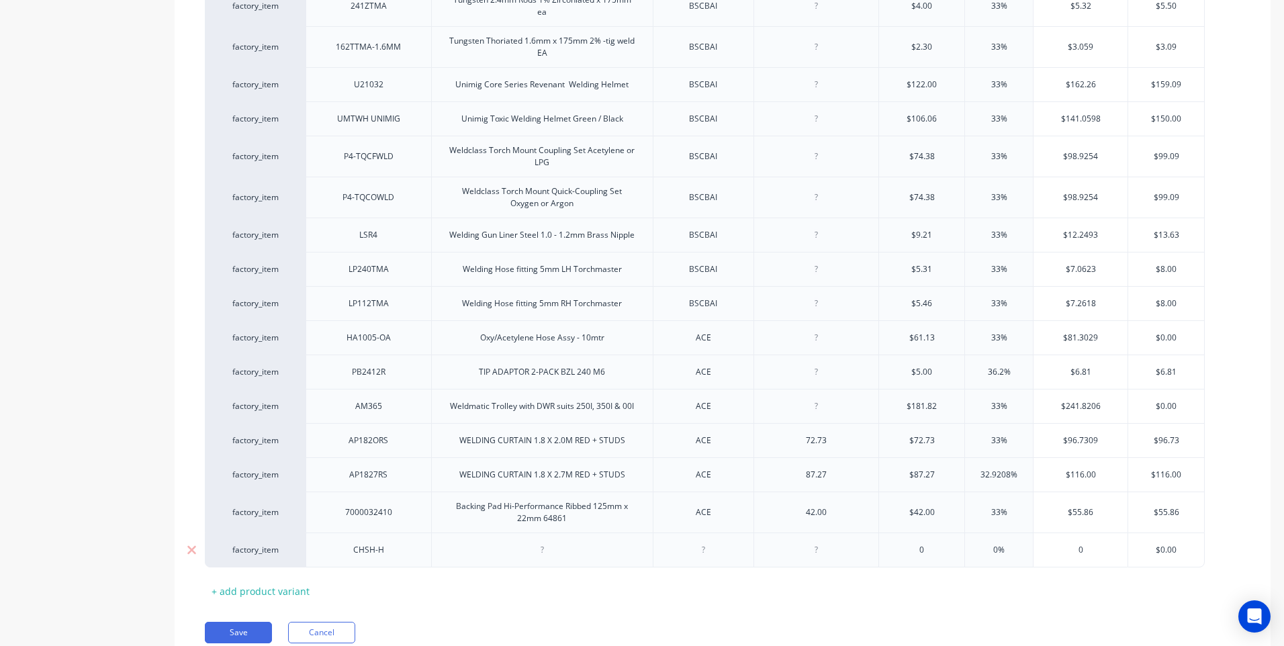
type textarea "x"
type input "0"
type textarea "x"
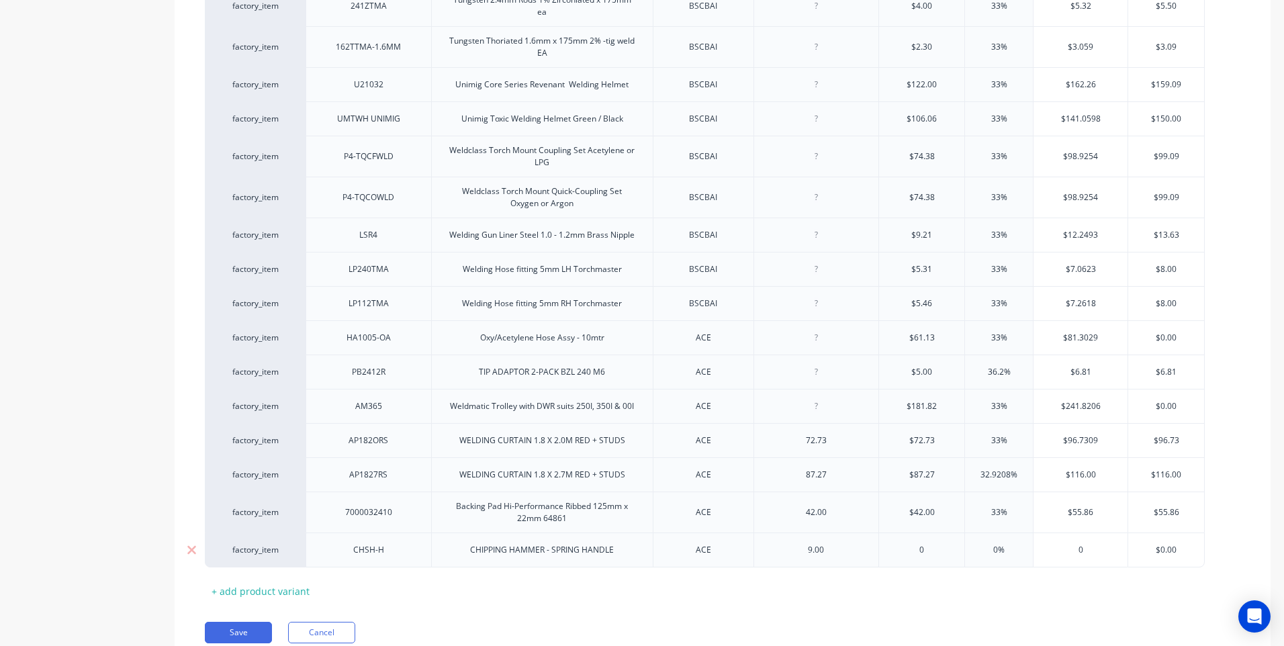
type input "09"
type textarea "x"
type input "09.00"
type input "0%3"
type textarea "x"
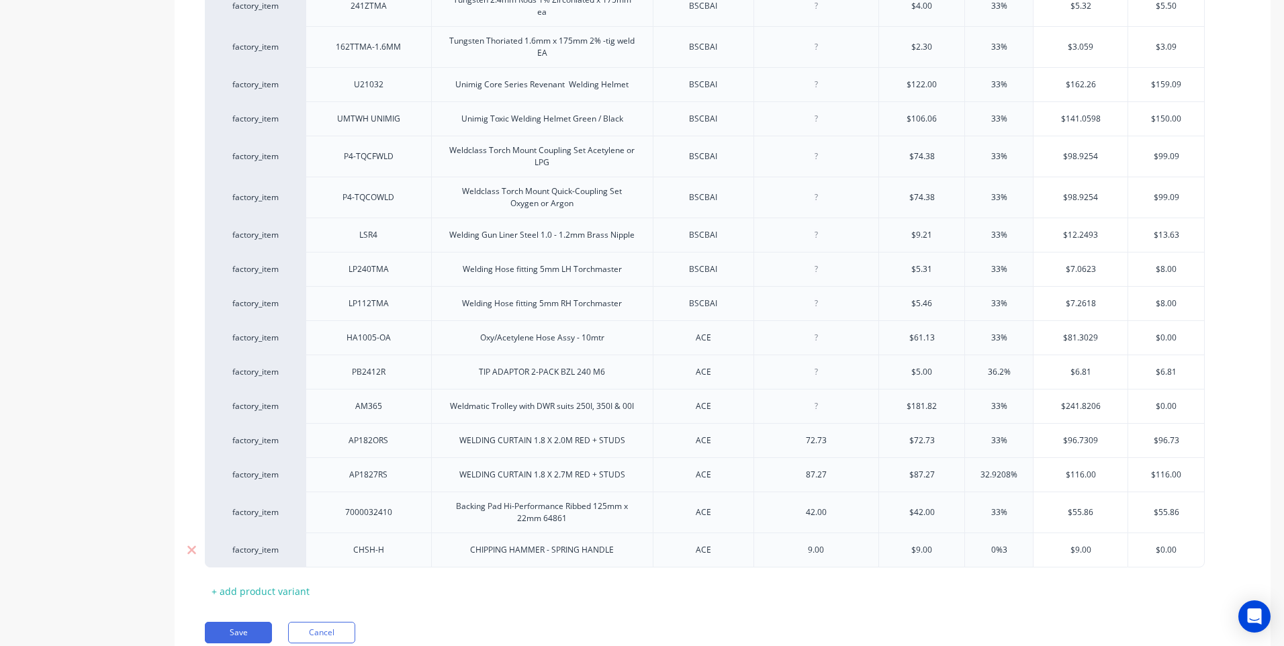
type input "0%33"
type textarea "x"
type input "0%33"
type input "$11.9"
type textarea "x"
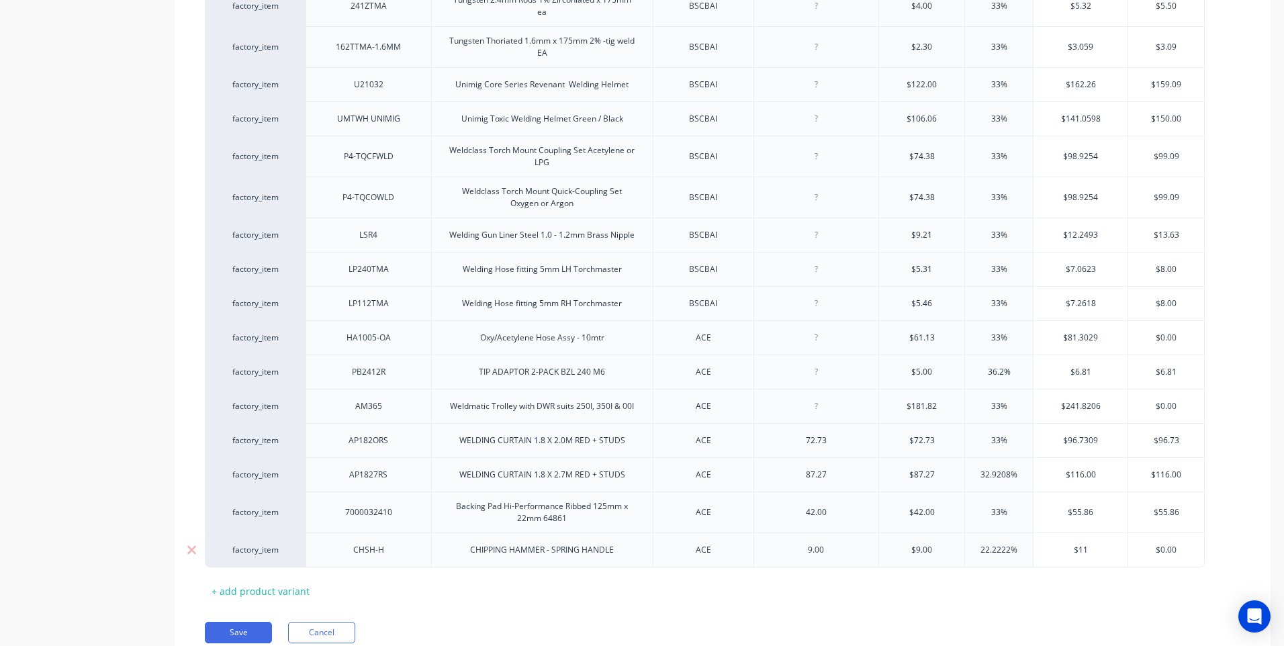
type input "$1"
type textarea "x"
type input "$12"
type textarea "x"
type input "$12.00"
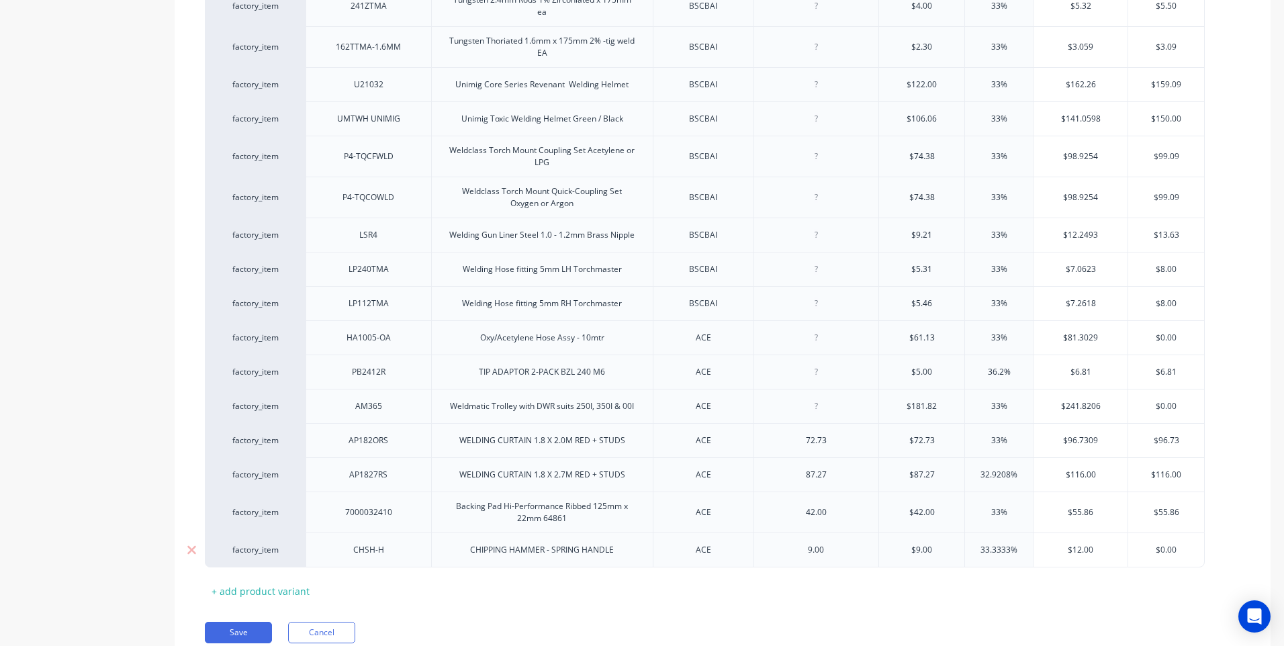
drag, startPoint x: 1185, startPoint y: 526, endPoint x: 1126, endPoint y: 529, distance: 59.8
click at [1126, 533] on div "factory_item CHSH-H CHIPPING HAMMER - SPRING HANDLE ACE 9.00 $9.00 09.00 33.333…" at bounding box center [705, 550] width 1000 height 35
type input "1"
type textarea "x"
type input "12."
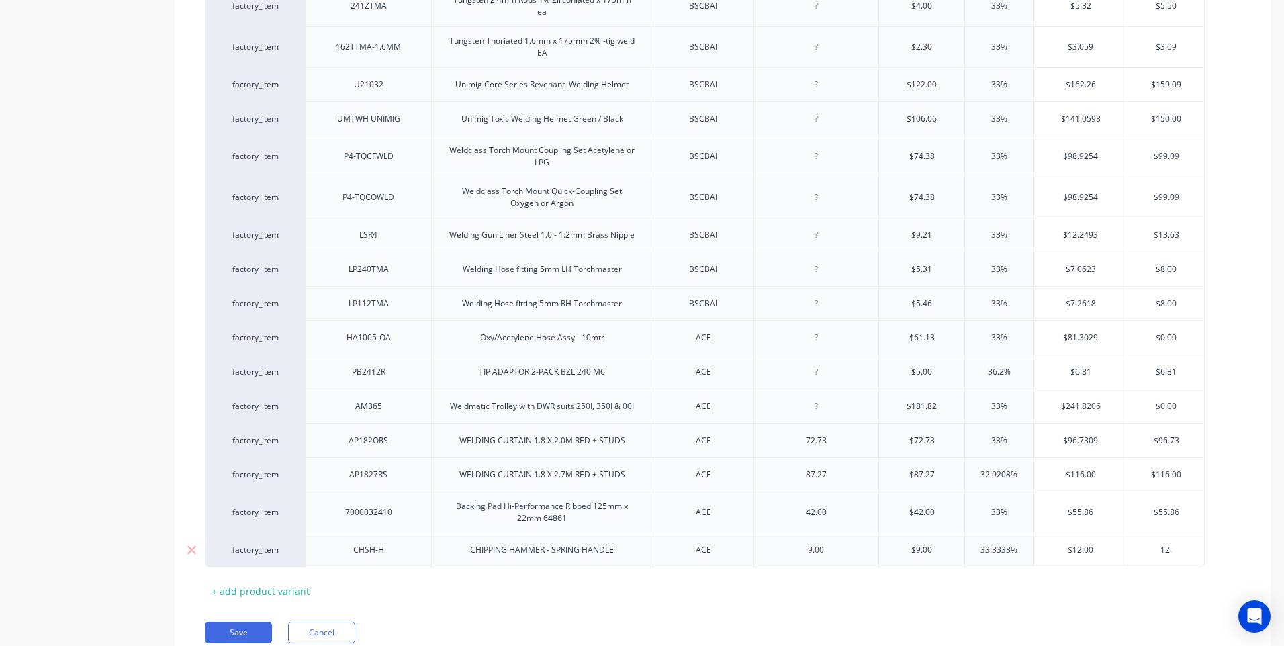
type textarea "x"
type input "12.00"
type textarea "x"
type input "12.00"
click at [260, 581] on div "+ add product variant" at bounding box center [260, 591] width 111 height 21
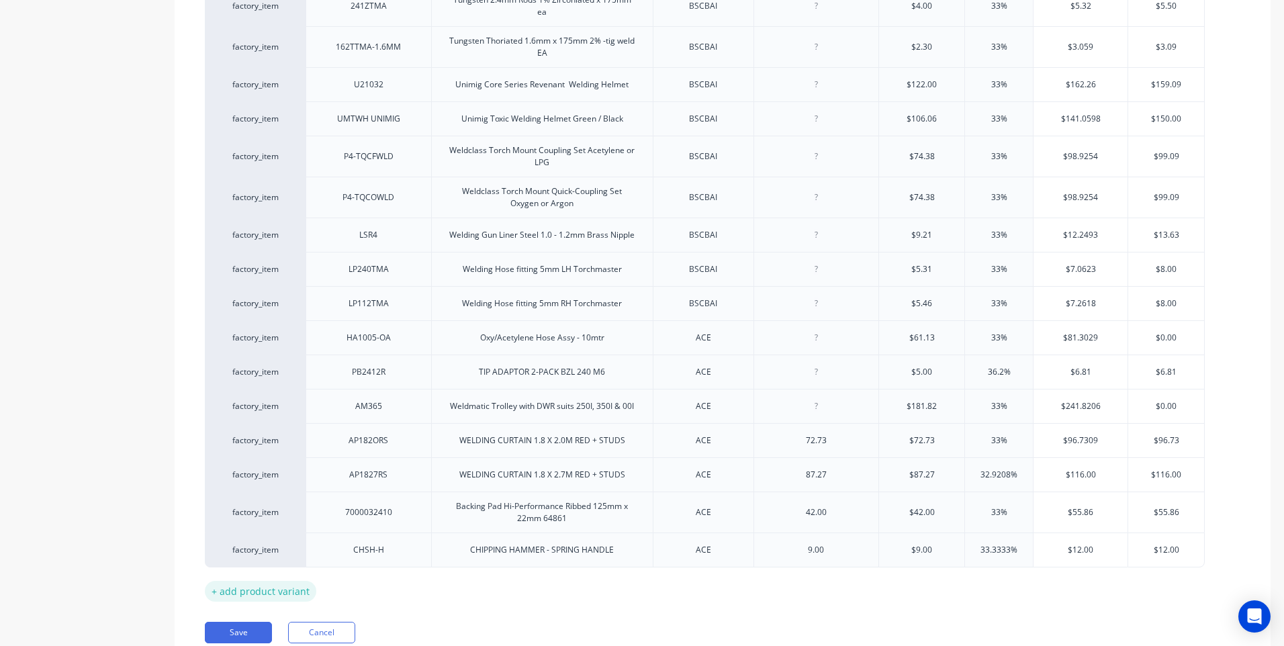
type textarea "x"
click at [368, 576] on div at bounding box center [368, 584] width 67 height 17
type textarea "x"
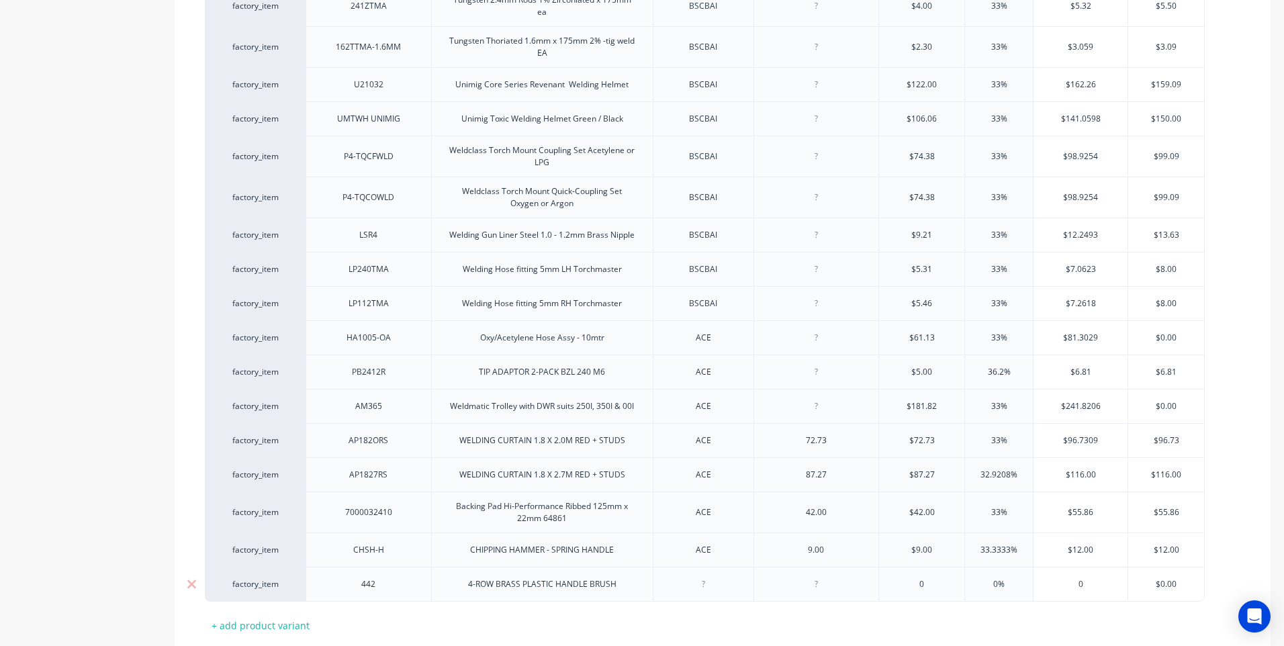
click at [469, 574] on div "4-ROW BRASS PLASTIC HANDLE BRUSH" at bounding box center [542, 584] width 222 height 35
click at [632, 576] on div "BRUSH 4-ROW BRASS PLASTIC HANDLE BRUSH" at bounding box center [542, 584] width 199 height 17
type textarea "x"
type input "0"
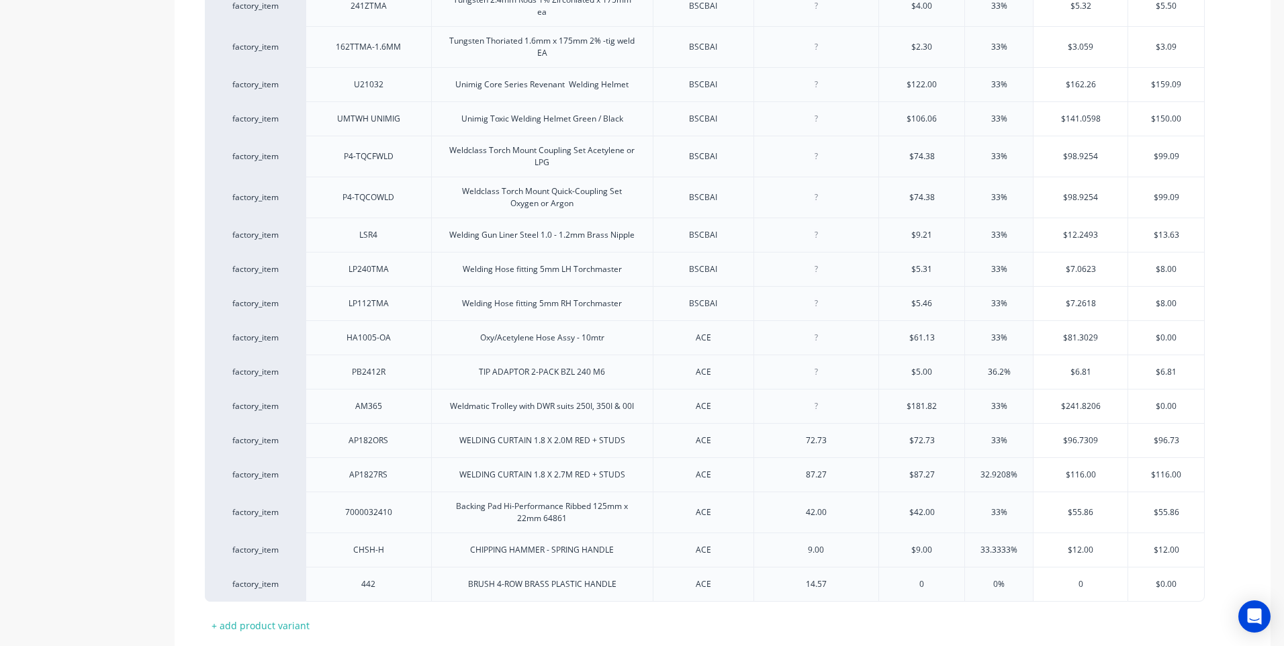
type textarea "x"
type input "01"
type textarea "x"
type input "014.5"
type textarea "x"
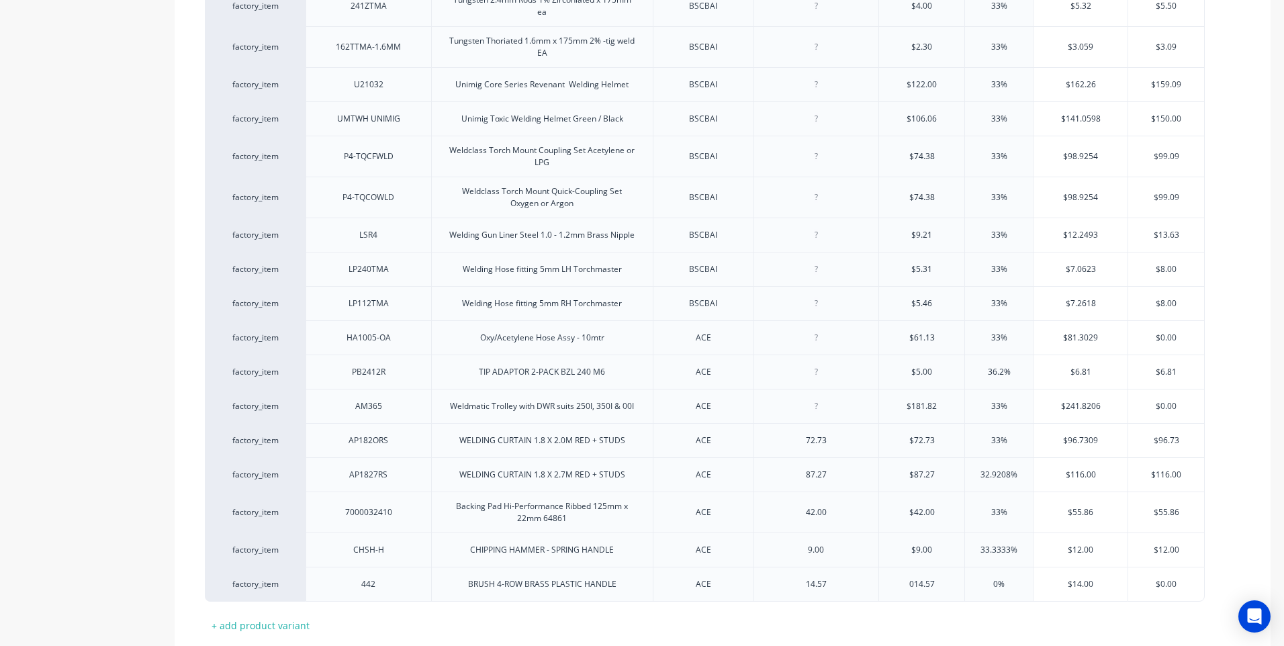
type input "014.57"
type input "0%"
type textarea "x"
type input "0"
type input "3"
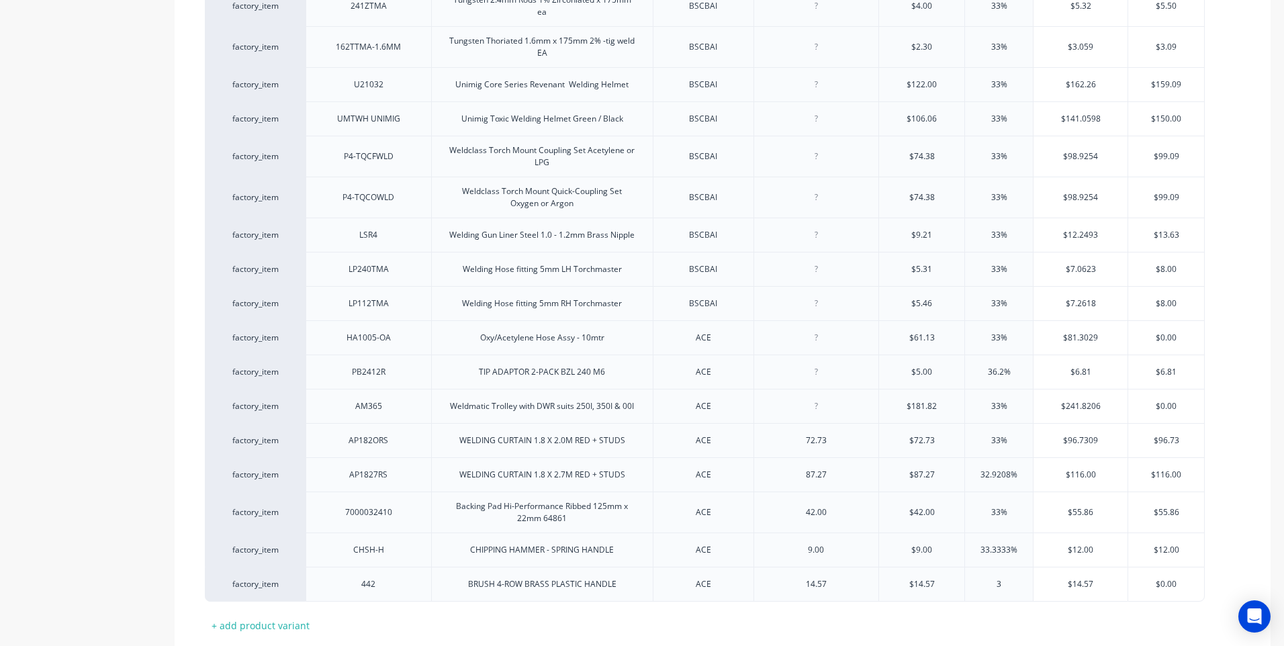
type textarea "x"
type input "33"
type input "$19.3781"
type textarea "x"
type input "$19.378"
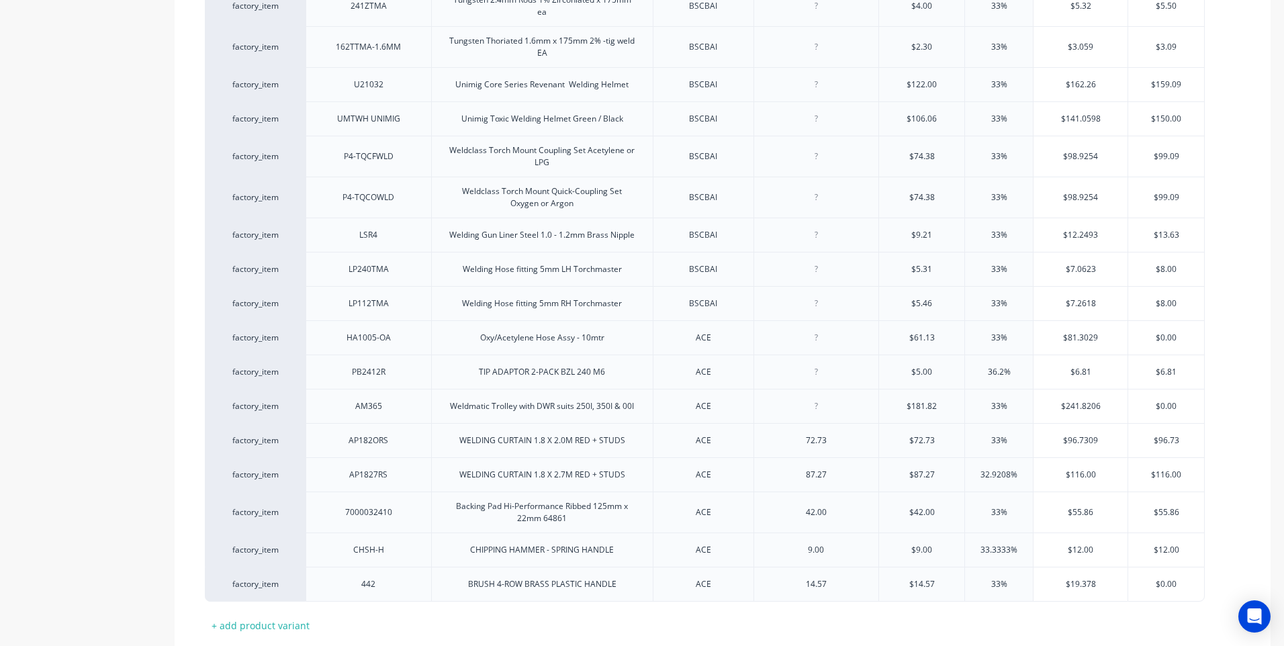
type textarea "x"
type input "$19."
type textarea "x"
type input "$19.4"
type textarea "x"
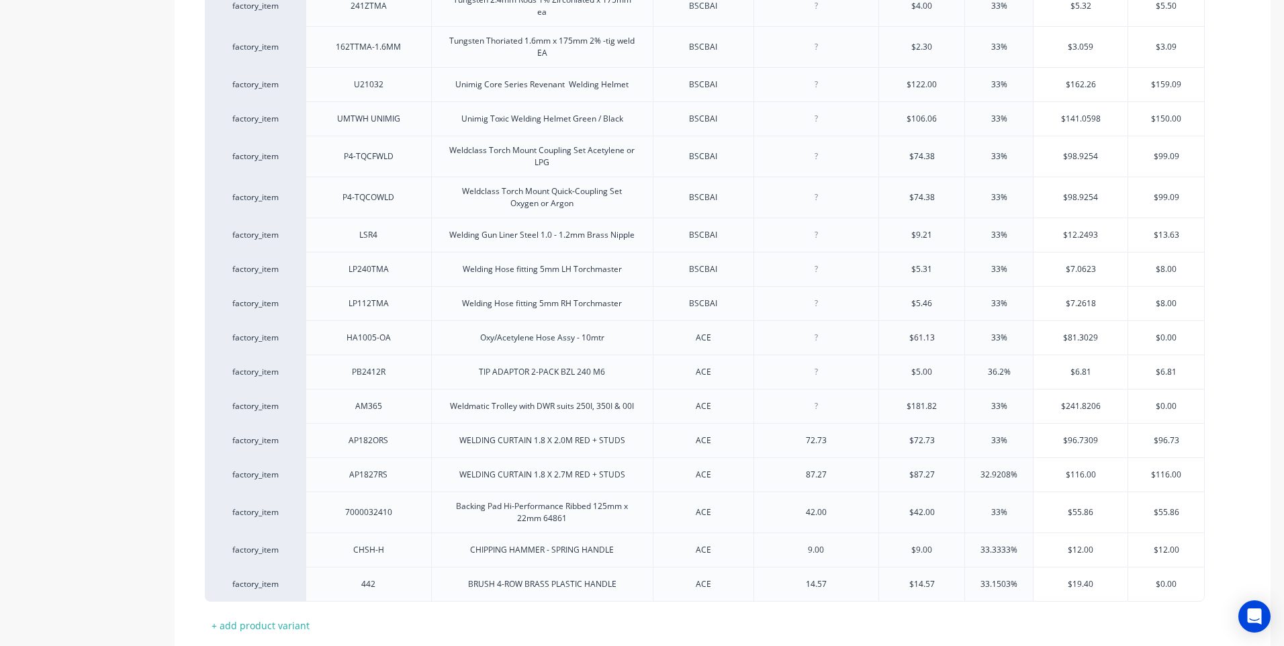
type input "$19.40"
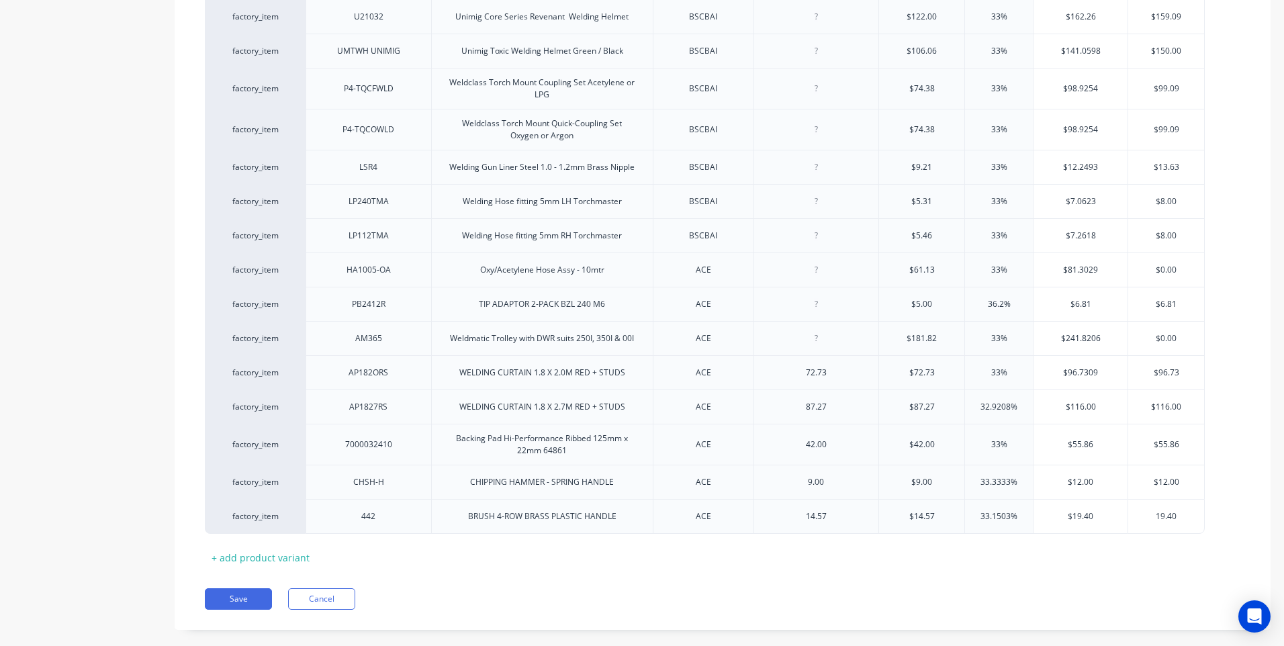
scroll to position [3974, 0]
click at [243, 588] on button "Save" at bounding box center [238, 598] width 67 height 21
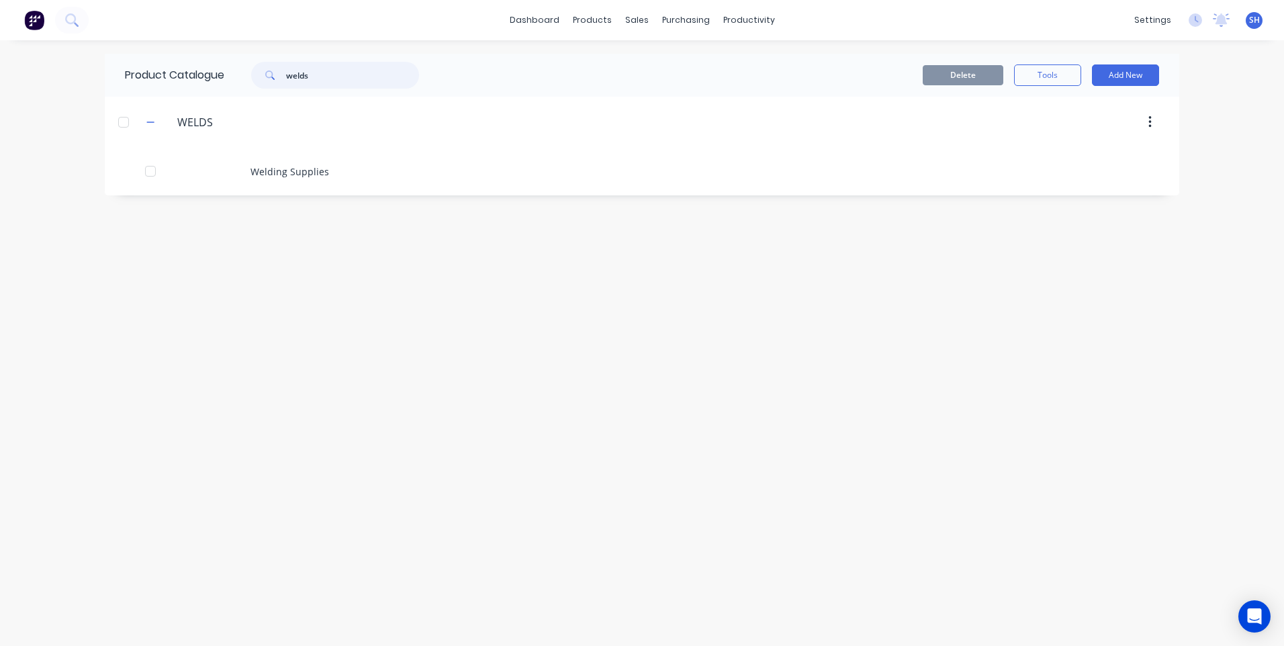
drag, startPoint x: 321, startPoint y: 73, endPoint x: 269, endPoint y: 75, distance: 52.4
click at [269, 75] on div "welds" at bounding box center [335, 75] width 168 height 27
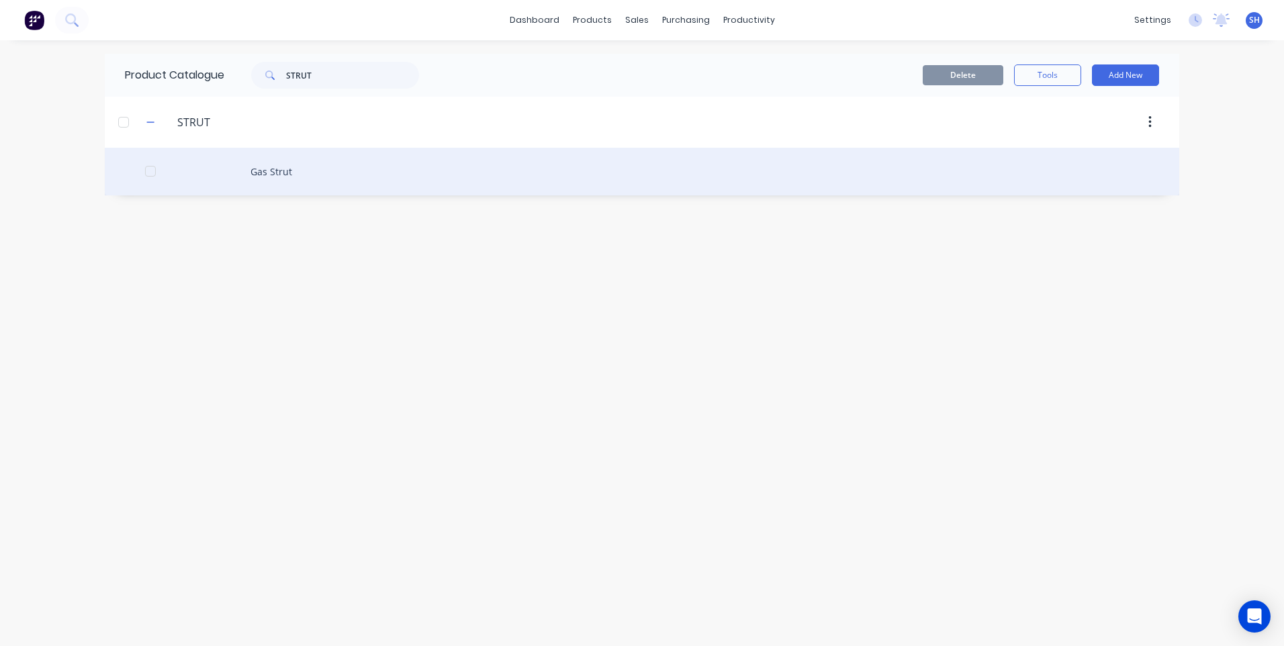
click at [271, 167] on div "Gas Strut" at bounding box center [642, 172] width 1074 height 48
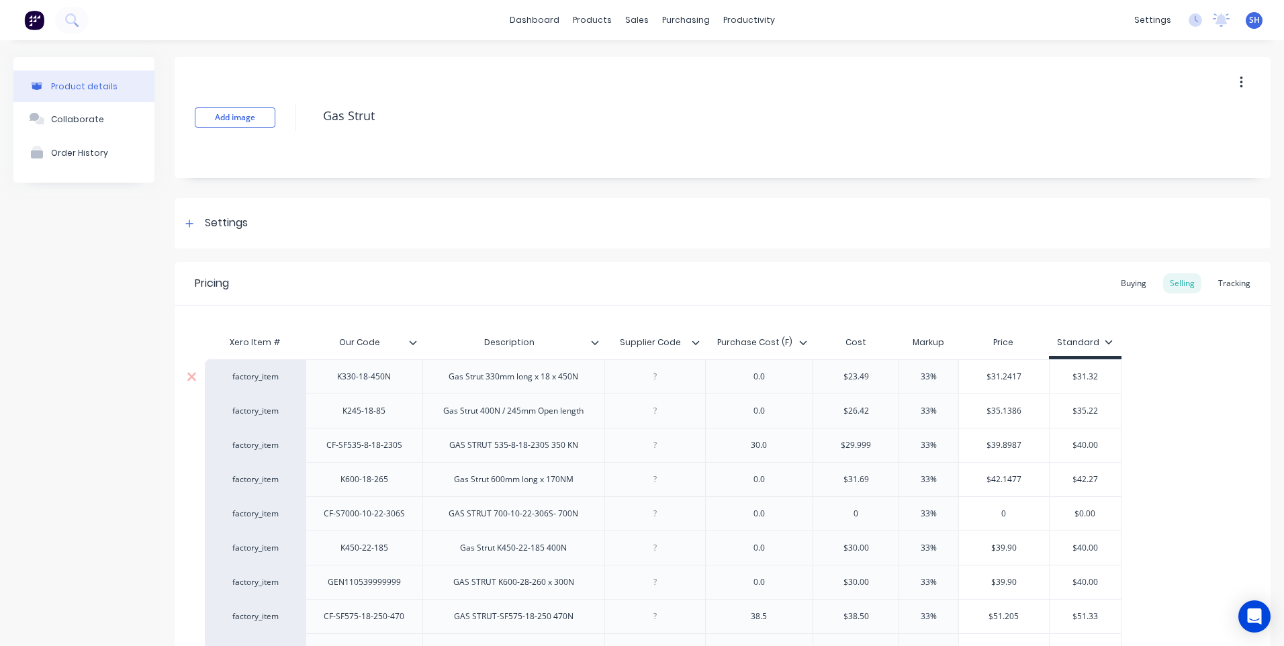
click at [389, 385] on div "K330-18-450N" at bounding box center [364, 376] width 117 height 34
drag, startPoint x: 394, startPoint y: 379, endPoint x: 396, endPoint y: 386, distance: 6.8
click at [394, 381] on div "K330-18-450N" at bounding box center [363, 376] width 75 height 17
click at [654, 380] on div at bounding box center [654, 376] width 67 height 17
drag, startPoint x: 884, startPoint y: 376, endPoint x: 817, endPoint y: 377, distance: 66.5
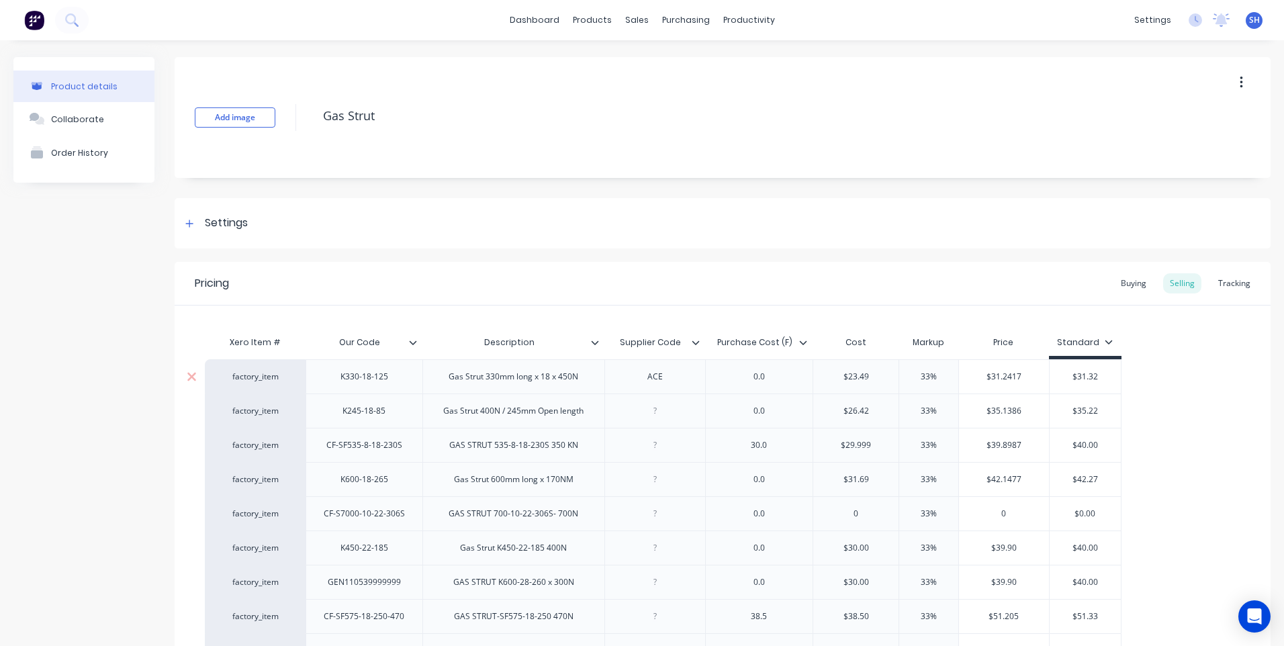
click at [817, 377] on input "$23.49" at bounding box center [855, 377] width 85 height 12
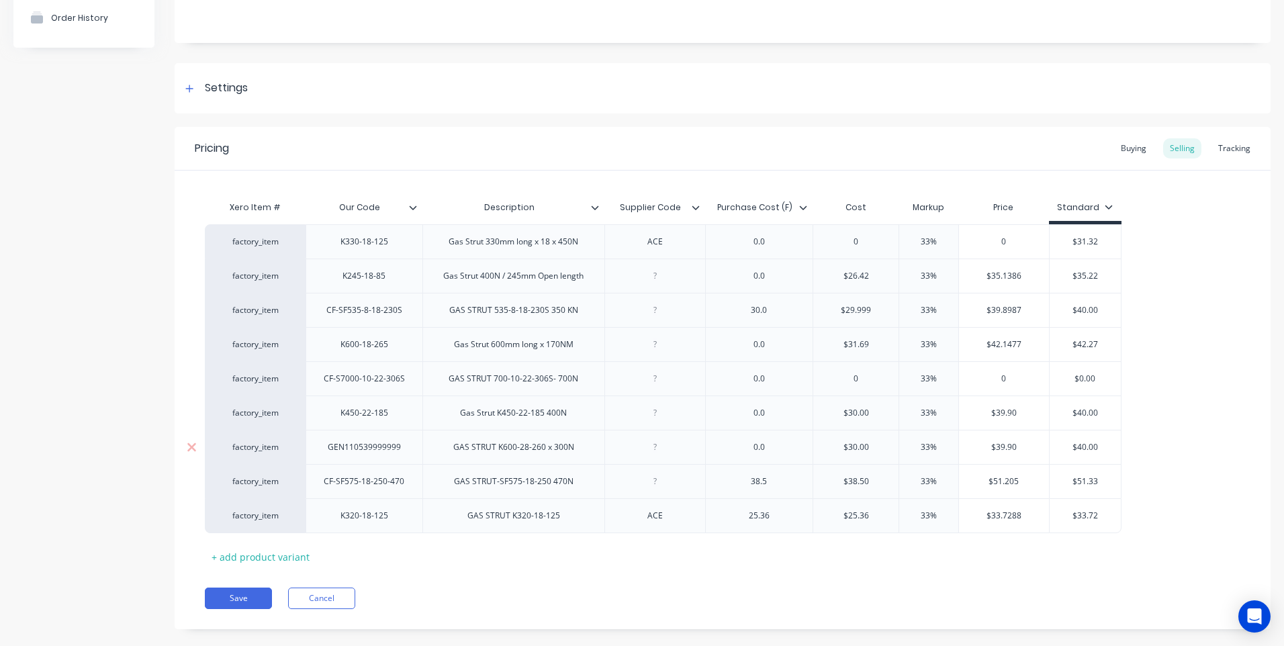
scroll to position [155, 0]
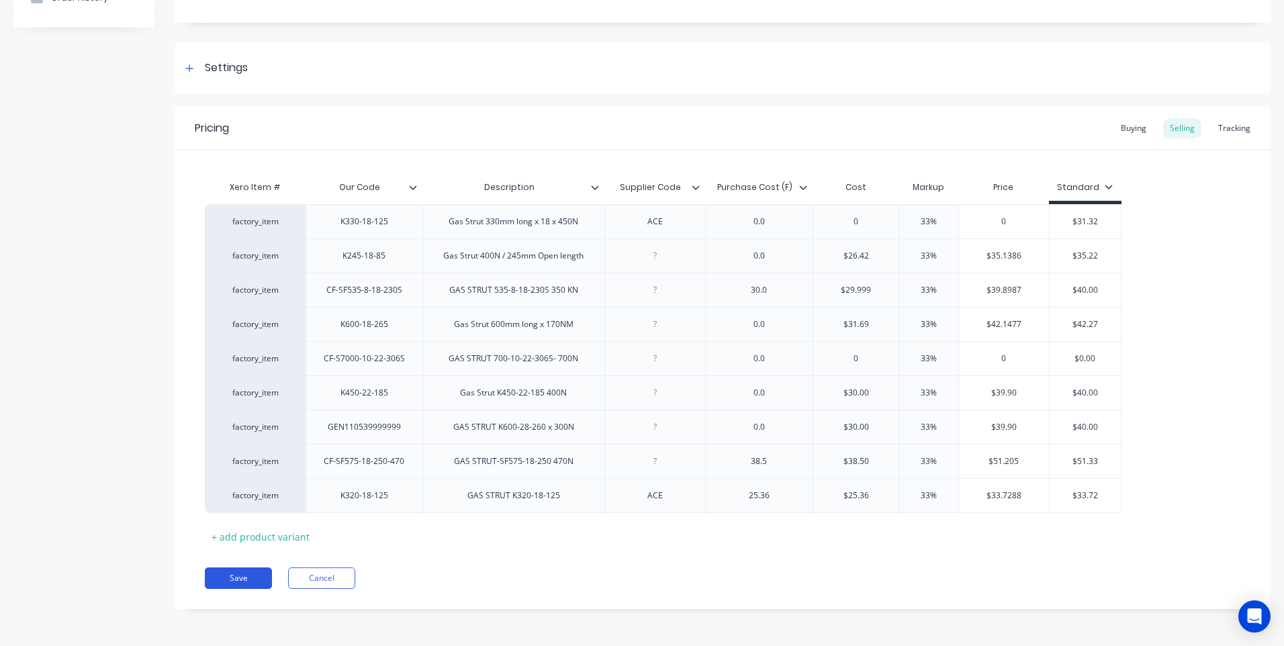
click at [236, 575] on button "Save" at bounding box center [238, 577] width 67 height 21
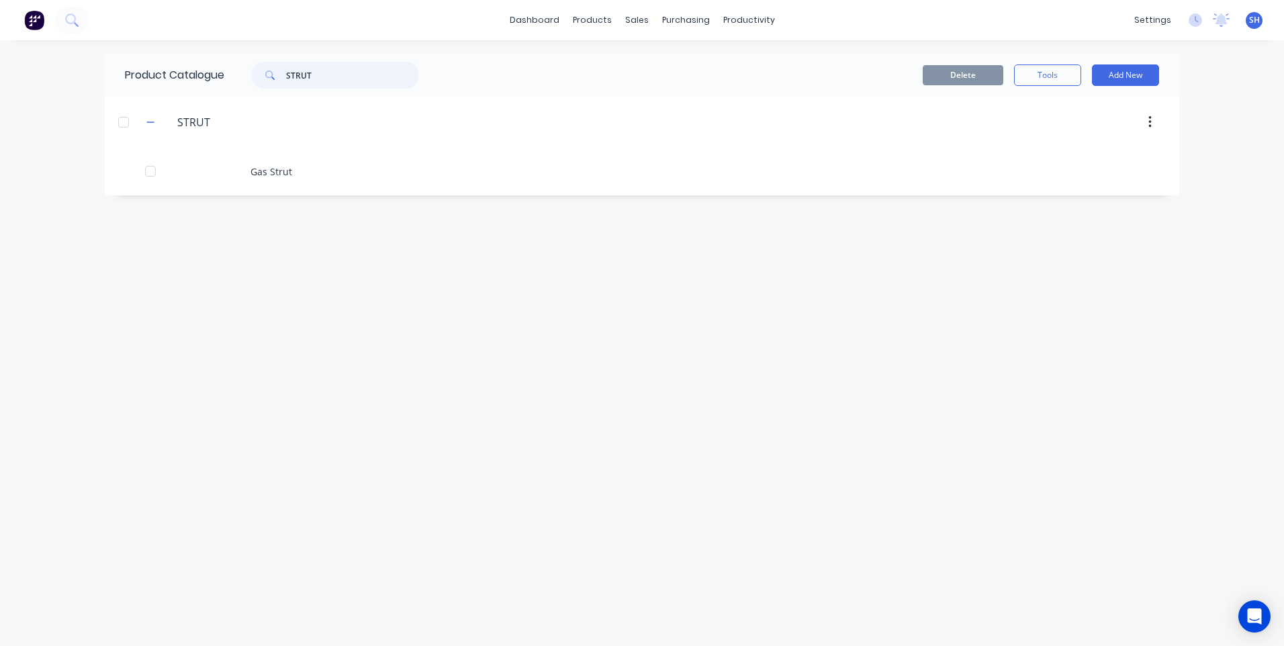
drag, startPoint x: 326, startPoint y: 79, endPoint x: 261, endPoint y: 73, distance: 65.4
click at [261, 73] on div "STRUT" at bounding box center [335, 75] width 168 height 27
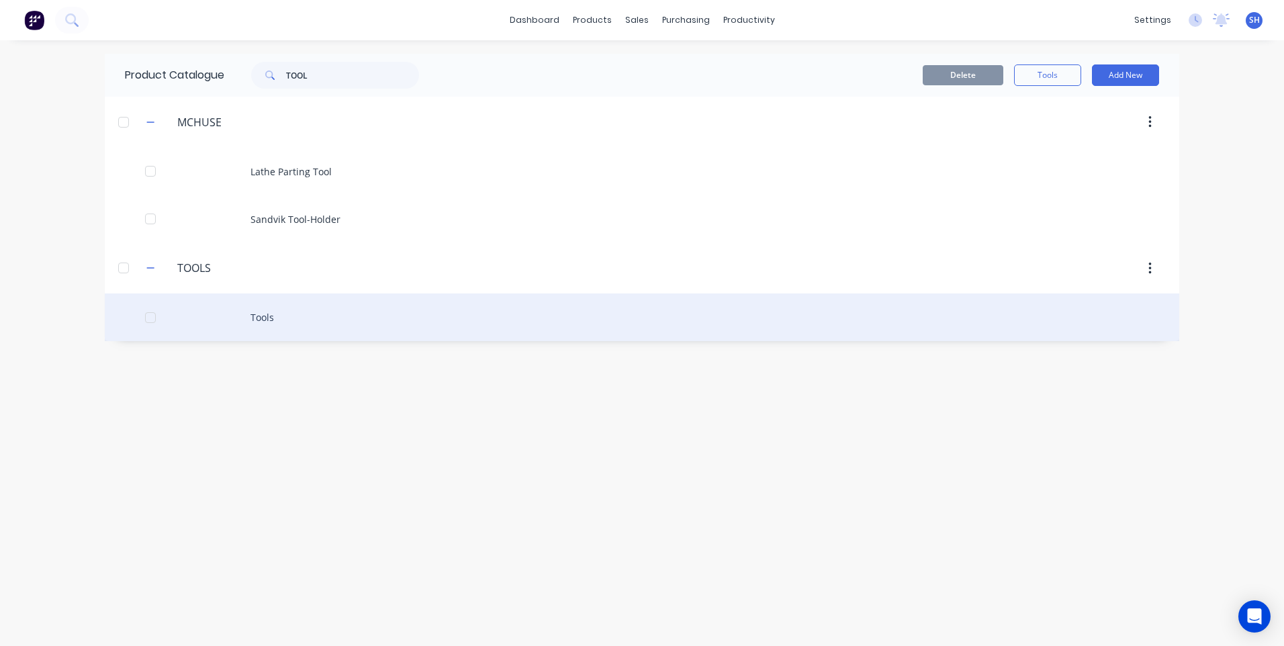
click at [268, 313] on div "Tools" at bounding box center [642, 317] width 1074 height 48
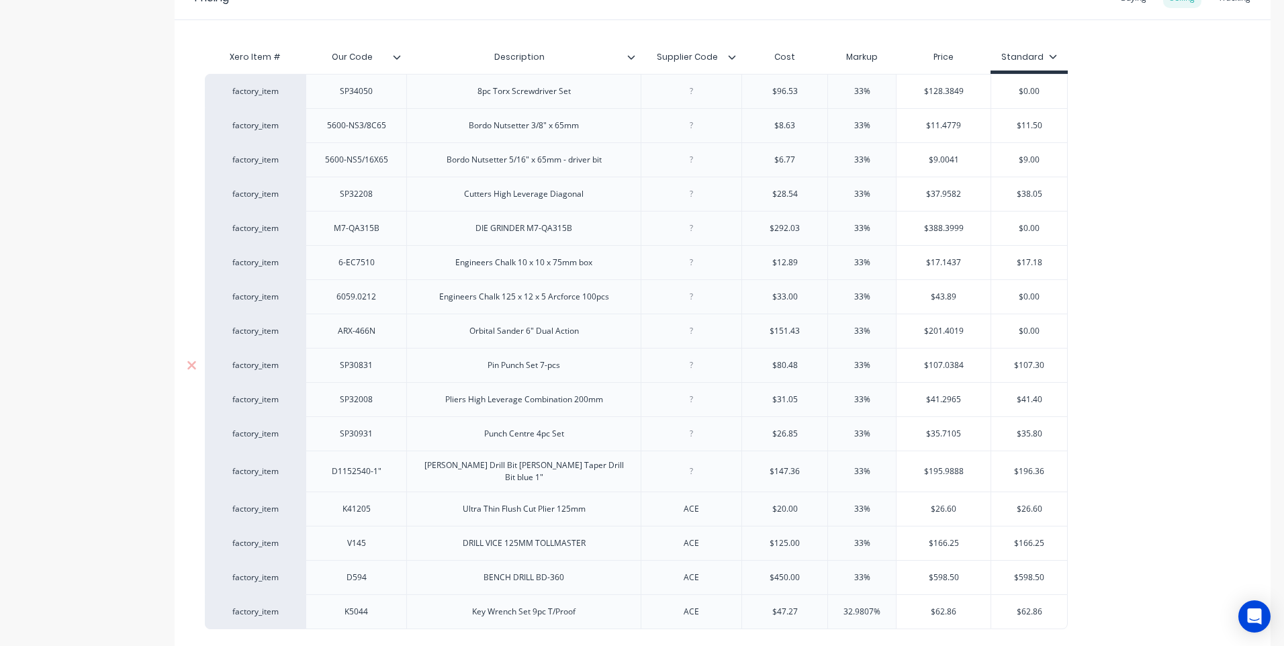
scroll to position [395, 0]
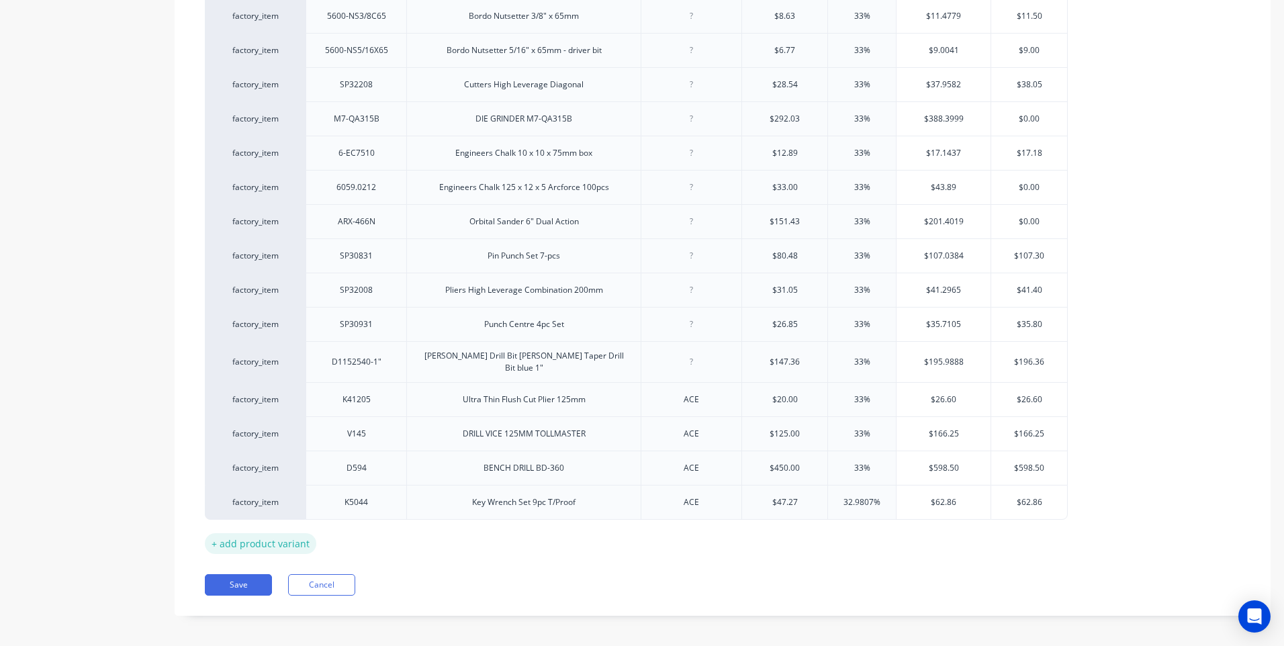
click at [273, 535] on div "+ add product variant" at bounding box center [260, 543] width 111 height 21
click at [358, 533] on div at bounding box center [356, 536] width 67 height 17
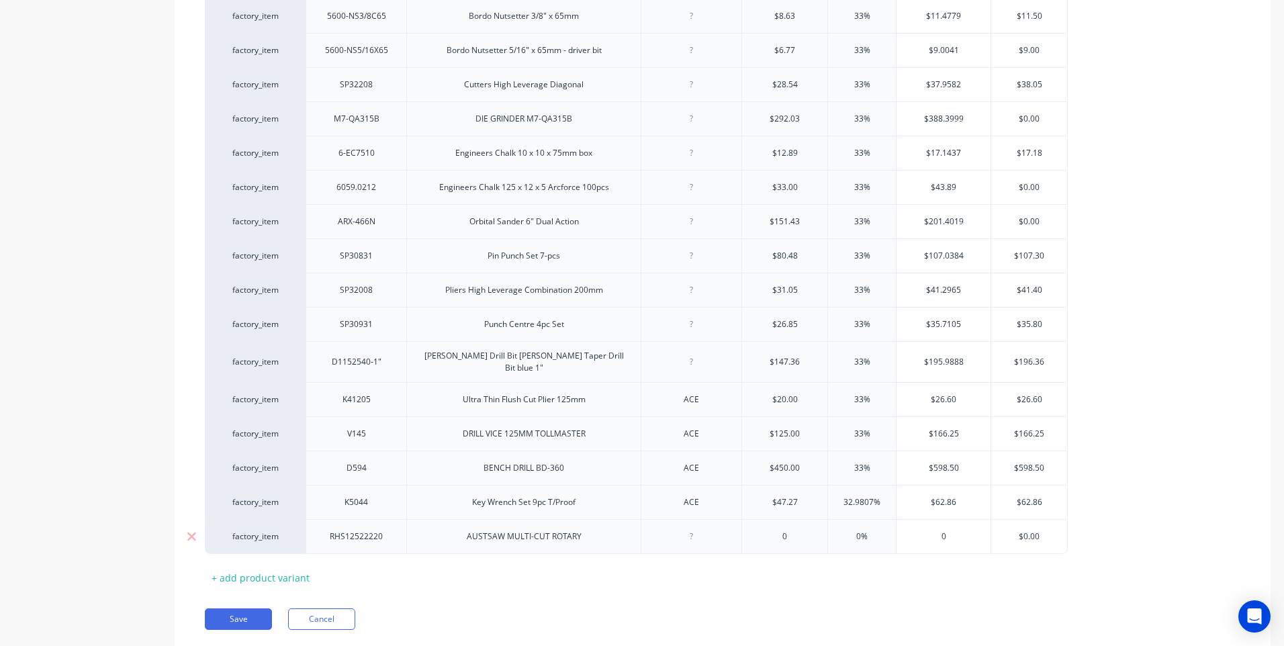
click at [466, 538] on div "AUSTSAW MULTI-CUT ROTARY" at bounding box center [524, 536] width 136 height 17
click at [238, 615] on button "Save" at bounding box center [238, 625] width 67 height 21
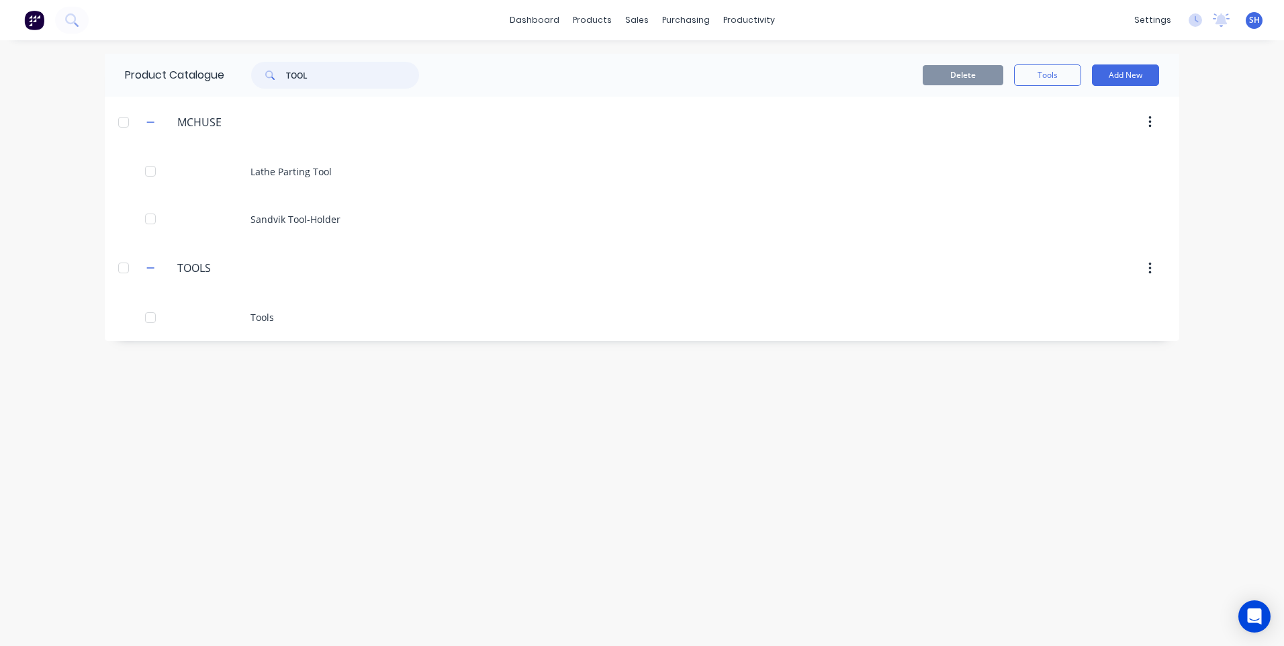
drag, startPoint x: 320, startPoint y: 79, endPoint x: 234, endPoint y: 73, distance: 86.2
click at [234, 73] on div "TOOL" at bounding box center [331, 75] width 215 height 27
click at [75, 17] on icon at bounding box center [70, 18] width 11 height 11
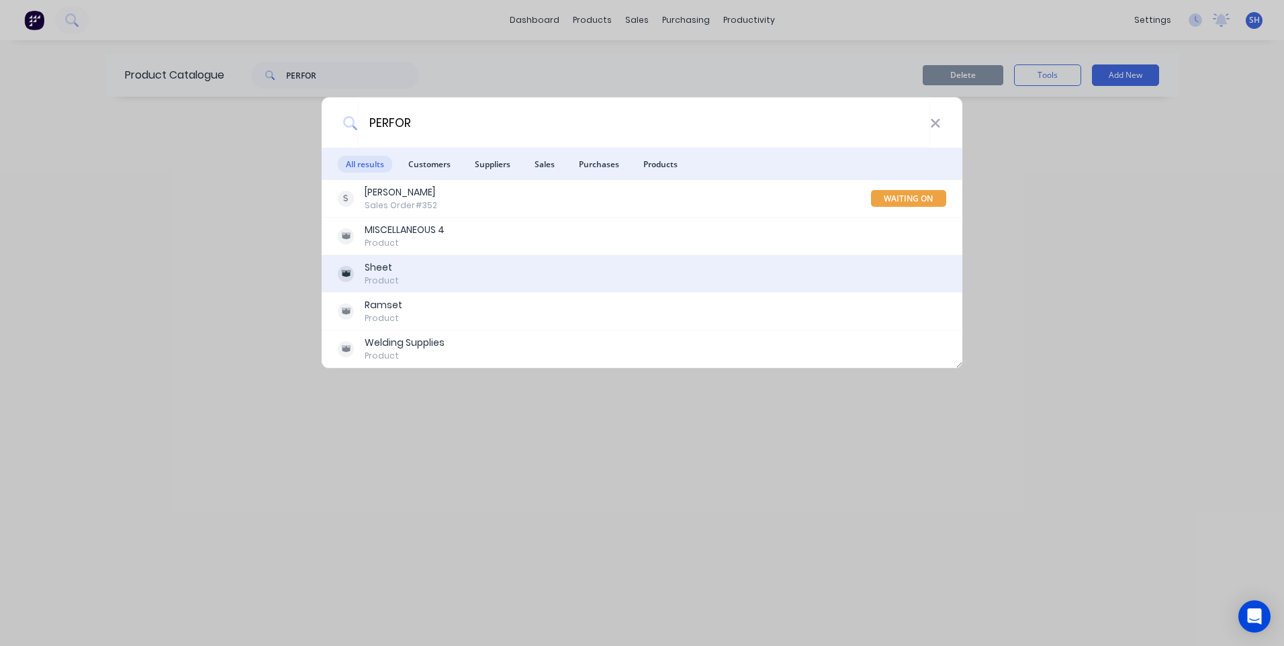
click at [410, 272] on div "Sheet Product" at bounding box center [642, 274] width 608 height 26
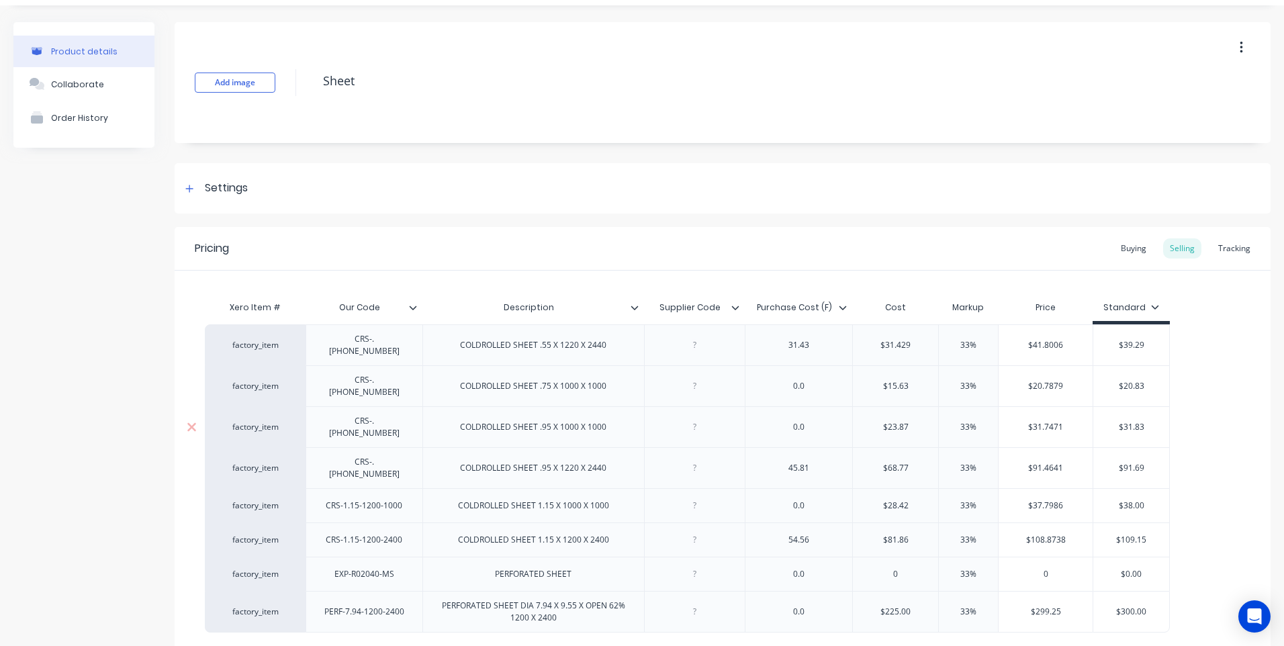
scroll to position [128, 0]
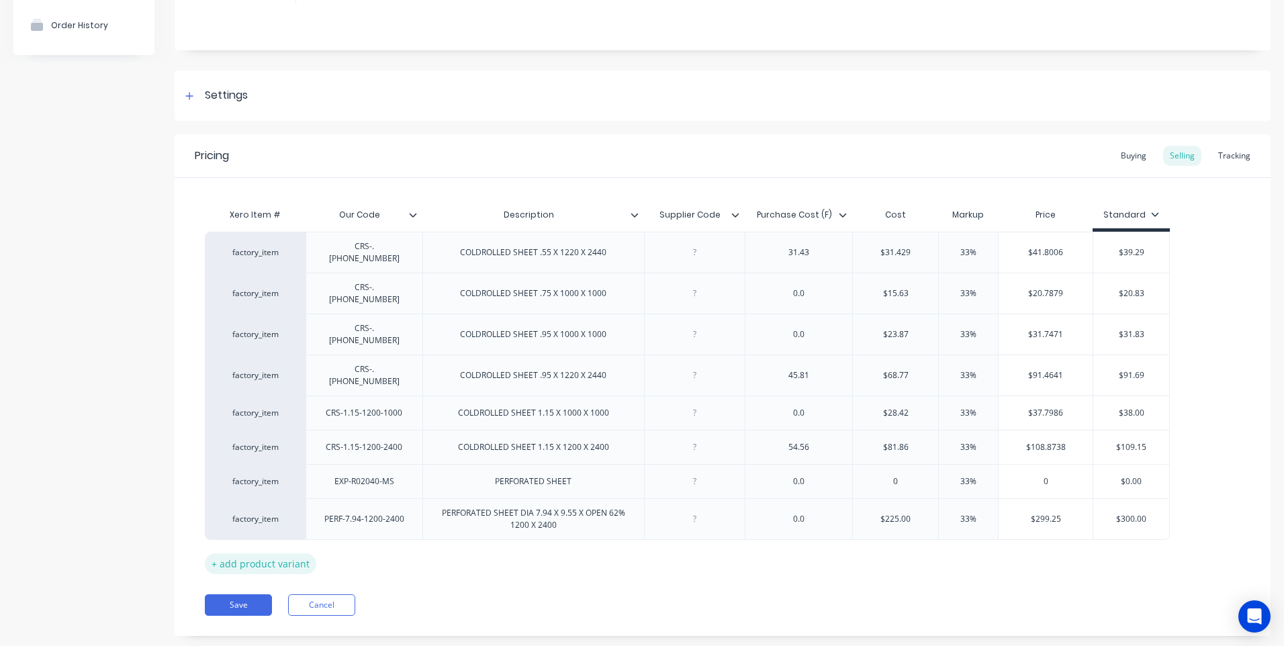
click at [277, 553] on div "+ add product variant" at bounding box center [260, 563] width 111 height 21
click at [365, 548] on div at bounding box center [363, 556] width 67 height 17
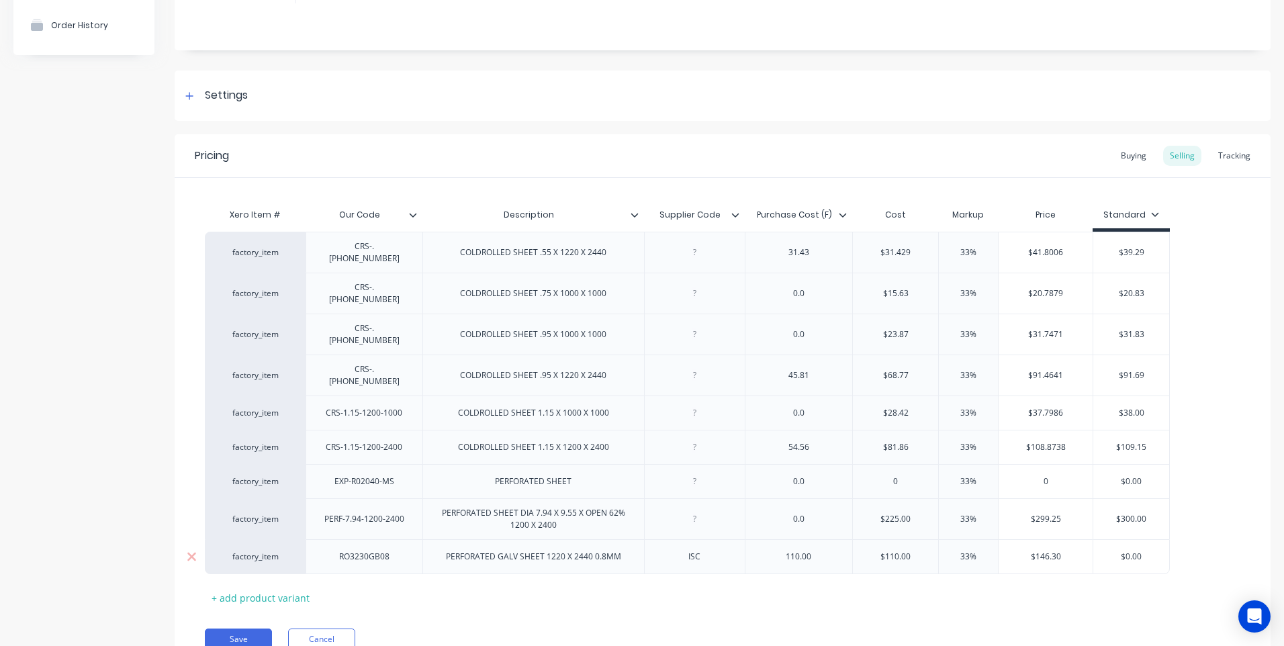
drag, startPoint x: 1141, startPoint y: 529, endPoint x: 1091, endPoint y: 531, distance: 49.7
click at [1091, 539] on div "factory_item RO3230GB08 PERFORATED GALV SHEET 1220 X 2440 0.8MM ISC 110.00 $110…" at bounding box center [687, 556] width 965 height 35
drag, startPoint x: 618, startPoint y: 535, endPoint x: 653, endPoint y: 540, distance: 35.9
click at [619, 548] on div "PERFORATED GALV SHEET 1220 X 2440 0.8MM" at bounding box center [533, 556] width 197 height 17
click at [545, 545] on div "PERFORATED GALV SHEET 1220 X 2440 0.8MM (3.25d" at bounding box center [533, 560] width 197 height 30
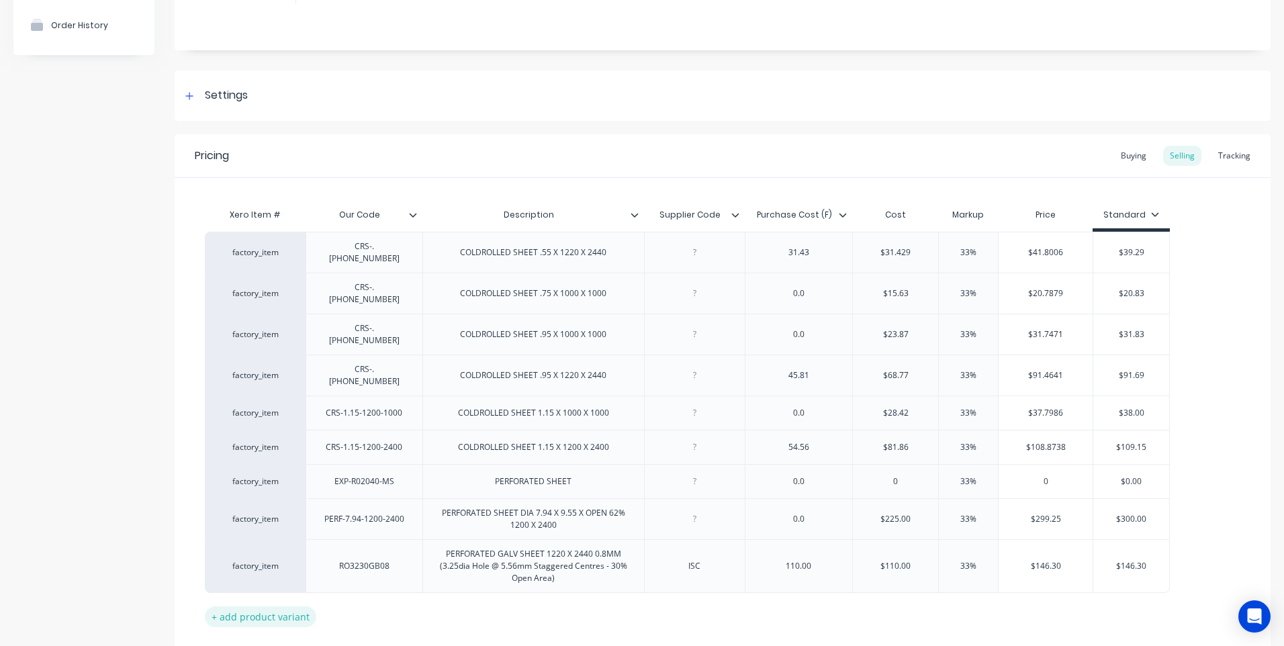
click at [269, 606] on div "+ add product variant" at bounding box center [260, 616] width 111 height 21
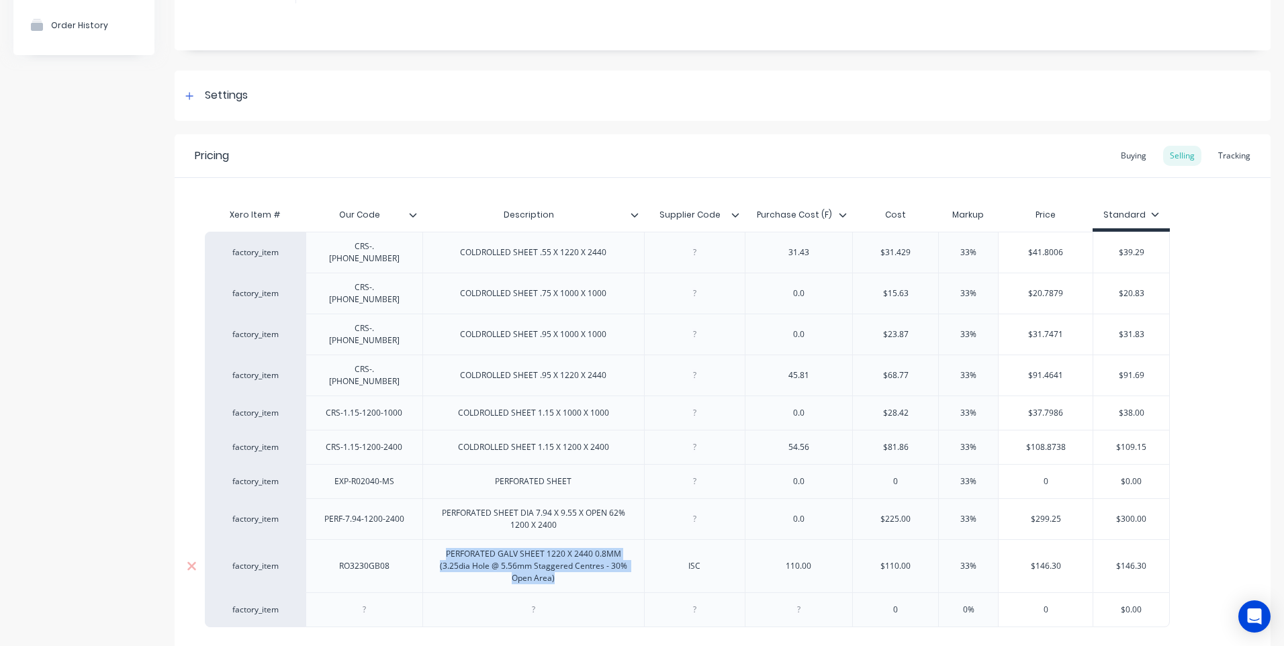
drag, startPoint x: 446, startPoint y: 530, endPoint x: 618, endPoint y: 553, distance: 173.4
click at [618, 553] on div "PERFORATED GALV SHEET 1220 X 2440 0.8MM (3.25dia Hole @ 5.56mm Staggered Centre…" at bounding box center [533, 566] width 210 height 42
copy div "PERFORATED GALV SHEET 1220 X 2440 0.8MM (3.25dia Hole @ 5.56mm Staggered Centre…"
click at [535, 601] on div at bounding box center [533, 609] width 67 height 17
paste div
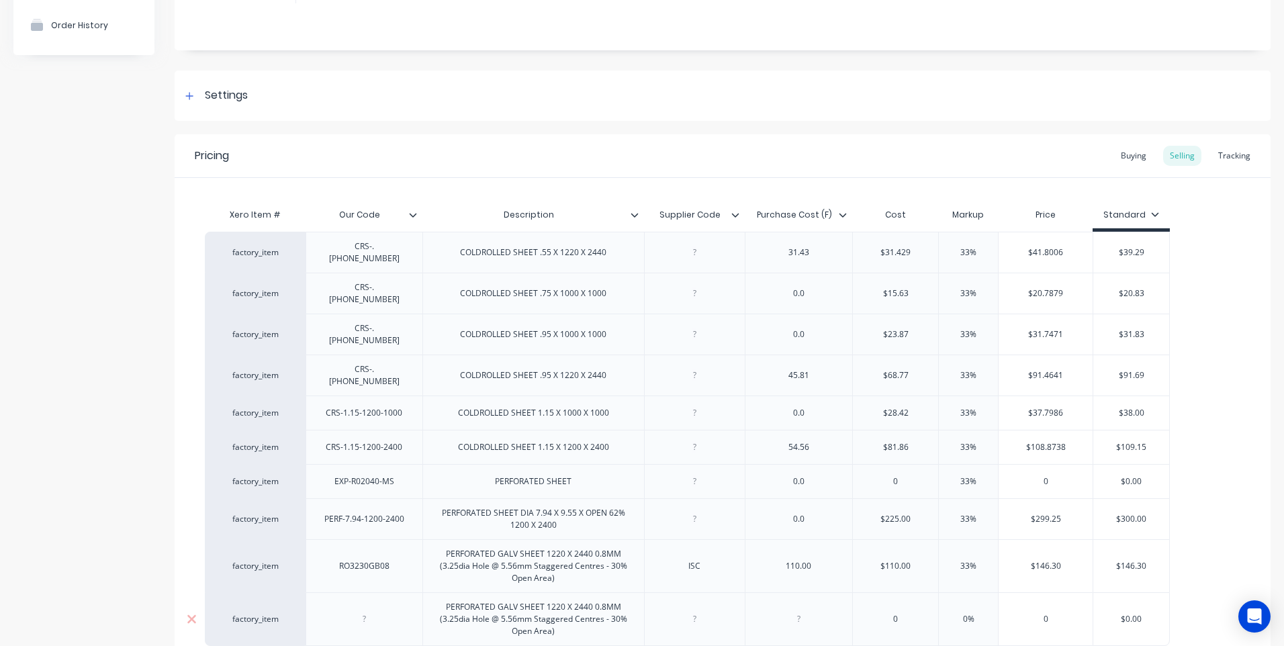
click at [605, 613] on div "(3.25dia Hole @ 5.56mm Staggered Centres - 30% Open Area)" at bounding box center [533, 625] width 189 height 24
click at [605, 598] on div "PERFORATED GALV SHEET 1220 X 2440 0.8MM (3.25dia Hole @ 5.56mm Staggered Centre…" at bounding box center [533, 619] width 210 height 42
click at [697, 610] on div at bounding box center [694, 618] width 67 height 17
click at [363, 610] on div at bounding box center [363, 618] width 67 height 17
click at [466, 600] on div "PERFORATED GALV SHEET 1220 X 2440 1.0MM(3.25dia Hole @ 5.56mm Staggered Centres…" at bounding box center [533, 619] width 210 height 42
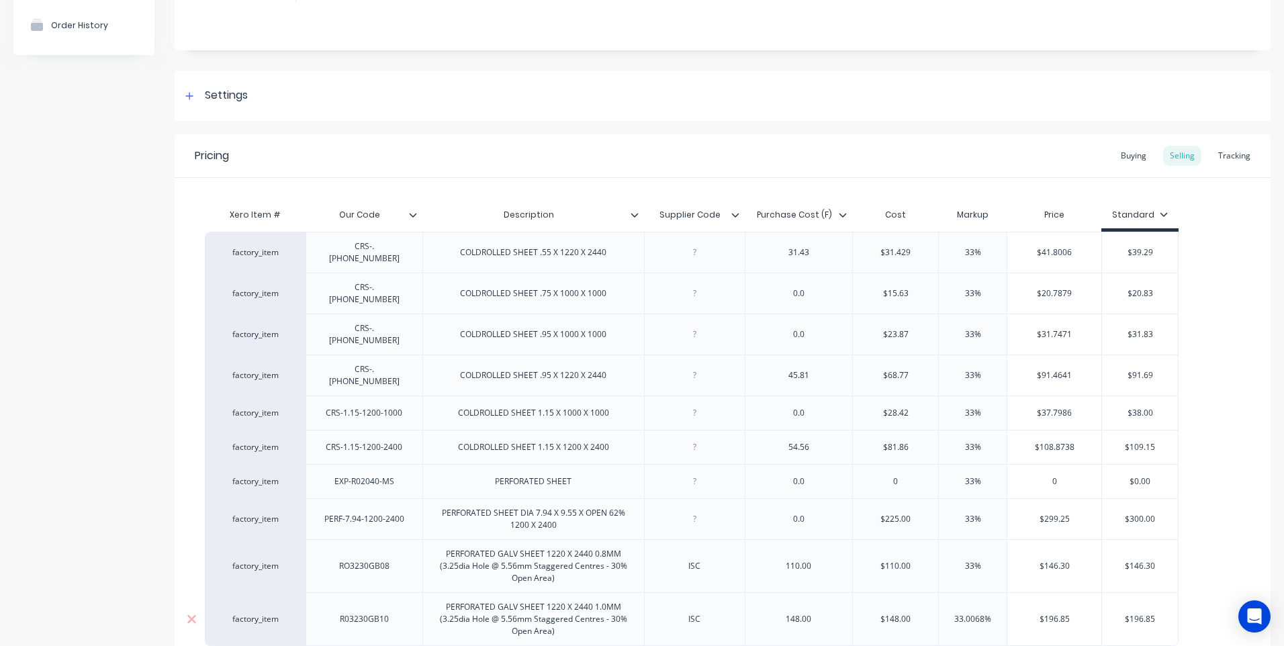
click at [471, 611] on div "PERFORATED GALV SHEET 1220 X 2440 1.0MM (3.25dia Hole @ 5.56mm Staggered Centre…" at bounding box center [533, 619] width 210 height 42
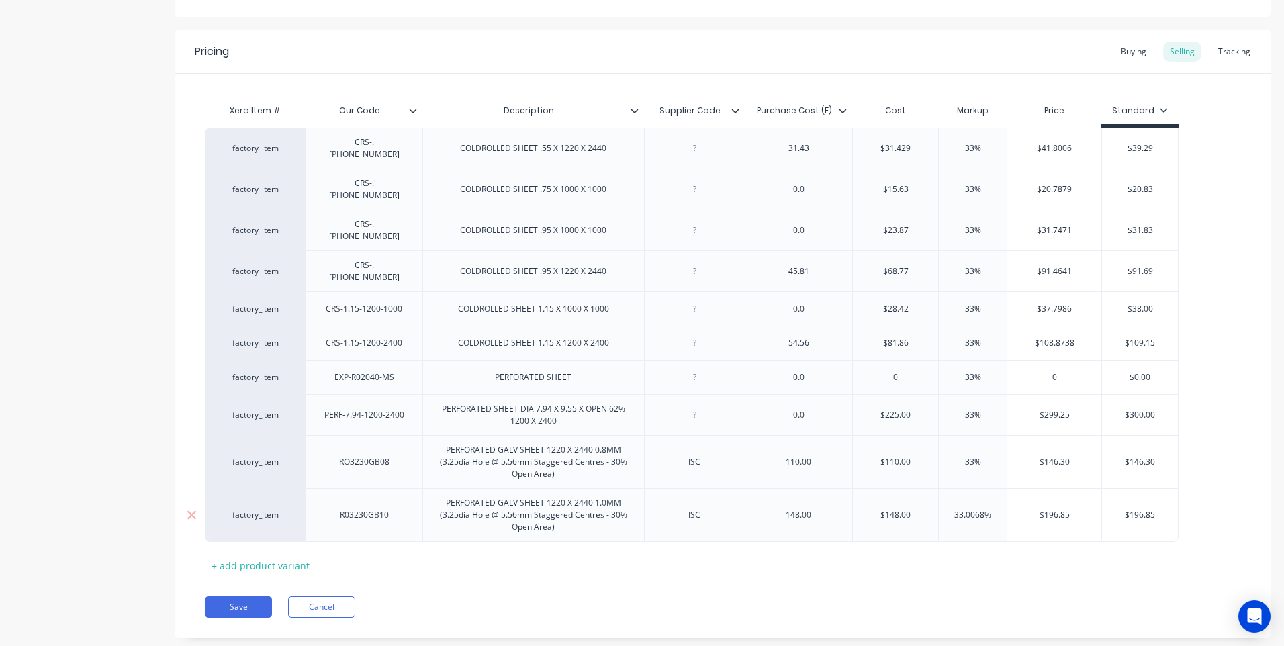
scroll to position [234, 0]
click at [241, 594] on button "Save" at bounding box center [238, 604] width 67 height 21
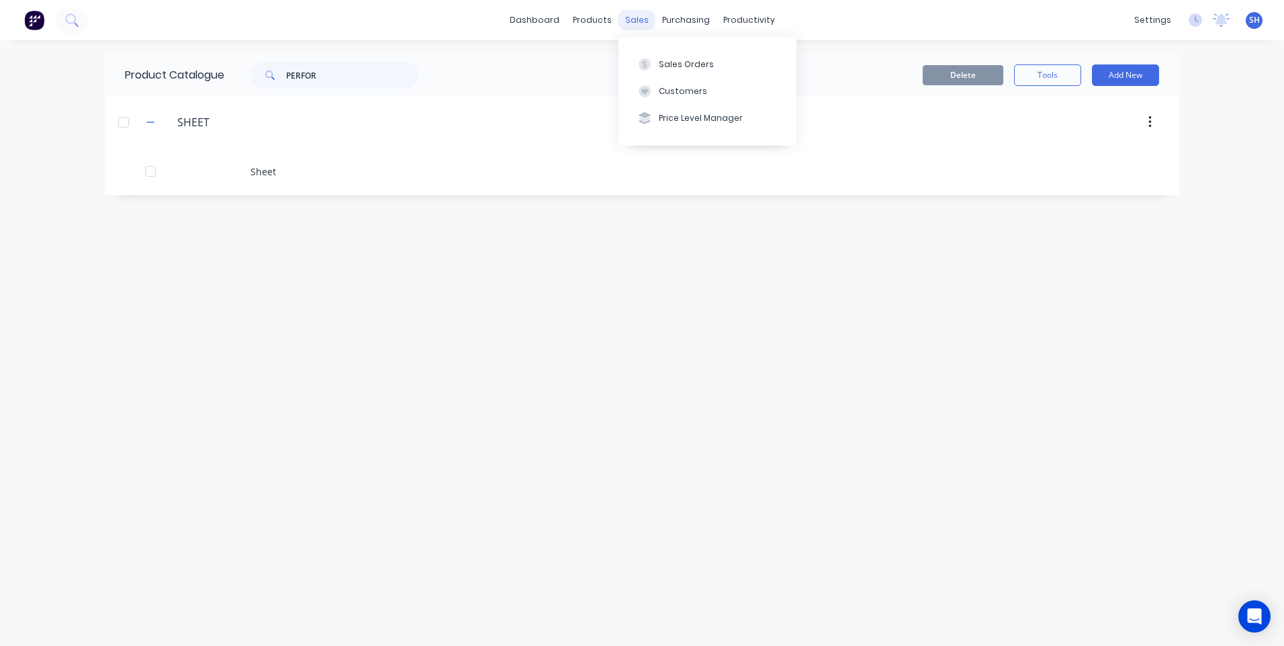
click at [638, 21] on div "sales" at bounding box center [636, 20] width 37 height 20
click at [672, 61] on div "Sales Orders" at bounding box center [686, 64] width 55 height 12
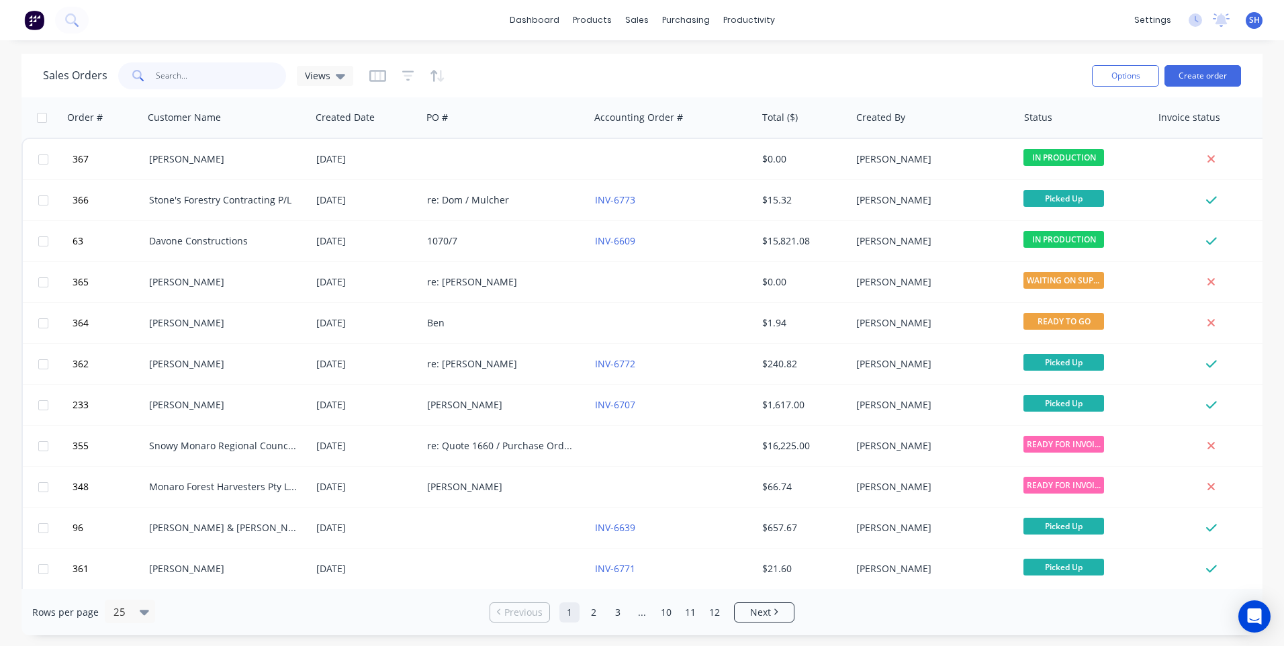
click at [167, 75] on input "text" at bounding box center [221, 75] width 131 height 27
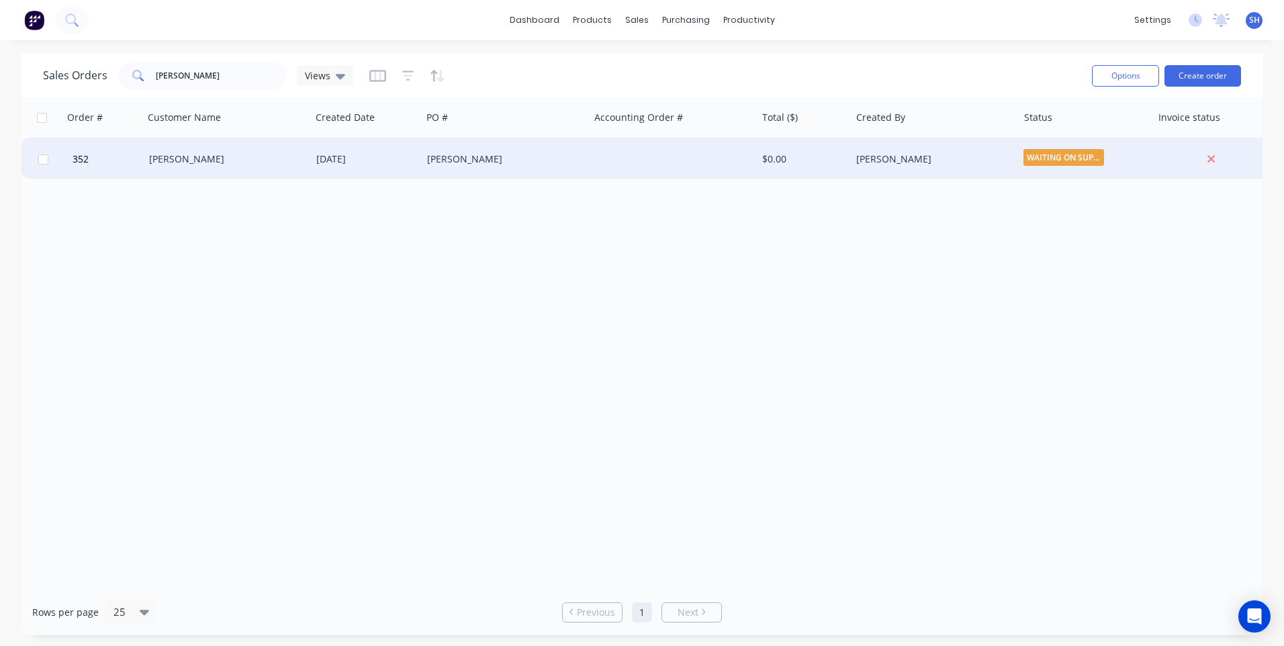
click at [533, 158] on div "[PERSON_NAME]" at bounding box center [501, 158] width 149 height 13
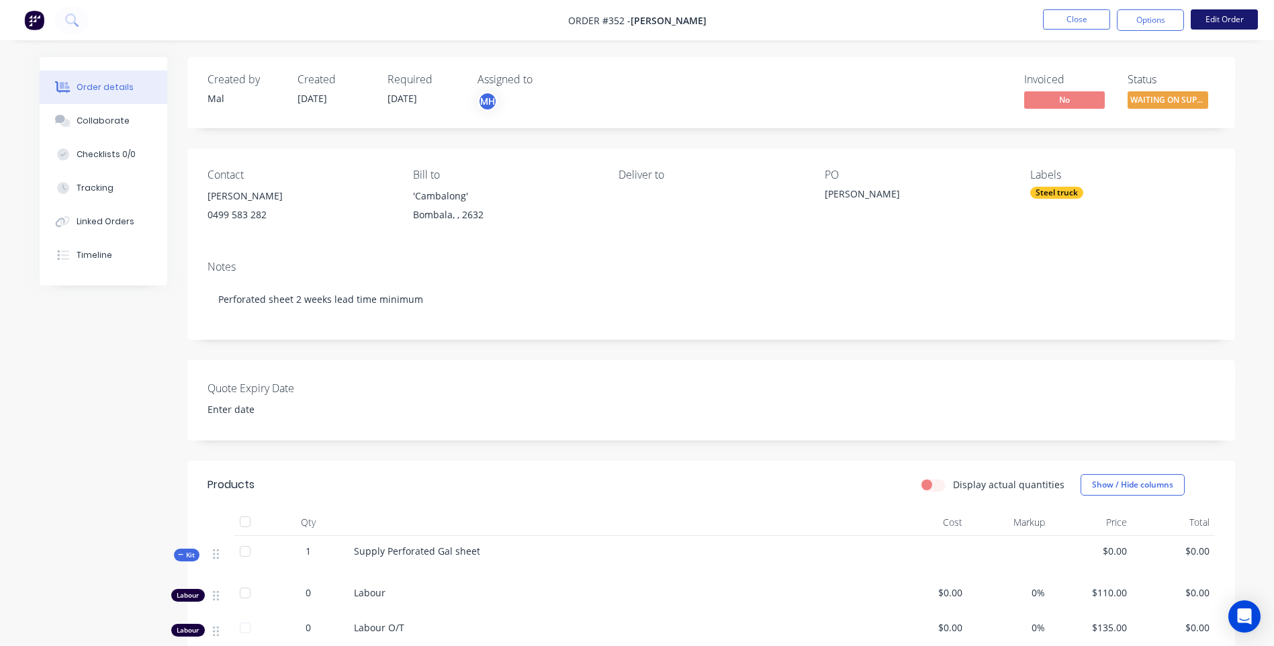
click at [1227, 18] on button "Edit Order" at bounding box center [1224, 19] width 67 height 20
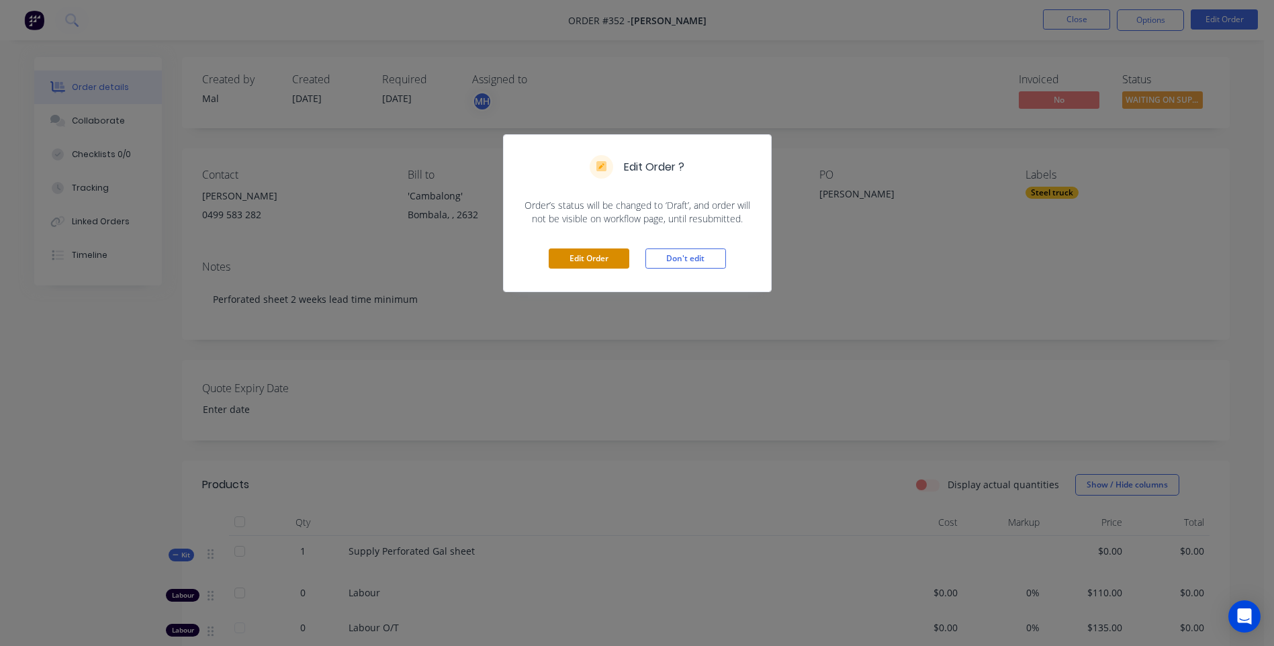
click at [584, 258] on button "Edit Order" at bounding box center [589, 258] width 81 height 20
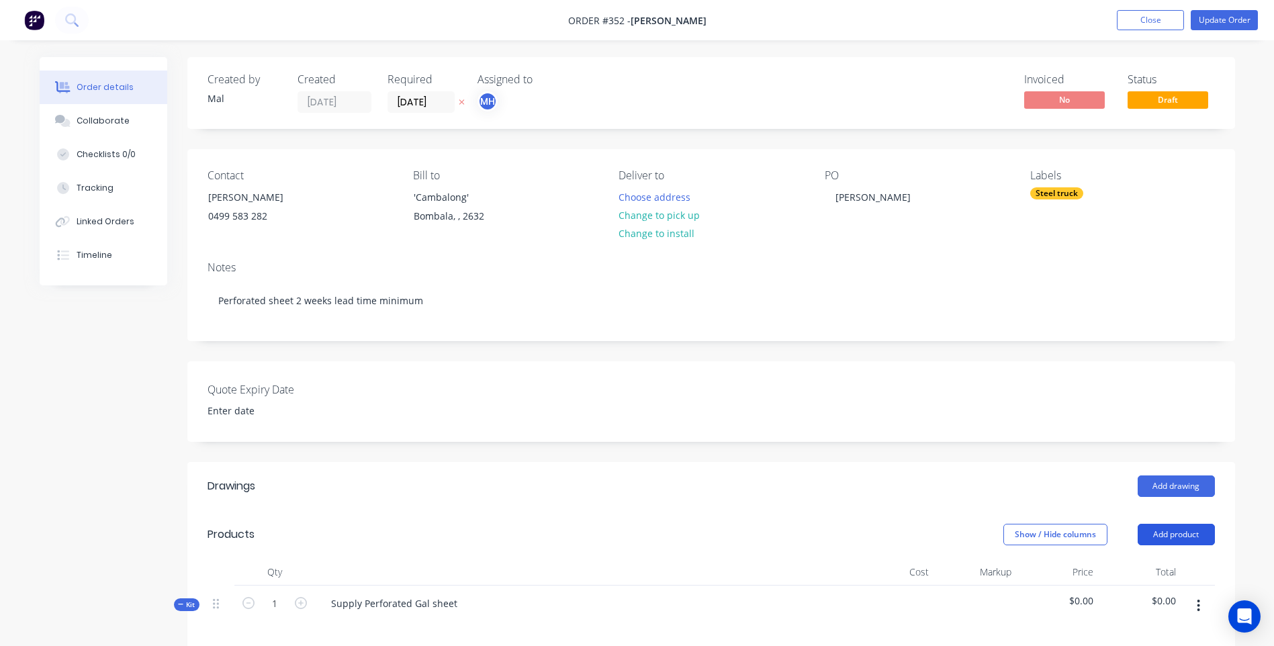
click at [1173, 535] on button "Add product" at bounding box center [1176, 534] width 77 height 21
click at [1154, 567] on div "Product catalogue" at bounding box center [1150, 568] width 103 height 19
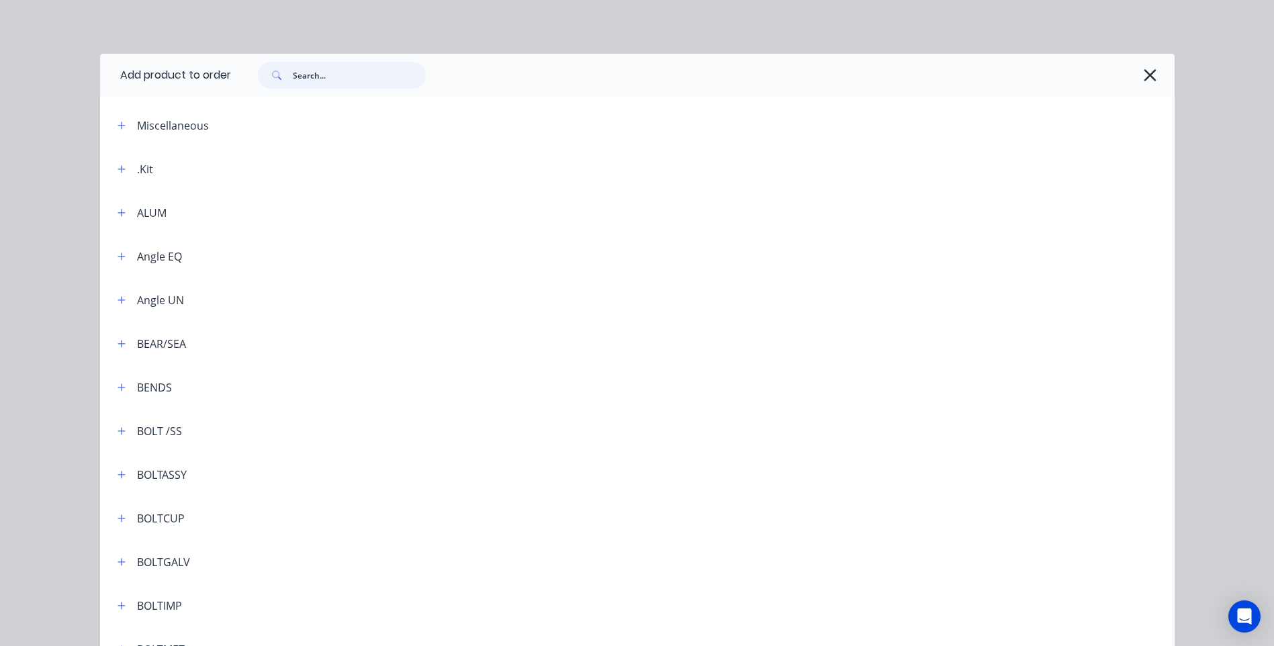
click at [300, 73] on input "text" at bounding box center [359, 75] width 133 height 27
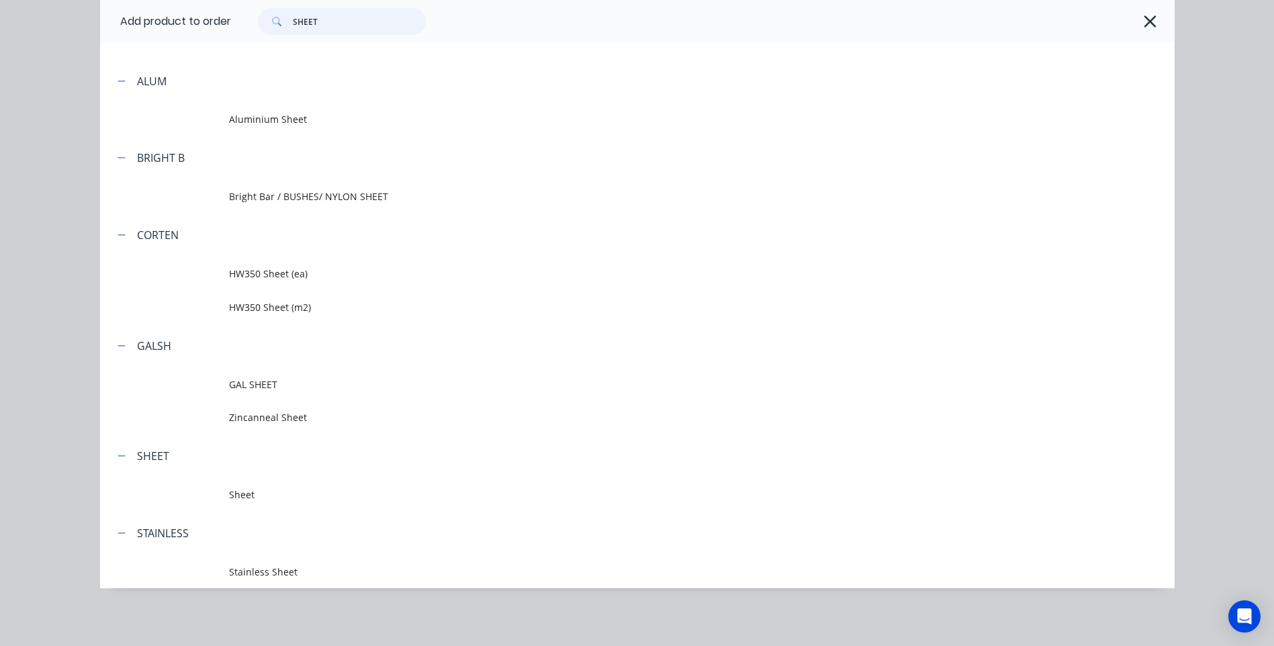
scroll to position [89, 0]
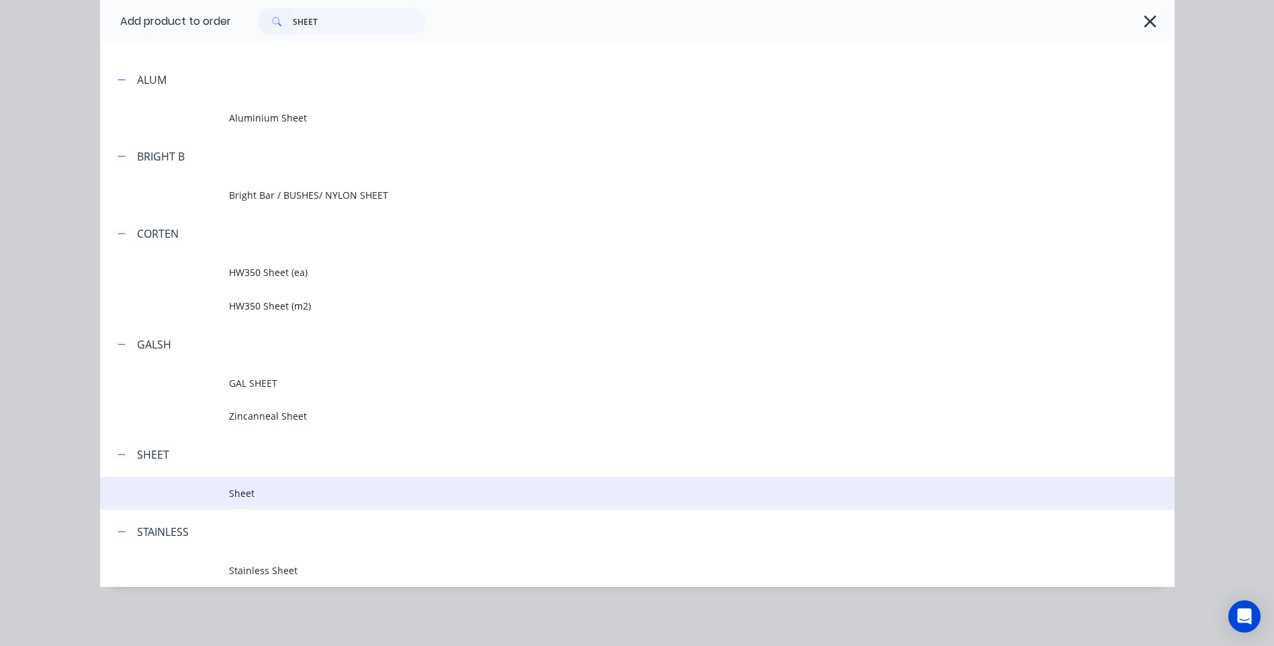
click at [235, 488] on span "Sheet" at bounding box center [607, 493] width 756 height 14
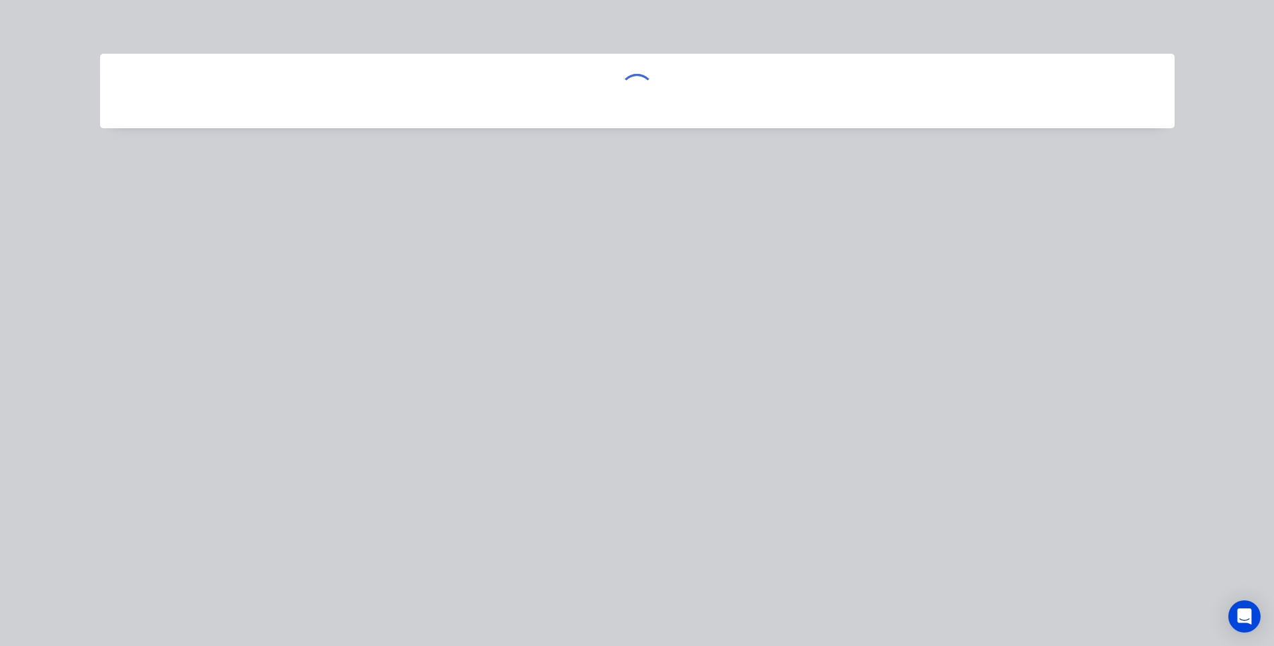
scroll to position [0, 0]
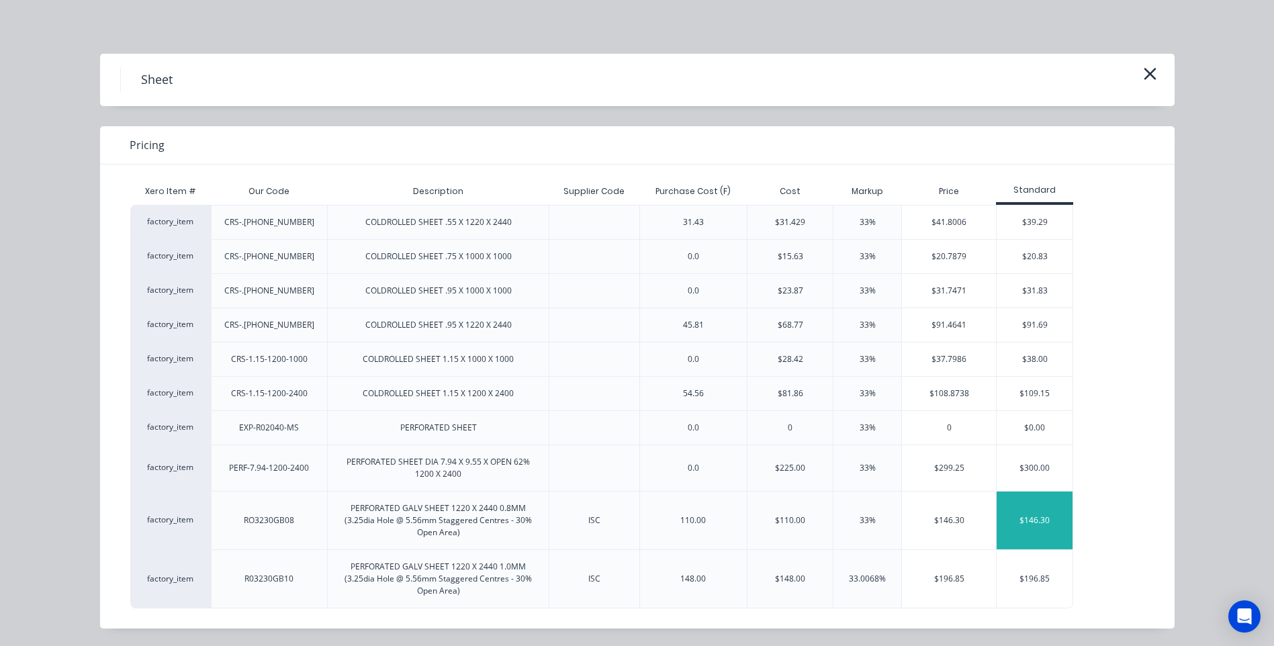
click at [1033, 516] on div "$146.30" at bounding box center [1035, 521] width 76 height 58
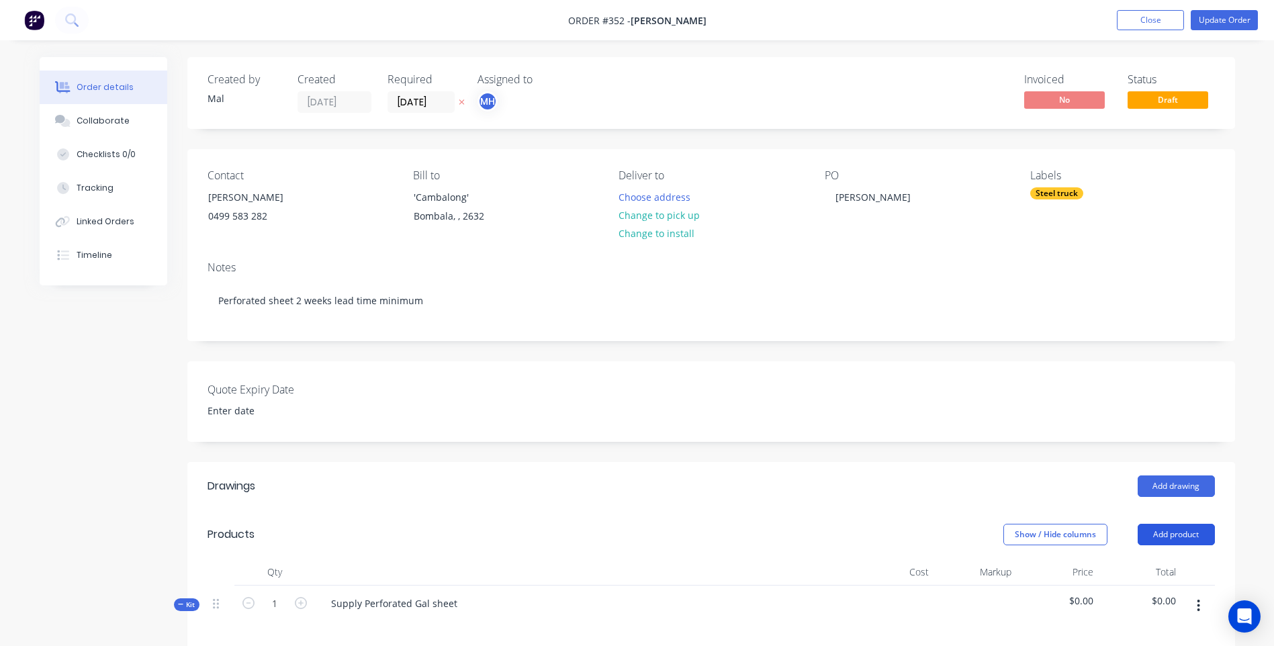
click at [1177, 535] on button "Add product" at bounding box center [1176, 534] width 77 height 21
click at [1146, 568] on div "Product catalogue" at bounding box center [1150, 568] width 103 height 19
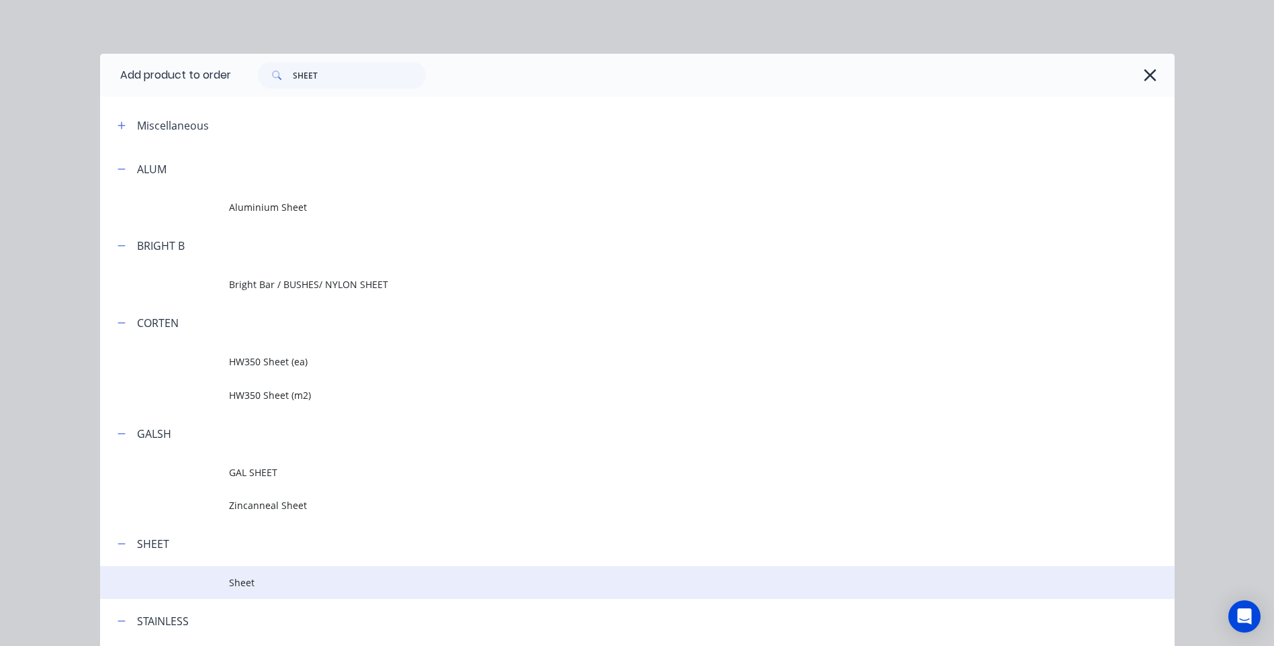
click at [236, 582] on span "Sheet" at bounding box center [607, 583] width 756 height 14
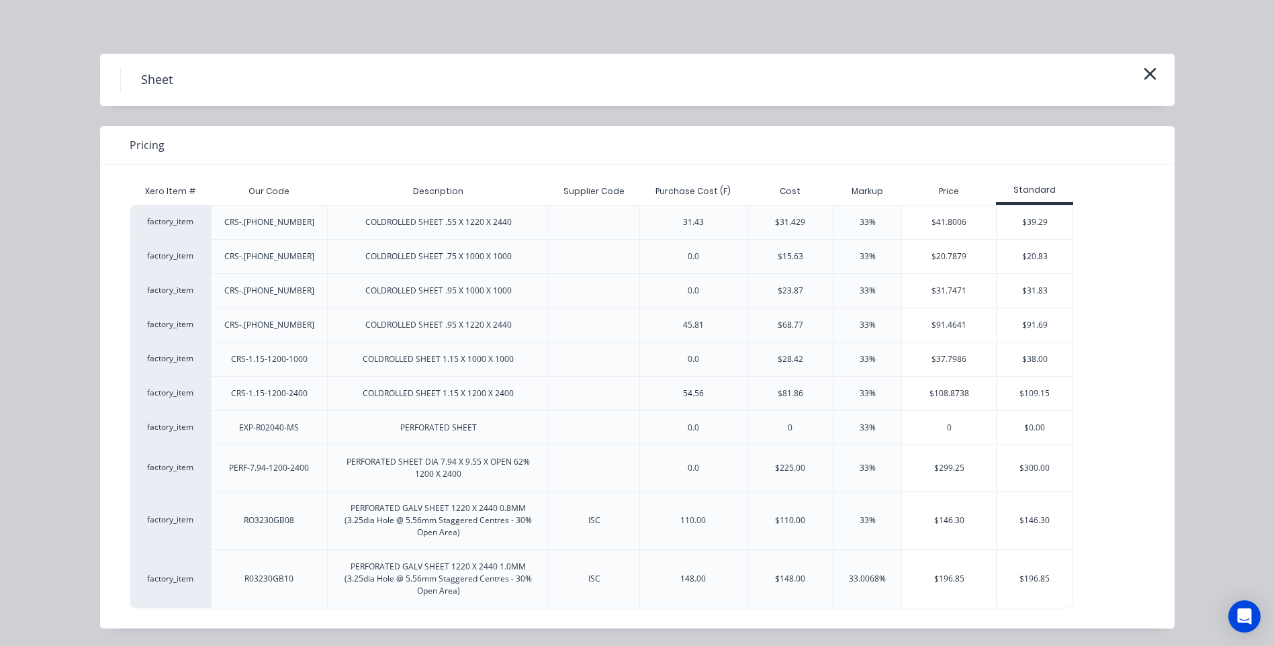
scroll to position [1, 0]
click at [1029, 517] on div "$146.30" at bounding box center [1035, 519] width 76 height 58
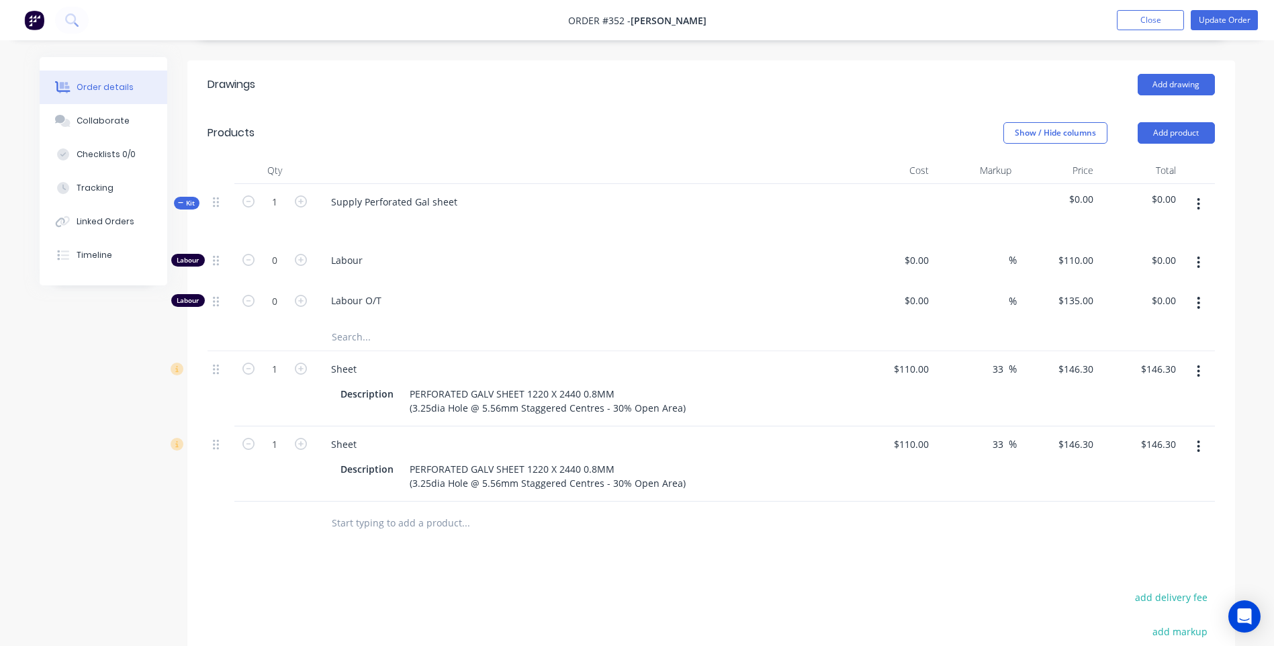
scroll to position [403, 0]
click at [1198, 445] on icon "button" at bounding box center [1198, 445] width 3 height 12
click at [1127, 559] on div "Delete" at bounding box center [1150, 560] width 103 height 19
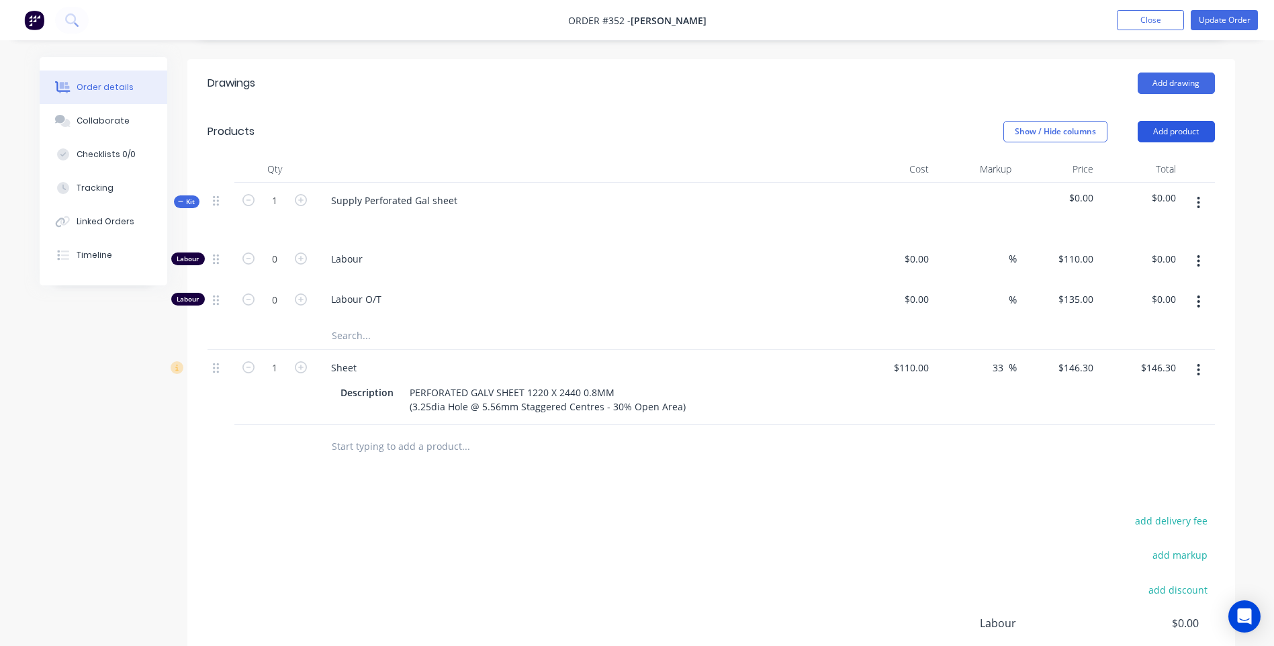
click at [1187, 132] on button "Add product" at bounding box center [1176, 131] width 77 height 21
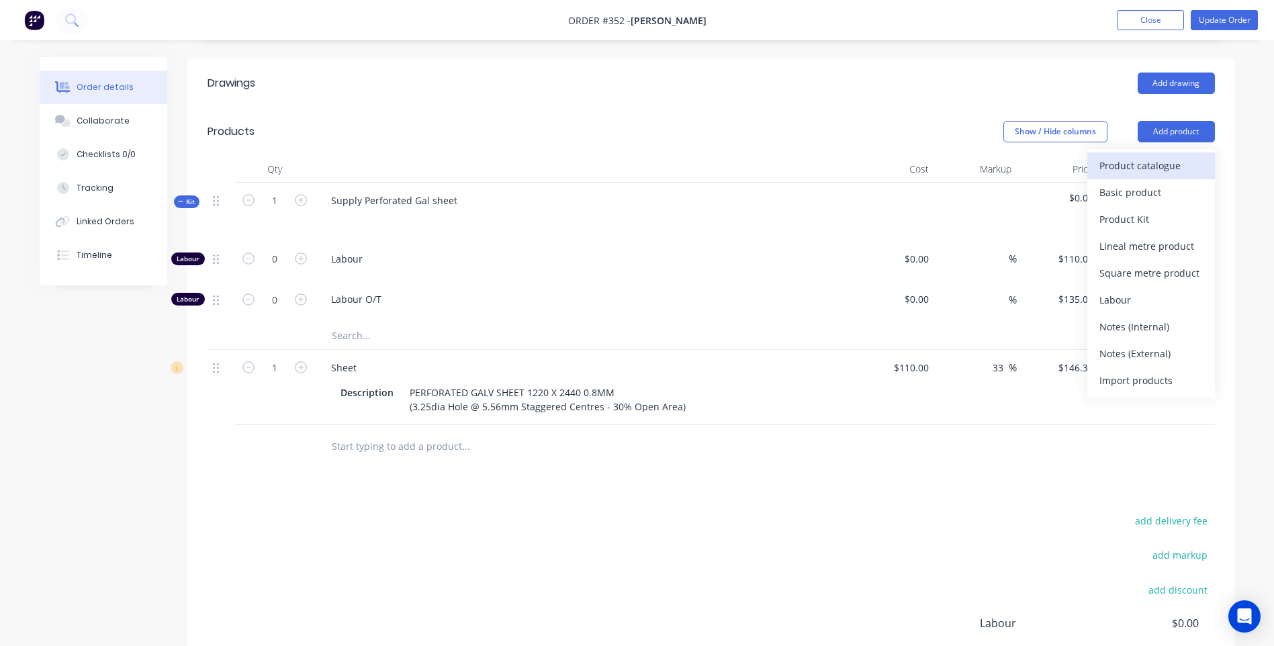
click at [1156, 165] on div "Product catalogue" at bounding box center [1150, 165] width 103 height 19
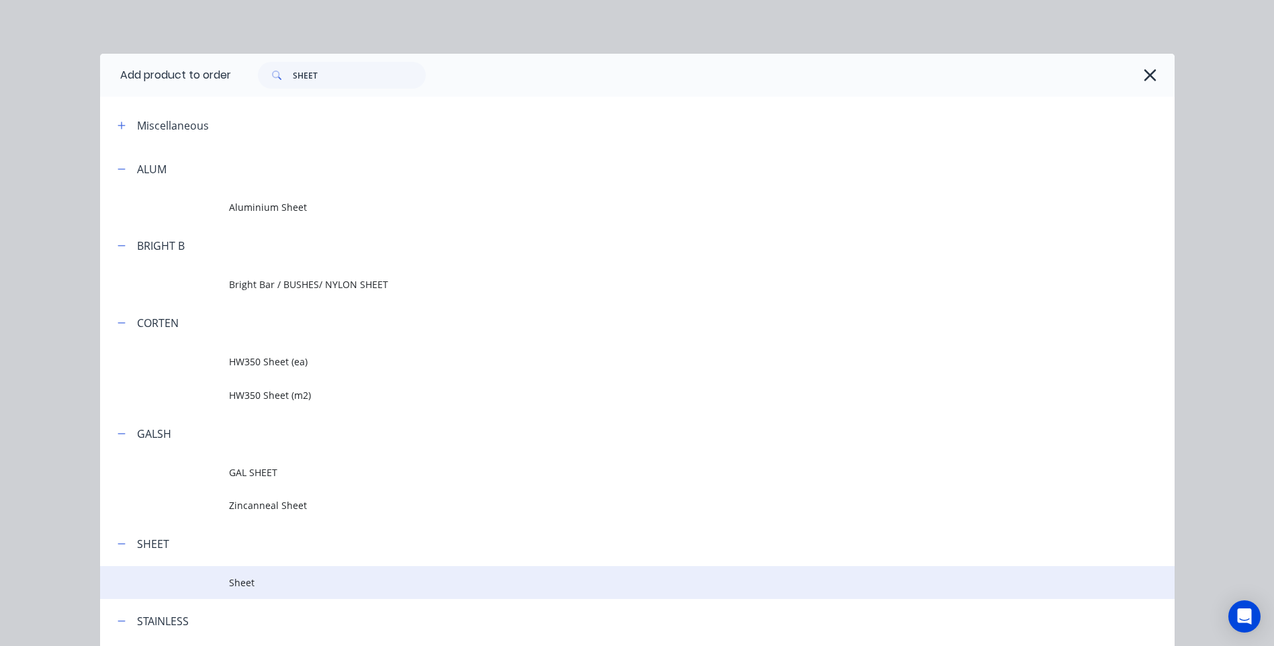
click at [239, 584] on span "Sheet" at bounding box center [607, 583] width 756 height 14
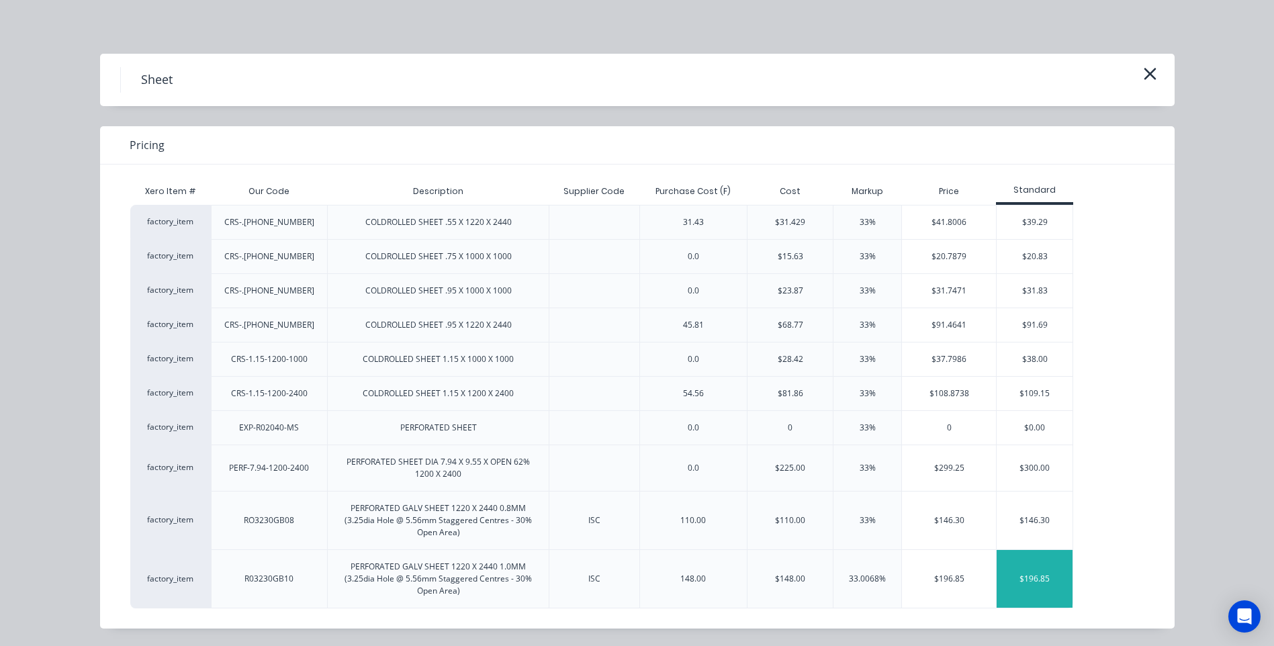
click at [1033, 571] on div "$196.85" at bounding box center [1035, 579] width 76 height 58
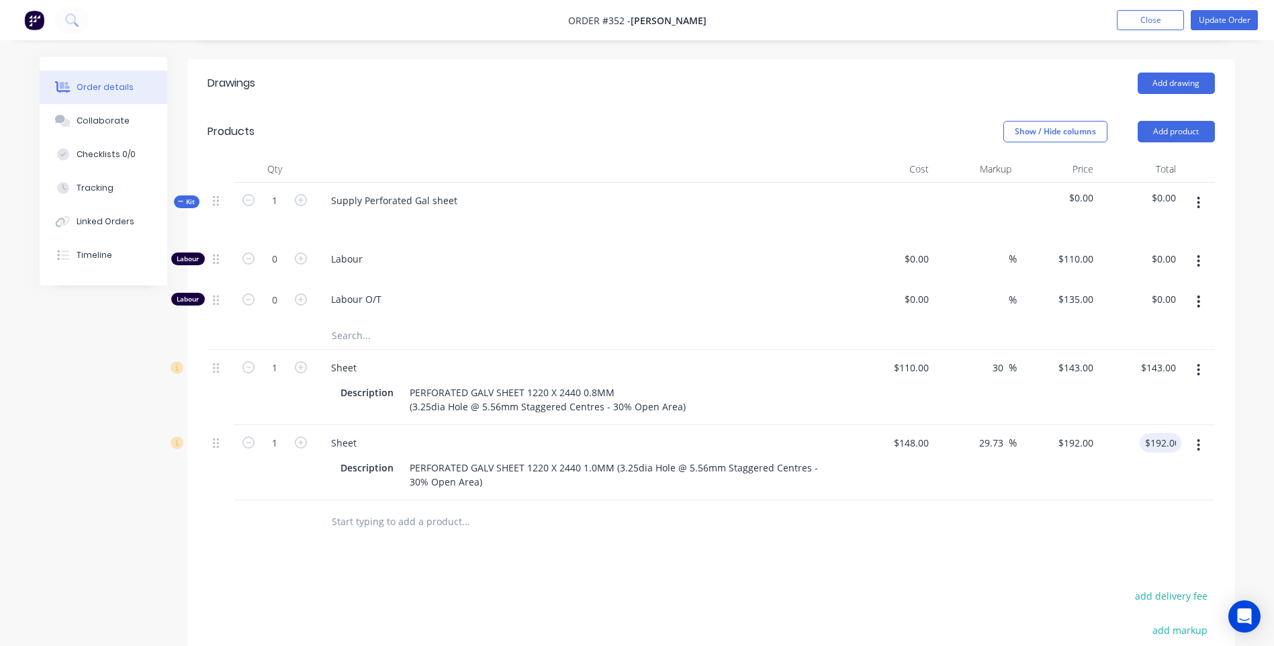
click at [698, 563] on div "Drawings Add drawing Products Show / Hide columns Add product Qty Cost Markup P…" at bounding box center [711, 462] width 1048 height 807
click at [1197, 209] on icon "button" at bounding box center [1198, 202] width 3 height 15
click at [841, 574] on div "Drawings Add drawing Products Show / Hide columns Add product Qty Cost Markup P…" at bounding box center [711, 462] width 1048 height 807
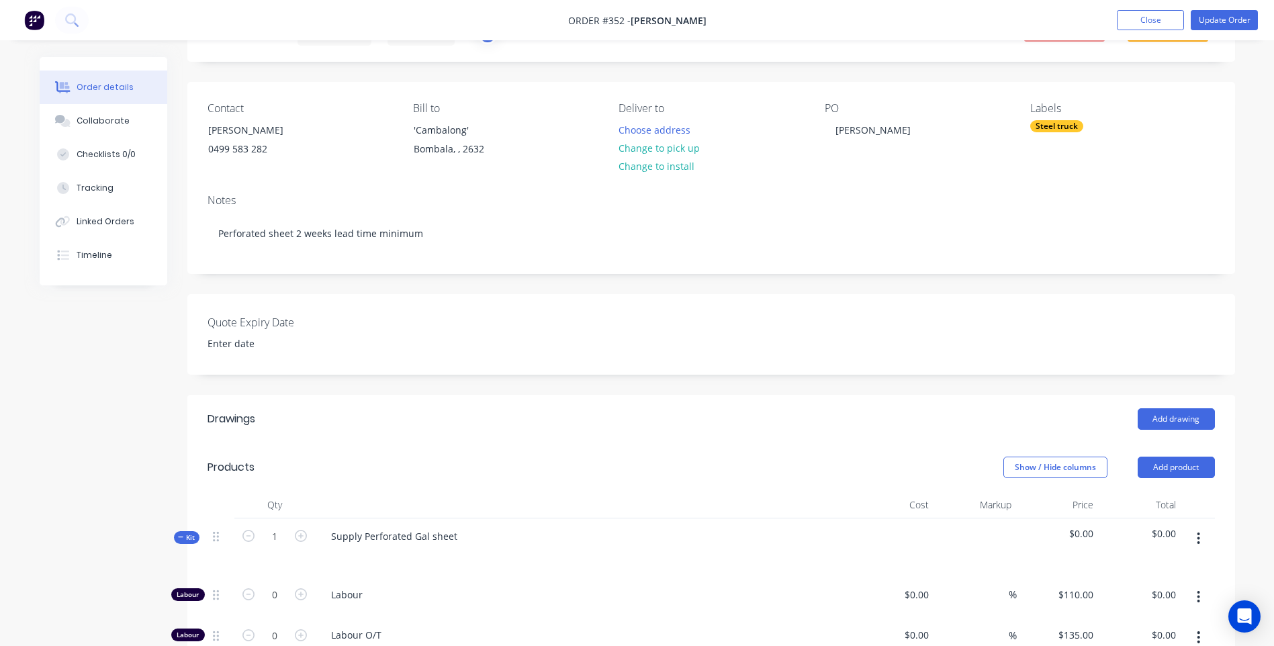
scroll to position [0, 0]
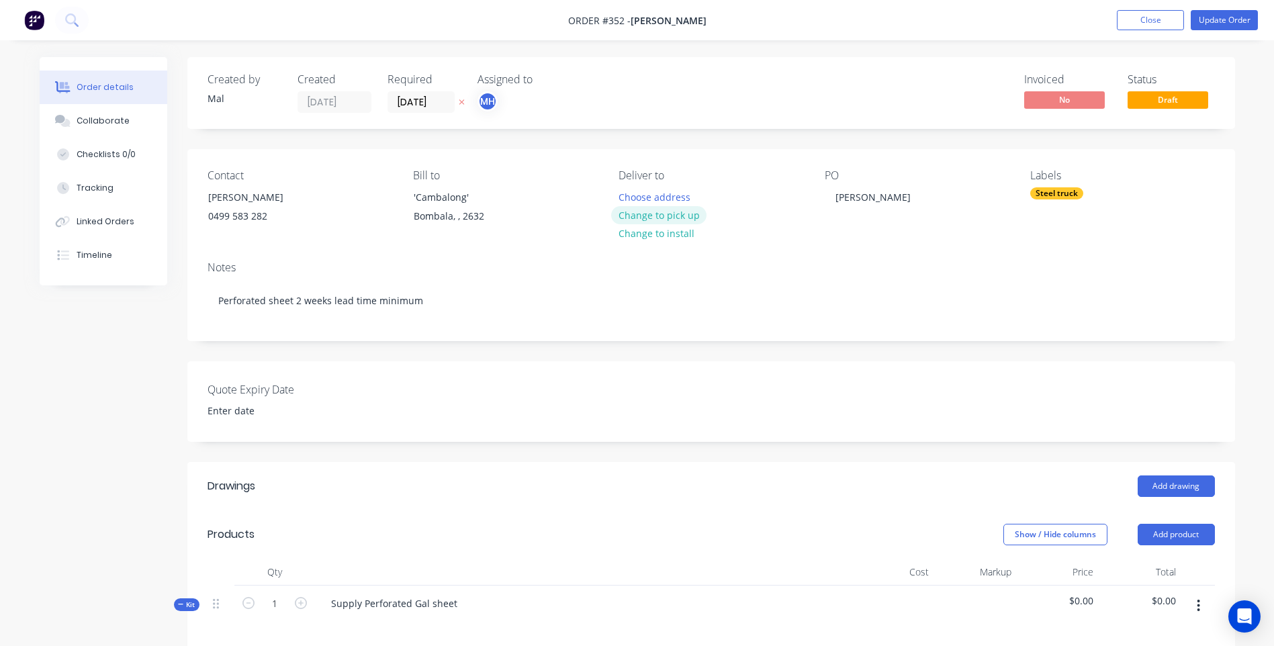
click at [669, 213] on button "Change to pick up" at bounding box center [658, 215] width 95 height 18
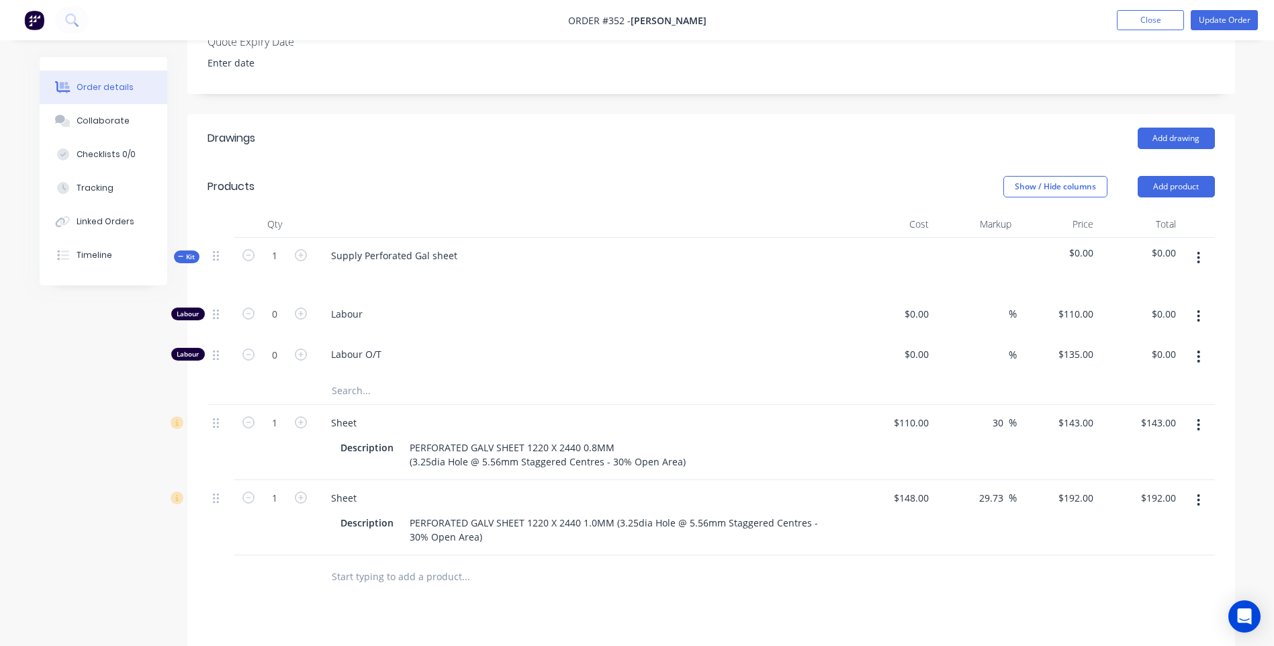
scroll to position [403, 0]
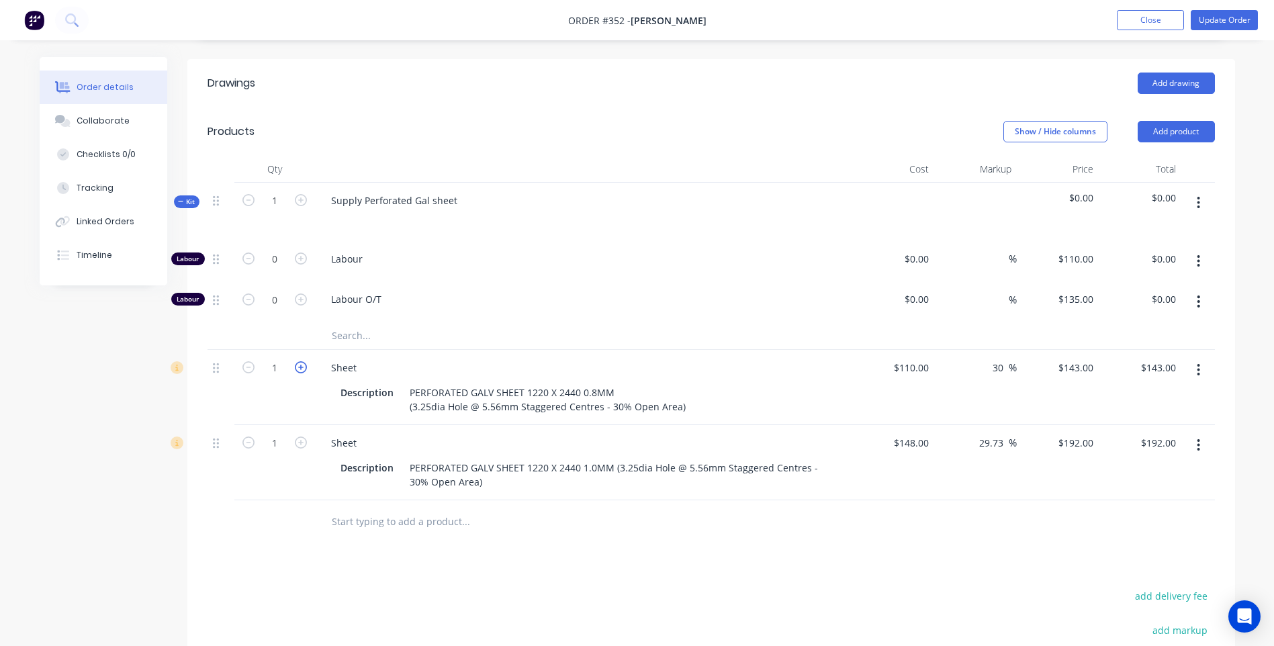
click at [298, 368] on icon "button" at bounding box center [301, 367] width 12 height 12
click at [303, 442] on icon "button" at bounding box center [301, 443] width 12 height 12
click at [1196, 201] on button "button" at bounding box center [1199, 203] width 32 height 24
click at [1119, 319] on div "Delete" at bounding box center [1150, 318] width 103 height 19
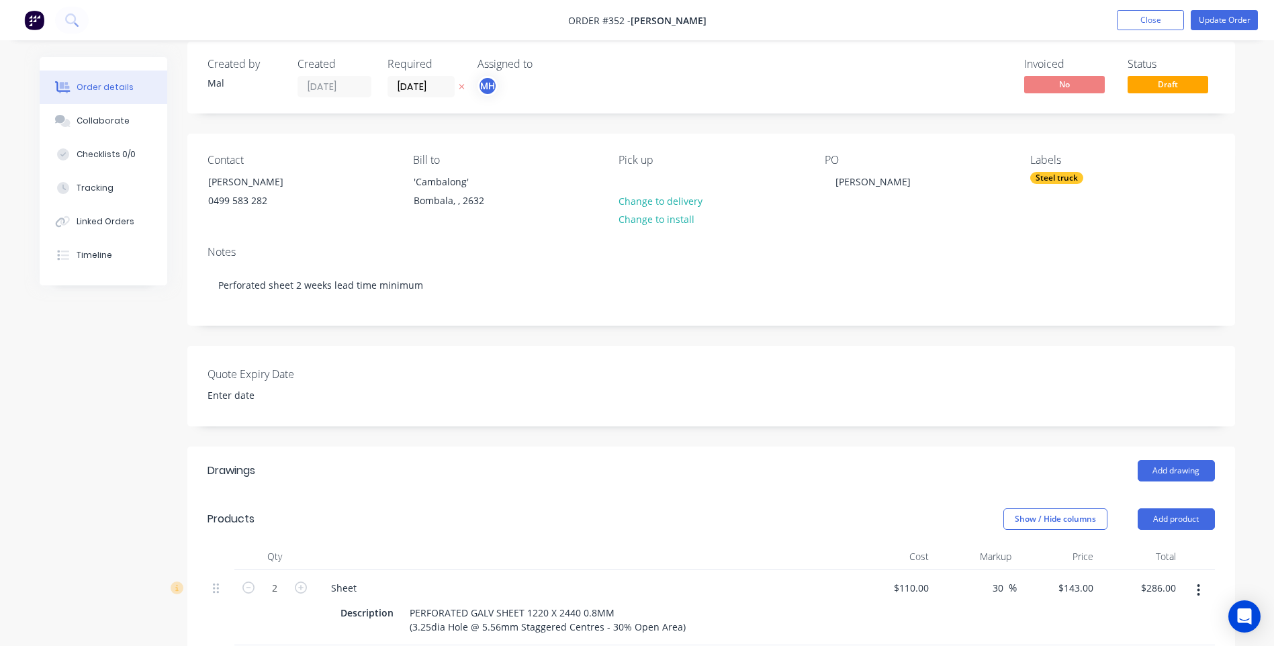
scroll to position [0, 0]
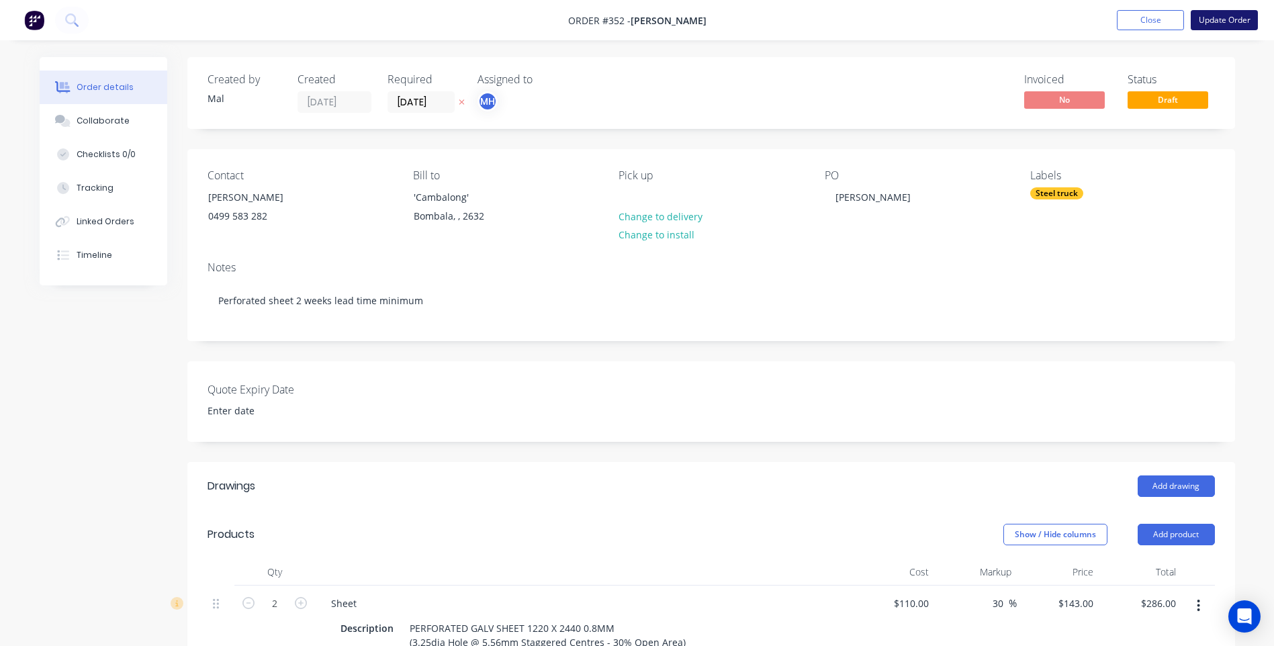
click at [1217, 17] on button "Update Order" at bounding box center [1224, 20] width 67 height 20
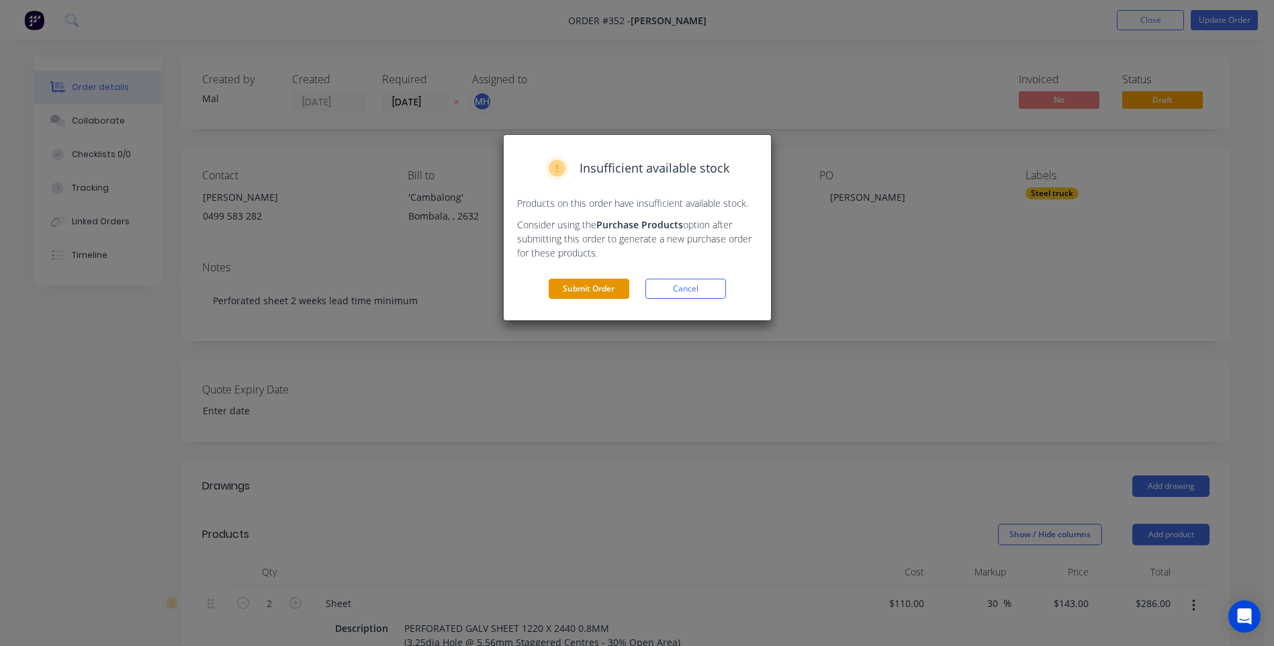
click at [616, 289] on button "Submit Order" at bounding box center [589, 289] width 81 height 20
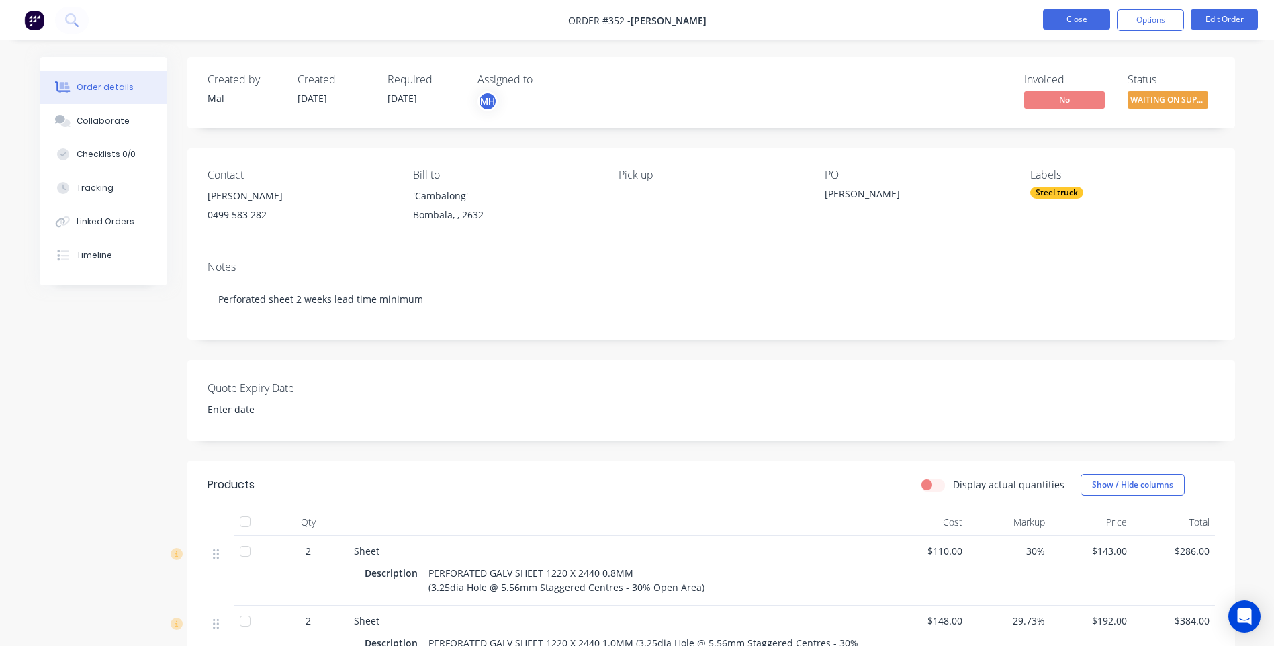
click at [1068, 19] on button "Close" at bounding box center [1076, 19] width 67 height 20
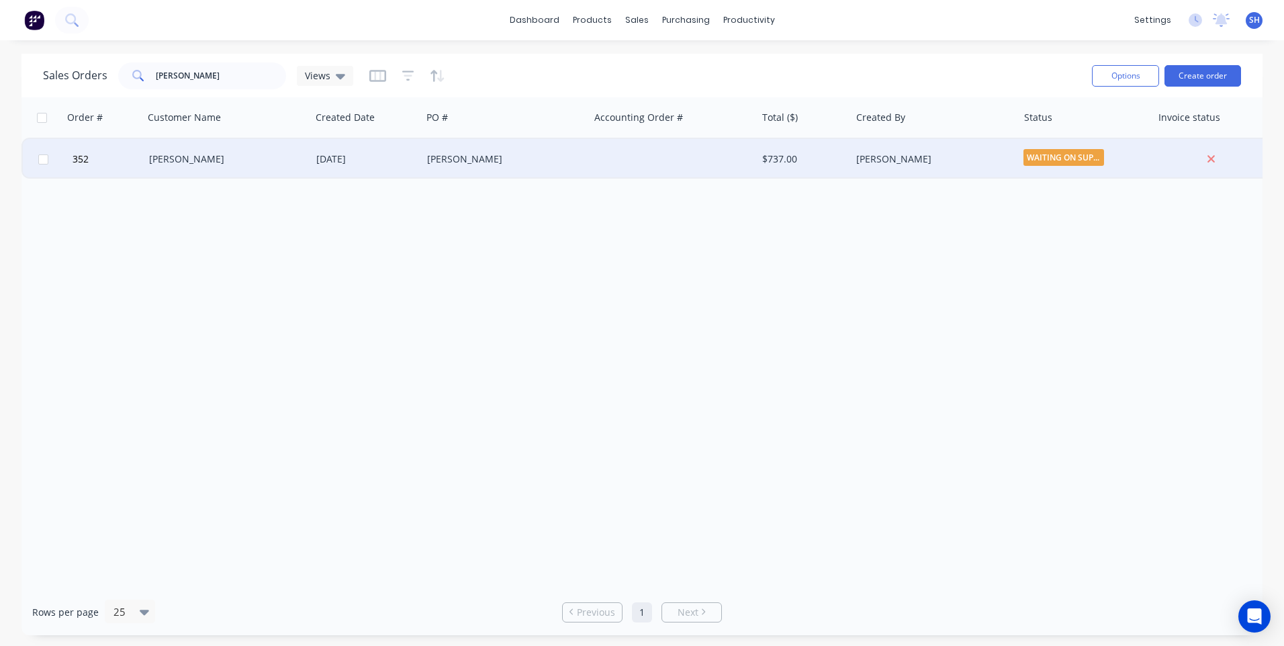
click at [249, 158] on div "[PERSON_NAME]" at bounding box center [223, 158] width 149 height 13
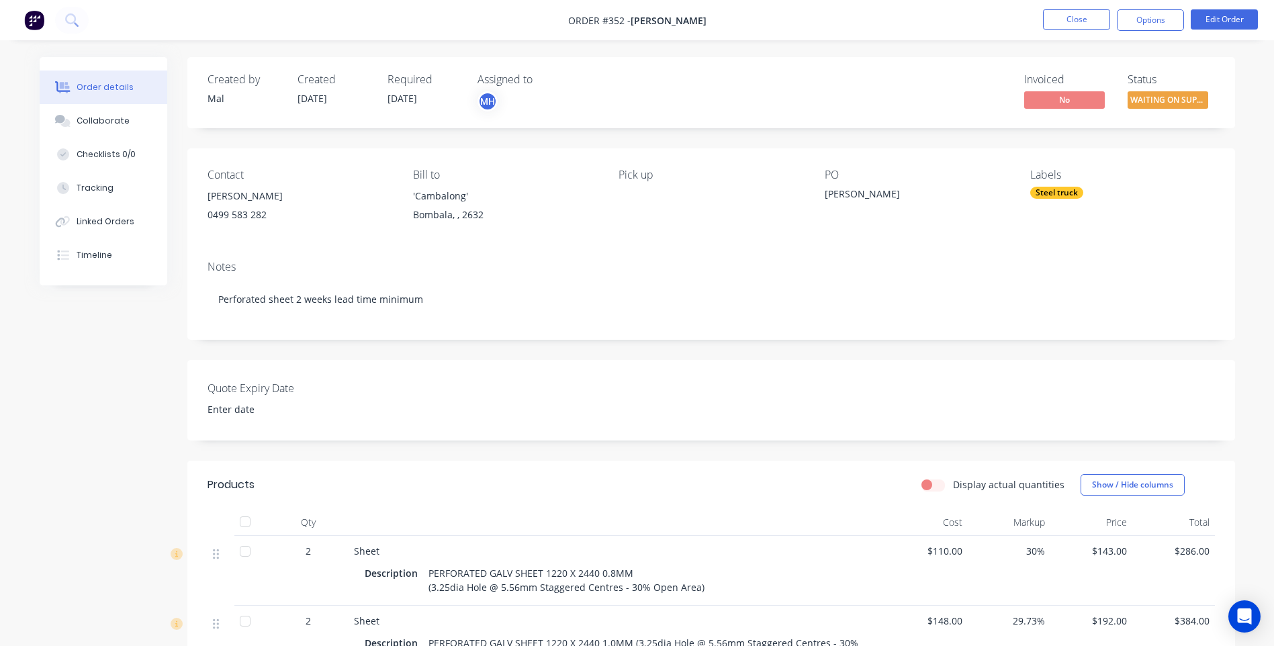
click at [31, 15] on img at bounding box center [34, 20] width 20 height 20
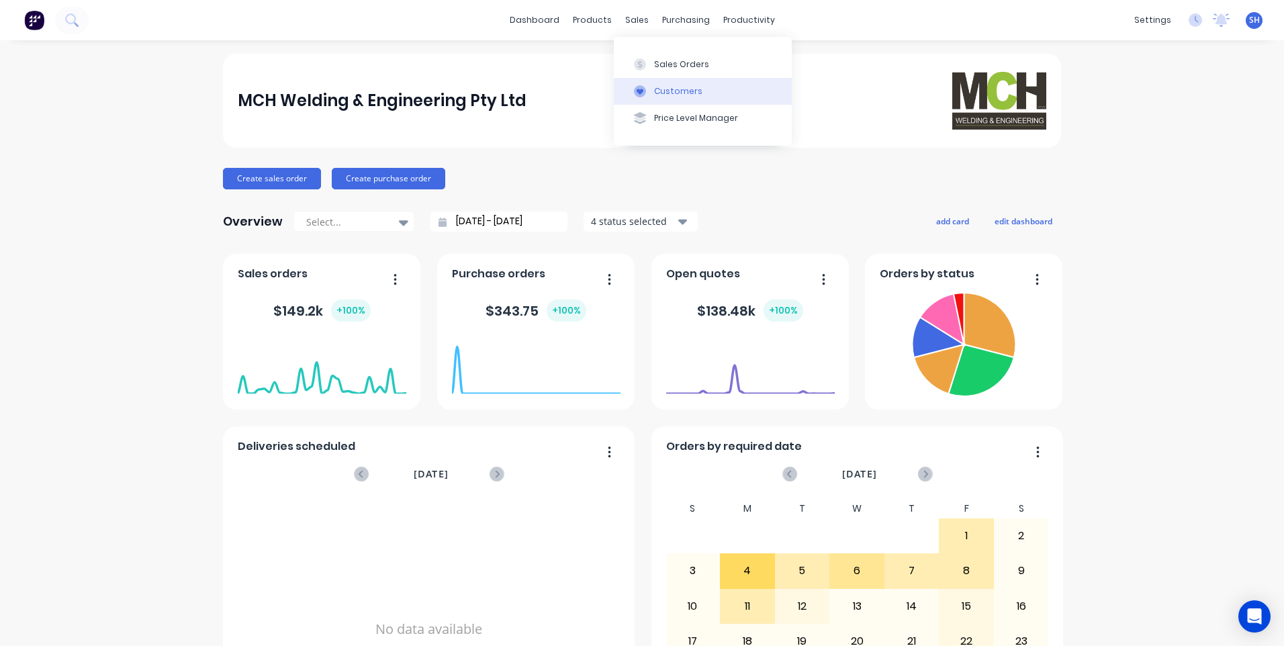
click at [671, 89] on div "Customers" at bounding box center [678, 91] width 48 height 12
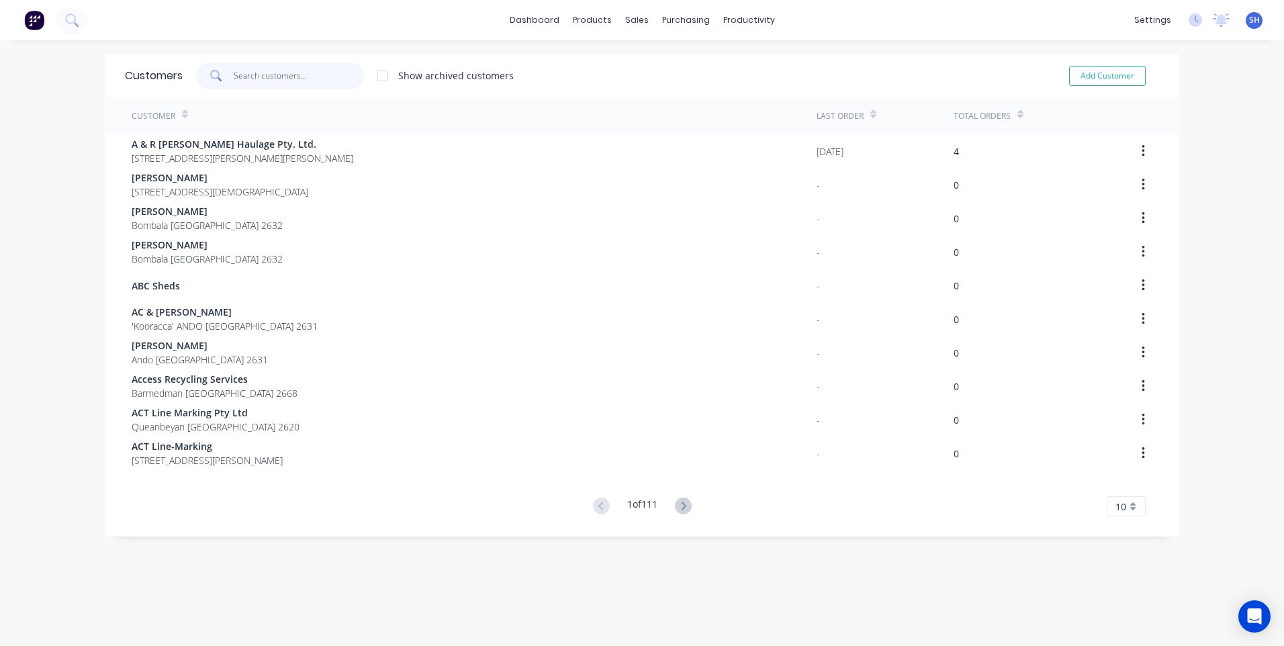
click at [252, 73] on input "text" at bounding box center [299, 75] width 131 height 27
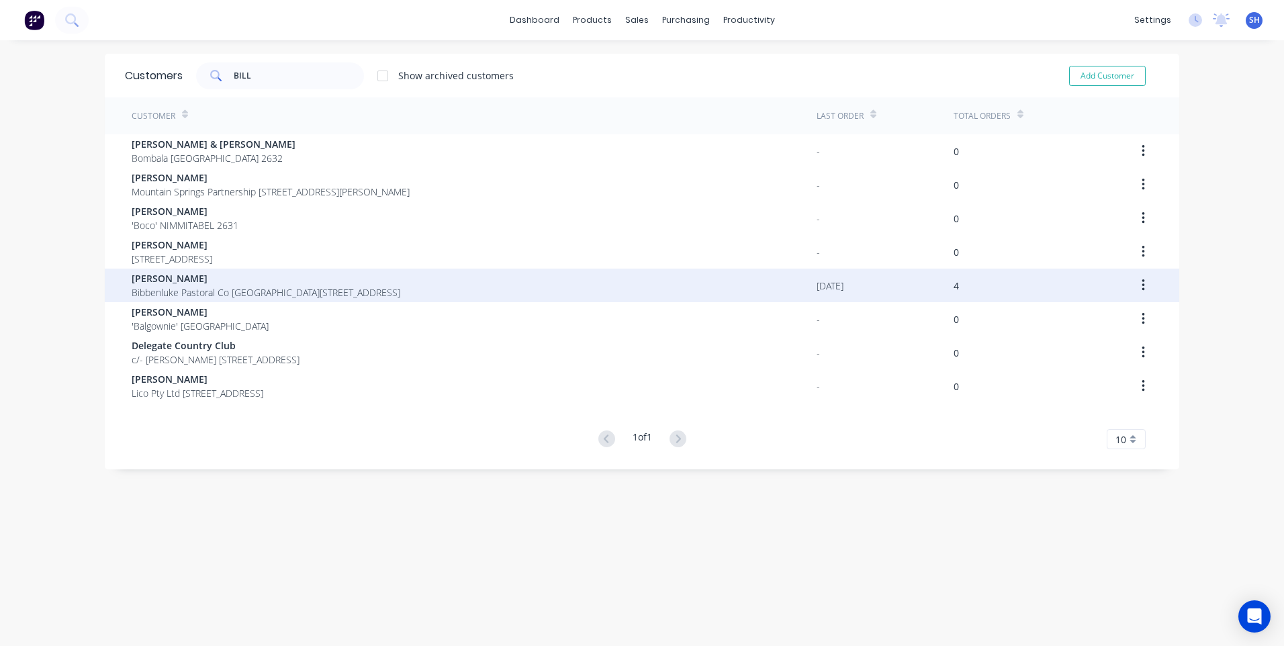
click at [205, 282] on span "[PERSON_NAME]" at bounding box center [266, 278] width 269 height 14
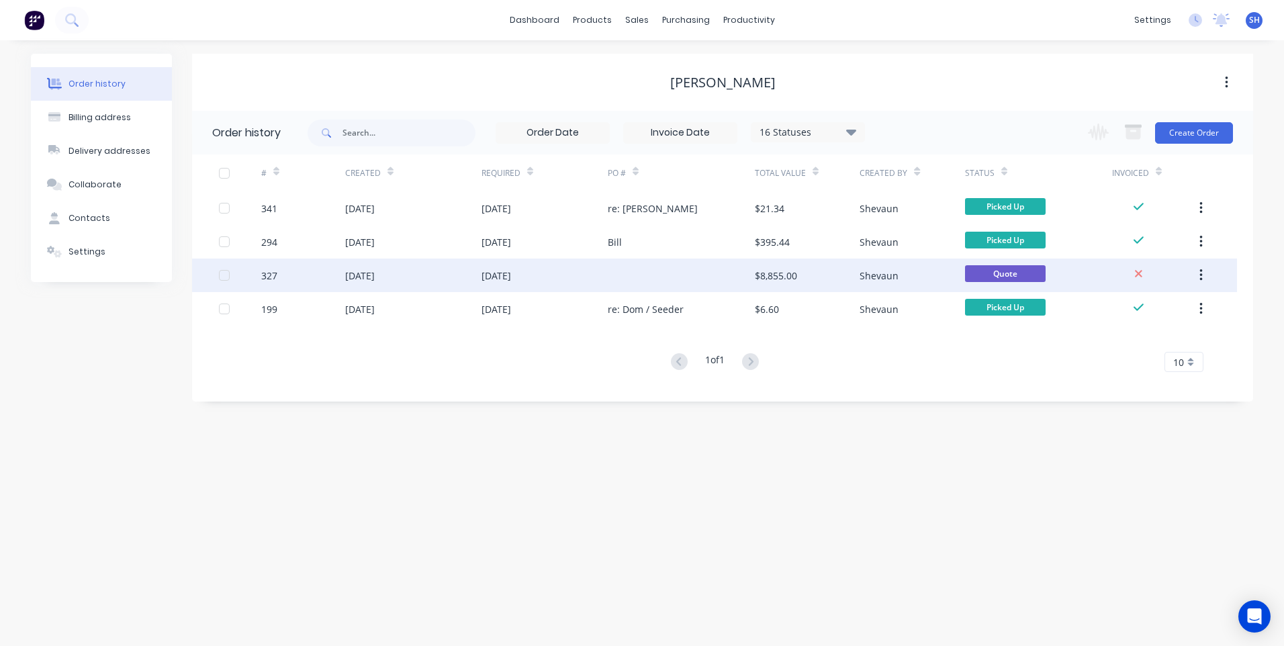
click at [555, 271] on div "[DATE]" at bounding box center [545, 276] width 126 height 34
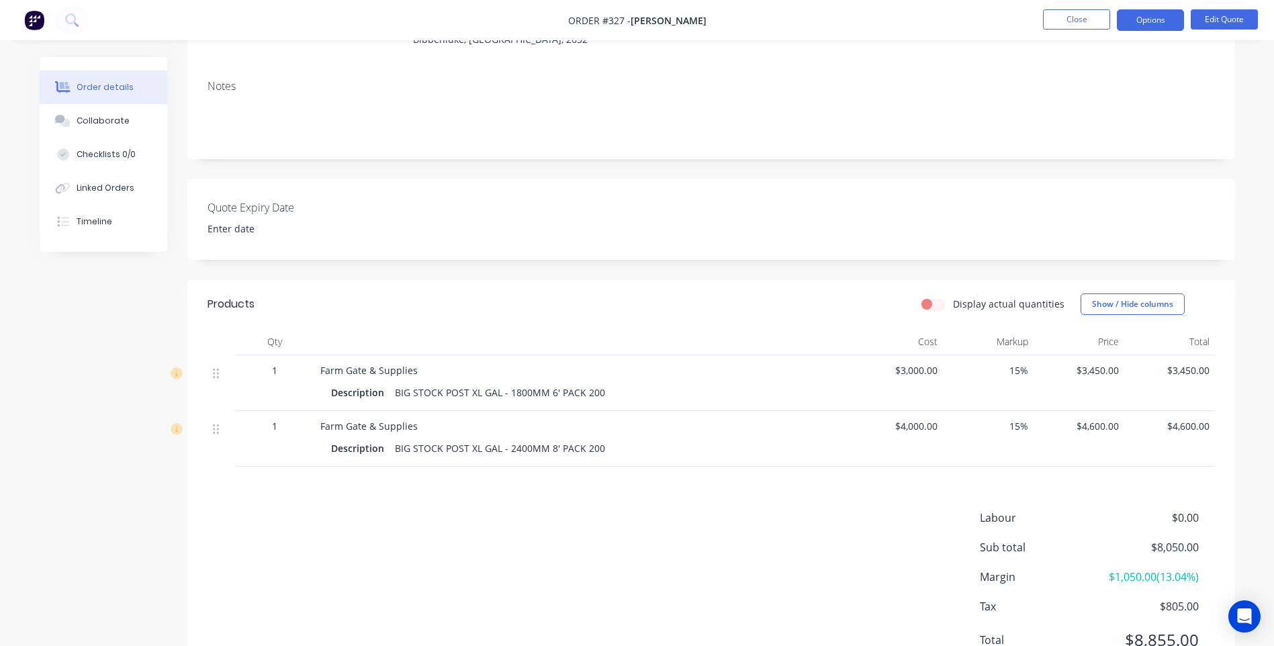
scroll to position [201, 0]
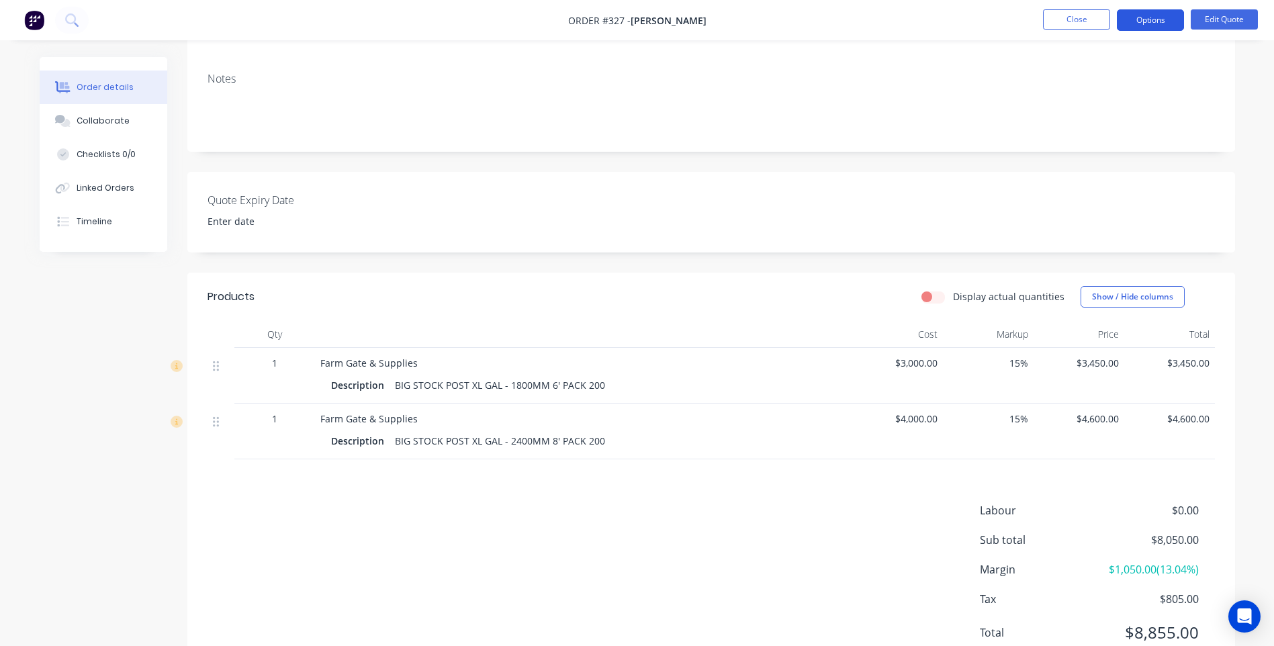
click at [1152, 21] on button "Options" at bounding box center [1150, 19] width 67 height 21
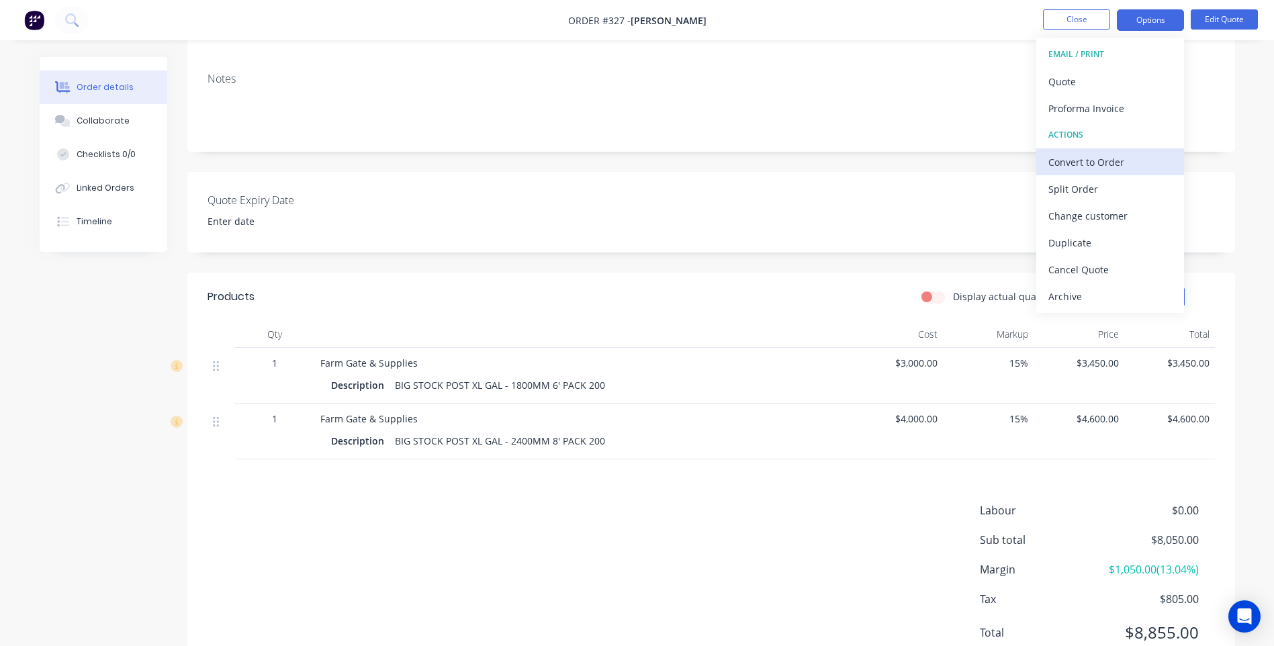
click at [1071, 158] on div "Convert to Order" at bounding box center [1110, 161] width 124 height 19
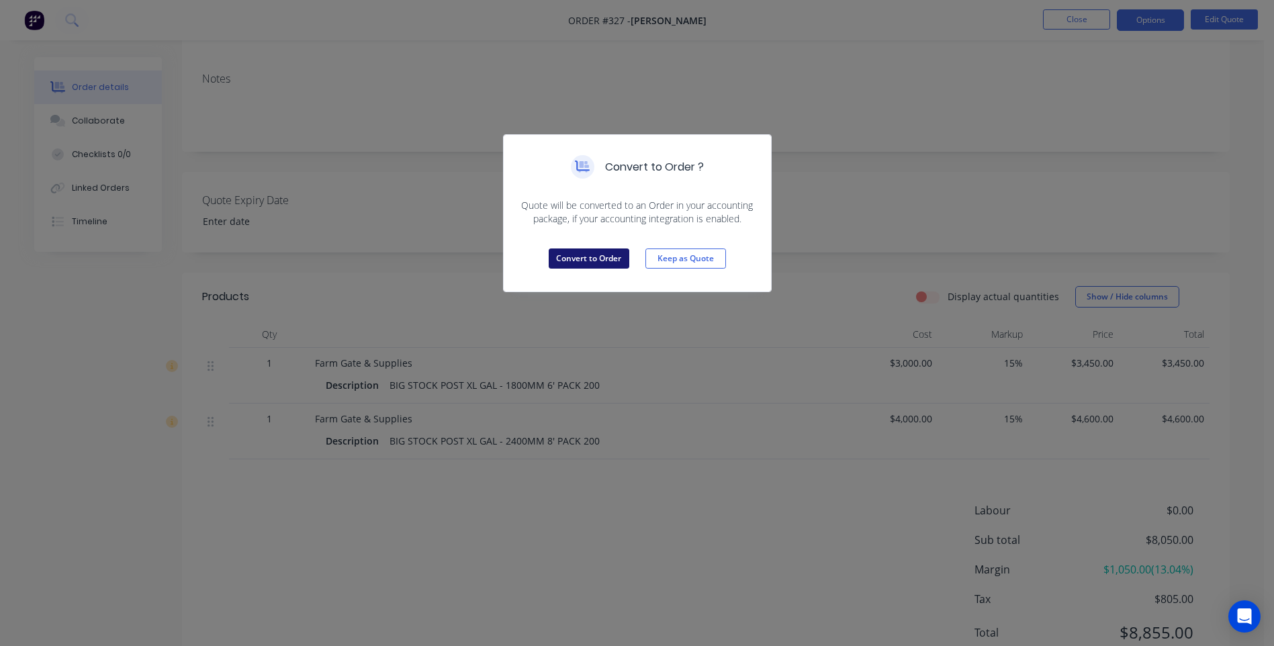
click at [597, 254] on button "Convert to Order" at bounding box center [589, 258] width 81 height 20
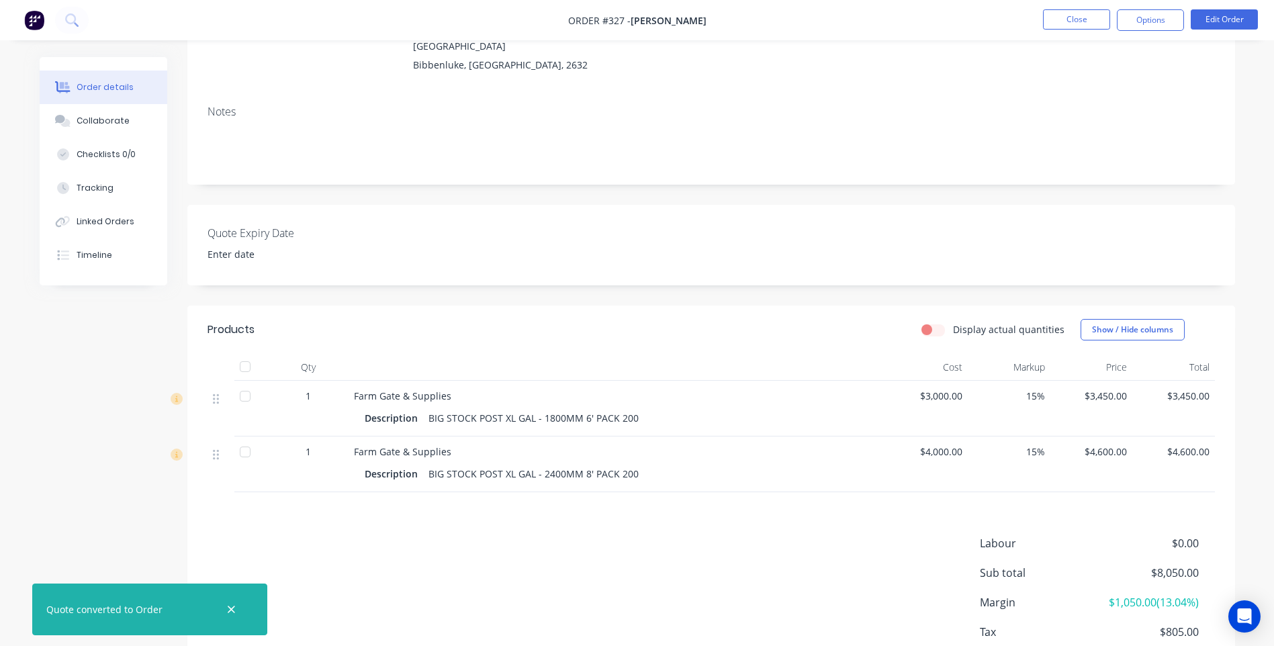
scroll to position [254, 0]
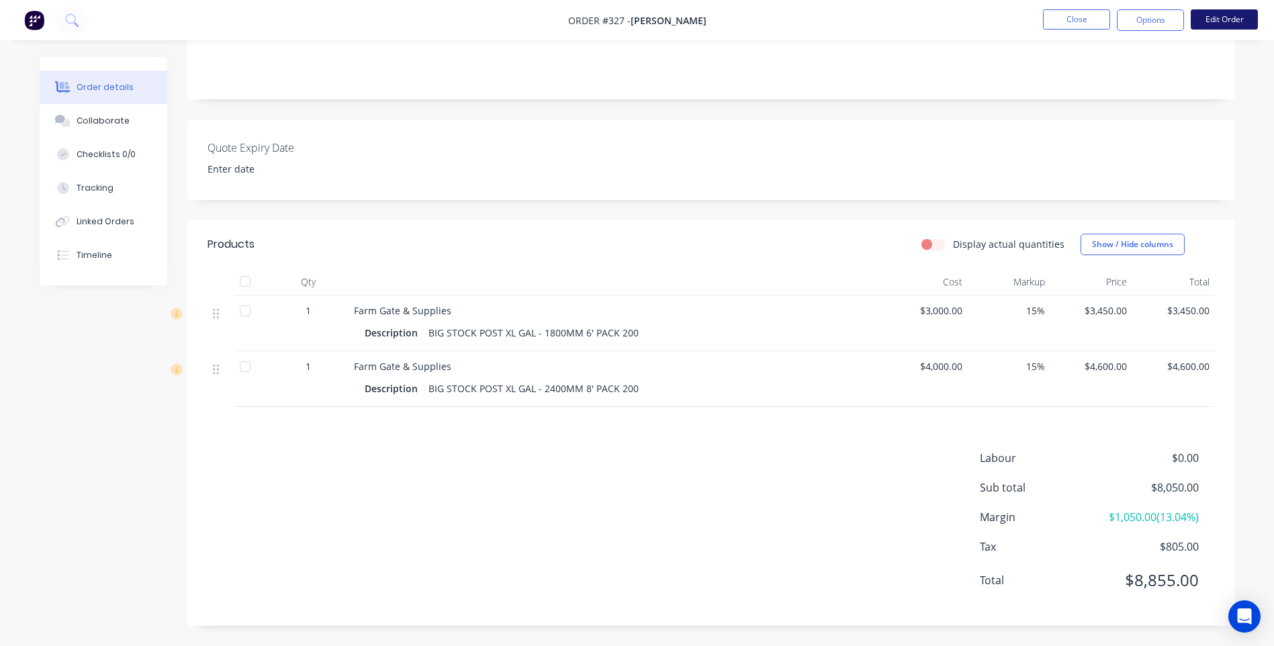
click at [1222, 19] on button "Edit Order" at bounding box center [1224, 19] width 67 height 20
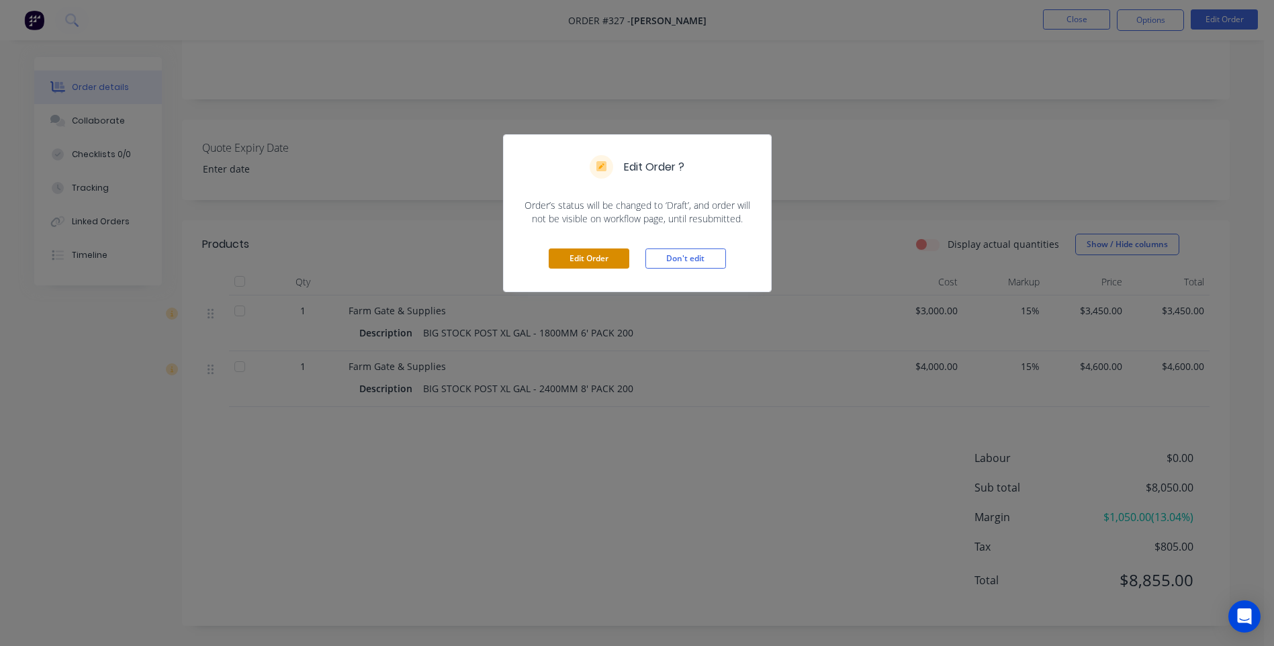
click at [598, 255] on button "Edit Order" at bounding box center [589, 258] width 81 height 20
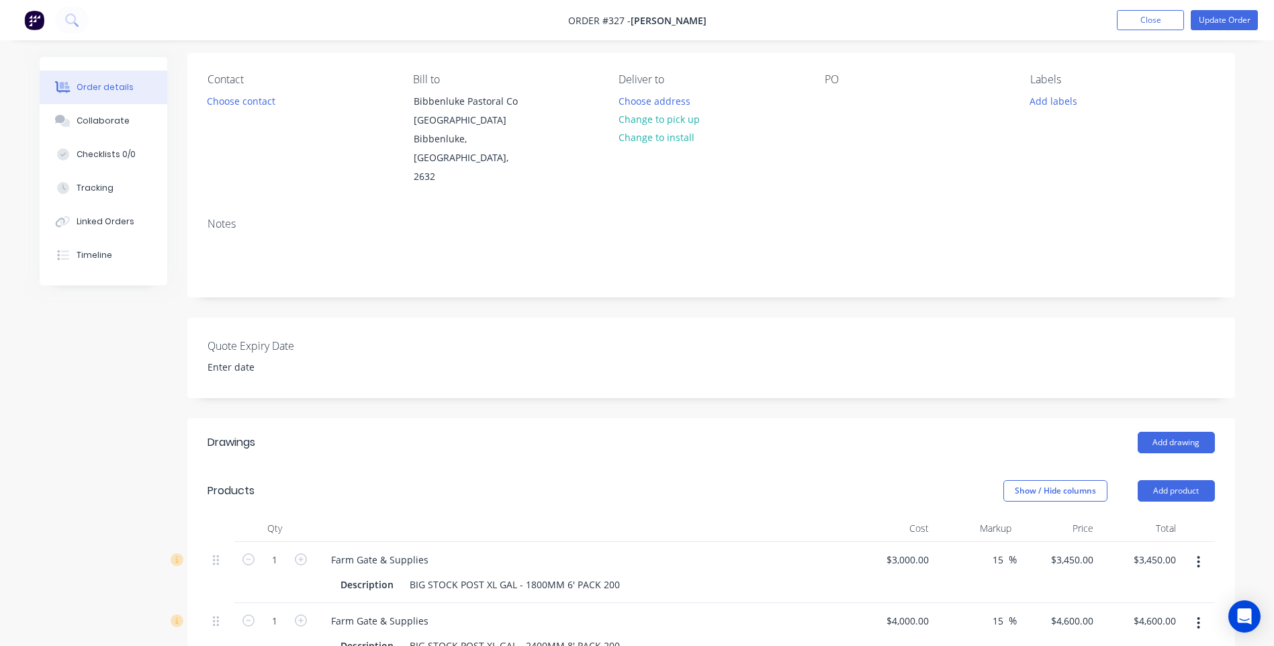
scroll to position [336, 0]
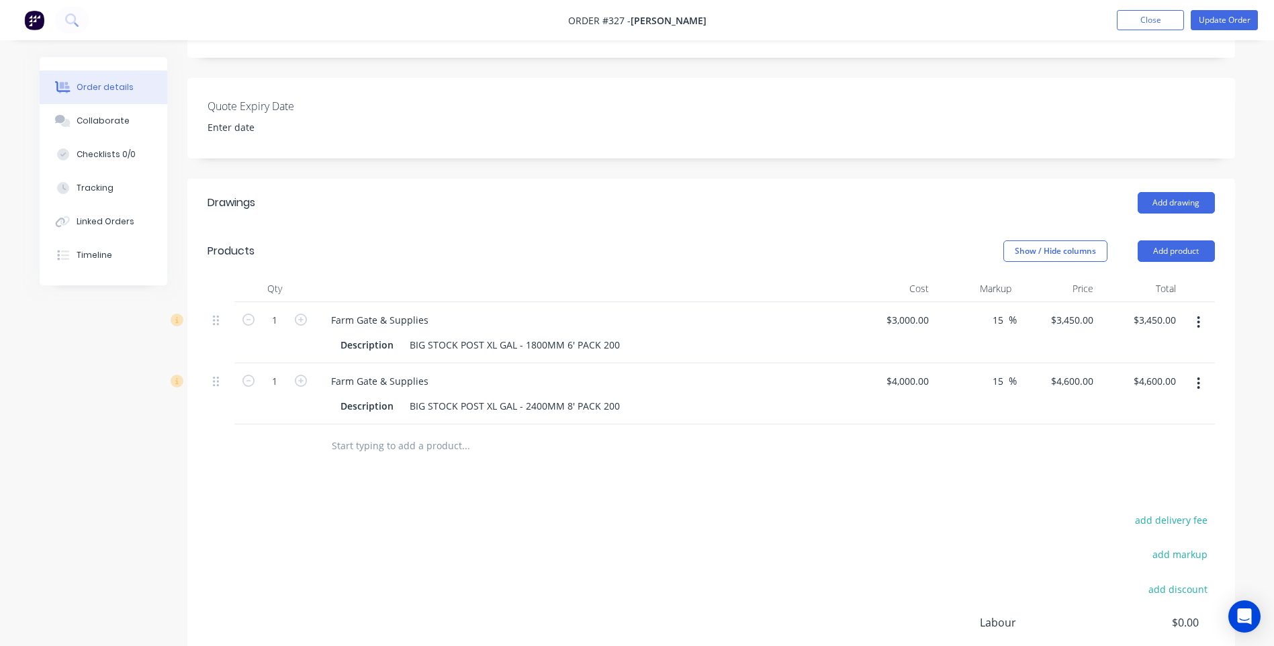
click at [1201, 371] on button "button" at bounding box center [1199, 383] width 32 height 24
click at [1121, 490] on div "Delete" at bounding box center [1150, 499] width 103 height 19
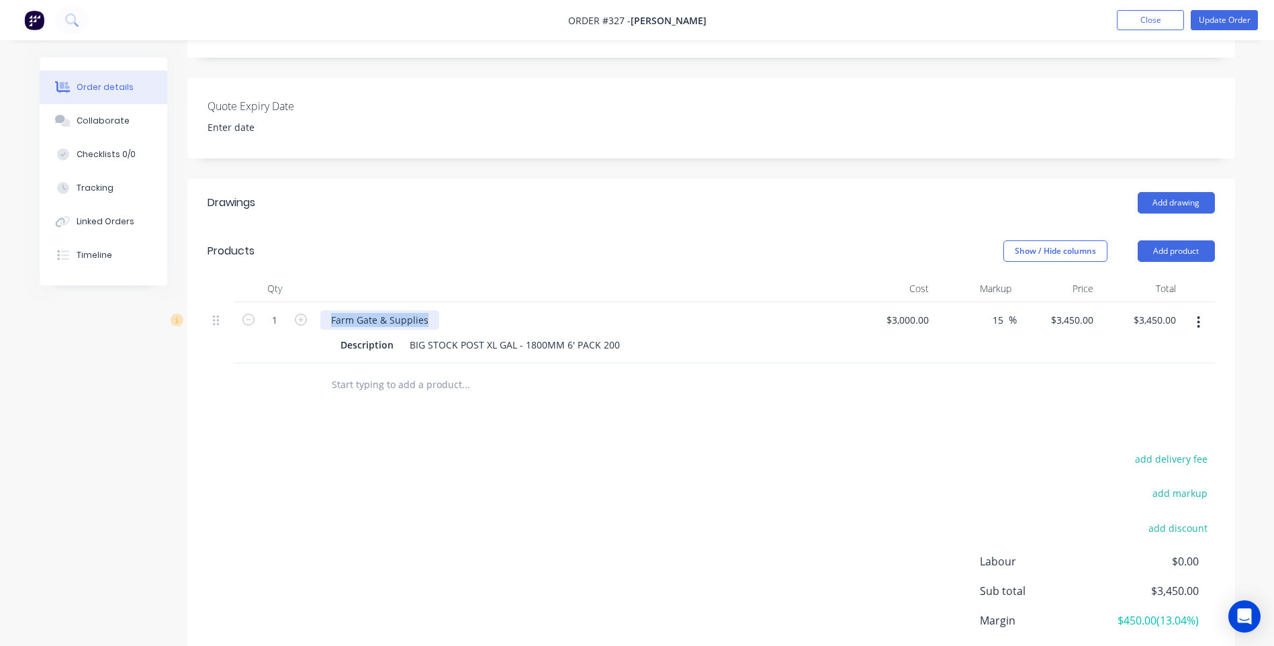
drag, startPoint x: 426, startPoint y: 301, endPoint x: 293, endPoint y: 309, distance: 132.5
click at [293, 309] on div "1 Farm Gate & Supplies Description BIG STOCK POST XL GAL - 1800MM 6' PACK 200 $…" at bounding box center [711, 332] width 1007 height 61
drag, startPoint x: 404, startPoint y: 324, endPoint x: 626, endPoint y: 335, distance: 221.9
click at [626, 335] on div "Description BIG STOCK POST XL GAL - 1800MM 6' PACK 200" at bounding box center [581, 344] width 492 height 19
click at [342, 310] on div at bounding box center [376, 319] width 112 height 19
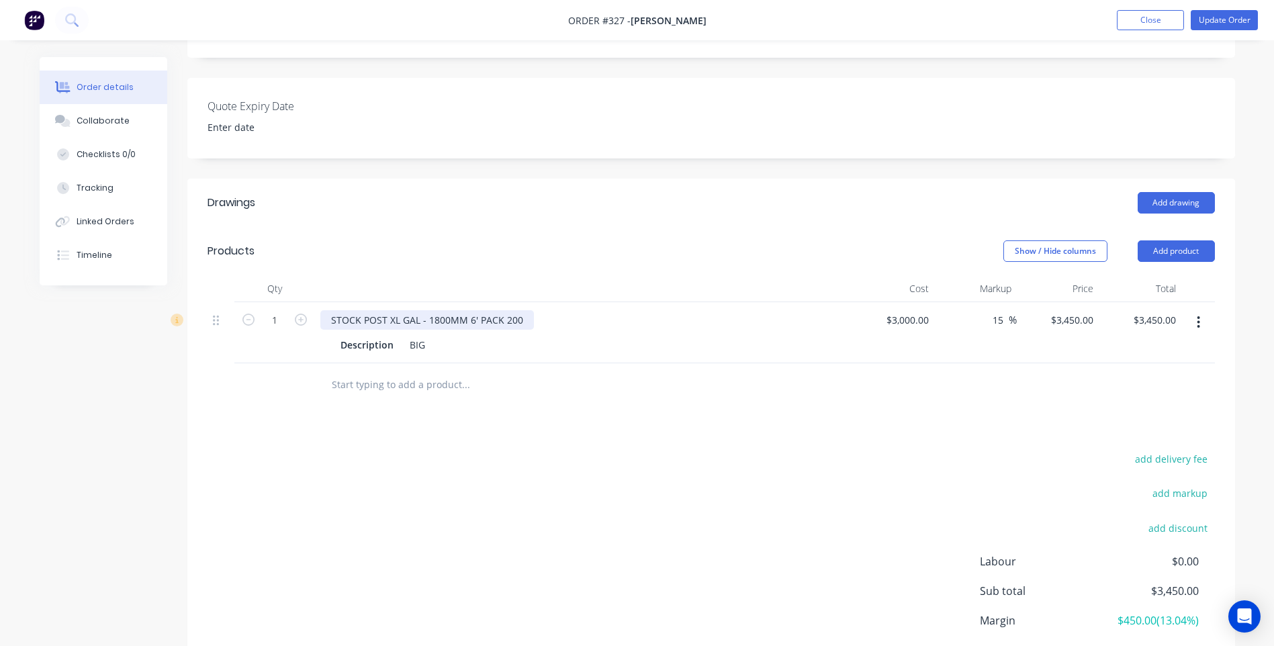
click at [332, 310] on div "STOCK POST XL GAL - 1800MM 6' PACK 200" at bounding box center [427, 319] width 214 height 19
click at [575, 310] on div "SUPPLY BIG STOCK POST XL GAL - 1800MM 6' PACK 200" at bounding box center [453, 319] width 267 height 19
drag, startPoint x: 571, startPoint y: 304, endPoint x: 580, endPoint y: 300, distance: 9.6
click at [571, 310] on div "SUPPLY BIG STOCK POST XL GAL - 1800MM 6' PACK 200" at bounding box center [453, 319] width 267 height 19
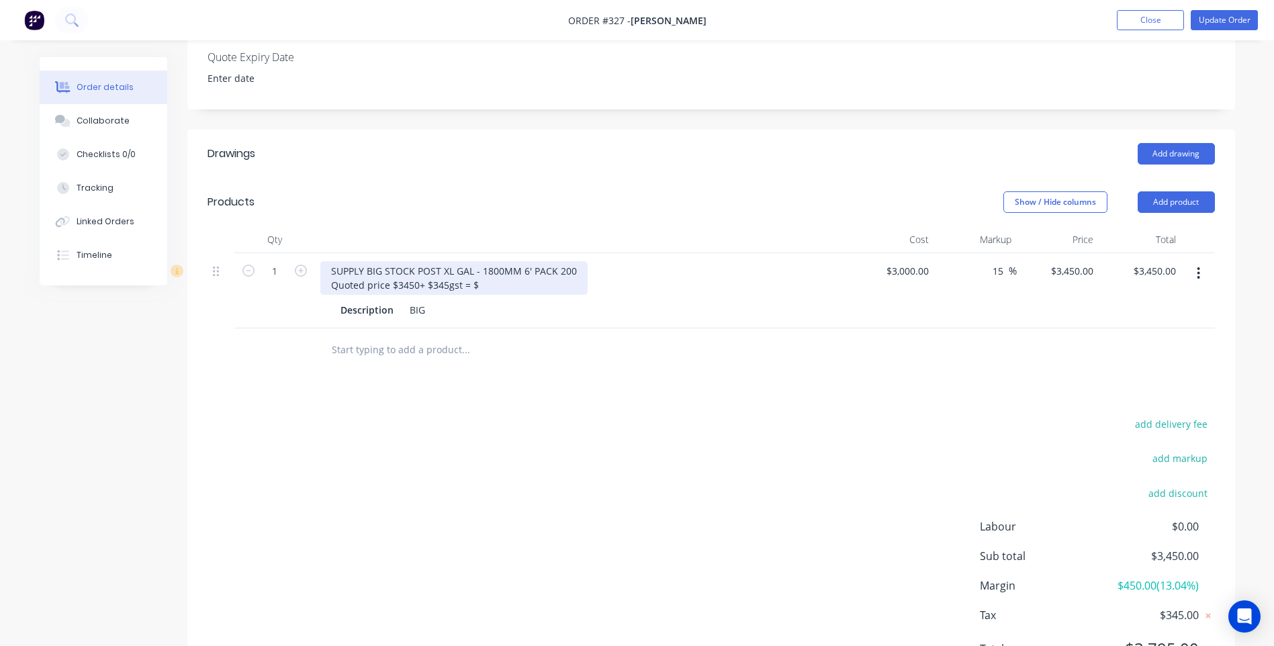
scroll to position [434, 0]
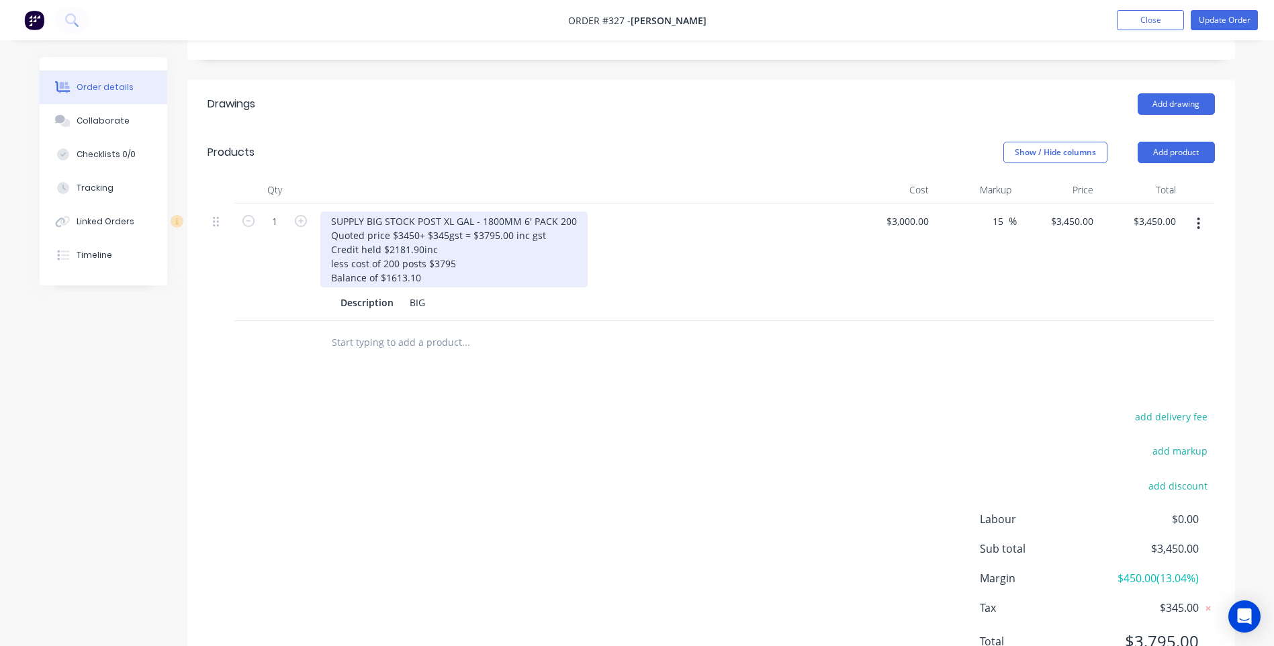
click at [450, 212] on div "SUPPLY BIG STOCK POST XL GAL - 1800MM 6' PACK 200 Quoted price $3450+ $345gst =…" at bounding box center [453, 250] width 267 height 76
click at [452, 246] on div "SUPPLY BIG STOCK POST GAL - 1800MM 6' PACK 200 Quoted price $3450+ $345gst = $3…" at bounding box center [447, 250] width 255 height 76
drag, startPoint x: 421, startPoint y: 258, endPoint x: 441, endPoint y: 262, distance: 19.9
click at [421, 259] on div "SUPPLY BIG STOCK POST GAL - 1800MM 6' PACK 200 Quoted price $3450+ $345gst = $3…" at bounding box center [447, 250] width 255 height 76
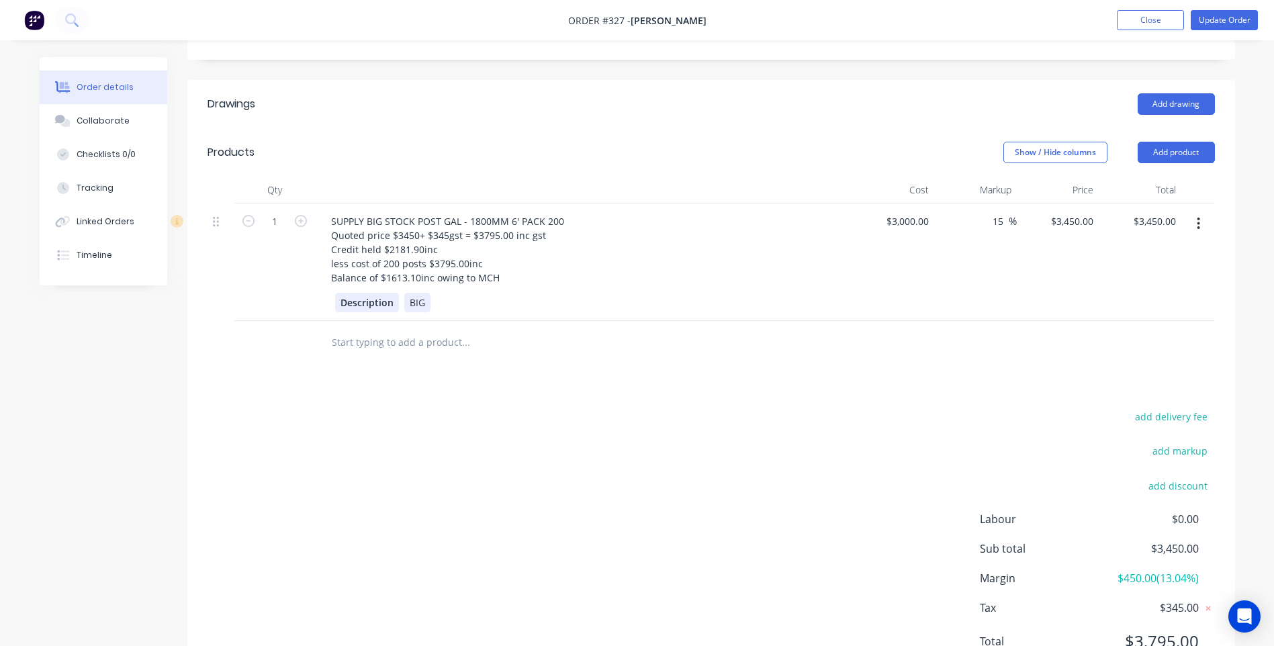
drag, startPoint x: 428, startPoint y: 279, endPoint x: 335, endPoint y: 287, distance: 93.0
click at [335, 293] on div "Description BIG" at bounding box center [581, 302] width 492 height 19
drag, startPoint x: 392, startPoint y: 283, endPoint x: 314, endPoint y: 291, distance: 78.3
click at [315, 291] on div "SUPPLY BIG STOCK POST GAL - 1800MM 6' PACK 200 Quoted price $3450+ $345gst = $3…" at bounding box center [583, 262] width 537 height 118
click at [927, 408] on div "add delivery fee add markup add discount Labour $0.00 Sub total $1,466.45 Margi…" at bounding box center [711, 537] width 1007 height 259
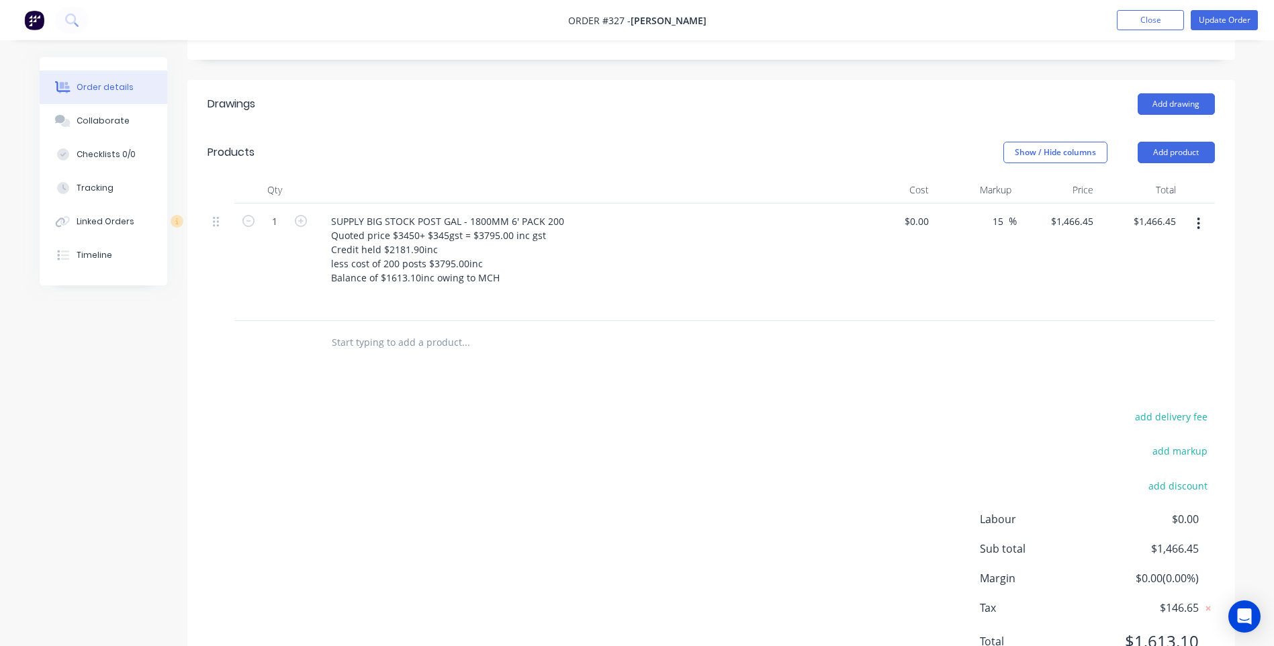
click at [755, 421] on div "add delivery fee add markup add discount Labour $0.00 Sub total $1,466.45 Margi…" at bounding box center [711, 537] width 1007 height 259
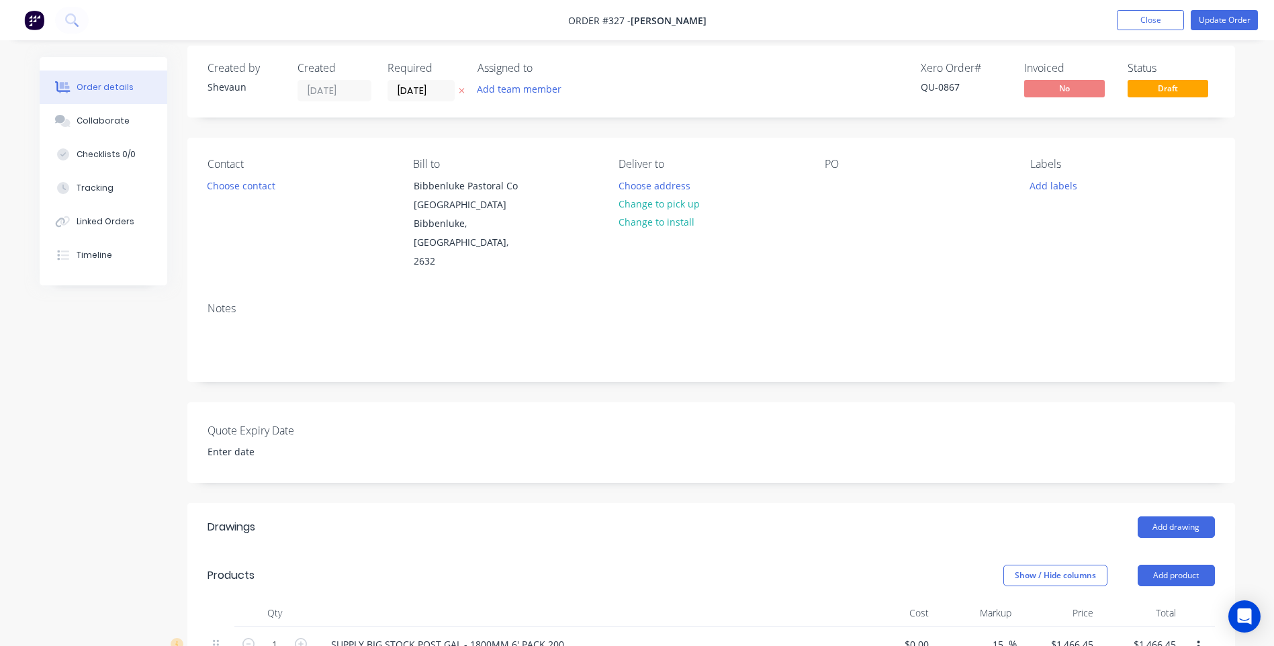
scroll to position [0, 0]
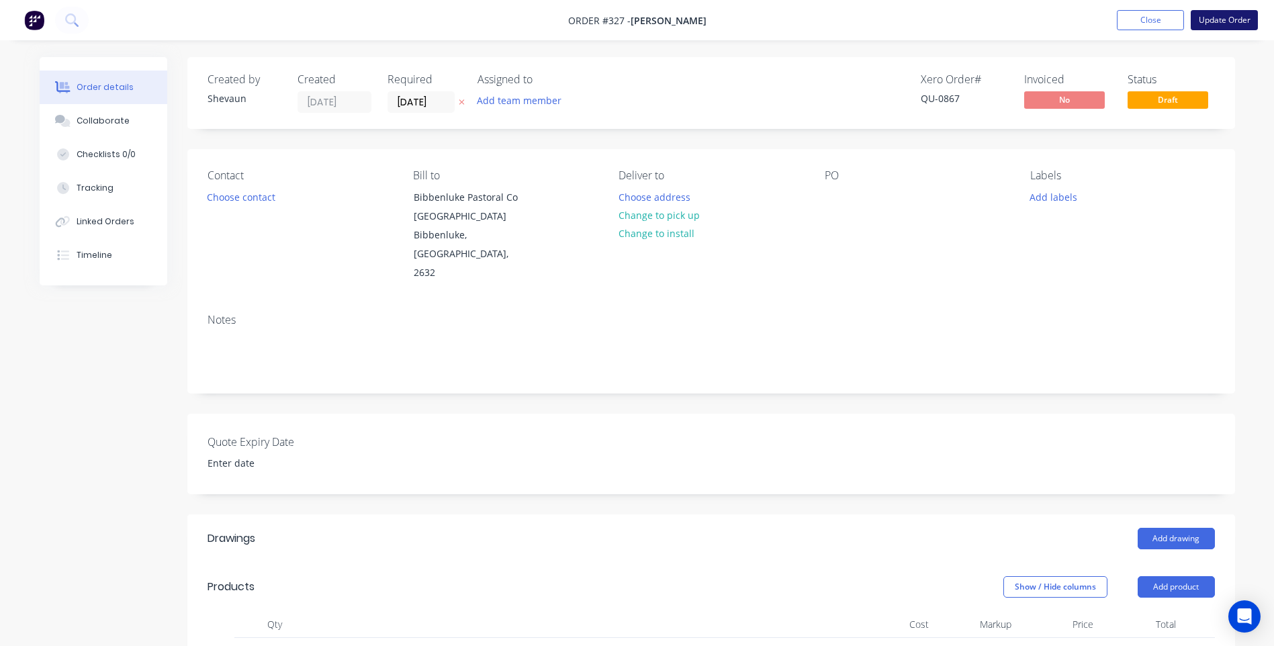
click at [1208, 20] on button "Update Order" at bounding box center [1224, 20] width 67 height 20
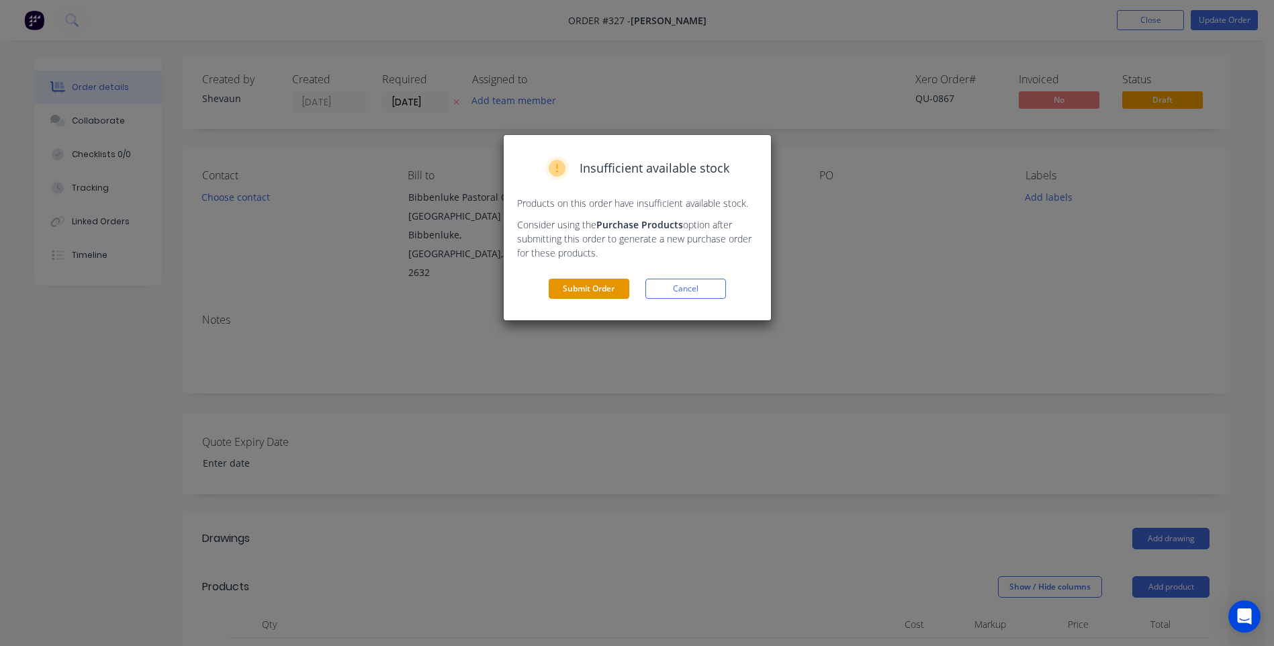
click at [598, 289] on button "Submit Order" at bounding box center [589, 289] width 81 height 20
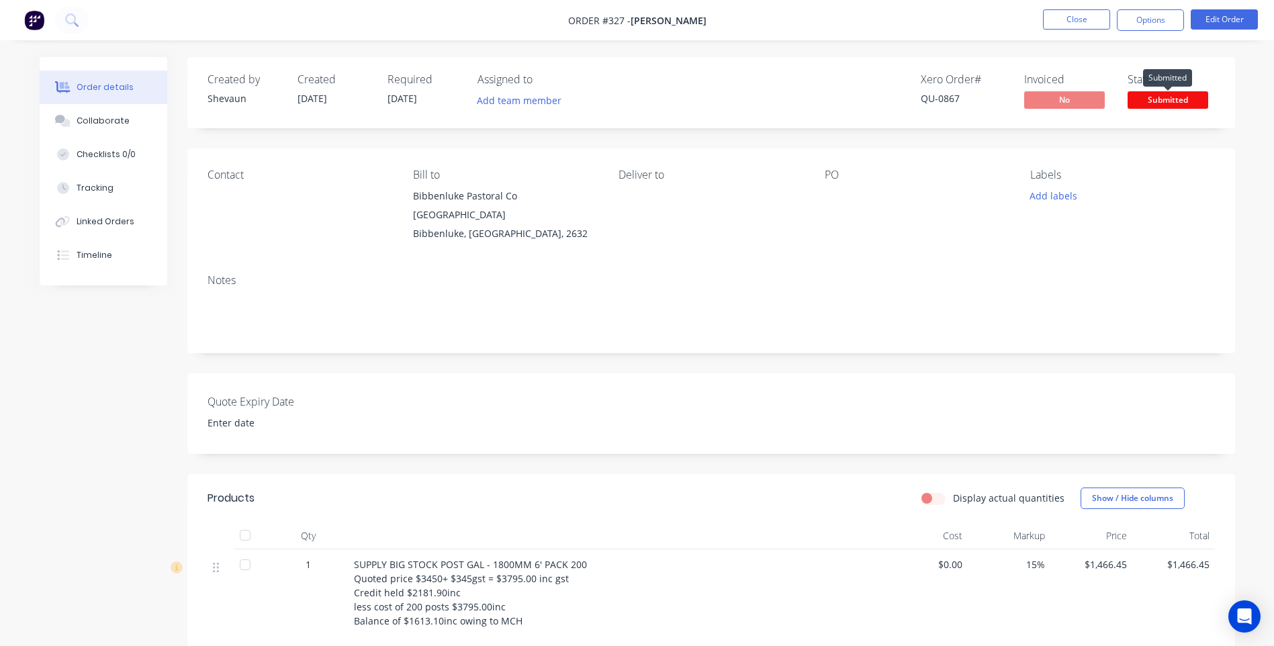
click at [1169, 95] on span "Submitted" at bounding box center [1168, 99] width 81 height 17
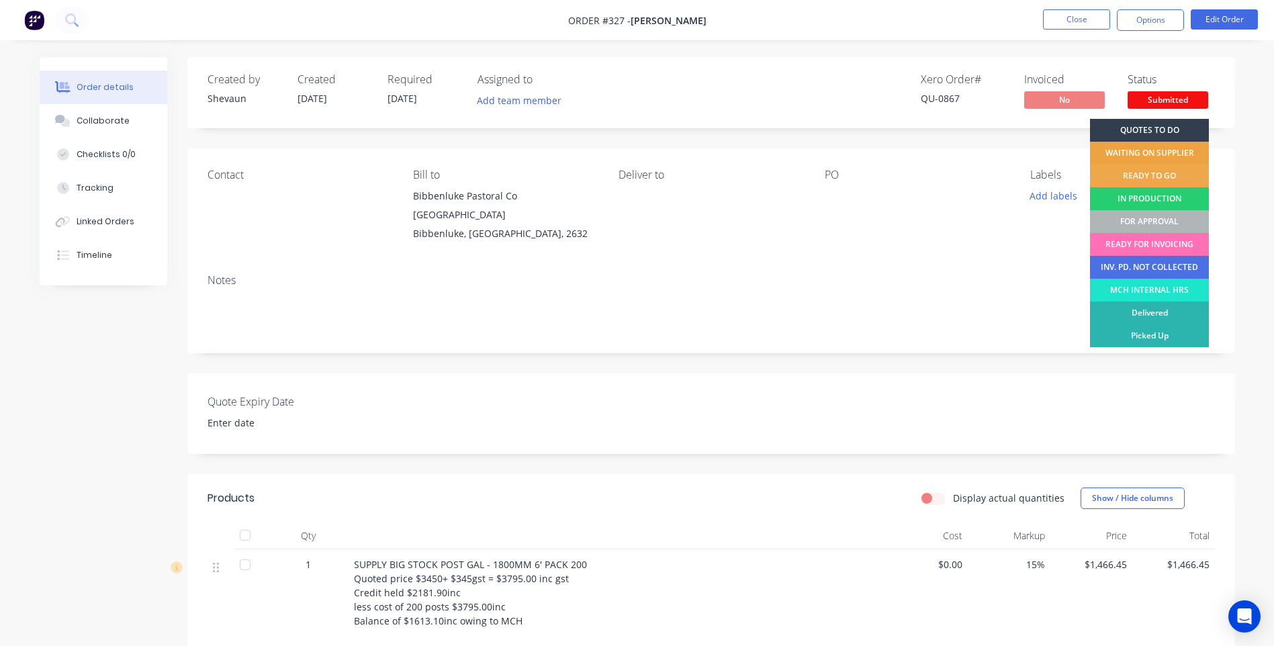
click at [1171, 146] on div "WAITING ON SUPPLIER" at bounding box center [1149, 153] width 119 height 23
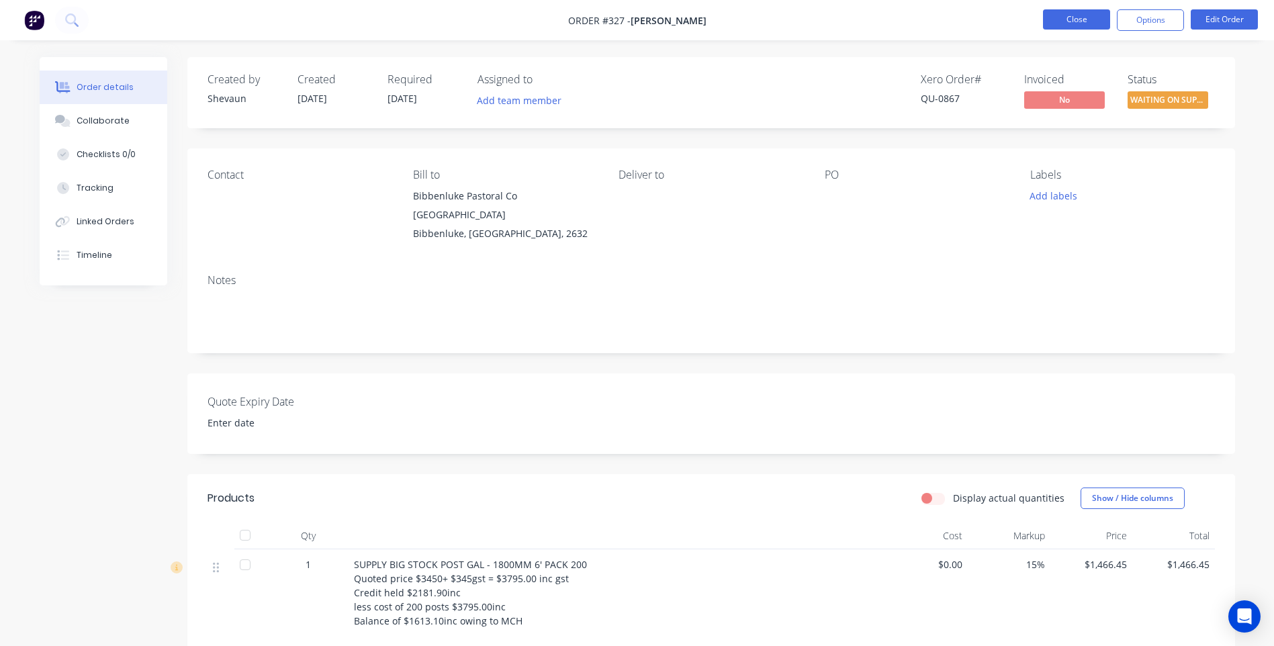
click at [1085, 21] on button "Close" at bounding box center [1076, 19] width 67 height 20
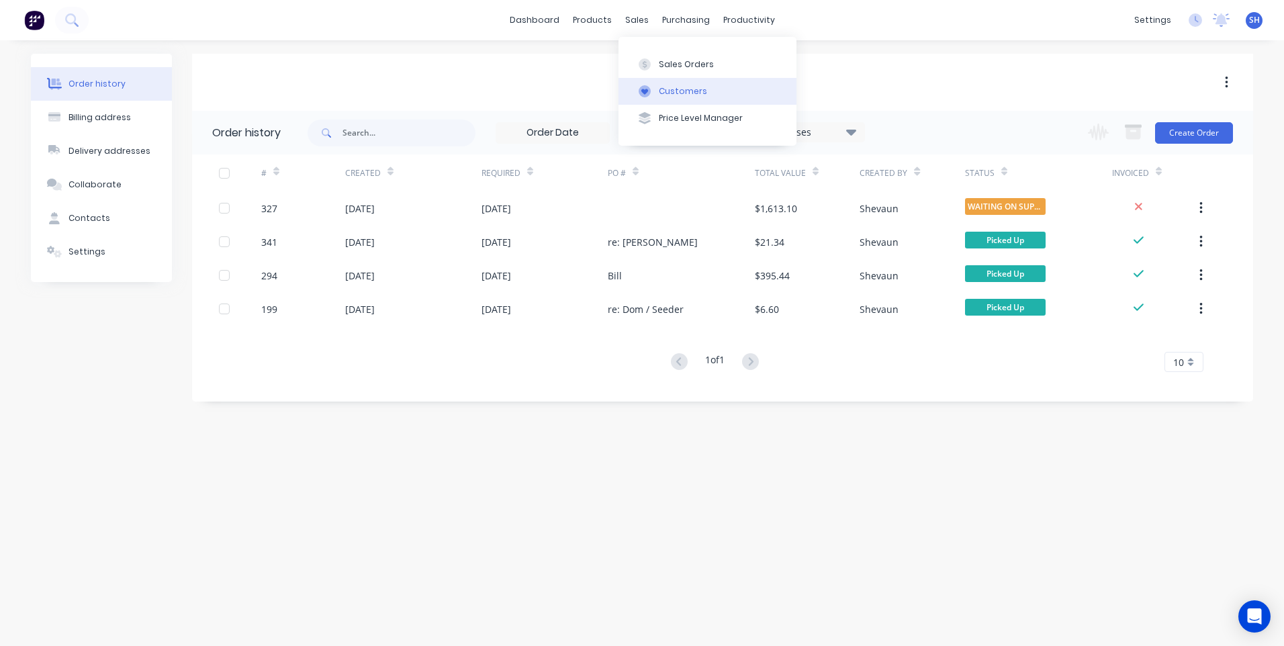
click at [676, 89] on div "Customers" at bounding box center [683, 91] width 48 height 12
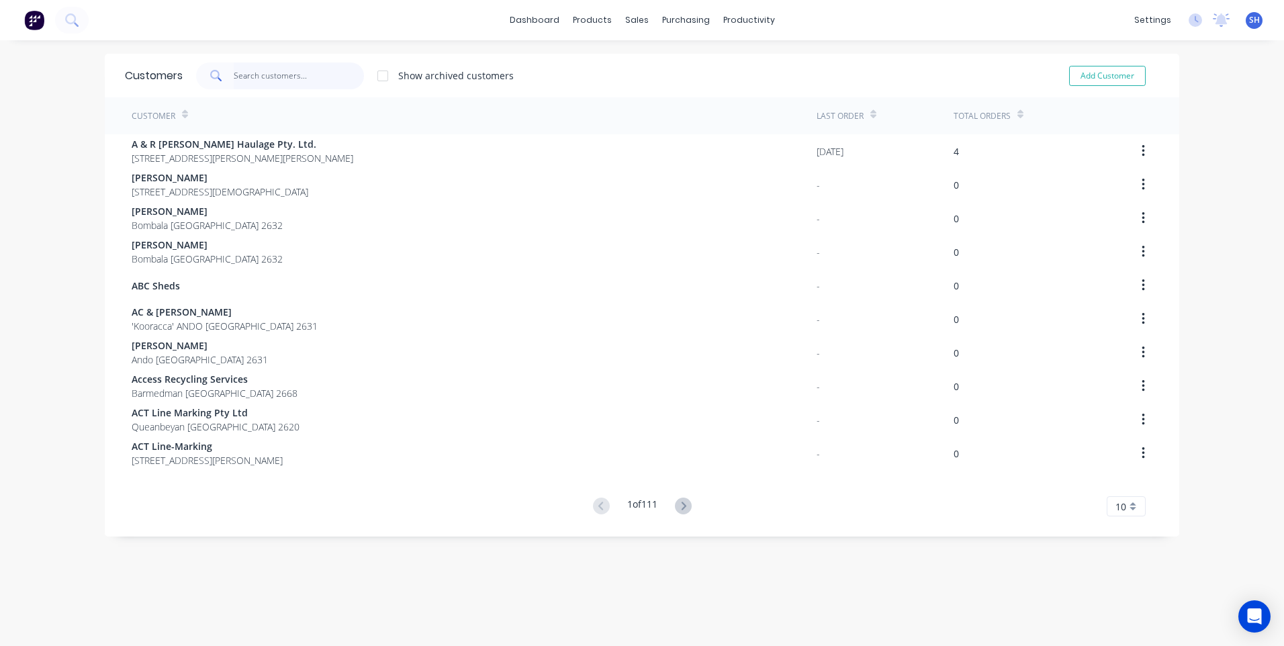
click at [278, 76] on input "text" at bounding box center [299, 75] width 131 height 27
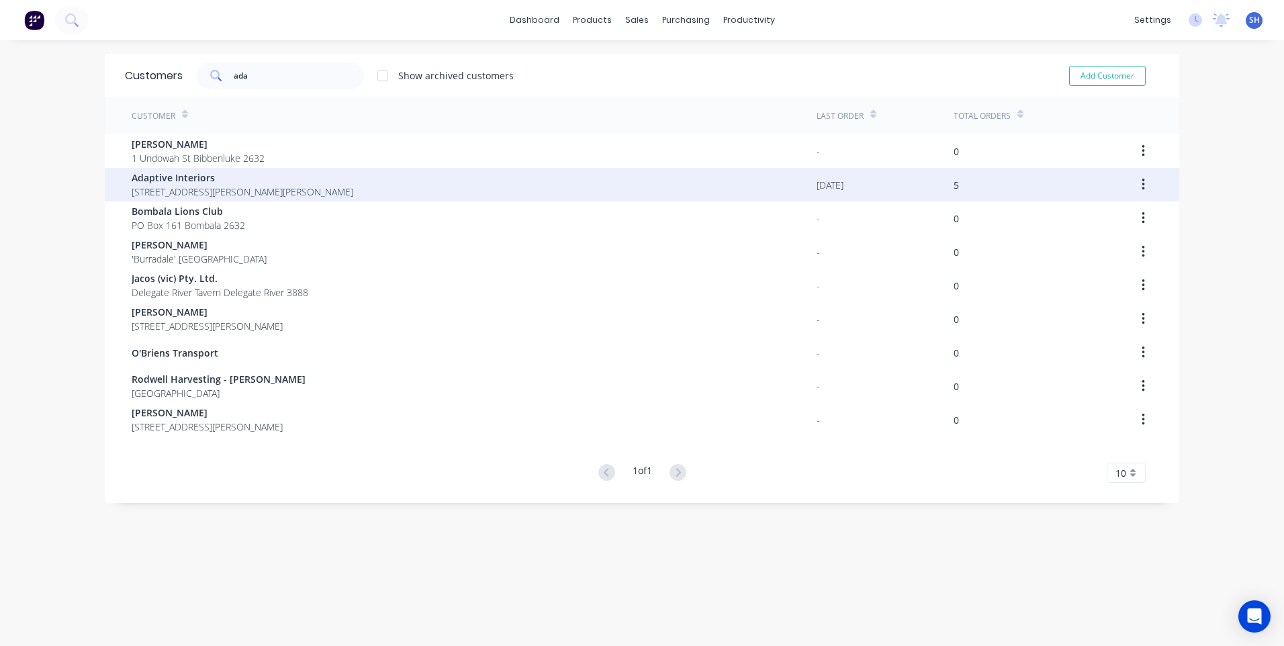
click at [208, 184] on span "Adaptive Interiors" at bounding box center [243, 178] width 222 height 14
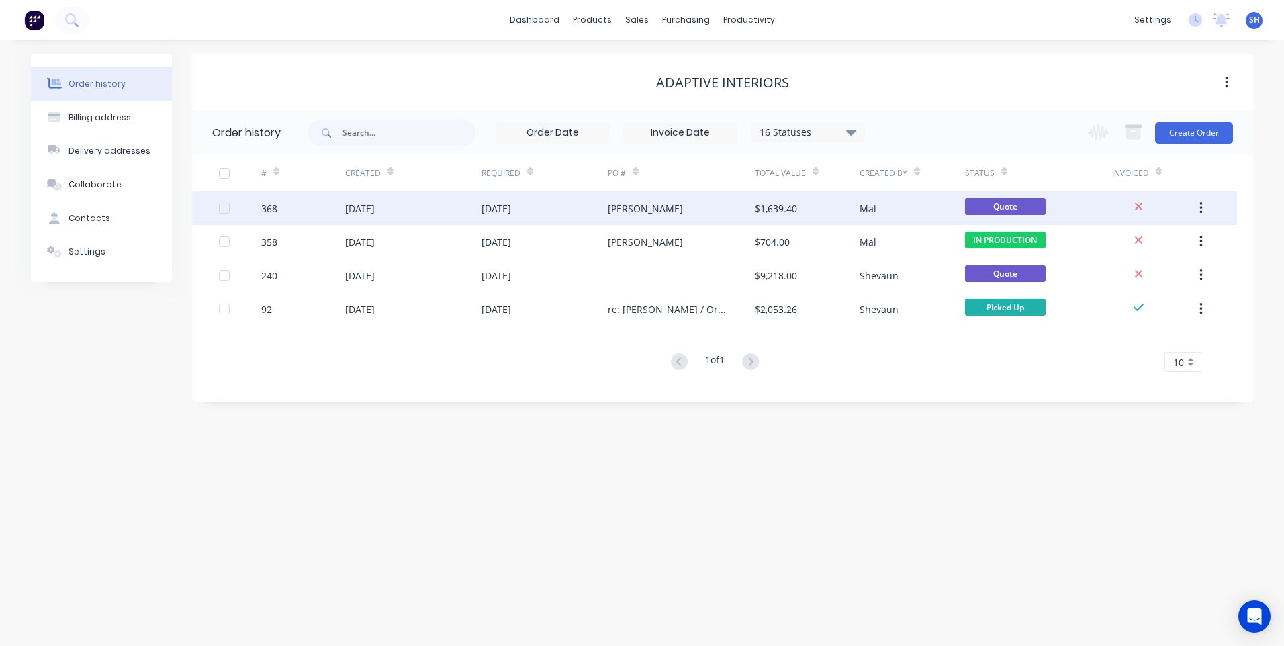
click at [655, 205] on div "[PERSON_NAME]" at bounding box center [681, 208] width 147 height 34
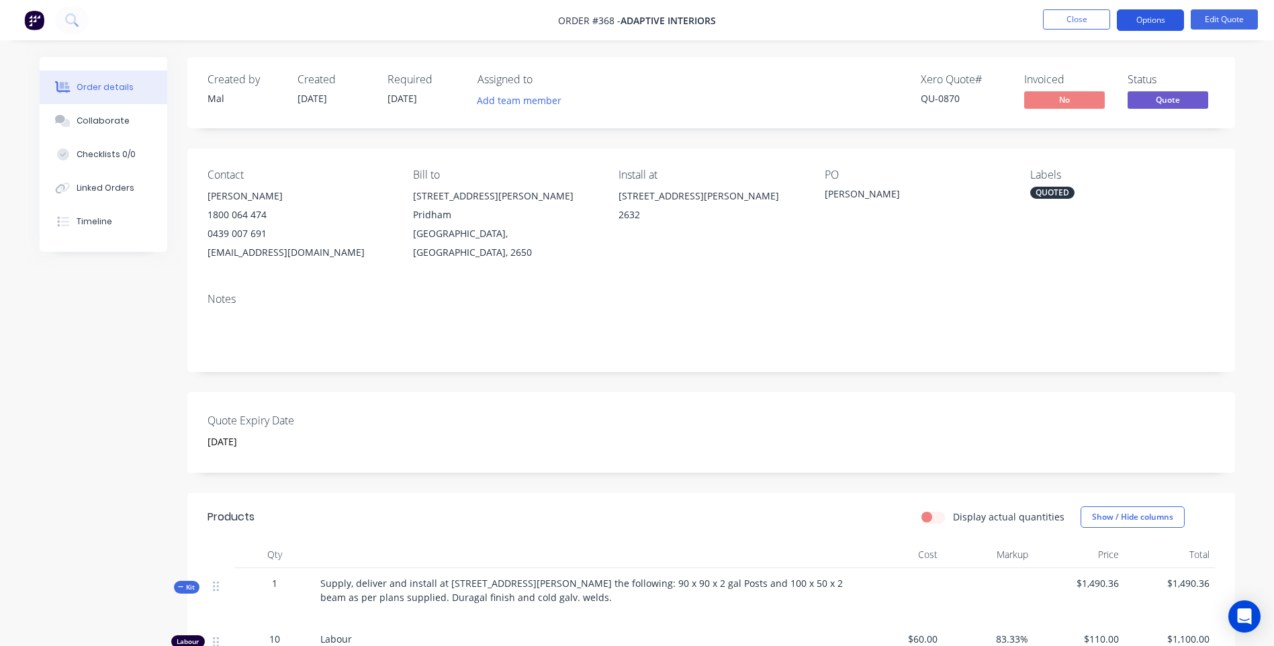
click at [1153, 17] on button "Options" at bounding box center [1150, 19] width 67 height 21
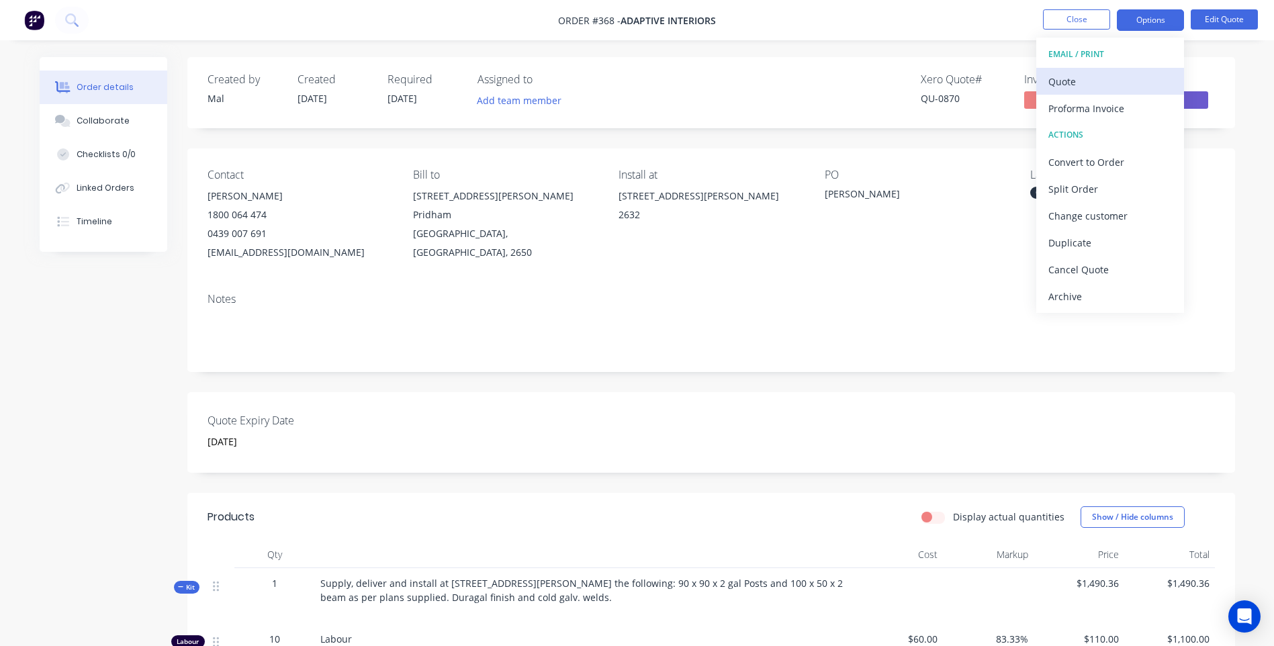
click at [1085, 74] on div "Quote" at bounding box center [1110, 81] width 124 height 19
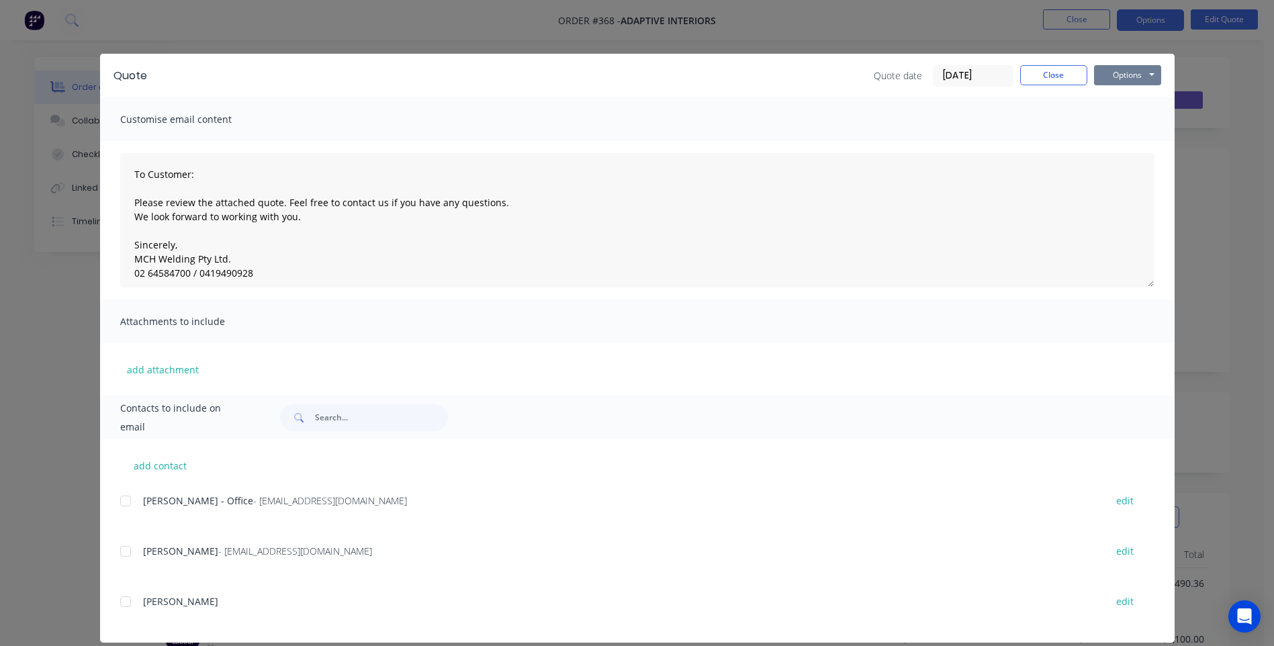
click at [1121, 74] on button "Options" at bounding box center [1127, 75] width 67 height 20
click at [1137, 99] on button "Preview" at bounding box center [1137, 99] width 86 height 22
click at [1054, 73] on button "Close" at bounding box center [1053, 75] width 67 height 20
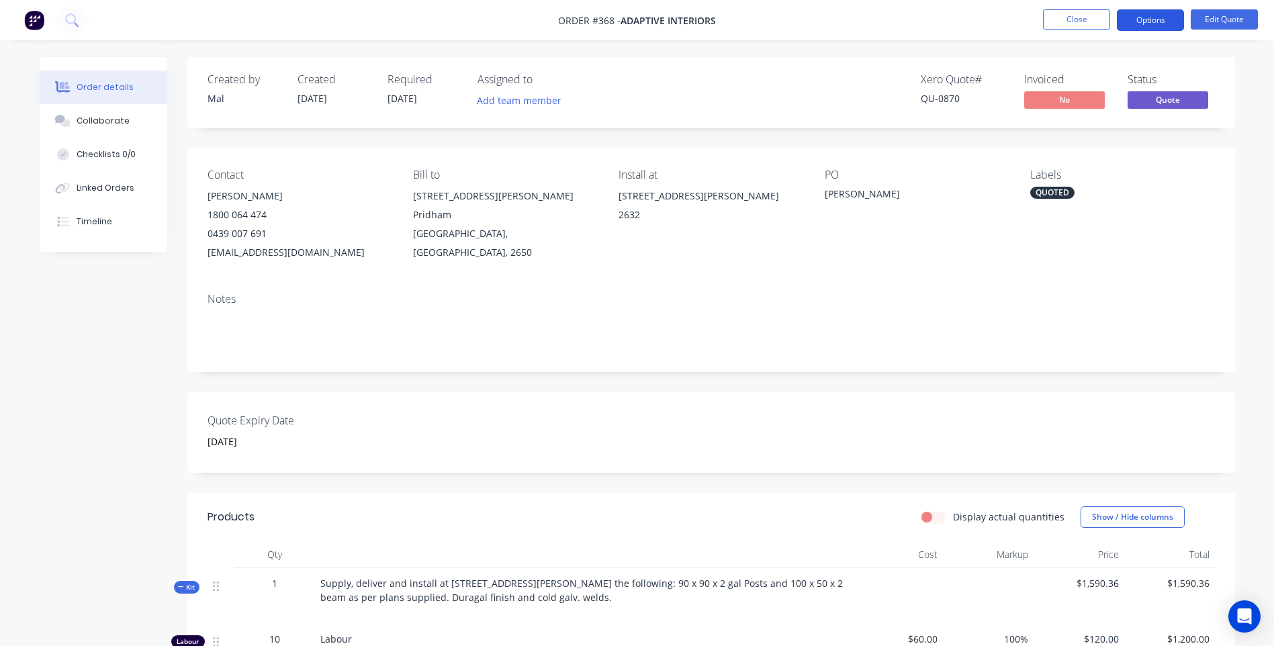
click at [1156, 20] on button "Options" at bounding box center [1150, 19] width 67 height 21
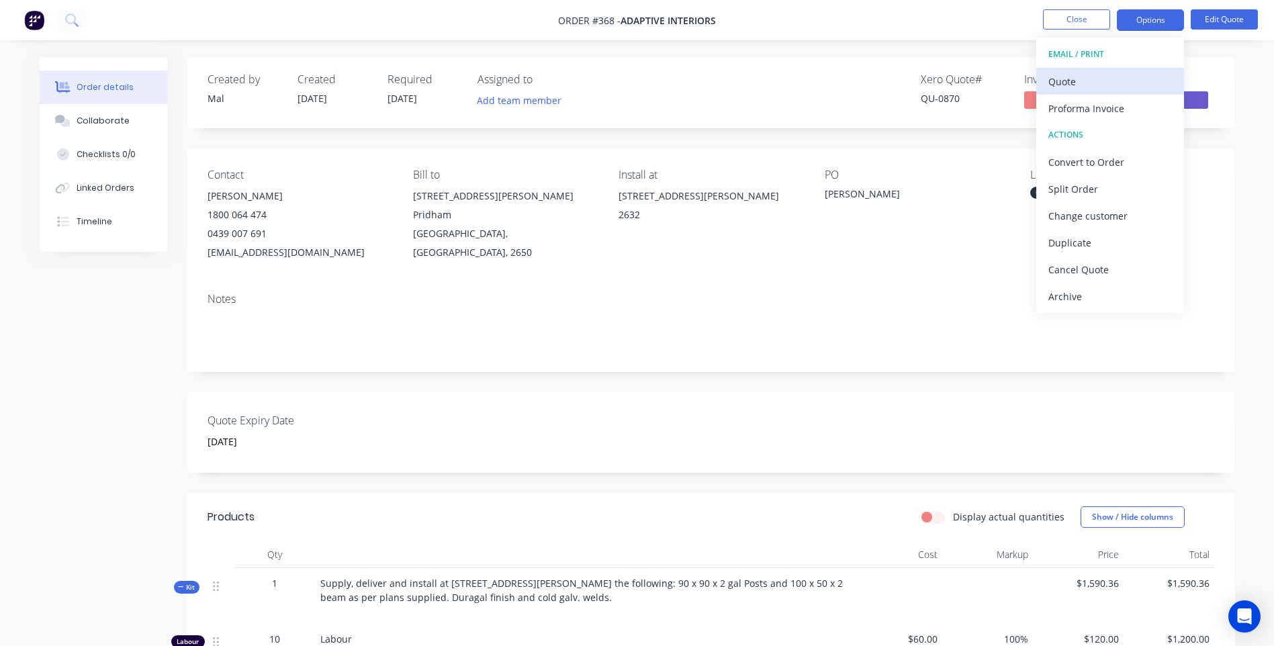
click at [1061, 79] on div "Quote" at bounding box center [1110, 81] width 124 height 19
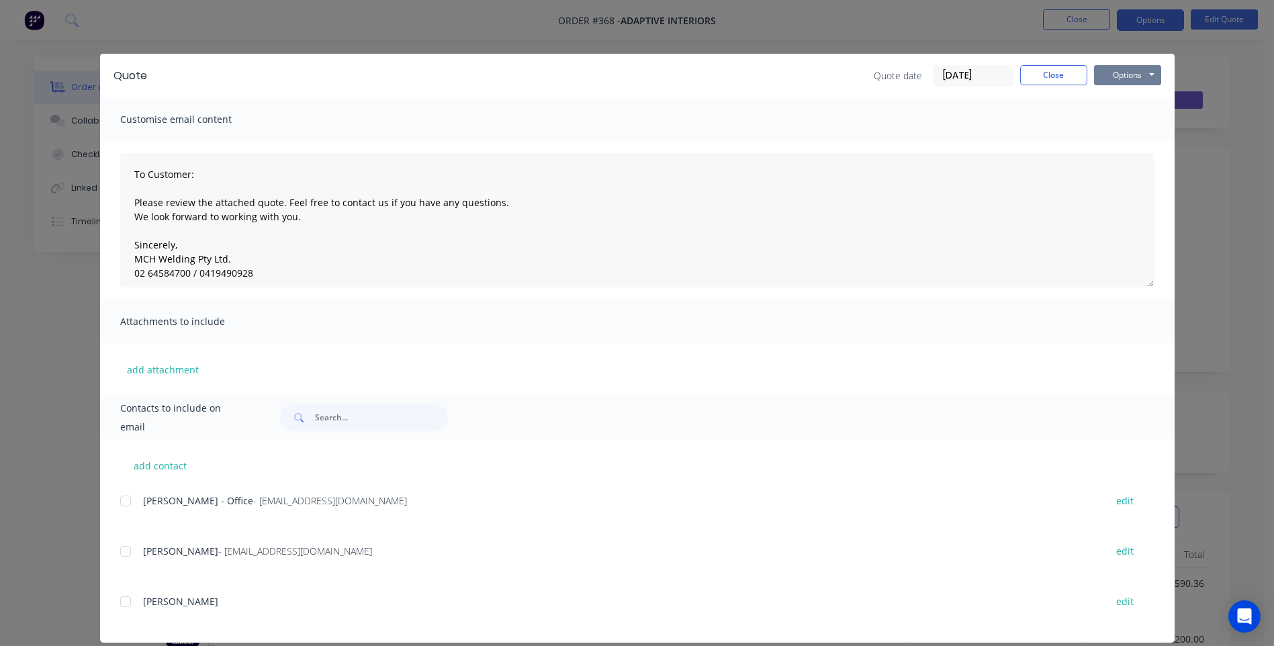
click at [1118, 77] on button "Options" at bounding box center [1127, 75] width 67 height 20
click at [1124, 120] on button "Print" at bounding box center [1137, 121] width 86 height 22
click at [1052, 75] on button "Close" at bounding box center [1053, 75] width 67 height 20
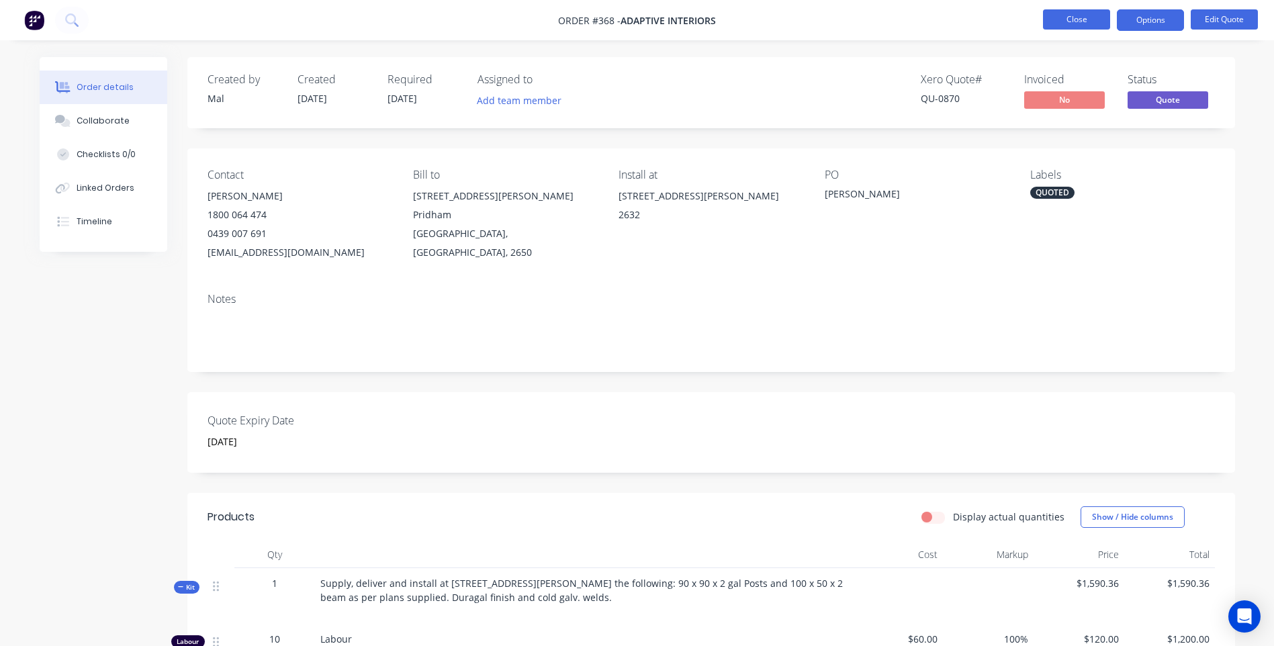
click at [1074, 15] on button "Close" at bounding box center [1076, 19] width 67 height 20
click at [1084, 23] on button "Close" at bounding box center [1076, 19] width 67 height 20
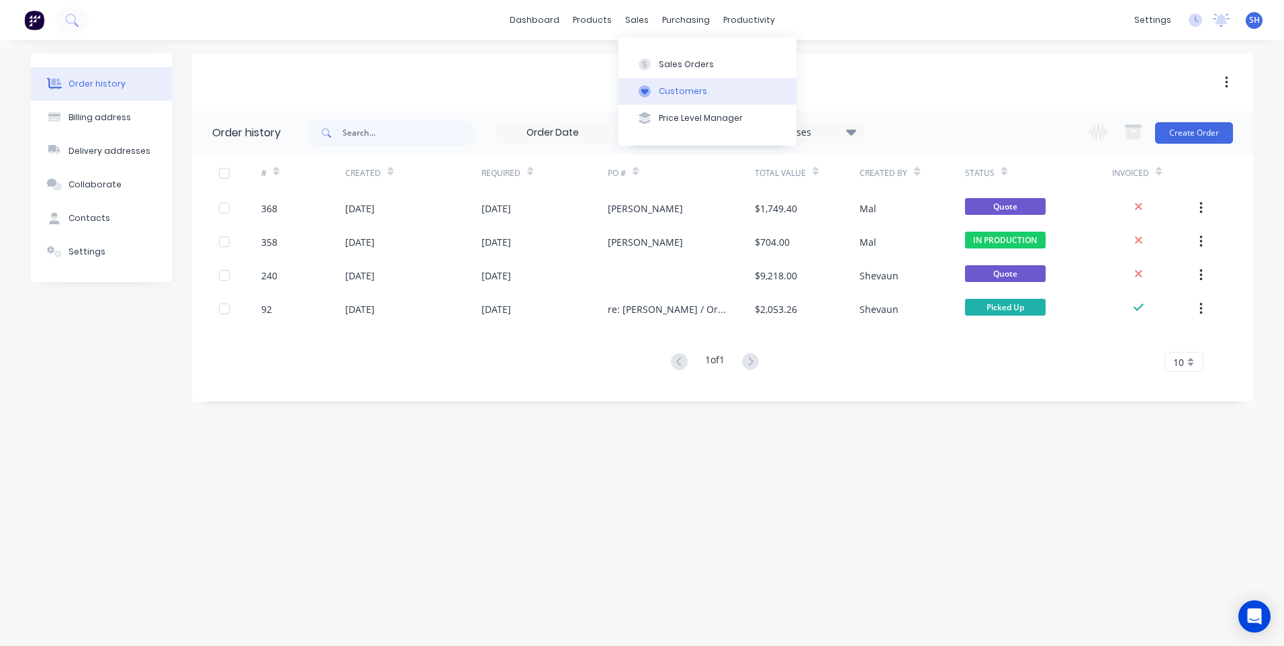
click at [678, 89] on div "Customers" at bounding box center [683, 91] width 48 height 12
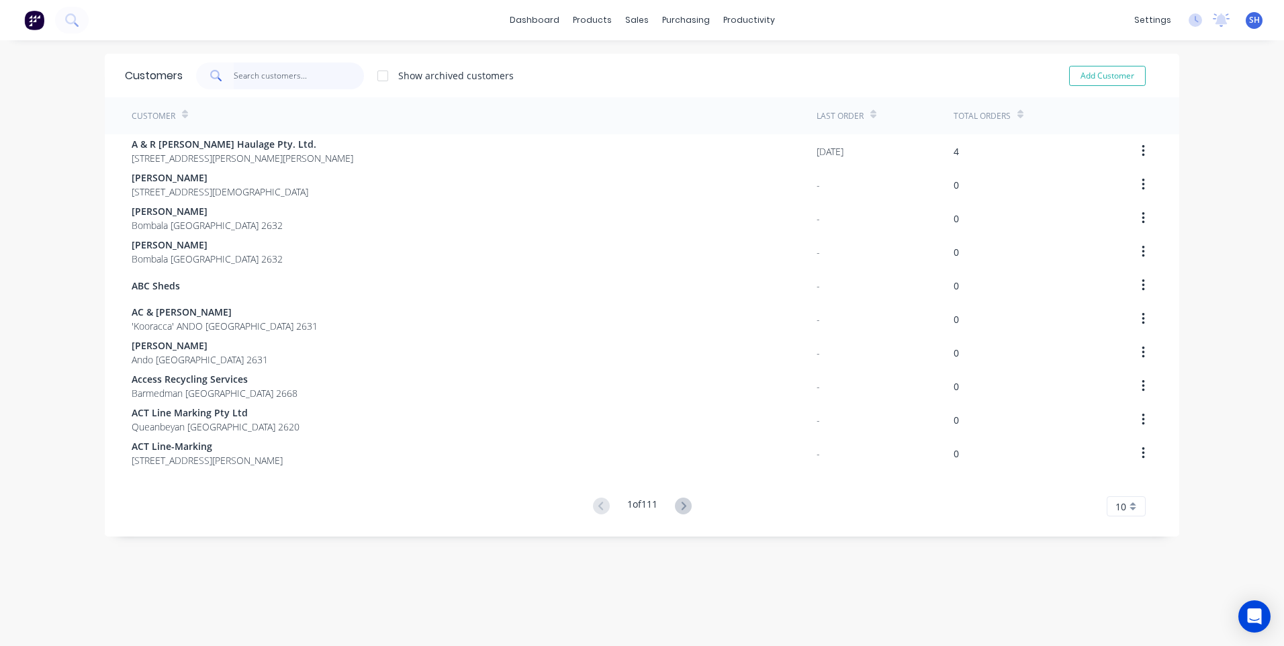
click at [257, 75] on input "text" at bounding box center [299, 75] width 131 height 27
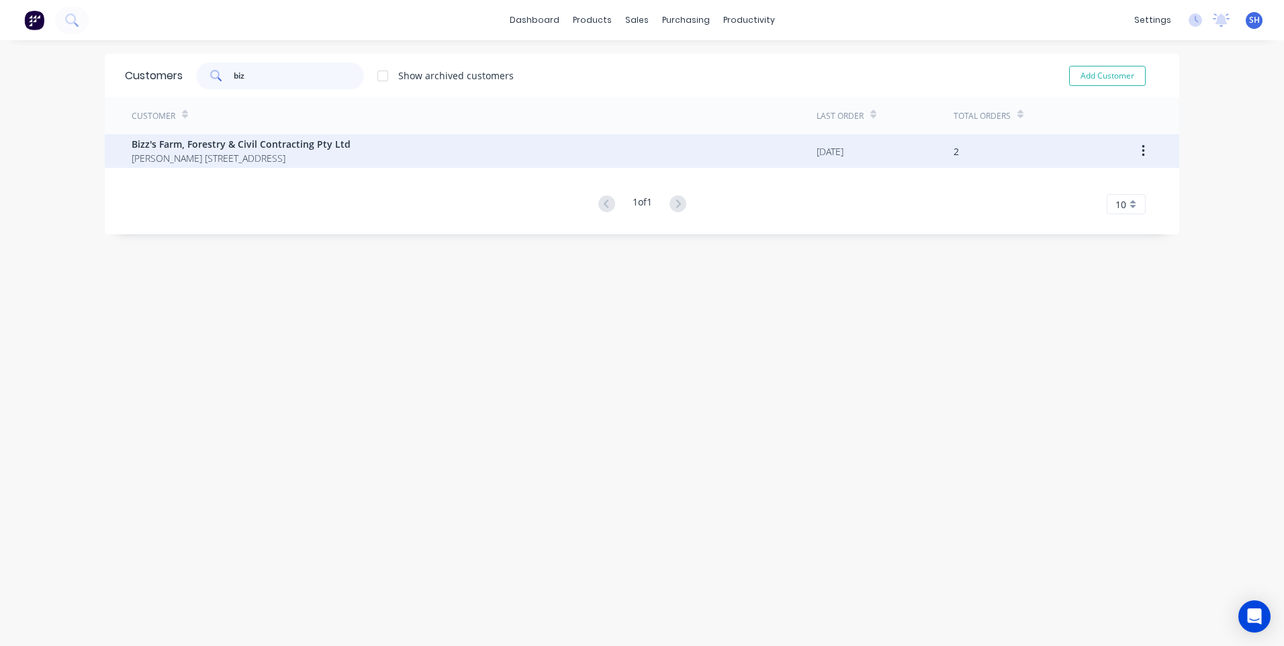
type input "biz"
click at [230, 146] on span "Bizz's Farm, Forestry & Civil Contracting Pty Ltd" at bounding box center [241, 144] width 219 height 14
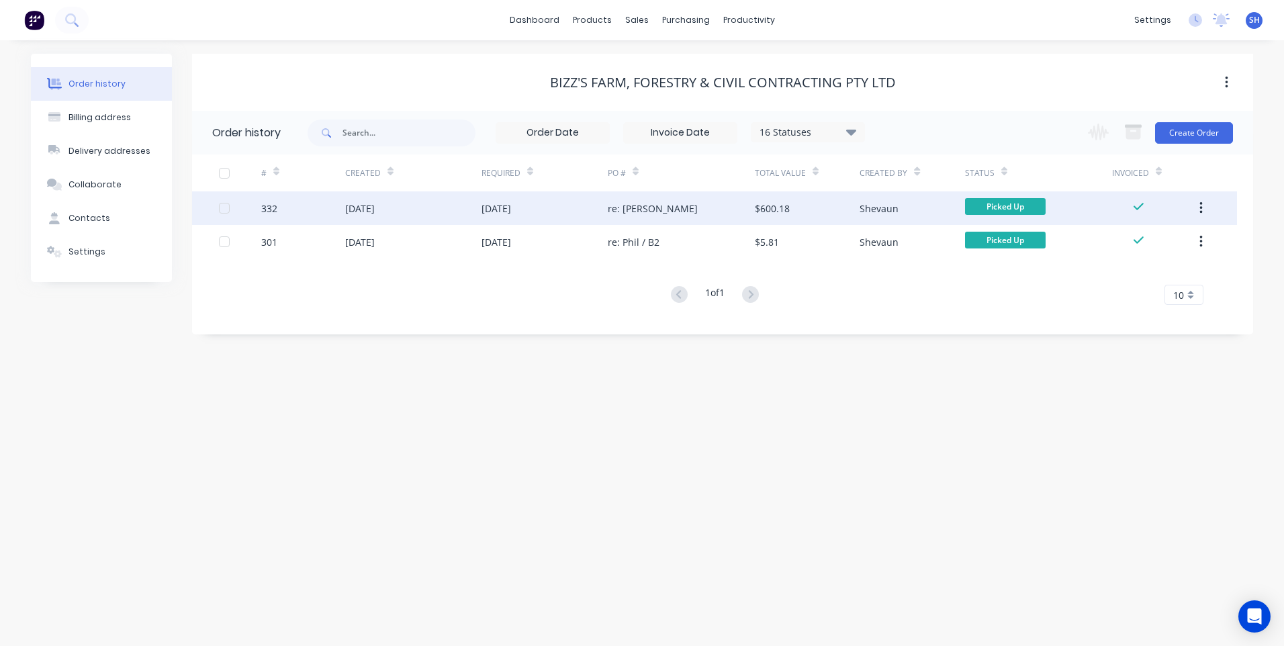
click at [705, 208] on div "re: [PERSON_NAME]" at bounding box center [681, 208] width 147 height 34
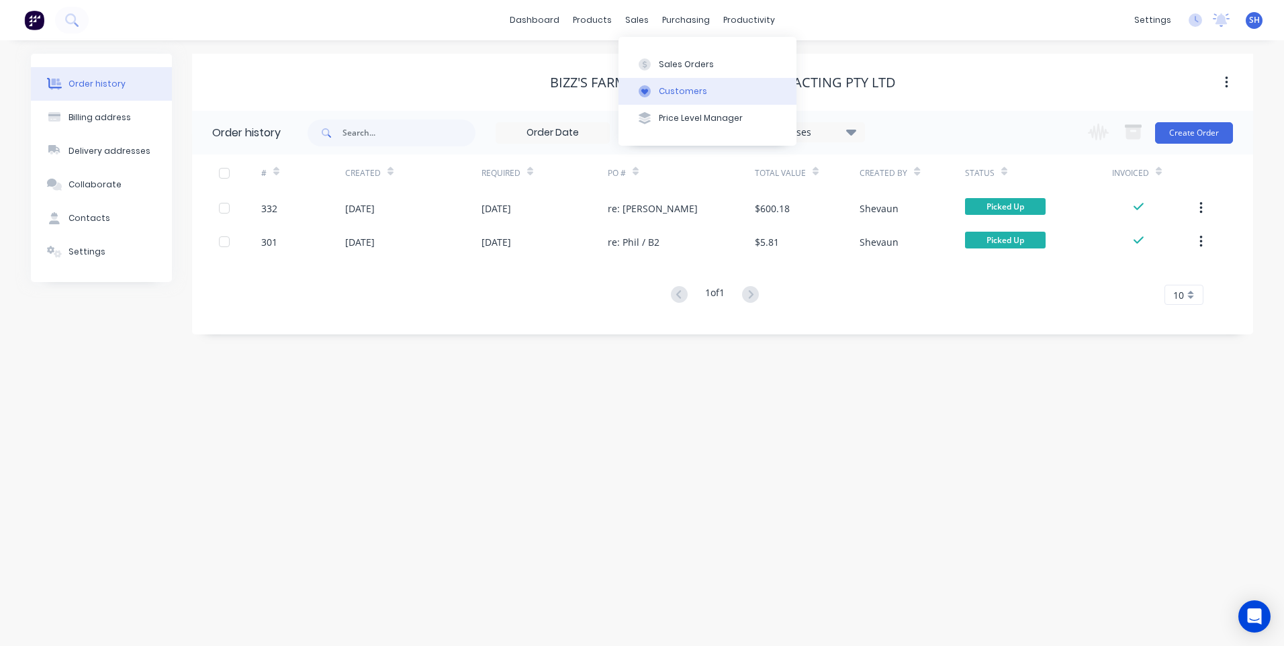
click at [677, 86] on div "Customers" at bounding box center [683, 91] width 48 height 12
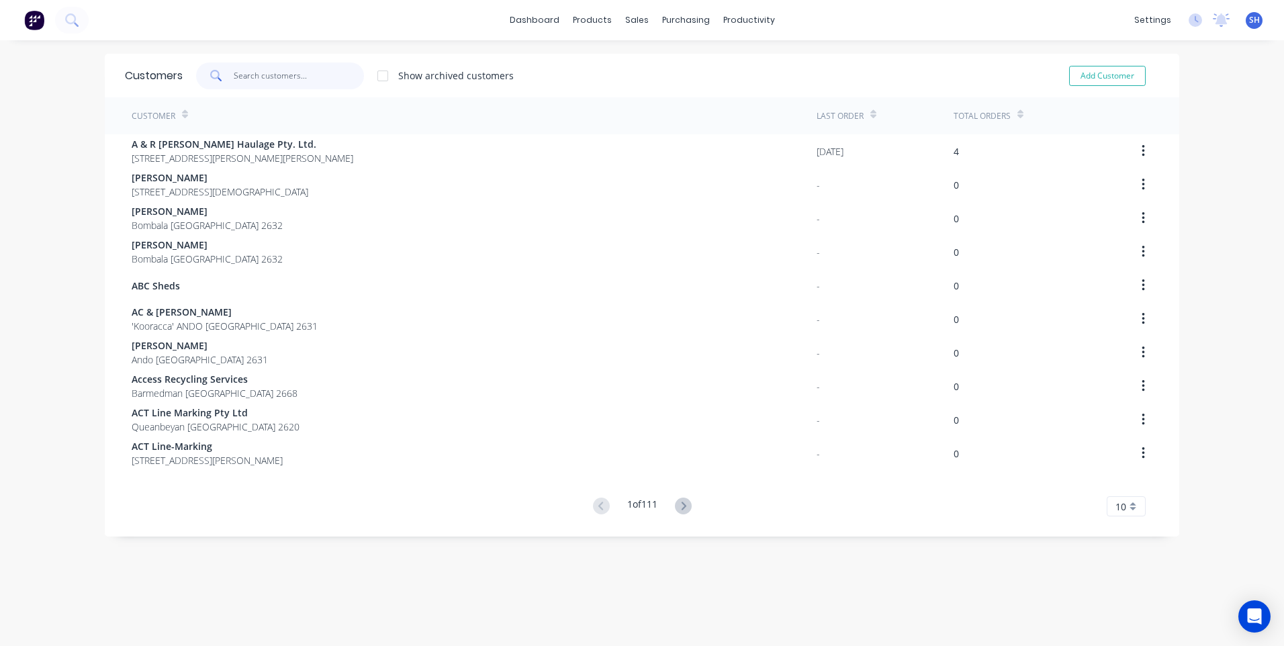
click at [234, 78] on input "text" at bounding box center [299, 75] width 131 height 27
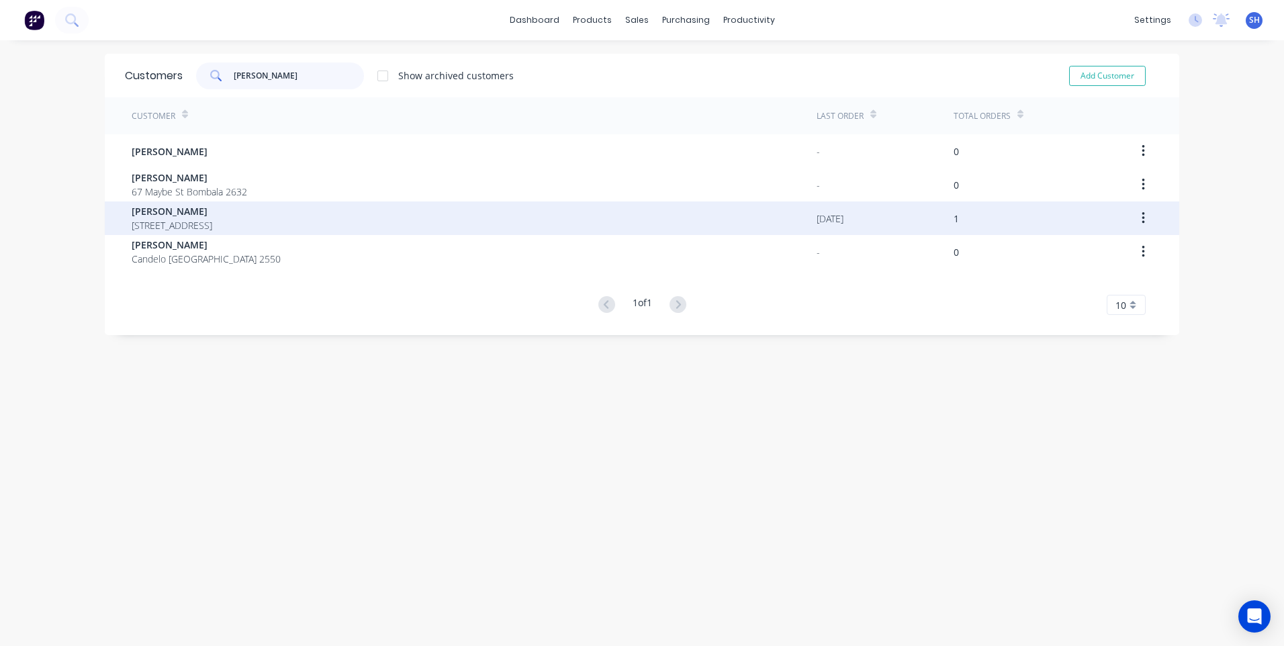
type input "[PERSON_NAME]"
click at [177, 208] on span "[PERSON_NAME]" at bounding box center [172, 211] width 81 height 14
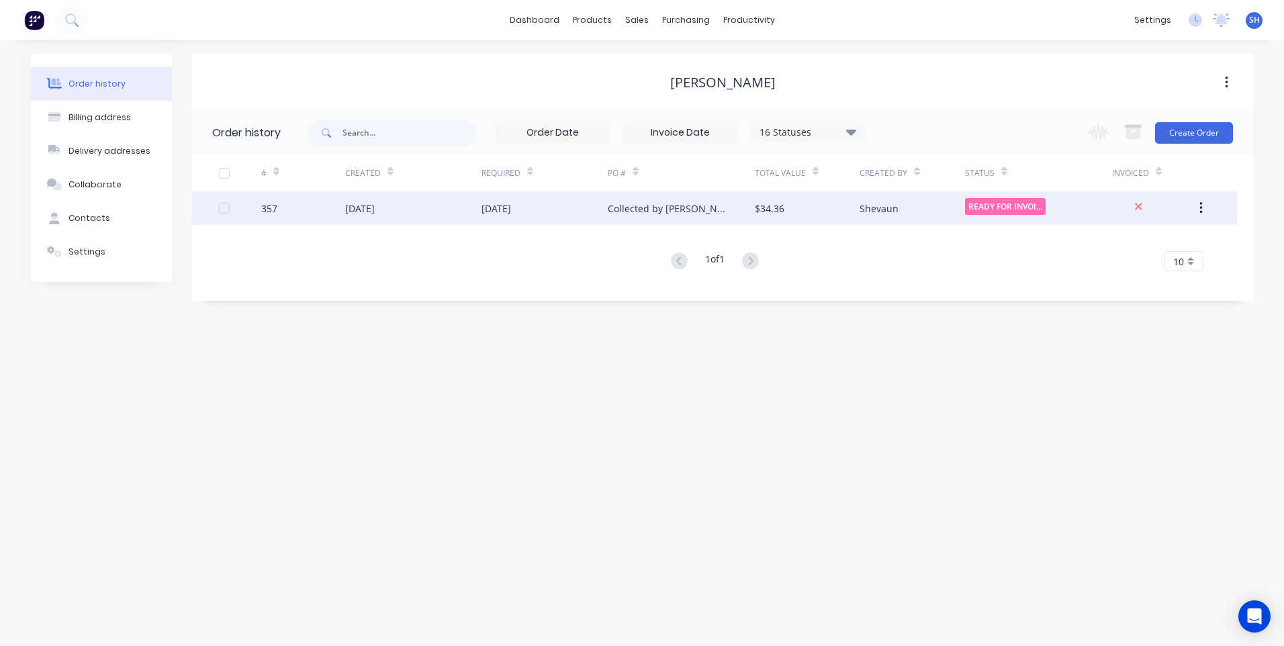
click at [431, 205] on div "[DATE]" at bounding box center [413, 208] width 136 height 34
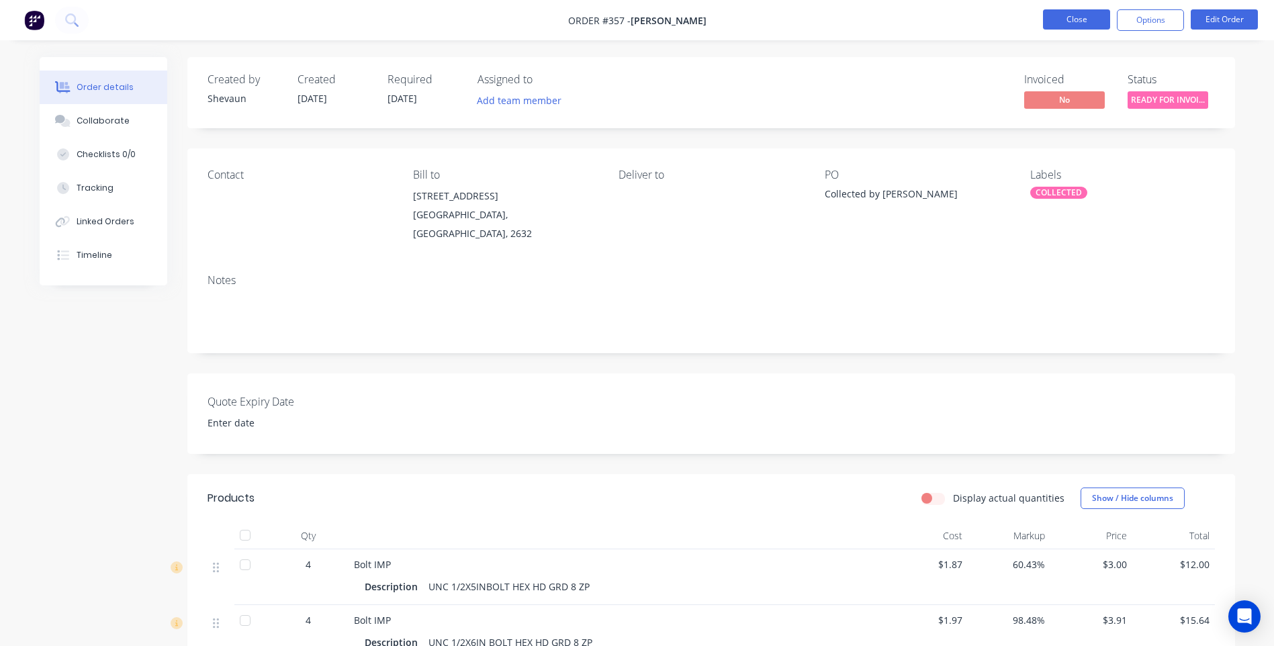
click at [1081, 22] on button "Close" at bounding box center [1076, 19] width 67 height 20
click at [1079, 17] on button "Close" at bounding box center [1076, 19] width 67 height 20
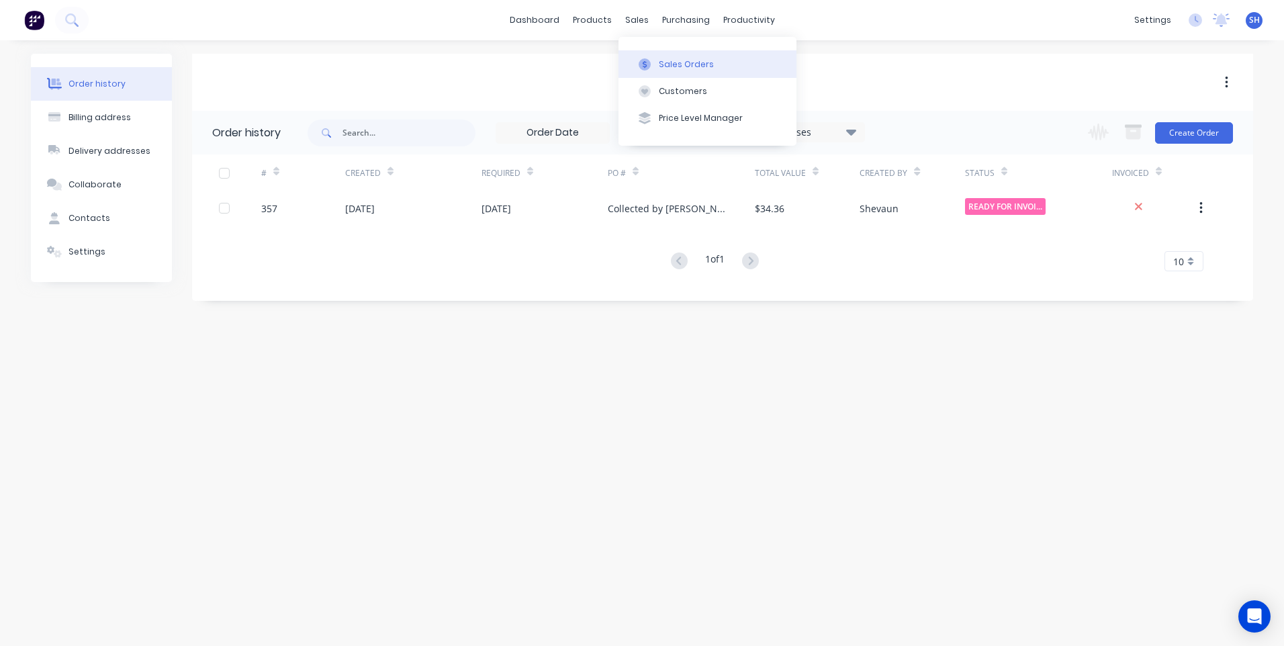
click at [675, 61] on div "Sales Orders" at bounding box center [686, 64] width 55 height 12
click at [30, 17] on img at bounding box center [34, 20] width 20 height 20
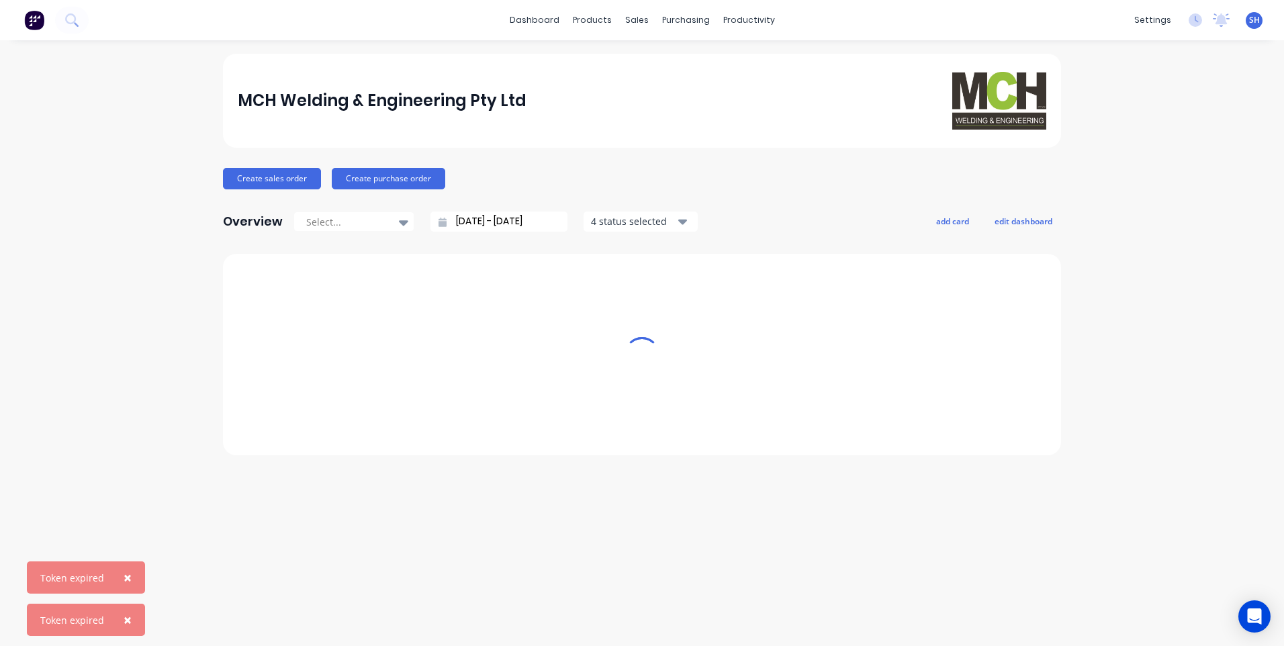
click at [1254, 21] on span "SH" at bounding box center [1254, 20] width 11 height 12
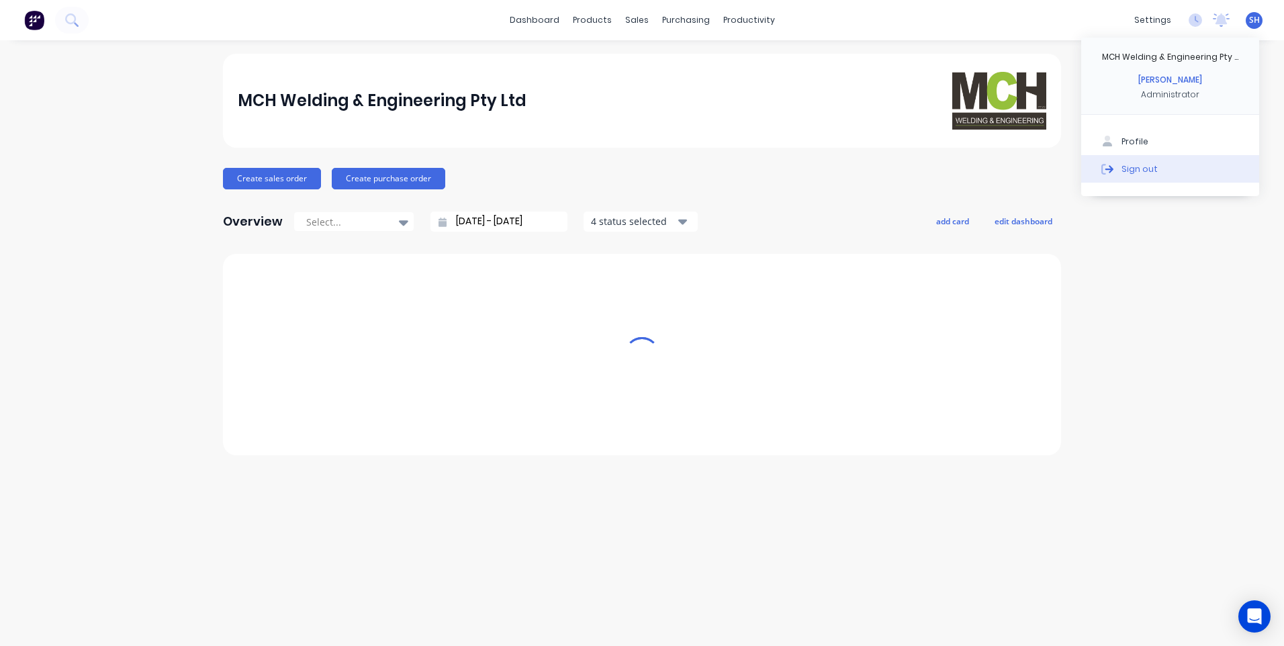
click at [1142, 165] on div "Sign out" at bounding box center [1139, 169] width 36 height 12
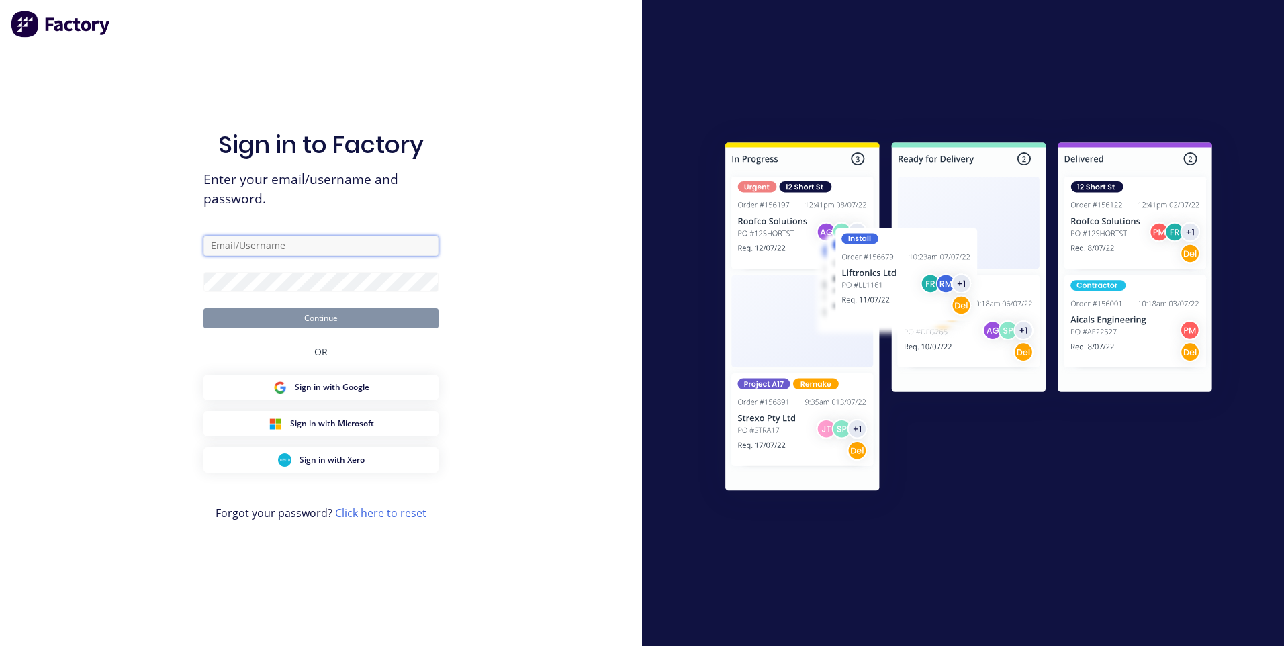
type input "[EMAIL_ADDRESS][DOMAIN_NAME]"
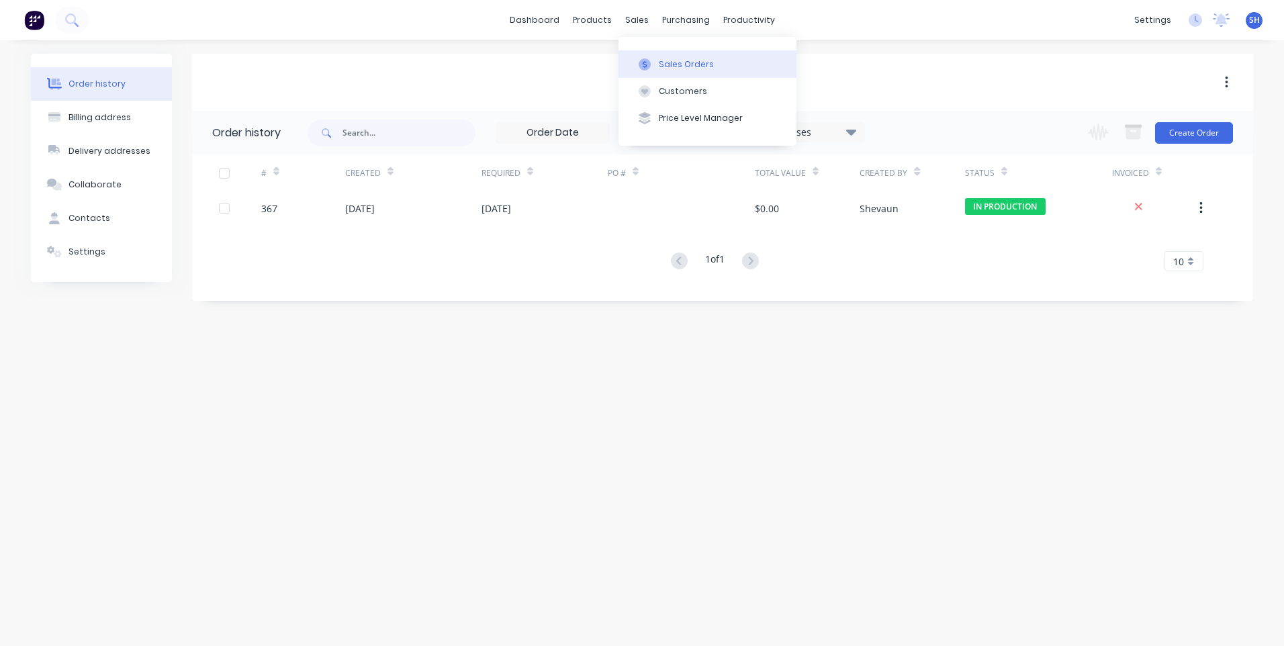
click at [667, 64] on div "Sales Orders" at bounding box center [686, 64] width 55 height 12
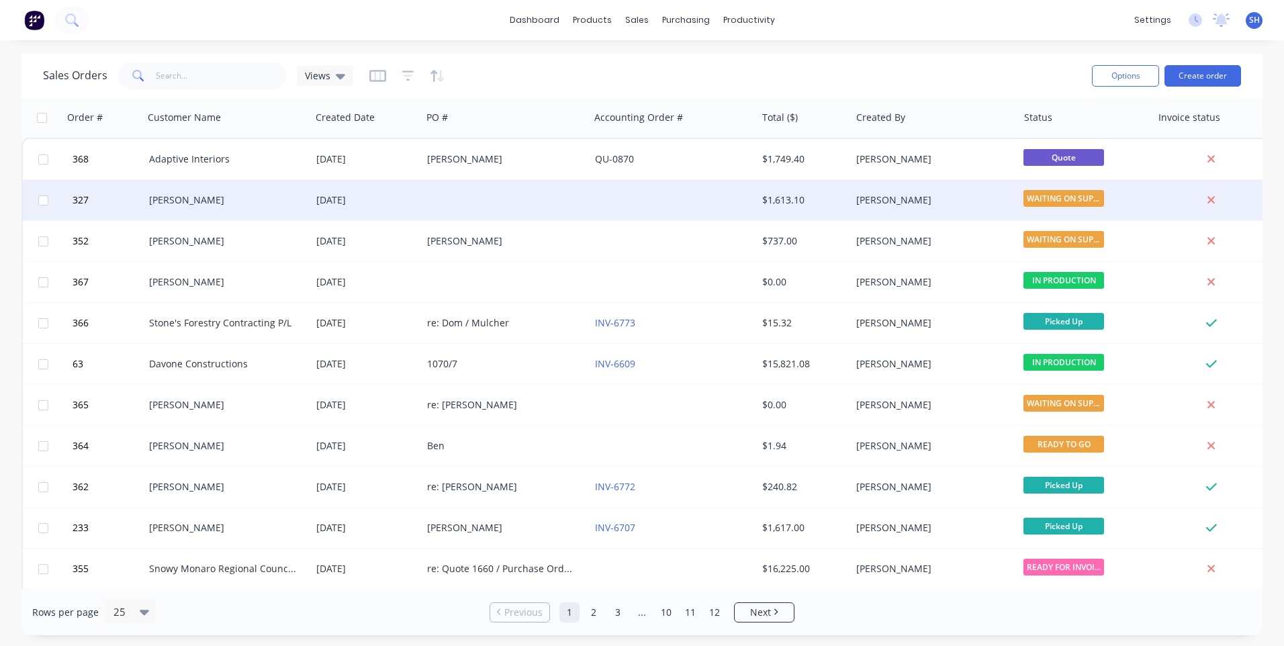
click at [488, 197] on div at bounding box center [505, 200] width 167 height 40
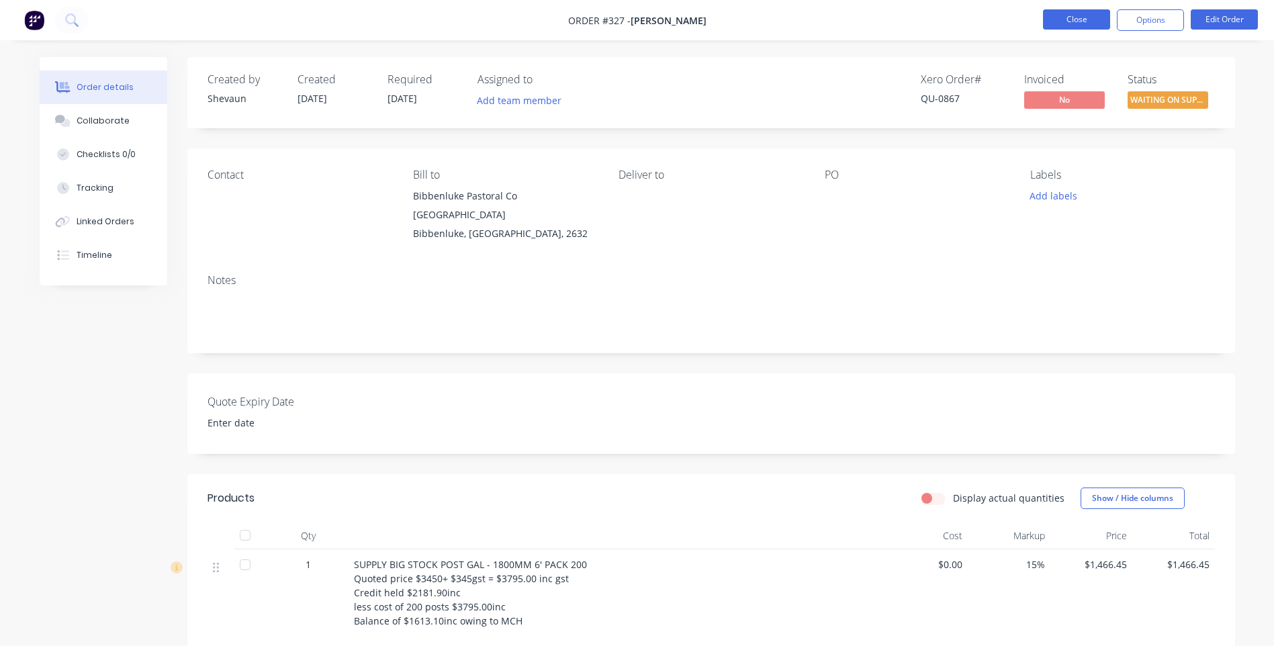
click at [1083, 17] on button "Close" at bounding box center [1076, 19] width 67 height 20
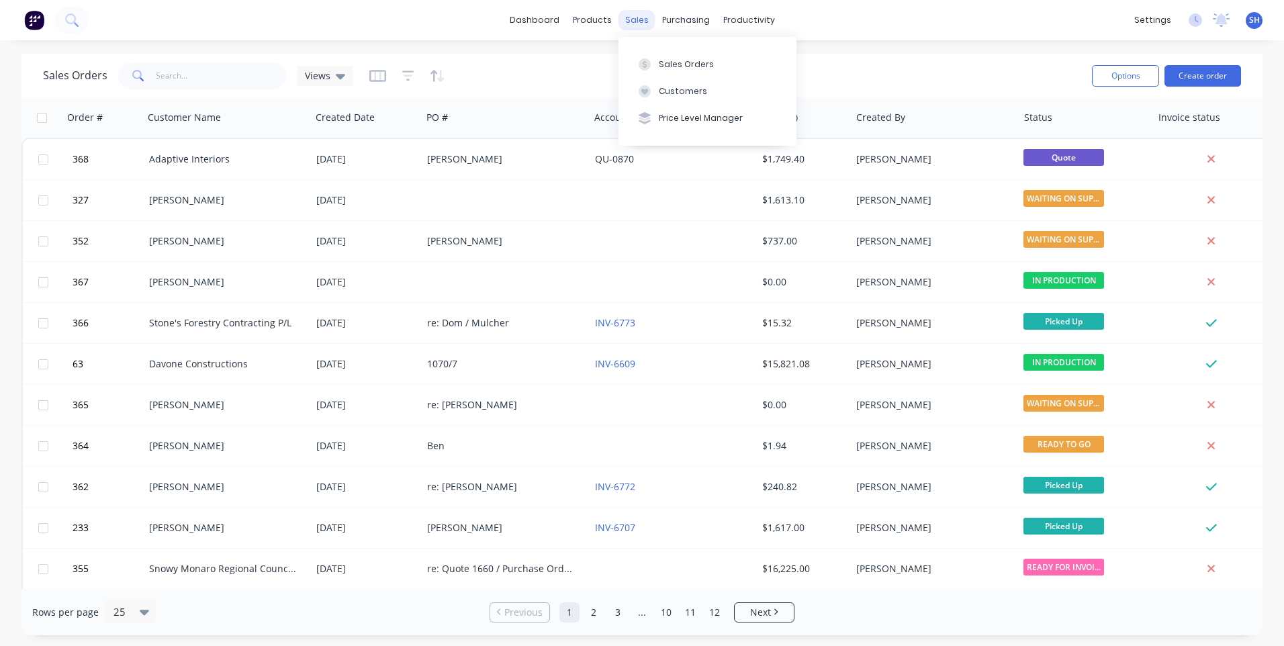
click at [629, 17] on div "sales" at bounding box center [636, 20] width 37 height 20
click at [159, 75] on input "text" at bounding box center [221, 75] width 131 height 27
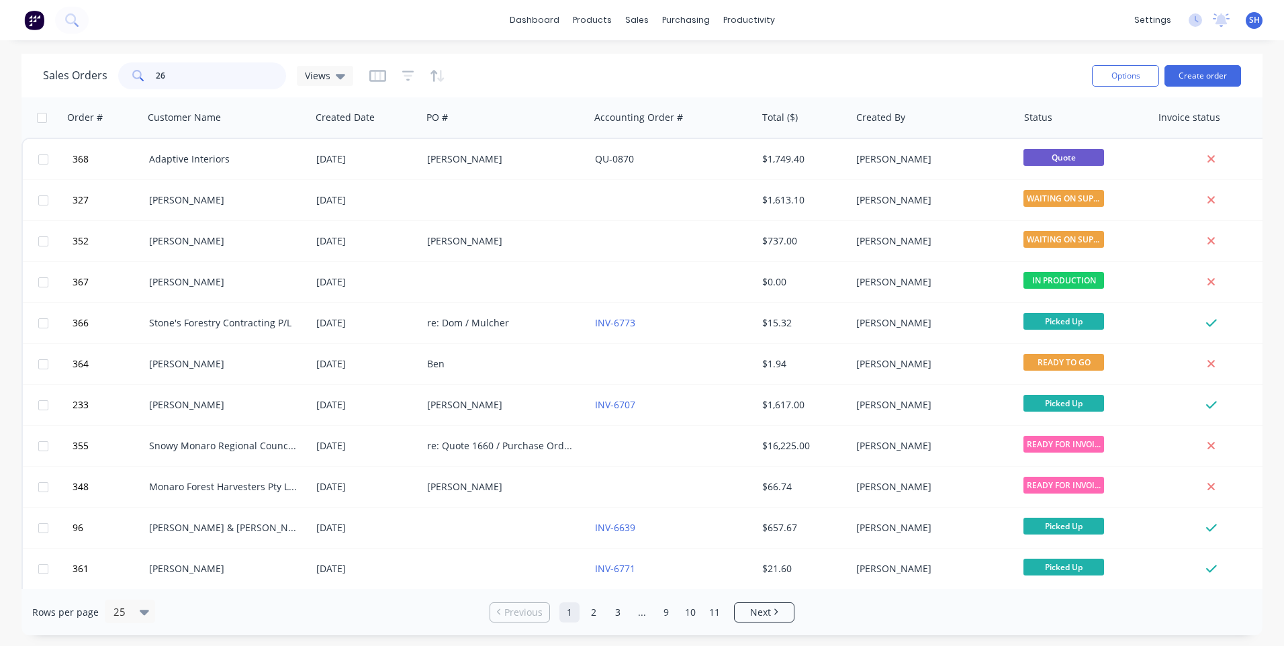
drag, startPoint x: 186, startPoint y: 79, endPoint x: 126, endPoint y: 75, distance: 60.5
click at [126, 75] on div "26" at bounding box center [202, 75] width 168 height 27
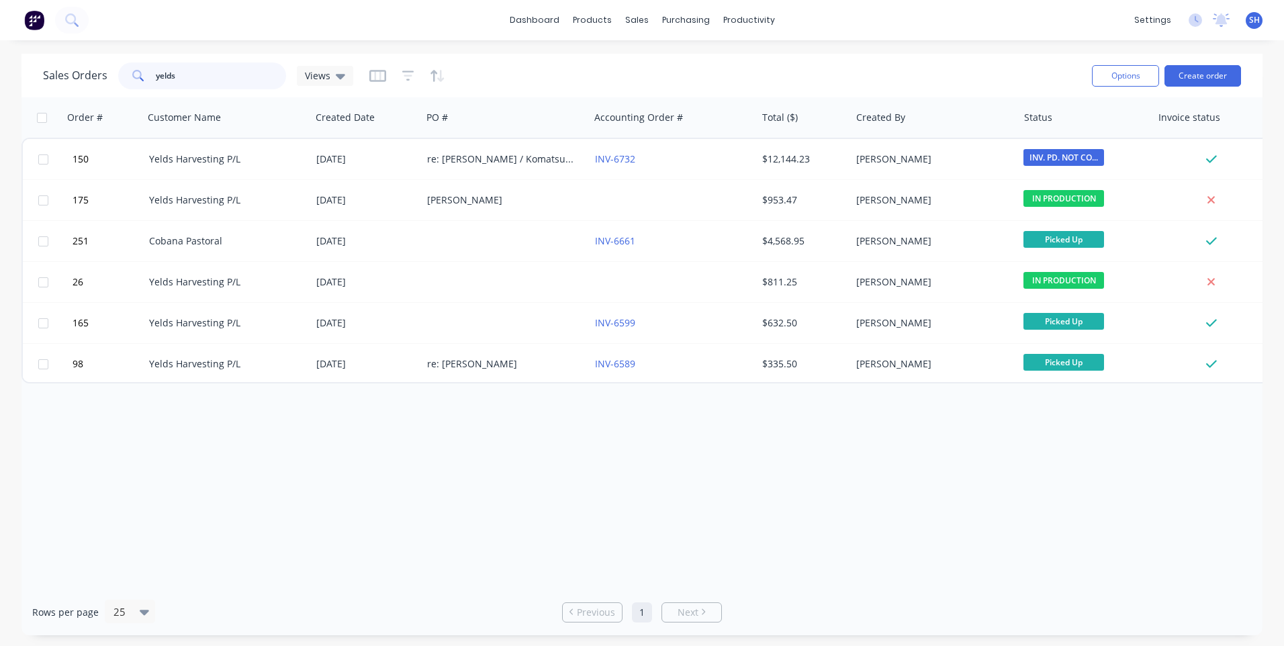
drag, startPoint x: 189, startPoint y: 73, endPoint x: 134, endPoint y: 71, distance: 55.8
click at [134, 71] on div "yelds" at bounding box center [202, 75] width 168 height 27
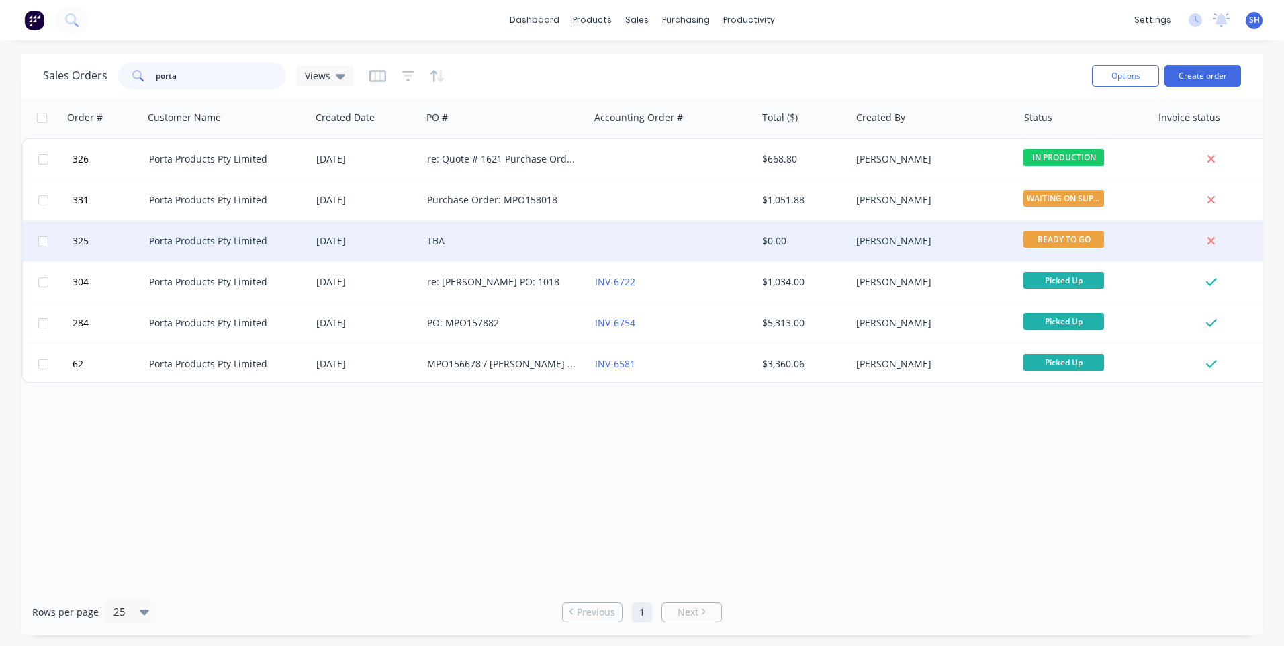
type input "porta"
click at [459, 238] on div "TBA" at bounding box center [501, 240] width 149 height 13
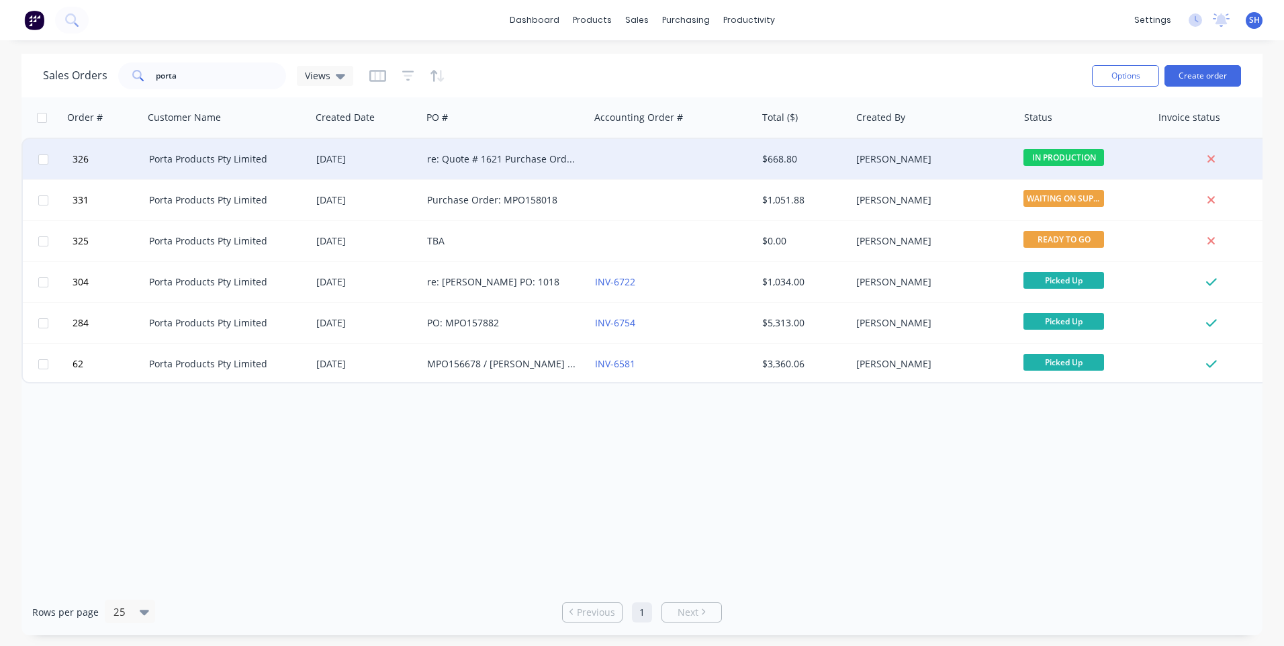
click at [600, 153] on div at bounding box center [673, 159] width 167 height 40
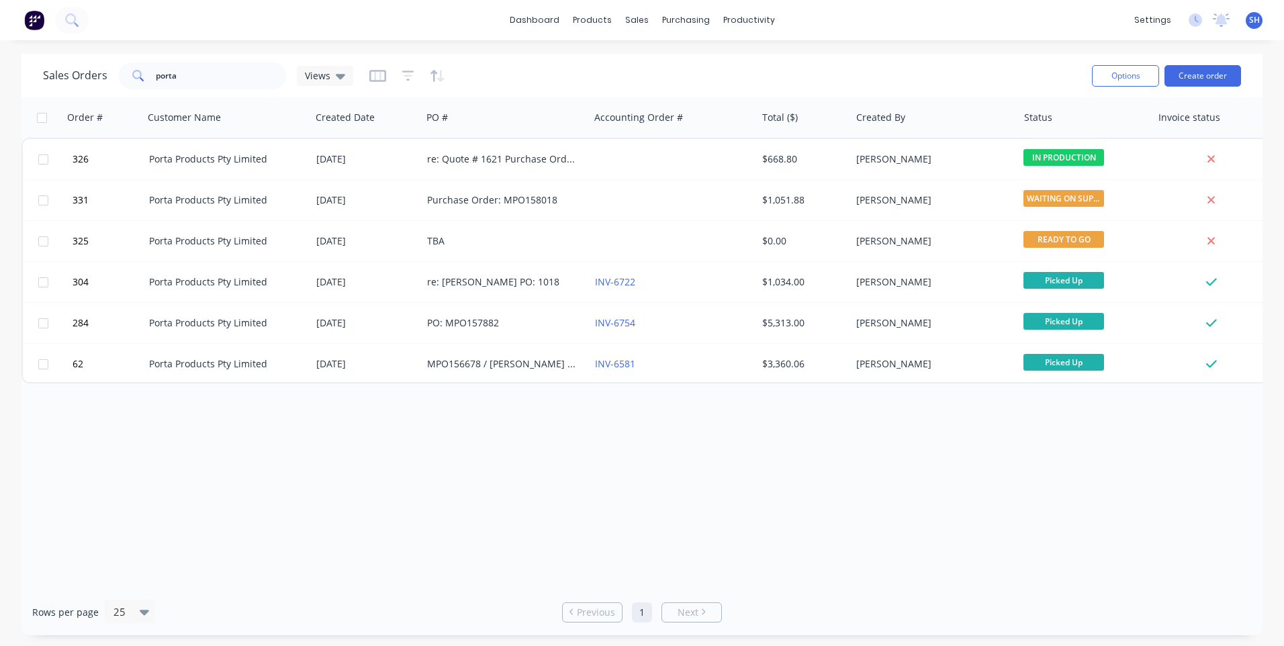
click at [41, 18] on img at bounding box center [34, 20] width 20 height 20
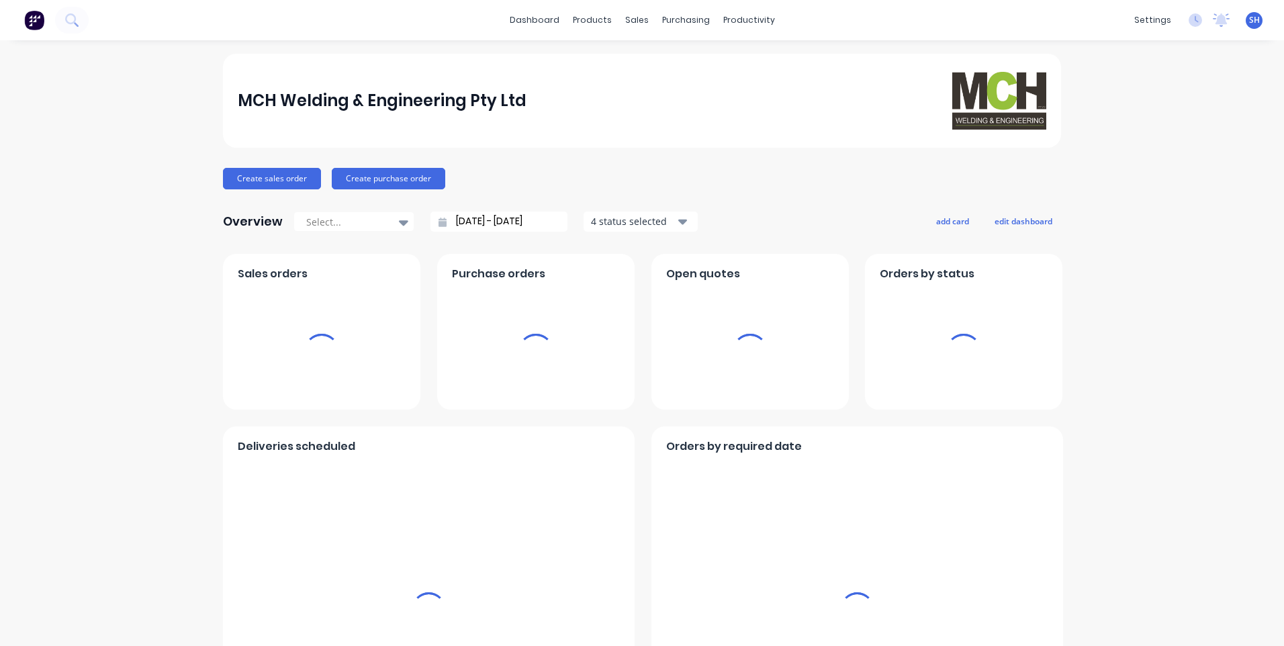
click at [1246, 19] on div "SH MCH Welding & Engineering Pty ... [PERSON_NAME] Administrator Profile Sign o…" at bounding box center [1254, 20] width 17 height 17
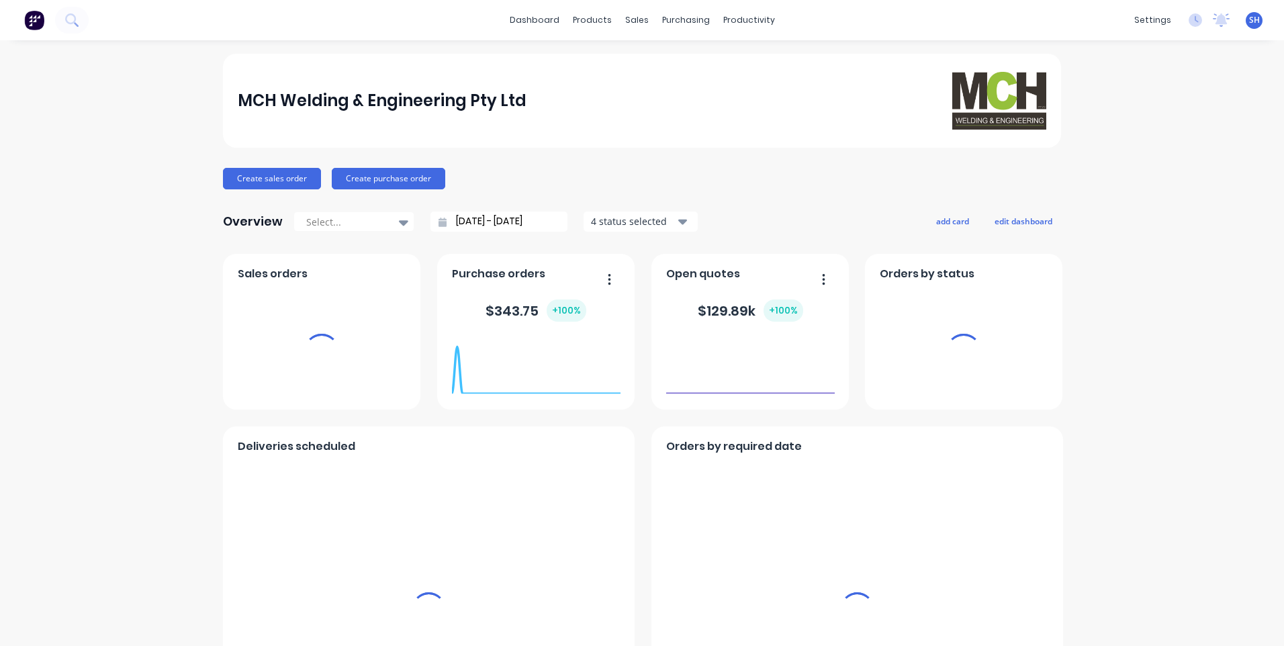
click at [1249, 21] on span "SH" at bounding box center [1254, 20] width 11 height 12
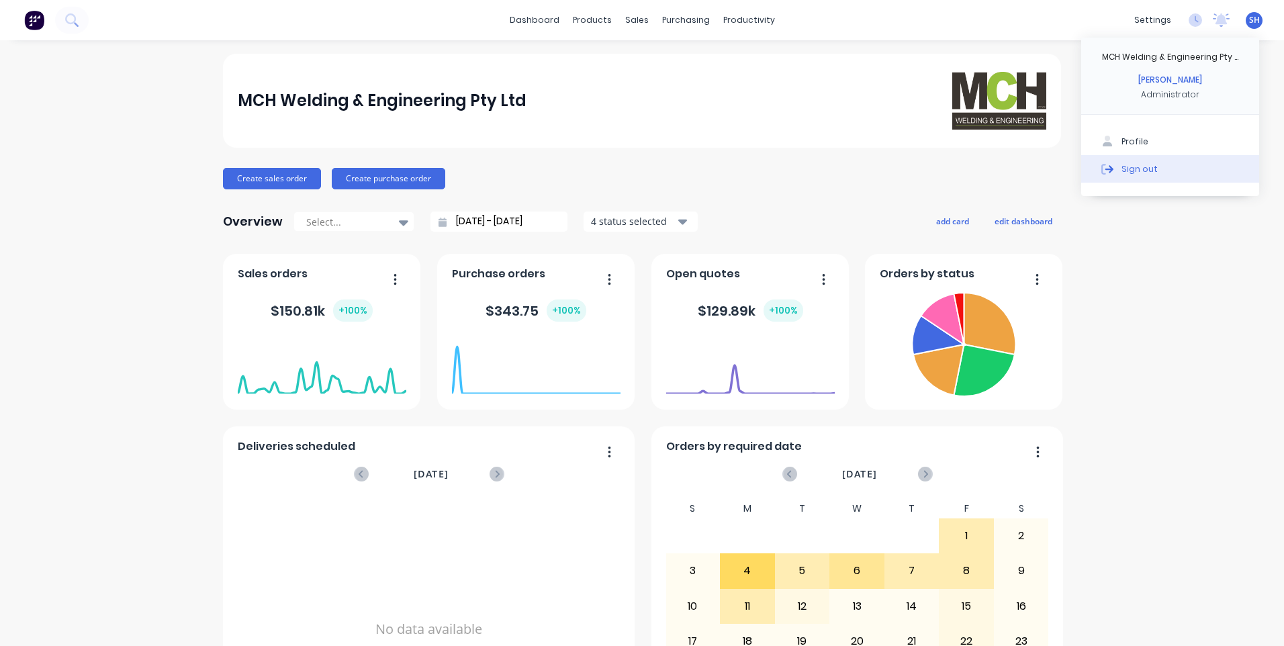
click at [1124, 168] on div "Sign out" at bounding box center [1139, 169] width 36 height 12
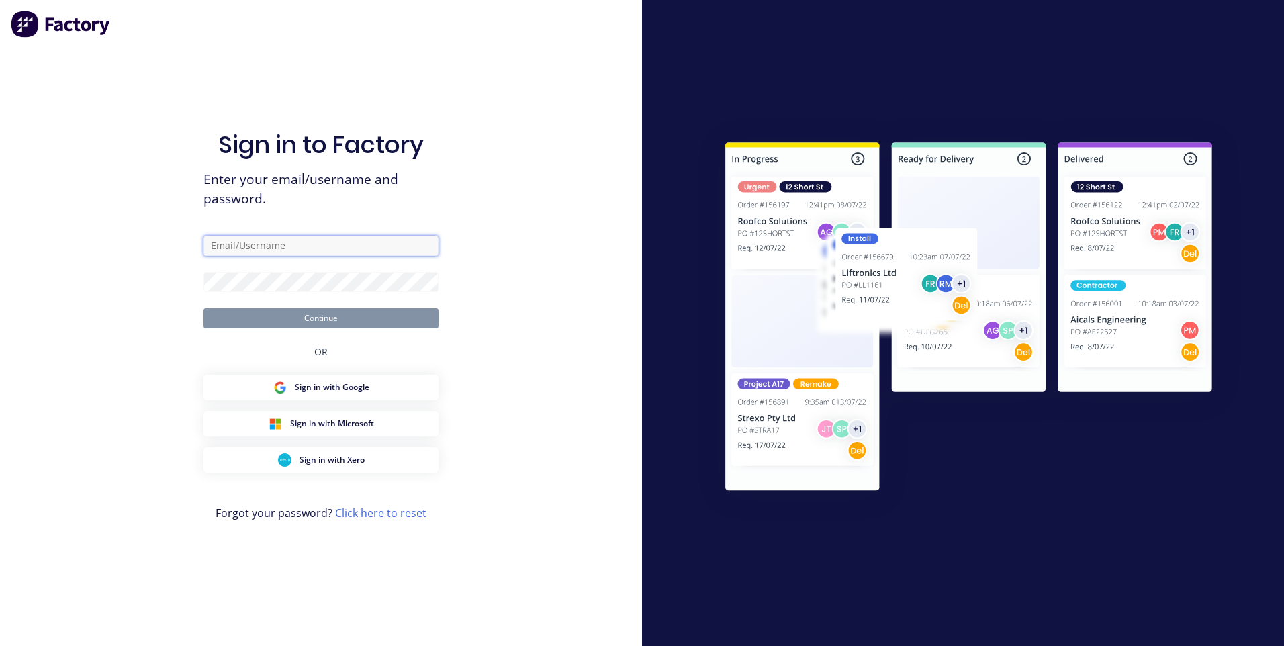
type input "[EMAIL_ADDRESS][DOMAIN_NAME]"
